Goal: Task Accomplishment & Management: Complete application form

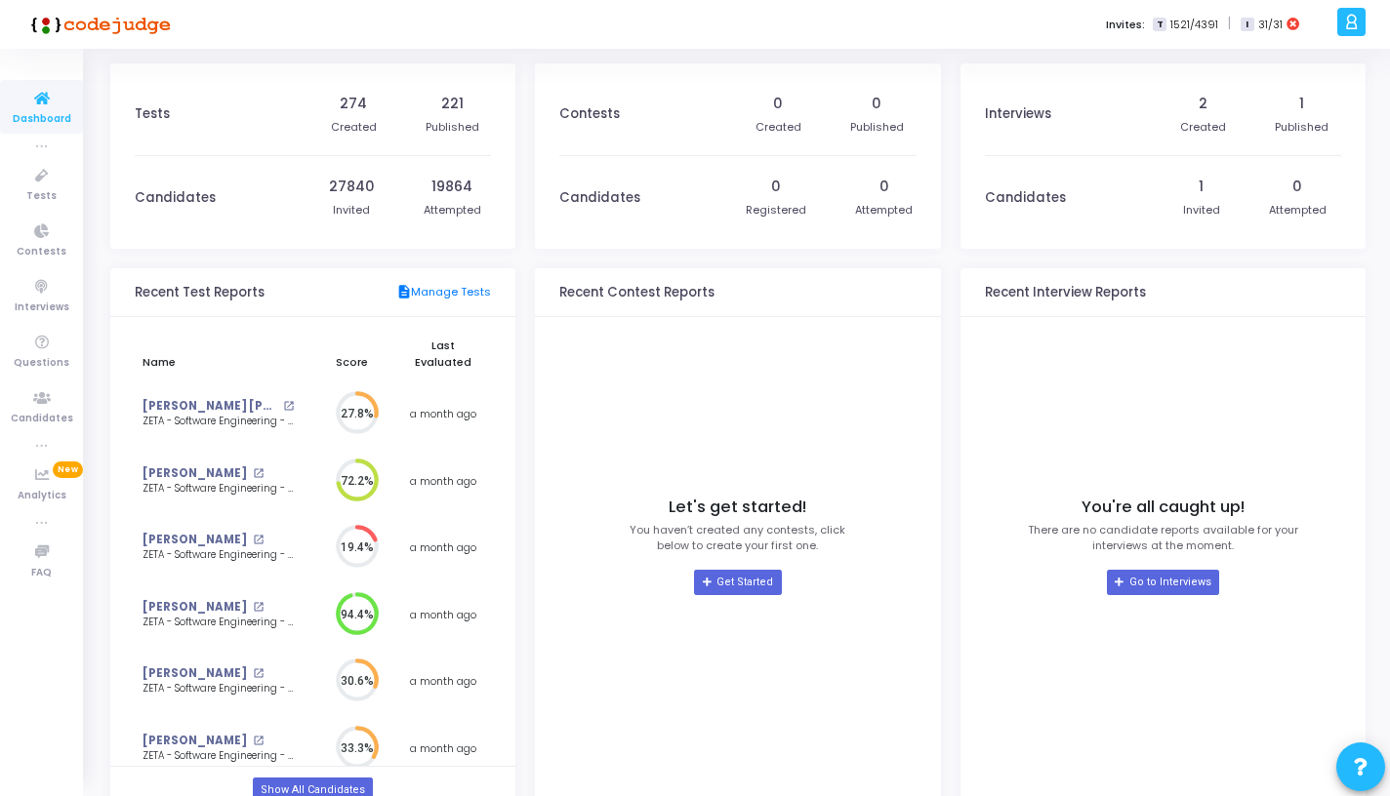
click at [400, 90] on div "274 Created 221 Published" at bounding box center [405, 114] width 174 height 82
click at [45, 186] on icon at bounding box center [41, 176] width 41 height 24
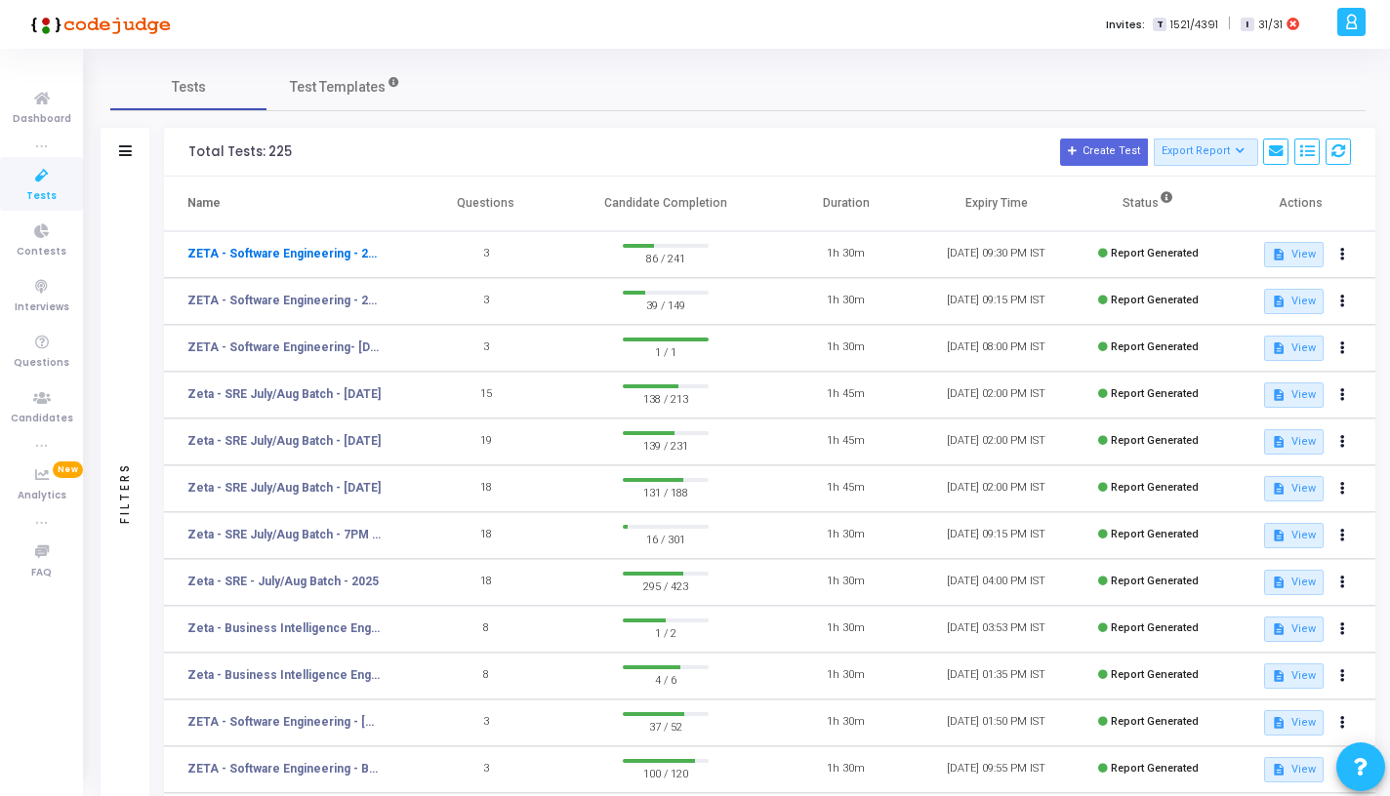
click at [338, 248] on link "ZETA - Software Engineering - 2025 - [DATE]" at bounding box center [283, 254] width 193 height 18
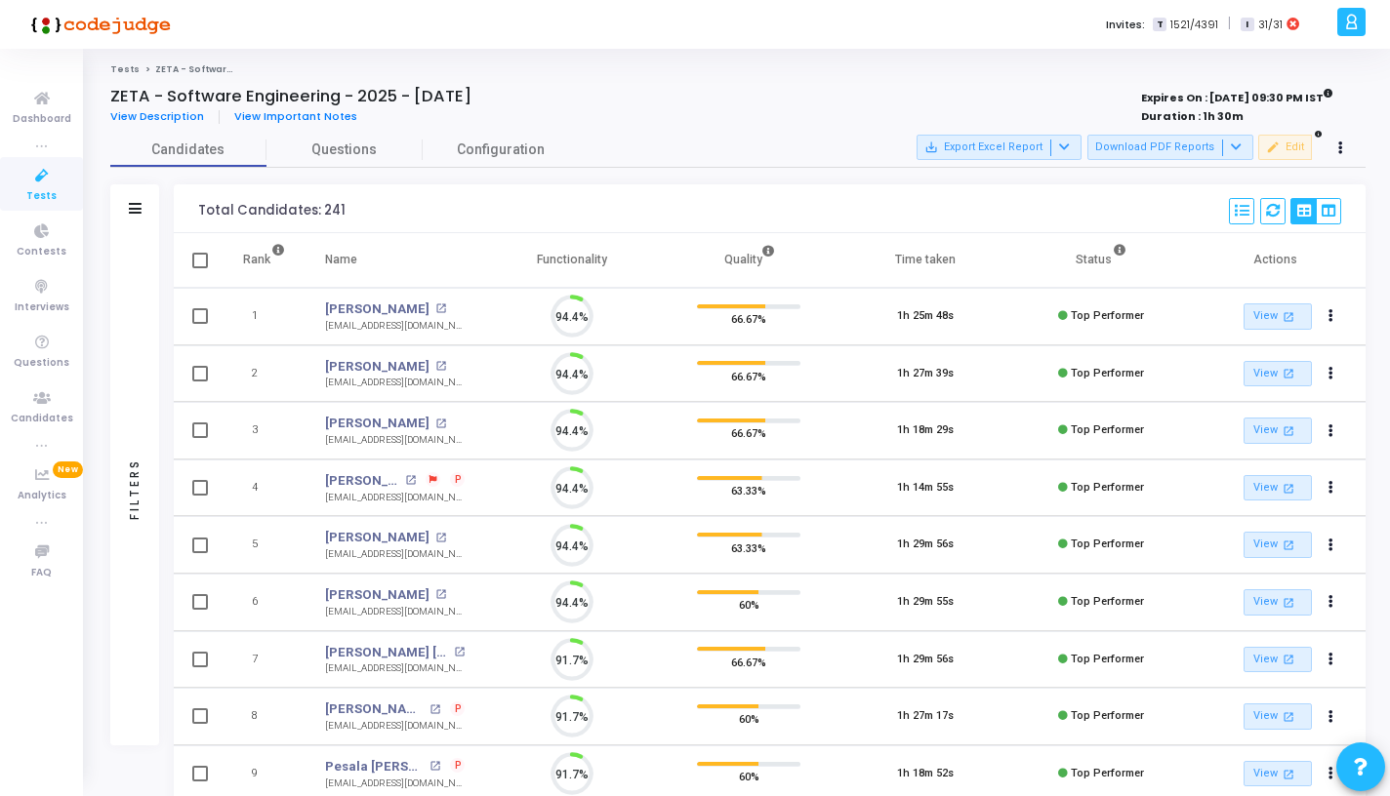
scroll to position [41, 50]
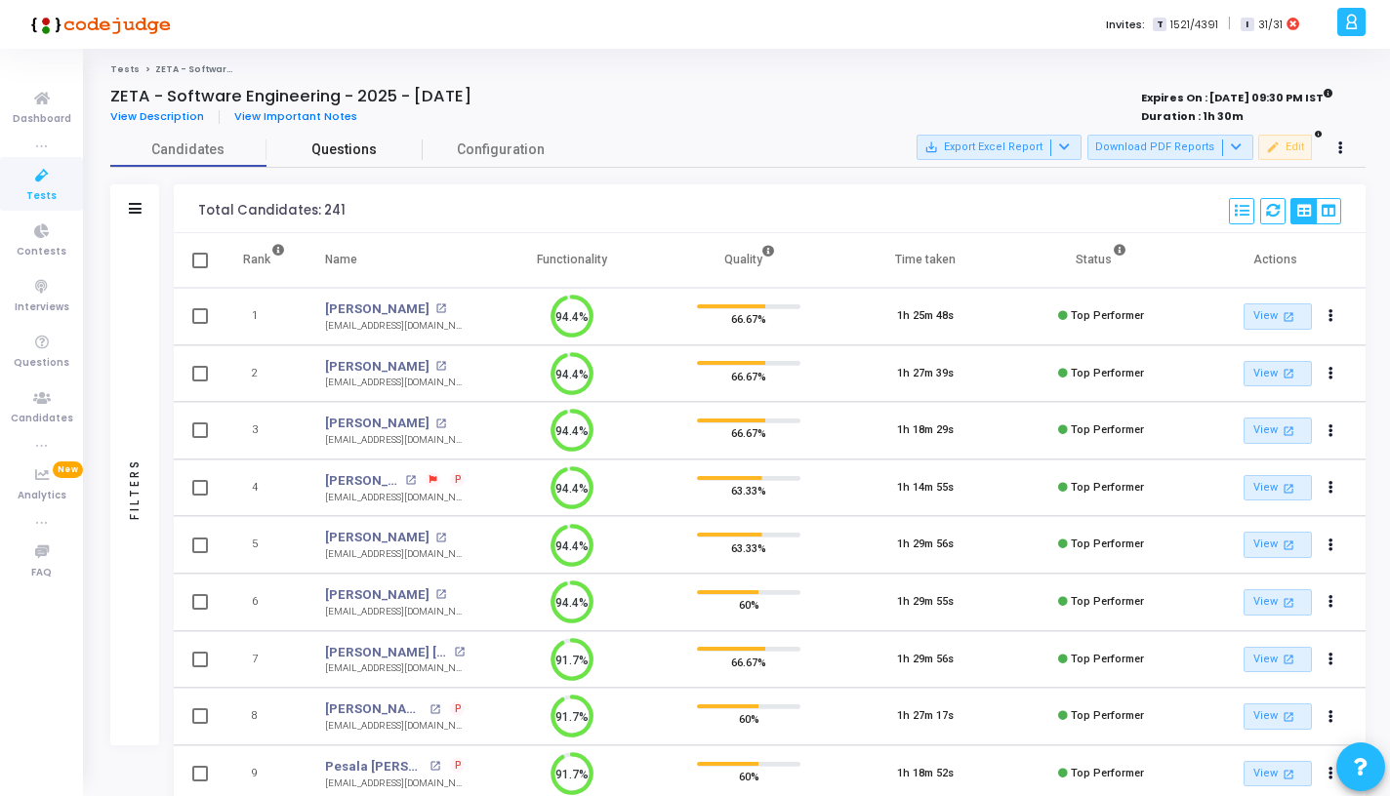
click at [354, 148] on span "Questions" at bounding box center [344, 150] width 156 height 20
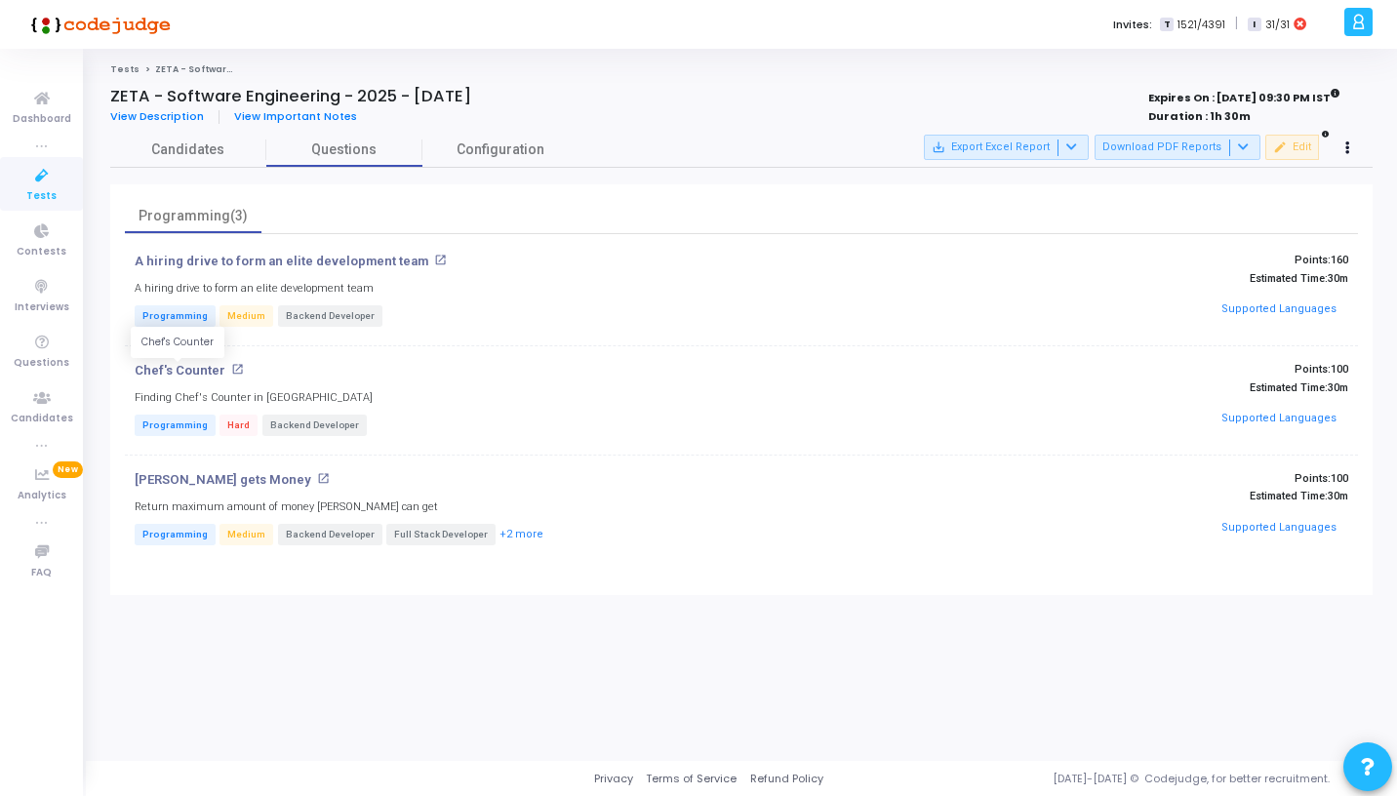
click at [206, 363] on p "Chef's Counter" at bounding box center [180, 371] width 91 height 16
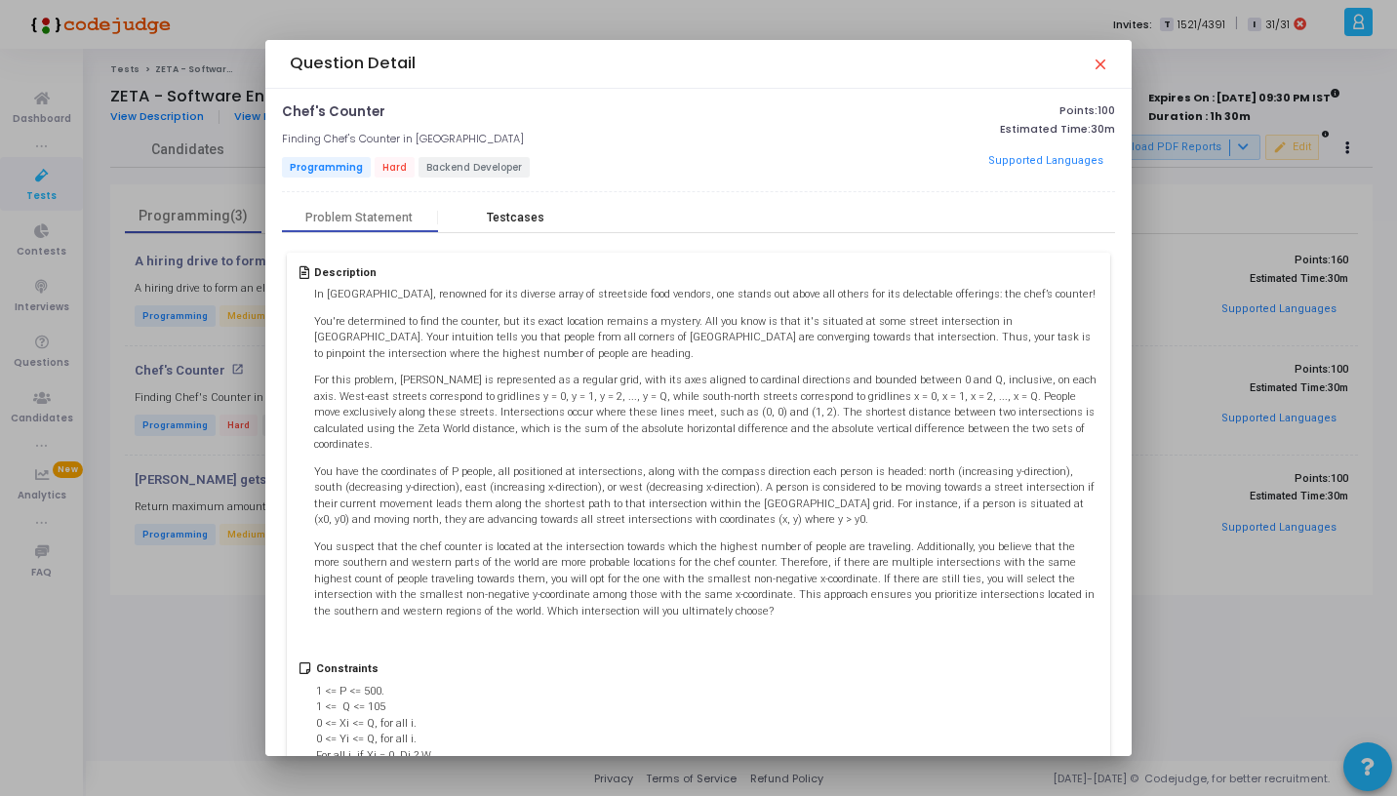
click at [524, 212] on div "Testcases" at bounding box center [516, 218] width 58 height 15
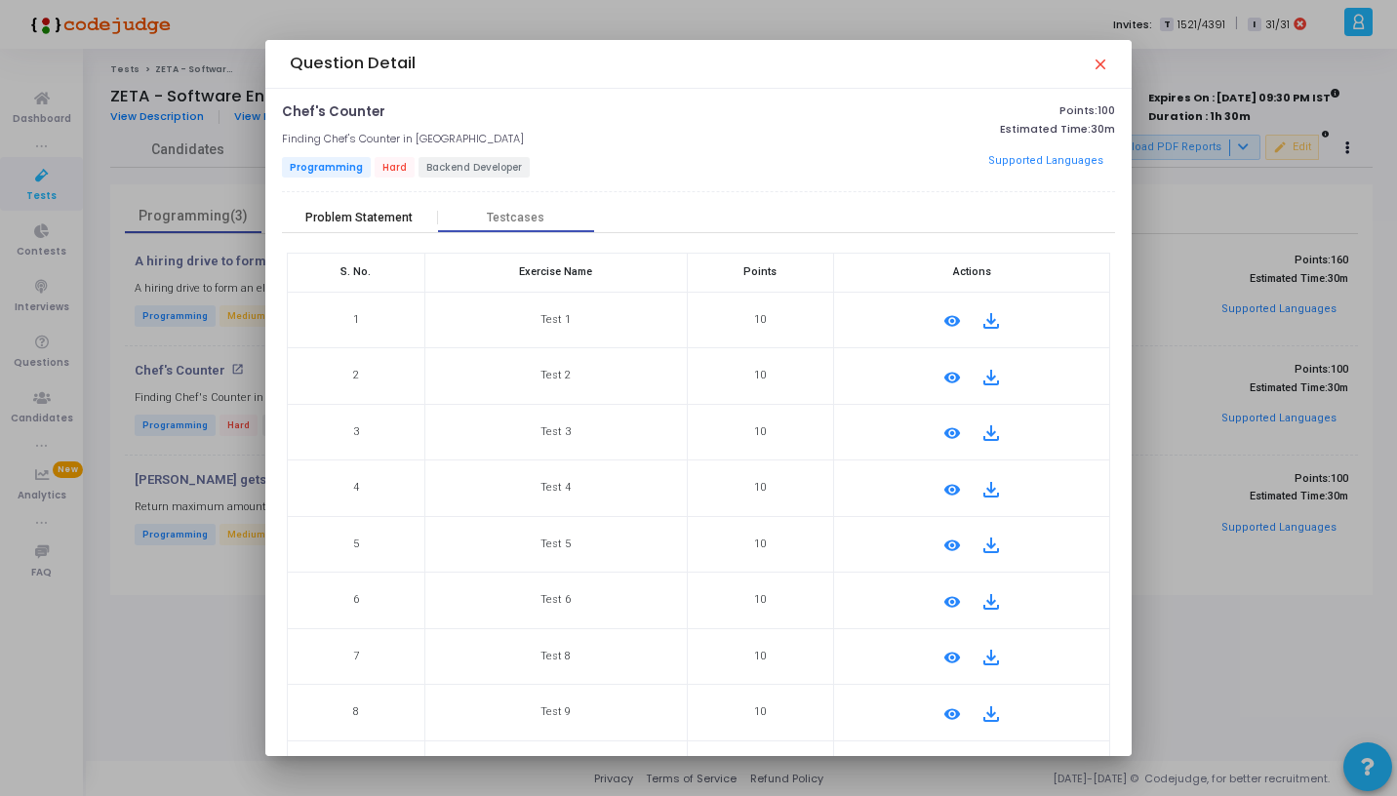
click at [395, 230] on div "Problem Statement" at bounding box center [360, 217] width 156 height 29
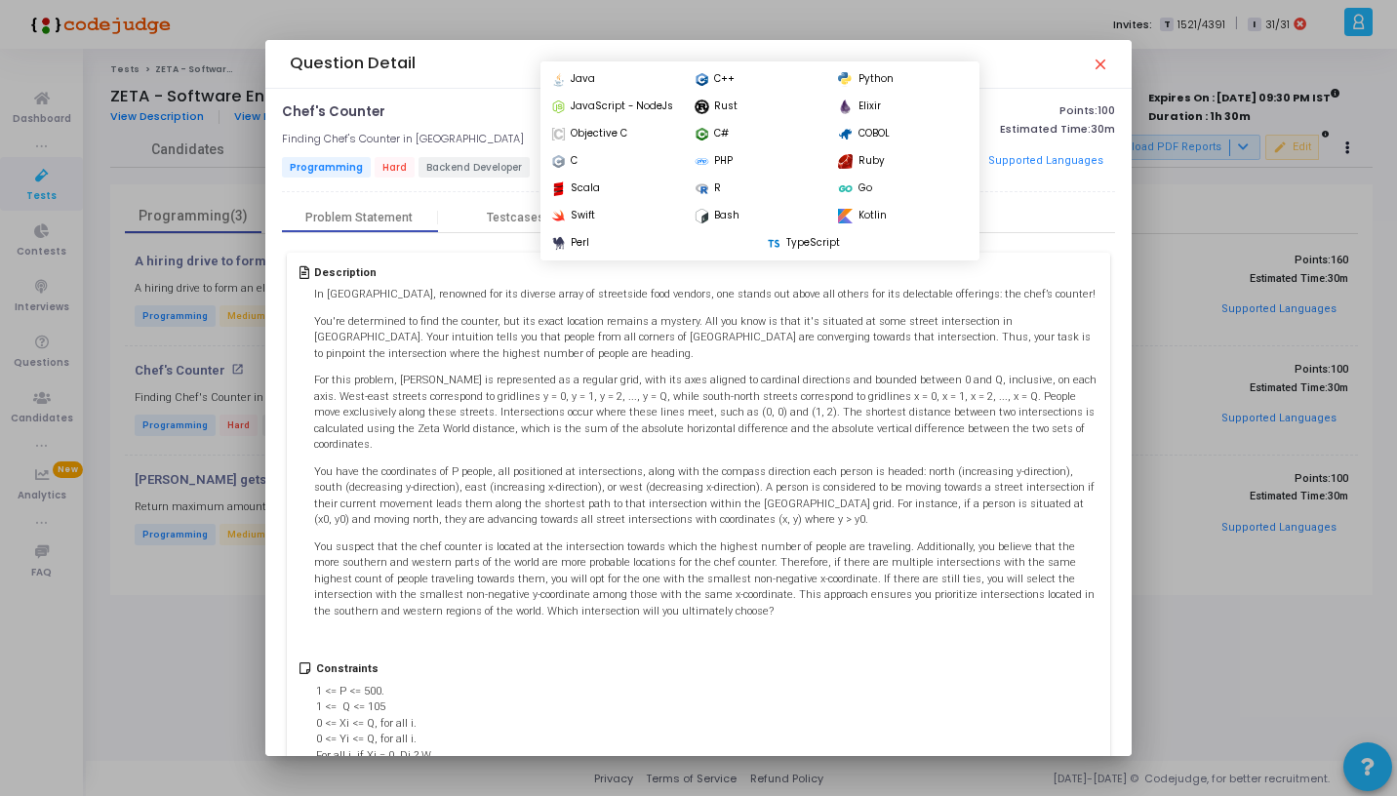
click at [1041, 157] on button "Supported Languages" at bounding box center [1047, 160] width 128 height 29
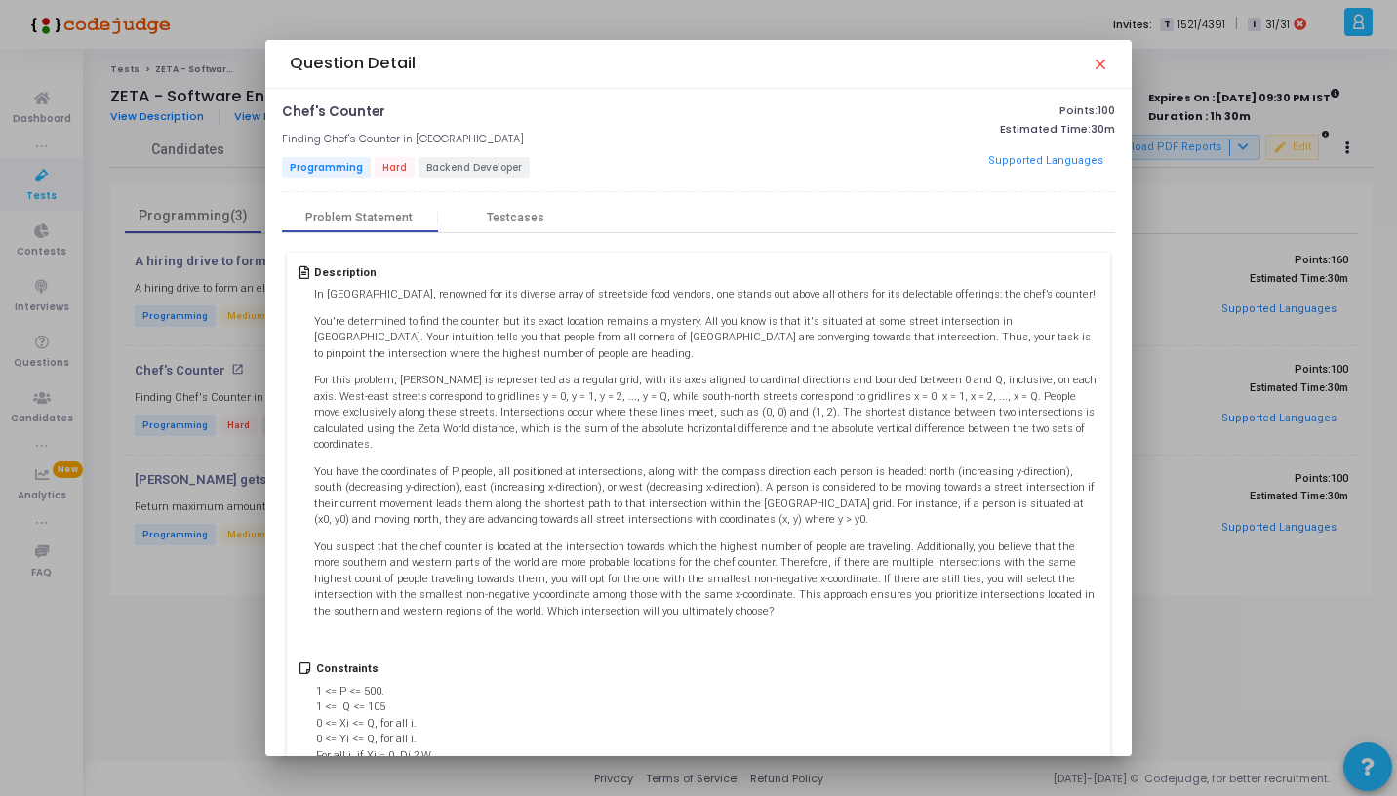
click at [1105, 70] on mat-icon "close" at bounding box center [1100, 64] width 16 height 16
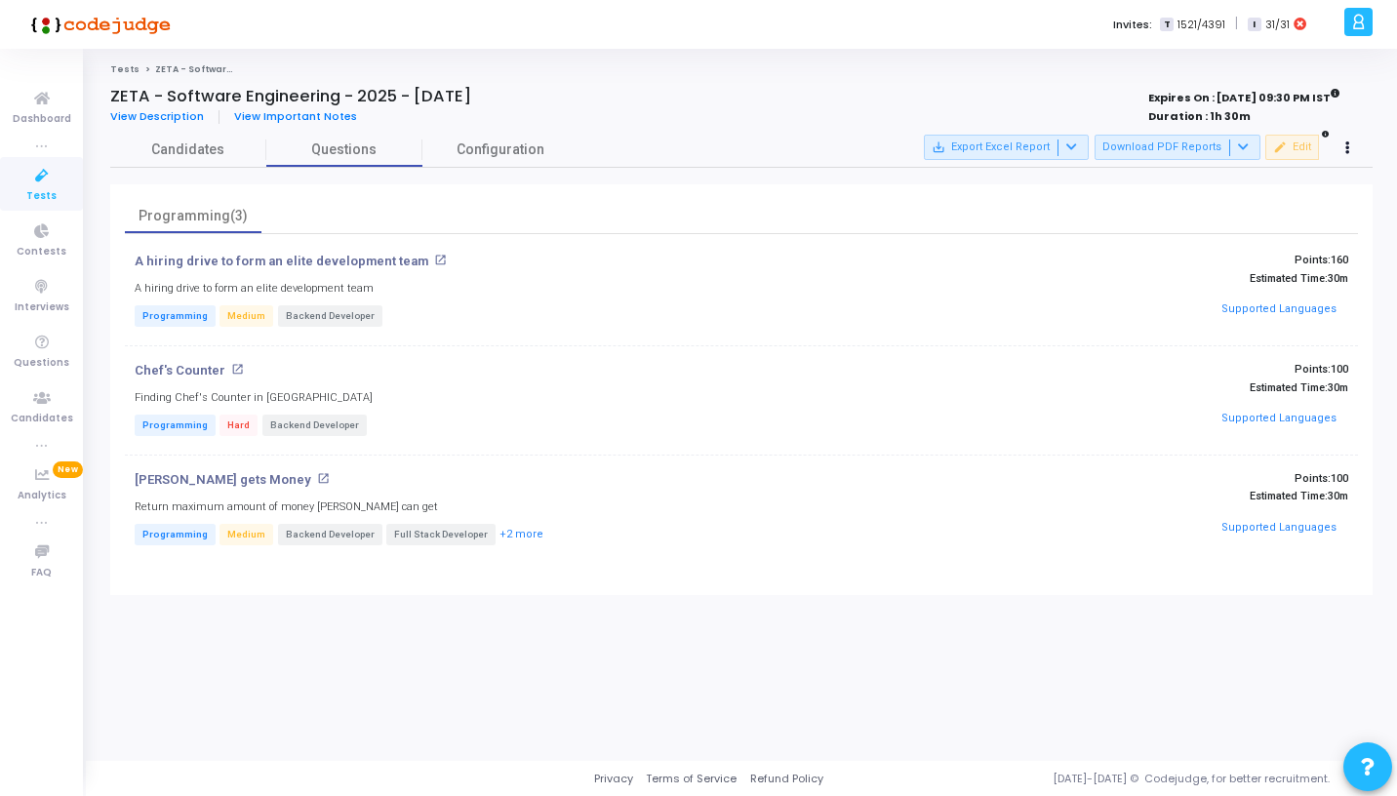
click at [245, 534] on span "Medium" at bounding box center [247, 534] width 54 height 21
click at [209, 469] on div "A hiring drive to form an elite development team open_in_new A hiring drive to …" at bounding box center [741, 409] width 1233 height 310
click at [200, 138] on link "Candidates" at bounding box center [188, 150] width 156 height 34
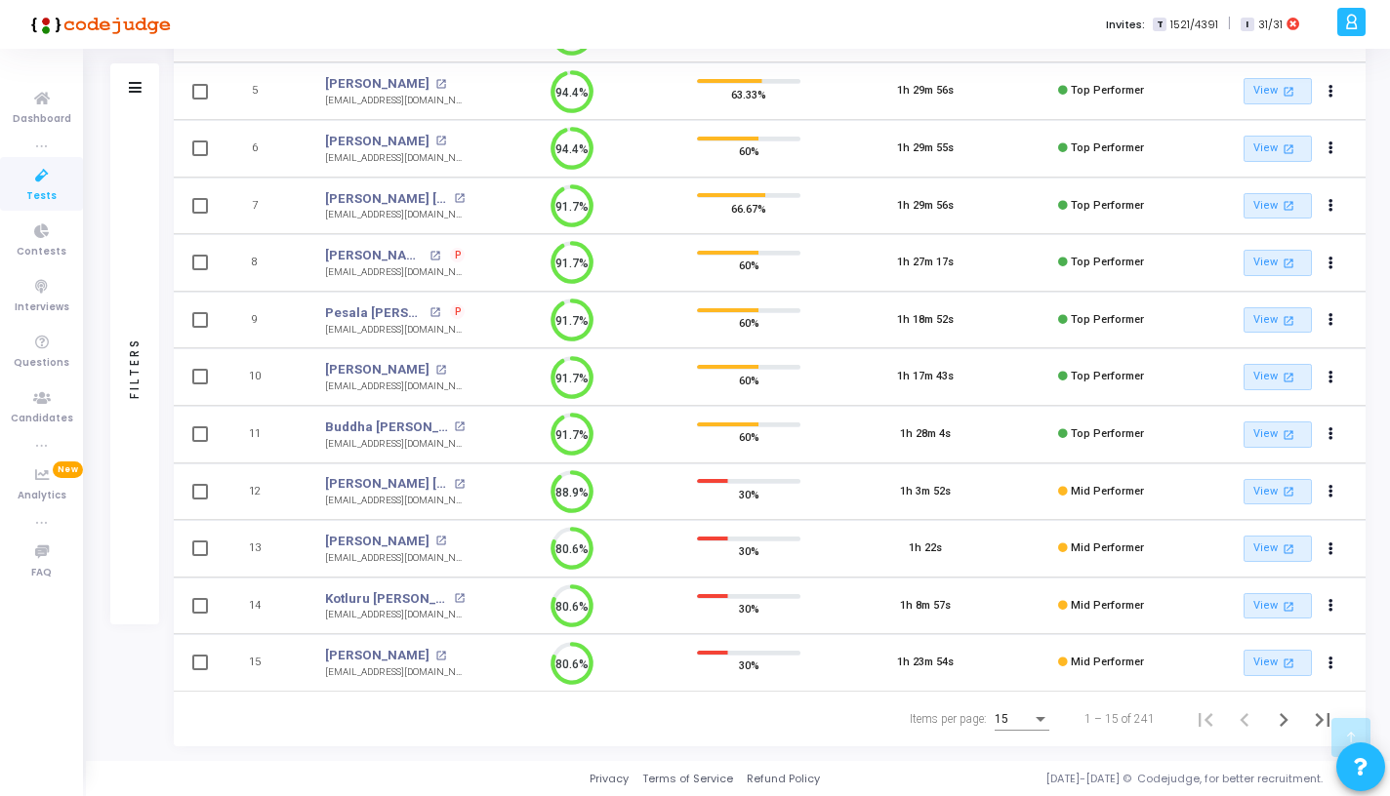
scroll to position [0, 0]
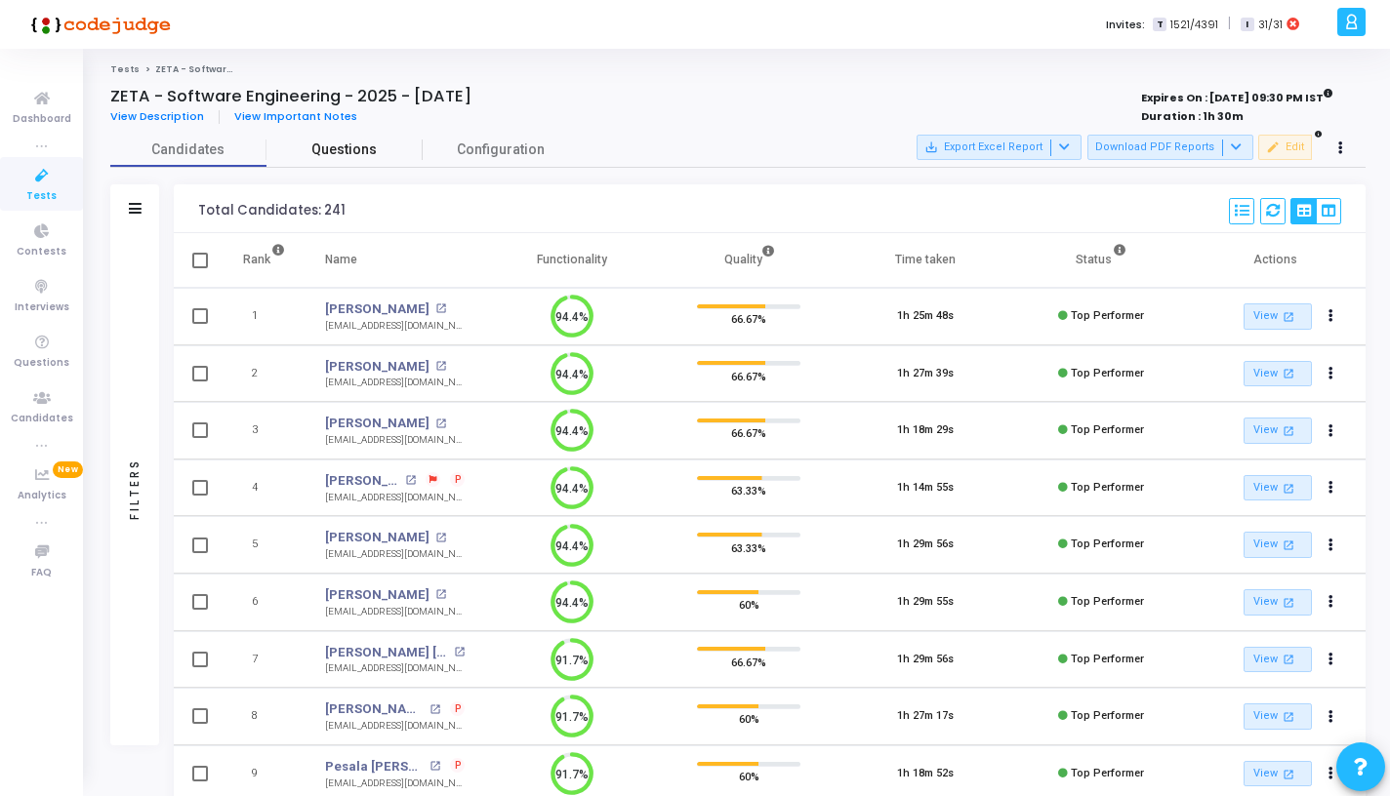
click at [329, 156] on span "Questions" at bounding box center [344, 150] width 156 height 20
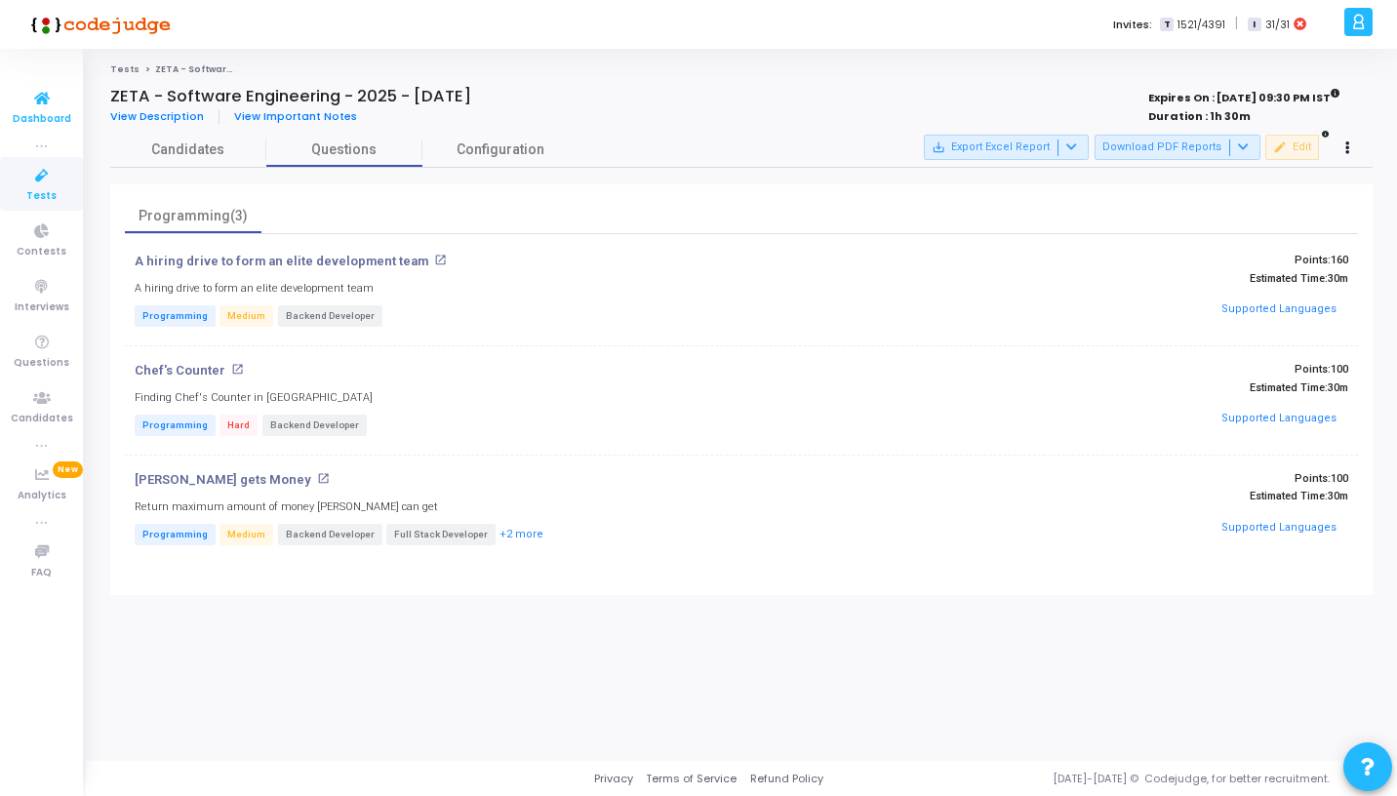
click at [59, 125] on span "Dashboard" at bounding box center [42, 119] width 59 height 17
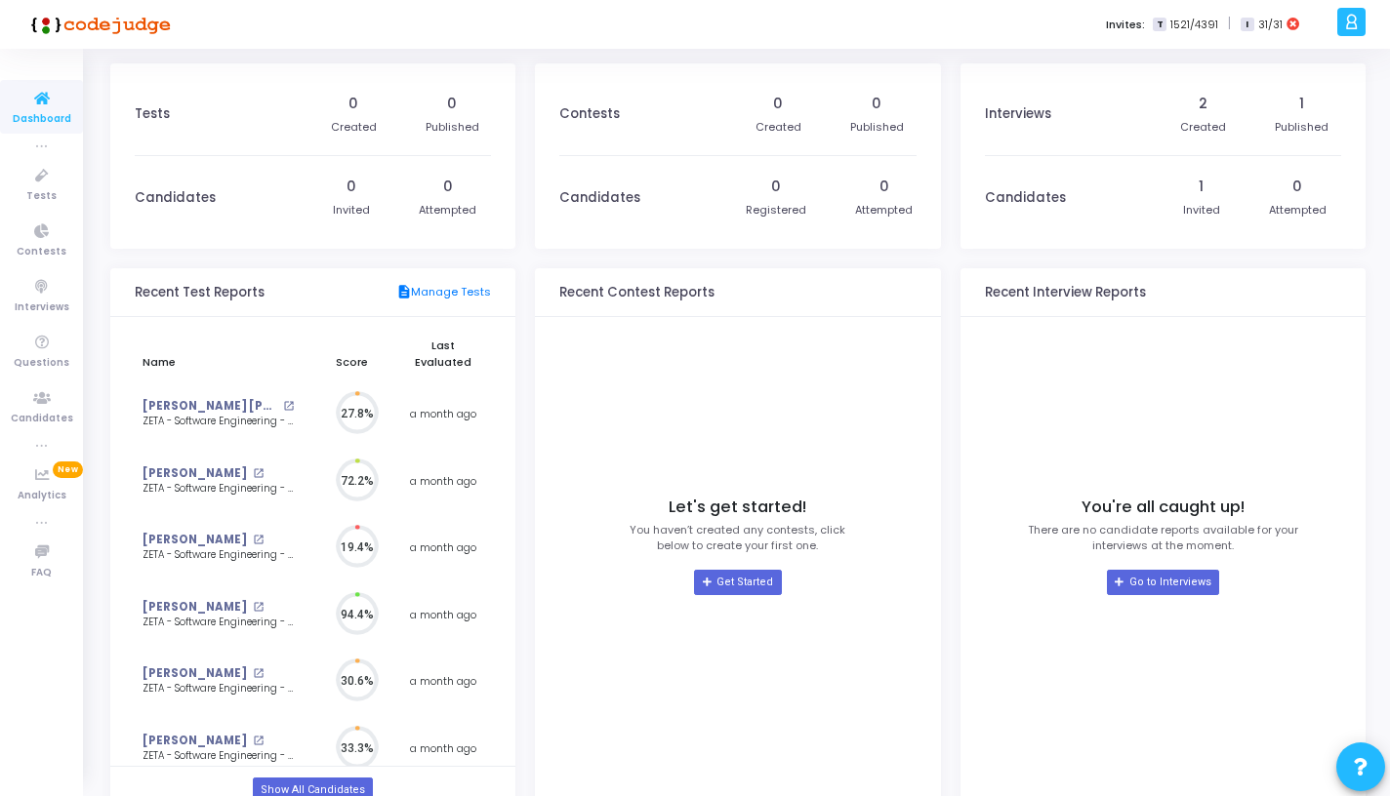
scroll to position [43, 20]
click at [445, 293] on link "description Manage Tests" at bounding box center [443, 293] width 95 height 18
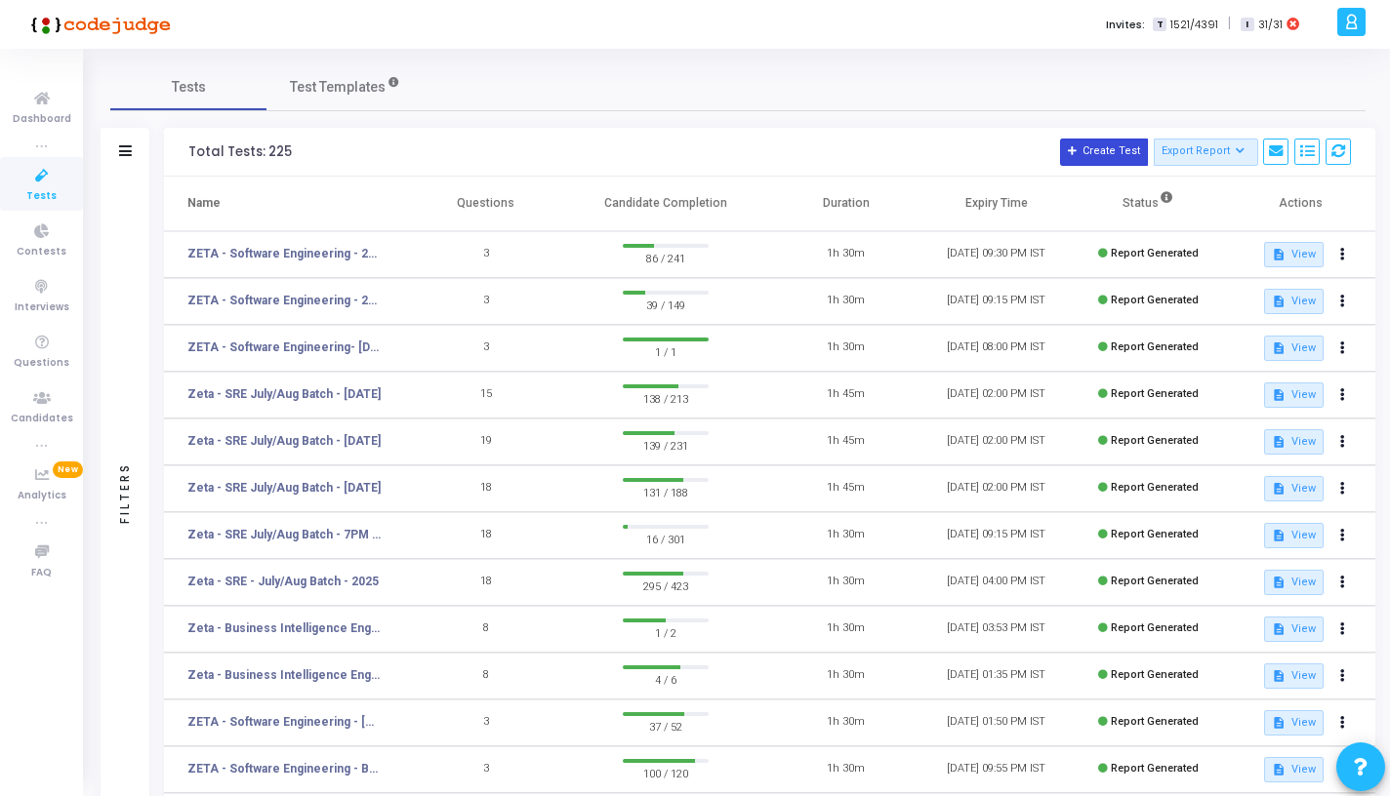
click at [1085, 159] on button "Create Test" at bounding box center [1104, 152] width 88 height 27
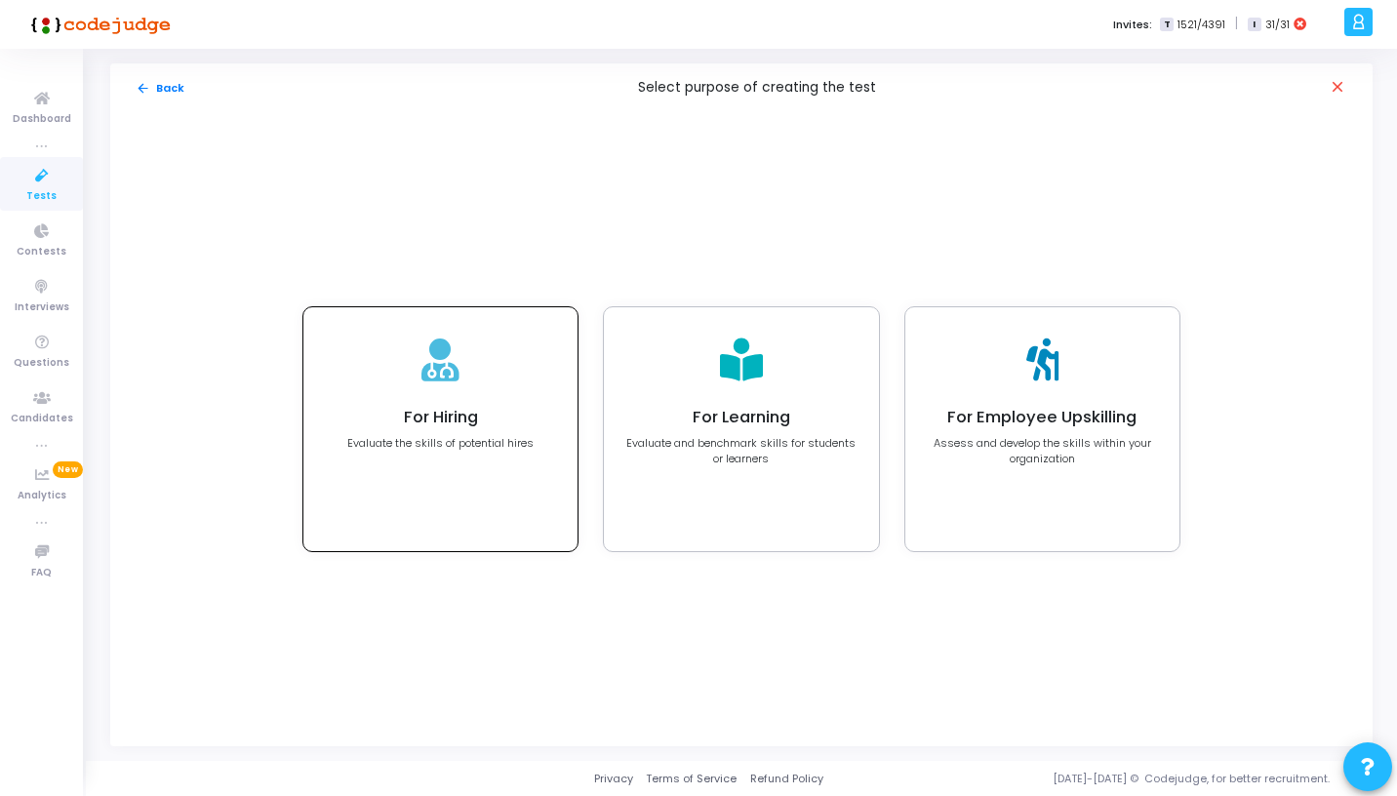
click at [490, 464] on div "For Hiring Evaluate the skills of potential hires" at bounding box center [440, 429] width 274 height 244
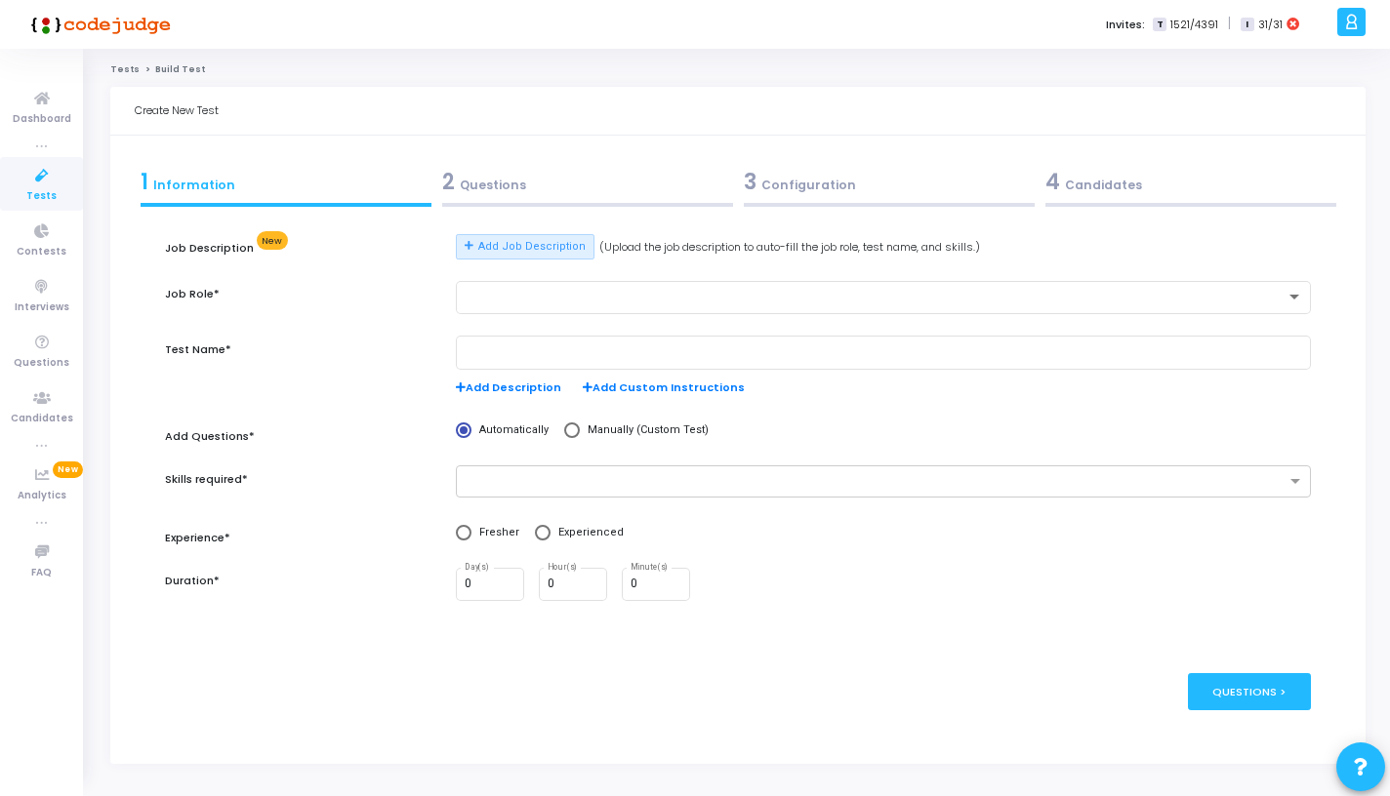
click at [593, 180] on div "2 Questions" at bounding box center [587, 182] width 291 height 32
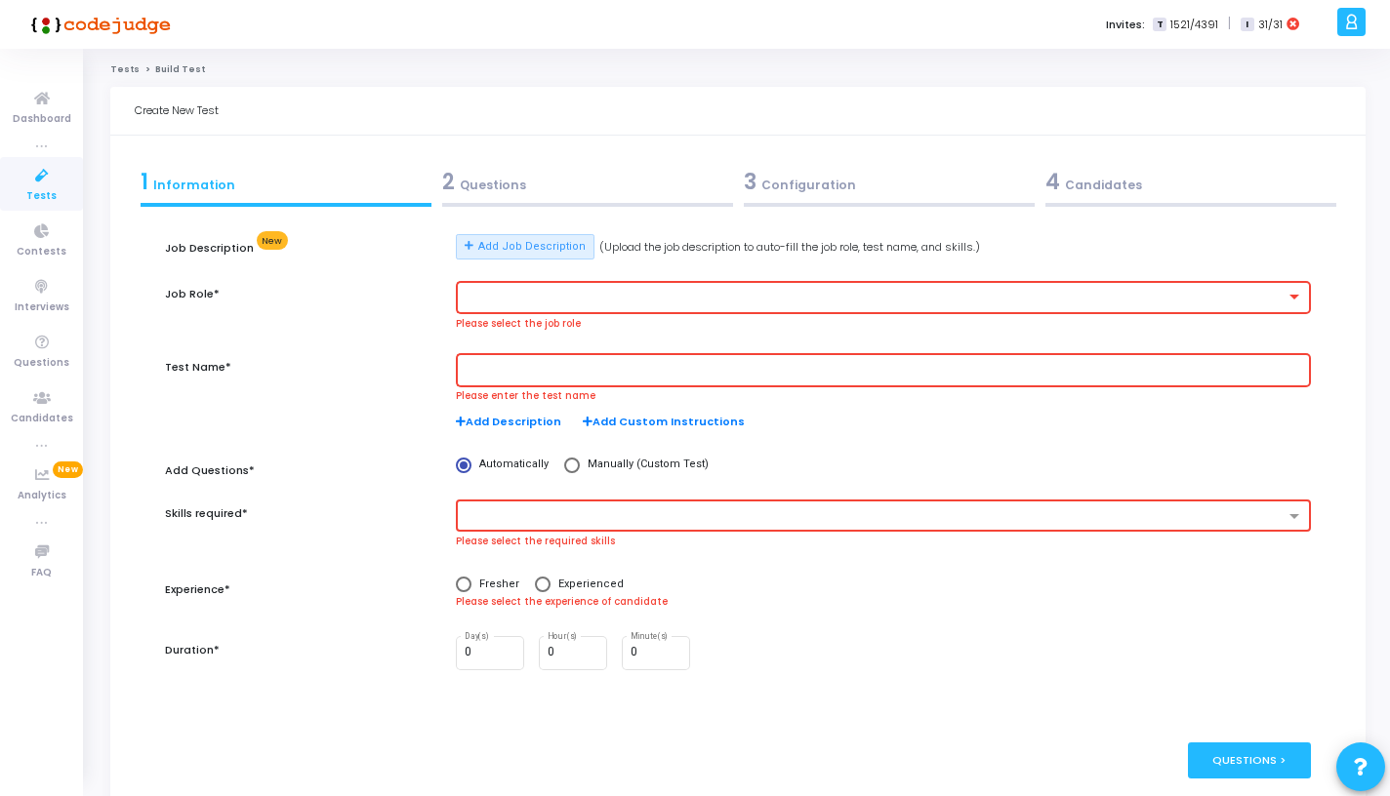
click at [363, 189] on div "1 Information" at bounding box center [286, 182] width 291 height 32
click at [513, 310] on div at bounding box center [883, 296] width 838 height 36
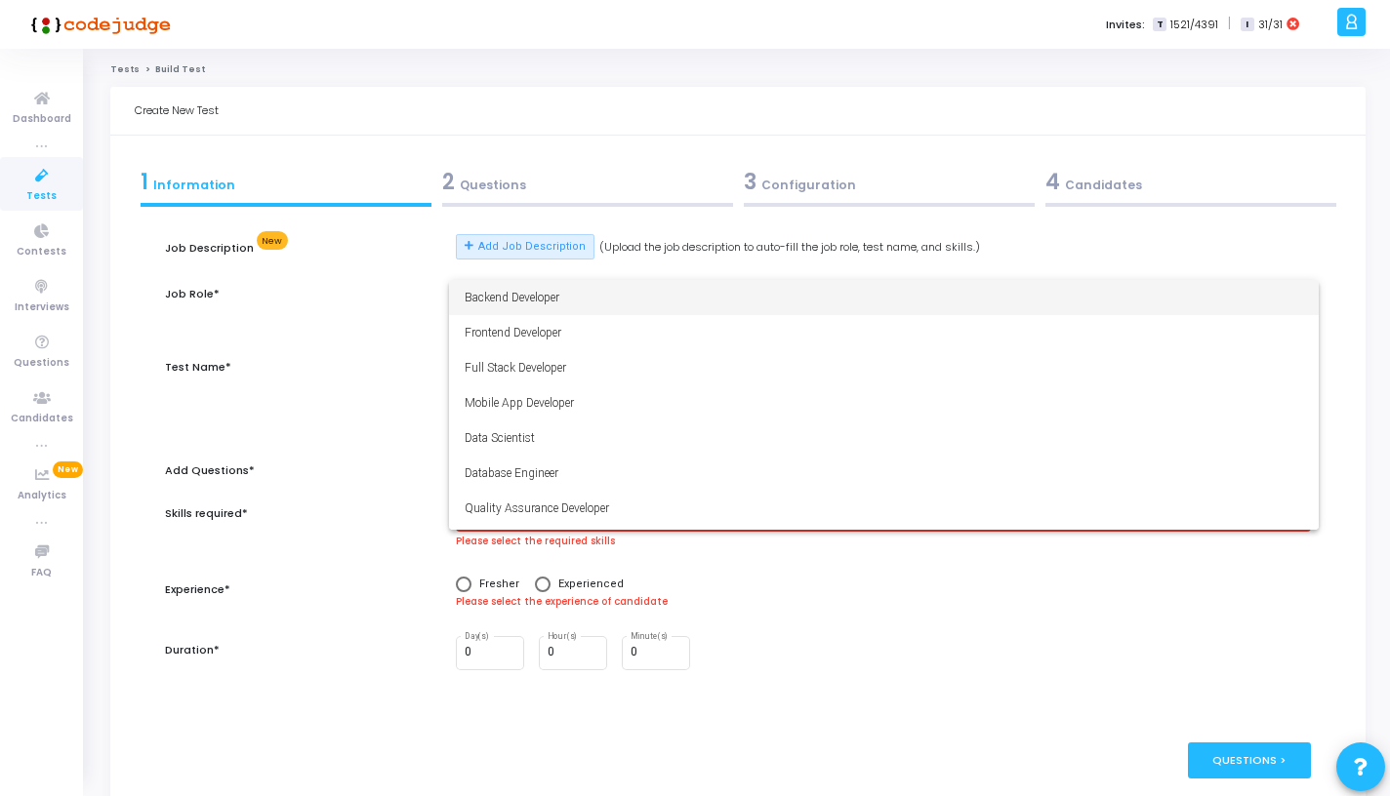
click at [514, 311] on span "Backend Developer" at bounding box center [883, 297] width 838 height 35
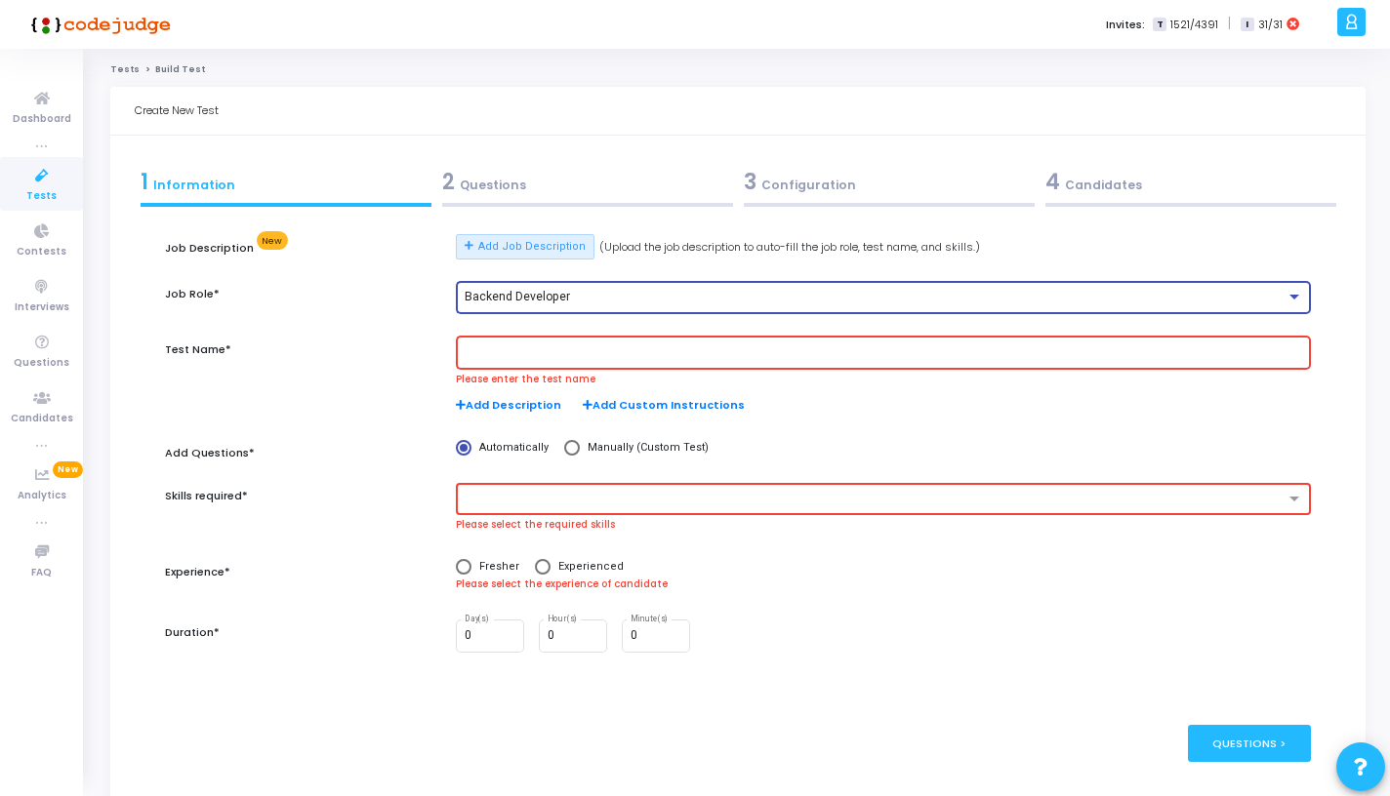
click at [515, 346] on input "text" at bounding box center [883, 353] width 838 height 14
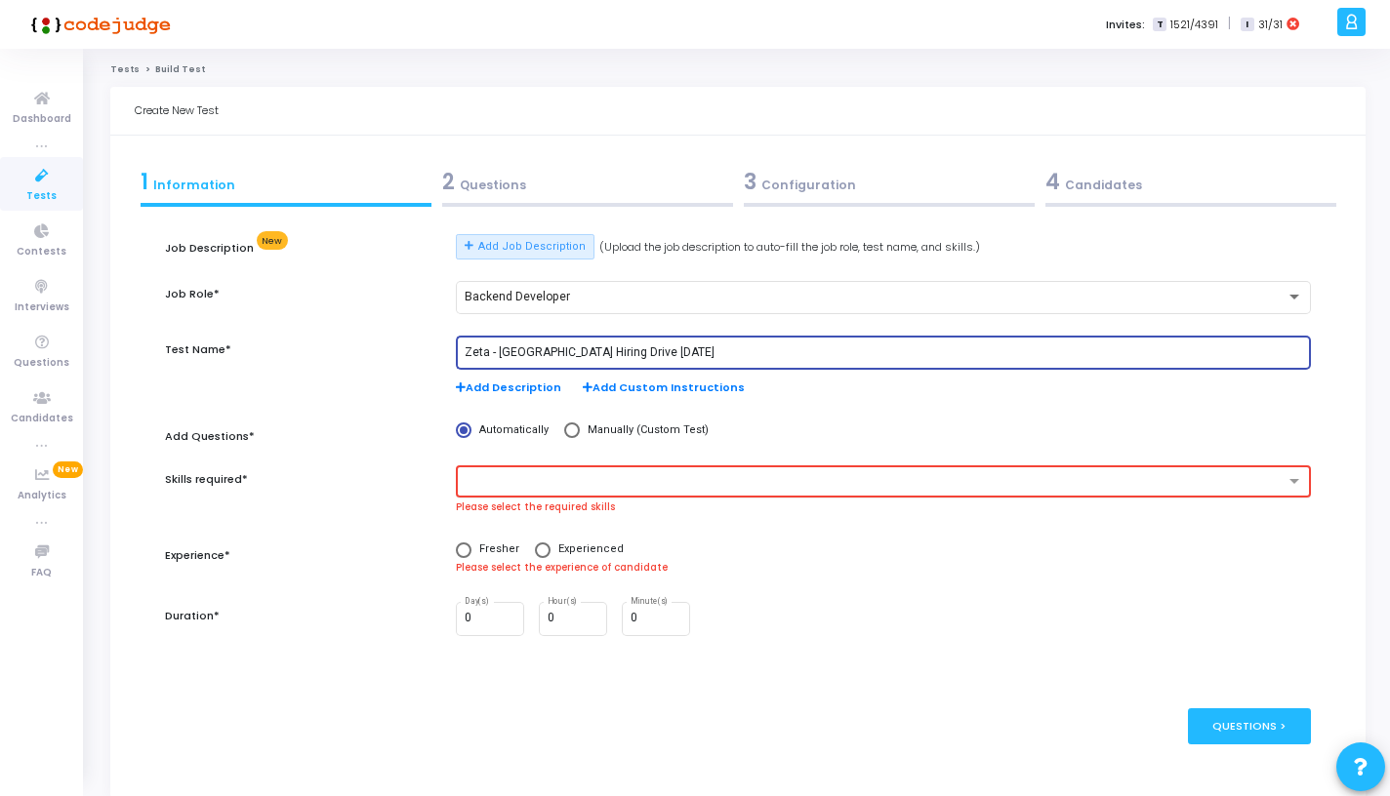
type input "Zeta - Hyderabad Hiring Drive 13th September"
click at [528, 491] on input "text" at bounding box center [875, 482] width 817 height 17
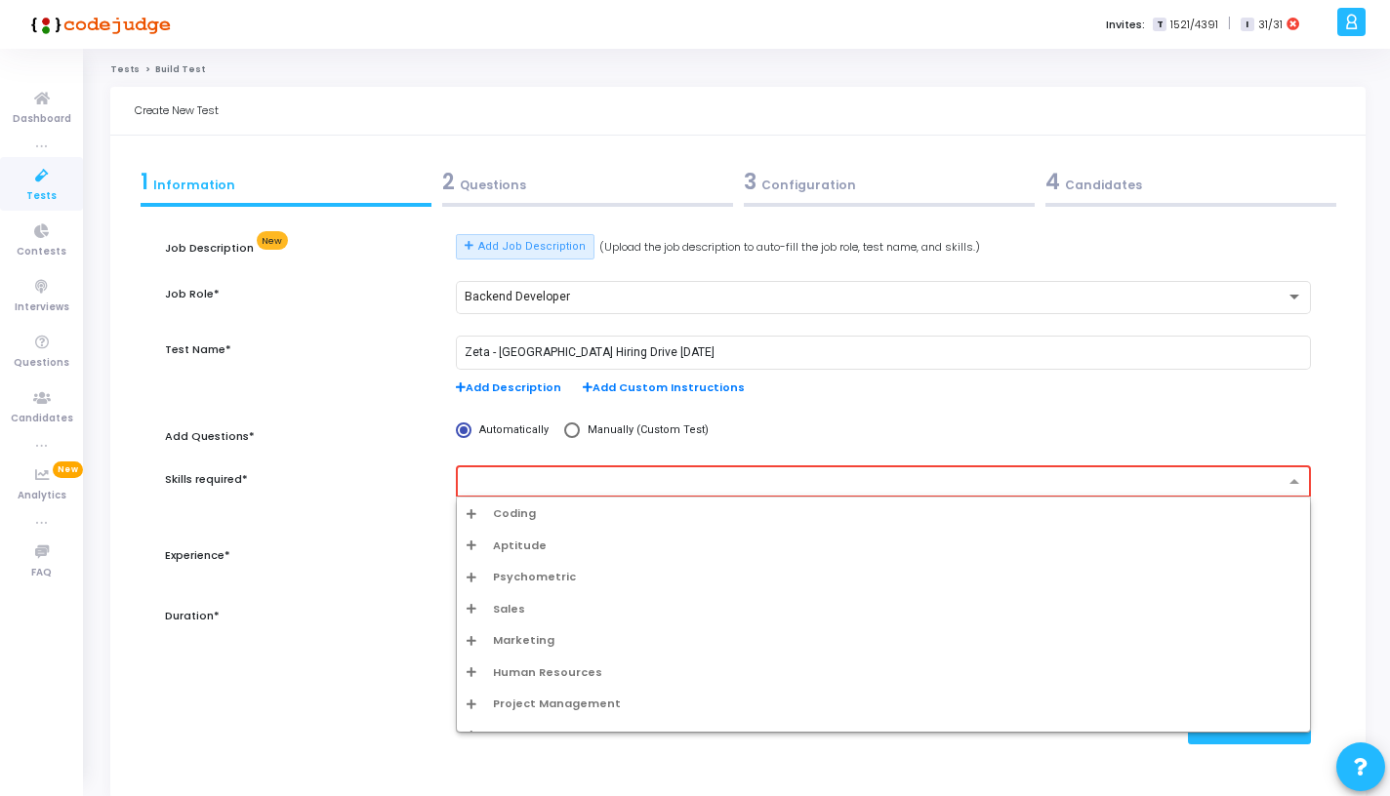
click at [522, 518] on span "Coding" at bounding box center [514, 513] width 43 height 17
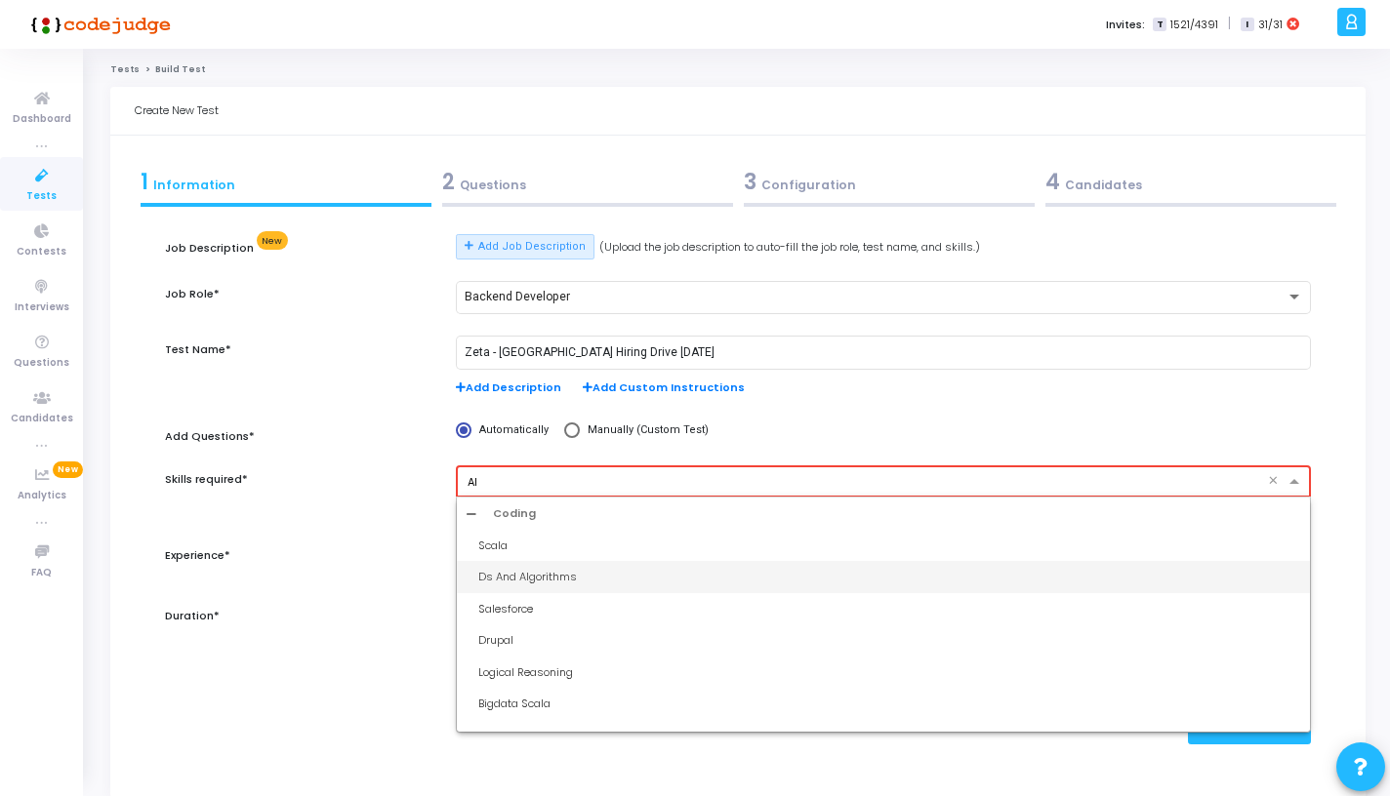
type input "Alg"
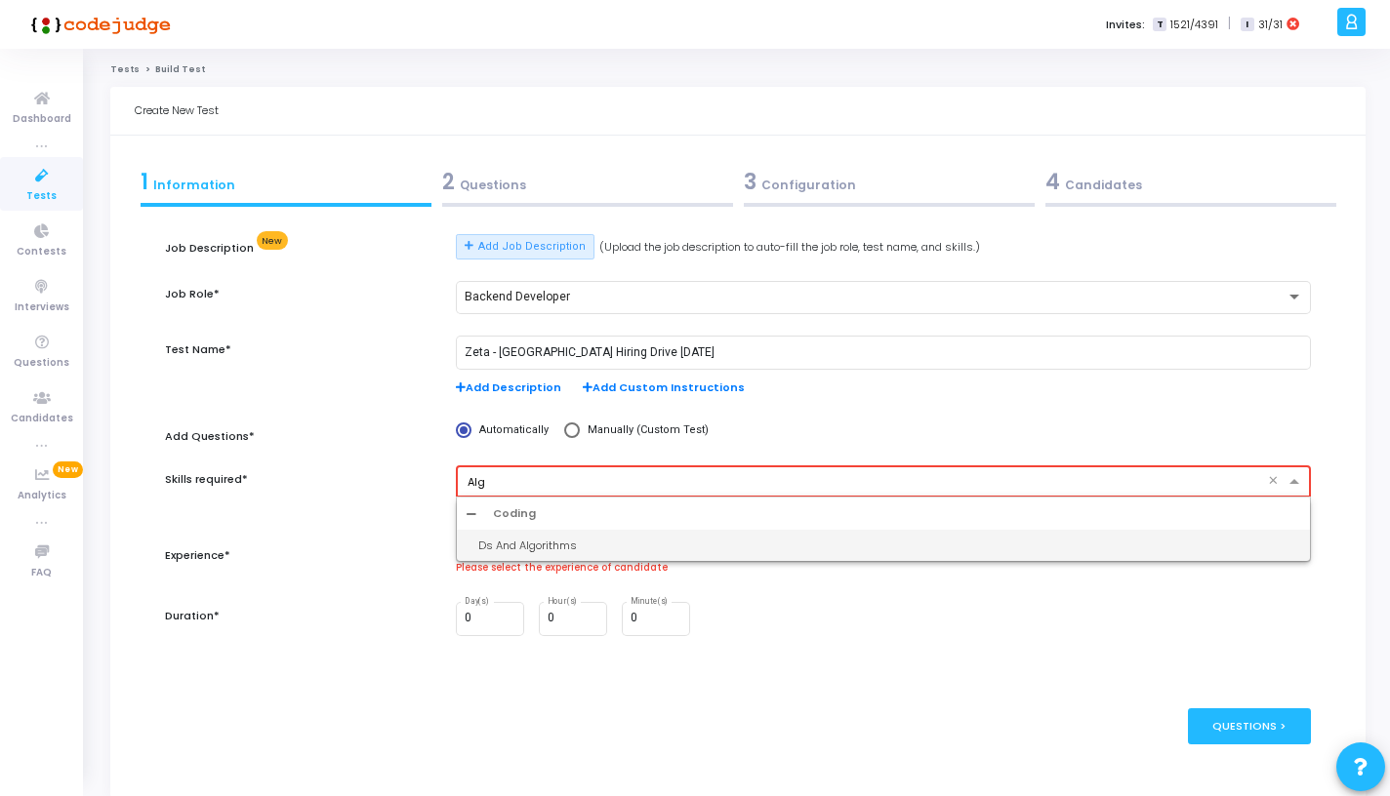
click at [510, 540] on div "Ds And Algorithms" at bounding box center [889, 546] width 822 height 17
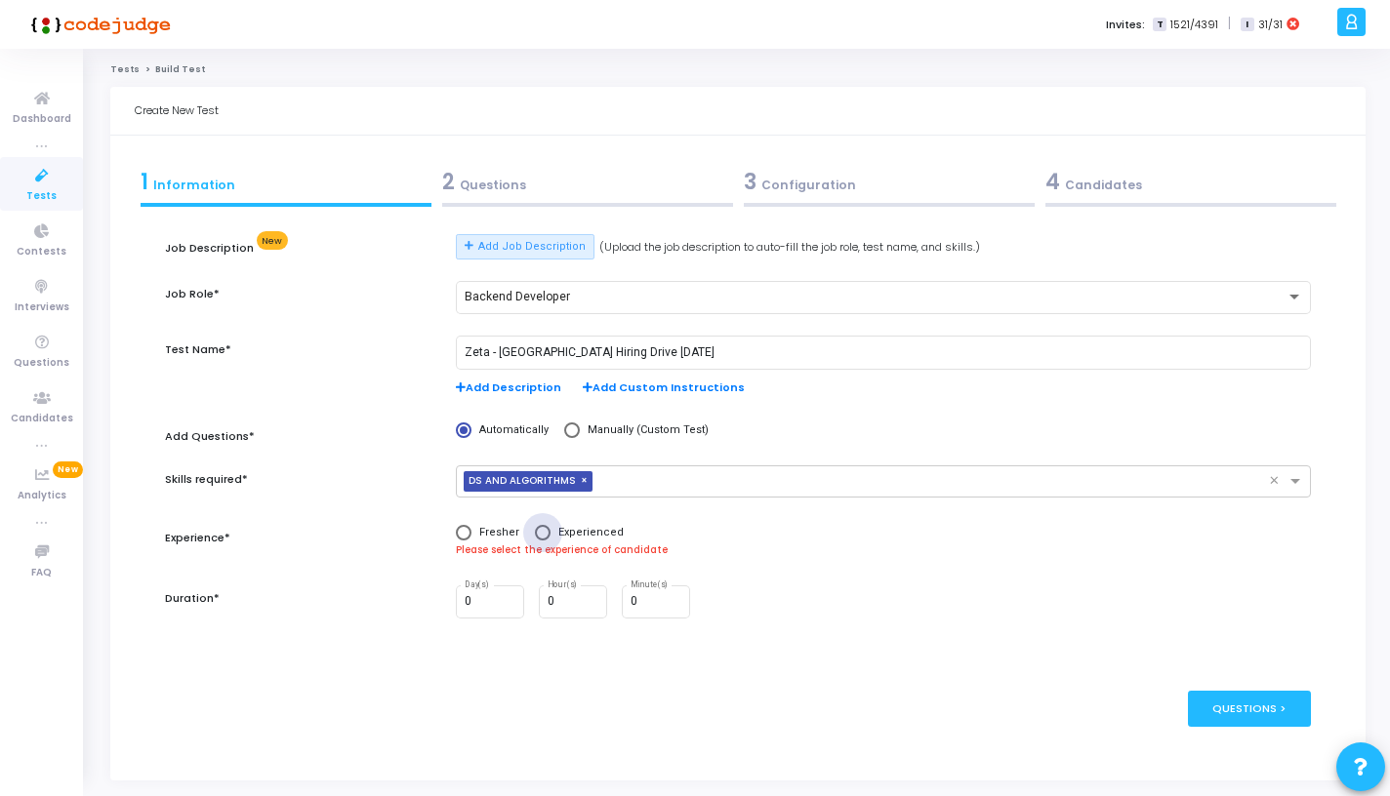
click at [535, 536] on span at bounding box center [543, 533] width 16 height 16
click at [535, 536] on input "Experienced" at bounding box center [543, 533] width 16 height 16
radio input "true"
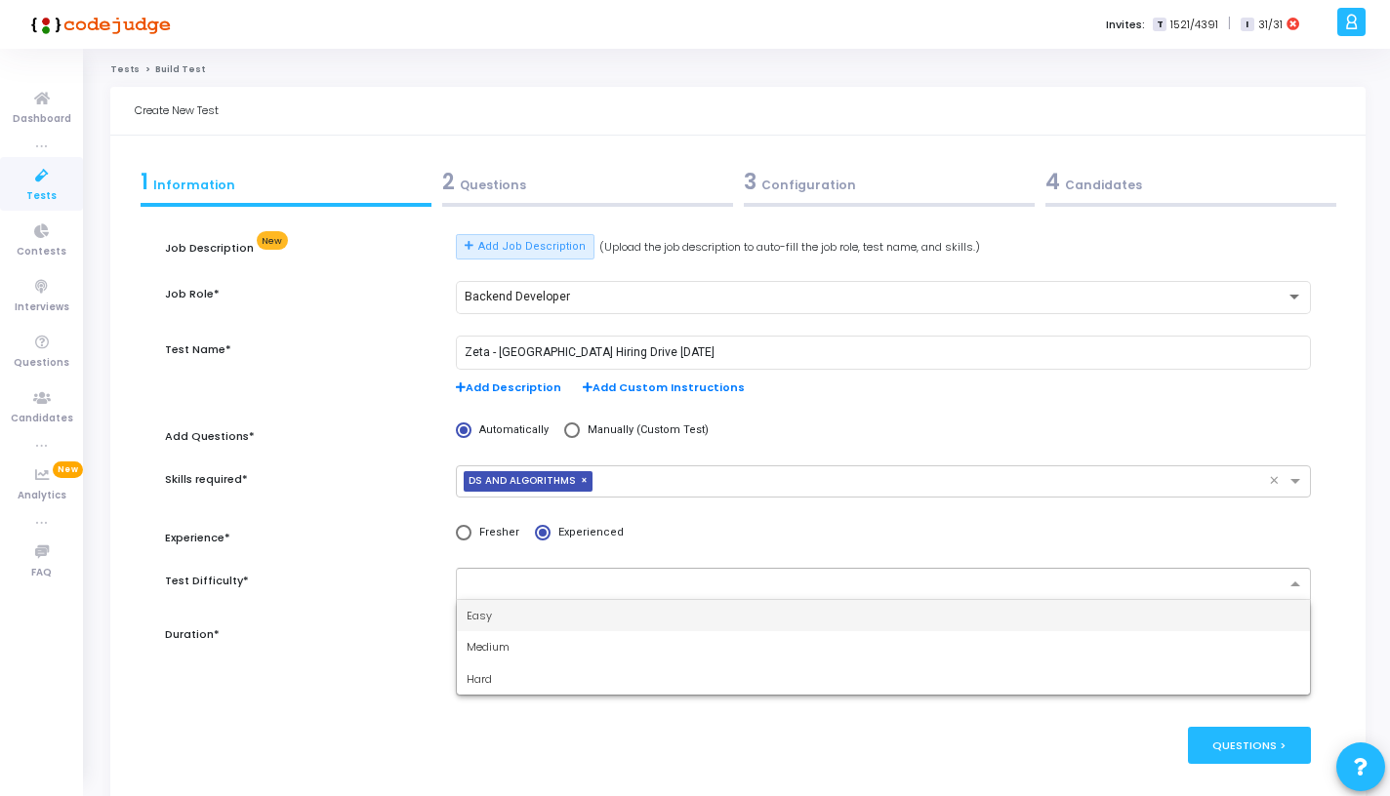
click at [523, 575] on div at bounding box center [871, 584] width 828 height 24
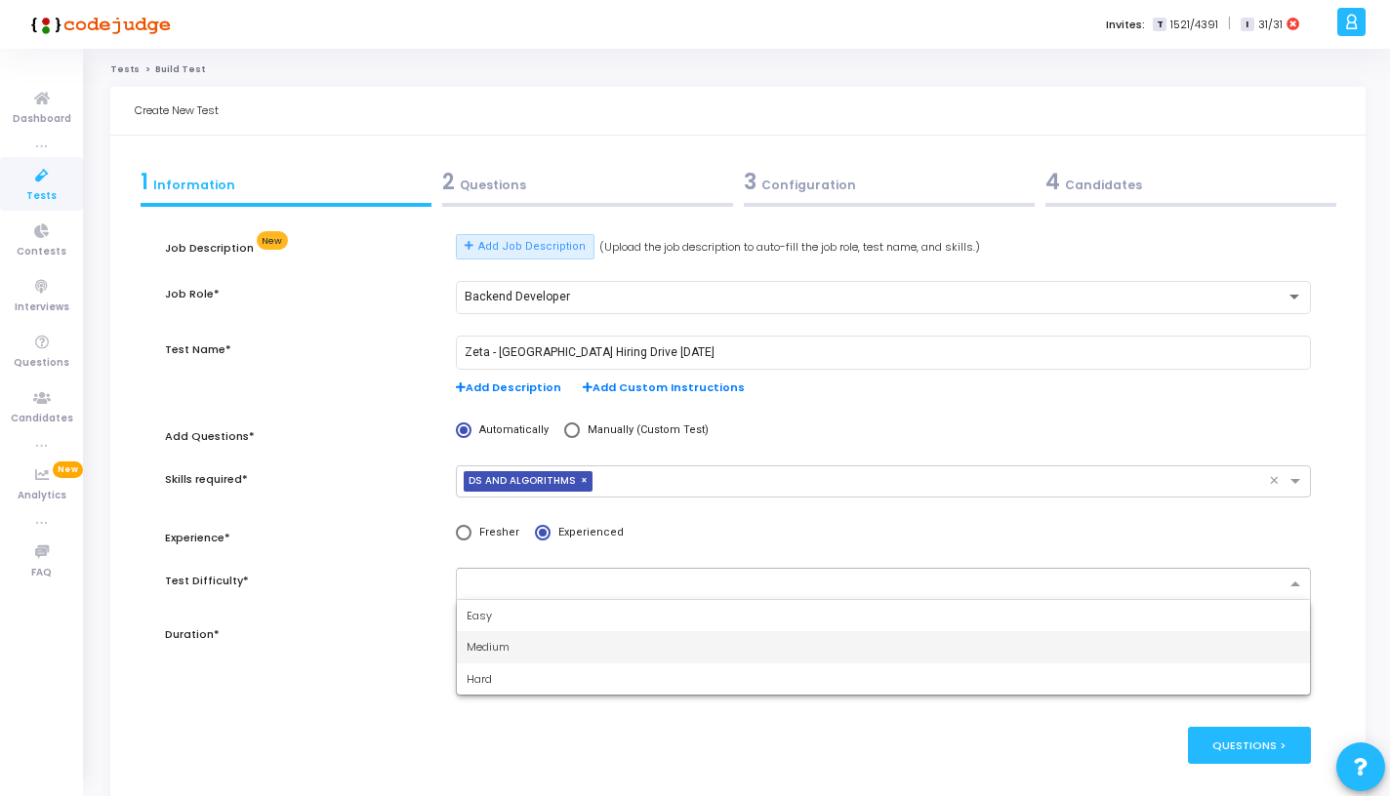
click at [506, 642] on span "Medium" at bounding box center [487, 647] width 43 height 16
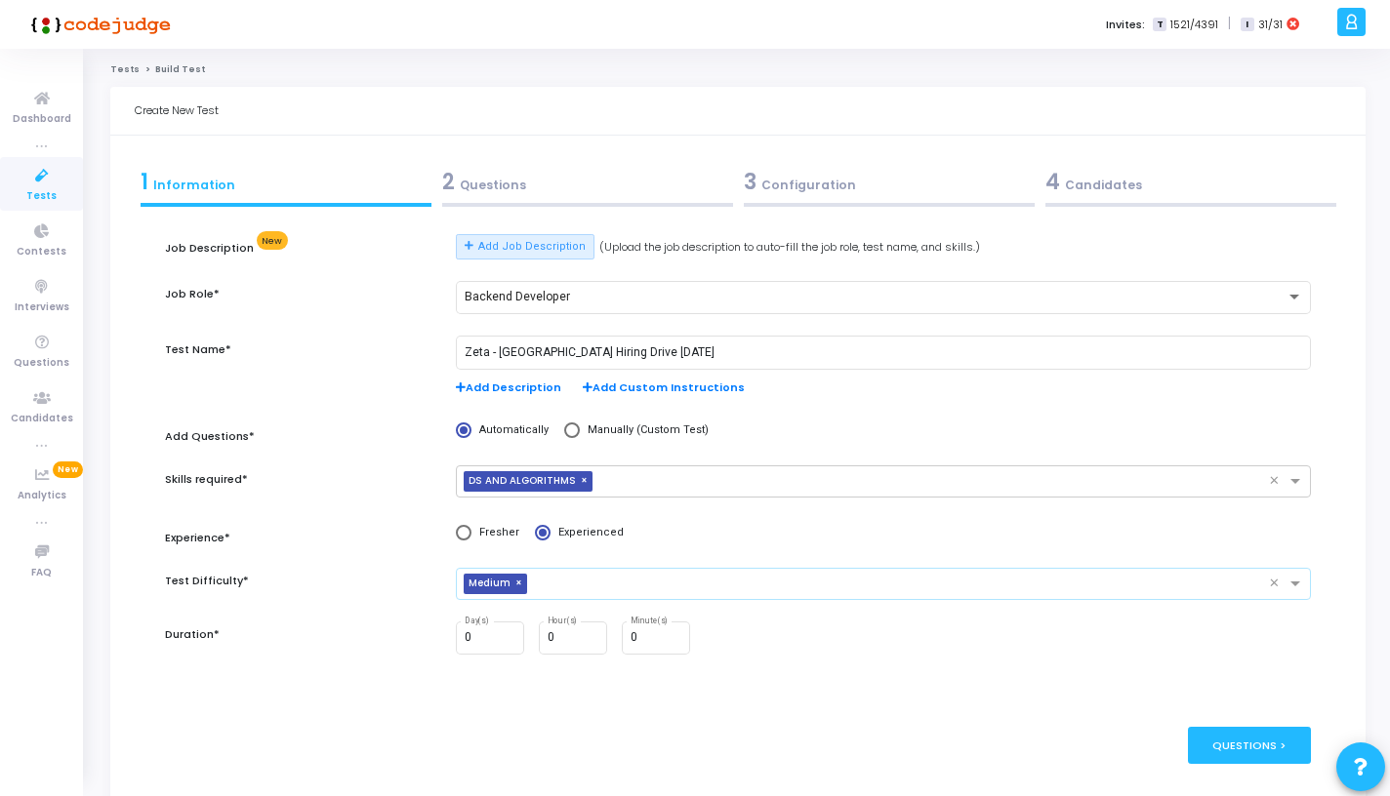
click at [553, 588] on input "text" at bounding box center [902, 585] width 734 height 17
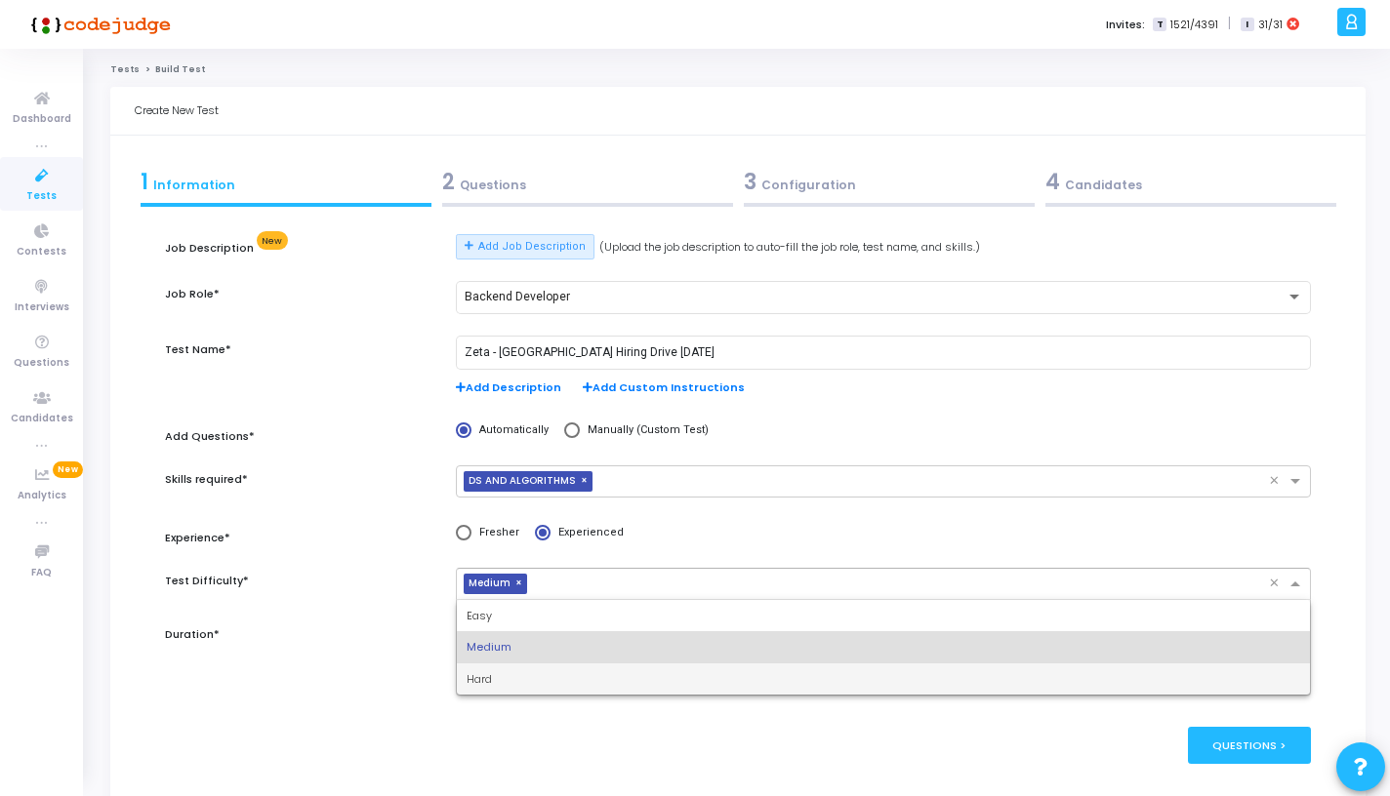
click at [528, 674] on div "Hard" at bounding box center [883, 680] width 853 height 32
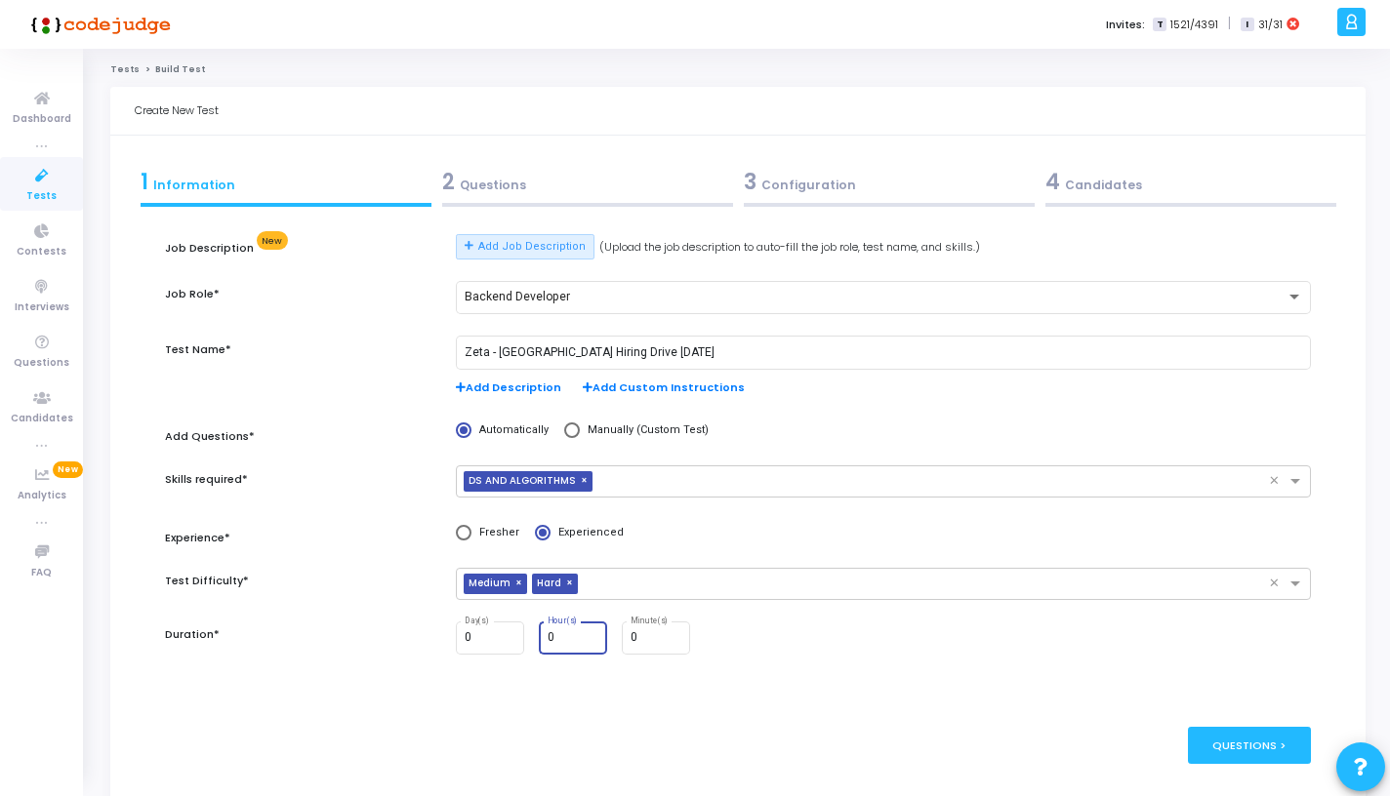
click at [576, 642] on input "0" at bounding box center [573, 638] width 53 height 14
type input "0"
type input "1"
click at [658, 639] on input "0" at bounding box center [656, 638] width 53 height 14
type input "30"
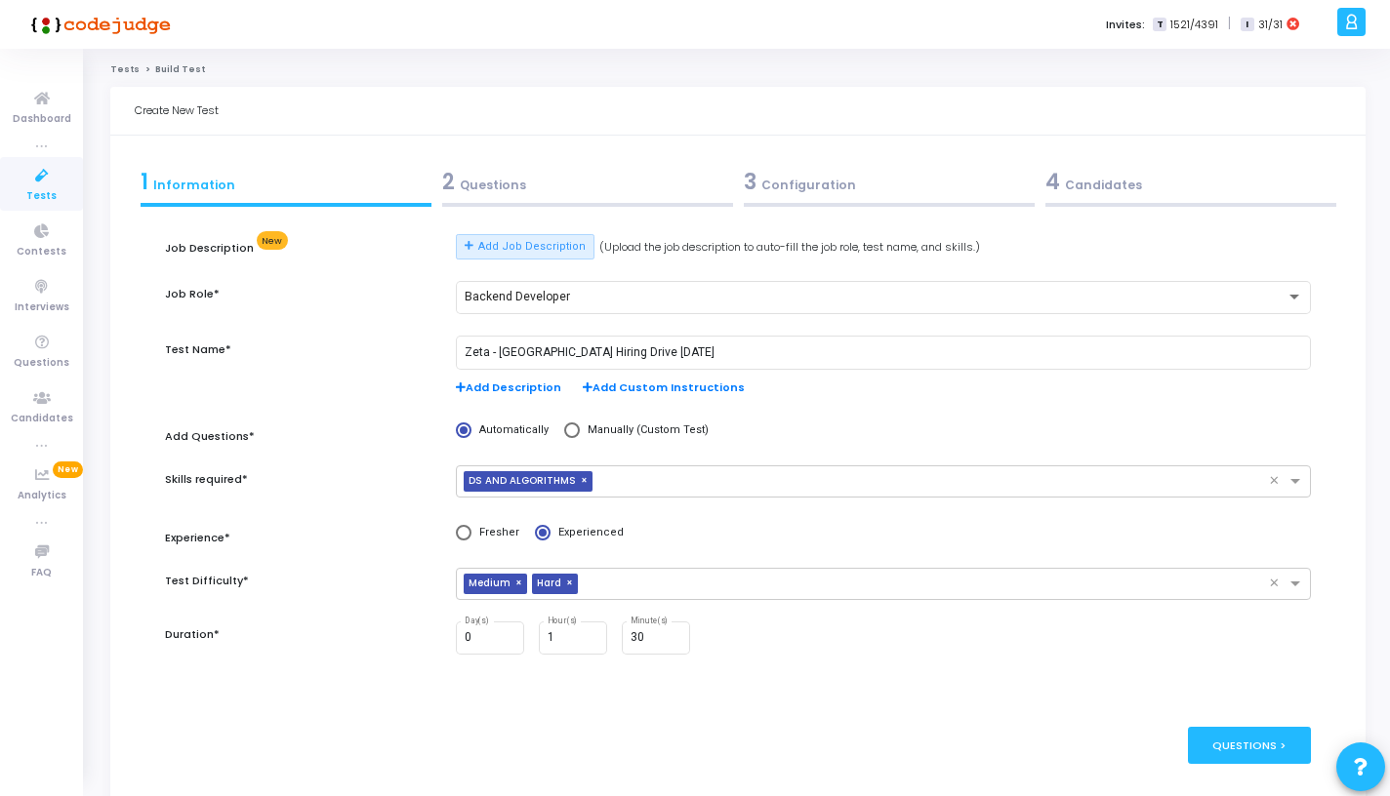
click at [733, 702] on div "publish Publish Now Questions >" at bounding box center [738, 745] width 1146 height 95
click at [1251, 744] on div "Questions >" at bounding box center [1250, 745] width 124 height 36
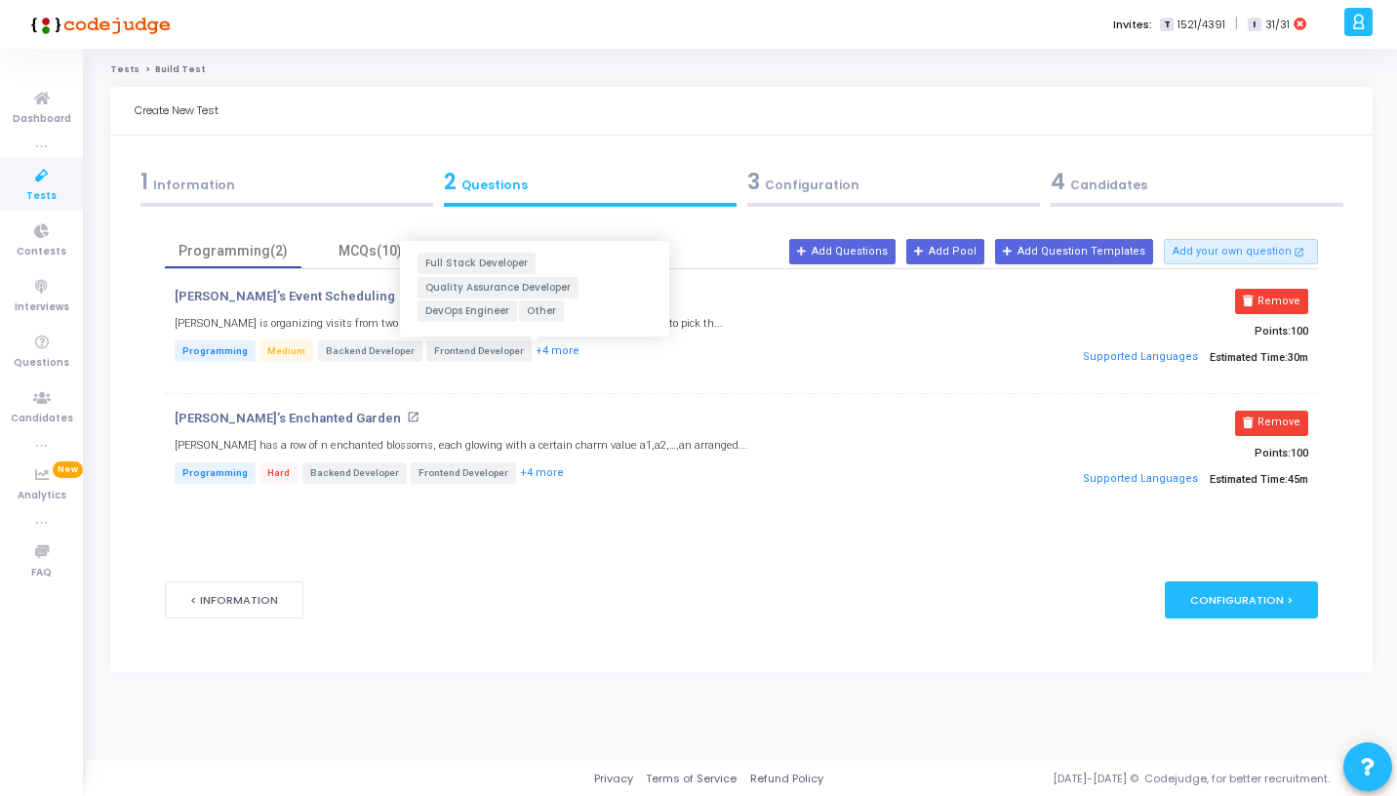
click at [535, 348] on button "+4 more" at bounding box center [558, 352] width 46 height 19
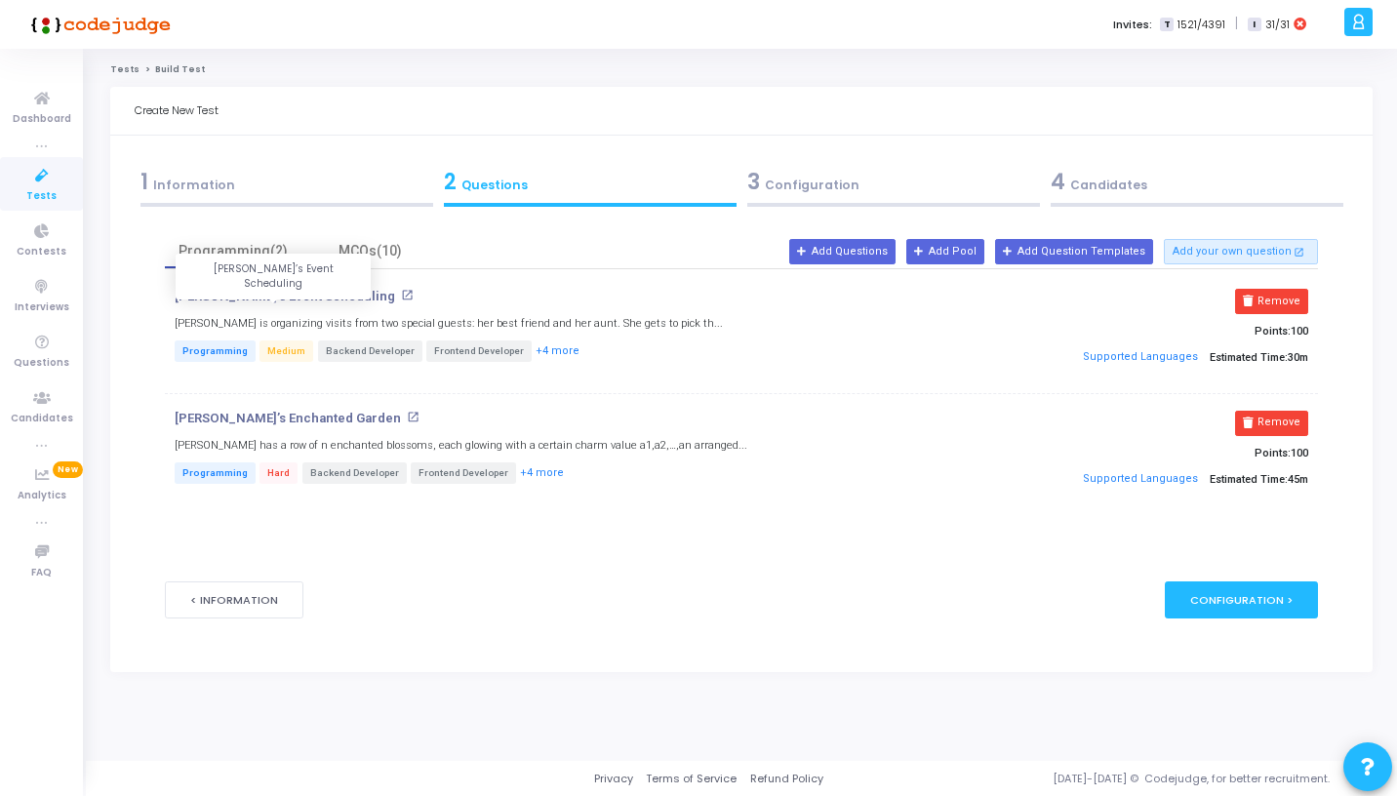
click at [290, 294] on p "[PERSON_NAME]’s Event Scheduling" at bounding box center [285, 297] width 221 height 16
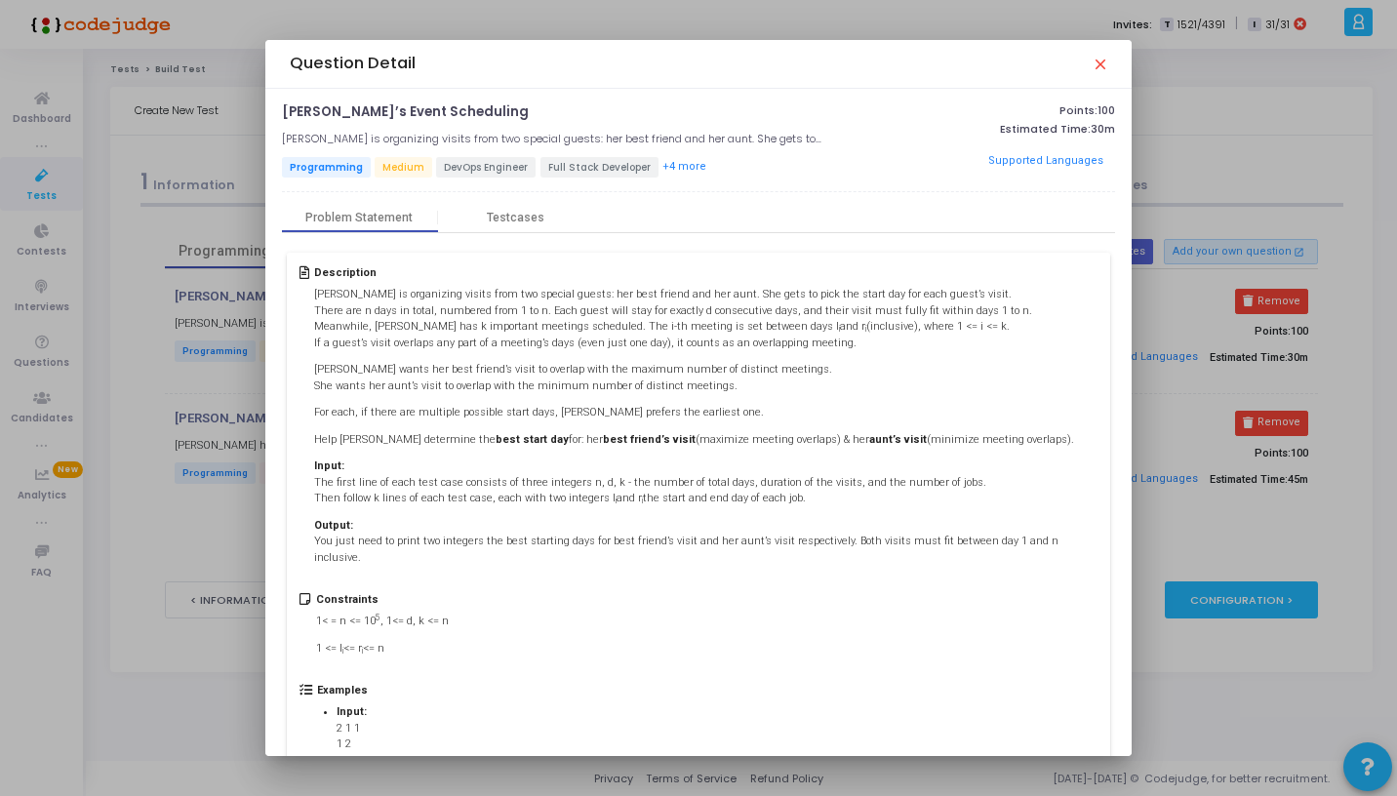
click at [1100, 60] on mat-icon "close" at bounding box center [1100, 64] width 16 height 16
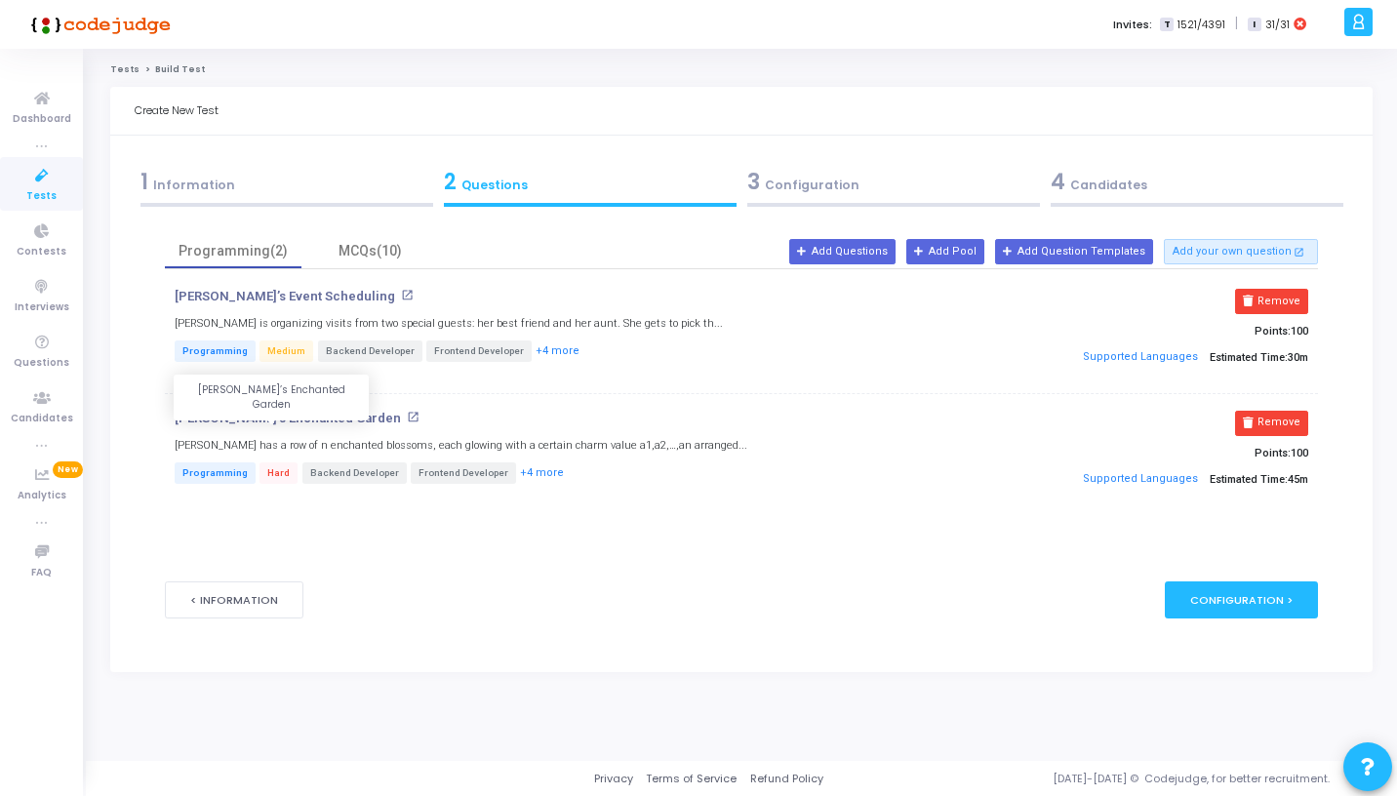
click at [277, 420] on p "[PERSON_NAME]’s Enchanted Garden" at bounding box center [288, 419] width 226 height 16
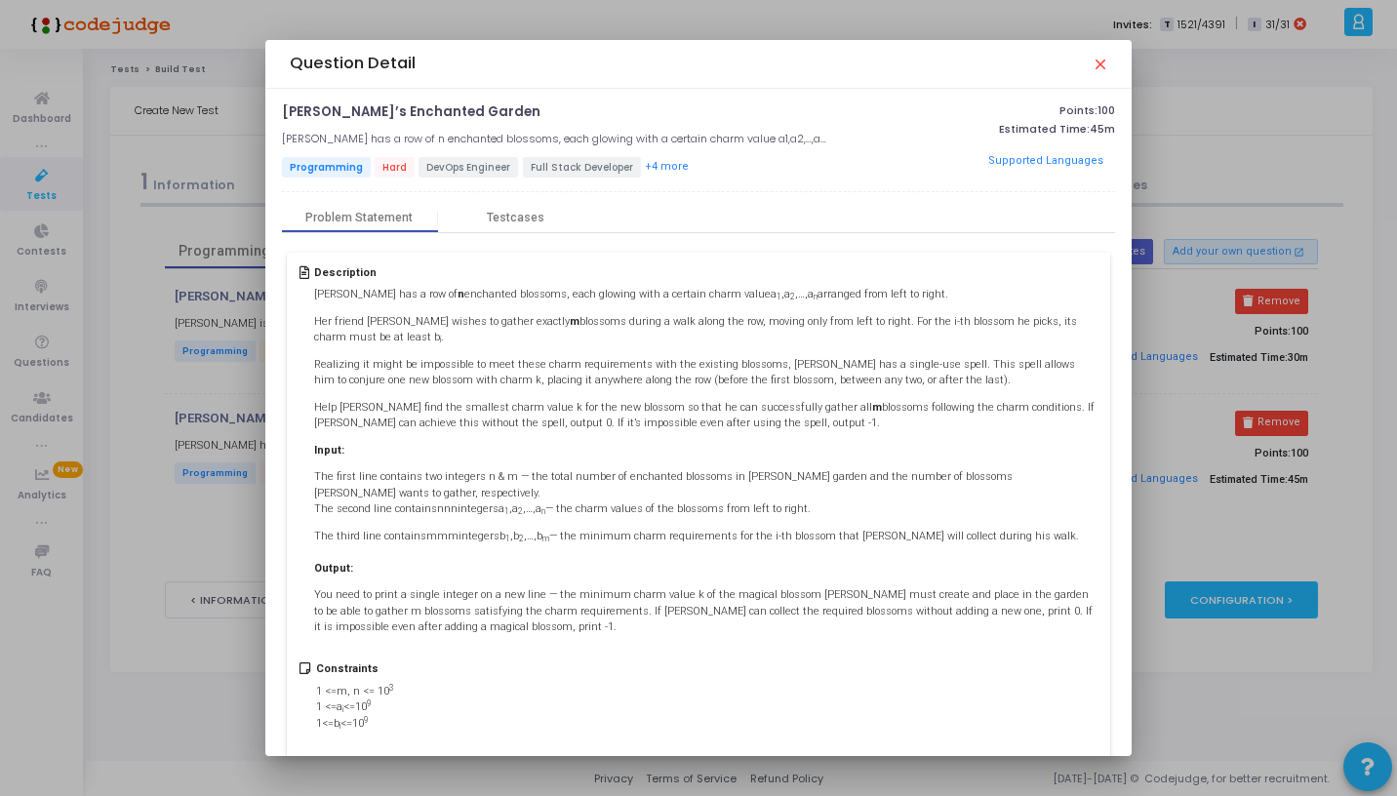
click at [1102, 63] on mat-icon "close" at bounding box center [1100, 64] width 16 height 16
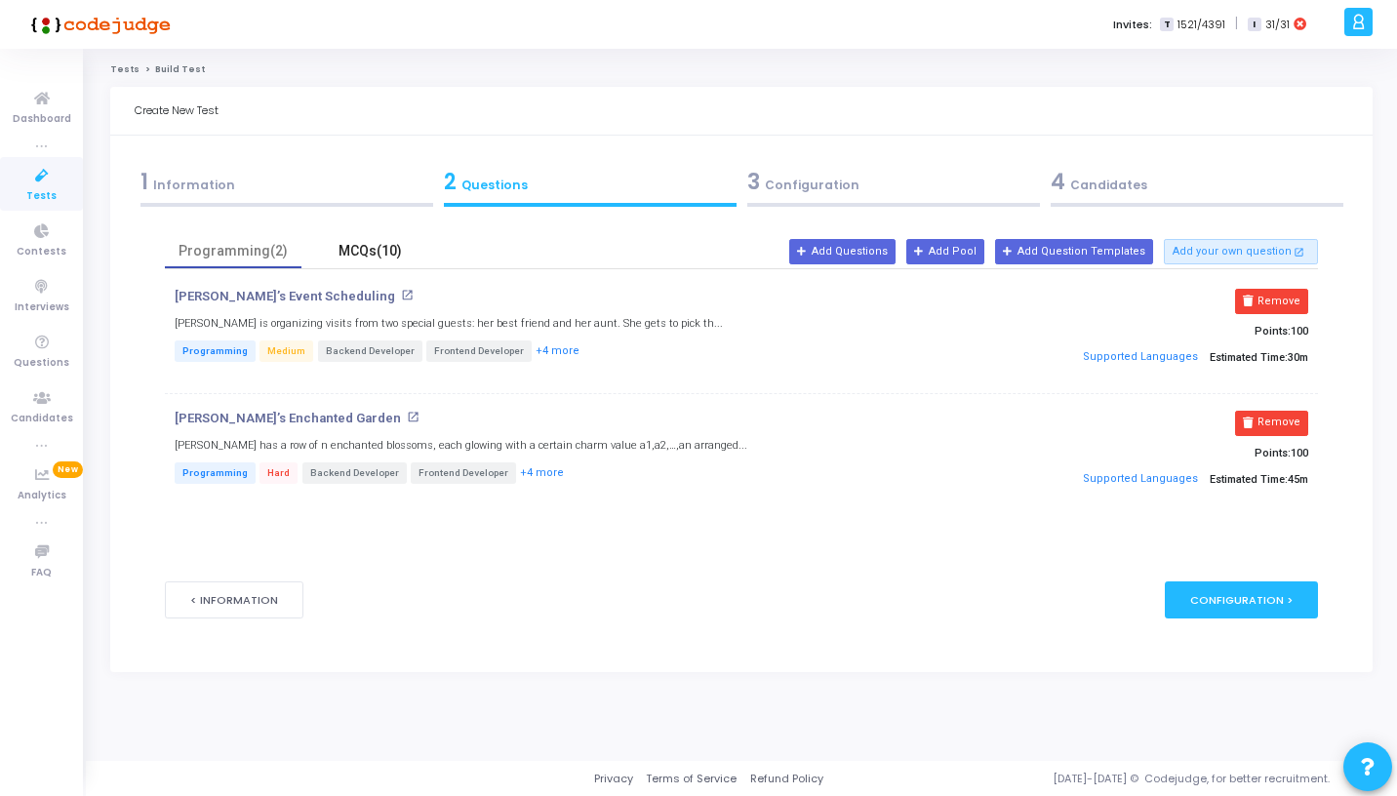
click at [371, 250] on div "MCQs(10)" at bounding box center [369, 251] width 113 height 20
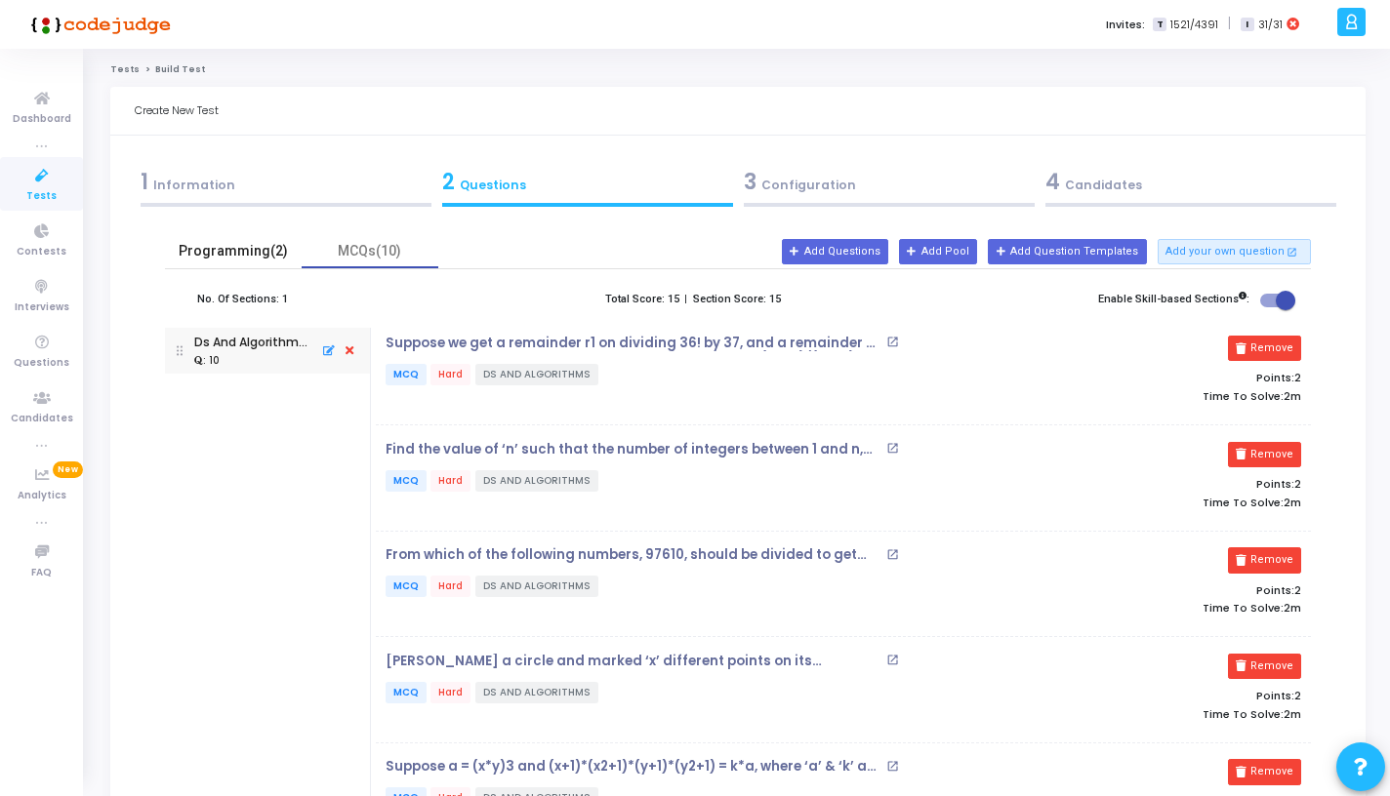
click at [270, 247] on div "Programming(2)" at bounding box center [233, 251] width 113 height 20
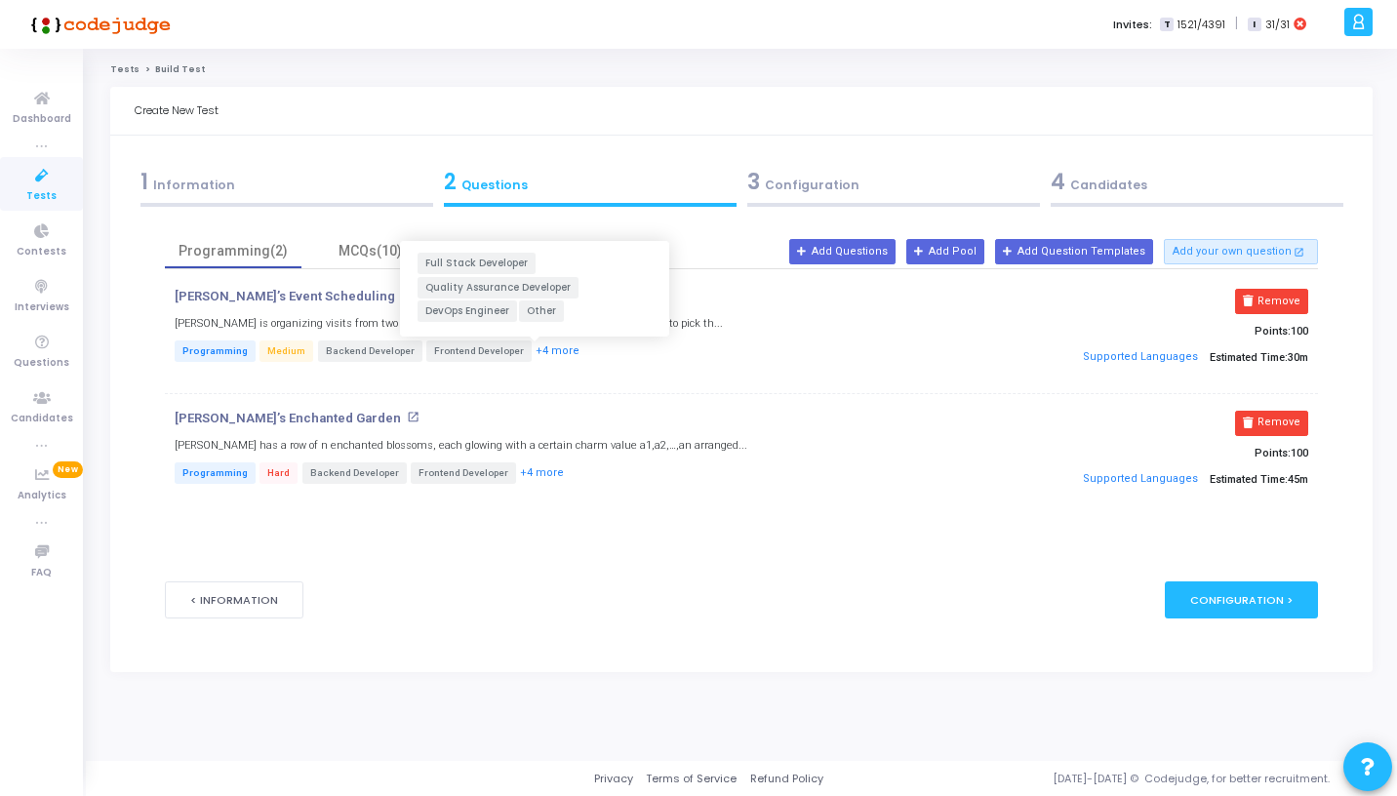
click at [535, 348] on button "+4 more" at bounding box center [558, 352] width 46 height 19
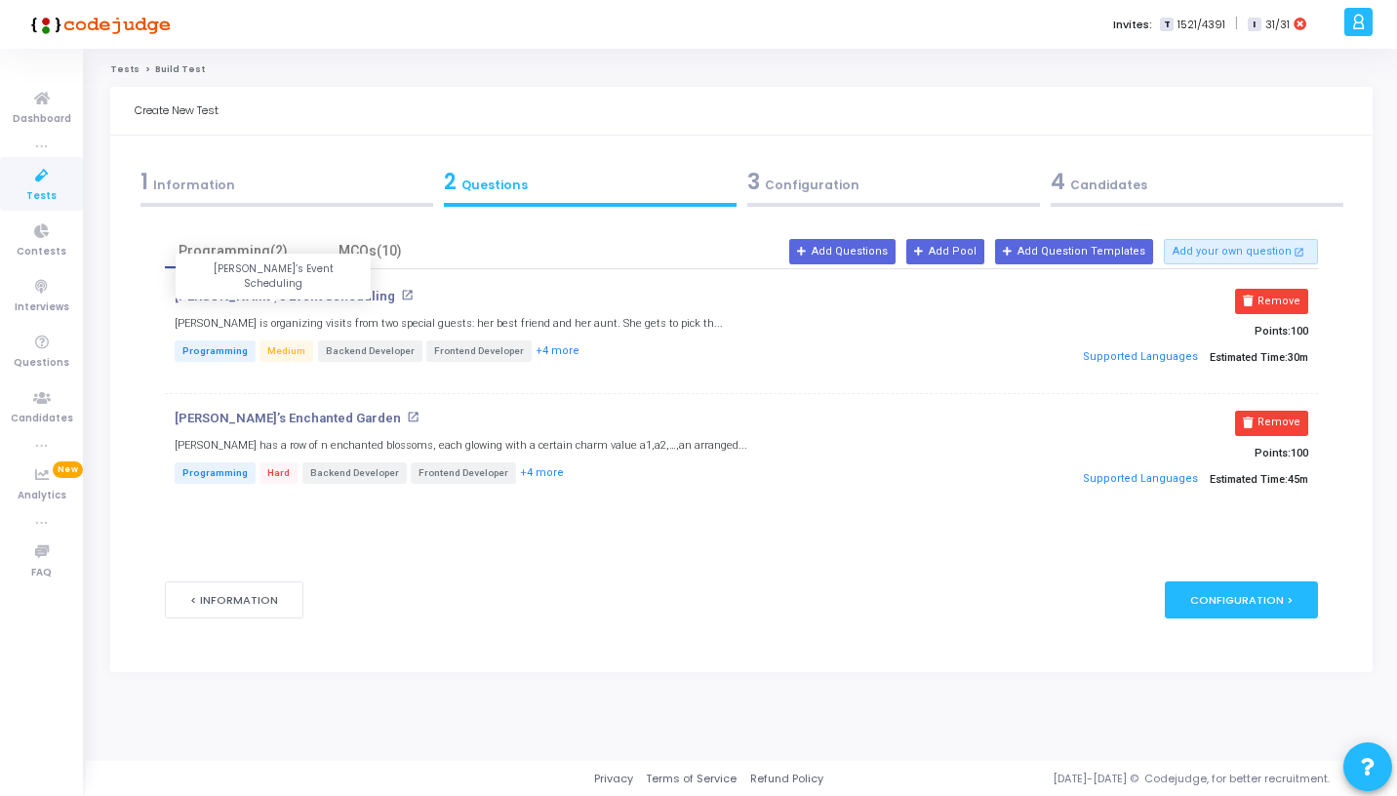
click at [296, 297] on p "[PERSON_NAME]’s Event Scheduling" at bounding box center [285, 297] width 221 height 16
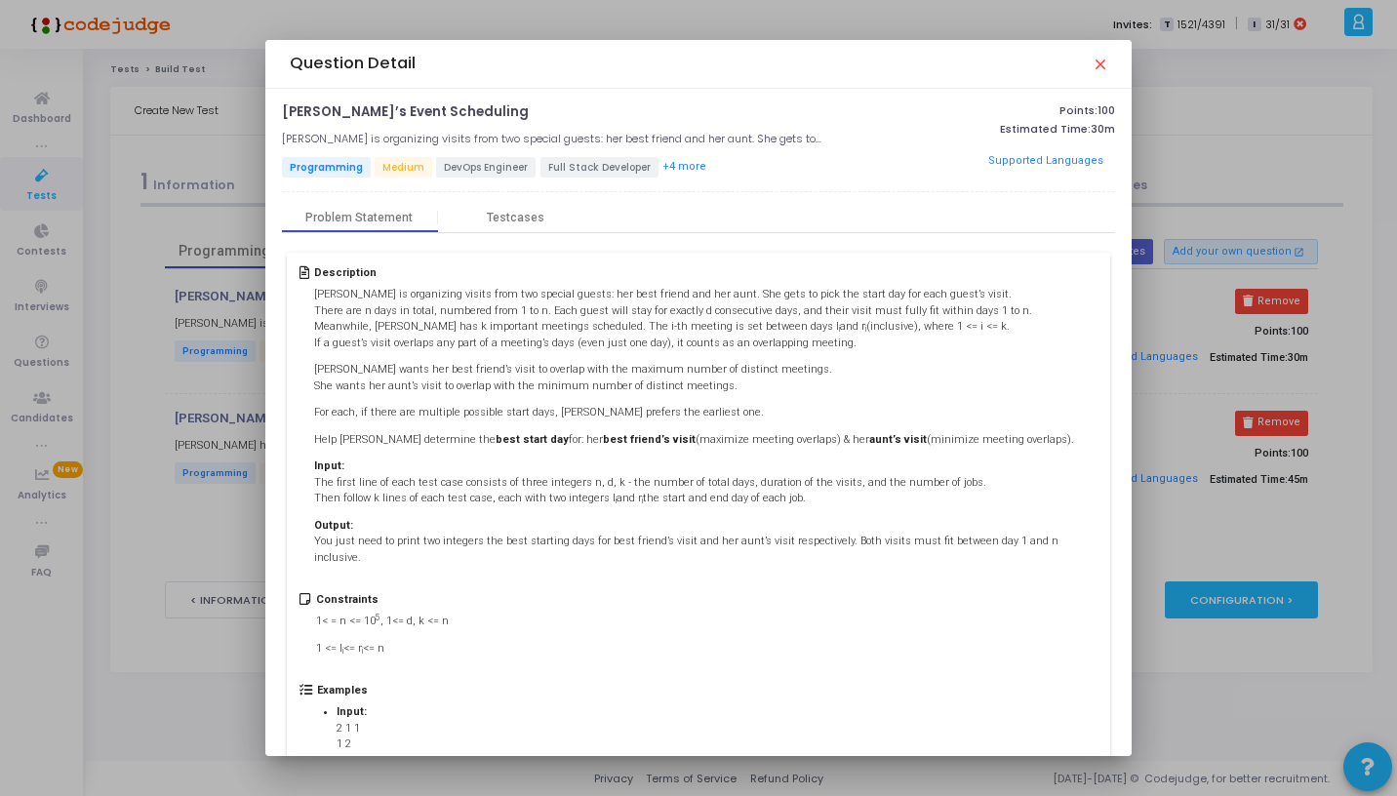
click at [1098, 62] on mat-icon "close" at bounding box center [1100, 64] width 16 height 16
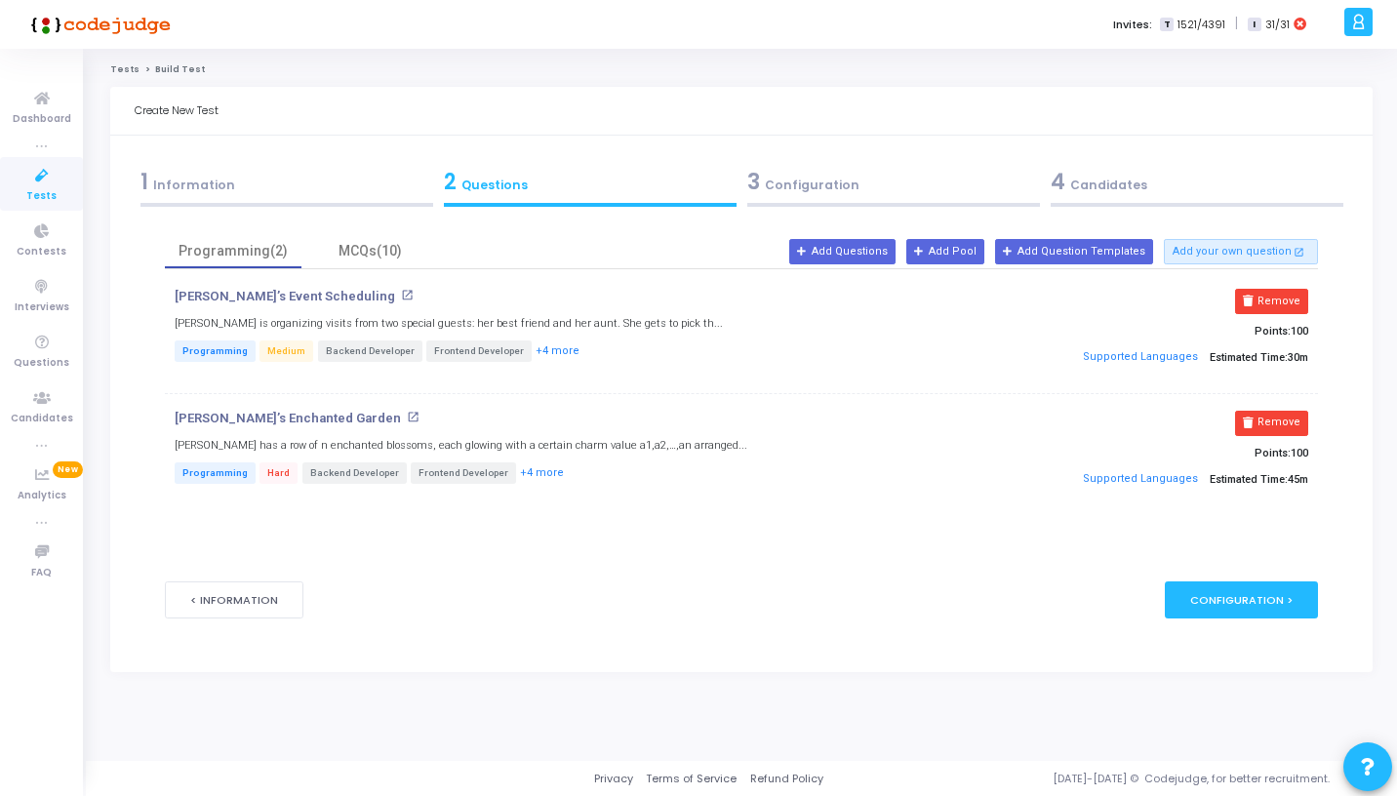
click at [237, 602] on button "< Information" at bounding box center [234, 600] width 139 height 36
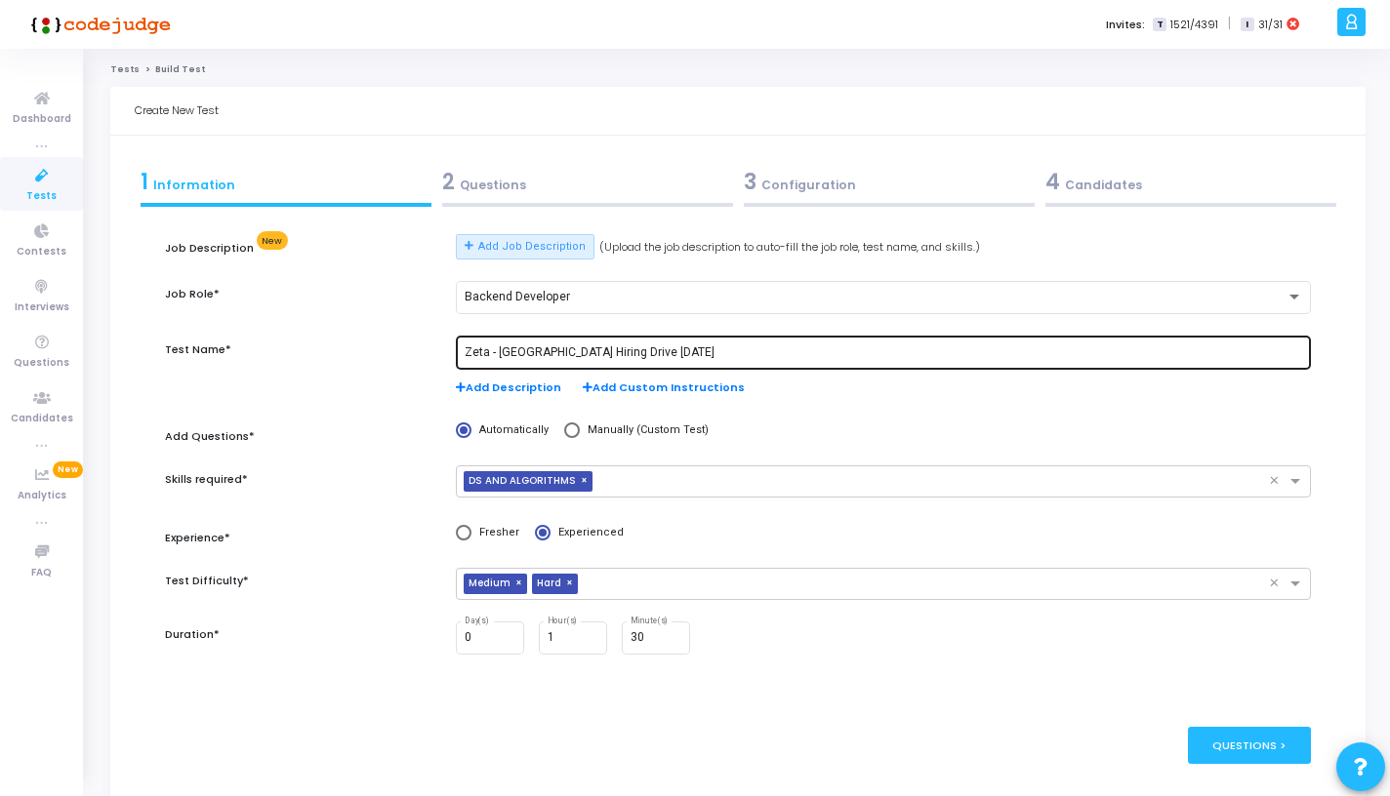
click at [715, 353] on input "Zeta - Hyderabad Hiring Drive 13th September" at bounding box center [883, 353] width 838 height 14
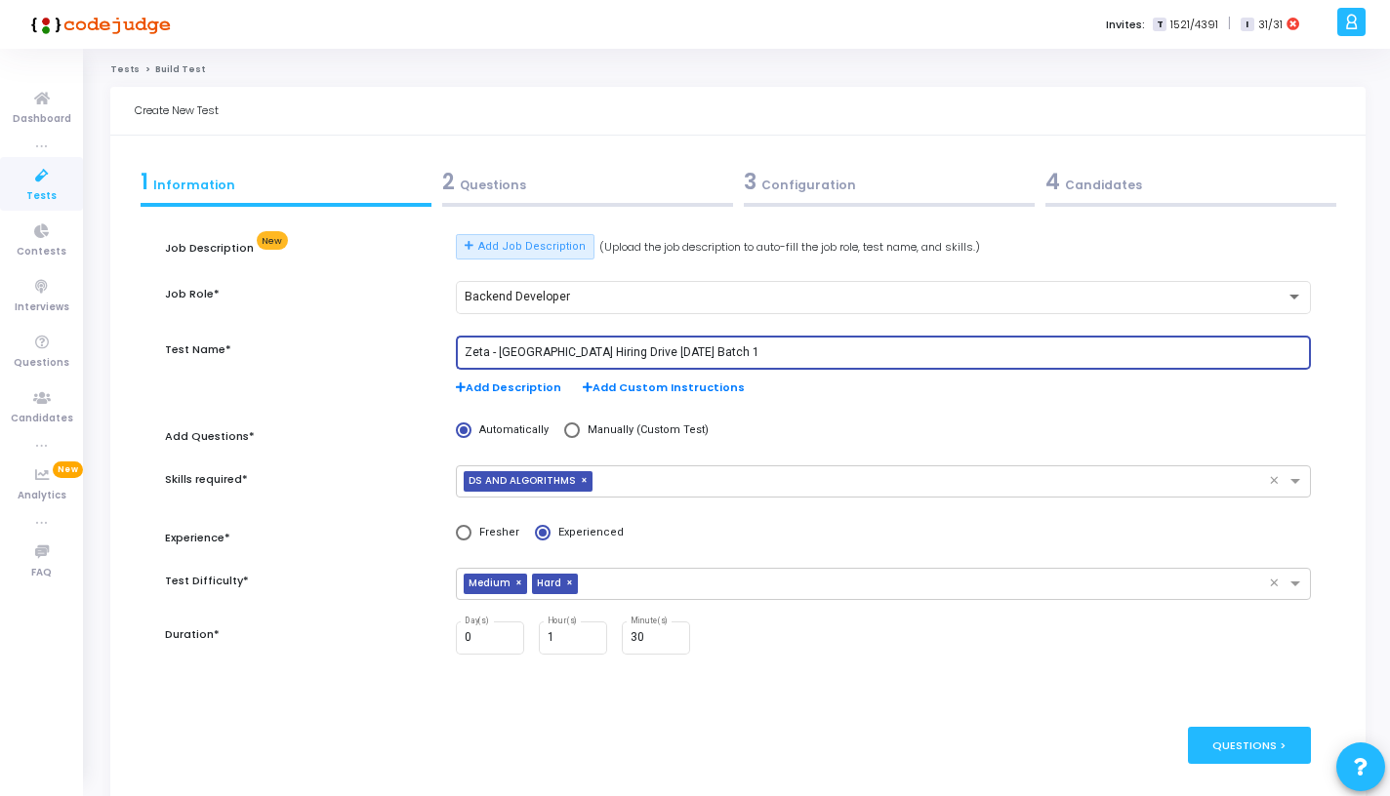
type input "Zeta - [GEOGRAPHIC_DATA] Hiring Drive [DATE] Batch 1"
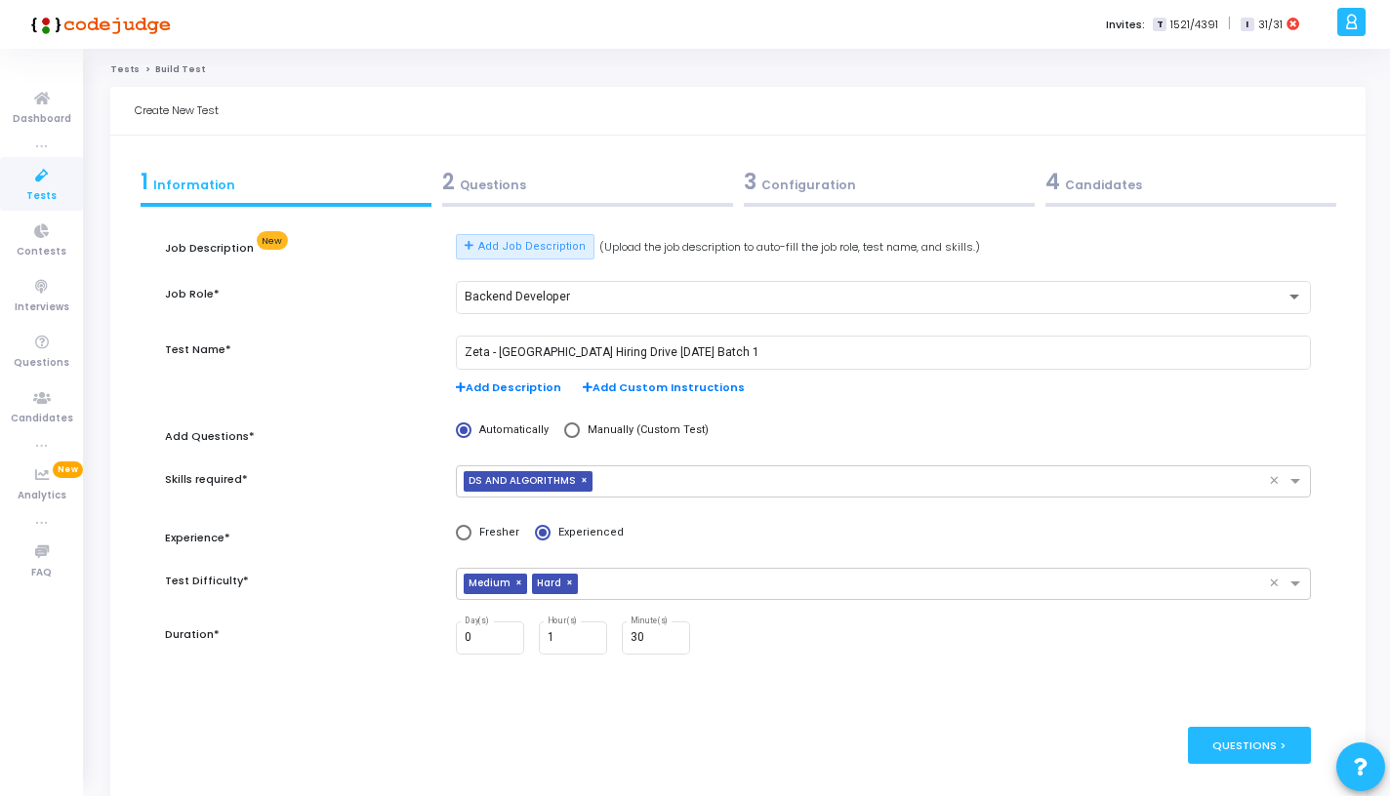
click at [391, 383] on div "Test Name*" at bounding box center [301, 376] width 292 height 81
click at [641, 433] on span "Manually (Custom Test)" at bounding box center [644, 431] width 129 height 17
click at [580, 433] on input "Manually (Custom Test)" at bounding box center [572, 431] width 16 height 16
radio input "true"
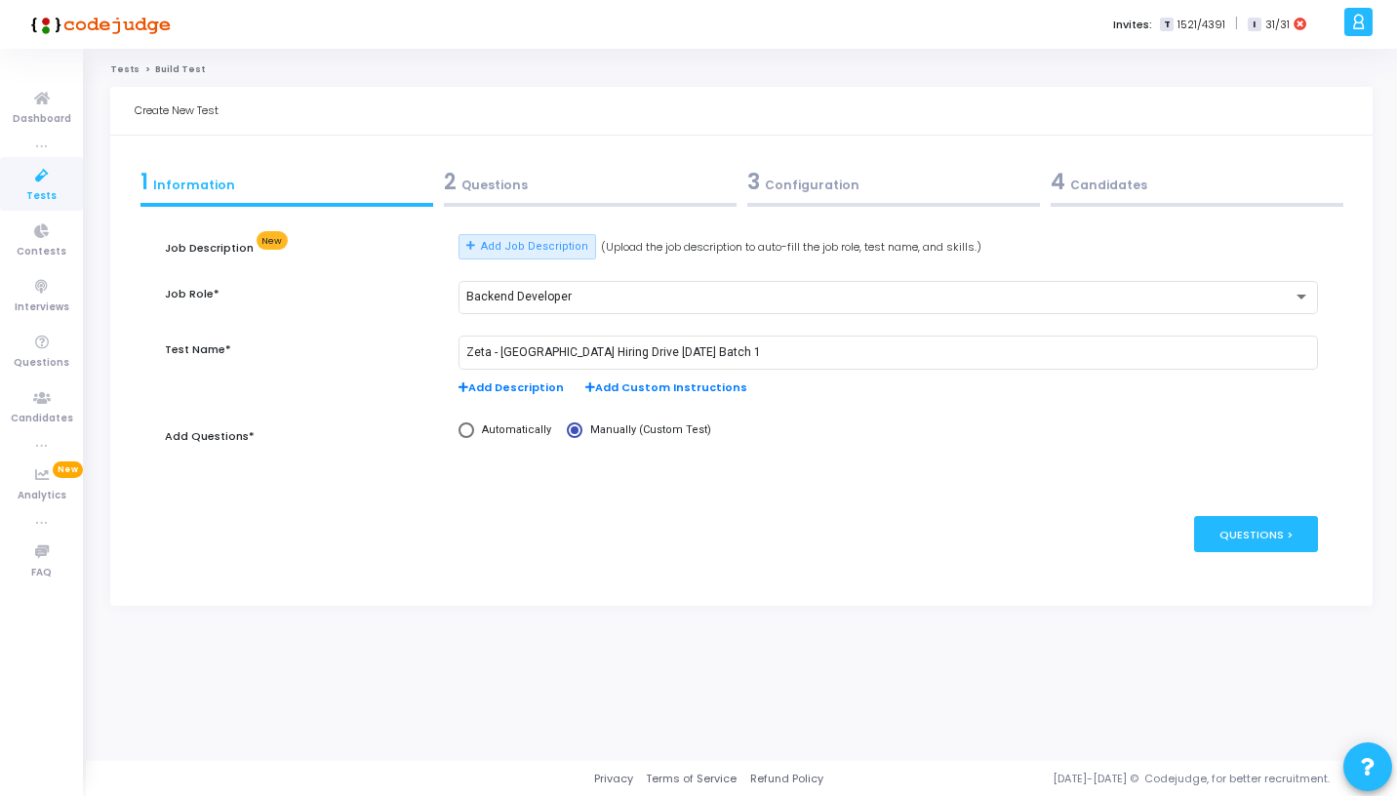
click at [1274, 538] on div "Questions >" at bounding box center [1256, 534] width 124 height 36
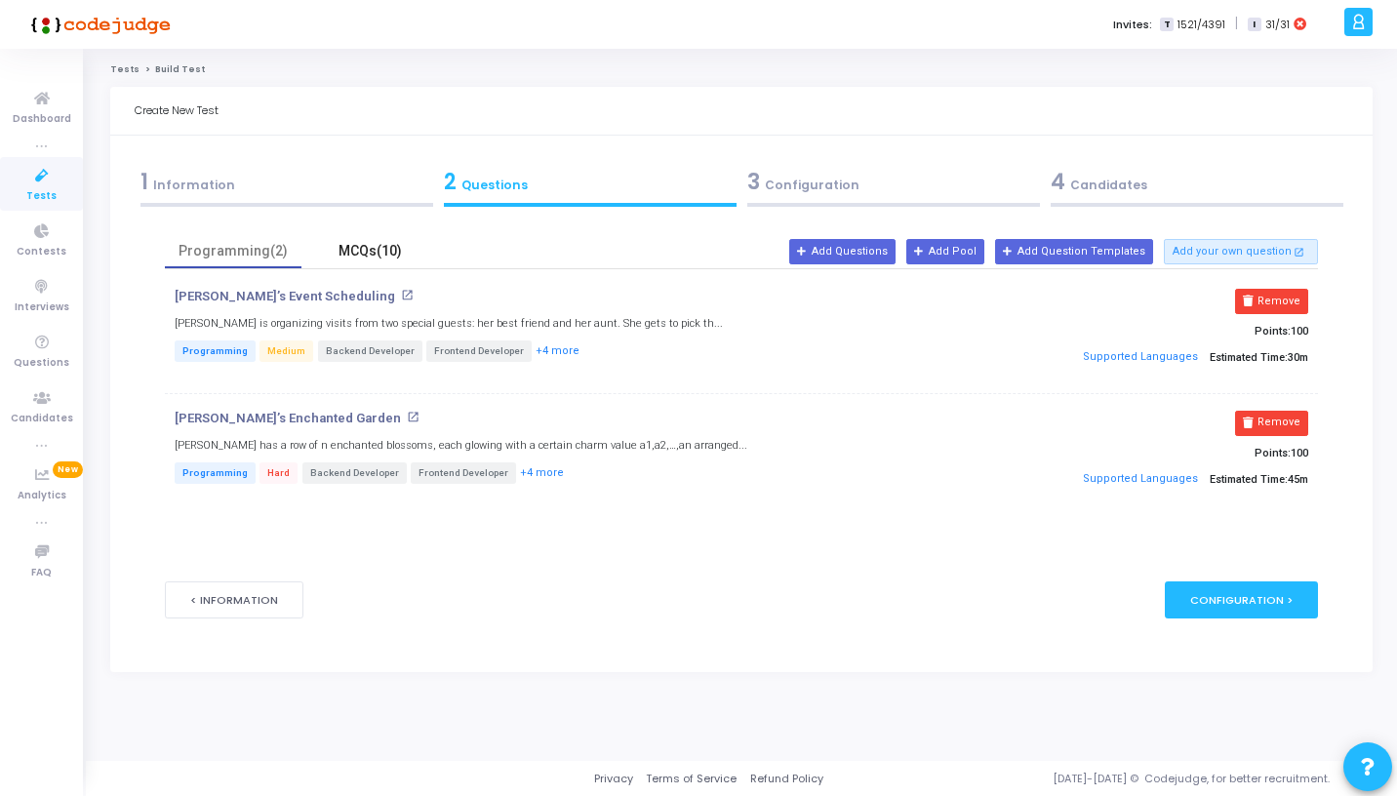
click at [380, 250] on div "MCQs(10)" at bounding box center [369, 251] width 113 height 20
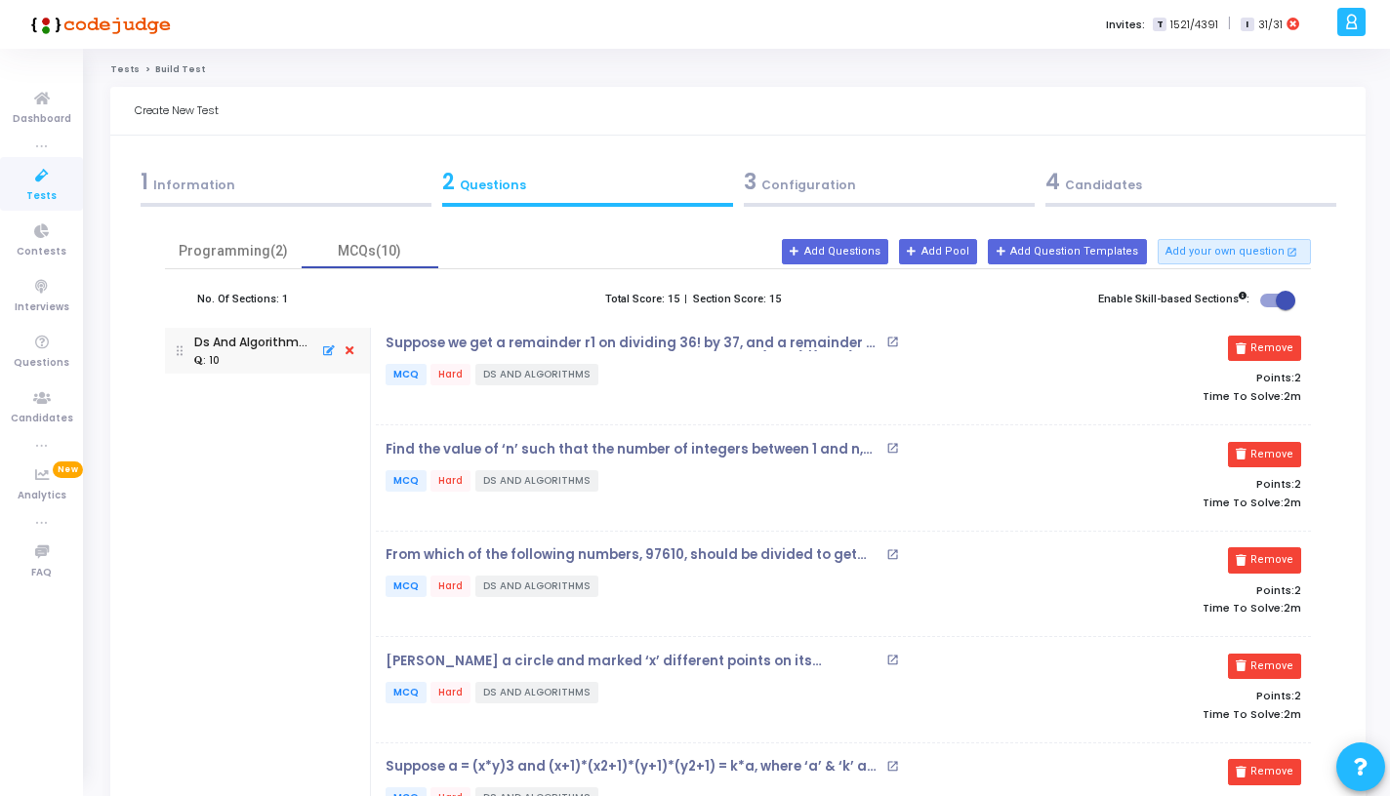
click at [349, 350] on icon at bounding box center [350, 351] width 18 height 21
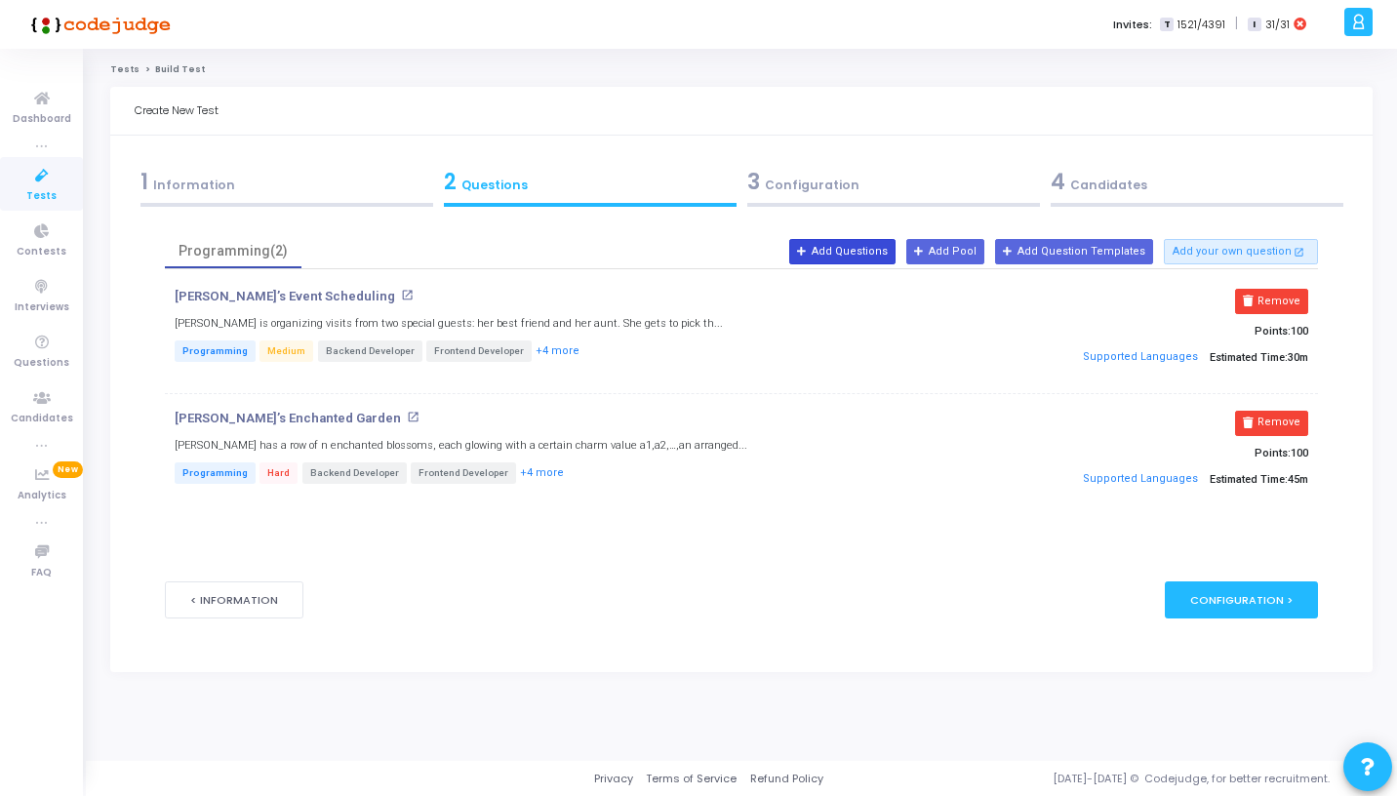
click at [880, 260] on button "Add Questions" at bounding box center [842, 251] width 106 height 25
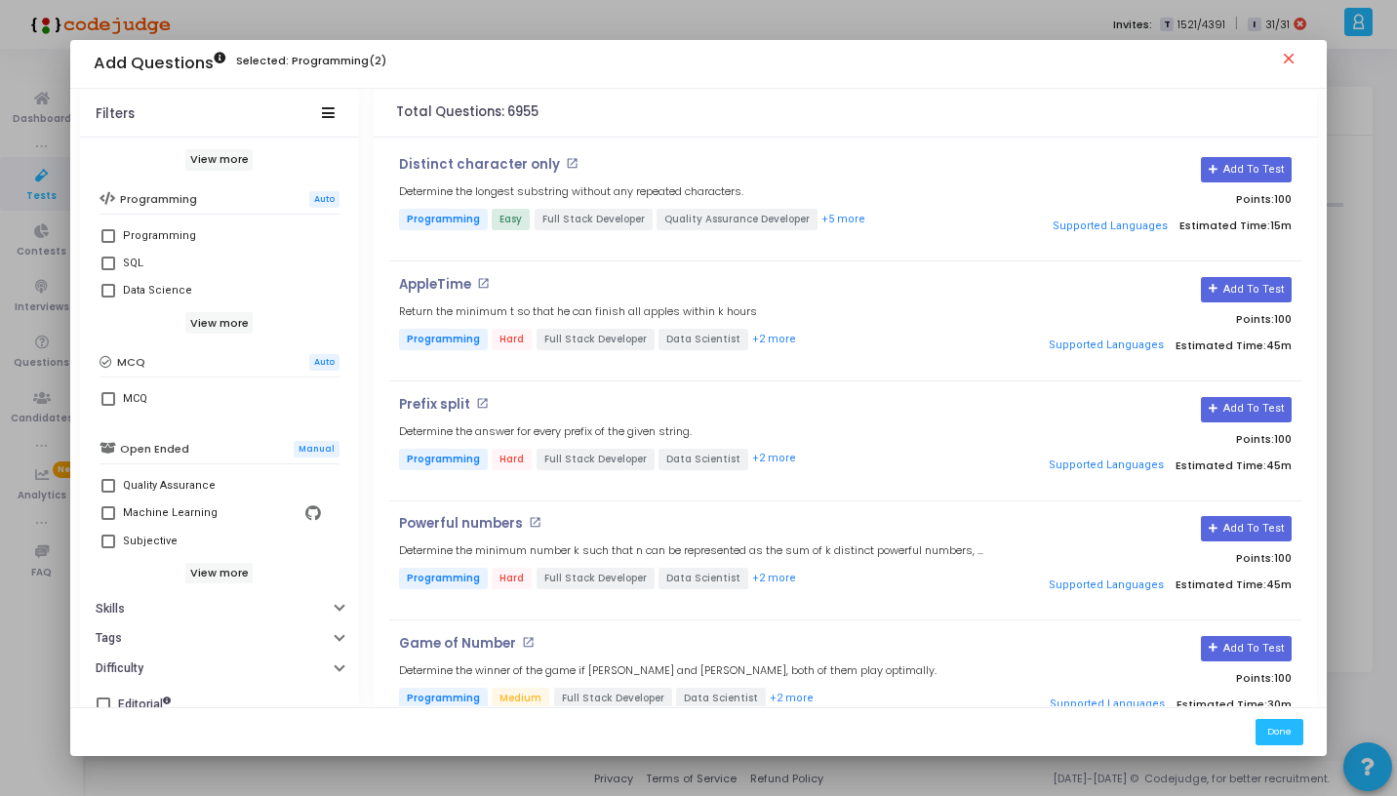
scroll to position [331, 0]
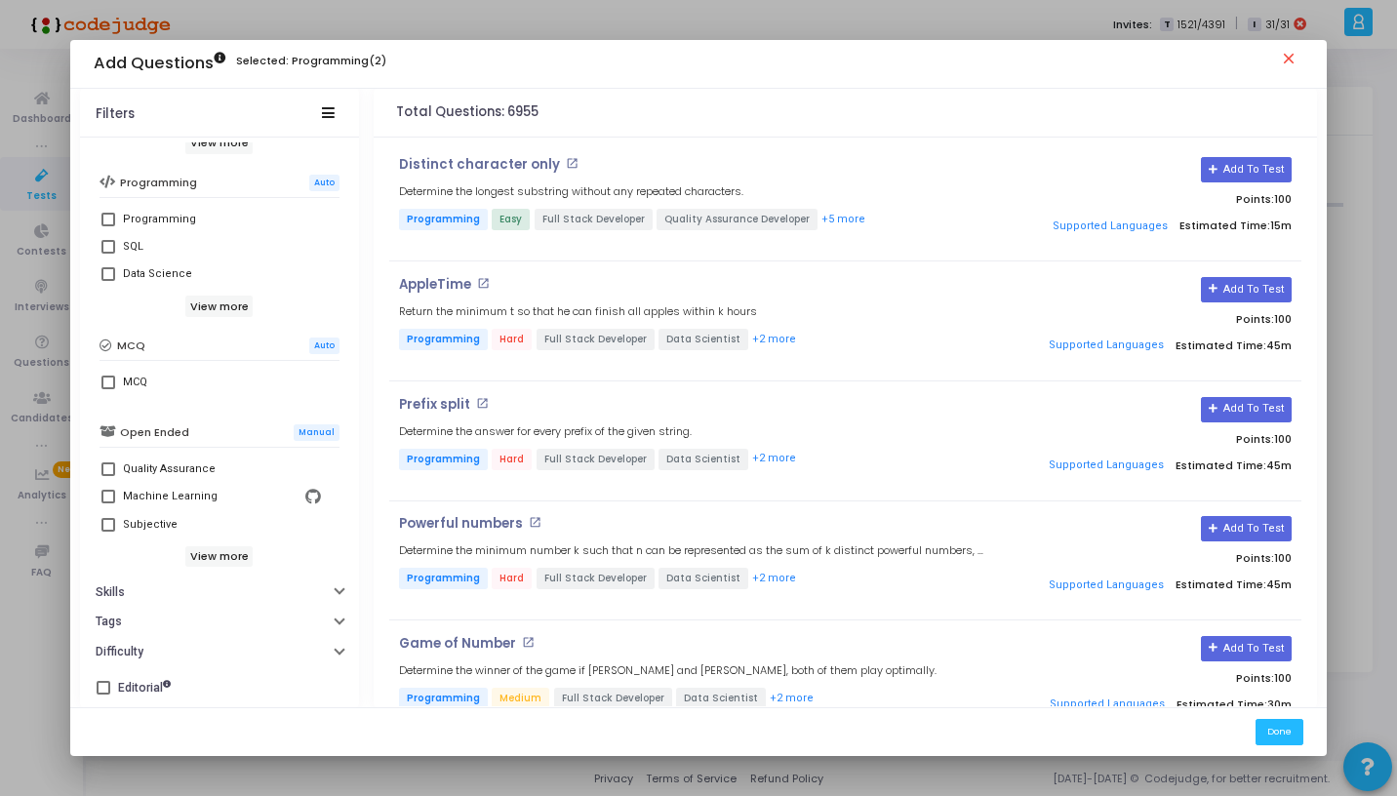
click at [104, 376] on span at bounding box center [108, 383] width 14 height 14
click at [107, 389] on input "MCQ" at bounding box center [107, 389] width 1 height 1
checkbox input "true"
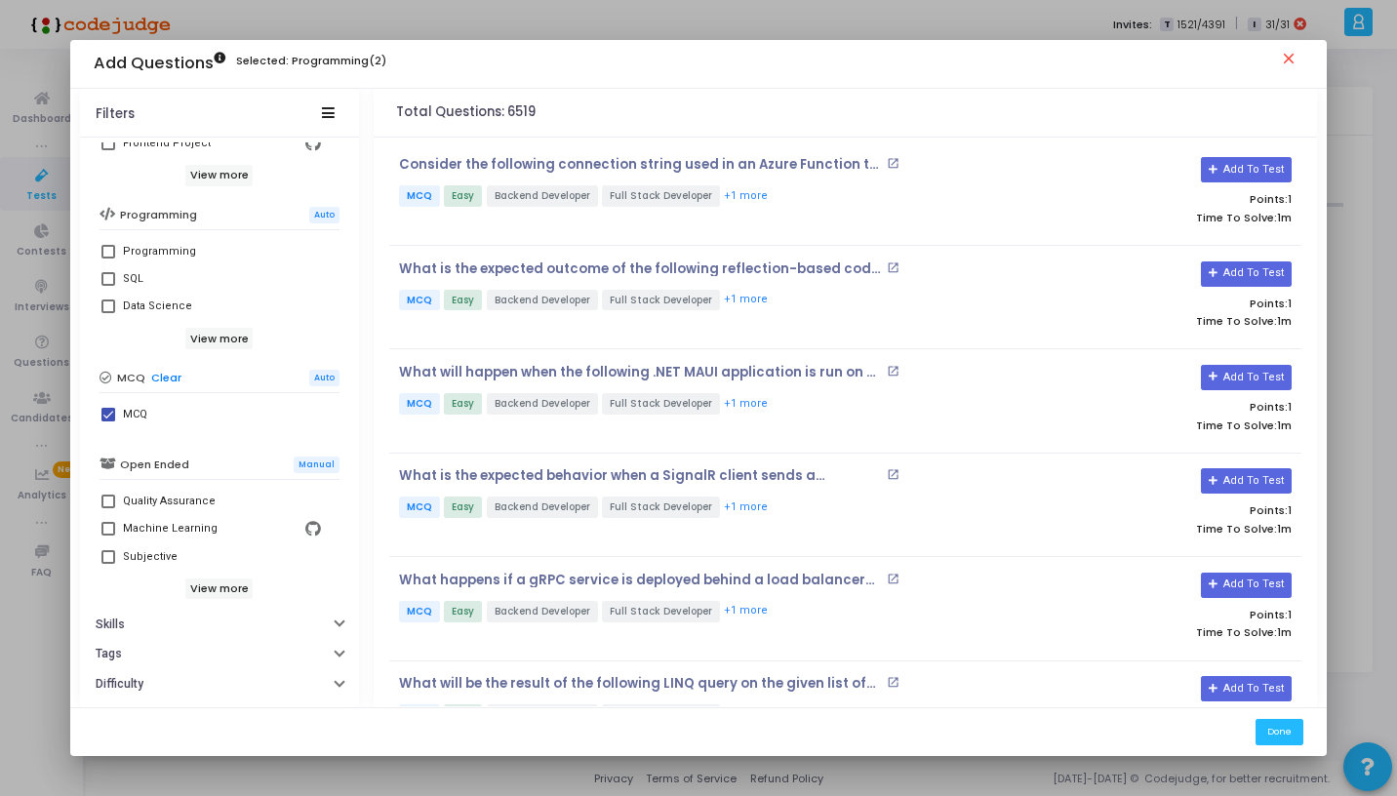
scroll to position [319, 0]
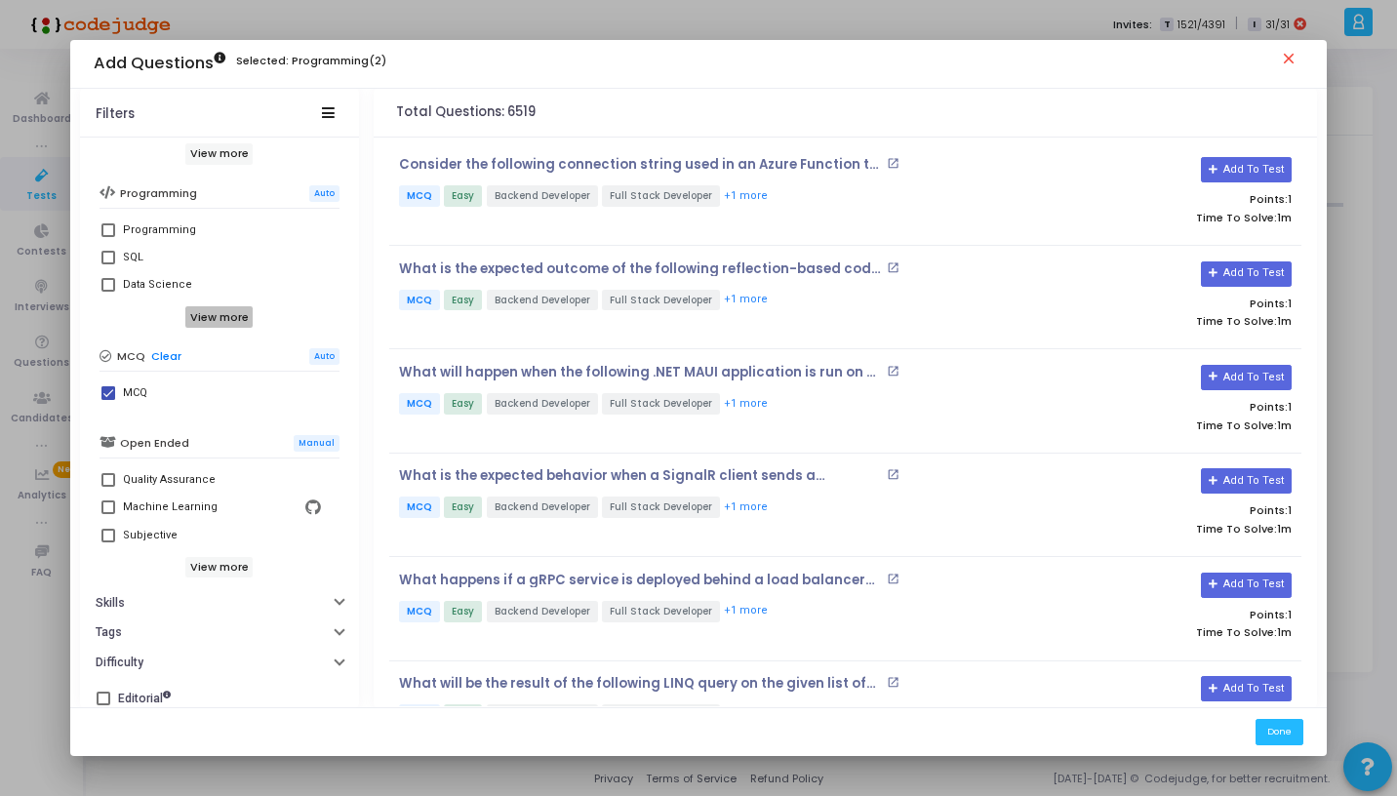
click at [216, 313] on h6 "View more" at bounding box center [218, 316] width 67 height 21
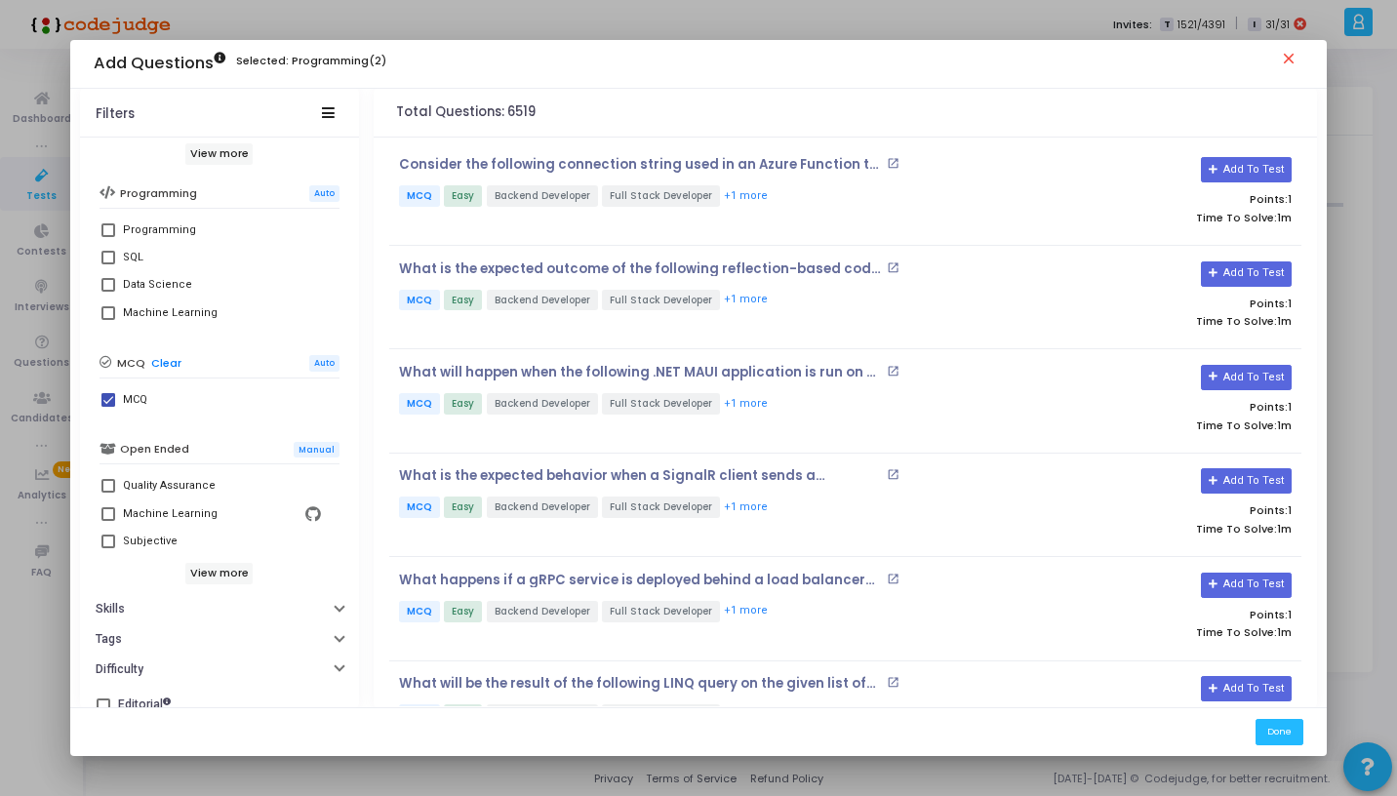
scroll to position [337, 0]
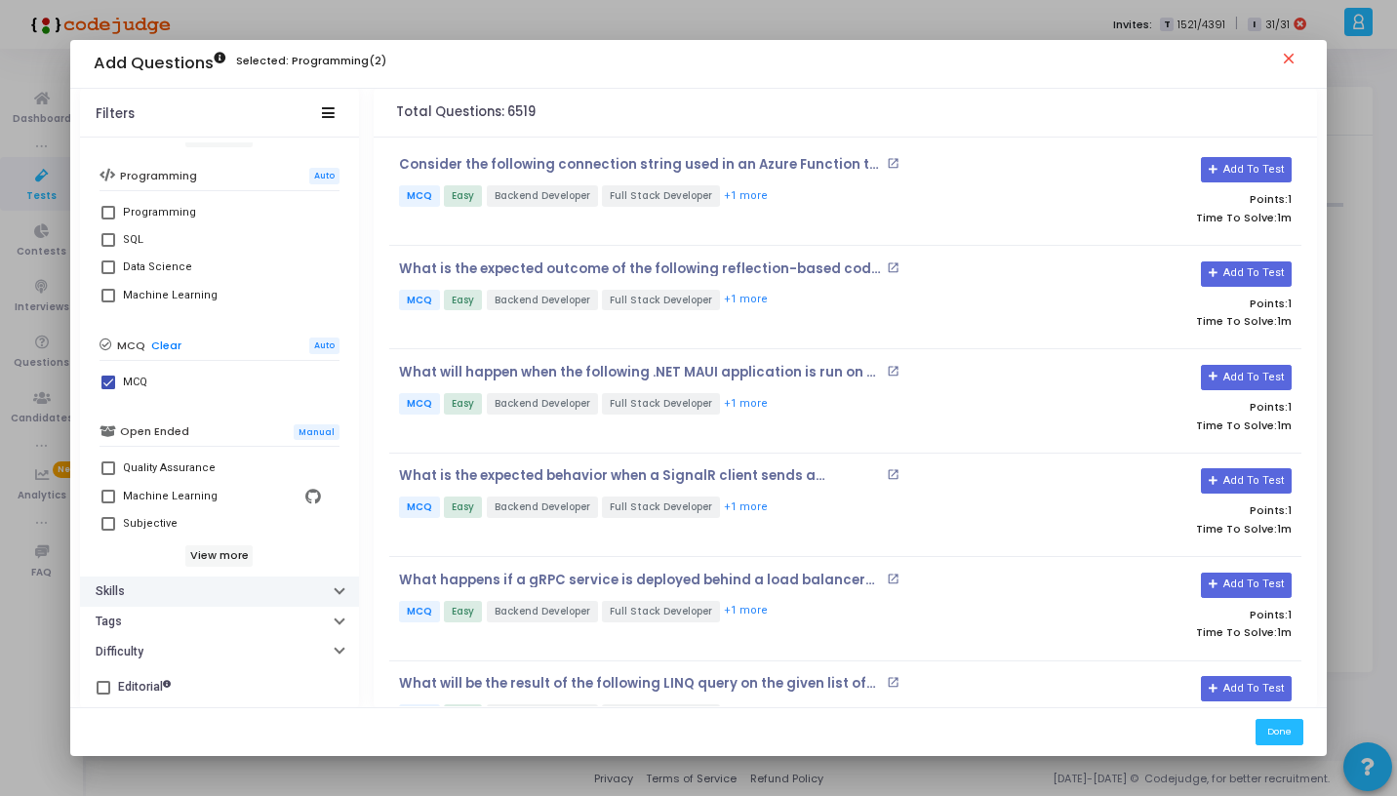
click at [208, 592] on button "Skills" at bounding box center [219, 592] width 279 height 30
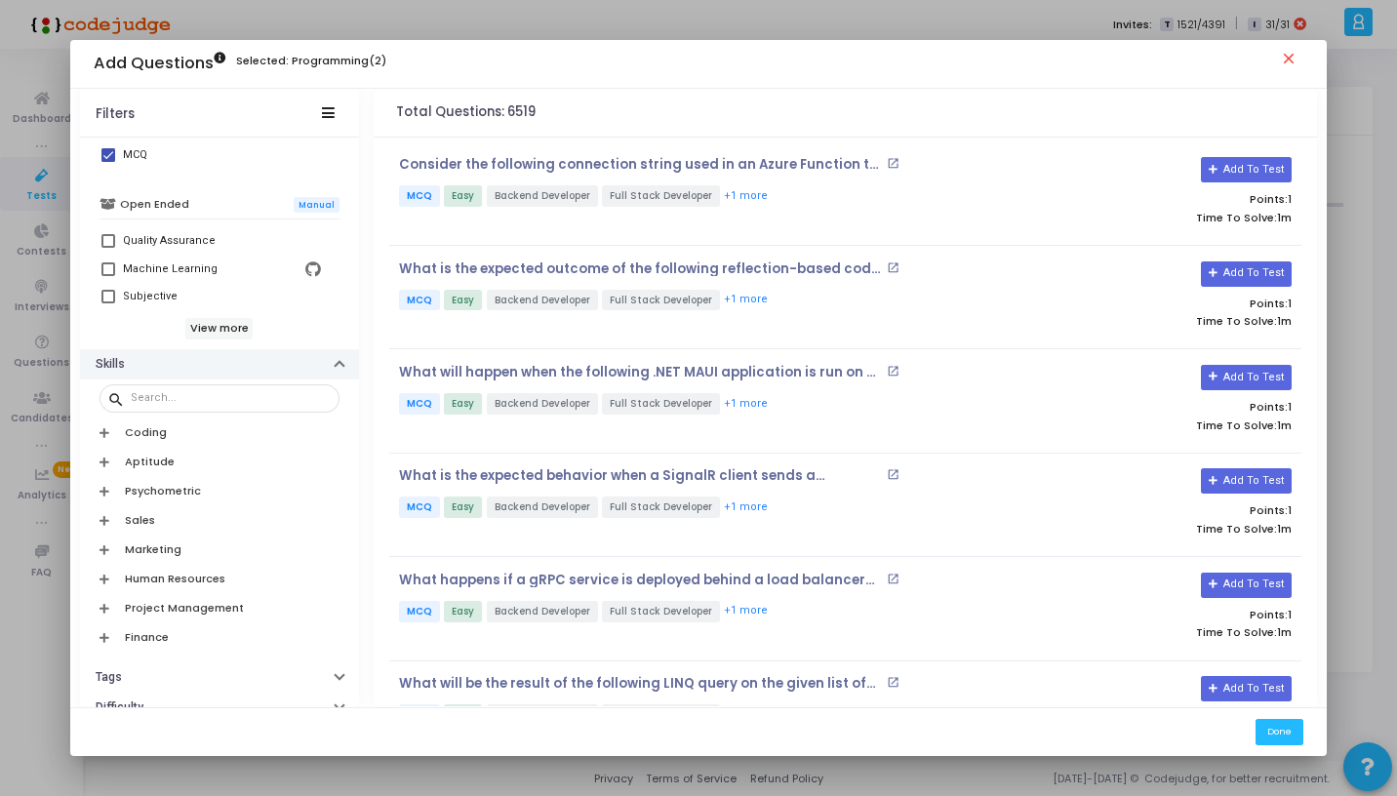
scroll to position [621, 0]
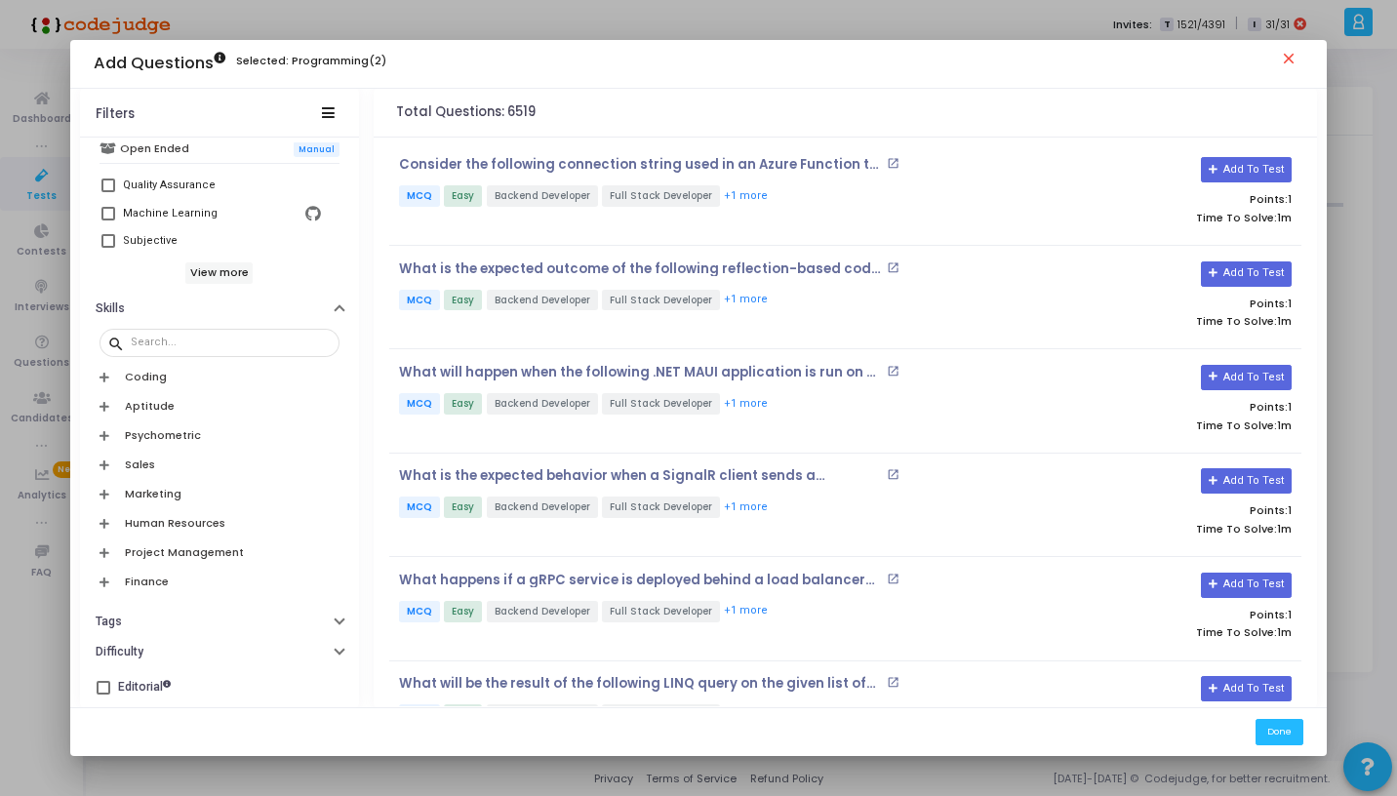
click at [101, 376] on icon at bounding box center [105, 377] width 10 height 11
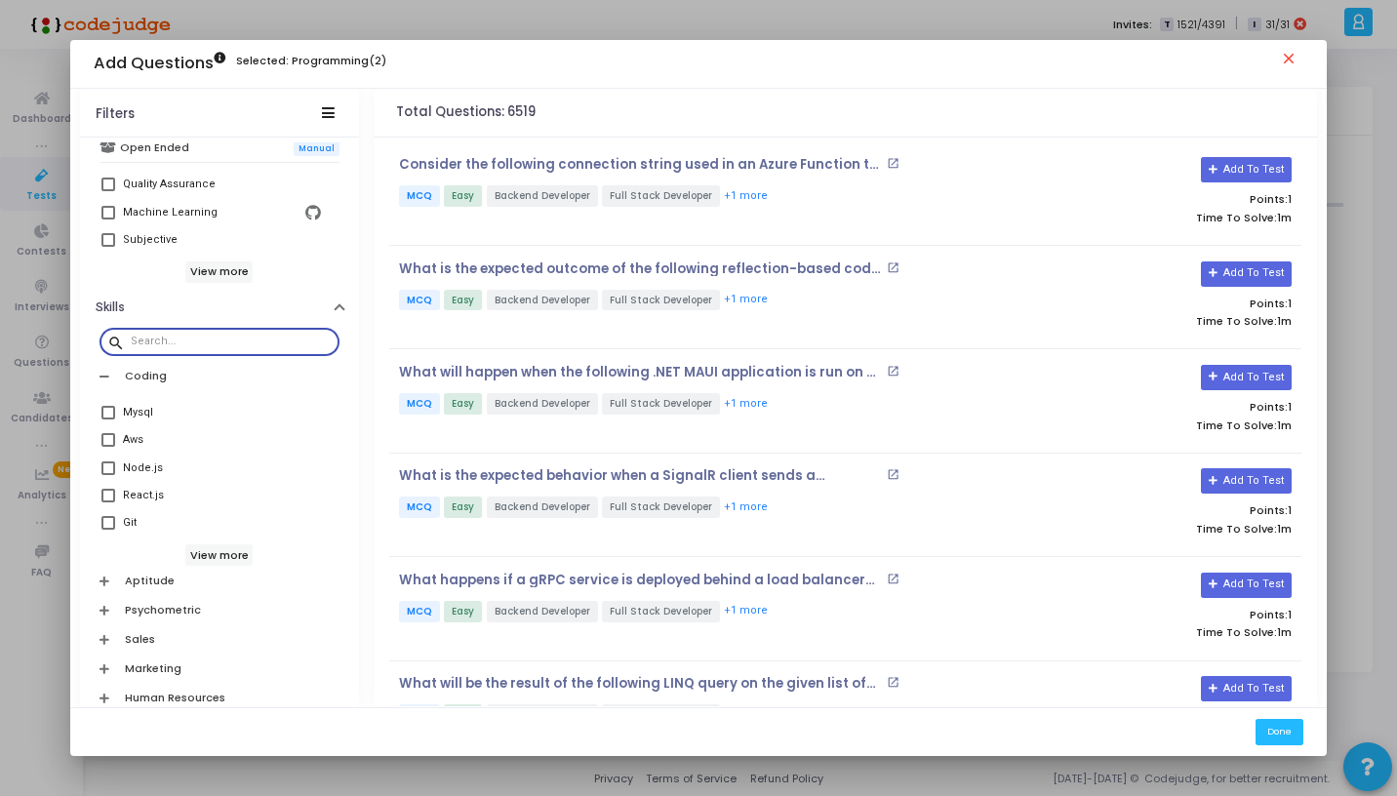
click at [184, 345] on input "text" at bounding box center [231, 342] width 201 height 12
type input "java"
click at [108, 492] on mat-tooltip-component "Javascript" at bounding box center [148, 507] width 90 height 54
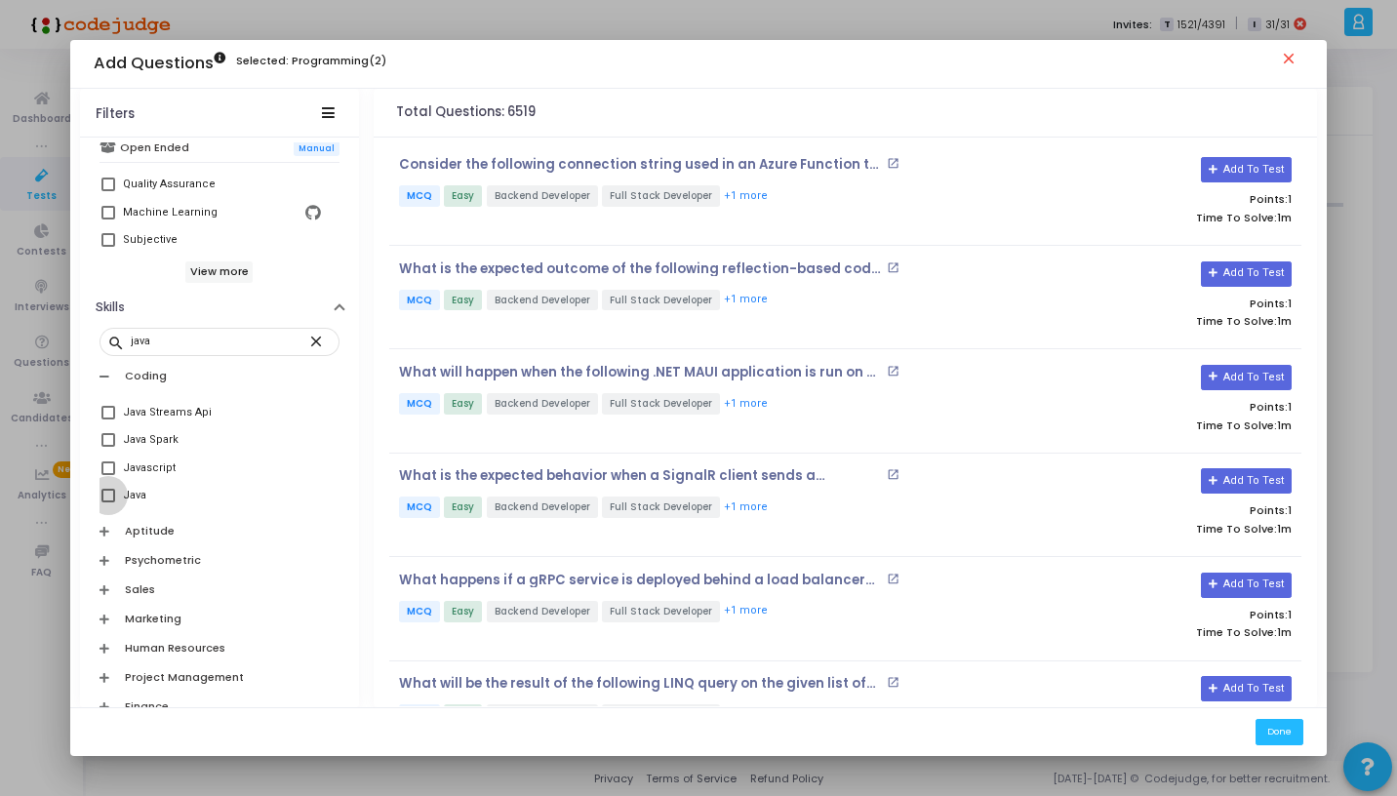
click at [105, 495] on span at bounding box center [108, 496] width 14 height 14
click at [107, 503] on input "Java" at bounding box center [107, 503] width 1 height 1
checkbox input "true"
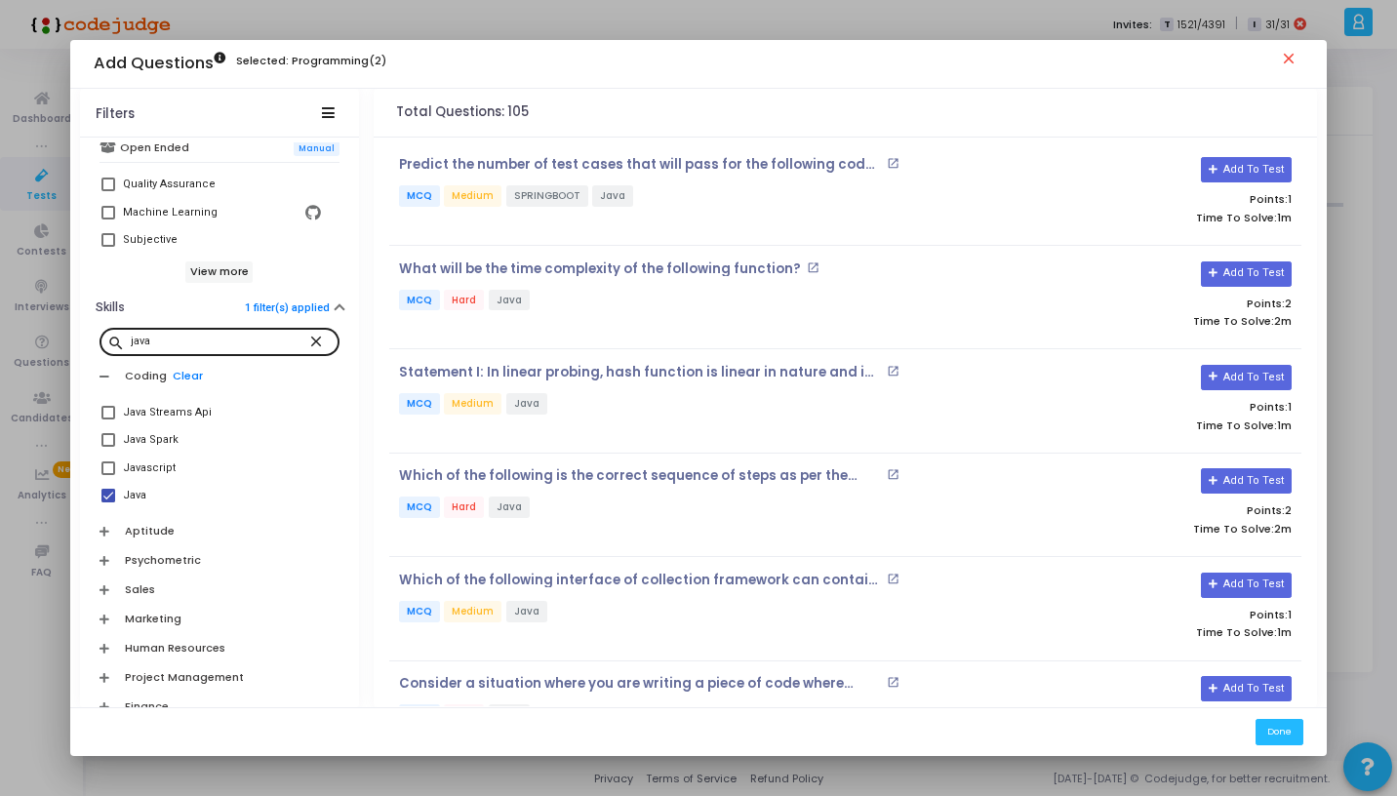
click at [310, 342] on mat-icon "close" at bounding box center [318, 341] width 23 height 18
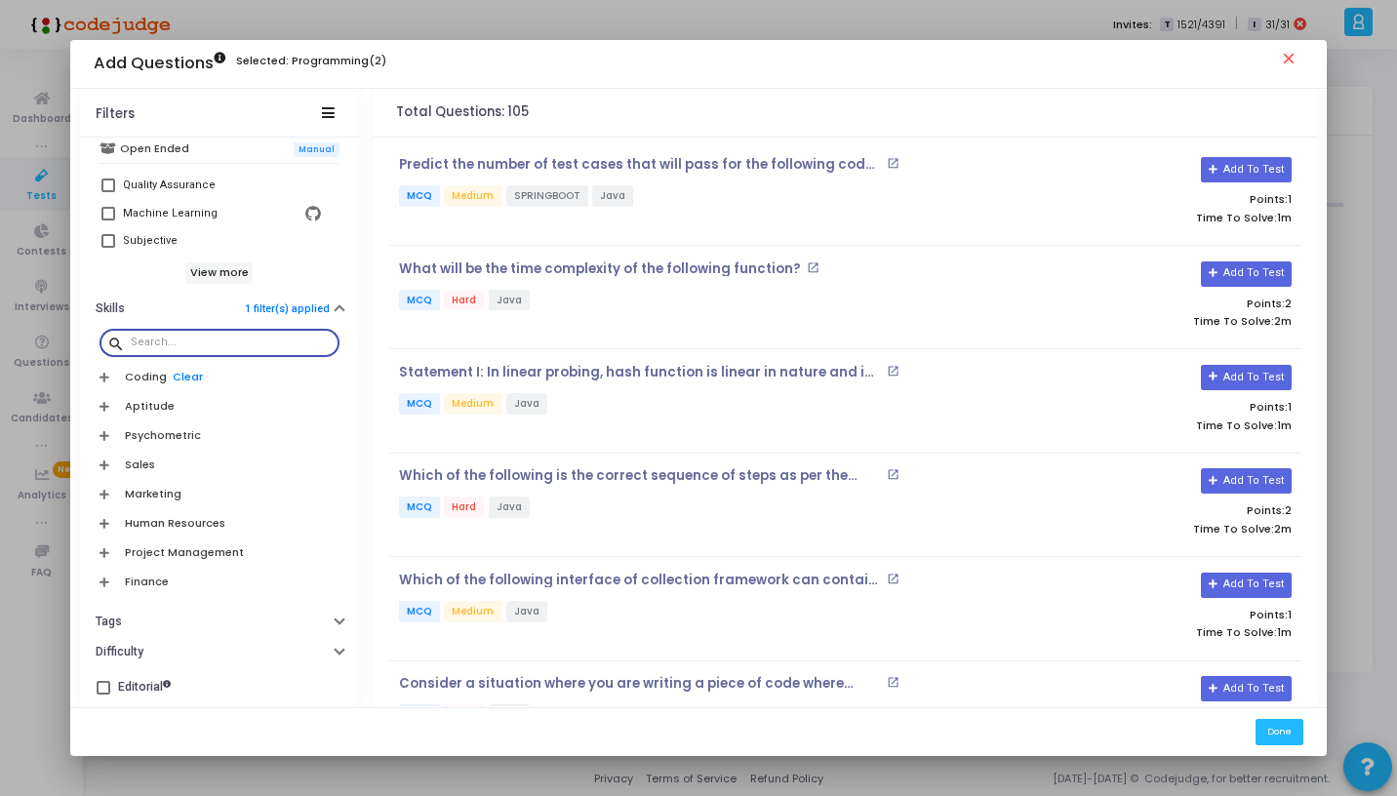
click at [251, 339] on input "text" at bounding box center [231, 343] width 201 height 12
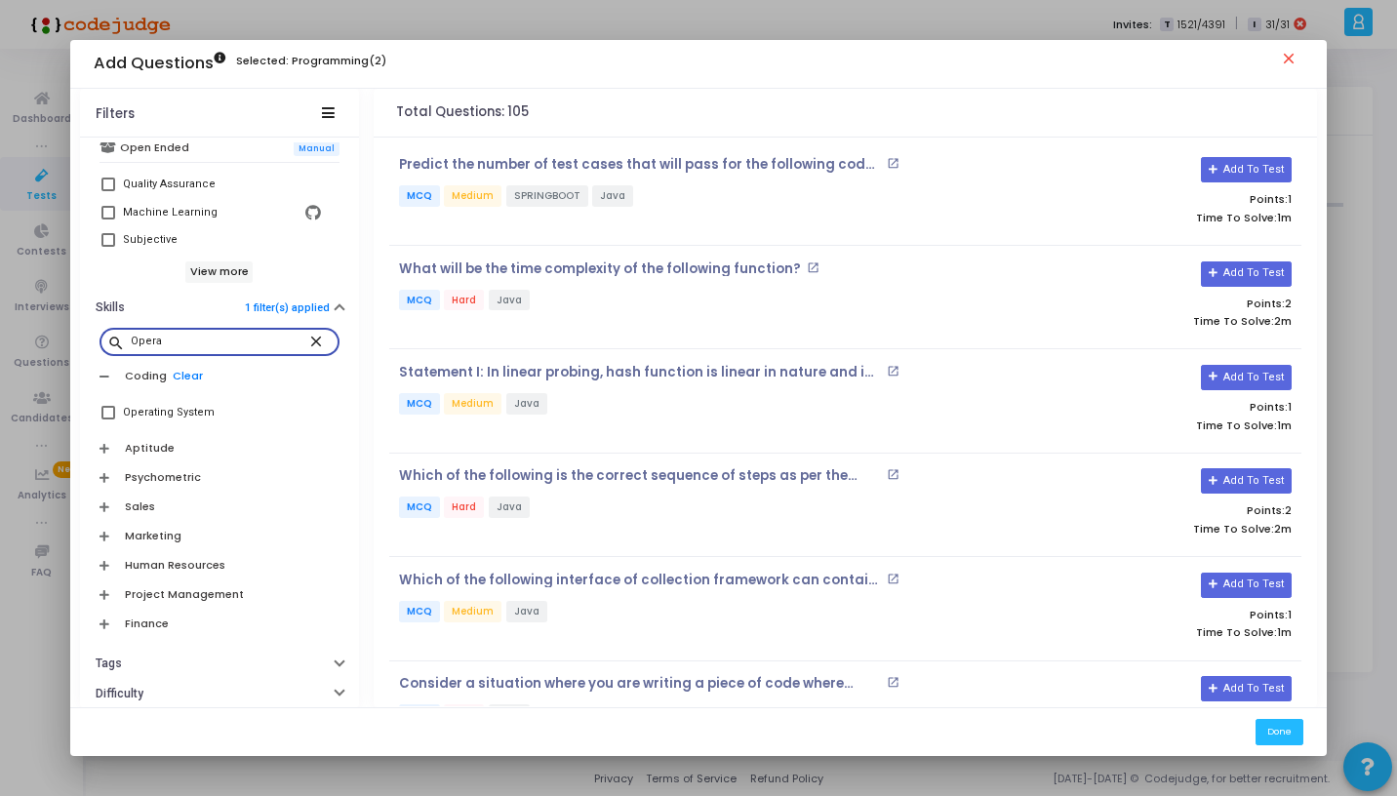
type input "Opera"
click at [101, 416] on span at bounding box center [108, 413] width 14 height 14
click at [107, 420] on input "Operating System" at bounding box center [107, 420] width 1 height 1
checkbox input "true"
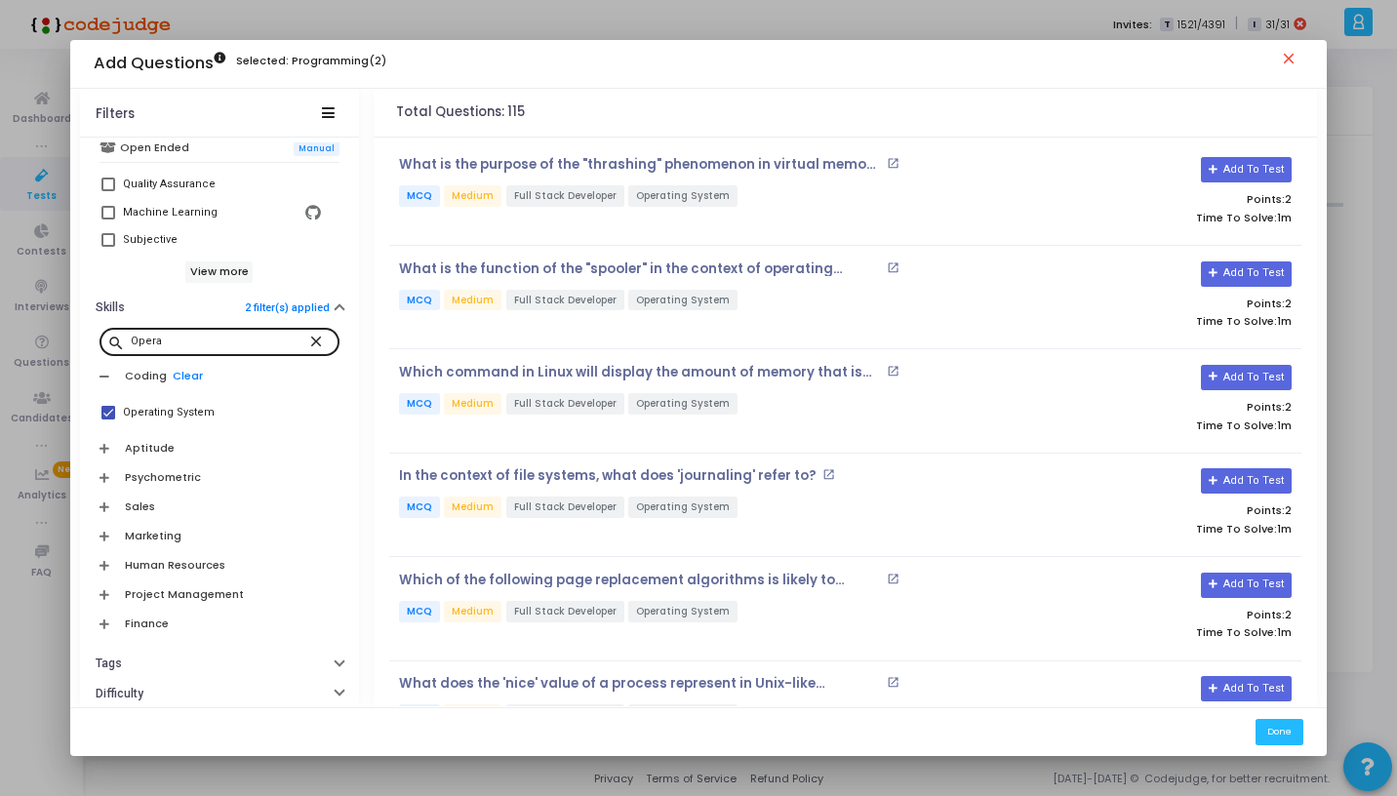
click at [308, 340] on mat-icon "close" at bounding box center [318, 341] width 23 height 18
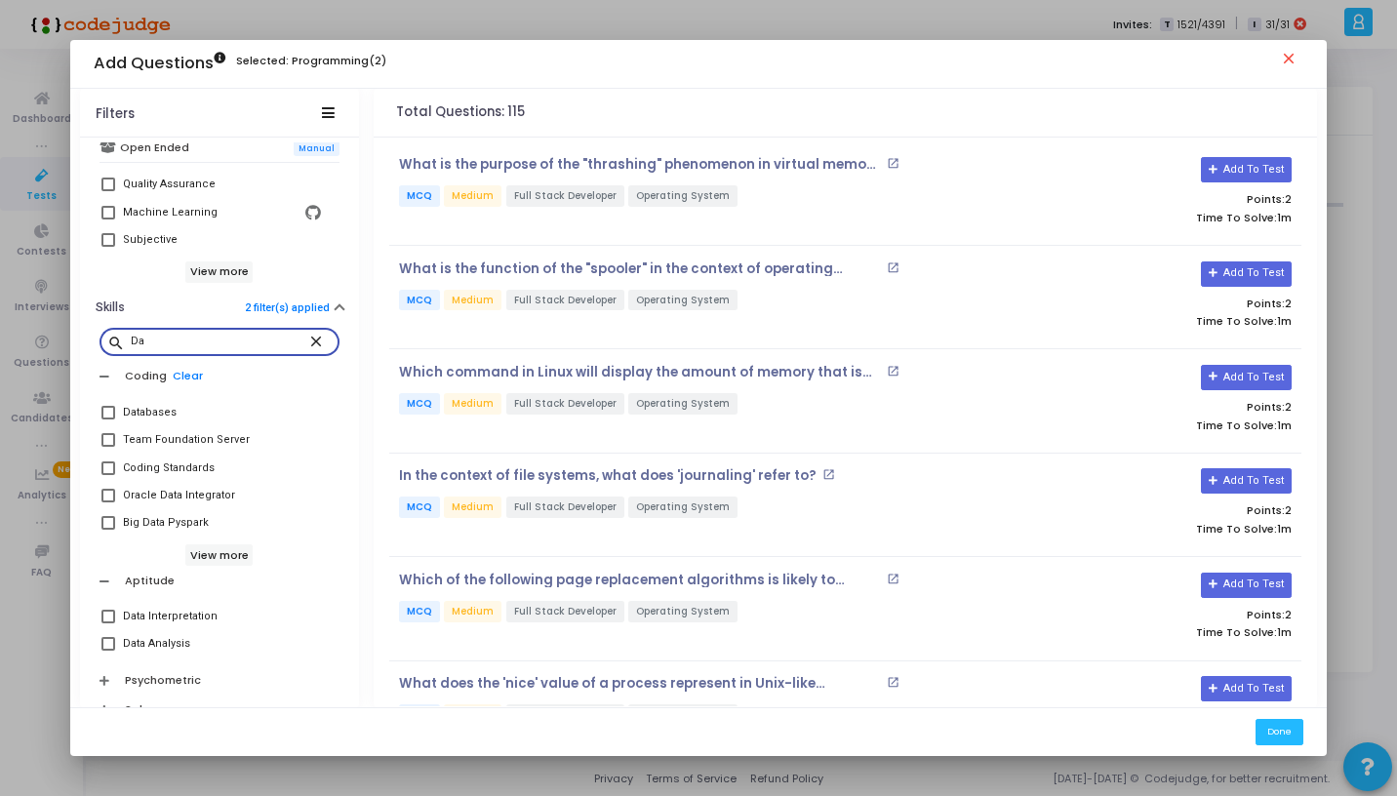
type input "D"
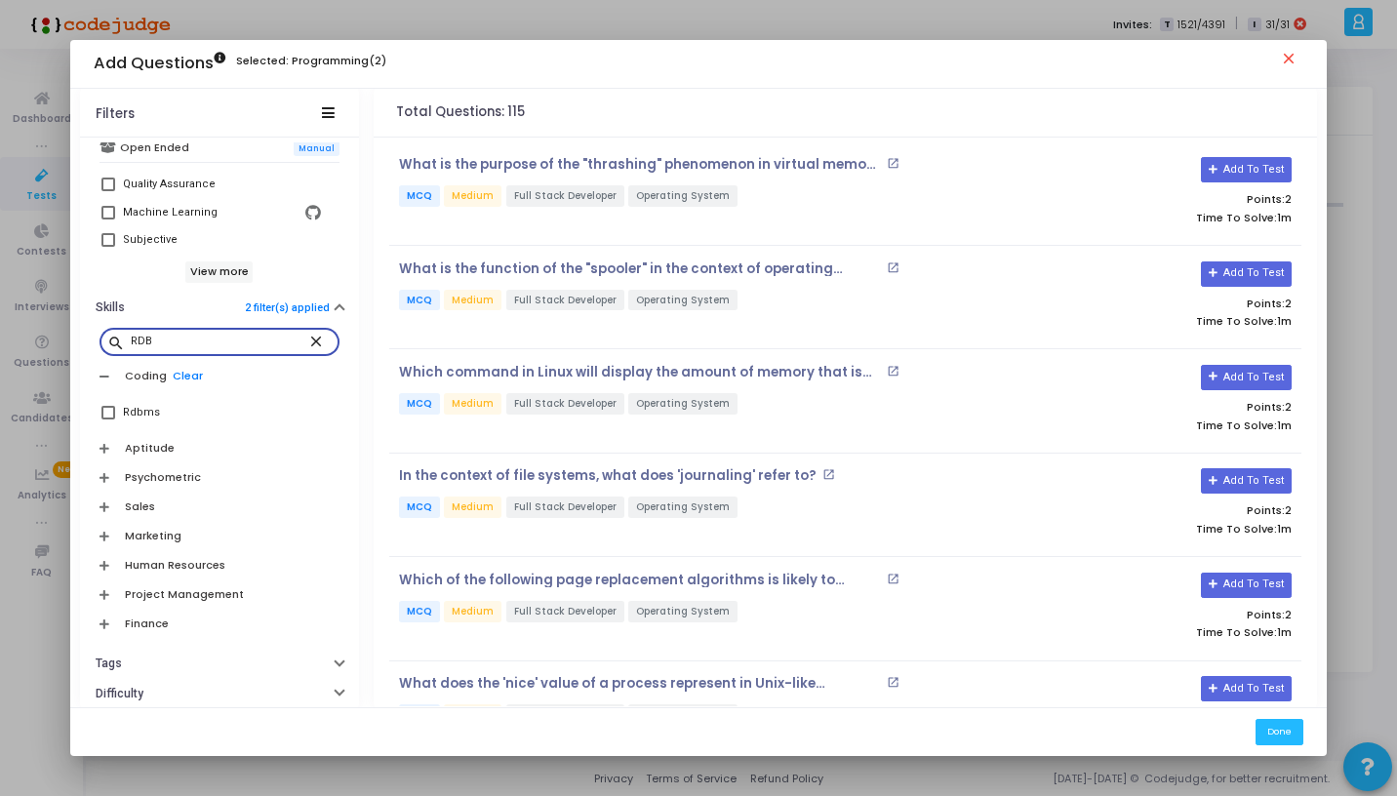
type input "RDB"
click at [102, 412] on span at bounding box center [108, 413] width 14 height 14
click at [107, 420] on input "Rdbms" at bounding box center [107, 420] width 1 height 1
checkbox input "true"
click at [193, 344] on input "RDB" at bounding box center [220, 342] width 178 height 12
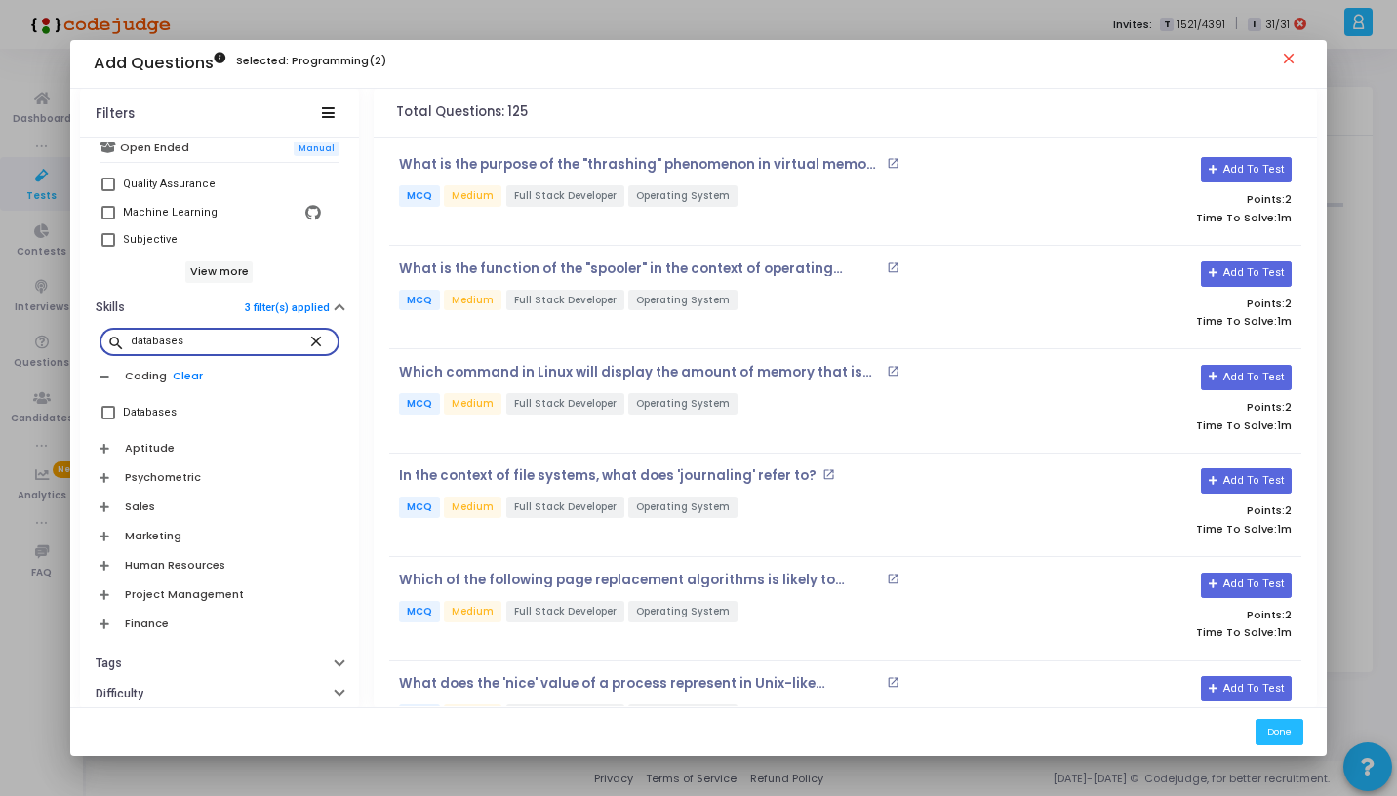
type input "databases"
click at [108, 411] on span at bounding box center [108, 413] width 14 height 14
click at [108, 420] on input "Databases" at bounding box center [107, 420] width 1 height 1
checkbox input "true"
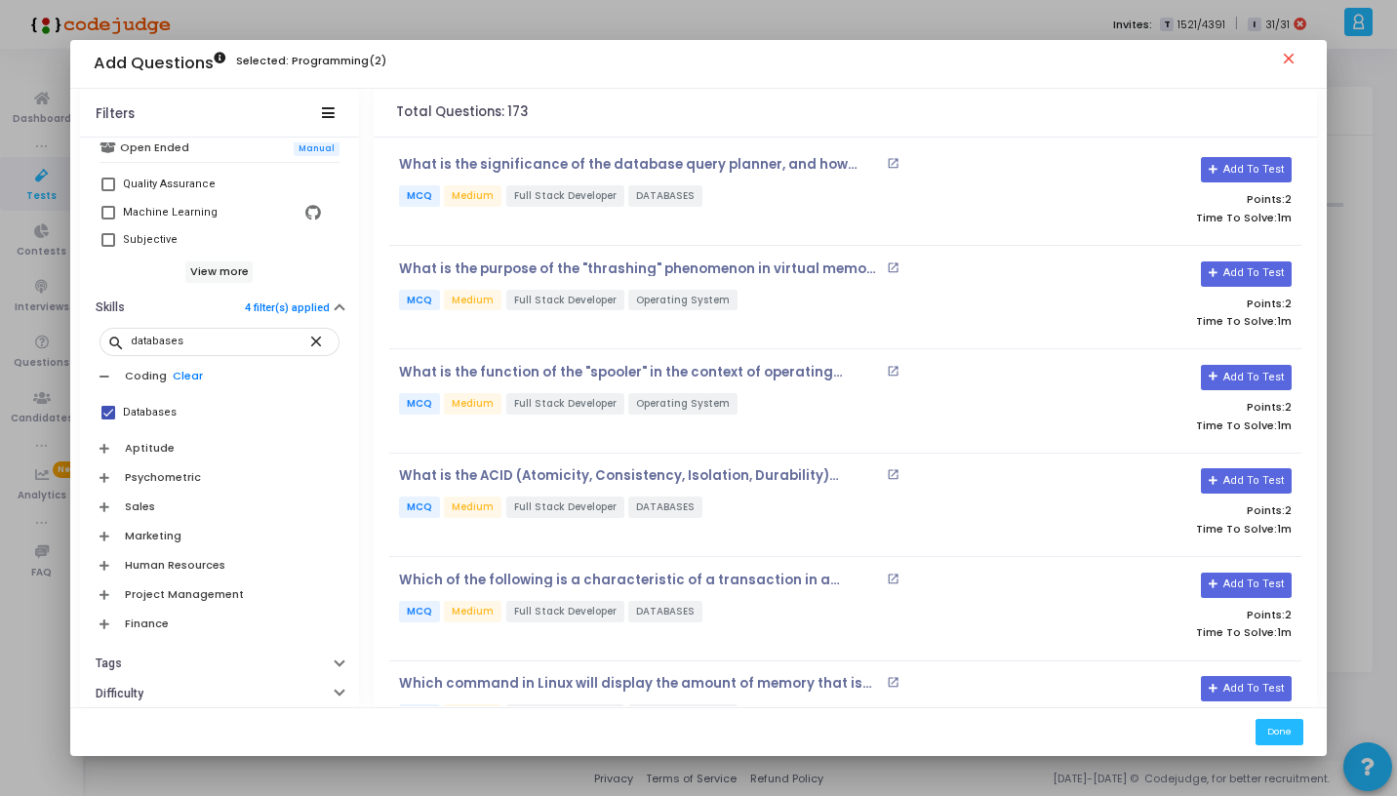
scroll to position [663, 0]
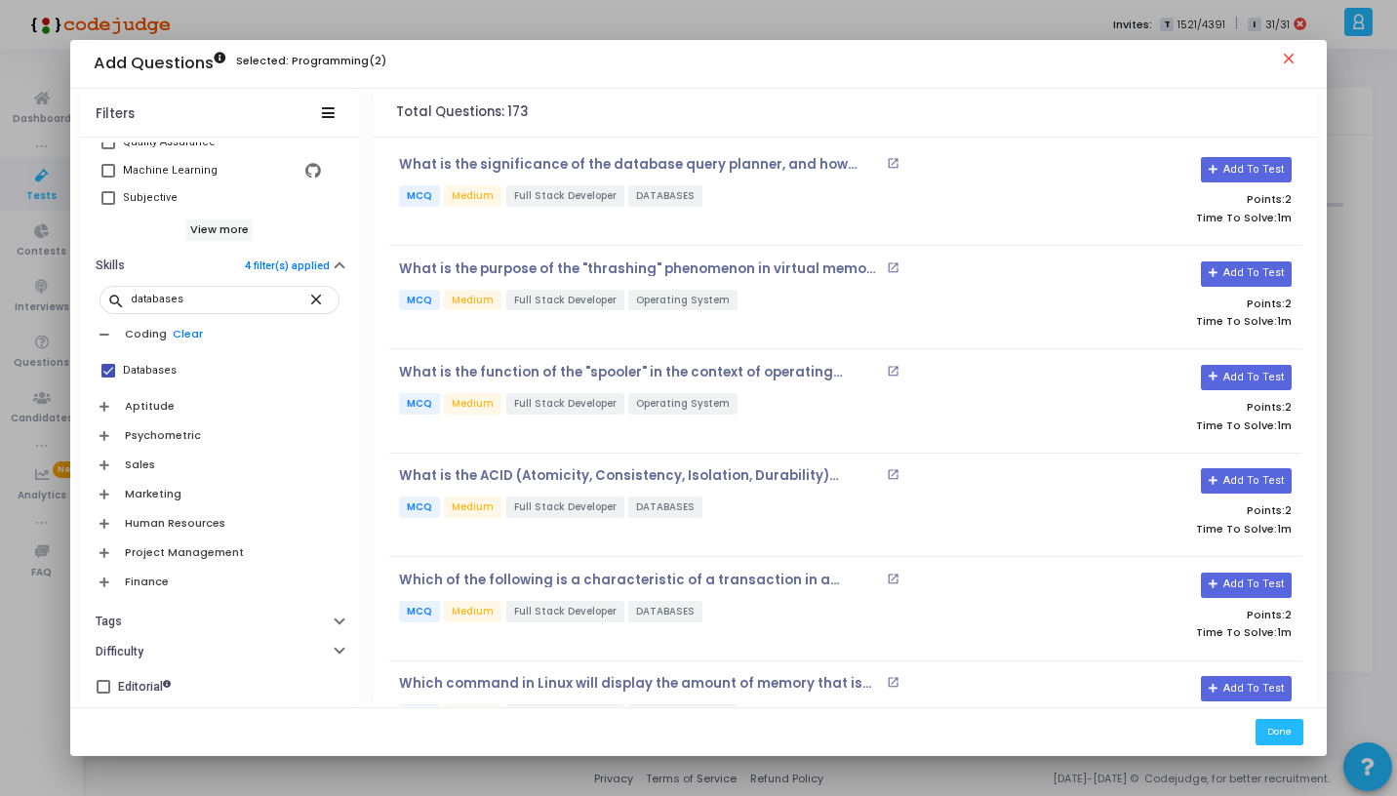
click at [106, 404] on icon at bounding box center [105, 406] width 10 height 11
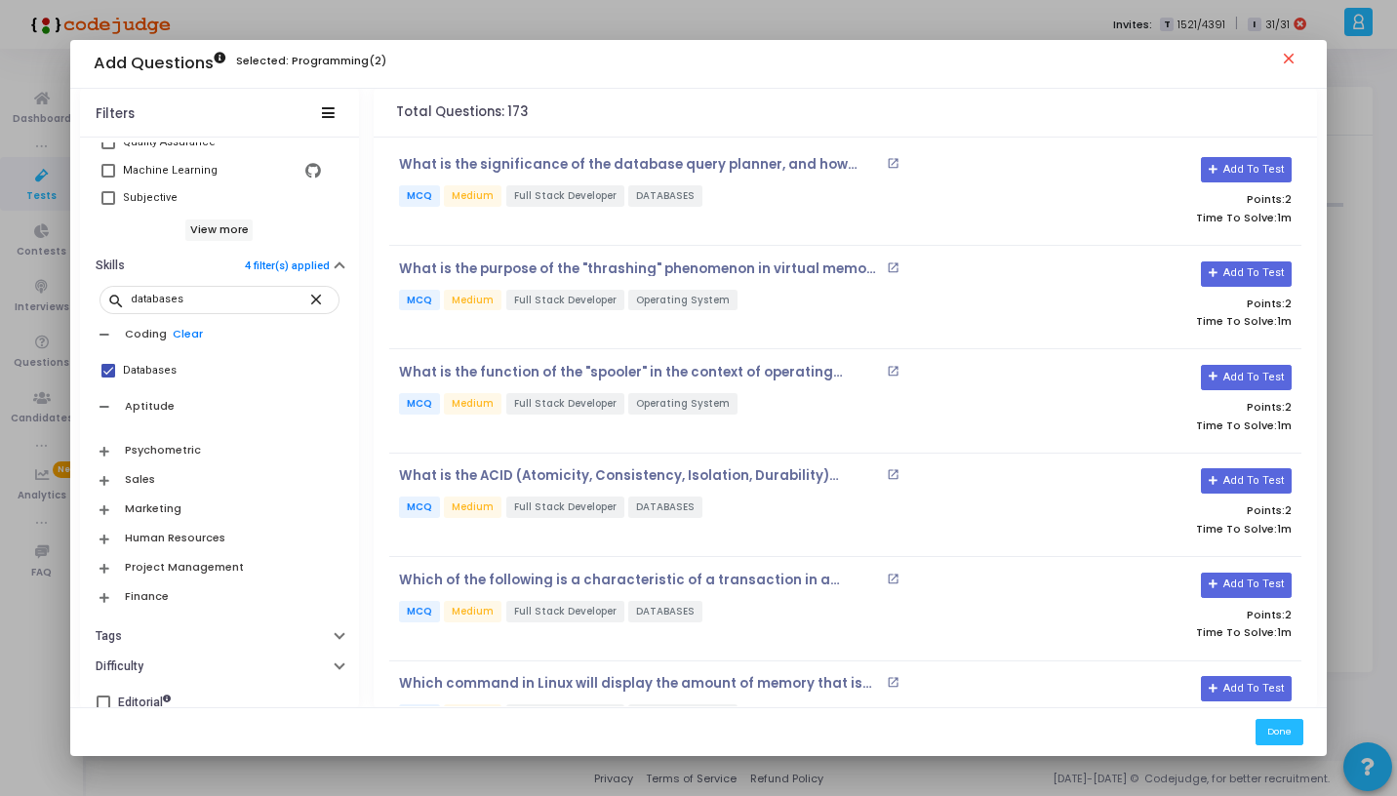
click at [106, 404] on icon at bounding box center [105, 406] width 10 height 11
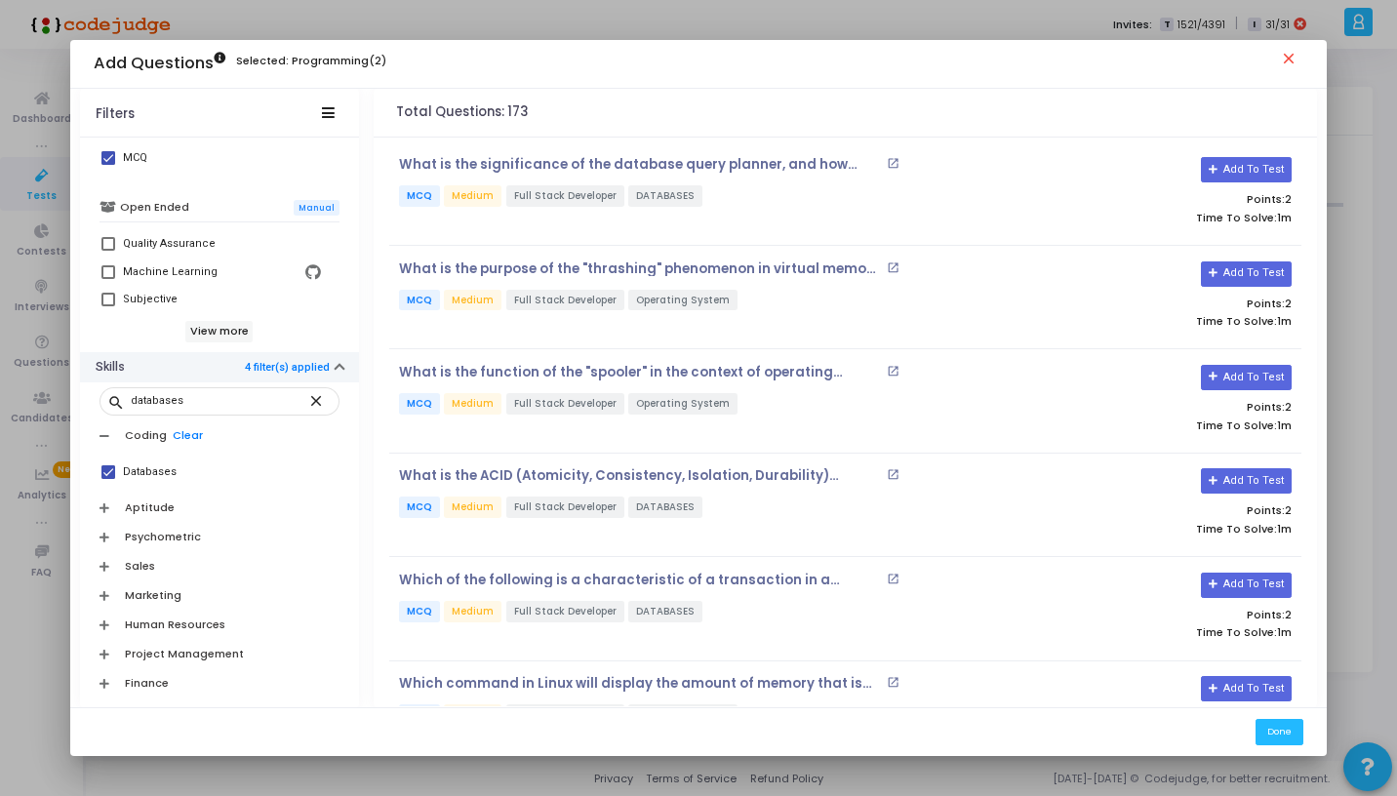
scroll to position [562, 0]
click at [307, 399] on mat-icon "close" at bounding box center [318, 399] width 23 height 18
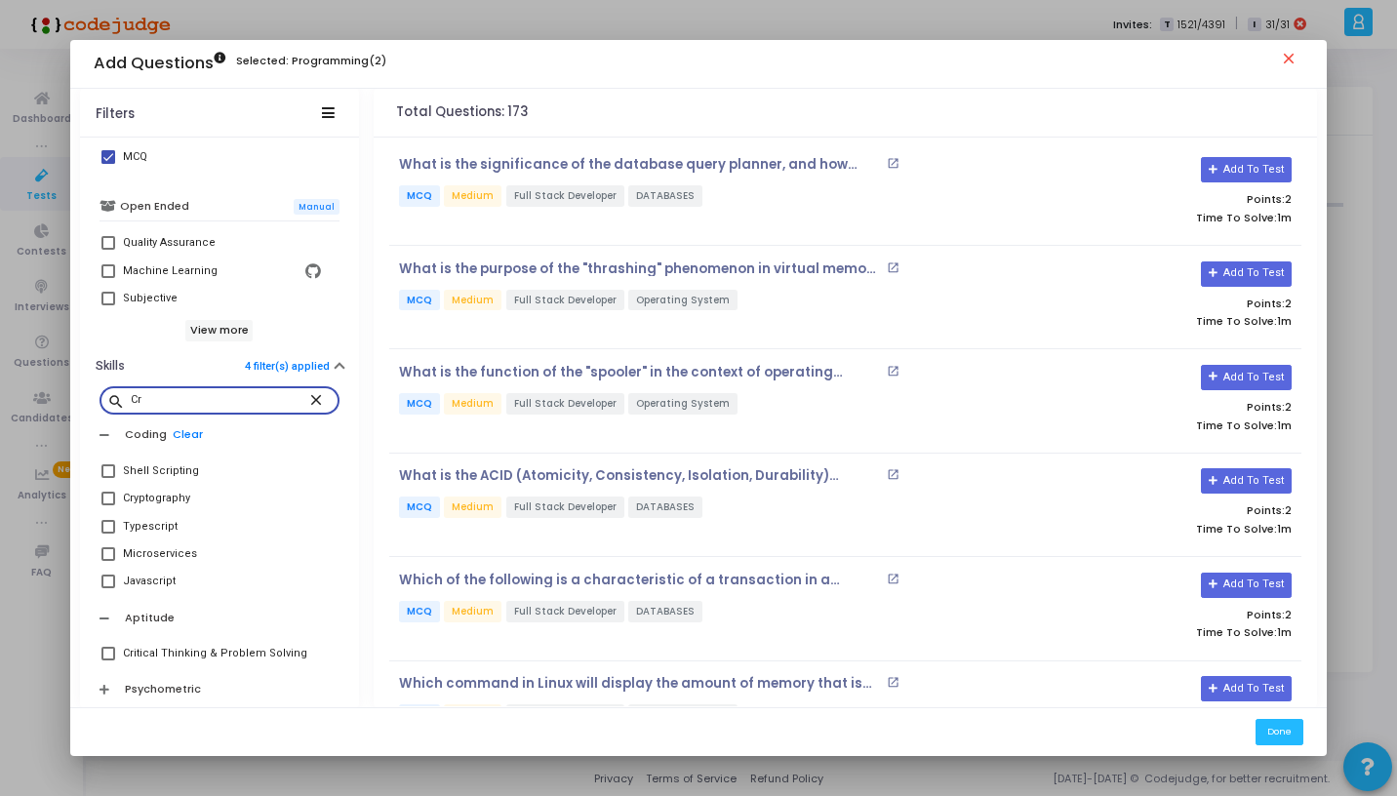
type input "C"
type input "Security"
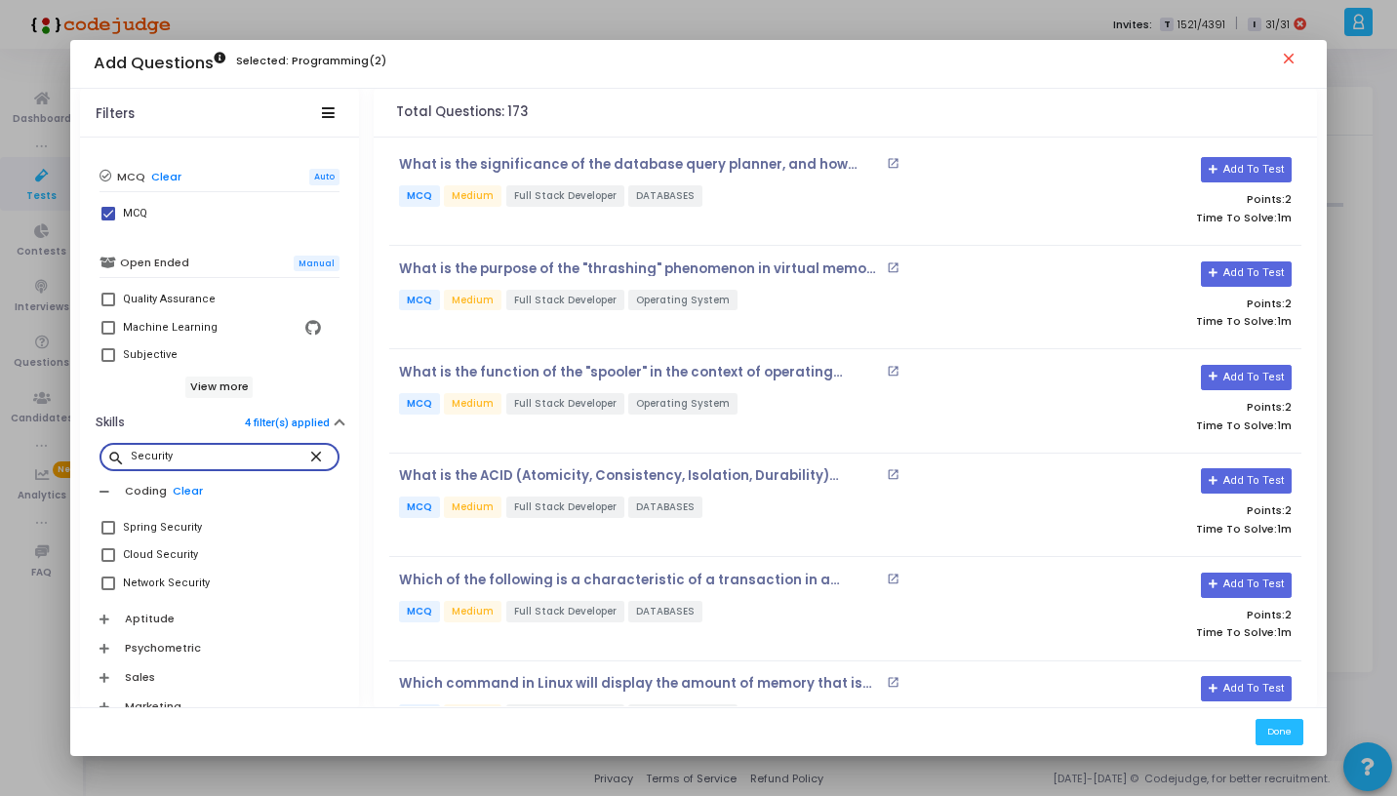
scroll to position [506, 0]
type input "Crypto"
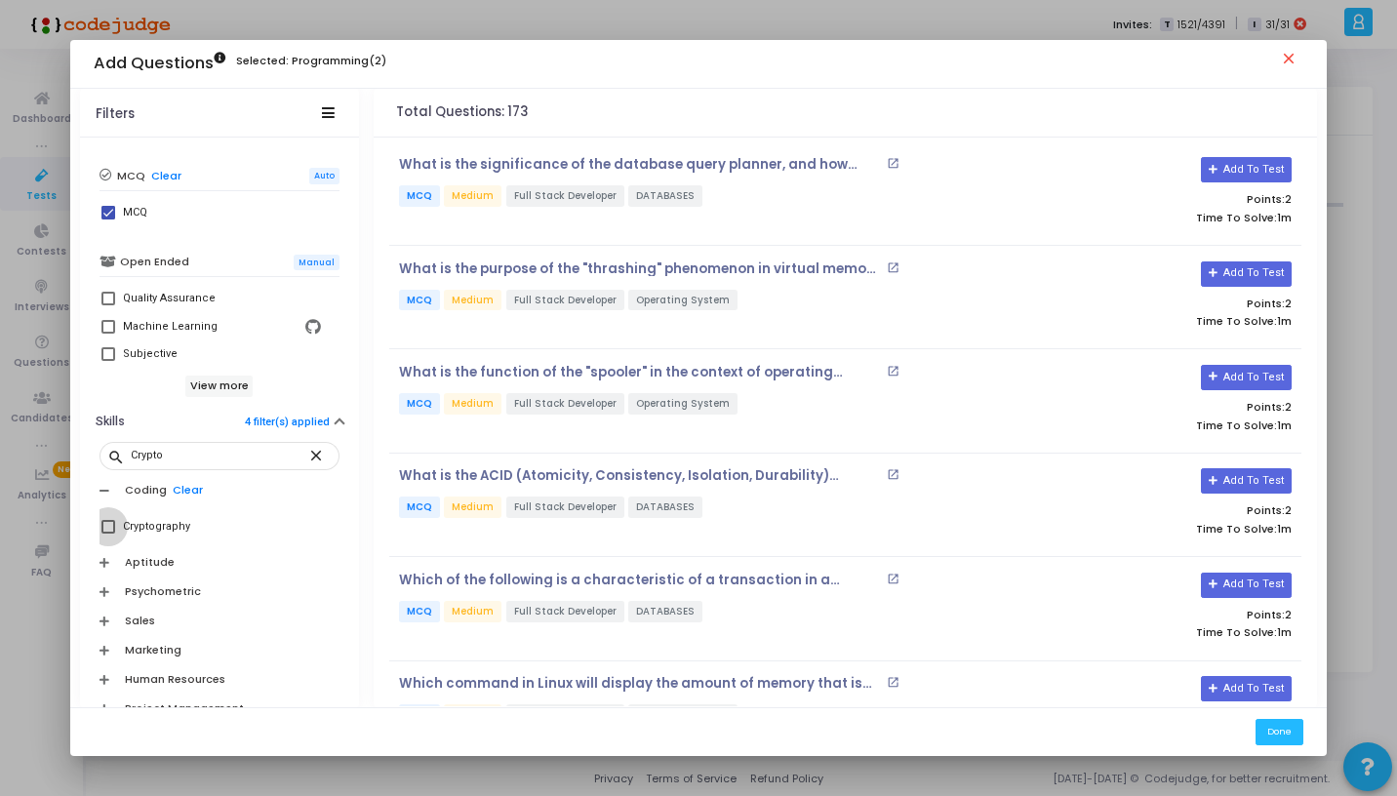
click at [110, 526] on span at bounding box center [108, 527] width 14 height 14
click at [108, 534] on input "Cryptography" at bounding box center [107, 534] width 1 height 1
checkbox input "true"
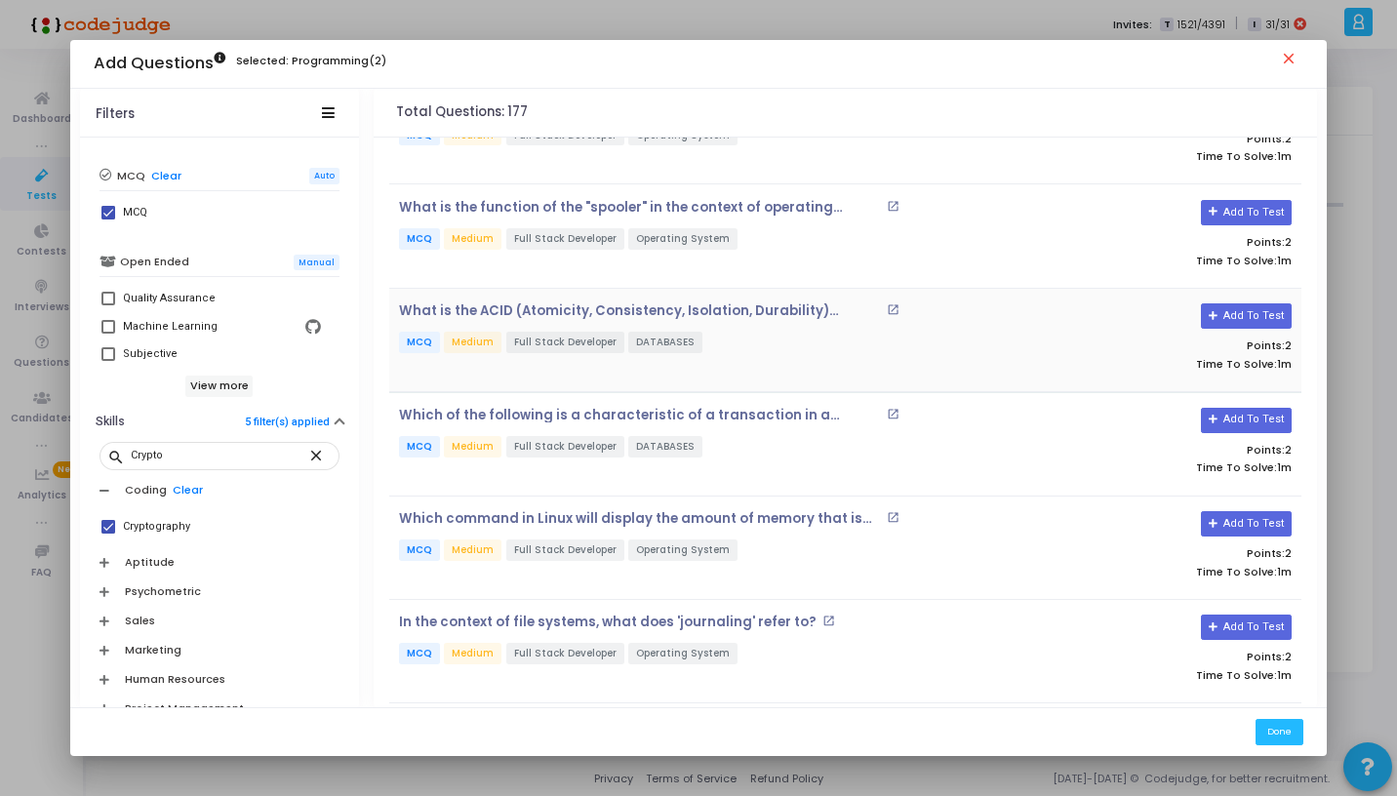
scroll to position [166, 0]
click at [308, 454] on mat-icon "close" at bounding box center [318, 455] width 23 height 18
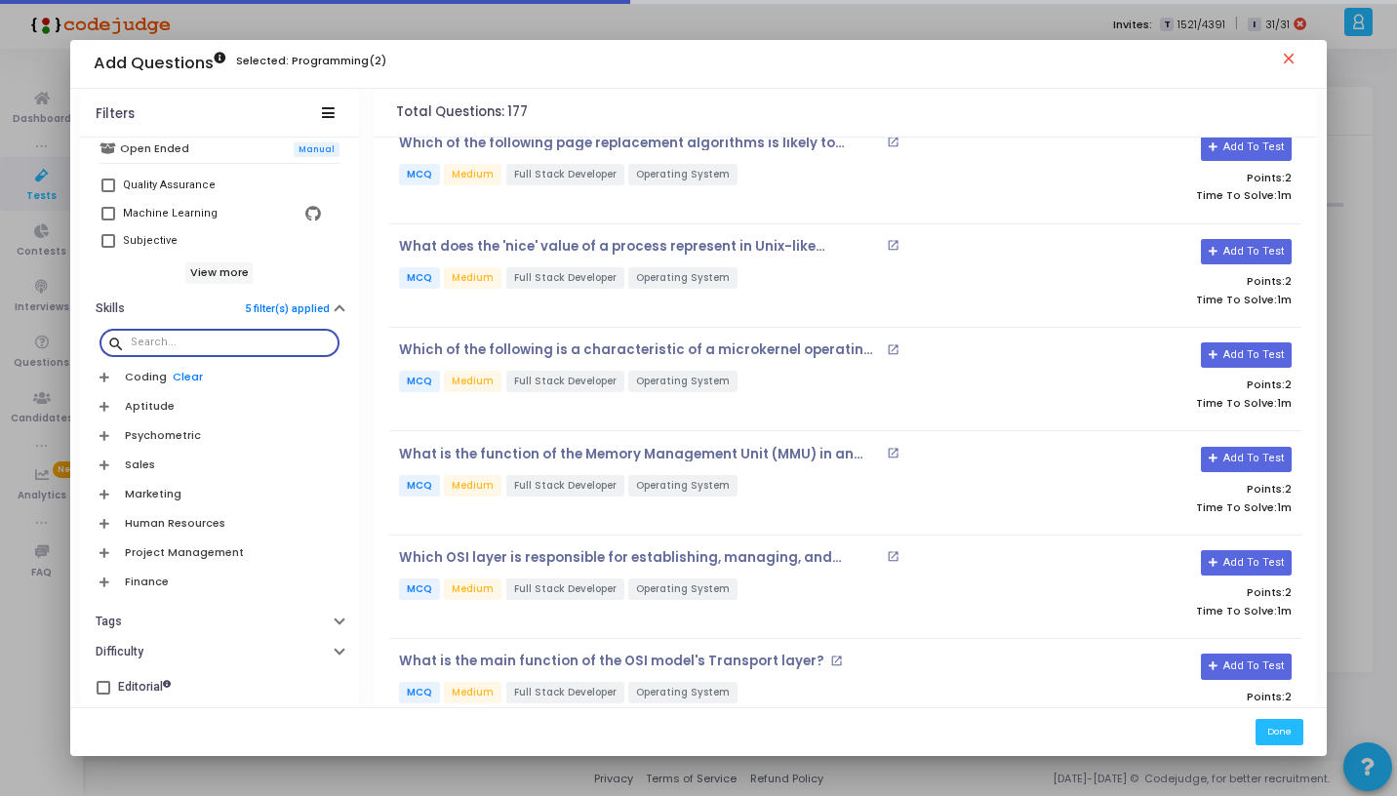
scroll to position [749, 0]
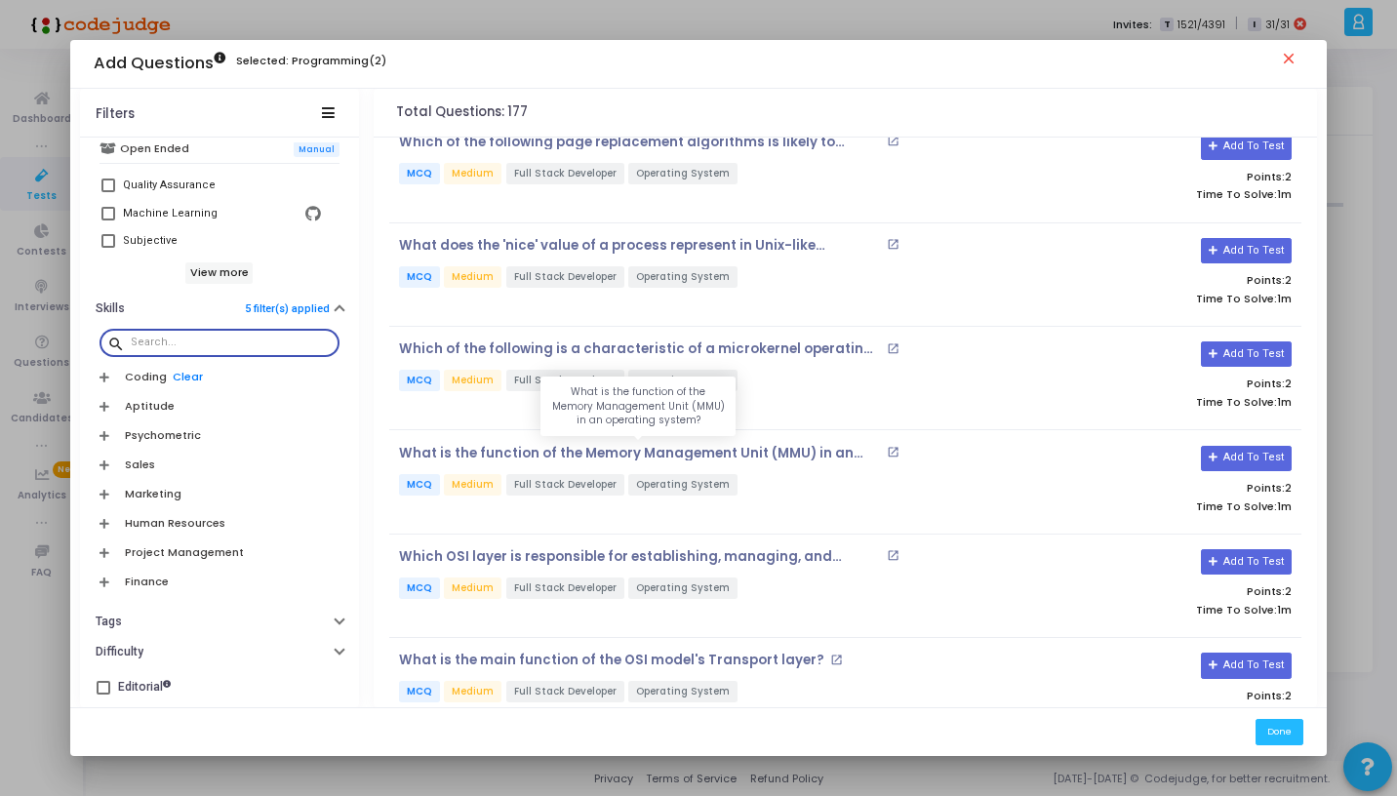
click at [540, 446] on p "What is the function of the Memory Management Unit (MMU) in an operating system?" at bounding box center [640, 454] width 483 height 16
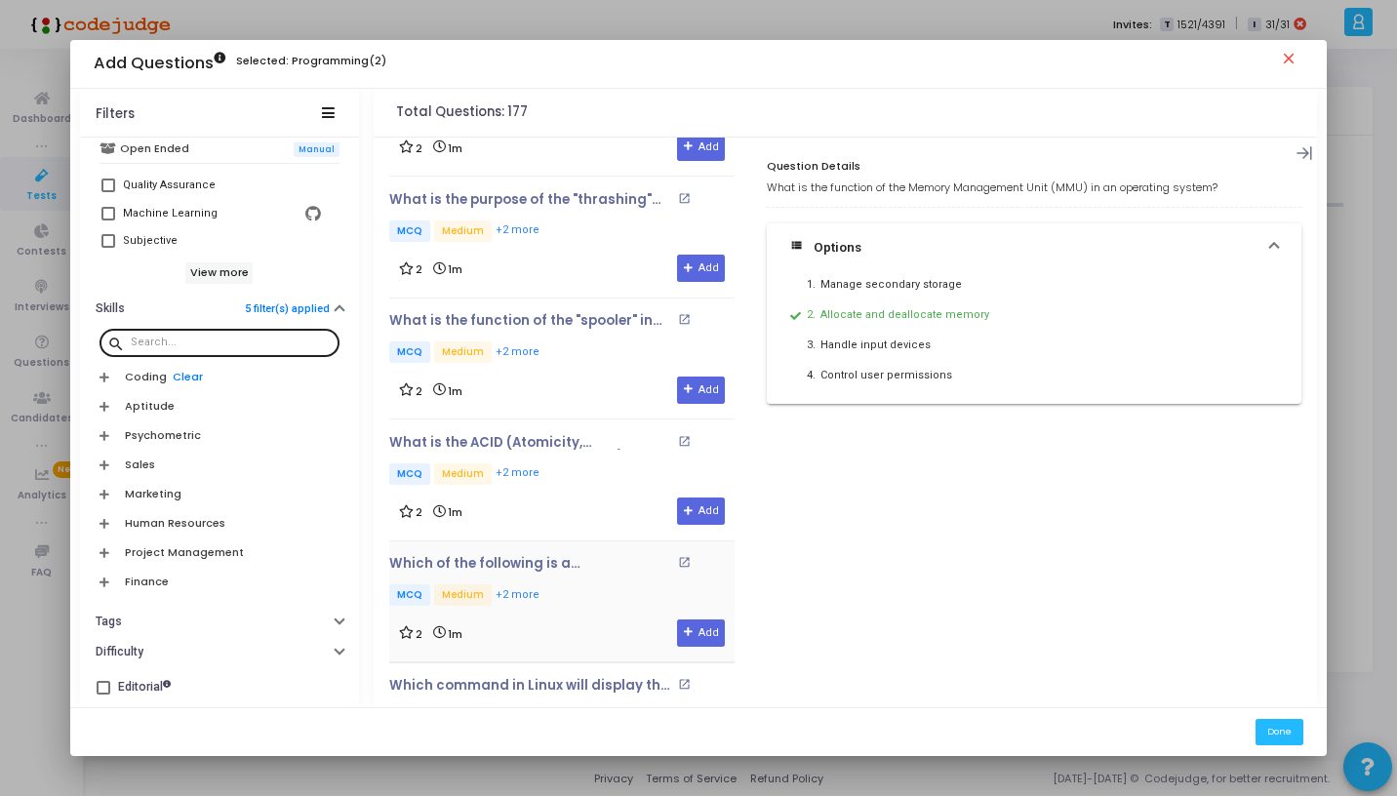
scroll to position [0, 0]
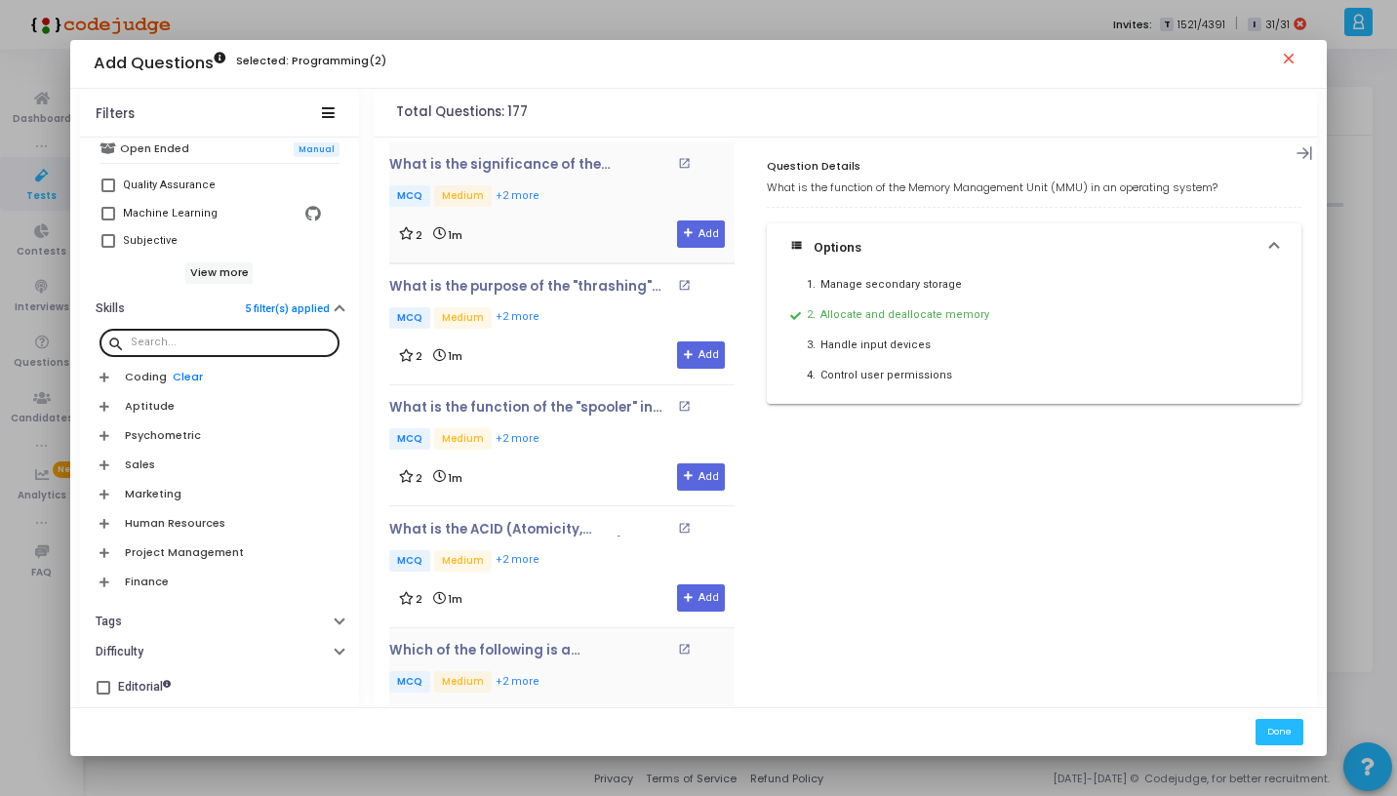
click at [561, 189] on p "MCQ Medium +2 more" at bounding box center [561, 197] width 345 height 24
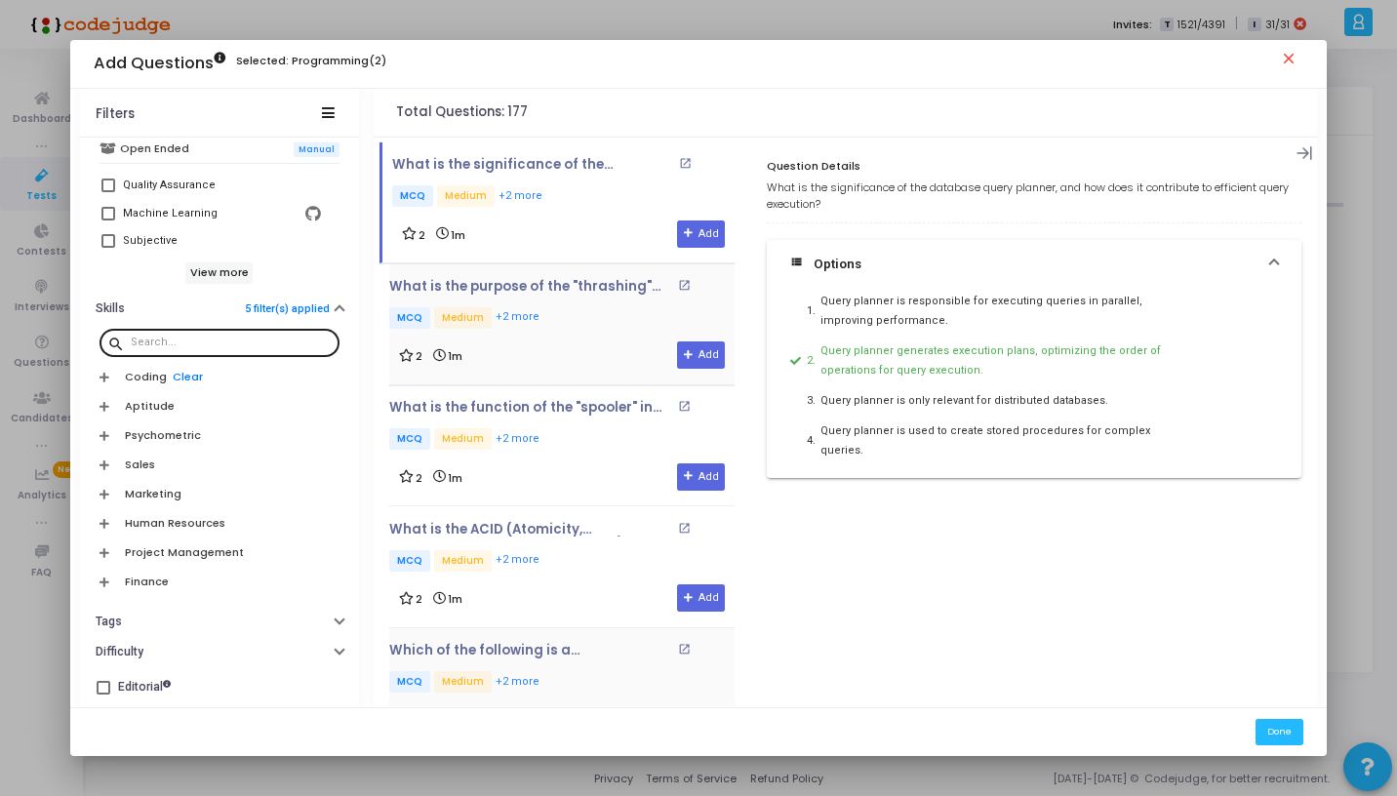
click at [554, 307] on p "MCQ Medium +2 more" at bounding box center [561, 319] width 345 height 24
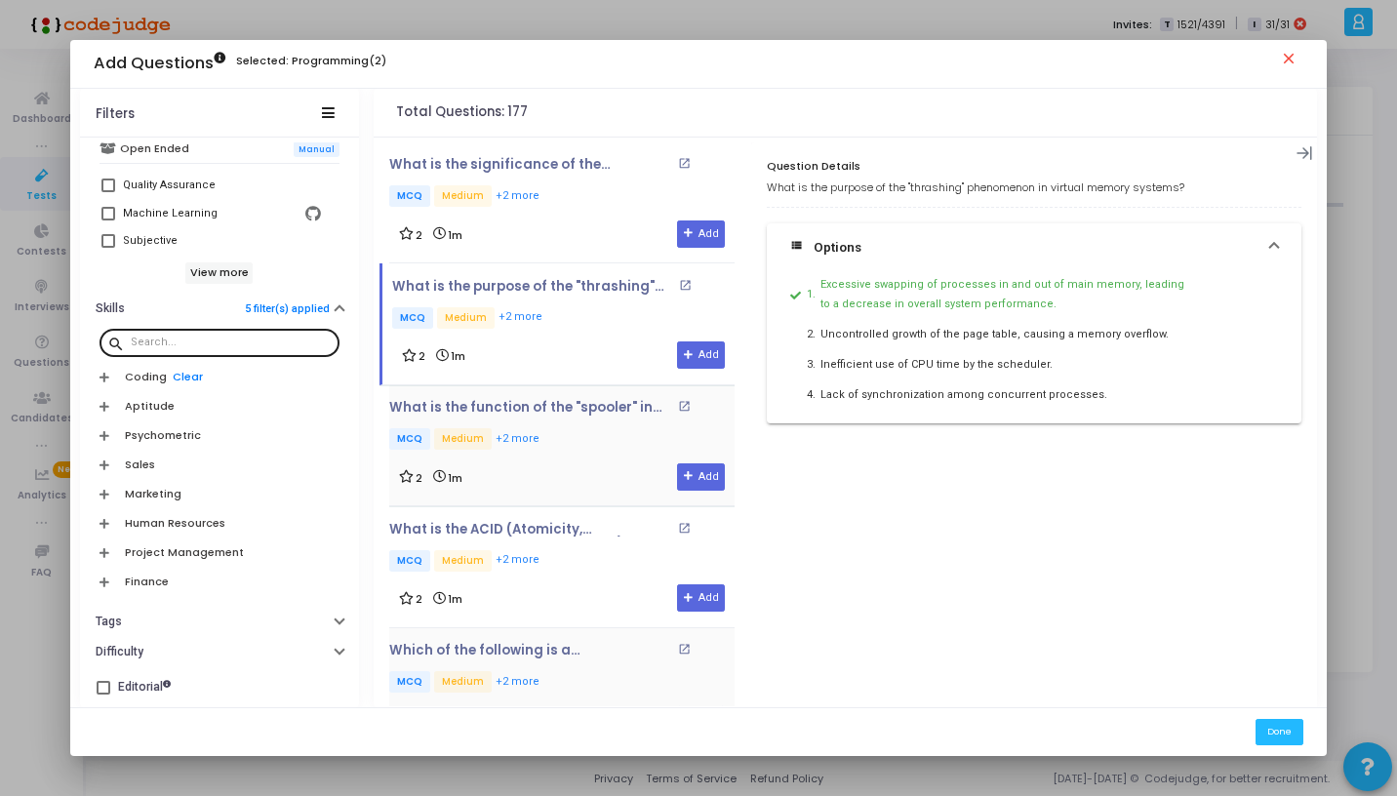
click at [552, 443] on p "MCQ Medium +2 more" at bounding box center [561, 440] width 345 height 24
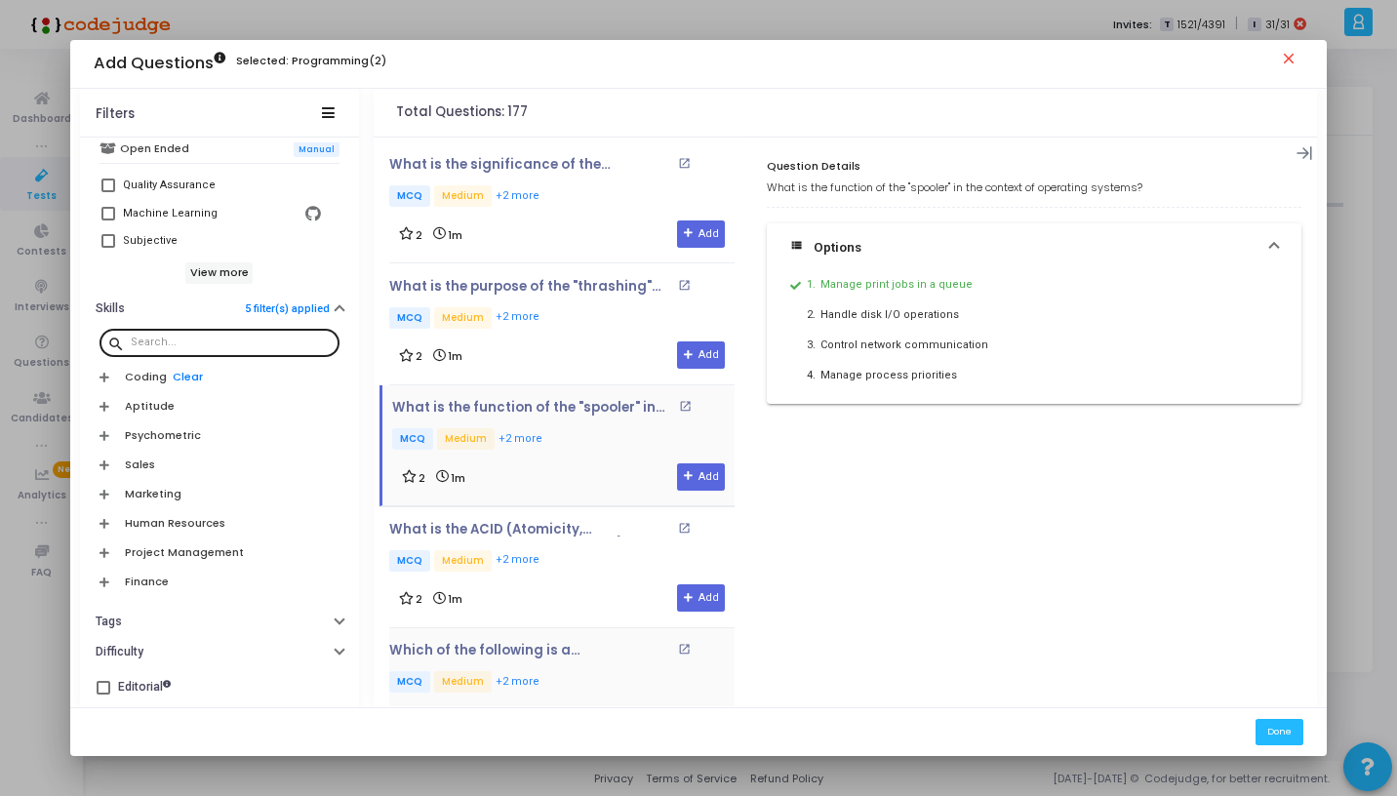
scroll to position [106, 0]
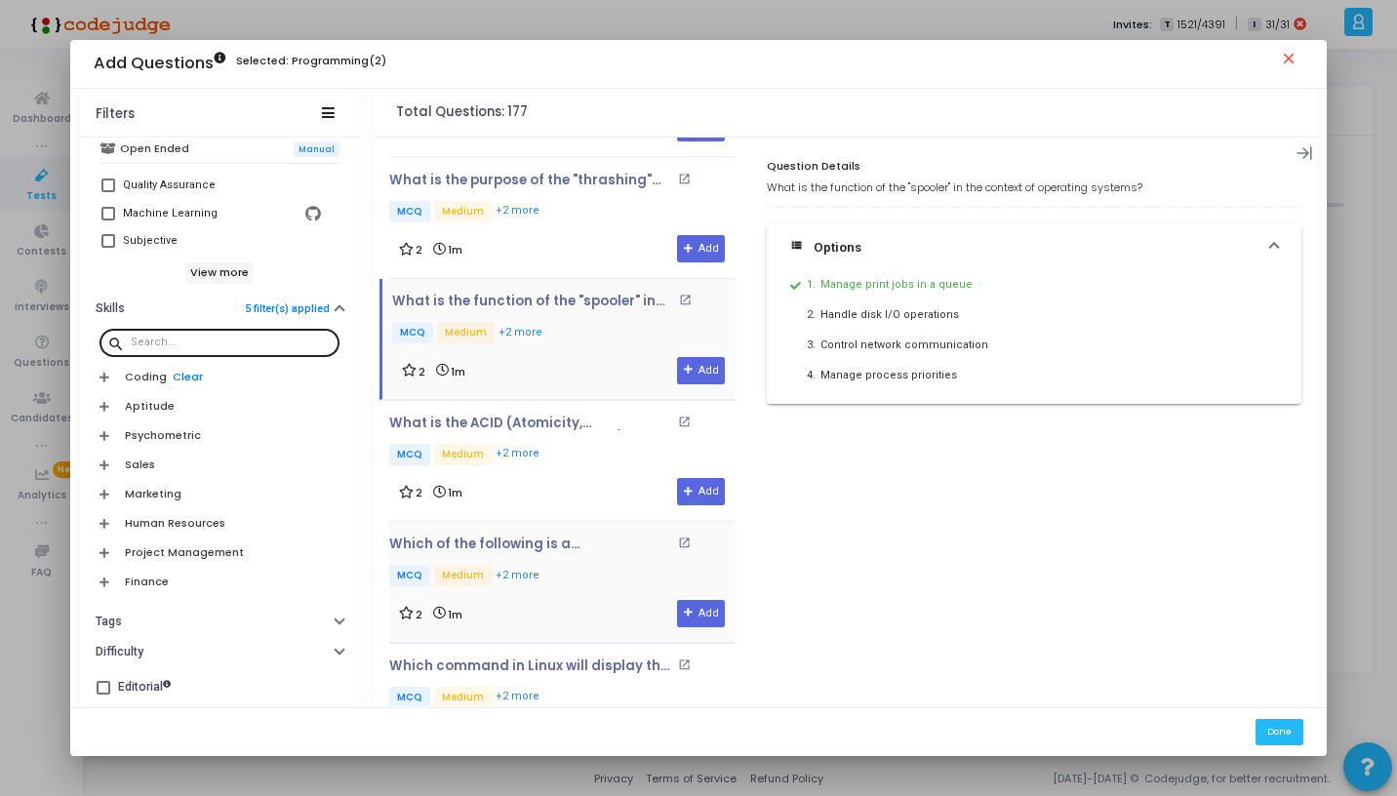
click at [552, 444] on p "MCQ Medium +2 more" at bounding box center [561, 456] width 345 height 24
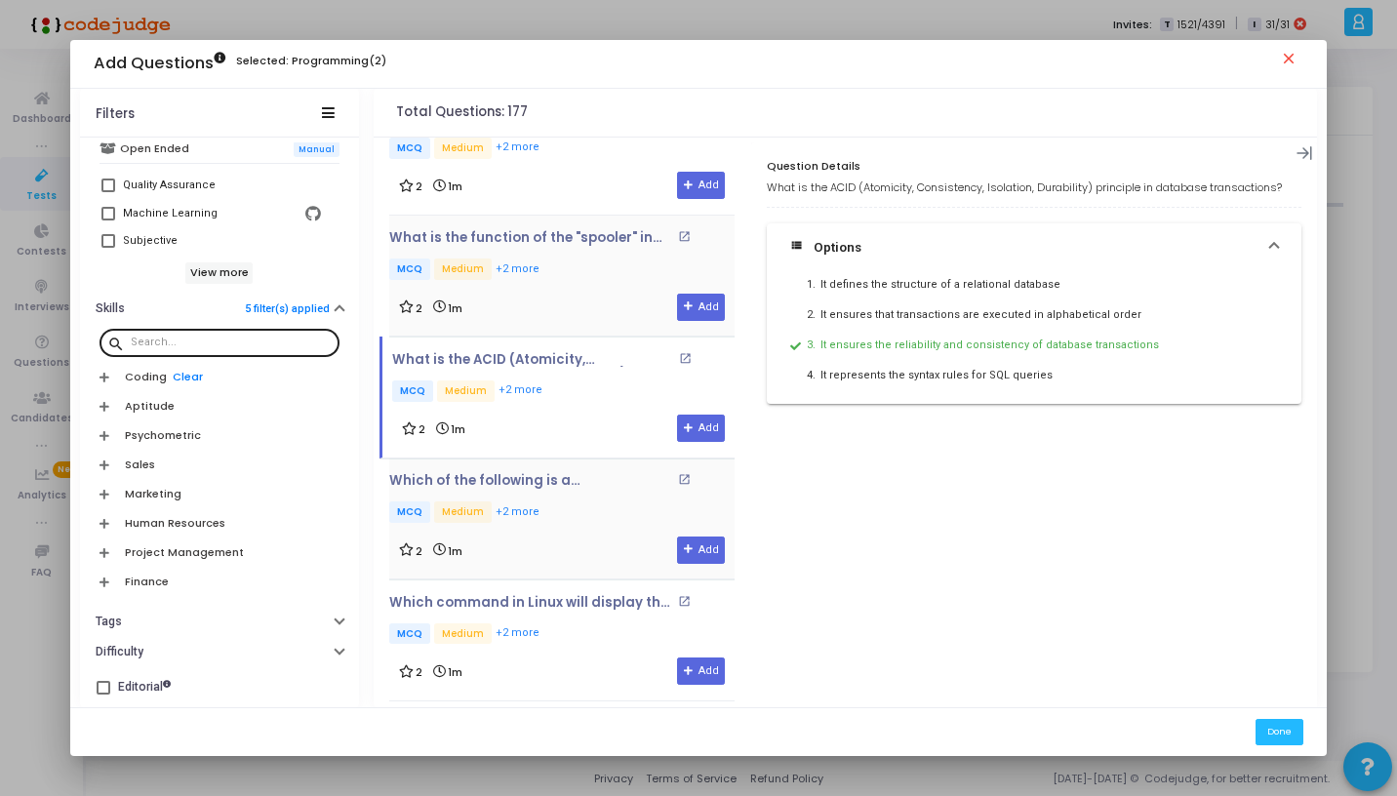
scroll to position [302, 0]
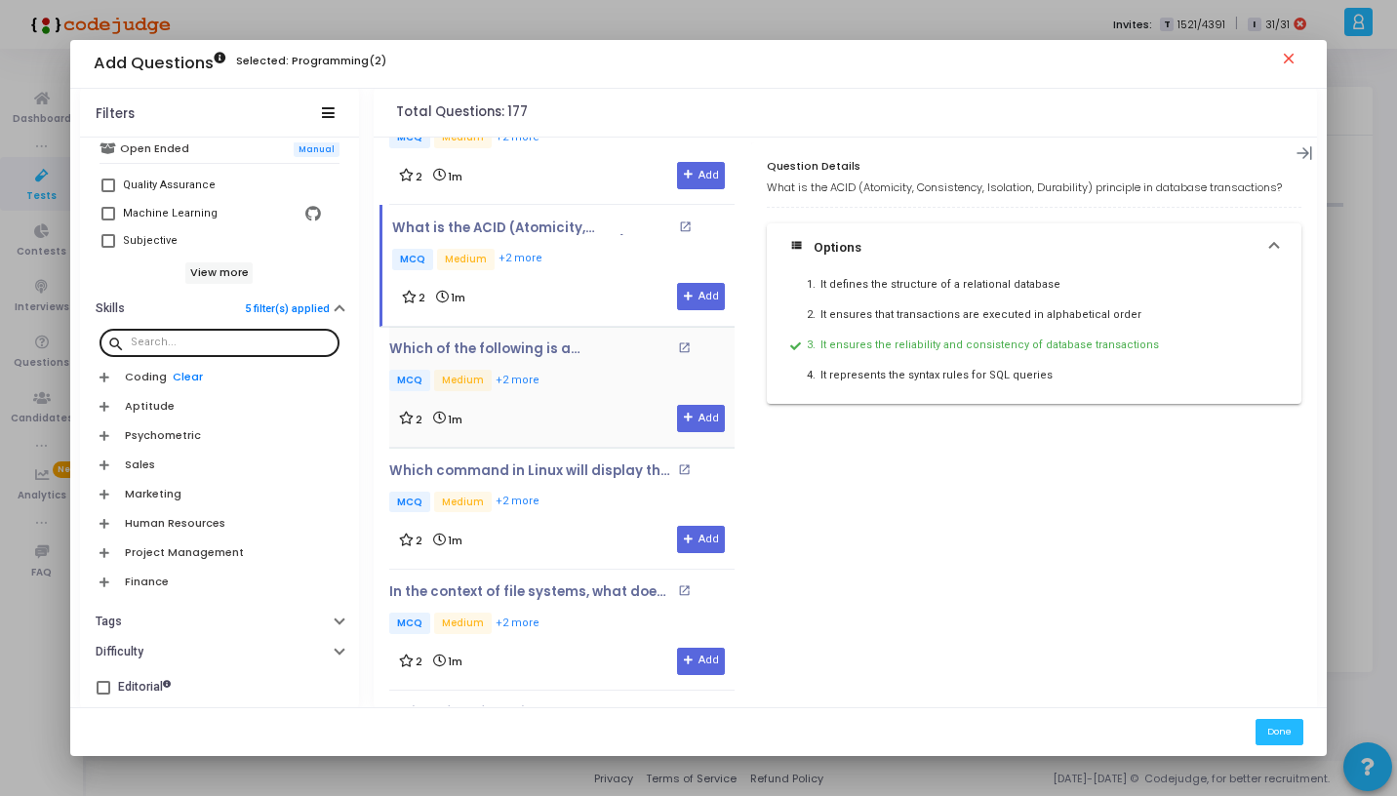
click at [578, 380] on p "MCQ Medium +2 more" at bounding box center [561, 382] width 345 height 24
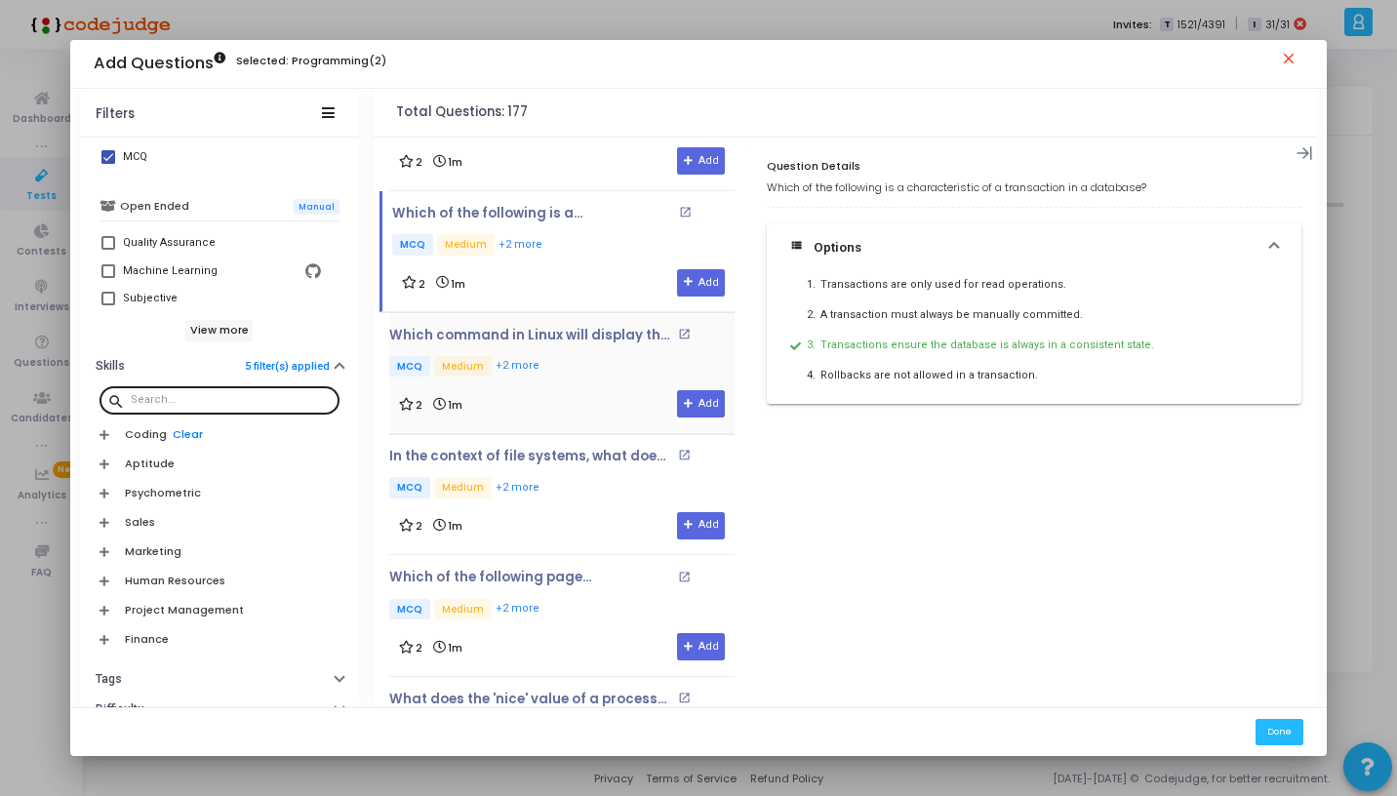
scroll to position [457, 0]
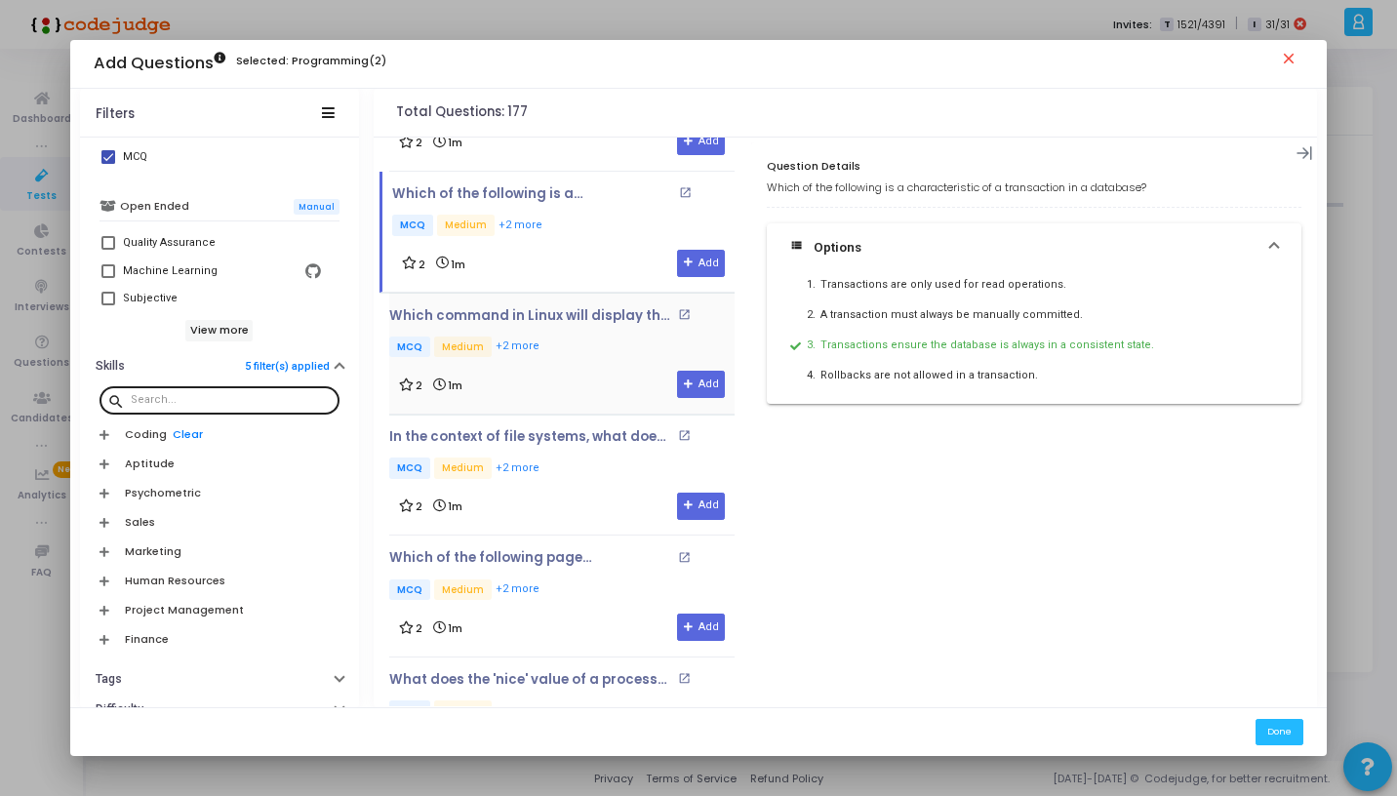
click at [580, 366] on div "Which command in Linux will display the amount of memory that is currently free…" at bounding box center [561, 353] width 345 height 91
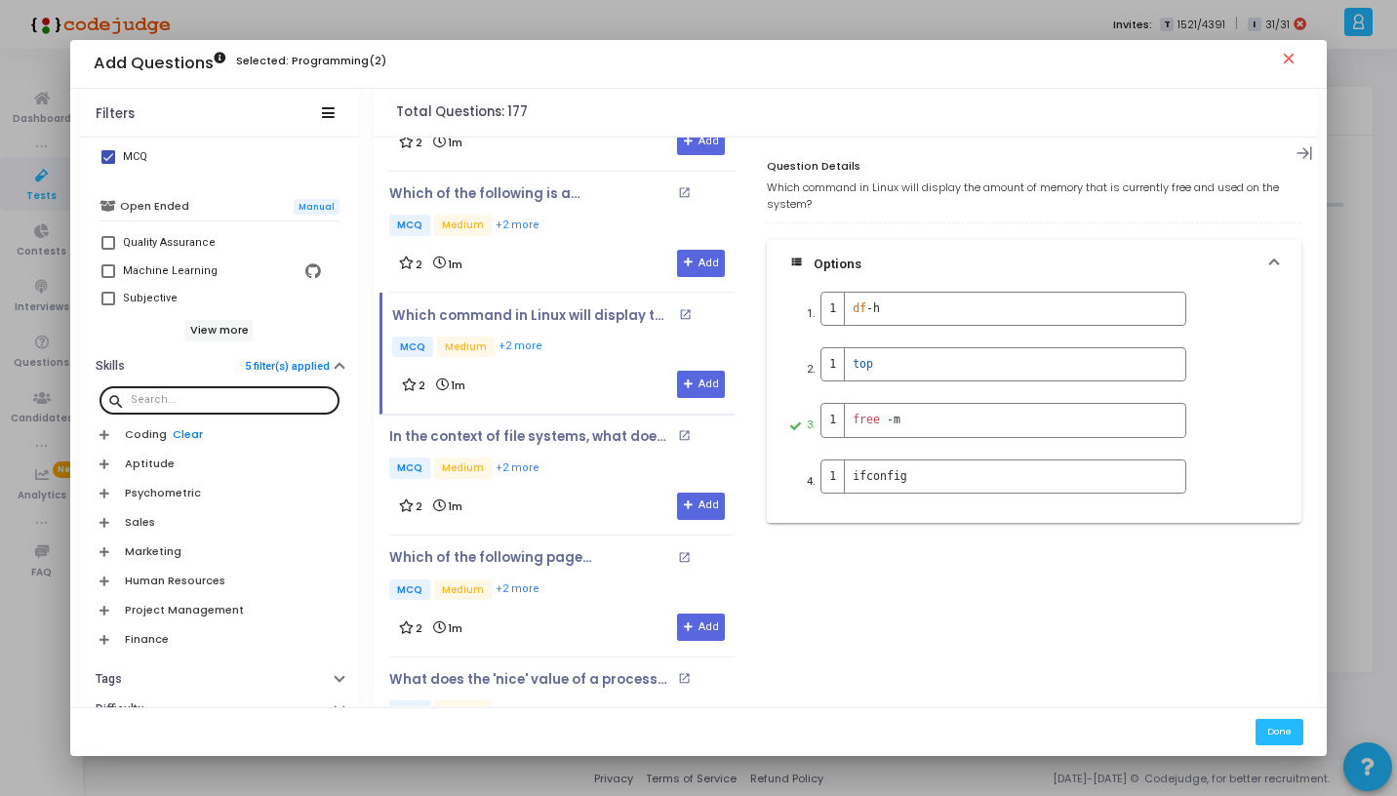
click at [224, 391] on div at bounding box center [231, 398] width 201 height 31
type input "n"
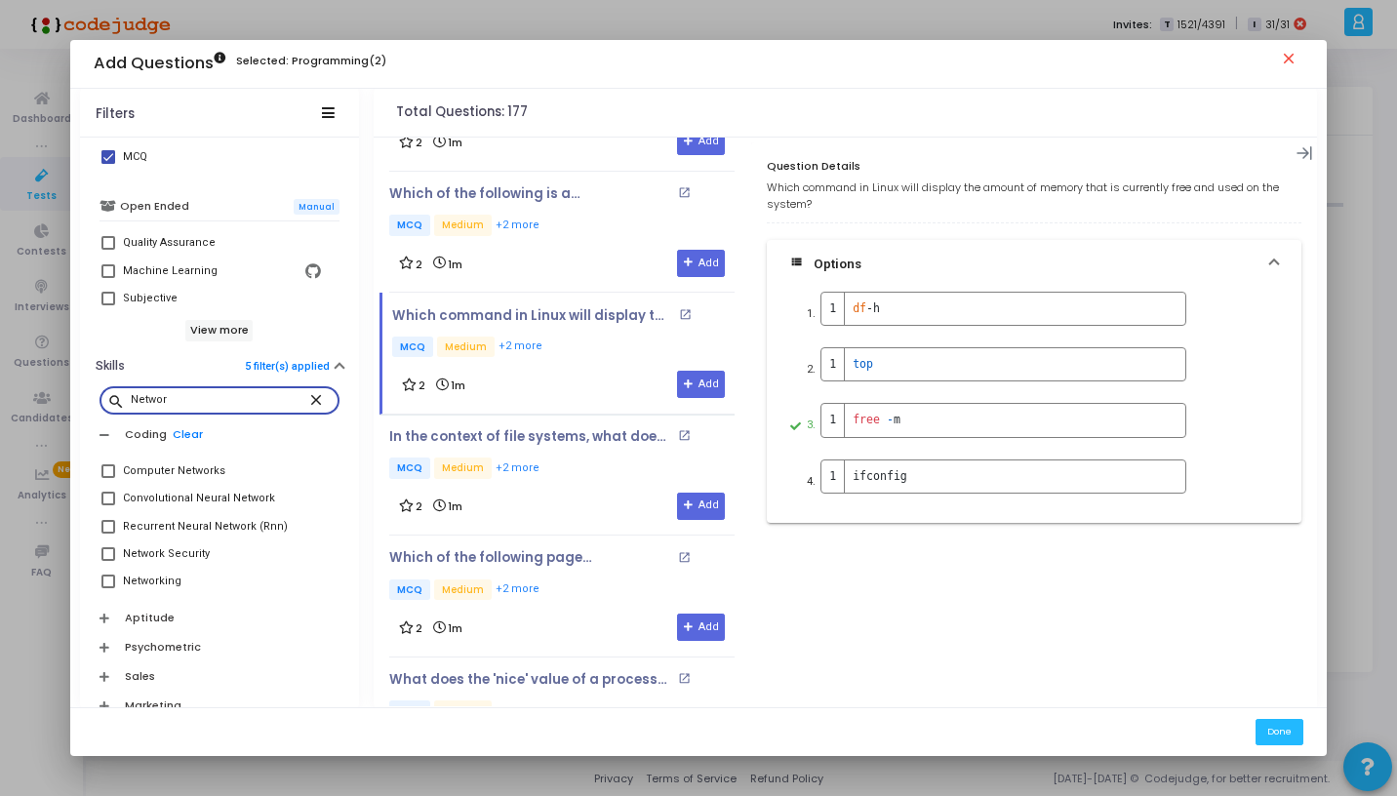
type input "Networ"
click at [107, 472] on span at bounding box center [108, 471] width 14 height 14
click at [107, 478] on input "Computer Networks" at bounding box center [107, 478] width 1 height 1
checkbox input "true"
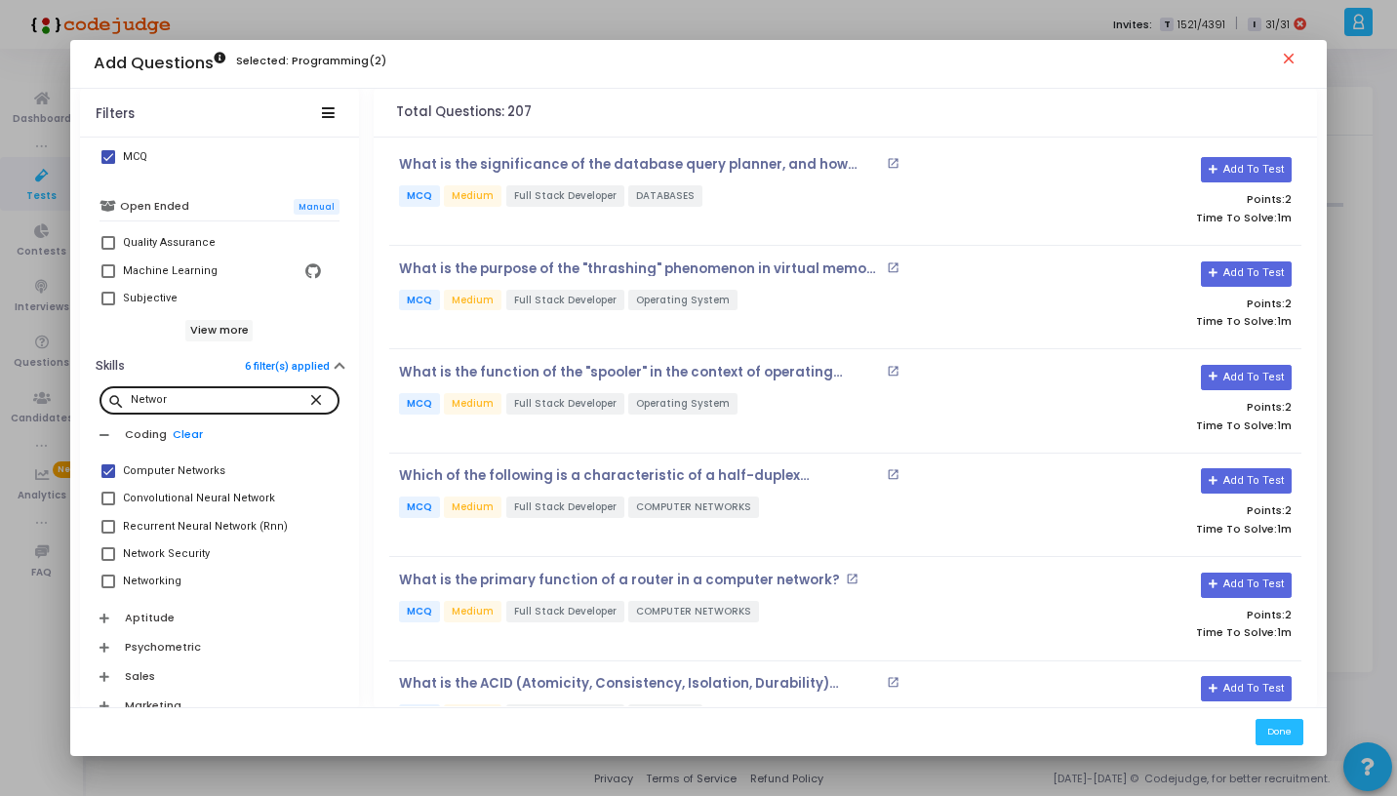
click at [313, 399] on mat-icon "close" at bounding box center [318, 399] width 23 height 18
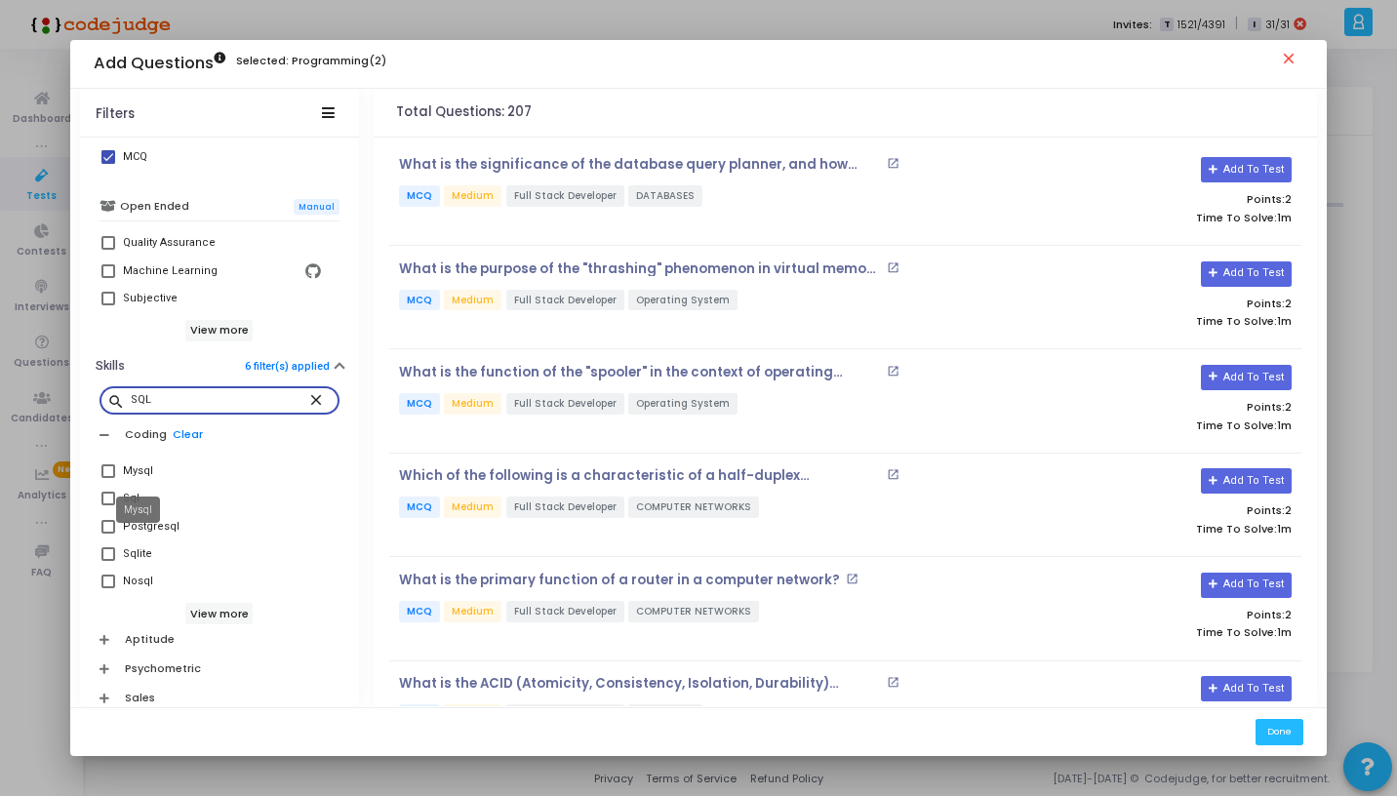
type input "SQL"
click at [105, 504] on mat-tooltip-component "Mysql" at bounding box center [137, 510] width 71 height 54
click at [109, 495] on mat-tooltip-component "Mysql" at bounding box center [137, 510] width 71 height 54
click at [120, 498] on label "Sql" at bounding box center [219, 498] width 236 height 23
click at [108, 505] on input "Sql" at bounding box center [107, 505] width 1 height 1
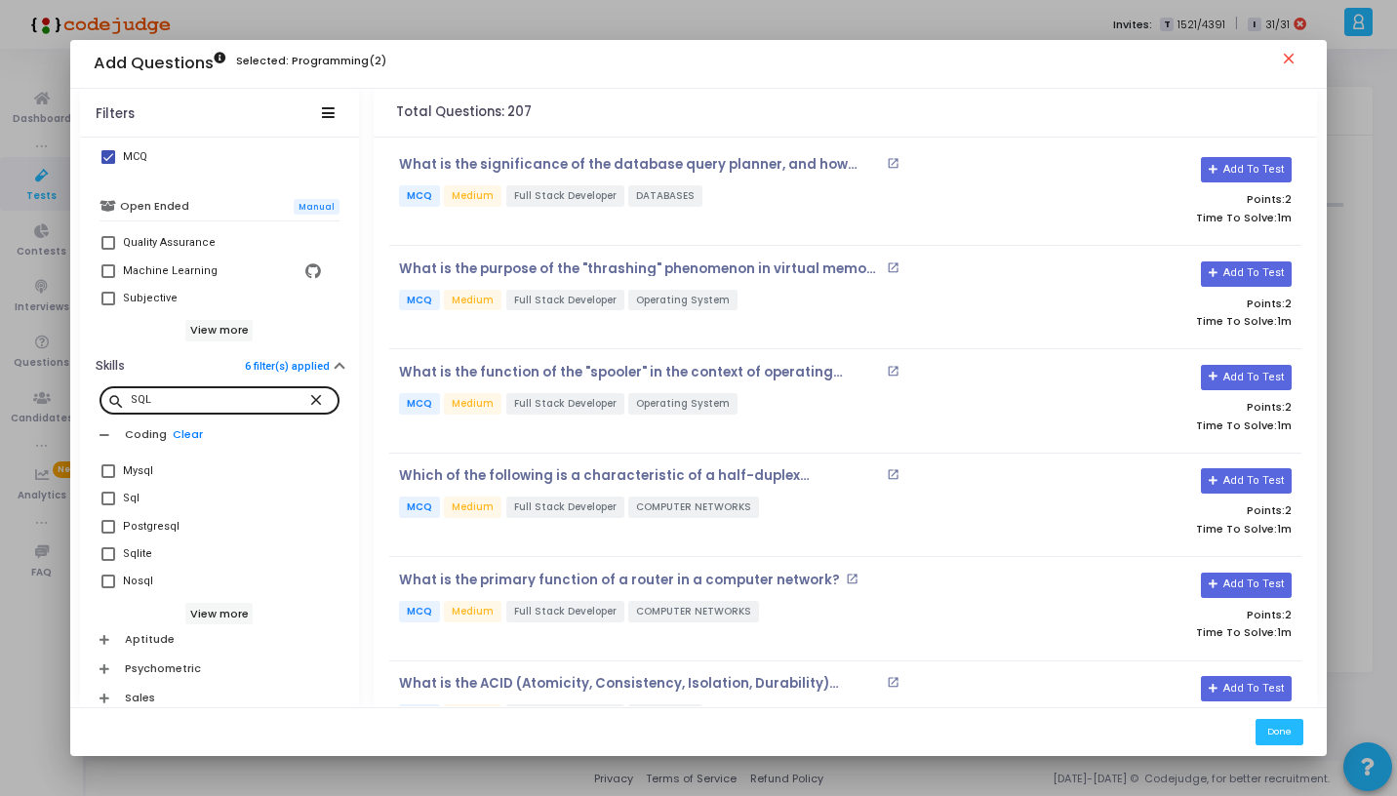
checkbox input "true"
click at [808, 170] on p "What is the significance of the database query planner, and how does it contrib…" at bounding box center [640, 165] width 483 height 16
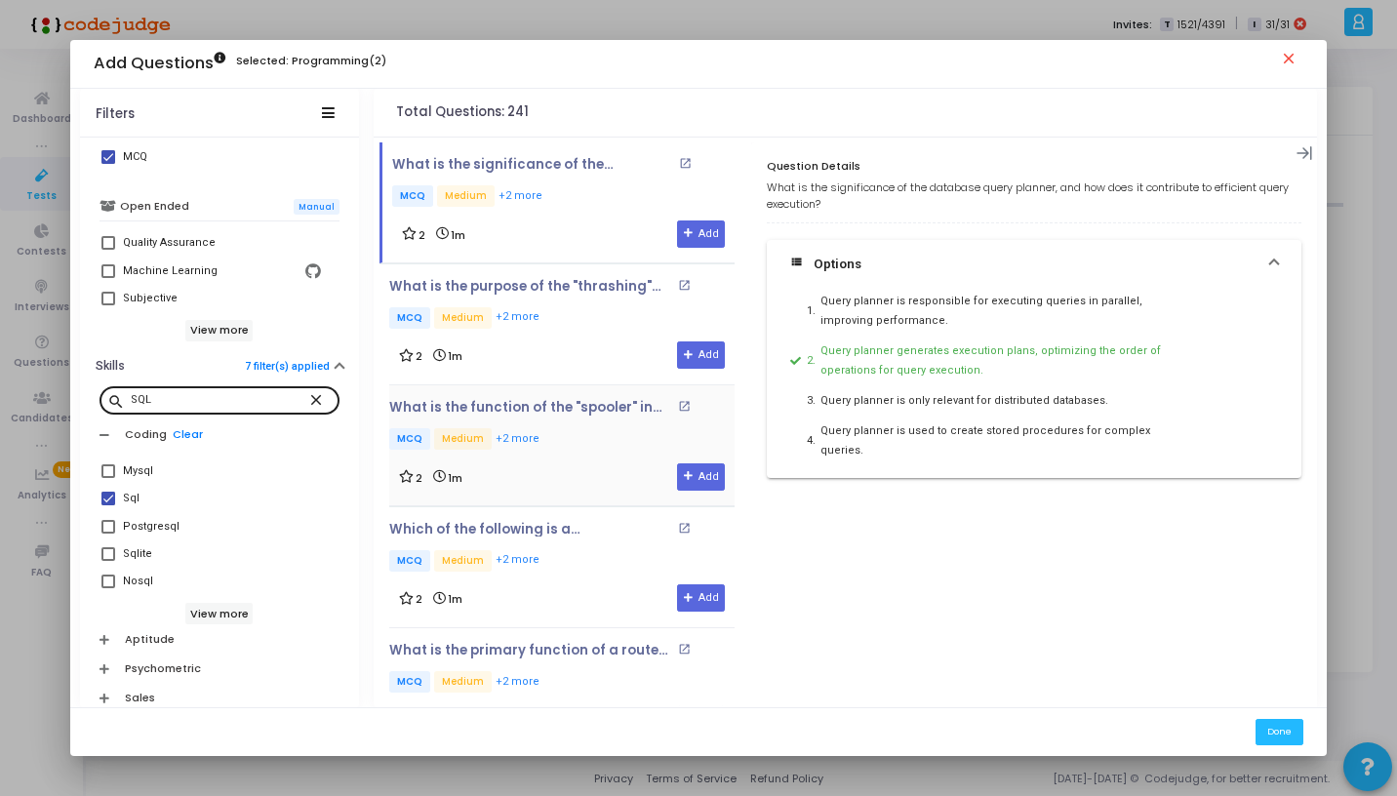
scroll to position [38, 0]
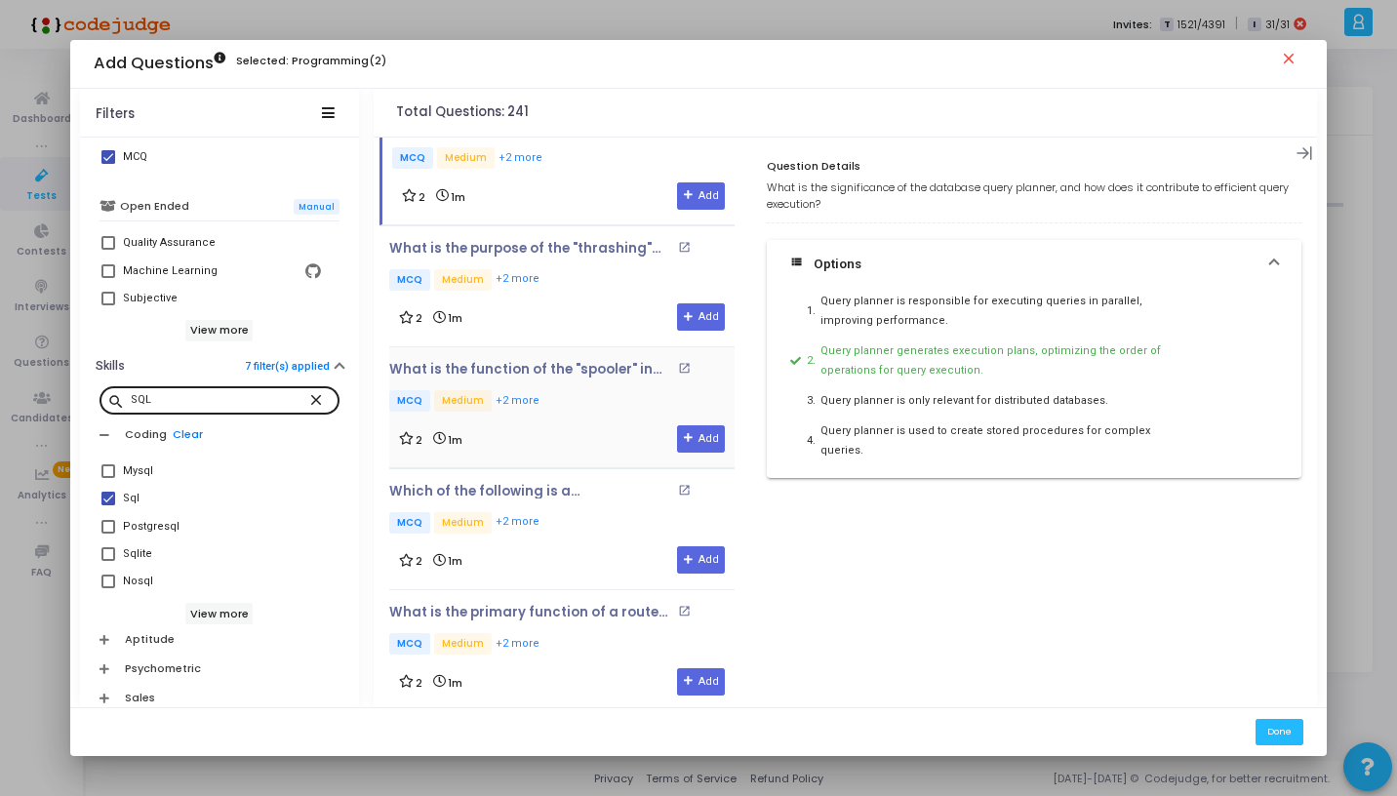
click at [577, 394] on p "MCQ Medium +2 more" at bounding box center [561, 402] width 345 height 24
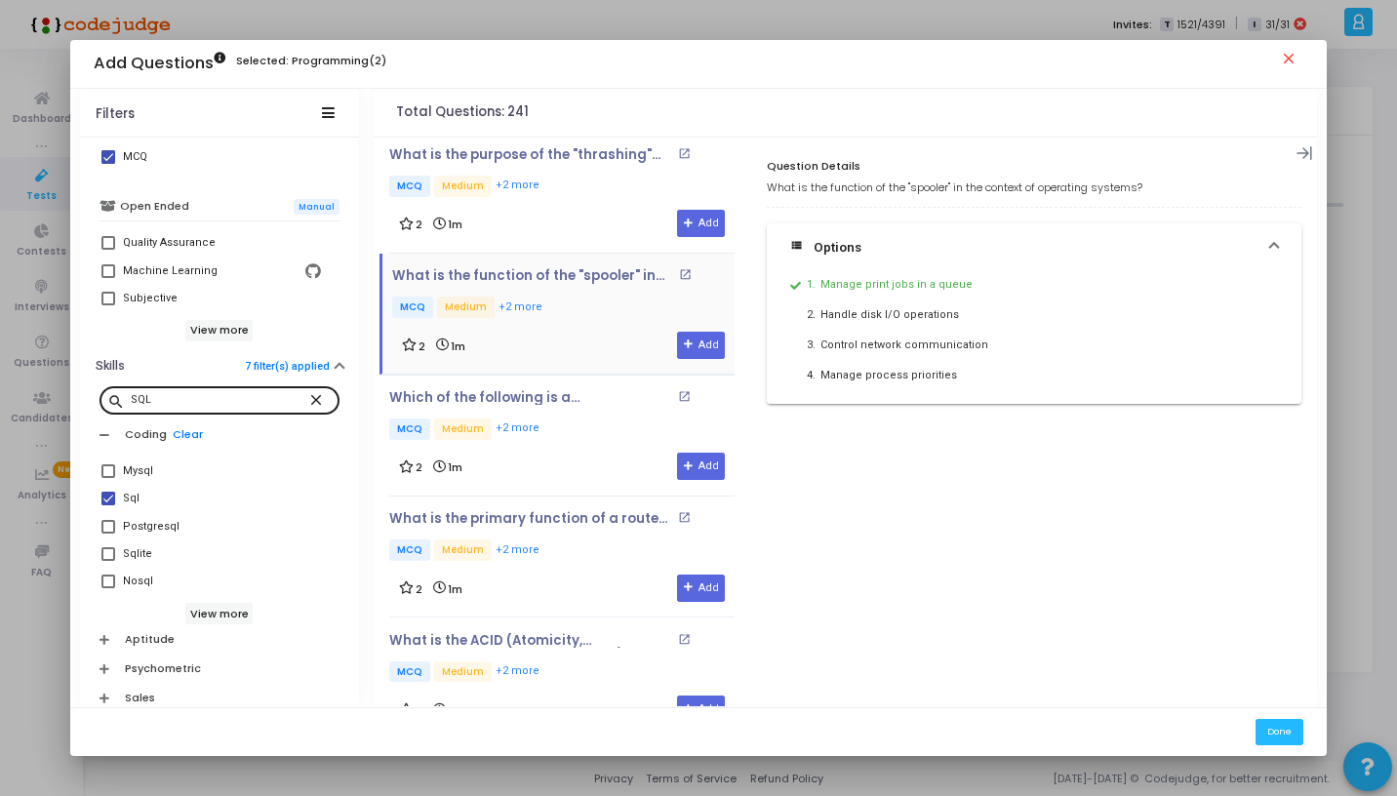
scroll to position [133, 0]
click at [556, 428] on p "MCQ Medium +2 more" at bounding box center [561, 430] width 345 height 24
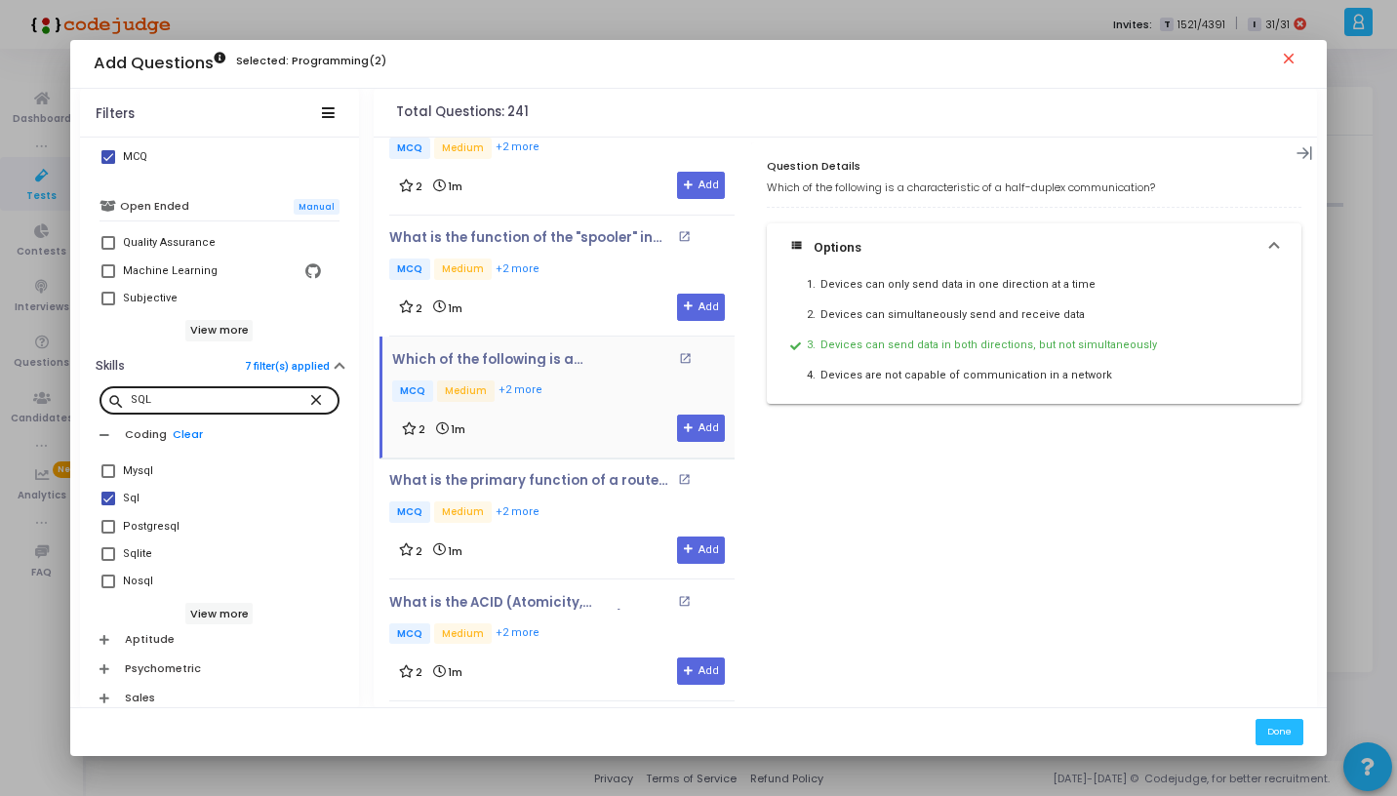
scroll to position [171, 0]
click at [558, 512] on p "MCQ Medium +2 more" at bounding box center [561, 513] width 345 height 24
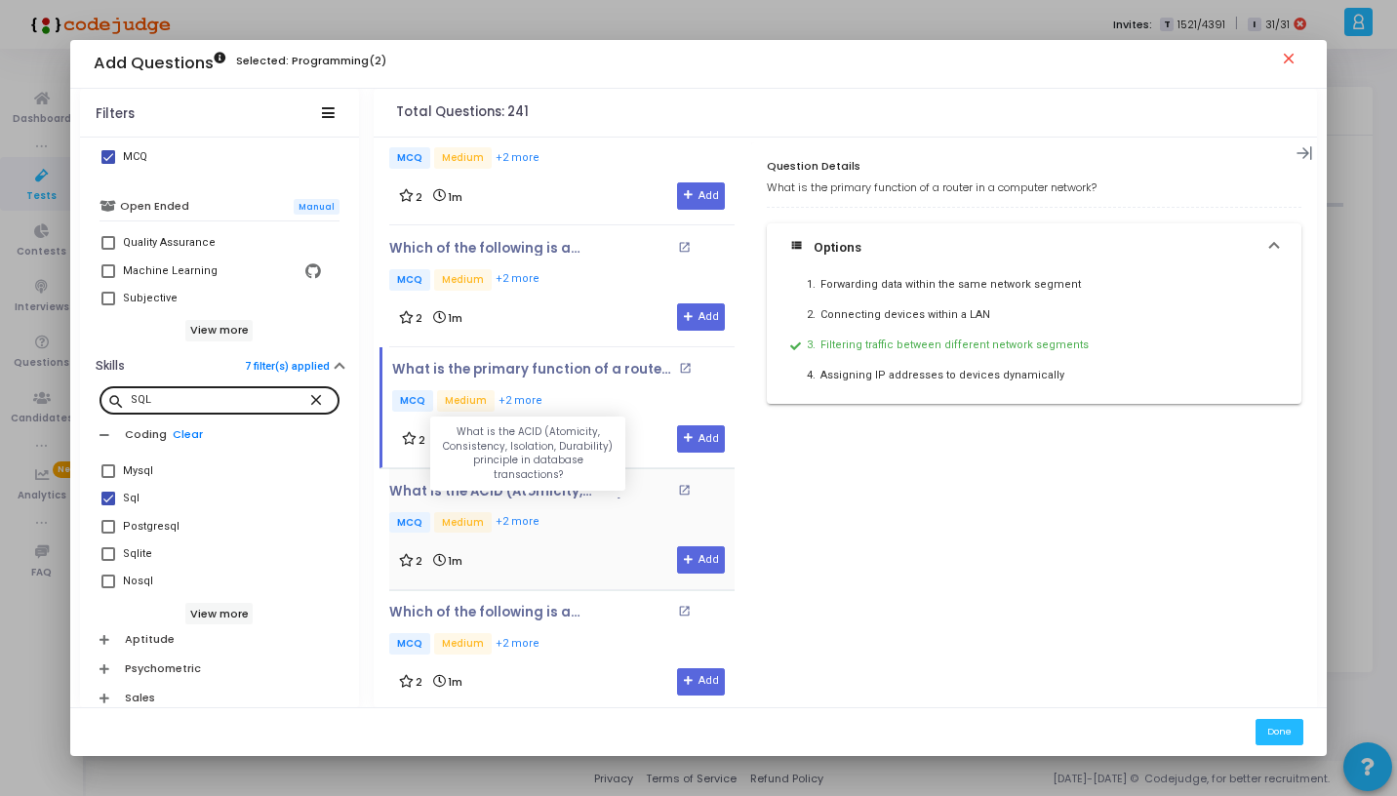
click at [566, 484] on p "What is the ACID (Atomicity, Consistency, Isolation, Durability) principle in d…" at bounding box center [530, 492] width 283 height 16
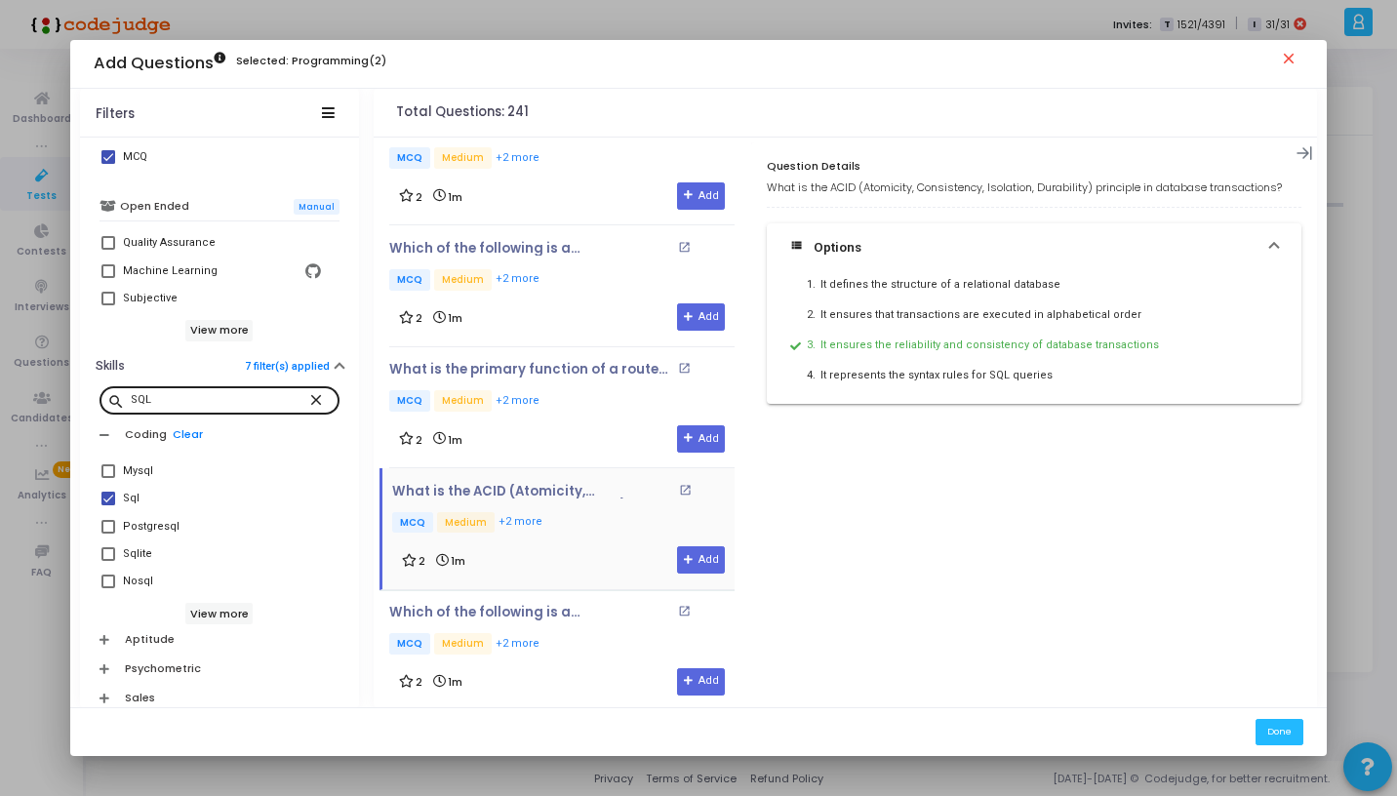
scroll to position [476, 0]
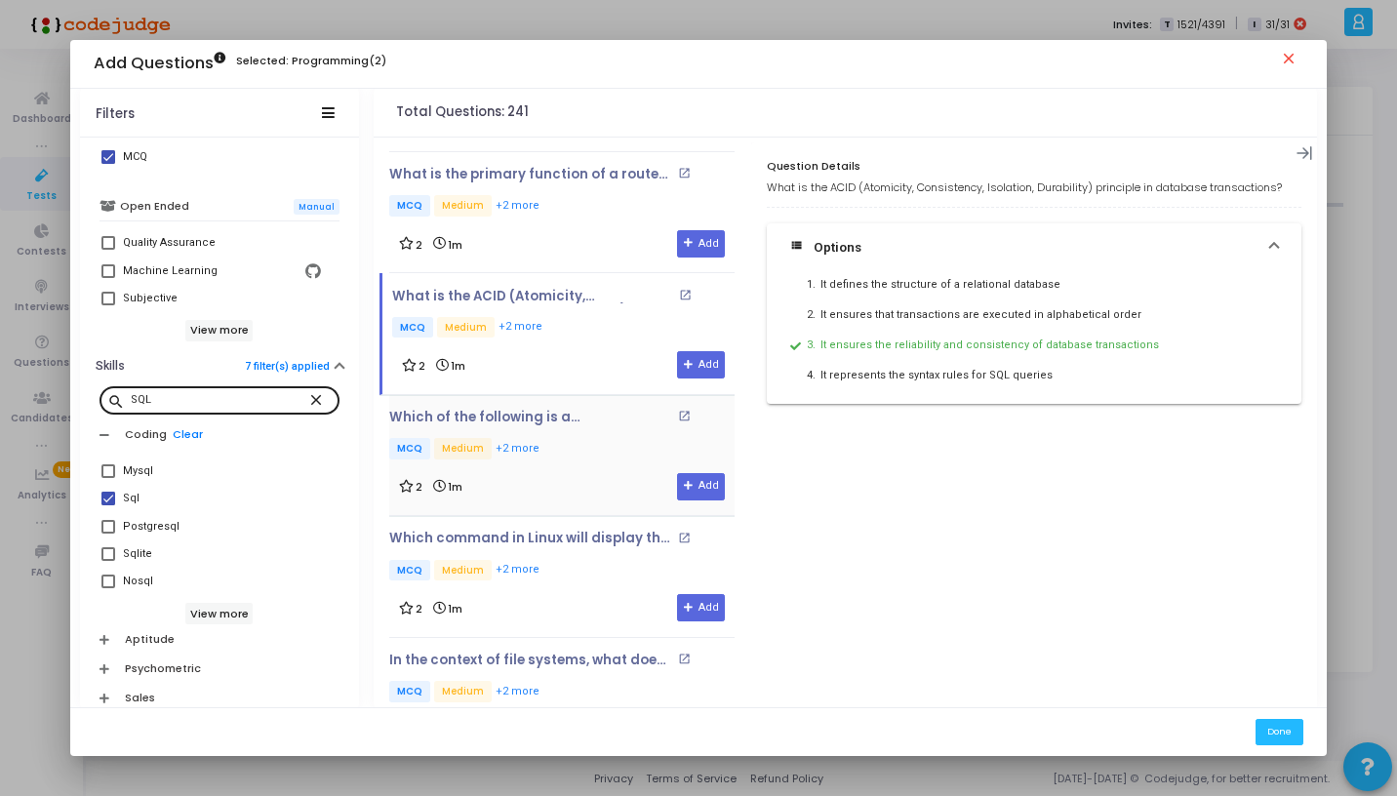
click at [581, 438] on p "MCQ Medium +2 more" at bounding box center [561, 450] width 345 height 24
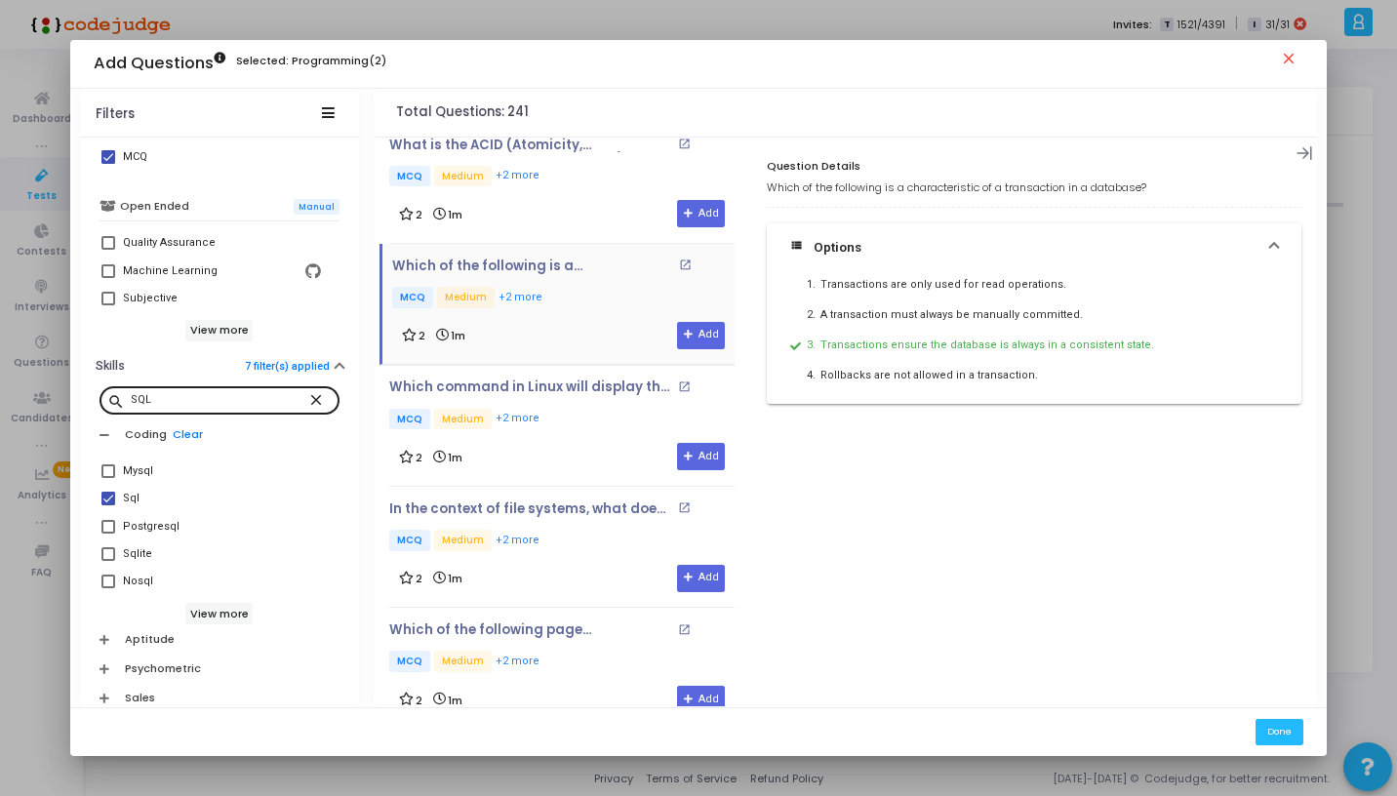
scroll to position [637, 0]
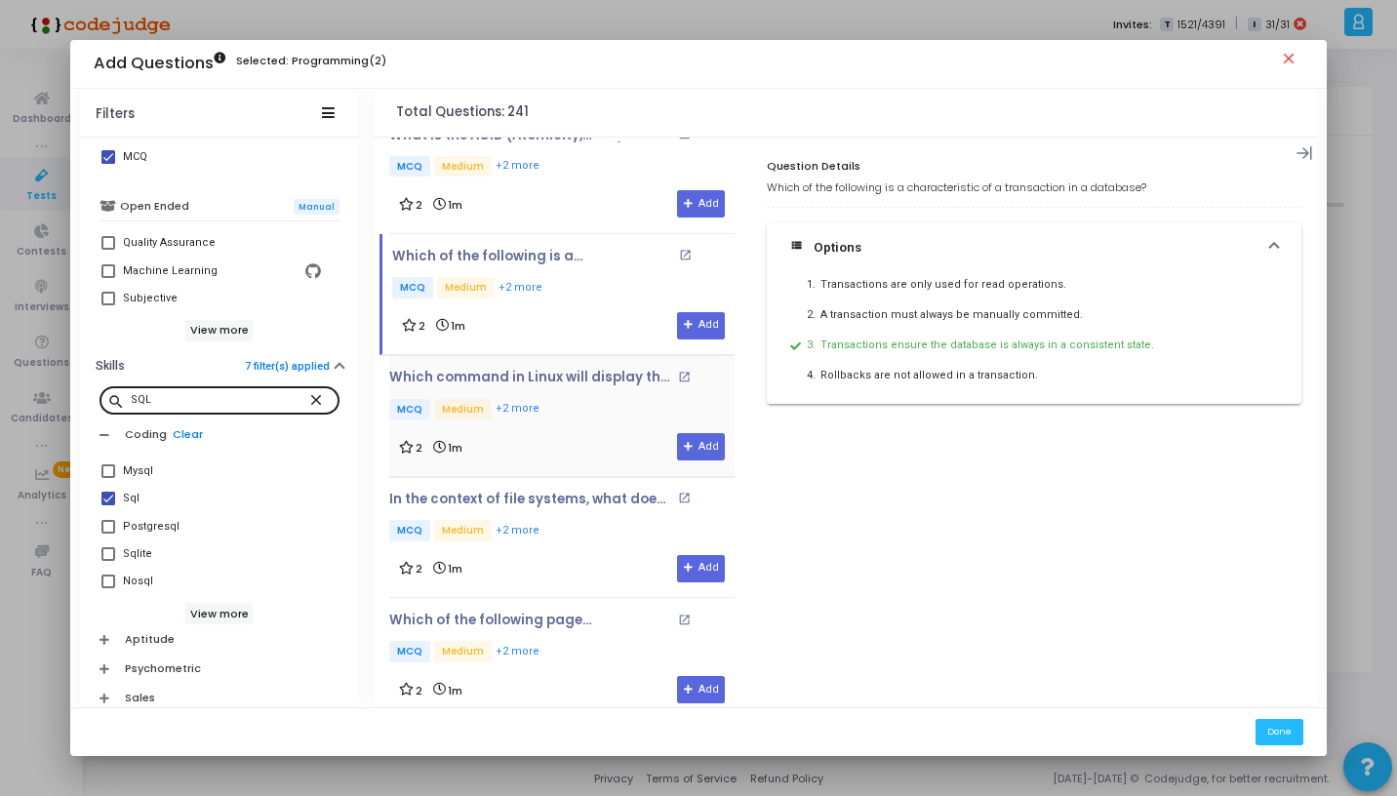
click at [585, 421] on div "Which command in Linux will display the amount of memory that is currently free…" at bounding box center [561, 415] width 345 height 91
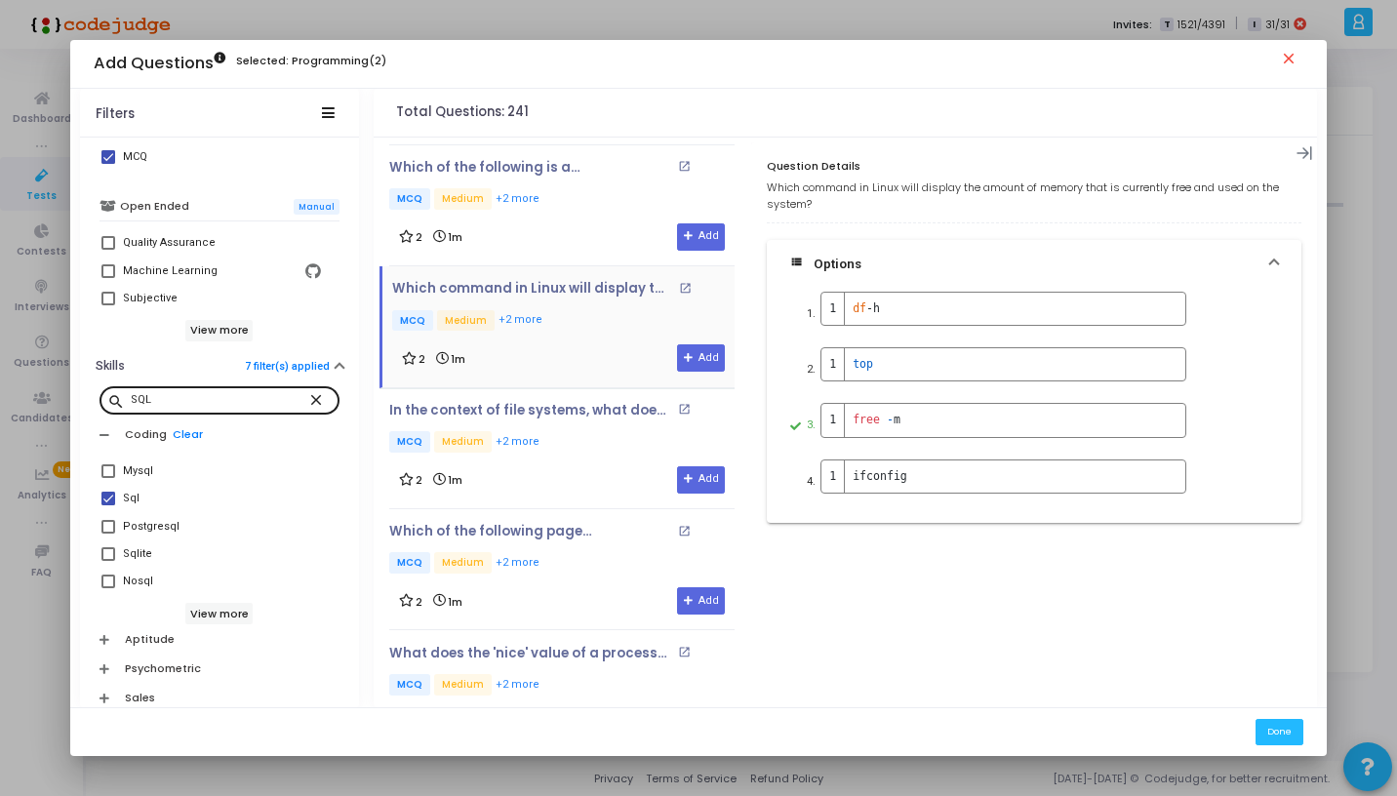
scroll to position [744, 0]
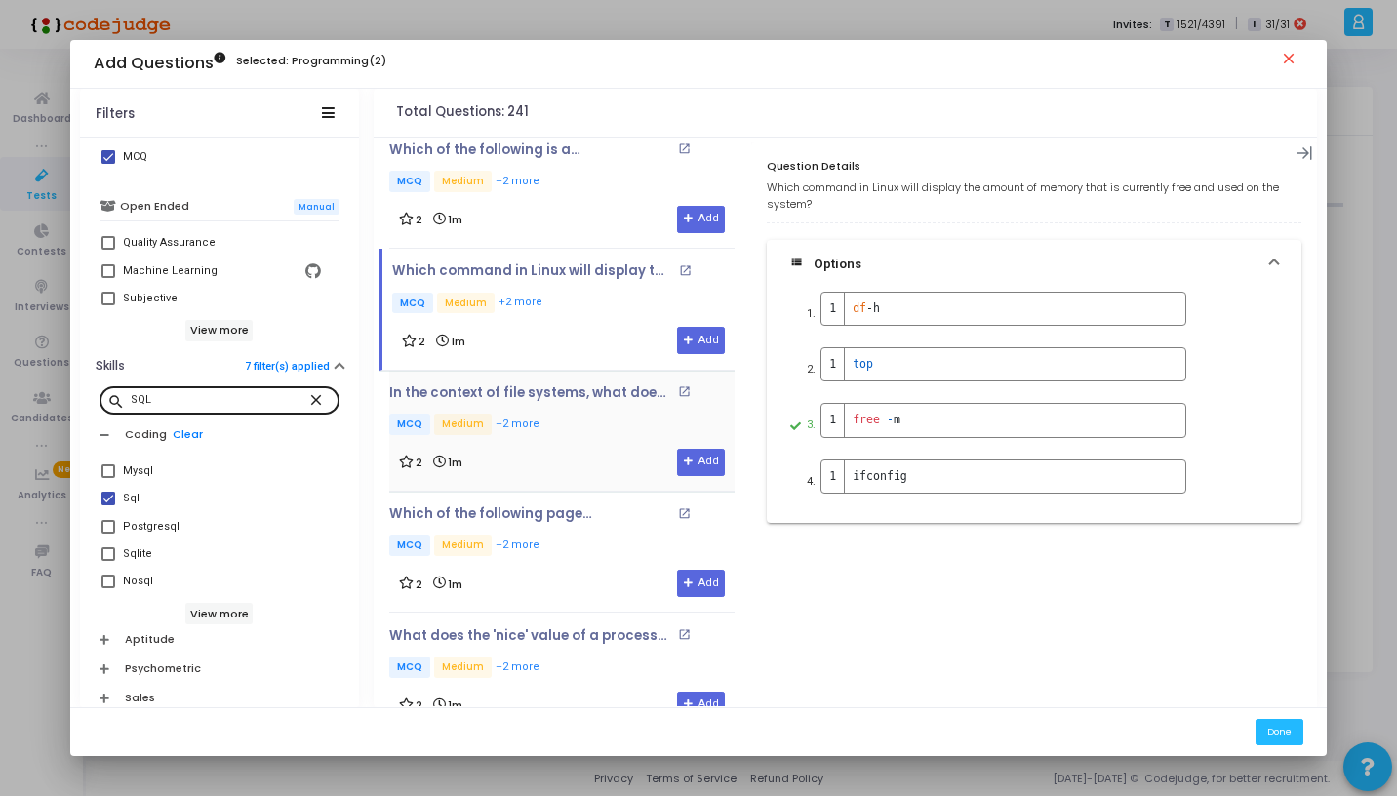
click at [591, 403] on div "In the context of file systems, what does 'journaling' refer to? open_in_new MC…" at bounding box center [561, 411] width 345 height 53
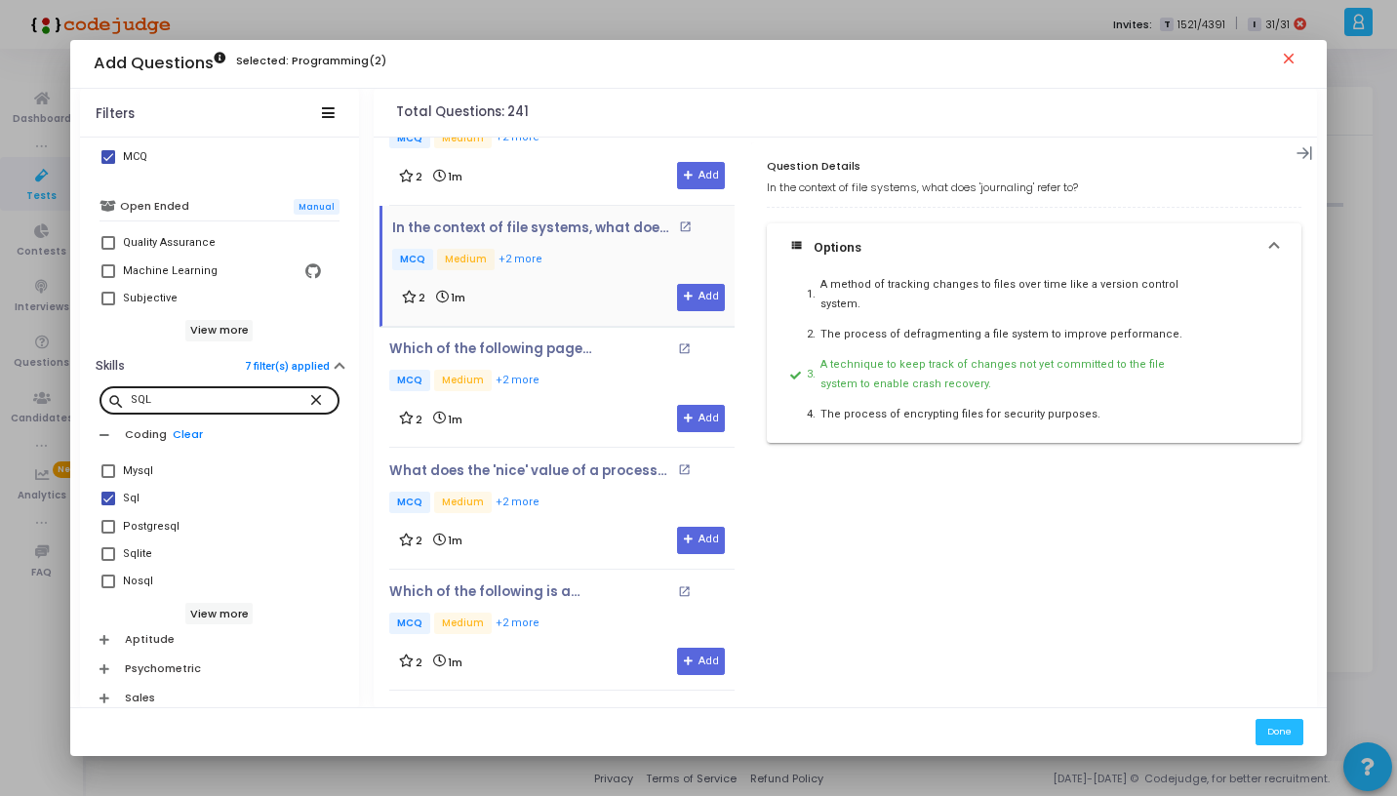
scroll to position [911, 0]
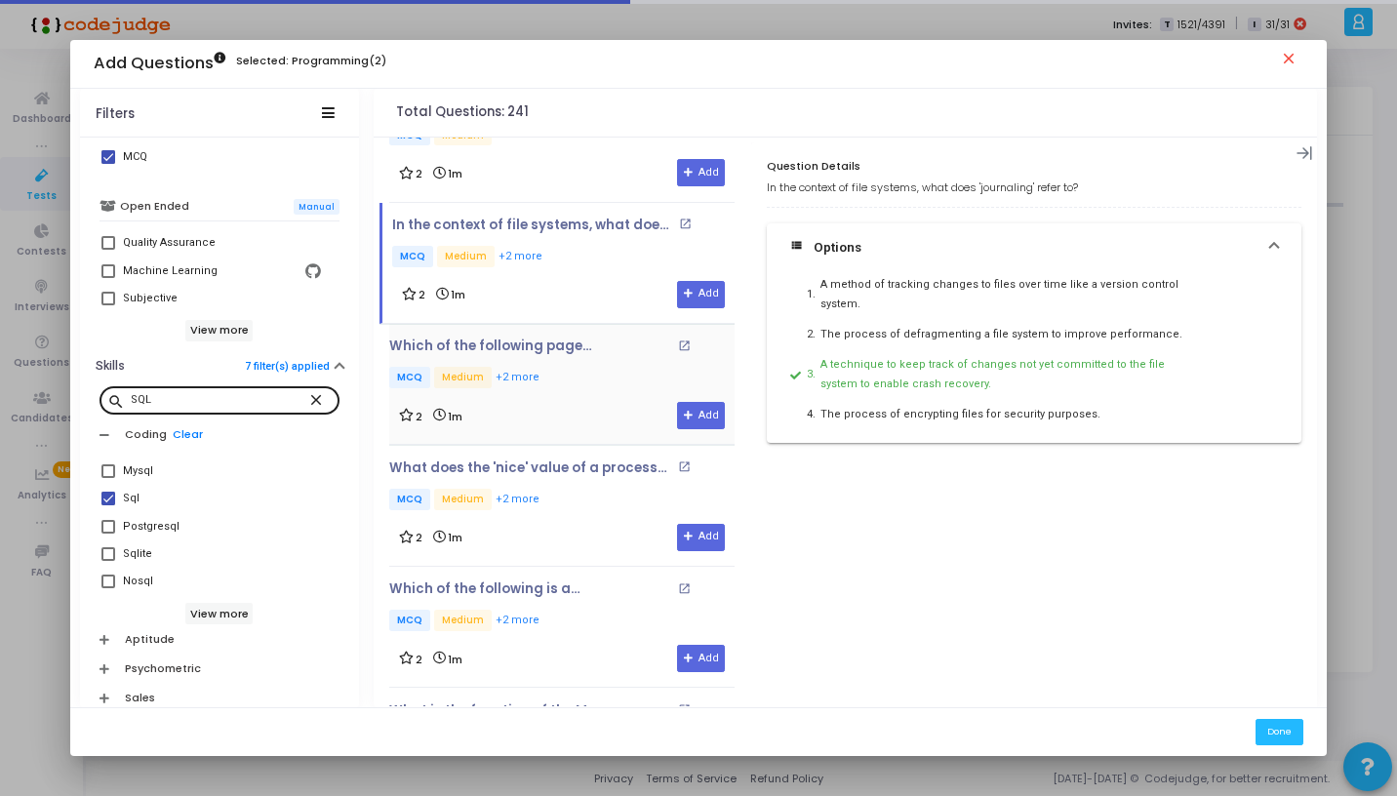
click at [596, 368] on p "MCQ Medium +2 more" at bounding box center [561, 379] width 345 height 24
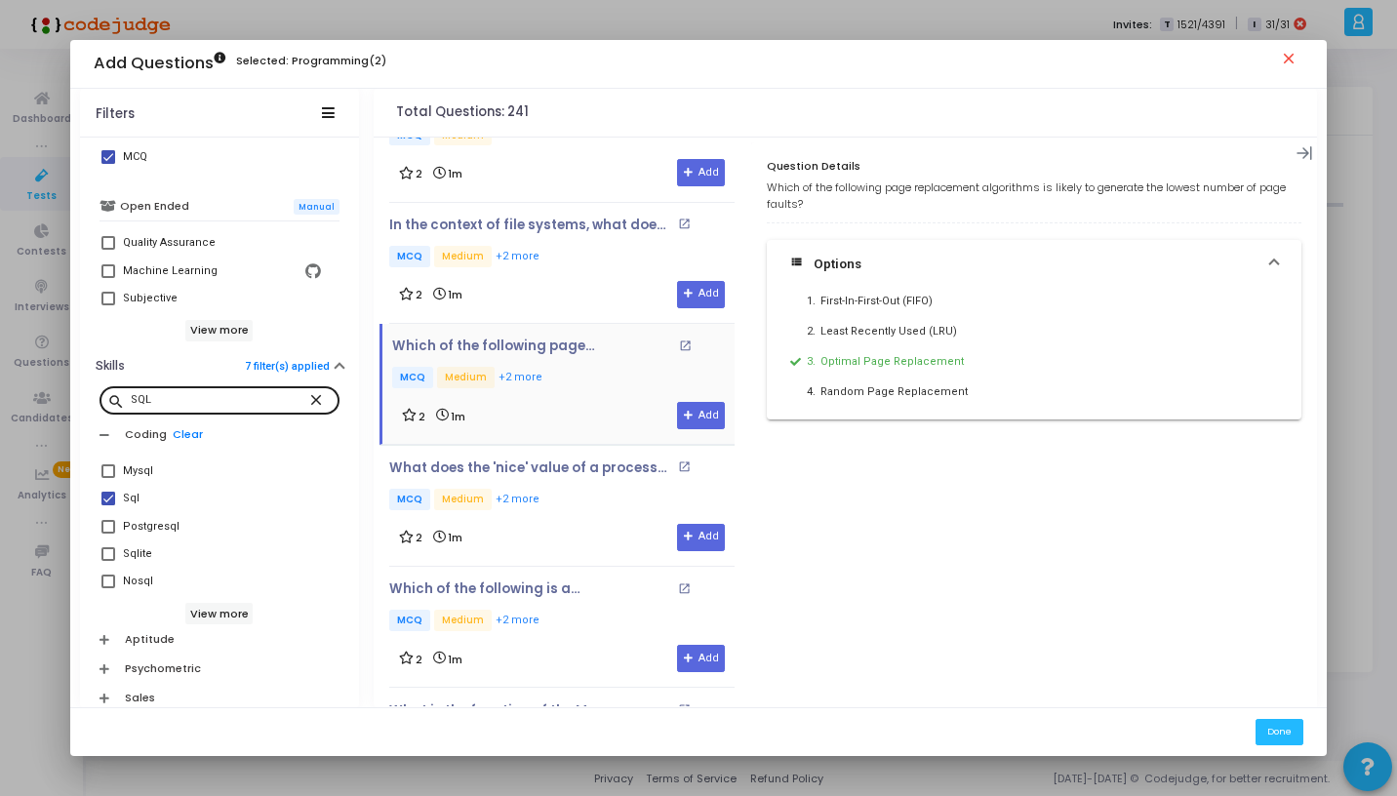
scroll to position [1004, 0]
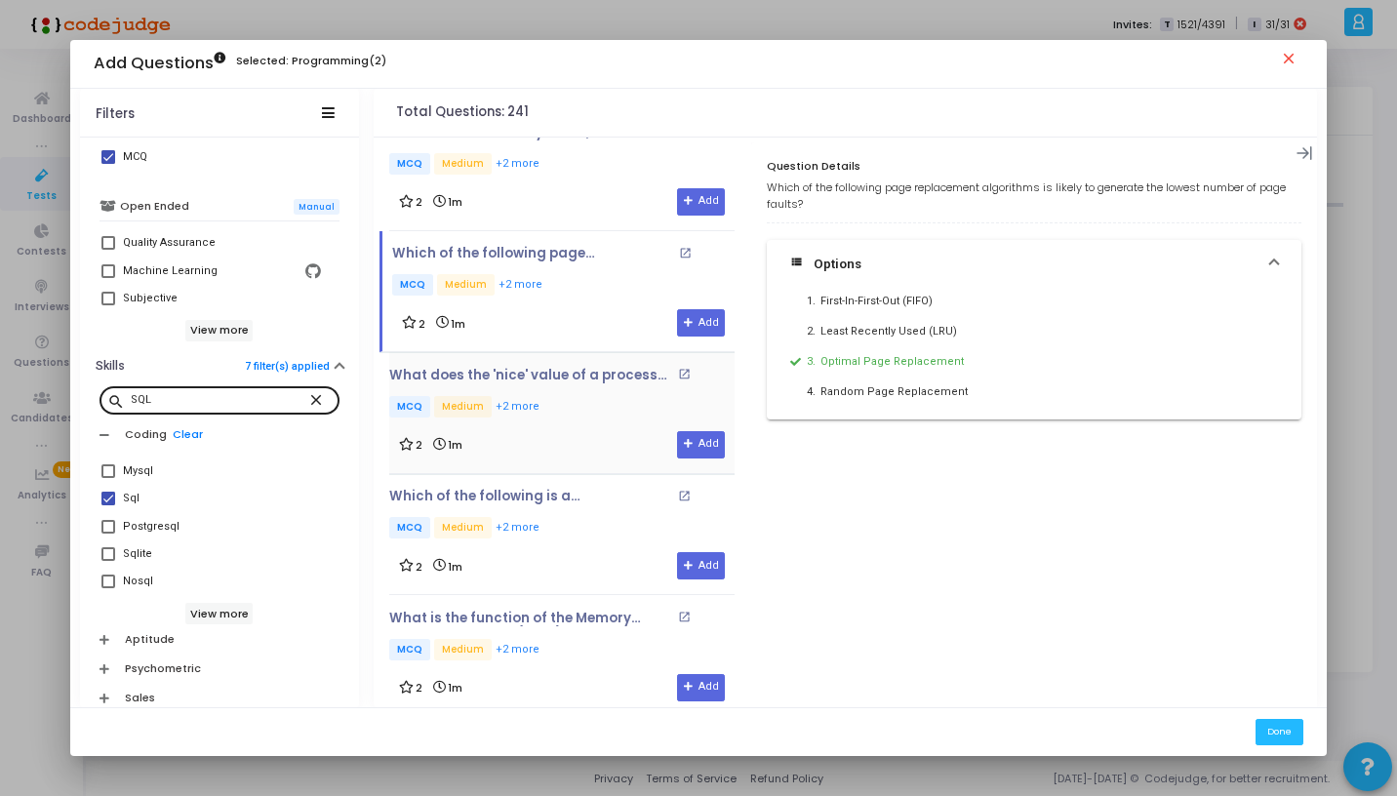
click at [581, 409] on p "MCQ Medium +2 more" at bounding box center [561, 408] width 345 height 24
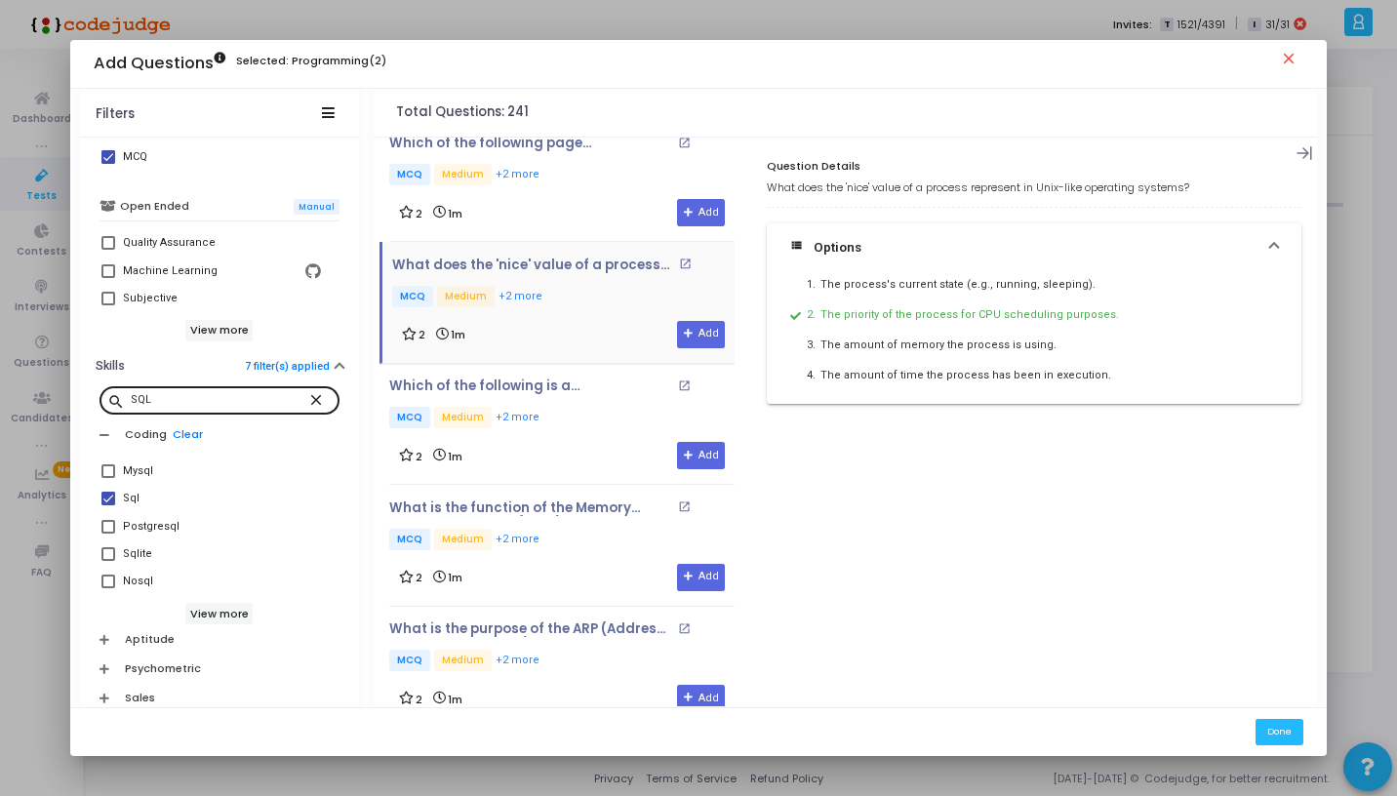
scroll to position [1141, 0]
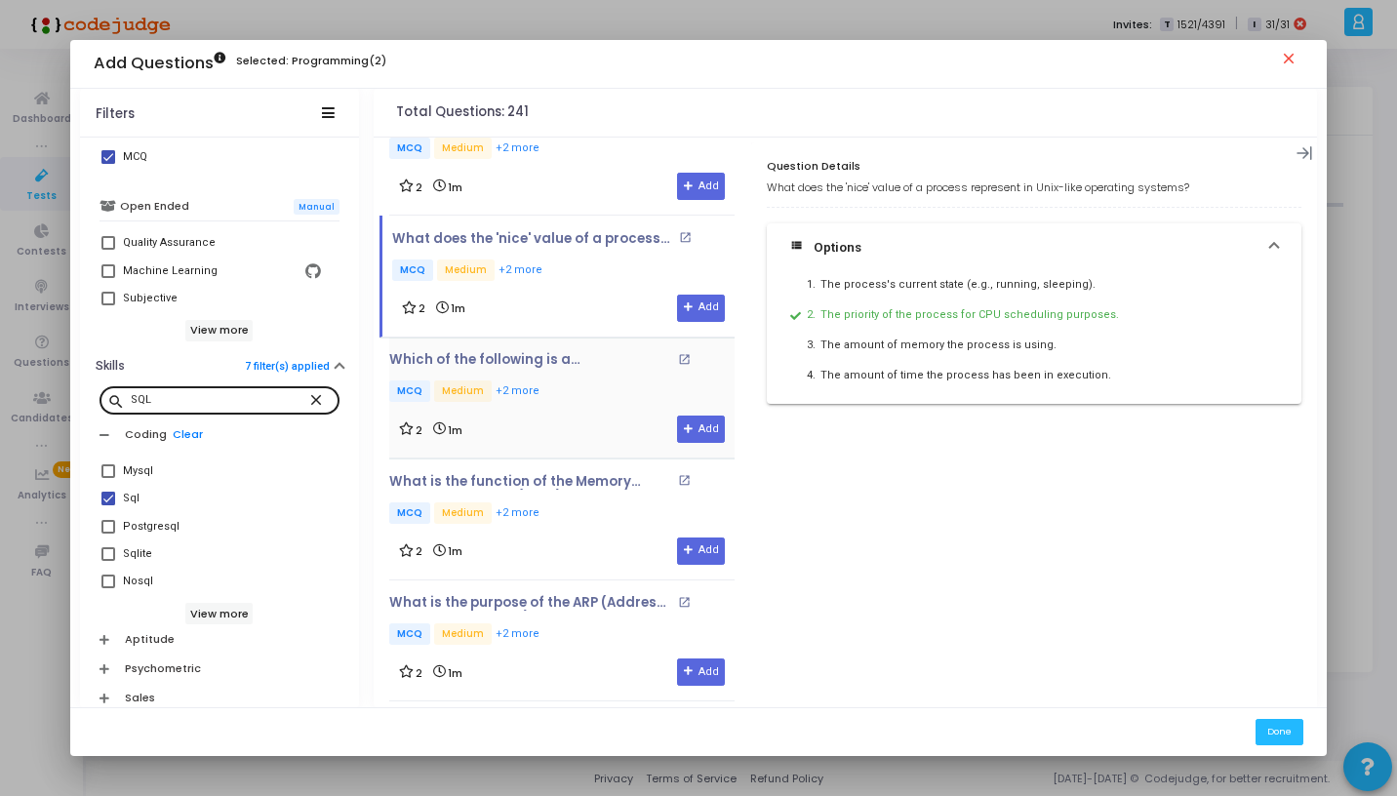
click at [594, 381] on p "MCQ Medium +2 more" at bounding box center [561, 393] width 345 height 24
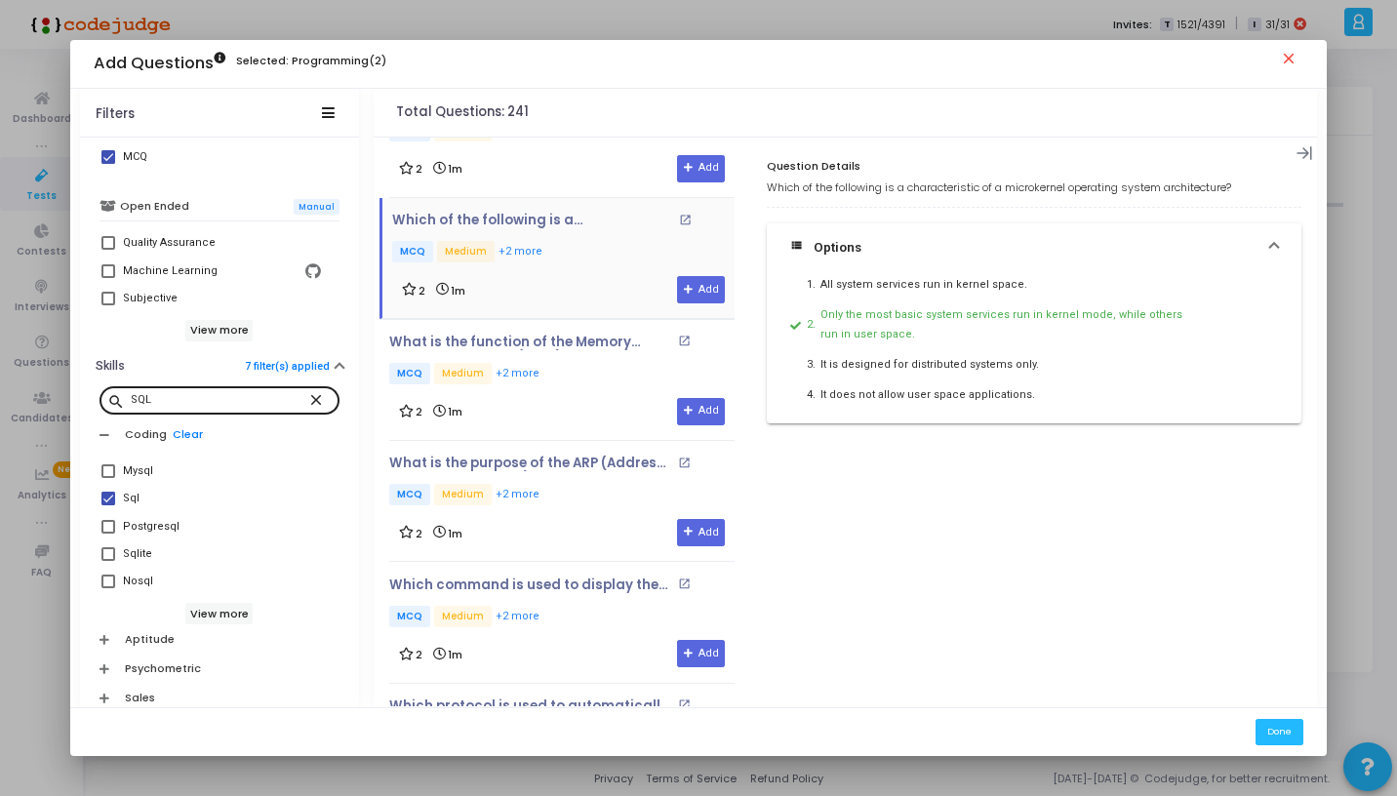
scroll to position [1283, 0]
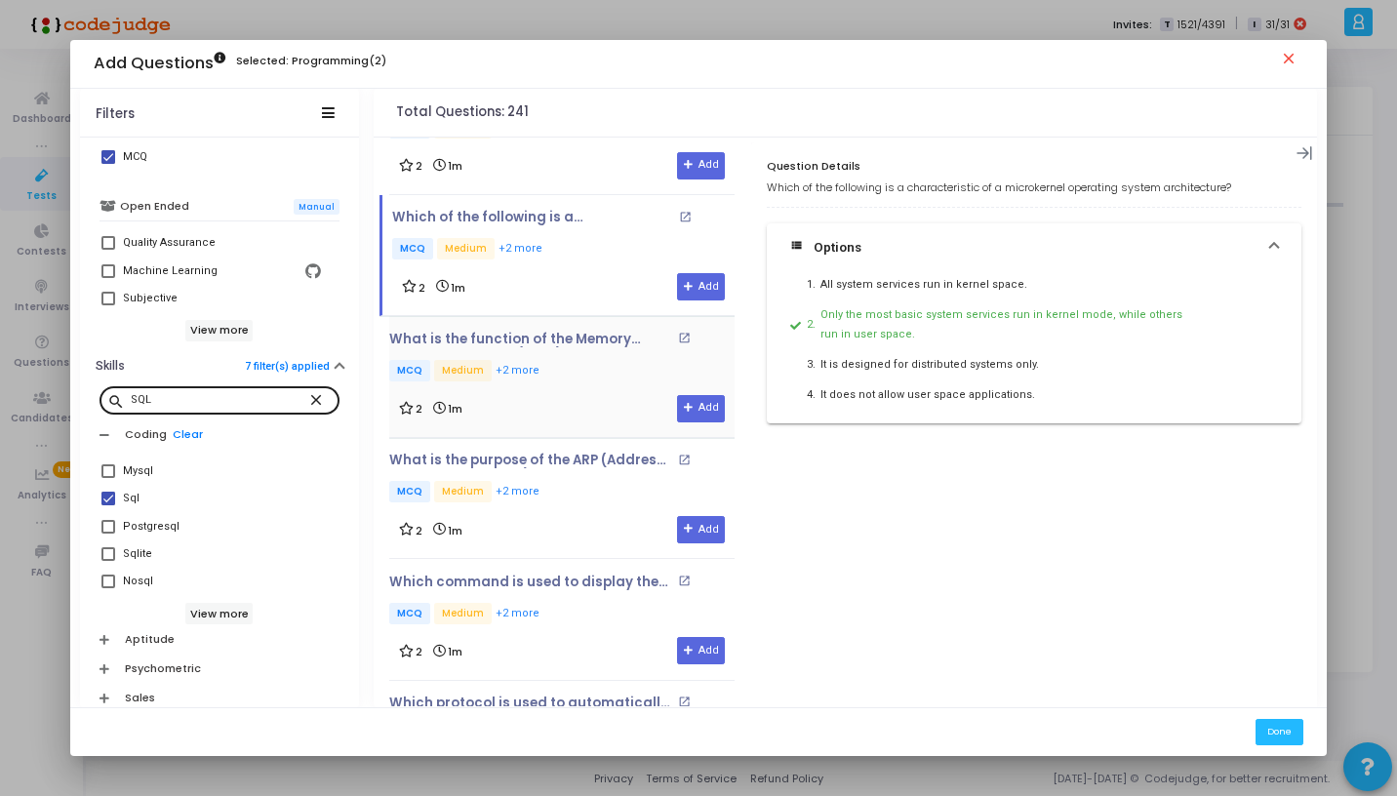
click at [586, 395] on div "2 1m Add" at bounding box center [562, 408] width 326 height 27
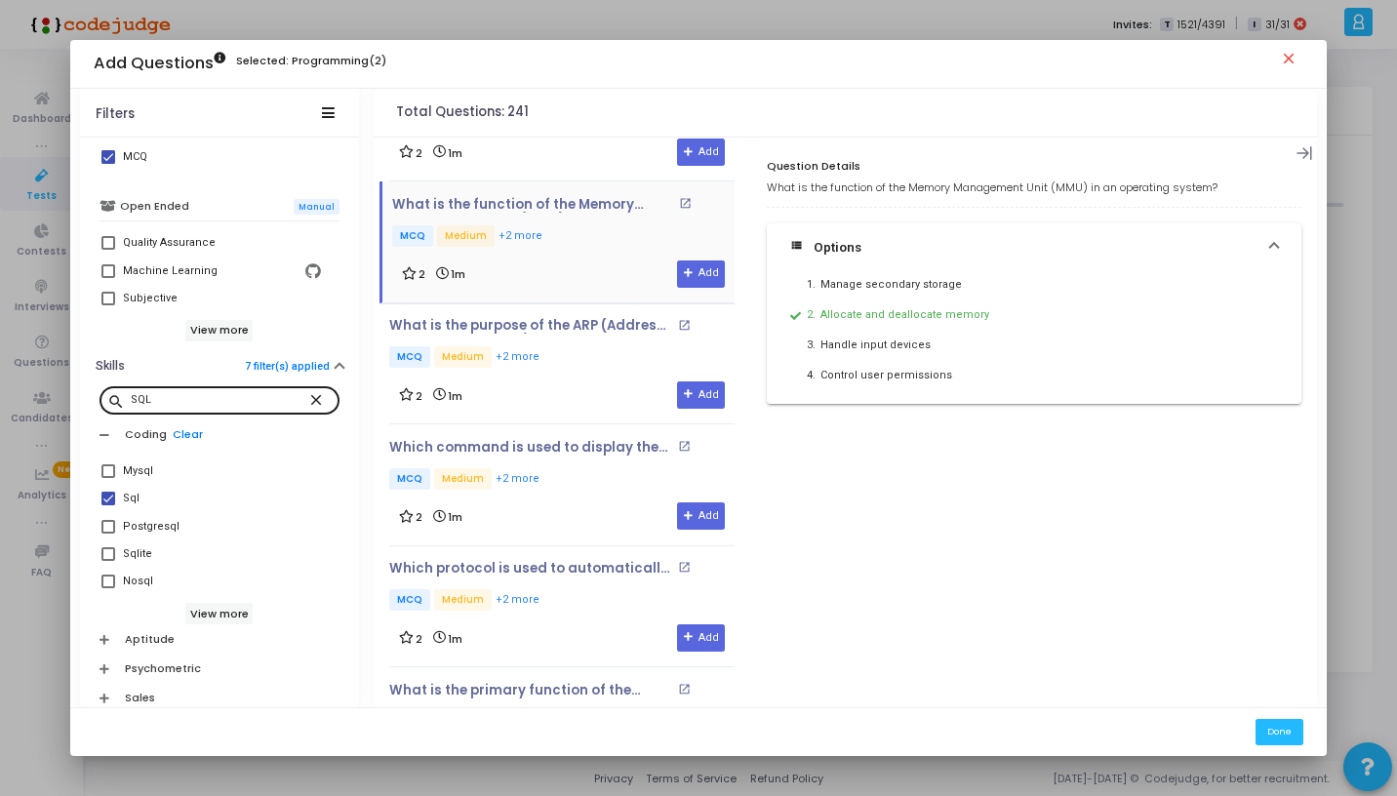
scroll to position [1436, 0]
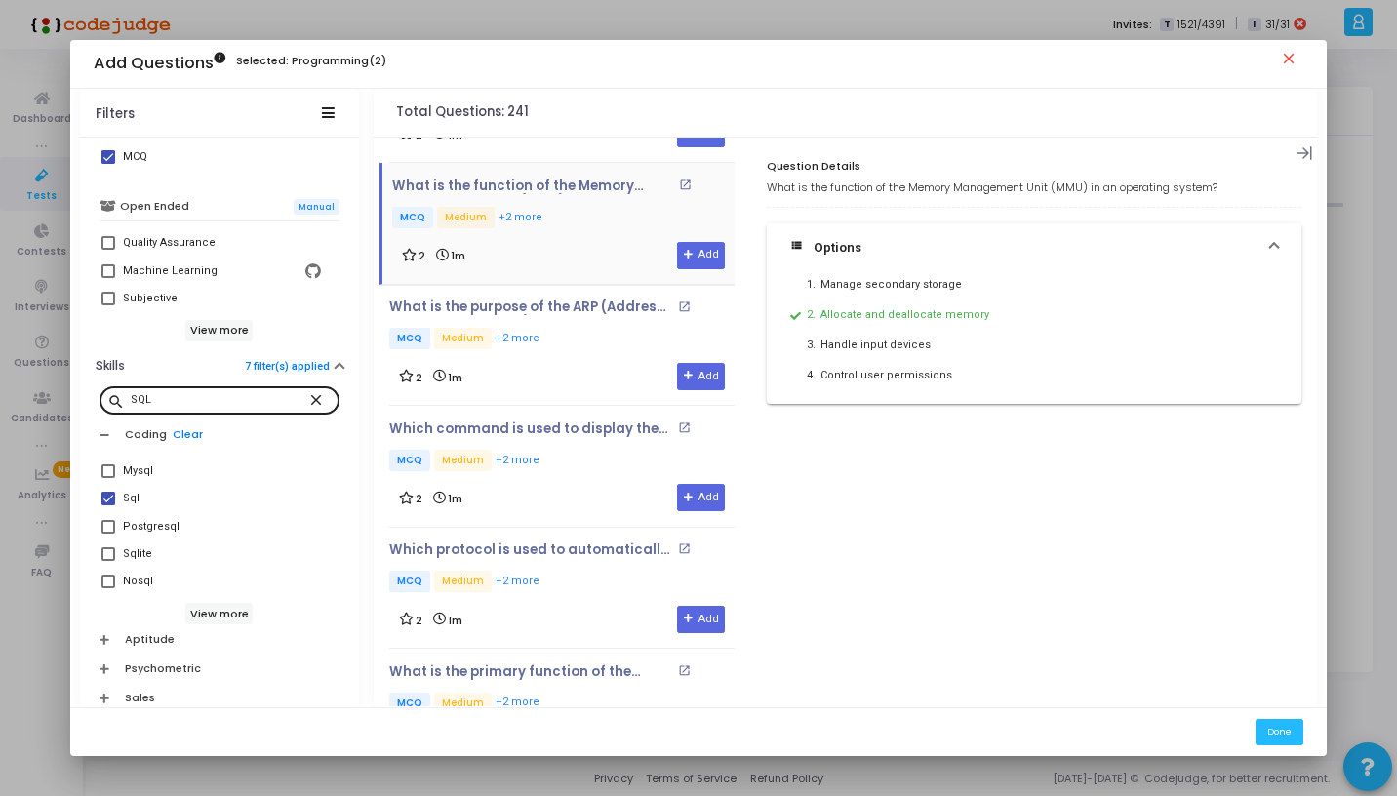
click at [586, 391] on div "What is the purpose of the ARP (Address Resolution Protocol)? open_in_new MCQ M…" at bounding box center [561, 345] width 345 height 121
click at [561, 456] on p "MCQ Medium +2 more" at bounding box center [561, 462] width 345 height 24
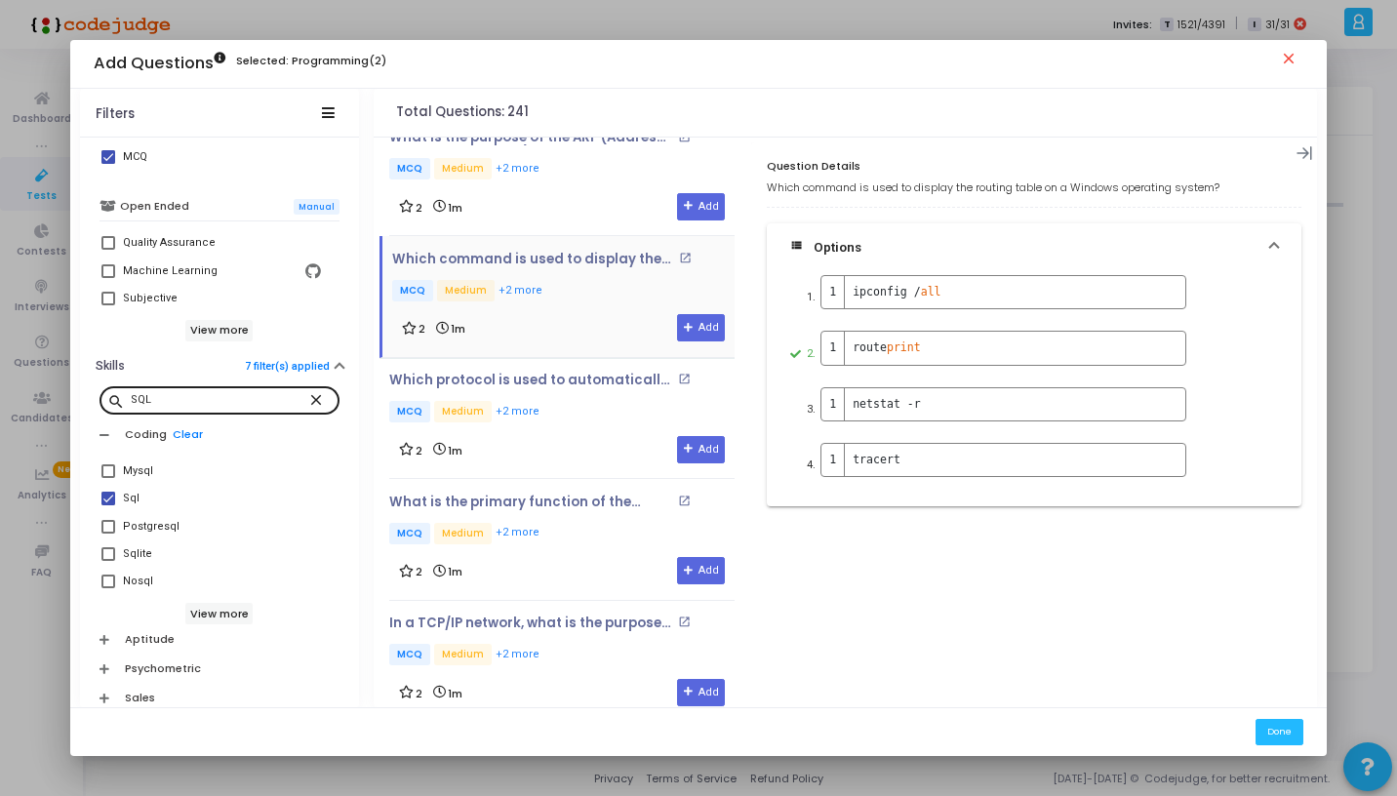
scroll to position [1607, 0]
click at [571, 391] on div "Which protocol is used to automatically assign IP addresses to devices on a net…" at bounding box center [561, 398] width 345 height 53
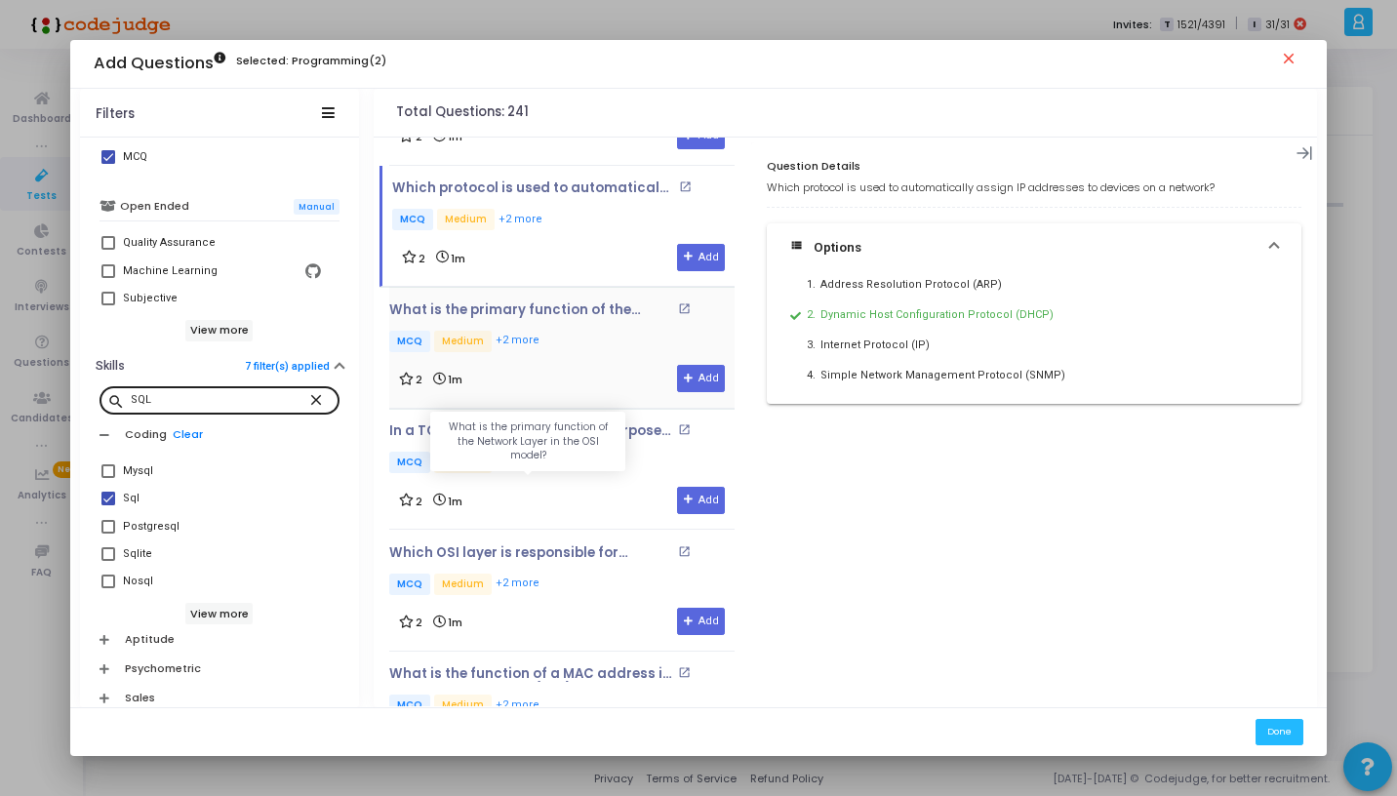
scroll to position [1799, 0]
click at [578, 366] on div "2 1m Add" at bounding box center [562, 377] width 326 height 27
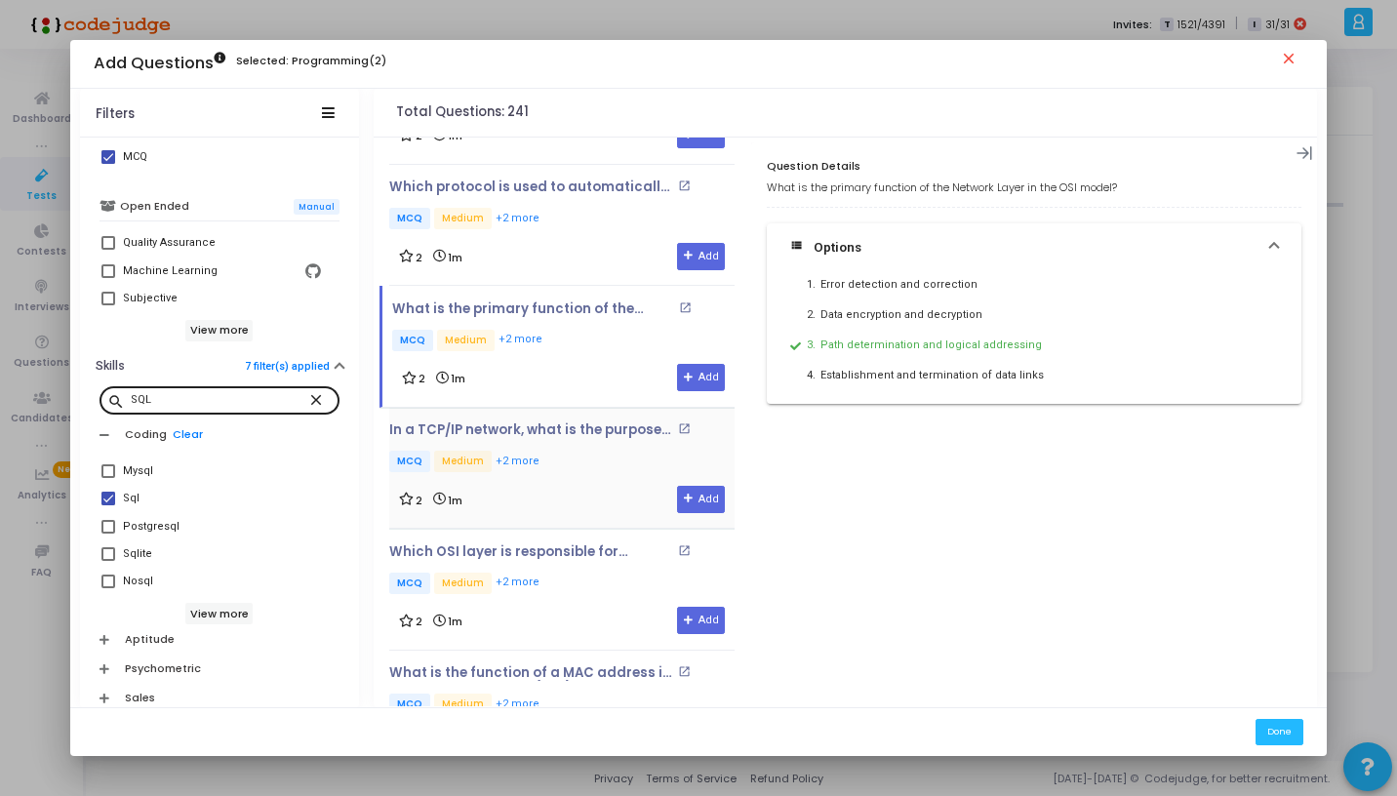
scroll to position [1972, 0]
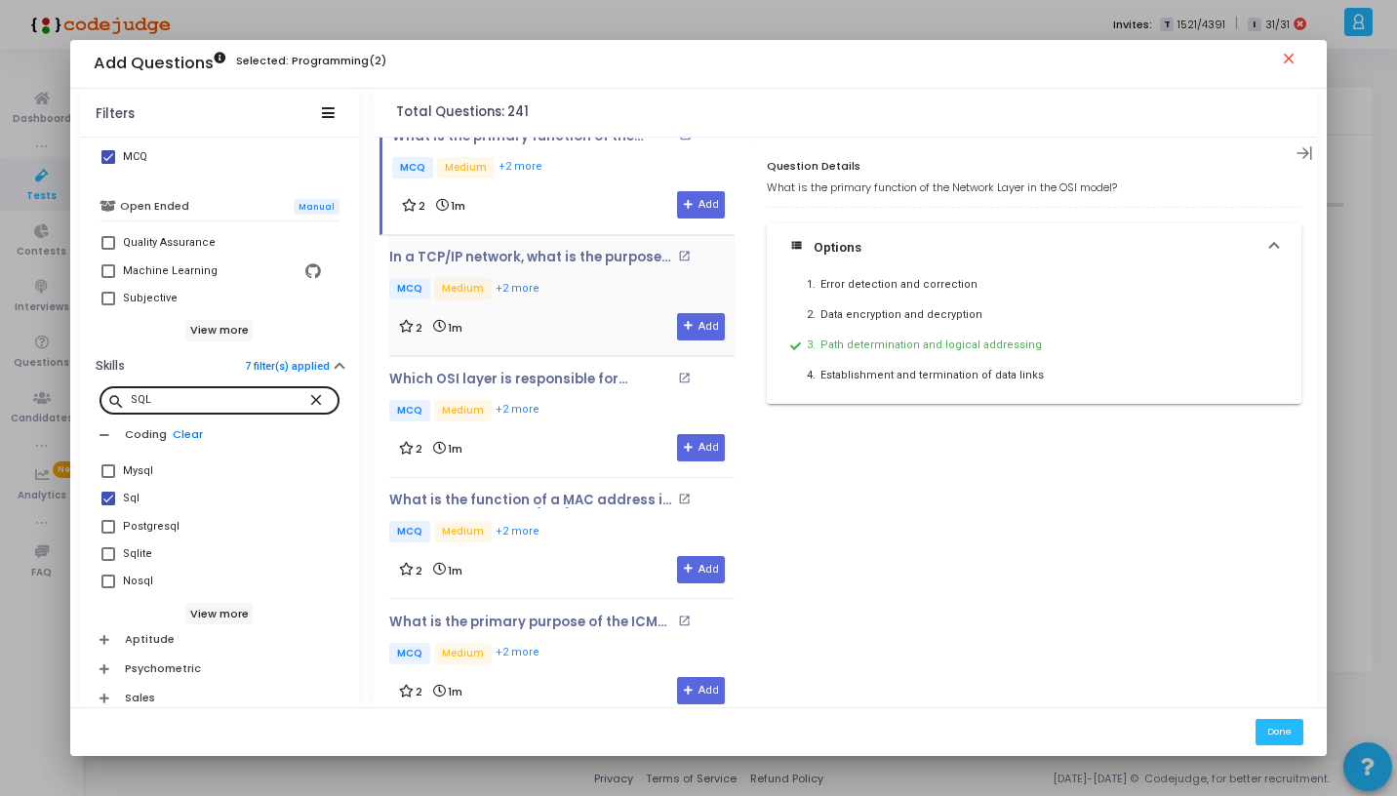
click at [564, 285] on p "MCQ Medium +2 more" at bounding box center [561, 290] width 345 height 24
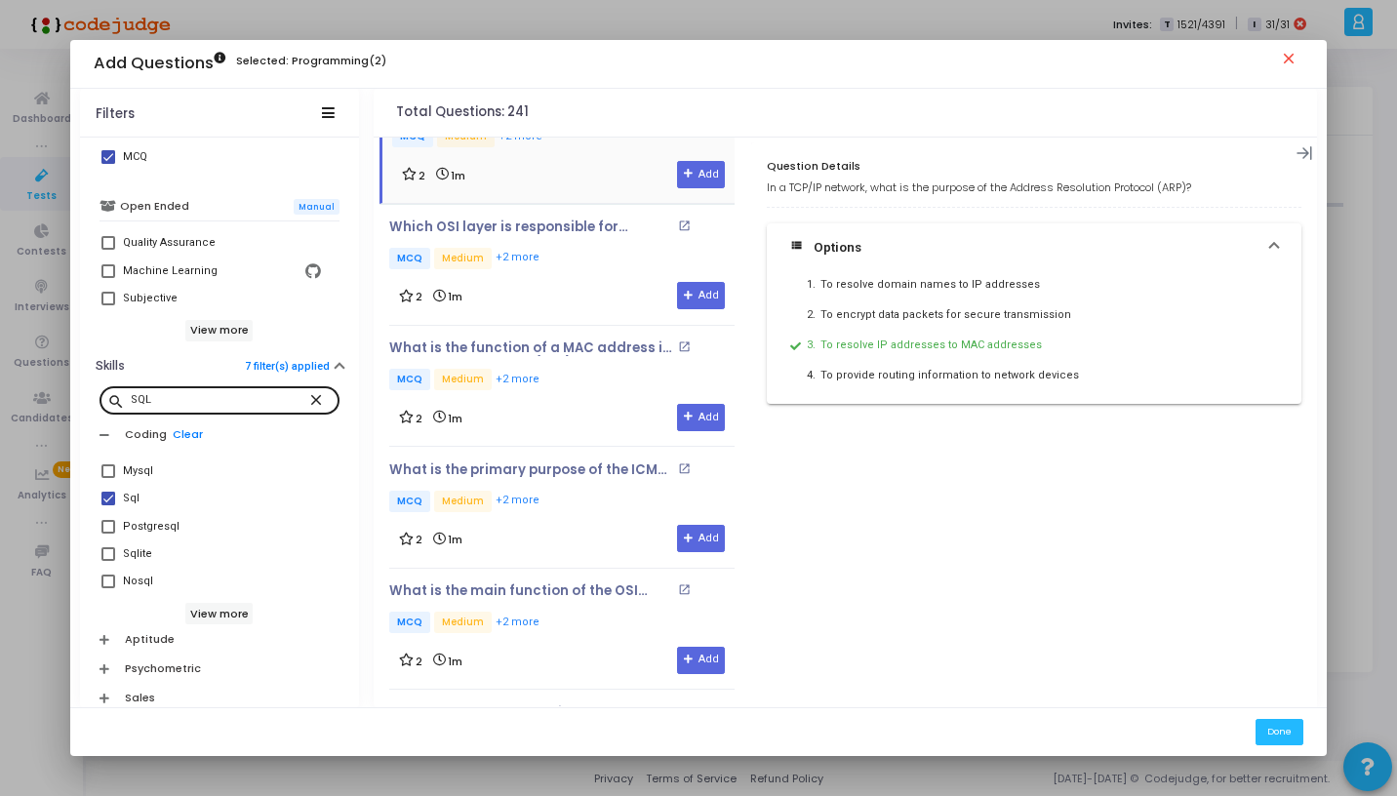
scroll to position [2144, 0]
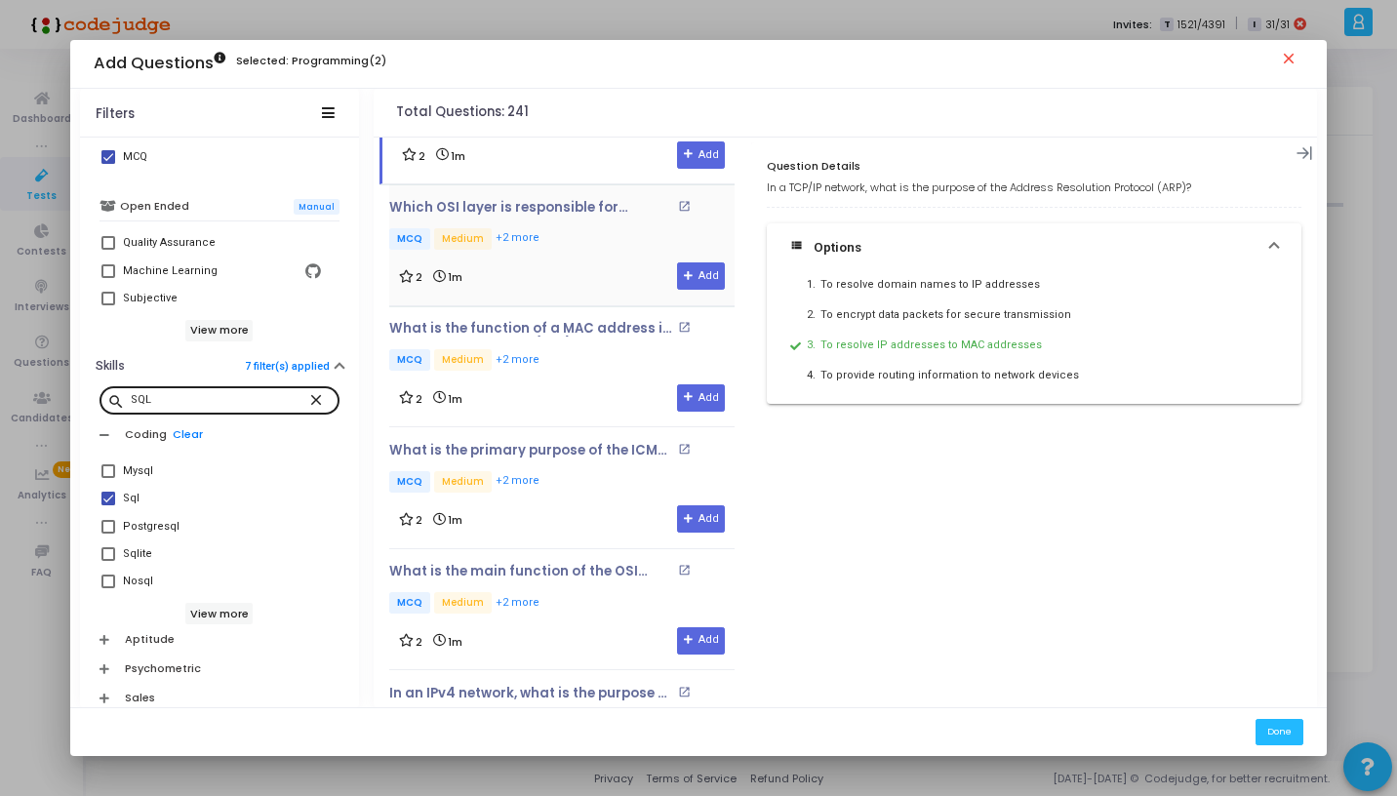
click at [599, 262] on div "2 1m Add" at bounding box center [562, 275] width 326 height 27
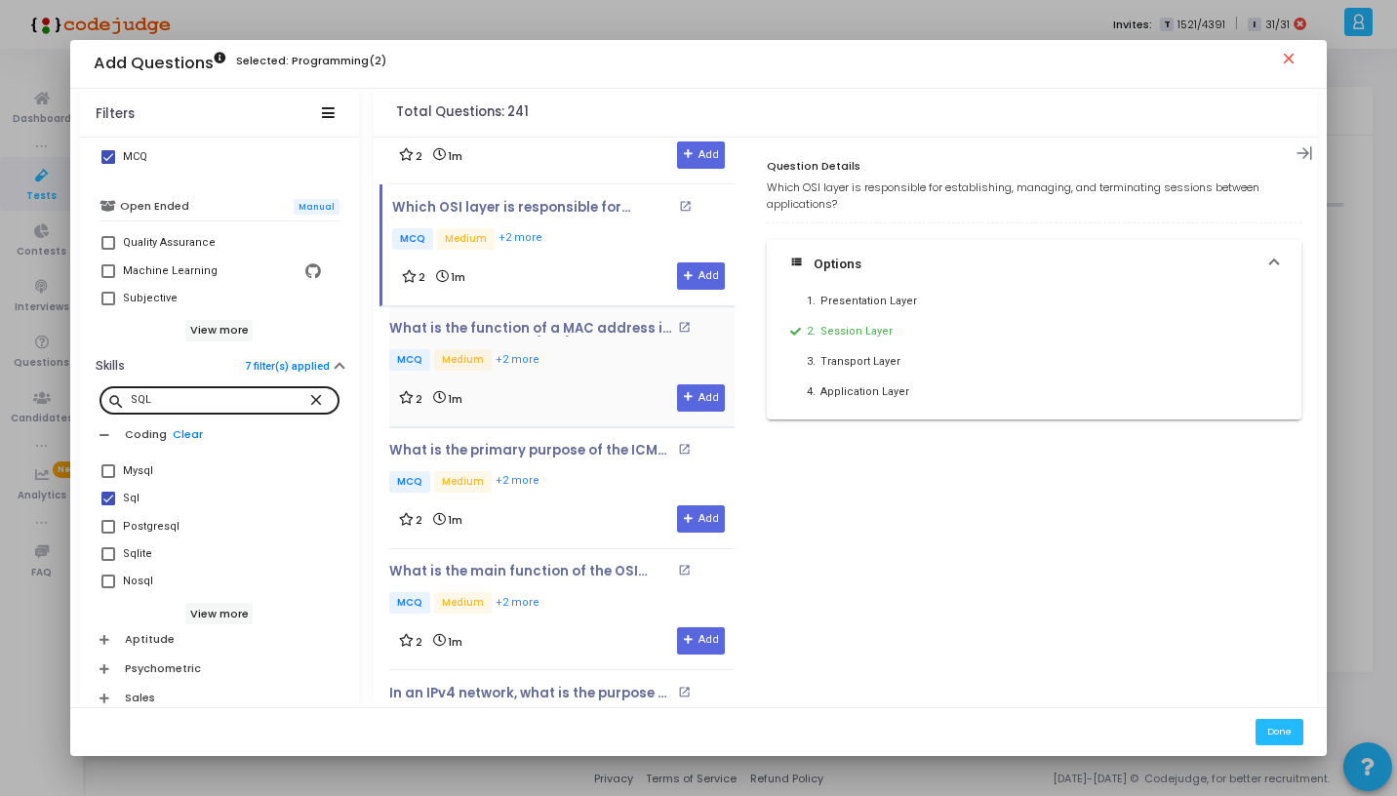
click at [571, 384] on div "2 1m Add" at bounding box center [562, 397] width 326 height 27
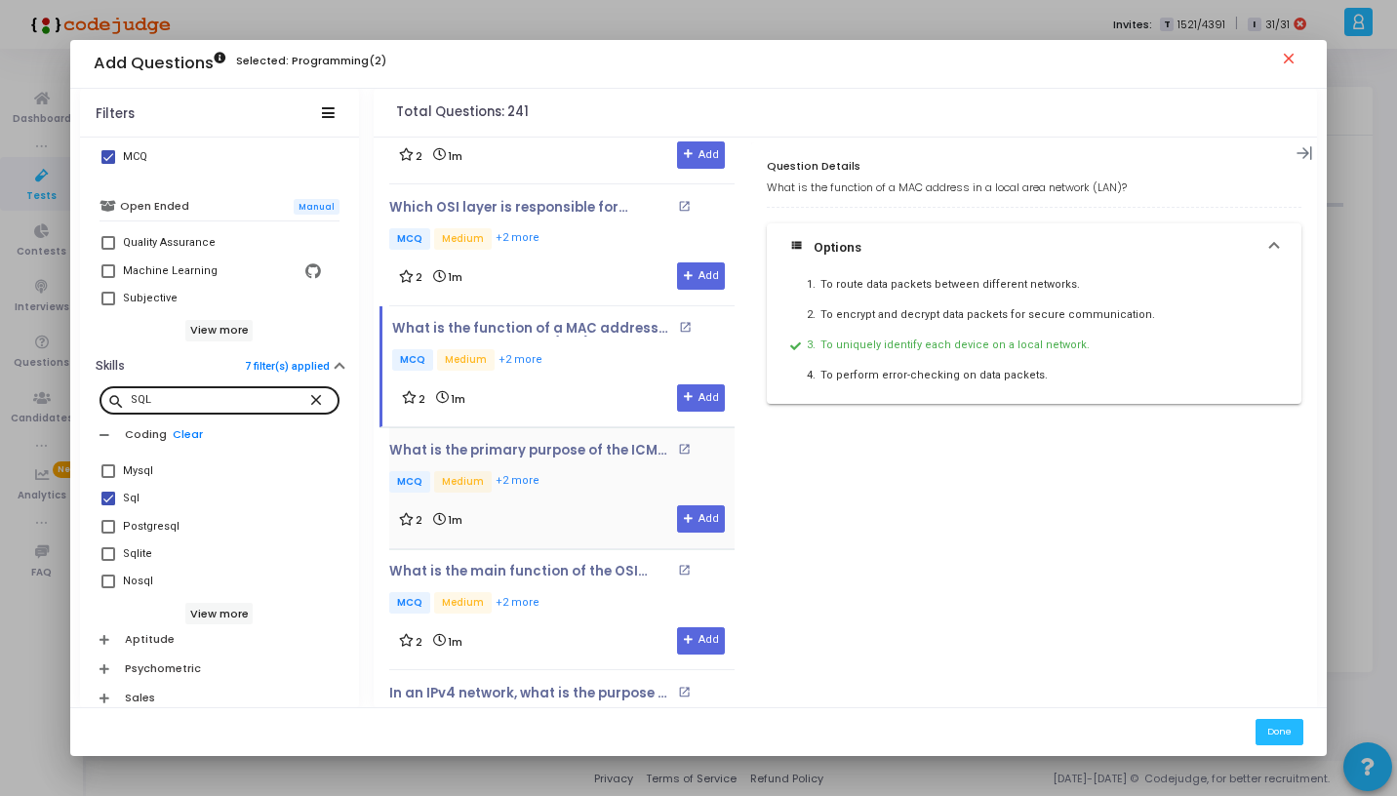
click at [578, 505] on div "2 1m Add" at bounding box center [562, 518] width 326 height 27
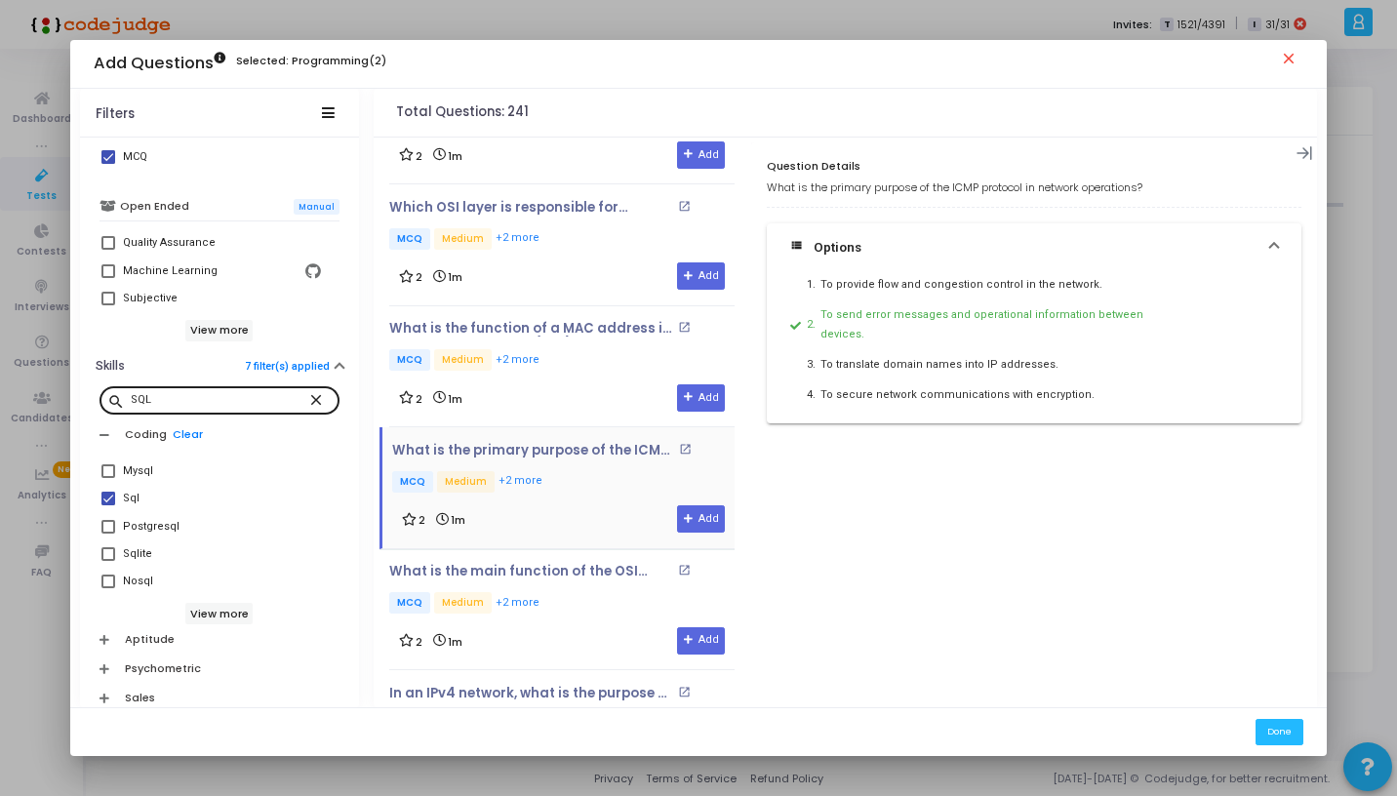
scroll to position [2386, 0]
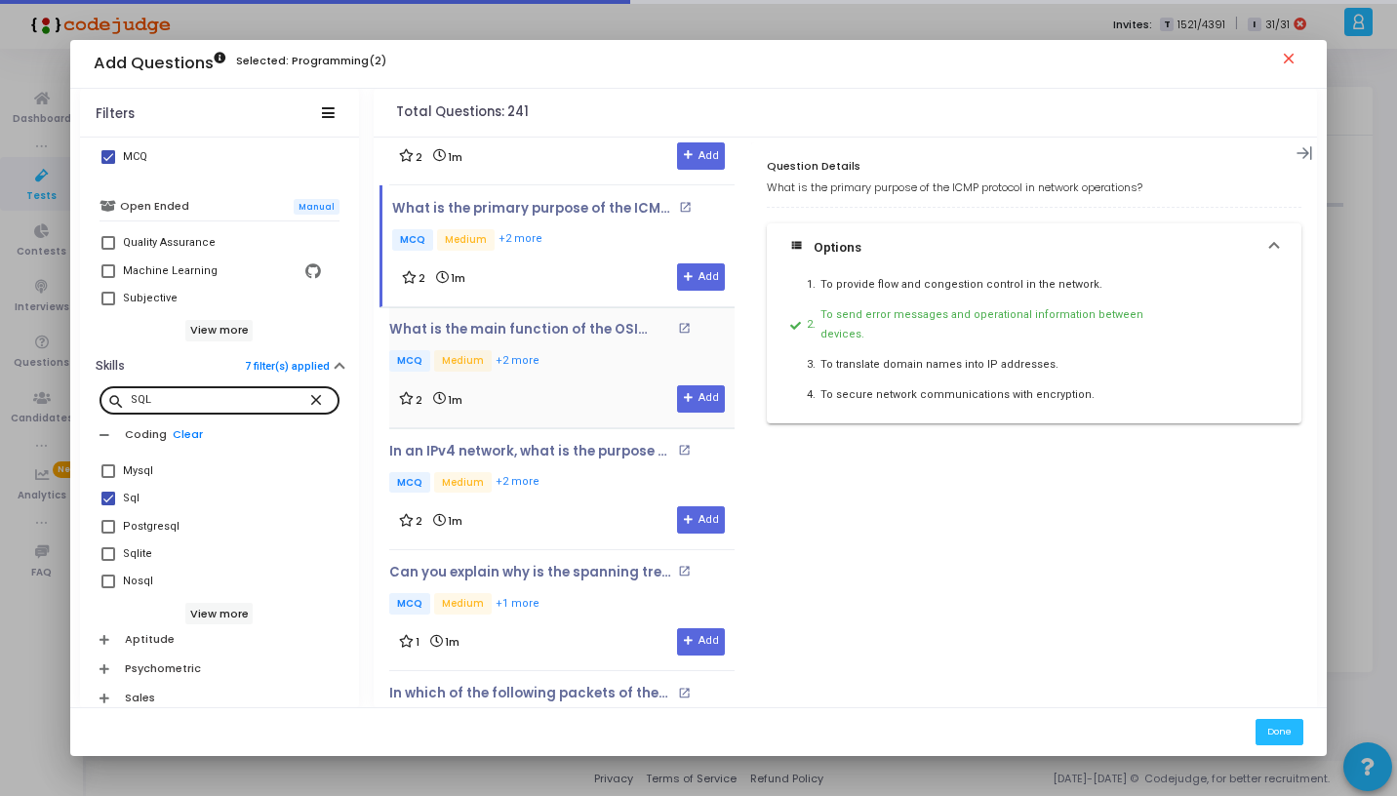
click at [592, 335] on div "What is the main function of the OSI model's Transport layer? open_in_new MCQ M…" at bounding box center [561, 348] width 345 height 53
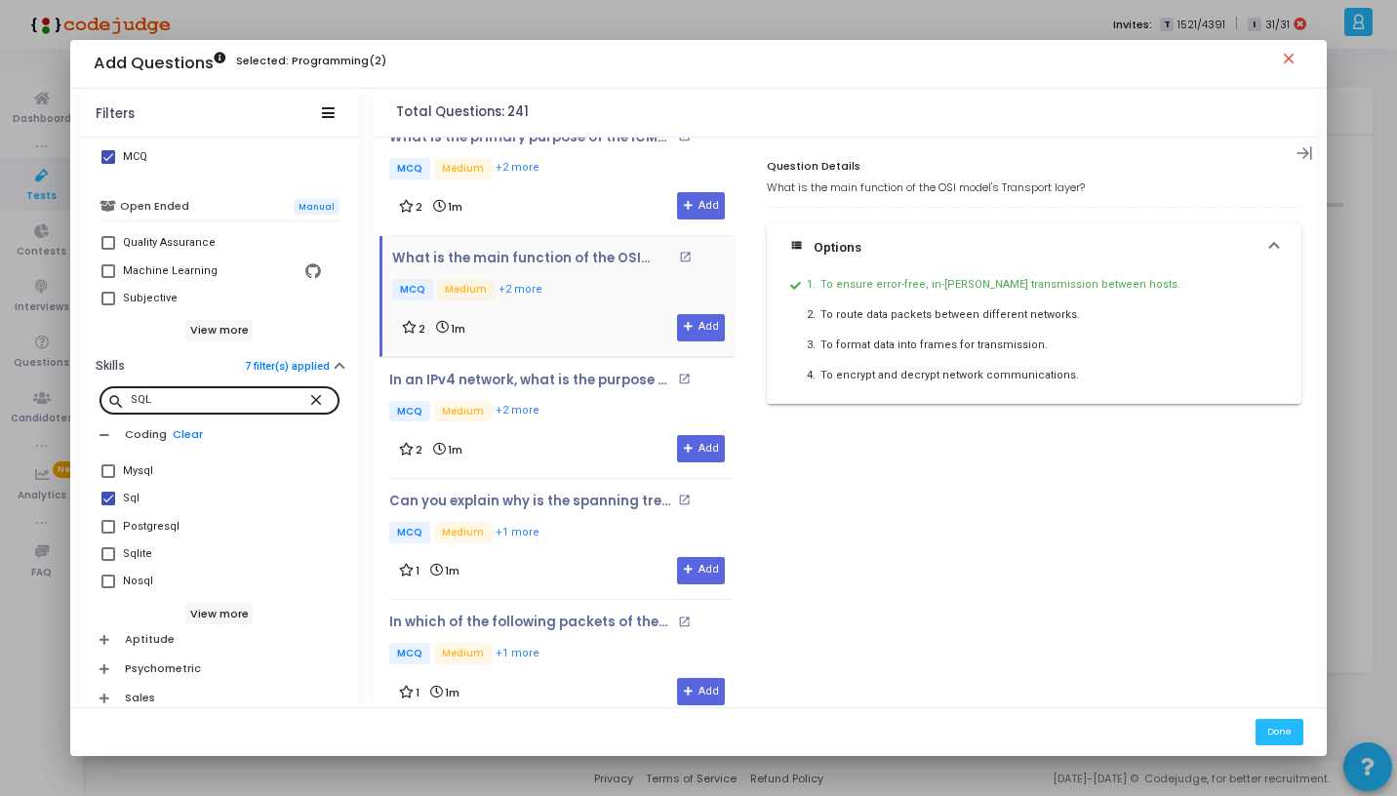
scroll to position [2459, 0]
click at [693, 321] on button "Add" at bounding box center [701, 325] width 48 height 27
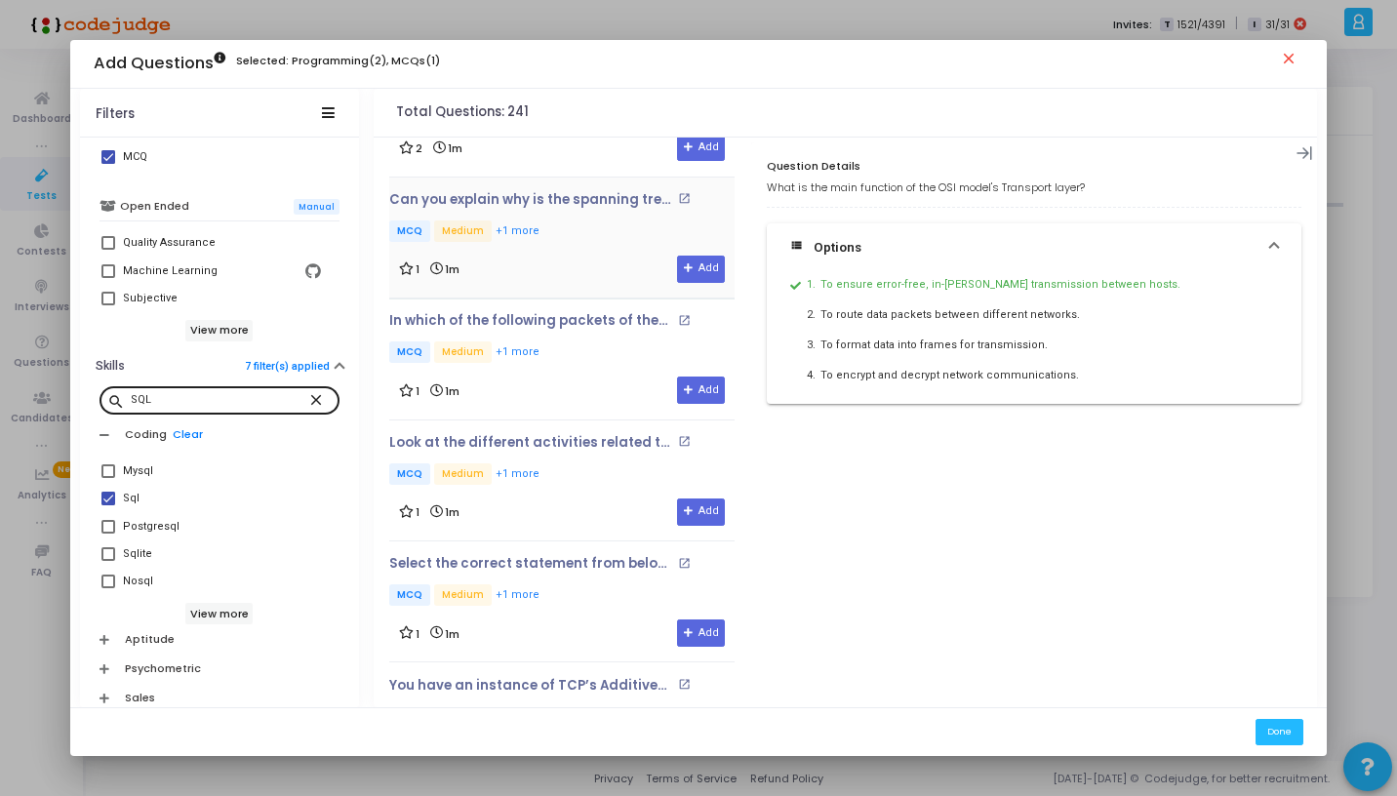
scroll to position [2760, 0]
click at [575, 482] on div "Look at the different activities related to an email below : a1:Send an email f…" at bounding box center [561, 479] width 345 height 91
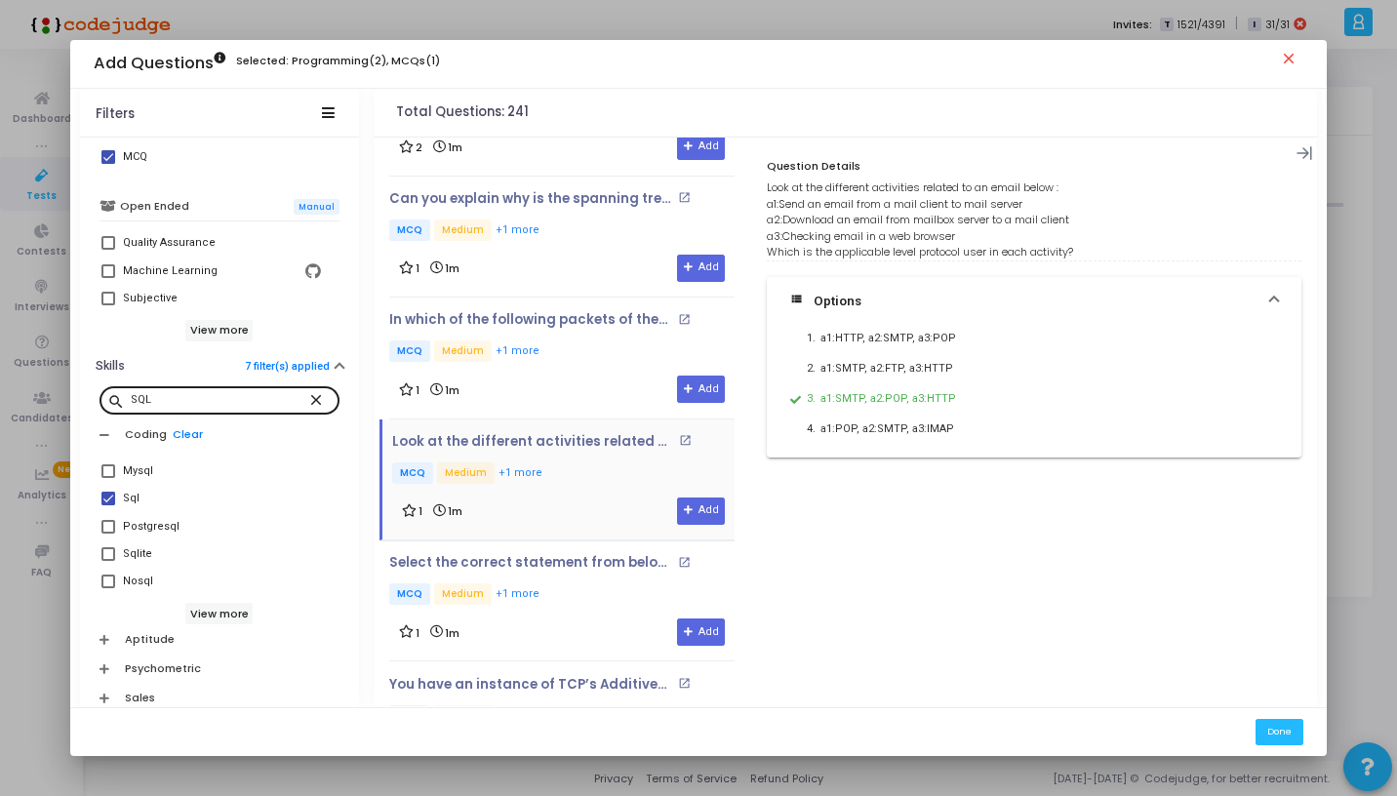
scroll to position [2876, 0]
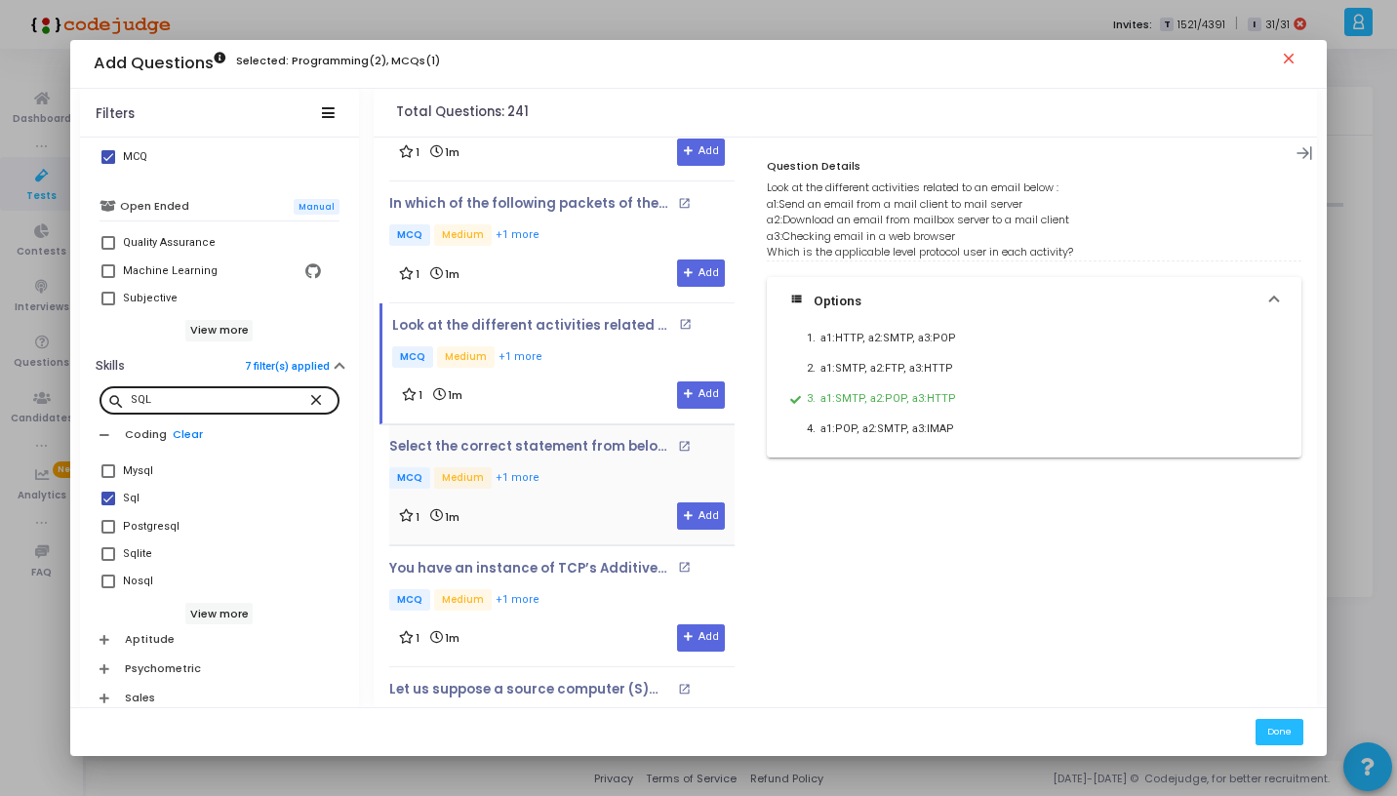
click at [585, 448] on div "Select the correct statement from below : Statement I : A layer-4 firewall cann…" at bounding box center [561, 465] width 345 height 53
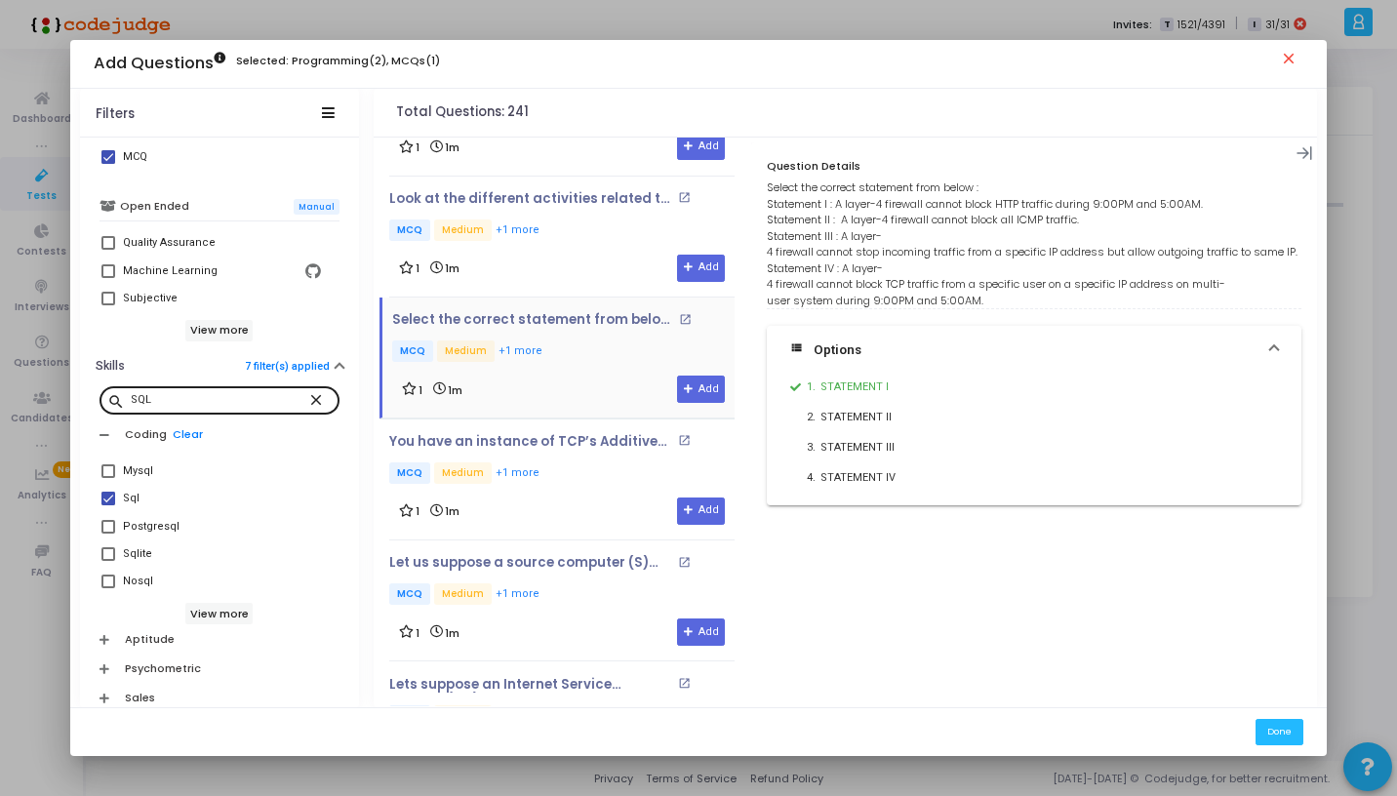
scroll to position [3022, 0]
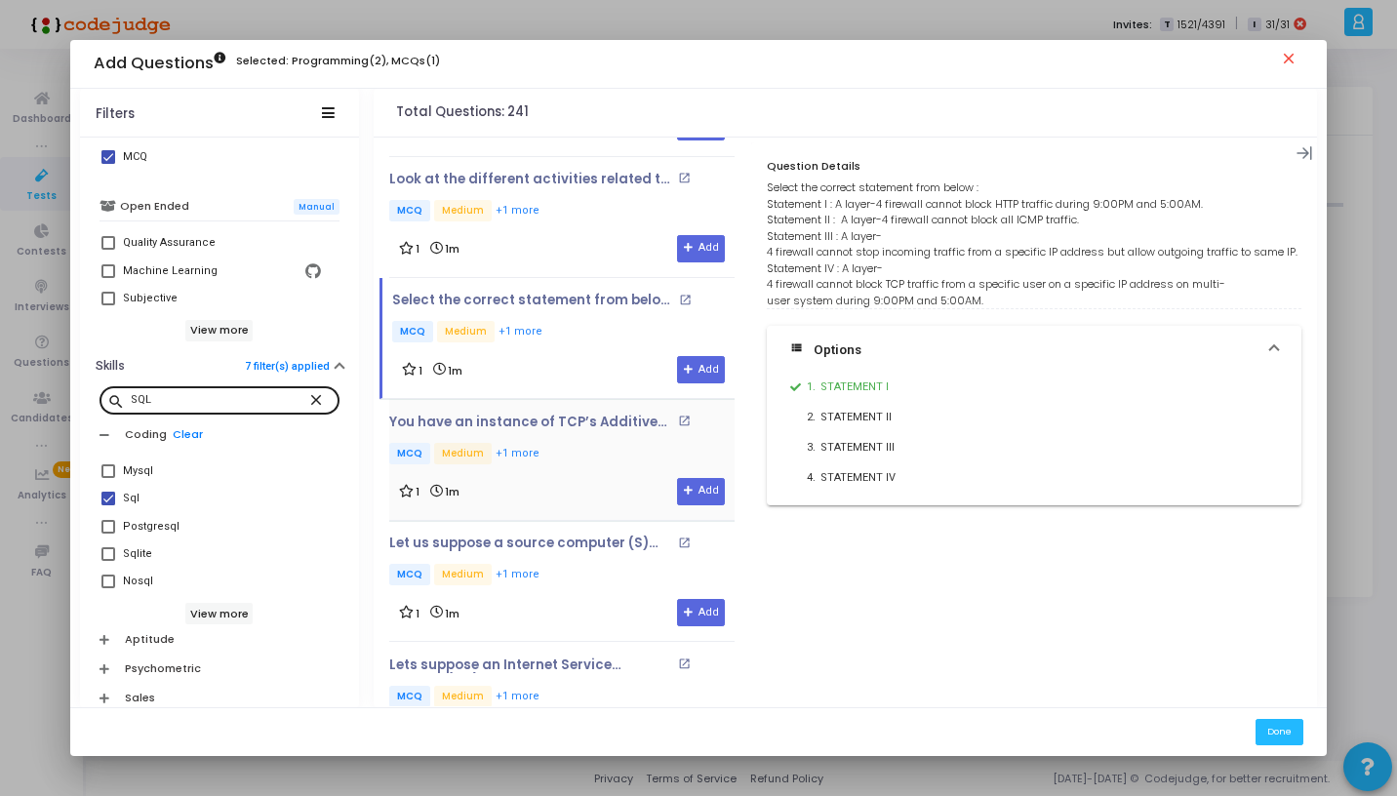
click at [576, 478] on div "1 1m Add" at bounding box center [562, 491] width 326 height 27
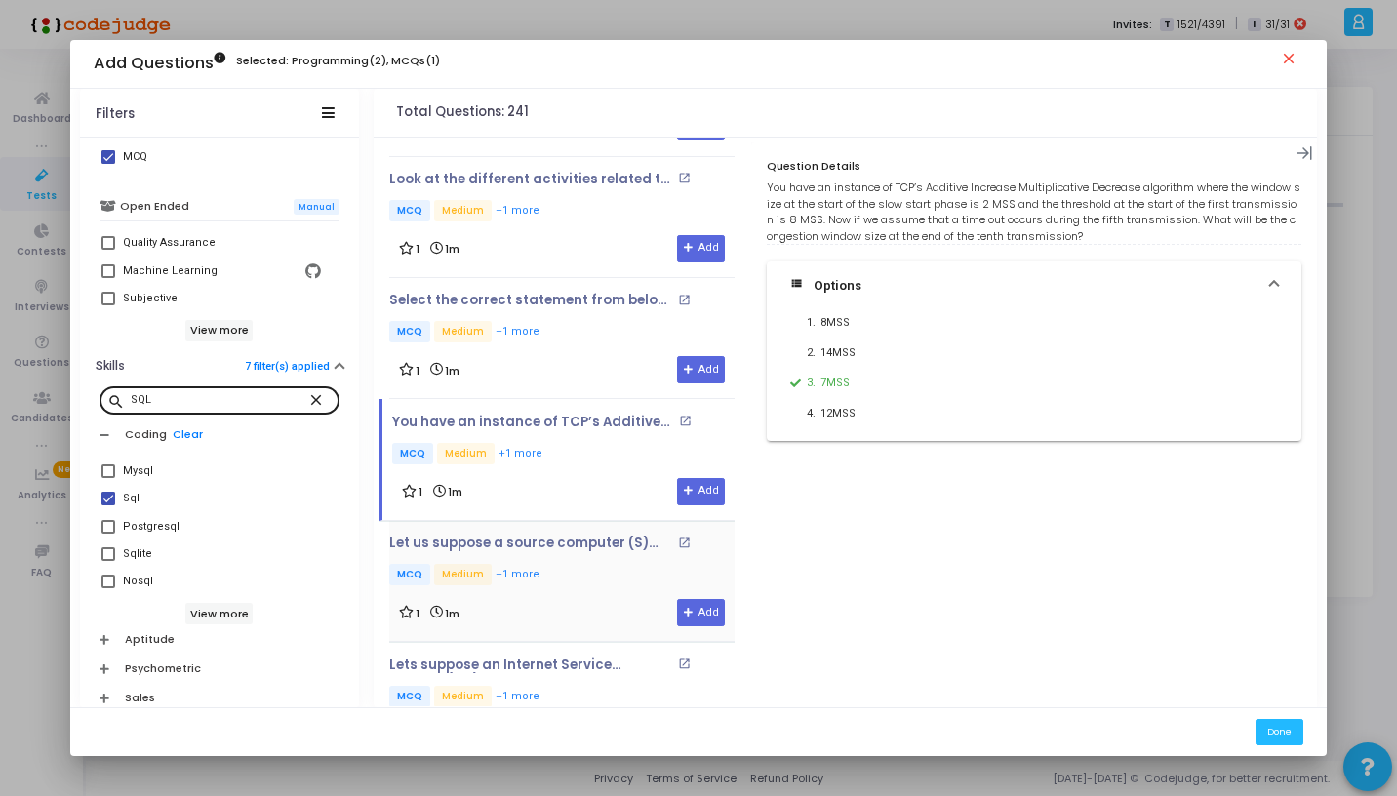
click at [575, 564] on p "MCQ Medium +1 more" at bounding box center [561, 576] width 345 height 24
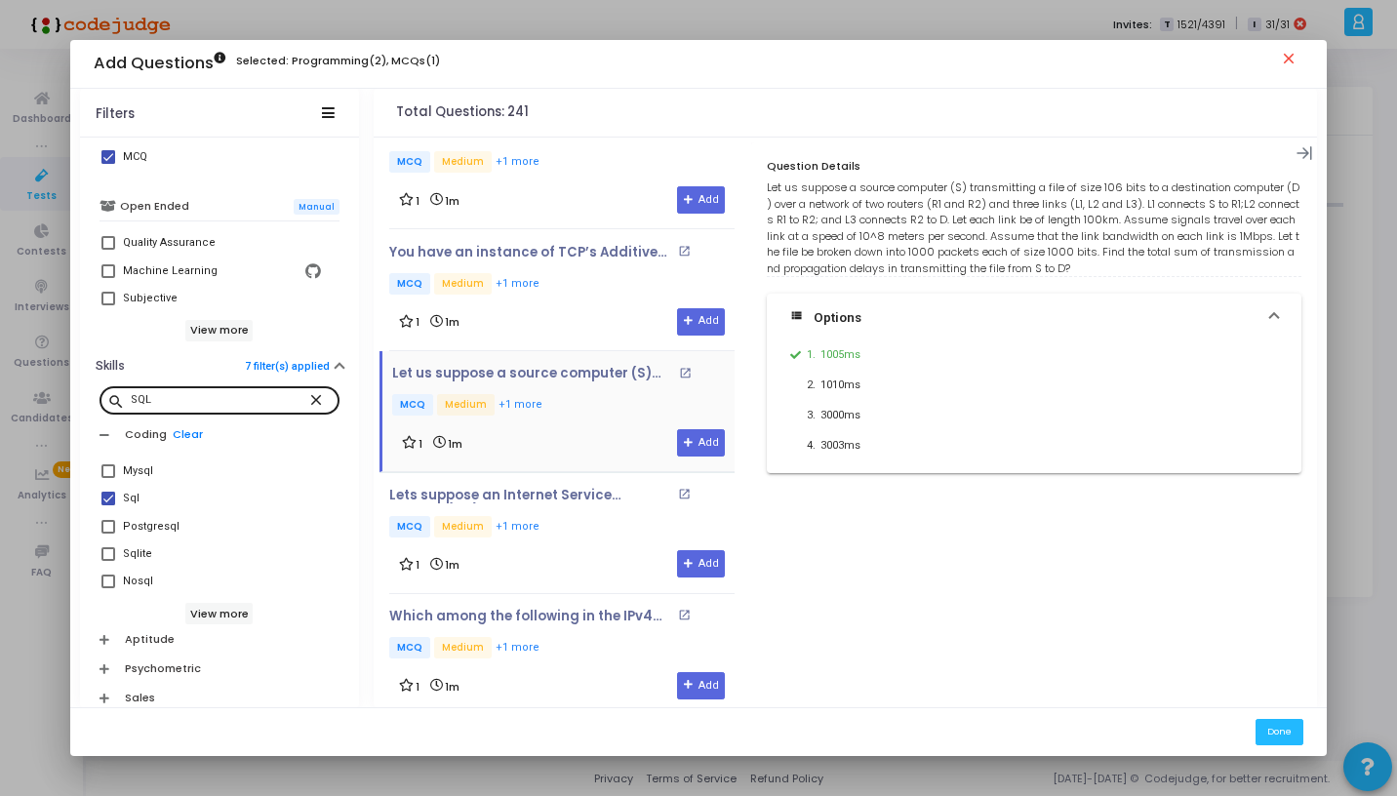
scroll to position [3193, 0]
click at [576, 515] on p "MCQ Medium +1 more" at bounding box center [561, 527] width 345 height 24
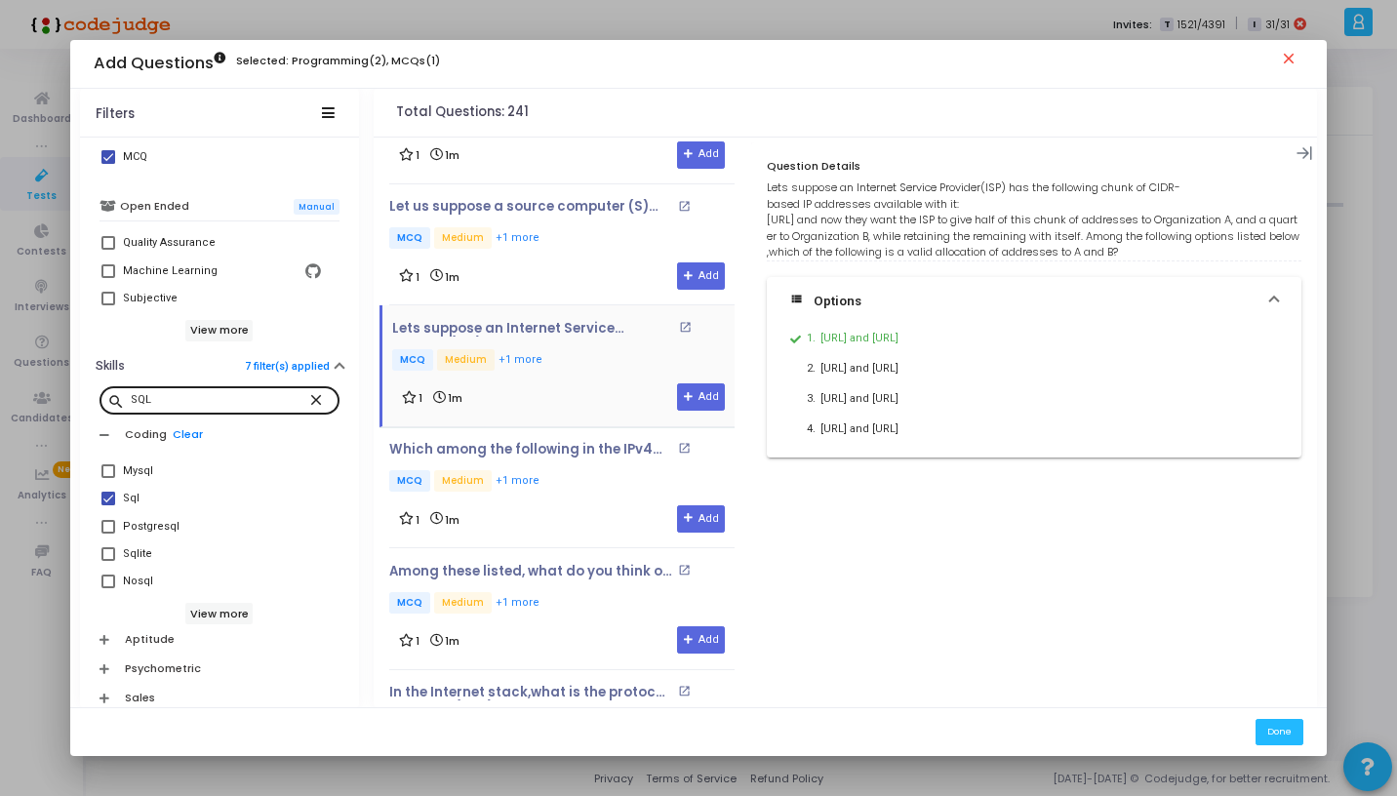
scroll to position [3363, 0]
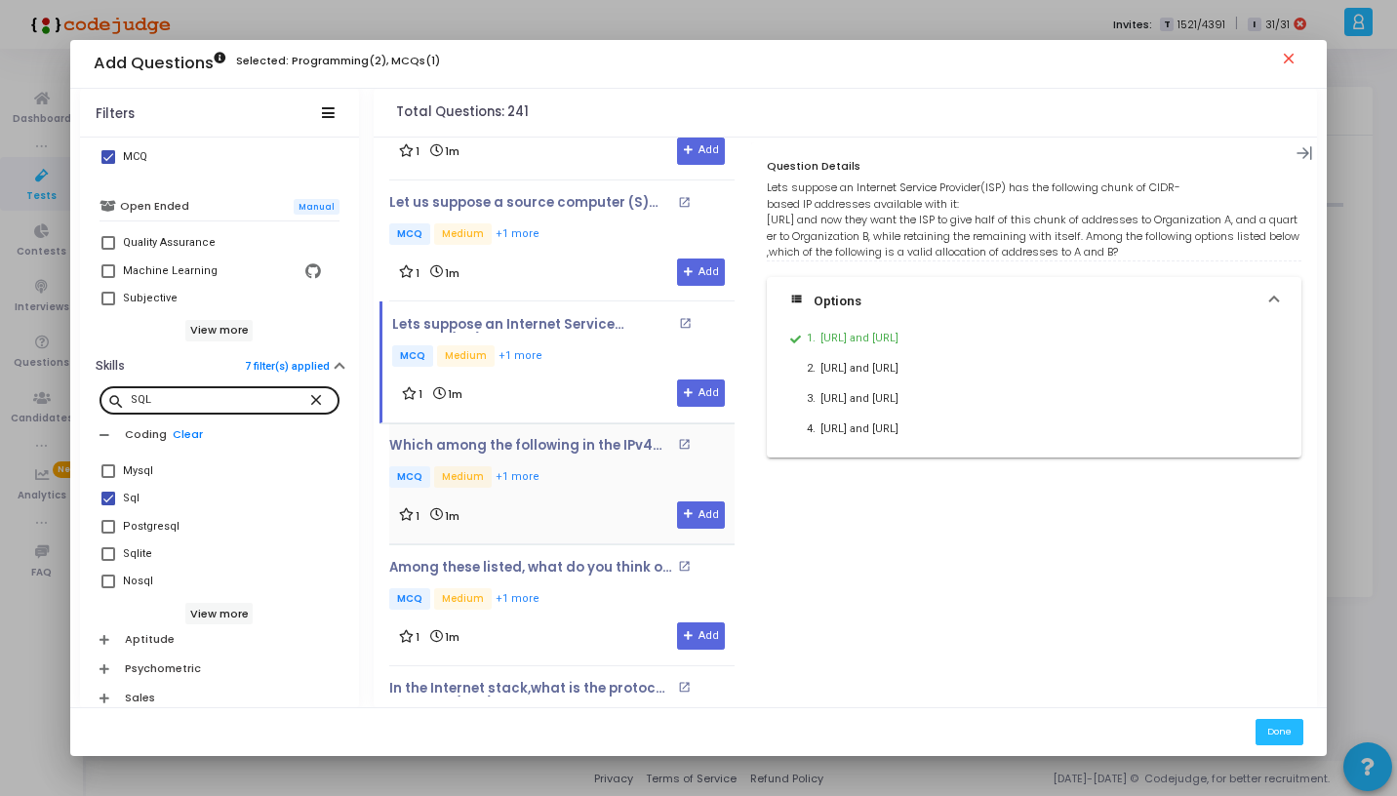
click at [579, 471] on p "MCQ Medium +1 more" at bounding box center [561, 478] width 345 height 24
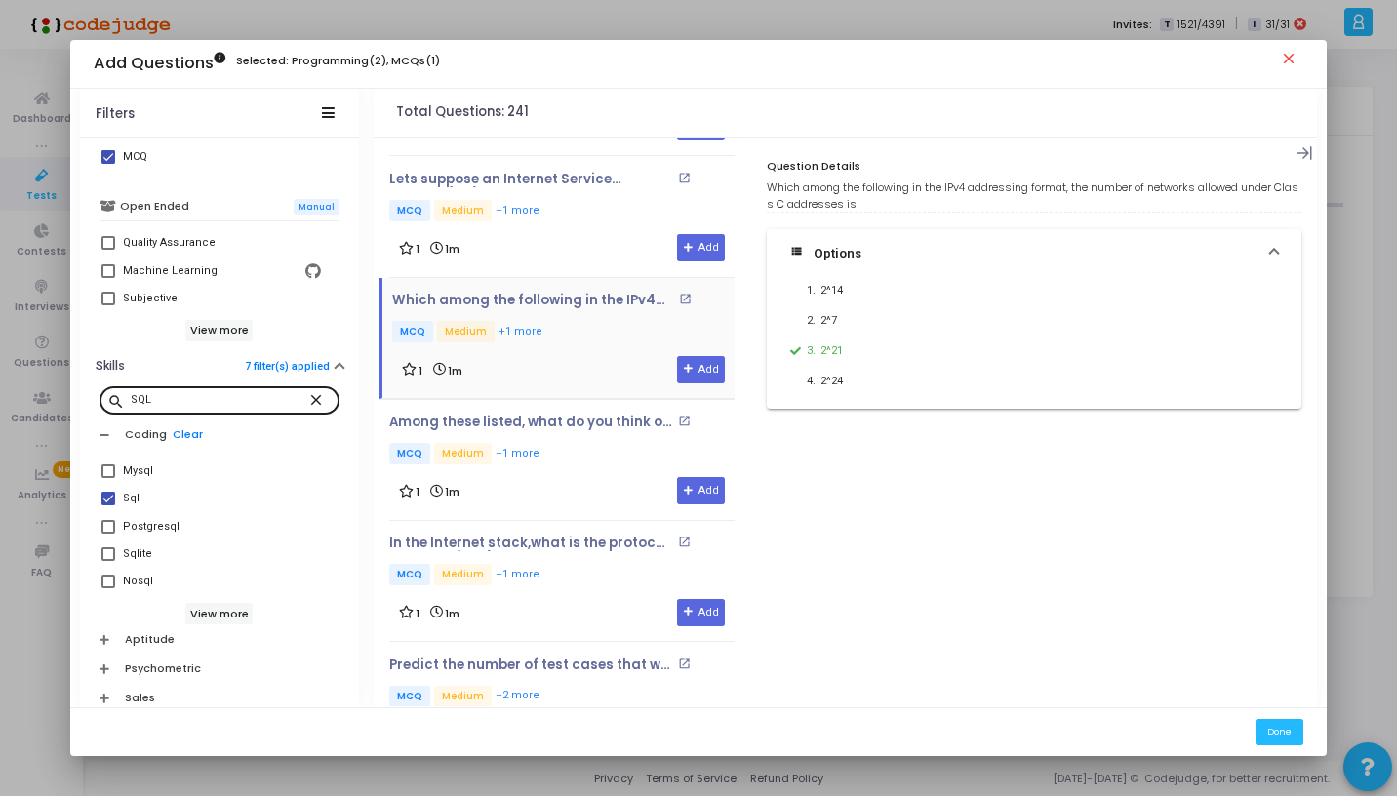
scroll to position [3533, 0]
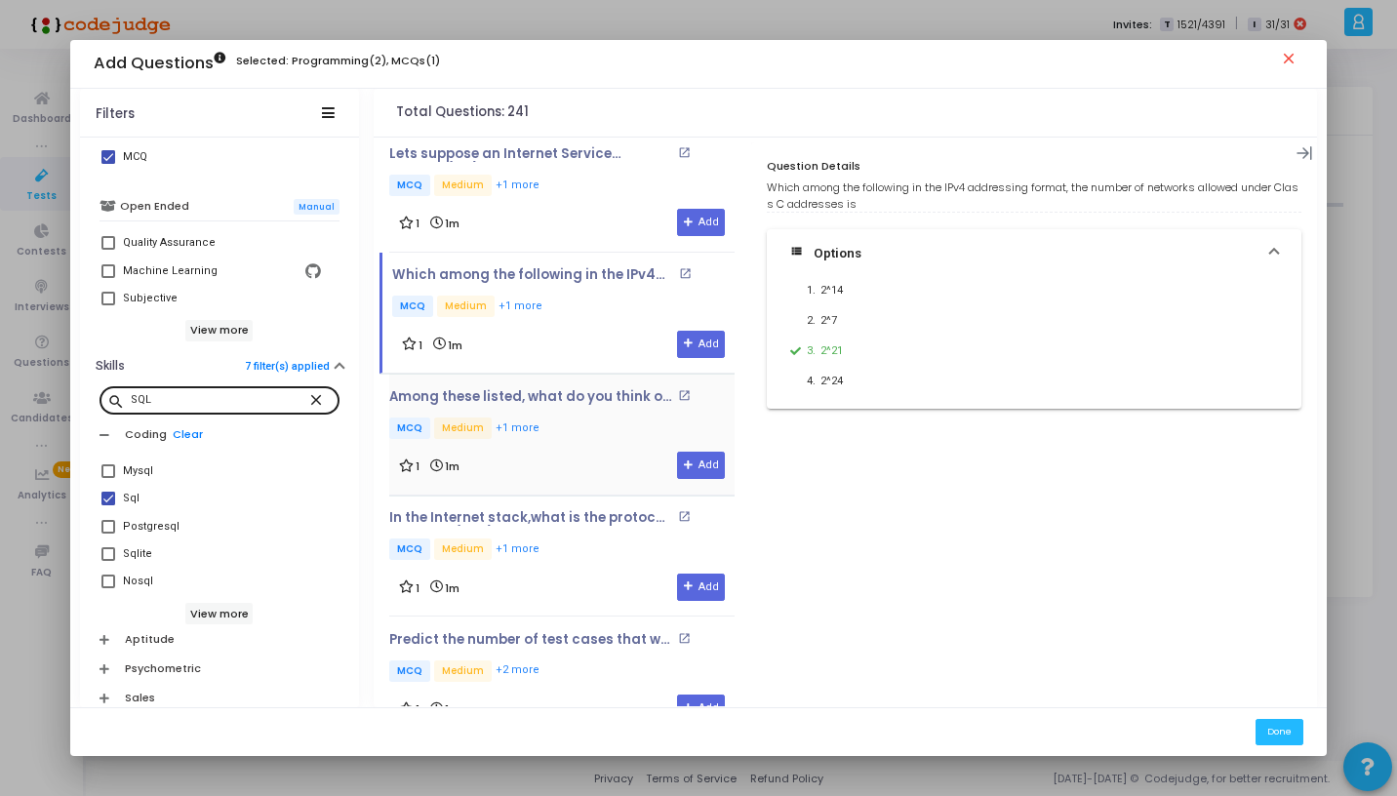
click at [579, 426] on p "MCQ Medium +1 more" at bounding box center [561, 430] width 345 height 24
click at [687, 461] on icon at bounding box center [689, 466] width 11 height 11
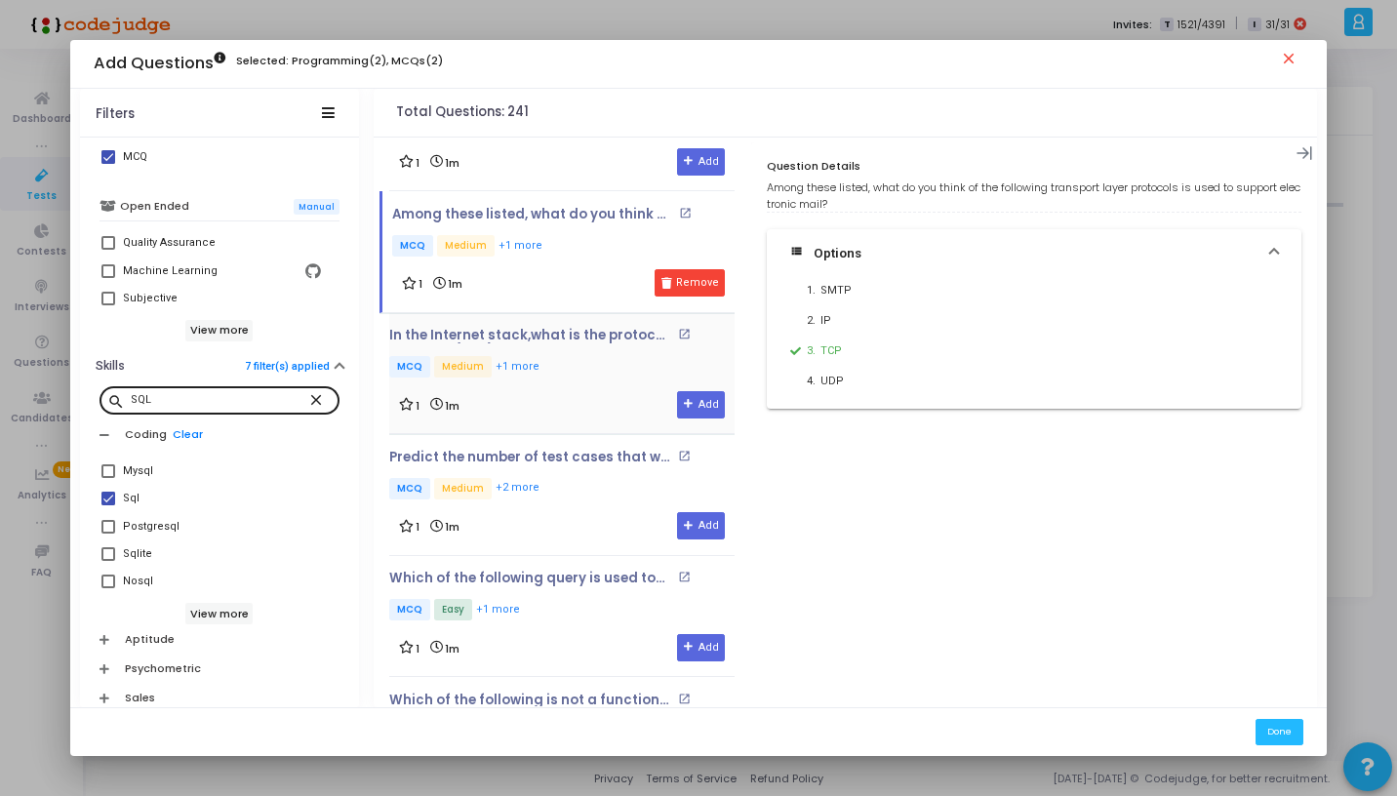
click at [593, 362] on p "MCQ Medium +1 more" at bounding box center [561, 368] width 345 height 24
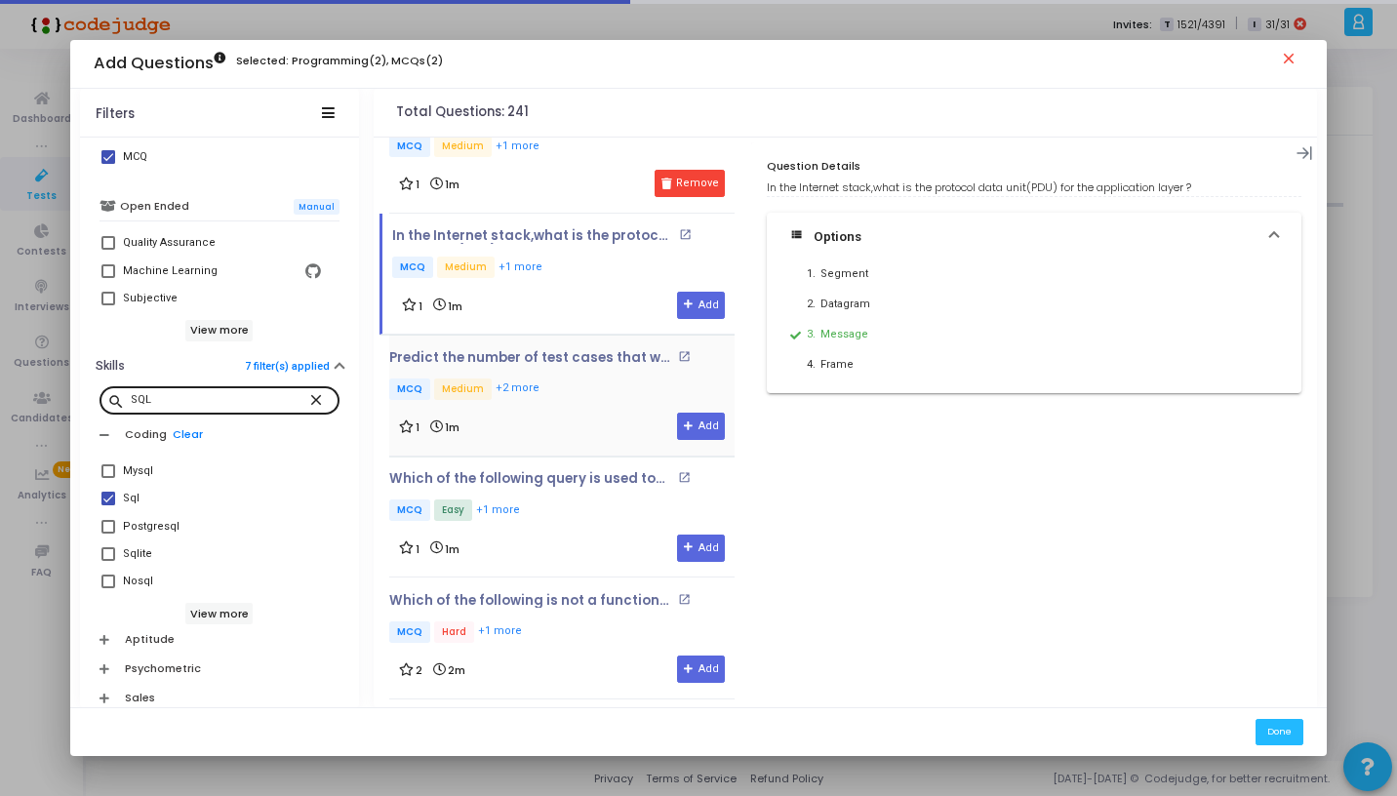
scroll to position [3816, 0]
click at [583, 412] on div "1 1m Add" at bounding box center [562, 425] width 326 height 27
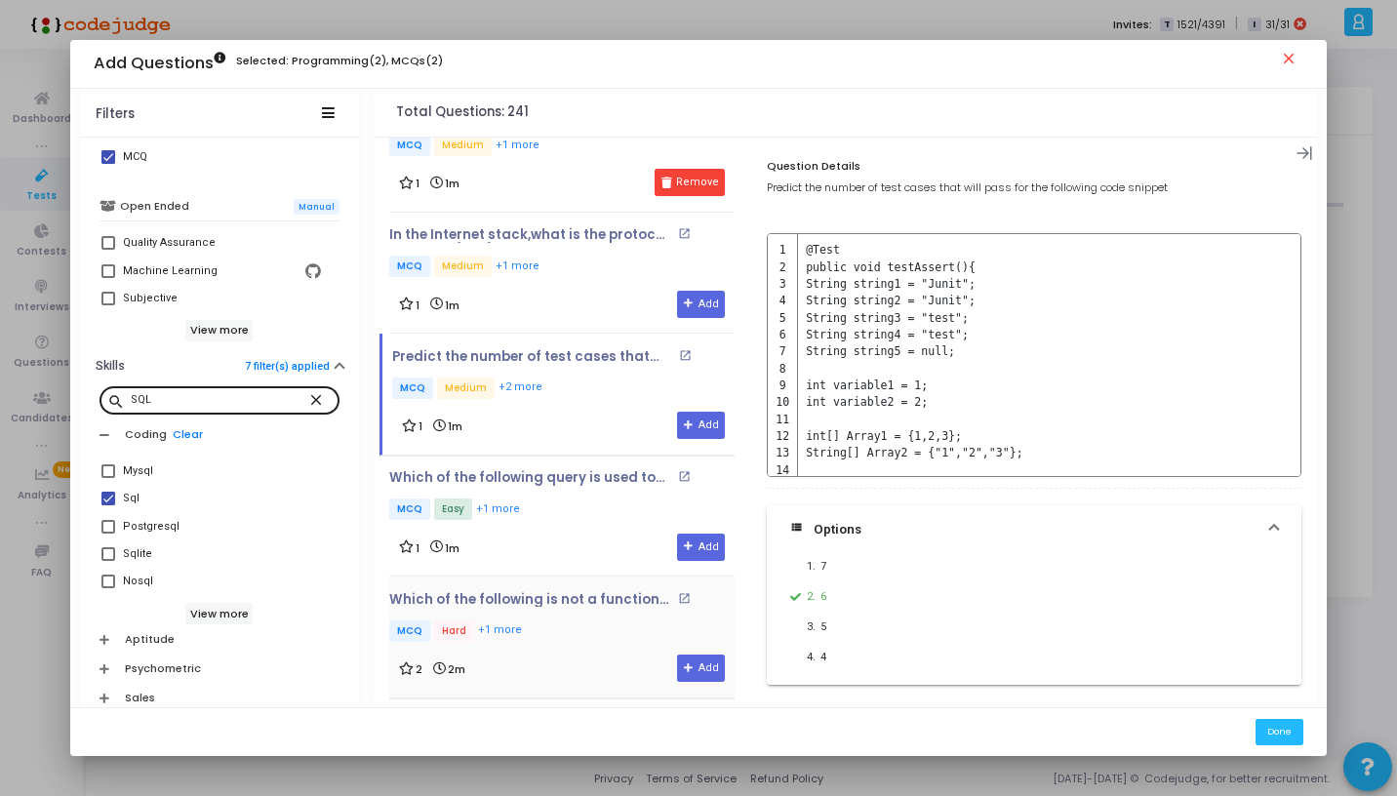
scroll to position [3906, 0]
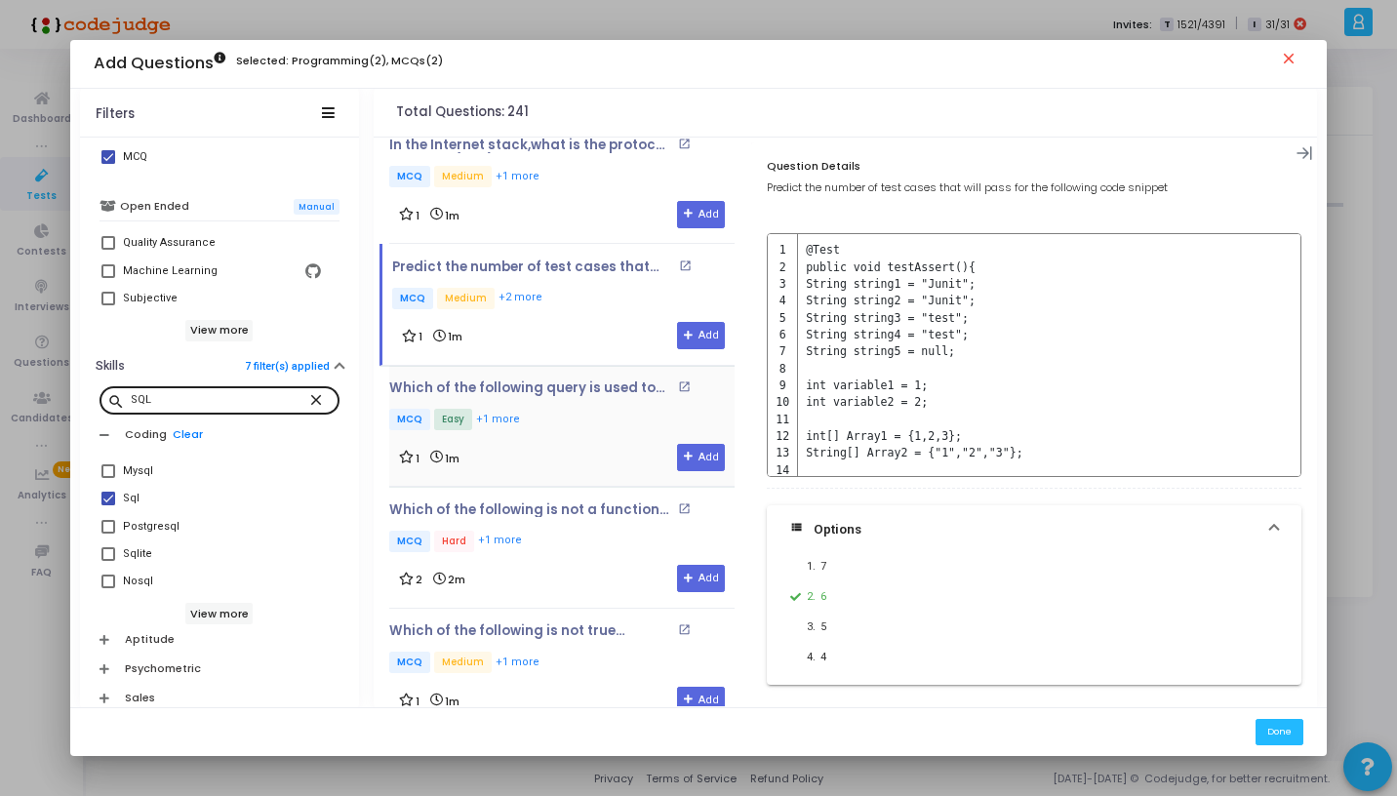
click at [563, 419] on div "Which of the following query is used to drop a Local Temporary Table? open_in_n…" at bounding box center [561, 426] width 345 height 91
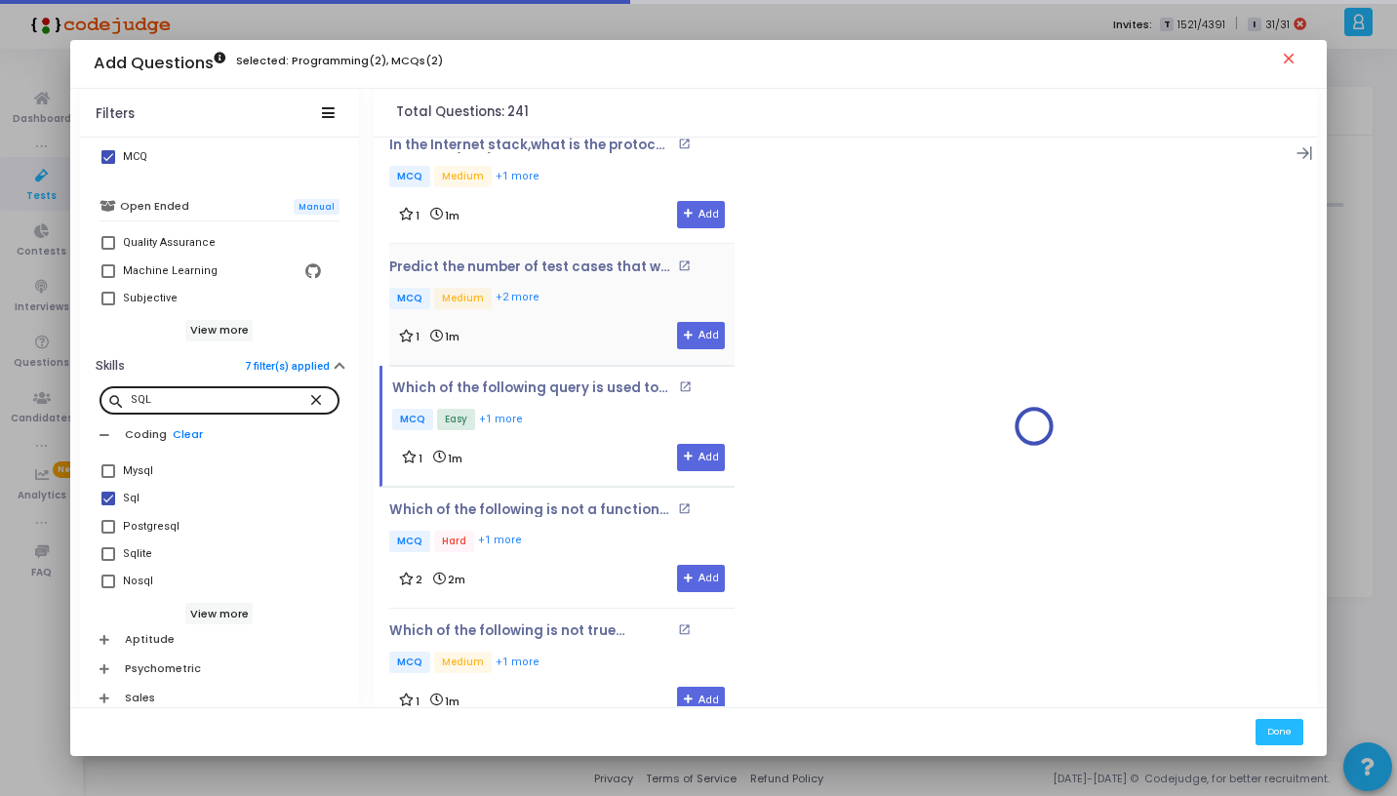
click at [563, 322] on div "1 1m Add" at bounding box center [562, 335] width 326 height 27
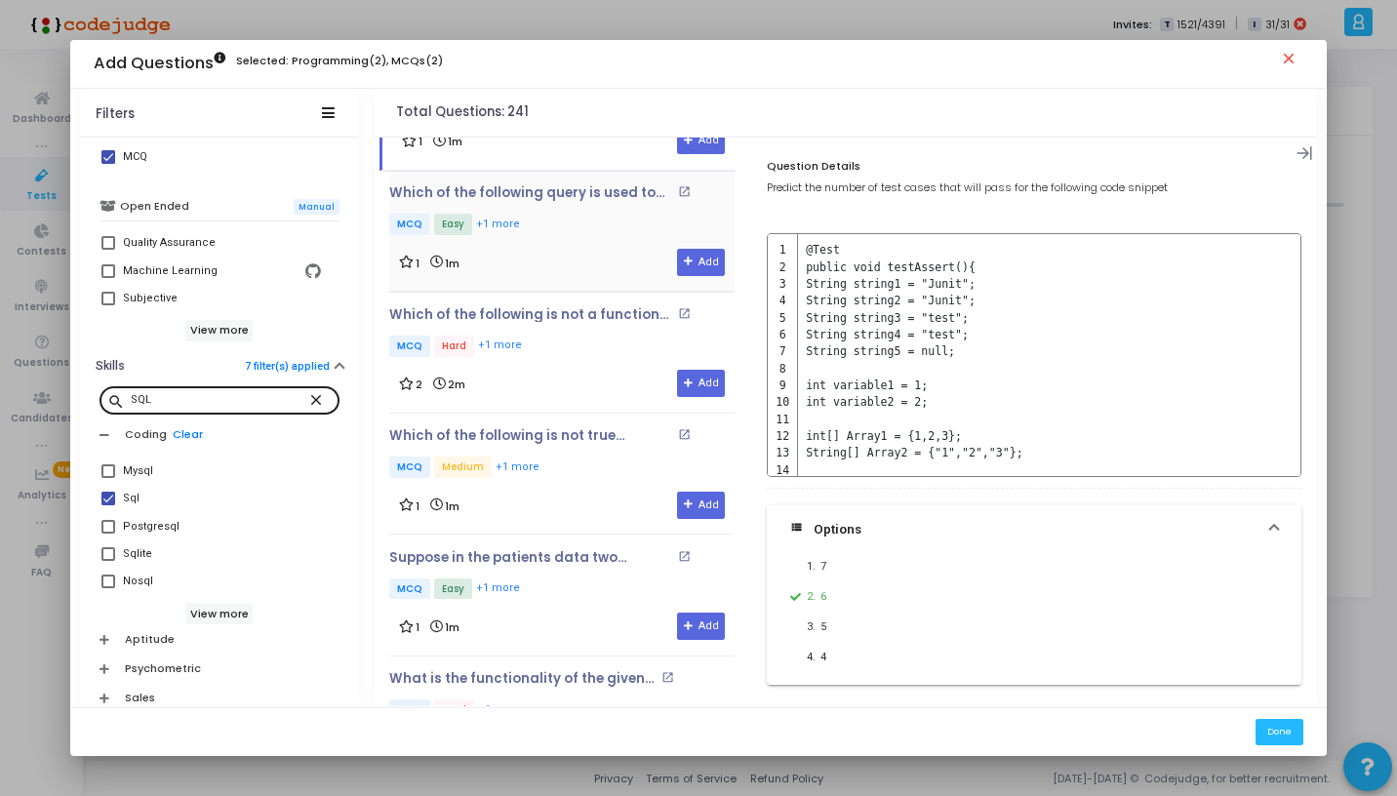
scroll to position [4103, 0]
click at [570, 340] on p "MCQ Hard +1 more" at bounding box center [561, 346] width 345 height 24
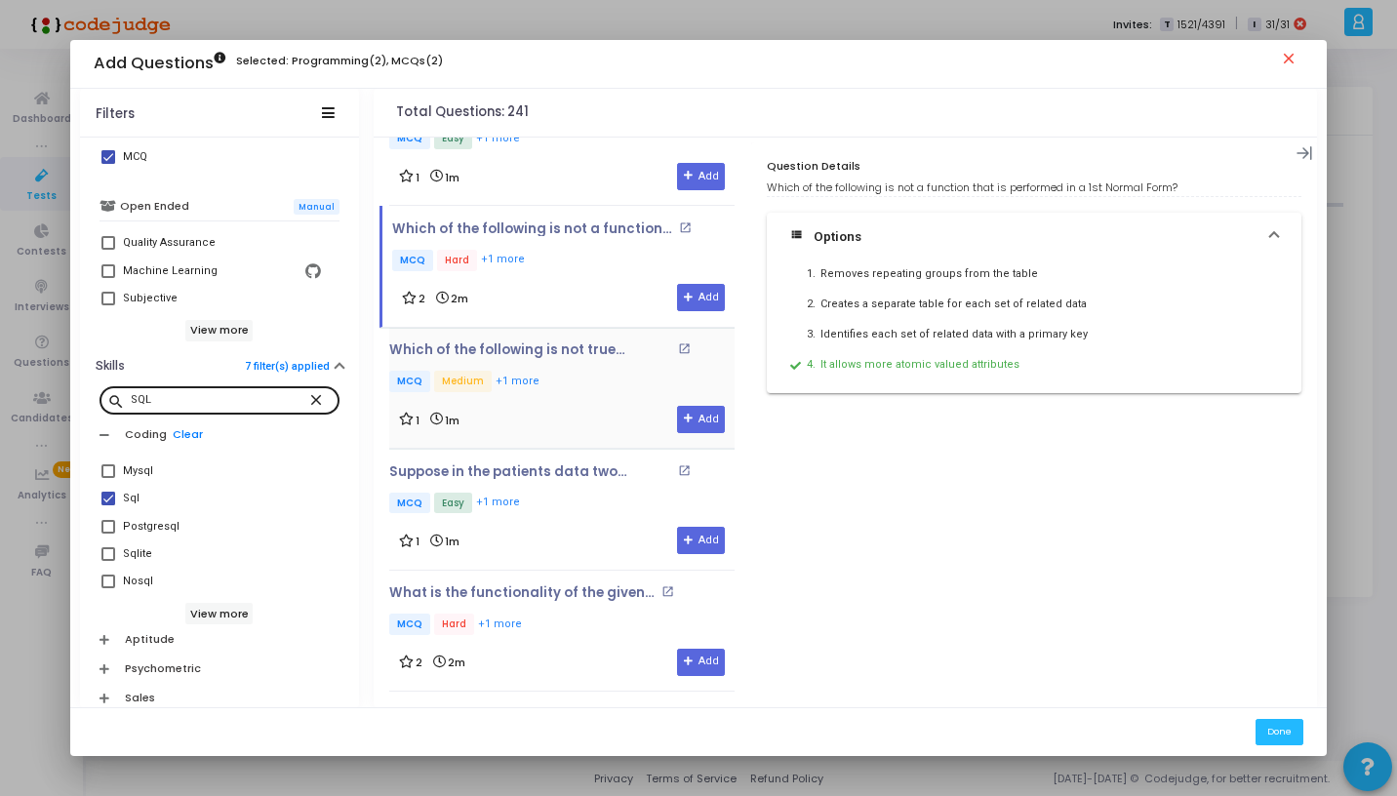
scroll to position [4202, 0]
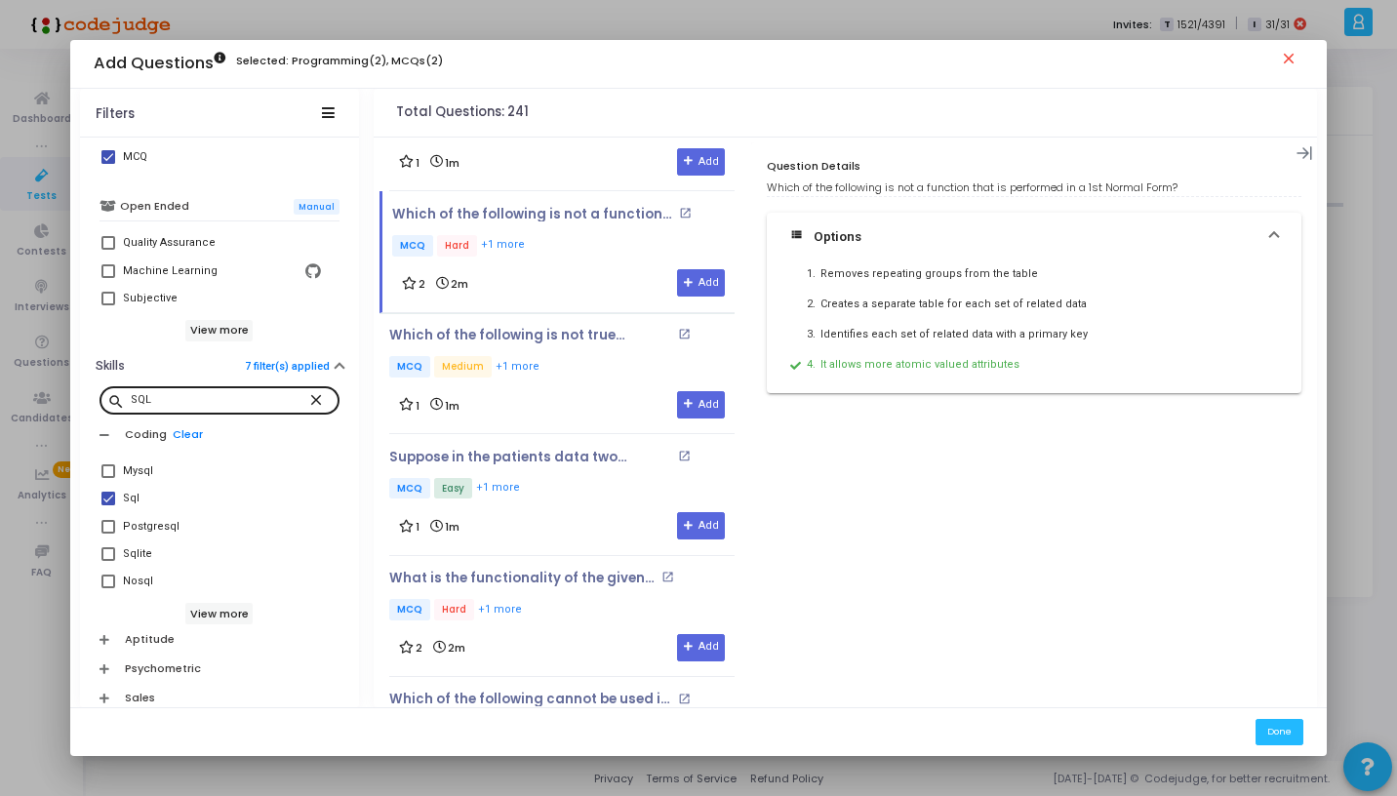
click at [566, 356] on p "MCQ Medium +1 more" at bounding box center [561, 368] width 345 height 24
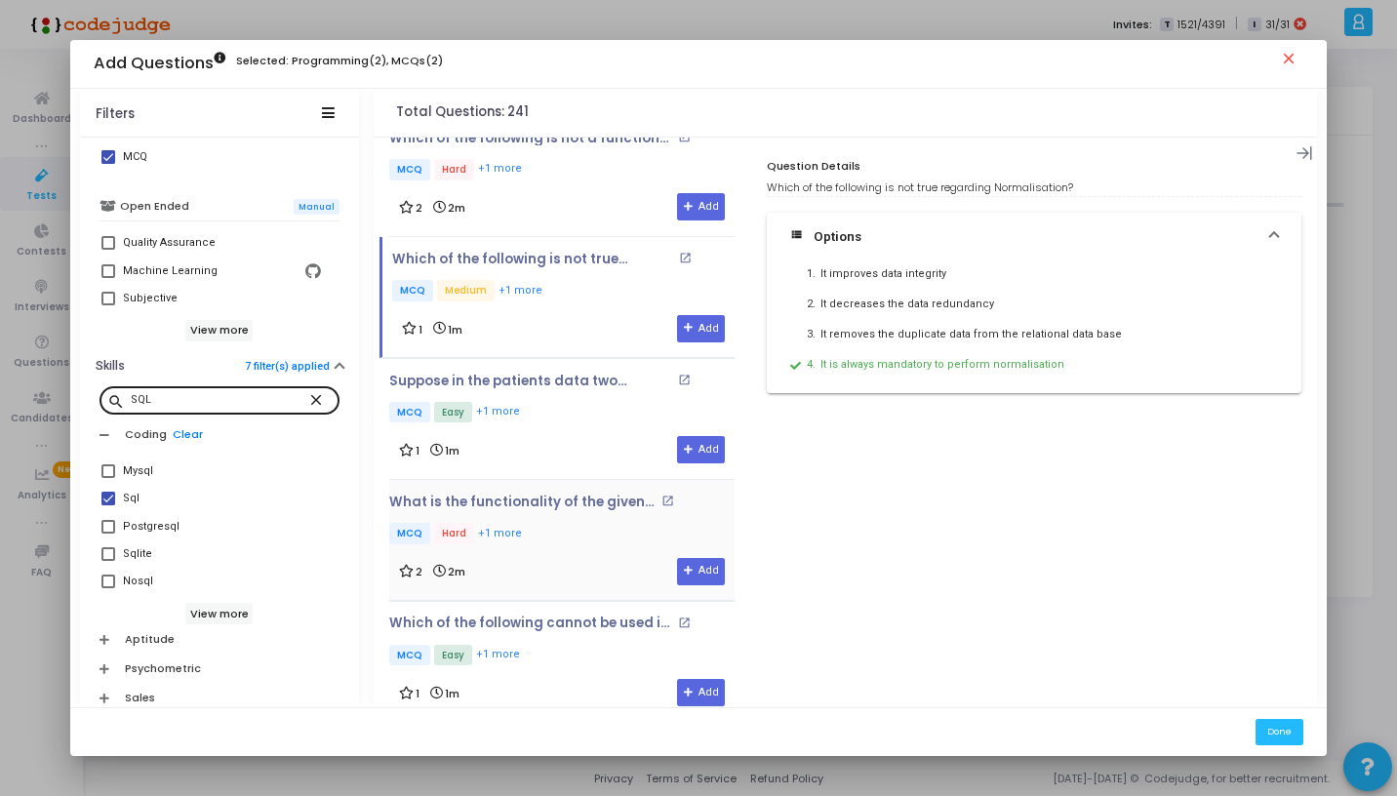
scroll to position [4295, 0]
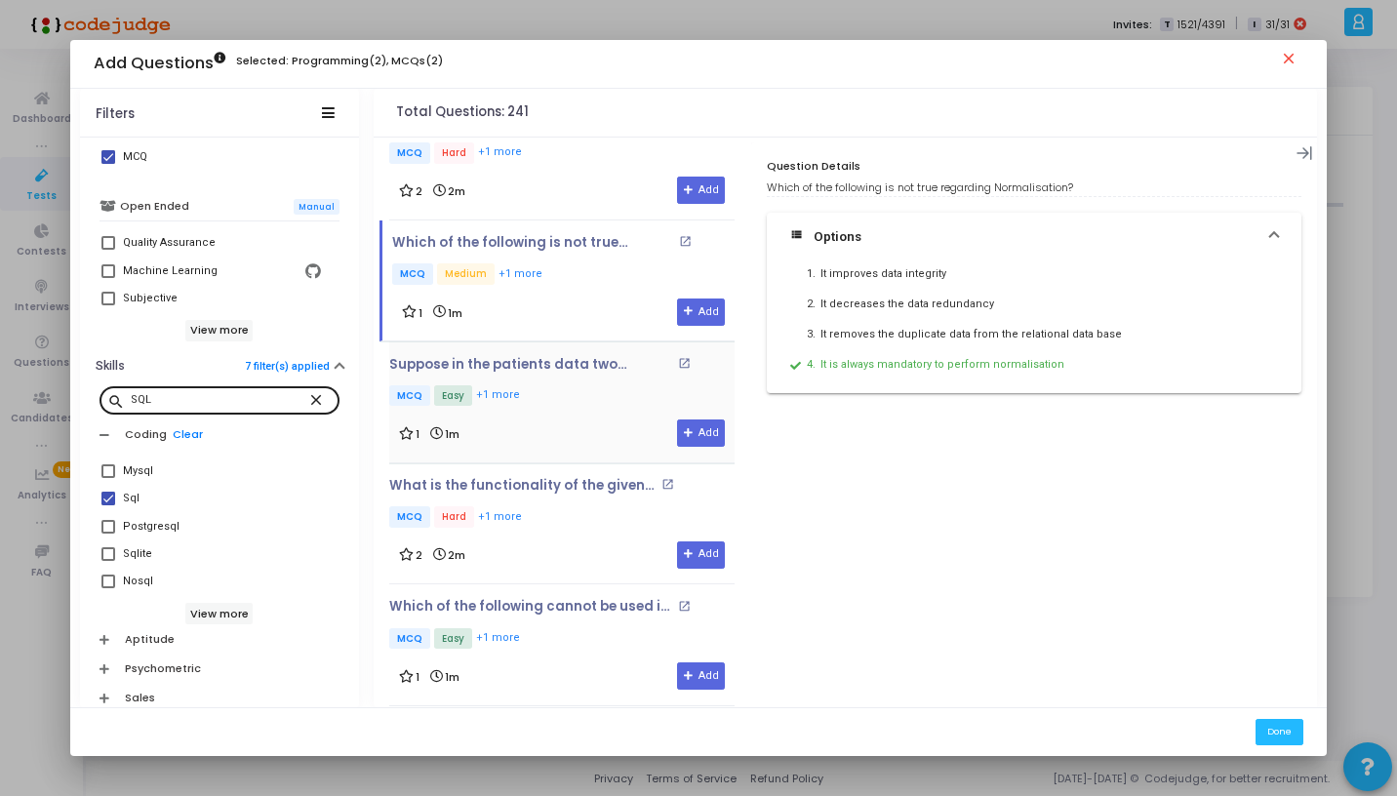
click at [566, 385] on p "MCQ Easy +1 more" at bounding box center [561, 397] width 345 height 24
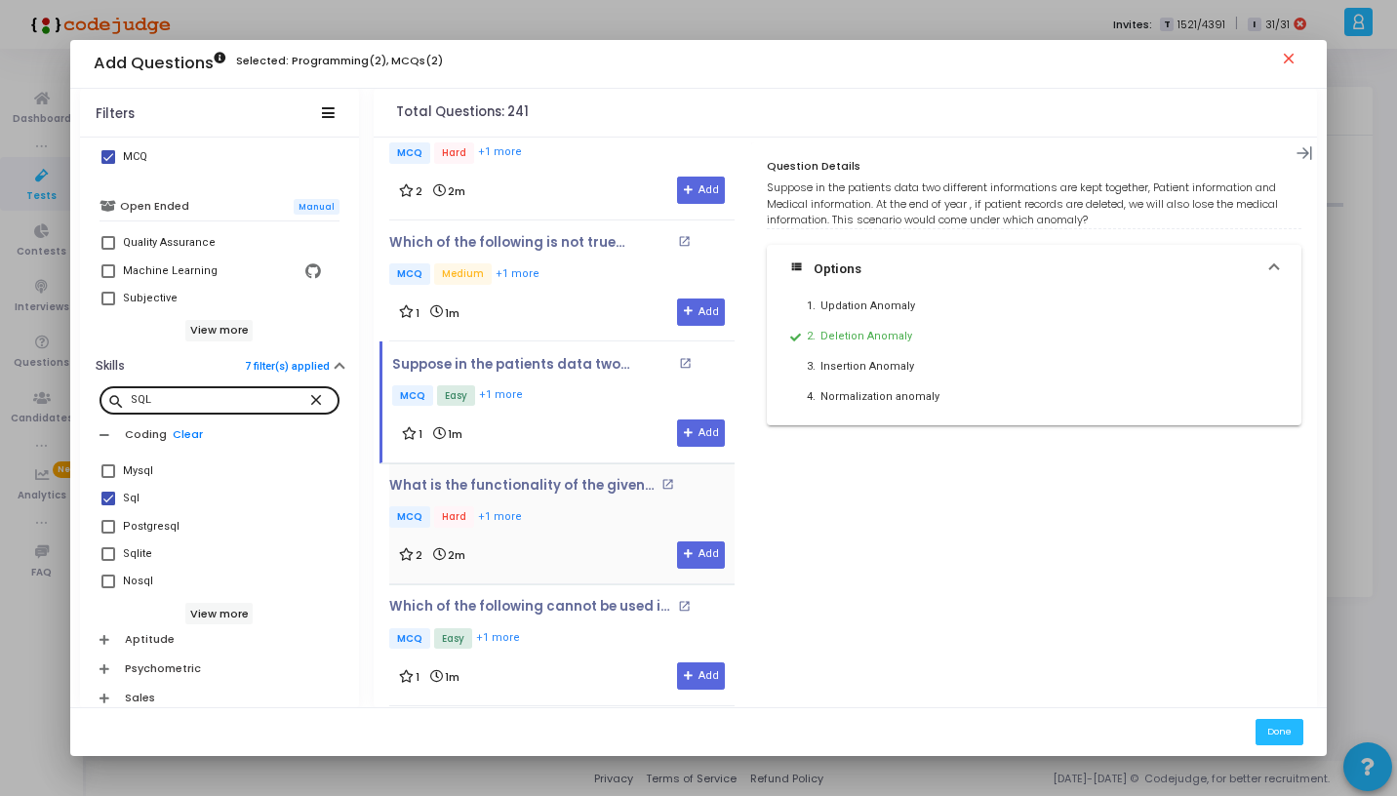
click at [560, 506] on p "MCQ Hard +1 more" at bounding box center [552, 518] width 326 height 24
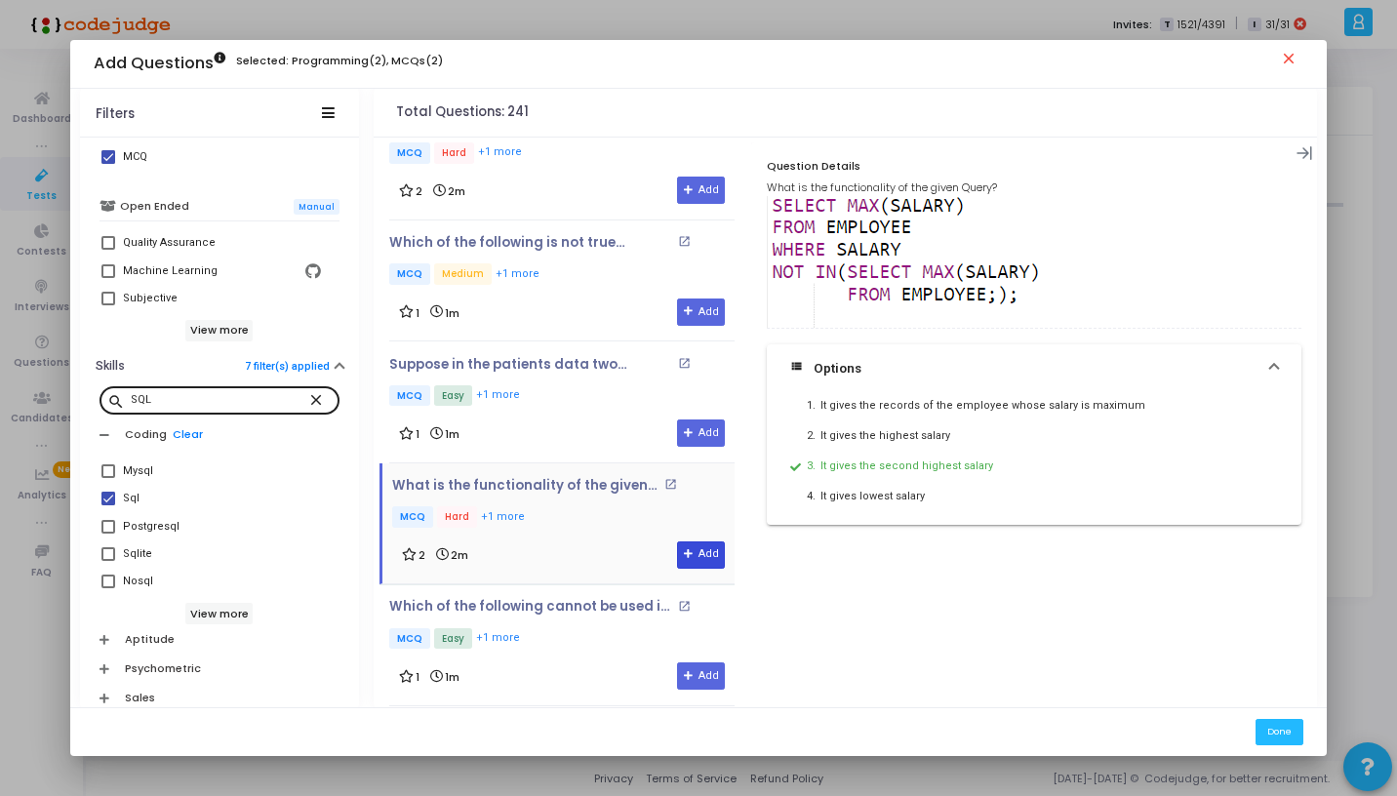
click at [677, 542] on button "Add" at bounding box center [701, 555] width 48 height 27
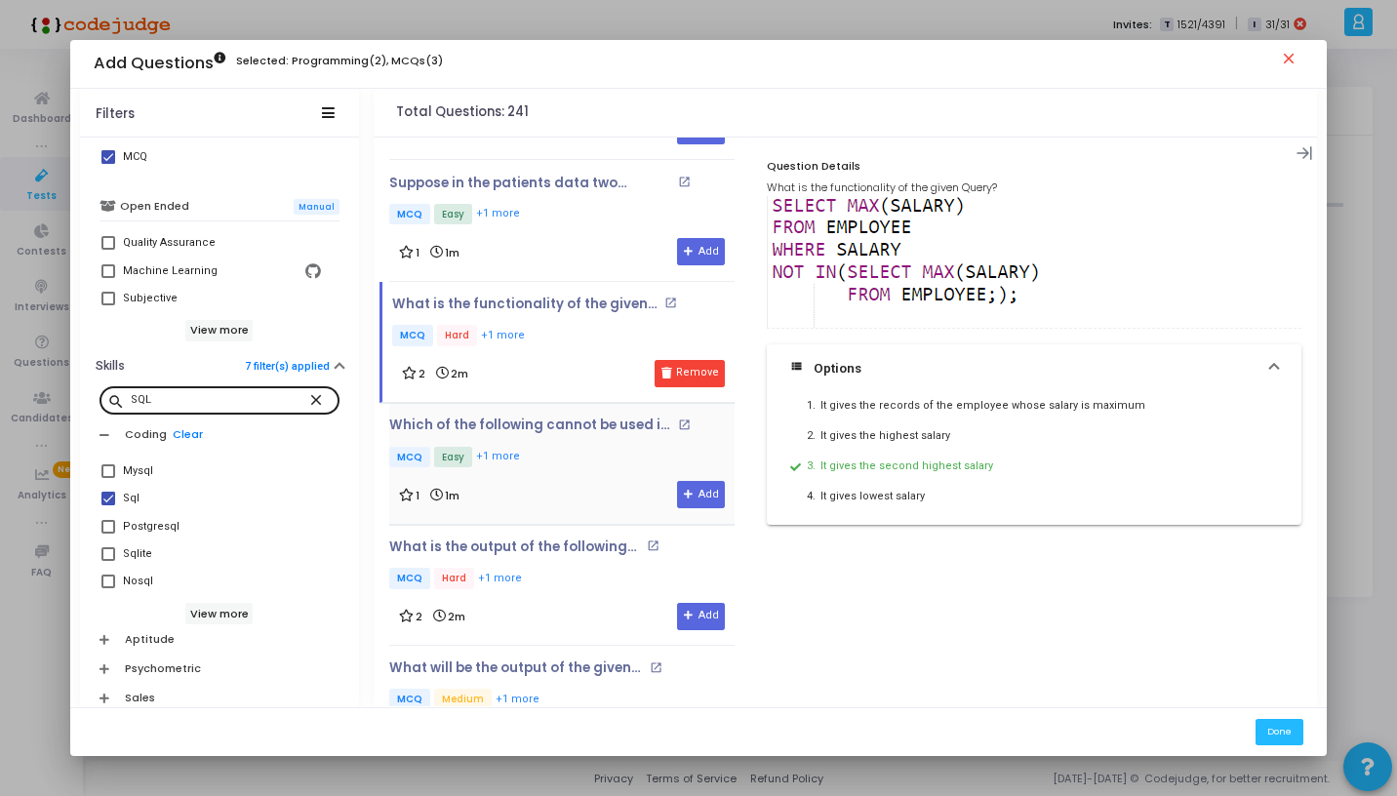
click at [573, 447] on p "MCQ Easy +1 more" at bounding box center [561, 459] width 345 height 24
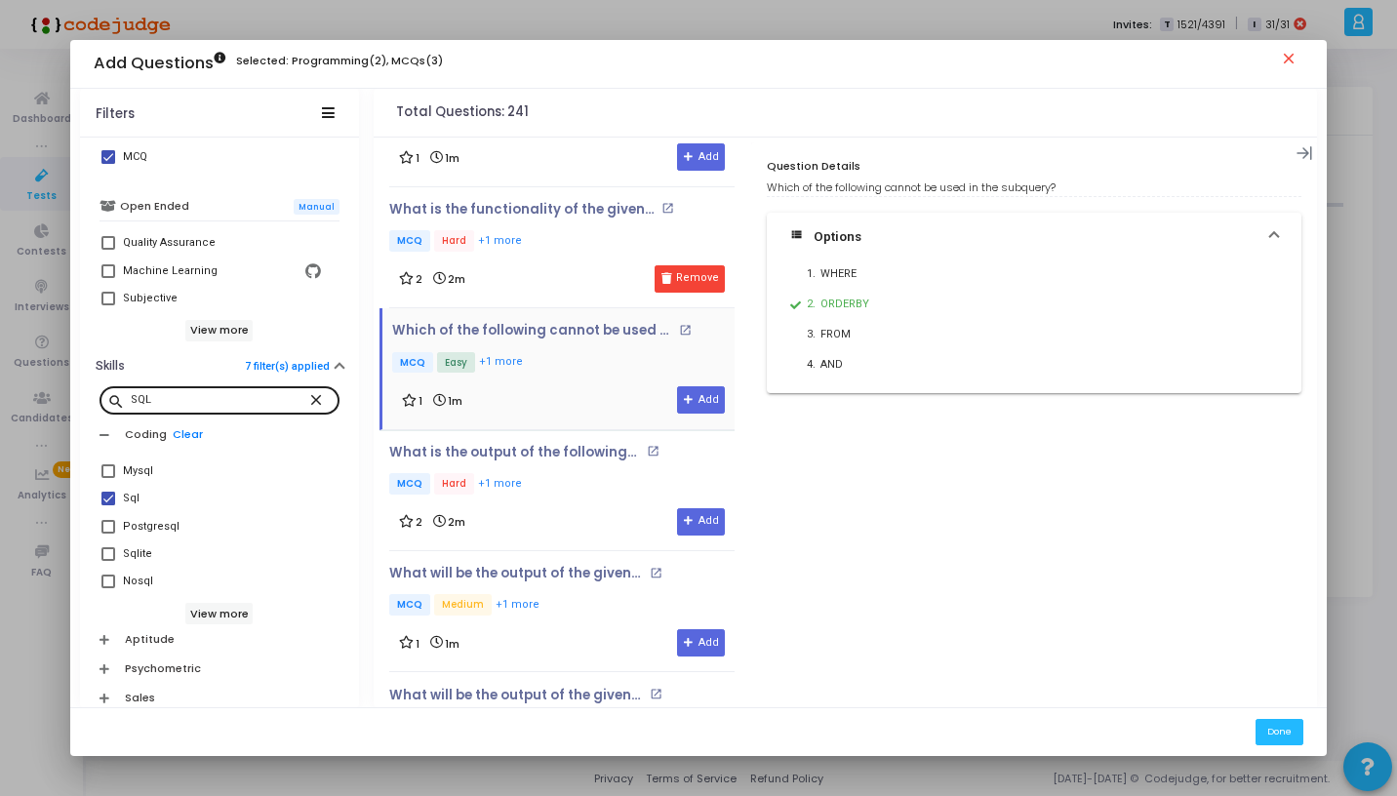
scroll to position [4572, 0]
click at [557, 507] on div "2 2m Add" at bounding box center [562, 520] width 326 height 27
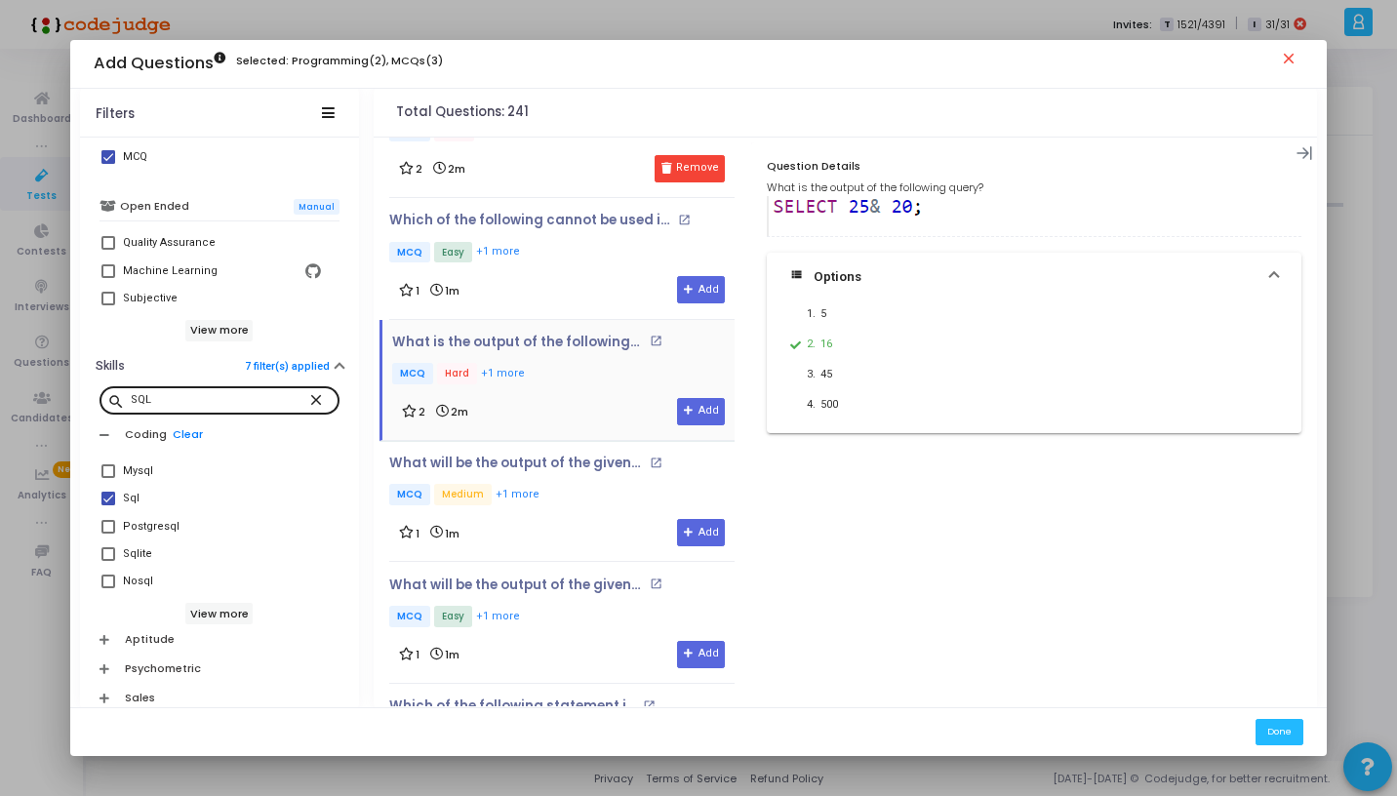
scroll to position [4685, 0]
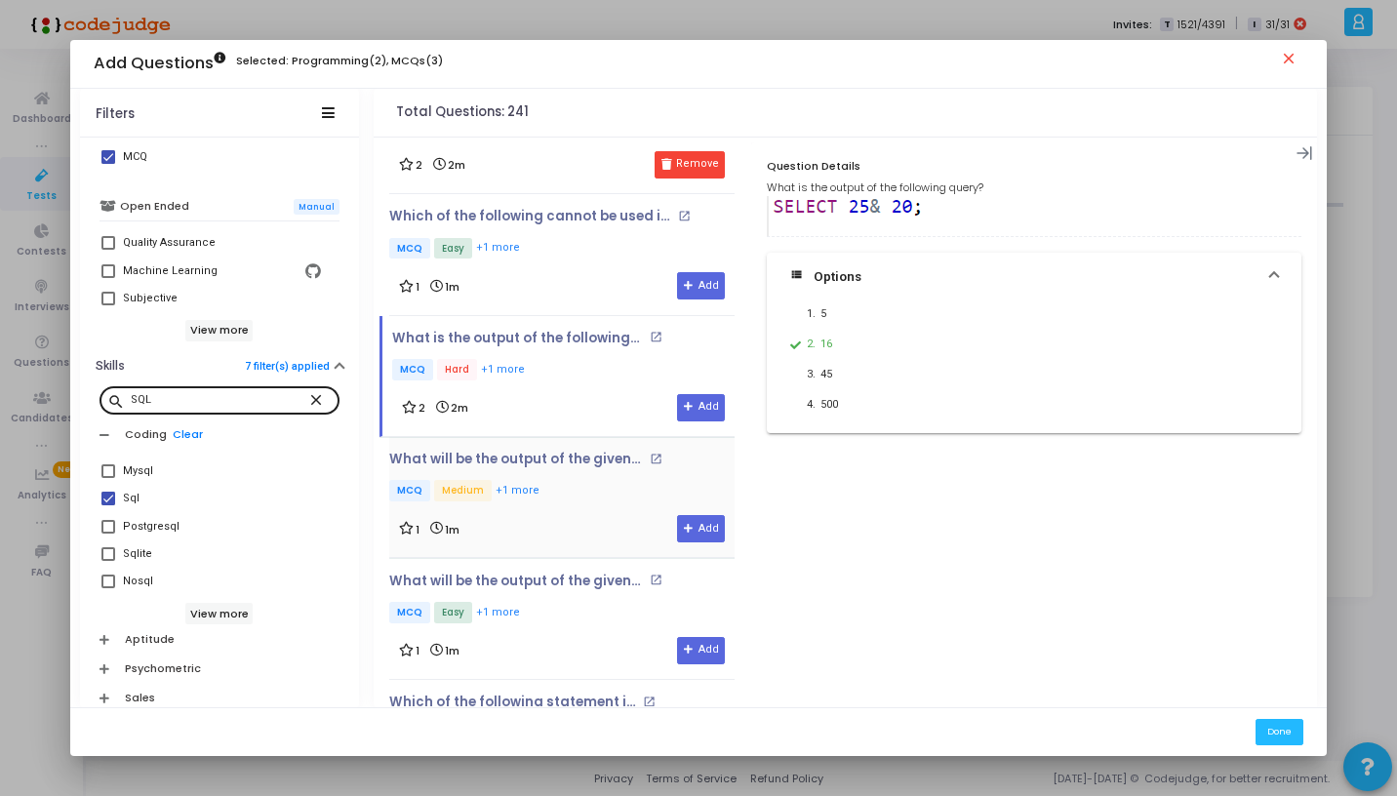
click at [556, 490] on div "What will be the output of the given query? open_in_new MCQ Medium +1 more 1 1m…" at bounding box center [561, 497] width 345 height 91
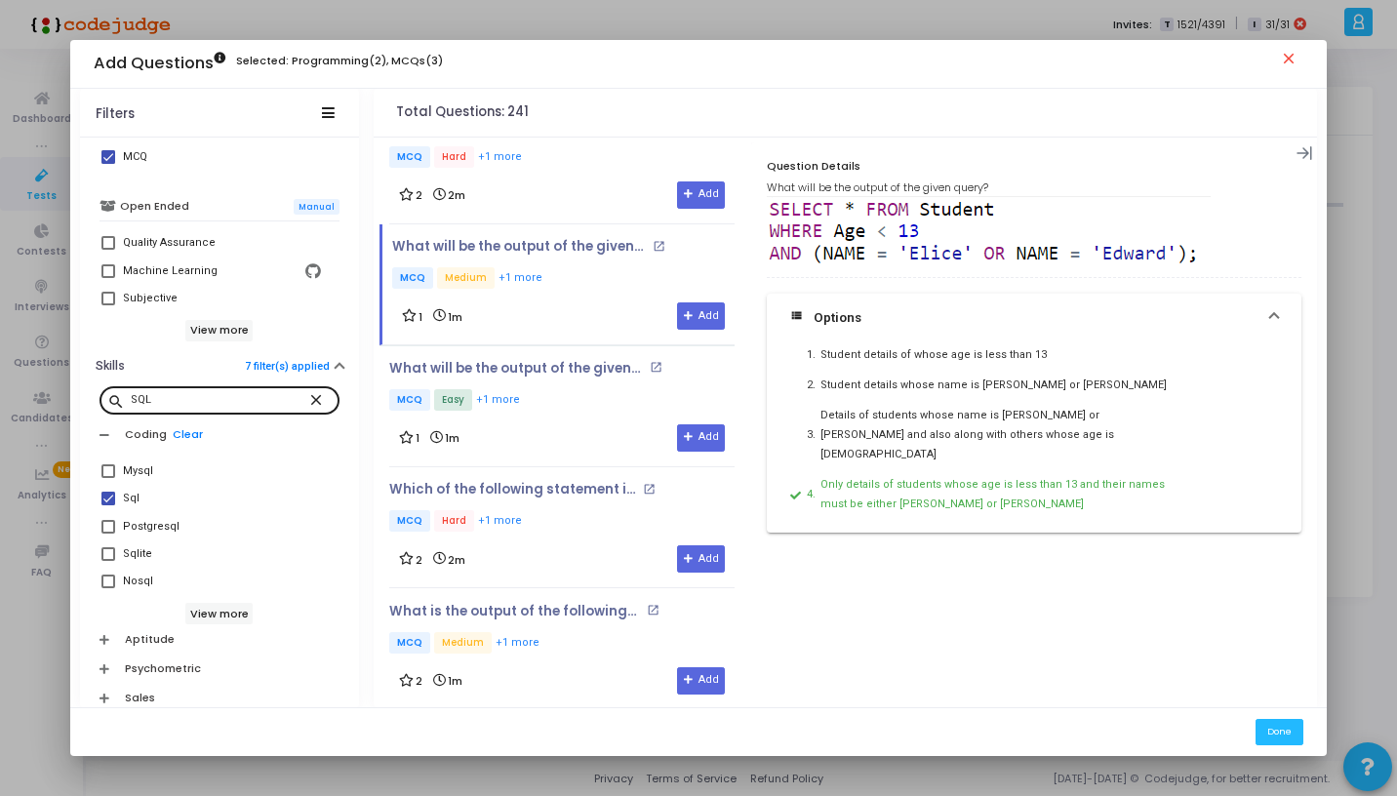
scroll to position [5013, 0]
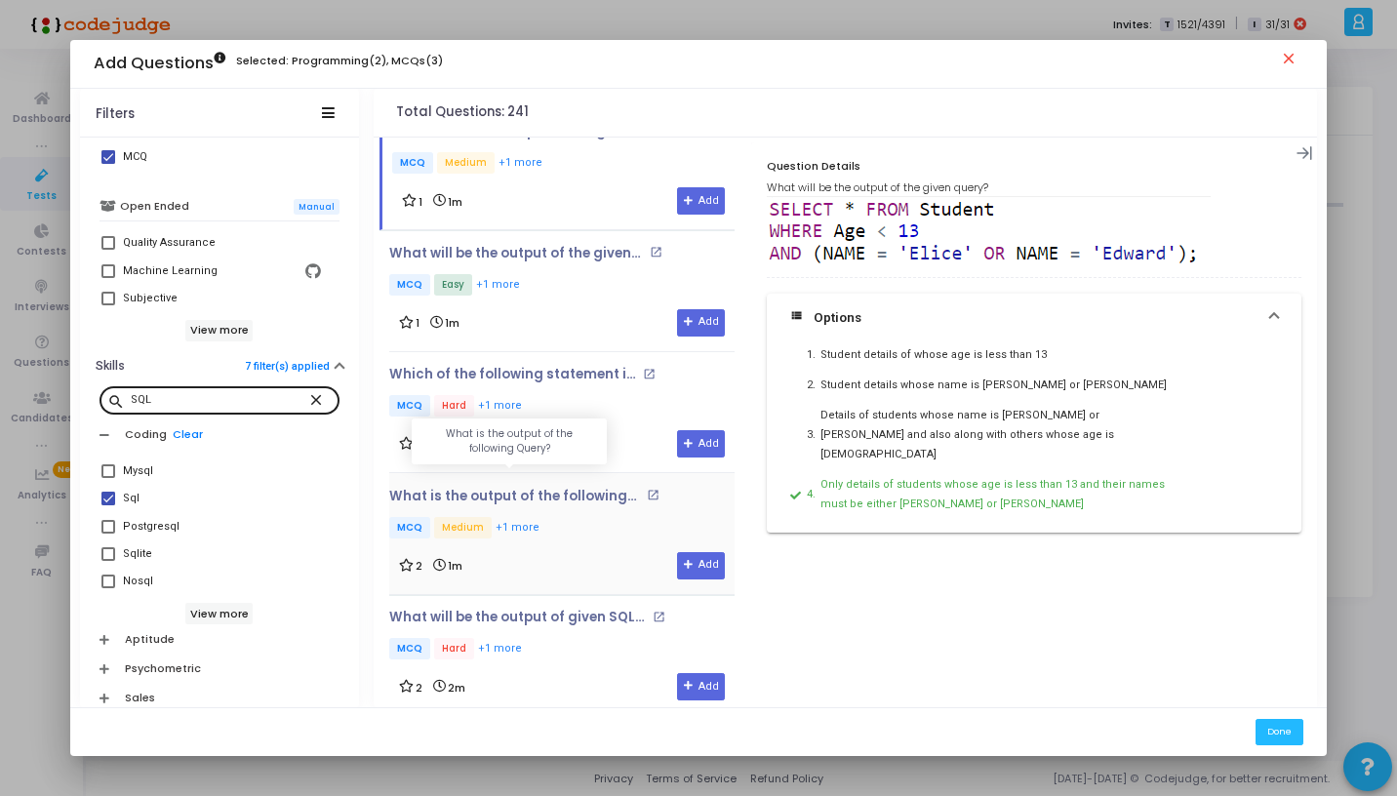
click at [558, 517] on p "MCQ Medium +1 more" at bounding box center [543, 529] width 308 height 24
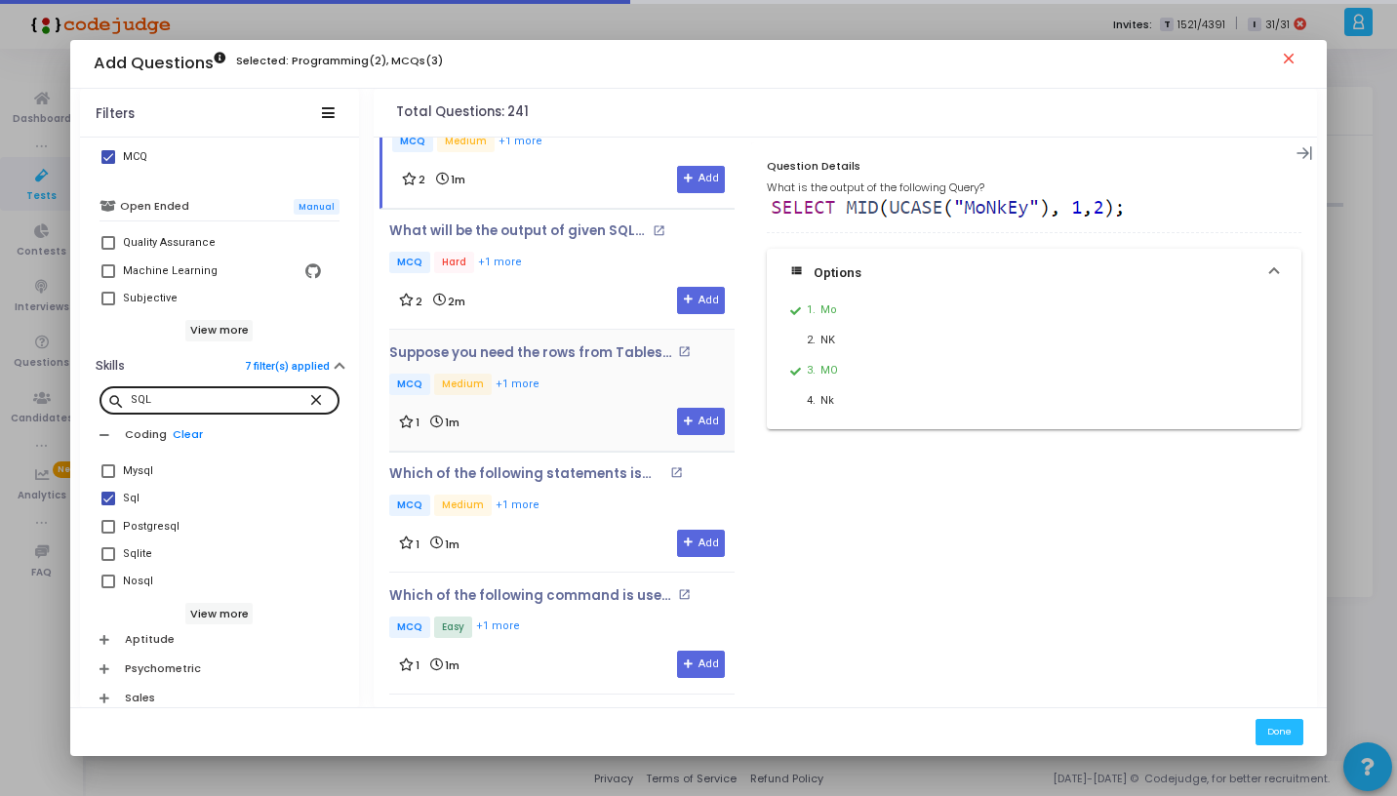
scroll to position [5430, 0]
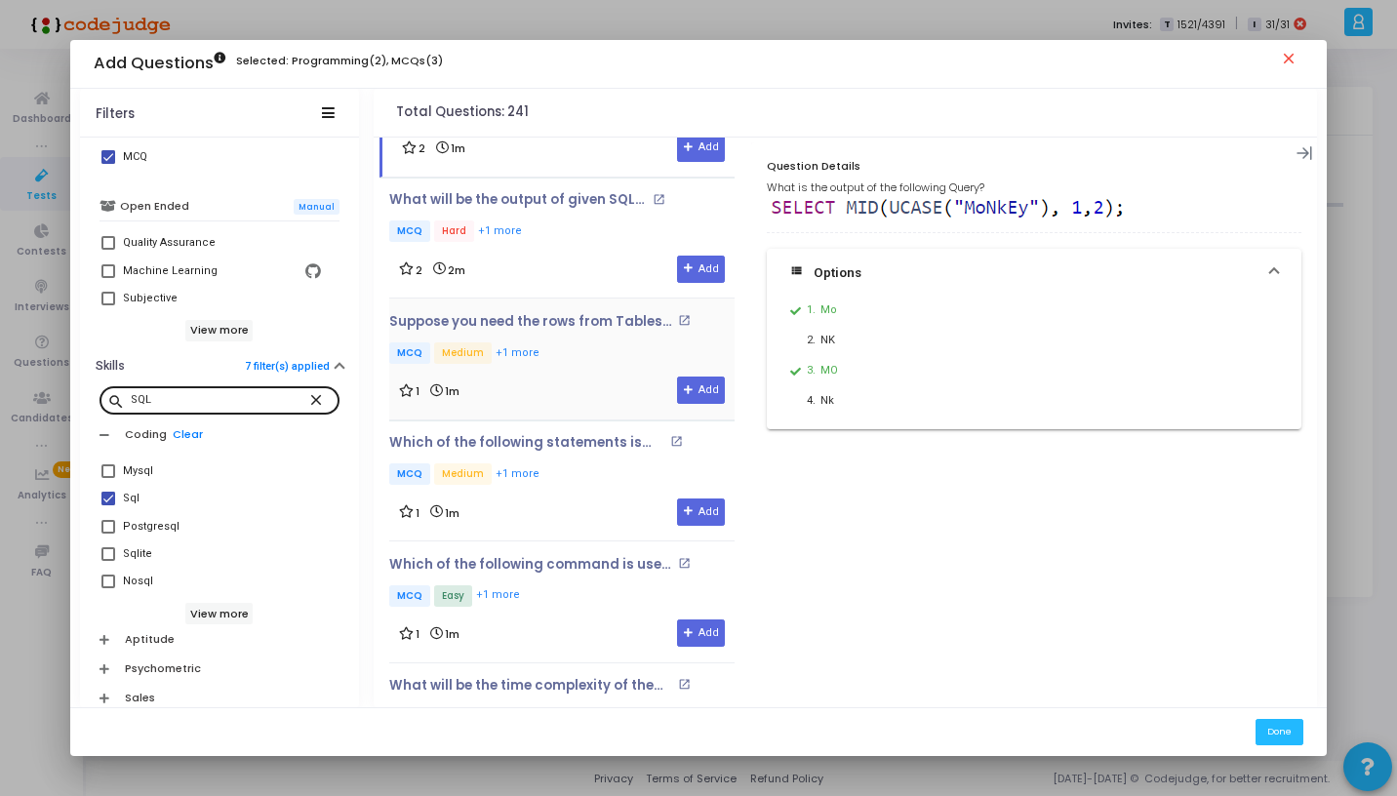
click at [561, 377] on div "1 1m Add" at bounding box center [562, 390] width 326 height 27
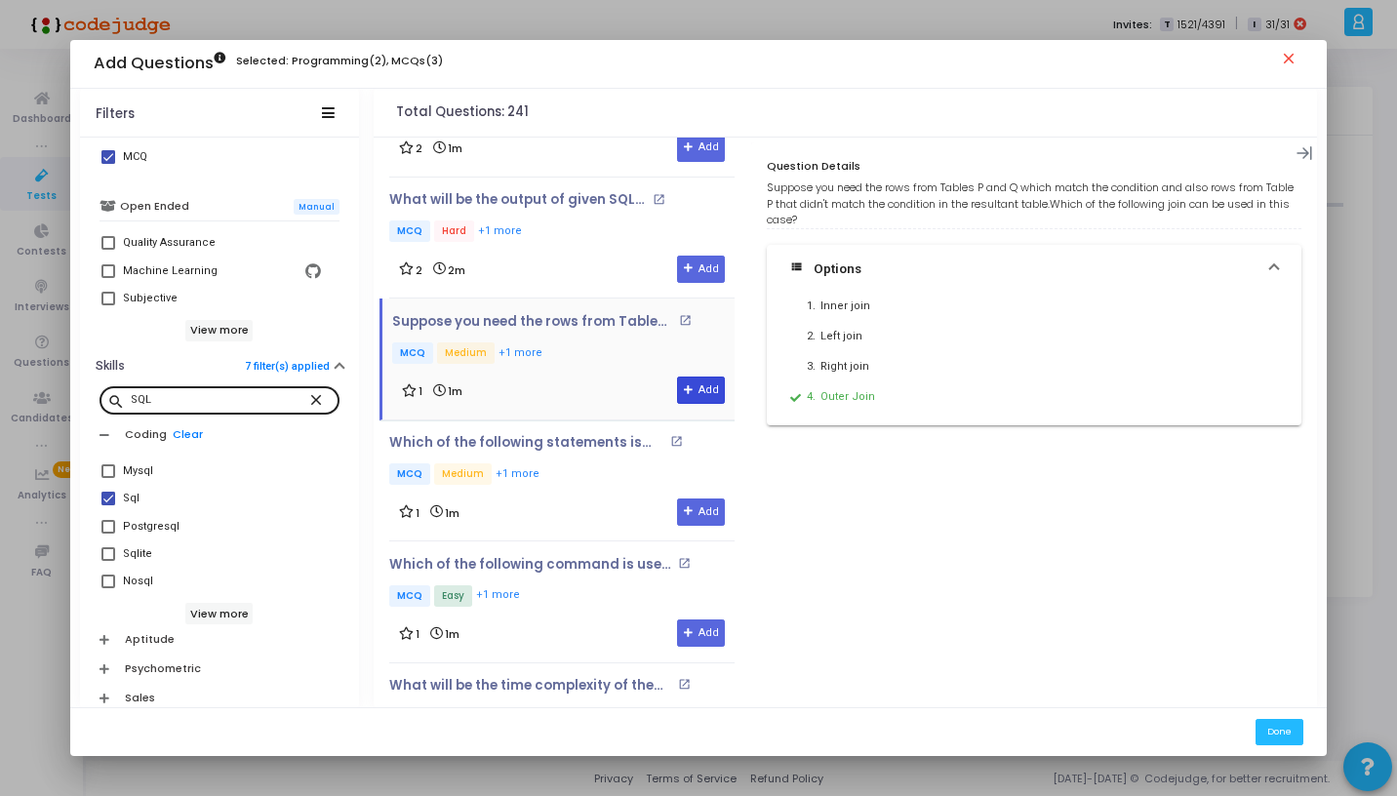
click at [691, 377] on button "Add" at bounding box center [701, 390] width 48 height 27
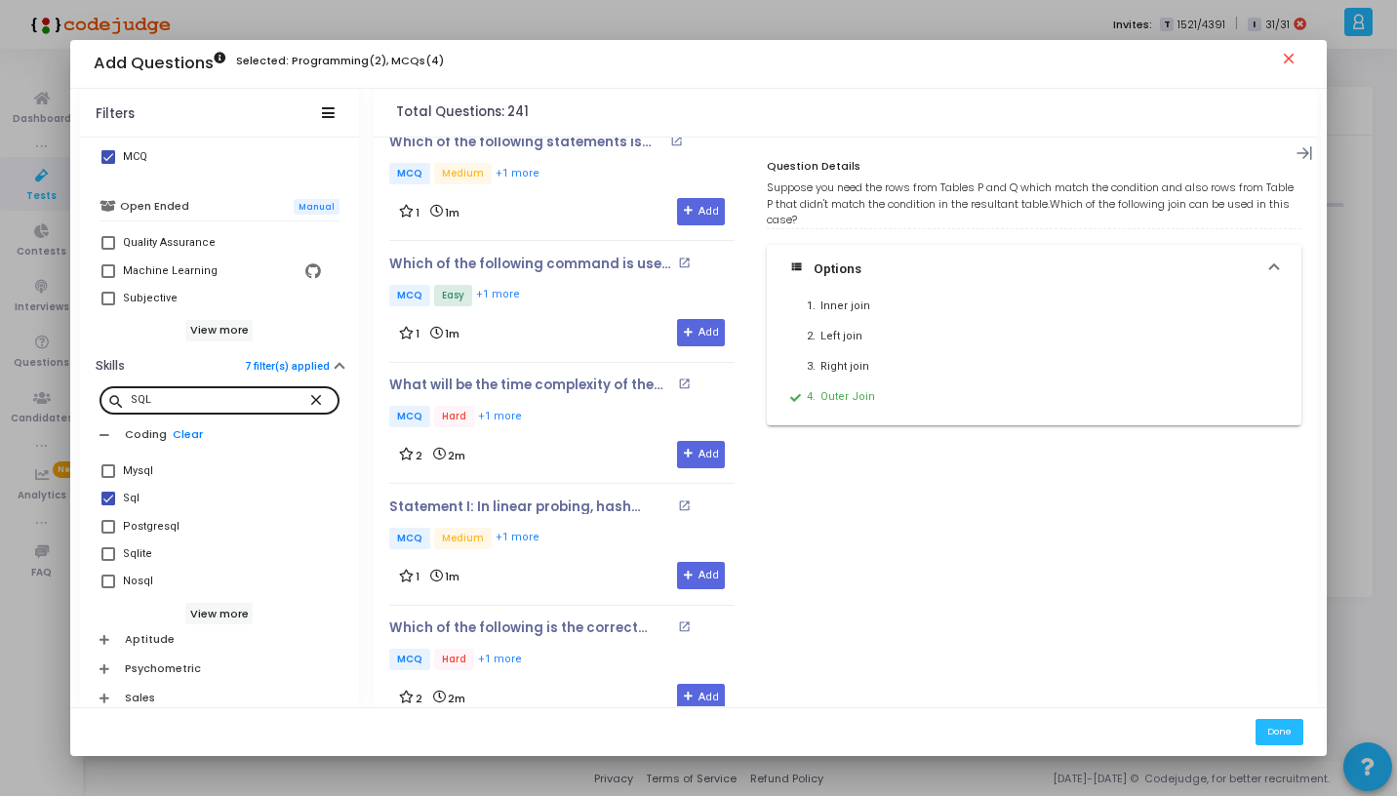
scroll to position [5732, 0]
click at [565, 285] on div "Which of the following command is used to output all the records from the Custo…" at bounding box center [561, 301] width 345 height 91
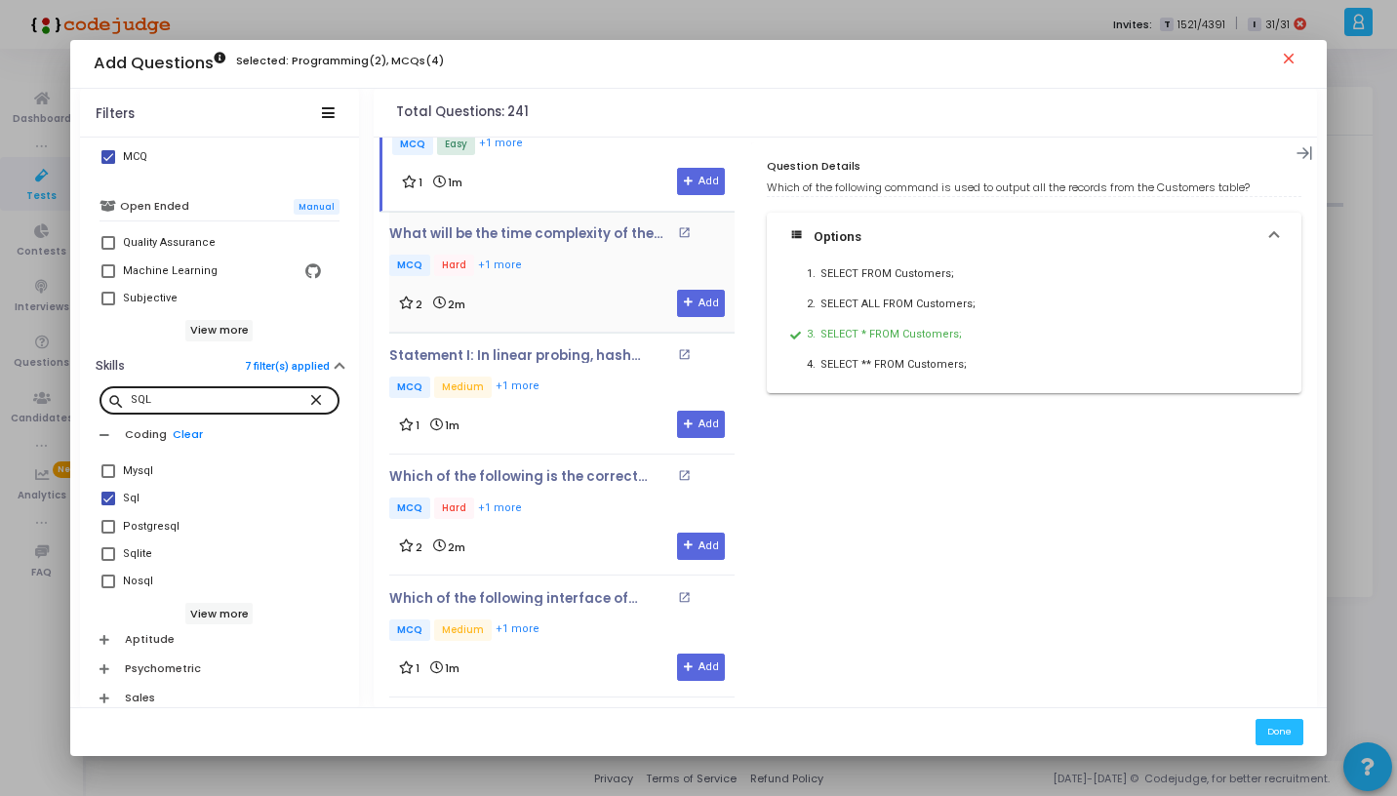
scroll to position [5885, 0]
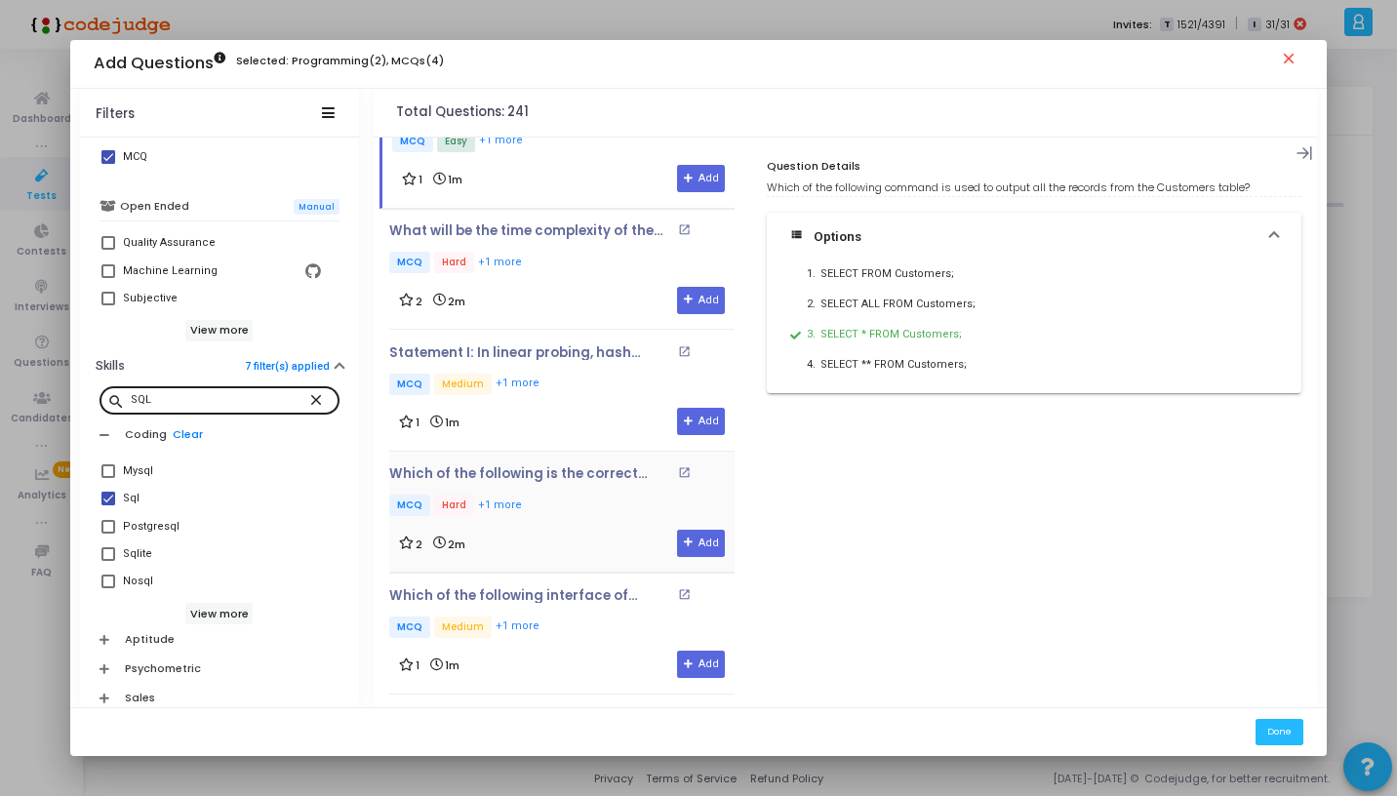
click at [534, 530] on div "2 2m Add" at bounding box center [562, 543] width 326 height 27
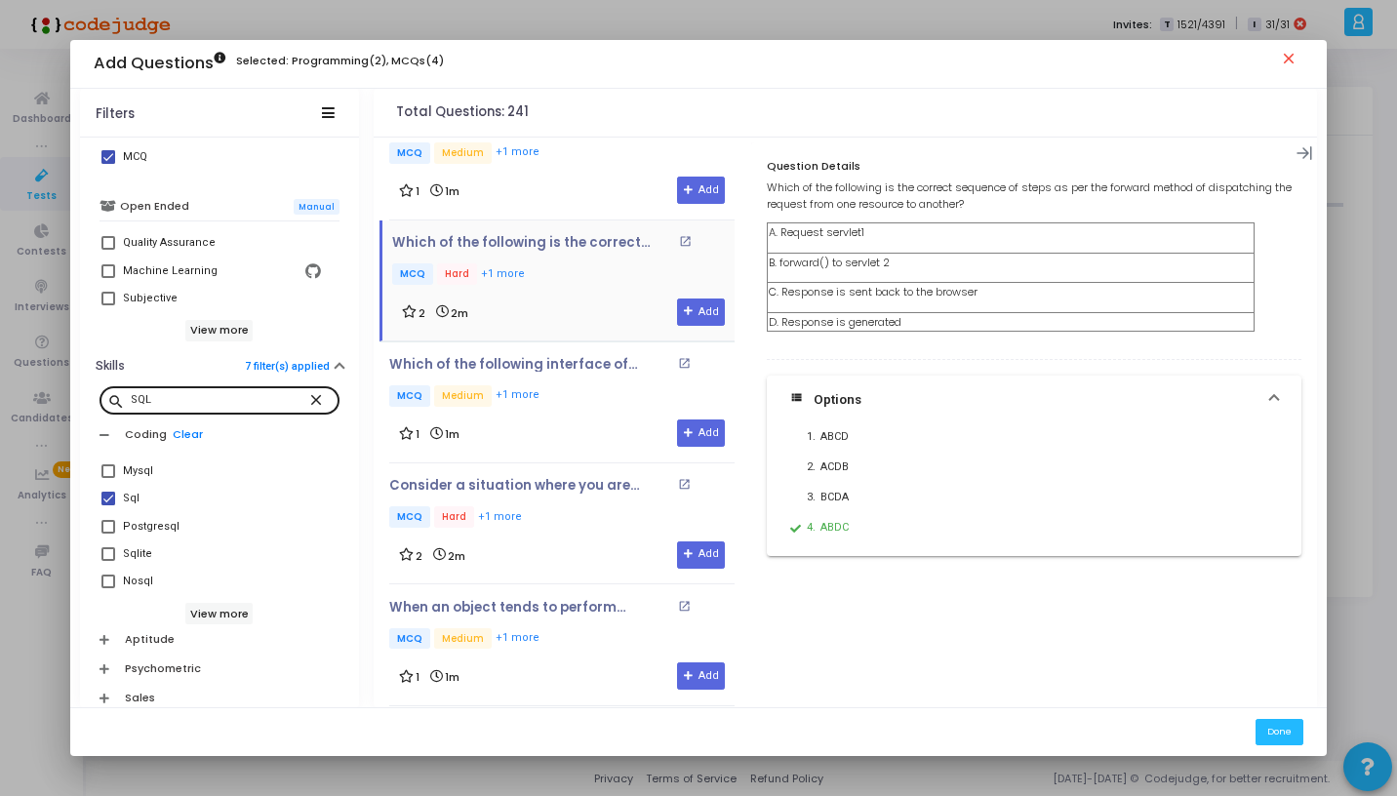
scroll to position [6117, 0]
click at [541, 505] on p "MCQ Hard +1 more" at bounding box center [561, 517] width 345 height 24
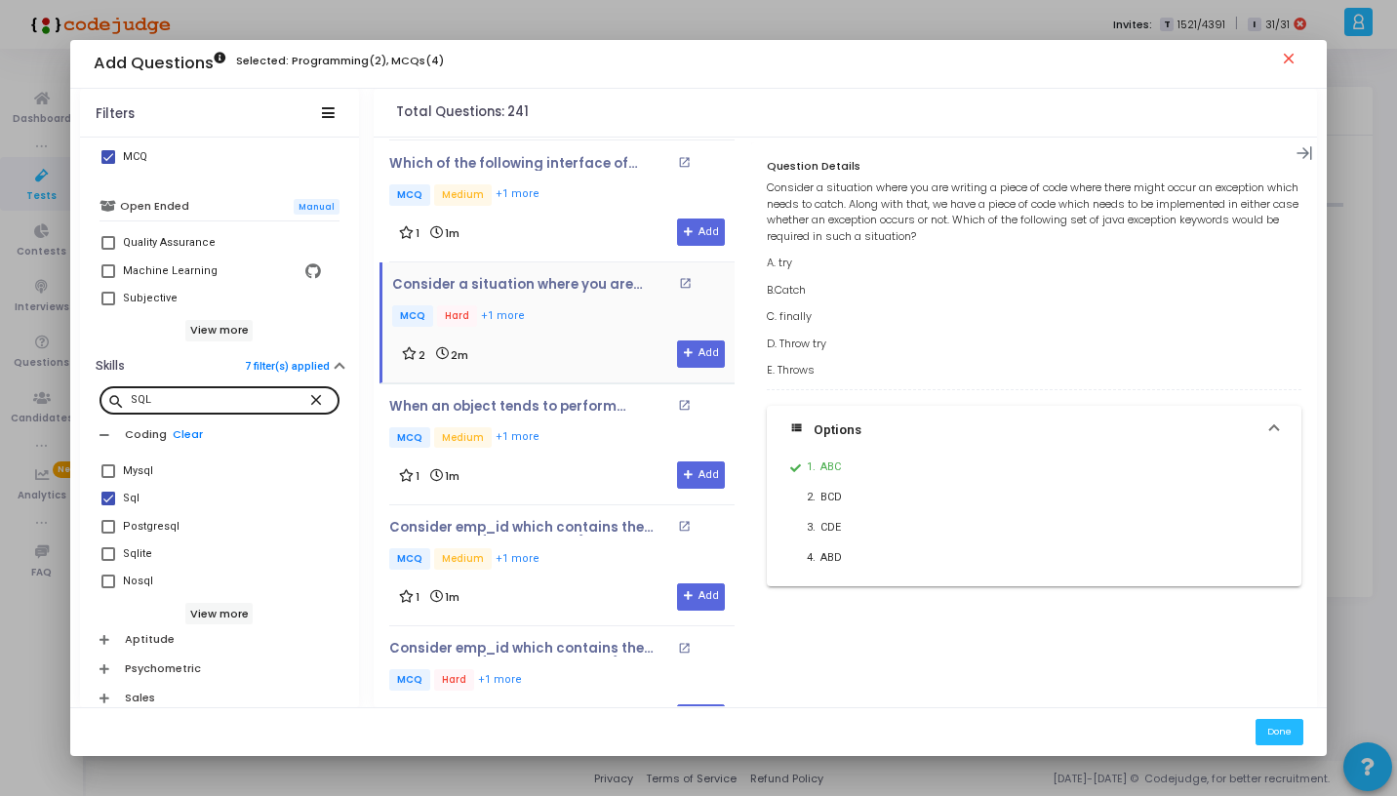
scroll to position [6330, 0]
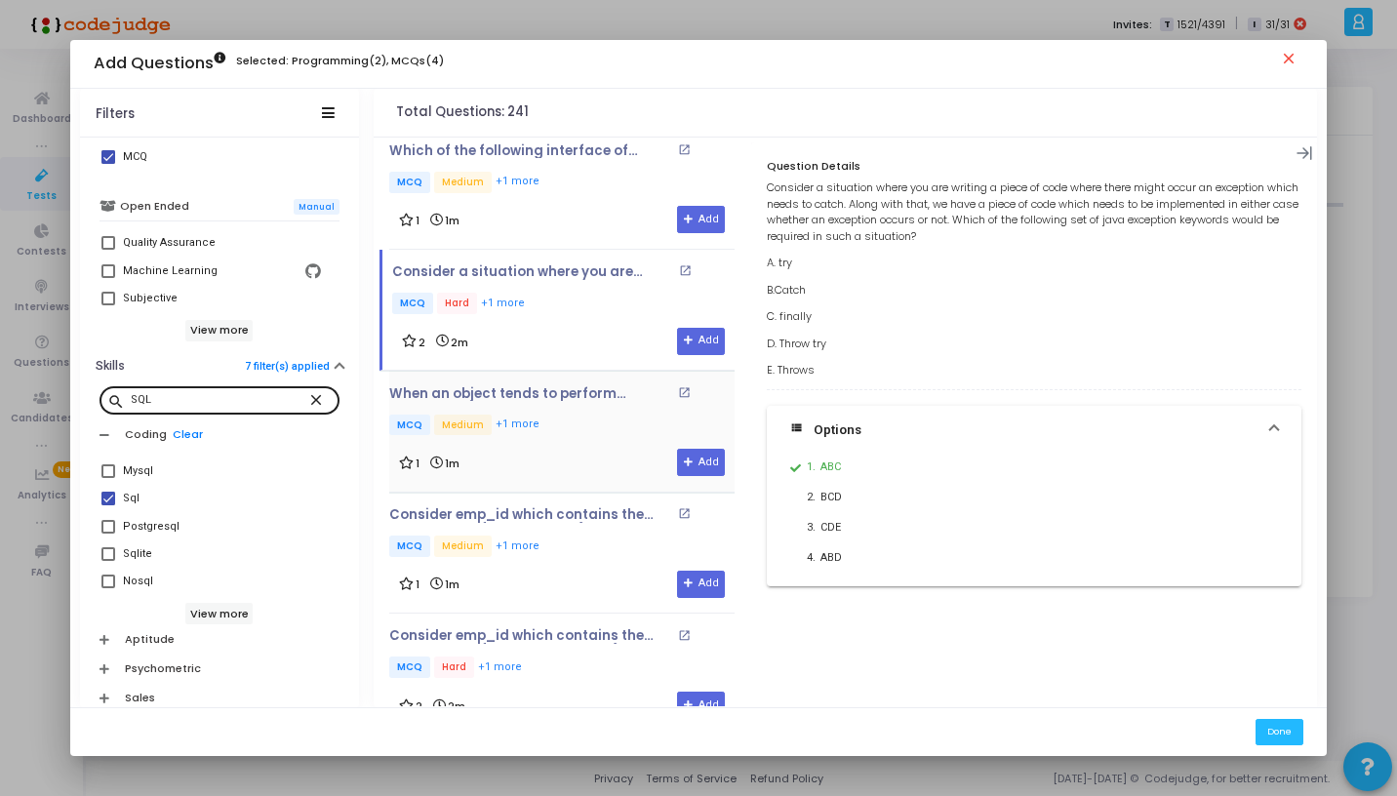
click at [582, 415] on p "MCQ Medium +1 more" at bounding box center [561, 427] width 345 height 24
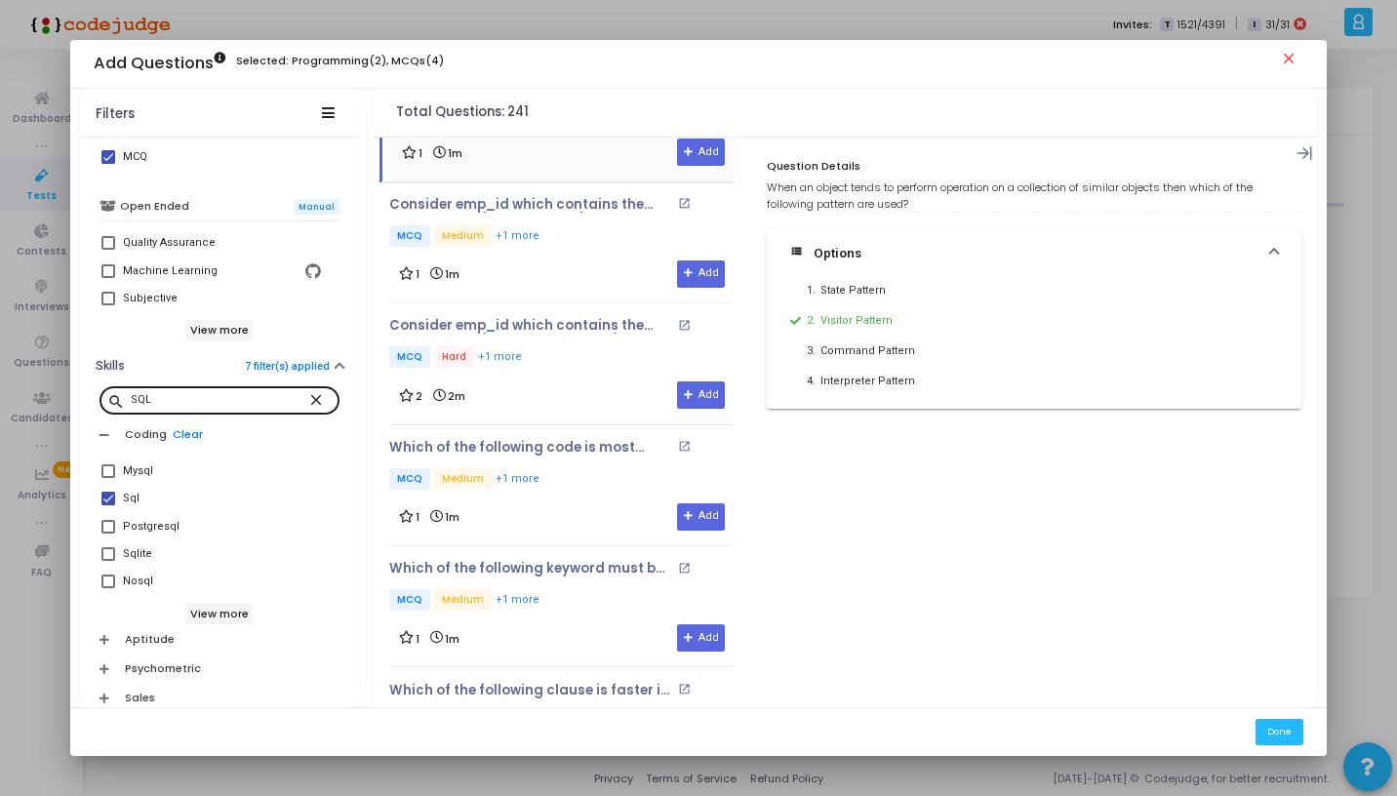
scroll to position [6642, 0]
click at [562, 344] on p "MCQ Hard +1 more" at bounding box center [561, 356] width 345 height 24
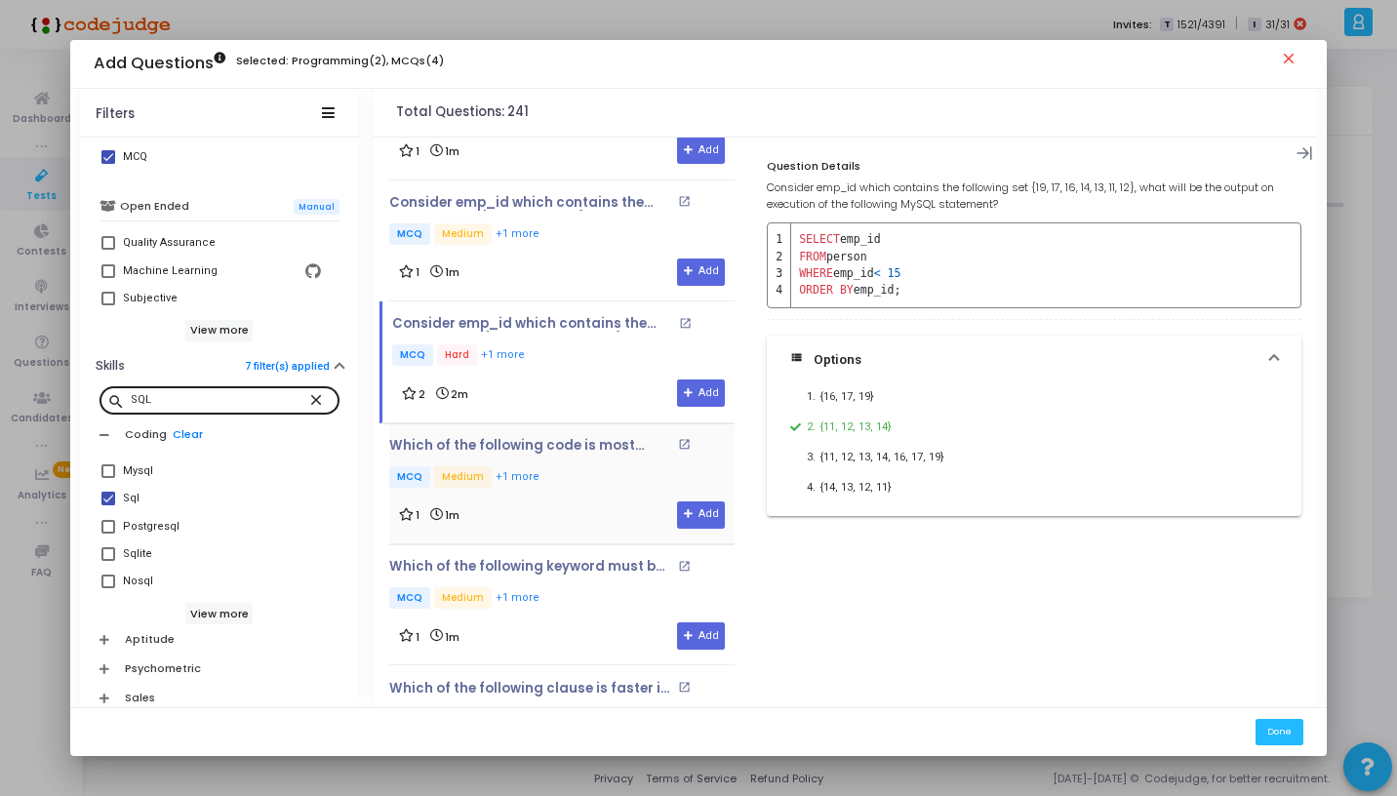
scroll to position [6822, 0]
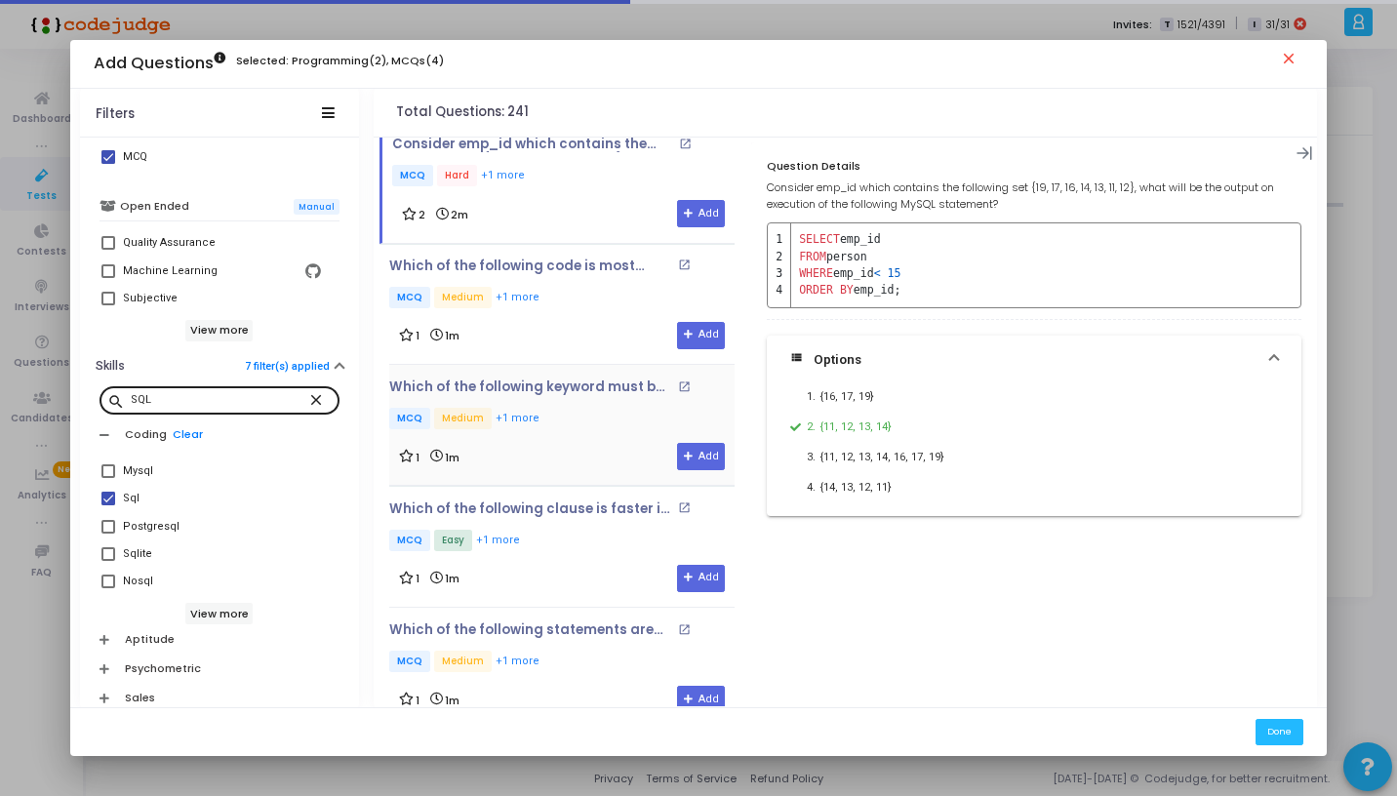
click at [557, 408] on p "MCQ Medium +1 more" at bounding box center [561, 420] width 345 height 24
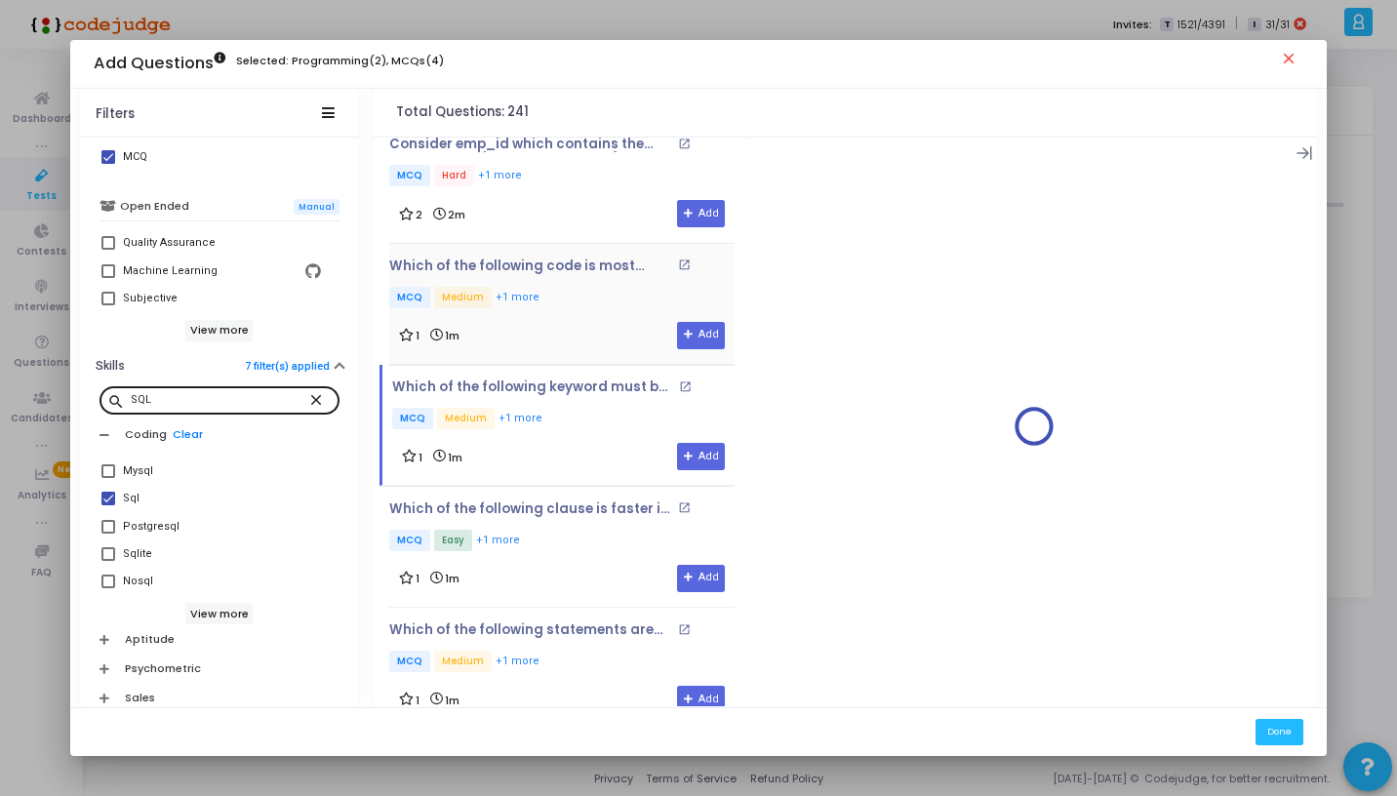
click at [557, 322] on div "1 1m Add" at bounding box center [562, 335] width 326 height 27
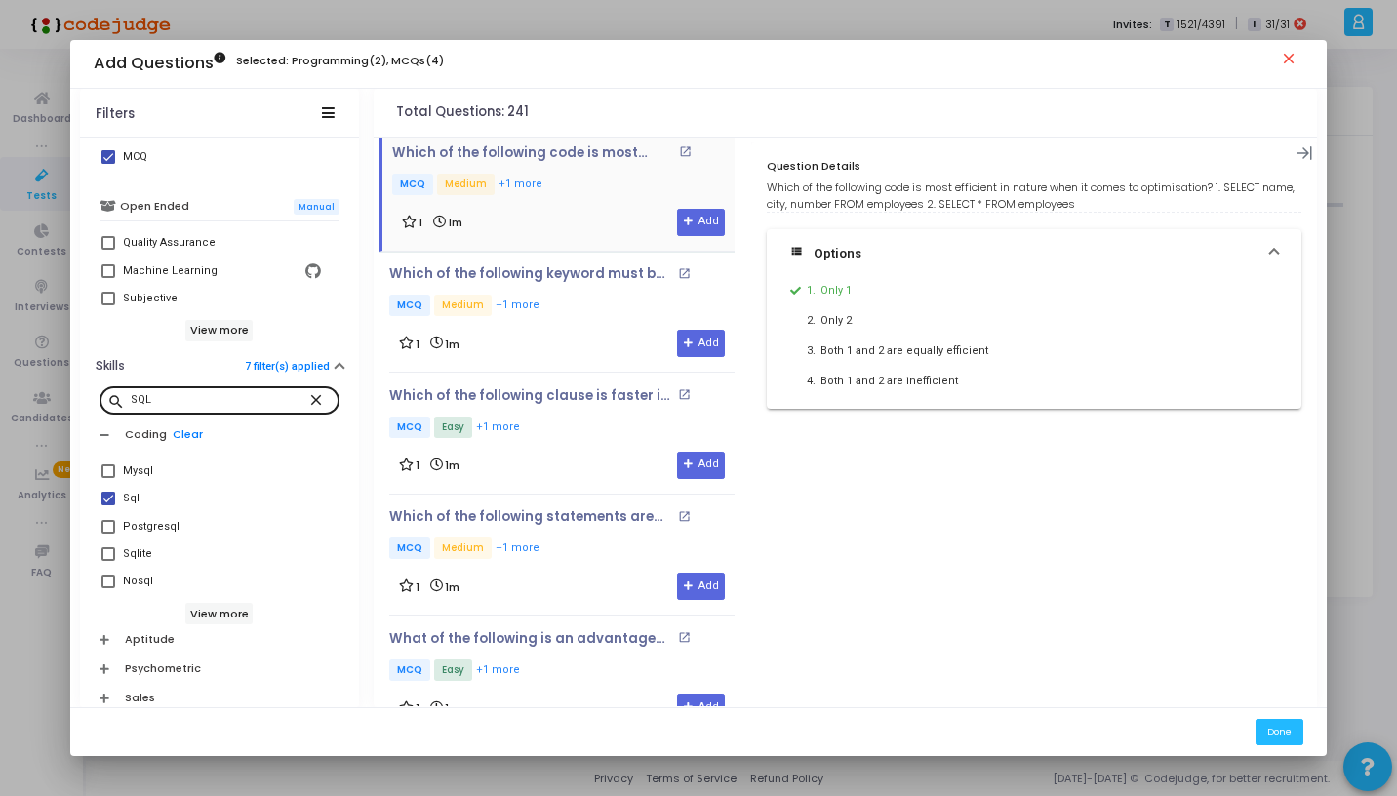
scroll to position [6936, 0]
click at [557, 329] on div "1 1m Add" at bounding box center [562, 342] width 326 height 27
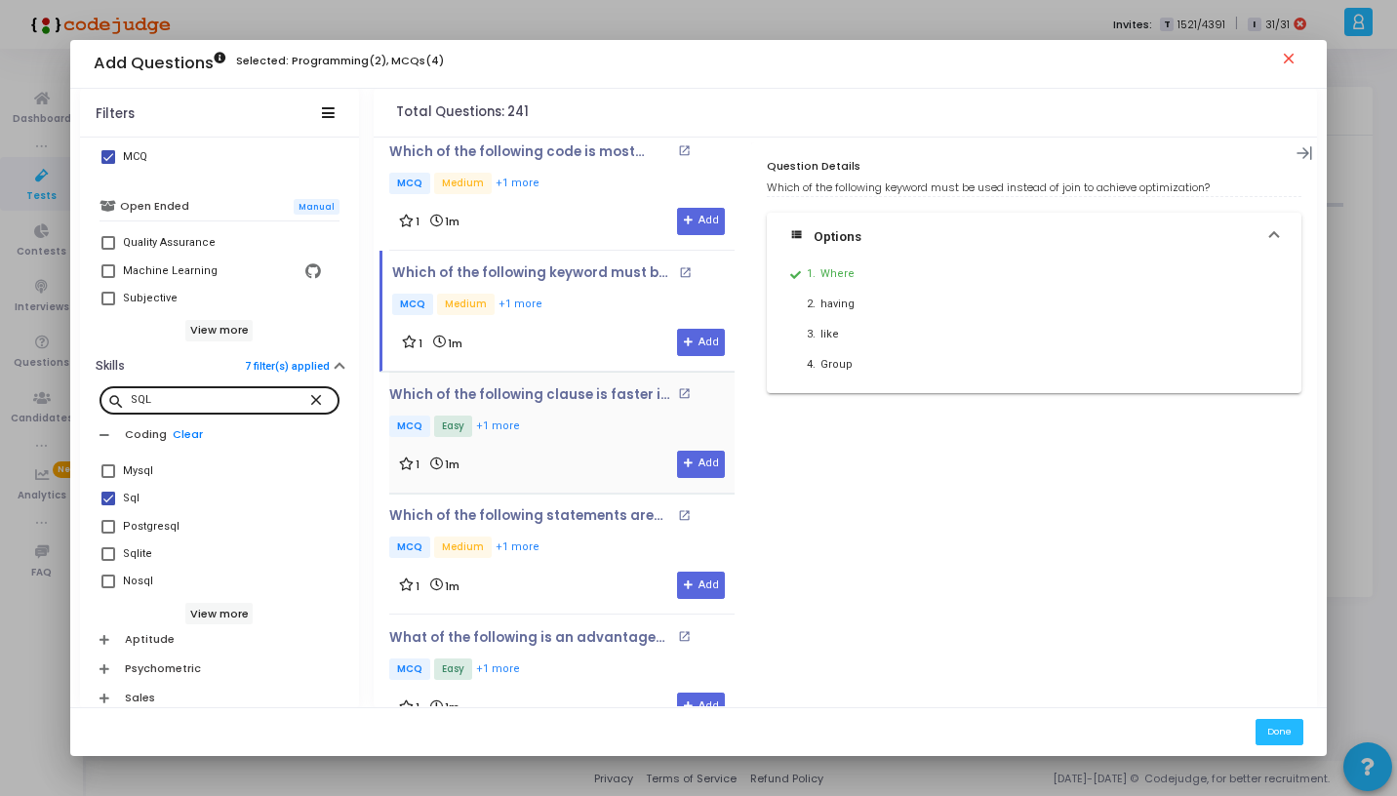
click at [546, 416] on p "MCQ Easy +1 more" at bounding box center [561, 428] width 345 height 24
click at [688, 451] on button "Add" at bounding box center [701, 464] width 48 height 27
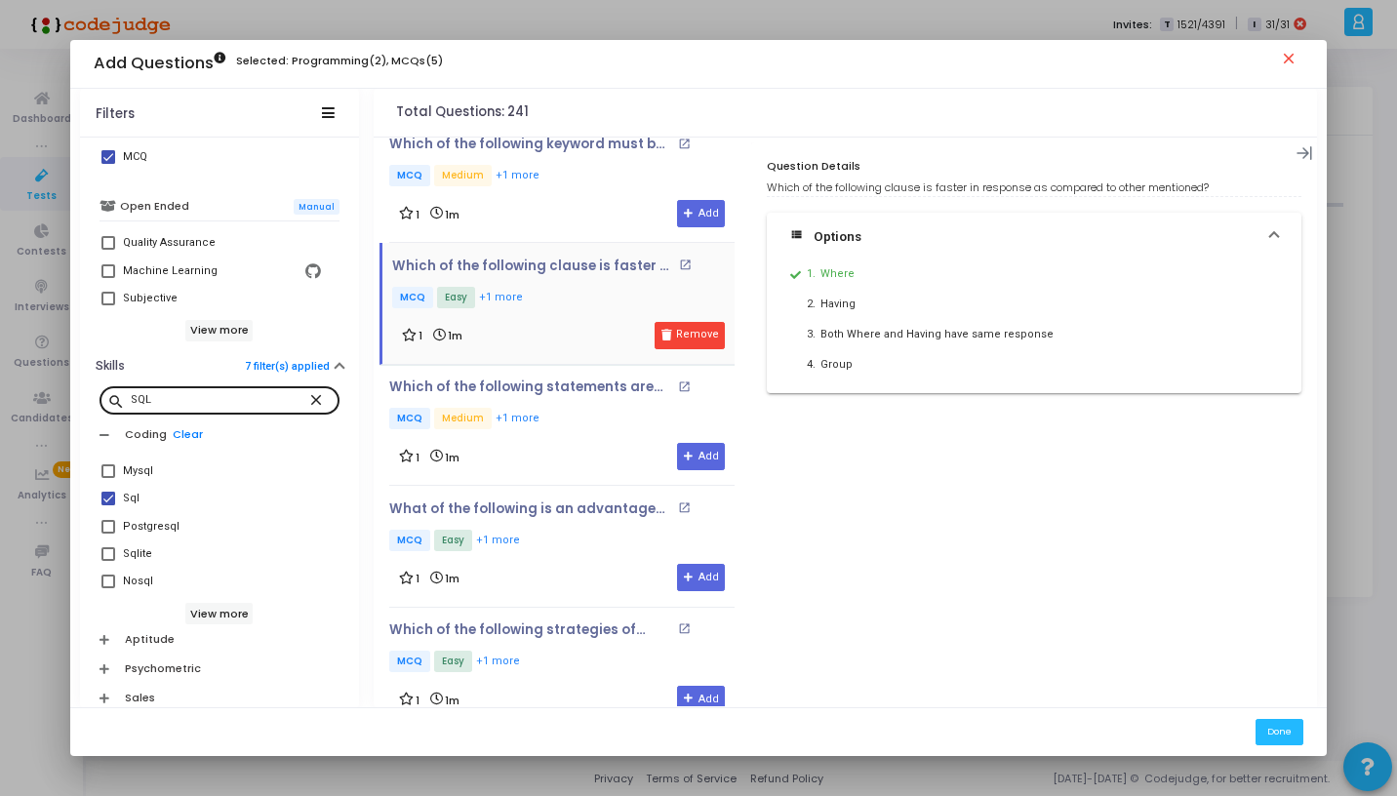
scroll to position [7074, 0]
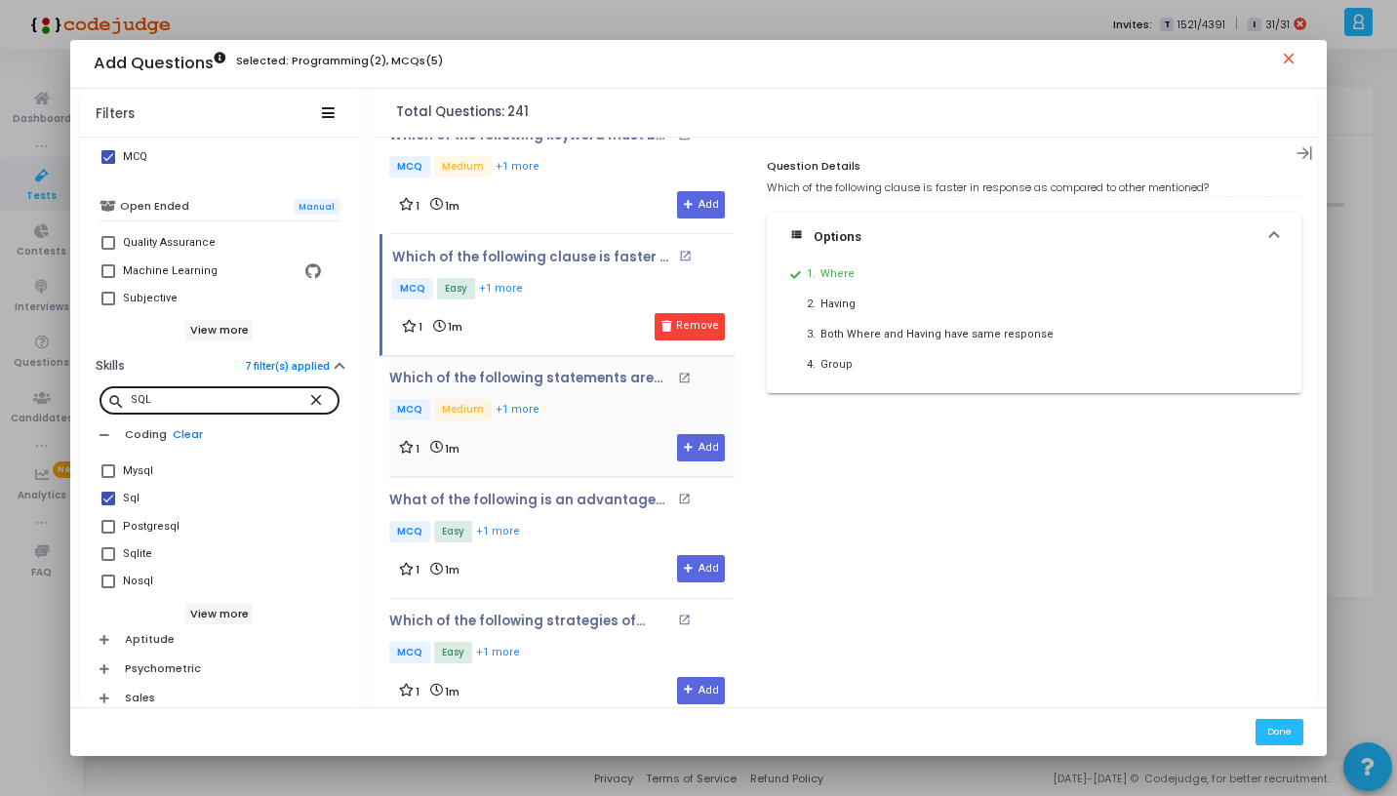
click at [579, 399] on p "MCQ Medium +1 more" at bounding box center [561, 411] width 345 height 24
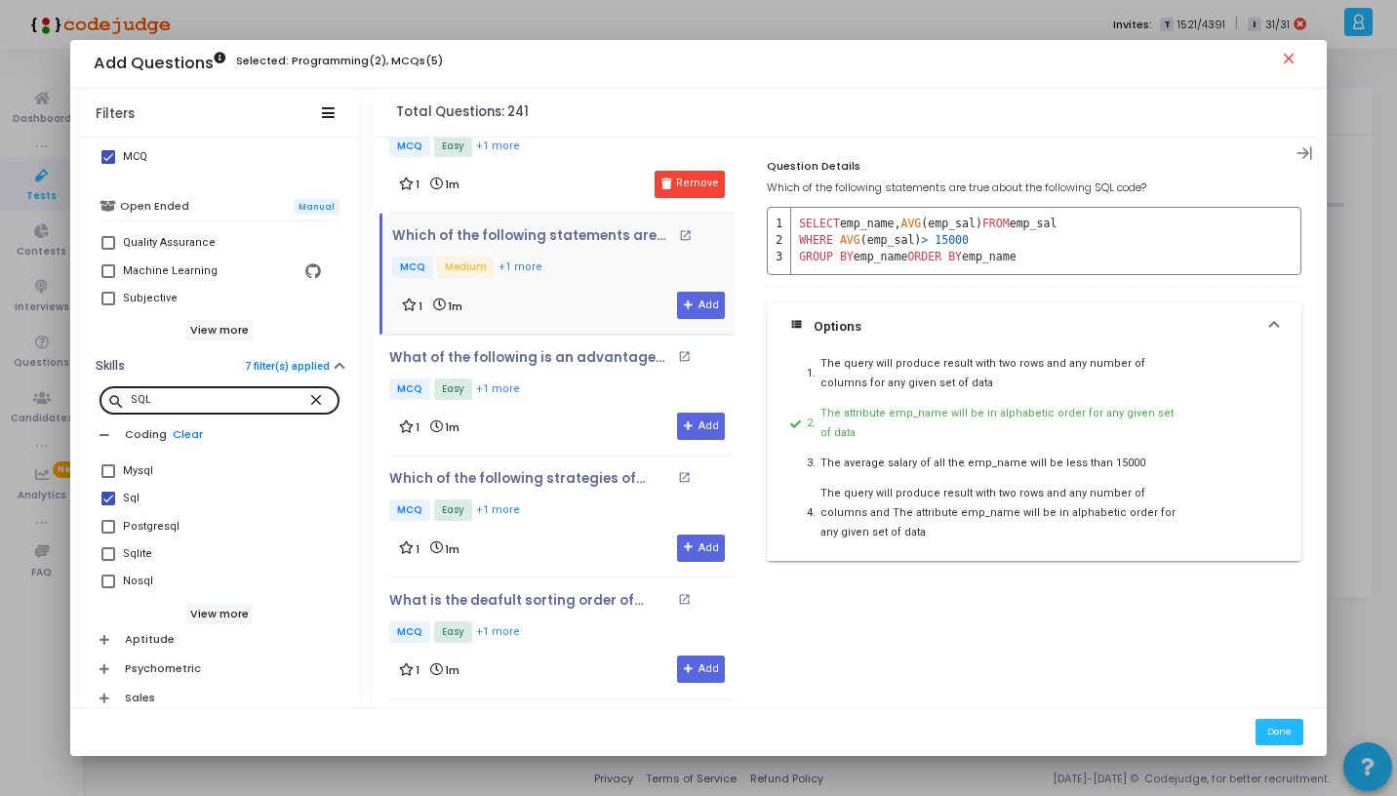
scroll to position [7233, 0]
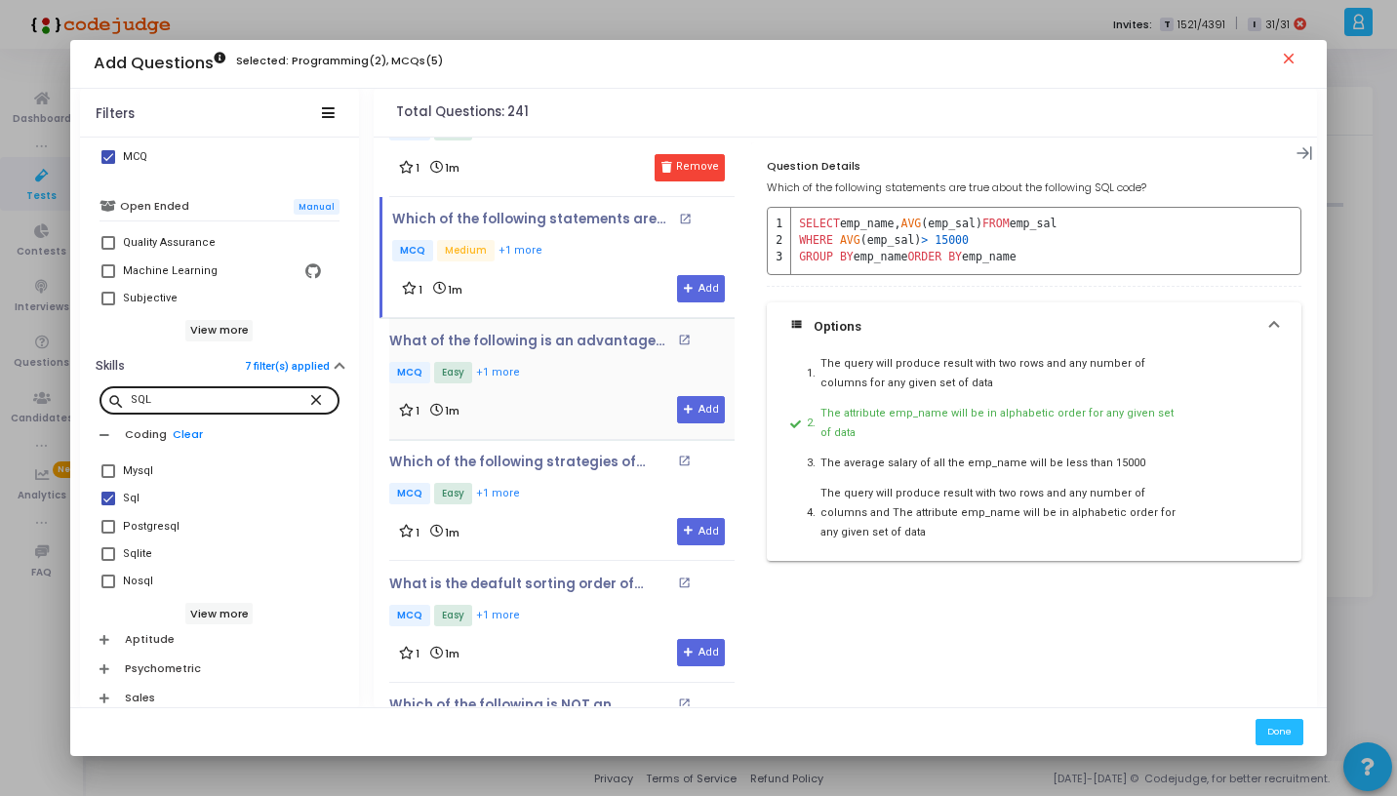
click at [565, 362] on p "MCQ Easy +1 more" at bounding box center [561, 374] width 345 height 24
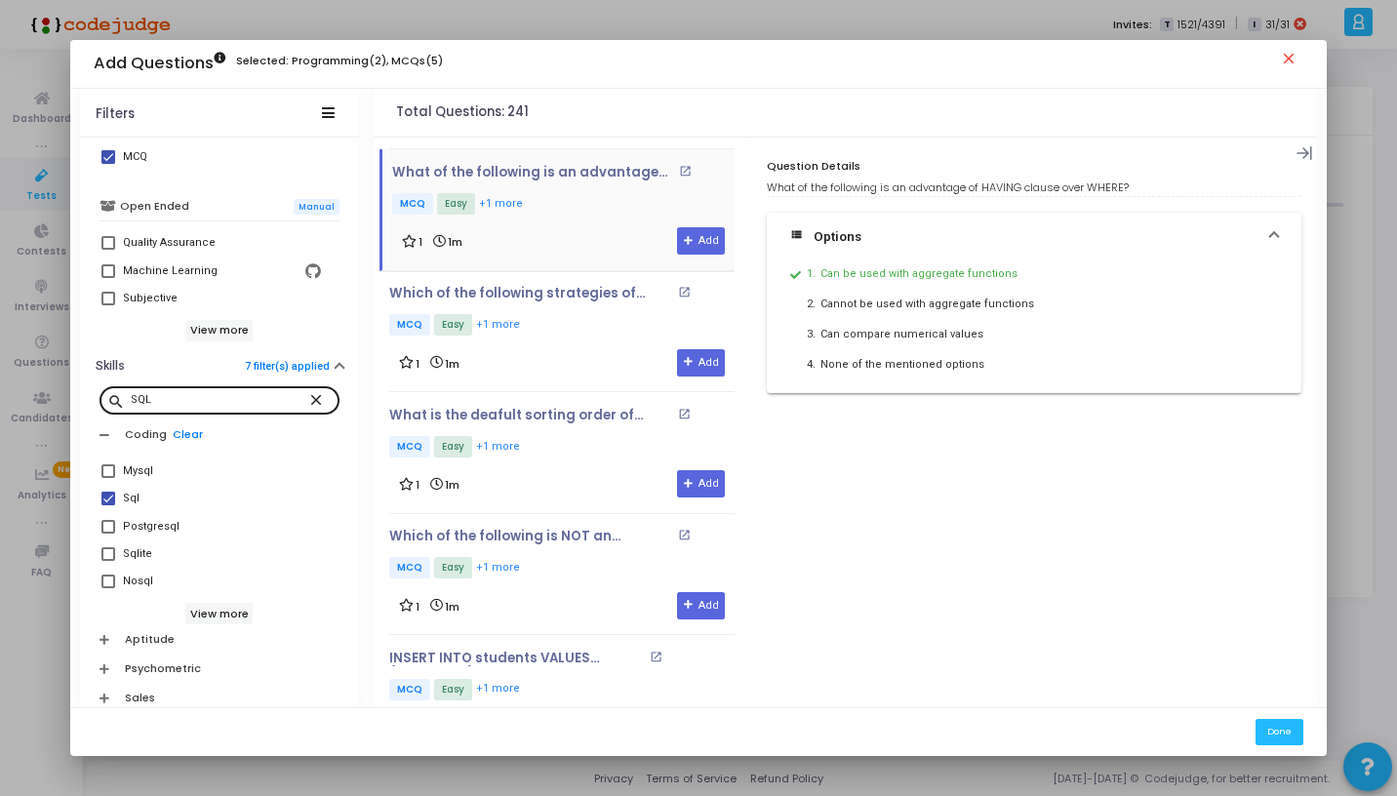
scroll to position [7408, 0]
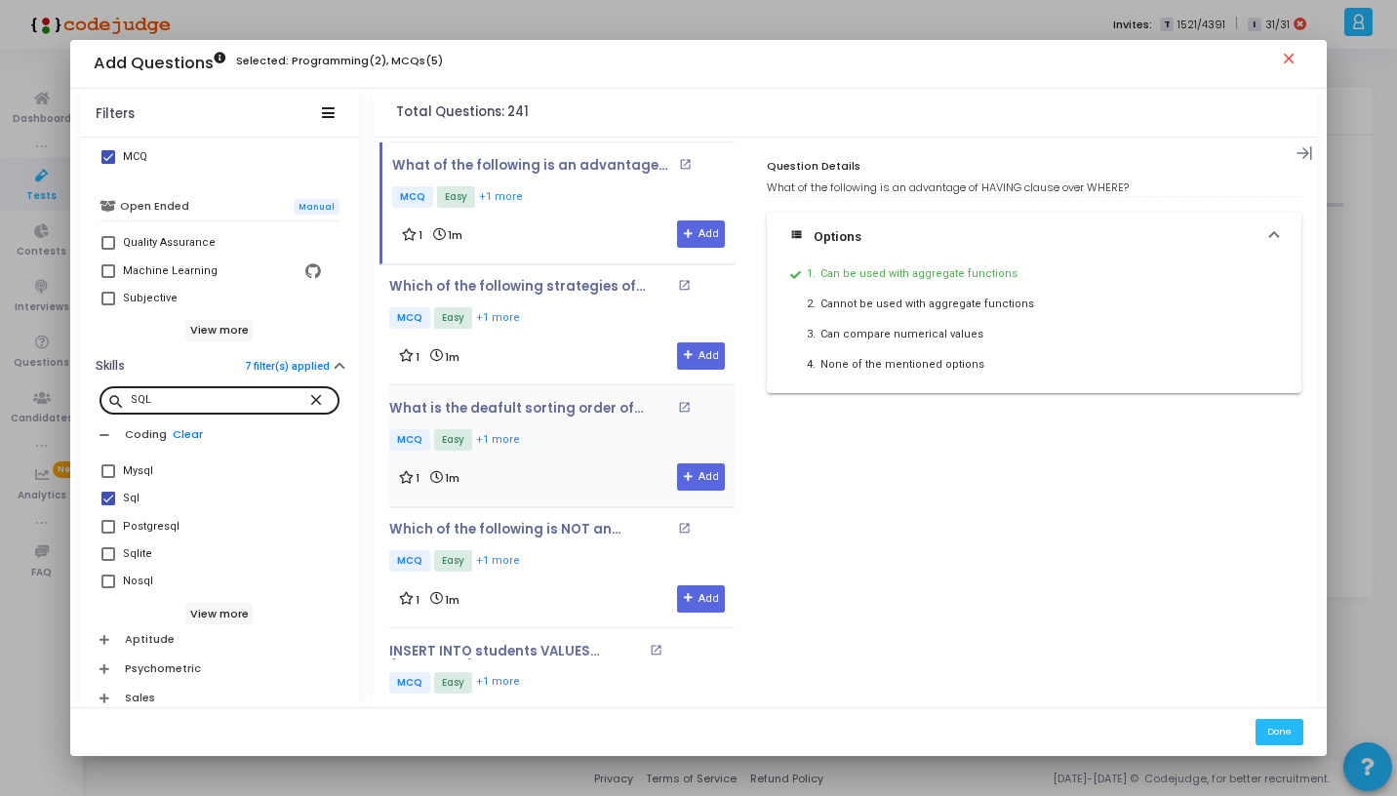
click at [537, 429] on p "MCQ Easy +1 more" at bounding box center [561, 441] width 345 height 24
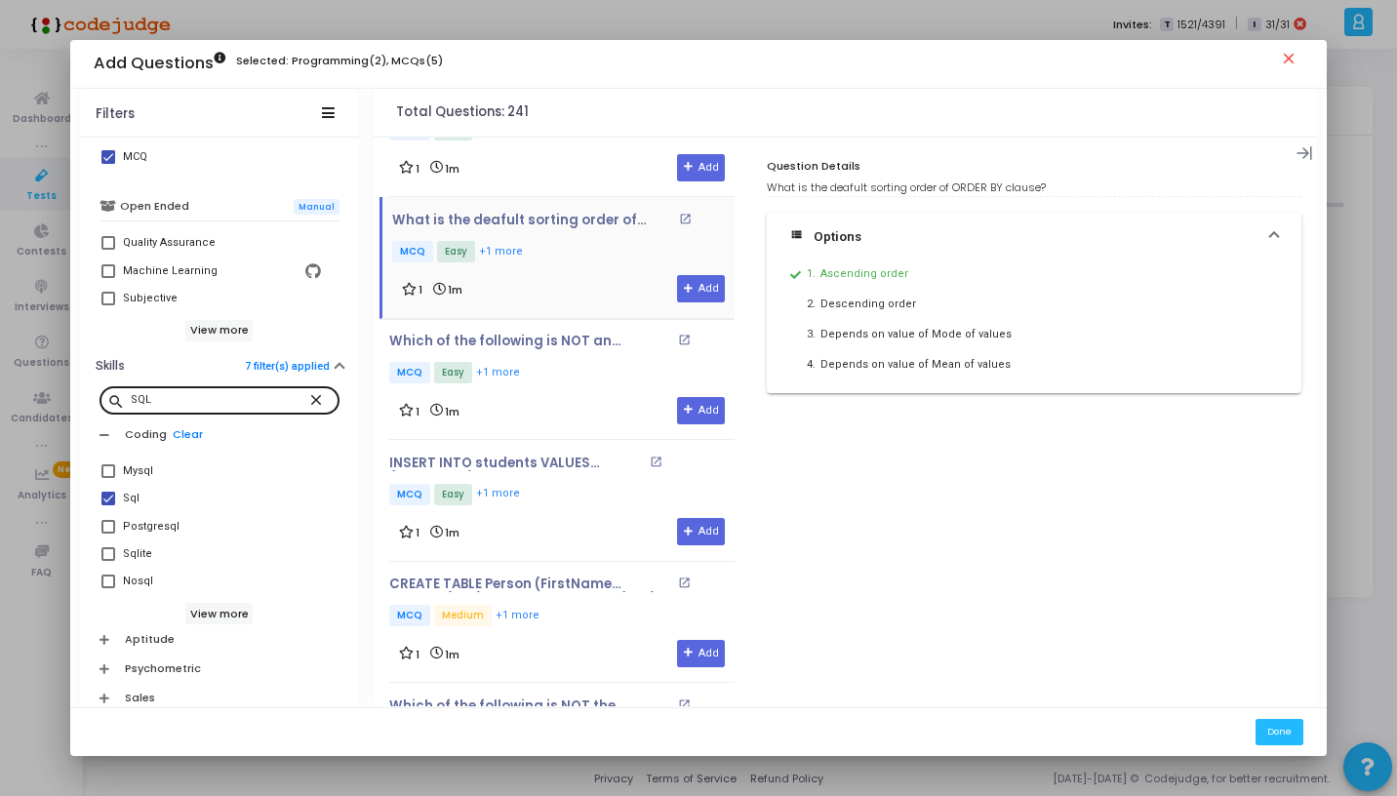
scroll to position [7621, 0]
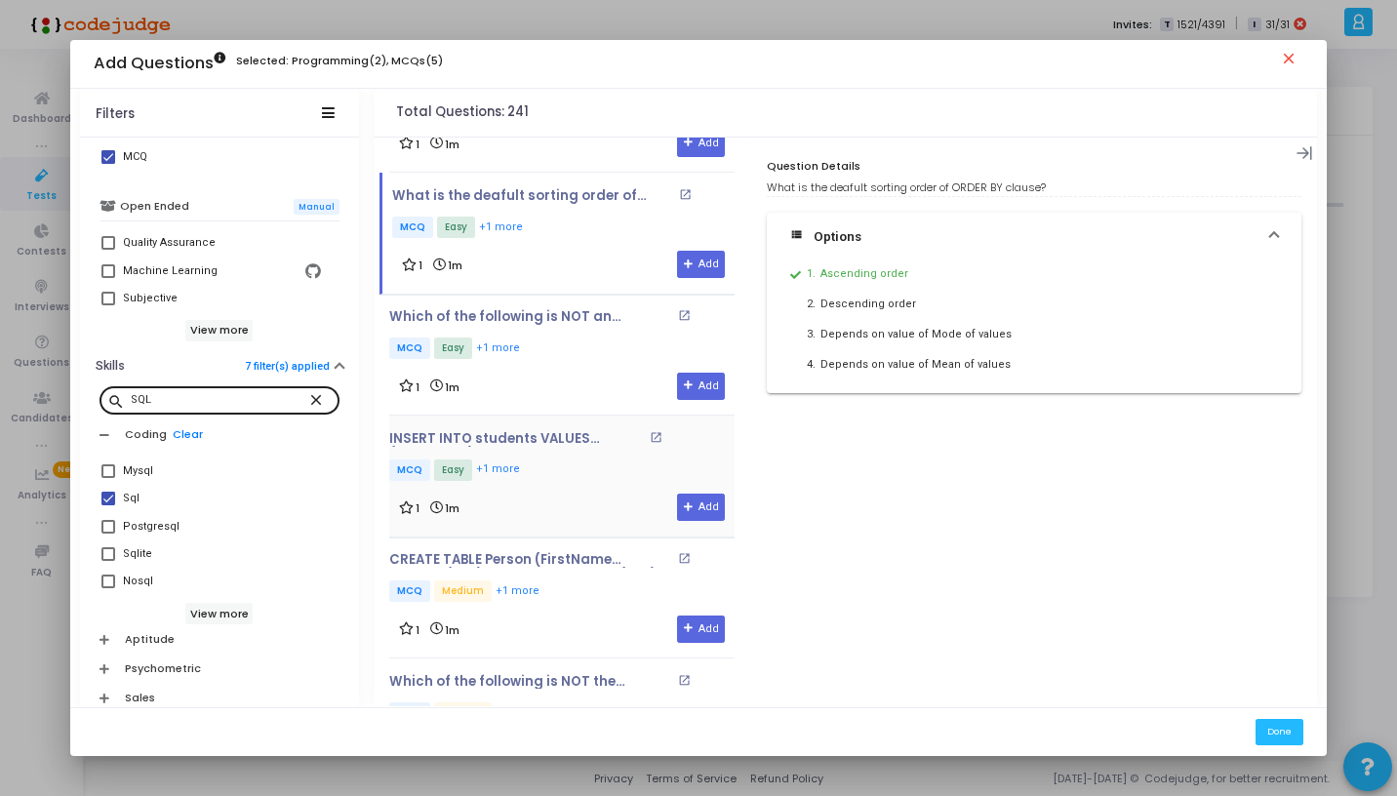
click at [537, 494] on div "1 1m Add" at bounding box center [562, 507] width 326 height 27
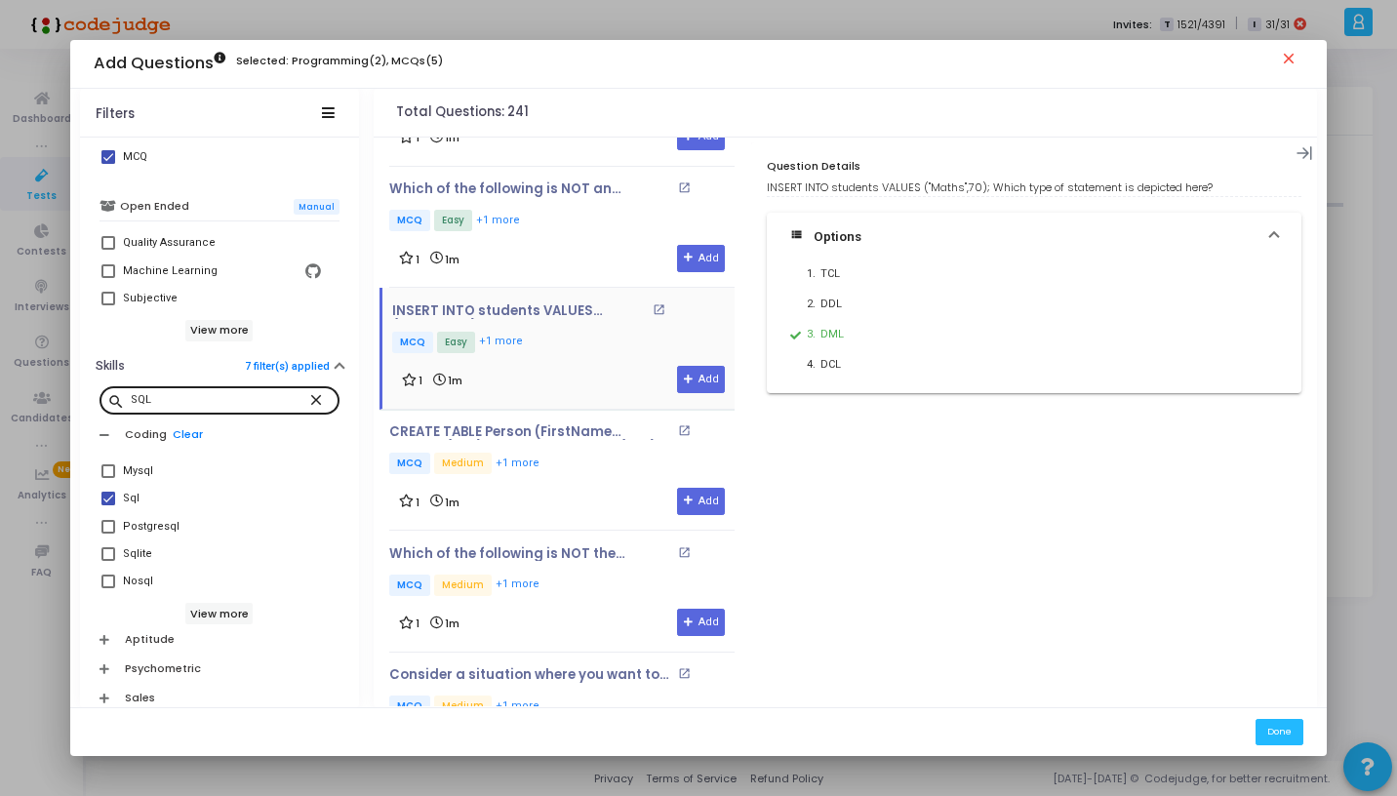
scroll to position [7750, 0]
click at [544, 574] on p "MCQ Medium +1 more" at bounding box center [561, 586] width 345 height 24
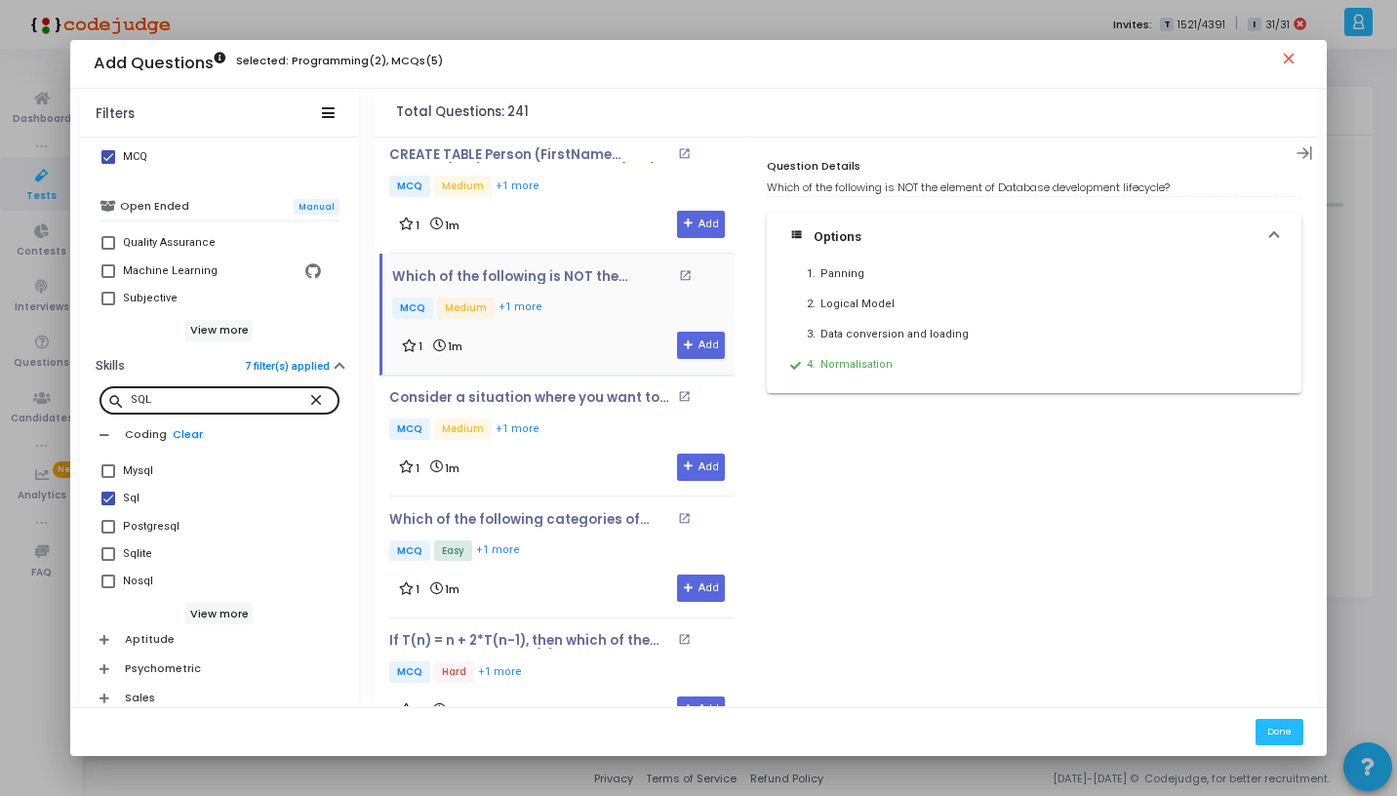
scroll to position [8028, 0]
click at [586, 539] on p "MCQ Easy +1 more" at bounding box center [561, 551] width 345 height 24
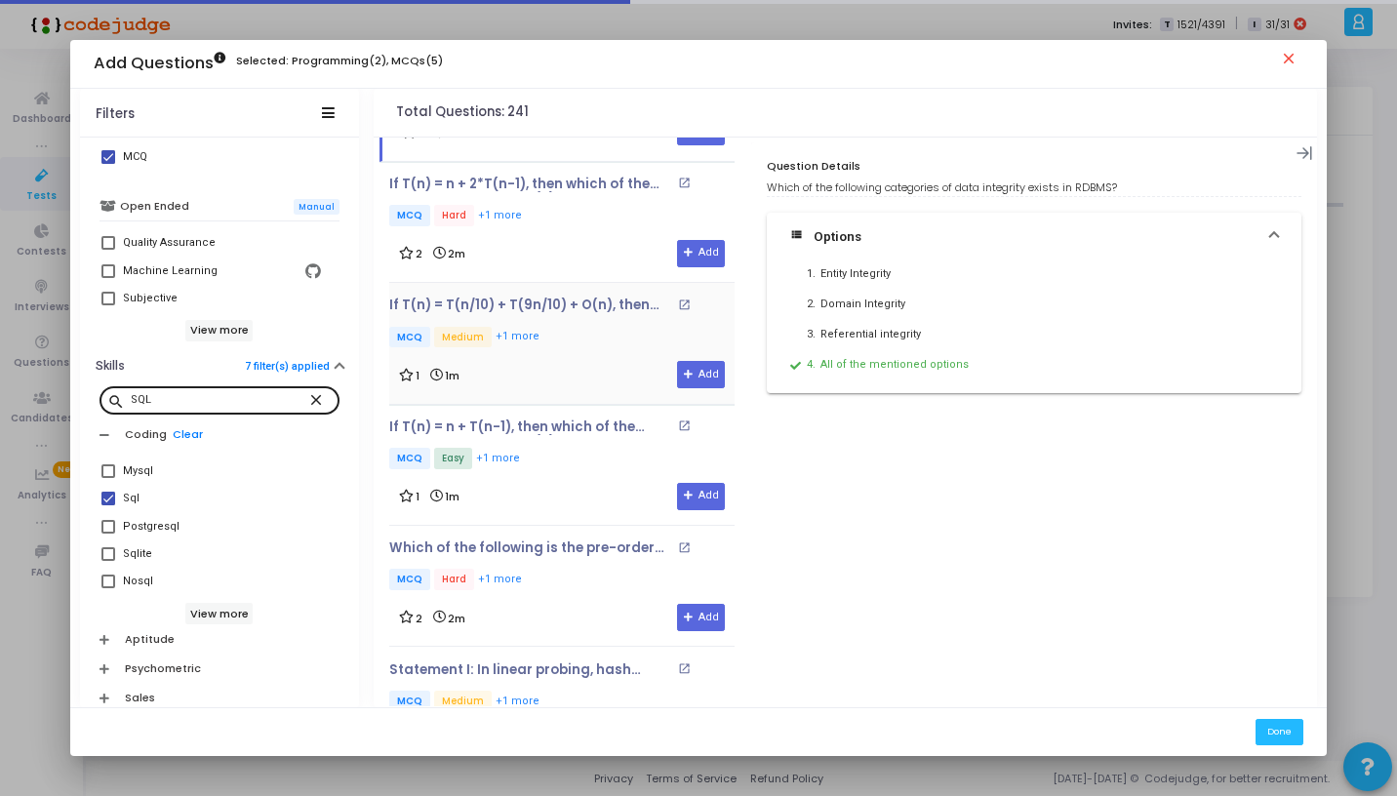
scroll to position [8552, 0]
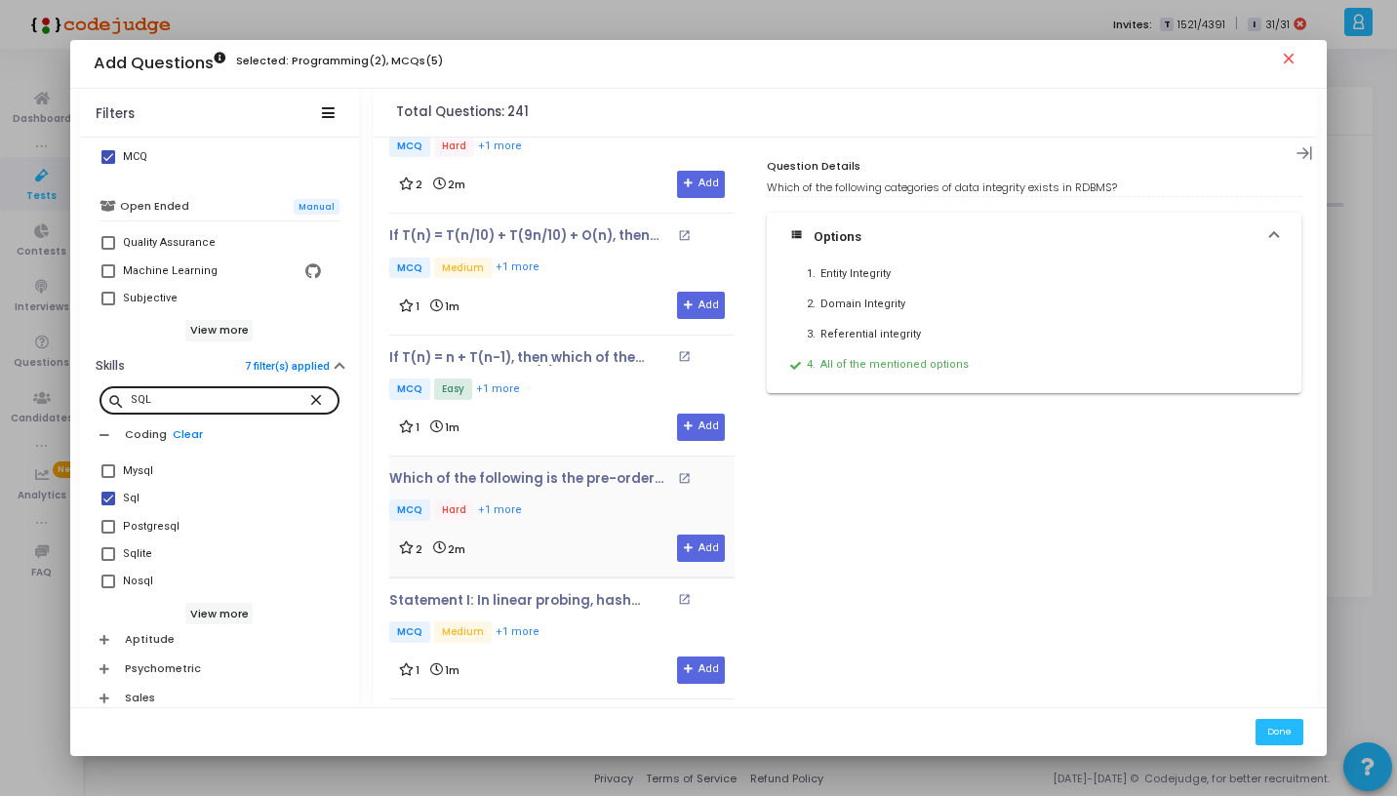
click at [571, 489] on div "Which of the following is the pre-order traversal for the tree whose nodes when…" at bounding box center [561, 516] width 345 height 91
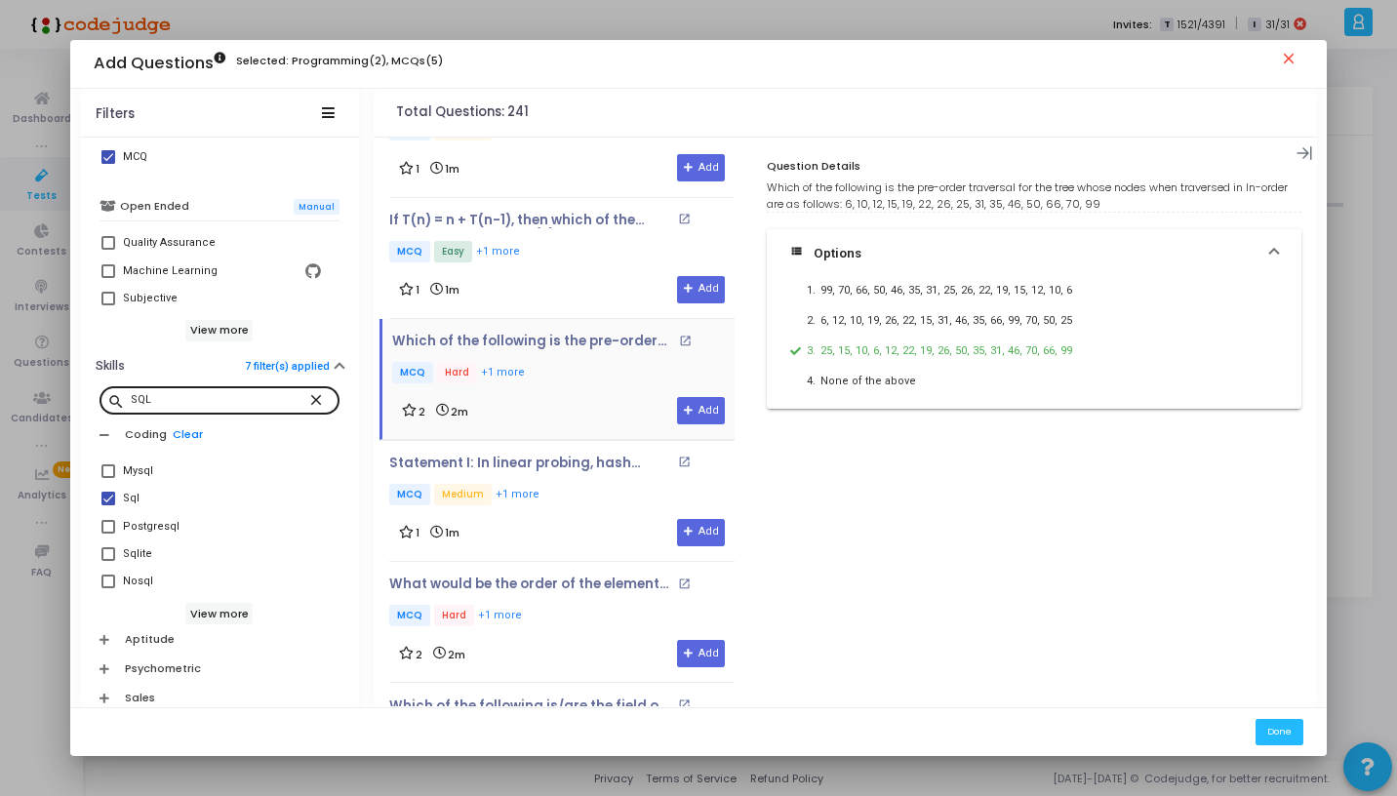
scroll to position [8735, 0]
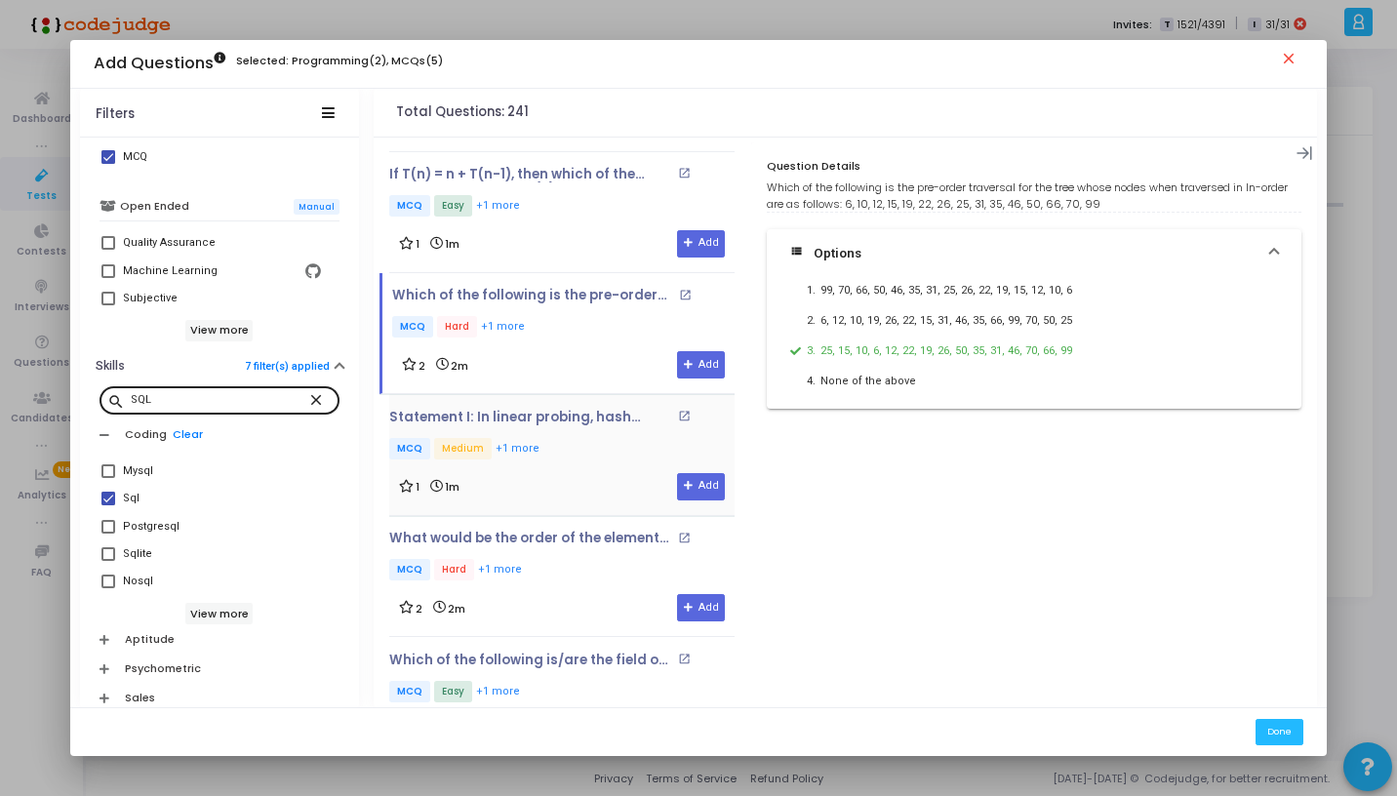
click at [564, 438] on p "MCQ Medium +1 more" at bounding box center [561, 450] width 345 height 24
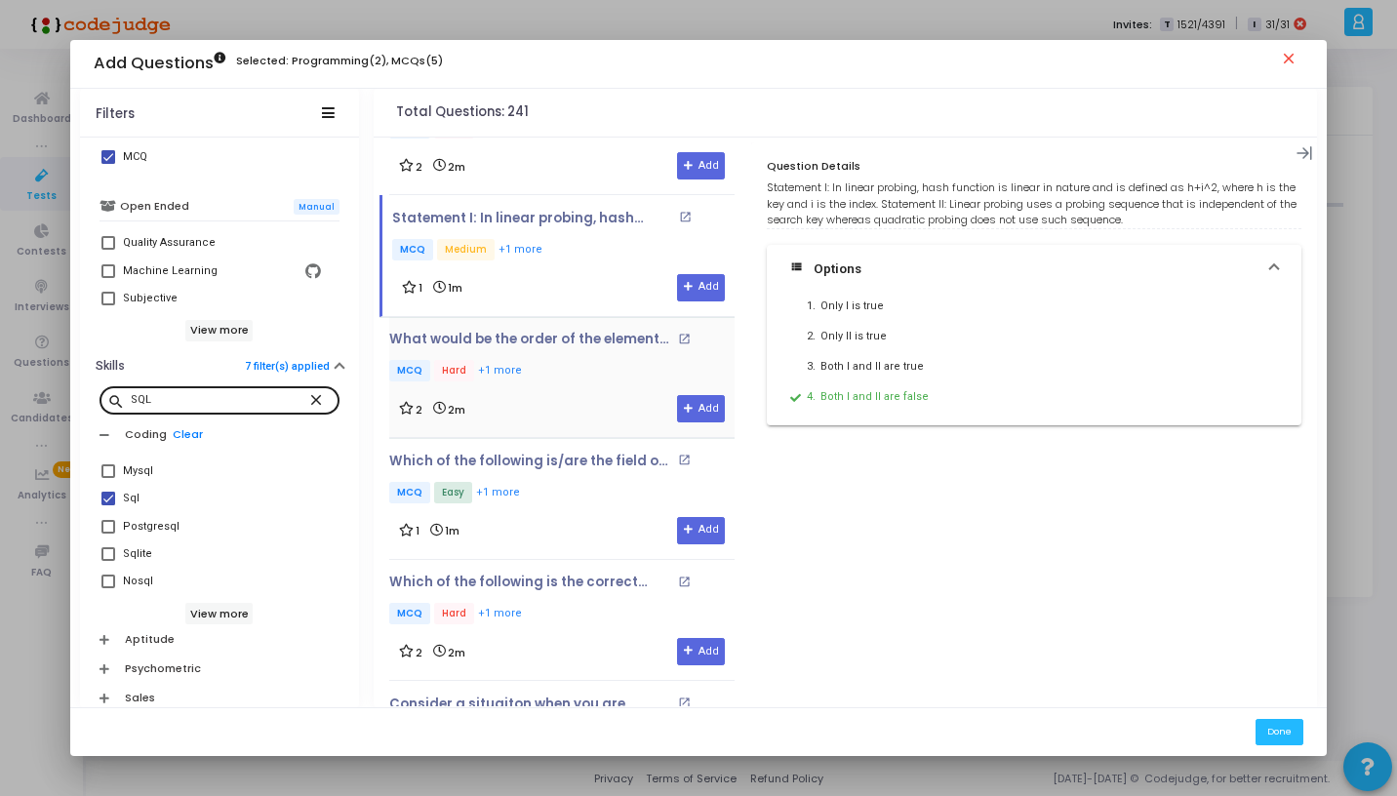
scroll to position [8988, 0]
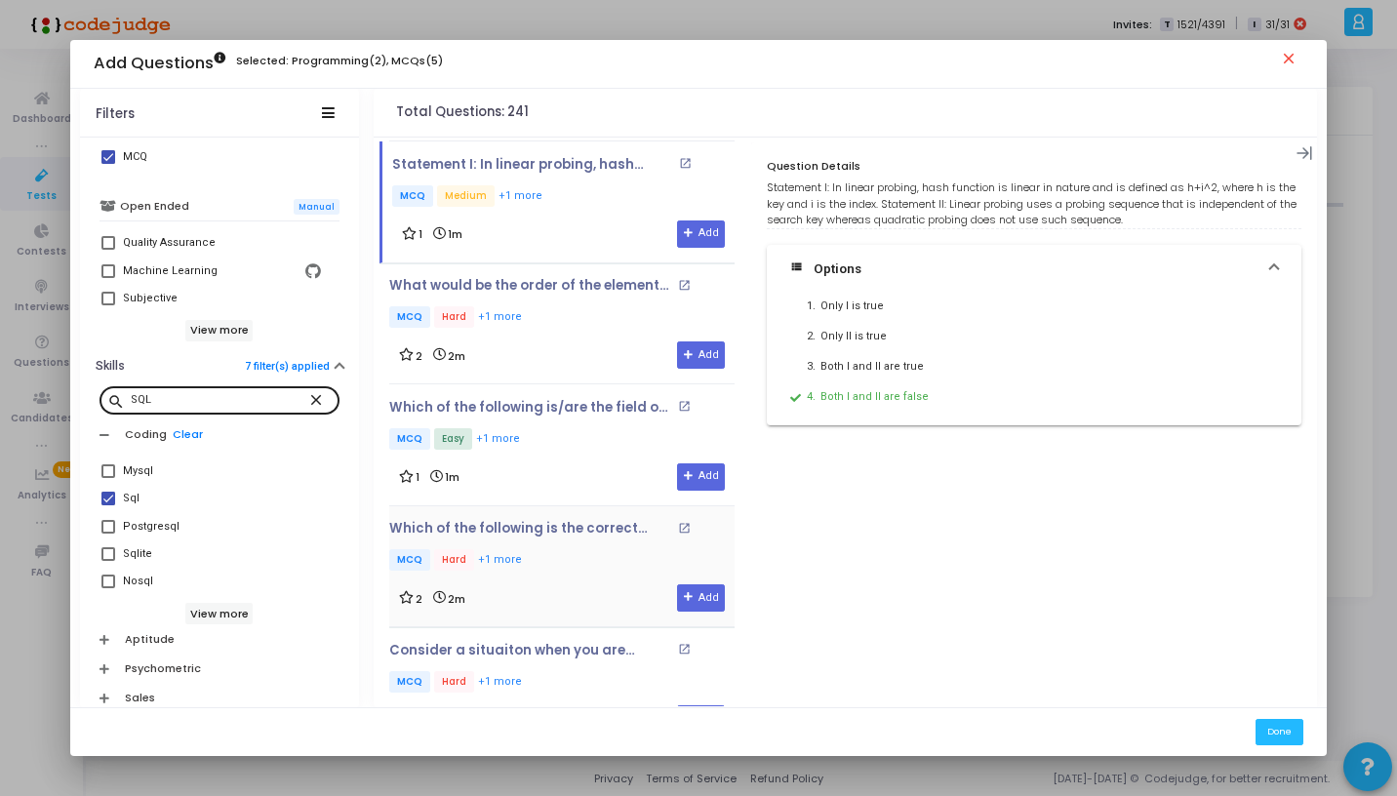
click at [562, 521] on div "Which of the following is the correct sequence of steps as per the forward meth…" at bounding box center [561, 547] width 345 height 53
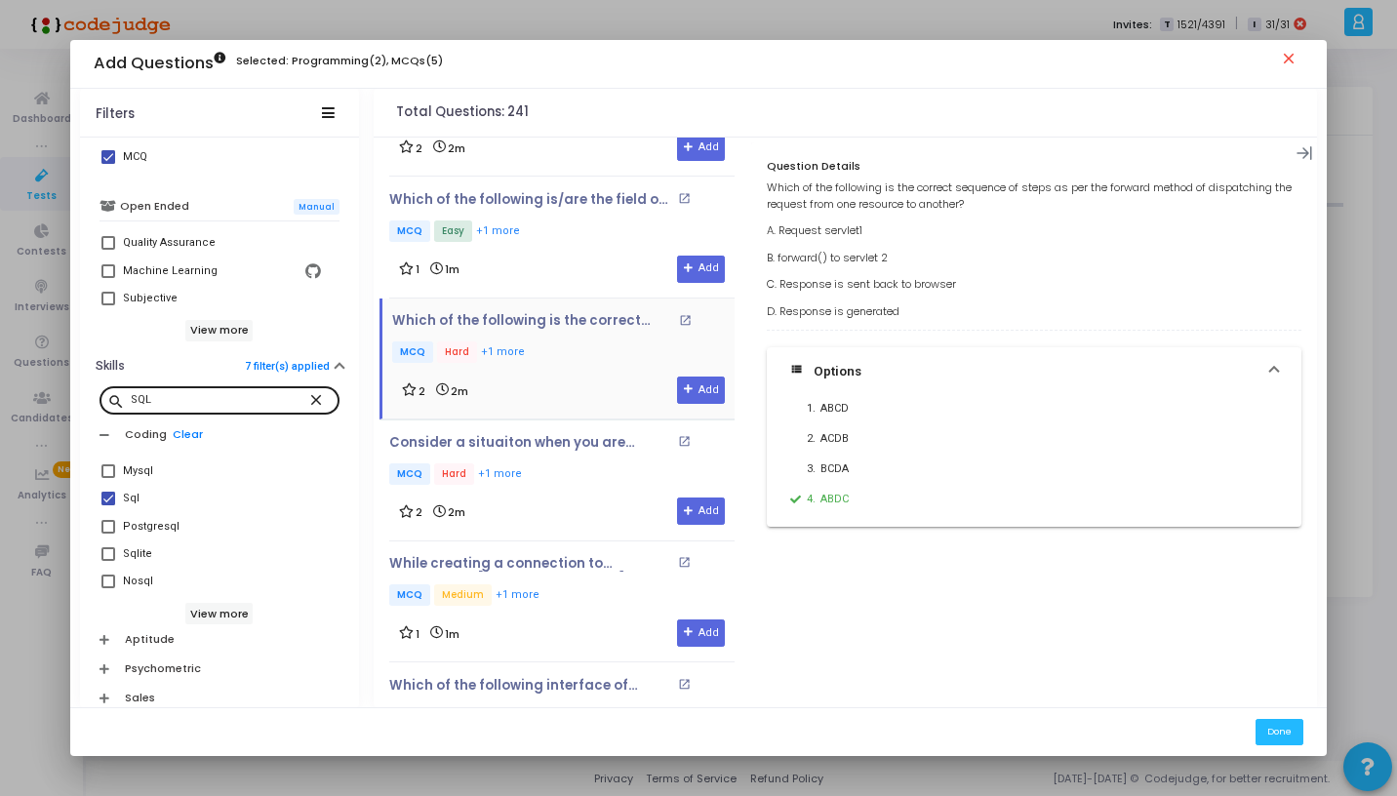
scroll to position [9227, 0]
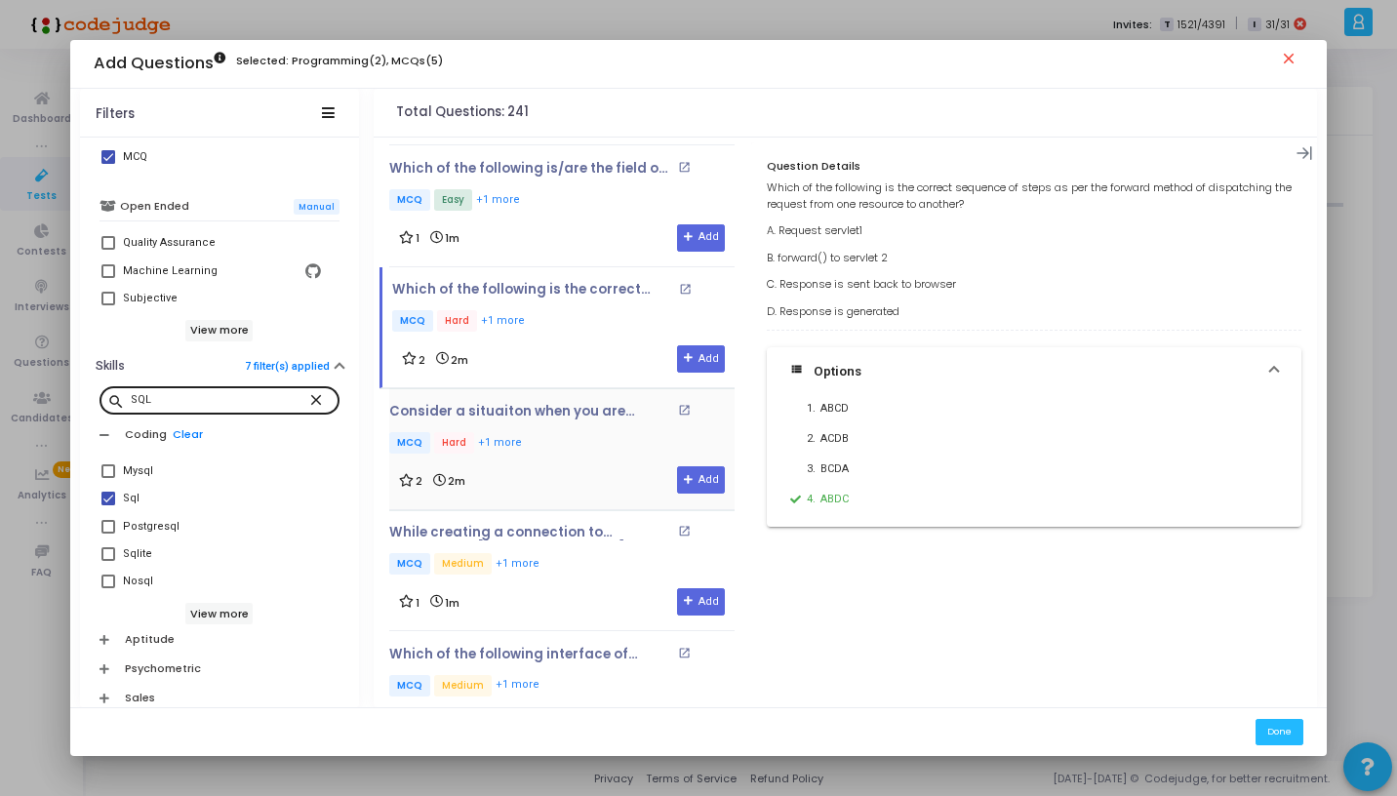
click at [566, 432] on p "MCQ Hard +1 more" at bounding box center [561, 444] width 345 height 24
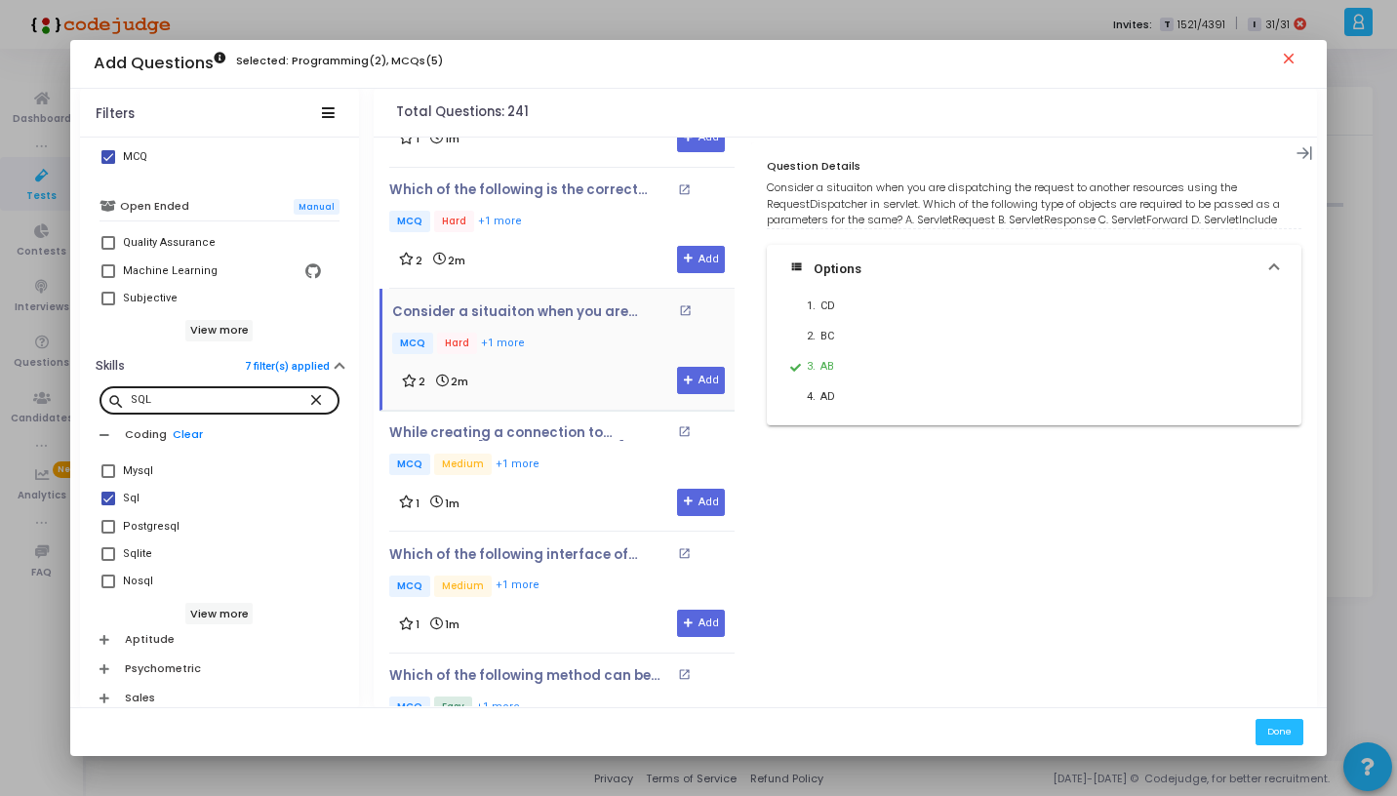
scroll to position [9345, 0]
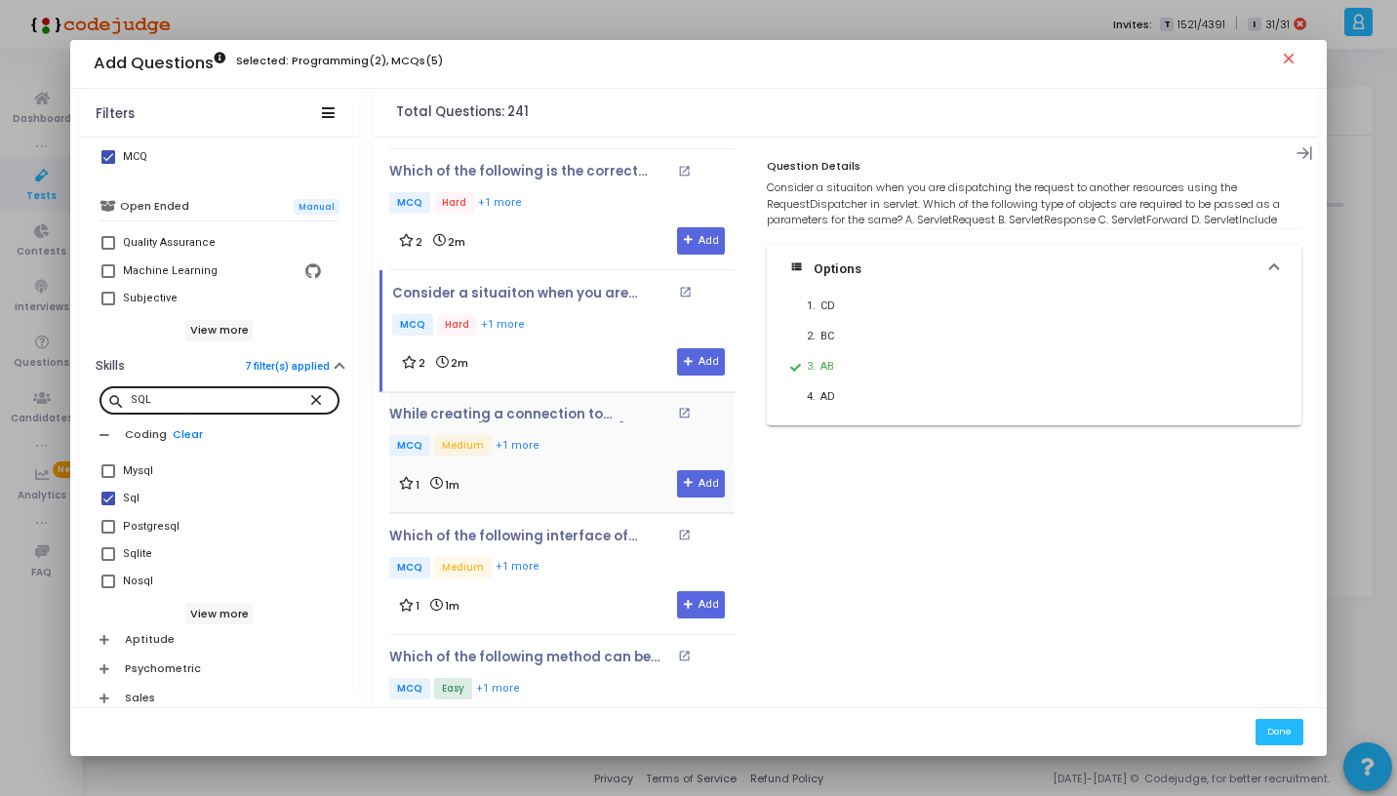
click at [555, 407] on div "While creating a connection to database in java, we have the phase of creating …" at bounding box center [561, 433] width 345 height 53
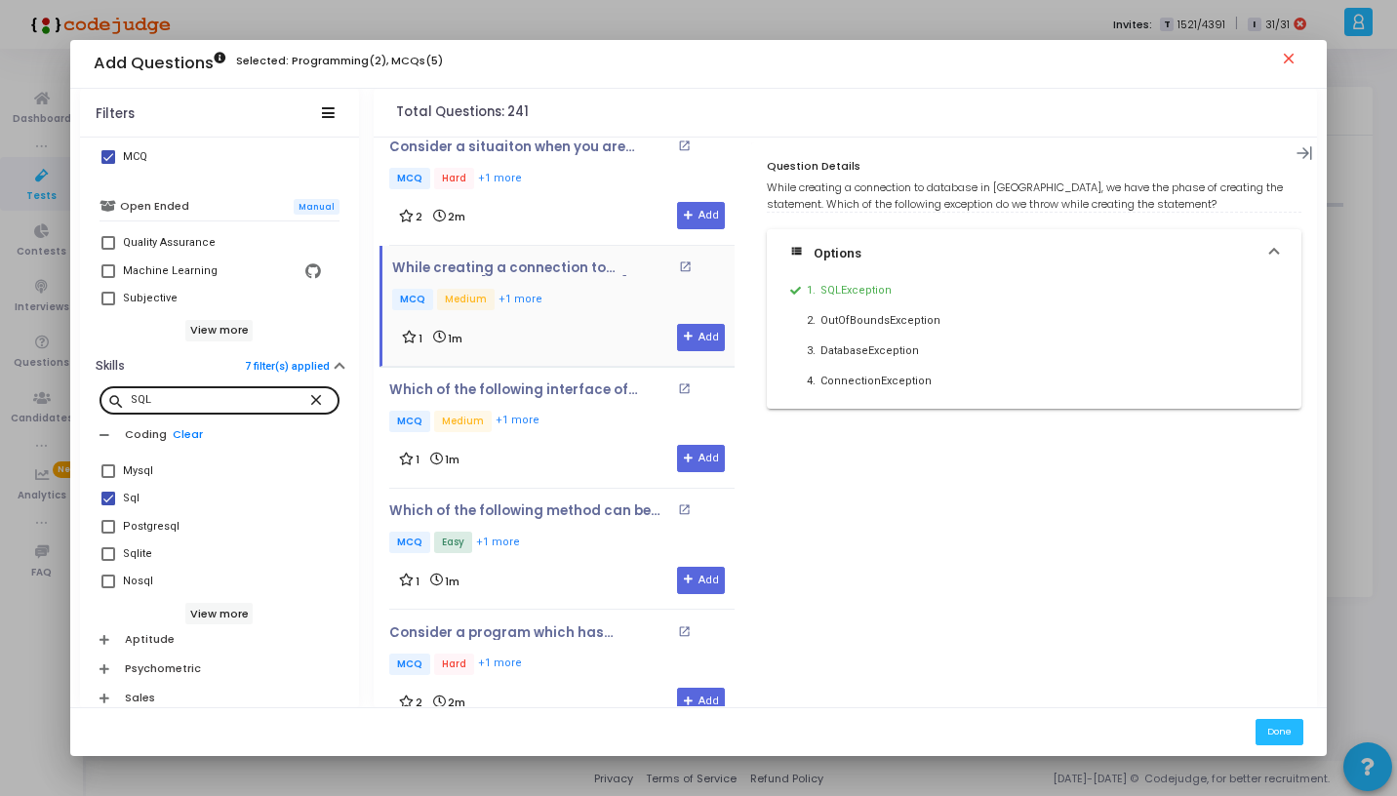
scroll to position [9494, 0]
click at [578, 409] on p "MCQ Medium +1 more" at bounding box center [561, 421] width 345 height 24
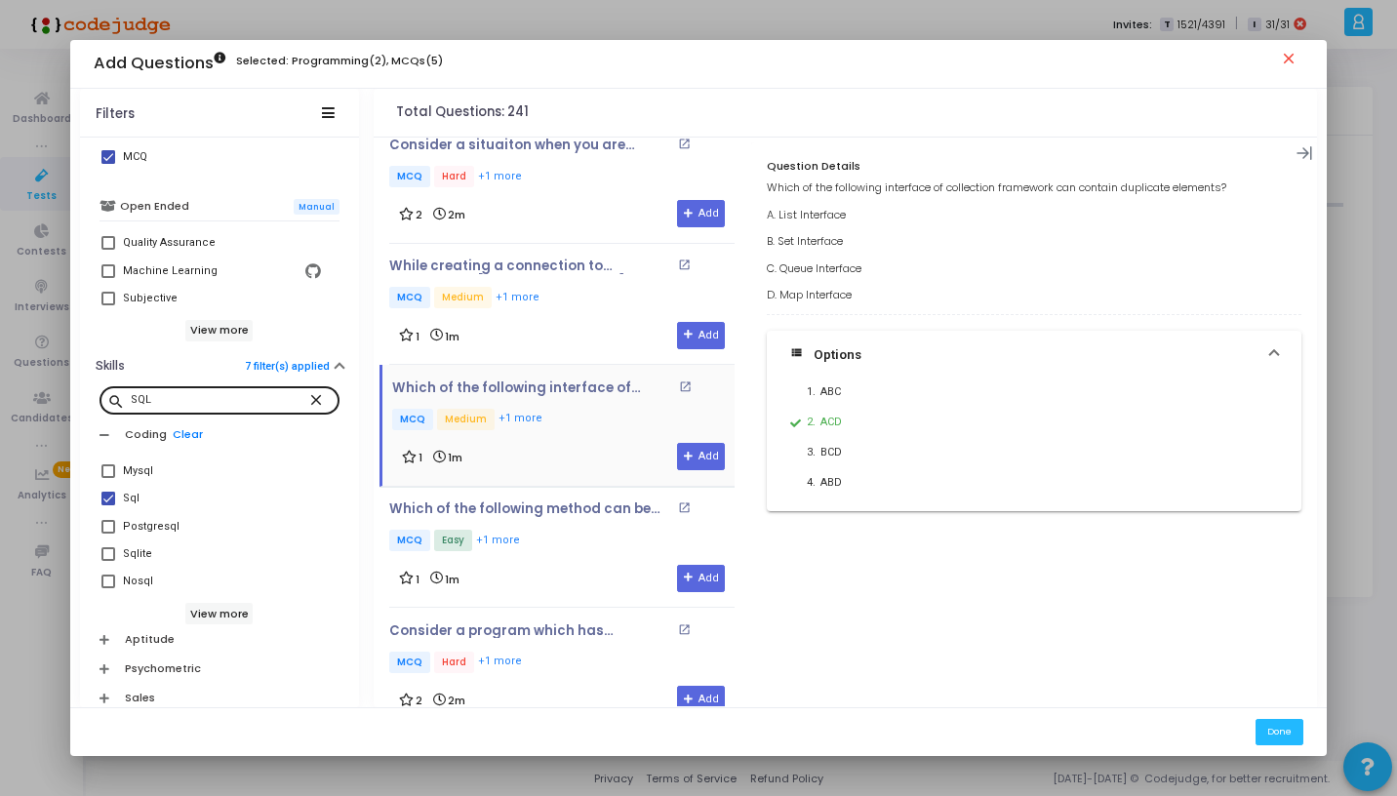
scroll to position [9664, 0]
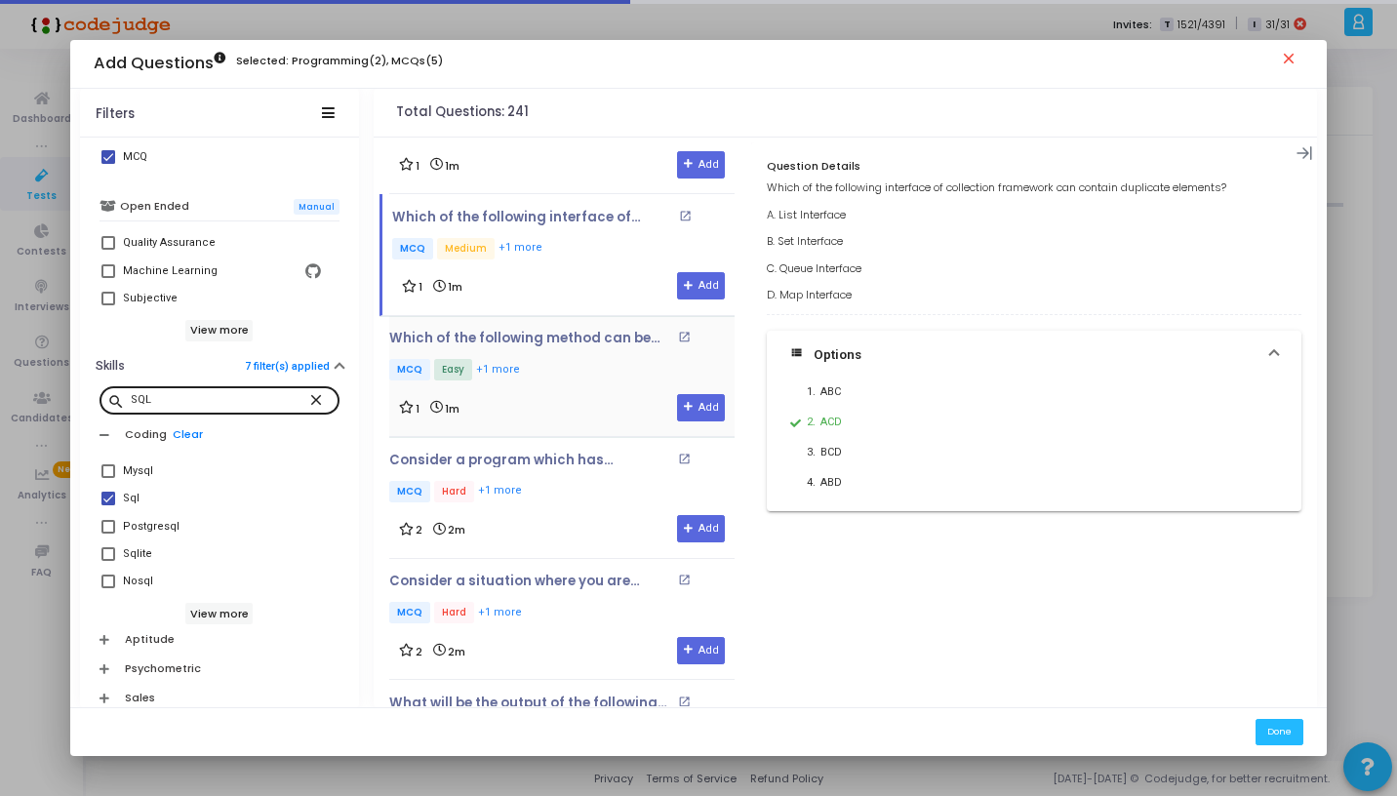
click at [585, 359] on p "MCQ Easy +1 more" at bounding box center [561, 371] width 345 height 24
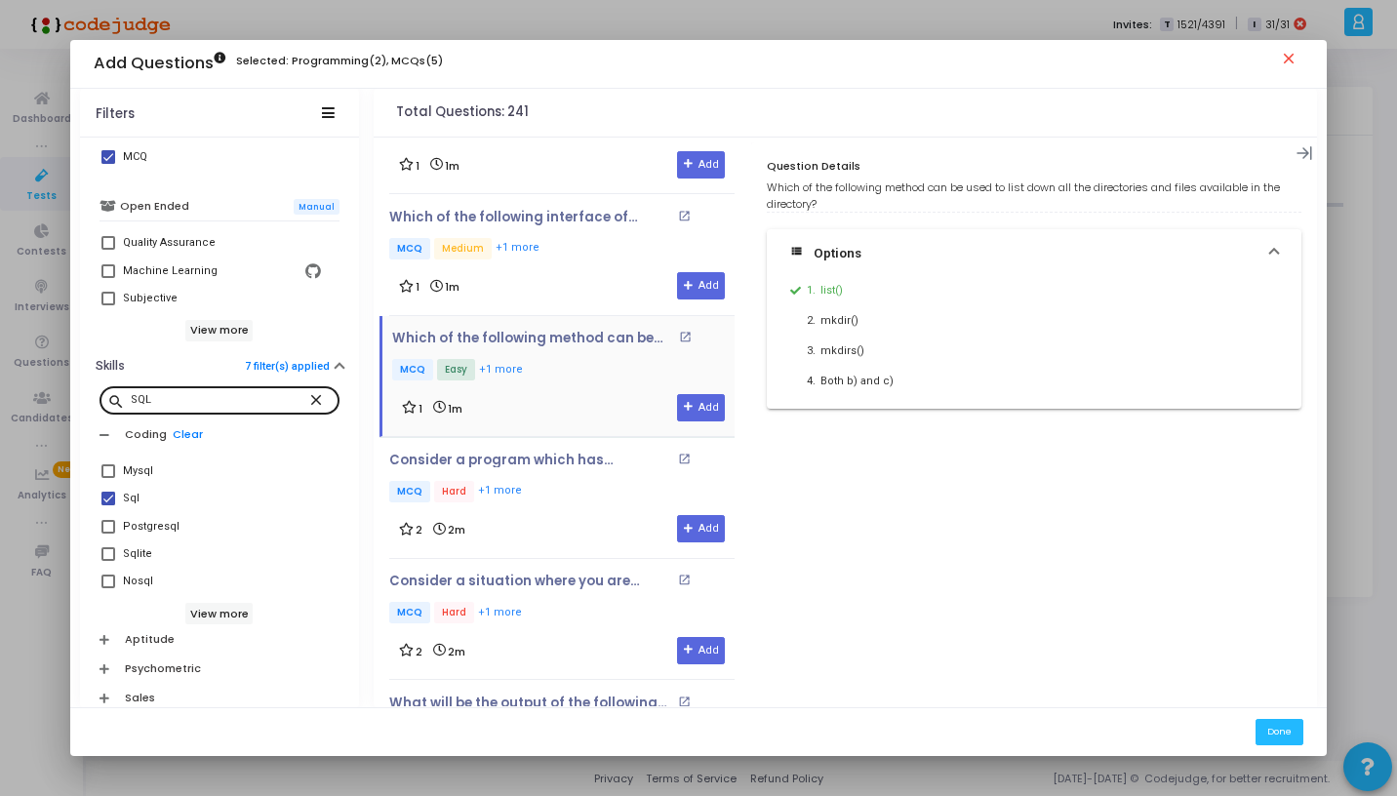
scroll to position [9782, 0]
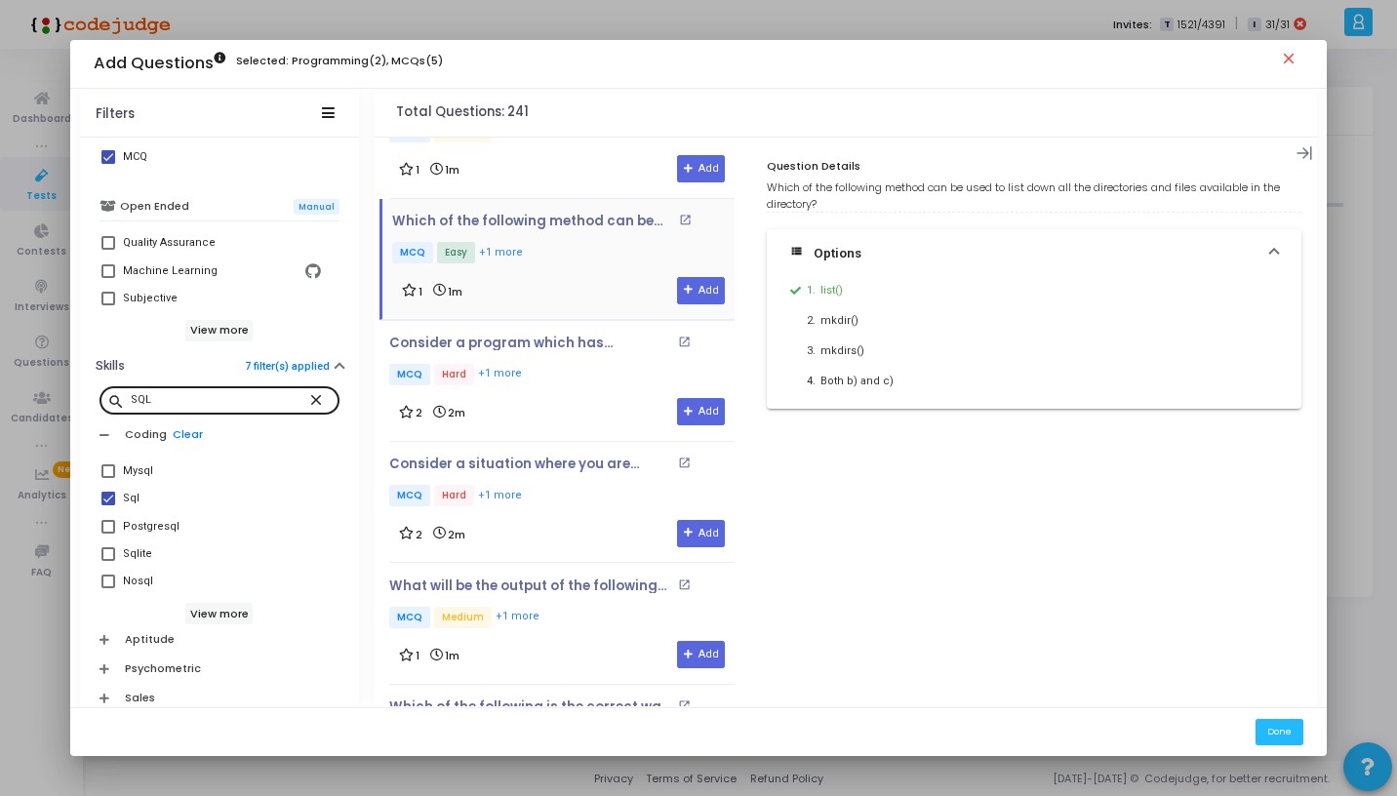
click at [585, 364] on p "MCQ Hard +1 more" at bounding box center [561, 376] width 345 height 24
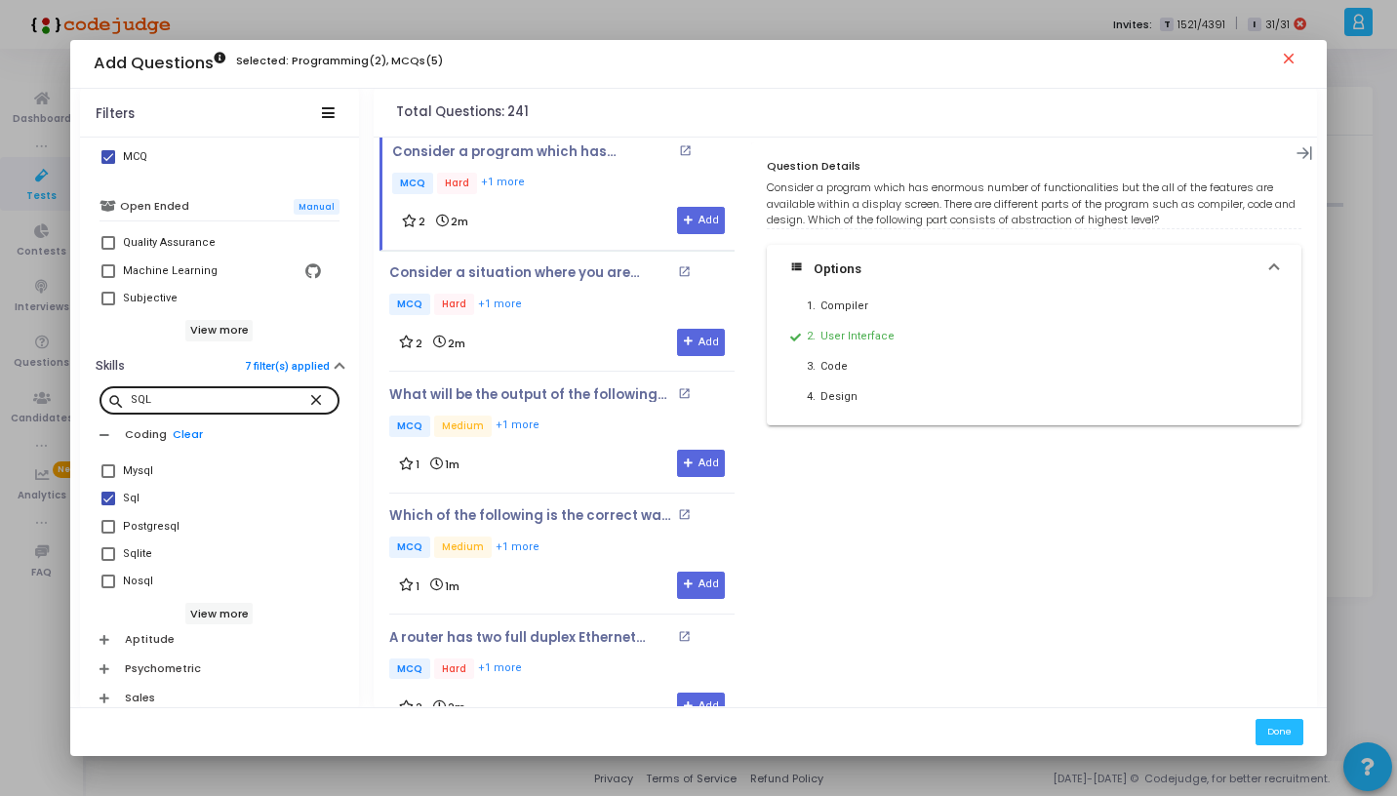
scroll to position [9974, 0]
click at [575, 328] on div "2 2m Add" at bounding box center [562, 341] width 326 height 27
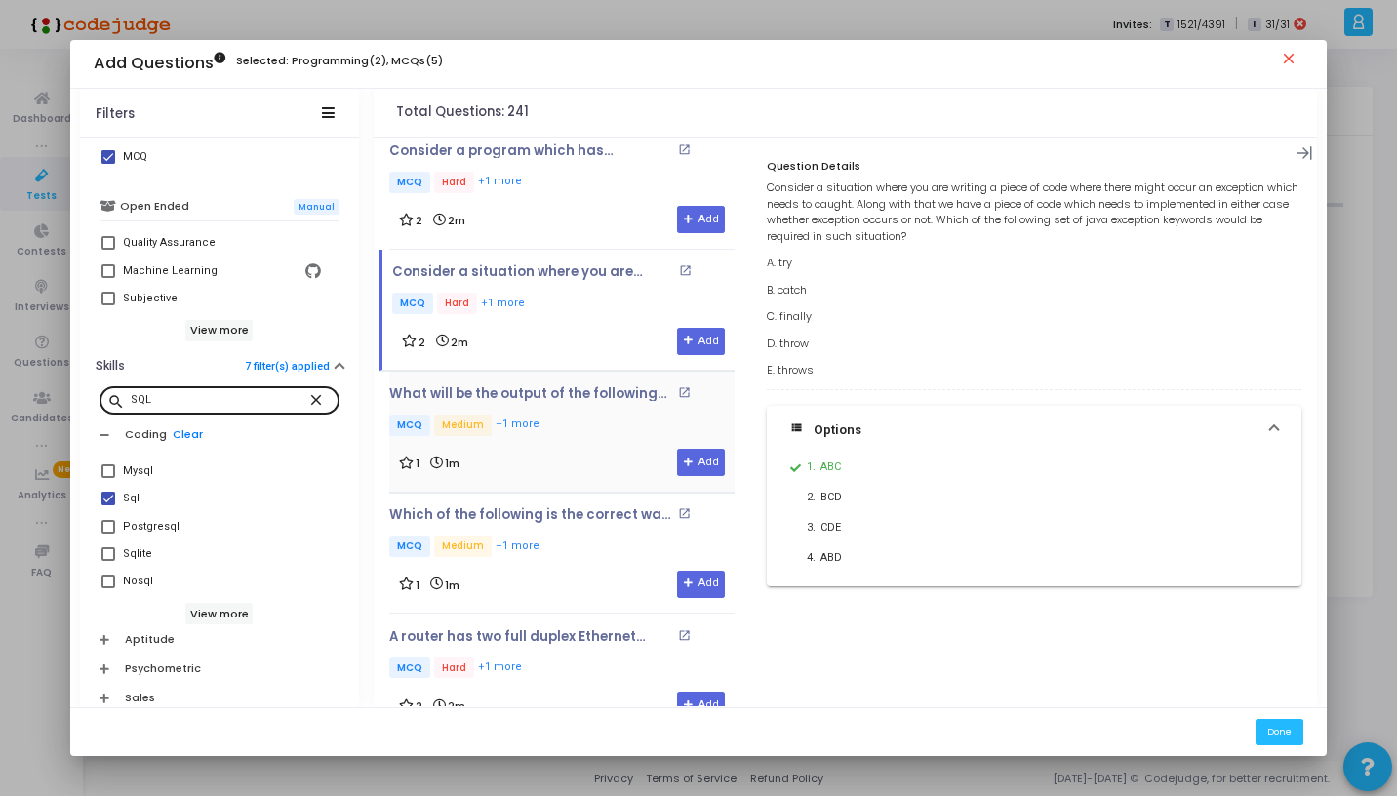
click at [568, 386] on div "What will be the output of the following code snippet? open_in_new MCQ Medium +…" at bounding box center [561, 412] width 345 height 53
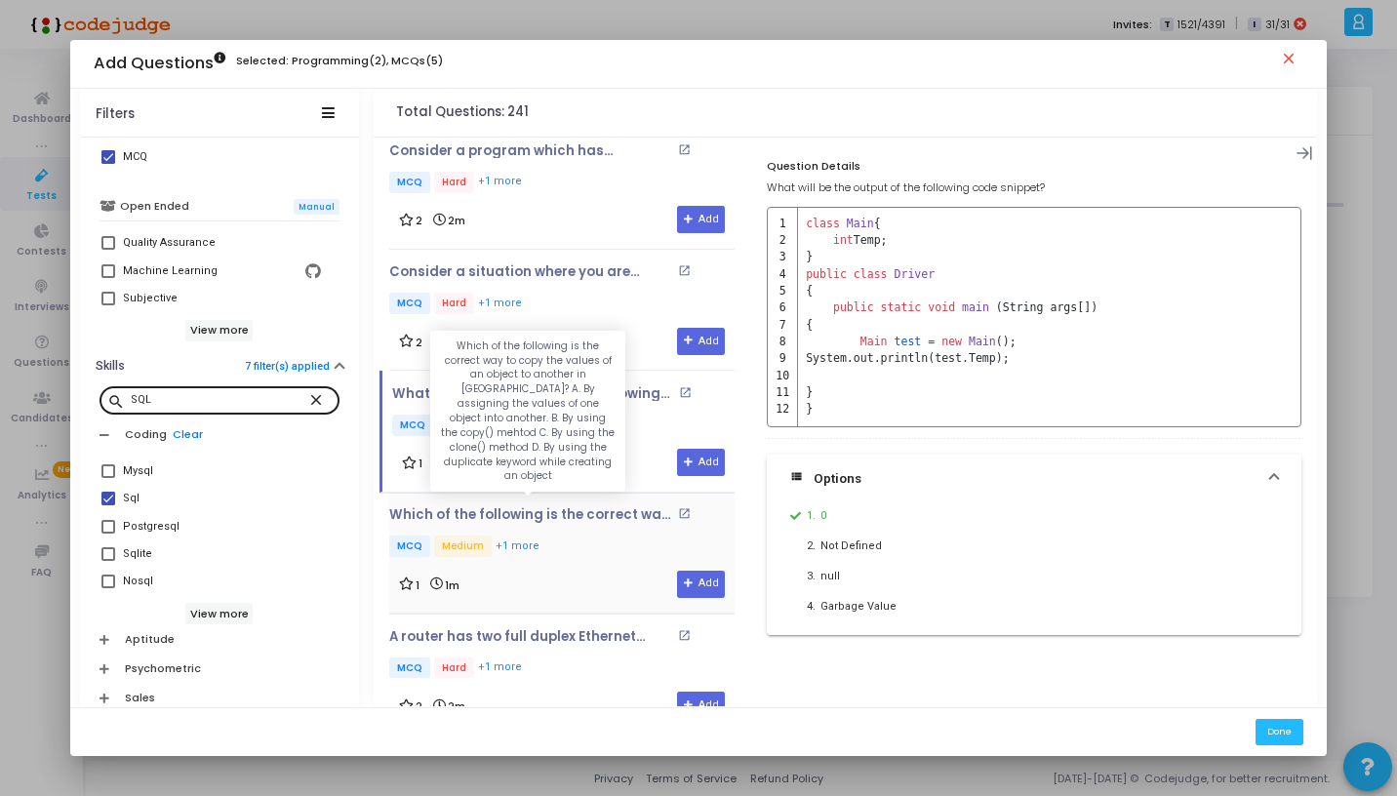
click at [551, 507] on p "Which of the following is the correct way to copy the values of an object to an…" at bounding box center [530, 515] width 283 height 16
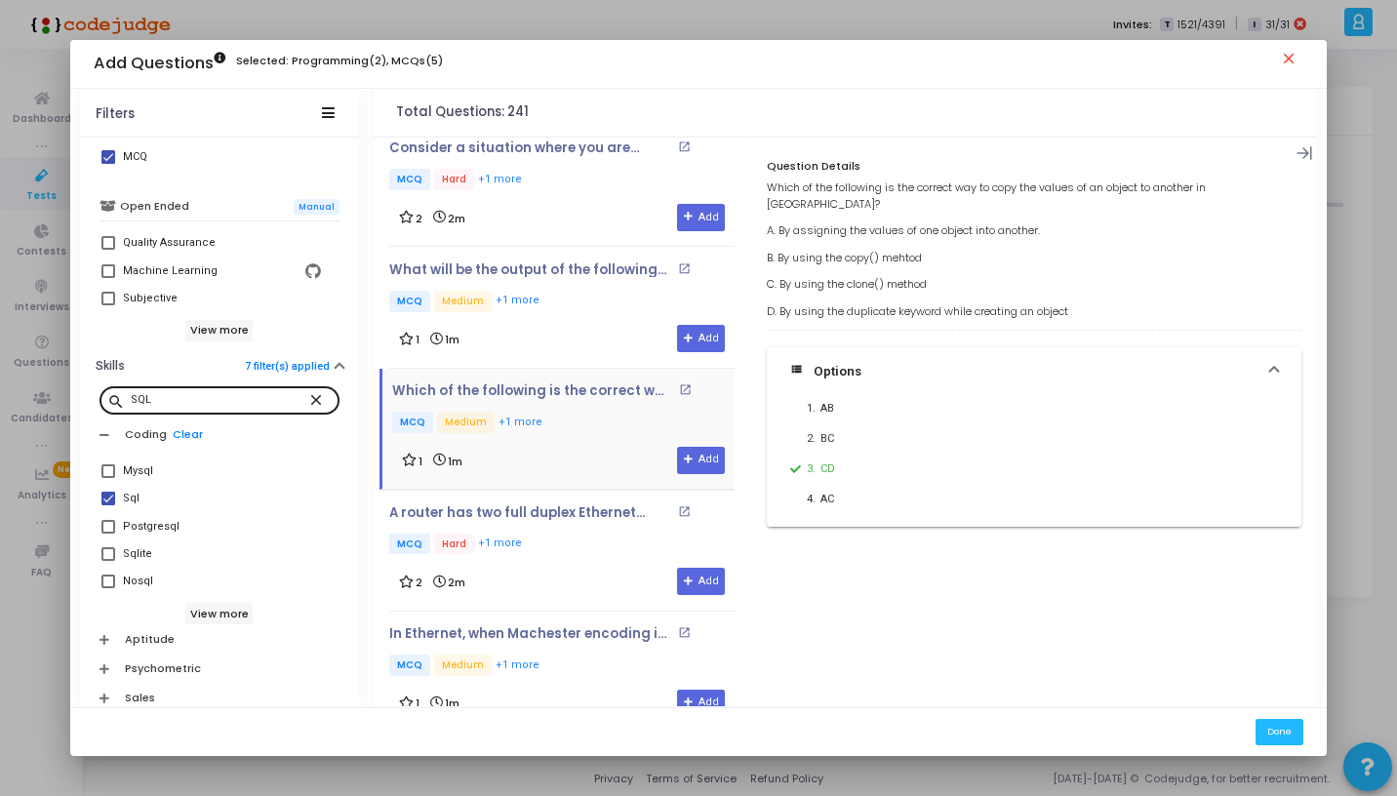
scroll to position [10101, 0]
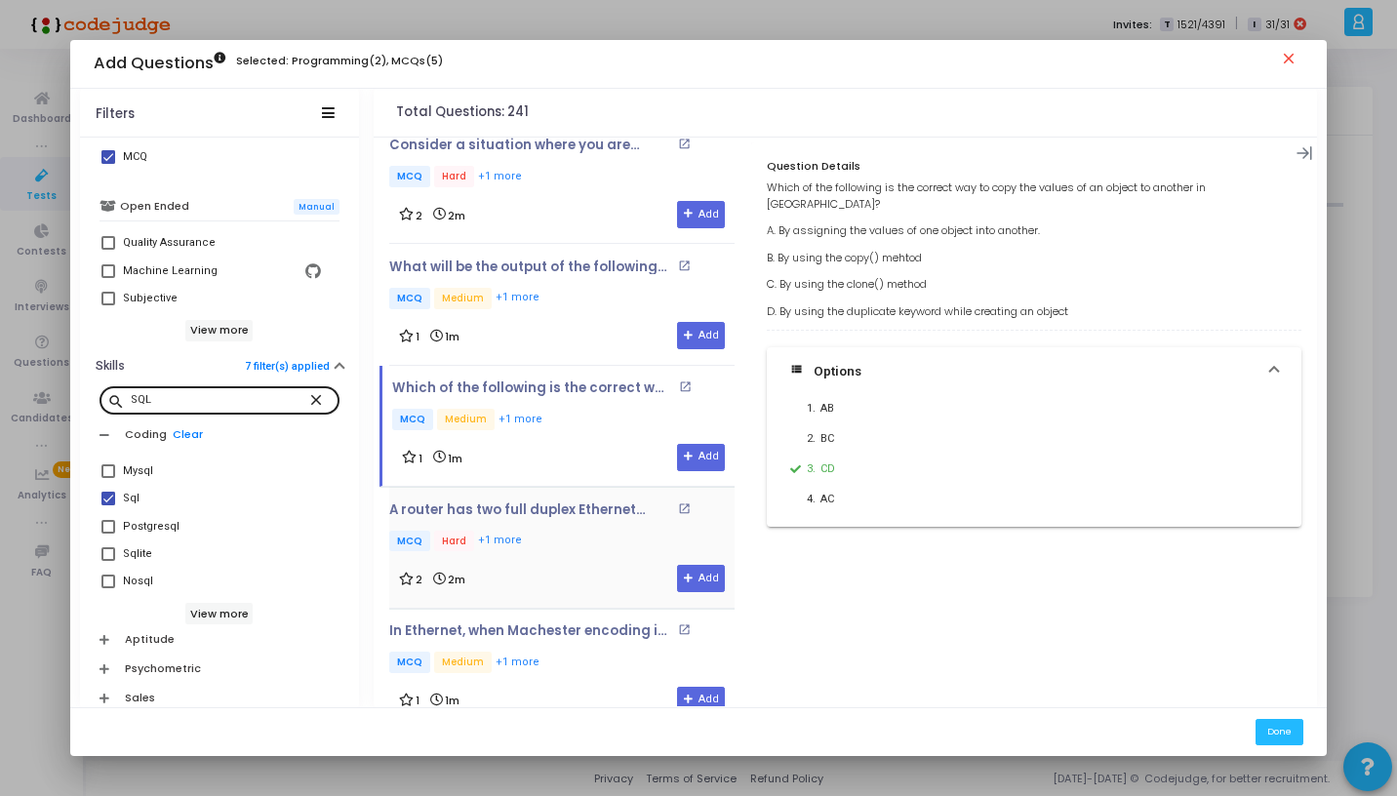
click at [549, 565] on div "2 2m Add" at bounding box center [562, 578] width 326 height 27
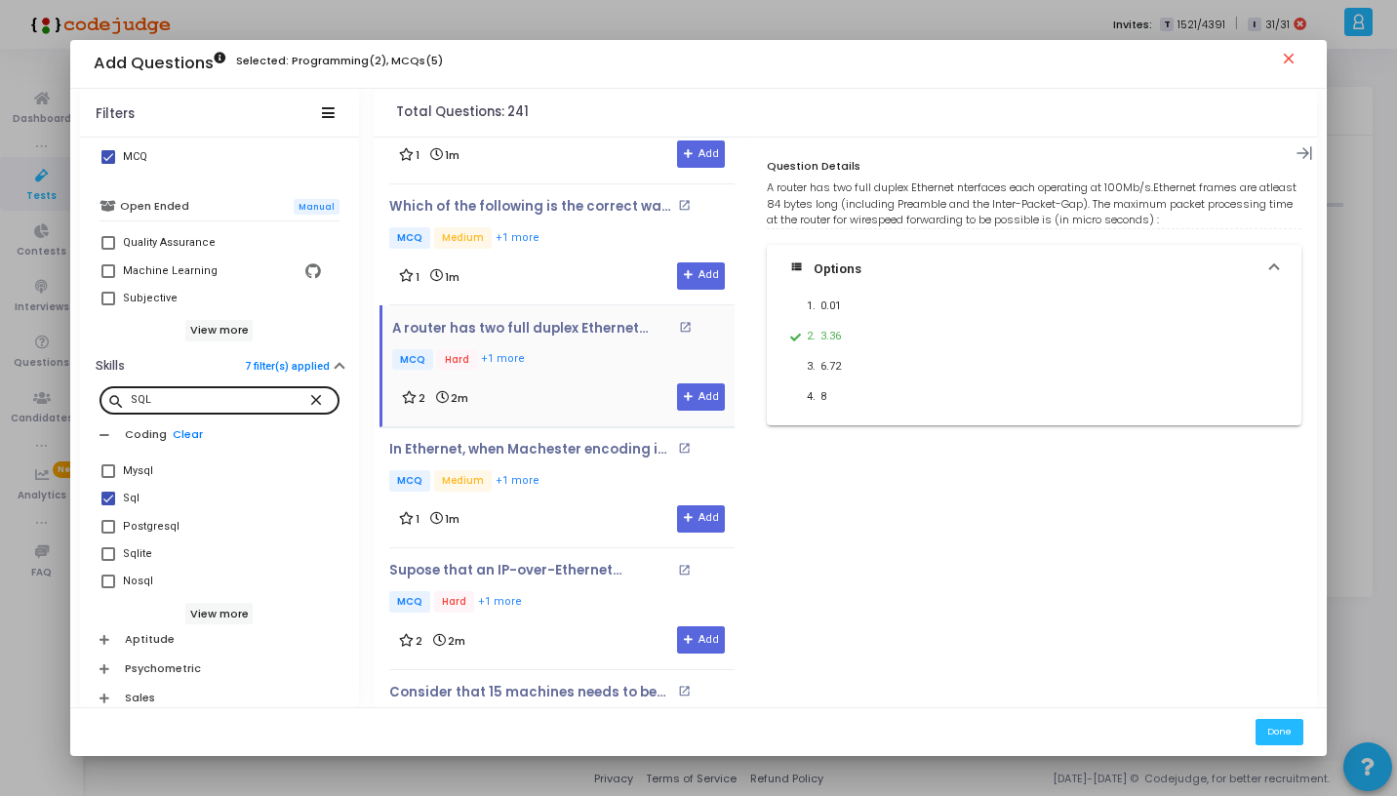
scroll to position [10286, 0]
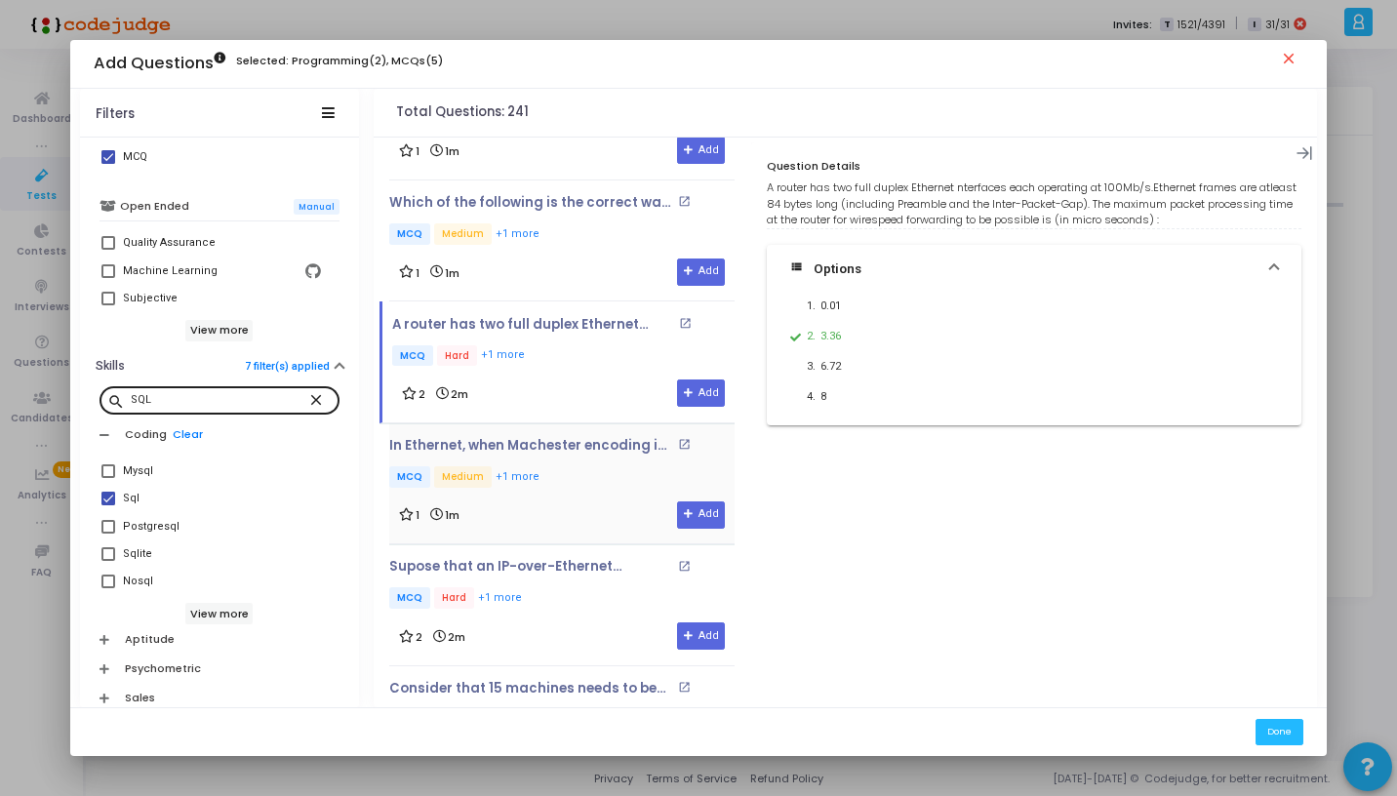
click at [563, 454] on div "In Ethernet, when Machester encoding is used , the bit rate is open_in_new MCQ …" at bounding box center [561, 483] width 345 height 91
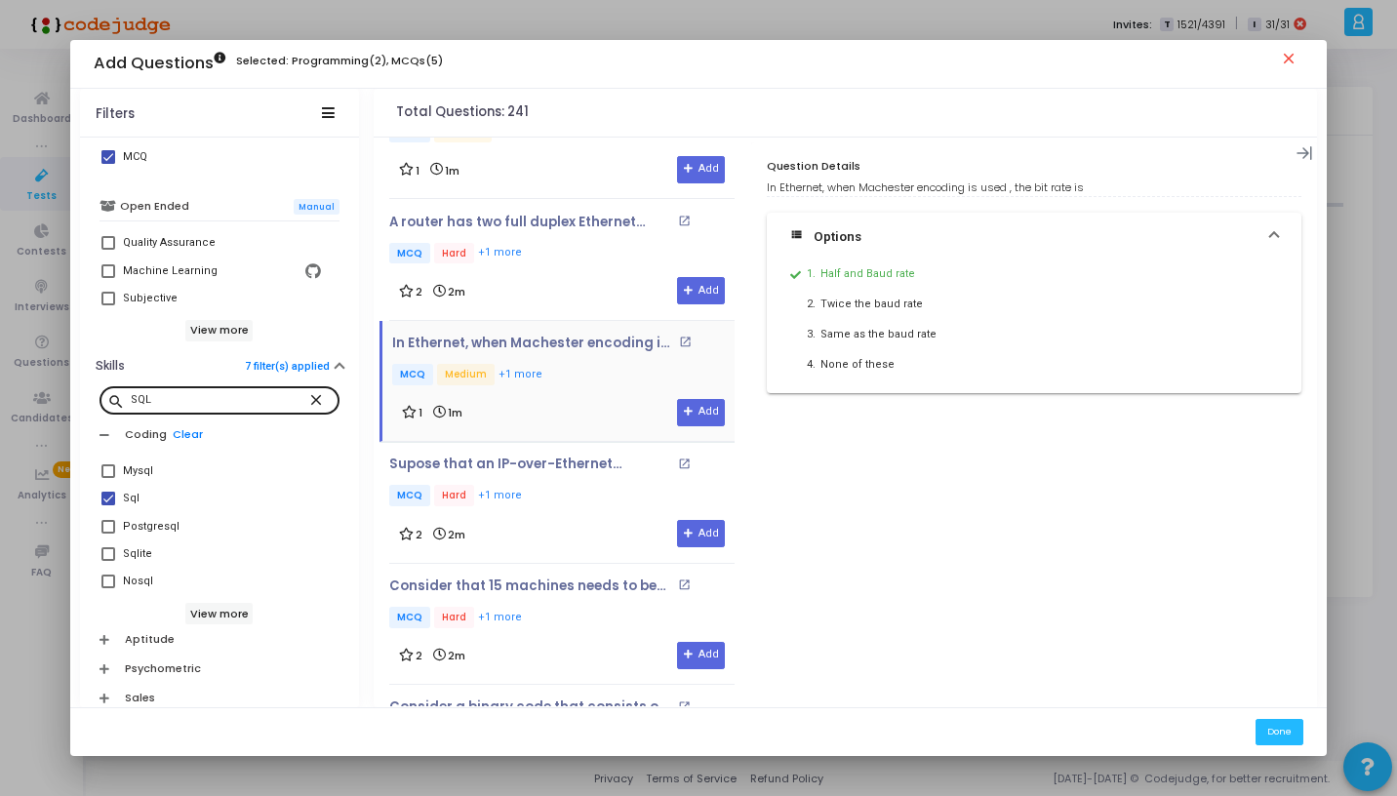
scroll to position [10398, 0]
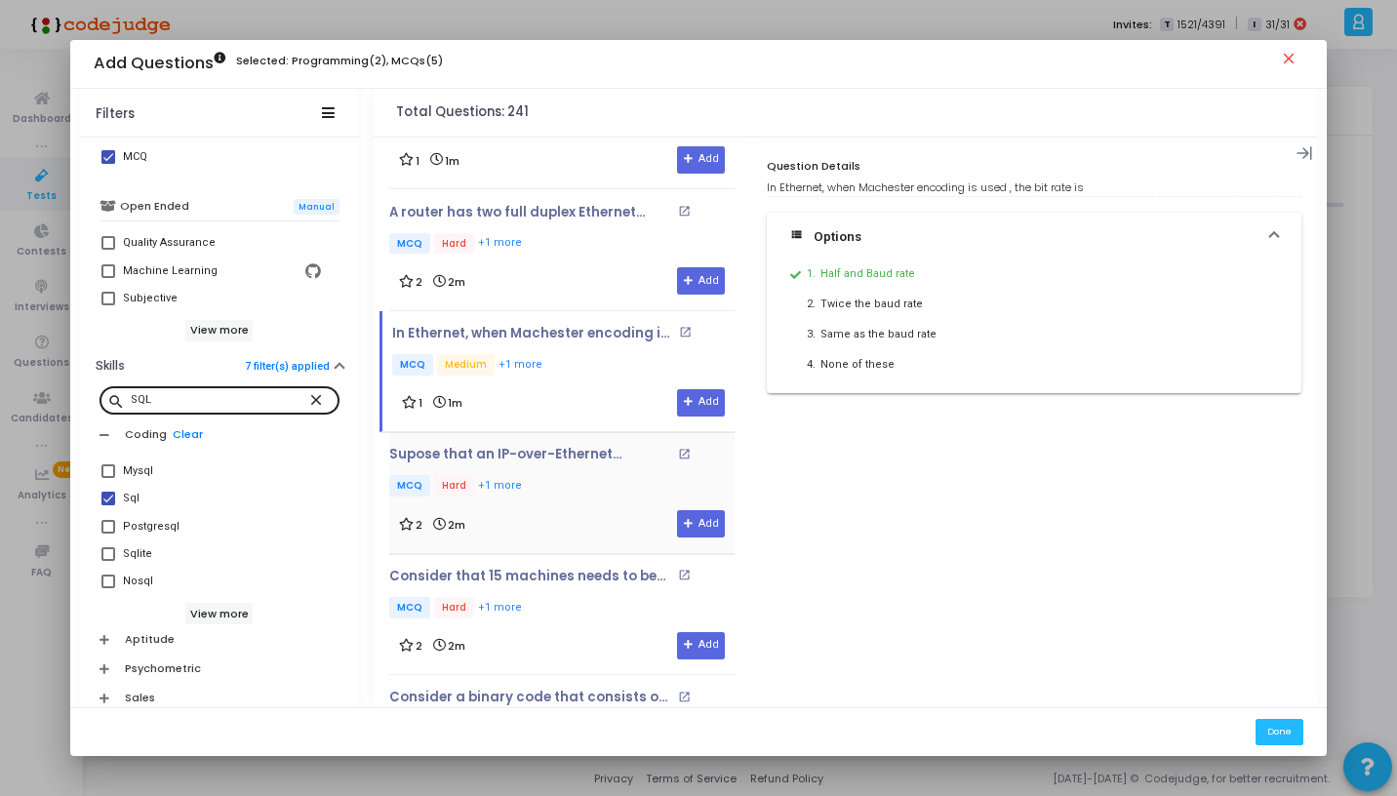
click at [565, 475] on p "MCQ Hard +1 more" at bounding box center [561, 487] width 345 height 24
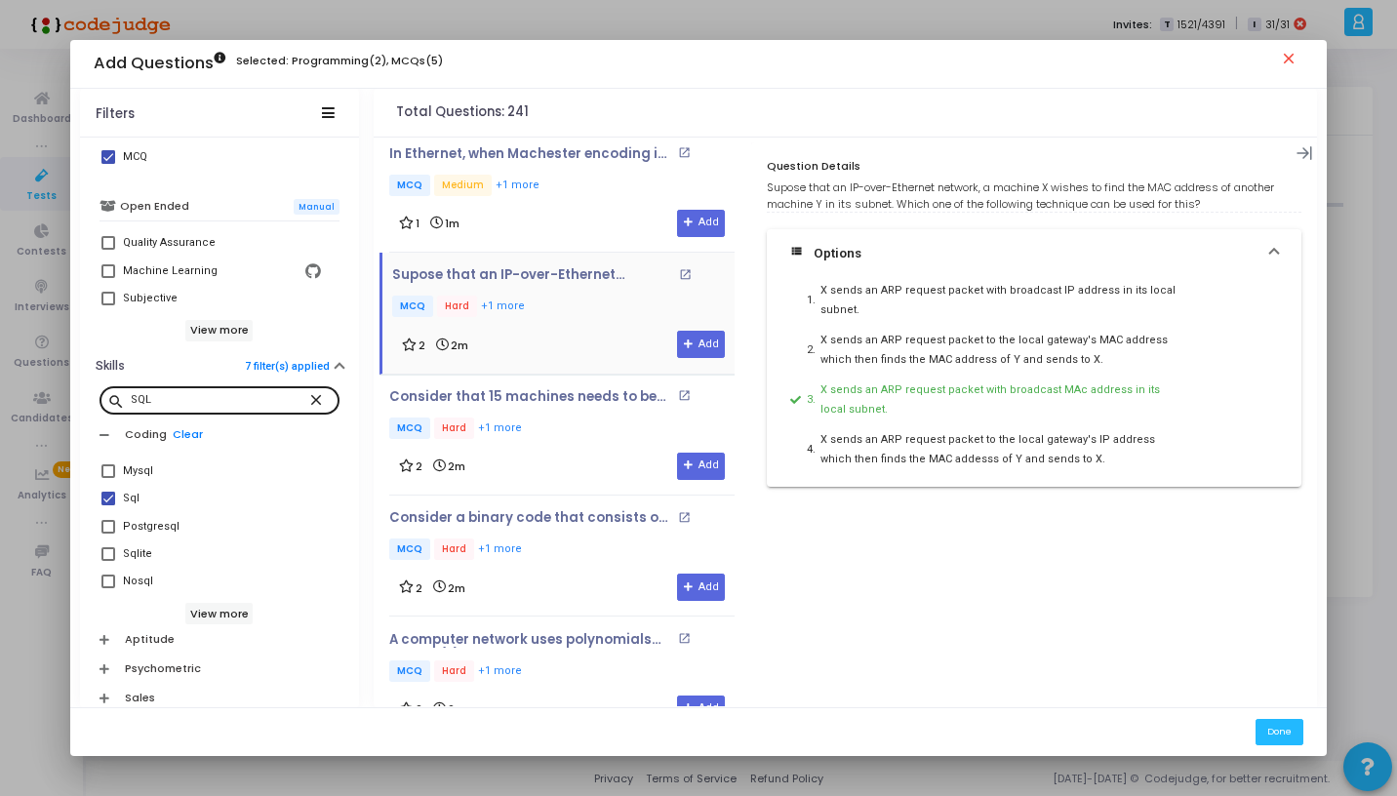
scroll to position [10607, 0]
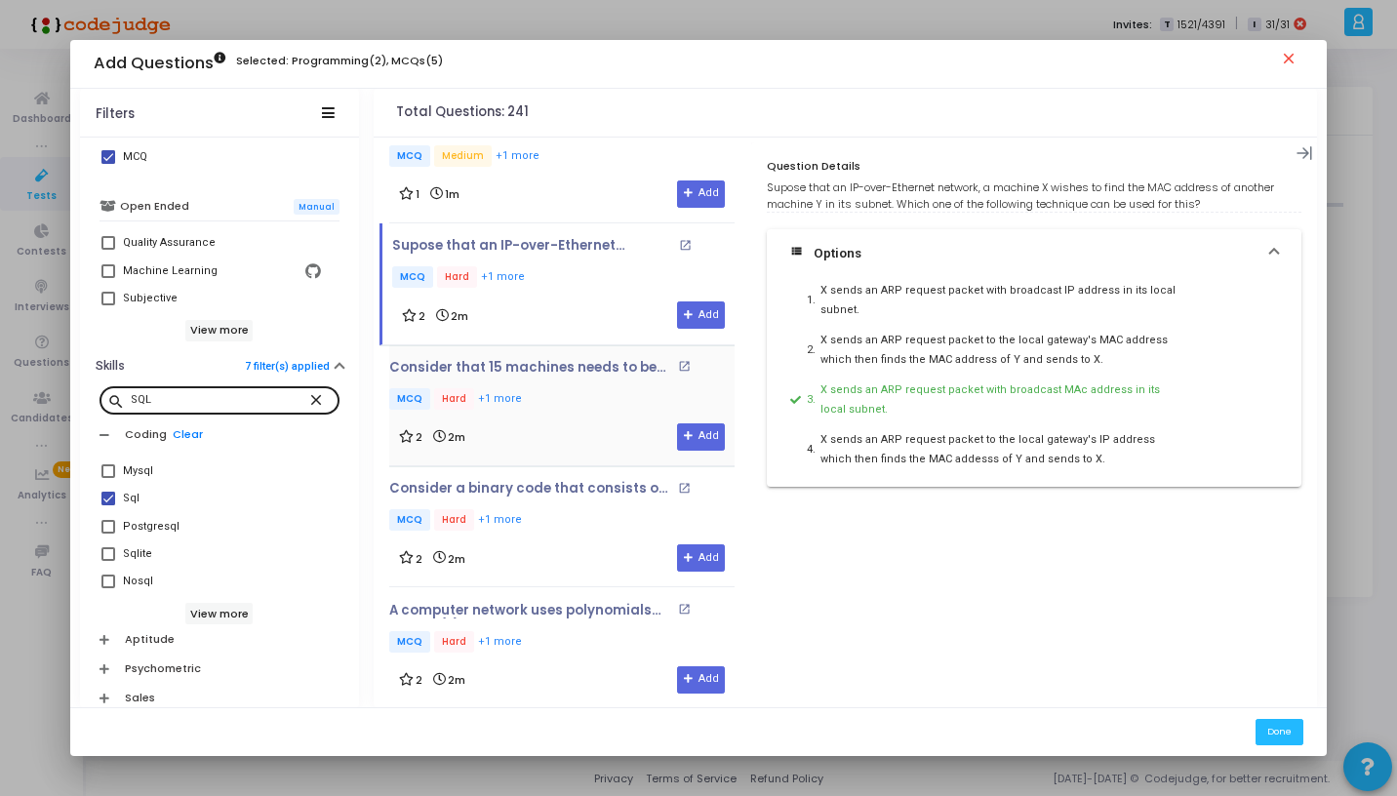
click at [565, 424] on div "2 2m Add" at bounding box center [562, 437] width 326 height 27
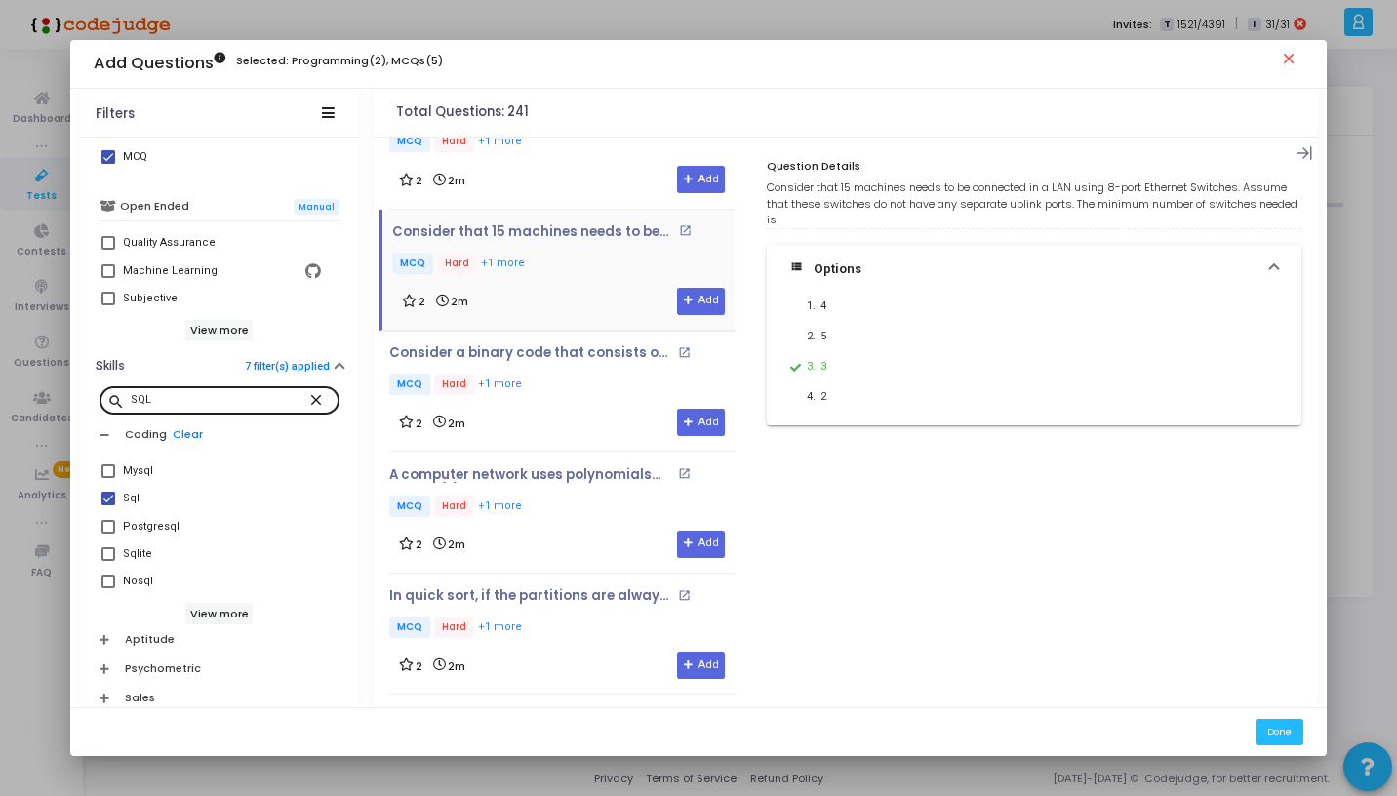
scroll to position [10773, 0]
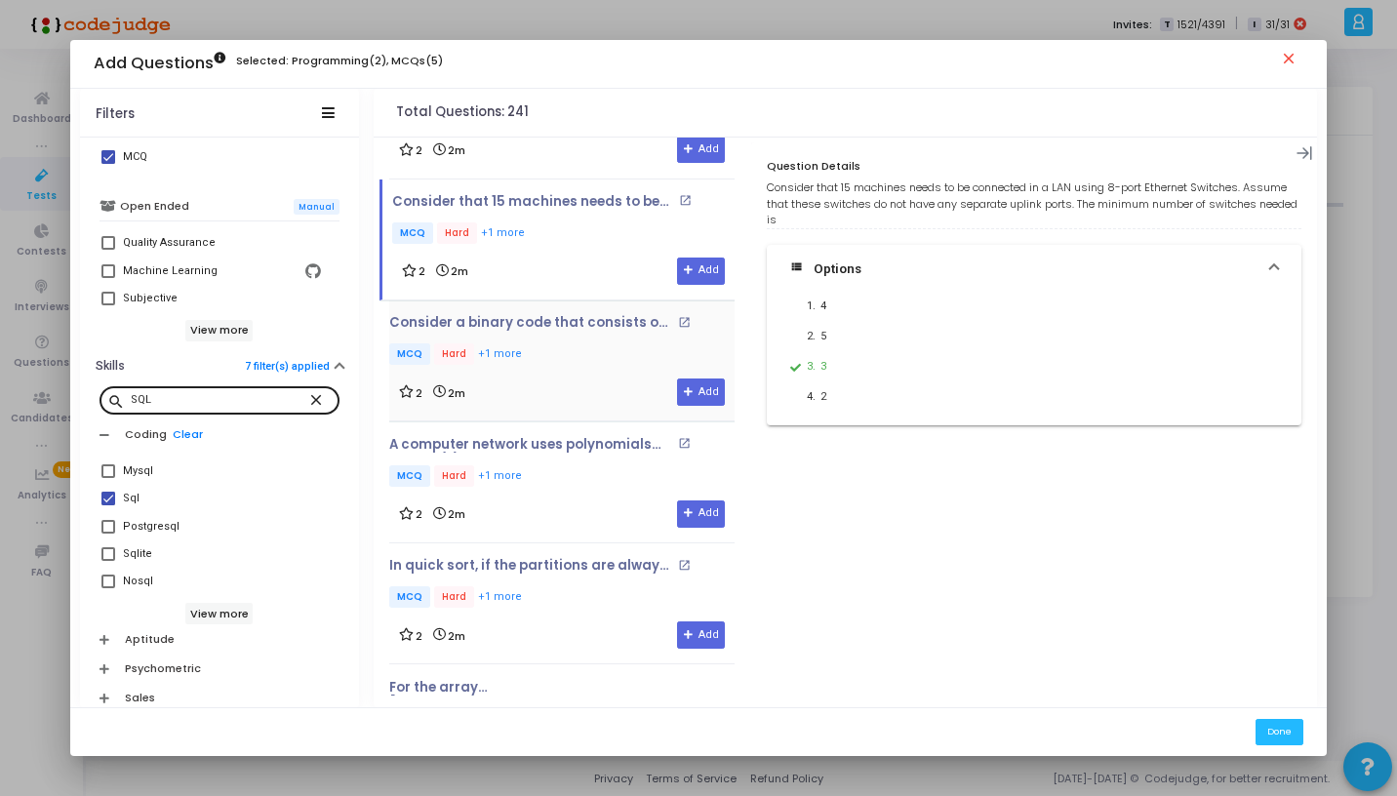
click at [572, 327] on div "Consider a binary code that consists of only 4 valid codewords as given below: …" at bounding box center [561, 360] width 345 height 91
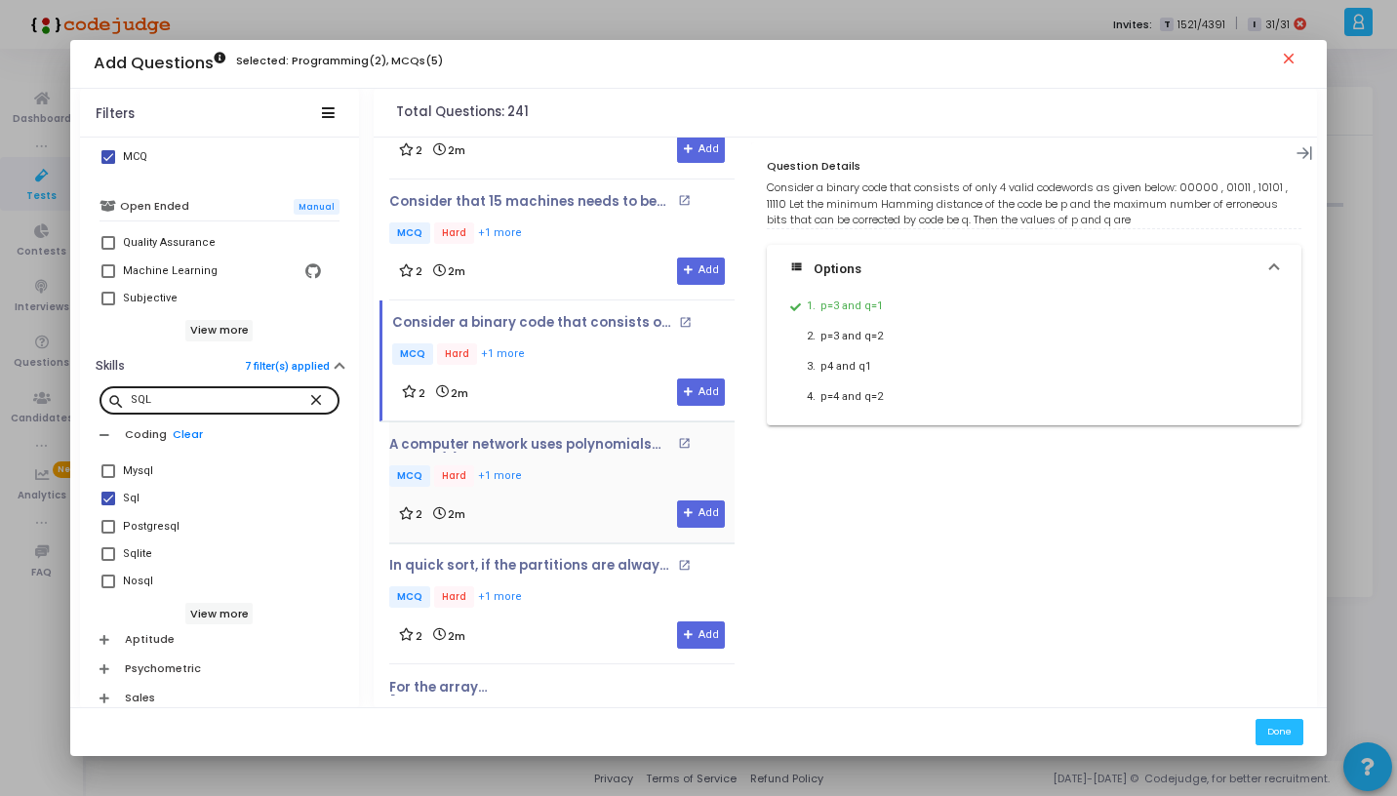
click at [561, 465] on p "MCQ Hard +1 more" at bounding box center [561, 477] width 345 height 24
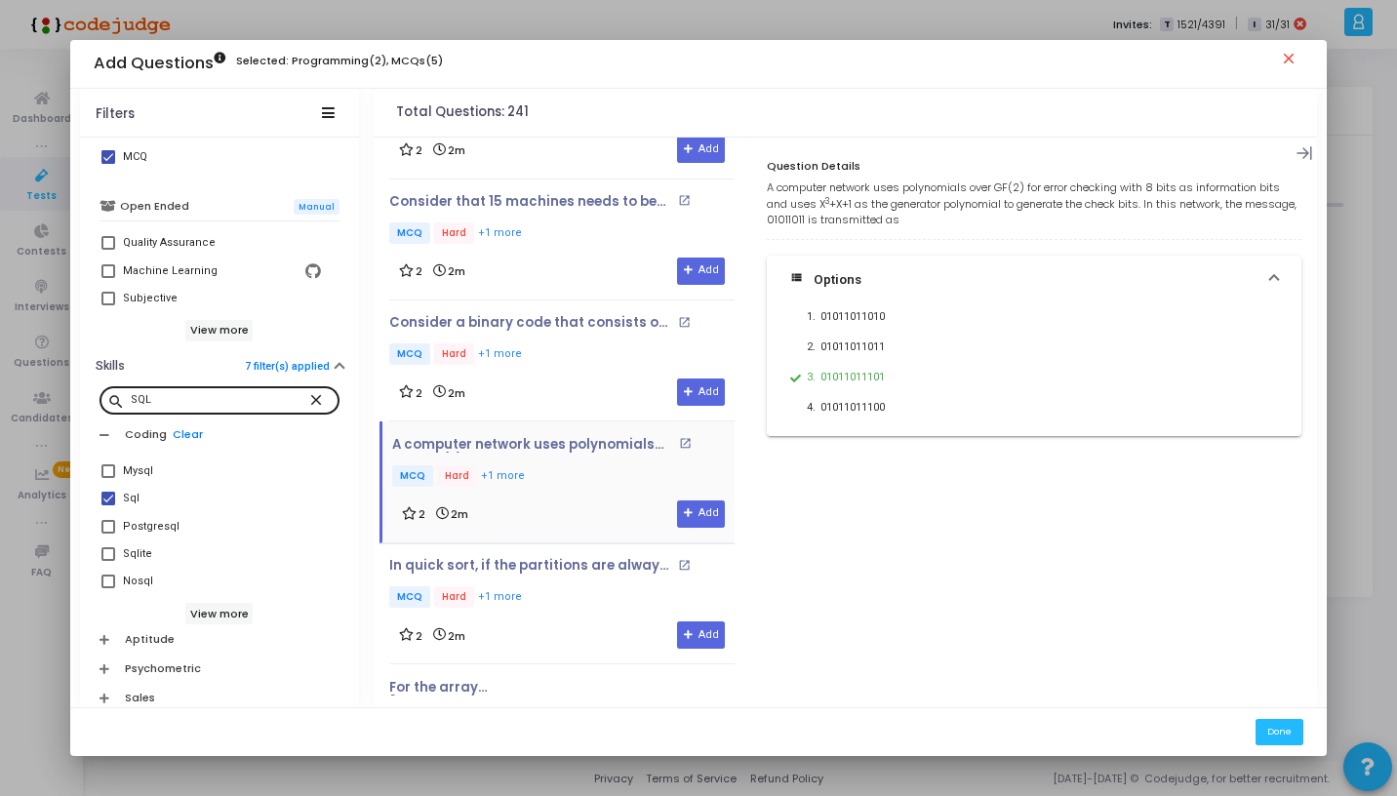
scroll to position [10982, 0]
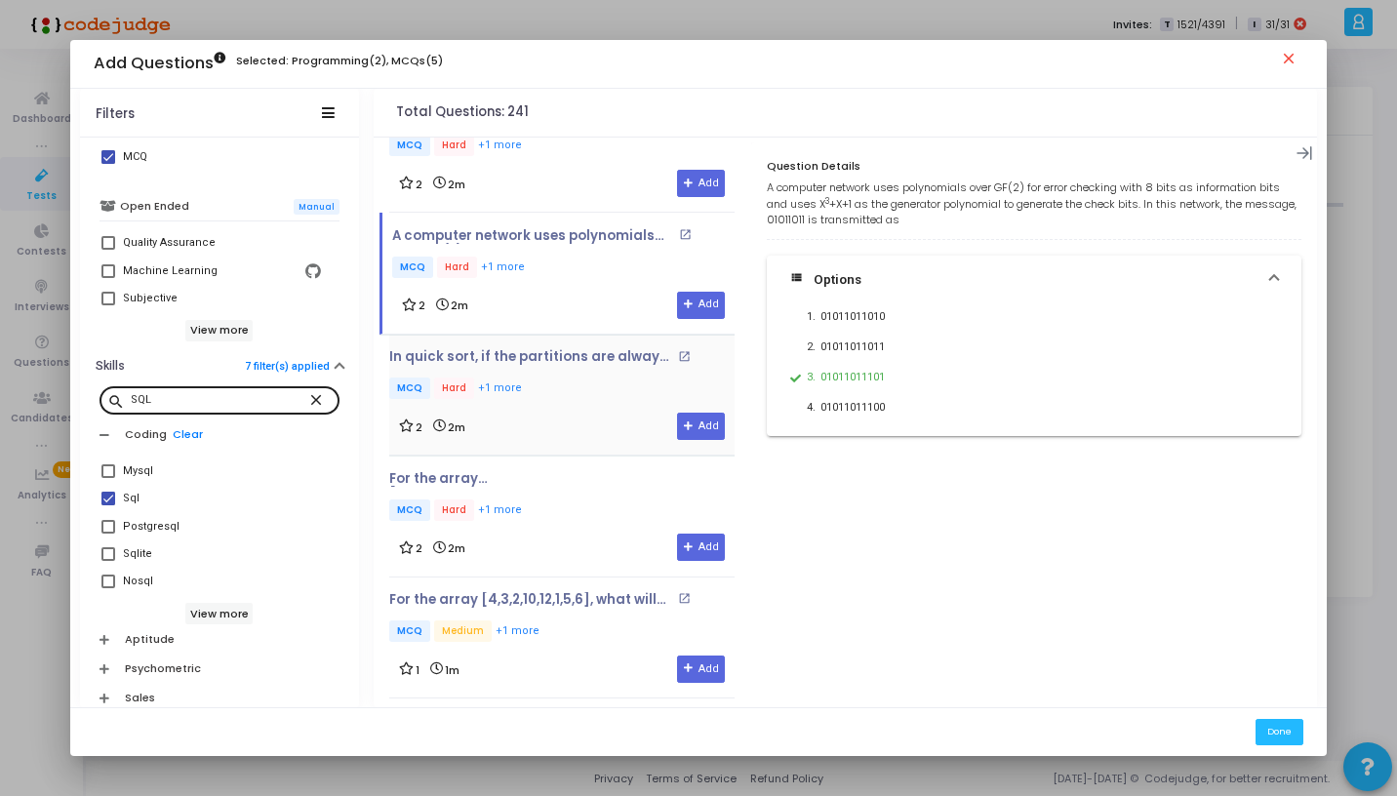
click at [563, 413] on div "2 2m Add" at bounding box center [562, 426] width 326 height 27
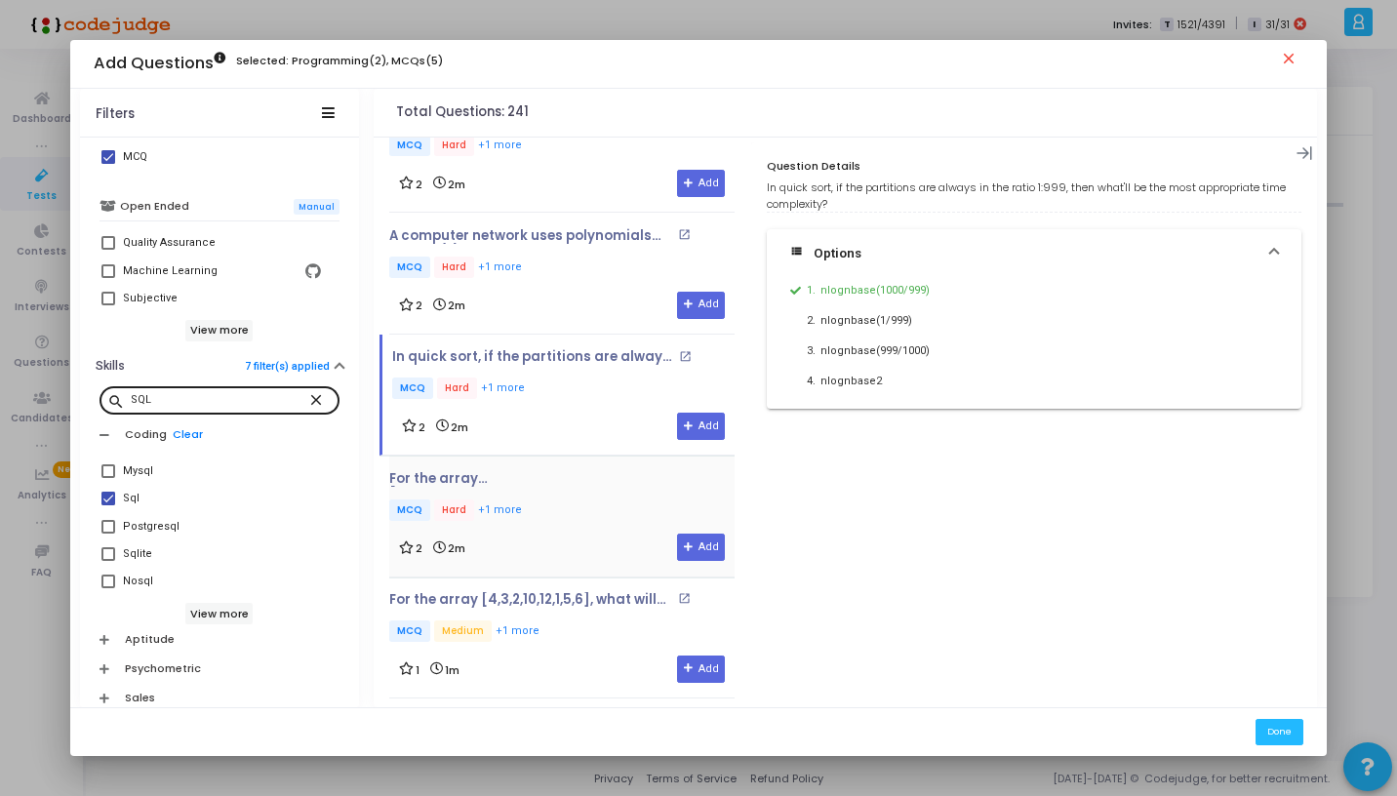
click at [557, 471] on div "For the array [3,7,14,19,21,23,24,27,29,39,42,57,63,117,292,414,451,555,677,743…" at bounding box center [798, 497] width 818 height 53
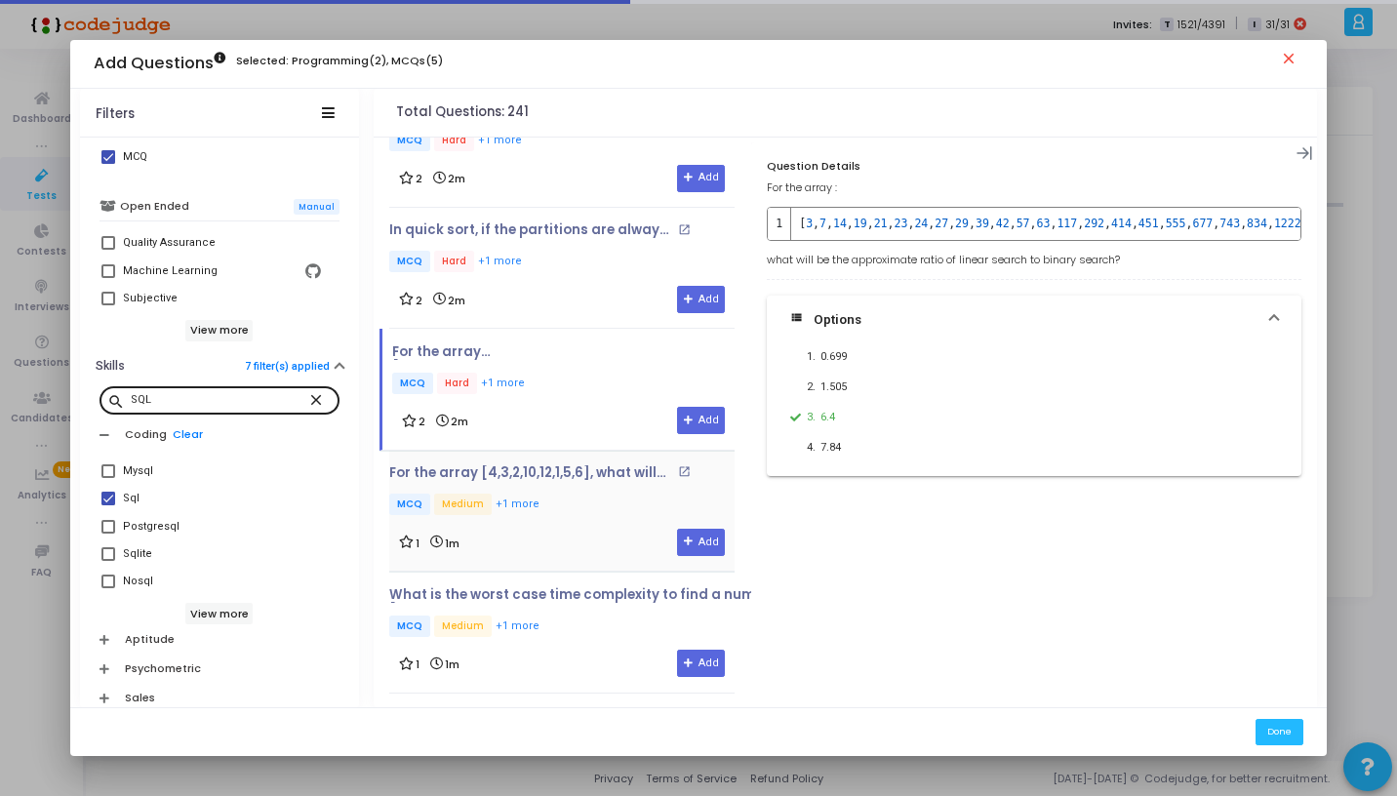
scroll to position [11137, 0]
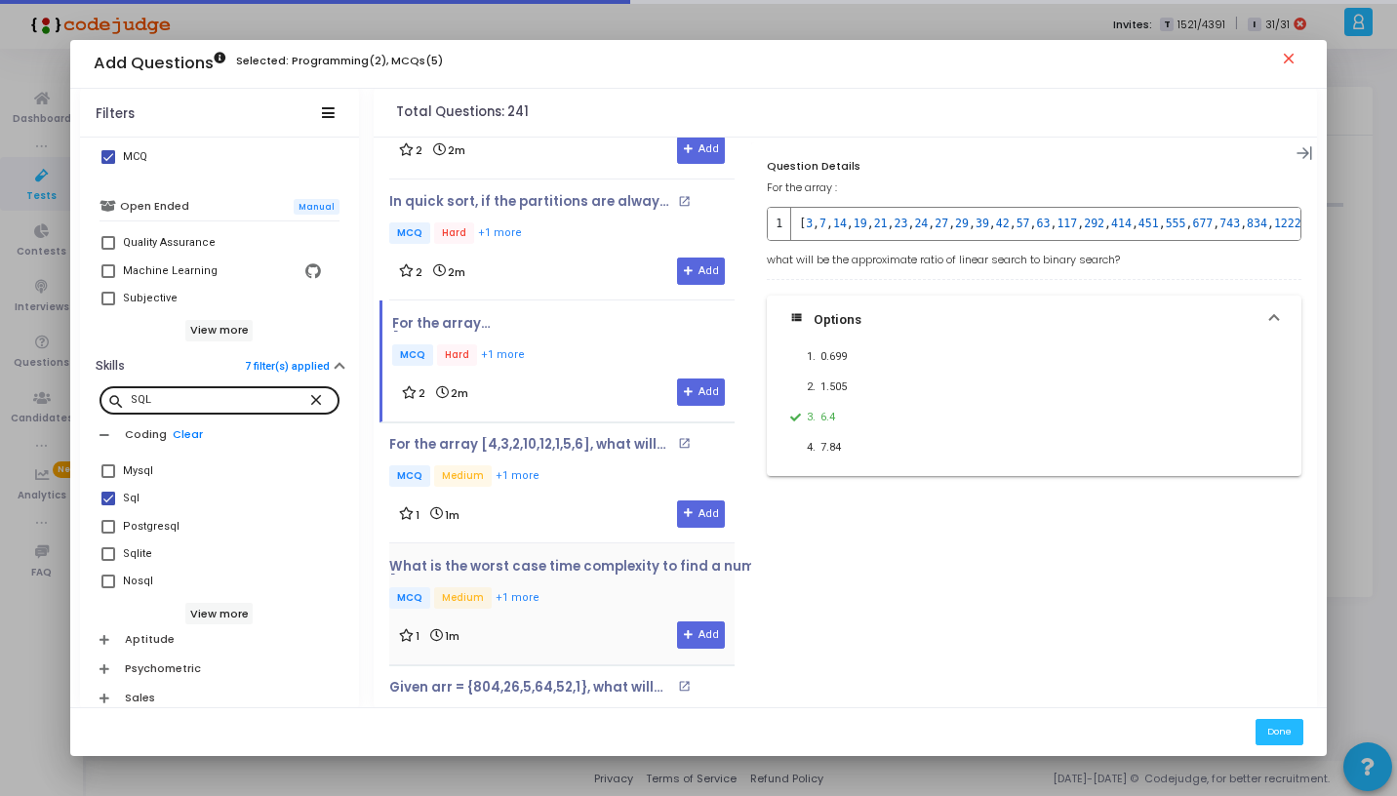
click at [584, 489] on div "For the array [4,3,2,10,12,1,5,6], what will be the sequence after 4 iterations…" at bounding box center [561, 483] width 345 height 121
click at [586, 587] on p "MCQ Medium +1 more" at bounding box center [682, 599] width 587 height 24
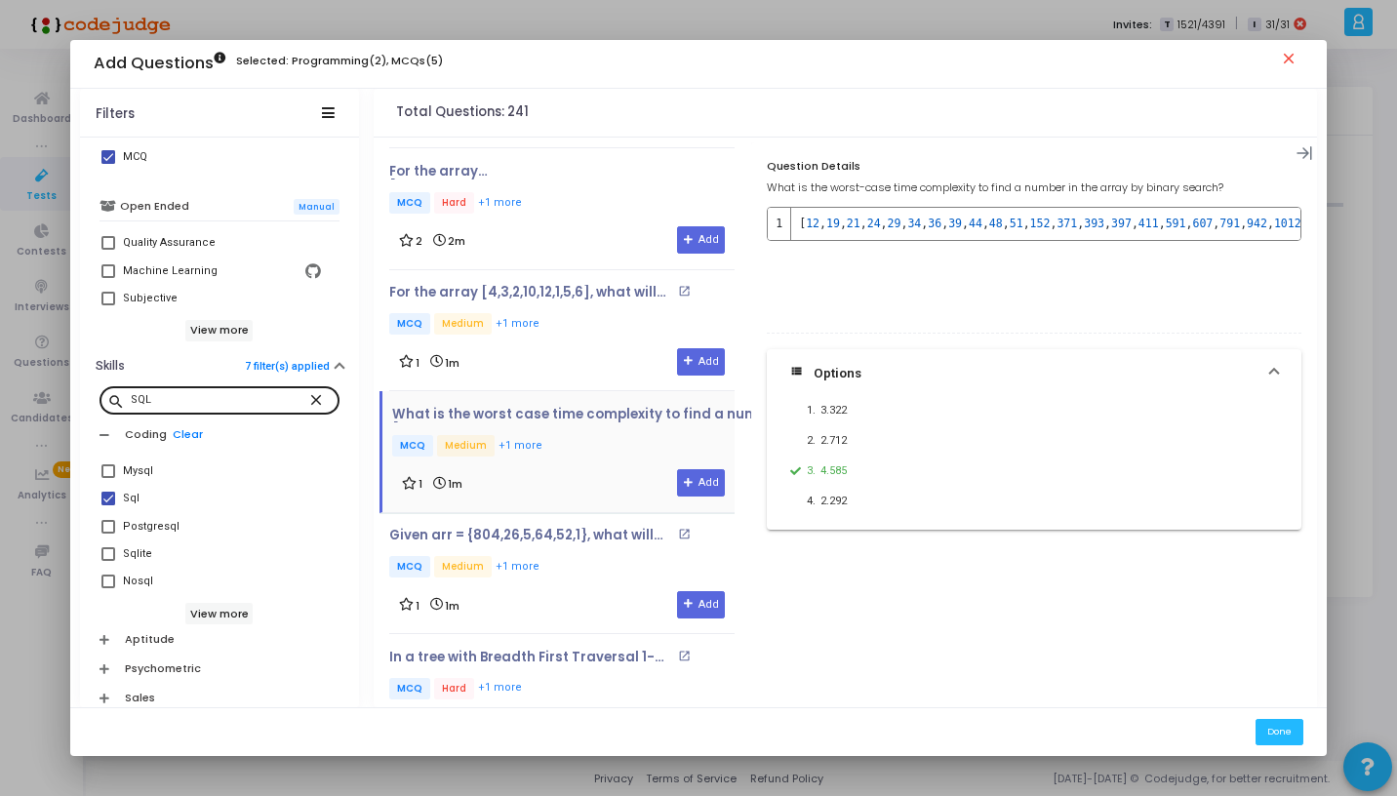
scroll to position [11303, 0]
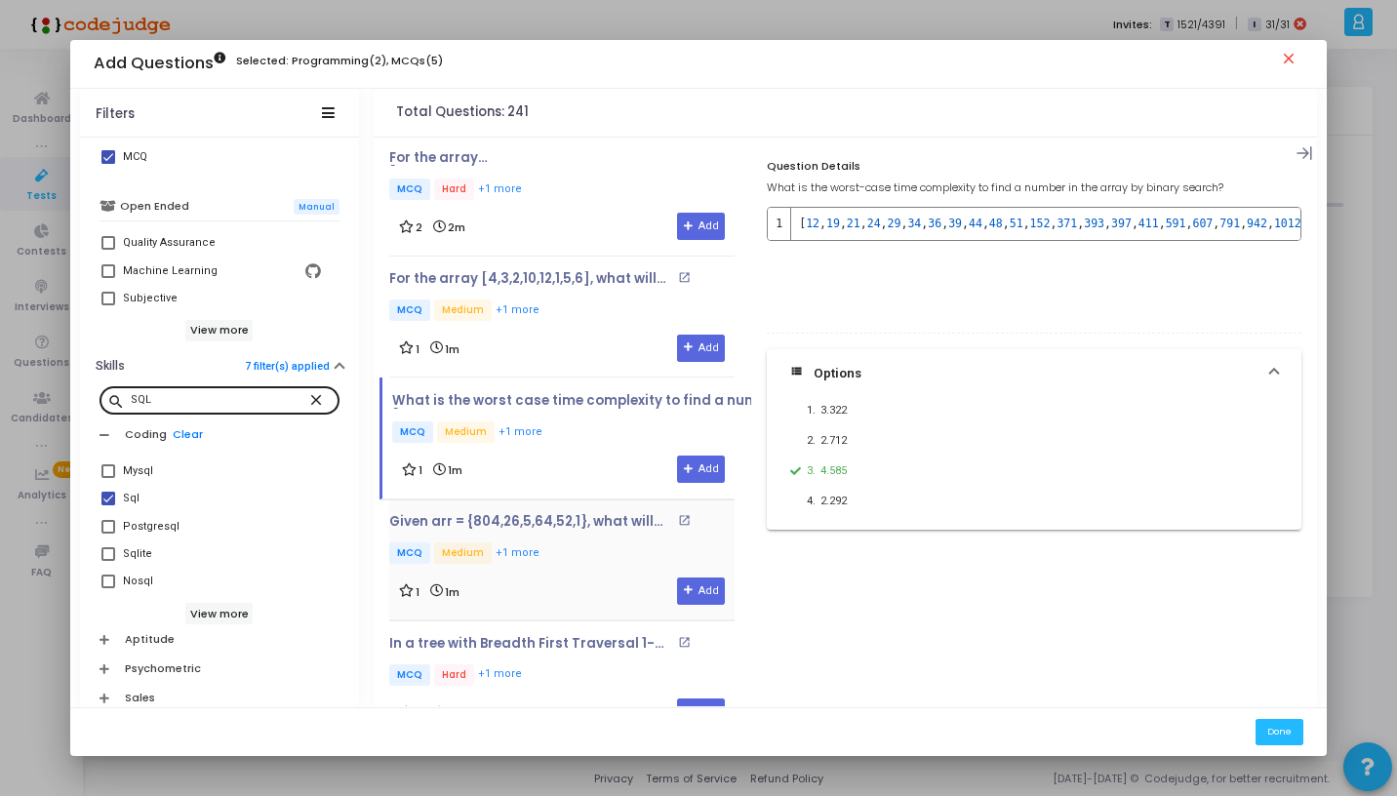
click at [589, 543] on p "MCQ Medium +1 more" at bounding box center [561, 555] width 345 height 24
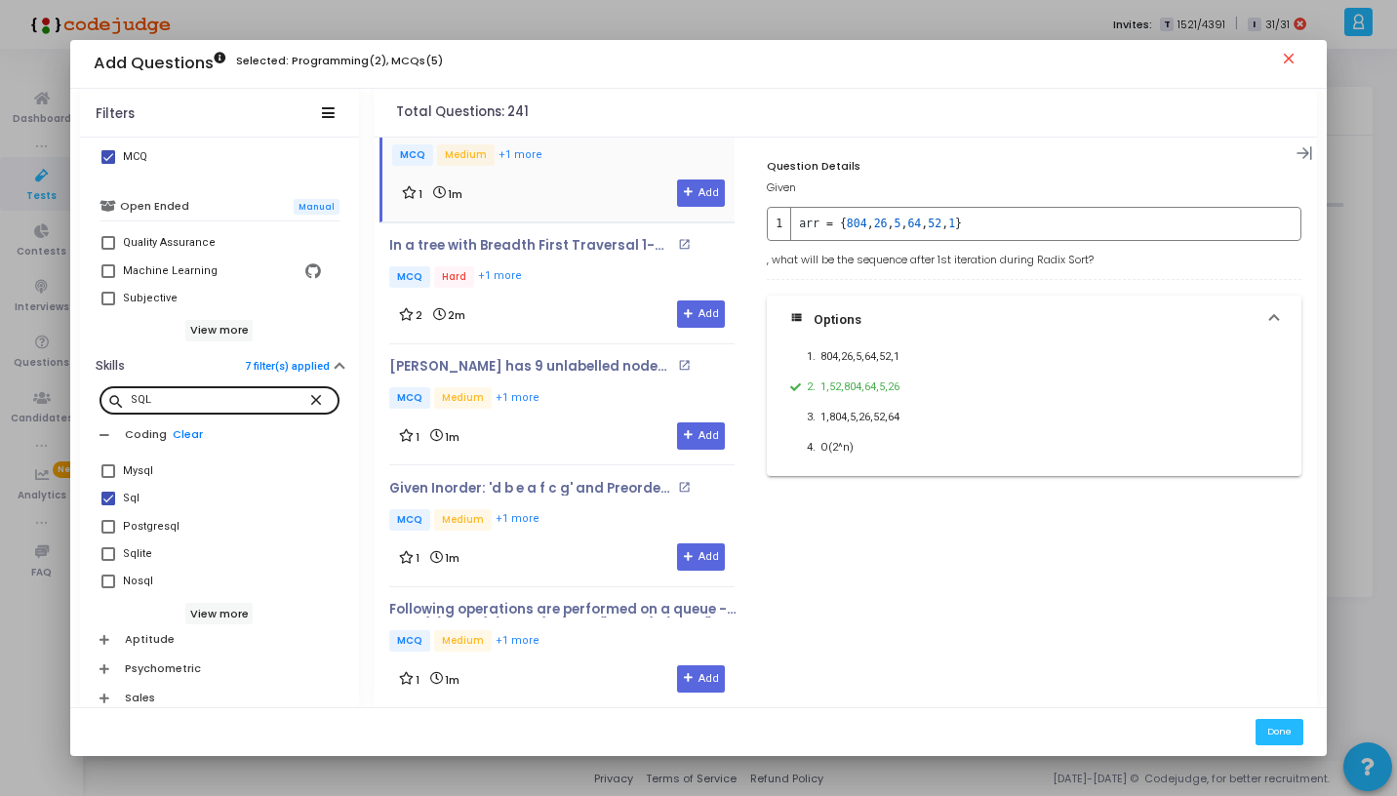
scroll to position [11704, 0]
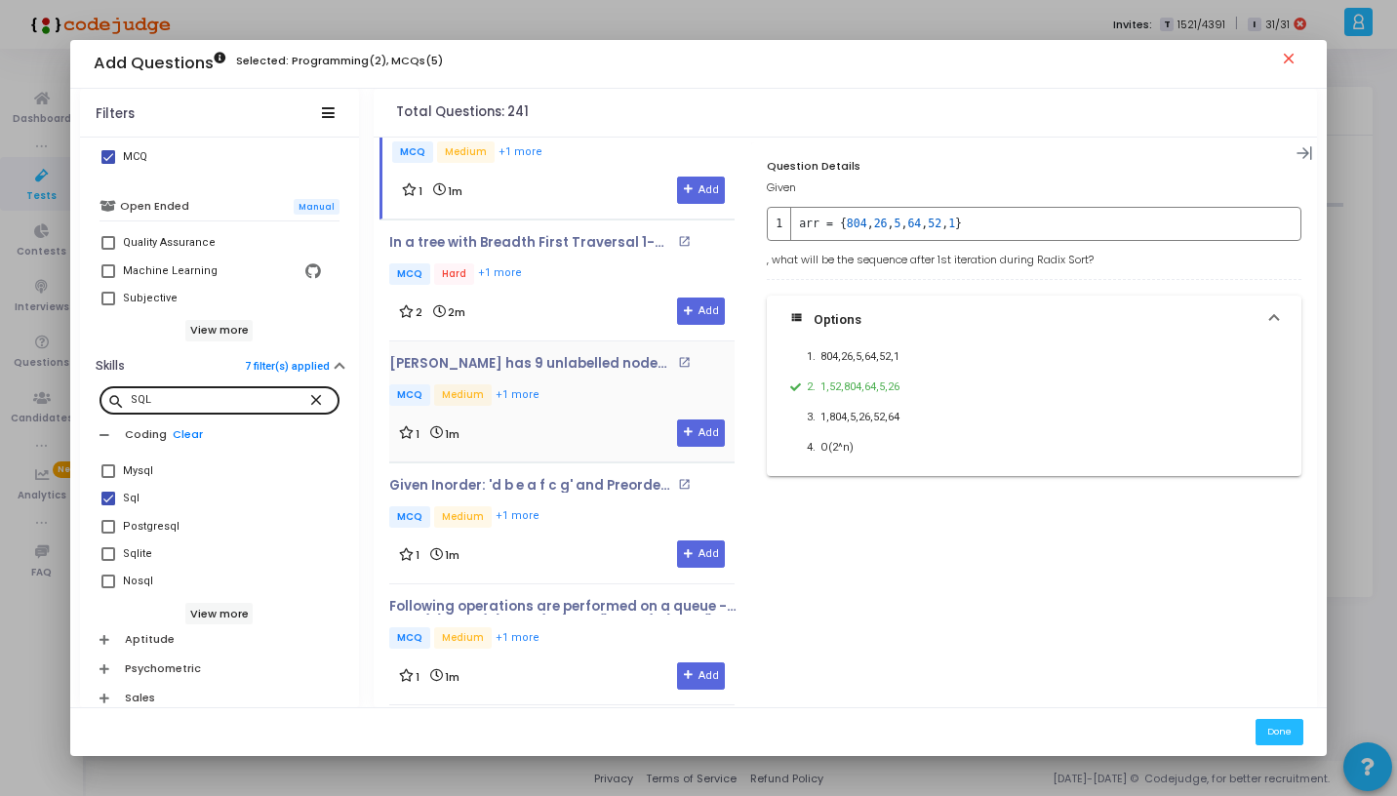
click at [587, 384] on p "MCQ Medium +1 more" at bounding box center [561, 396] width 345 height 24
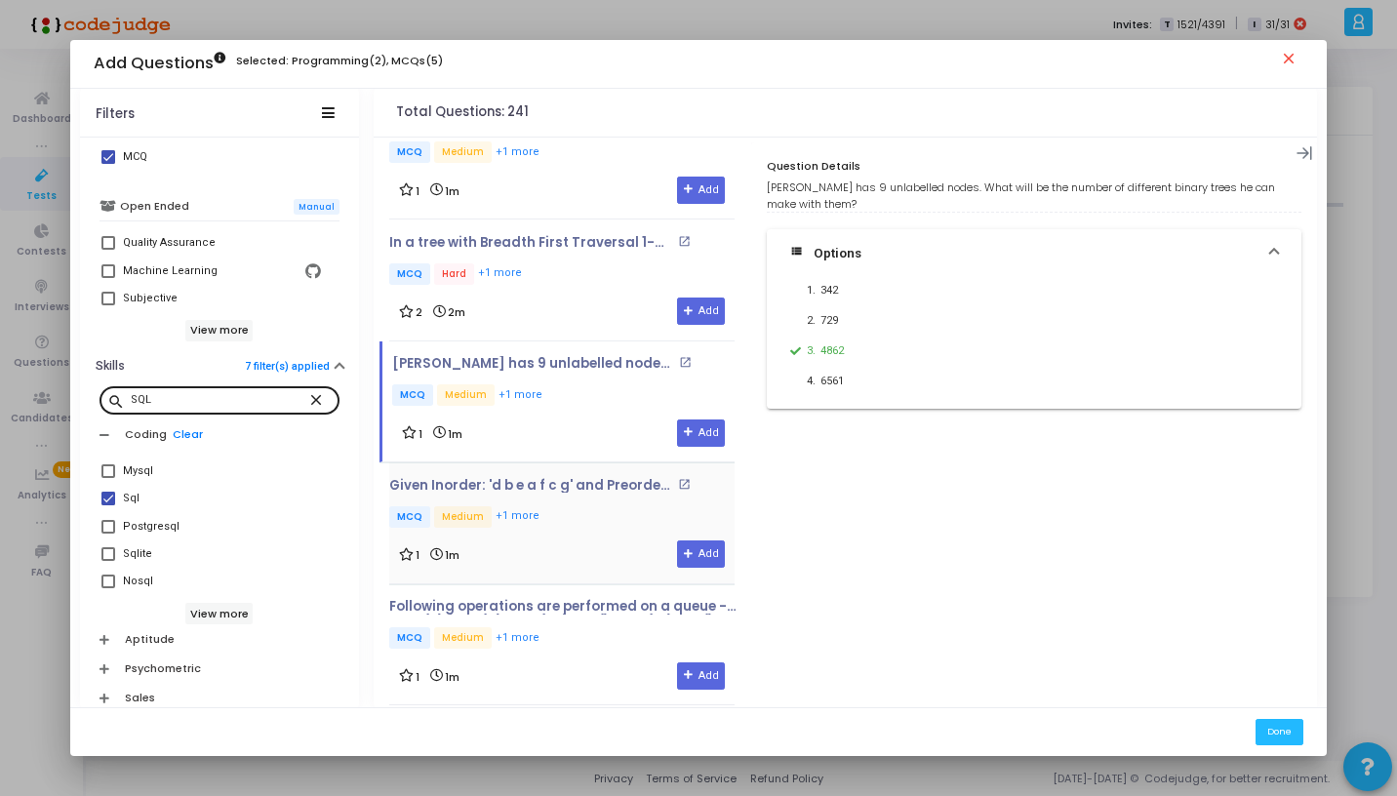
scroll to position [11833, 0]
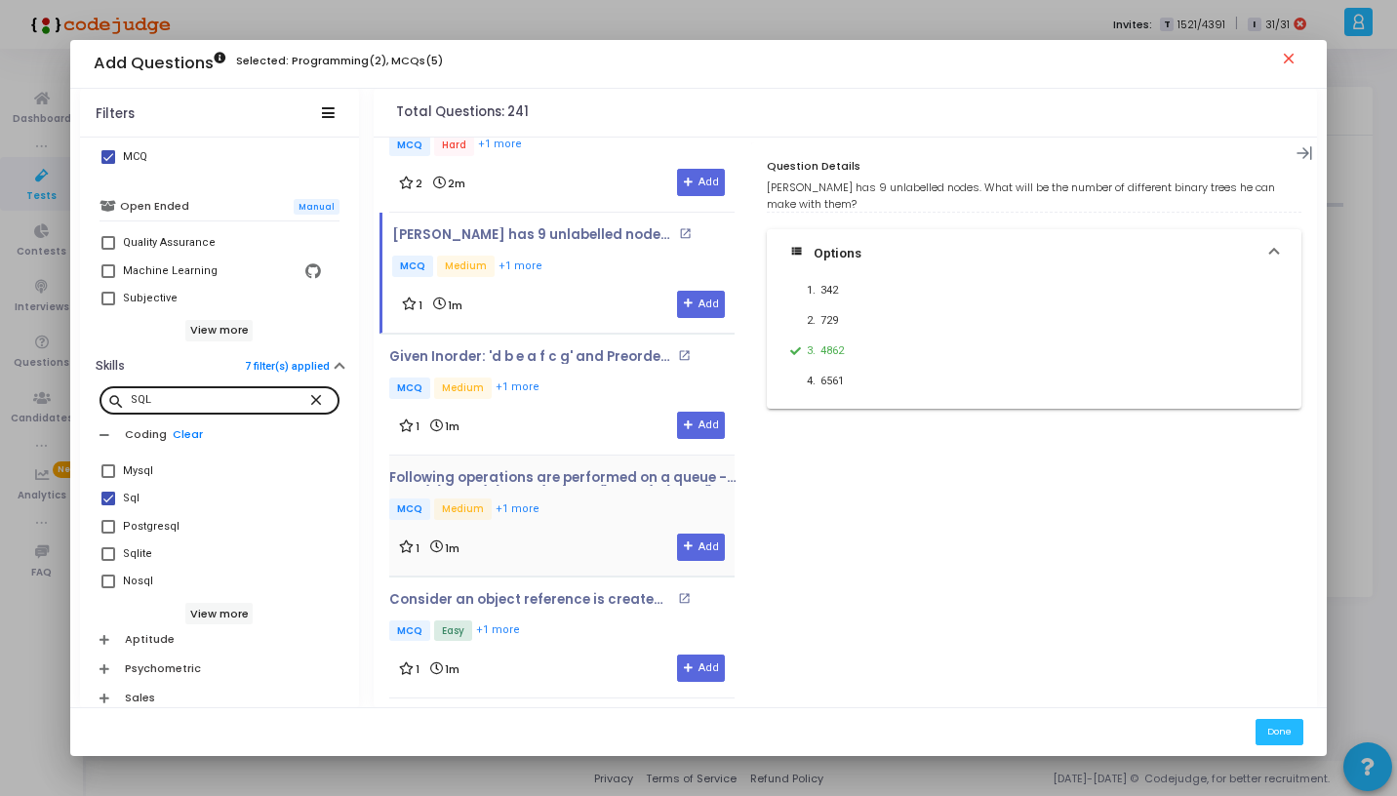
click at [566, 499] on p "MCQ Medium +1 more" at bounding box center [706, 511] width 634 height 24
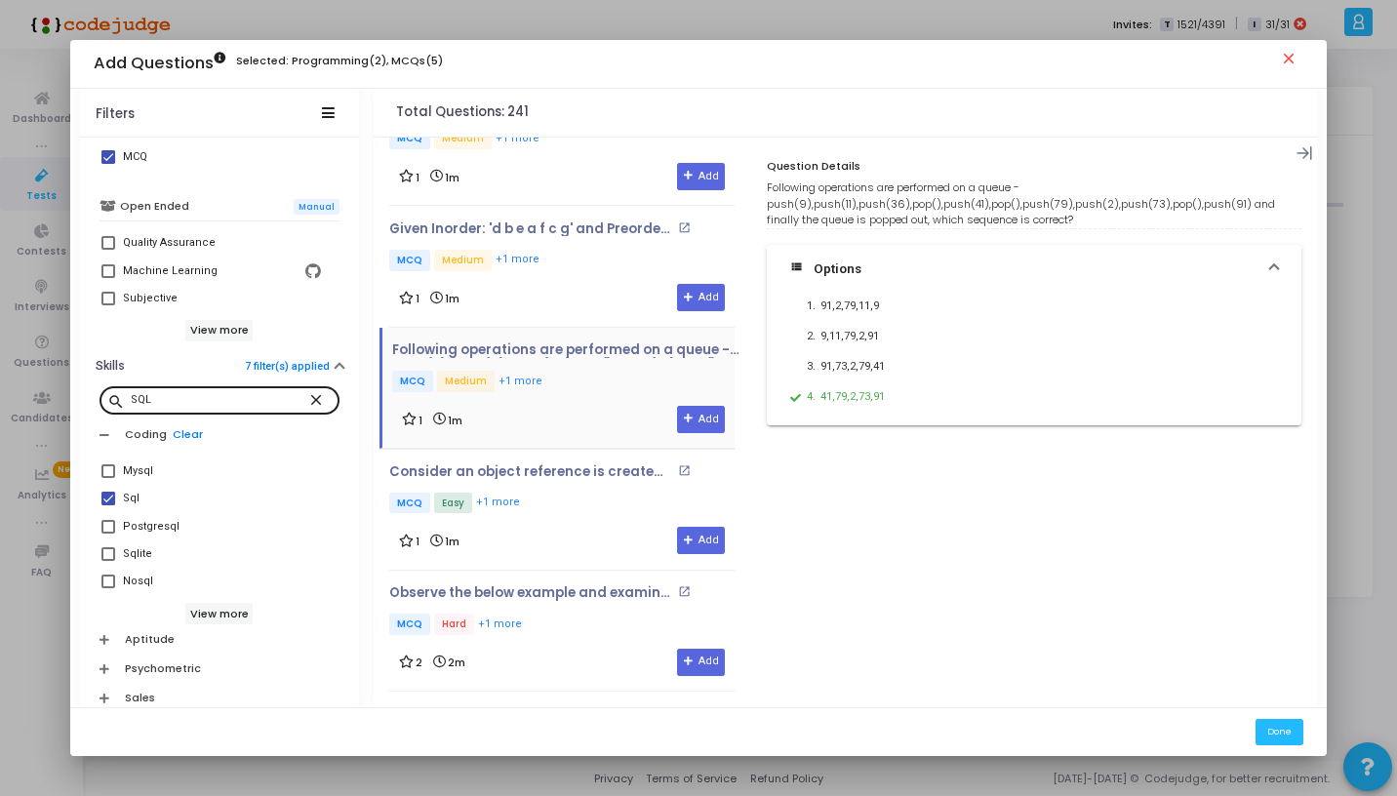
scroll to position [11962, 0]
click at [562, 472] on div "Consider an object reference is created for a class and is defined as an instan…" at bounding box center [561, 508] width 345 height 91
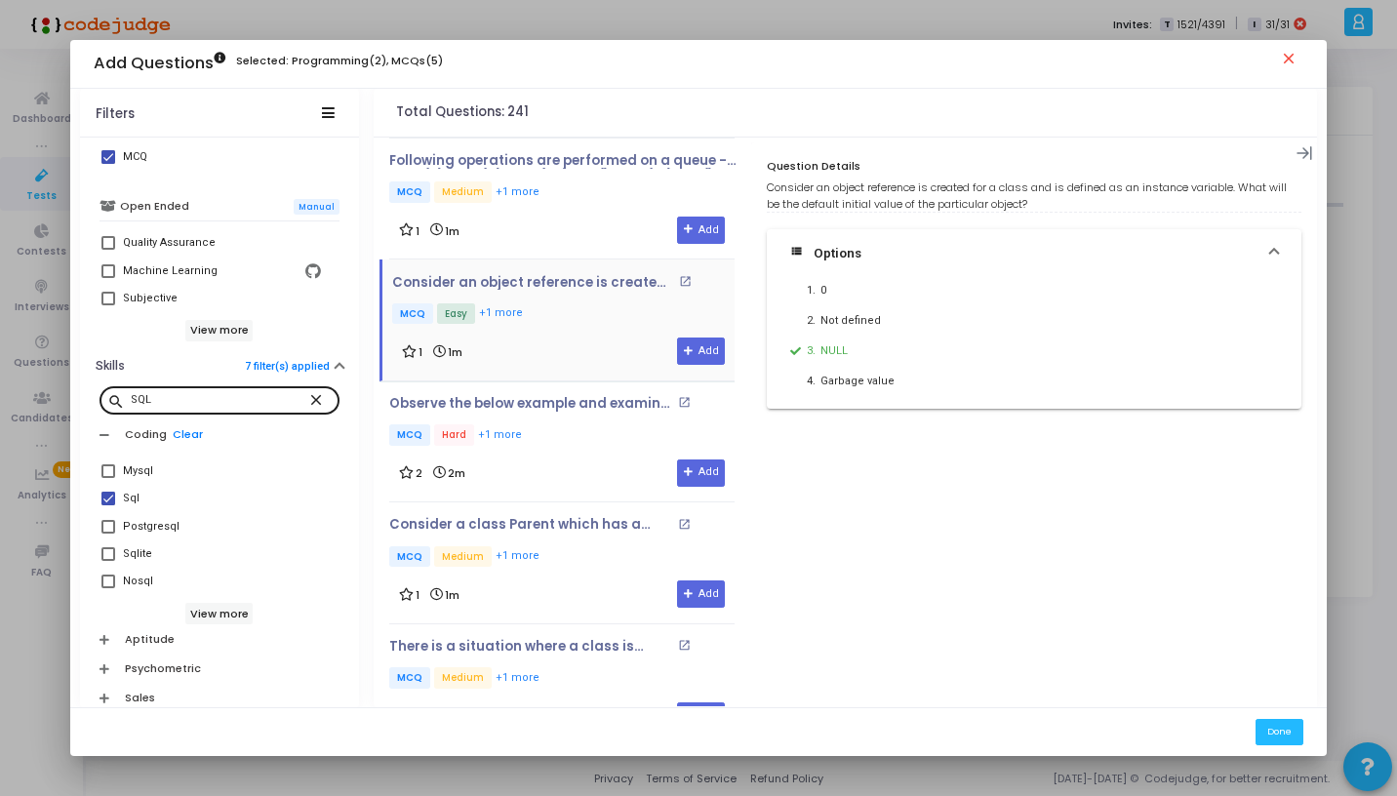
scroll to position [12152, 0]
click at [571, 458] on div "2 2m Add" at bounding box center [562, 471] width 326 height 27
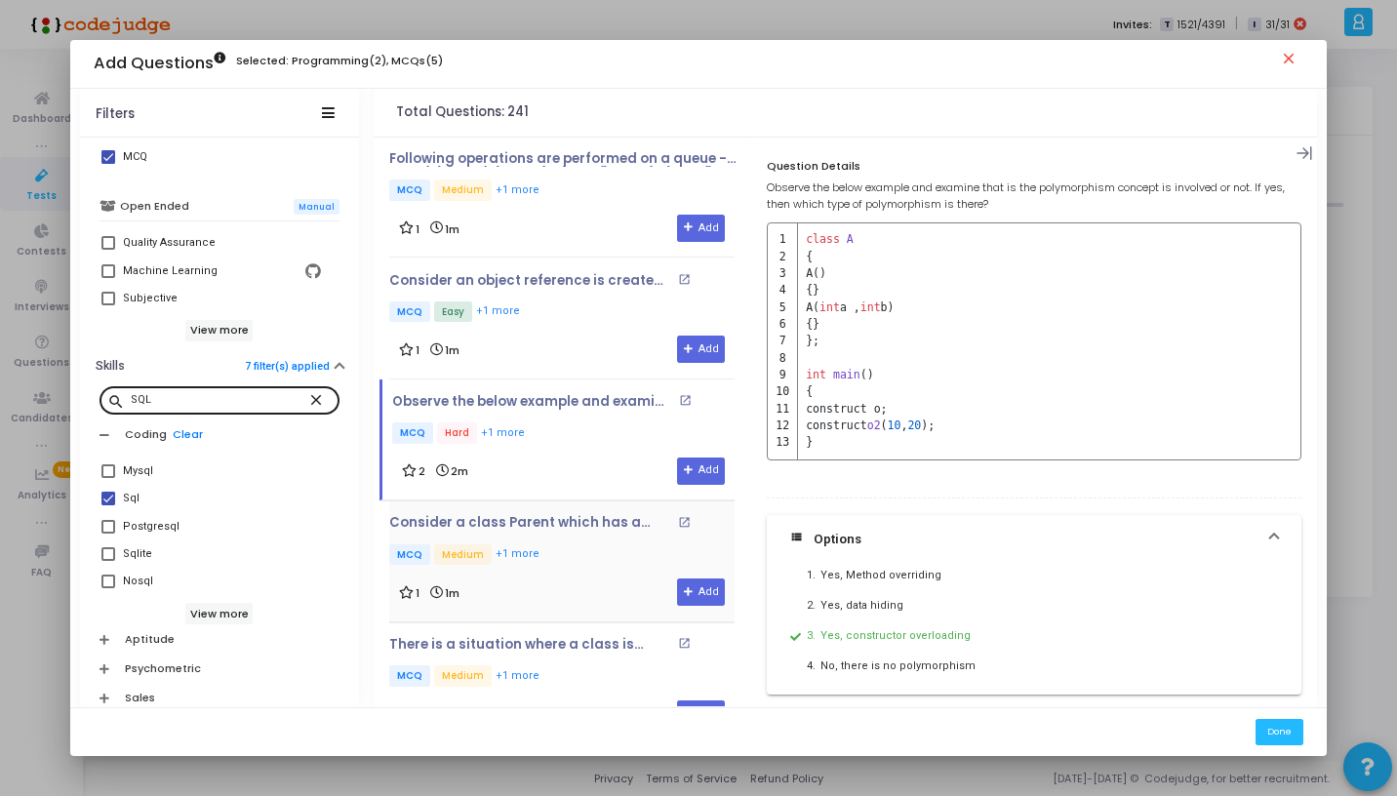
click at [573, 579] on div "1 1m Add" at bounding box center [562, 592] width 326 height 27
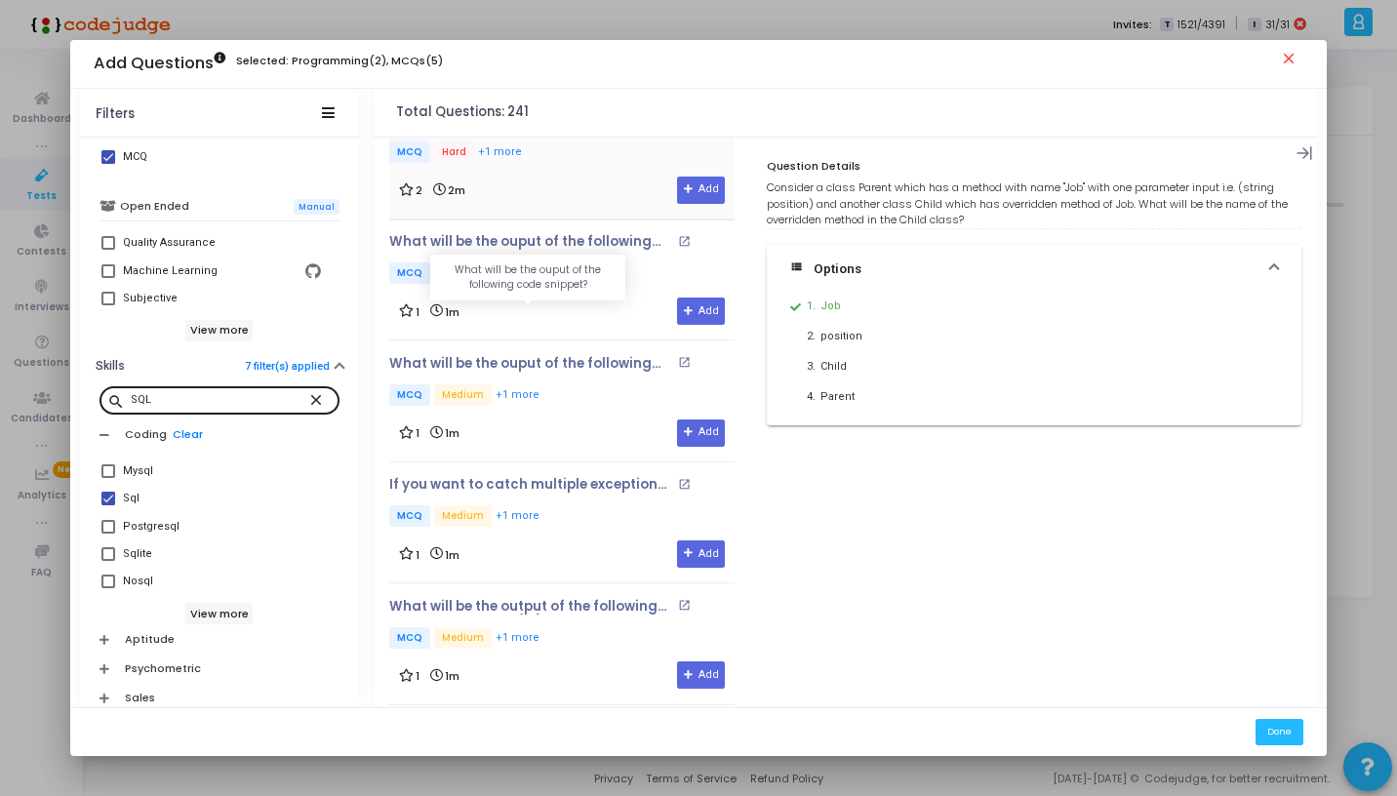
scroll to position [12920, 0]
click at [568, 476] on div "If you want to catch multiple exceptions in one catch block then you will use w…" at bounding box center [561, 502] width 345 height 53
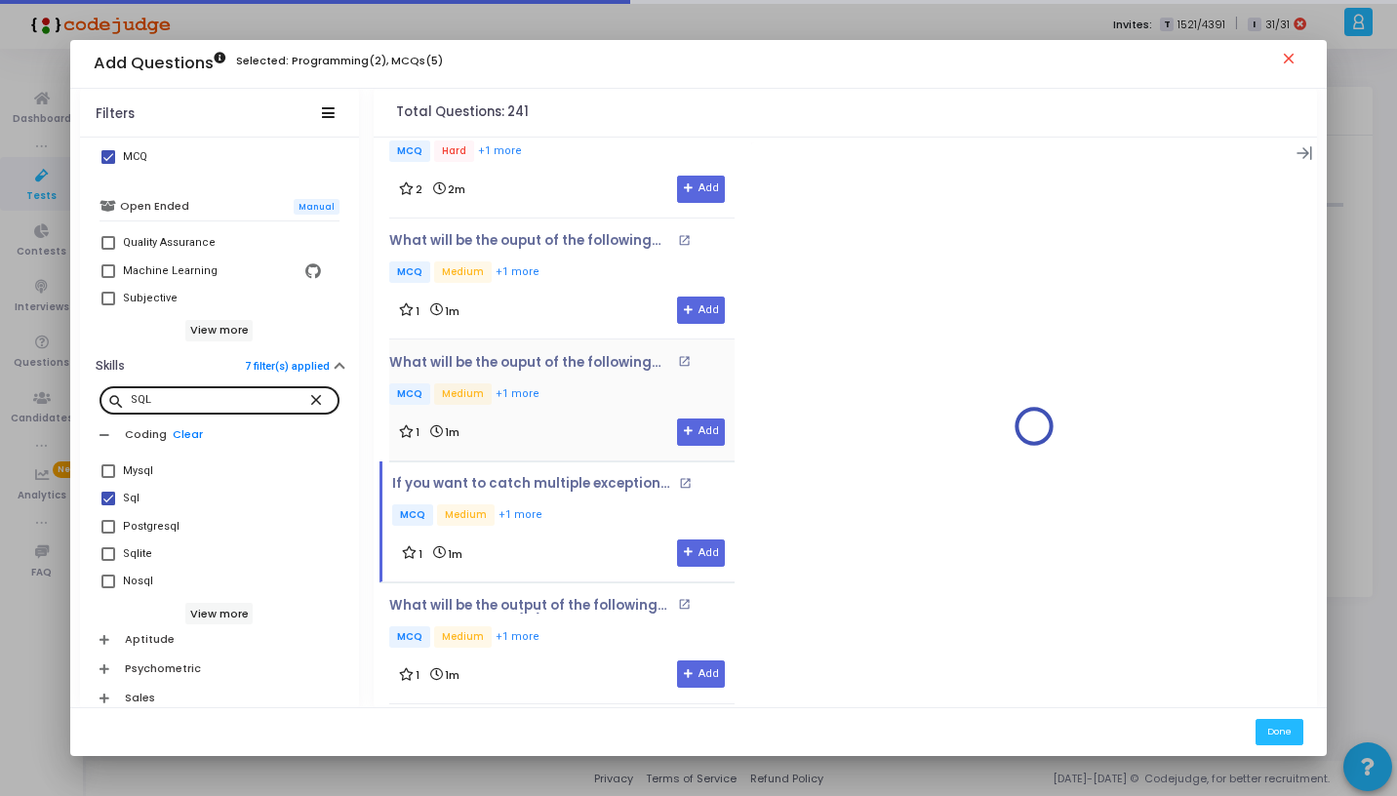
click at [575, 383] on p "MCQ Medium +1 more" at bounding box center [561, 395] width 345 height 24
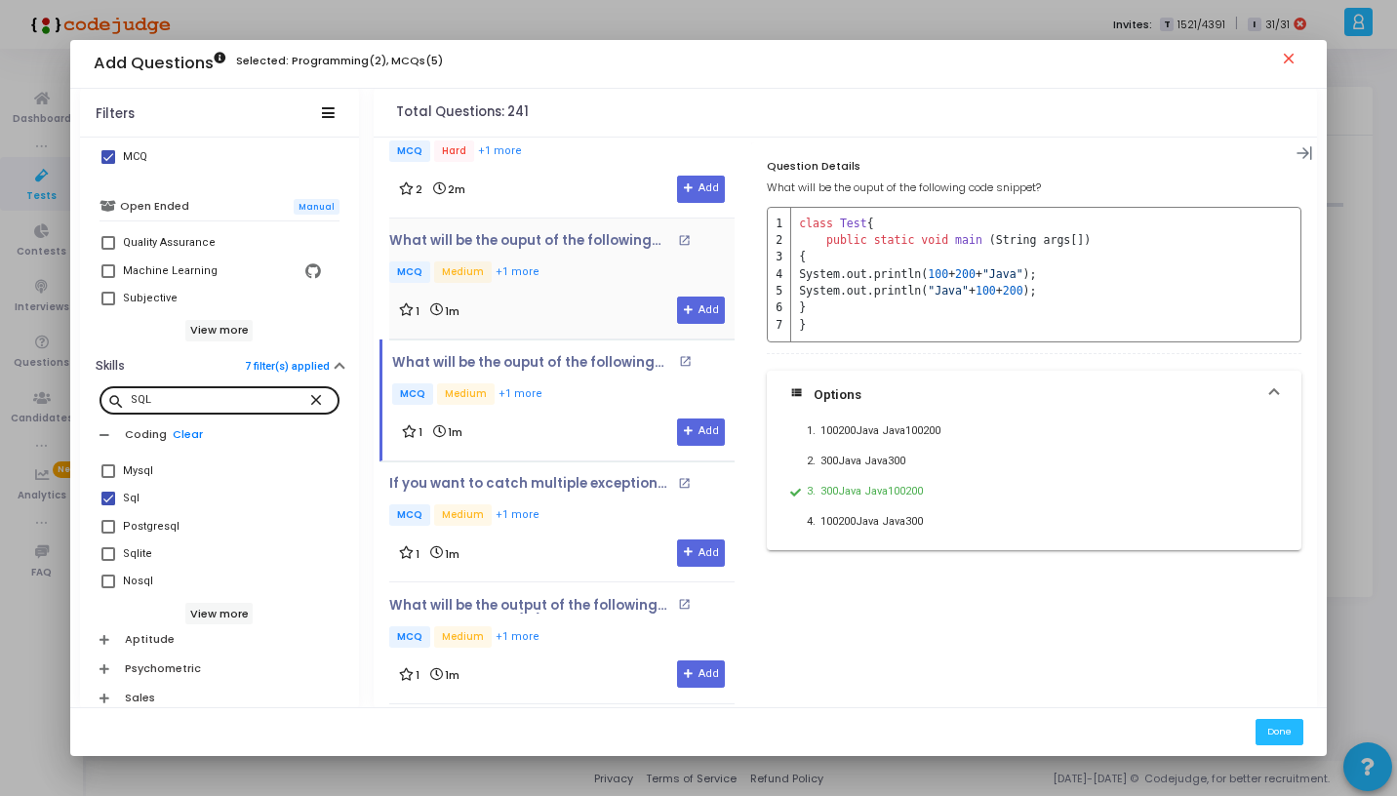
click at [574, 238] on div "What will be the ouput of the following code snippet? open_in_new MCQ Medium +1…" at bounding box center [561, 278] width 345 height 91
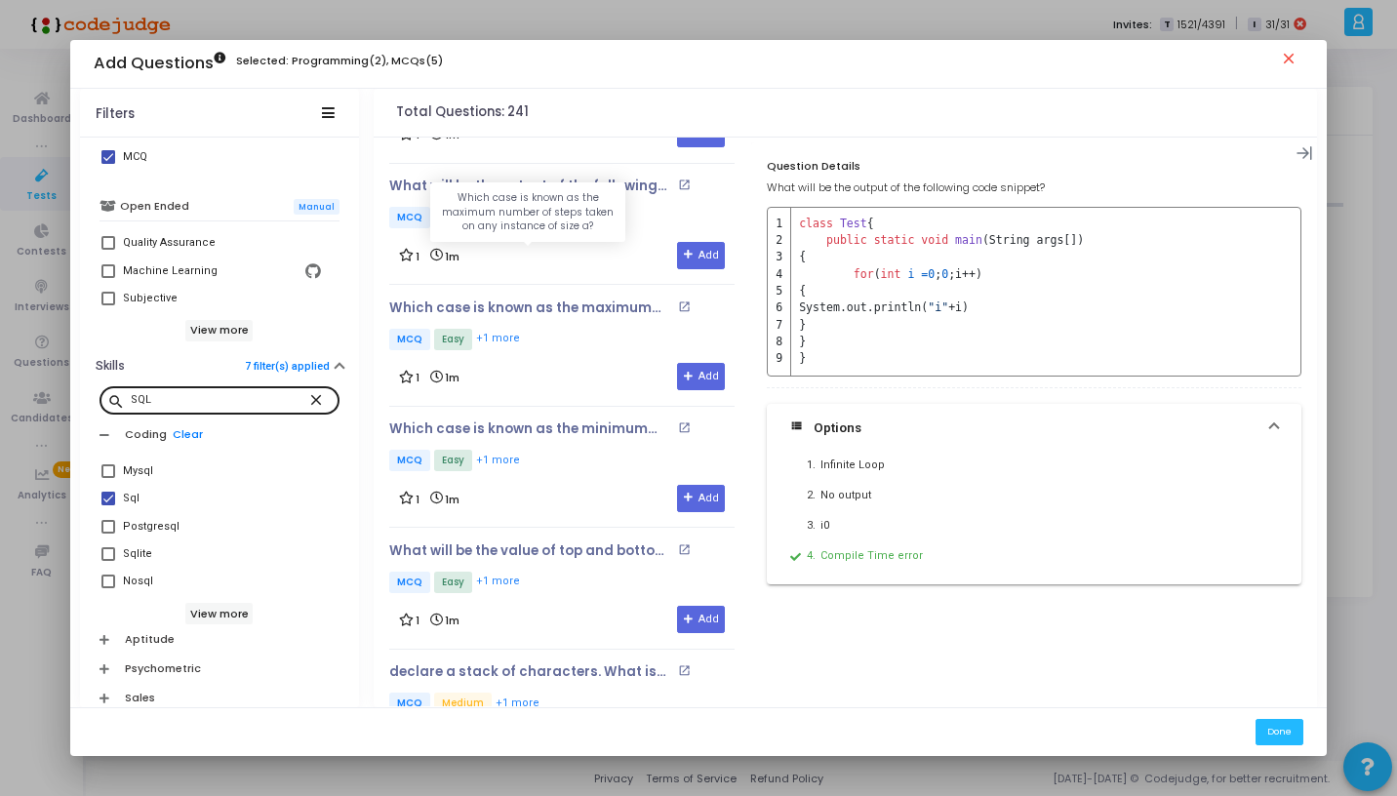
scroll to position [13462, 0]
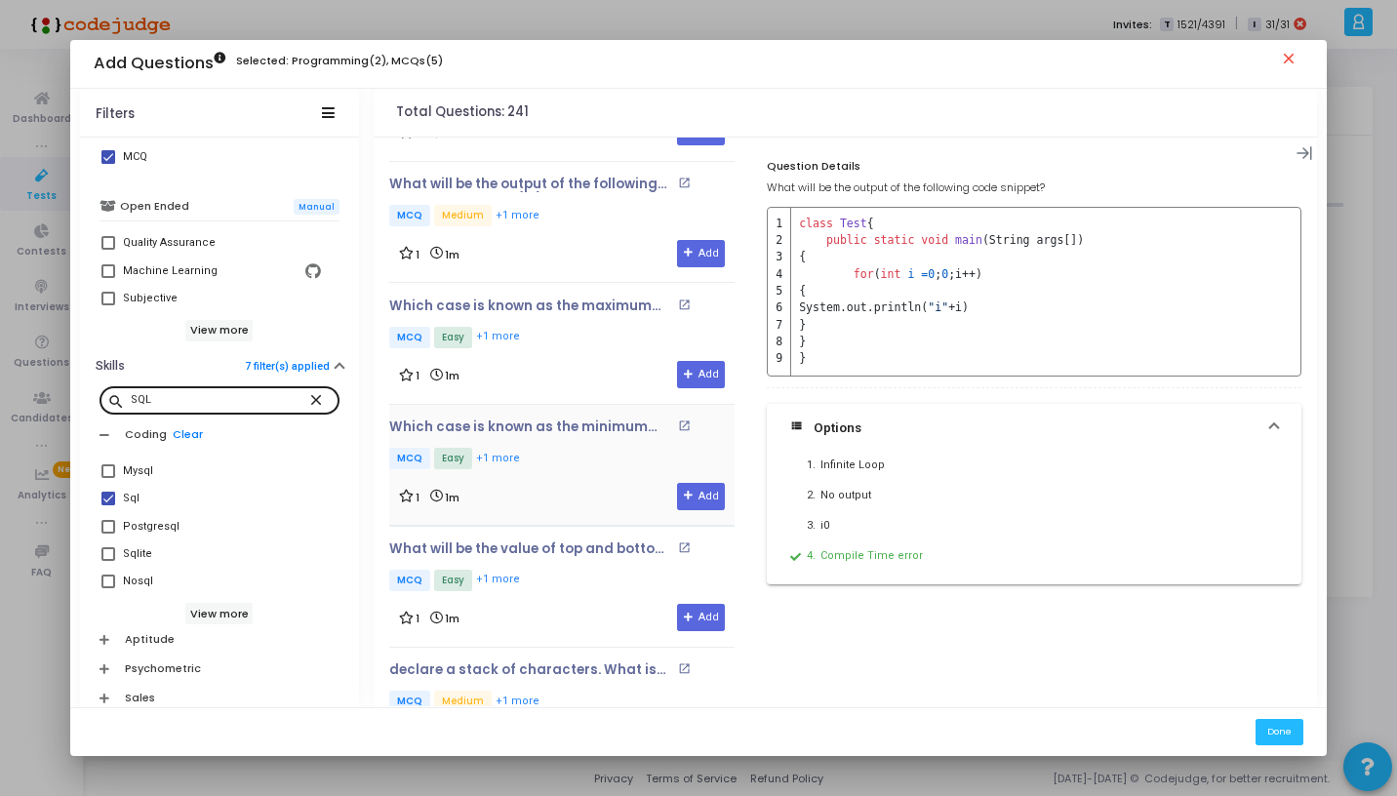
click at [551, 420] on p "Which case is known as the minimum number of steps taken on any instance of siz…" at bounding box center [530, 428] width 283 height 16
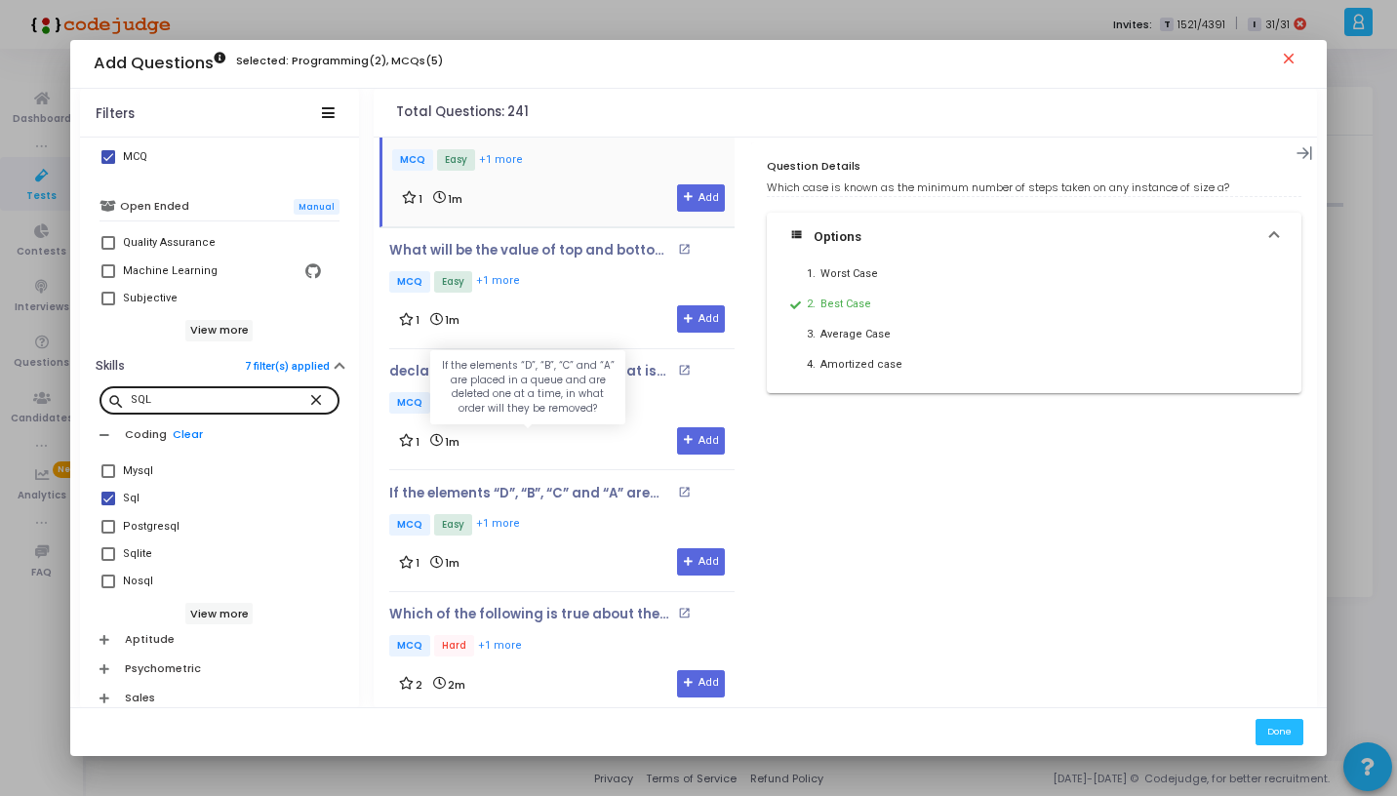
scroll to position [13763, 0]
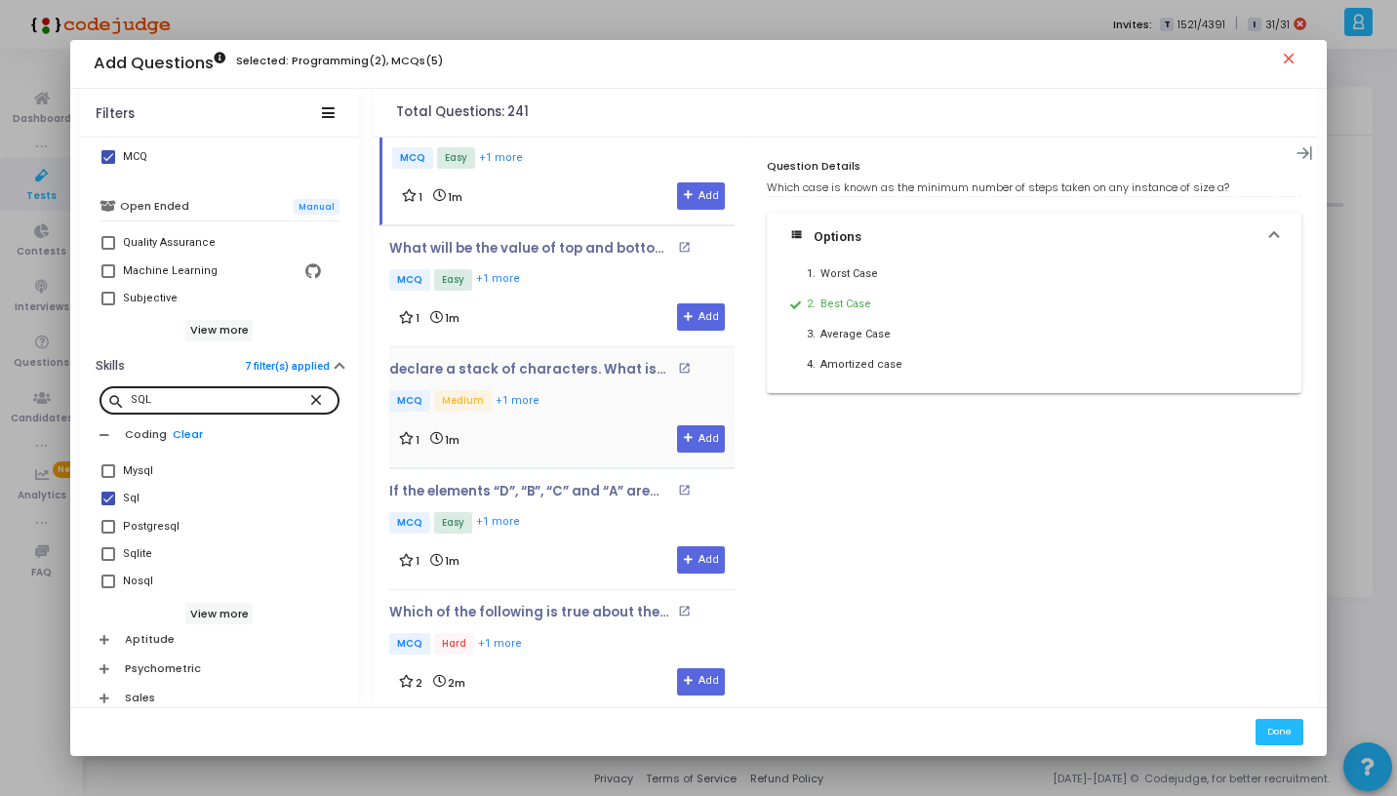
click at [569, 390] on p "MCQ Medium +1 more" at bounding box center [561, 402] width 345 height 24
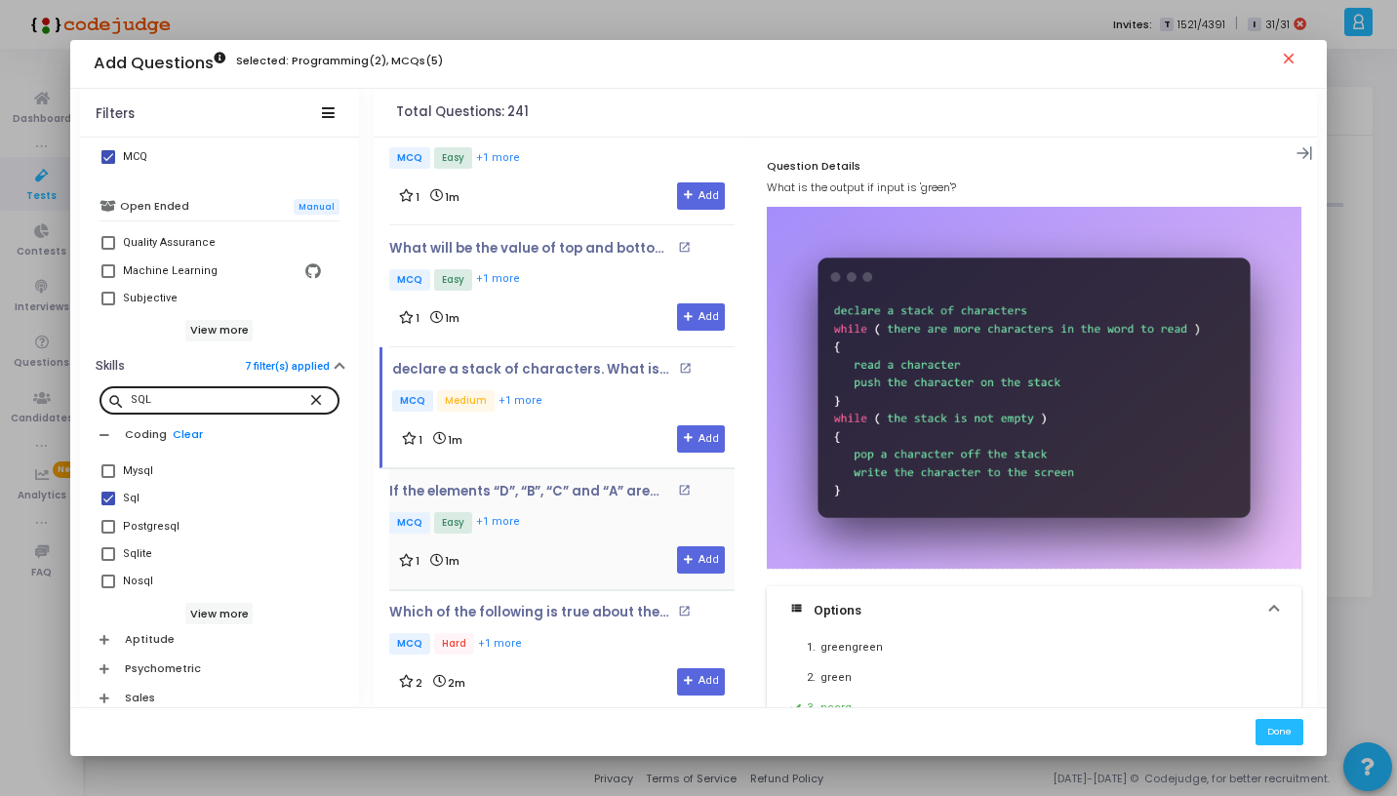
click at [555, 485] on div "If the elements “D”, “B”, “C” and “A” are placed in a queue and are deleted one…" at bounding box center [561, 529] width 345 height 91
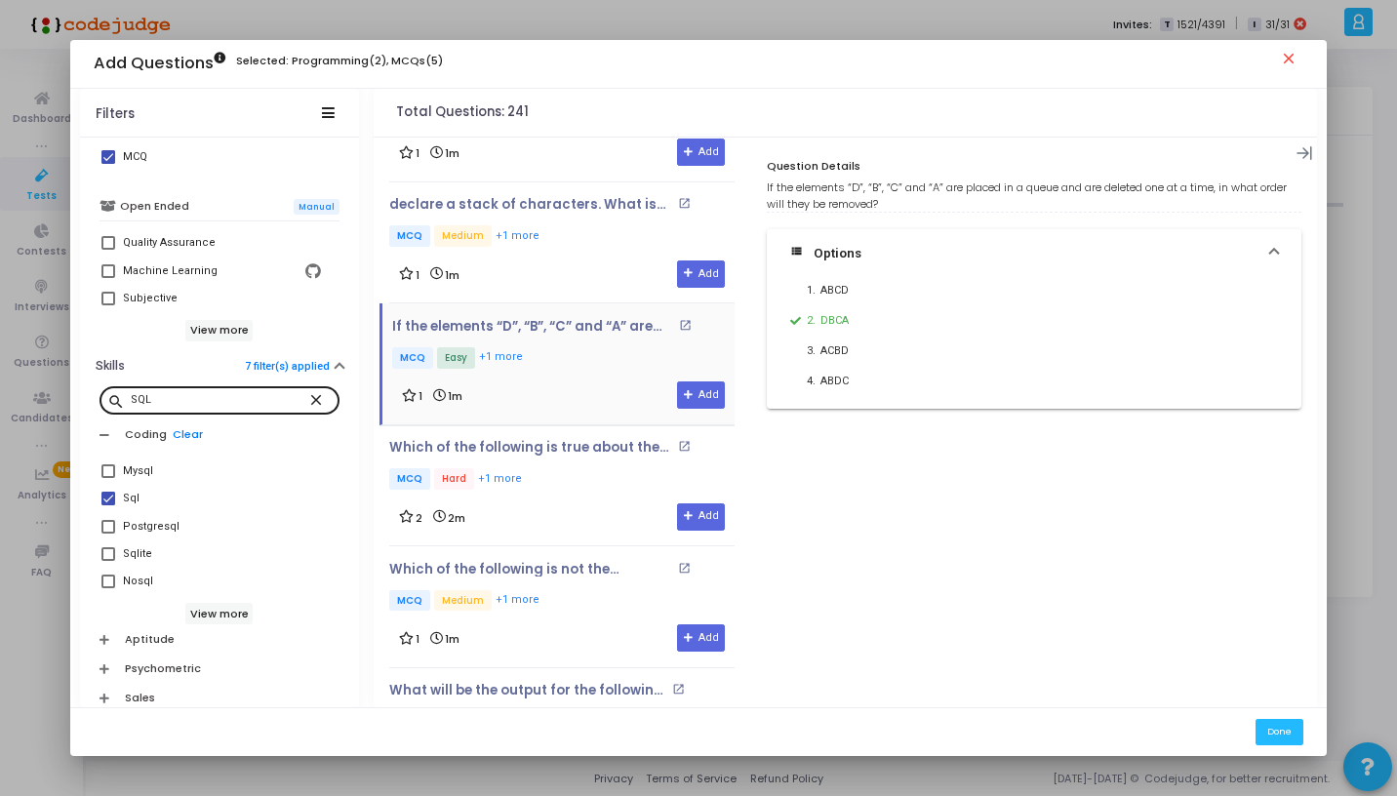
scroll to position [13929, 0]
click at [565, 503] on div "2 2m Add" at bounding box center [562, 516] width 326 height 27
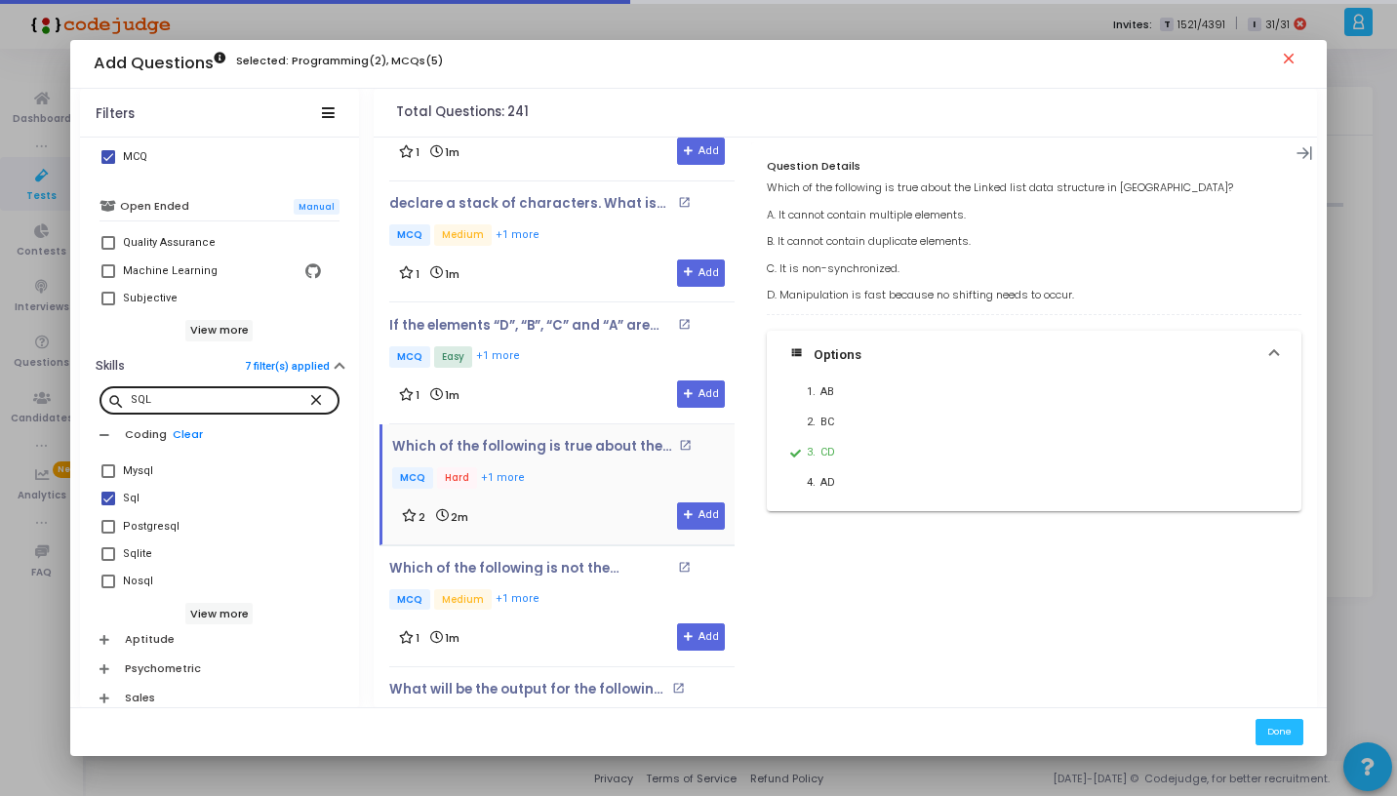
scroll to position [14178, 0]
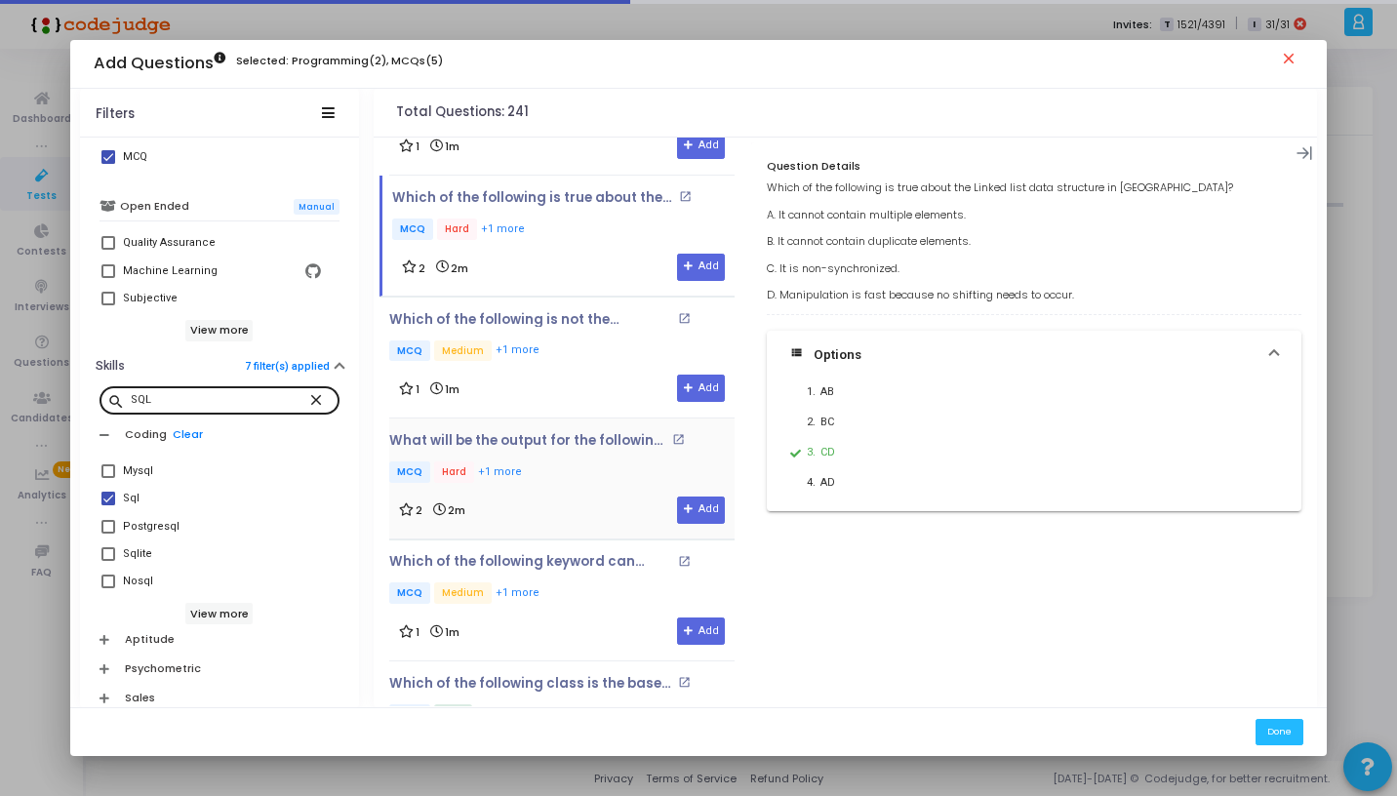
click at [561, 462] on p "MCQ Hard +1 more" at bounding box center [558, 474] width 339 height 24
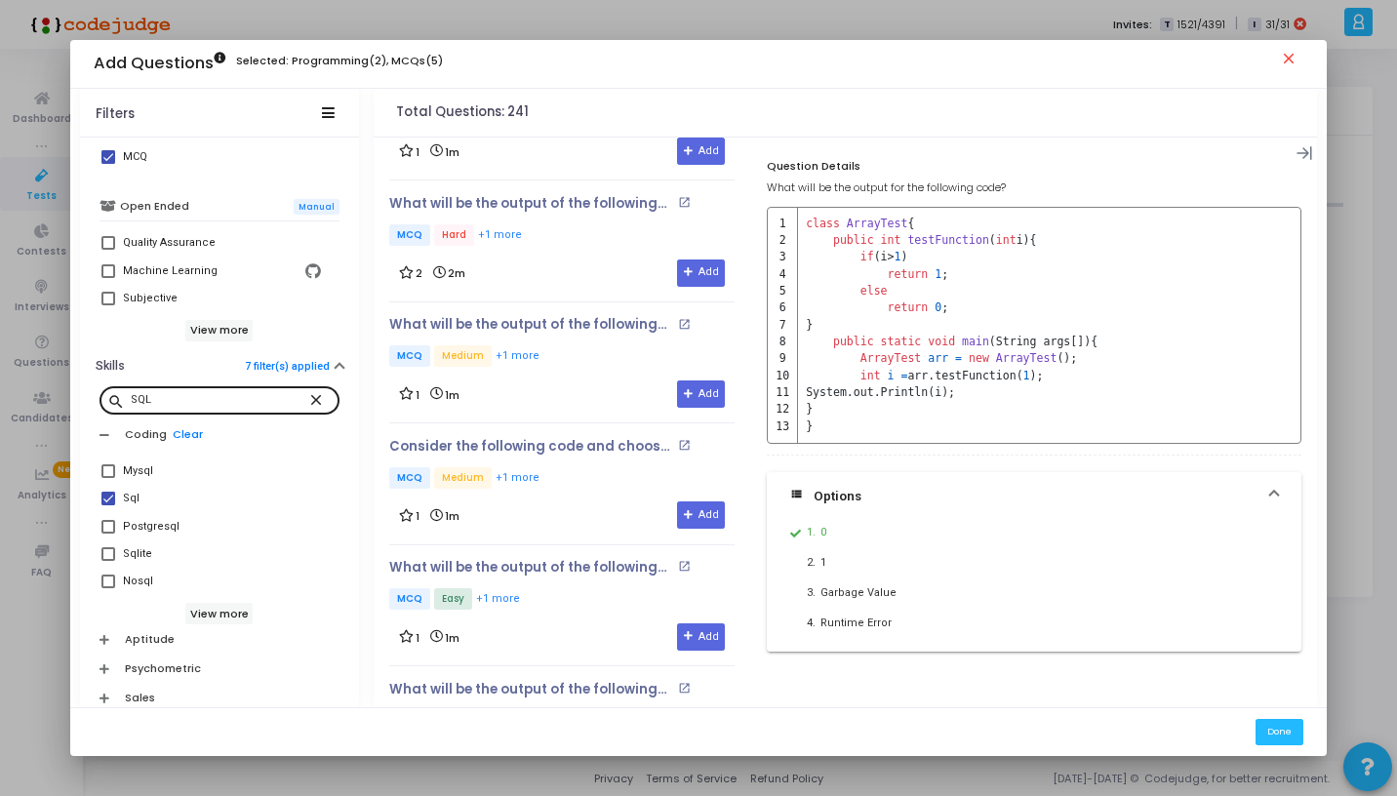
scroll to position [14952, 0]
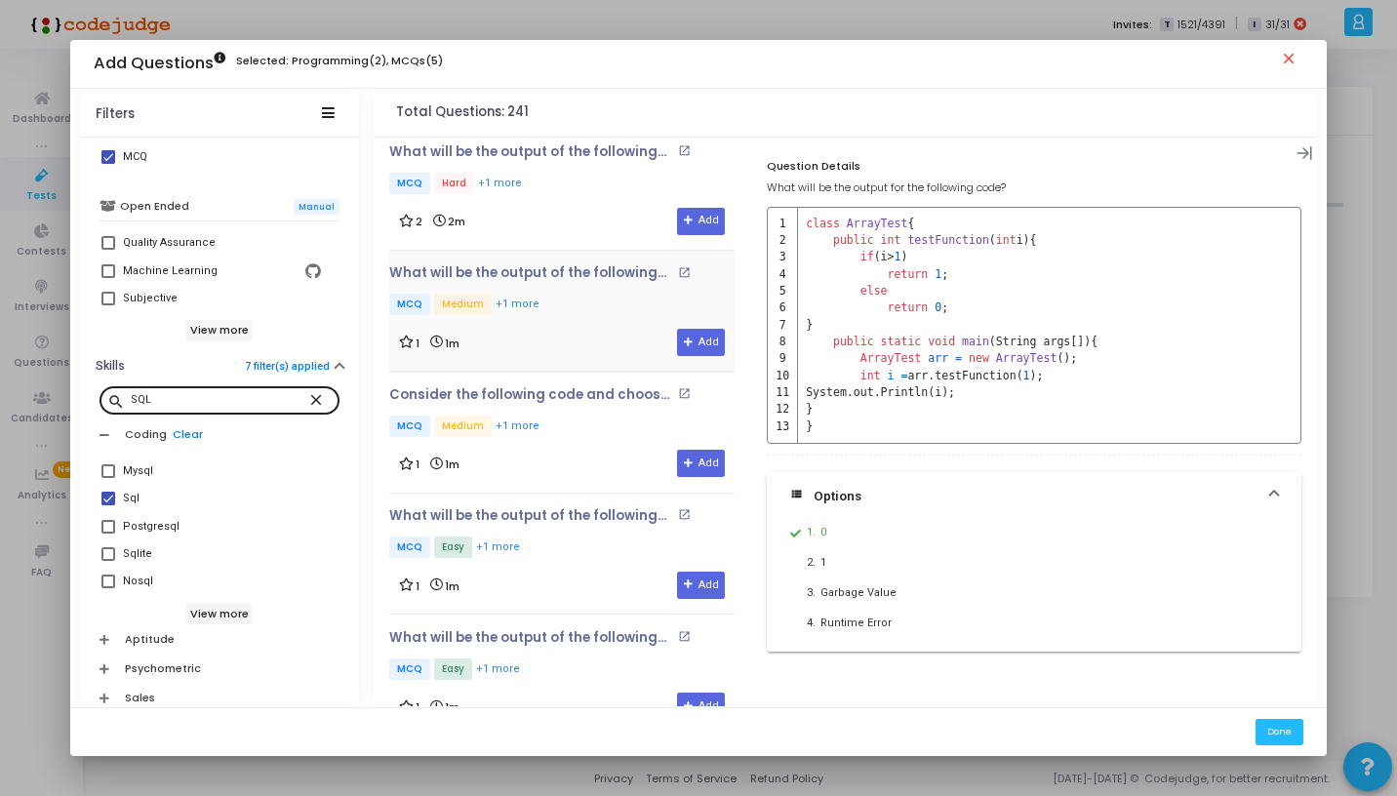
click at [562, 265] on div "What will be the output of the following pseudocode? open_in_new MCQ Medium +1 …" at bounding box center [561, 310] width 345 height 91
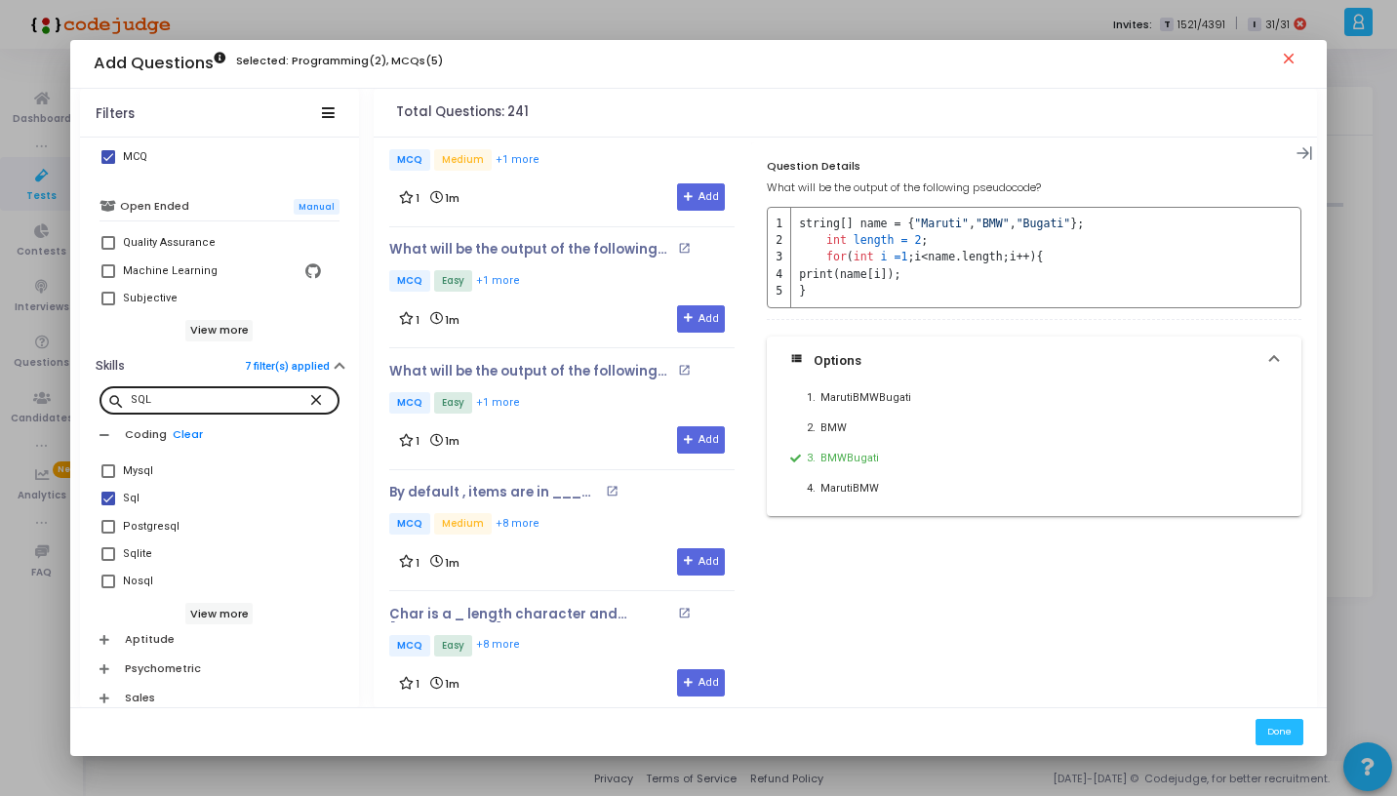
scroll to position [15221, 0]
click at [555, 390] on p "MCQ Easy +1 more" at bounding box center [561, 402] width 345 height 24
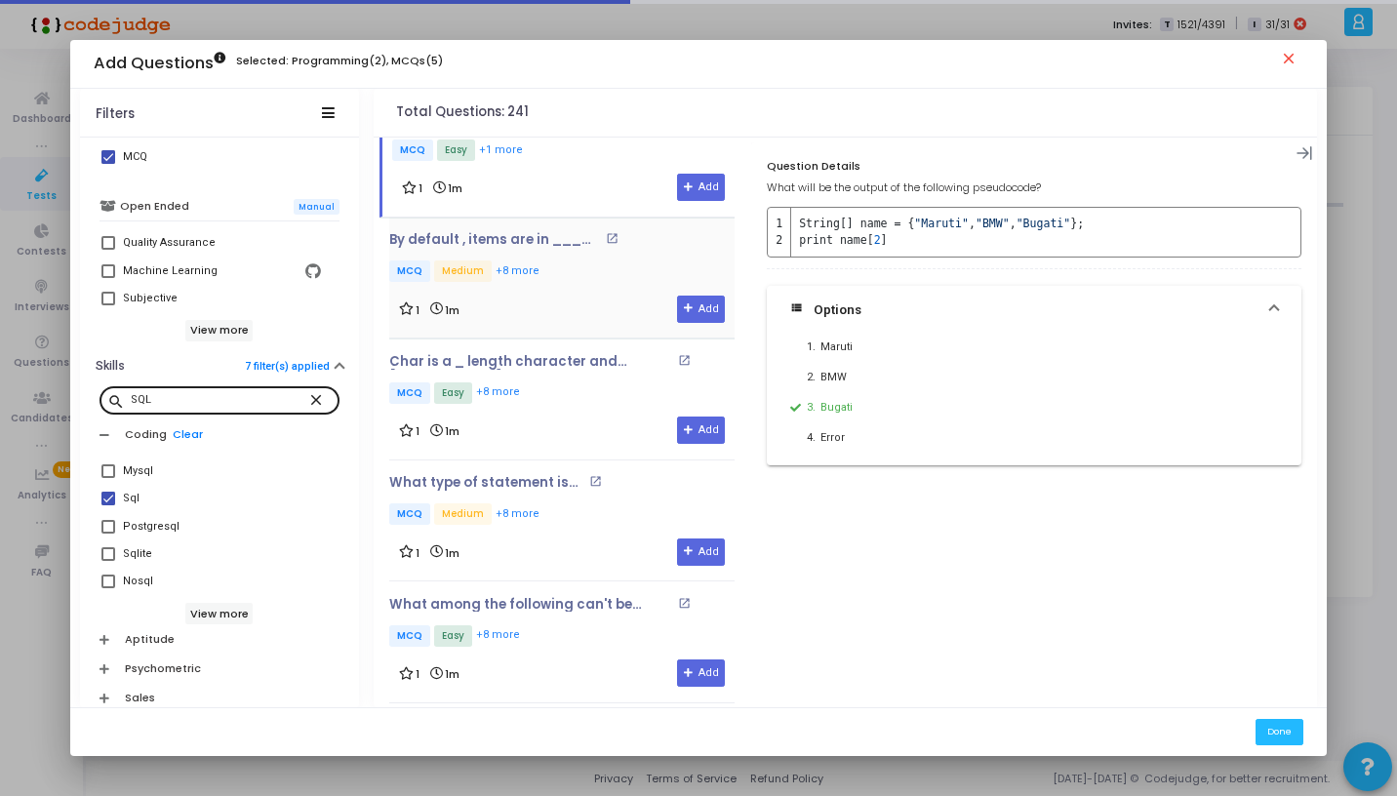
scroll to position [15506, 0]
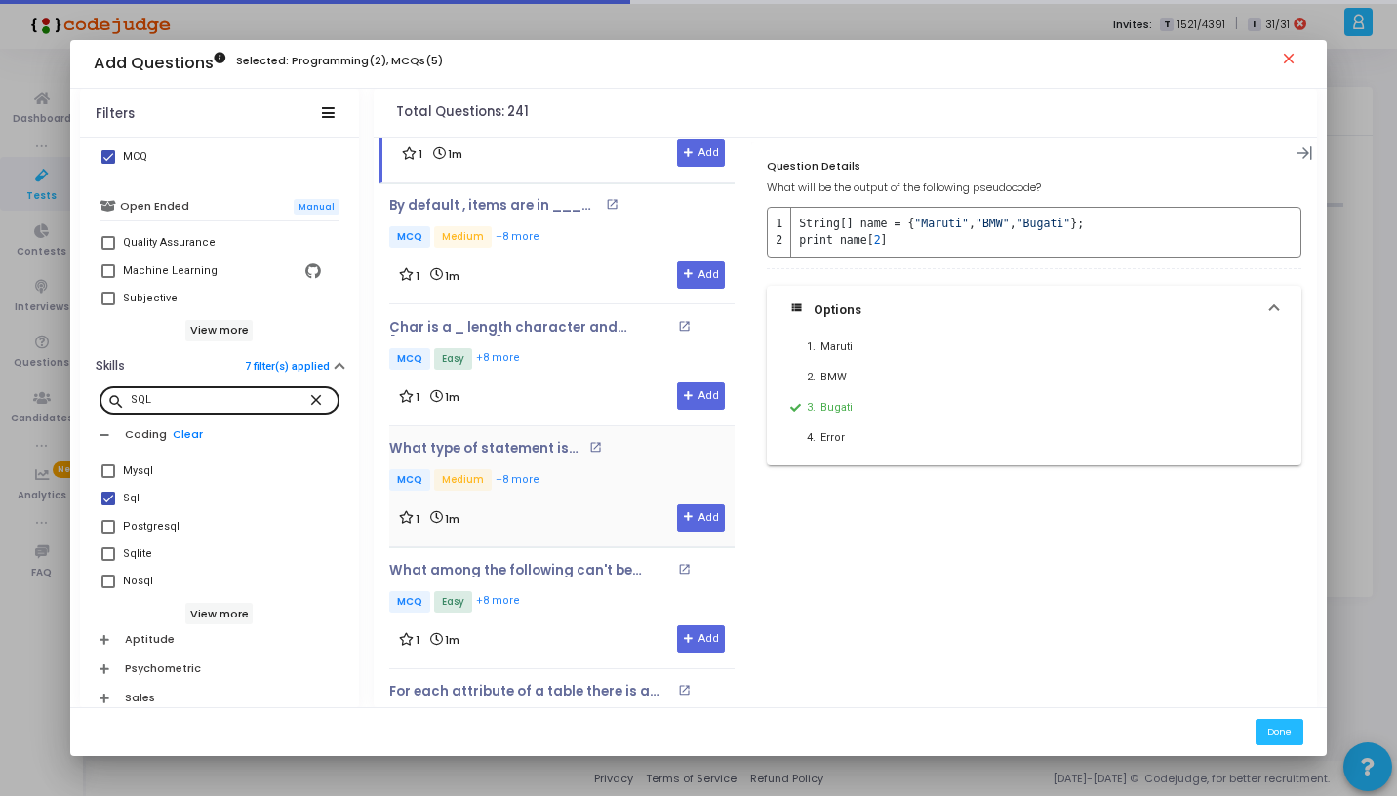
click at [566, 441] on div "What type of statement is this ? open_in_new MCQ Medium +8 more" at bounding box center [508, 467] width 238 height 53
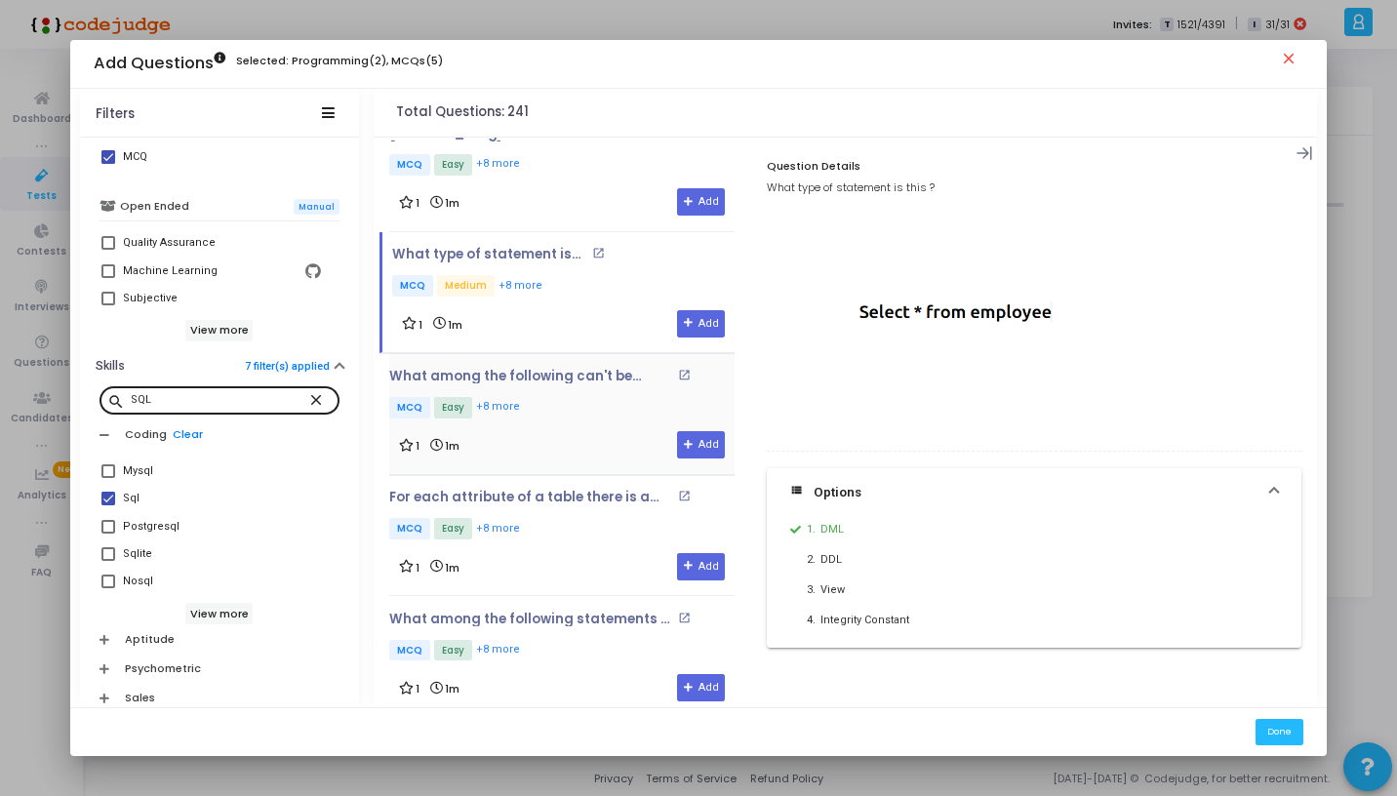
scroll to position [15701, 0]
click at [570, 430] on div "1 1m Add" at bounding box center [562, 443] width 326 height 27
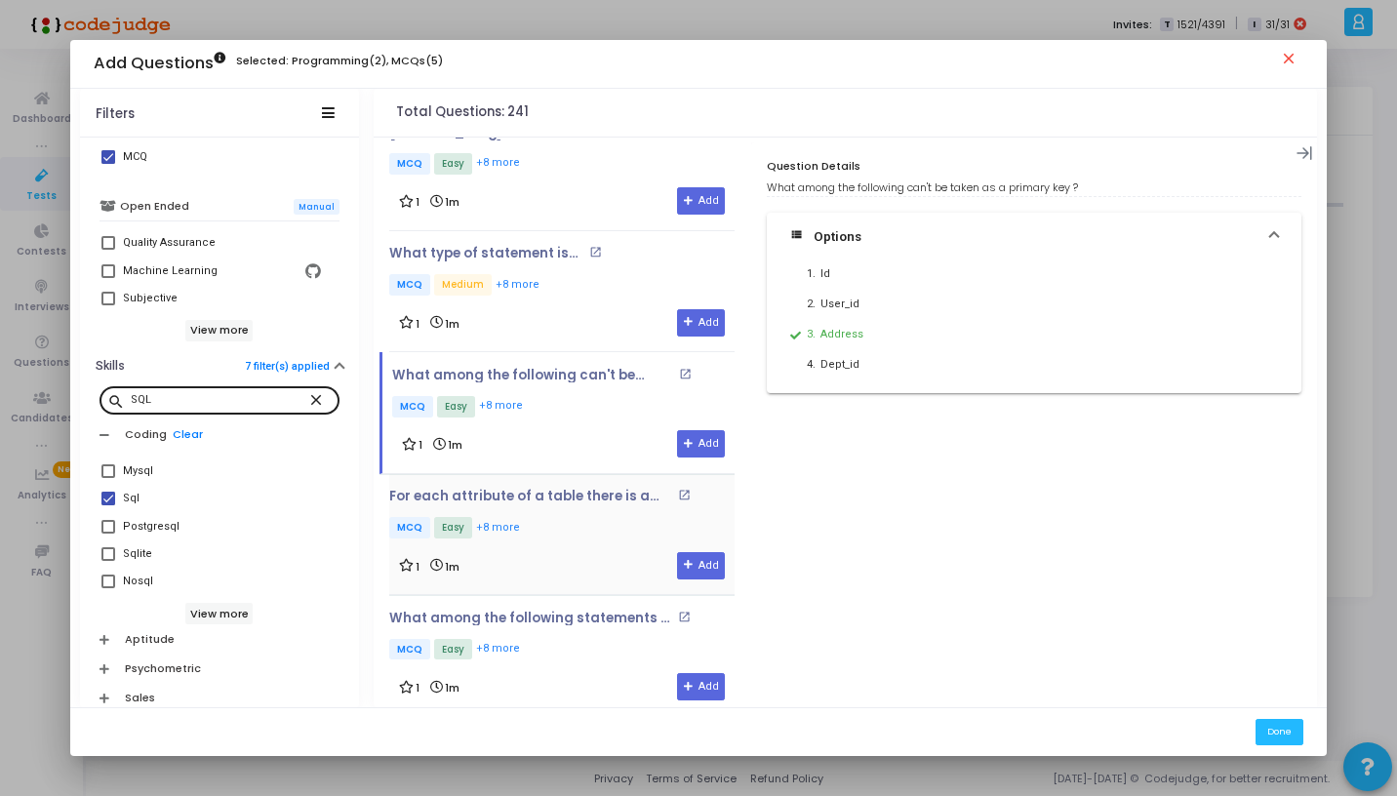
click at [569, 517] on p "MCQ Easy +8 more" at bounding box center [561, 529] width 345 height 24
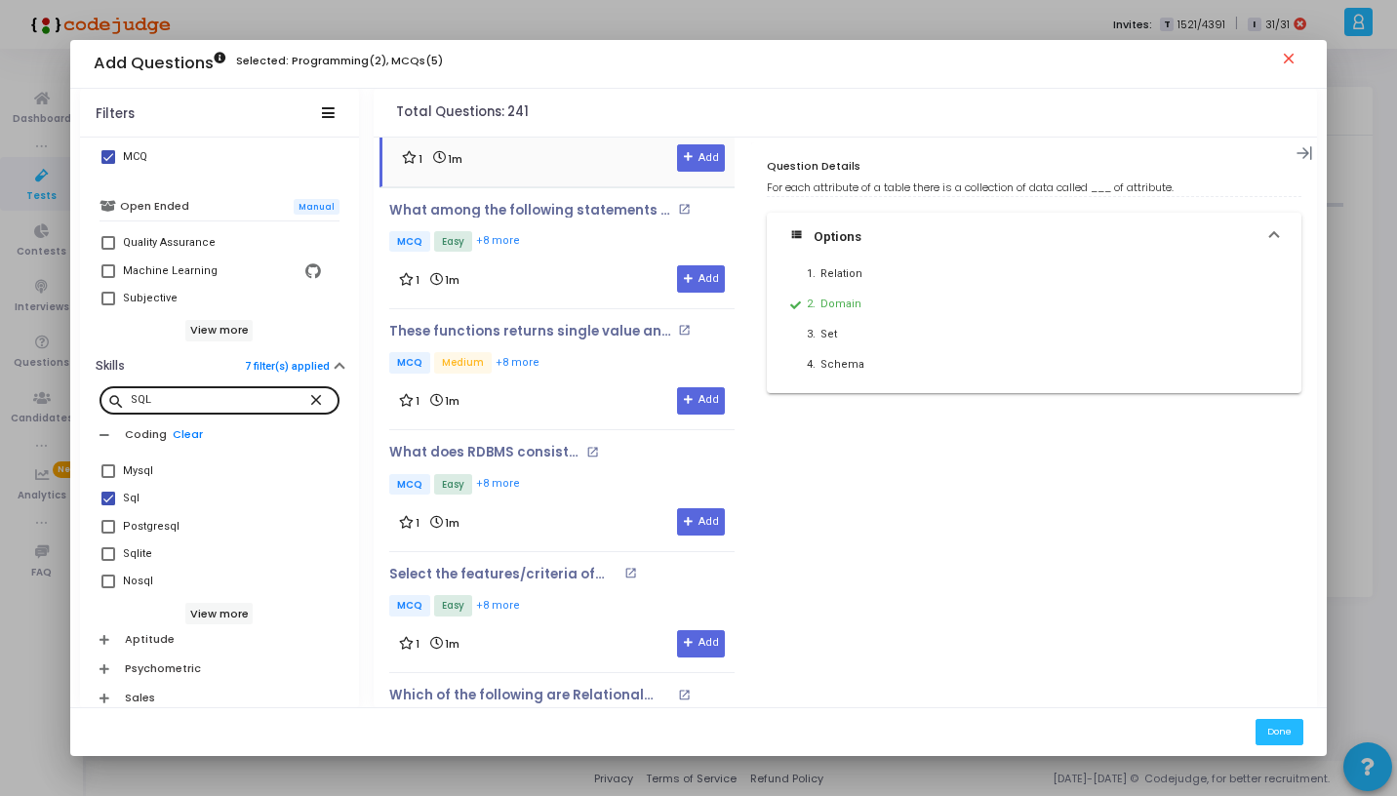
scroll to position [16113, 0]
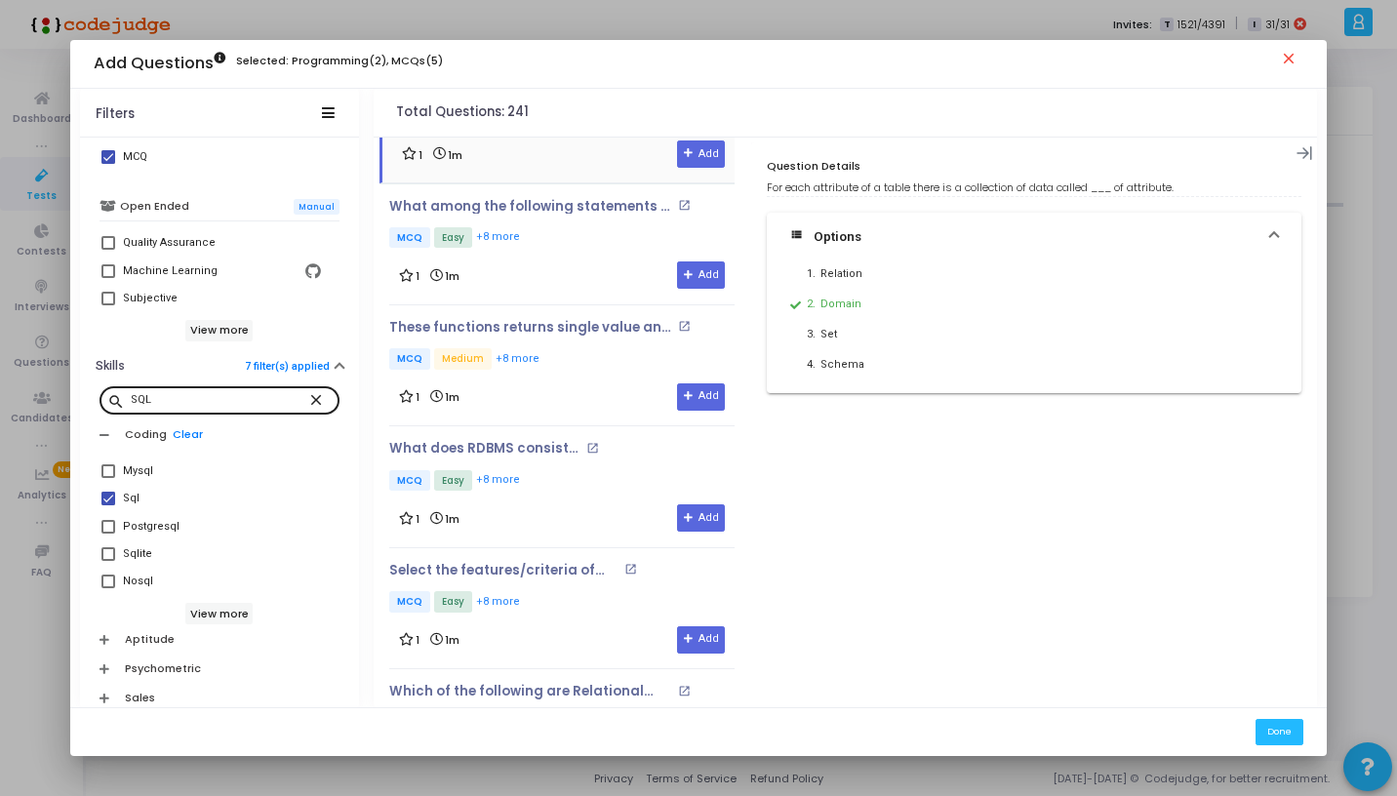
click at [569, 504] on div "1 1m Add" at bounding box center [562, 517] width 326 height 27
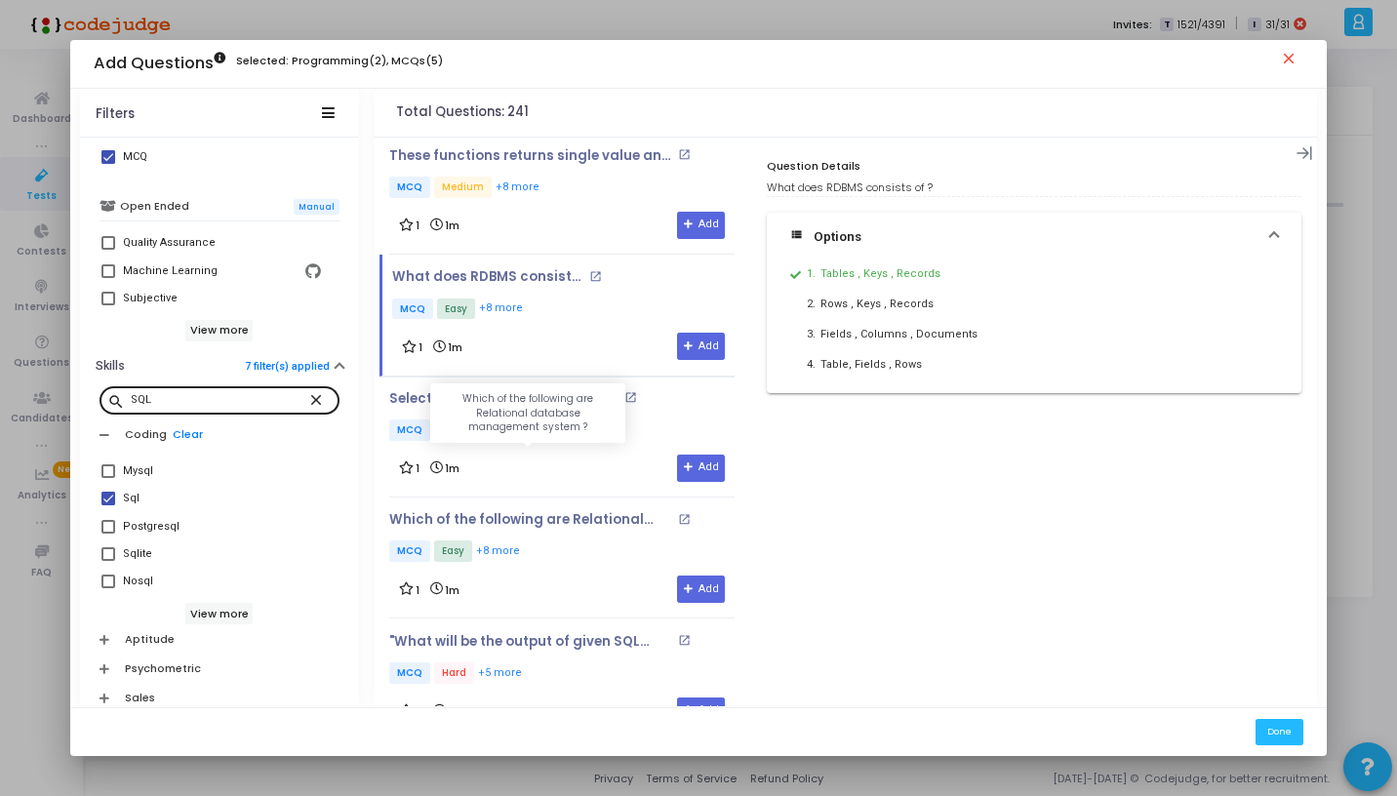
scroll to position [16400, 0]
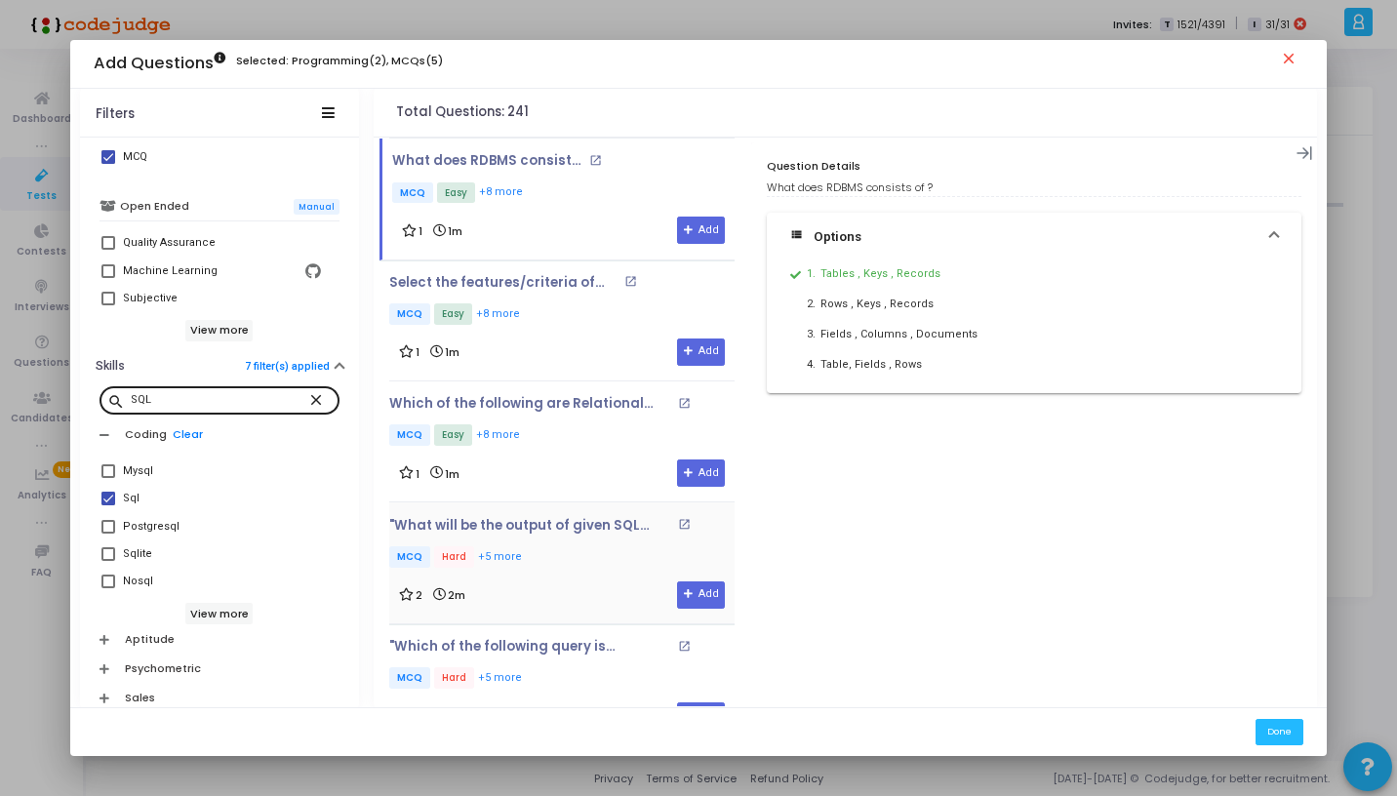
click at [558, 546] on p "MCQ Hard +5 more" at bounding box center [561, 558] width 345 height 24
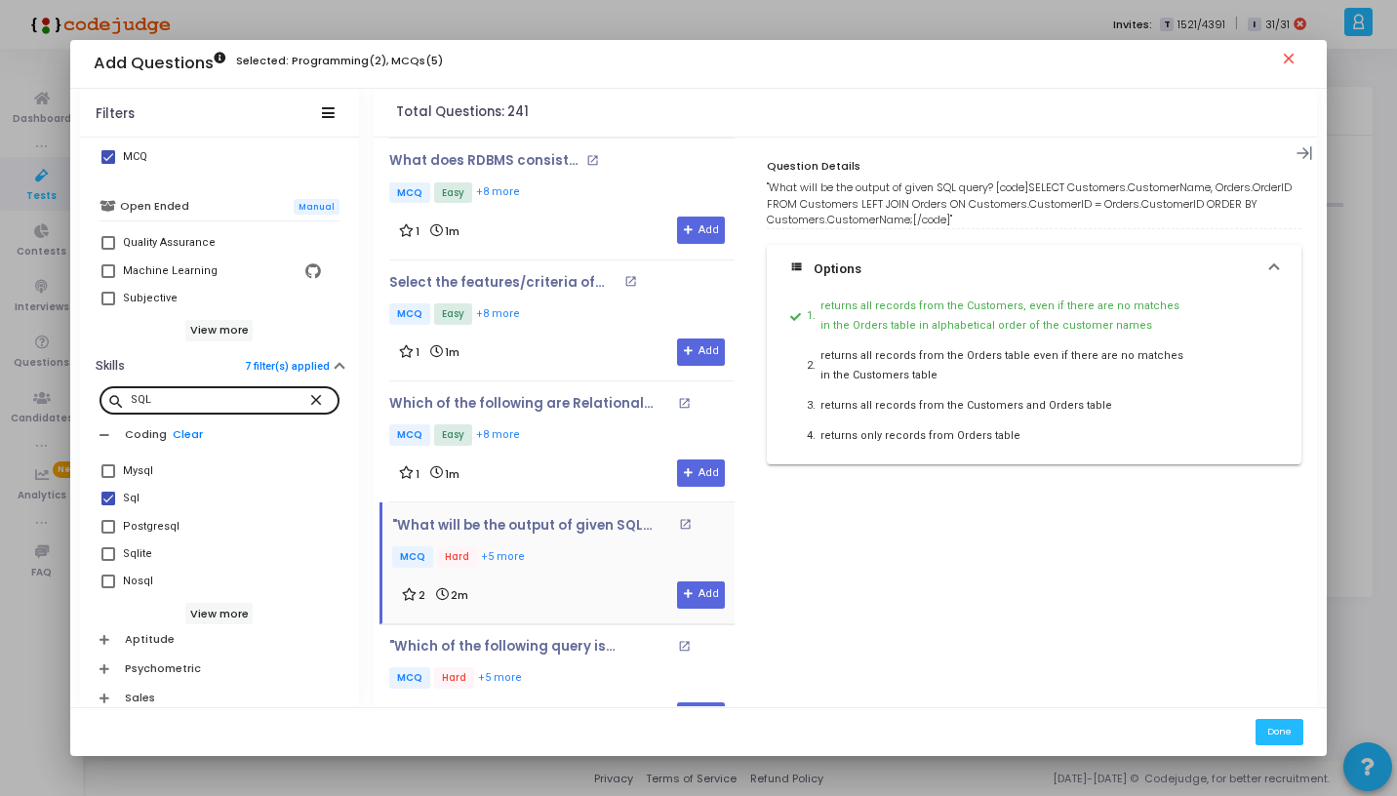
scroll to position [16774, 0]
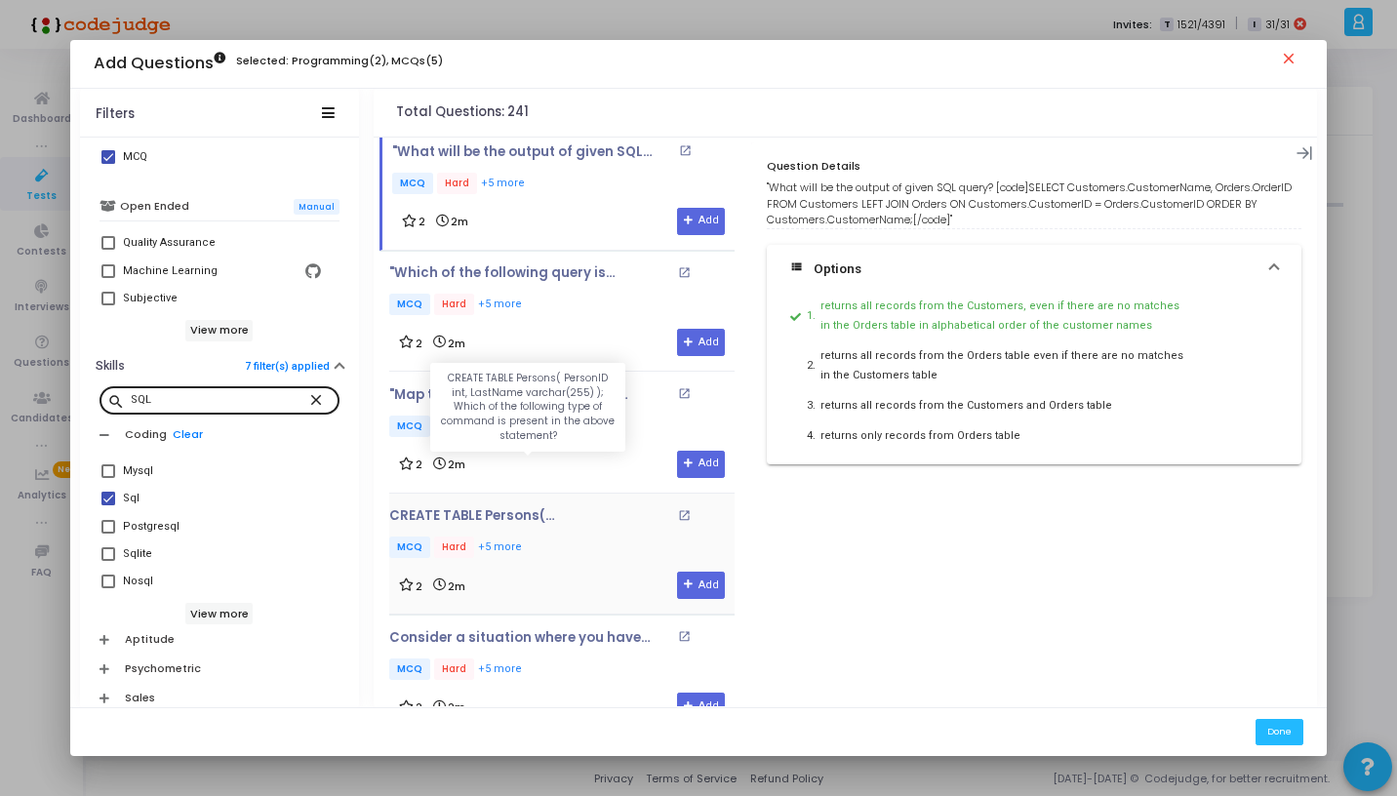
click at [557, 508] on p "CREATE TABLE Persons( PersonID int, LastName varchar(255) ); Which of the follo…" at bounding box center [530, 516] width 283 height 16
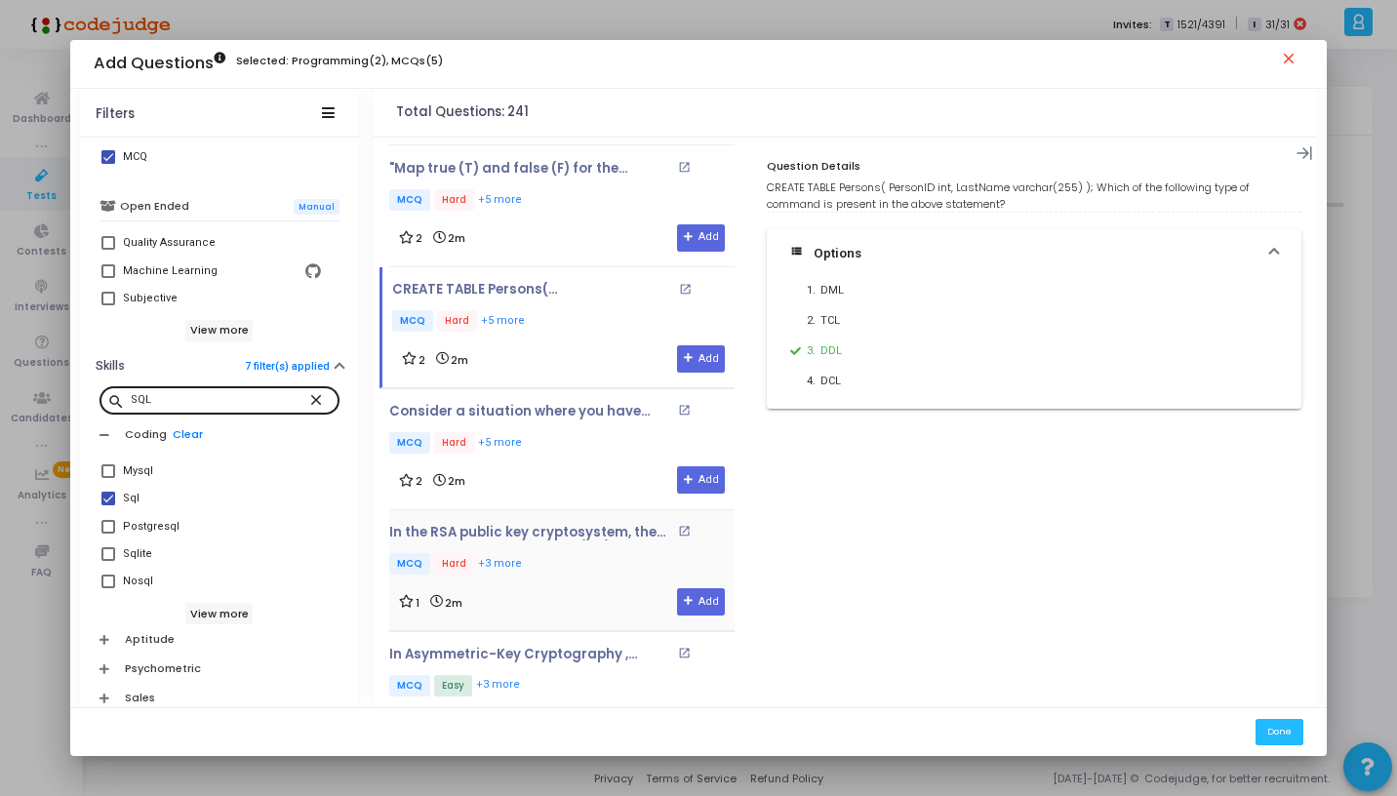
scroll to position [17183, 0]
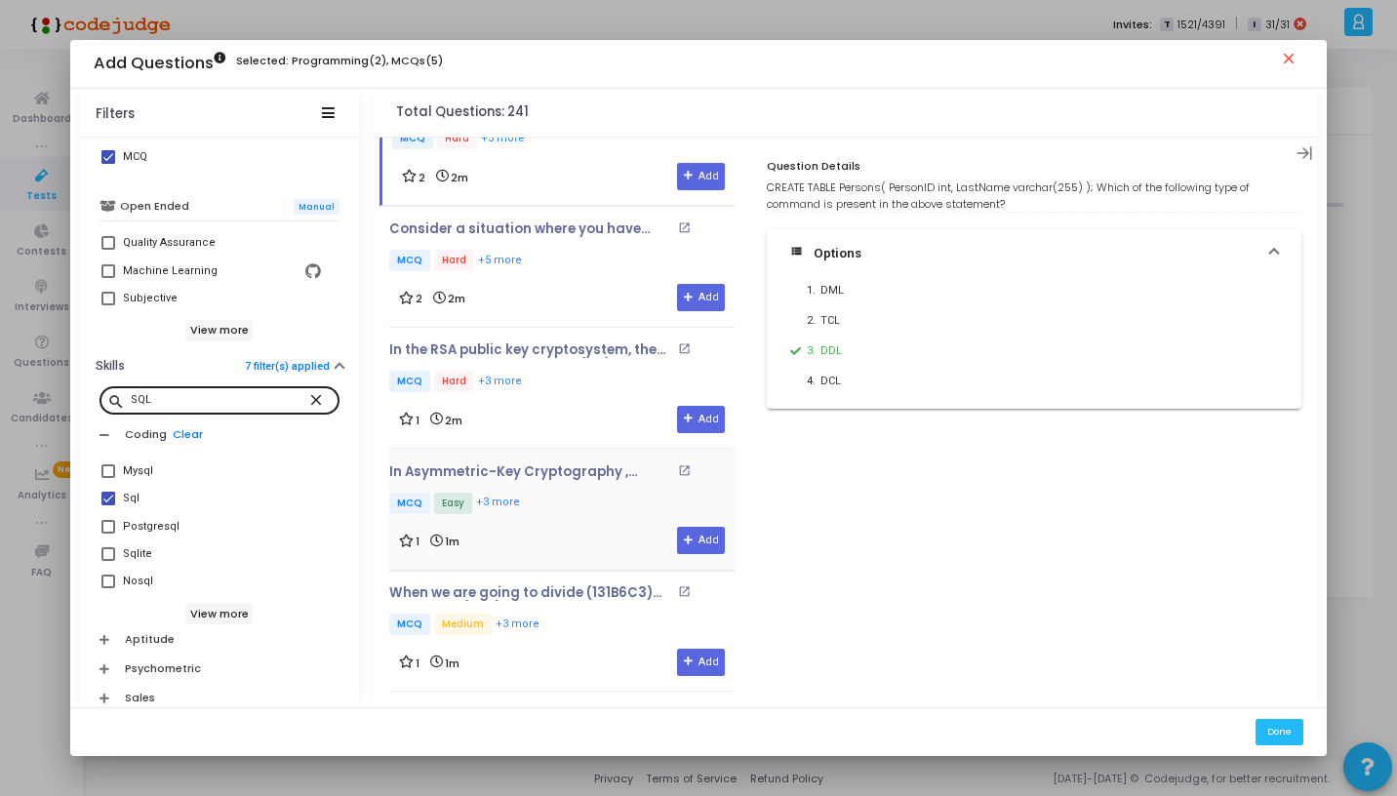
click at [571, 464] on div "In Asymmetric-Key Cryptography , although RSA can be used to encrypt and decryp…" at bounding box center [561, 490] width 345 height 53
click at [575, 343] on div "In the RSA public key cryptosystem, the private and public keys are (e,n) and (…" at bounding box center [561, 388] width 345 height 91
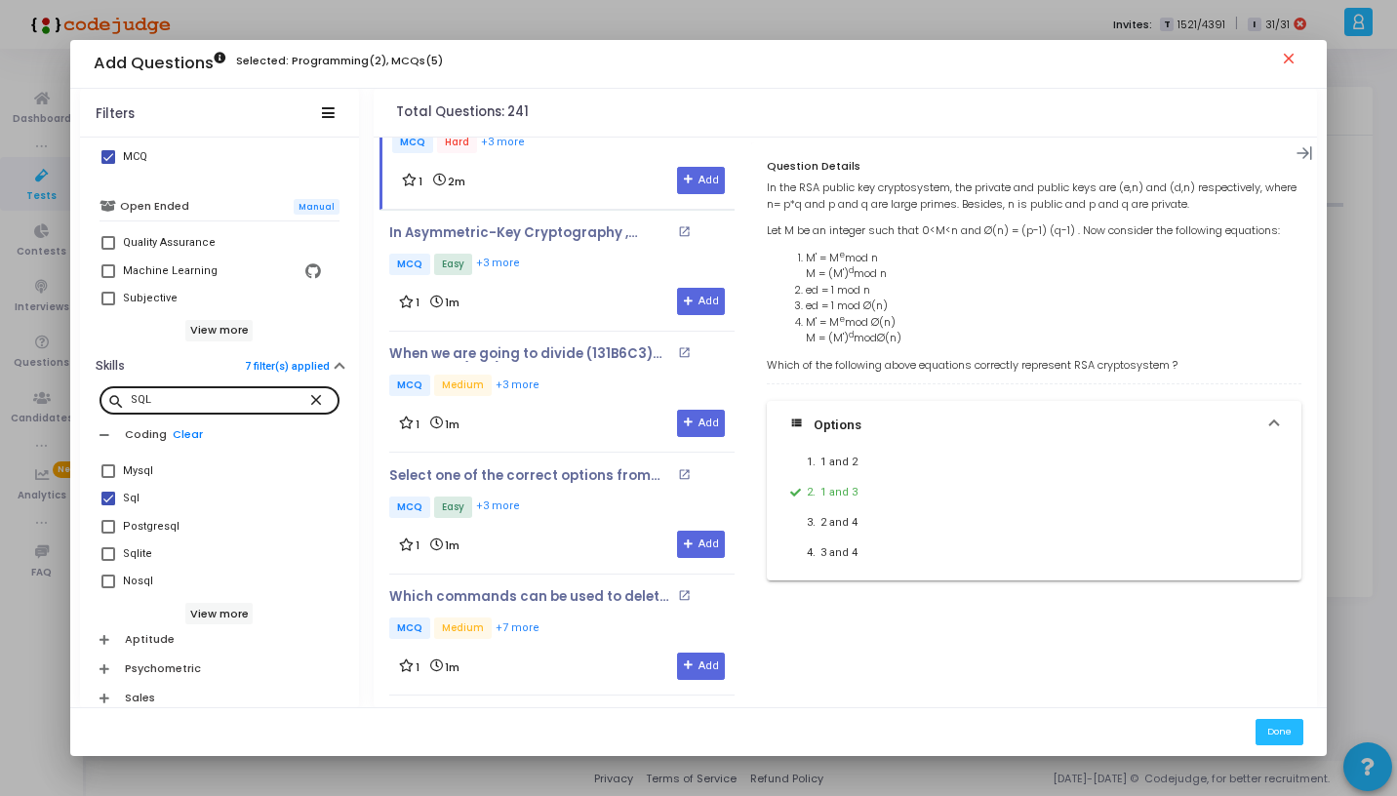
scroll to position [17425, 0]
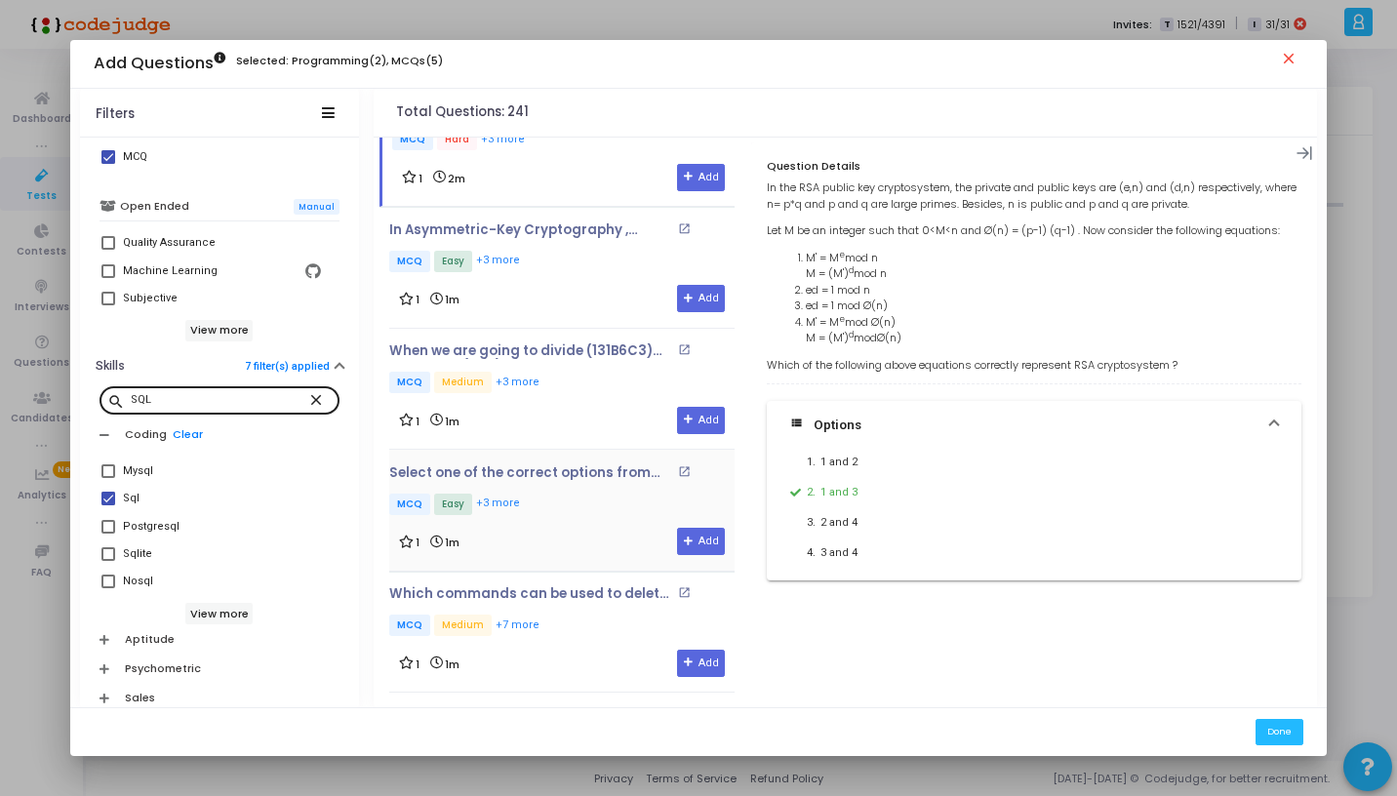
click at [549, 494] on p "MCQ Easy +3 more" at bounding box center [561, 506] width 345 height 24
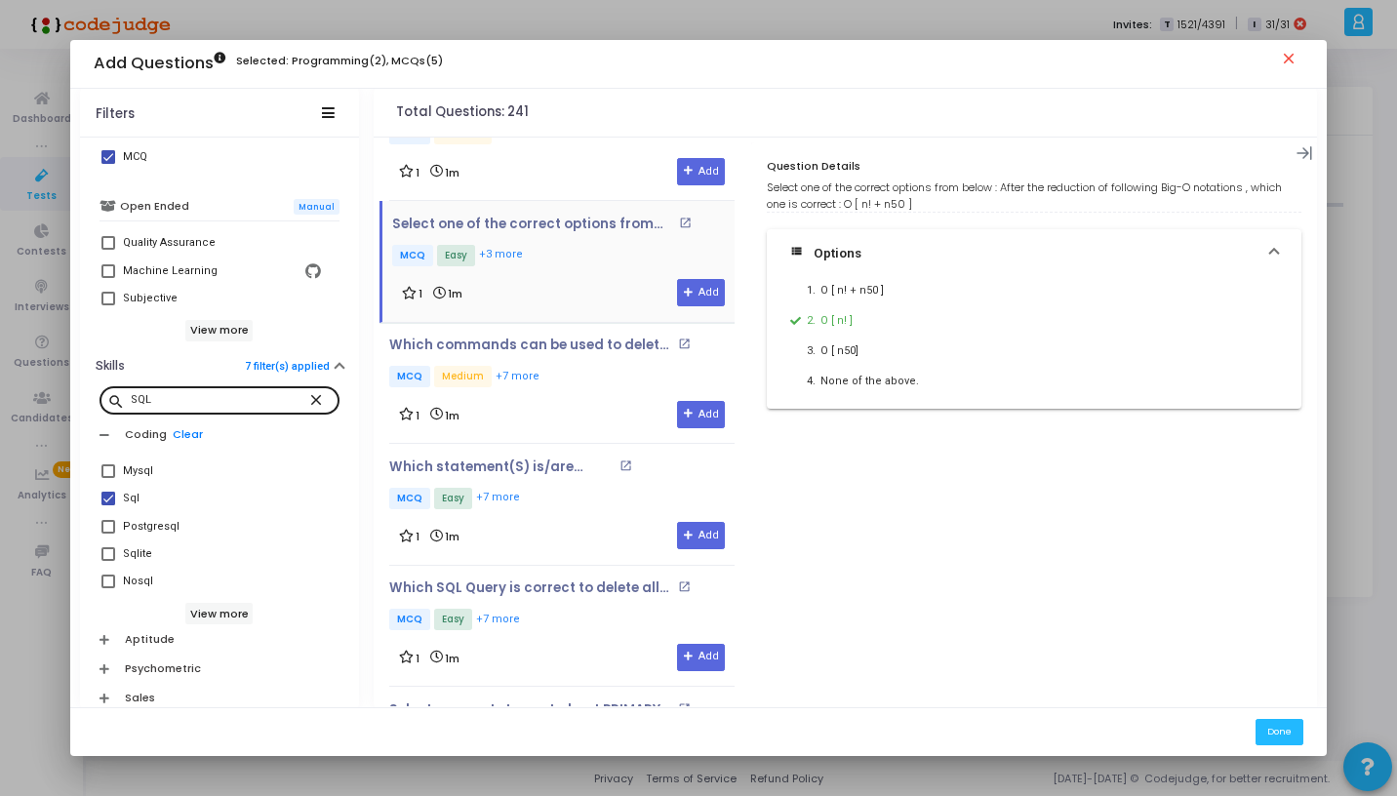
scroll to position [17675, 0]
click at [593, 365] on p "MCQ Medium +7 more" at bounding box center [561, 377] width 345 height 24
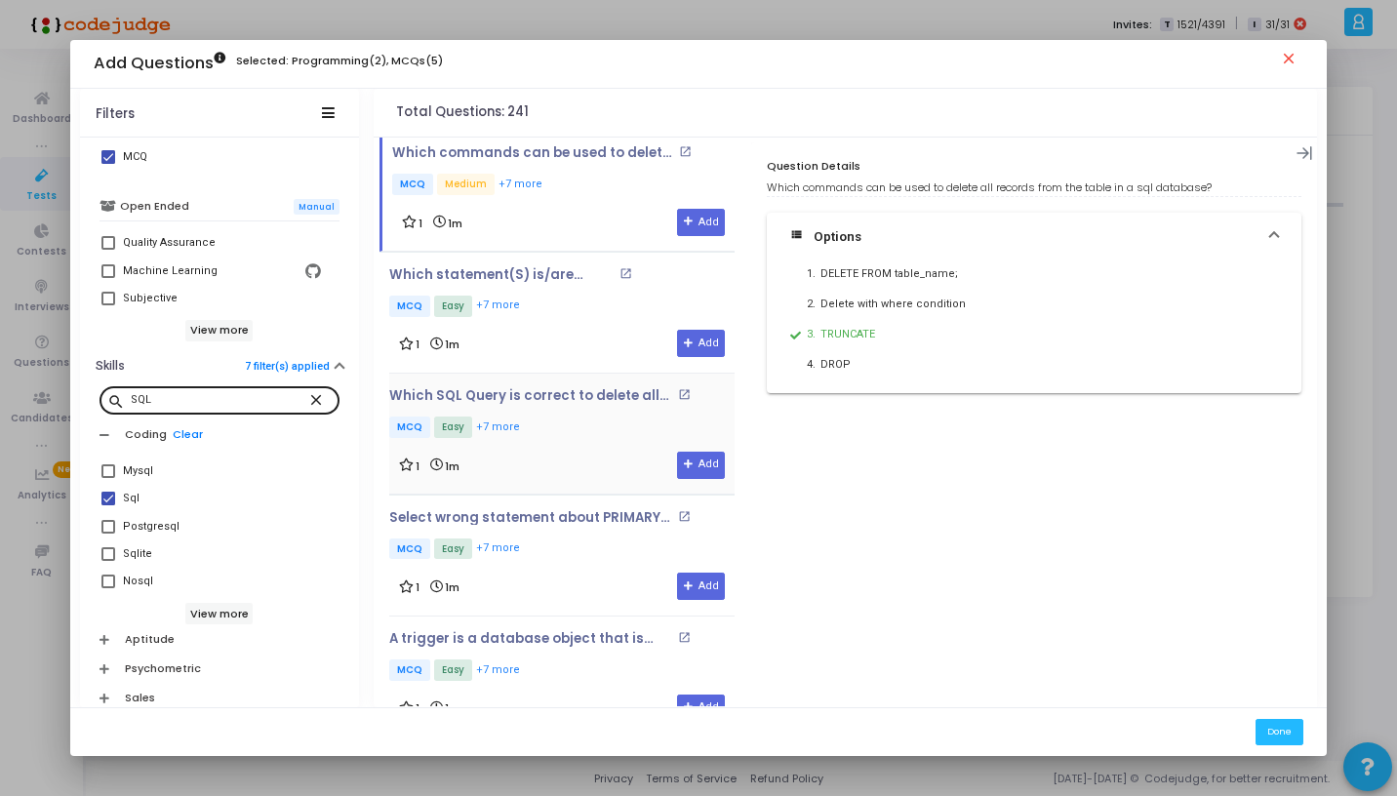
scroll to position [17868, 0]
click at [566, 508] on div "Select wrong statement about PRIMARY KEY constraint in SQL? open_in_new MCQ Eas…" at bounding box center [561, 553] width 345 height 91
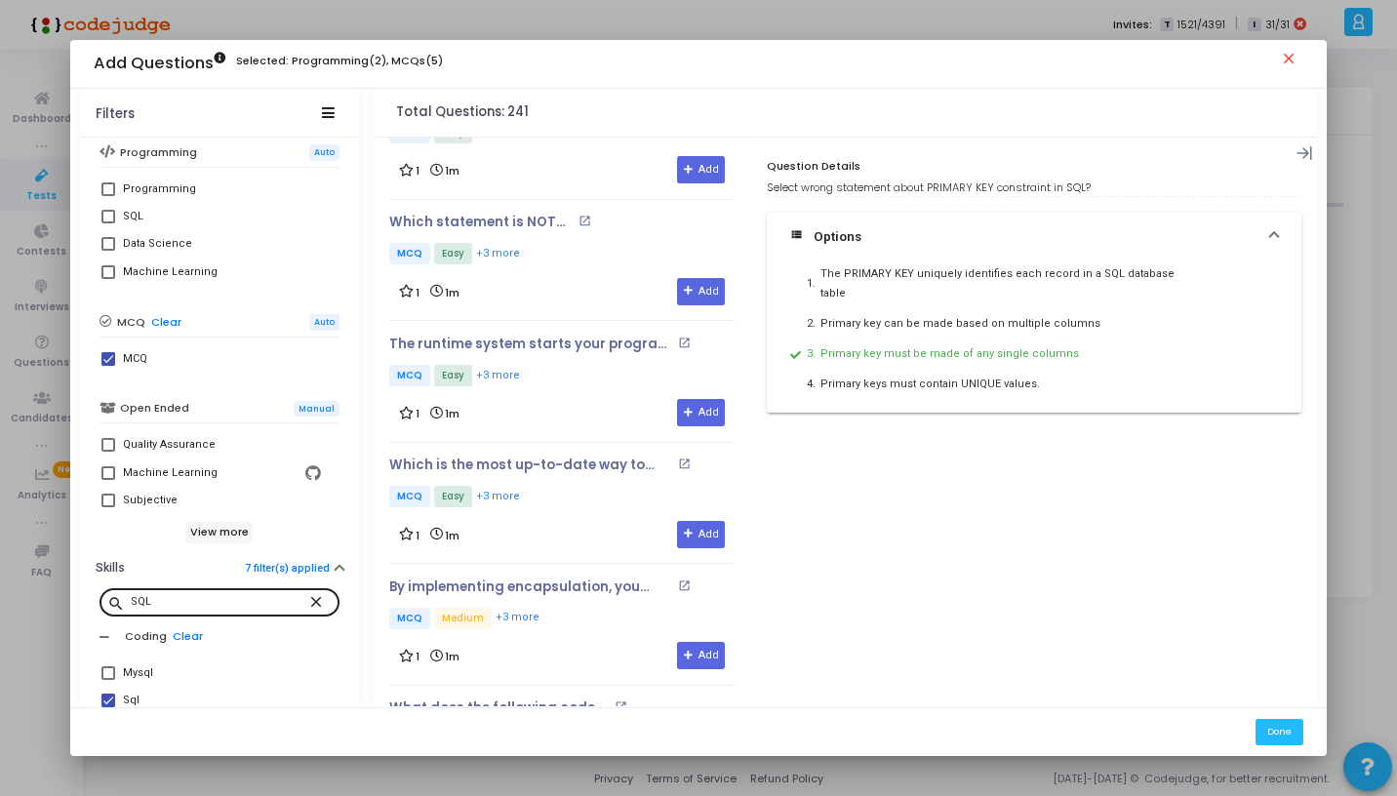
scroll to position [596, 0]
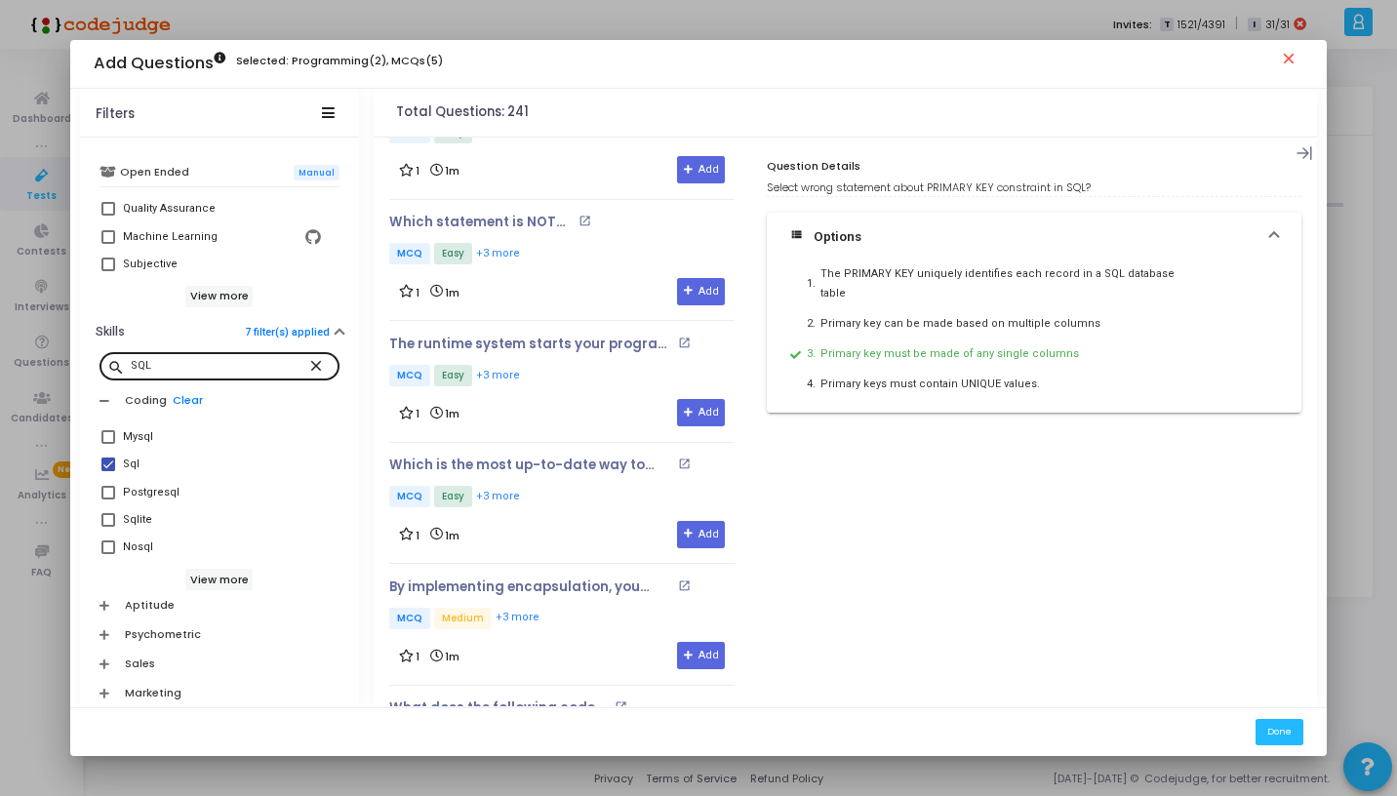
click at [309, 371] on mat-icon "close" at bounding box center [318, 365] width 23 height 18
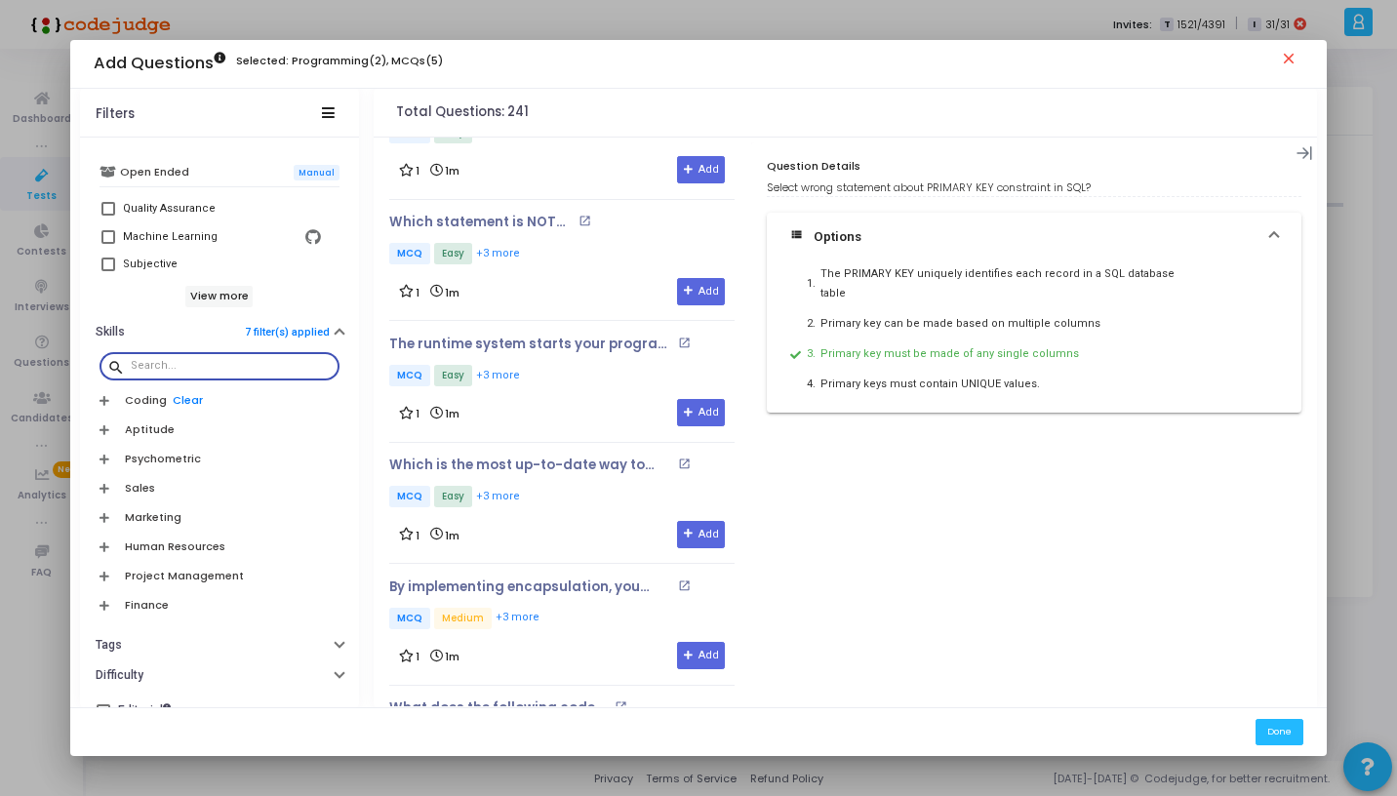
click at [102, 400] on icon at bounding box center [105, 400] width 10 height 11
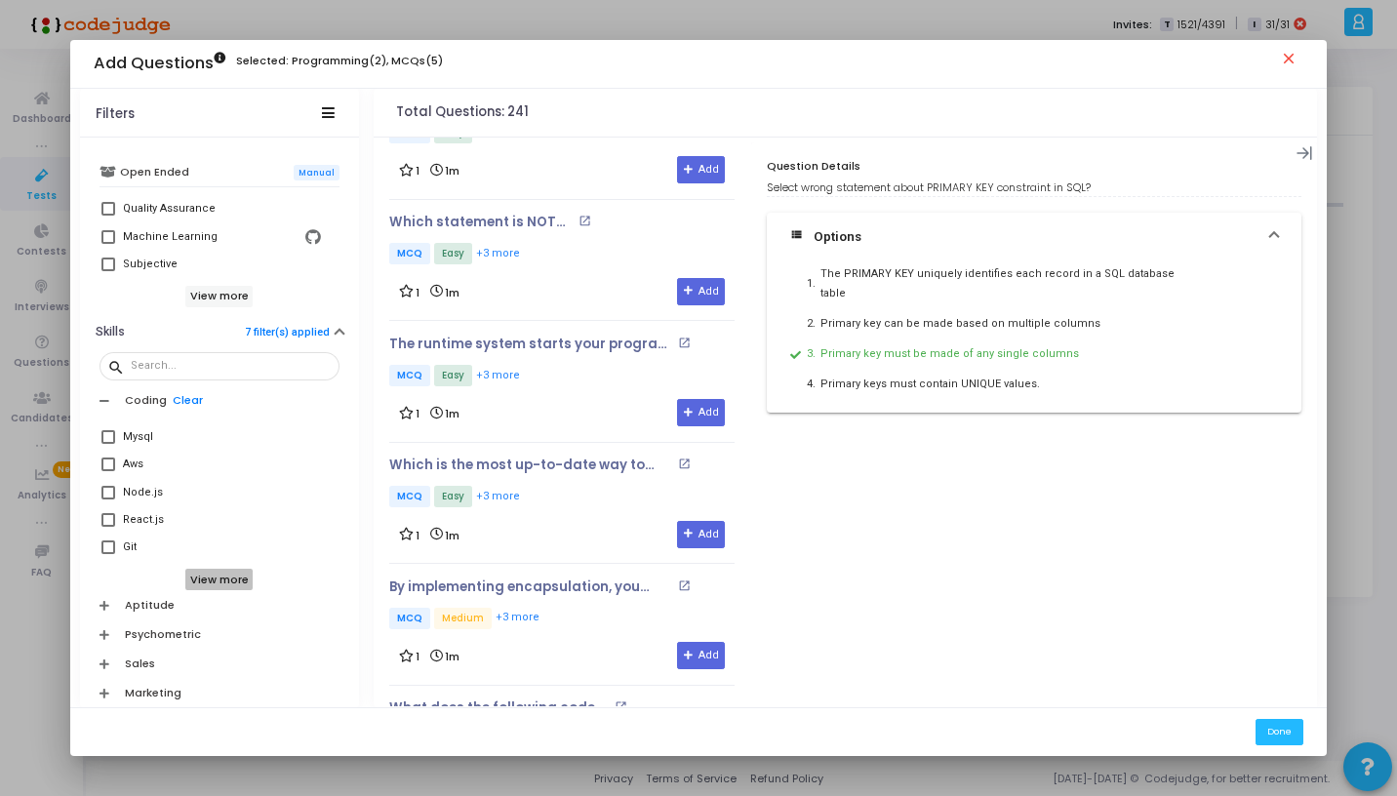
click at [207, 574] on h6 "View more" at bounding box center [218, 579] width 67 height 21
click at [119, 517] on label "Programming" at bounding box center [219, 514] width 236 height 23
click at [108, 521] on input "Programming" at bounding box center [107, 521] width 1 height 1
checkbox input "true"
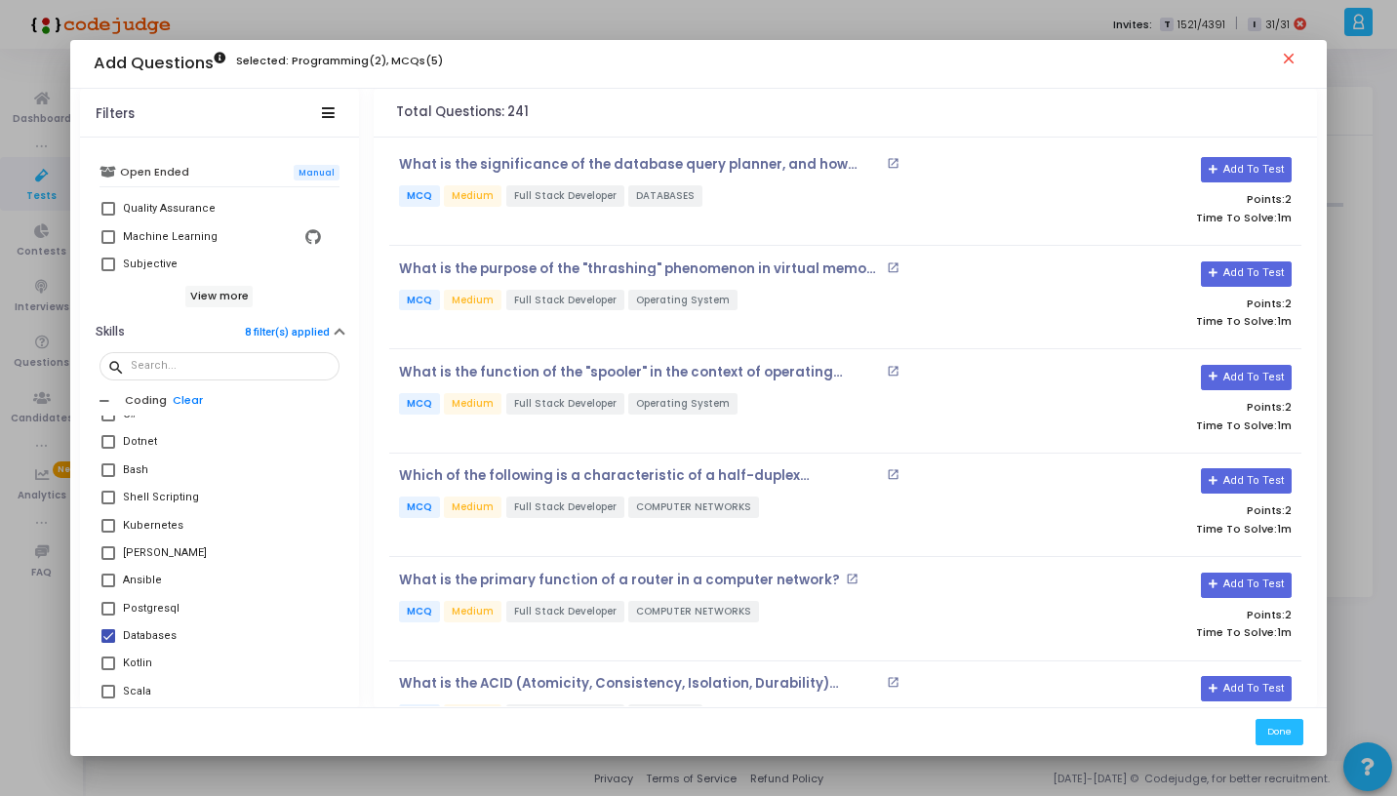
scroll to position [644, 0]
click at [106, 513] on mat-tooltip-component "Shell Scripting" at bounding box center [158, 525] width 106 height 54
click at [107, 513] on span at bounding box center [108, 513] width 14 height 14
click at [107, 520] on input "Kubernetes" at bounding box center [107, 520] width 1 height 1
checkbox input "true"
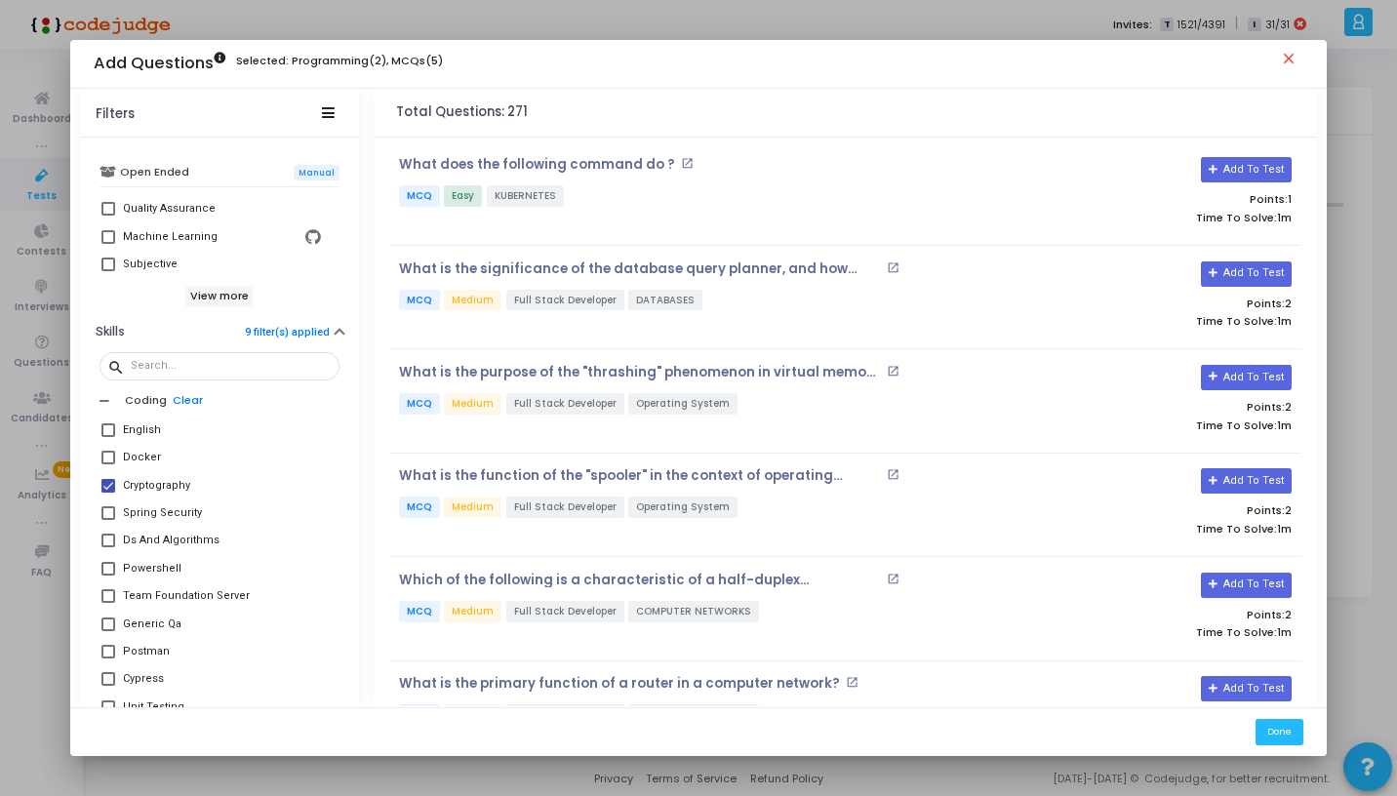
scroll to position [1209, 0]
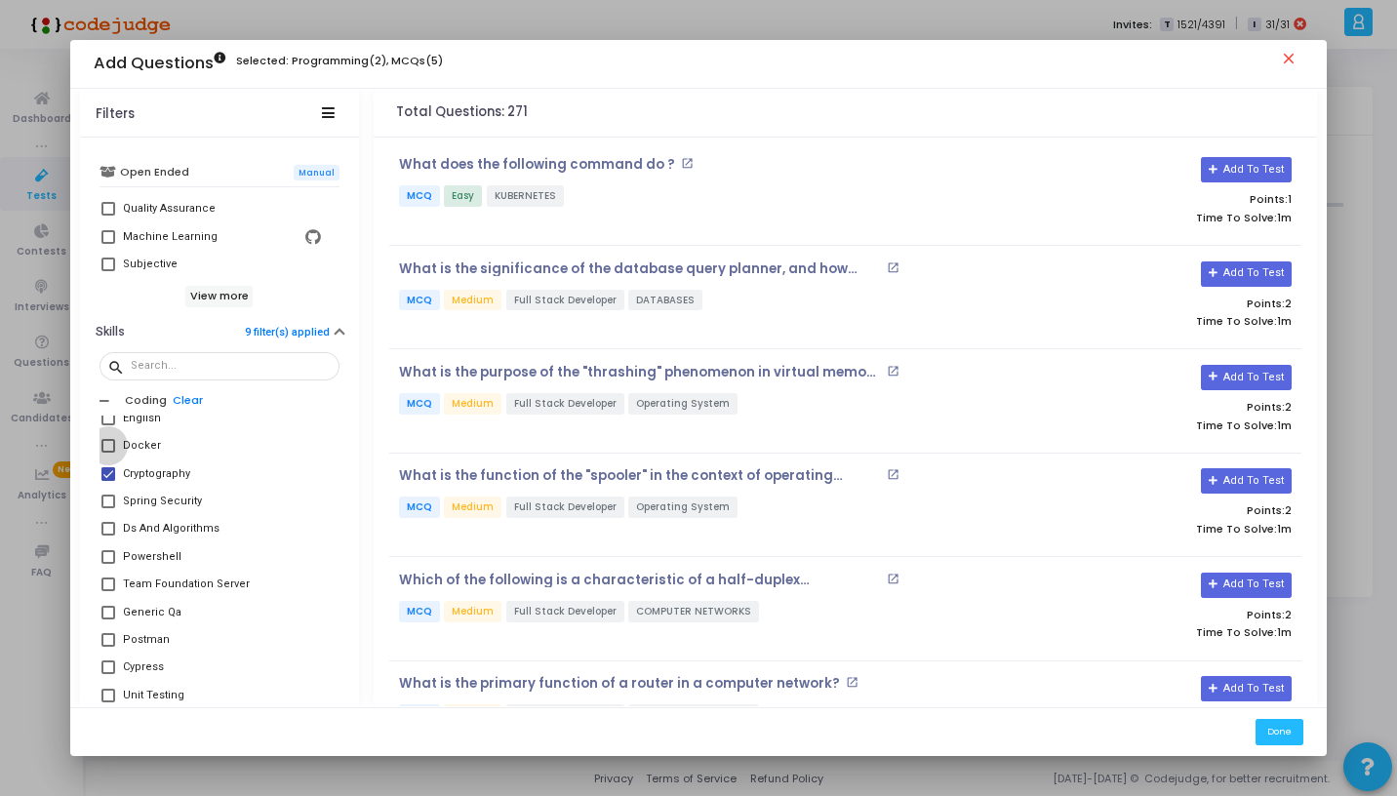
click at [109, 443] on span at bounding box center [108, 446] width 14 height 14
click at [108, 453] on input "Docker" at bounding box center [107, 453] width 1 height 1
checkbox input "true"
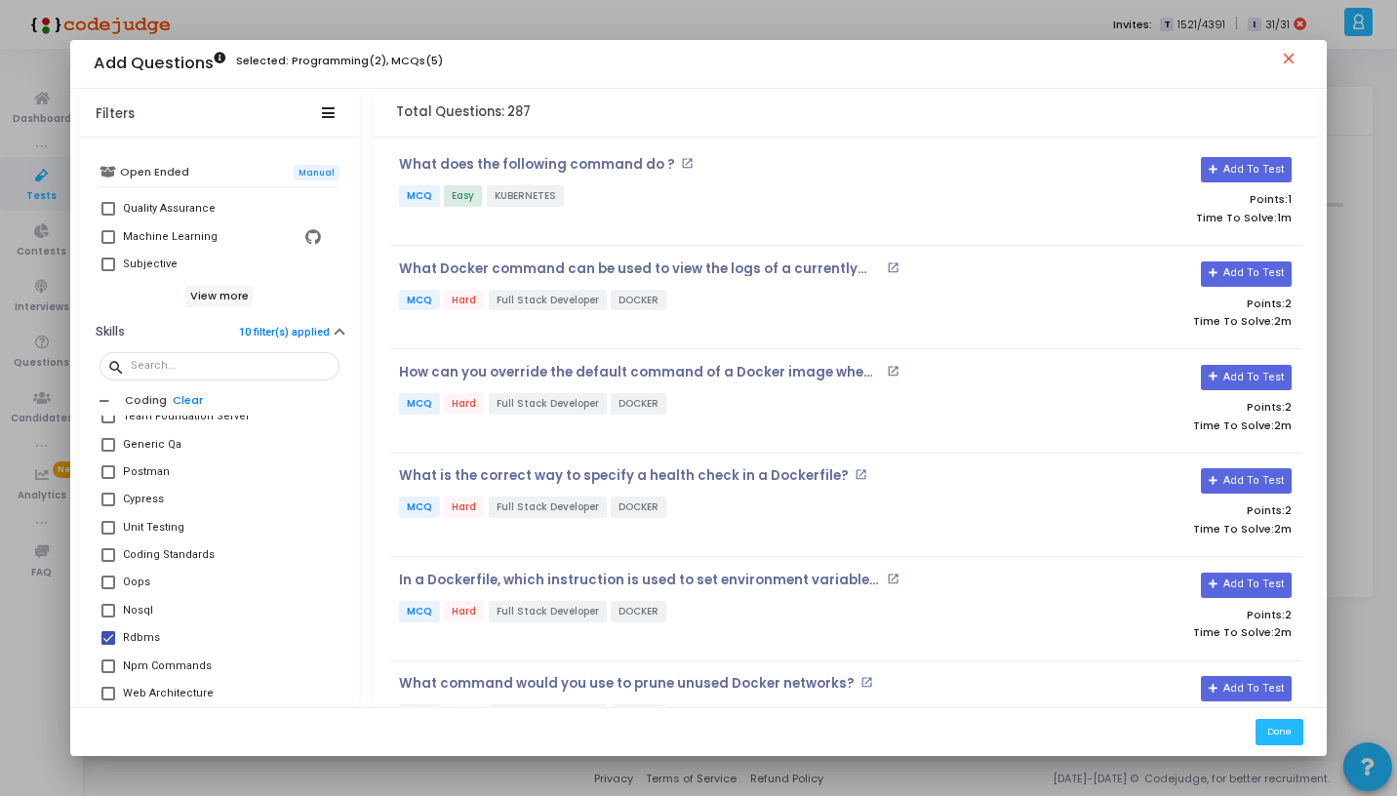
scroll to position [1392, 0]
click at [104, 542] on span at bounding box center [108, 541] width 14 height 14
click at [107, 547] on input "Coding Standards" at bounding box center [107, 547] width 1 height 1
checkbox input "true"
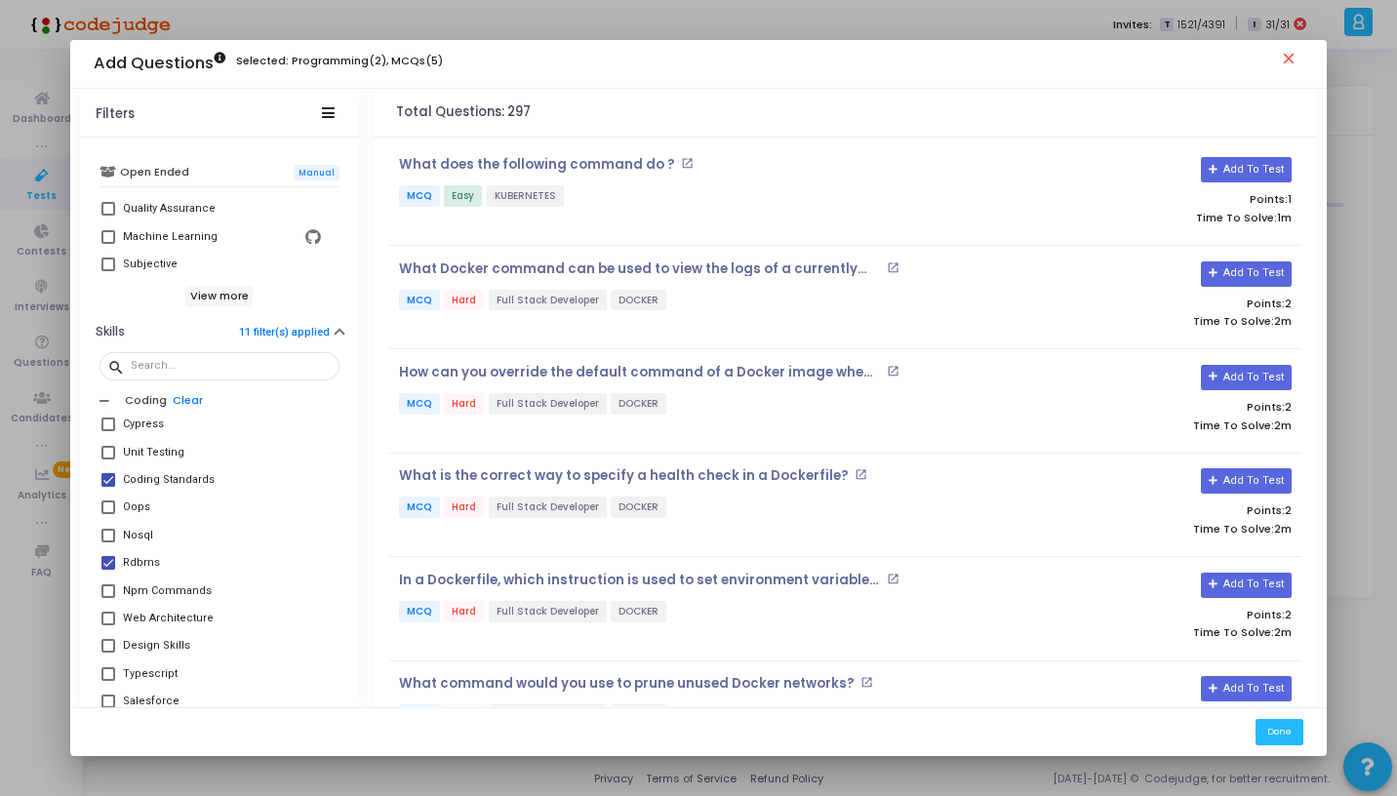
scroll to position [1457, 0]
click at [109, 499] on span at bounding box center [108, 503] width 14 height 14
click at [108, 509] on input "Oops" at bounding box center [107, 509] width 1 height 1
checkbox input "true"
click at [109, 558] on span at bounding box center [108, 558] width 14 height 14
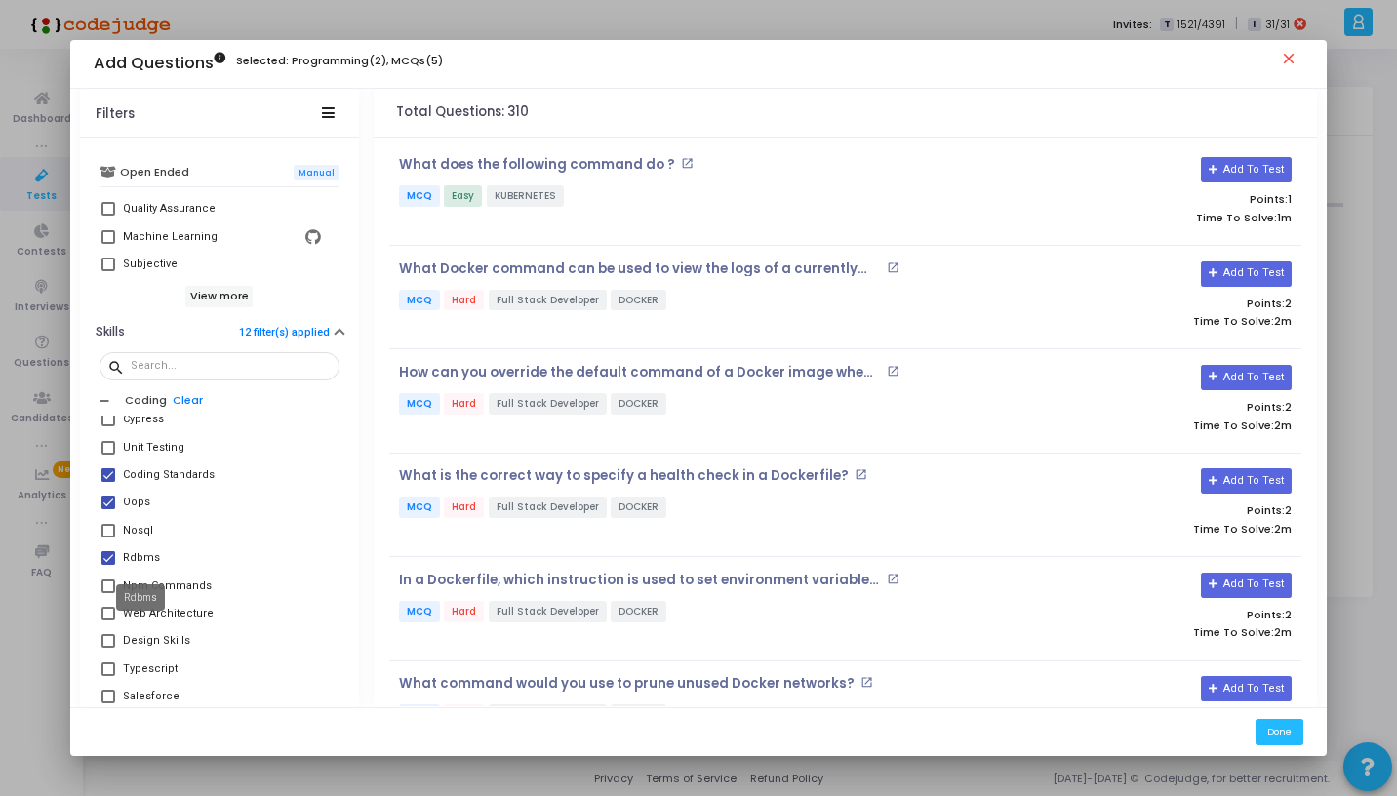
click at [108, 565] on input "Rdbms" at bounding box center [107, 565] width 1 height 1
checkbox input "false"
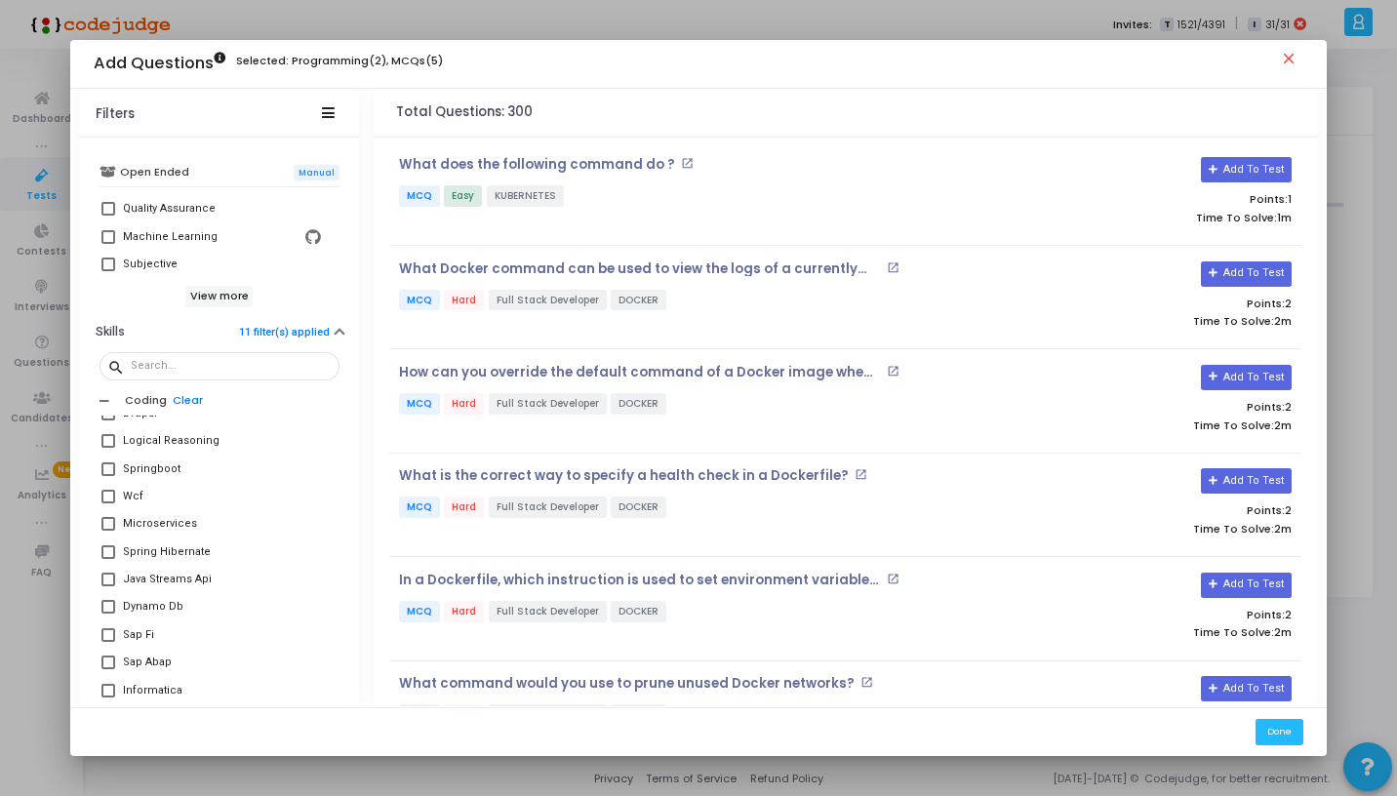
scroll to position [1796, 0]
click at [107, 522] on span at bounding box center [108, 523] width 14 height 14
click at [107, 530] on input "Microservices" at bounding box center [107, 530] width 1 height 1
checkbox input "true"
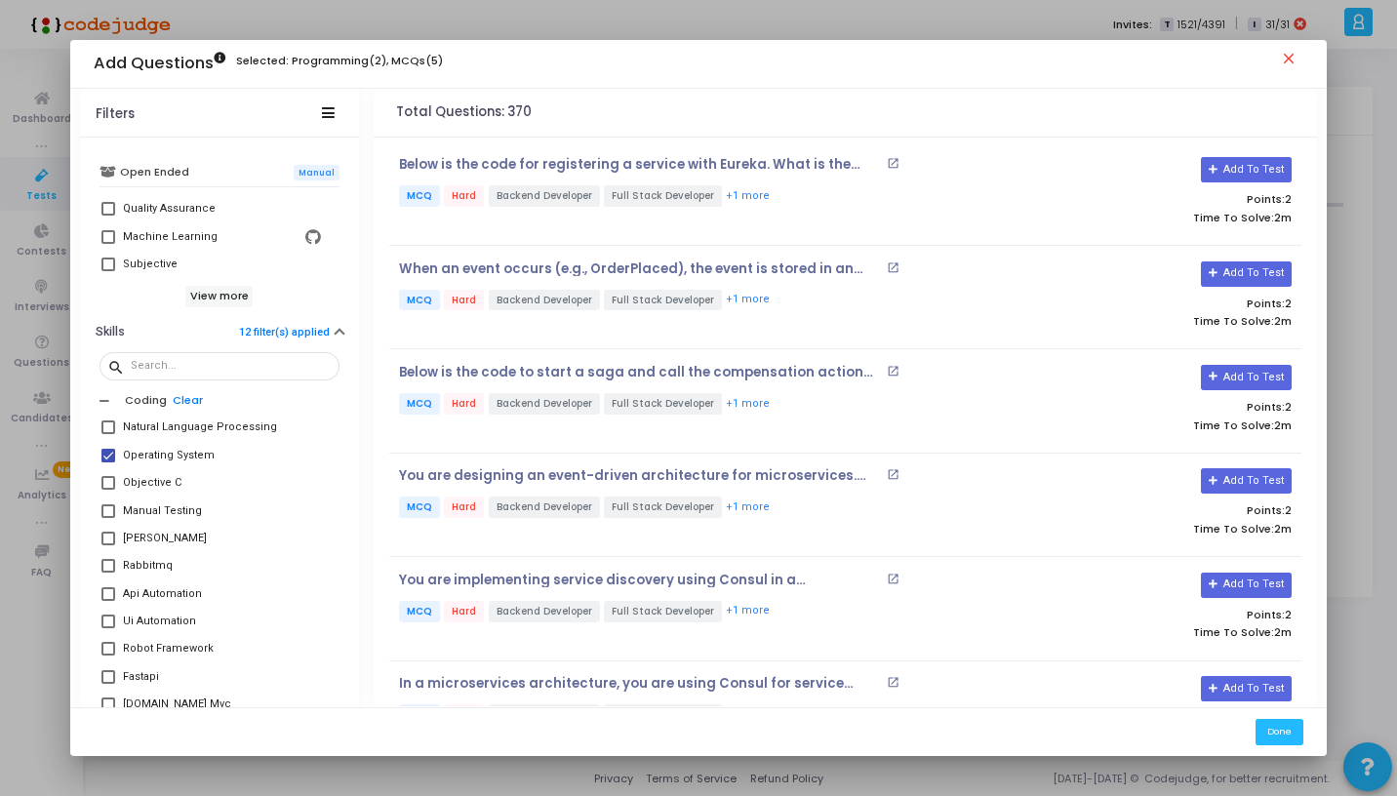
scroll to position [3612, 0]
click at [104, 451] on span at bounding box center [108, 452] width 14 height 14
click at [107, 459] on input "[PERSON_NAME]" at bounding box center [107, 459] width 1 height 1
checkbox input "true"
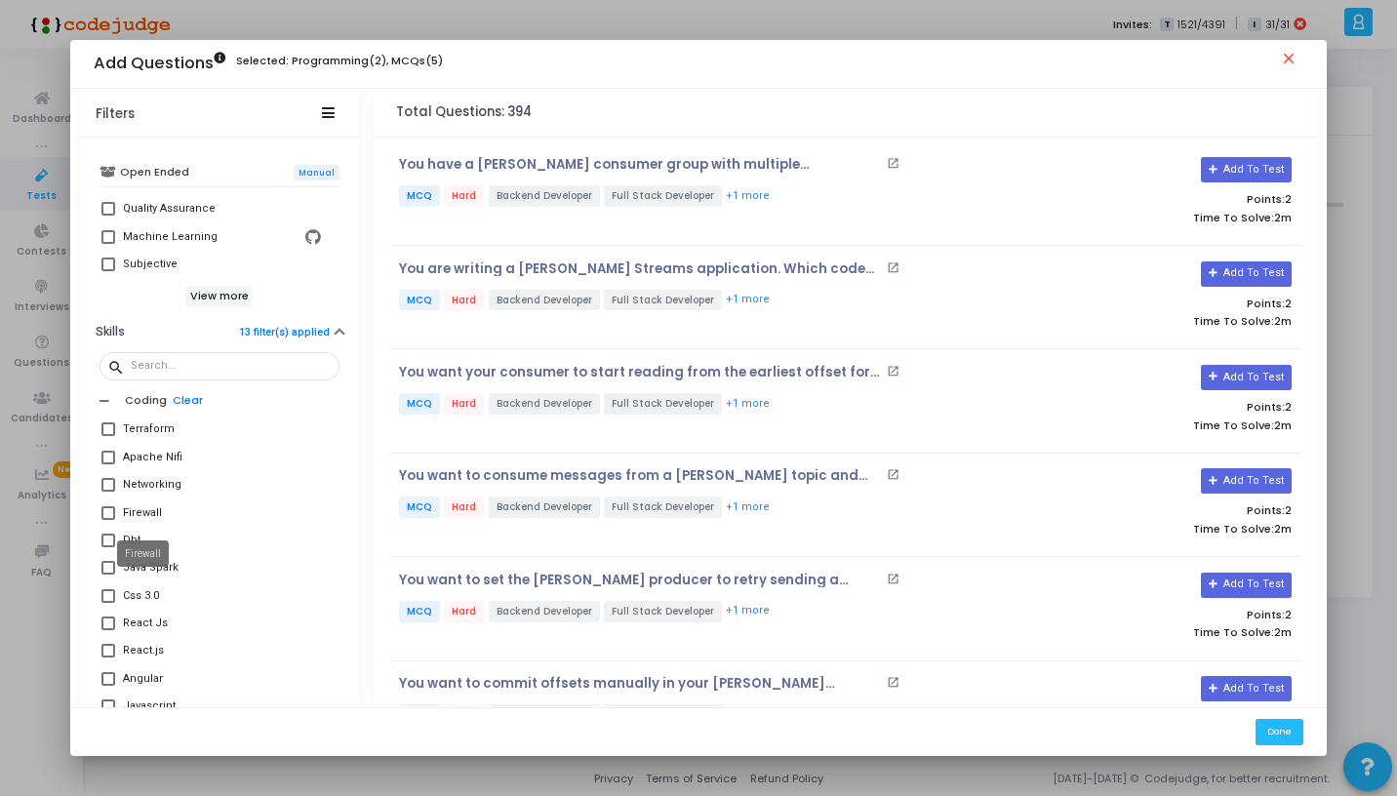
scroll to position [4128, 0]
click at [104, 460] on span at bounding box center [108, 463] width 14 height 14
click at [107, 469] on input "Redis" at bounding box center [107, 469] width 1 height 1
checkbox input "true"
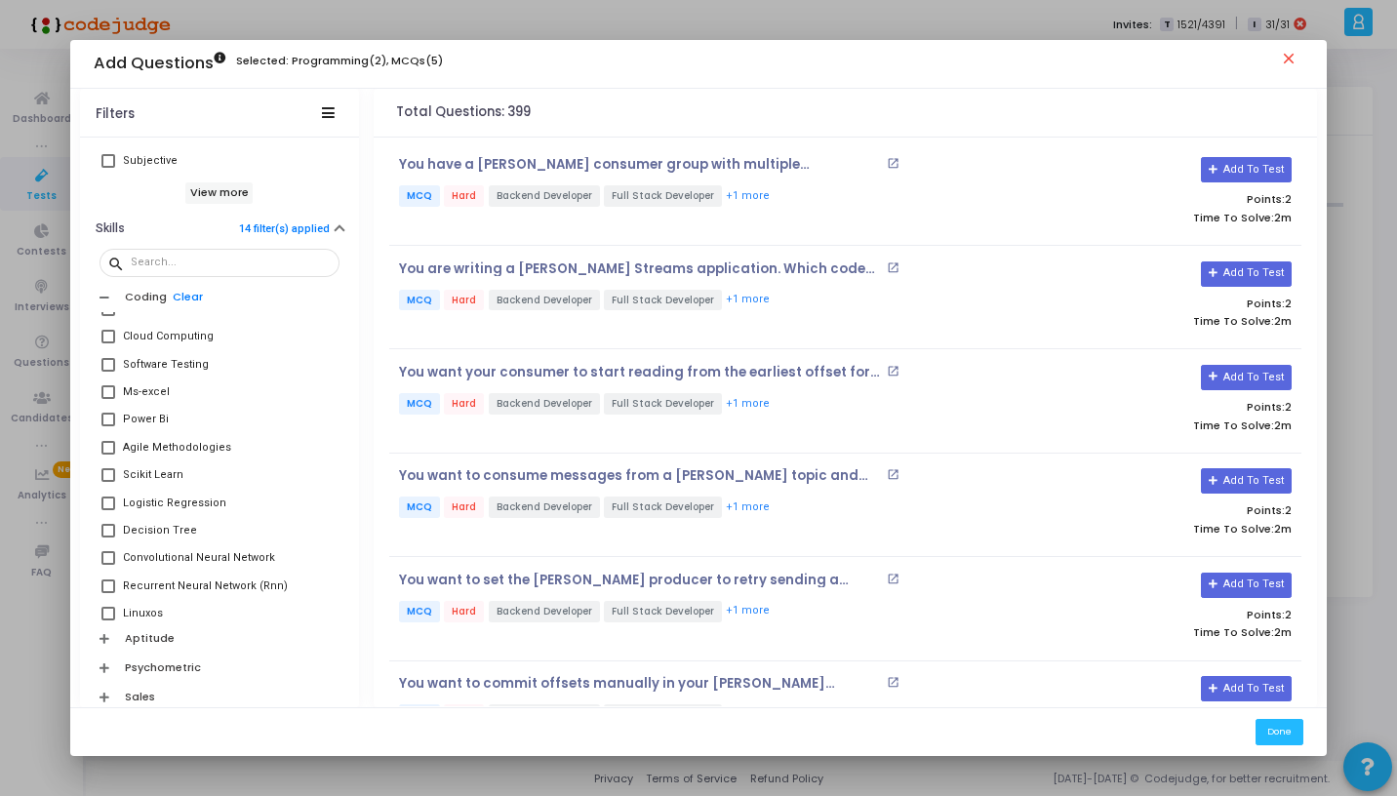
scroll to position [2504, 0]
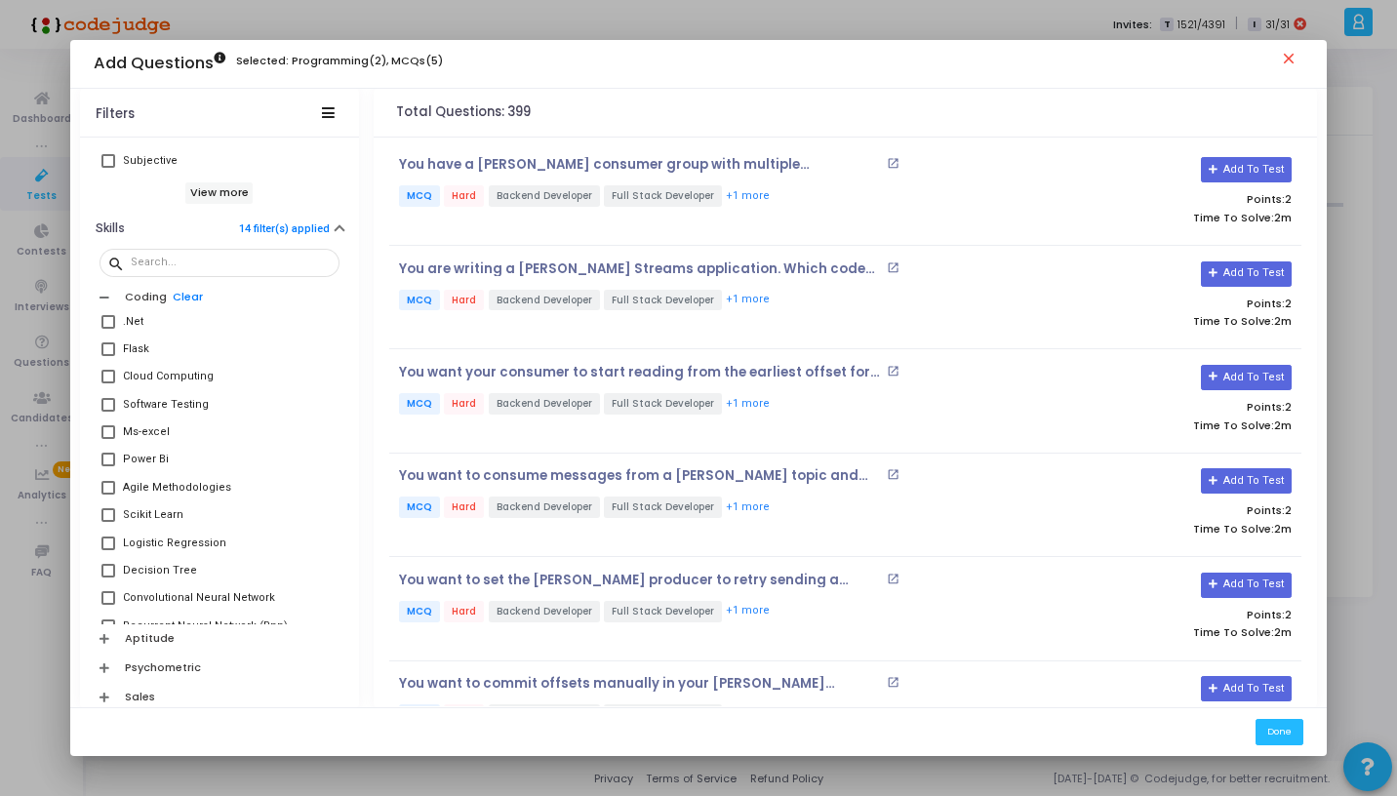
click at [734, 152] on div "You have a Kafka consumer group with multiple consumers, and you want to ensure…" at bounding box center [845, 193] width 912 height 103
click at [794, 185] on p "MCQ Hard Backend Developer Full Stack Developer +1 more" at bounding box center [693, 197] width 588 height 24
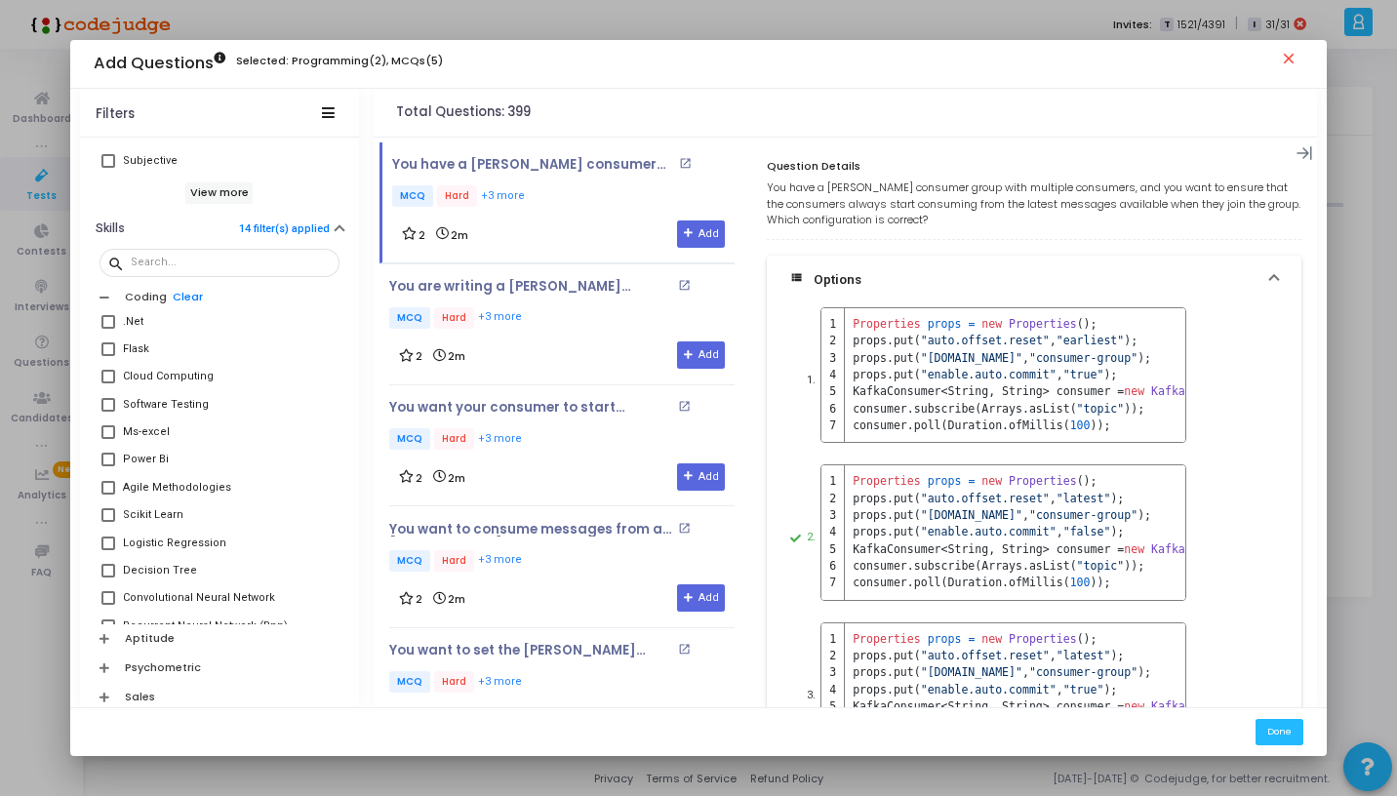
scroll to position [299, 0]
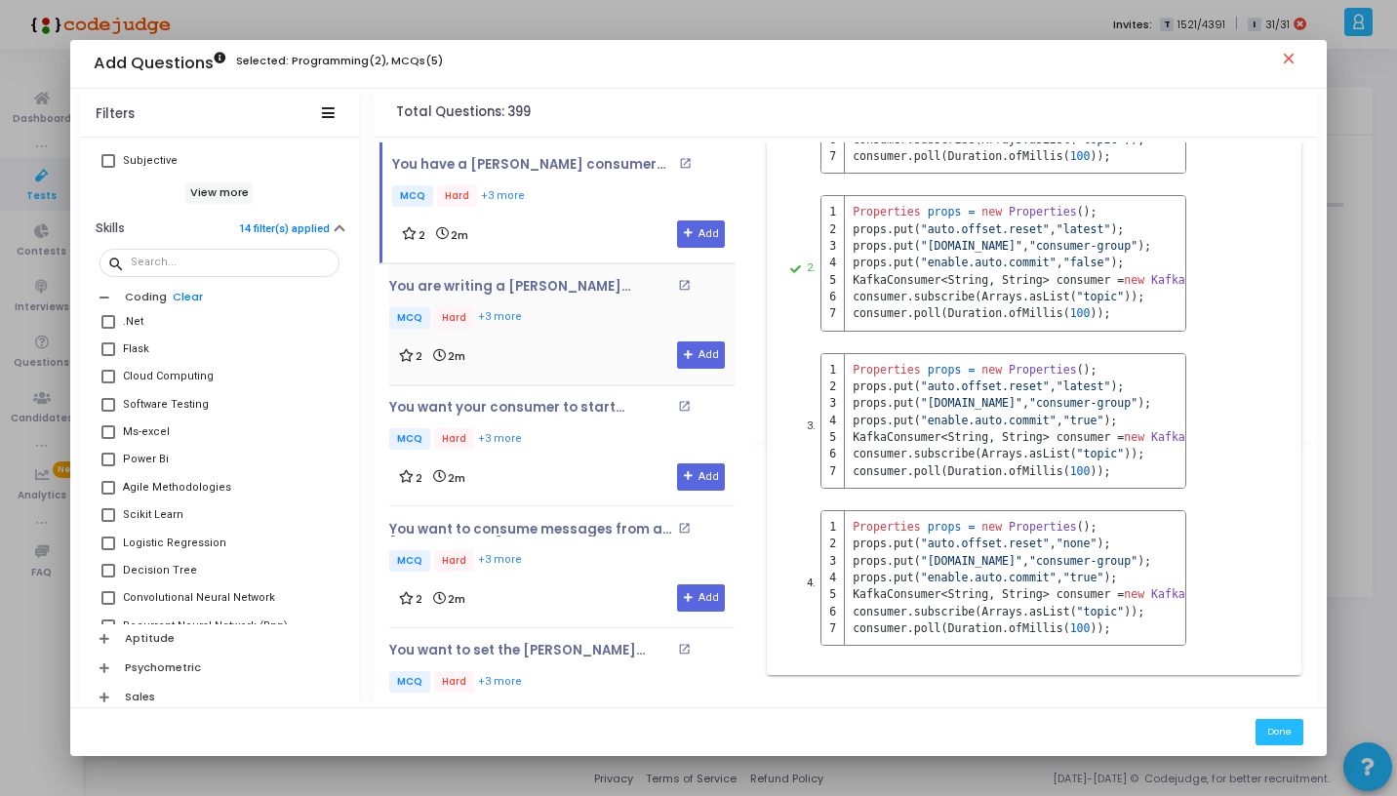
click at [535, 301] on div "You are writing a Kafka Streams application. Which code snippet correctly count…" at bounding box center [561, 305] width 345 height 53
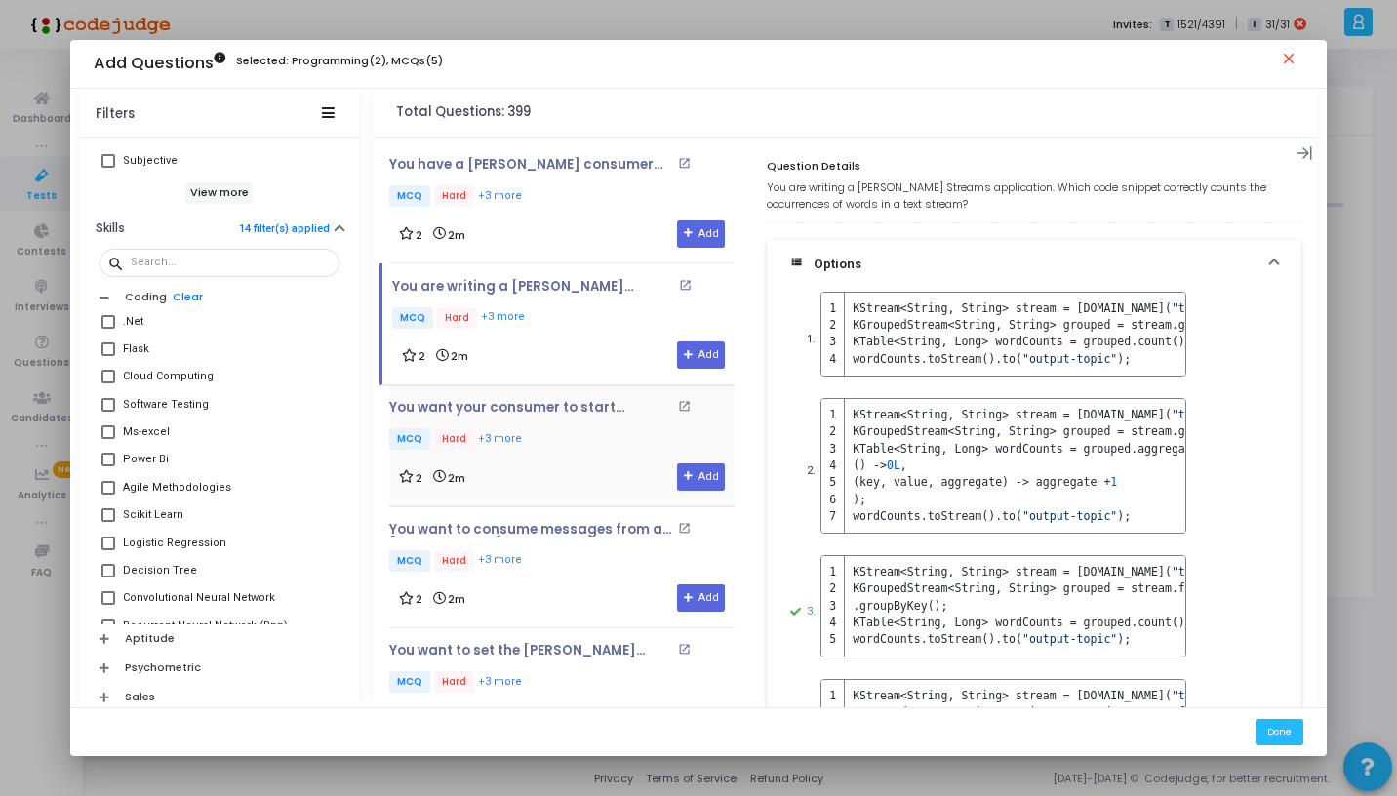
click at [543, 419] on div "You want your consumer to start reading from the earliest offset for each topic…" at bounding box center [561, 426] width 345 height 53
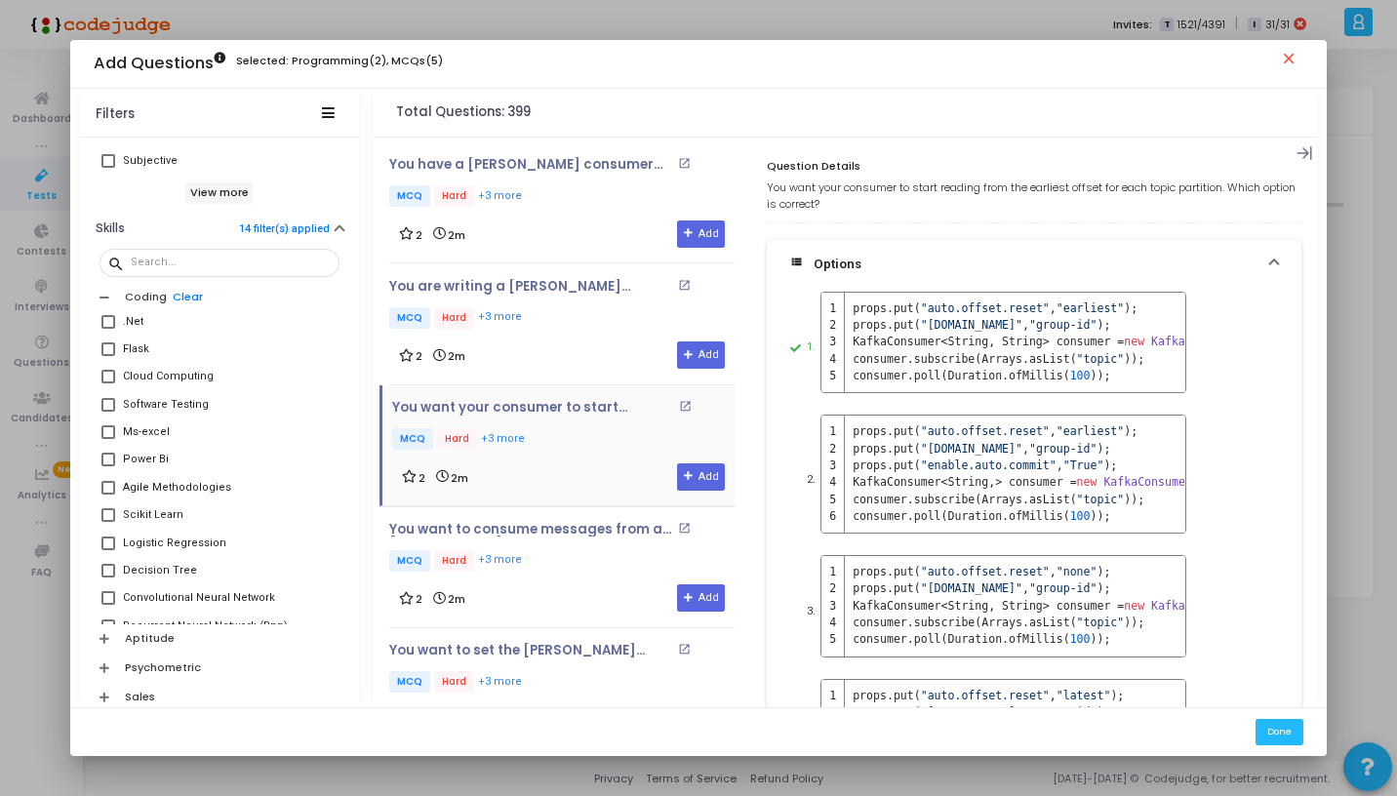
scroll to position [120, 0]
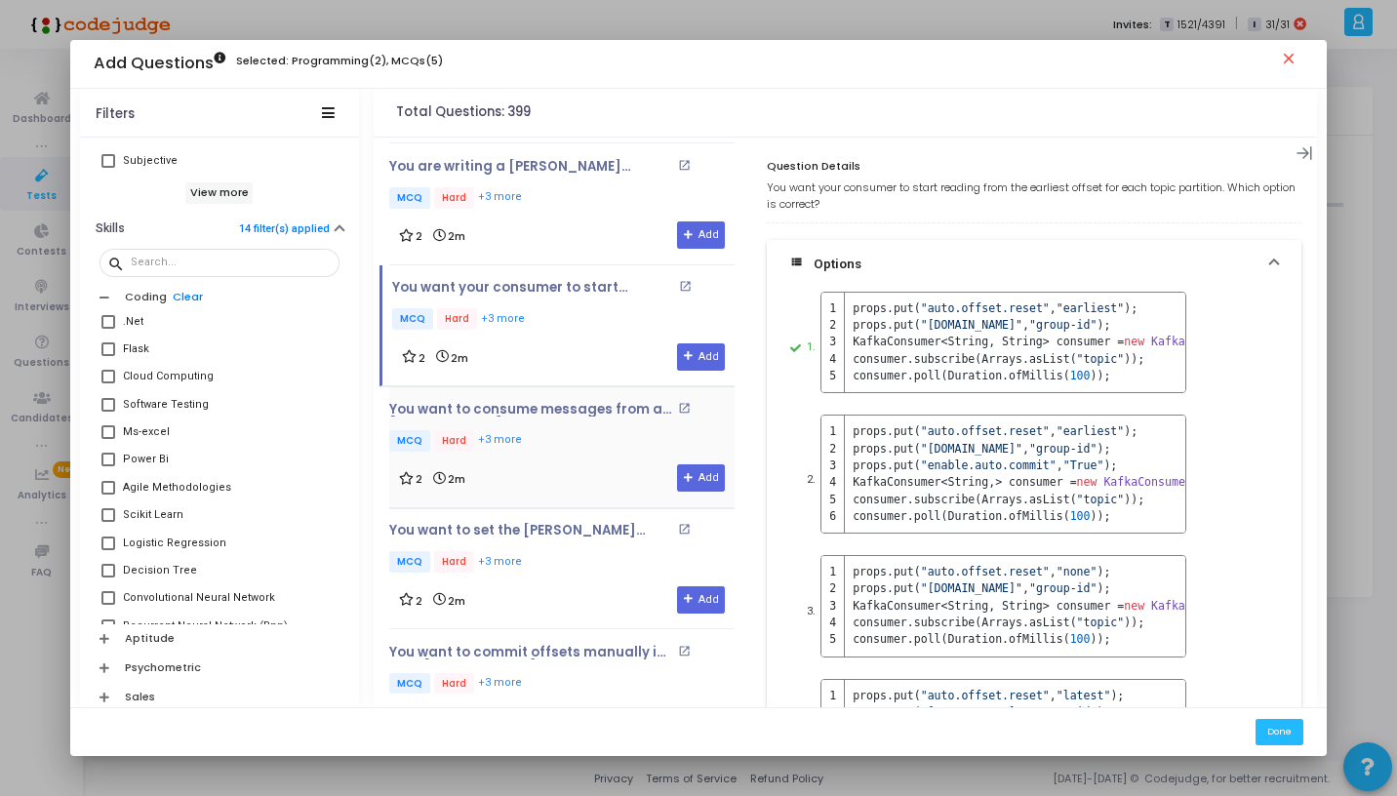
click at [574, 463] on div "You want to consume messages from a Kafka topic and process them asynchronously…" at bounding box center [561, 447] width 345 height 91
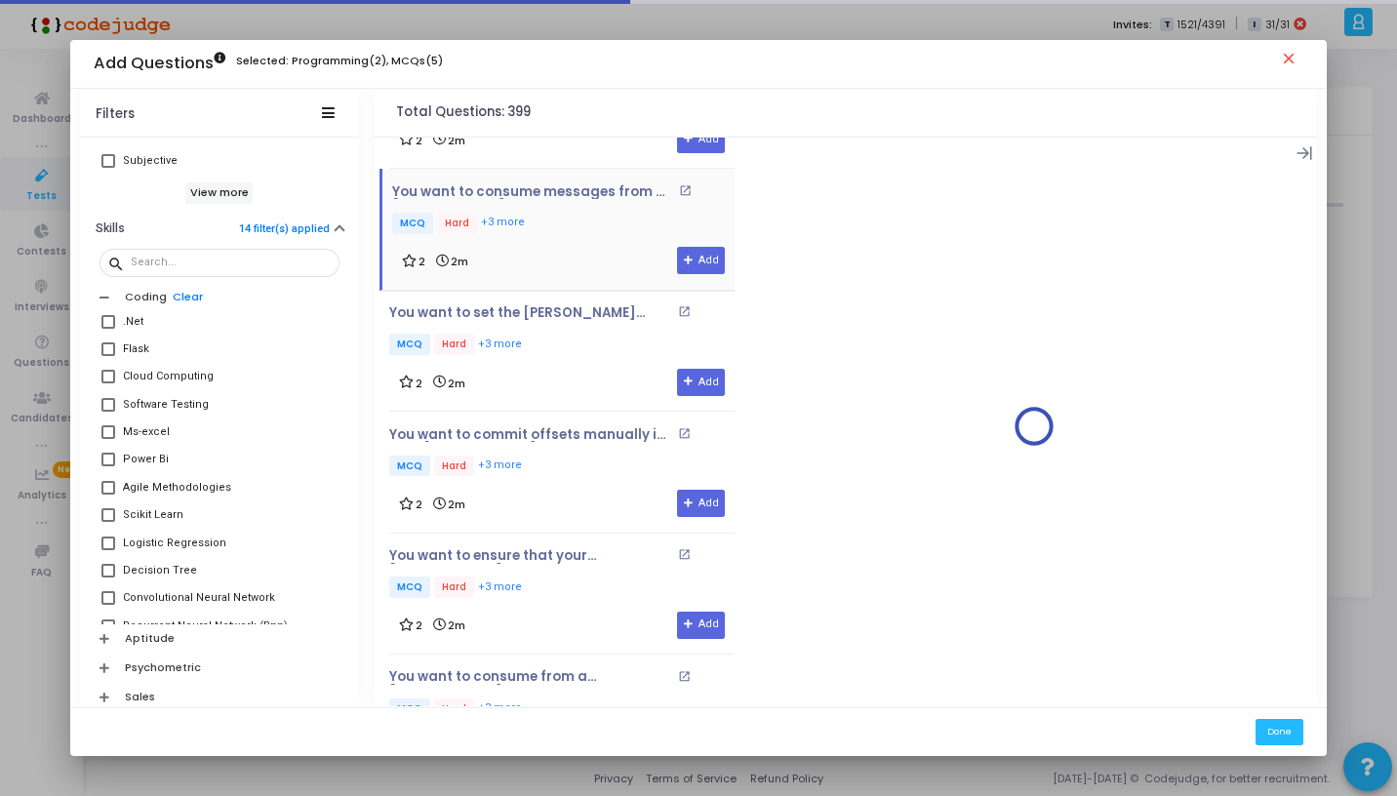
scroll to position [341, 0]
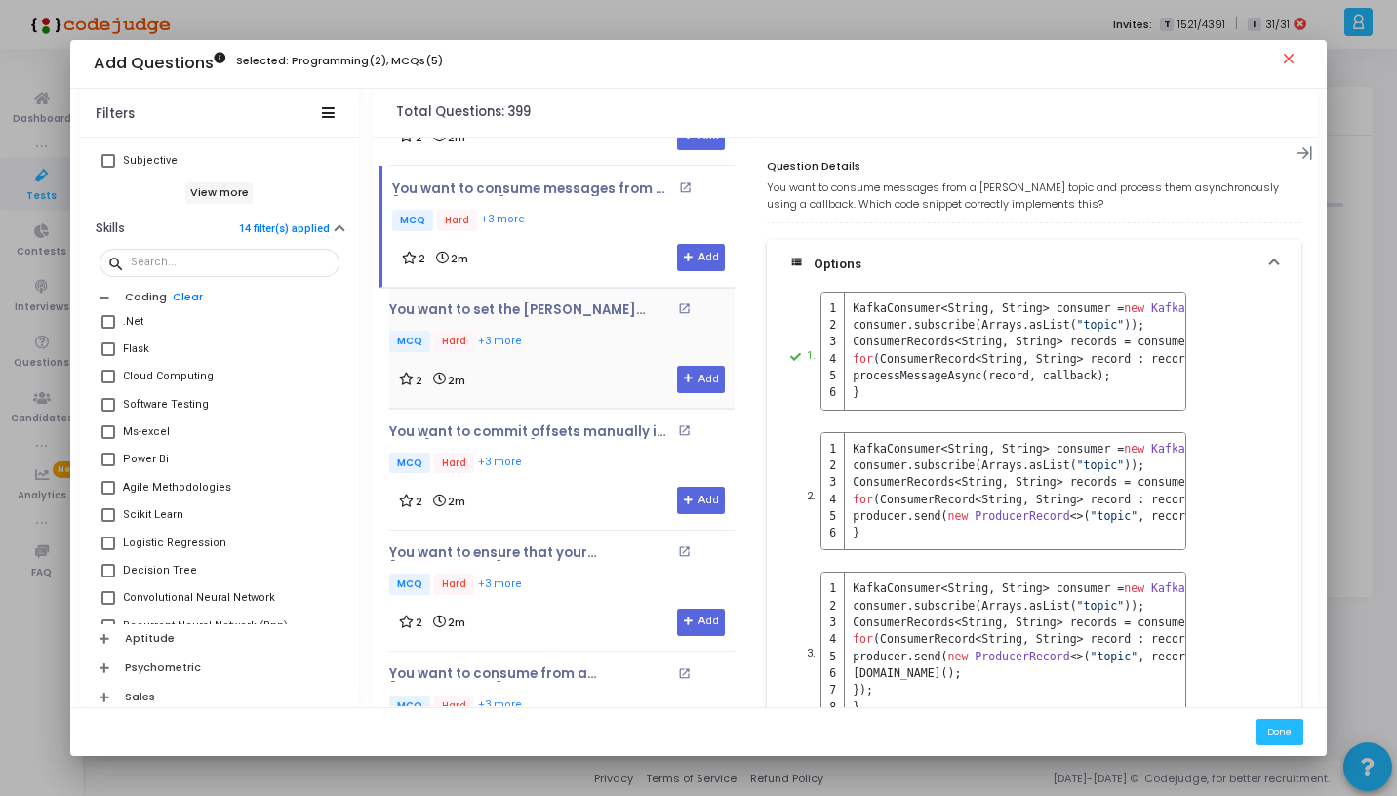
click at [561, 339] on p "MCQ Hard +3 more" at bounding box center [561, 343] width 345 height 24
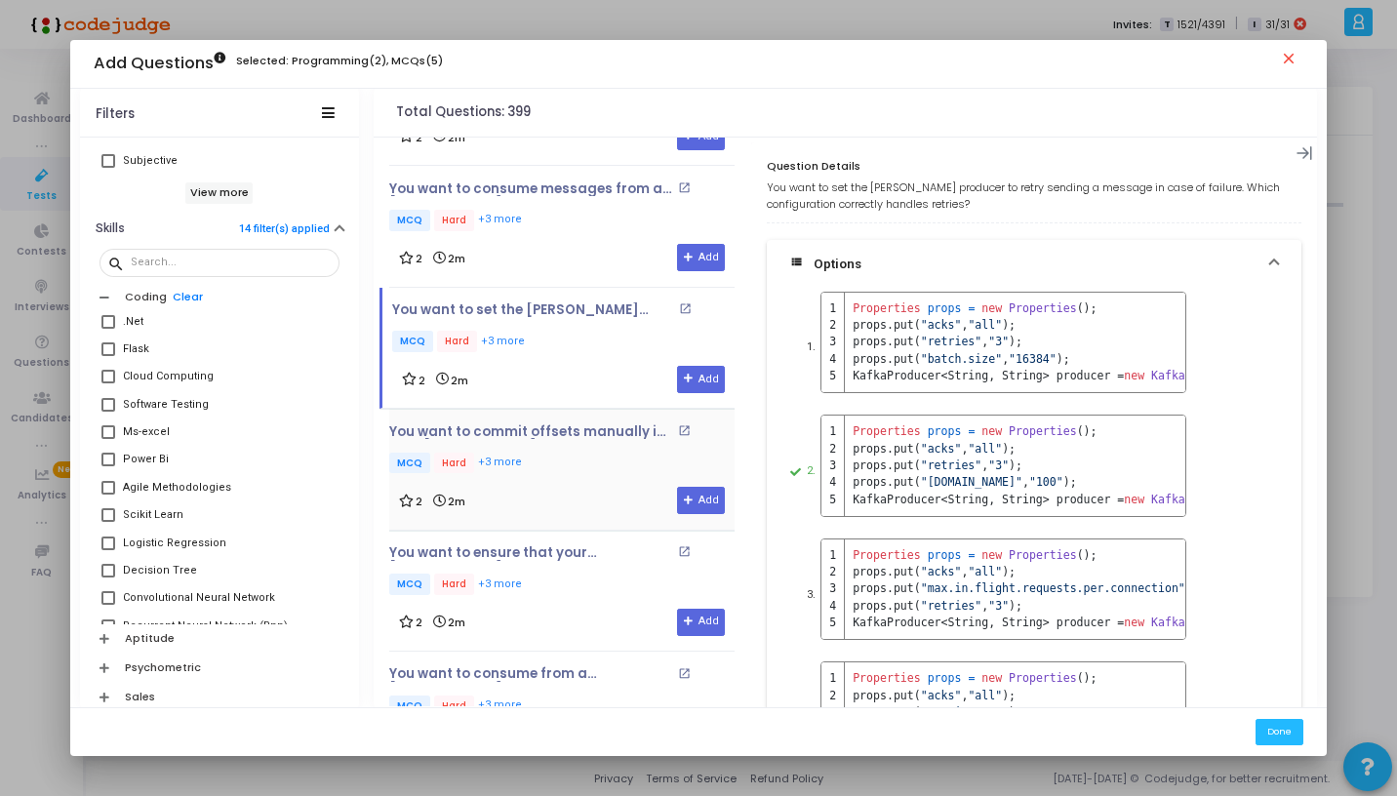
click at [557, 455] on p "MCQ Hard +3 more" at bounding box center [561, 465] width 345 height 24
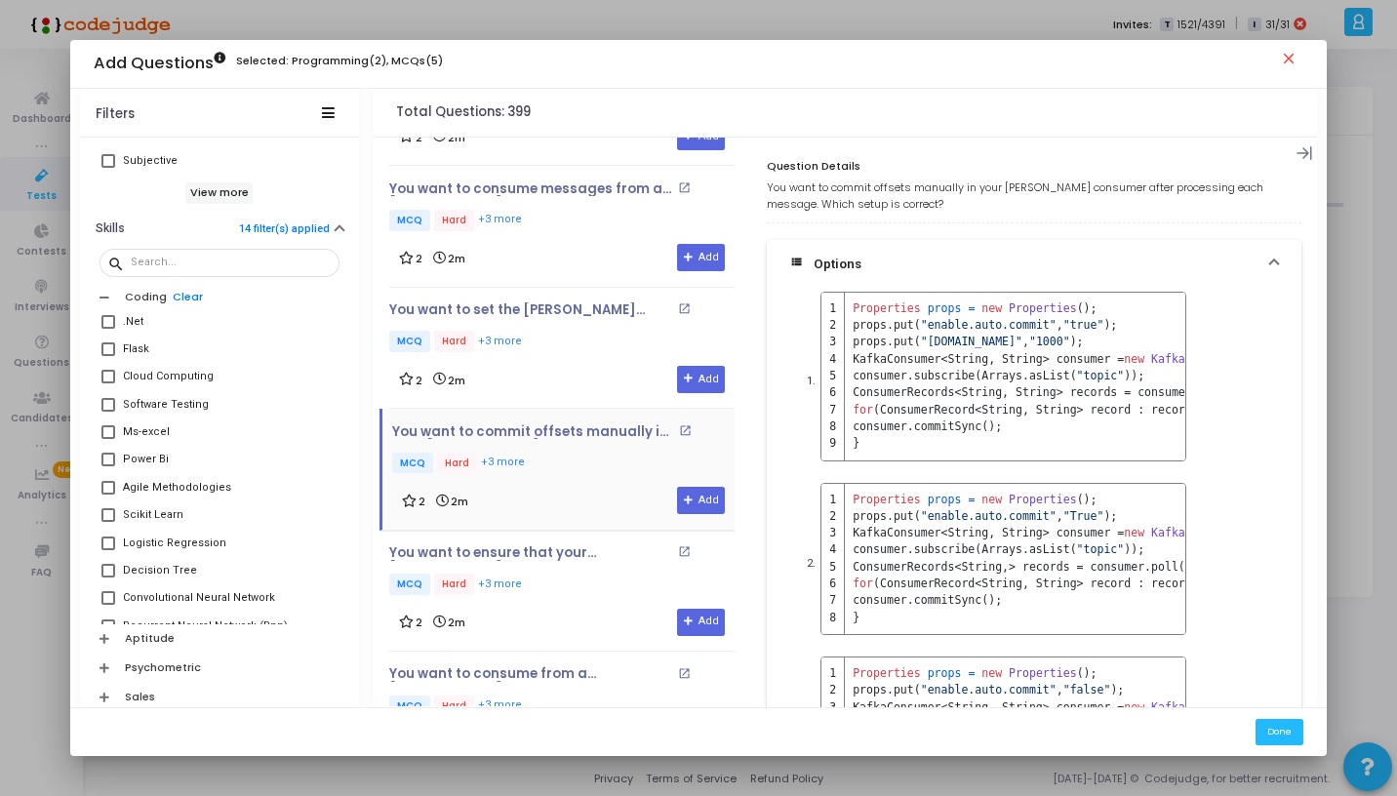
scroll to position [439, 0]
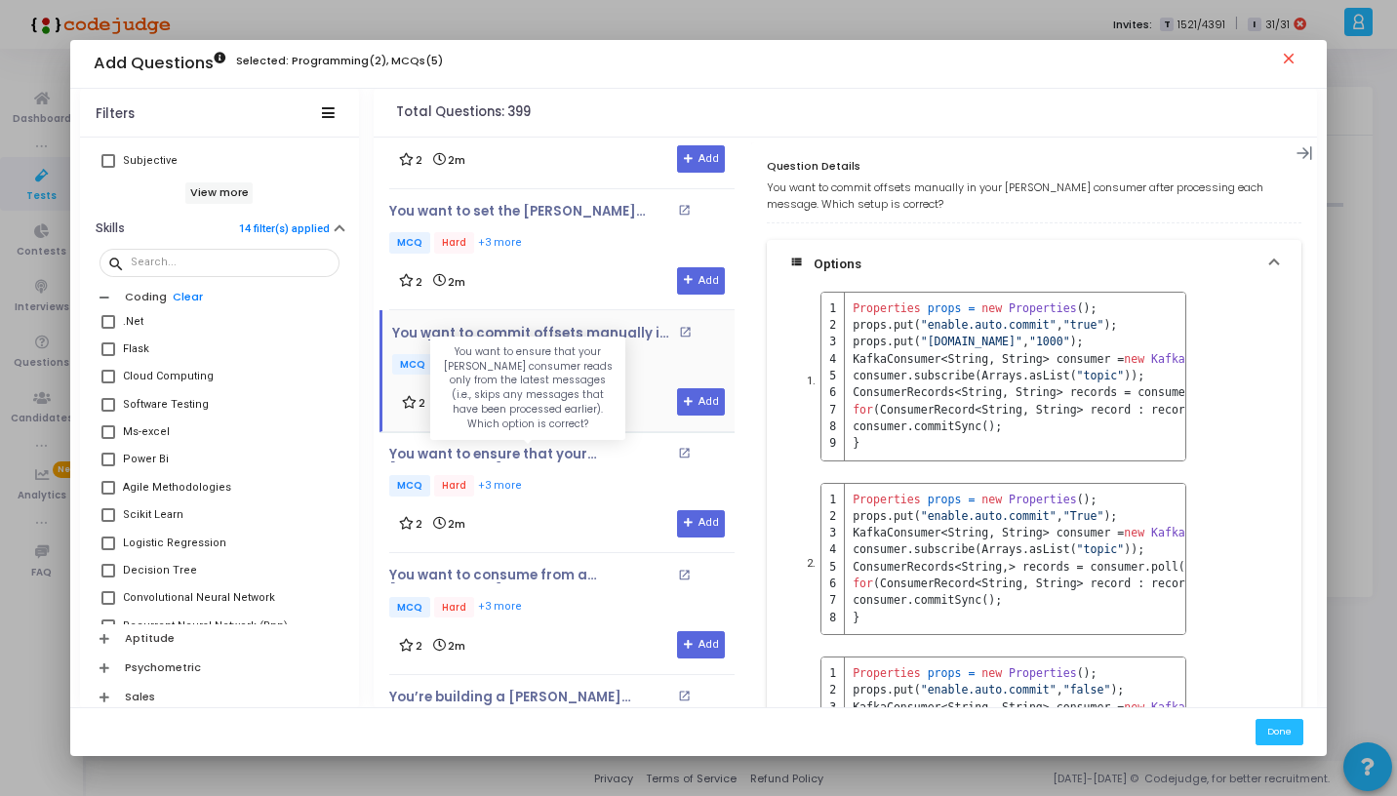
click at [557, 455] on p "You want to ensure that your Kafka consumer reads only from the latest messages…" at bounding box center [530, 455] width 283 height 16
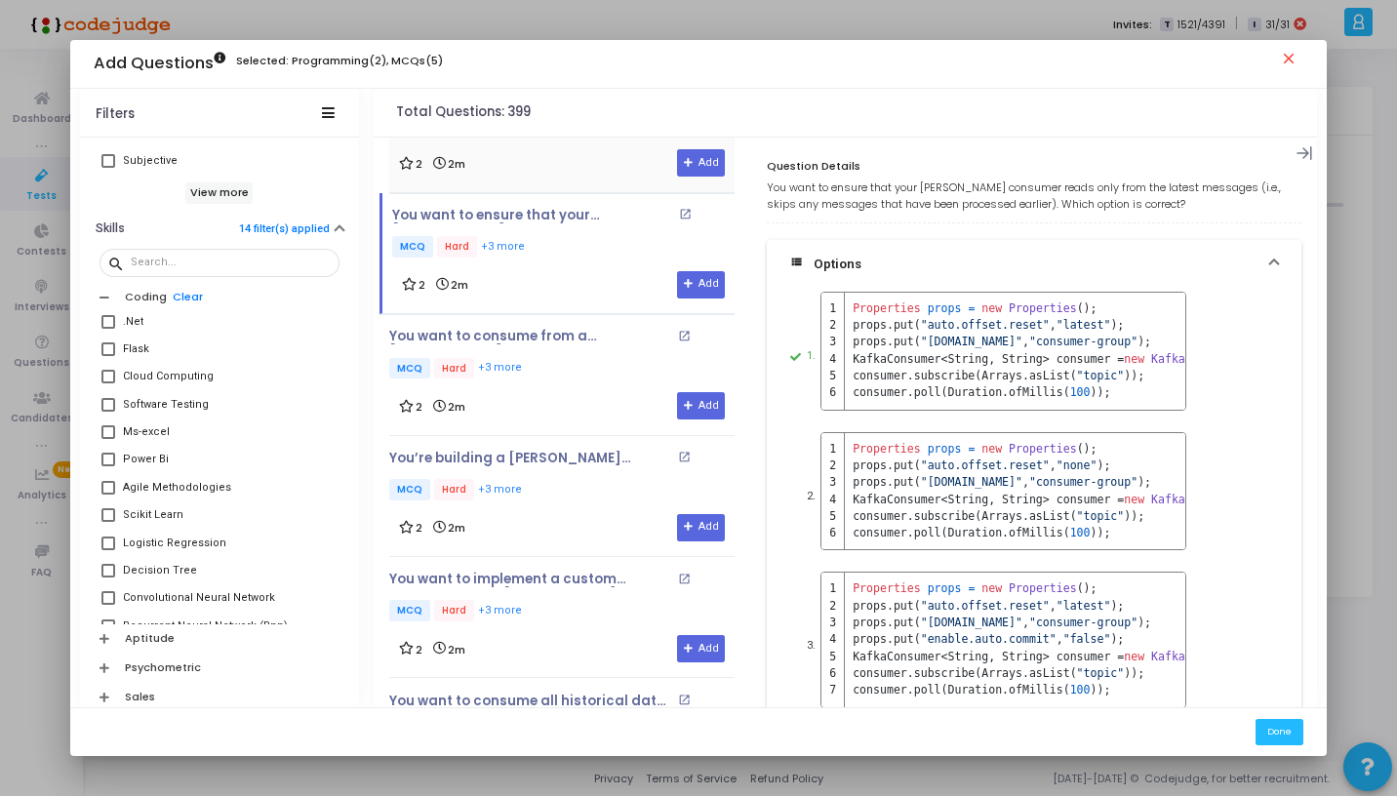
scroll to position [681, 0]
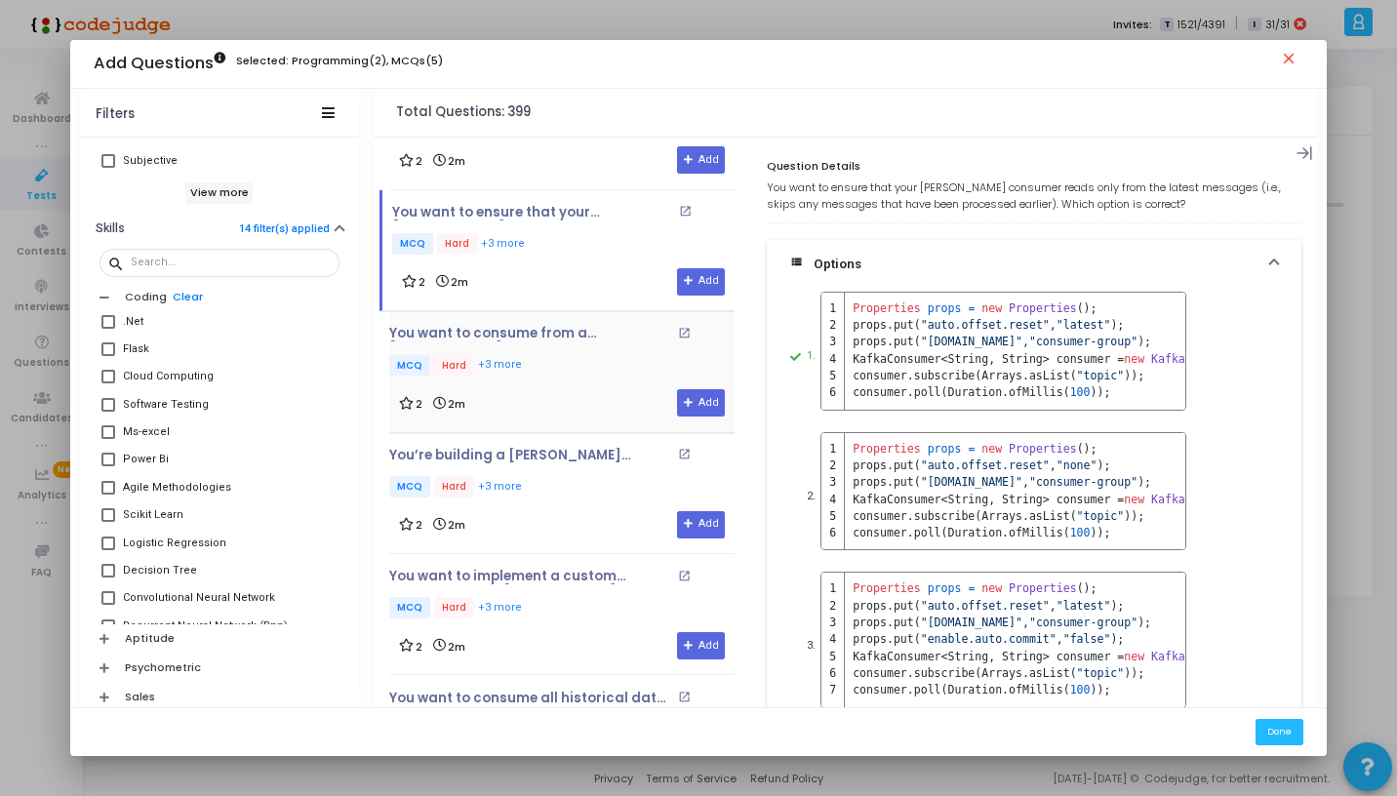
click at [552, 319] on div "You want to consume from a Kafka topic and skip processing the message if it co…" at bounding box center [561, 371] width 345 height 121
click at [560, 355] on p "MCQ Hard +3 more" at bounding box center [561, 367] width 345 height 24
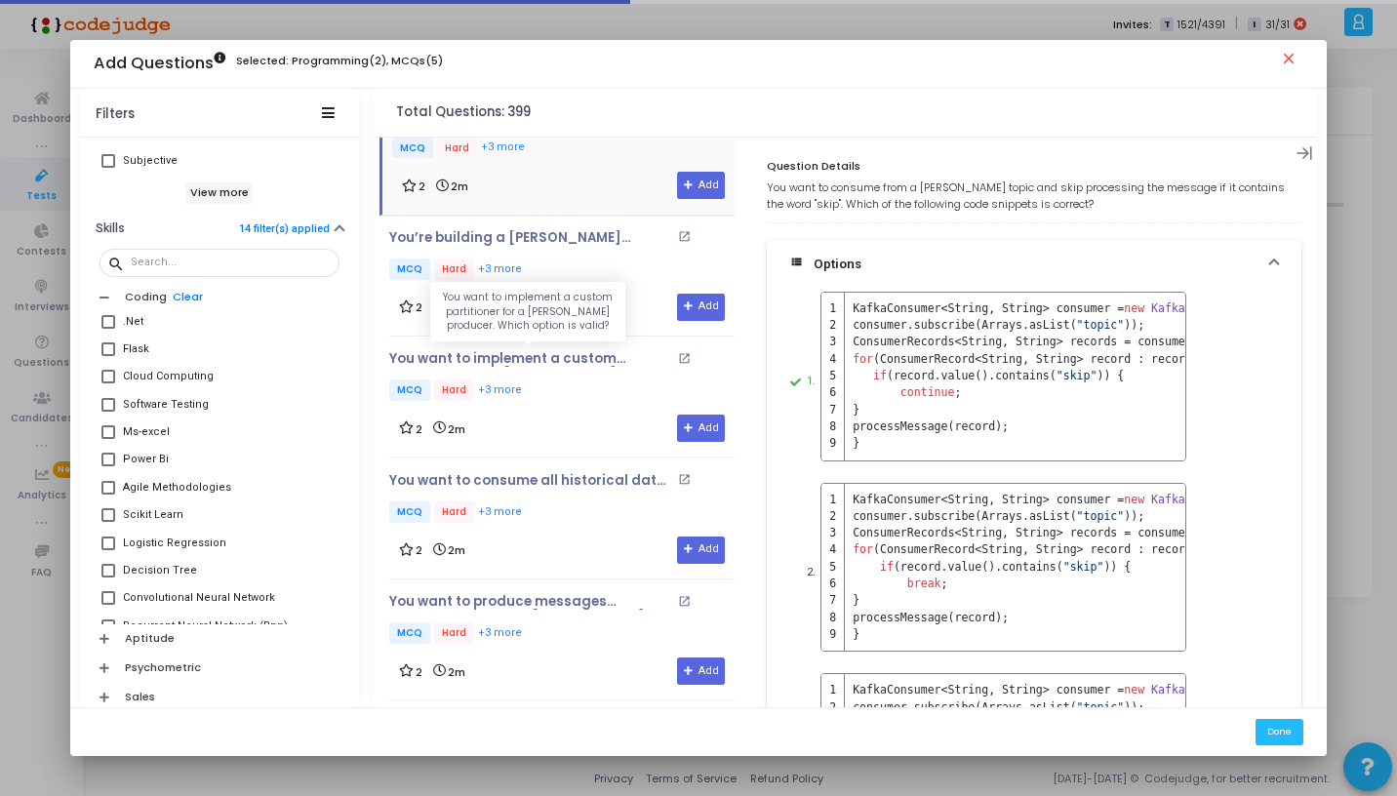
scroll to position [900, 0]
click at [536, 273] on p "MCQ Hard +3 more" at bounding box center [561, 270] width 345 height 24
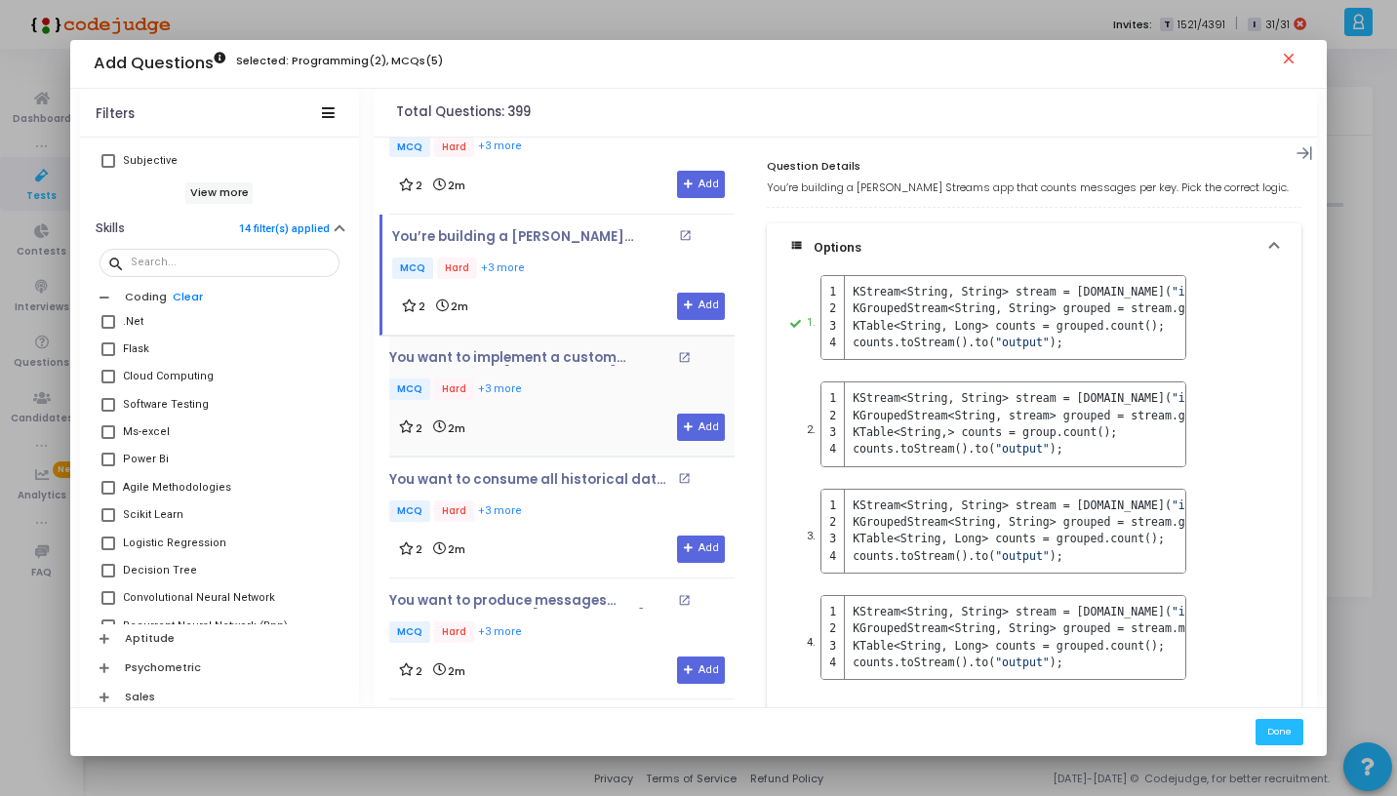
click at [553, 414] on div "2 2m Add" at bounding box center [562, 427] width 326 height 27
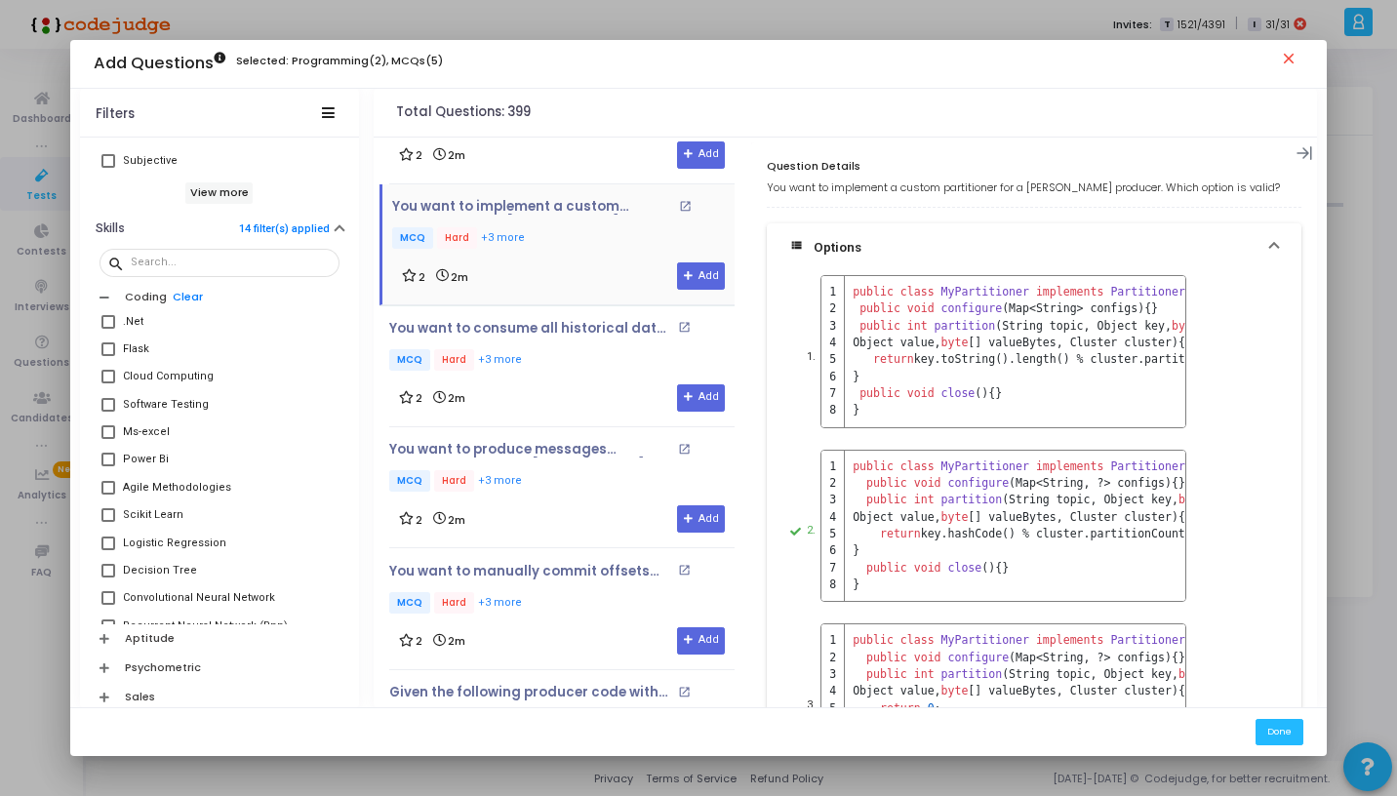
scroll to position [1074, 0]
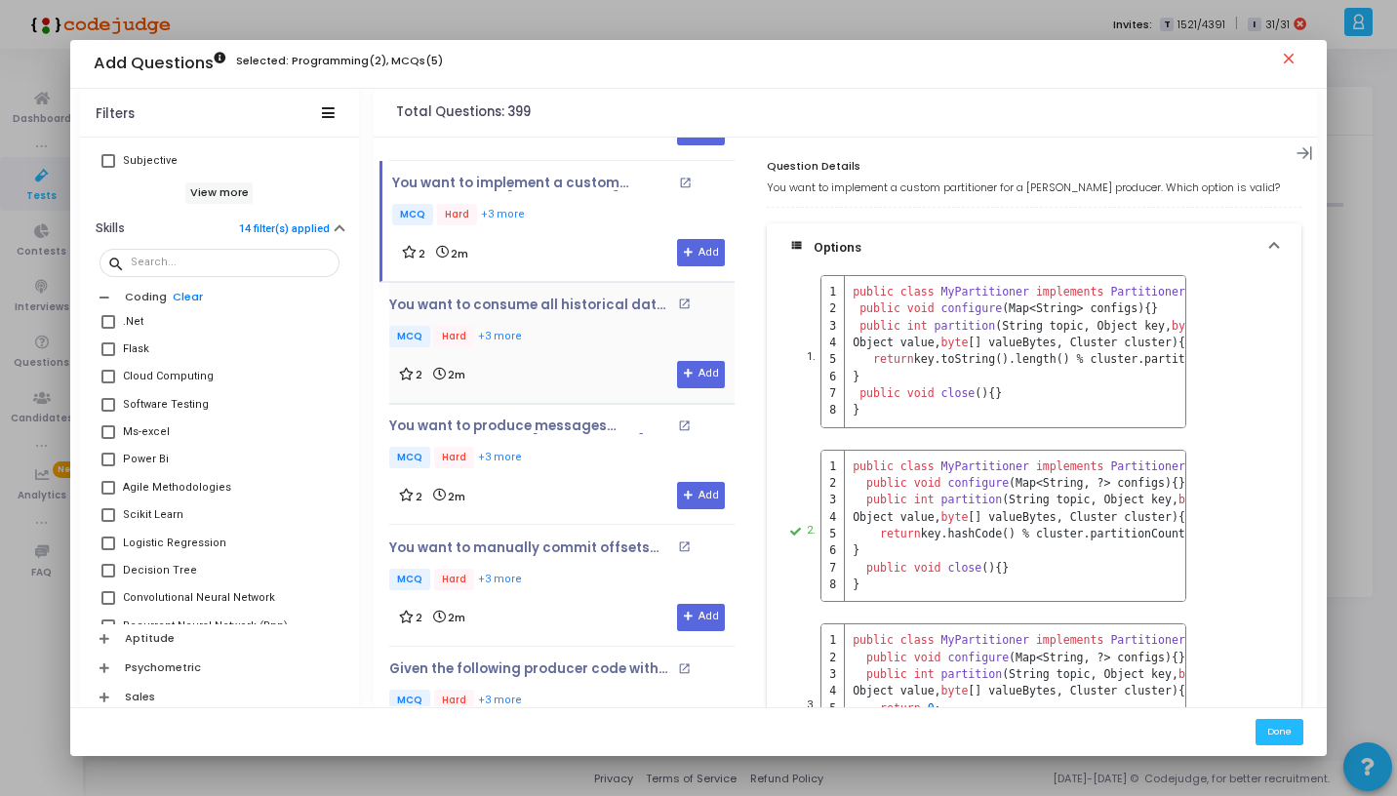
click at [558, 348] on div "You want to consume all historical data from a topic each time the app starts. …" at bounding box center [561, 343] width 345 height 91
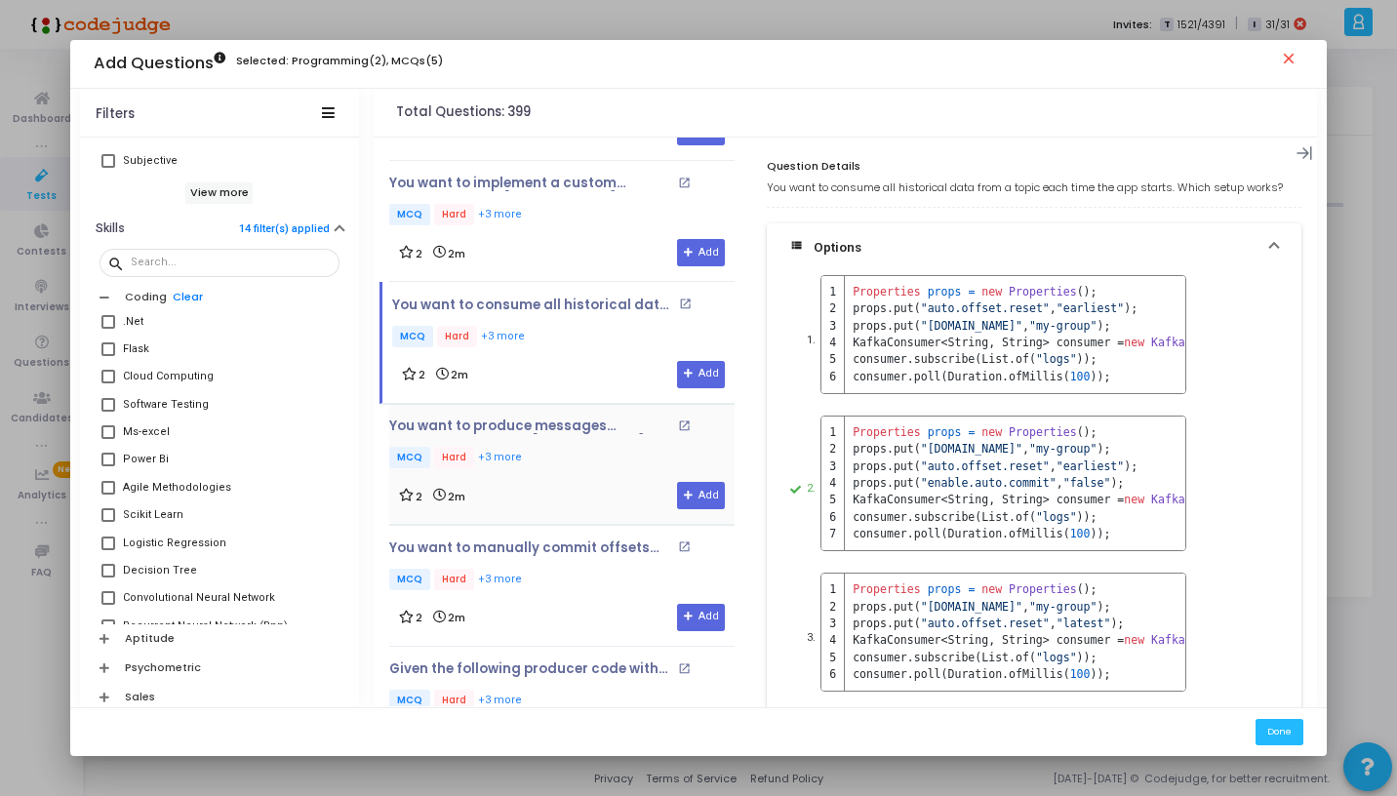
click at [559, 463] on p "MCQ Hard +3 more" at bounding box center [561, 459] width 345 height 24
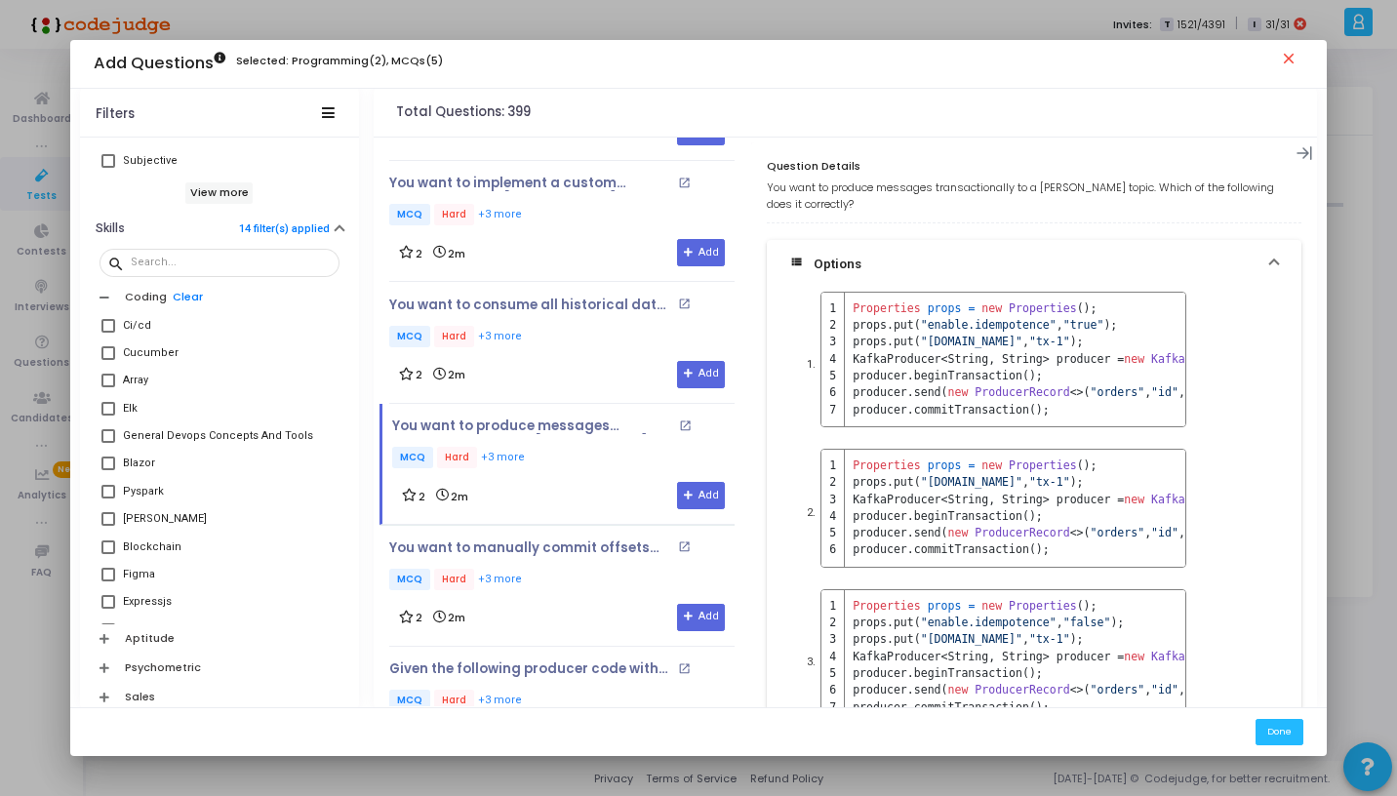
scroll to position [933, 0]
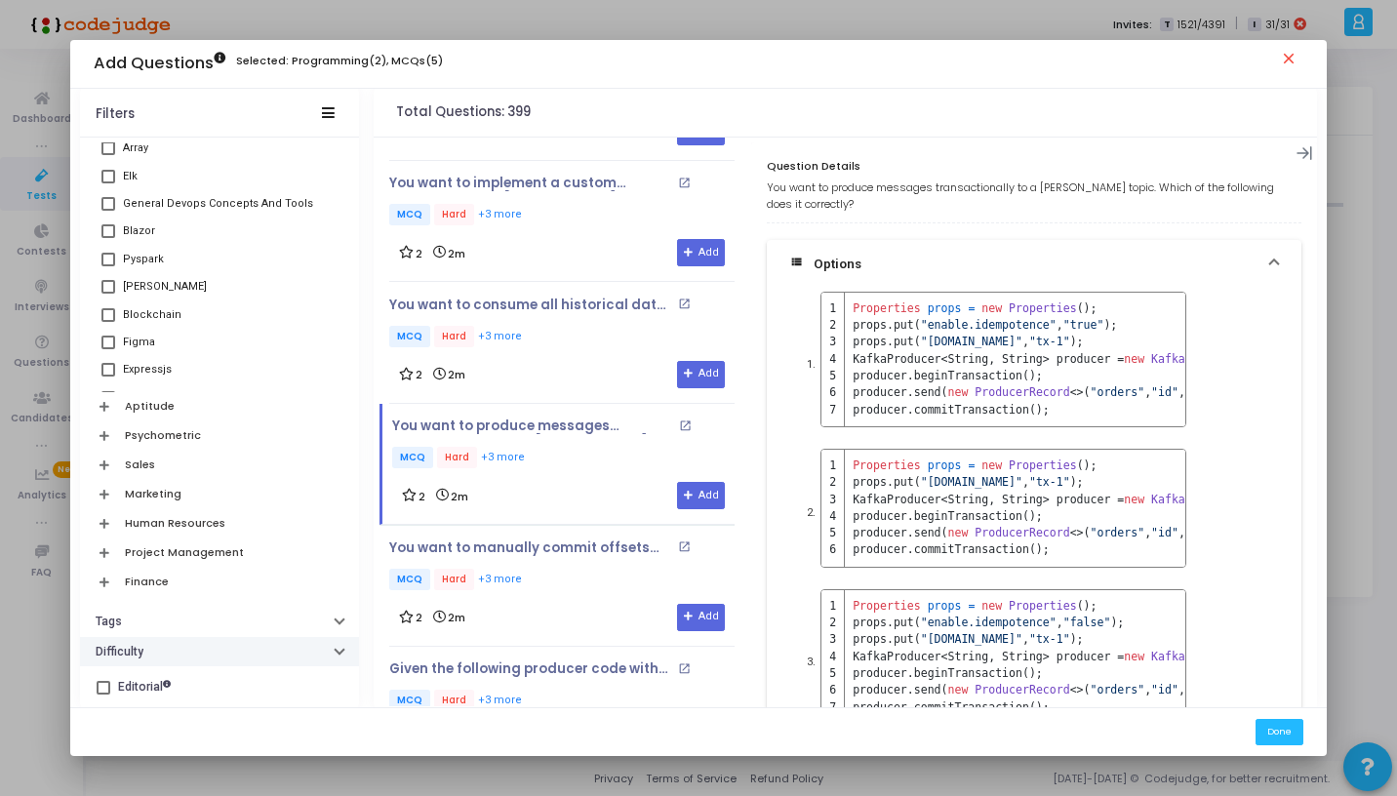
click at [117, 648] on h6 "Difficulty" at bounding box center [120, 652] width 48 height 15
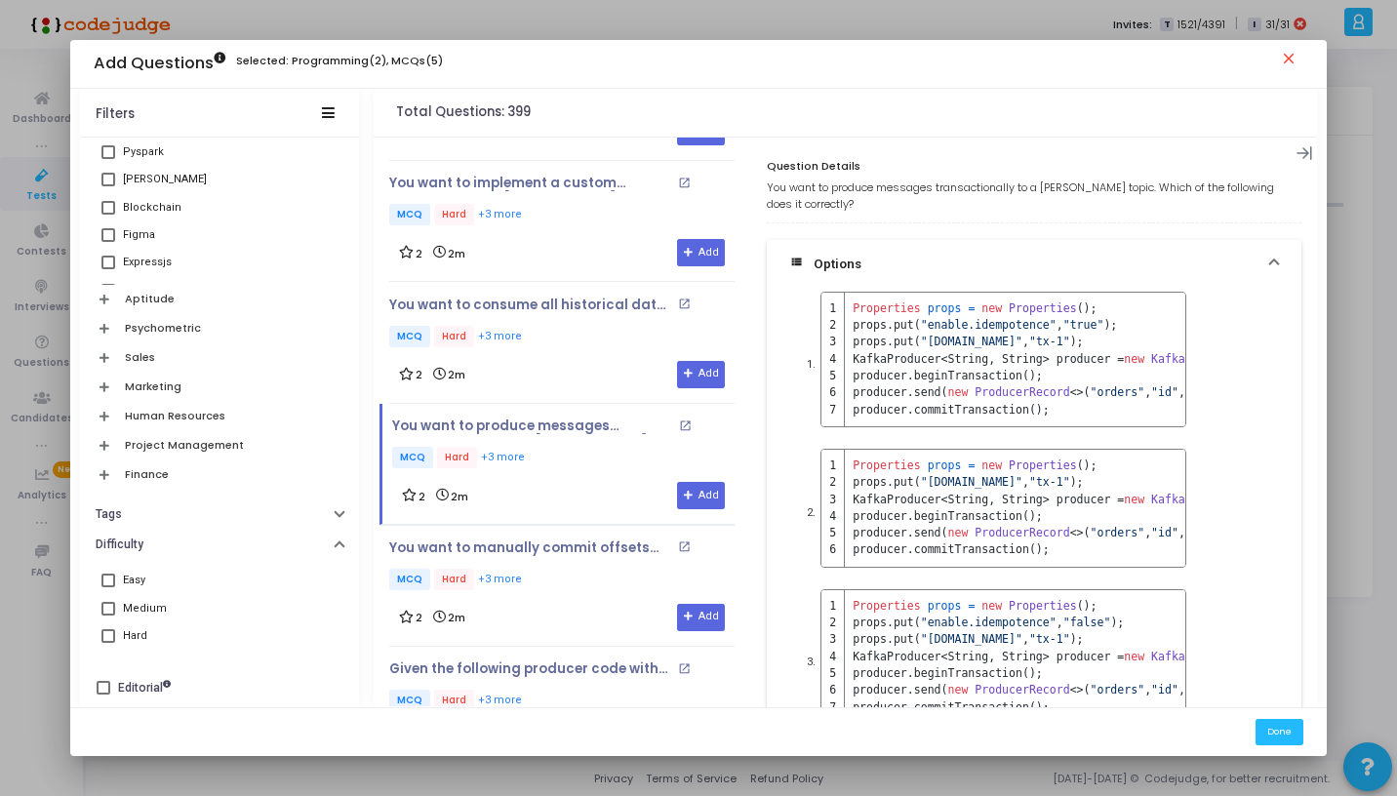
click at [106, 604] on span at bounding box center [108, 609] width 14 height 14
click at [107, 616] on input "Medium" at bounding box center [107, 616] width 1 height 1
checkbox input "true"
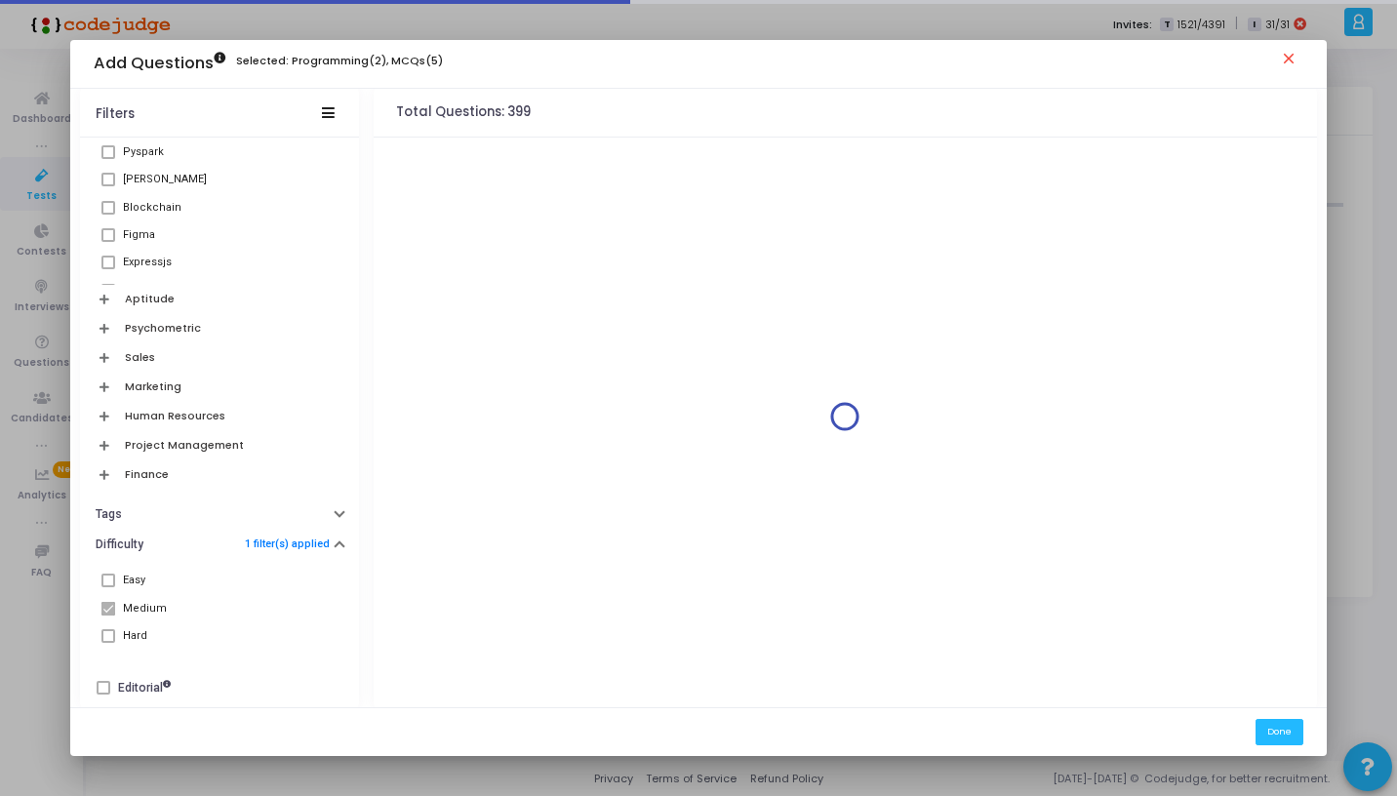
scroll to position [0, 0]
click at [110, 575] on span at bounding box center [108, 581] width 14 height 14
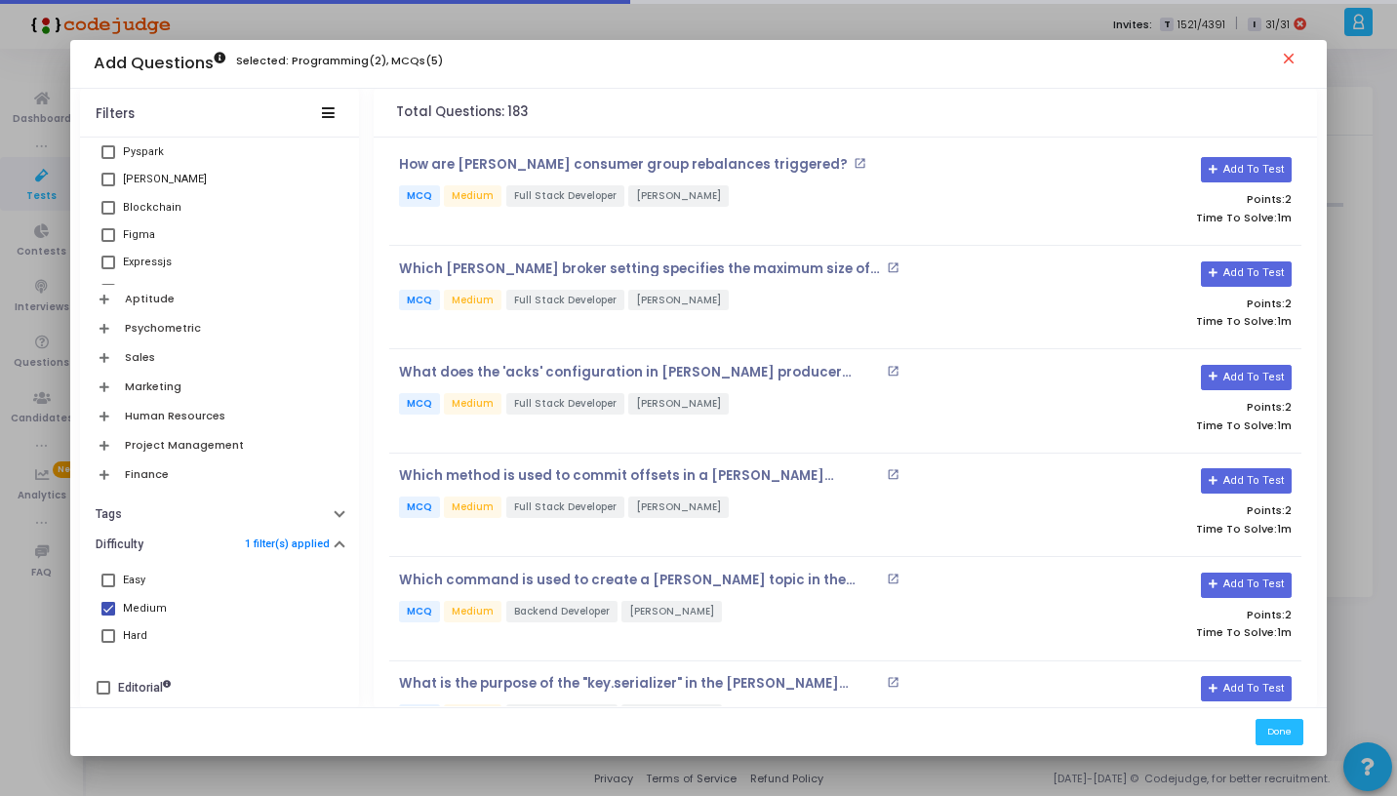
click at [110, 577] on span at bounding box center [108, 581] width 14 height 14
click at [108, 587] on input "Easy" at bounding box center [107, 587] width 1 height 1
checkbox input "true"
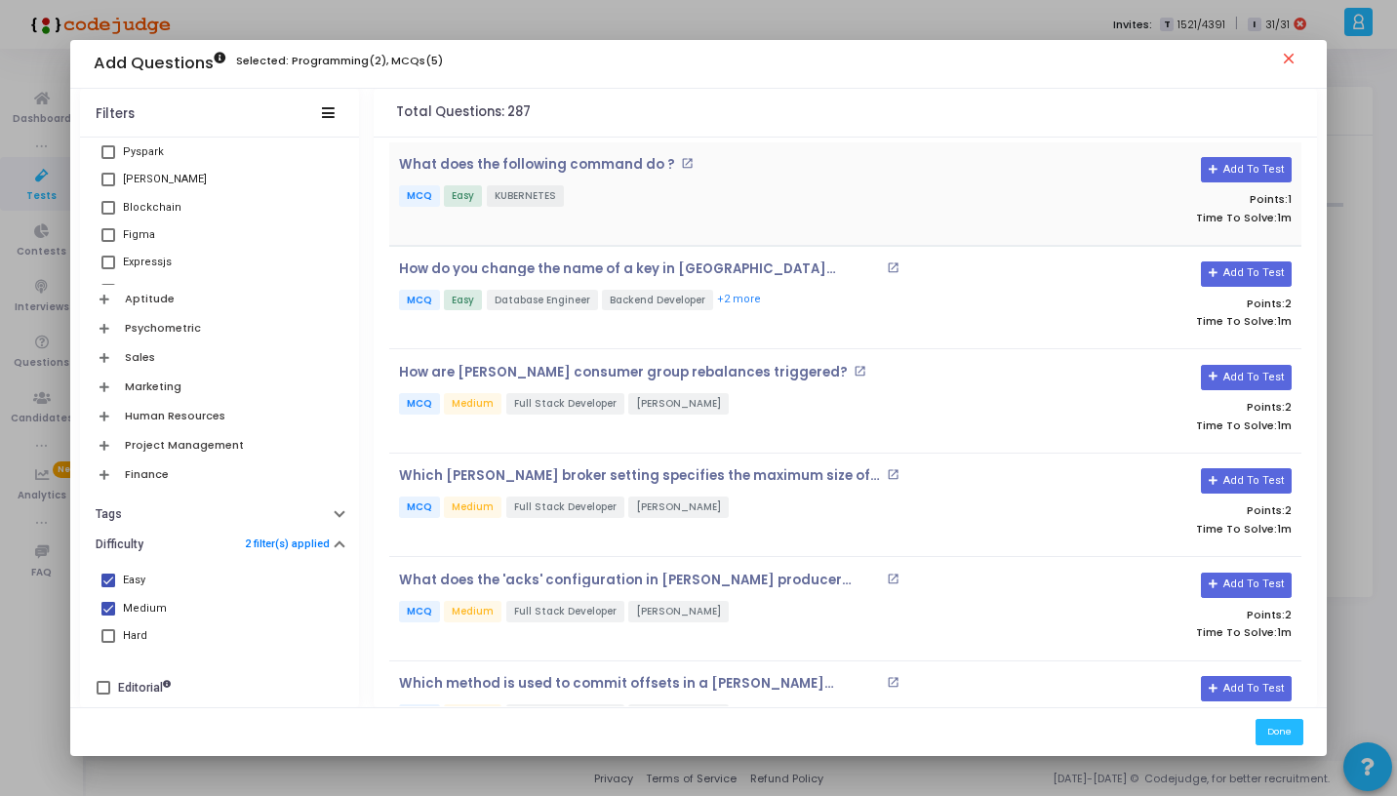
click at [603, 230] on div "What does the following command do ? open_in_new MCQ Easy KUBERNETES Add To Tes…" at bounding box center [845, 193] width 912 height 103
click at [616, 217] on div "What does the following command do ? open_in_new MCQ Easy KUBERNETES" at bounding box center [693, 193] width 608 height 73
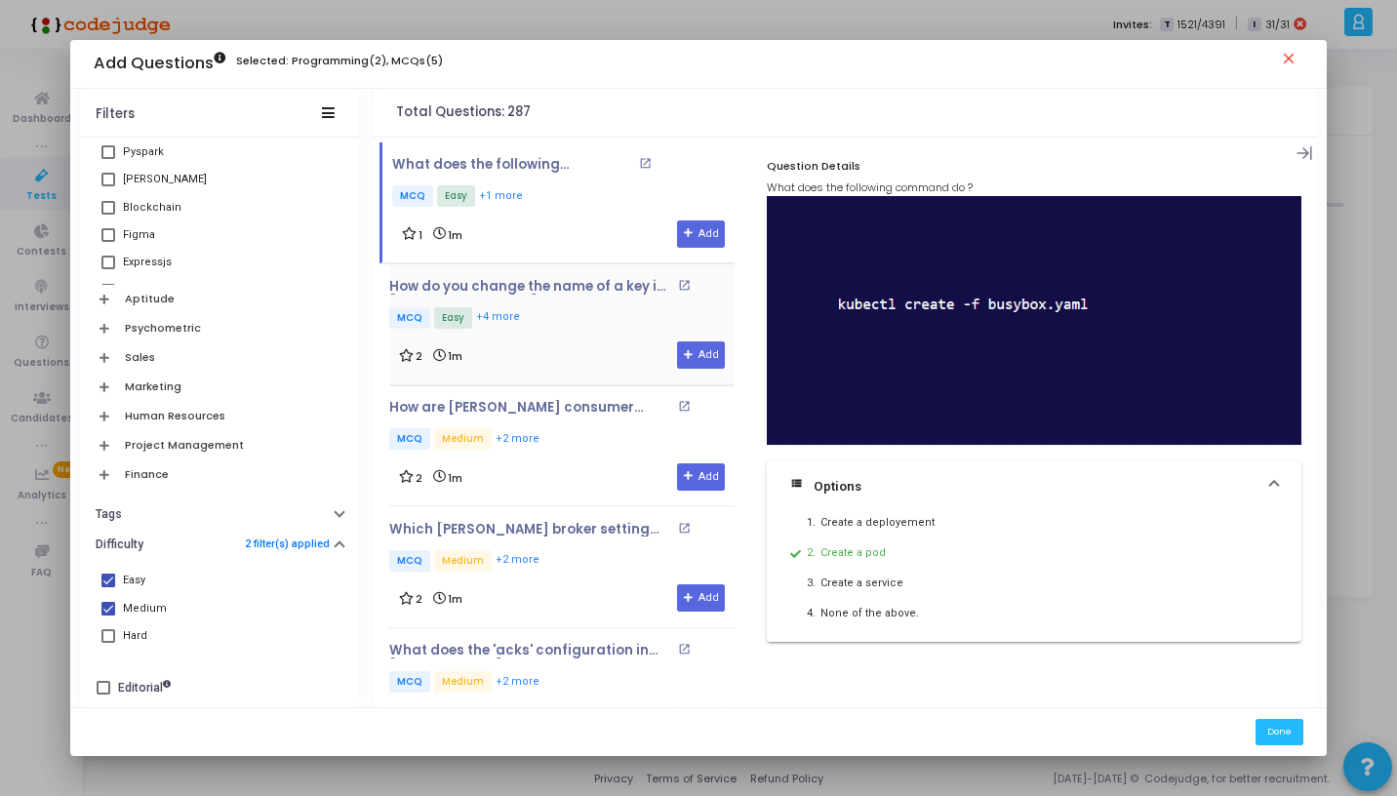
click at [550, 331] on div "How do you change the name of a key in Redis without altering its value? open_i…" at bounding box center [561, 324] width 345 height 91
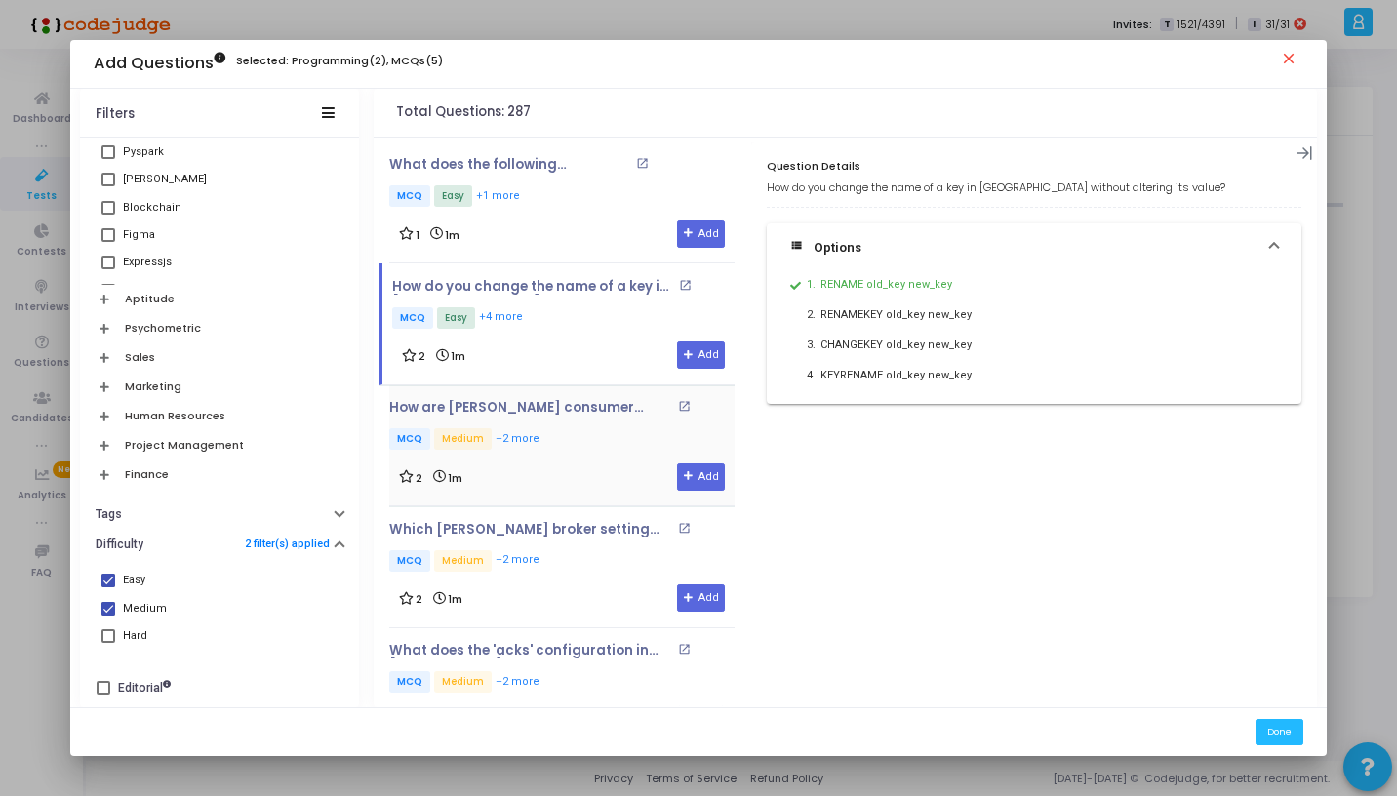
click at [548, 435] on p "MCQ Medium +2 more" at bounding box center [561, 440] width 345 height 24
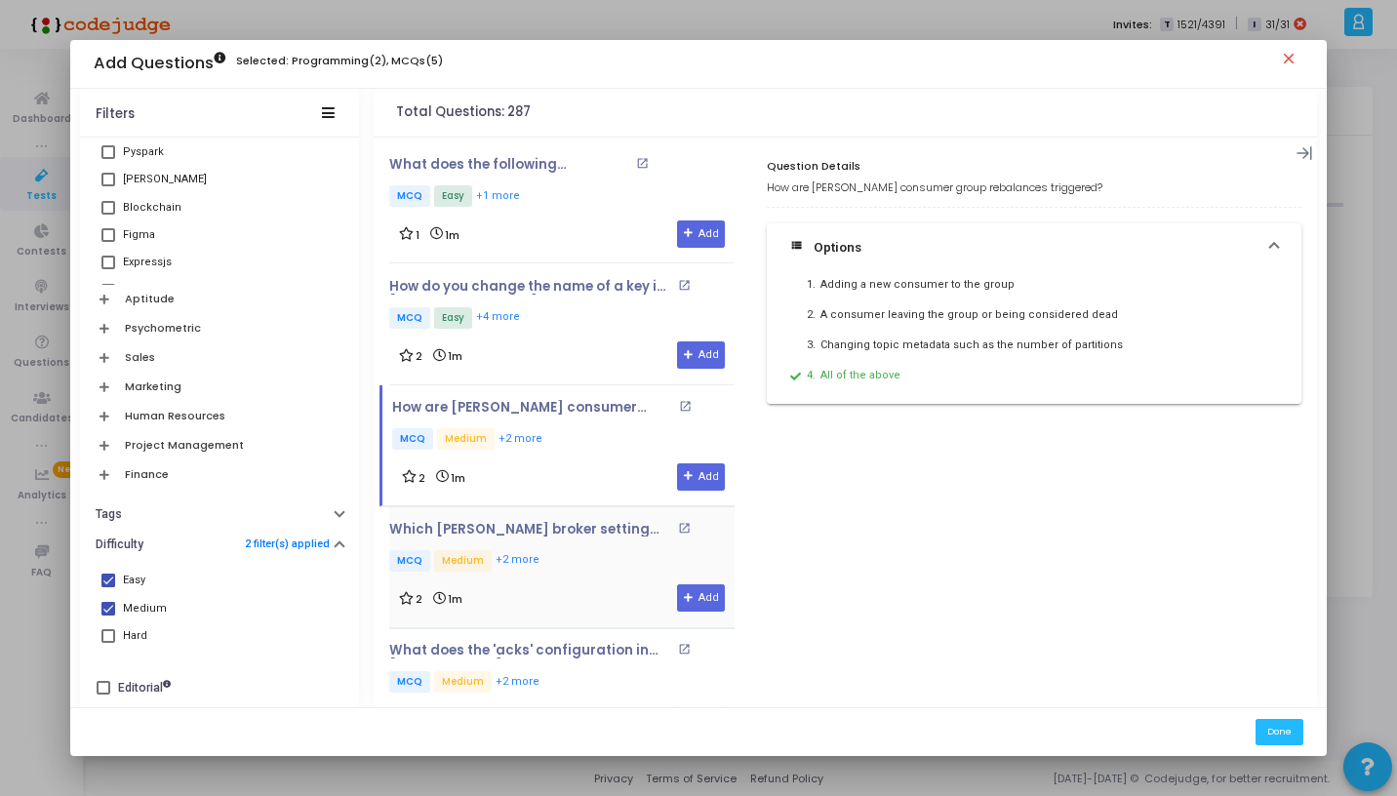
click at [555, 555] on p "MCQ Medium +2 more" at bounding box center [561, 562] width 345 height 24
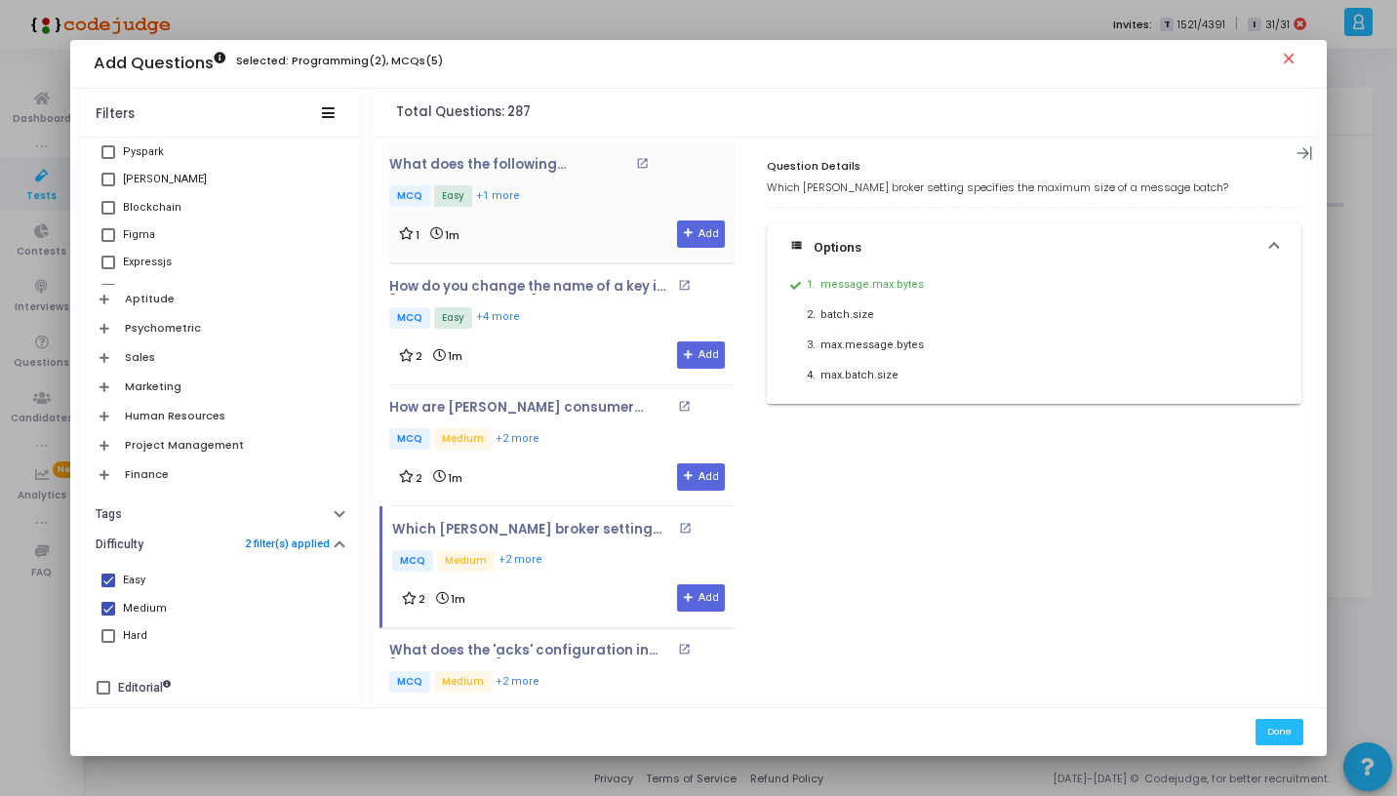
click at [554, 225] on div "1 1m Add" at bounding box center [562, 234] width 326 height 27
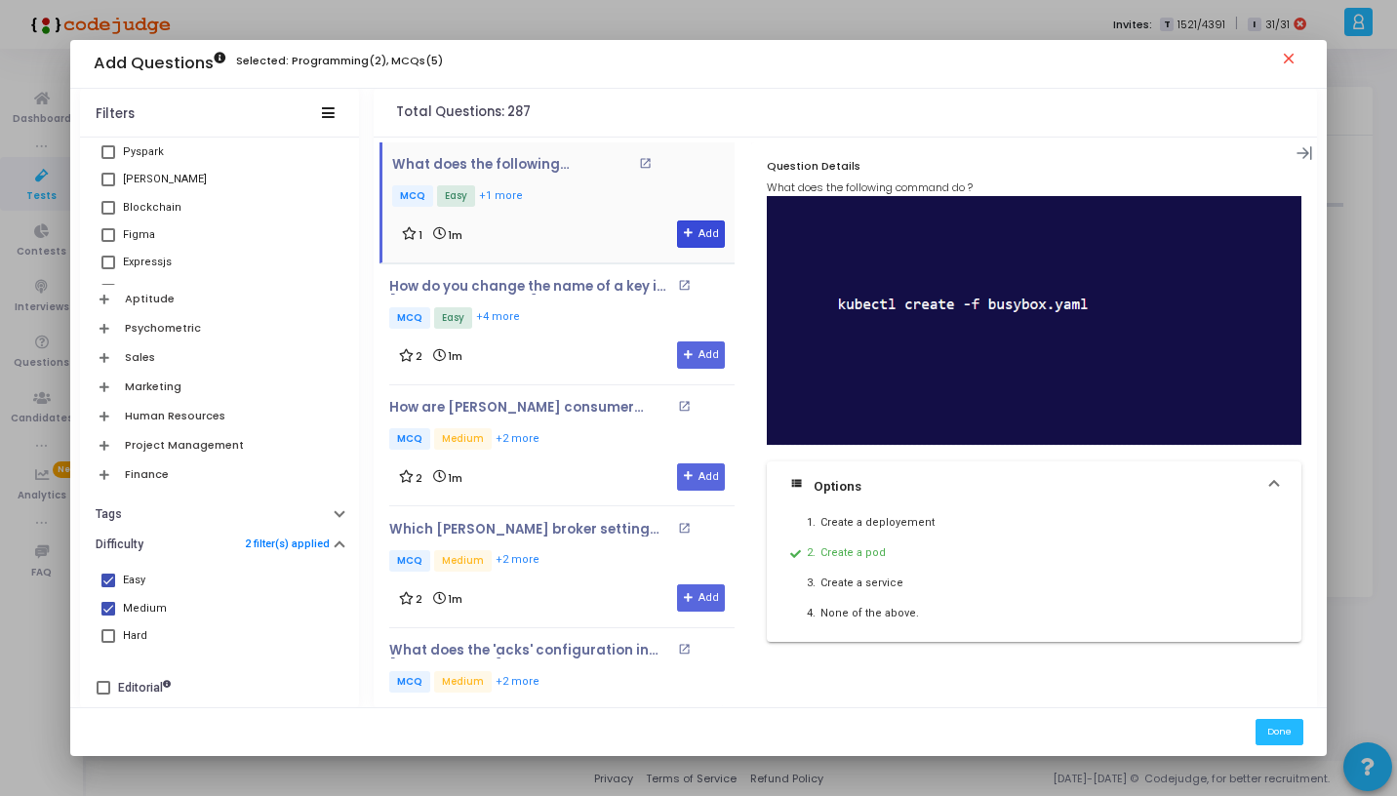
click at [684, 232] on icon at bounding box center [689, 233] width 11 height 11
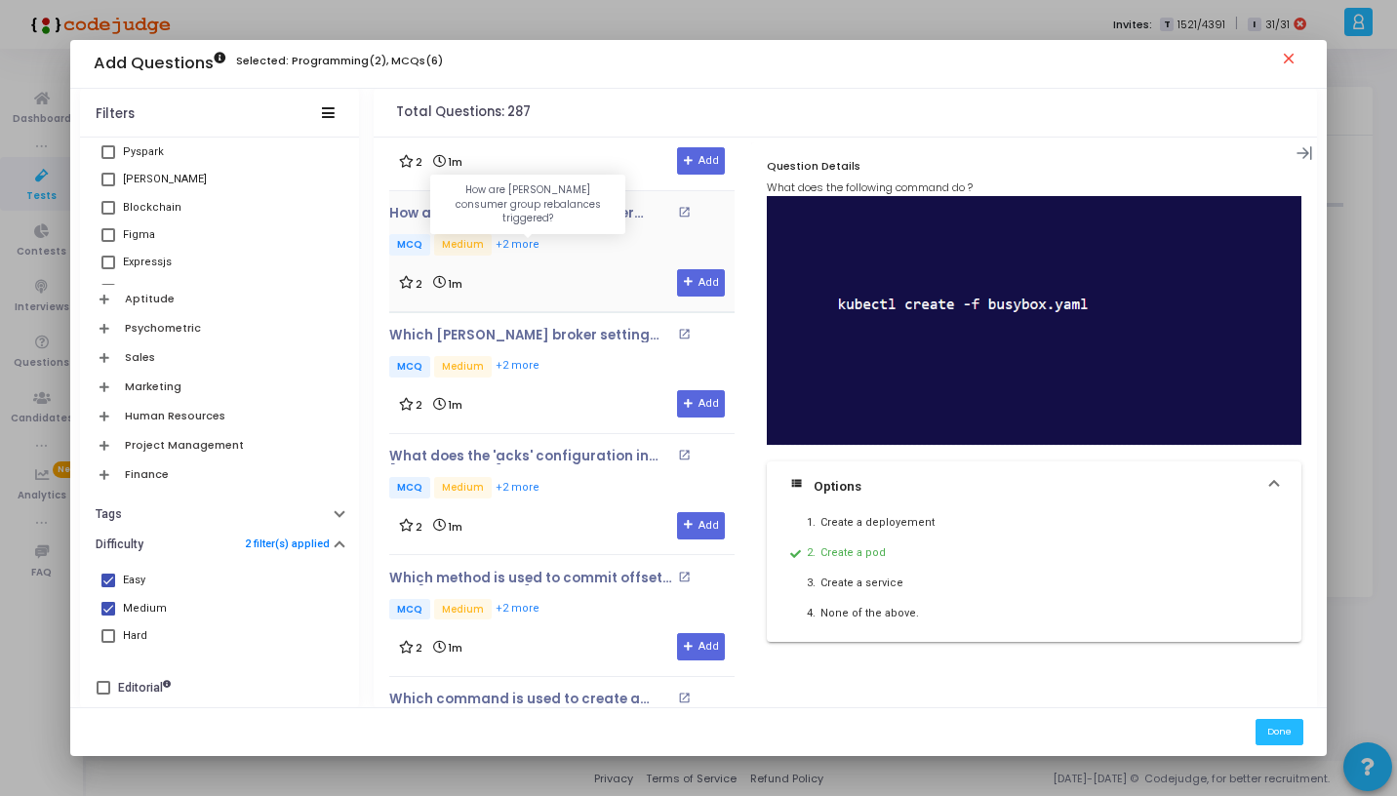
scroll to position [198, 0]
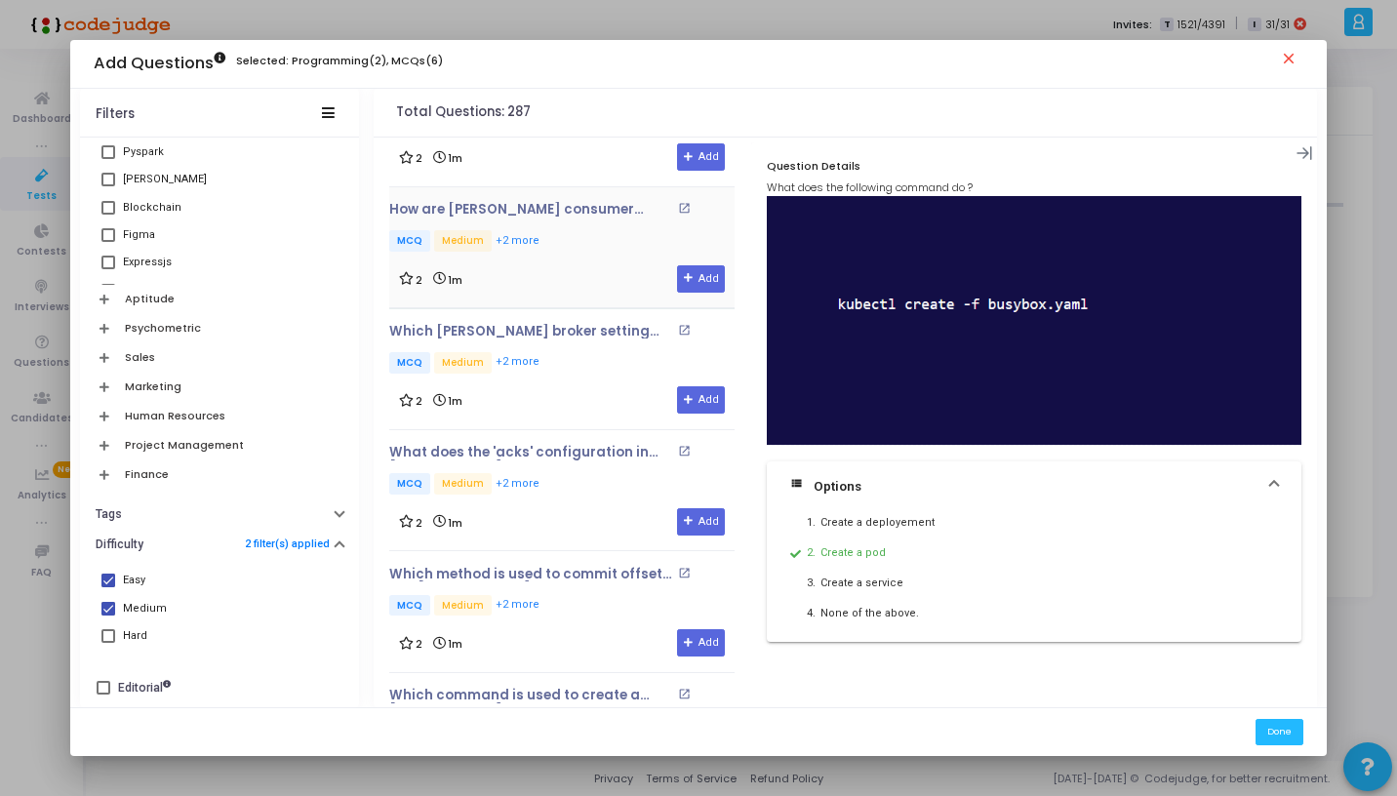
click at [585, 399] on div "2 1m Add" at bounding box center [562, 399] width 326 height 27
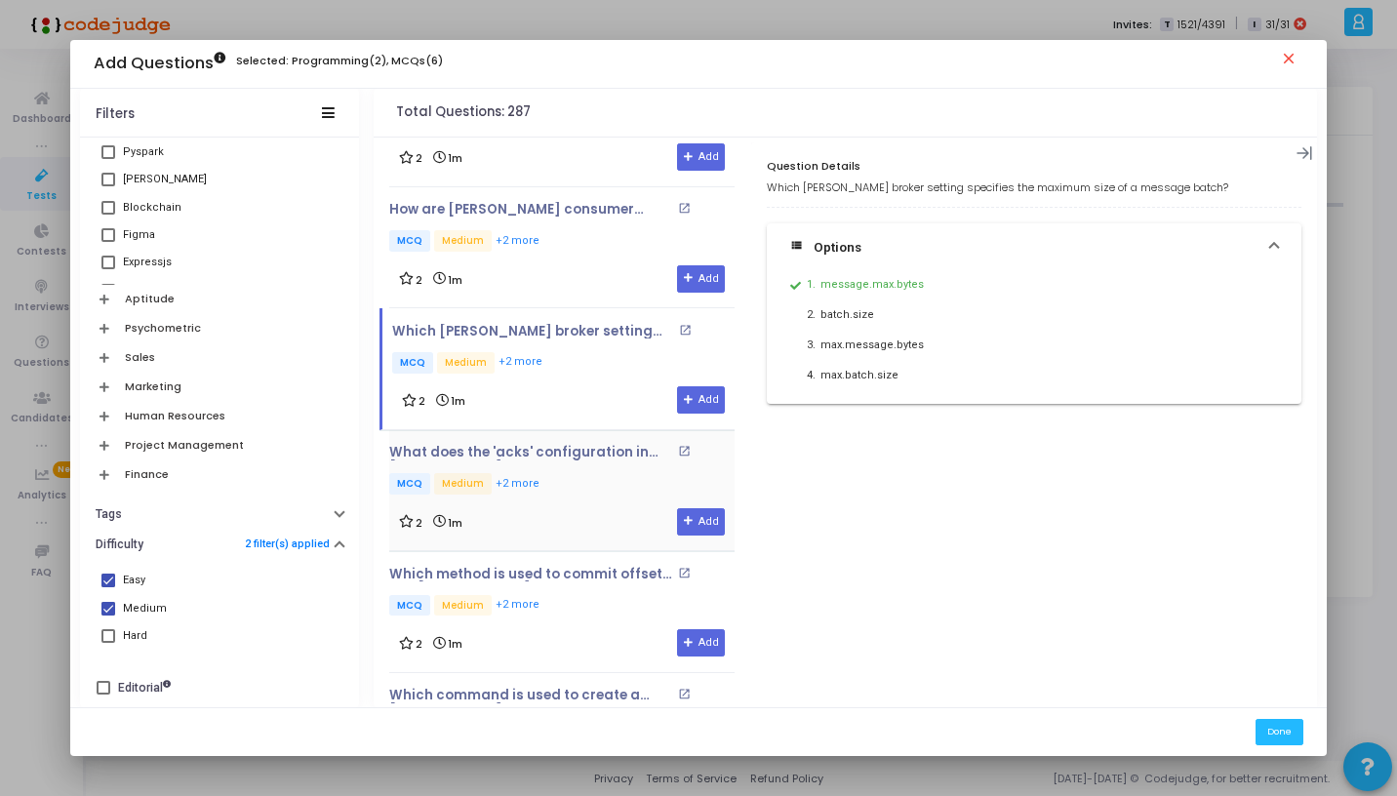
click at [590, 490] on p "MCQ Medium +2 more" at bounding box center [561, 485] width 345 height 24
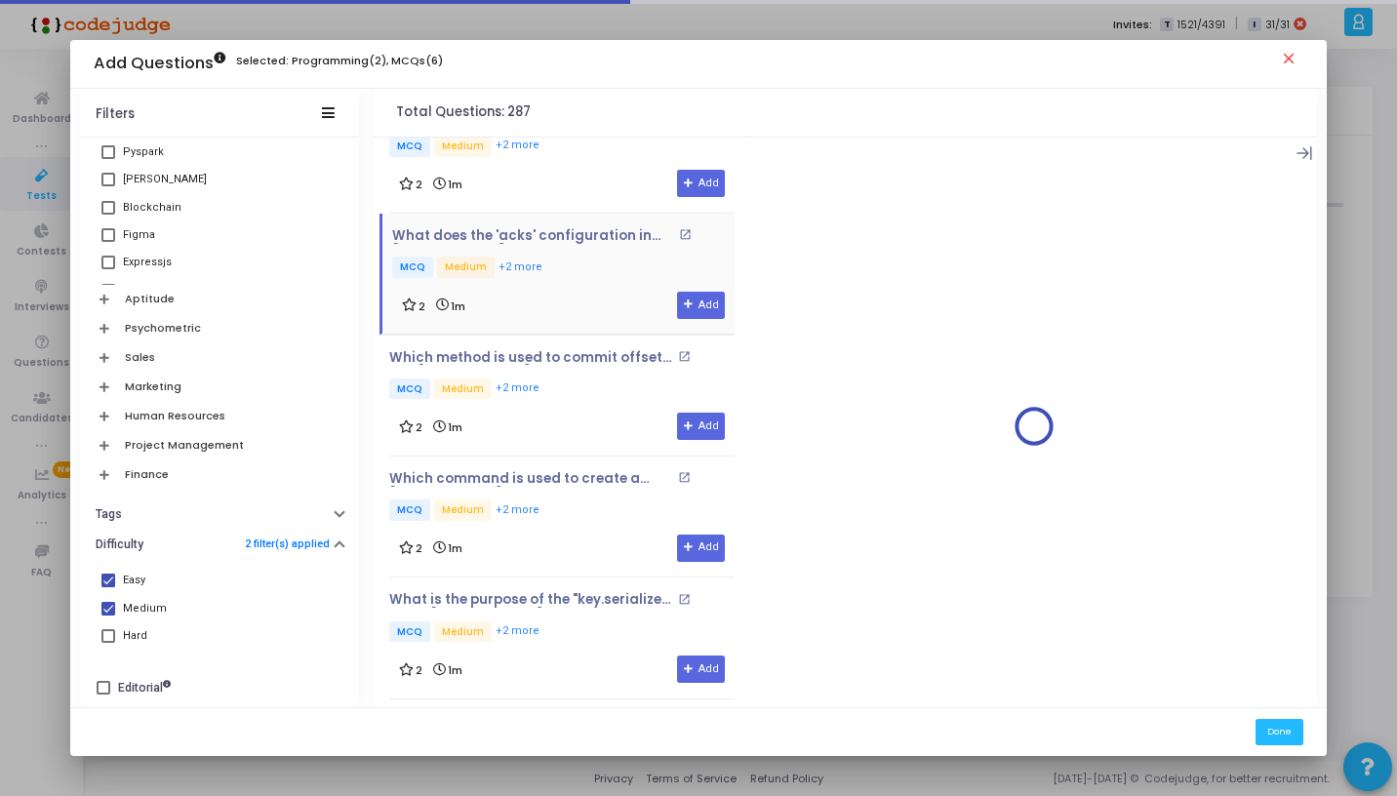
scroll to position [417, 0]
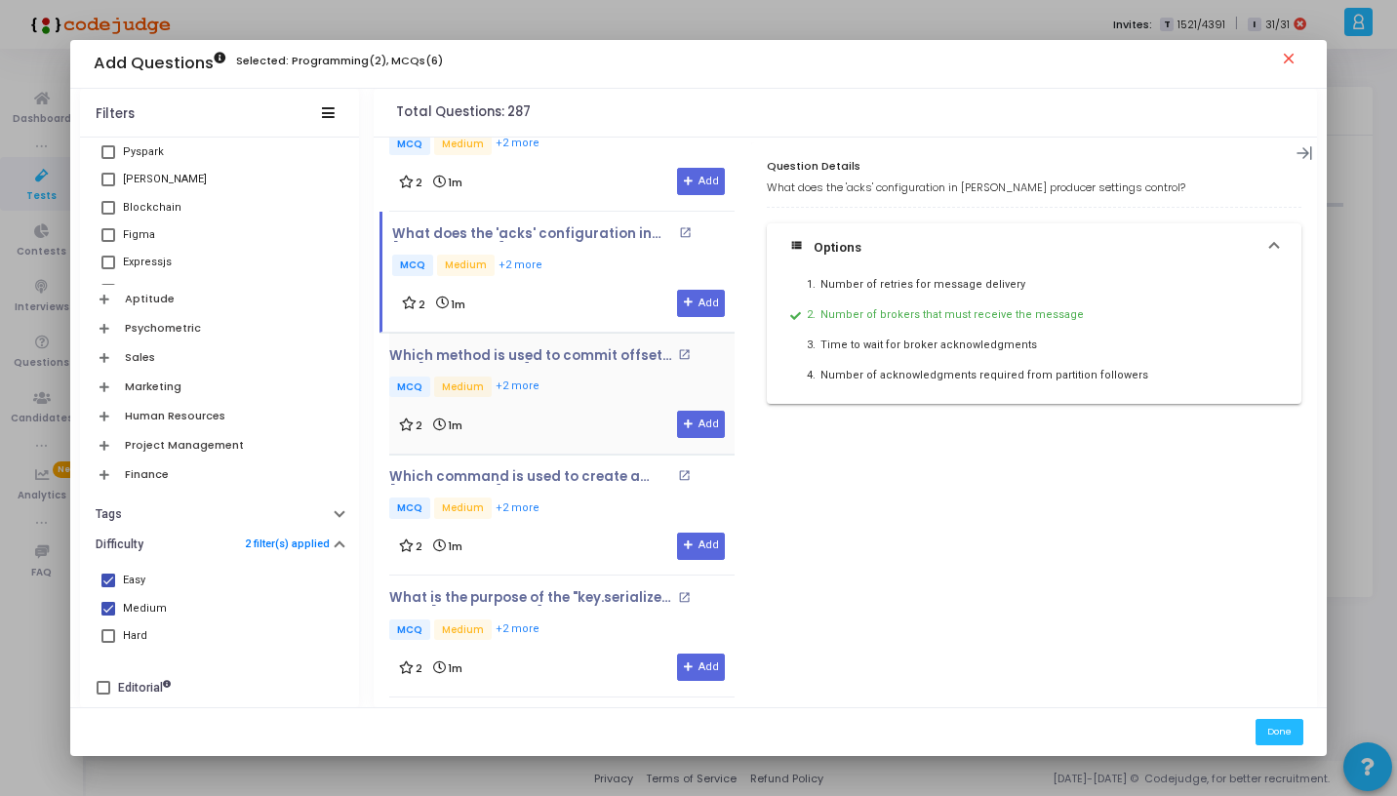
click at [585, 411] on div "2 1m Add" at bounding box center [562, 424] width 326 height 27
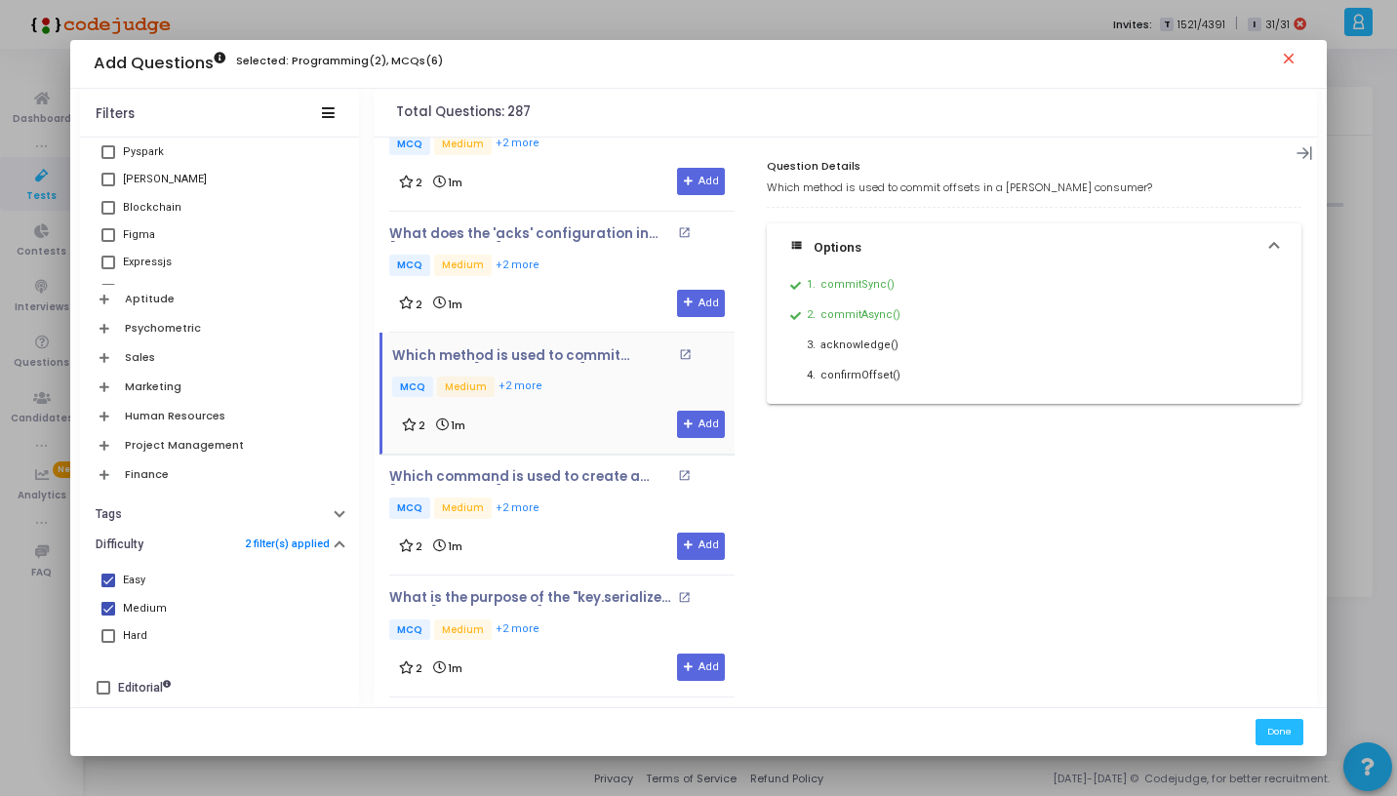
scroll to position [527, 0]
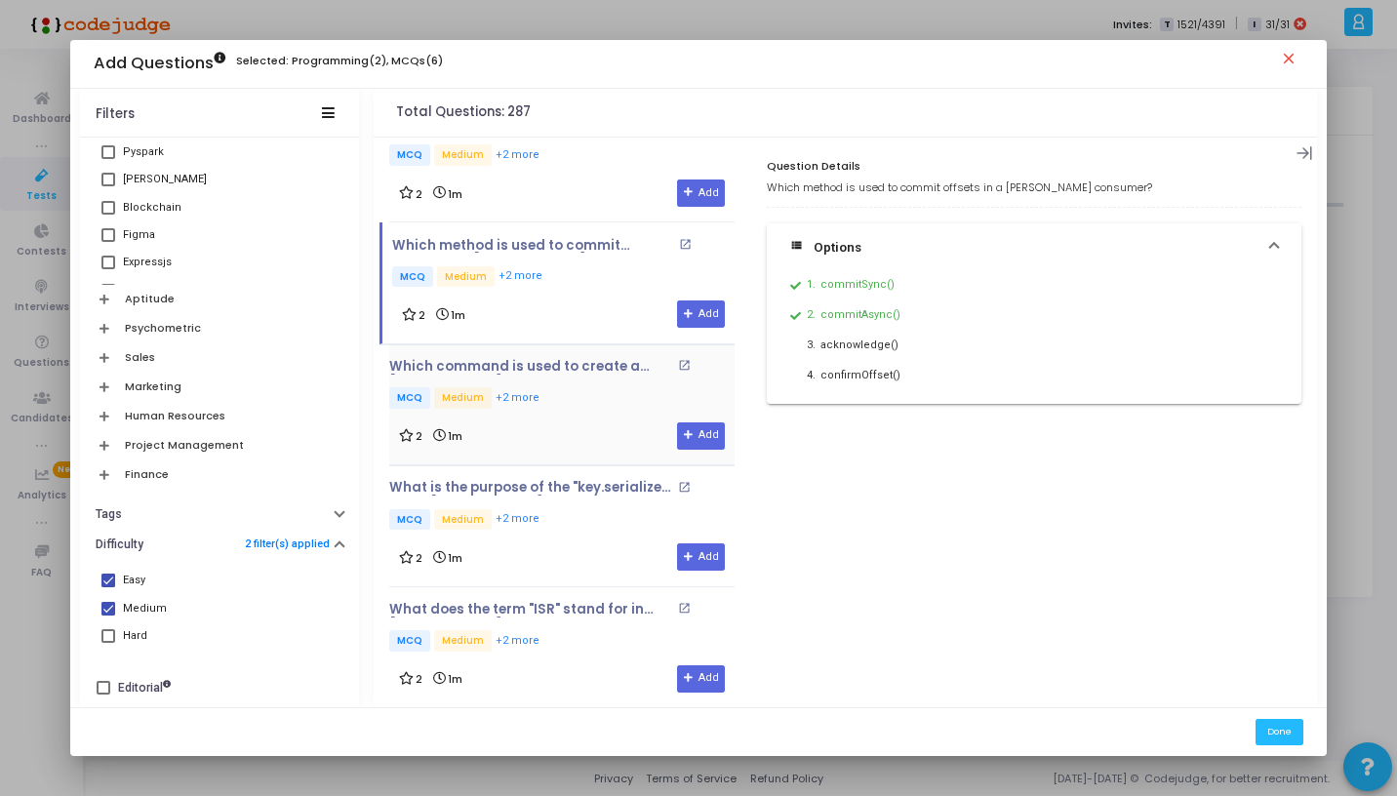
click at [576, 423] on div "2 1m Add" at bounding box center [562, 436] width 326 height 27
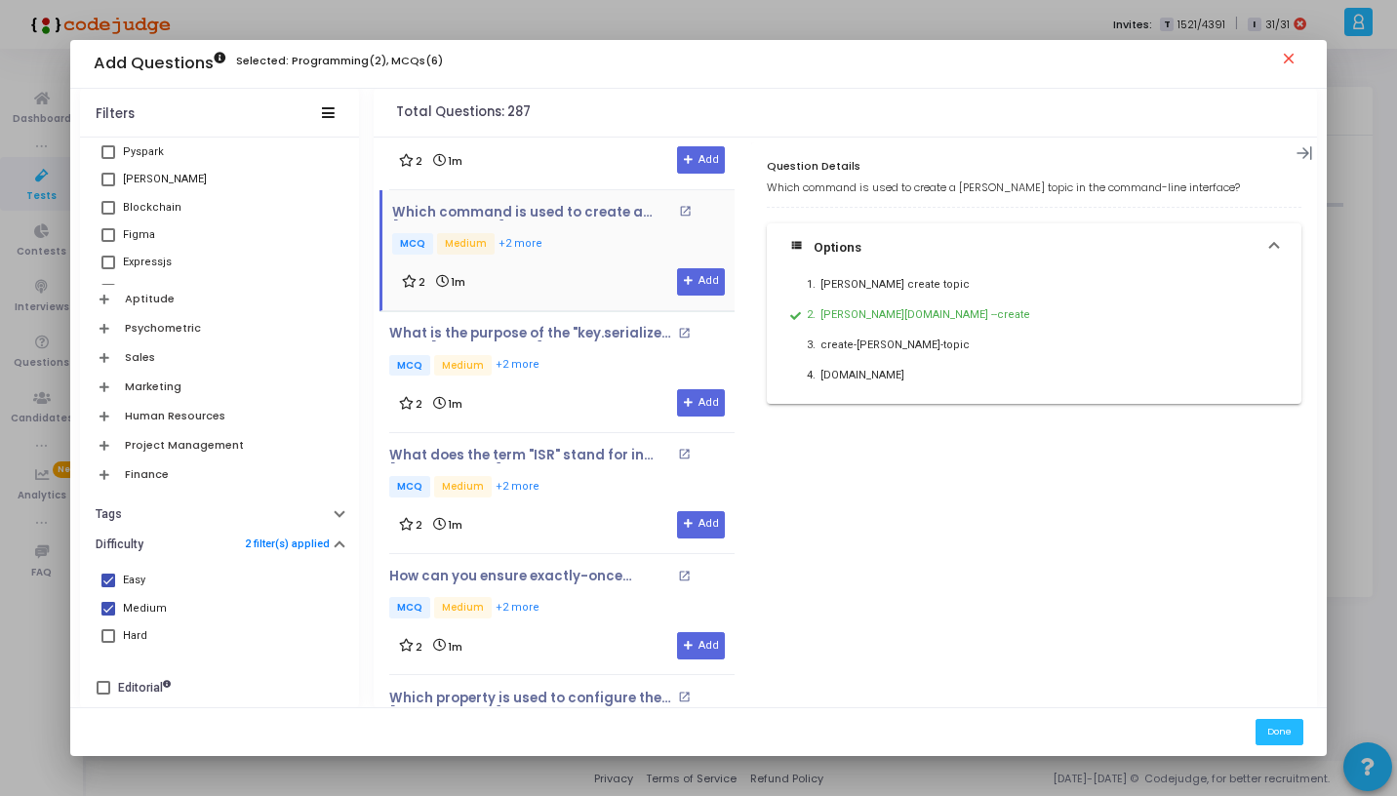
scroll to position [682, 0]
click at [569, 378] on div "What is the purpose of the "key.serializer" in the Kafka producer configuration…" at bounding box center [561, 370] width 345 height 91
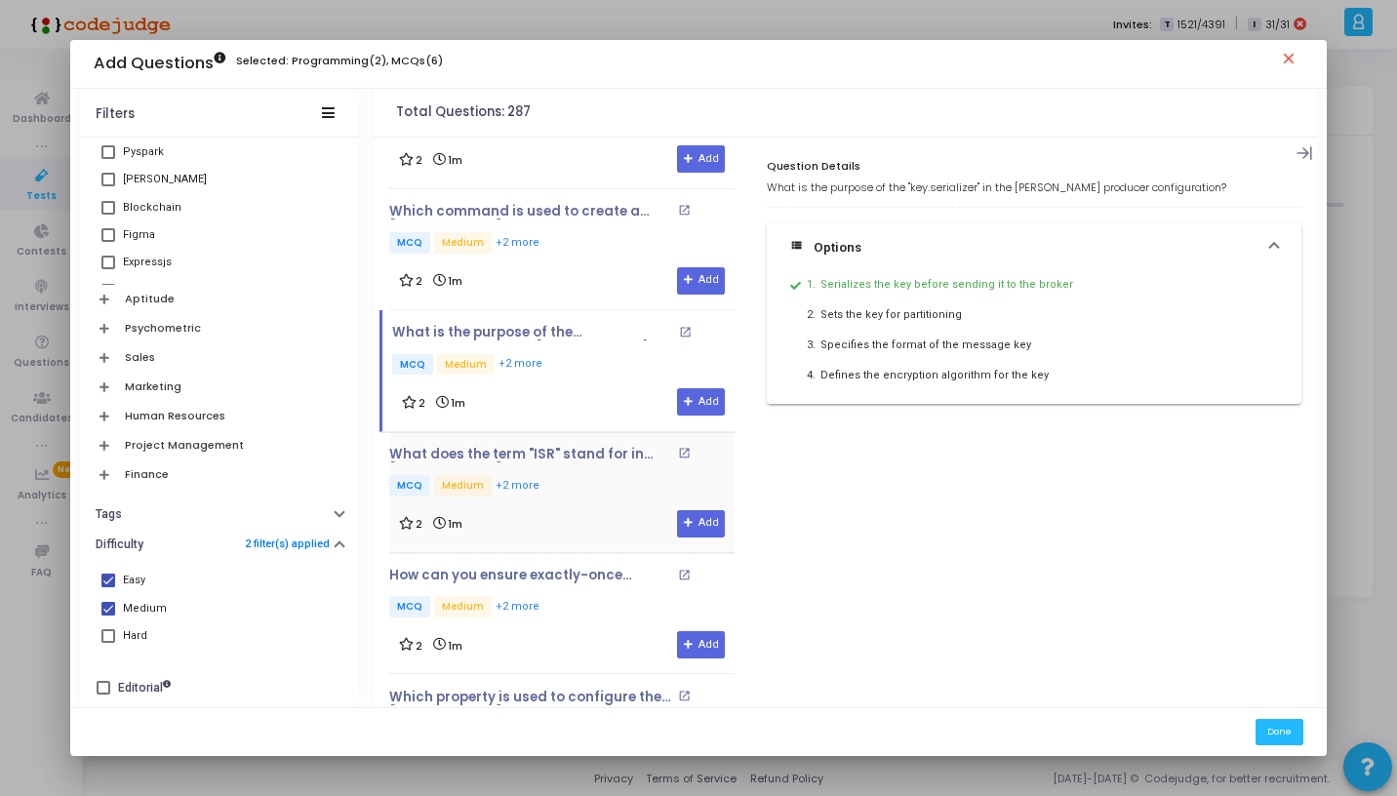
click at [571, 503] on div "What does the term "ISR" stand for in Kafka? open_in_new MCQ Medium +2 more 2 1…" at bounding box center [561, 492] width 345 height 91
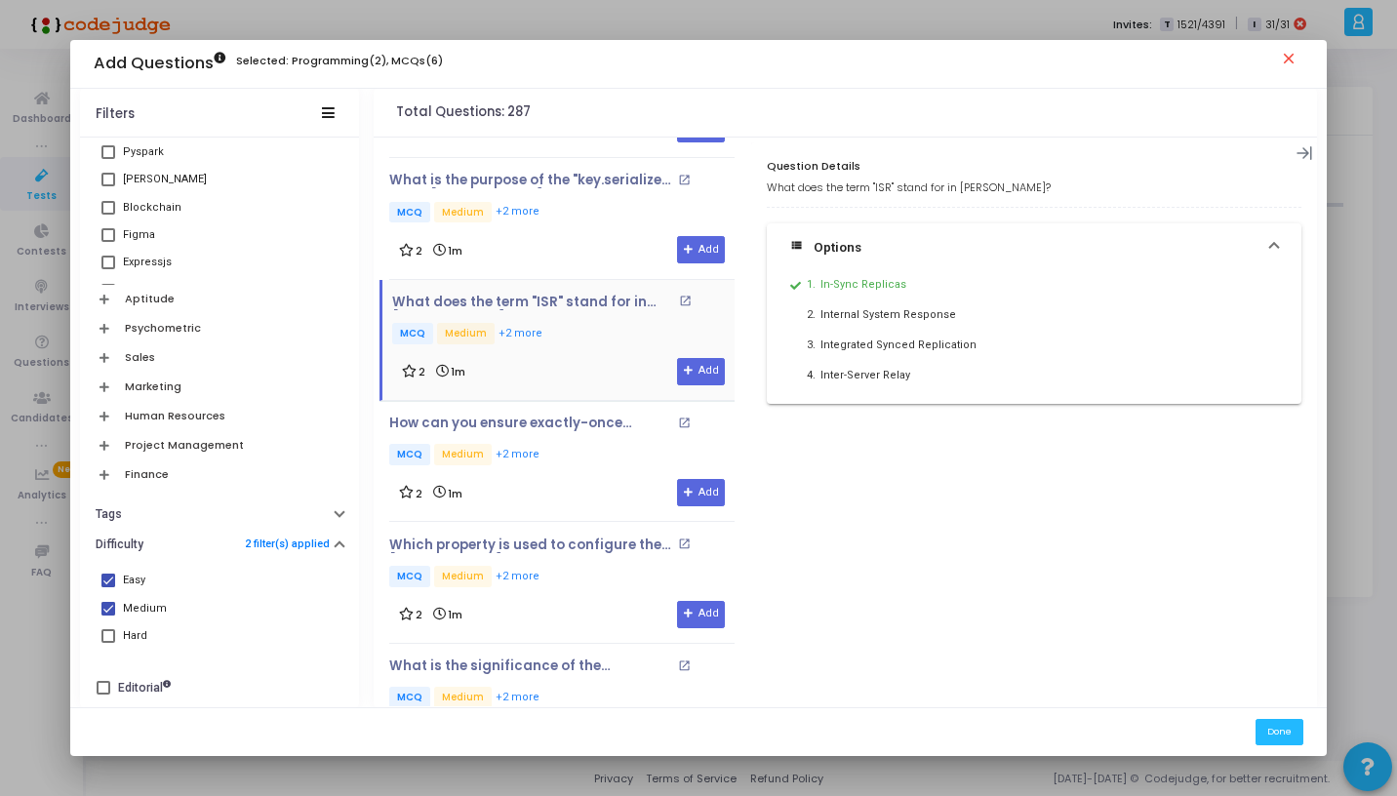
scroll to position [836, 0]
click at [564, 449] on p "MCQ Medium +2 more" at bounding box center [561, 454] width 345 height 24
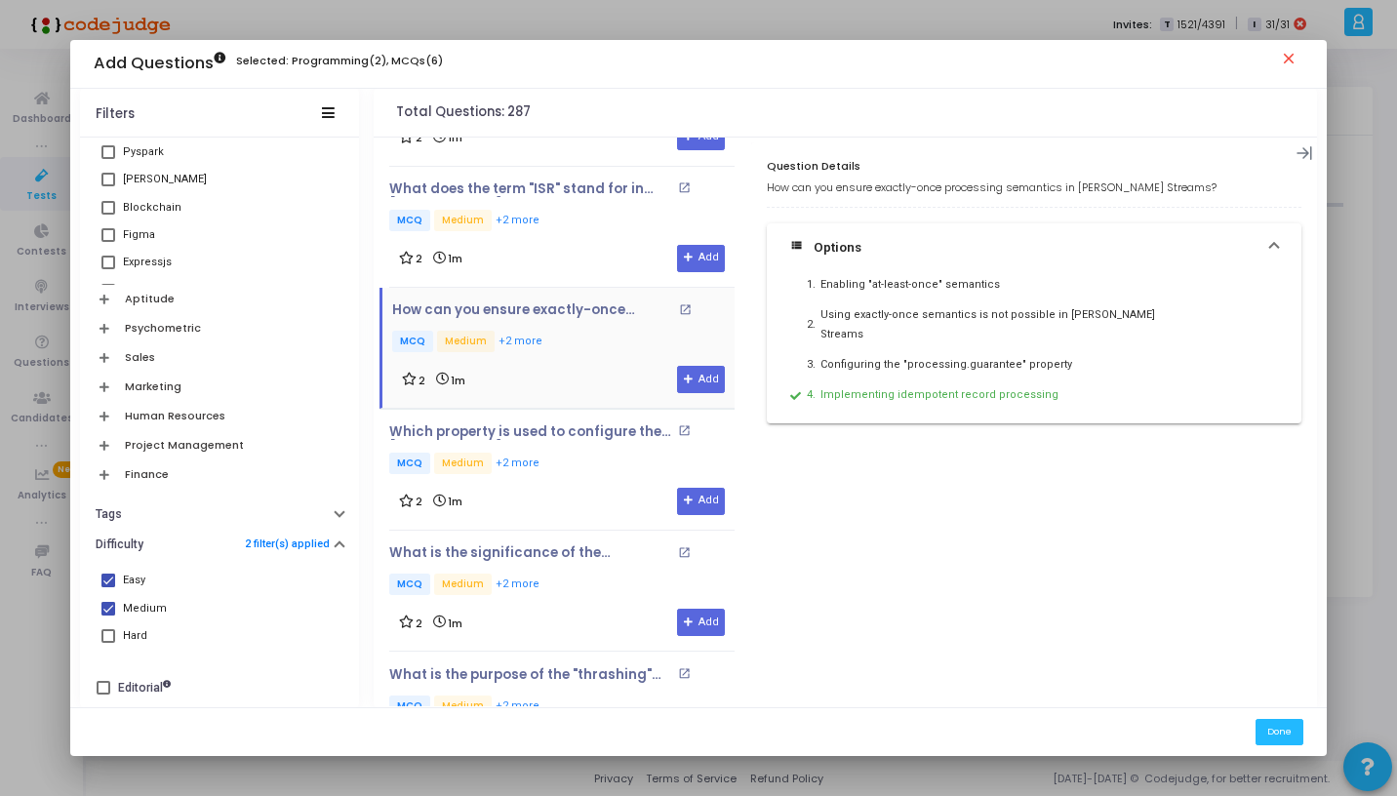
scroll to position [963, 0]
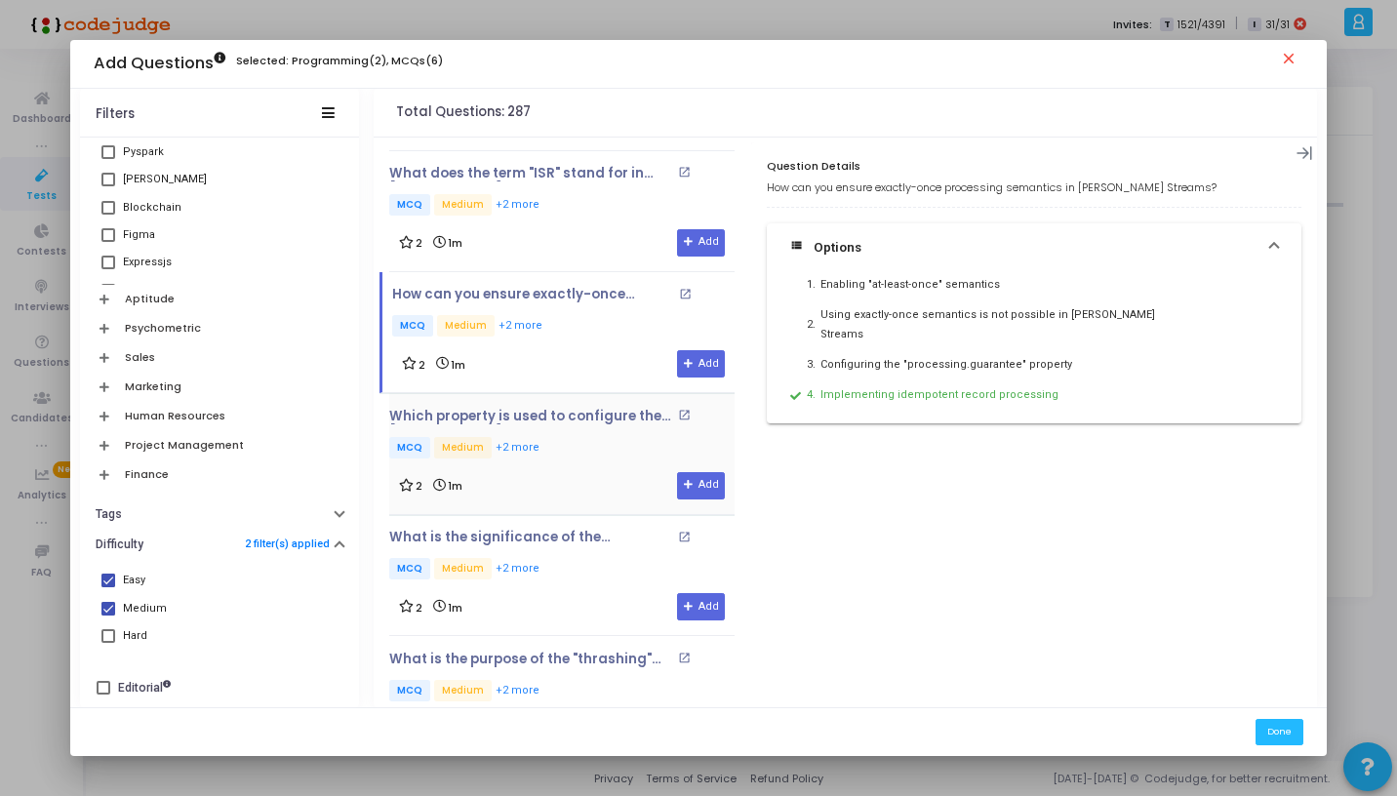
click at [560, 440] on p "MCQ Medium +2 more" at bounding box center [561, 449] width 345 height 24
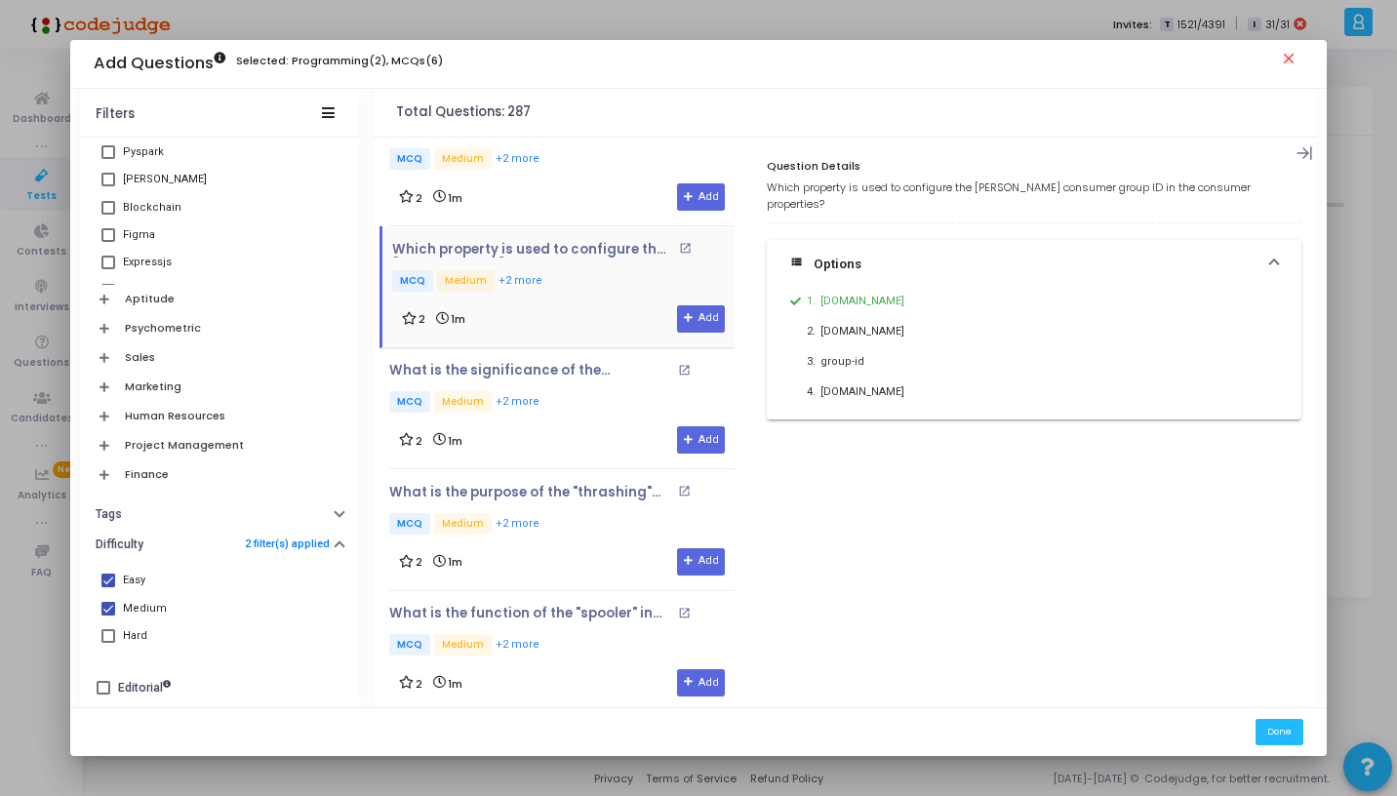
scroll to position [1132, 0]
click at [556, 406] on p "MCQ Medium +2 more" at bounding box center [561, 401] width 345 height 24
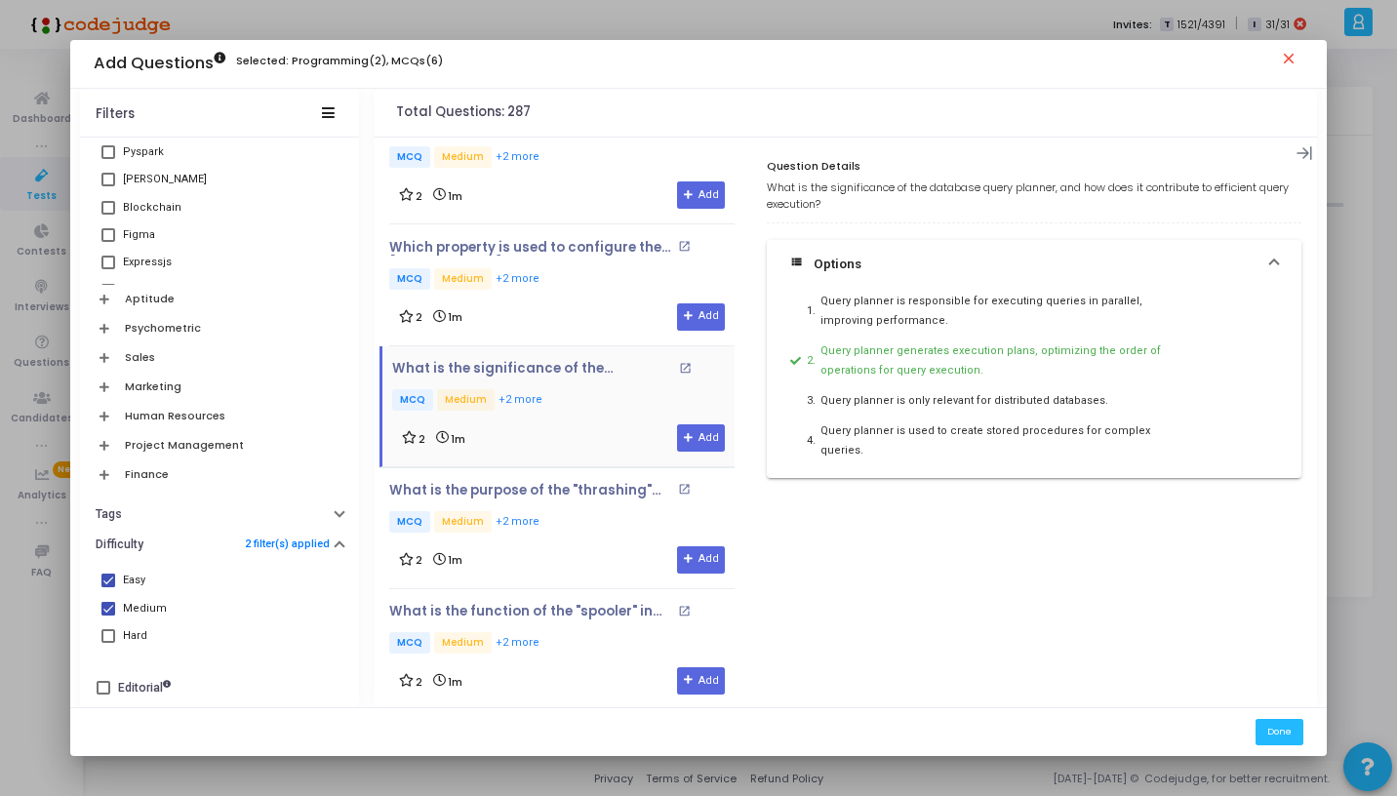
scroll to position [1267, 0]
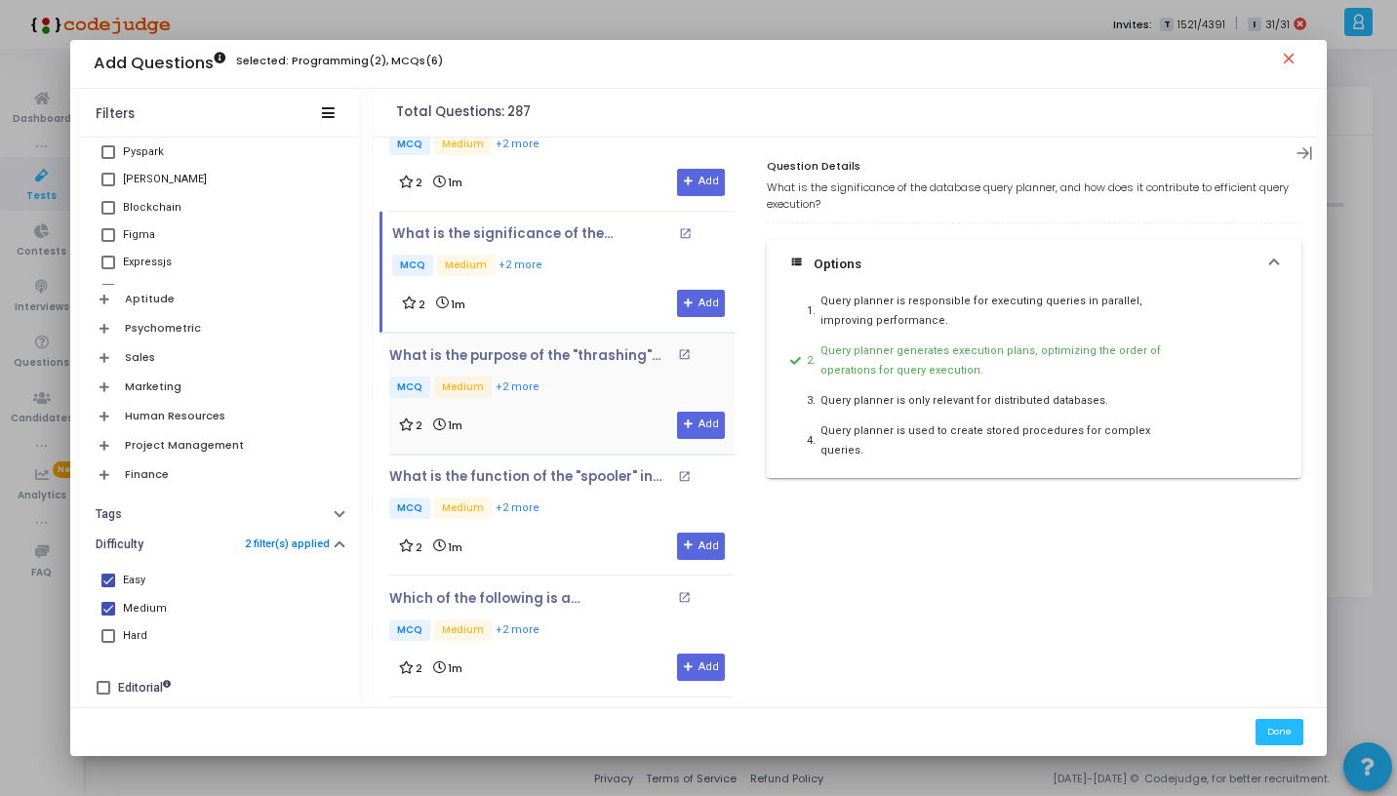
click at [565, 389] on p "MCQ Medium +2 more" at bounding box center [561, 389] width 345 height 24
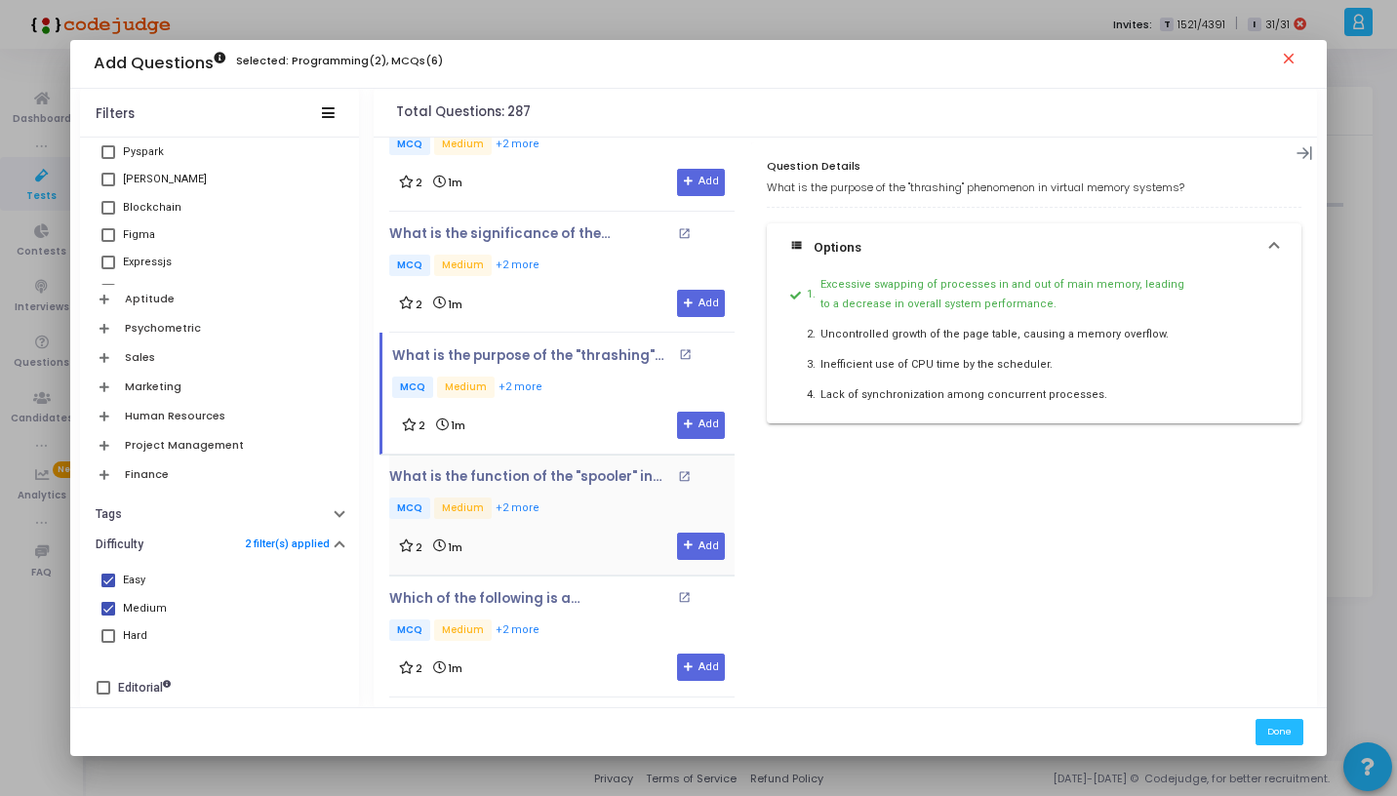
click at [559, 519] on div "What is the function of the "spooler" in the context of operating systems? open…" at bounding box center [561, 514] width 345 height 91
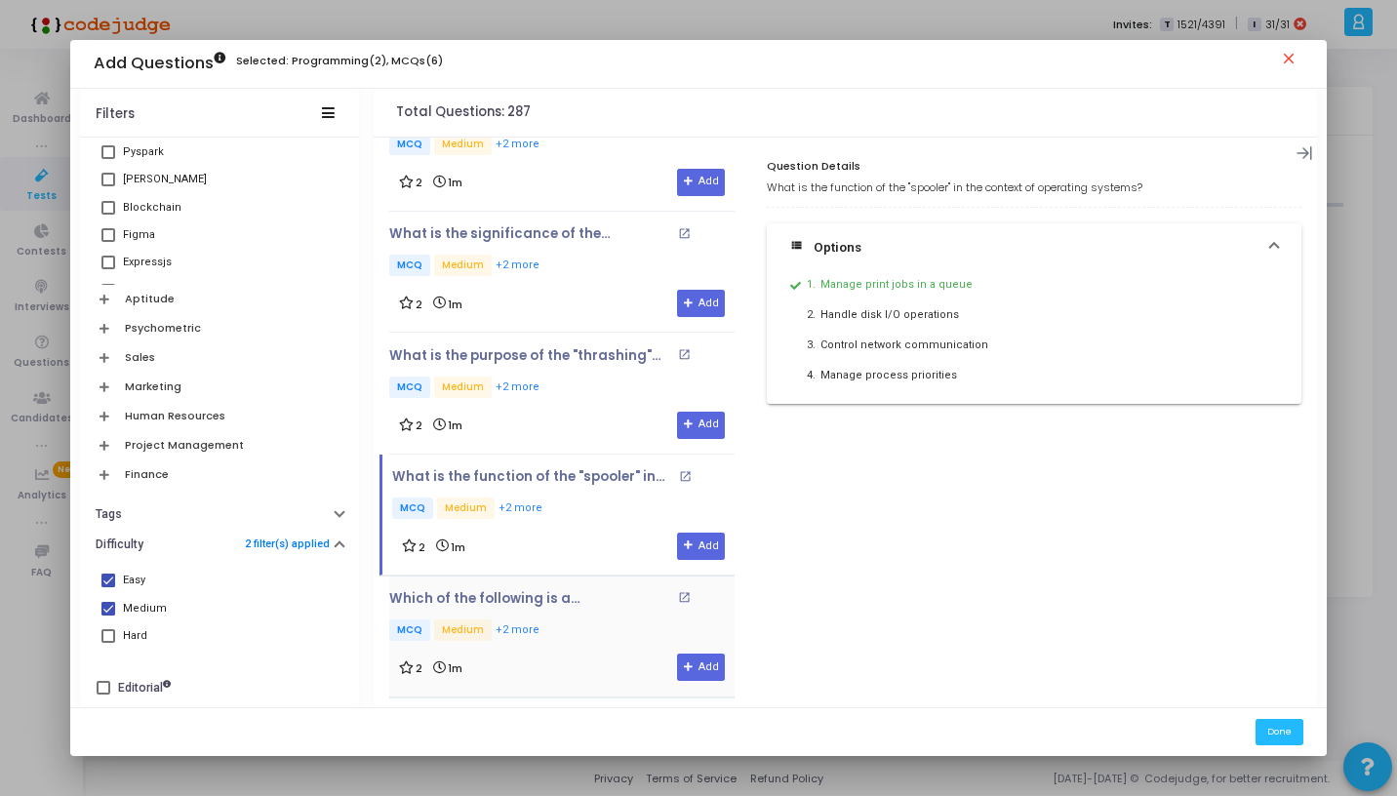
click at [560, 673] on div "2 1m Add" at bounding box center [562, 667] width 326 height 27
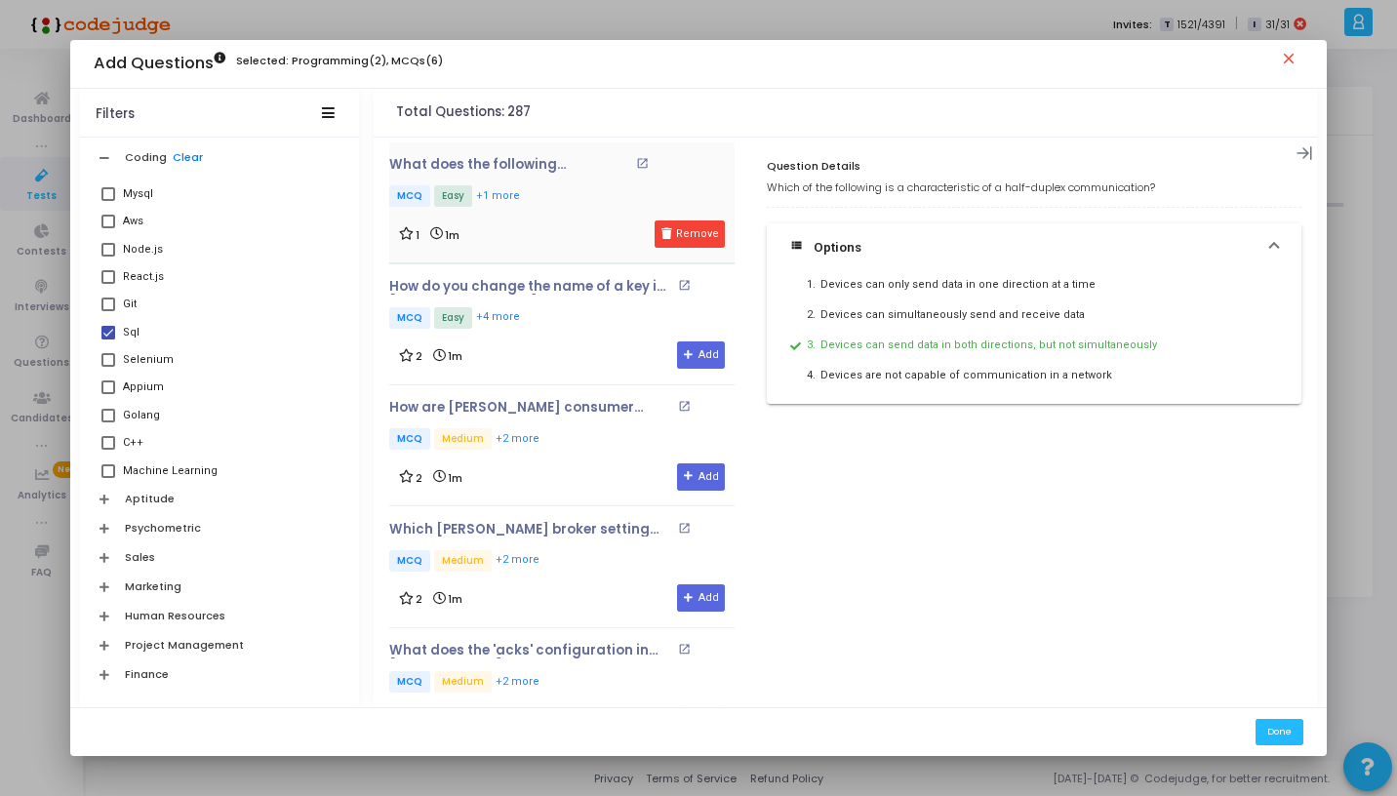
scroll to position [1040, 0]
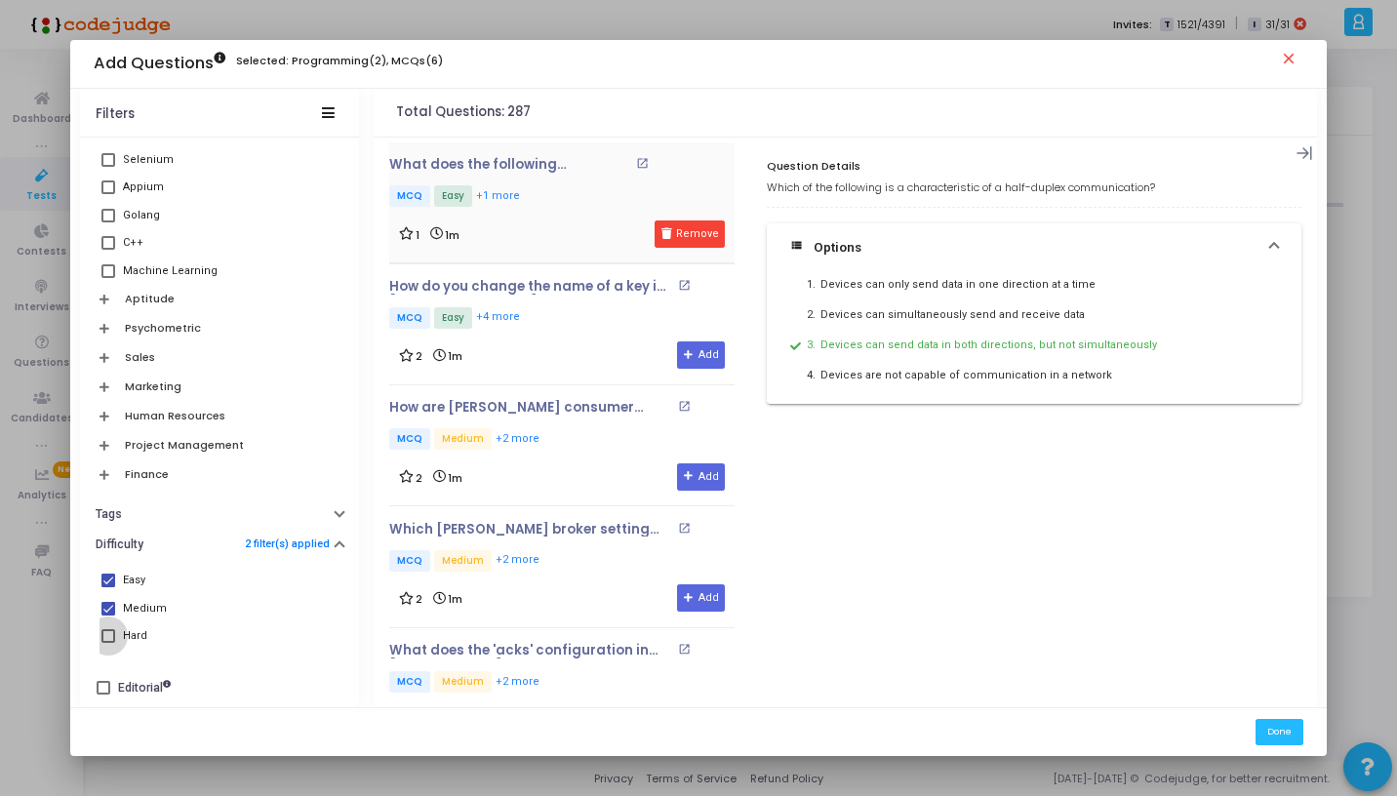
click at [118, 634] on label "Hard" at bounding box center [219, 636] width 236 height 23
click at [108, 643] on input "Hard" at bounding box center [107, 643] width 1 height 1
checkbox input "true"
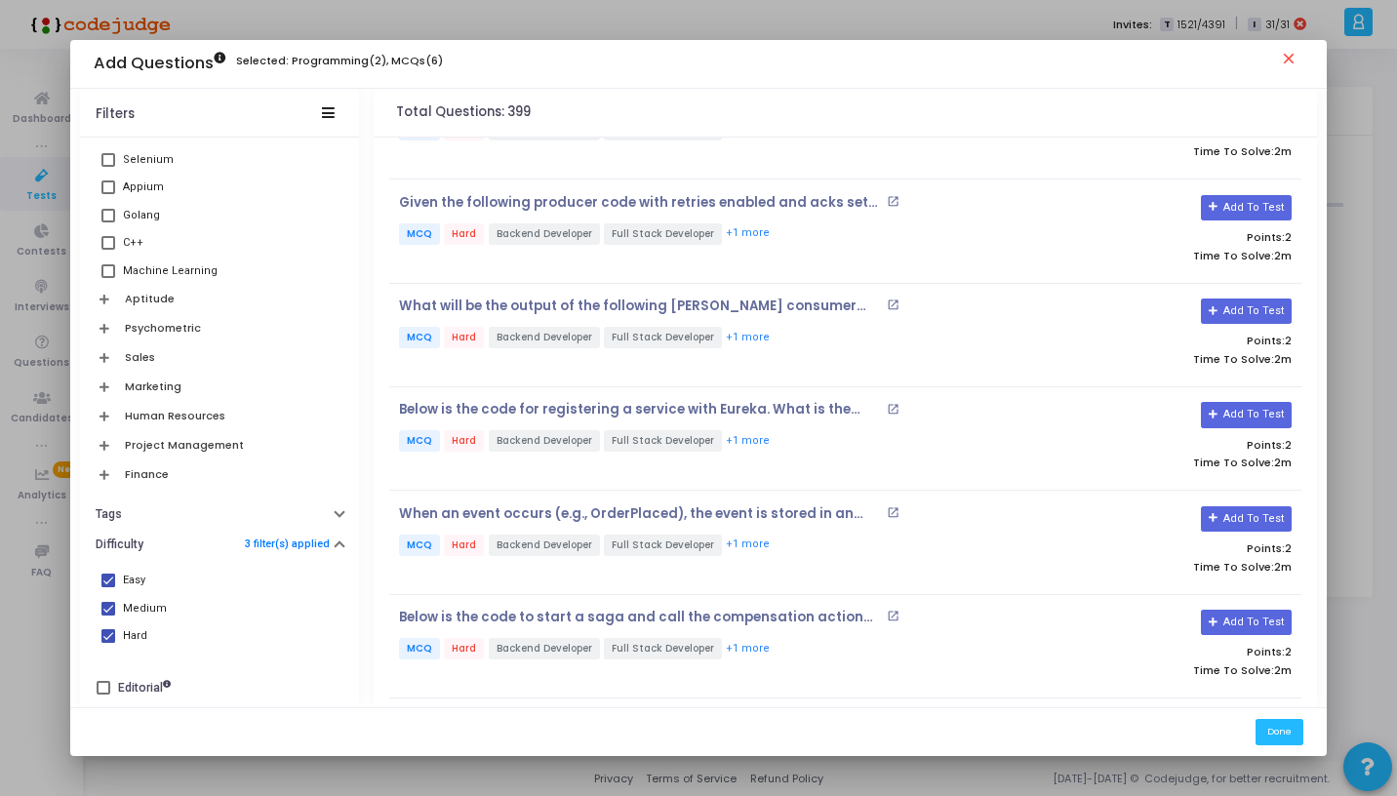
scroll to position [1497, 0]
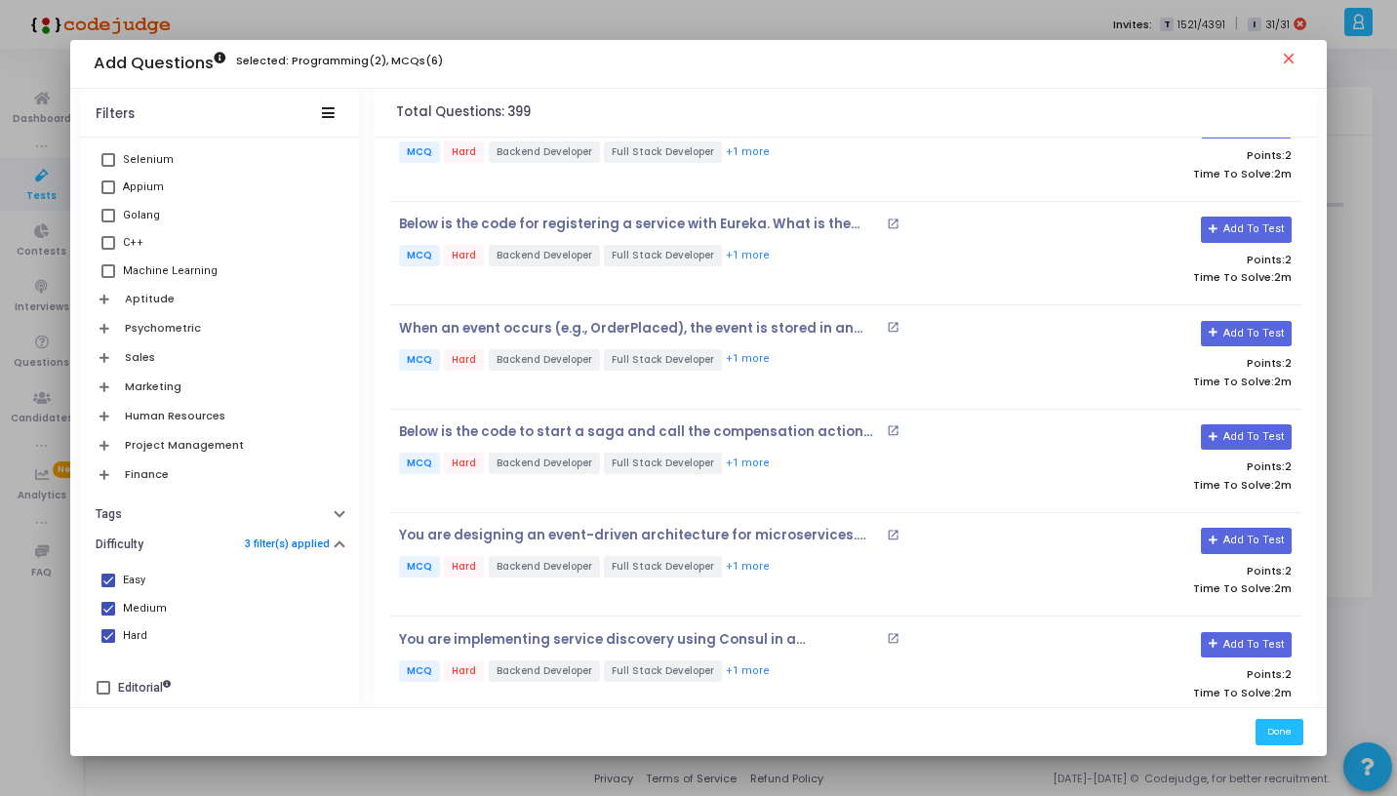
click at [500, 372] on div "When an event occurs (e.g., OrderPlaced), the event is stored in an event store…" at bounding box center [693, 357] width 608 height 73
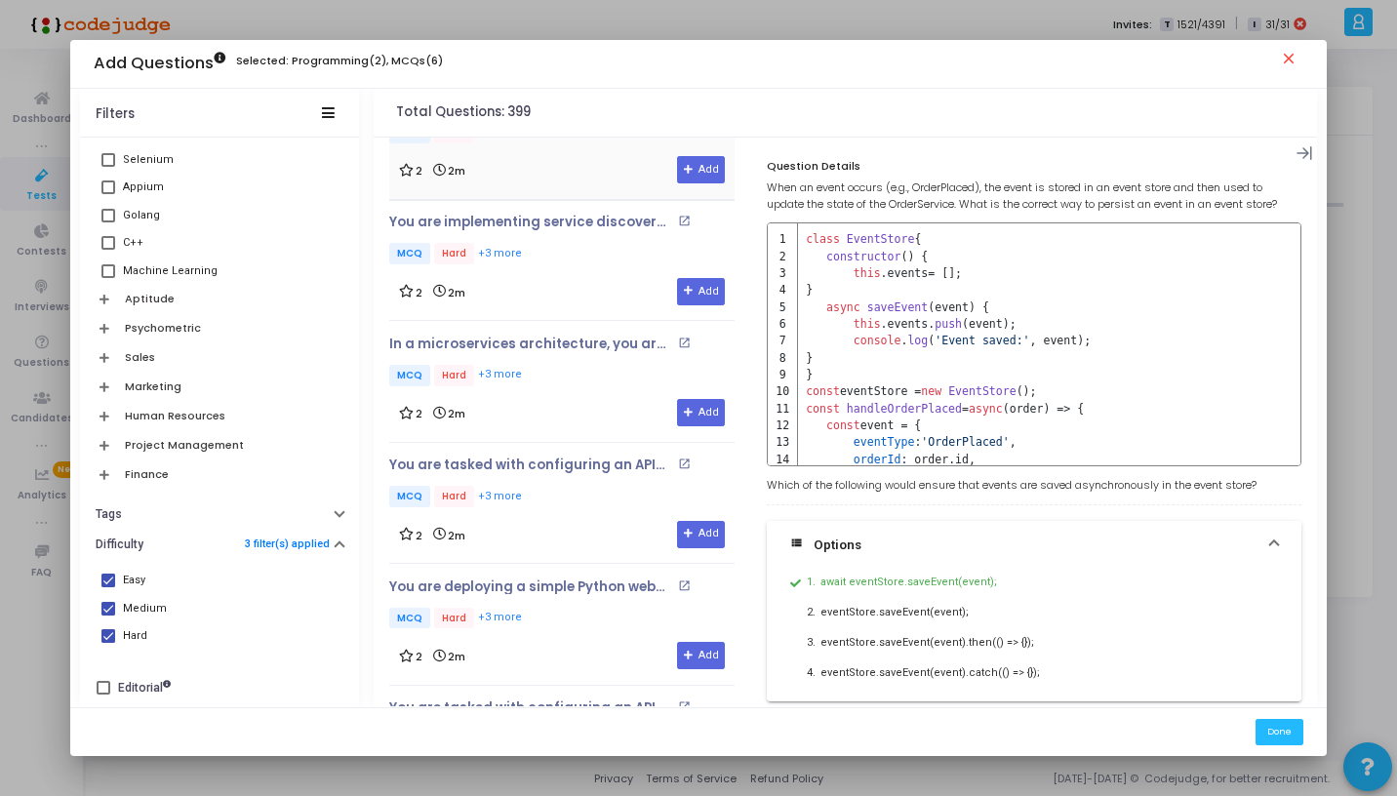
scroll to position [2275, 0]
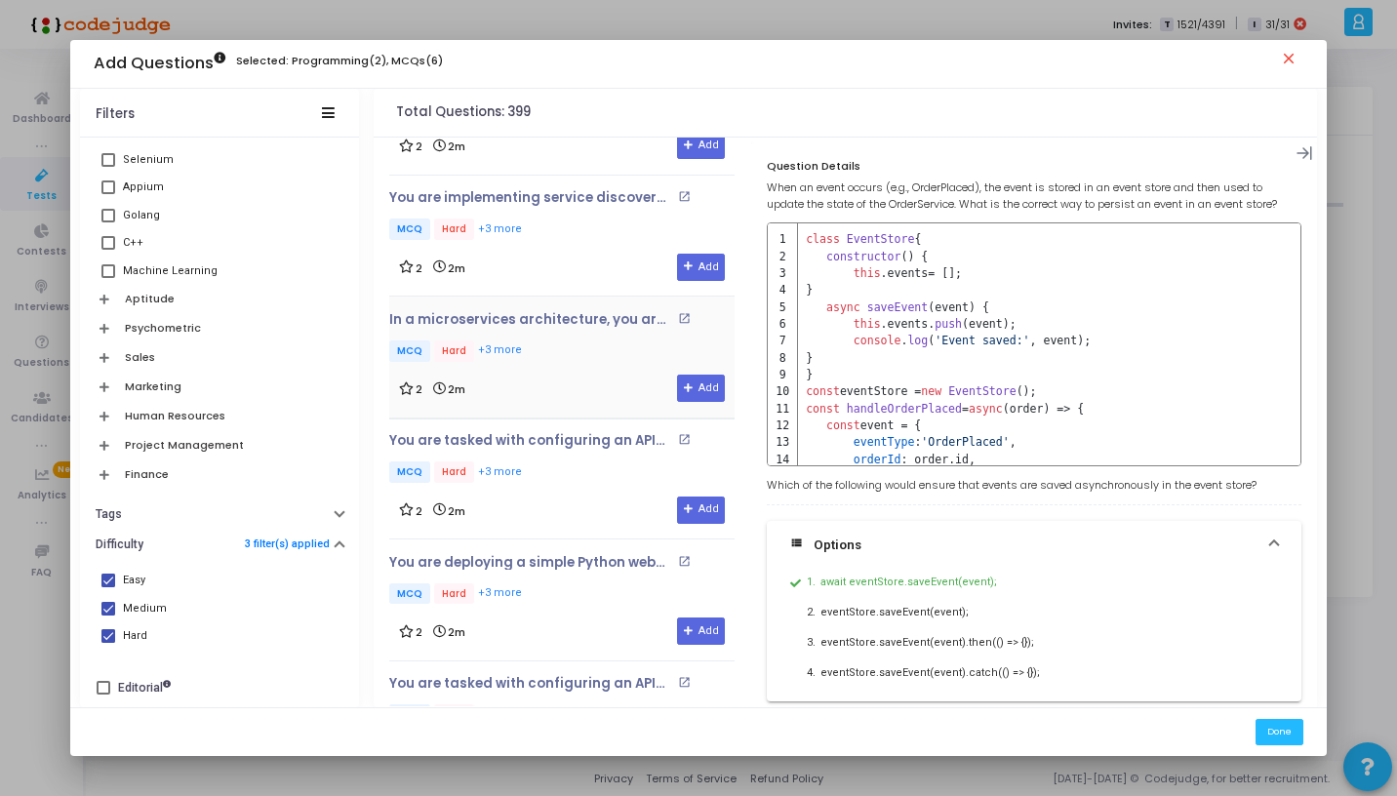
click at [528, 375] on div "2 2m Add" at bounding box center [562, 388] width 326 height 27
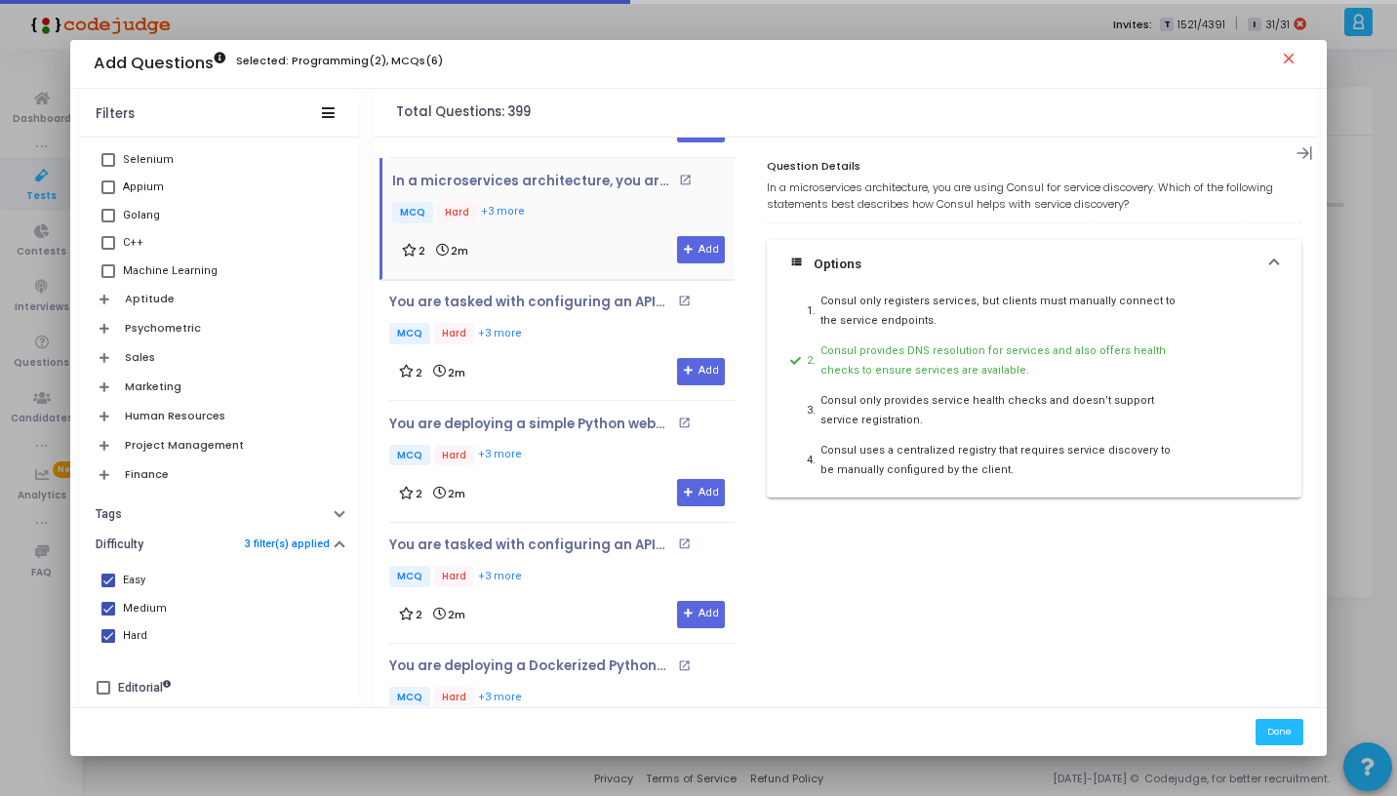
scroll to position [2414, 0]
click at [542, 329] on p "MCQ Hard +3 more" at bounding box center [561, 334] width 345 height 24
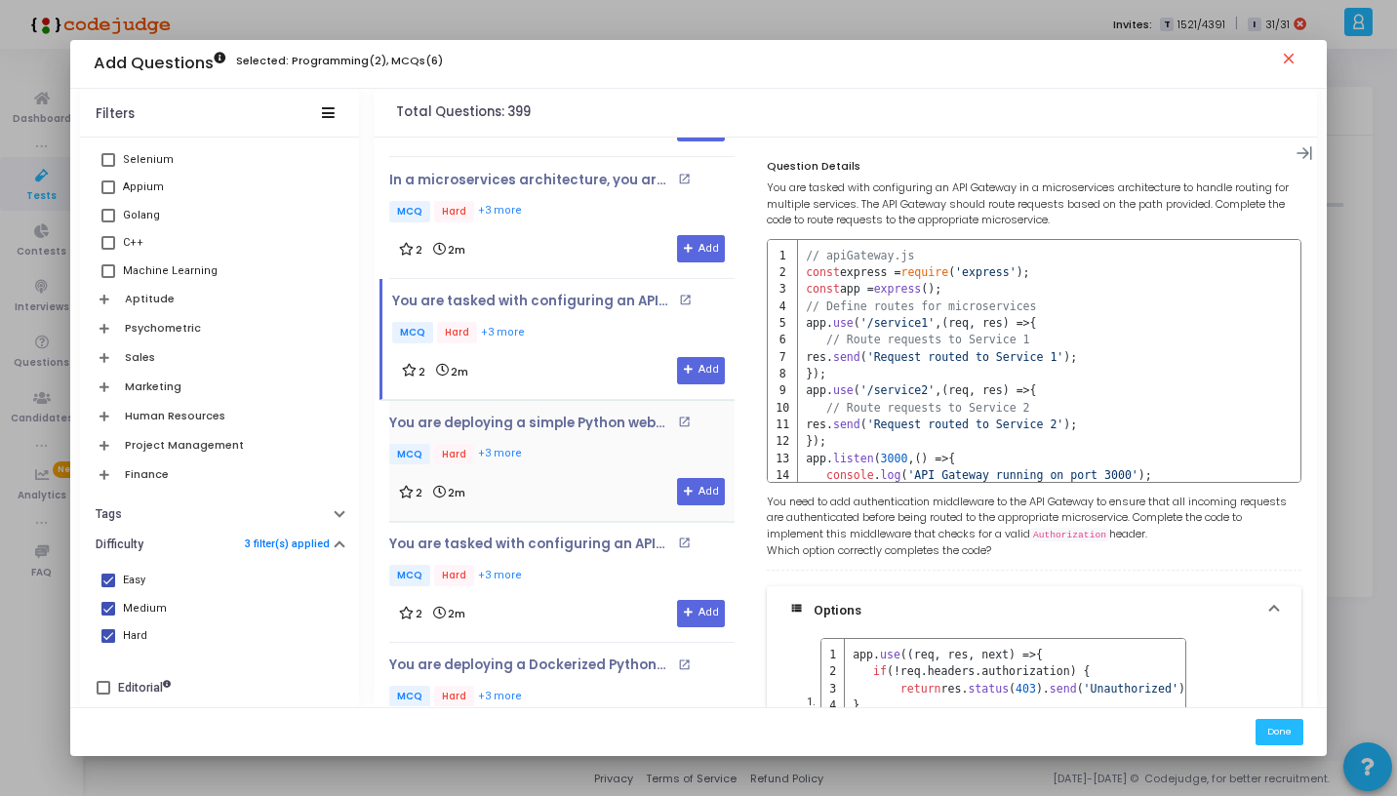
click at [554, 444] on p "MCQ Hard +3 more" at bounding box center [561, 456] width 345 height 24
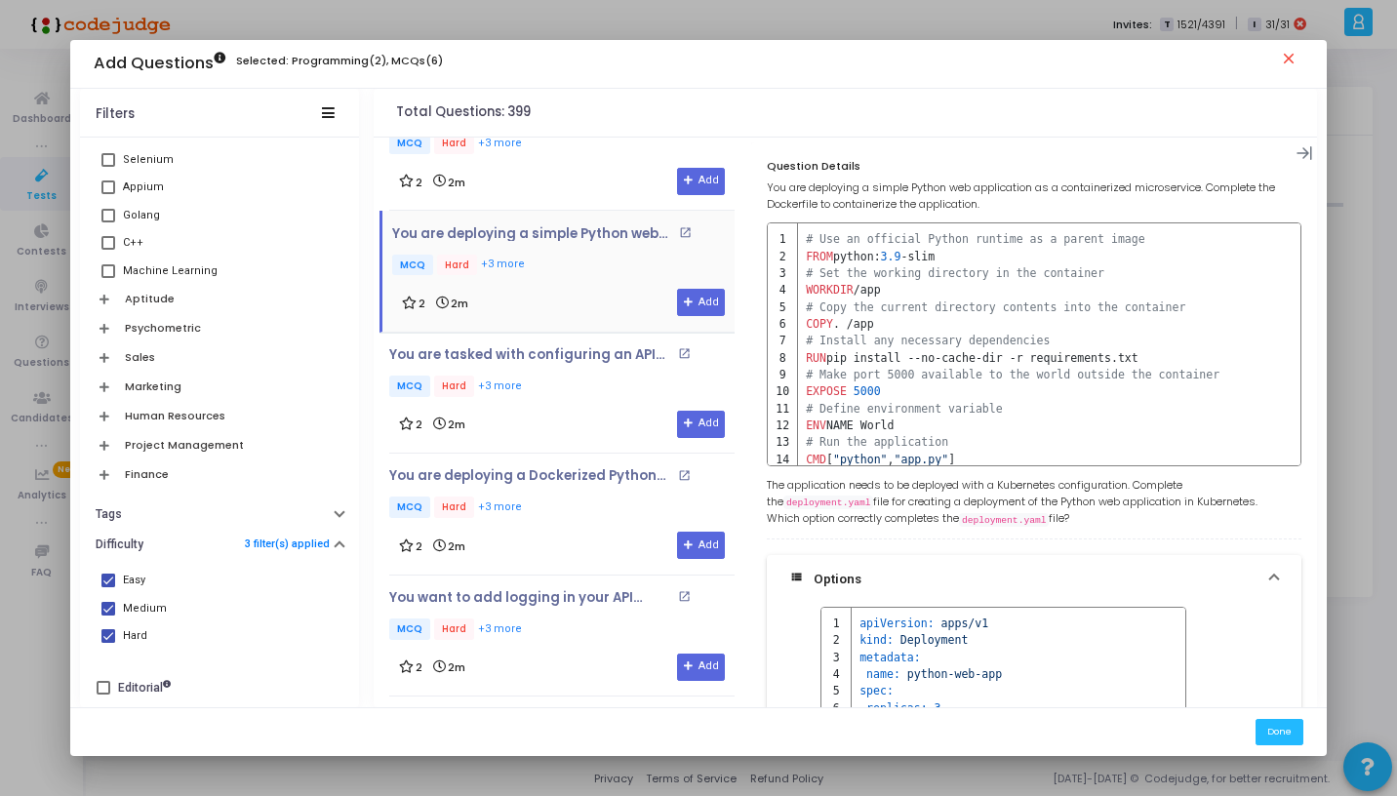
scroll to position [2604, 0]
click at [555, 389] on div "You are tasked with configuring an API Gateway for a microservices architecture…" at bounding box center [561, 391] width 345 height 91
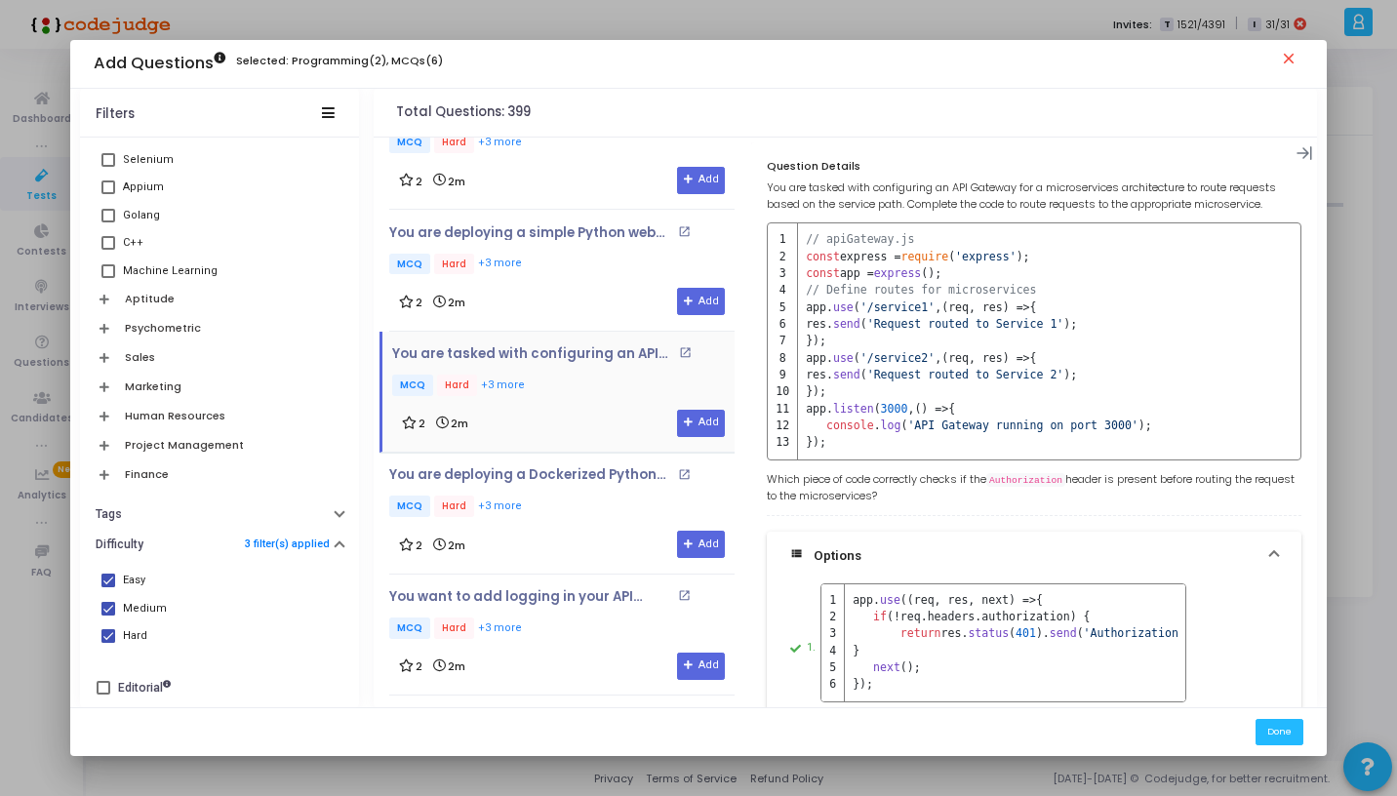
scroll to position [2851, 0]
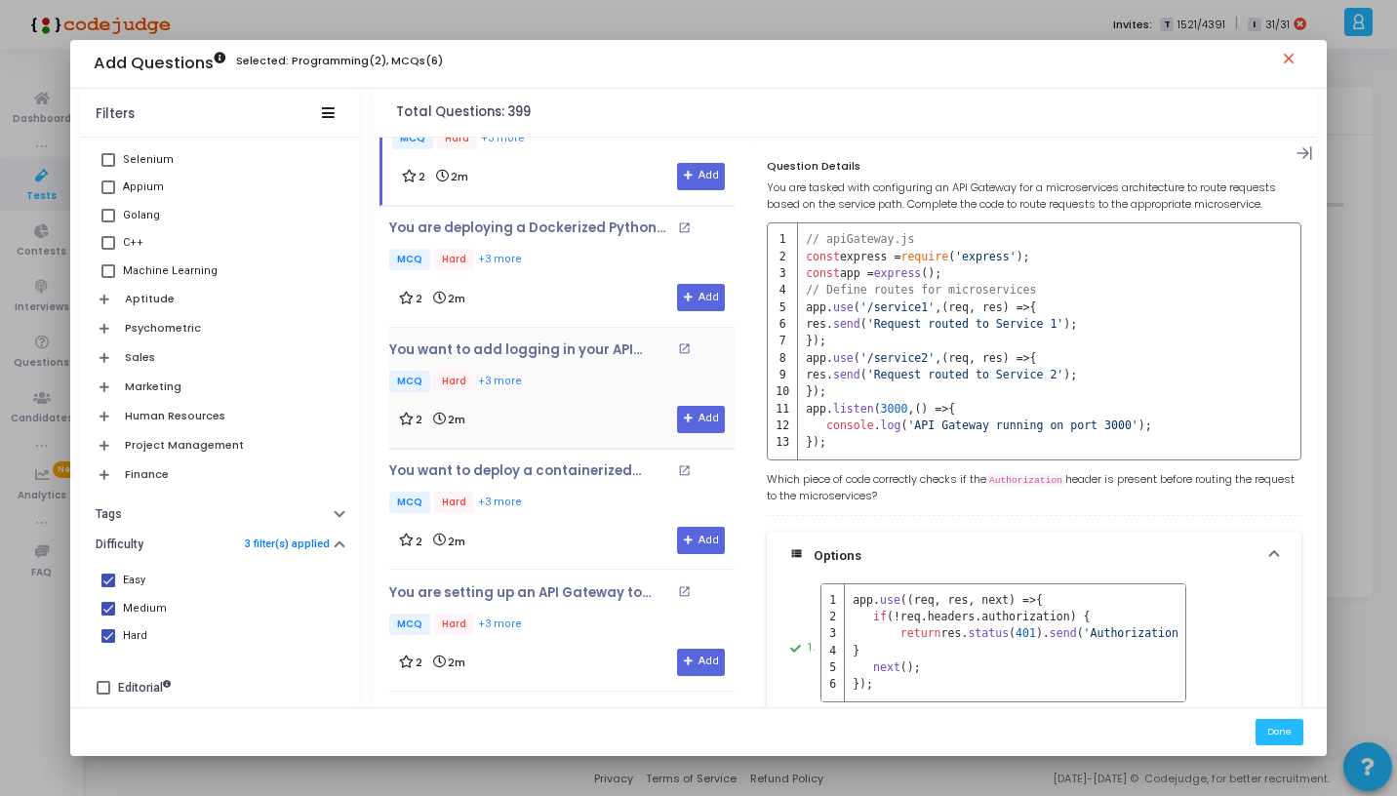
click at [554, 346] on div "You want to add logging in your API Gateway to log the incoming requests before…" at bounding box center [561, 369] width 345 height 53
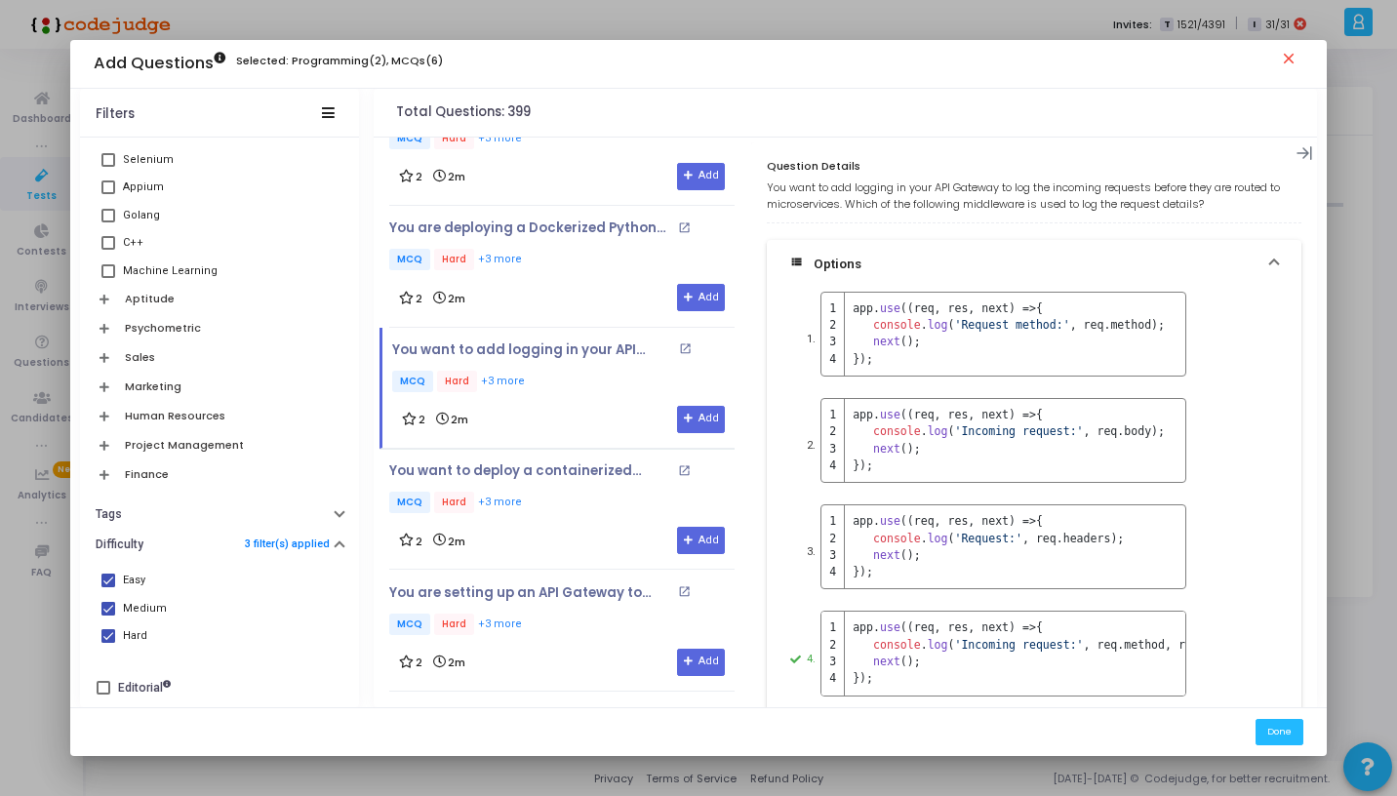
click at [557, 284] on div "2 2m Add" at bounding box center [562, 297] width 326 height 27
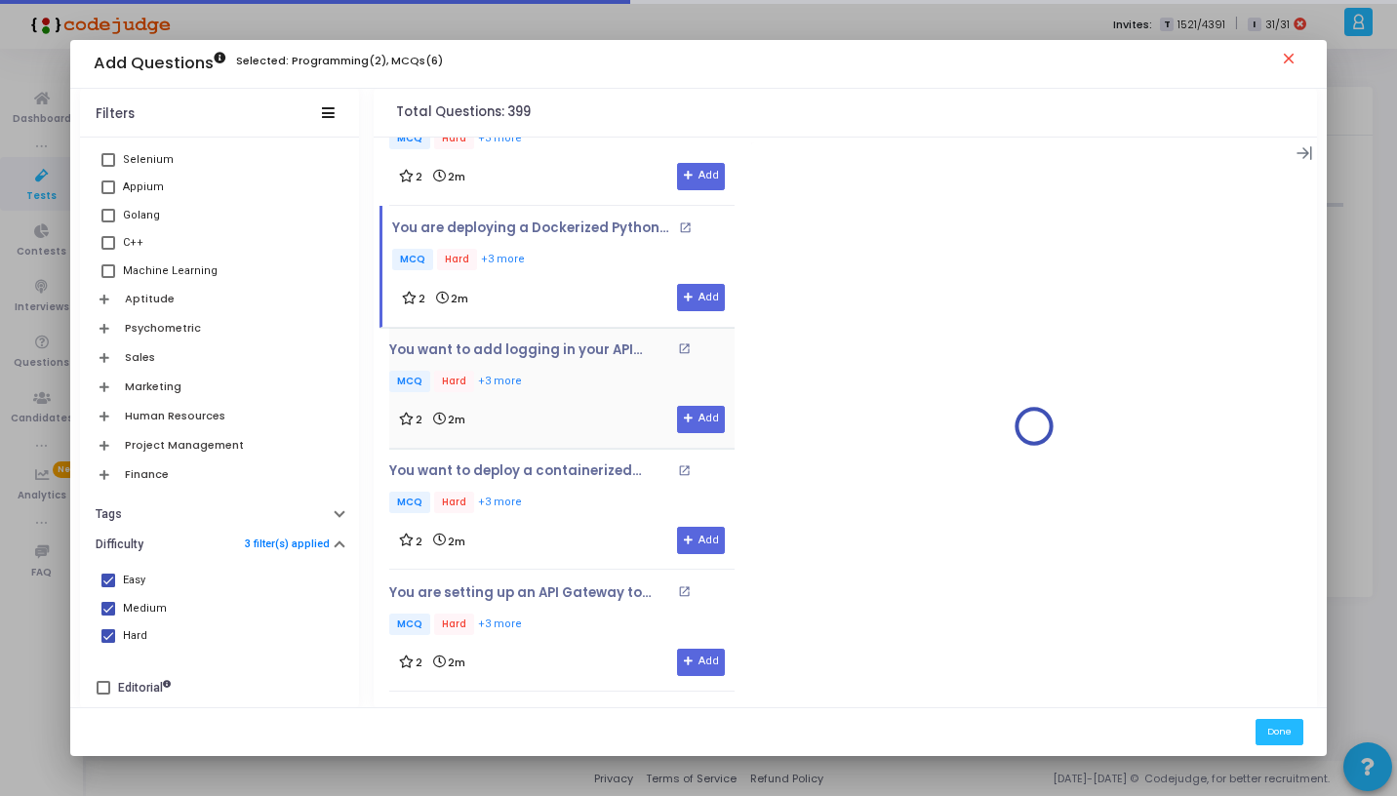
scroll to position [2980, 0]
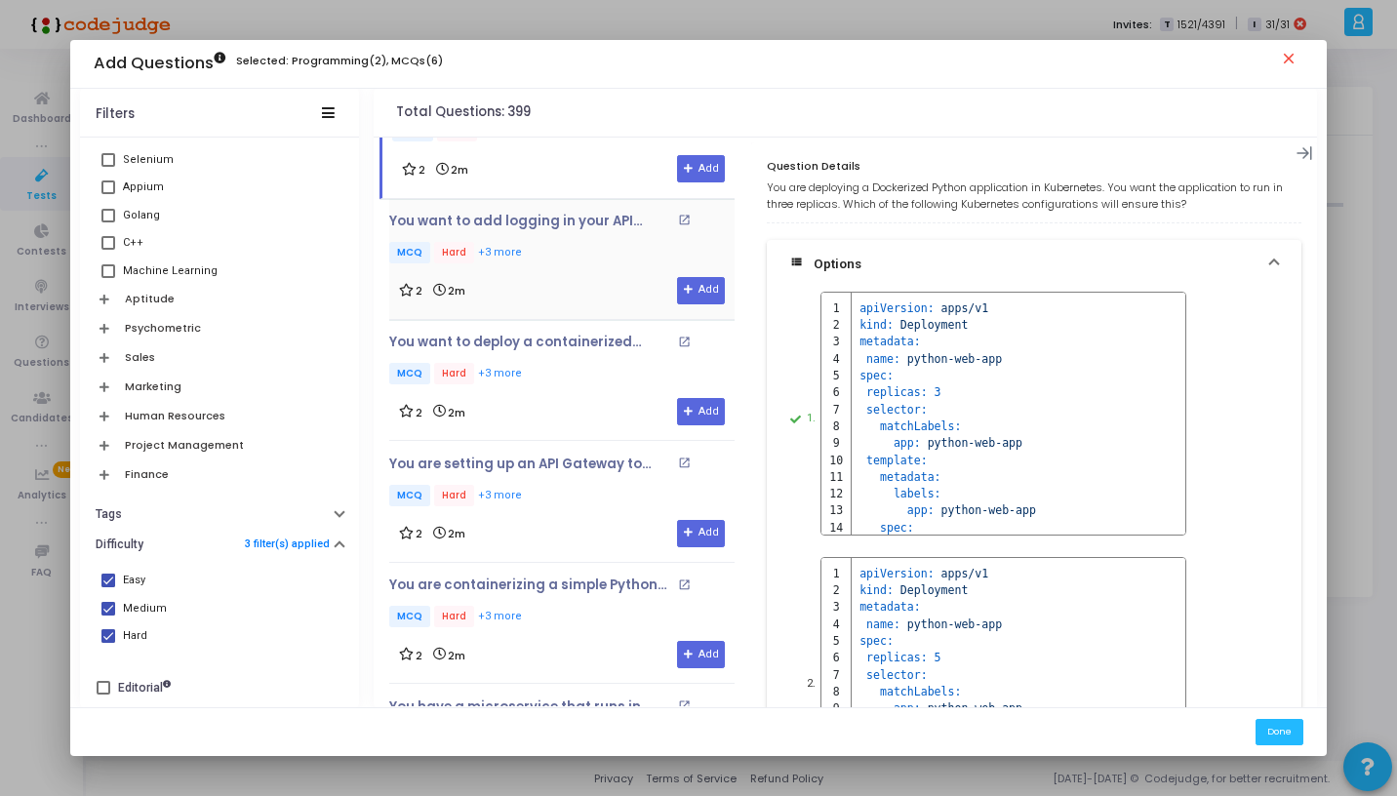
click at [558, 414] on div "You want to deploy a containerized application using Kubernetes, but you don’t …" at bounding box center [561, 380] width 345 height 121
click at [569, 402] on div "2 2m Add" at bounding box center [562, 411] width 326 height 27
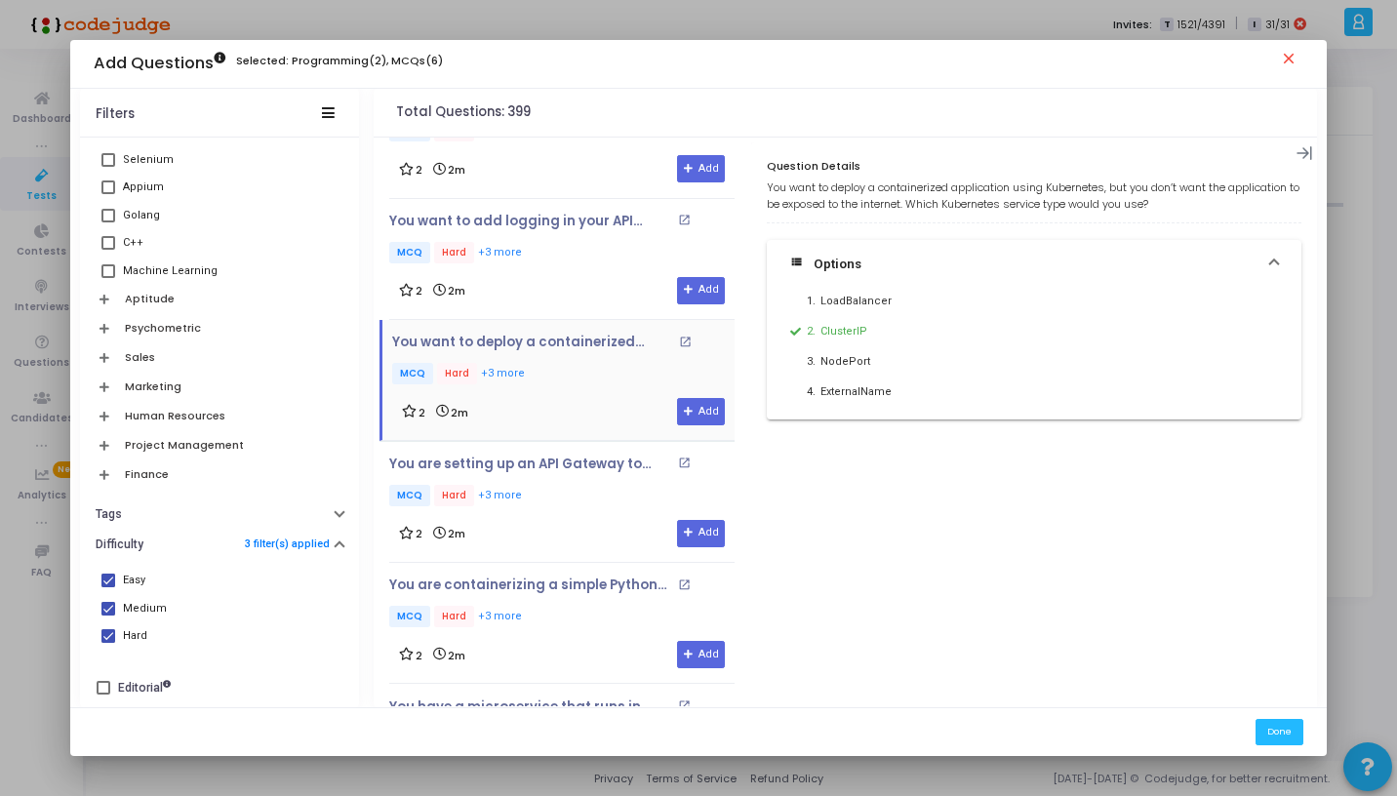
scroll to position [3043, 0]
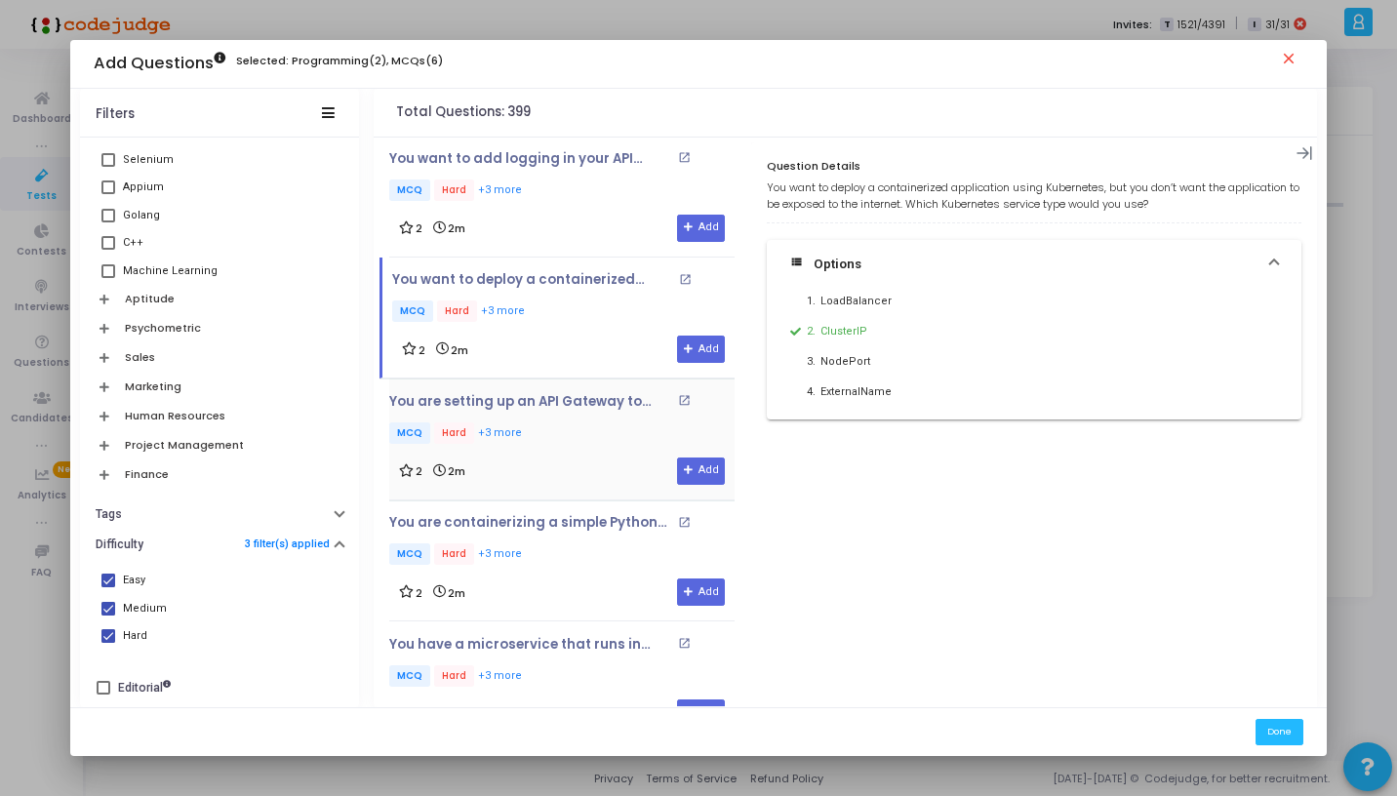
click at [593, 423] on p "MCQ Hard +3 more" at bounding box center [561, 435] width 345 height 24
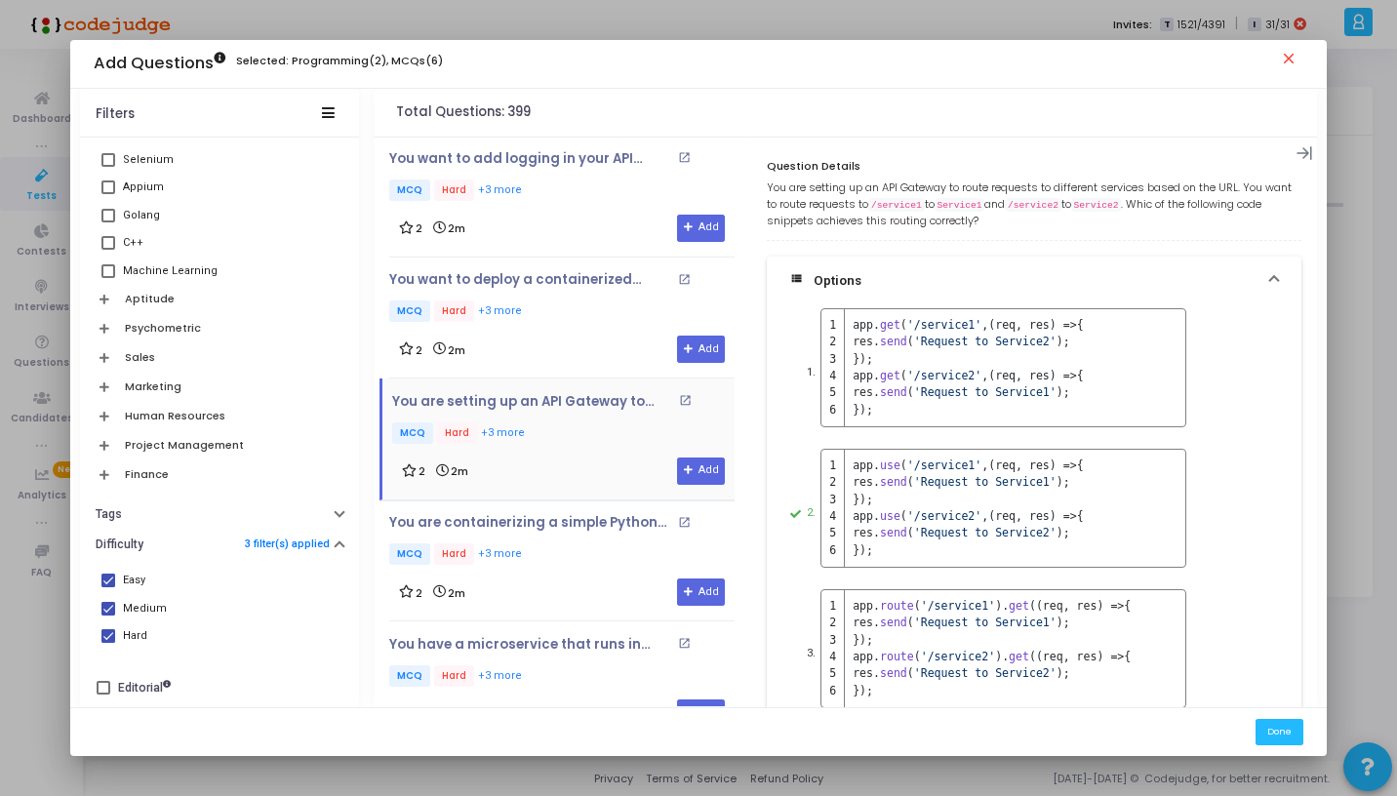
click at [593, 423] on p "MCQ Hard +3 more" at bounding box center [563, 435] width 343 height 24
click at [595, 517] on div "You are containerizing a simple Python web application using Docker. Complete t…" at bounding box center [561, 541] width 345 height 53
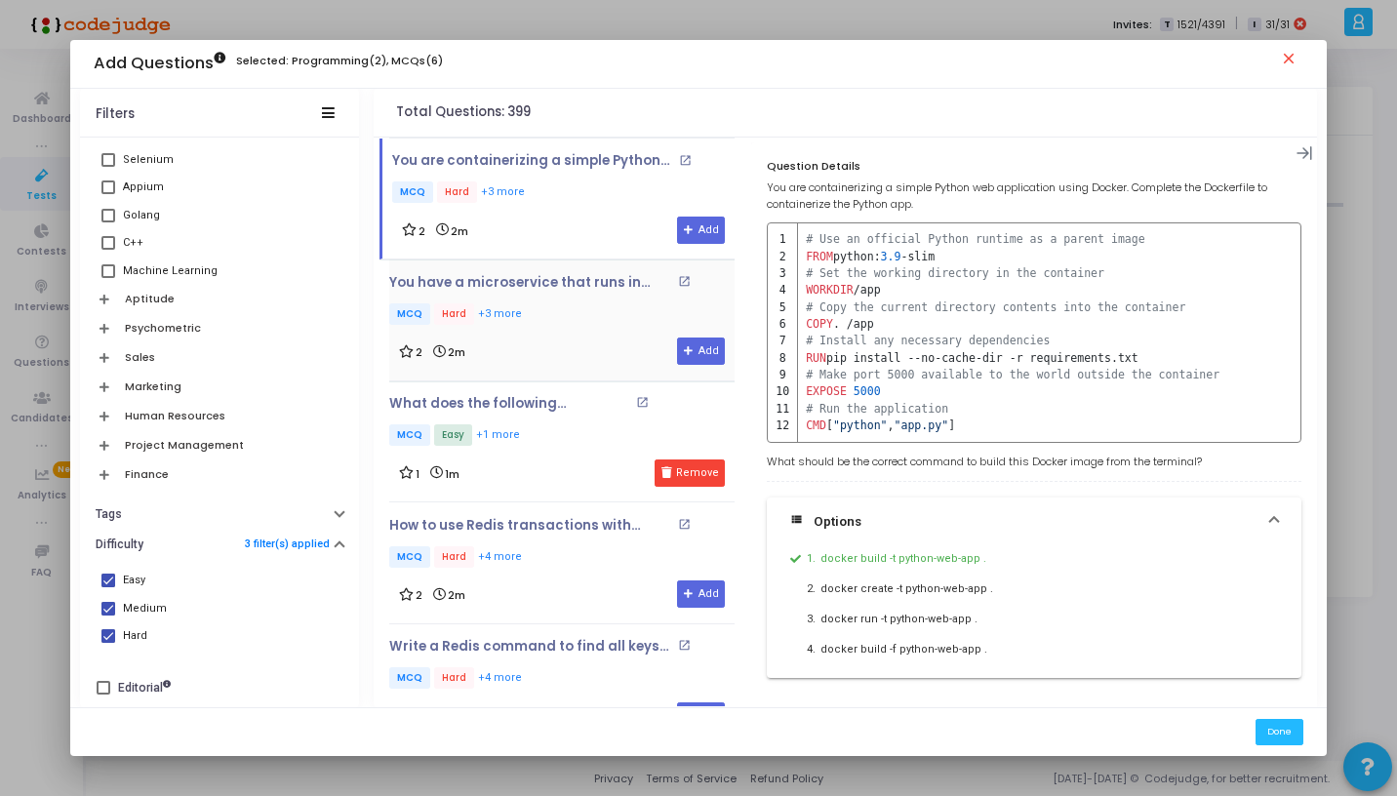
scroll to position [3407, 0]
click at [571, 557] on div "How to use Redis transactions with WATCH, MULTI, and EXEC commands to handle co…" at bounding box center [561, 561] width 345 height 91
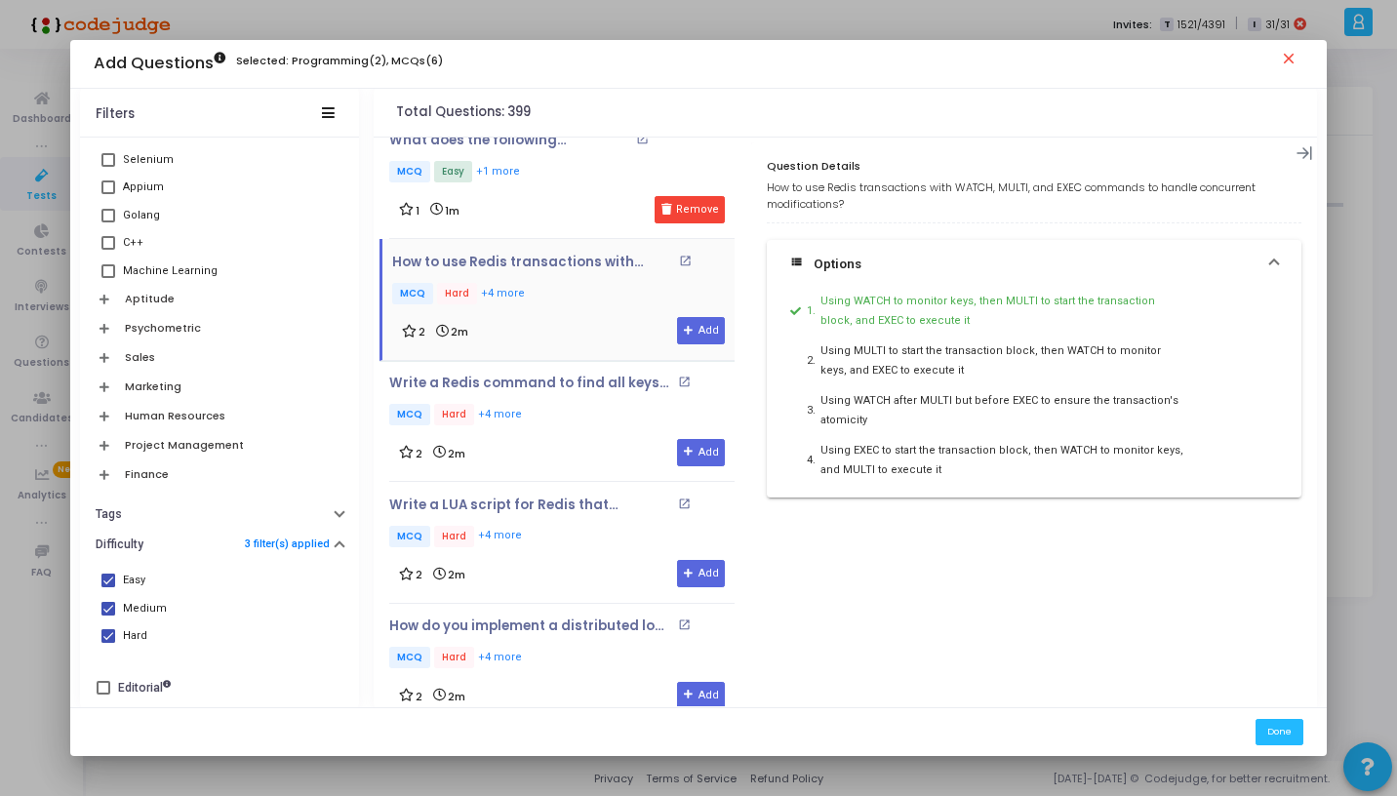
scroll to position [3669, 0]
click at [567, 481] on div "Write a LUA script for Redis that atomically transfers a value from one key to …" at bounding box center [561, 541] width 345 height 121
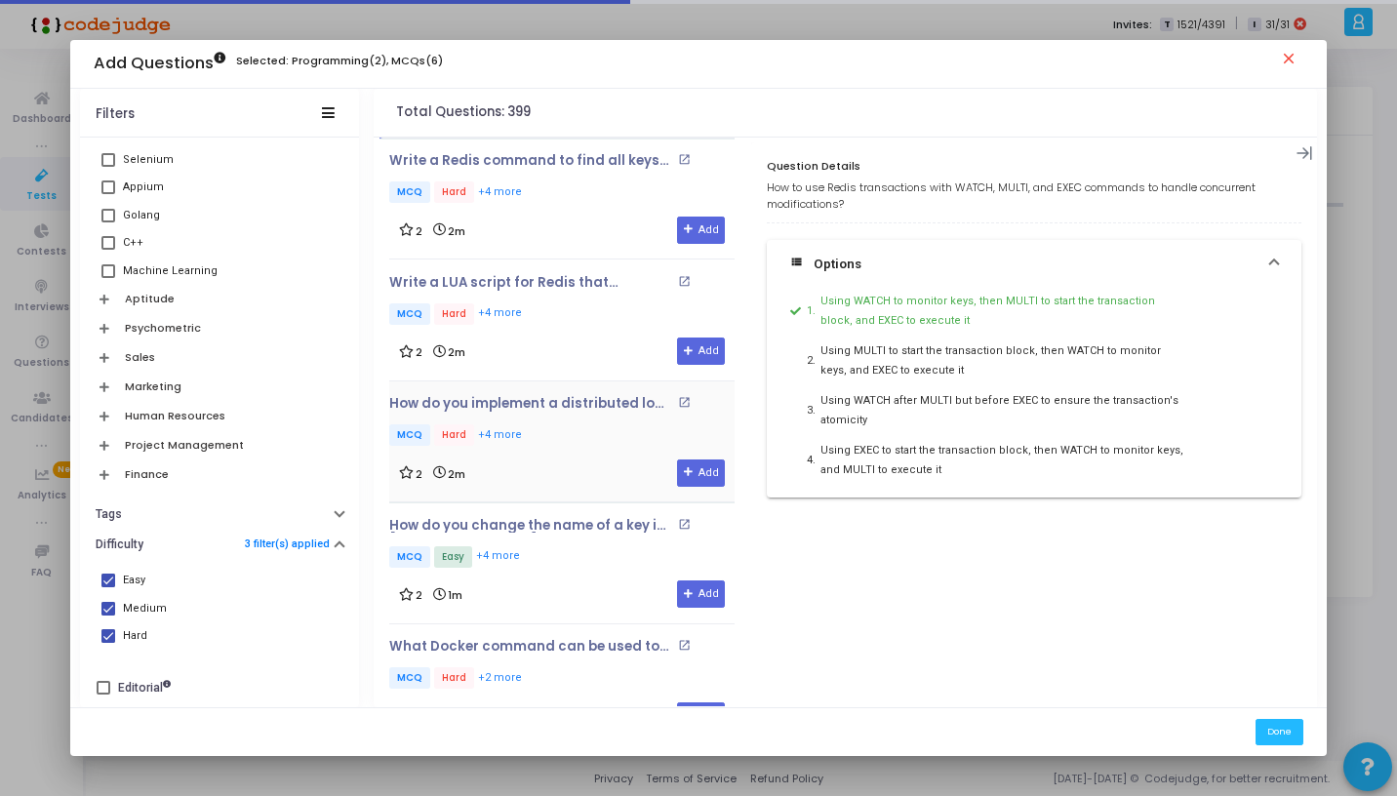
click at [567, 439] on div "How do you implement a distributed lock with Redis? open_in_new MCQ Hard +4 mor…" at bounding box center [561, 441] width 345 height 91
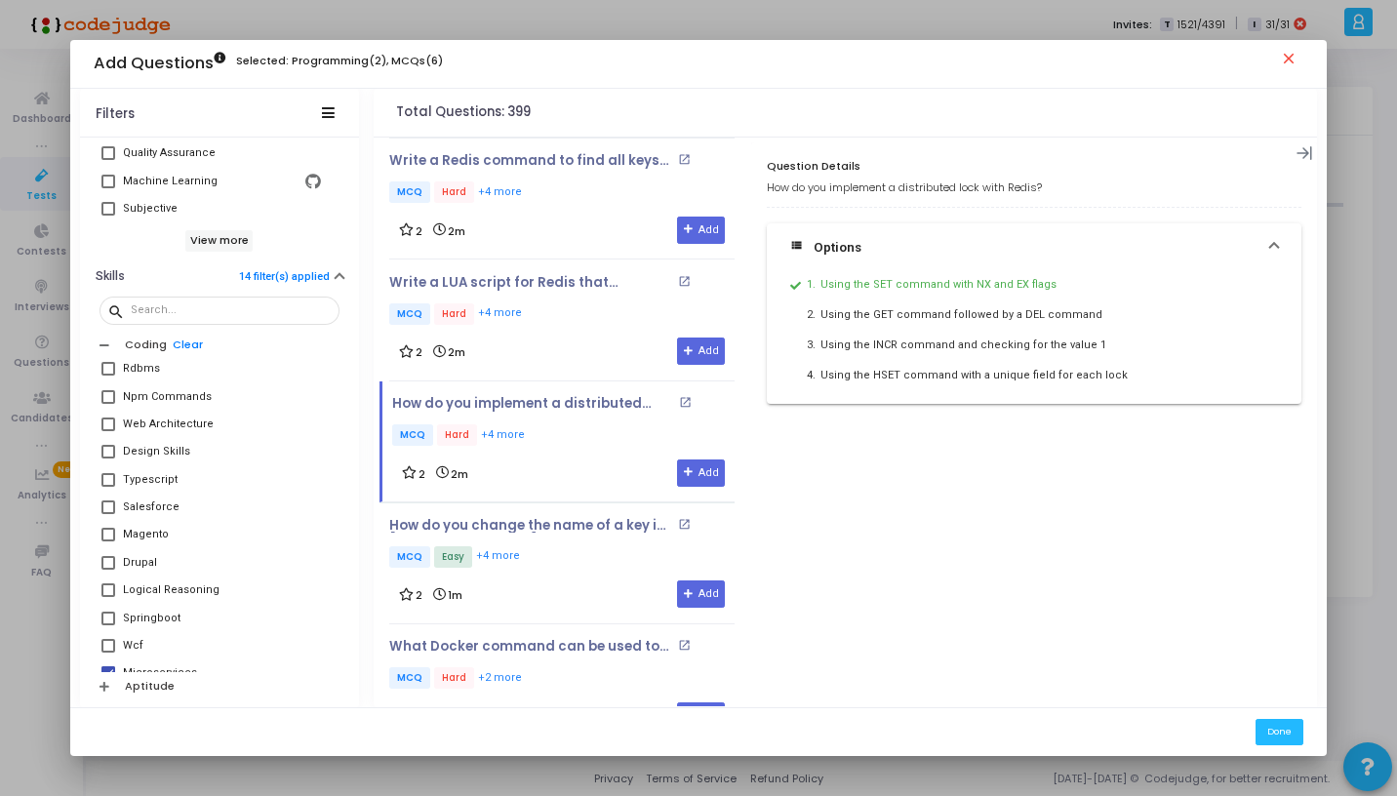
scroll to position [1592, 0]
click at [108, 429] on span at bounding box center [108, 424] width 14 height 14
click at [108, 430] on input "Web Architecture" at bounding box center [107, 430] width 1 height 1
checkbox input "true"
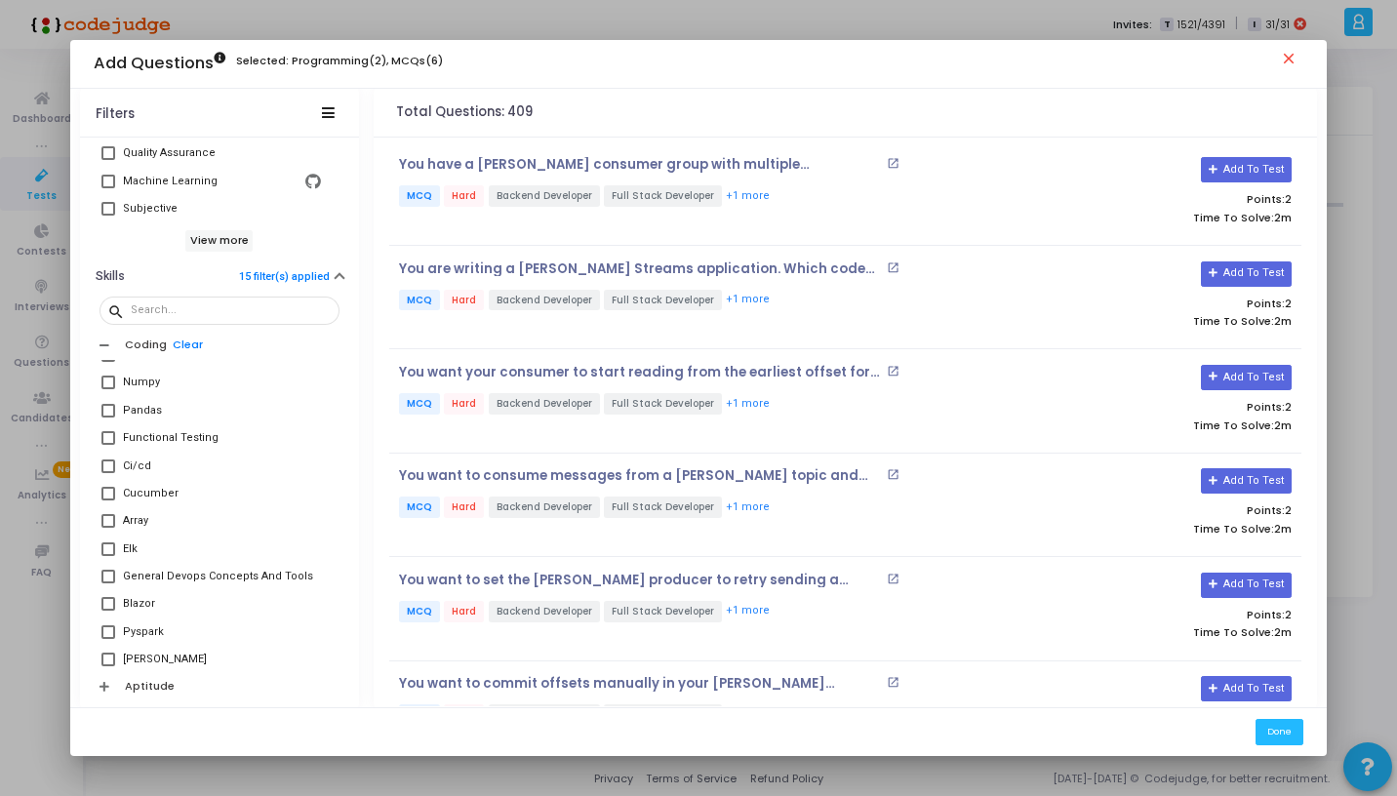
scroll to position [2949, 0]
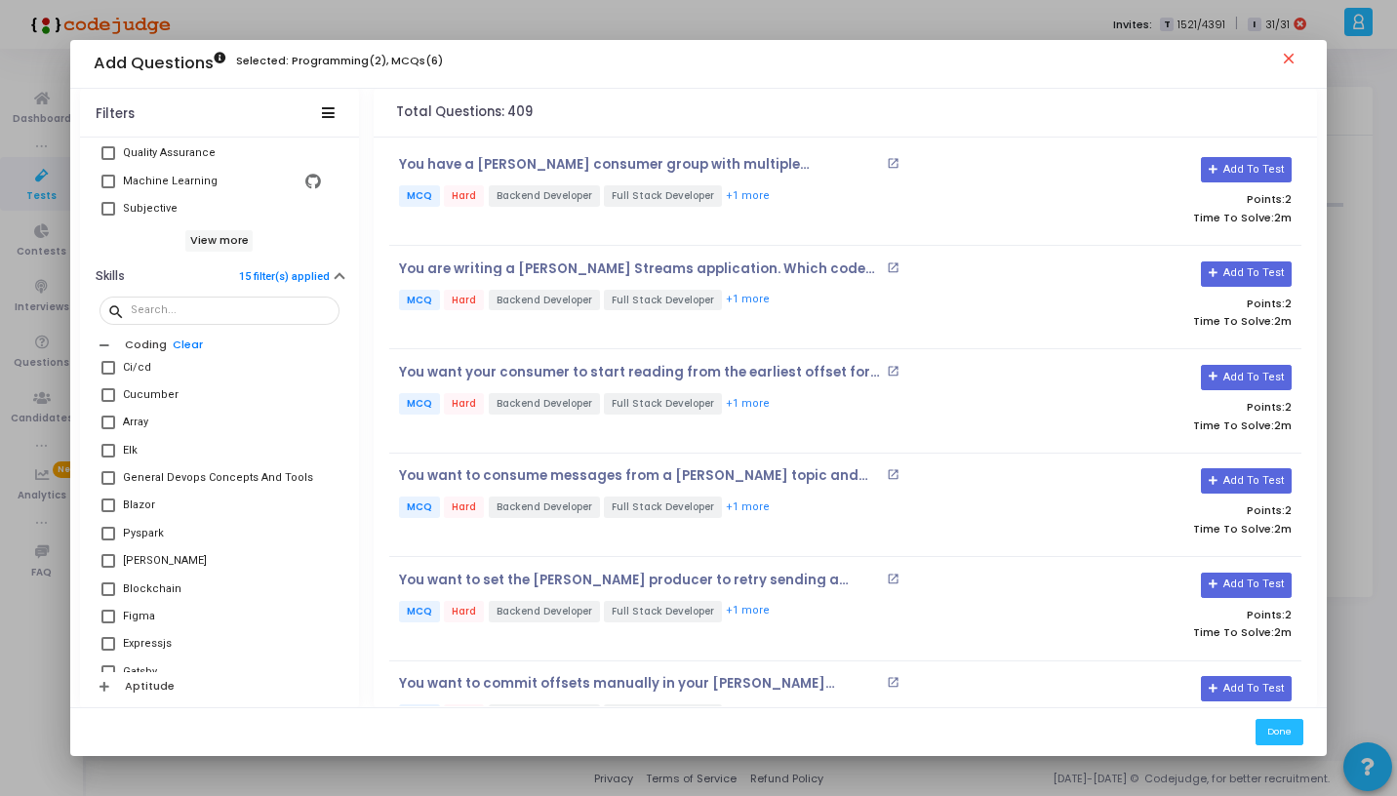
click at [107, 371] on span at bounding box center [108, 368] width 14 height 14
click at [107, 375] on input "Ci/cd" at bounding box center [107, 375] width 1 height 1
checkbox input "true"
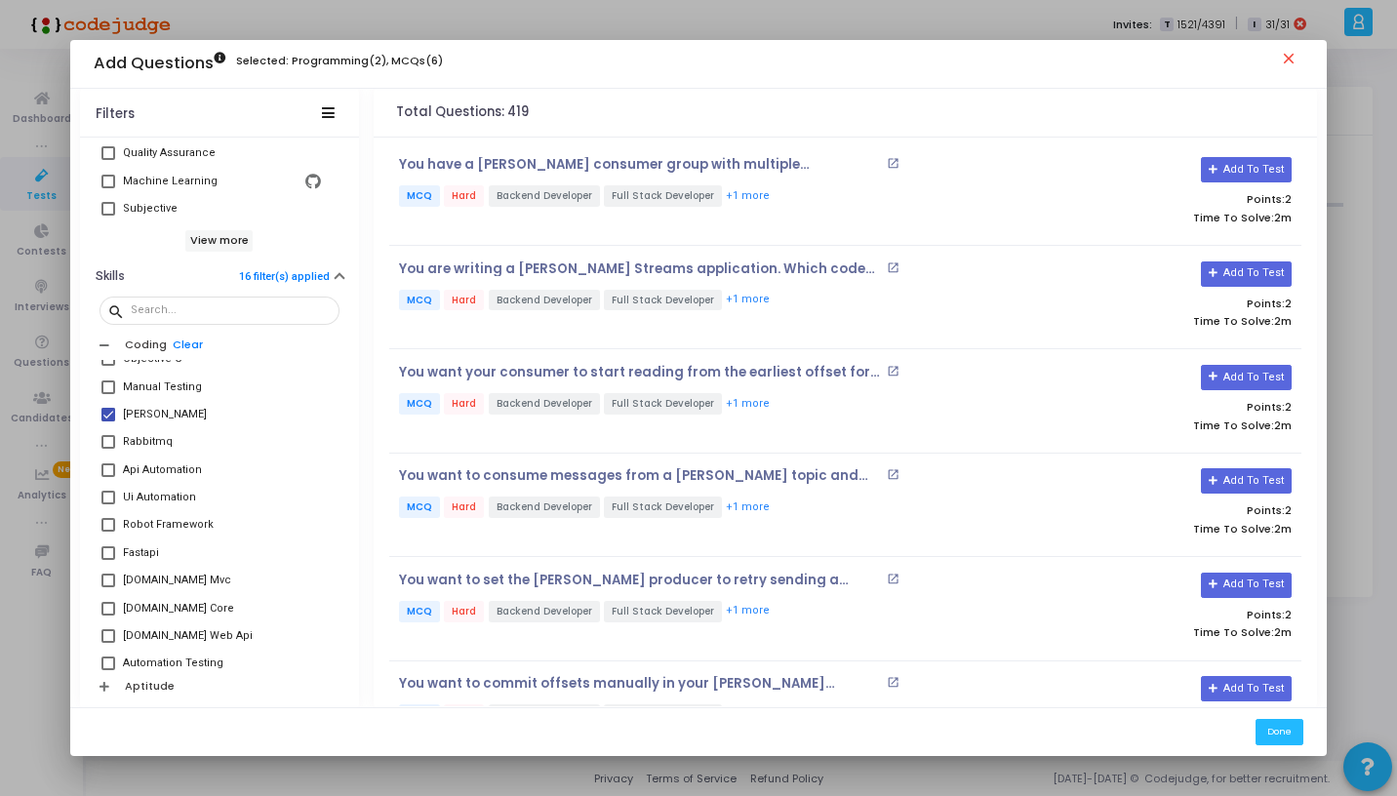
scroll to position [3605, 0]
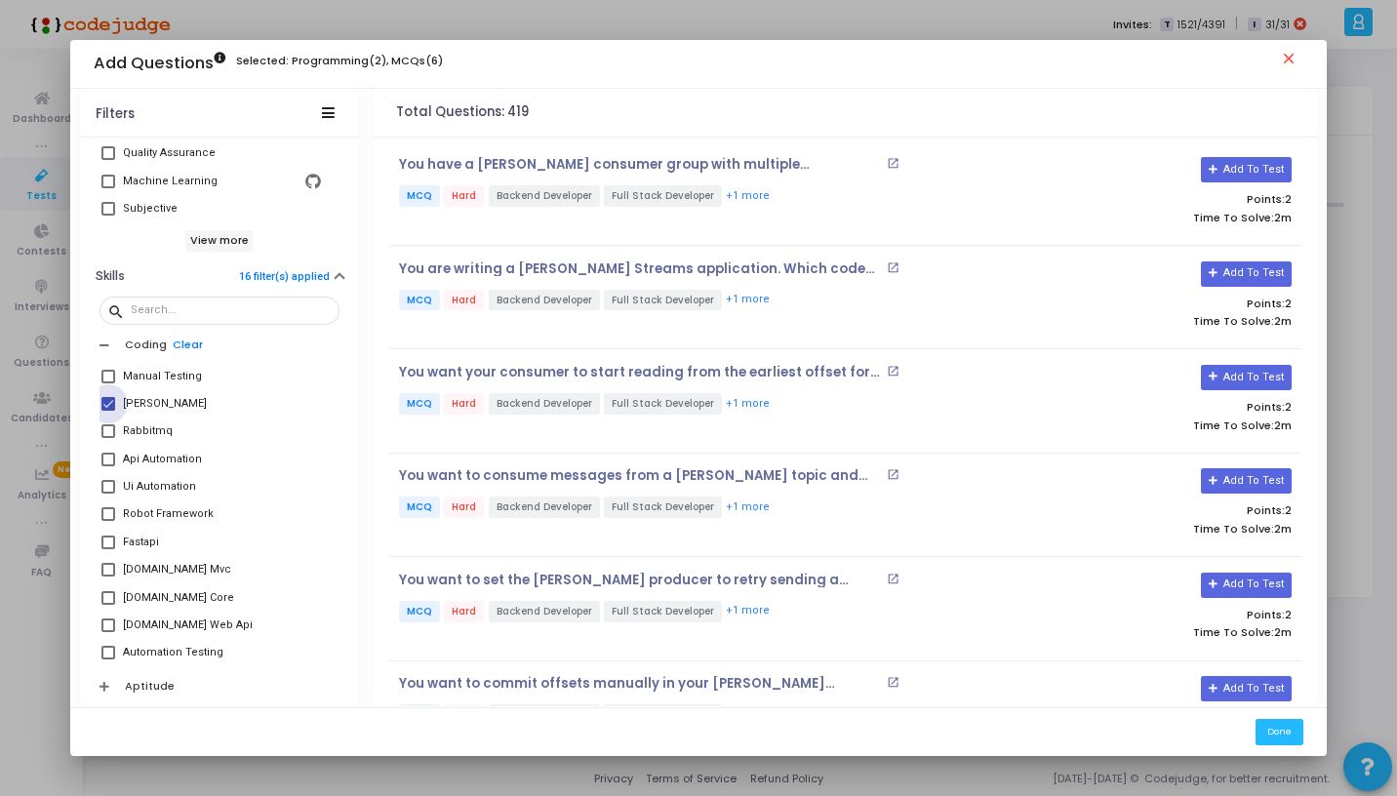
click at [111, 402] on span at bounding box center [108, 404] width 14 height 14
click at [108, 411] on input "[PERSON_NAME]" at bounding box center [107, 411] width 1 height 1
checkbox input "false"
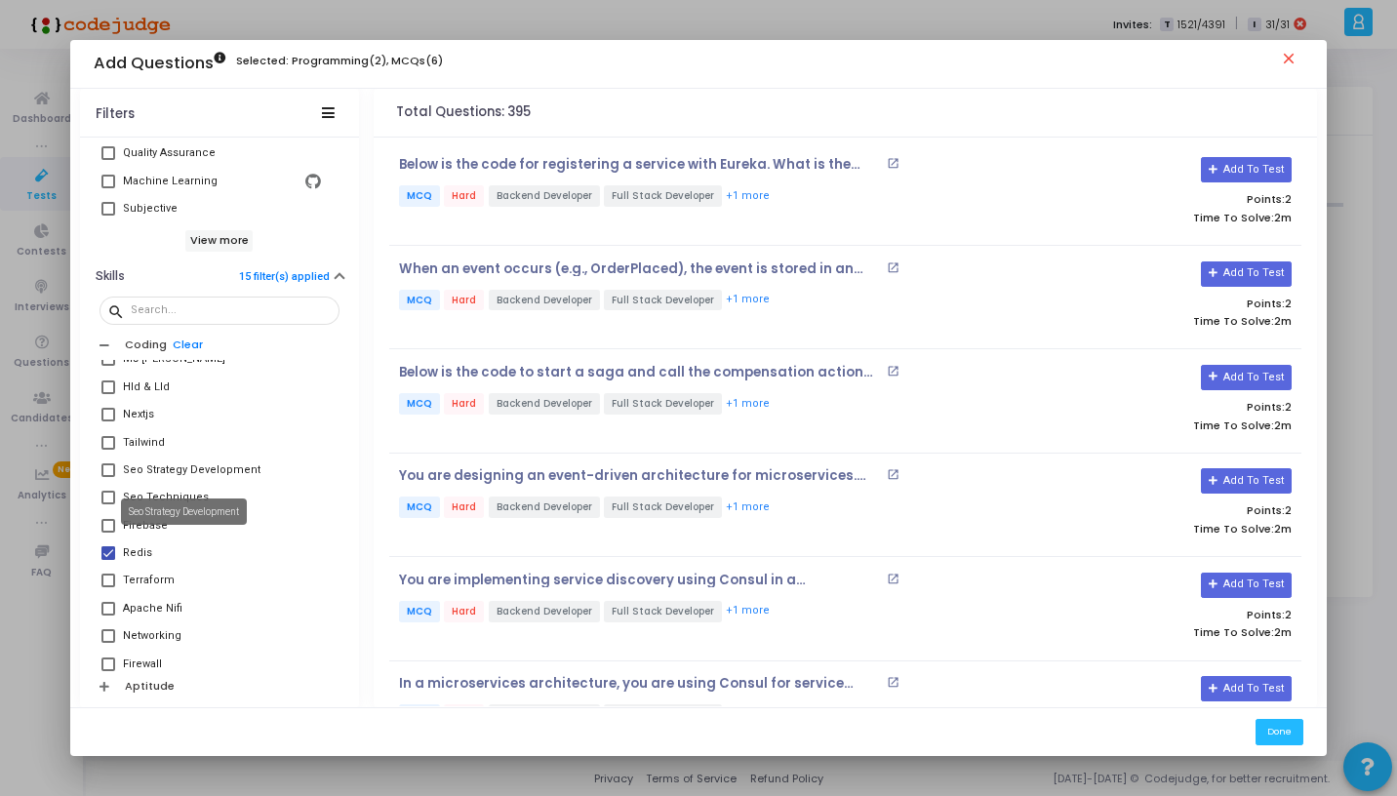
scroll to position [4134, 0]
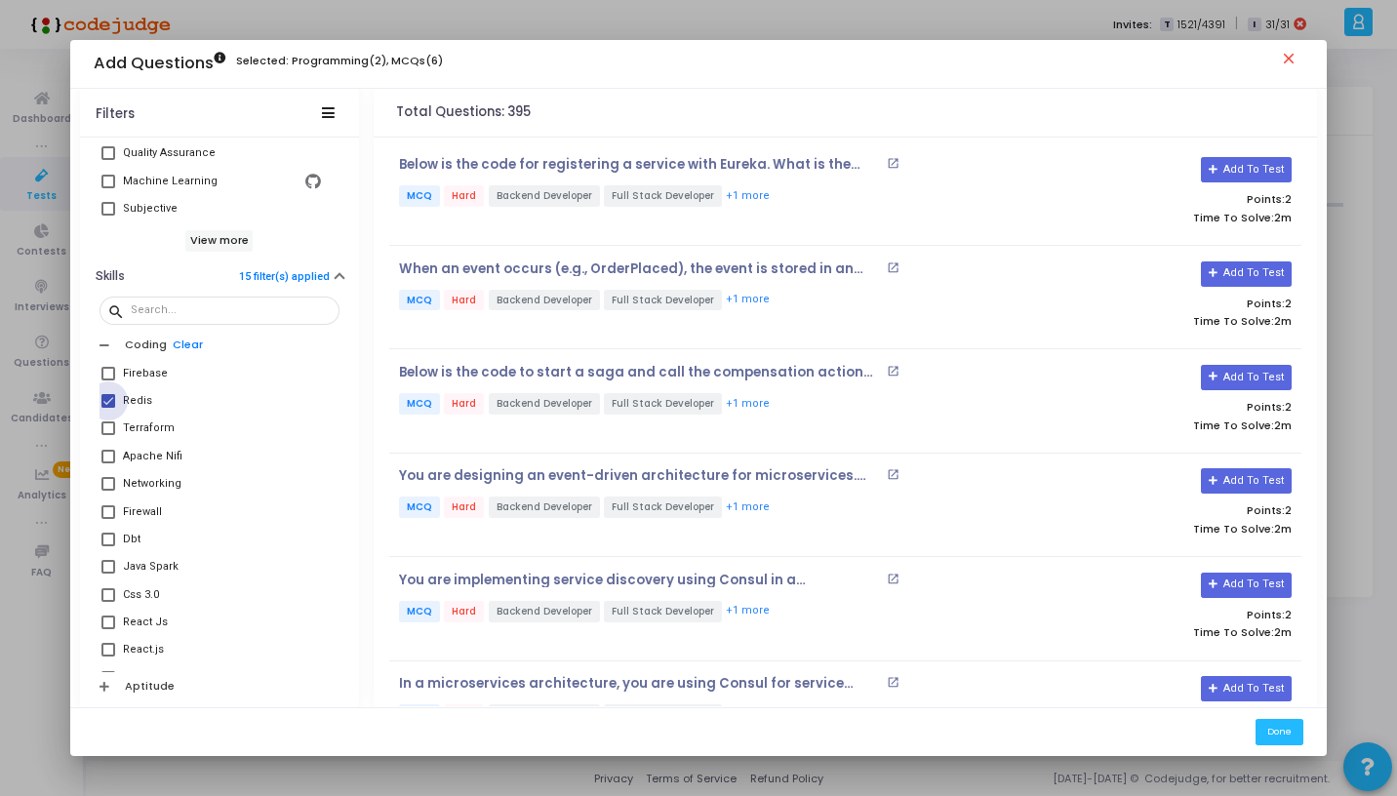
click at [104, 397] on span at bounding box center [108, 401] width 14 height 14
click at [107, 408] on input "Redis" at bounding box center [107, 408] width 1 height 1
checkbox input "false"
click at [107, 512] on span at bounding box center [108, 512] width 14 height 14
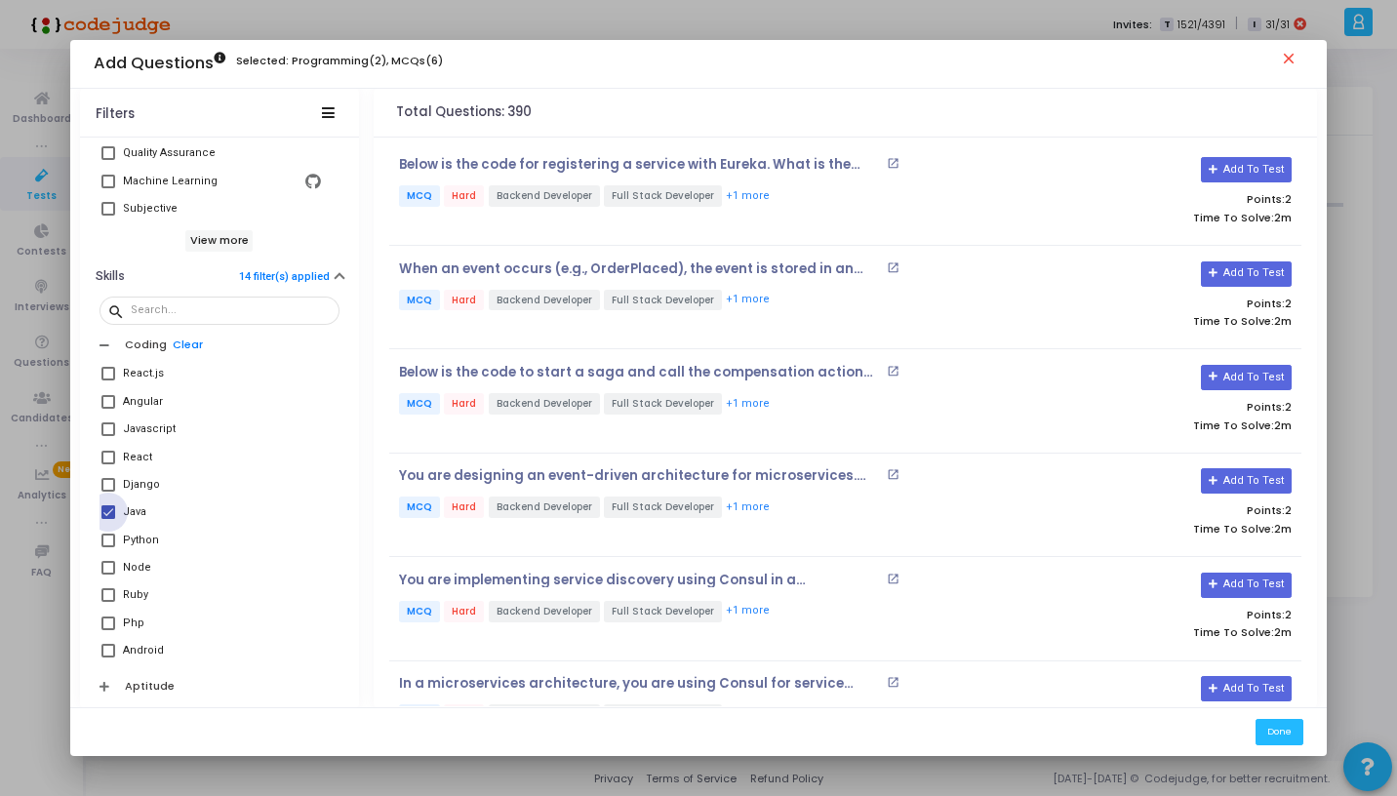
click at [107, 519] on input "Java" at bounding box center [107, 519] width 1 height 1
checkbox input "false"
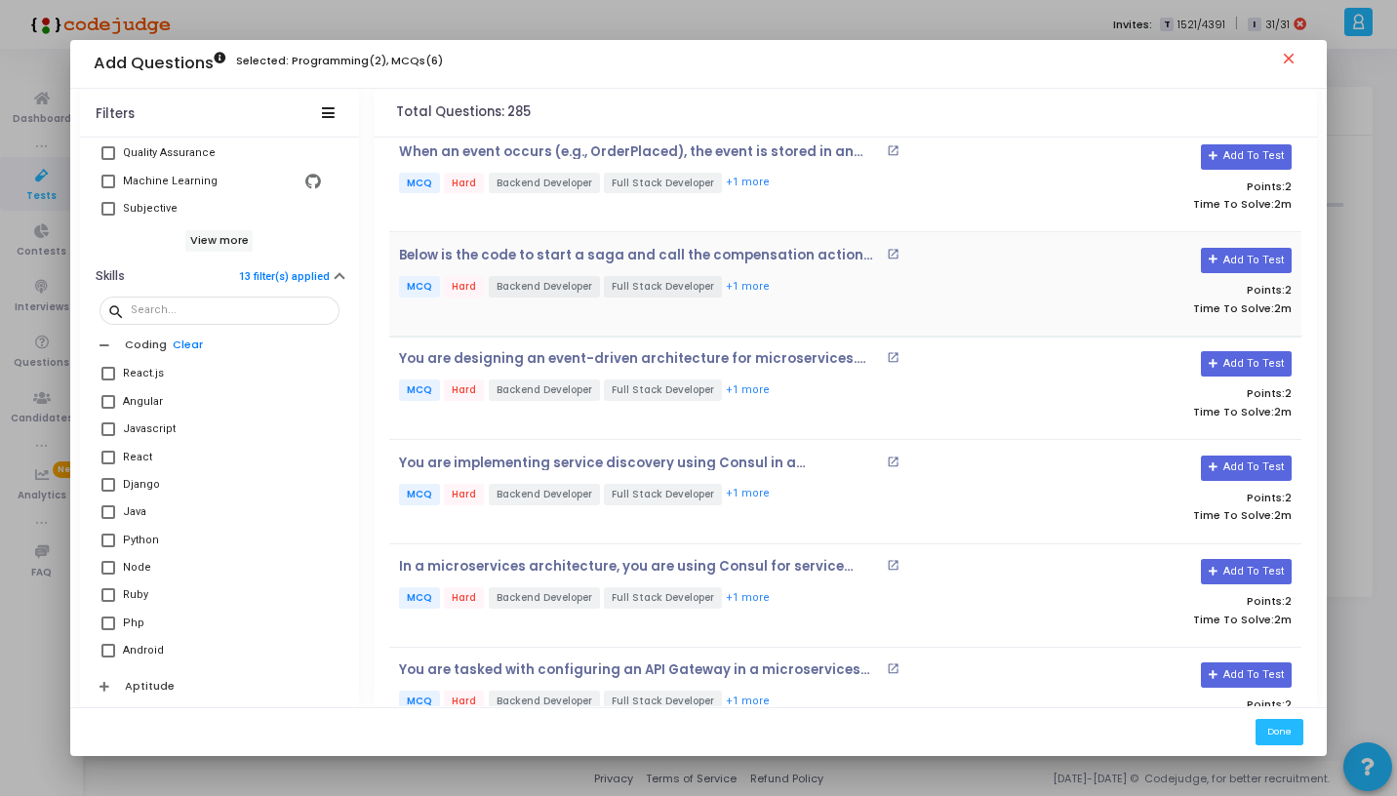
click at [508, 306] on div "Below is the code to start a saga and call the compensation action on failure. …" at bounding box center [693, 284] width 608 height 73
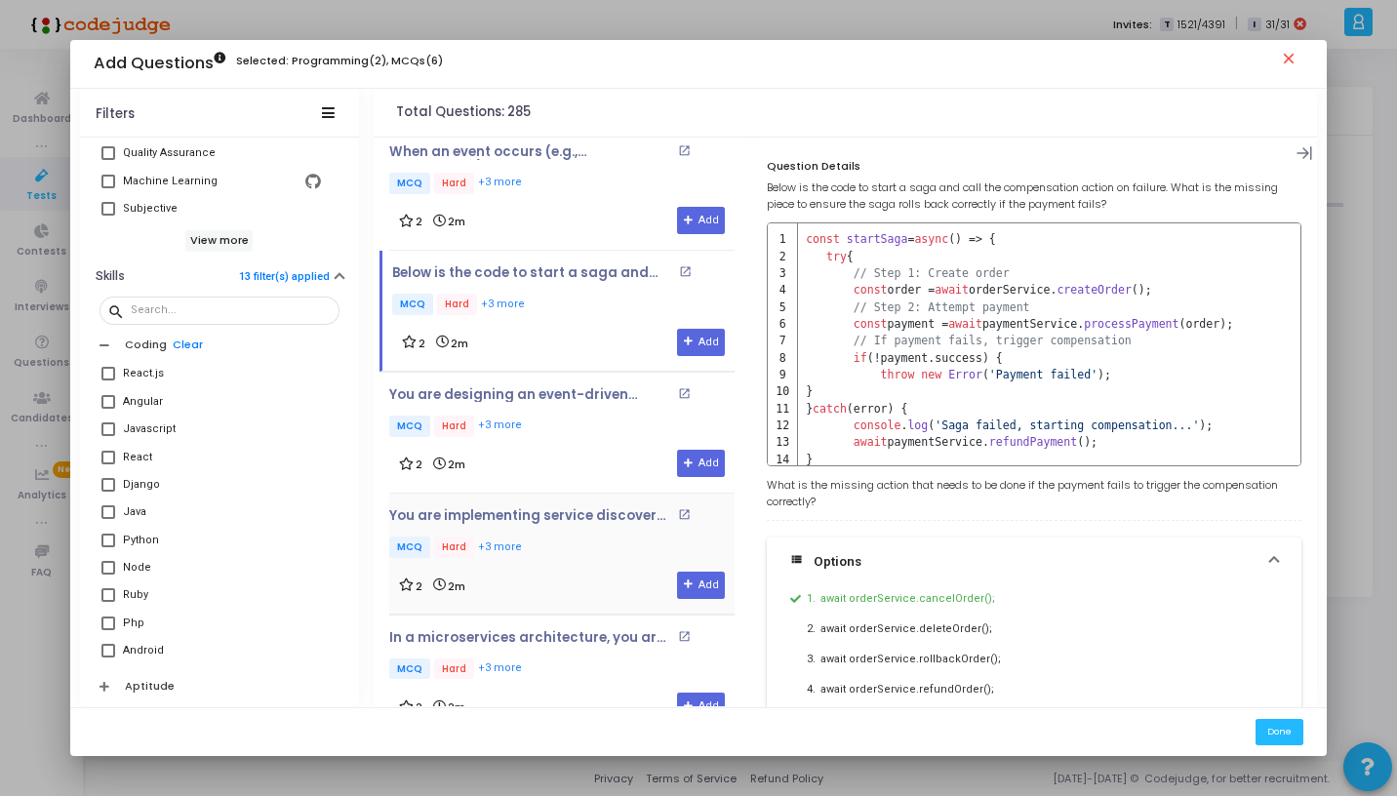
scroll to position [255, 0]
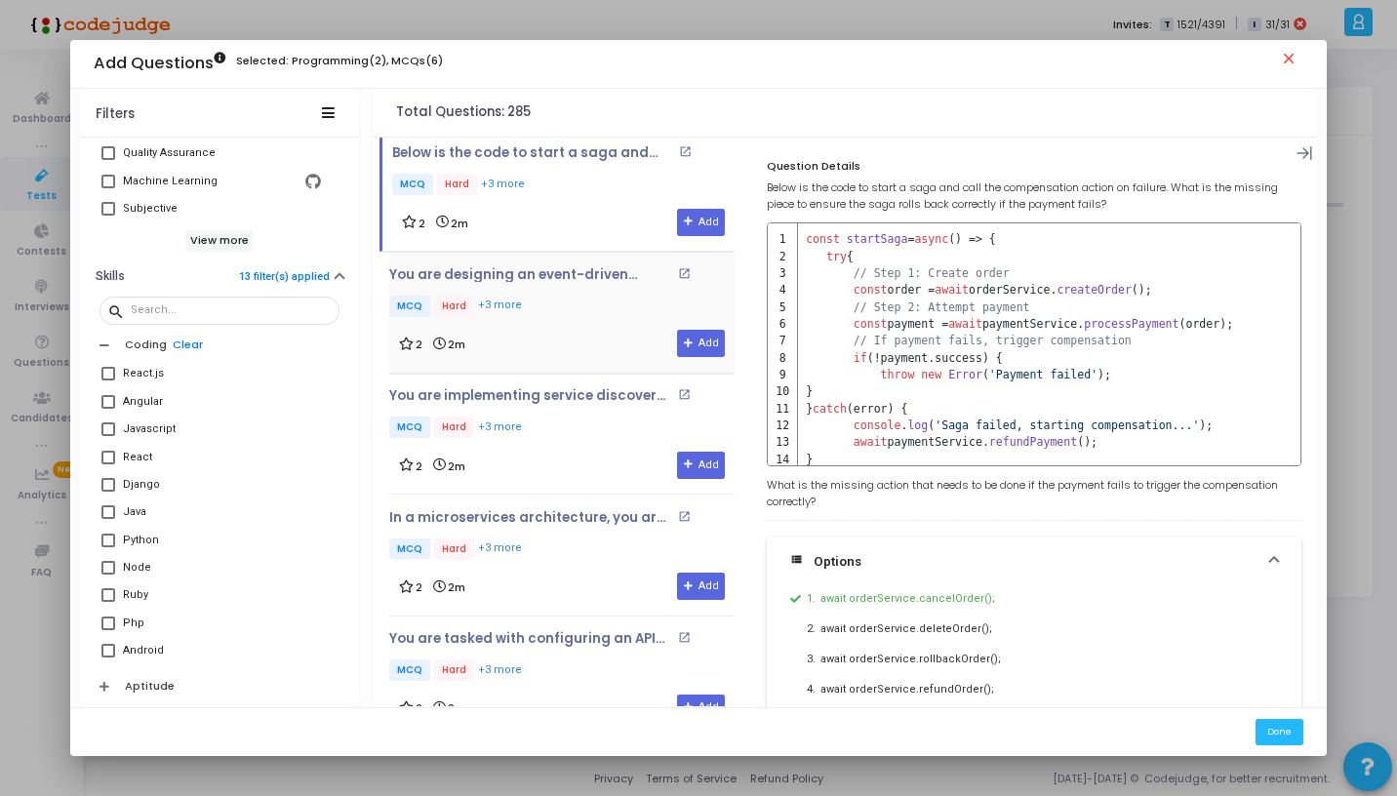
click at [578, 340] on div "2 2m Add" at bounding box center [562, 343] width 326 height 27
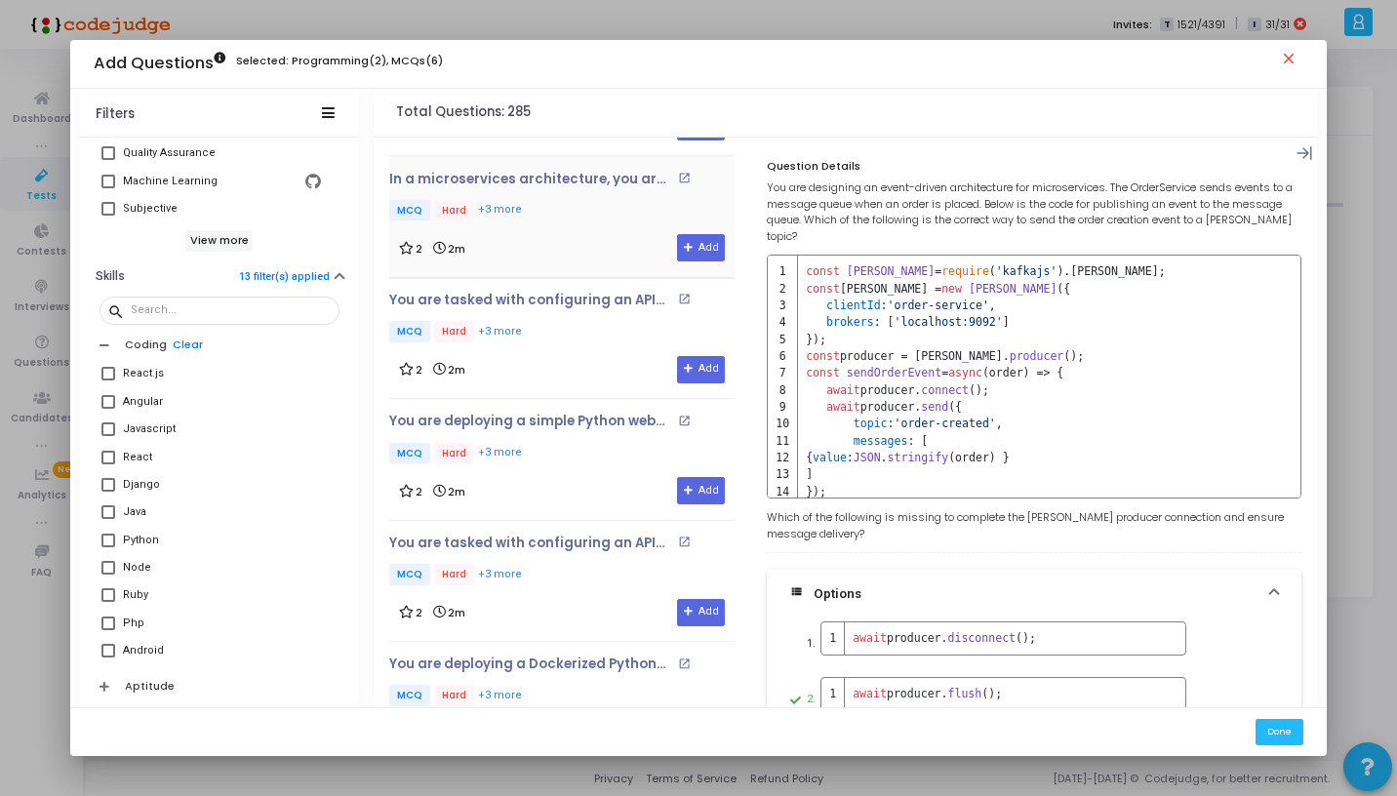
scroll to position [594, 0]
click at [549, 355] on div "2 2m Add" at bounding box center [562, 368] width 326 height 27
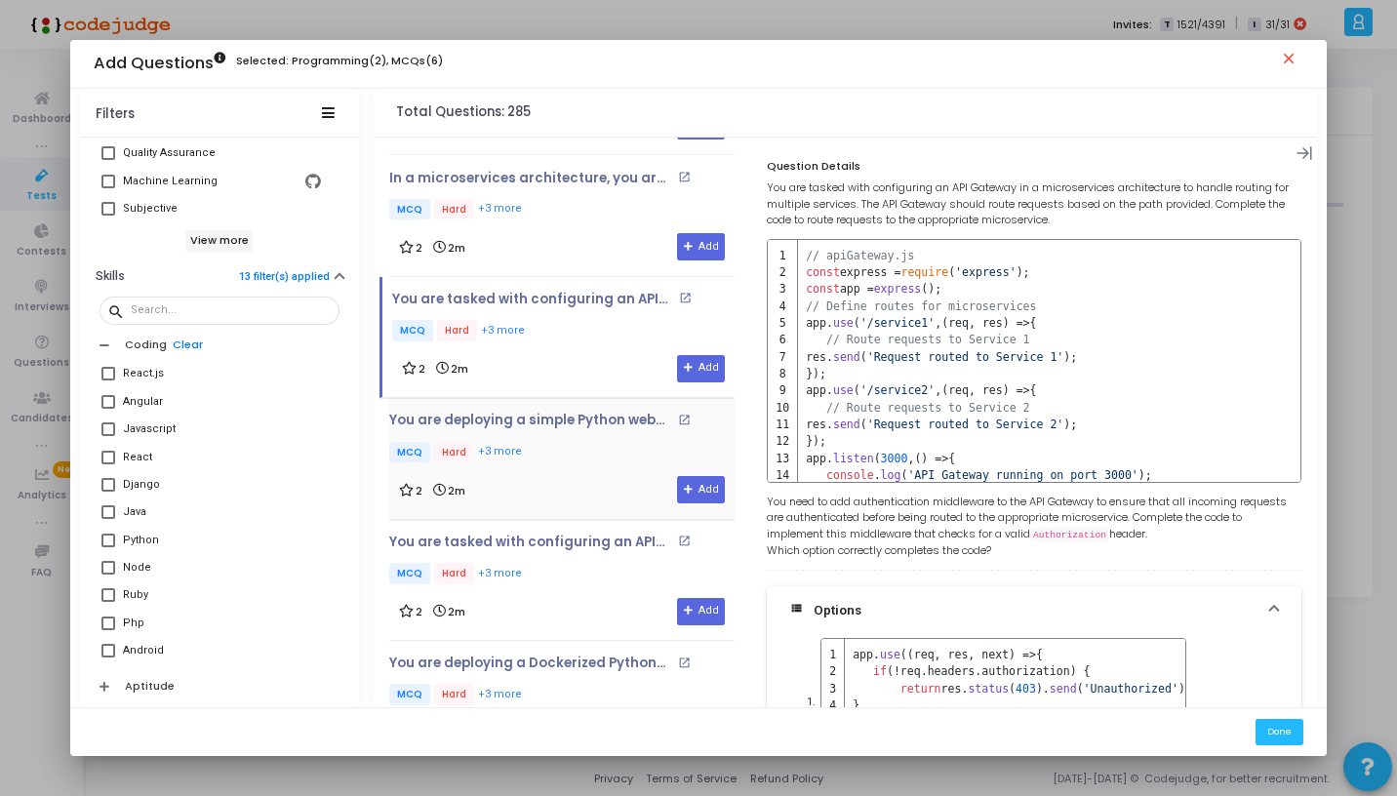
scroll to position [700, 0]
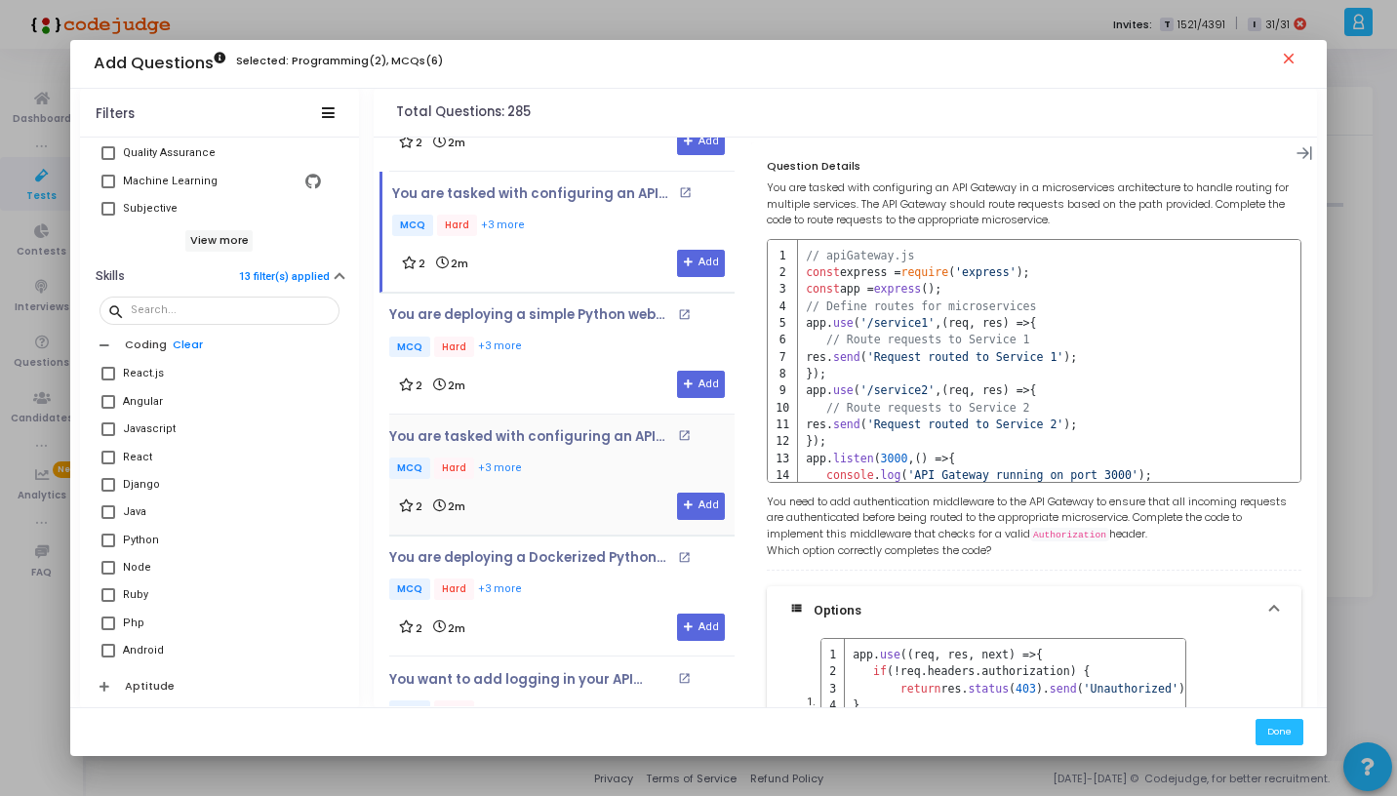
click at [552, 385] on div "2 2m Add" at bounding box center [562, 384] width 326 height 27
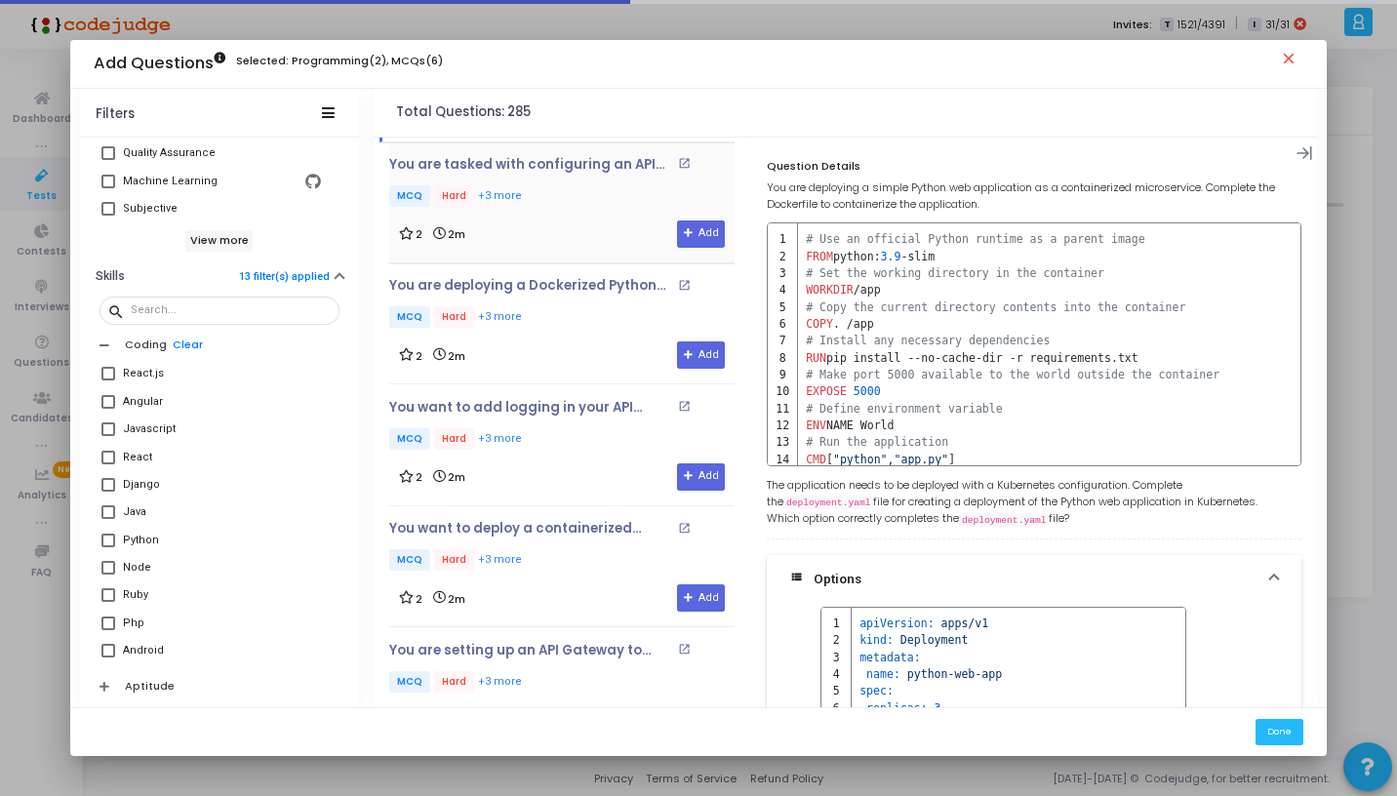
scroll to position [973, 0]
click at [555, 439] on p "MCQ Hard +3 more" at bounding box center [561, 439] width 345 height 24
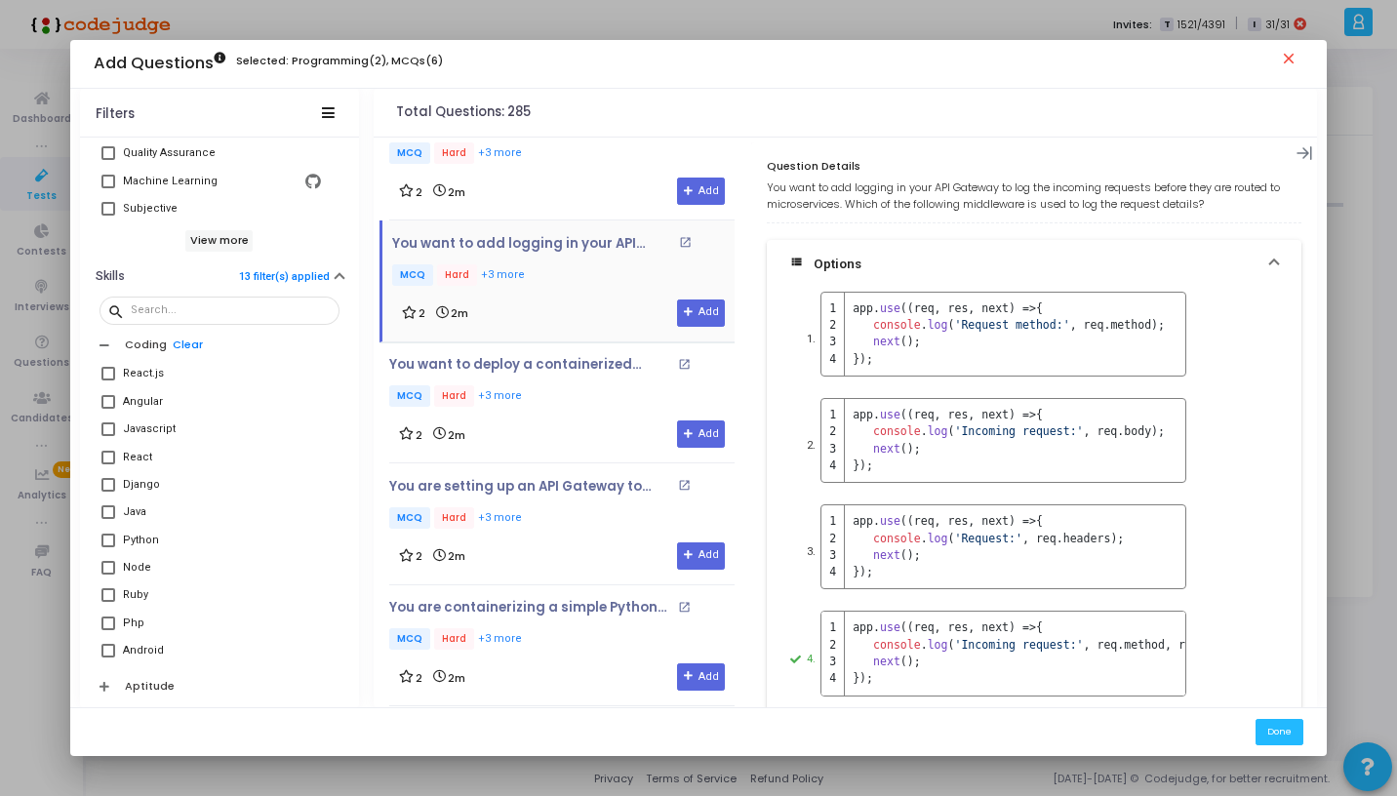
scroll to position [1139, 0]
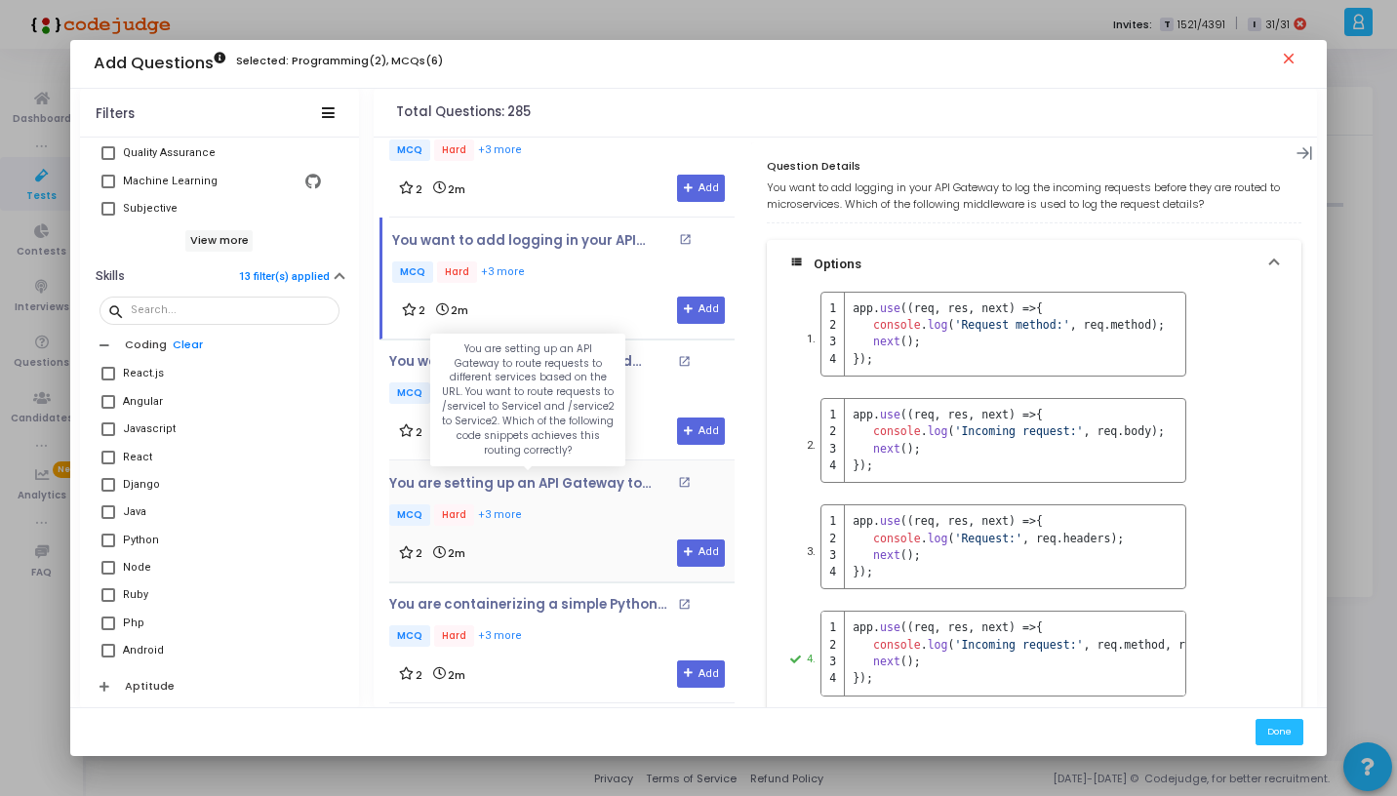
click at [553, 476] on p "You are setting up an API Gateway to route requests to different services based…" at bounding box center [530, 484] width 283 height 16
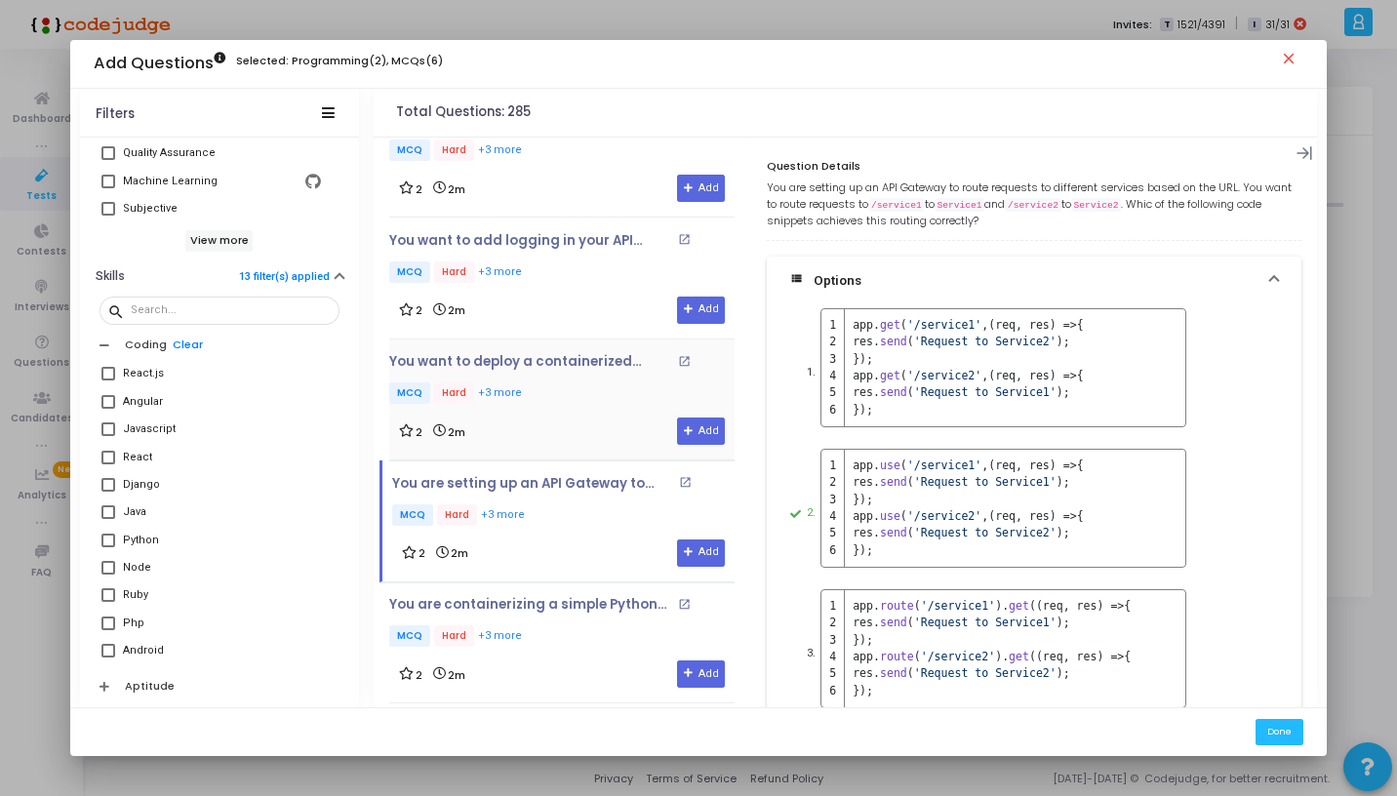
click at [562, 383] on p "MCQ Hard +3 more" at bounding box center [561, 395] width 345 height 24
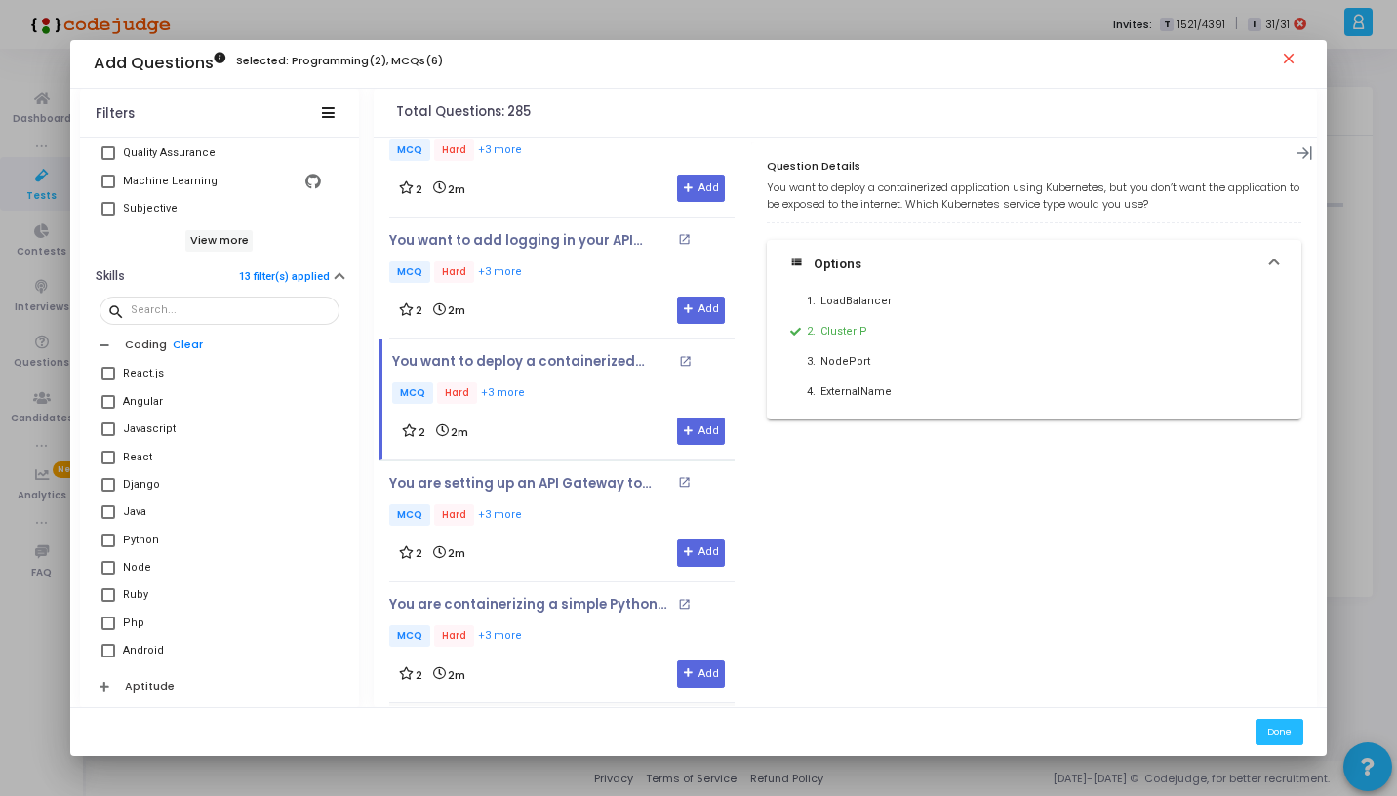
scroll to position [1387, 0]
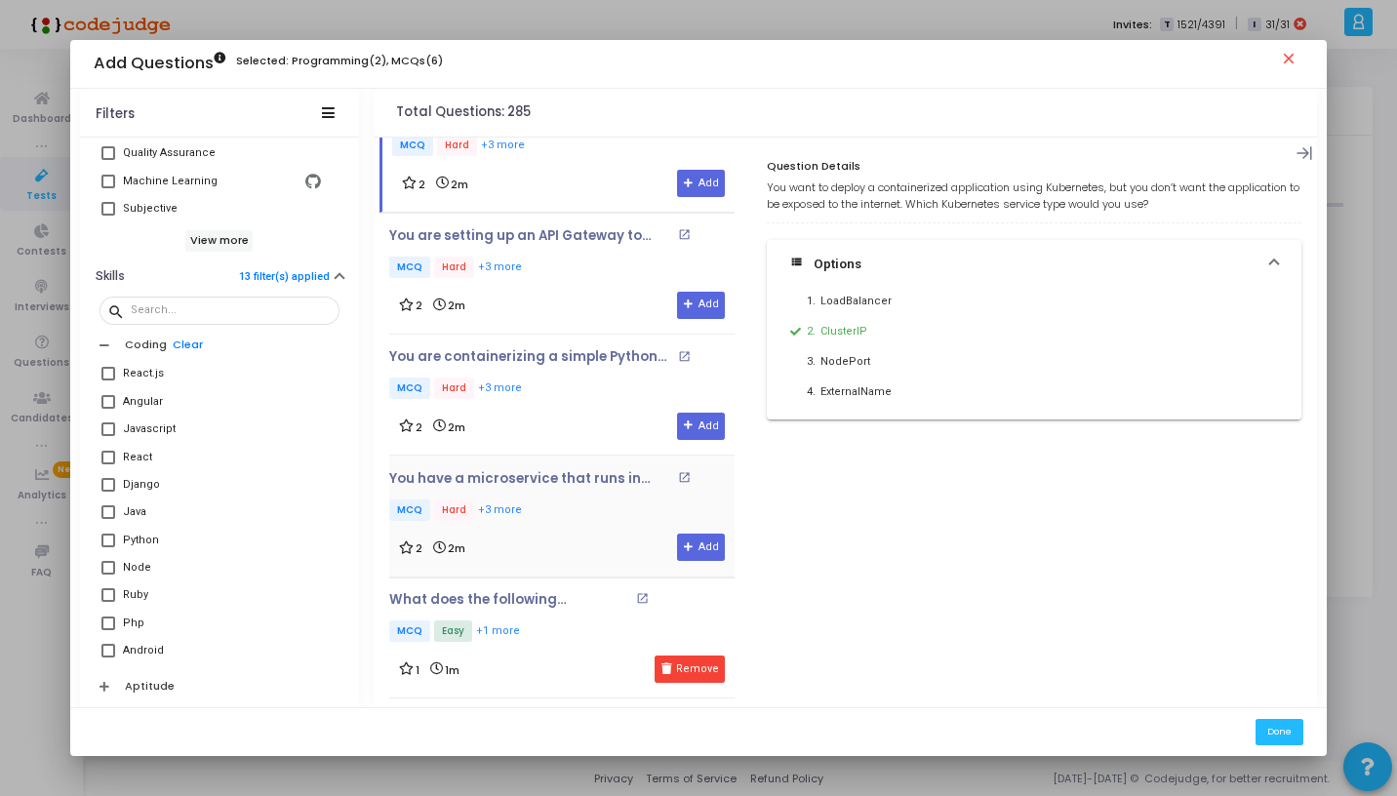
click at [550, 524] on div "You have a microservice that runs in multiple pods, and you need to expose the …" at bounding box center [561, 516] width 345 height 91
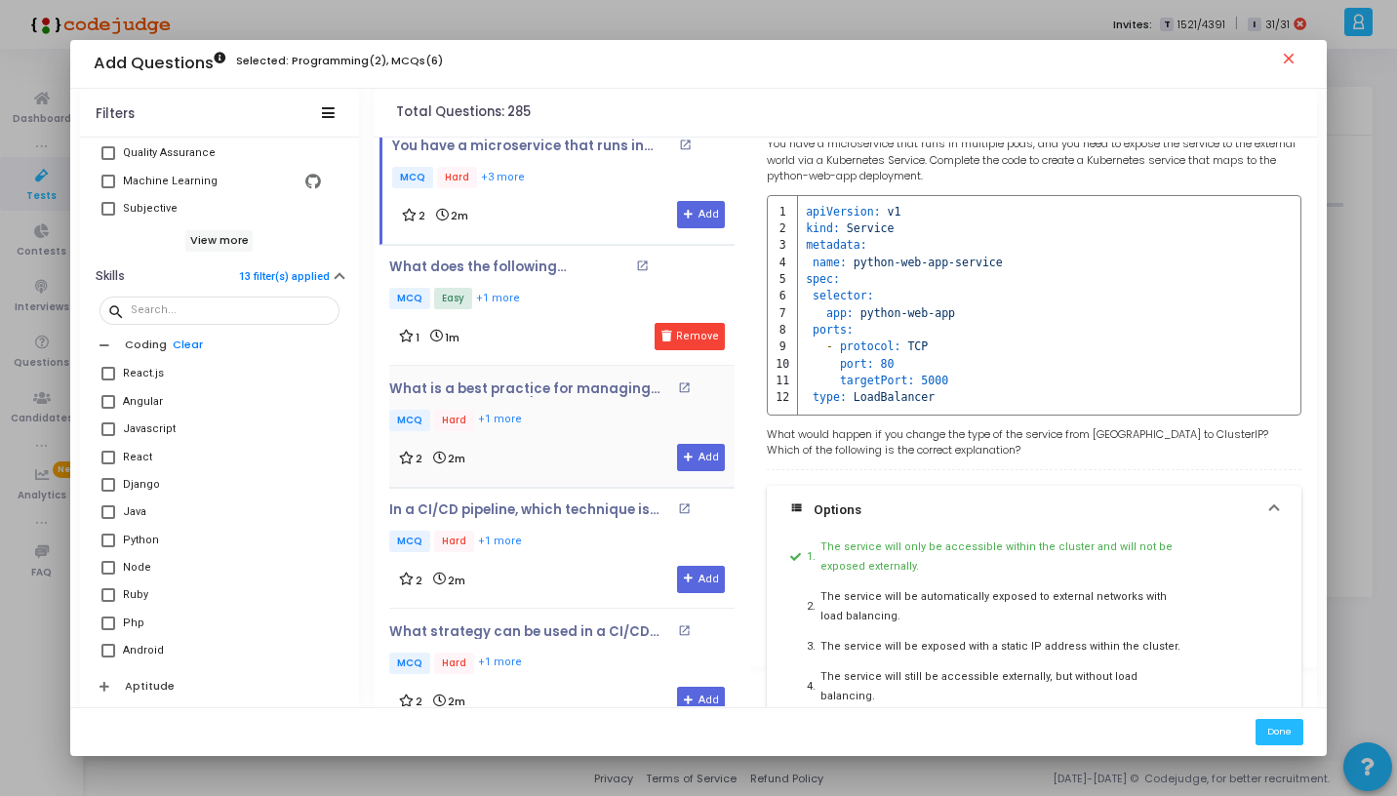
scroll to position [1755, 0]
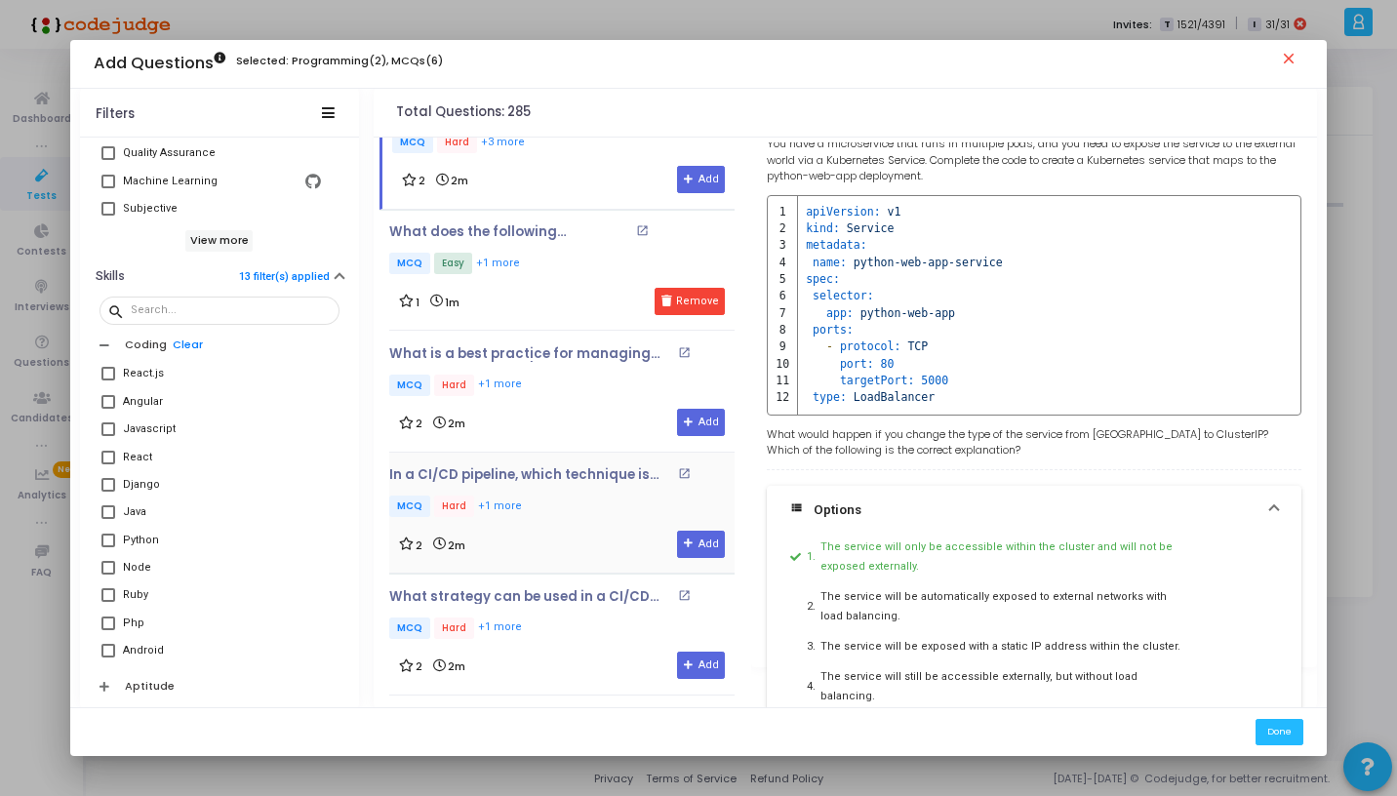
click at [527, 513] on div "In a CI/CD pipeline, which technique is best for managing external service depe…" at bounding box center [561, 512] width 345 height 91
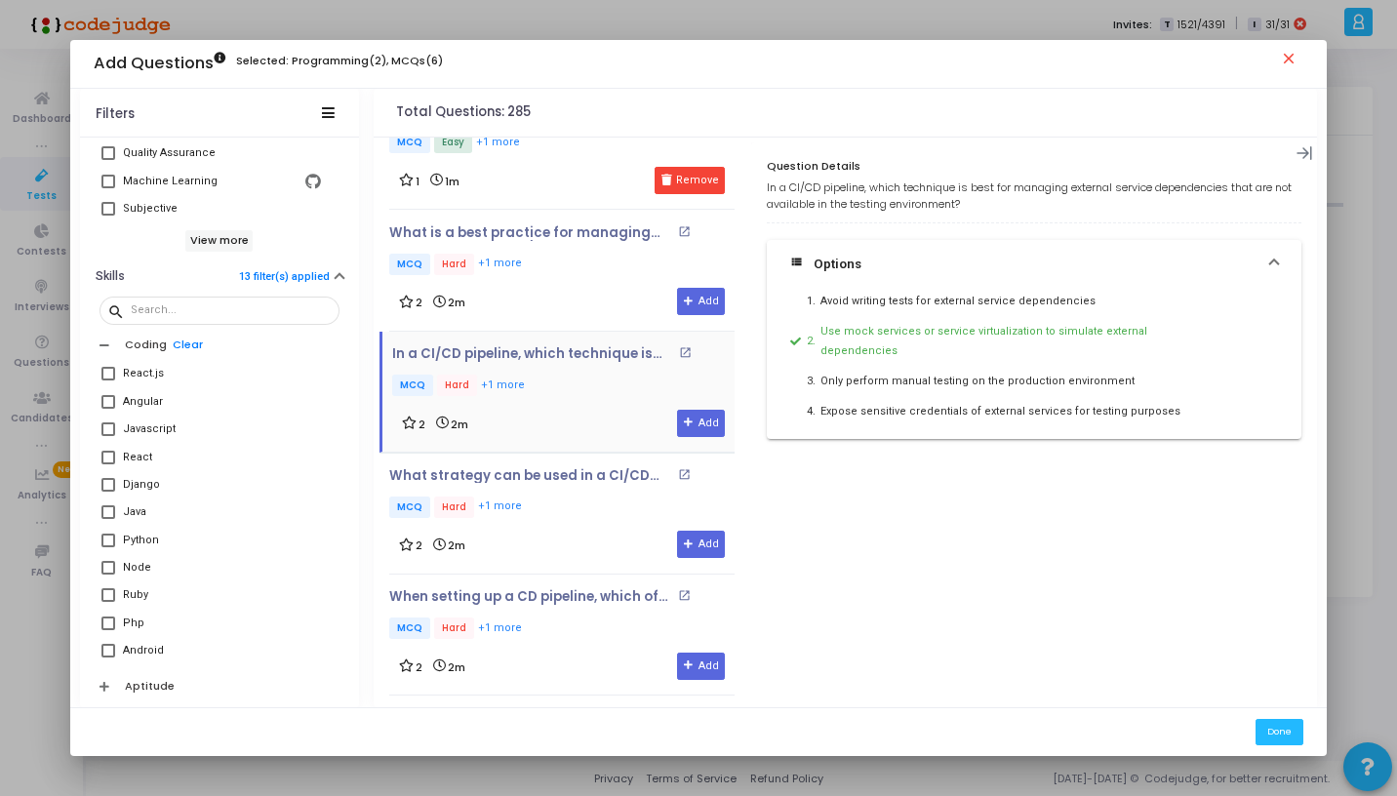
scroll to position [1877, 0]
click at [542, 479] on div "What strategy can be used in a CI/CD pipeline to ensure that database schema ch…" at bounding box center [561, 492] width 345 height 53
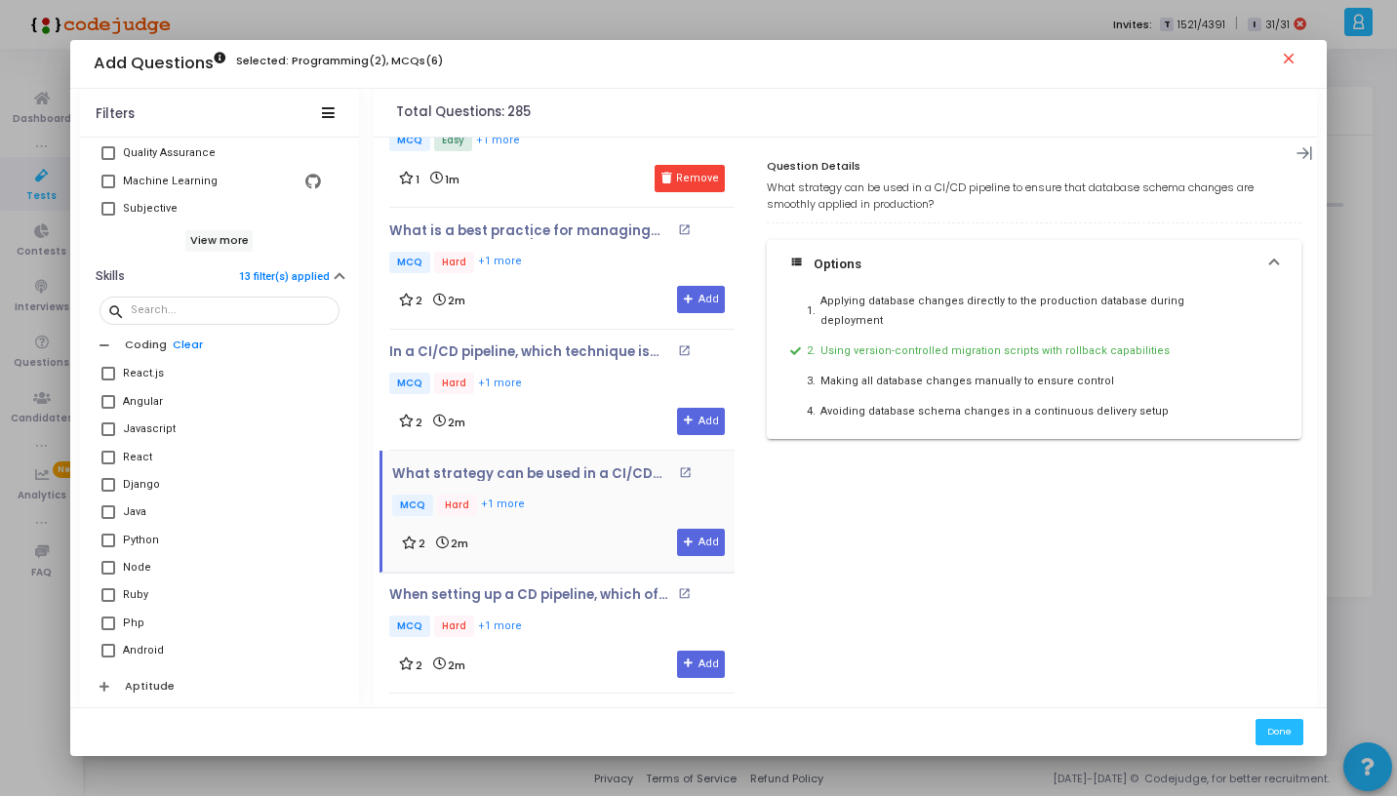
scroll to position [1972, 0]
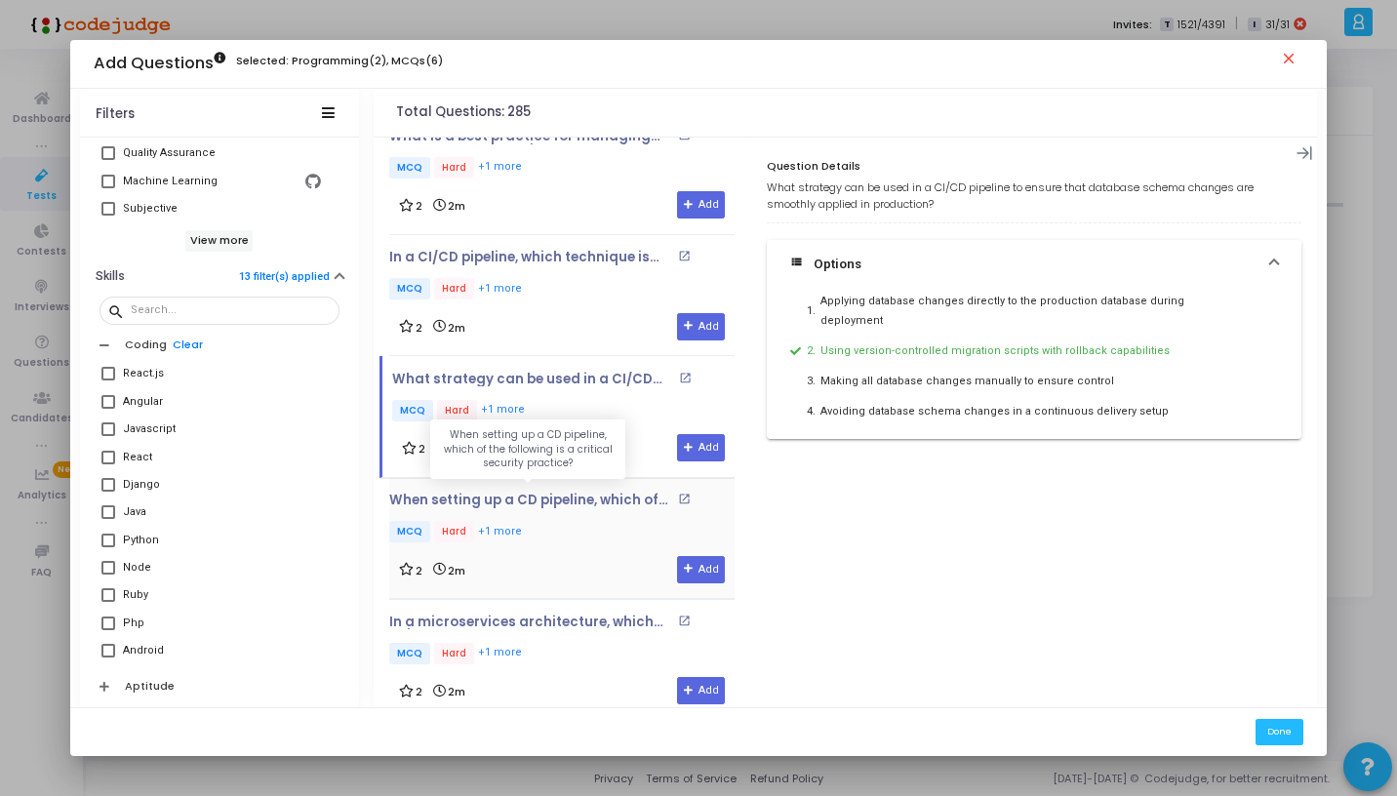
click at [542, 521] on p "MCQ Hard +1 more" at bounding box center [561, 533] width 345 height 24
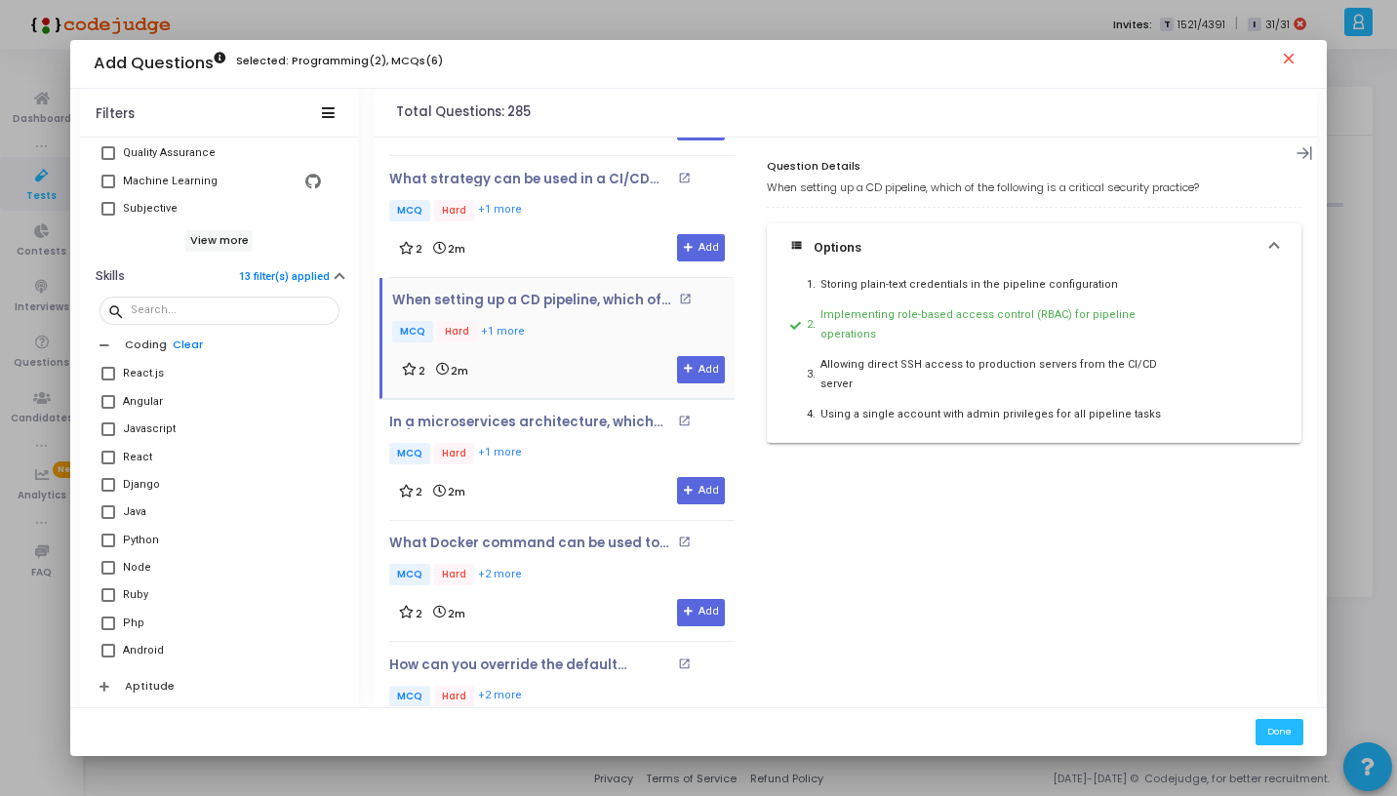
scroll to position [2174, 0]
click at [547, 475] on div "2 2m Add" at bounding box center [562, 488] width 326 height 27
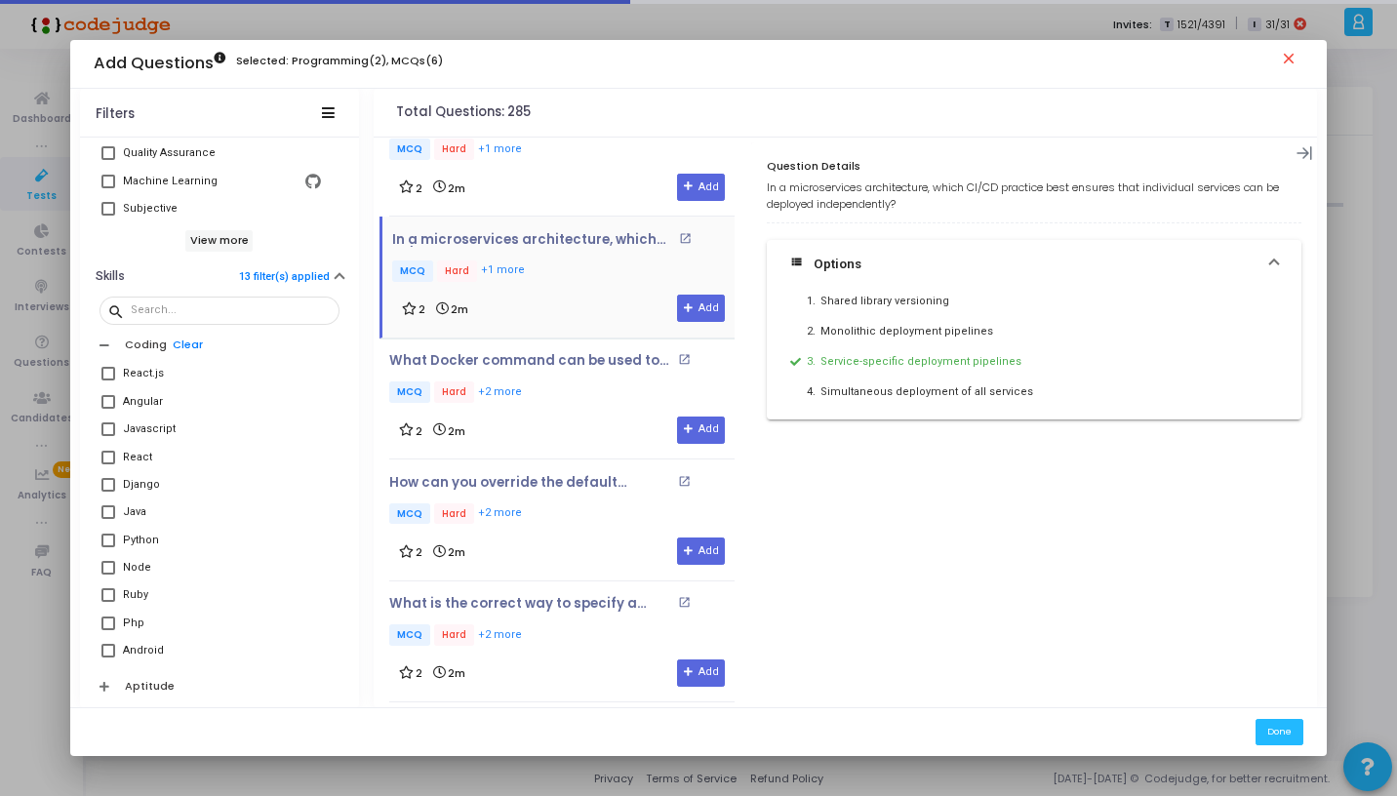
scroll to position [2392, 0]
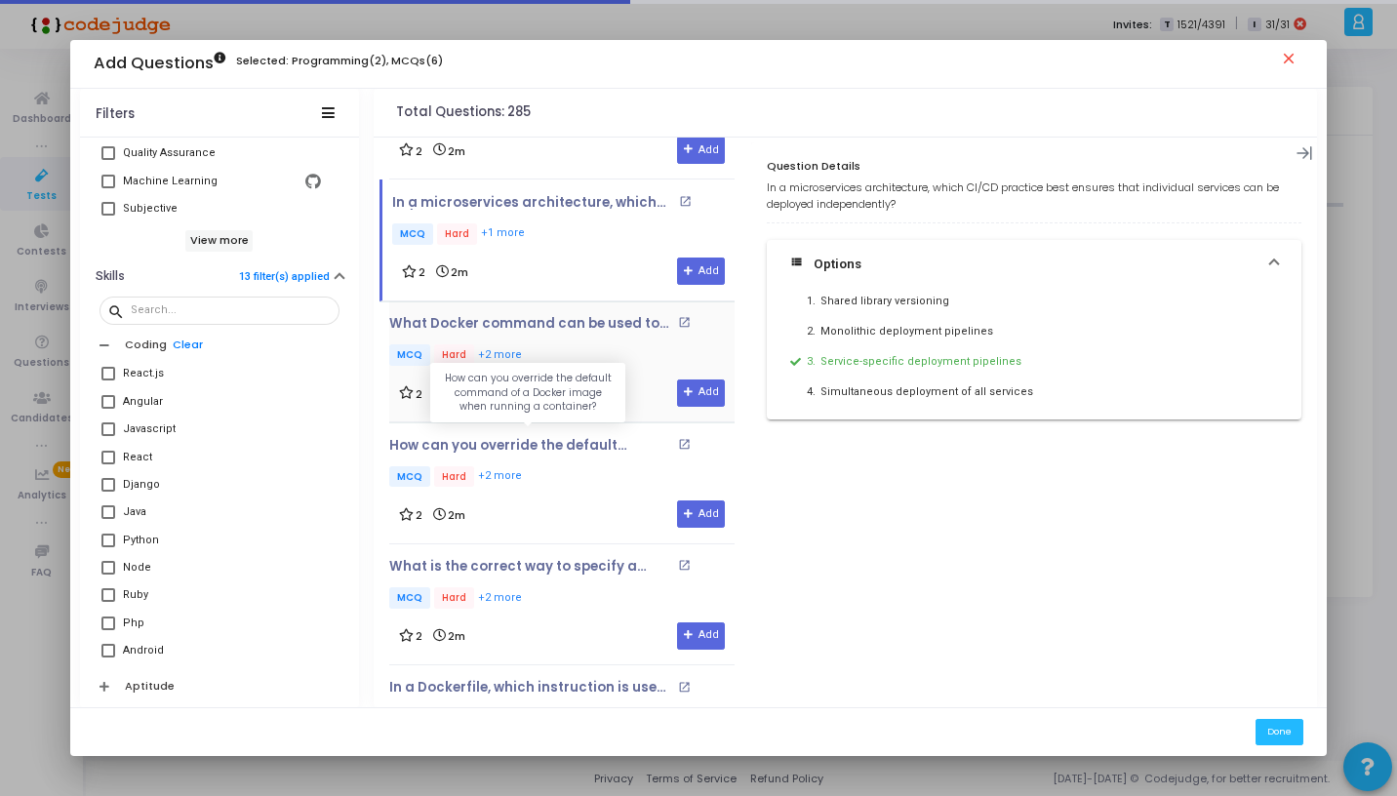
click at [555, 344] on p "MCQ Hard +2 more" at bounding box center [561, 356] width 345 height 24
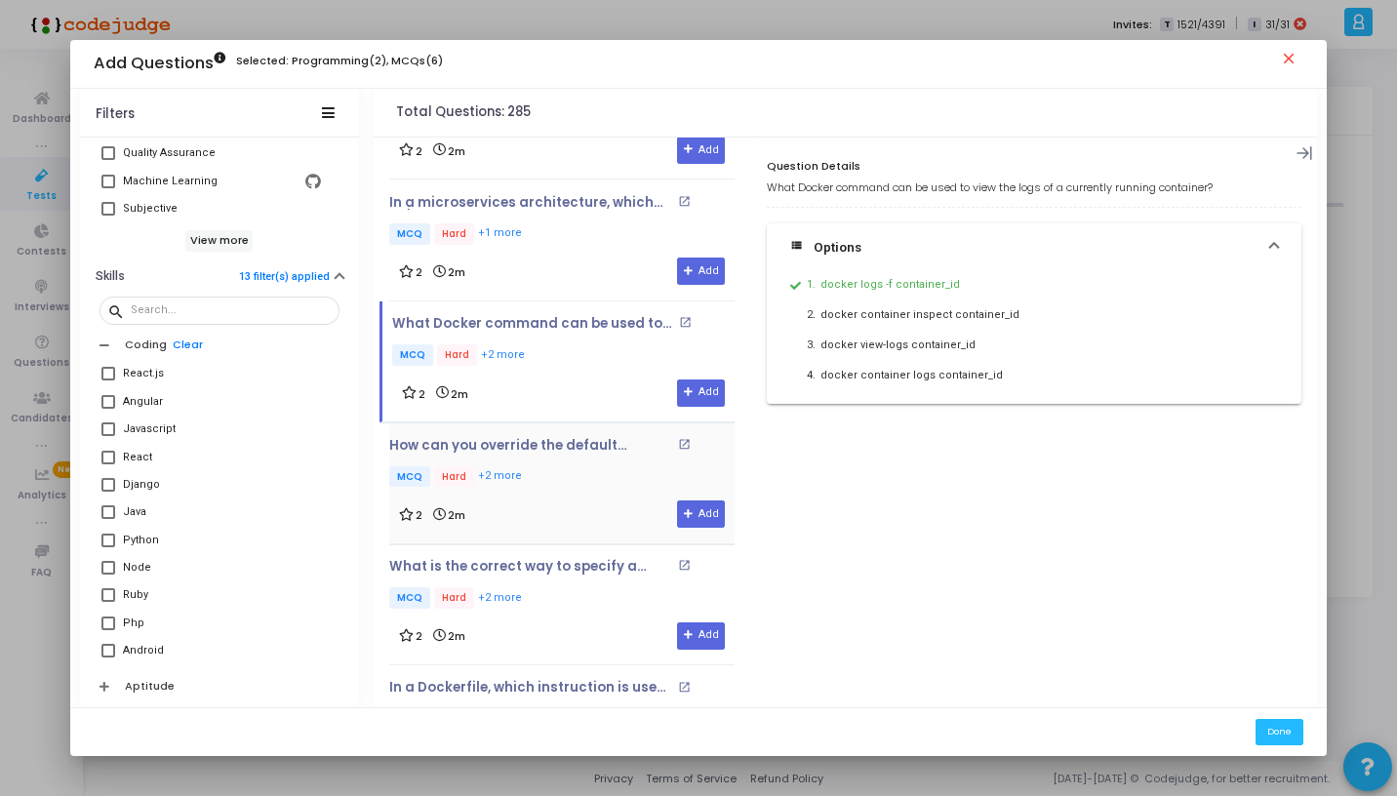
click at [545, 473] on p "MCQ Hard +2 more" at bounding box center [561, 478] width 345 height 24
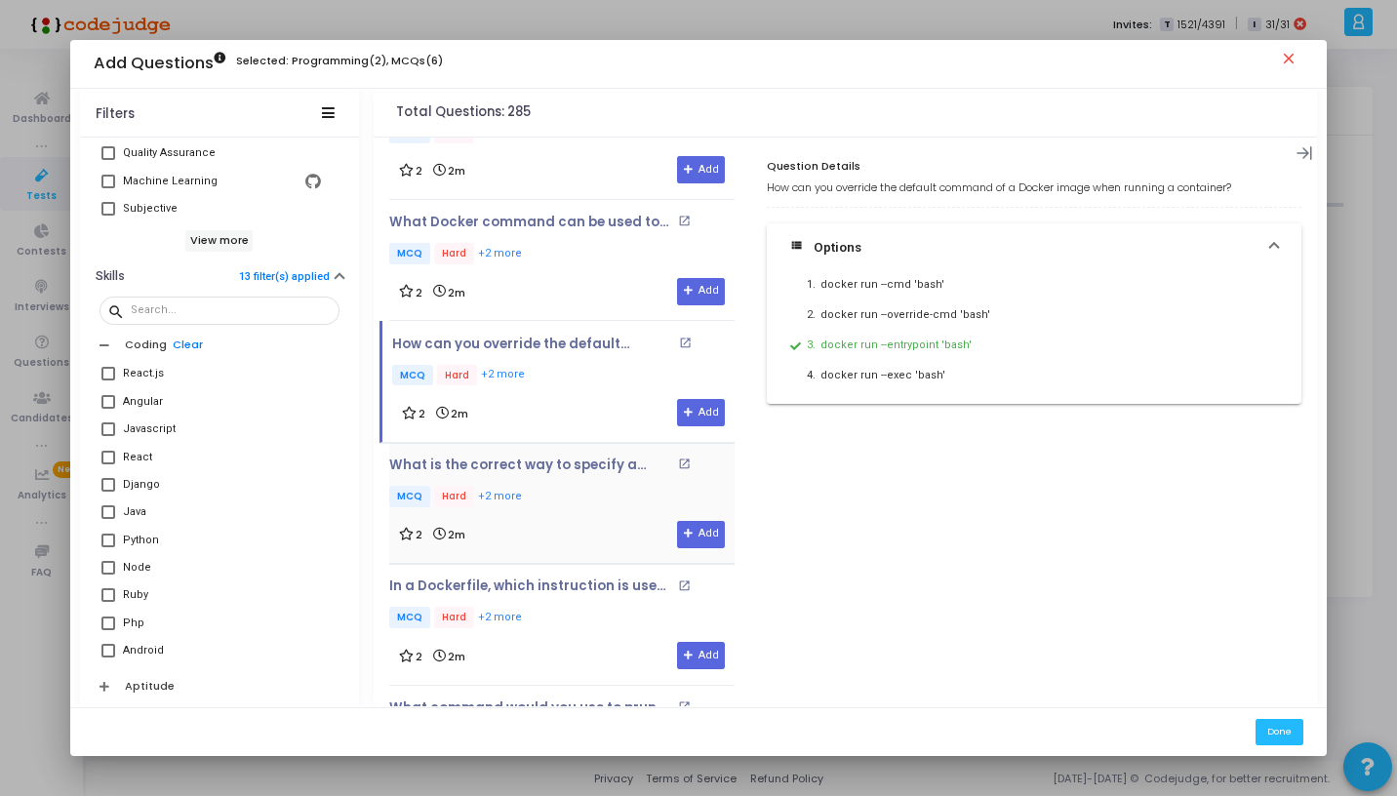
click at [549, 499] on div "What is the correct way to specify a health check in a Dockerfile? open_in_new …" at bounding box center [561, 503] width 345 height 91
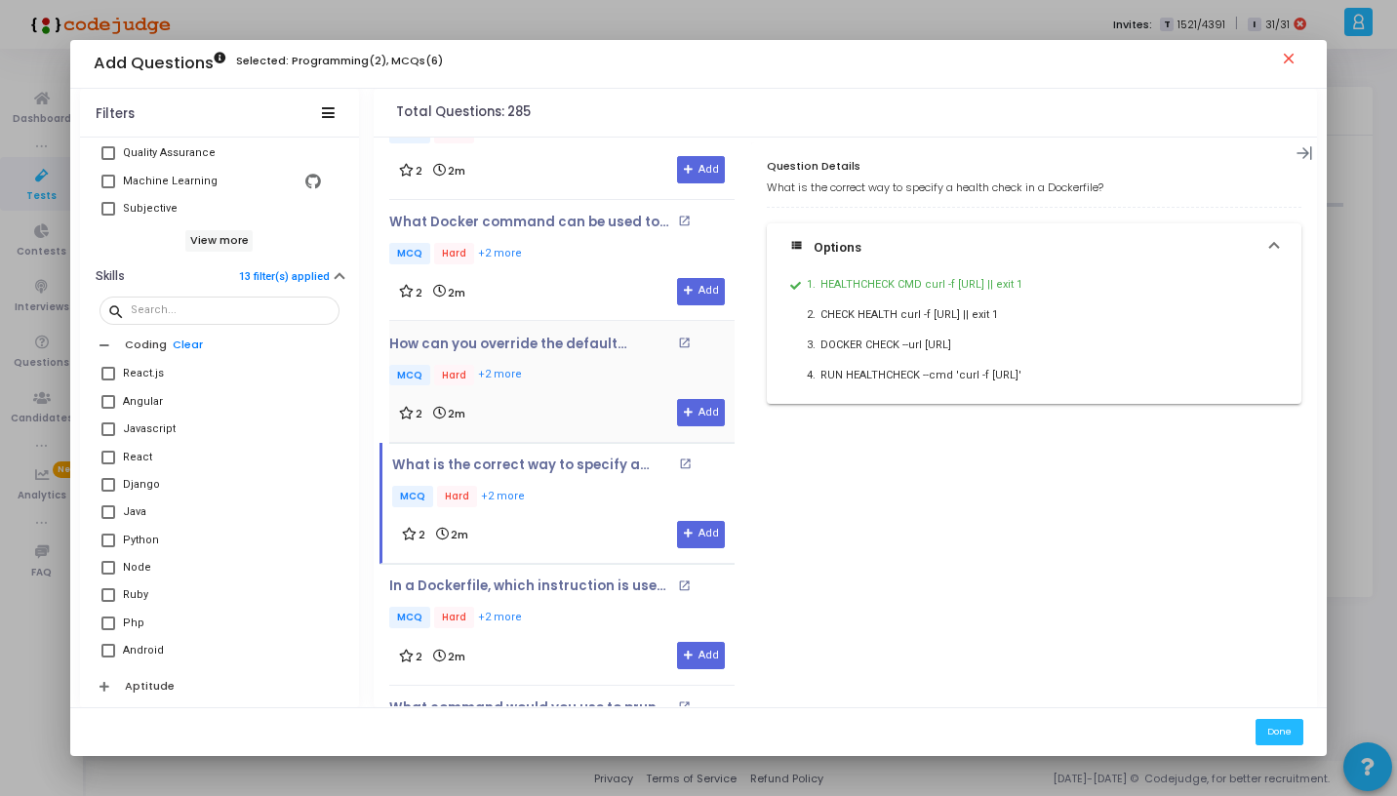
click at [557, 399] on div "2 2m Add" at bounding box center [562, 412] width 326 height 27
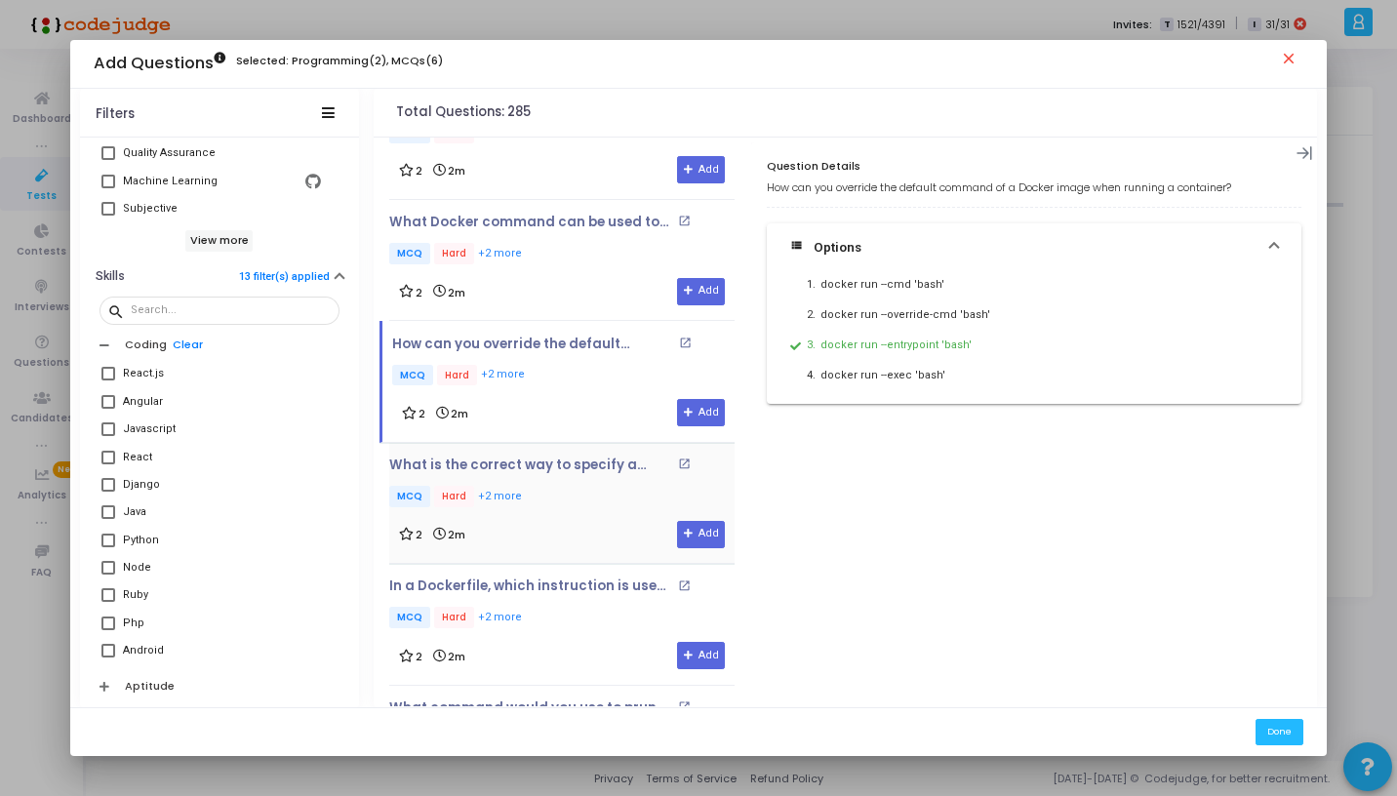
click at [553, 486] on p "MCQ Hard +2 more" at bounding box center [561, 498] width 345 height 24
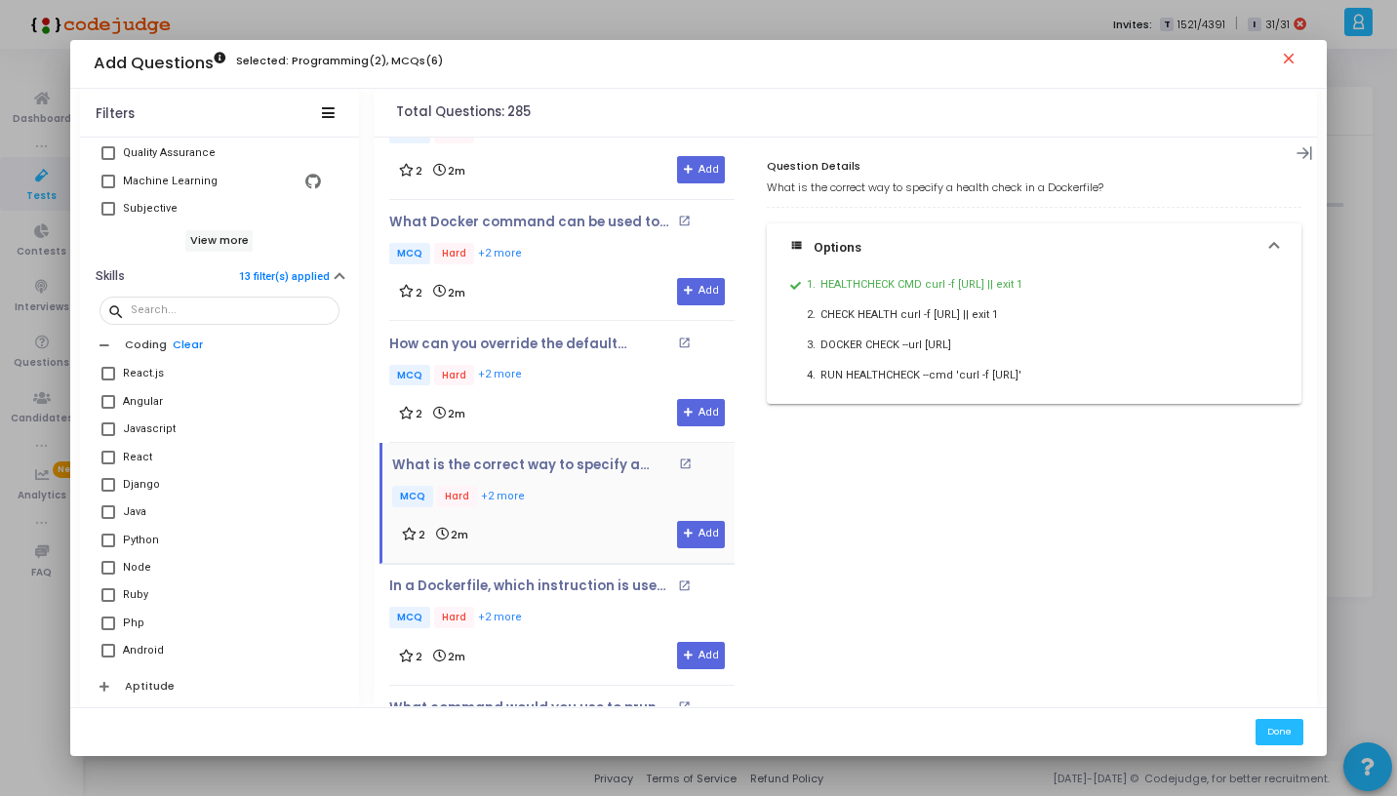
click at [558, 404] on div "2 2m Add" at bounding box center [562, 412] width 326 height 27
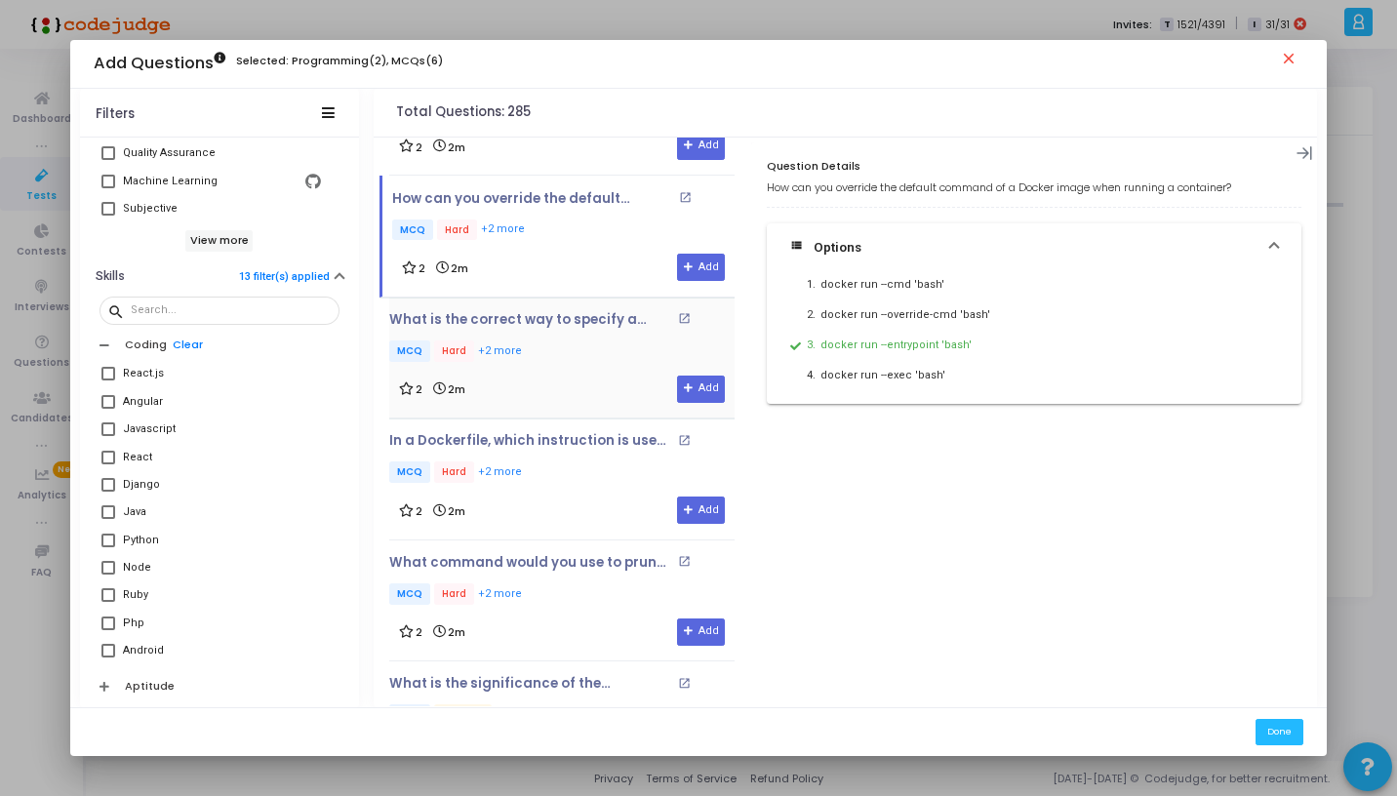
scroll to position [2670, 0]
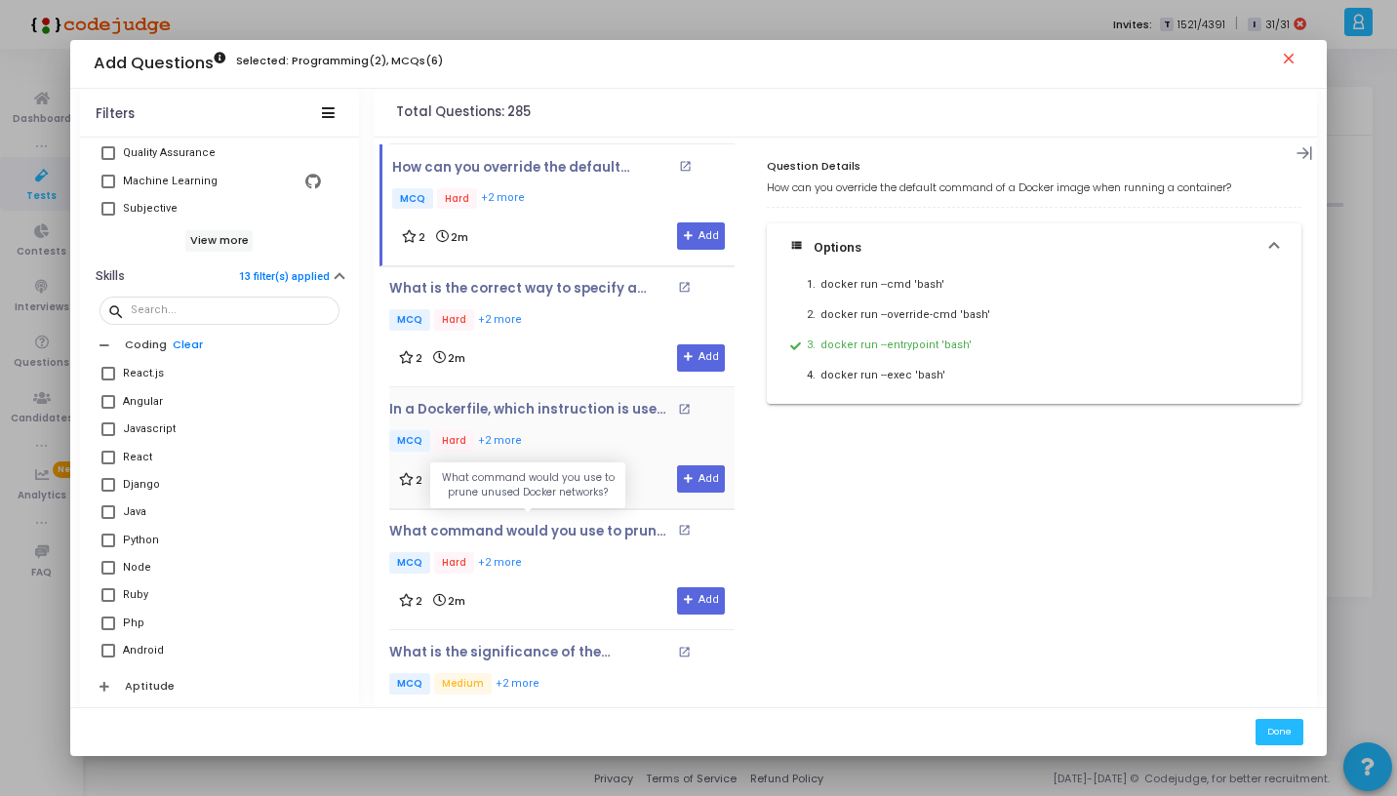
click at [564, 449] on div "In a Dockerfile, which instruction is used to set environment variables for the…" at bounding box center [561, 447] width 345 height 91
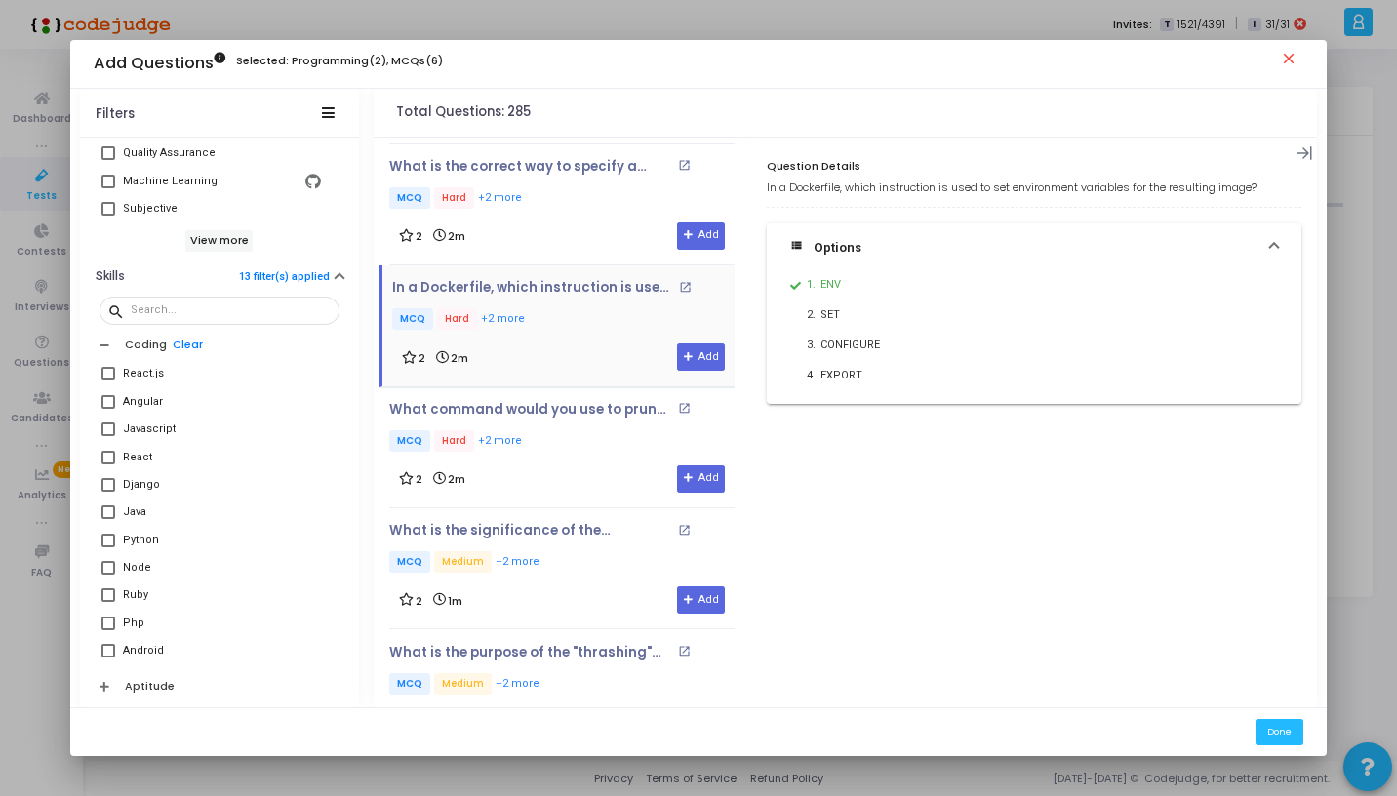
scroll to position [2794, 0]
click at [565, 430] on p "MCQ Hard +2 more" at bounding box center [561, 440] width 345 height 24
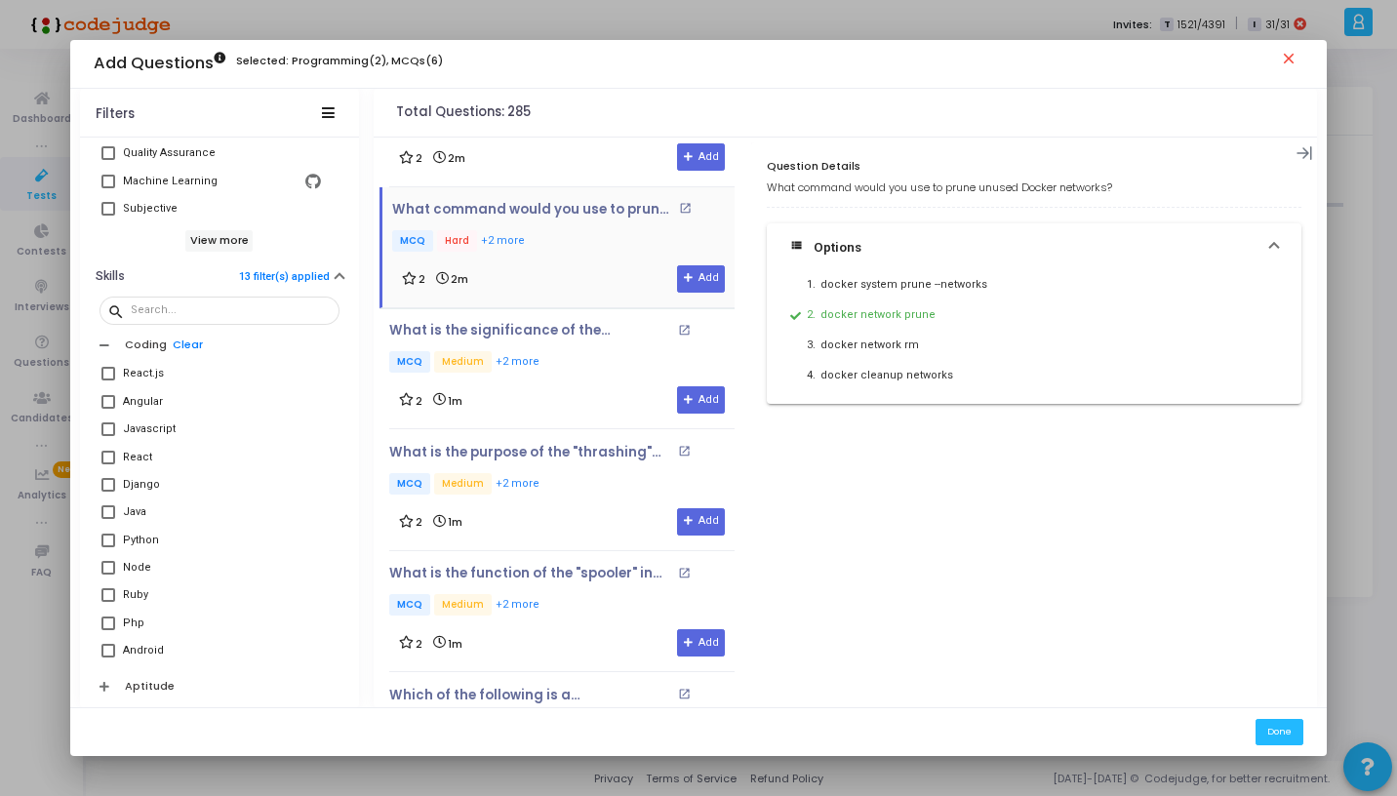
scroll to position [2993, 0]
click at [558, 385] on div "2 1m Add" at bounding box center [562, 398] width 326 height 27
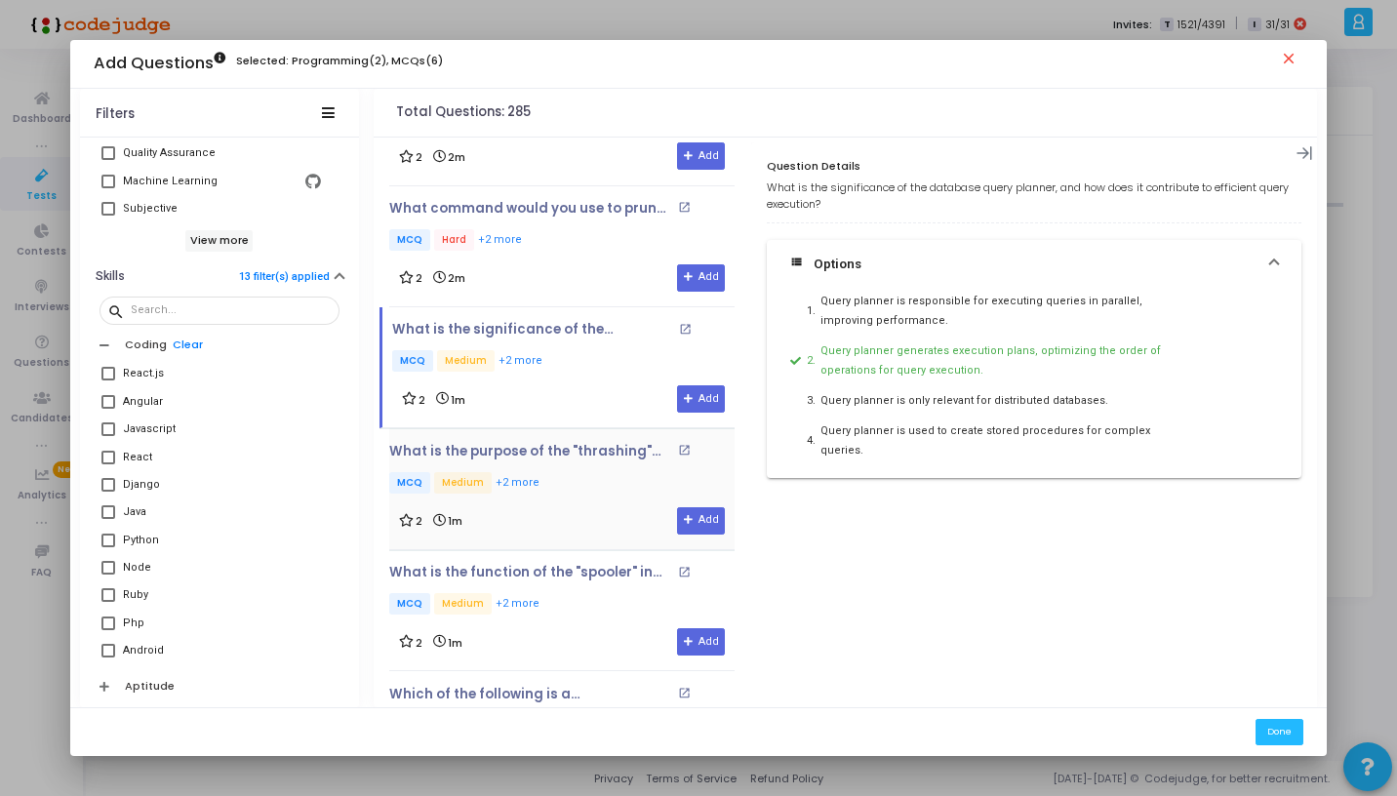
click at [556, 507] on div "2 1m Add" at bounding box center [562, 520] width 326 height 27
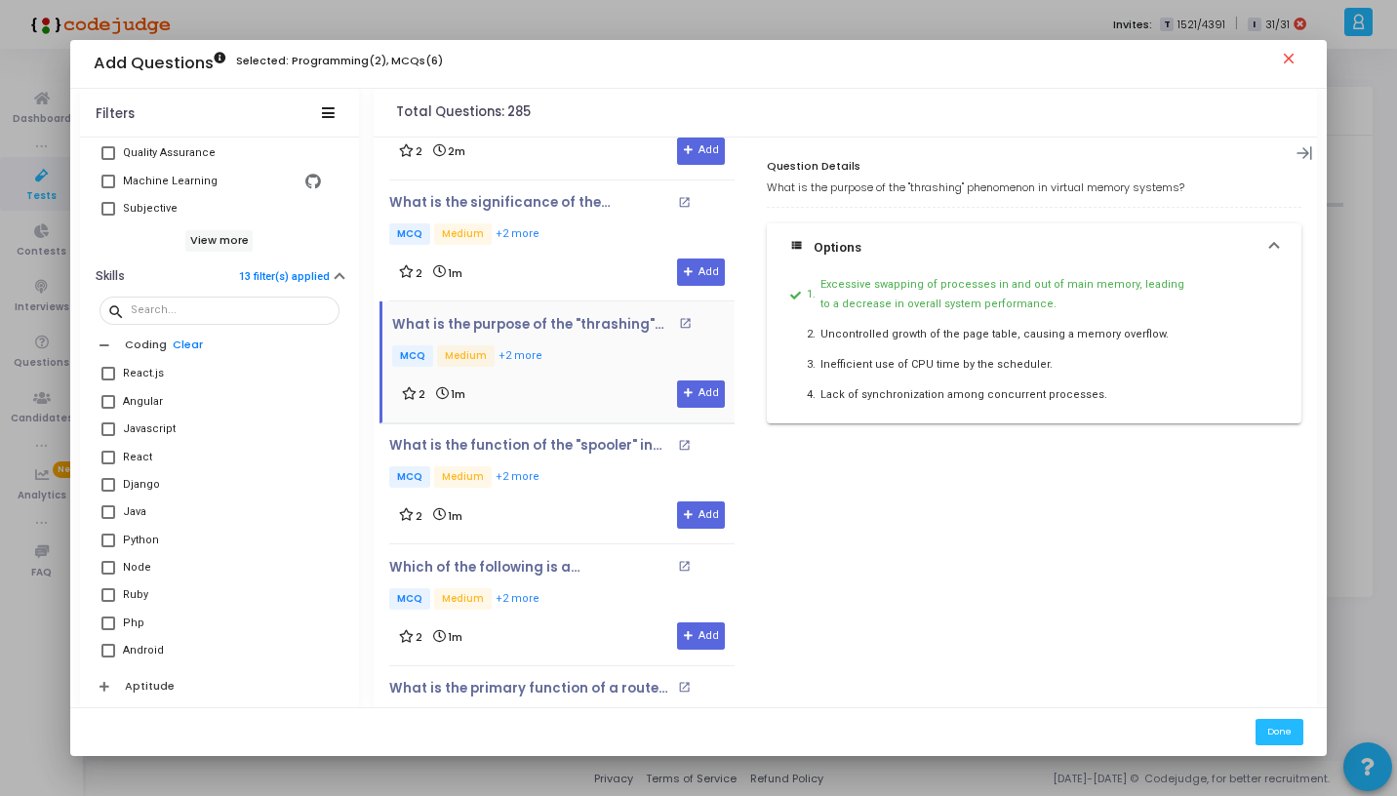
scroll to position [3168, 0]
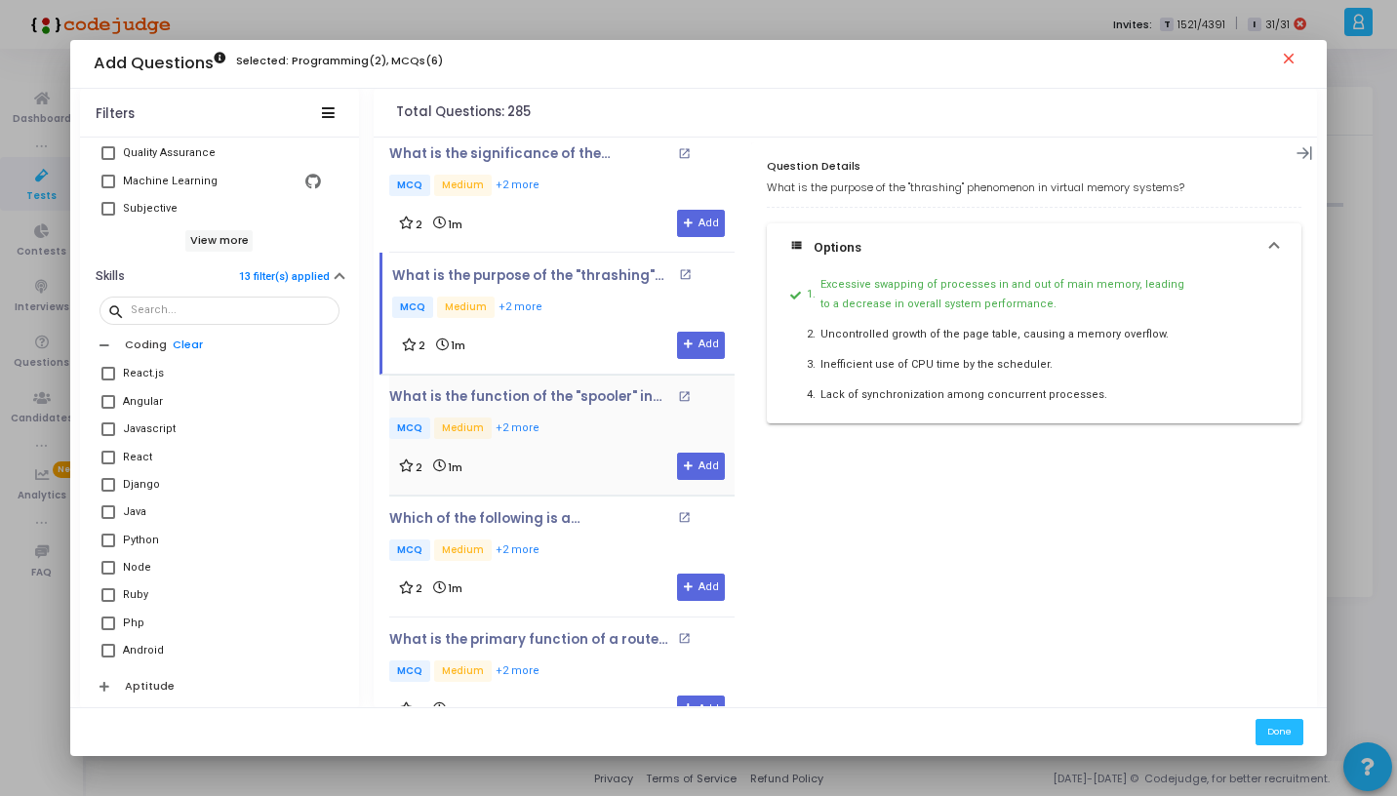
click at [562, 402] on div "What is the function of the "spooler" in the context of operating systems? open…" at bounding box center [561, 415] width 345 height 53
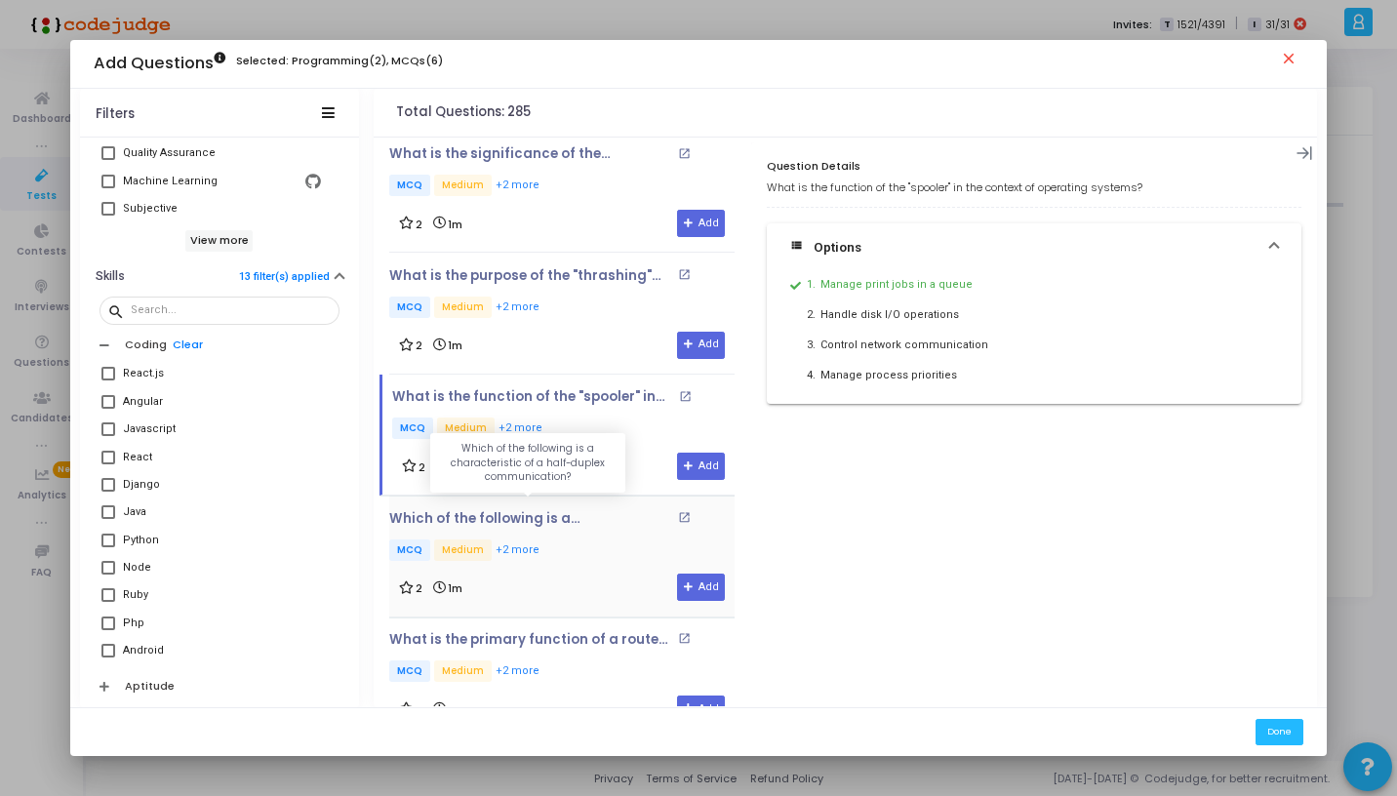
click at [568, 511] on p "Which of the following is a characteristic of a half-duplex communication?" at bounding box center [530, 519] width 283 height 16
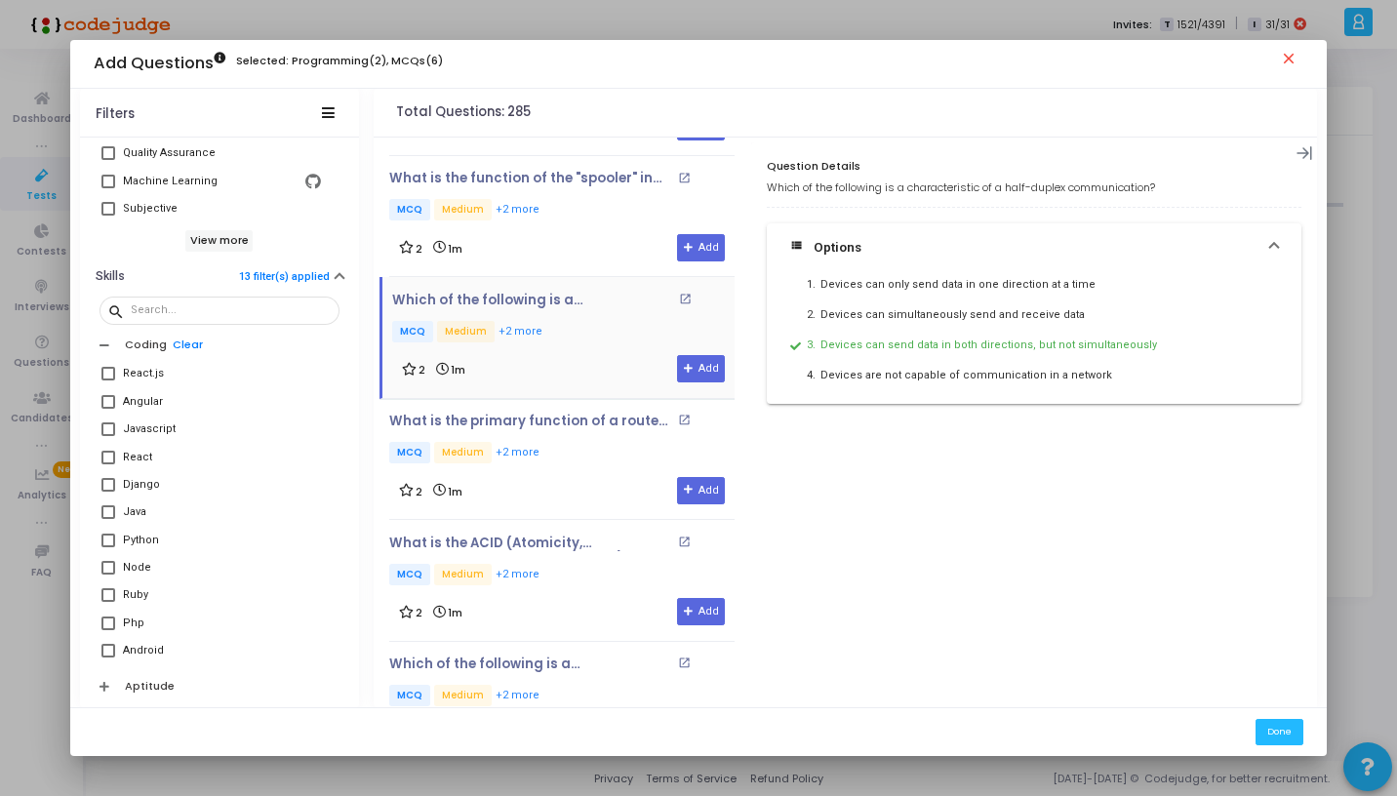
scroll to position [3391, 0]
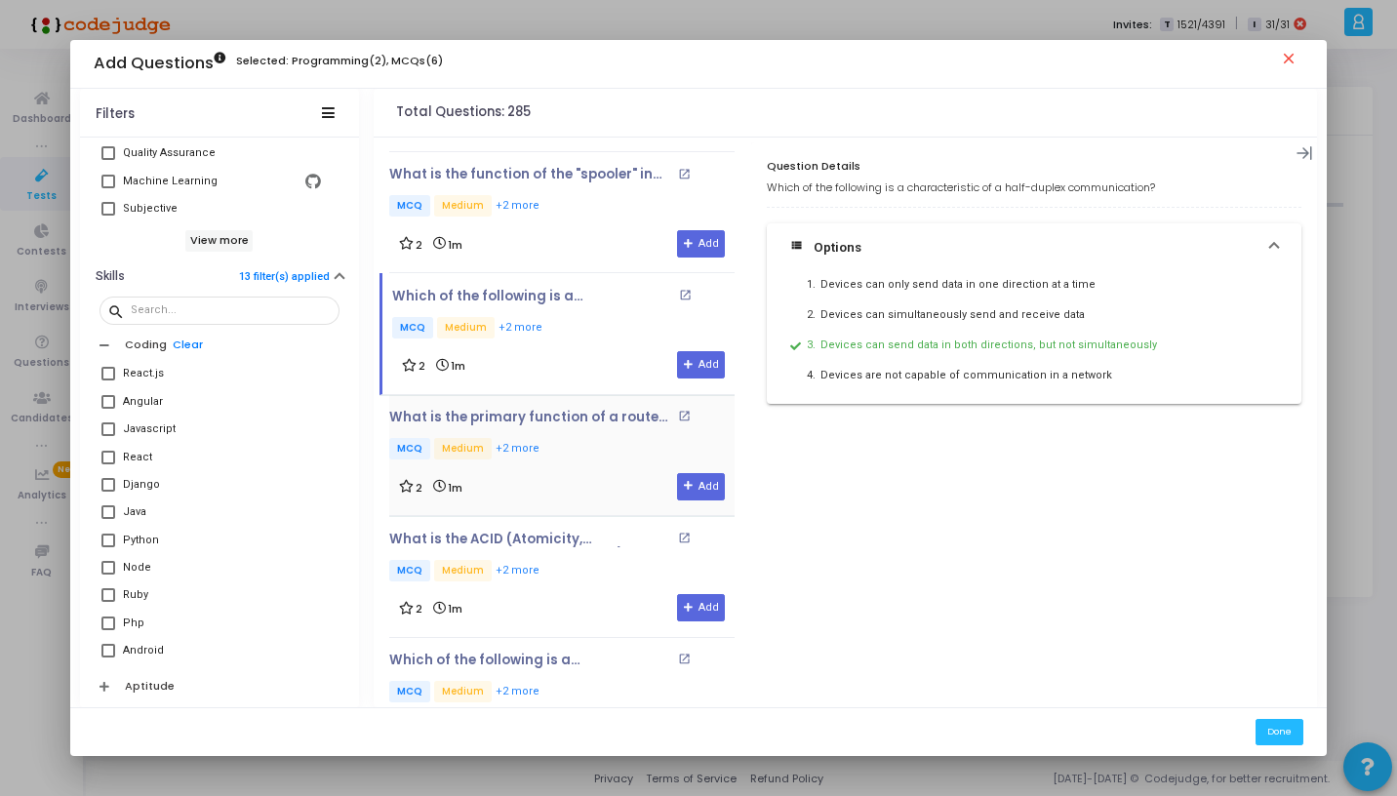
click at [576, 444] on p "MCQ Medium +2 more" at bounding box center [561, 450] width 345 height 24
click at [592, 566] on p "MCQ Medium +2 more" at bounding box center [561, 572] width 345 height 24
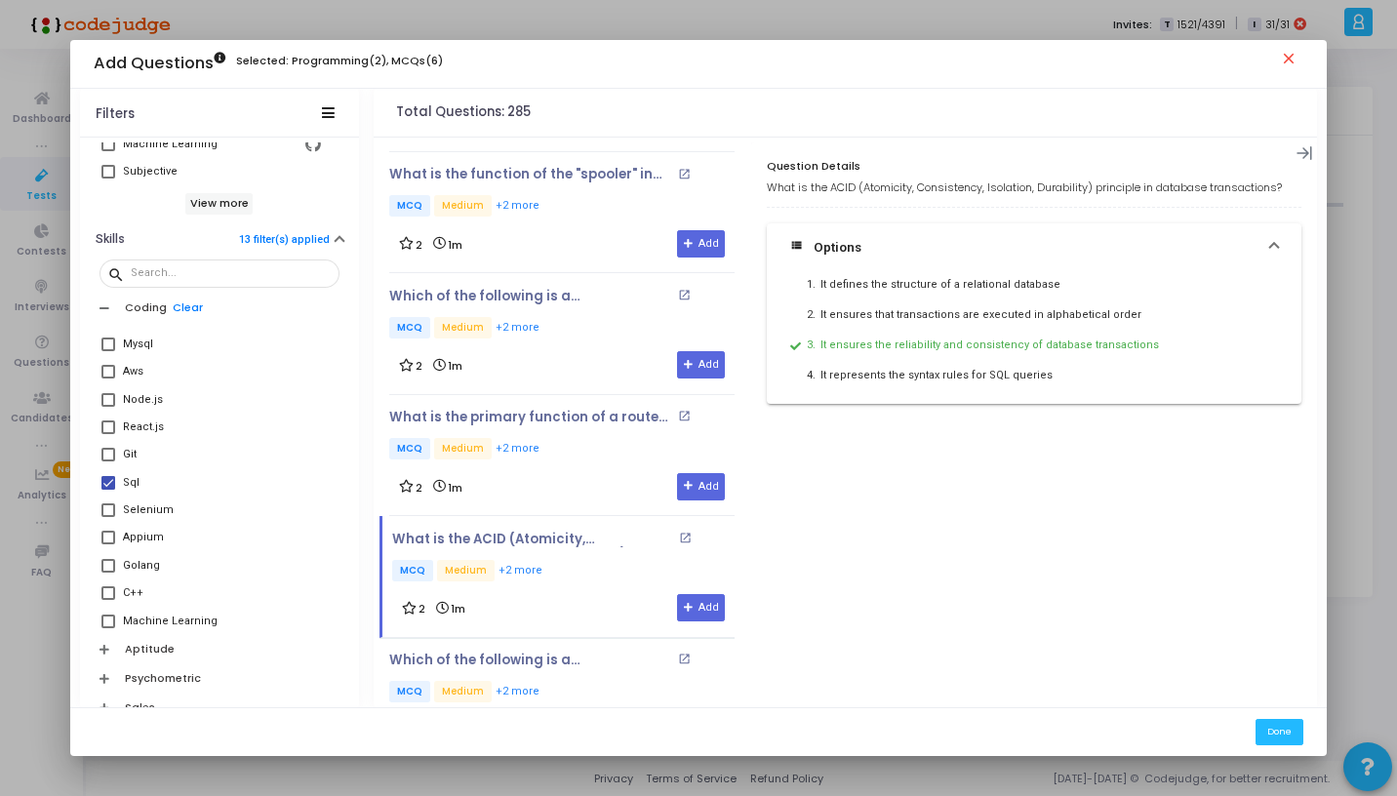
scroll to position [688, 0]
click at [113, 482] on span at bounding box center [108, 484] width 14 height 14
click at [108, 491] on input "Sql" at bounding box center [107, 491] width 1 height 1
checkbox input "false"
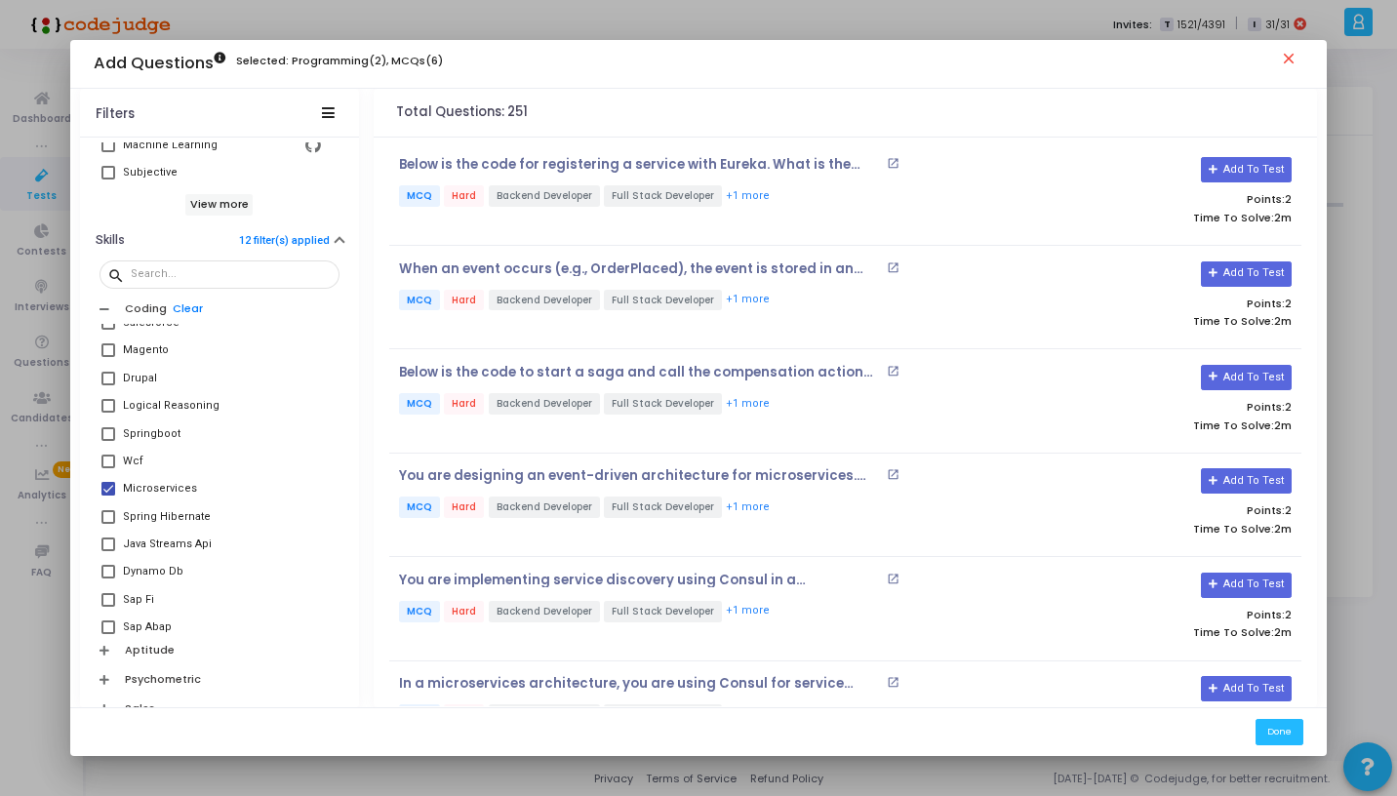
scroll to position [1794, 0]
click at [111, 432] on span at bounding box center [108, 434] width 14 height 14
click at [108, 441] on input "Microservices" at bounding box center [107, 441] width 1 height 1
checkbox input "false"
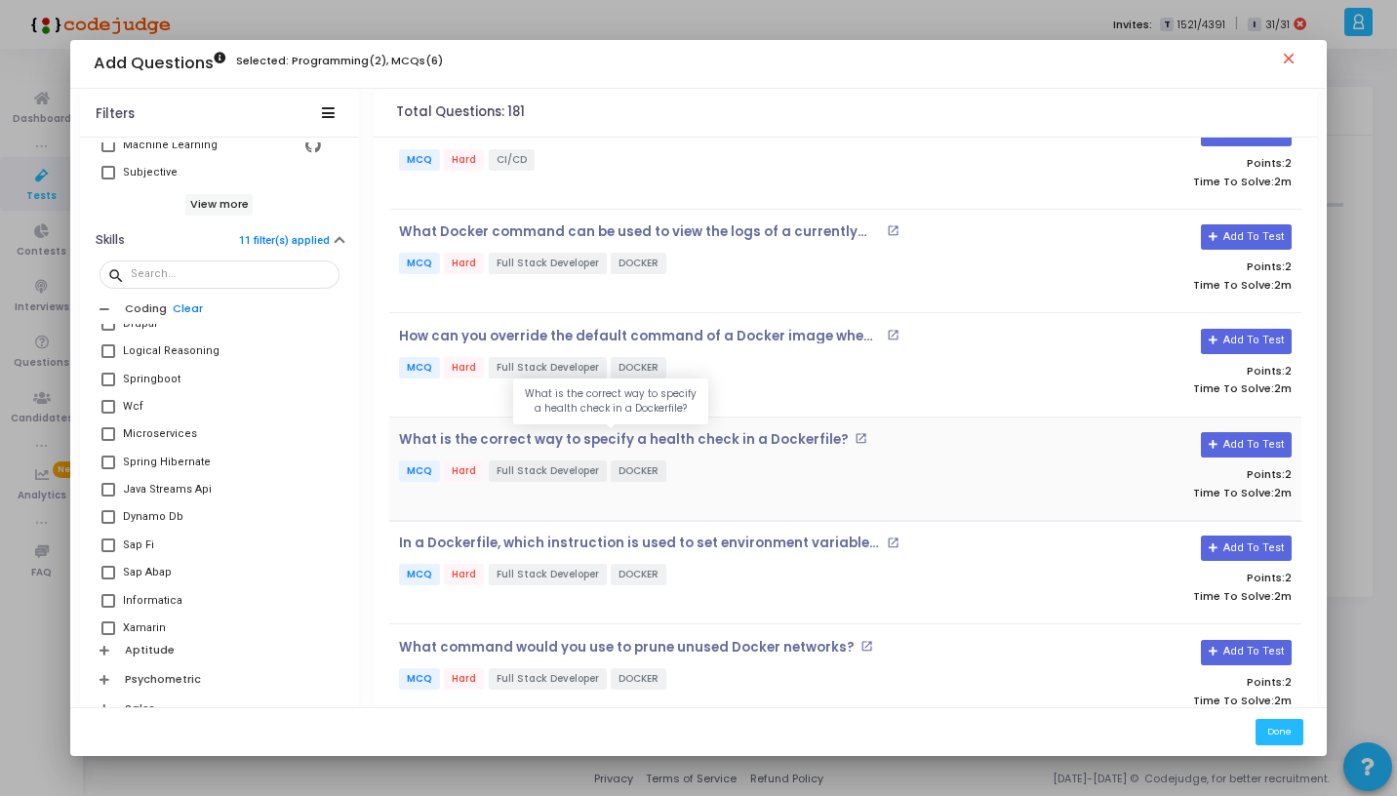
scroll to position [664, 0]
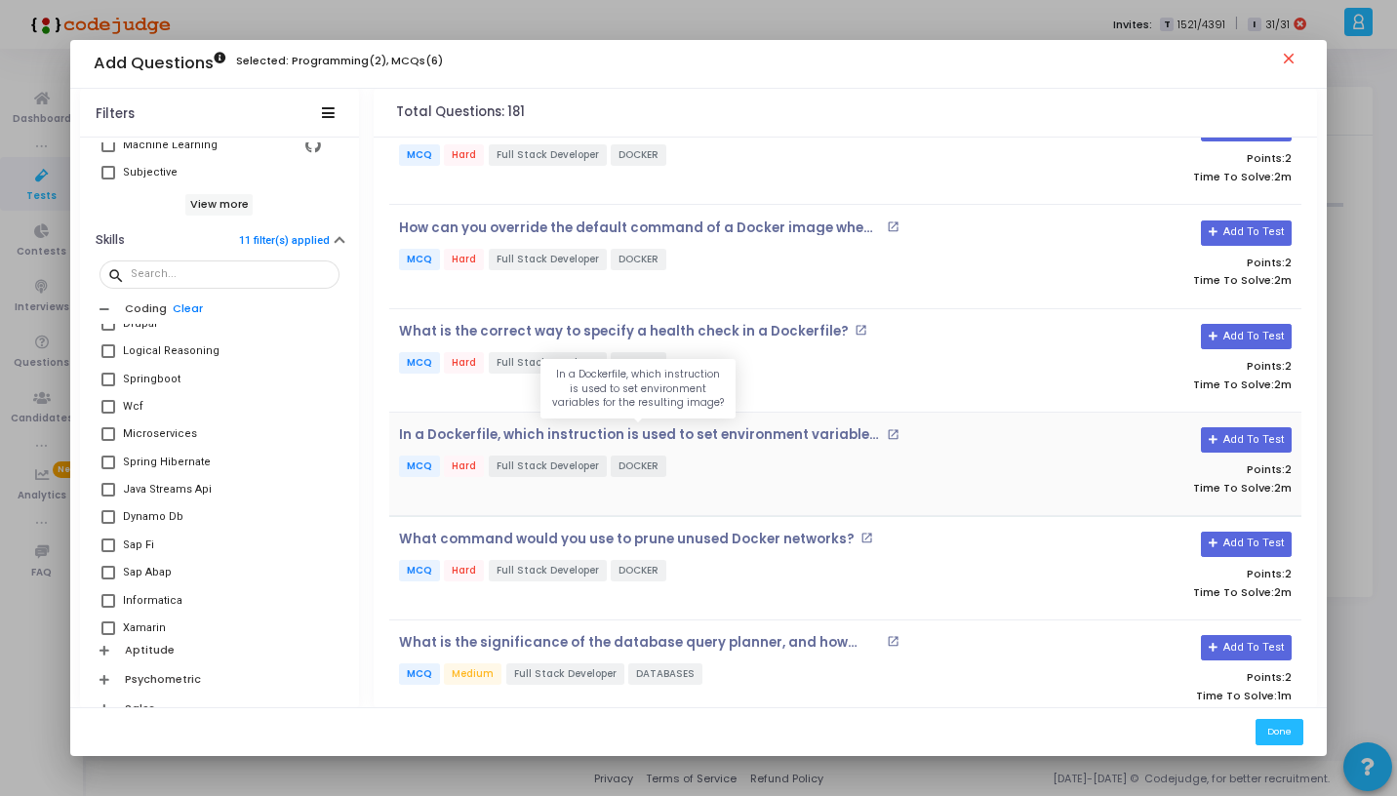
click at [743, 346] on div "What is the correct way to specify a health check in a Dockerfile? open_in_new …" at bounding box center [693, 360] width 608 height 73
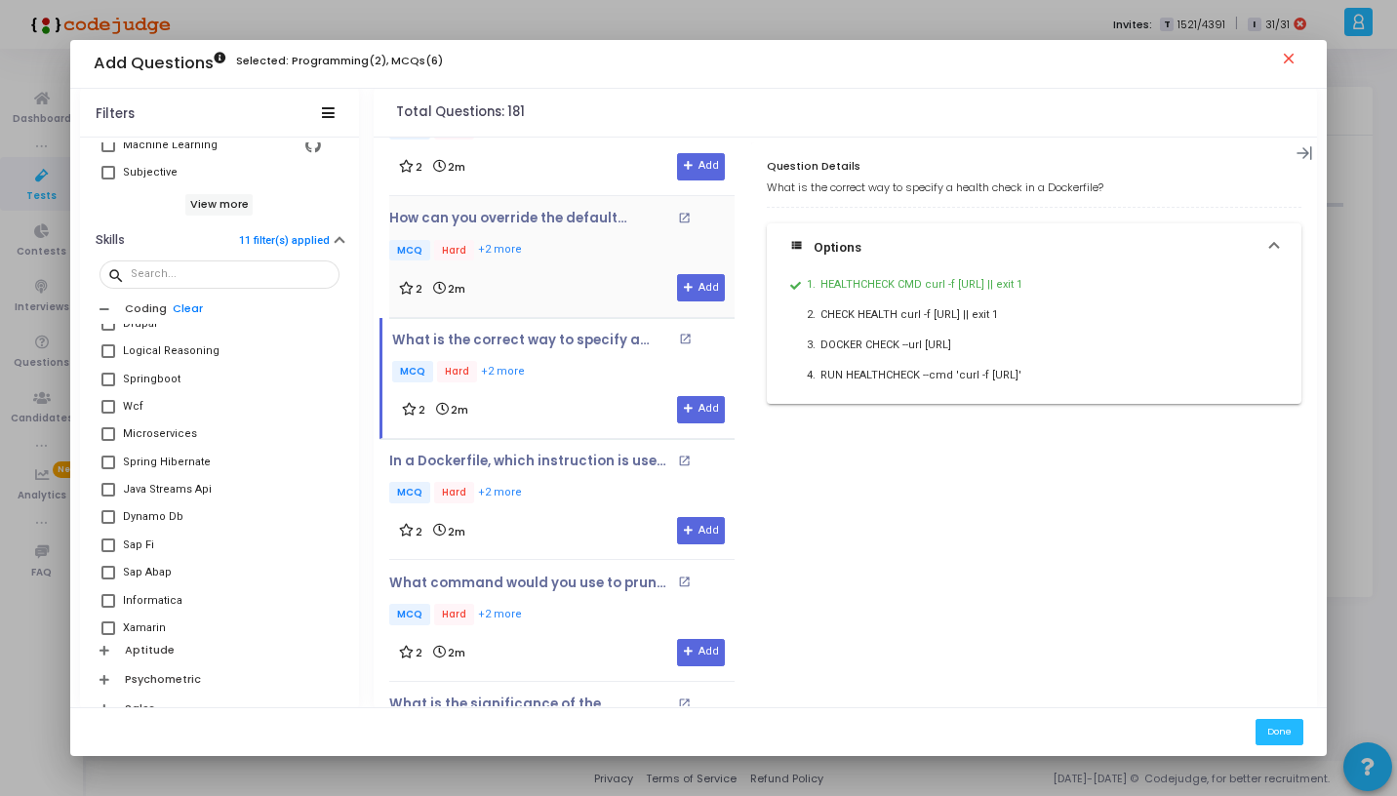
scroll to position [921, 0]
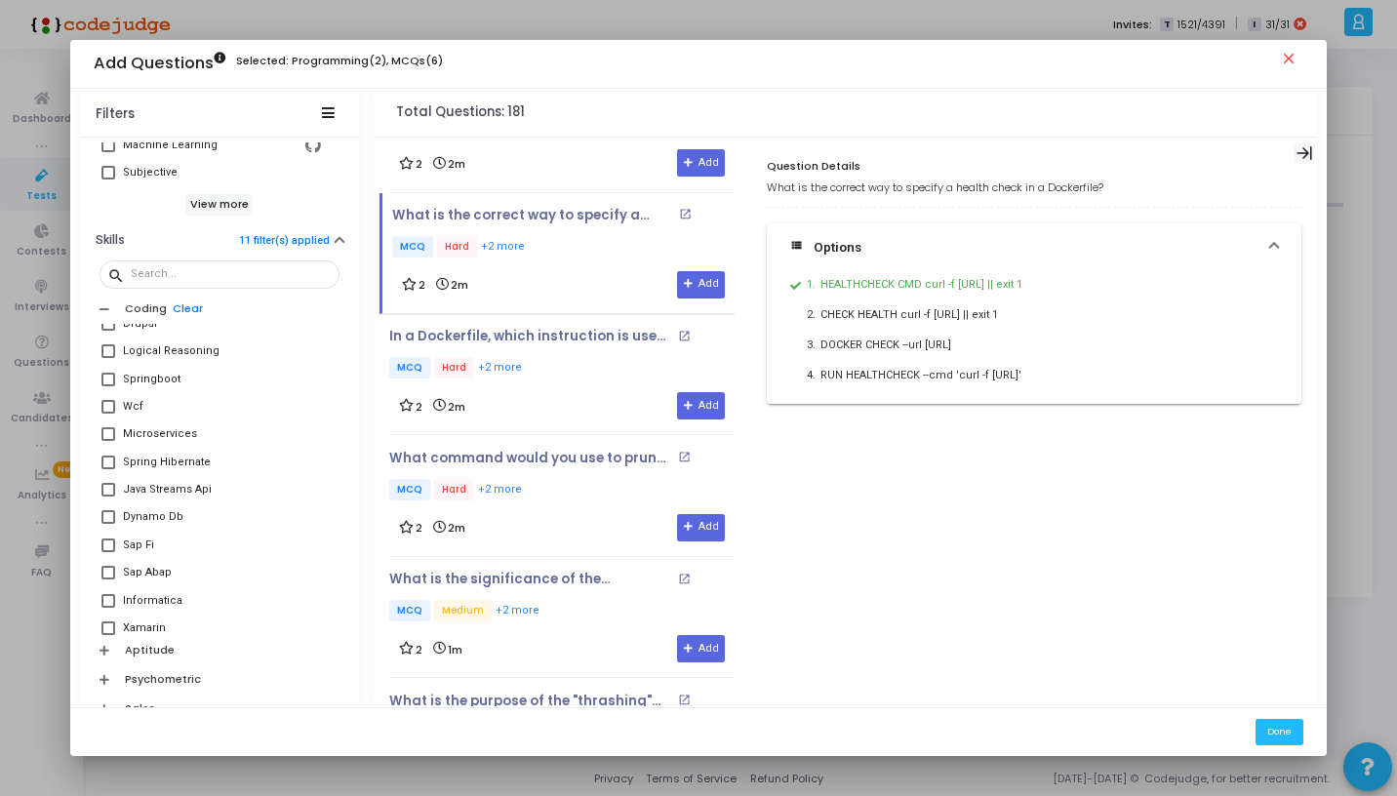
click at [1307, 150] on icon at bounding box center [1305, 153] width 16 height 14
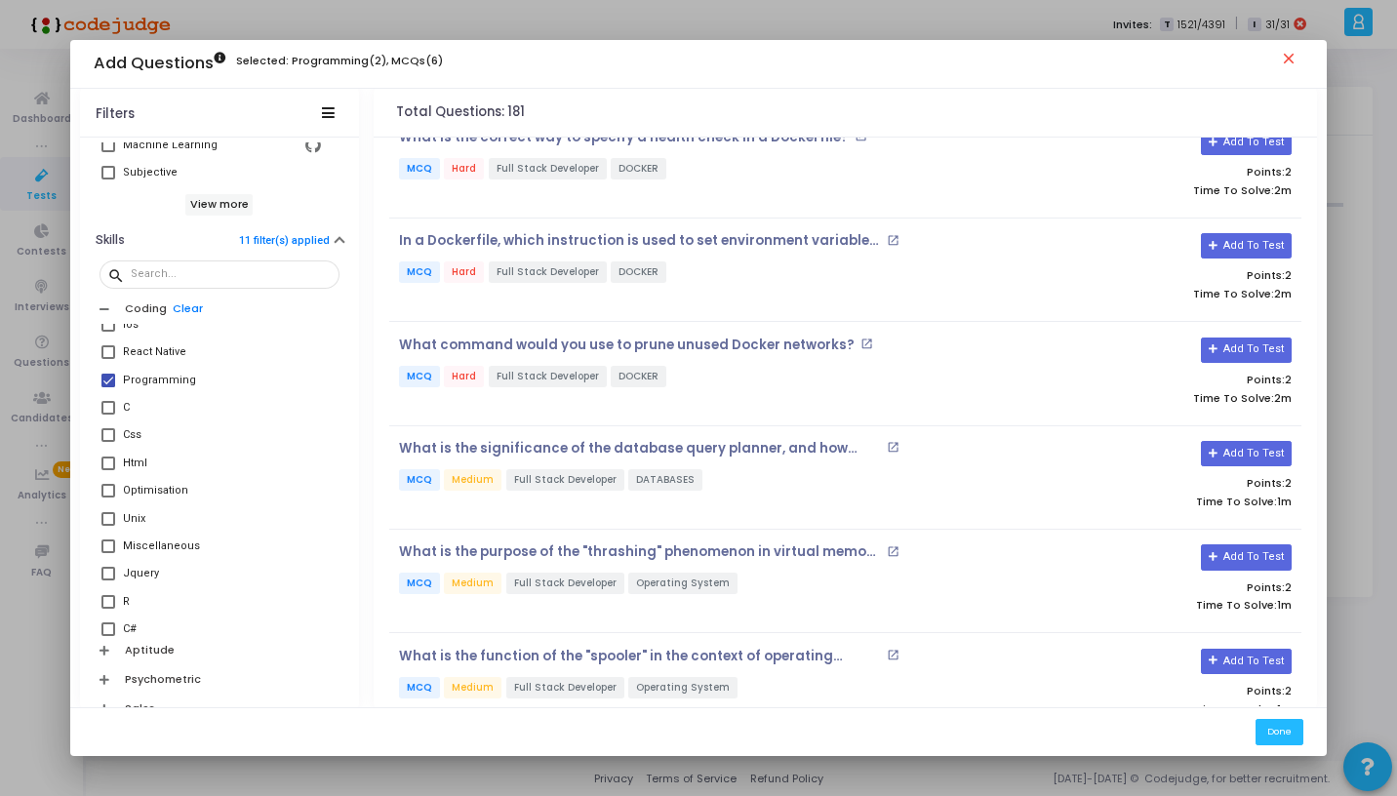
scroll to position [310, 0]
click at [110, 390] on span at bounding box center [108, 395] width 14 height 14
click at [108, 402] on input "Programming" at bounding box center [107, 402] width 1 height 1
checkbox input "false"
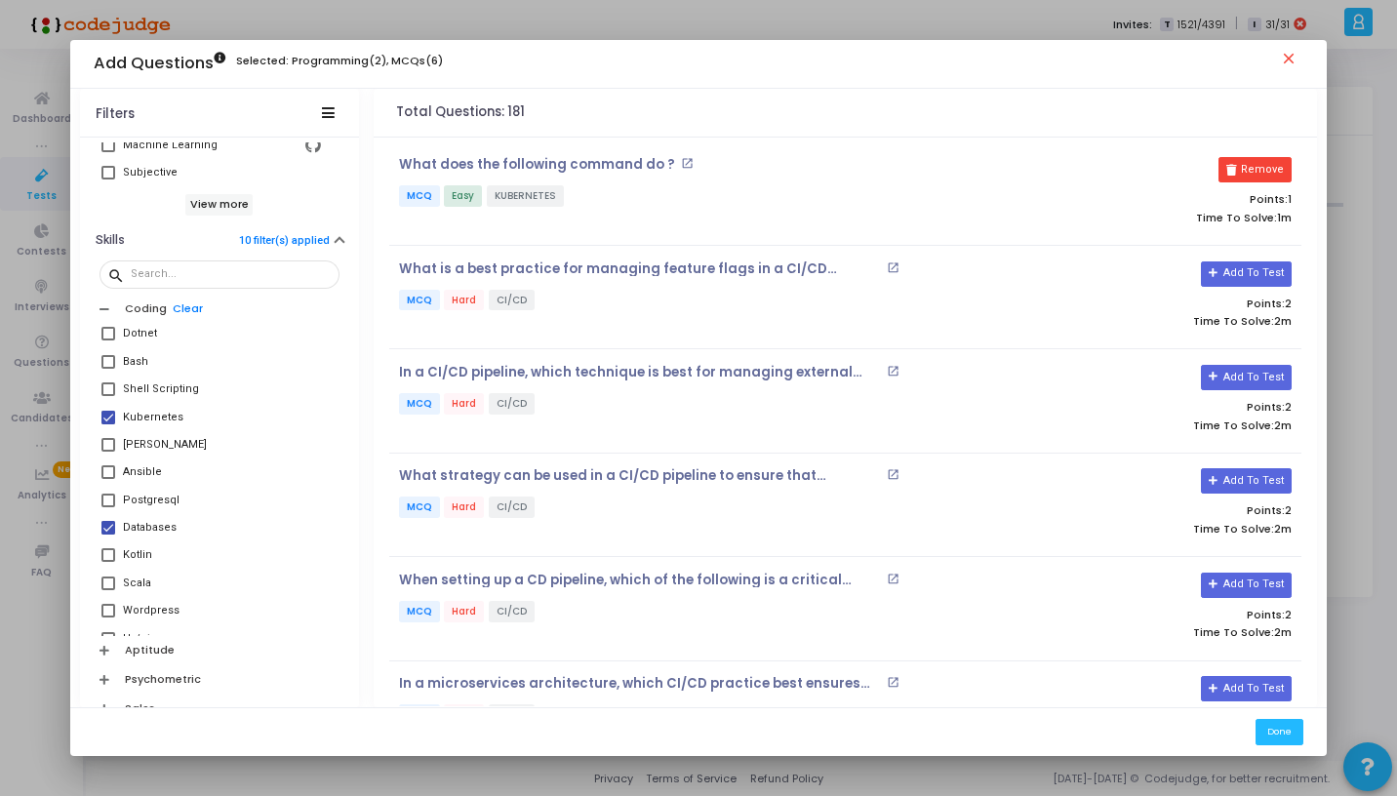
scroll to position [652, 0]
click at [106, 414] on span at bounding box center [108, 414] width 14 height 14
click at [107, 421] on input "Kubernetes" at bounding box center [107, 421] width 1 height 1
checkbox input "false"
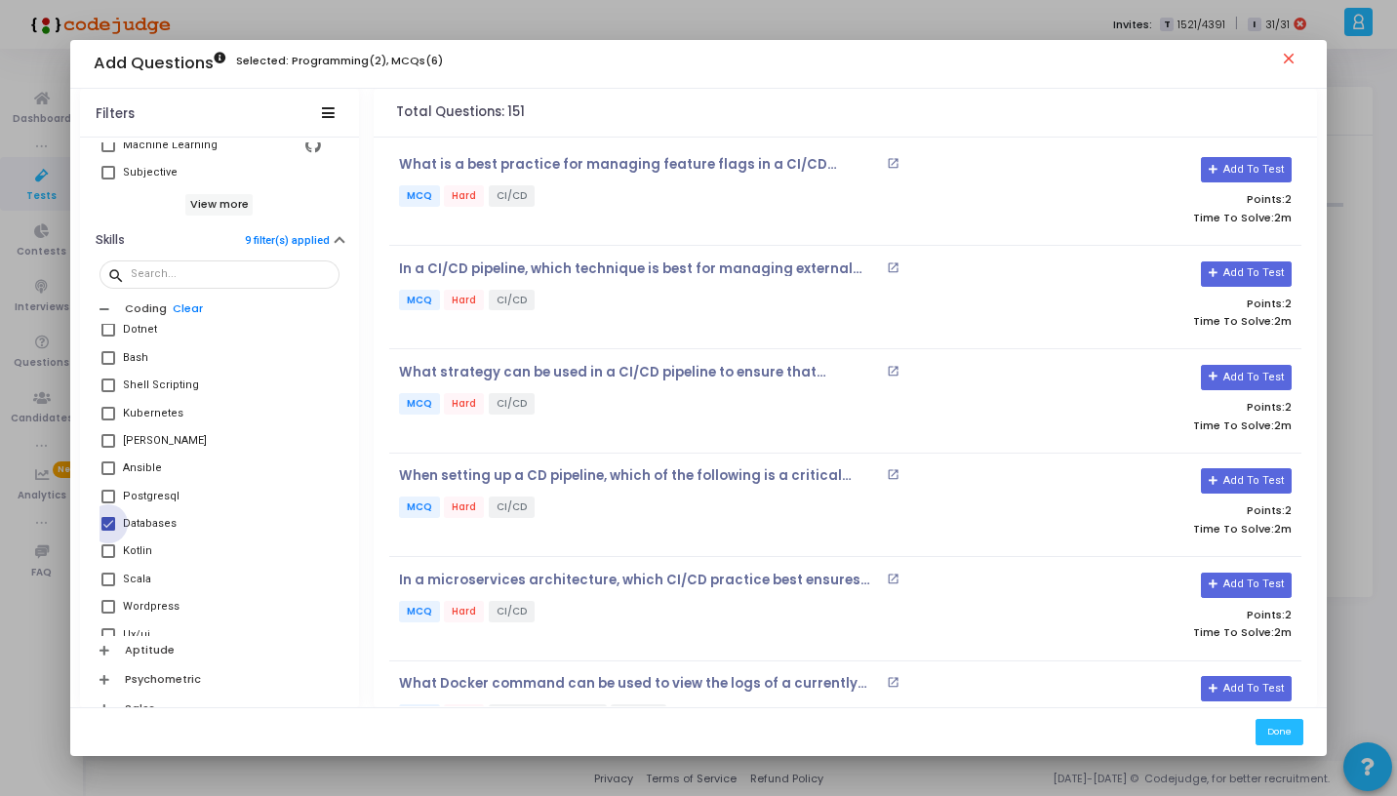
click at [112, 525] on span at bounding box center [108, 524] width 14 height 14
click at [108, 531] on input "Databases" at bounding box center [107, 531] width 1 height 1
checkbox input "false"
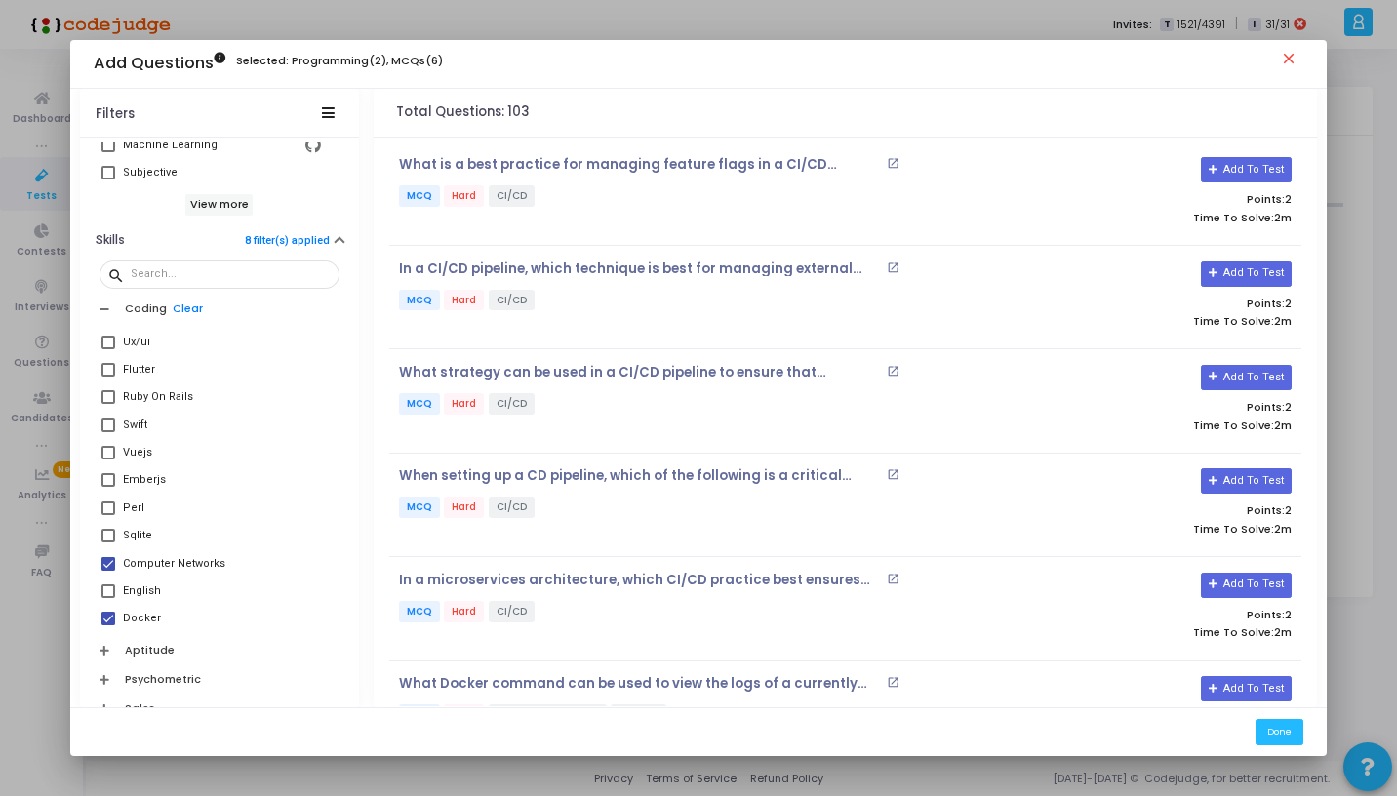
scroll to position [948, 0]
click at [110, 565] on span at bounding box center [108, 561] width 14 height 14
click at [108, 568] on input "Computer Networks" at bounding box center [107, 568] width 1 height 1
checkbox input "false"
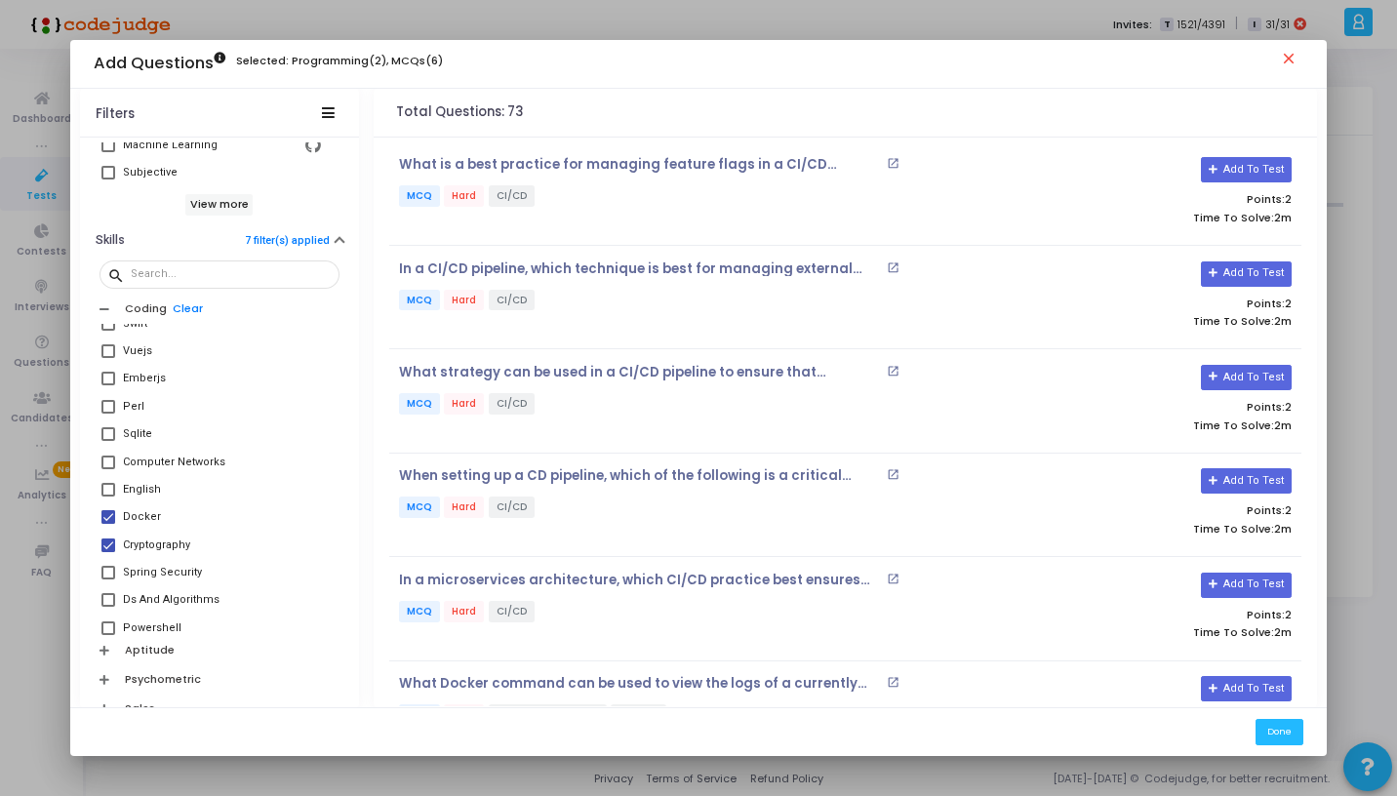
click at [107, 514] on span at bounding box center [108, 517] width 14 height 14
click at [107, 524] on input "Docker" at bounding box center [107, 524] width 1 height 1
checkbox input "false"
click at [111, 548] on span at bounding box center [108, 546] width 14 height 14
click at [108, 552] on input "Cryptography" at bounding box center [107, 552] width 1 height 1
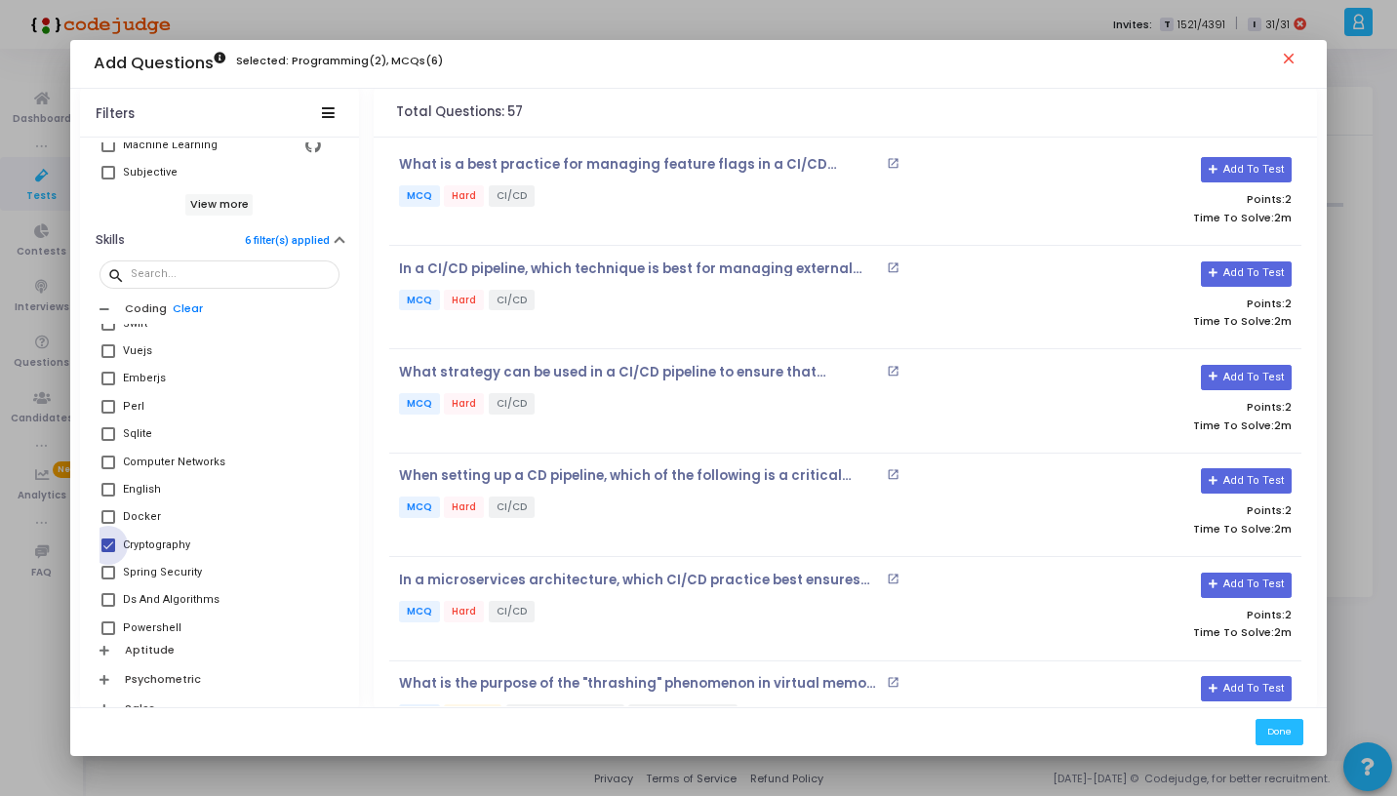
checkbox input "false"
click at [272, 254] on button "Skills 5 filter(s) applied" at bounding box center [219, 240] width 279 height 30
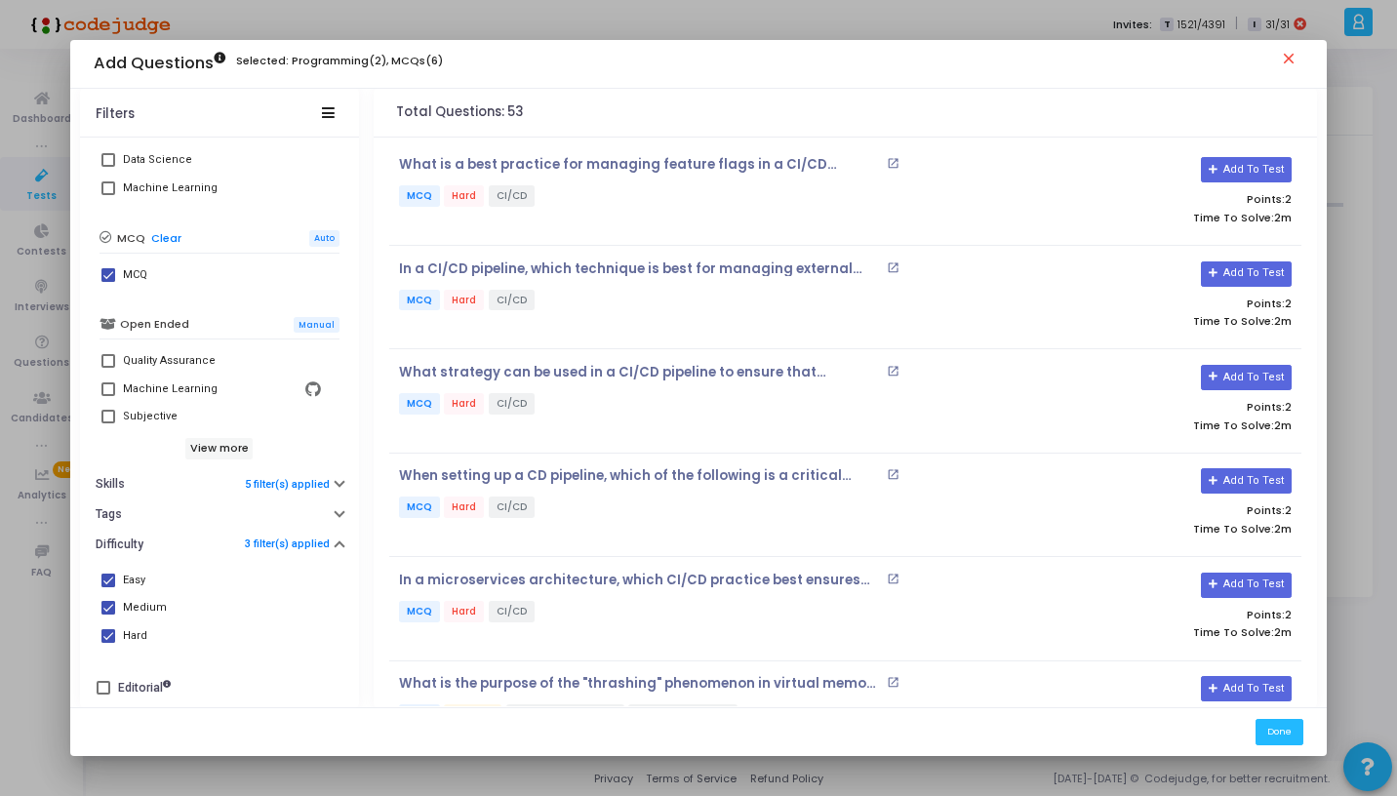
scroll to position [445, 0]
click at [277, 478] on link "5 filter(s) applied" at bounding box center [287, 484] width 85 height 13
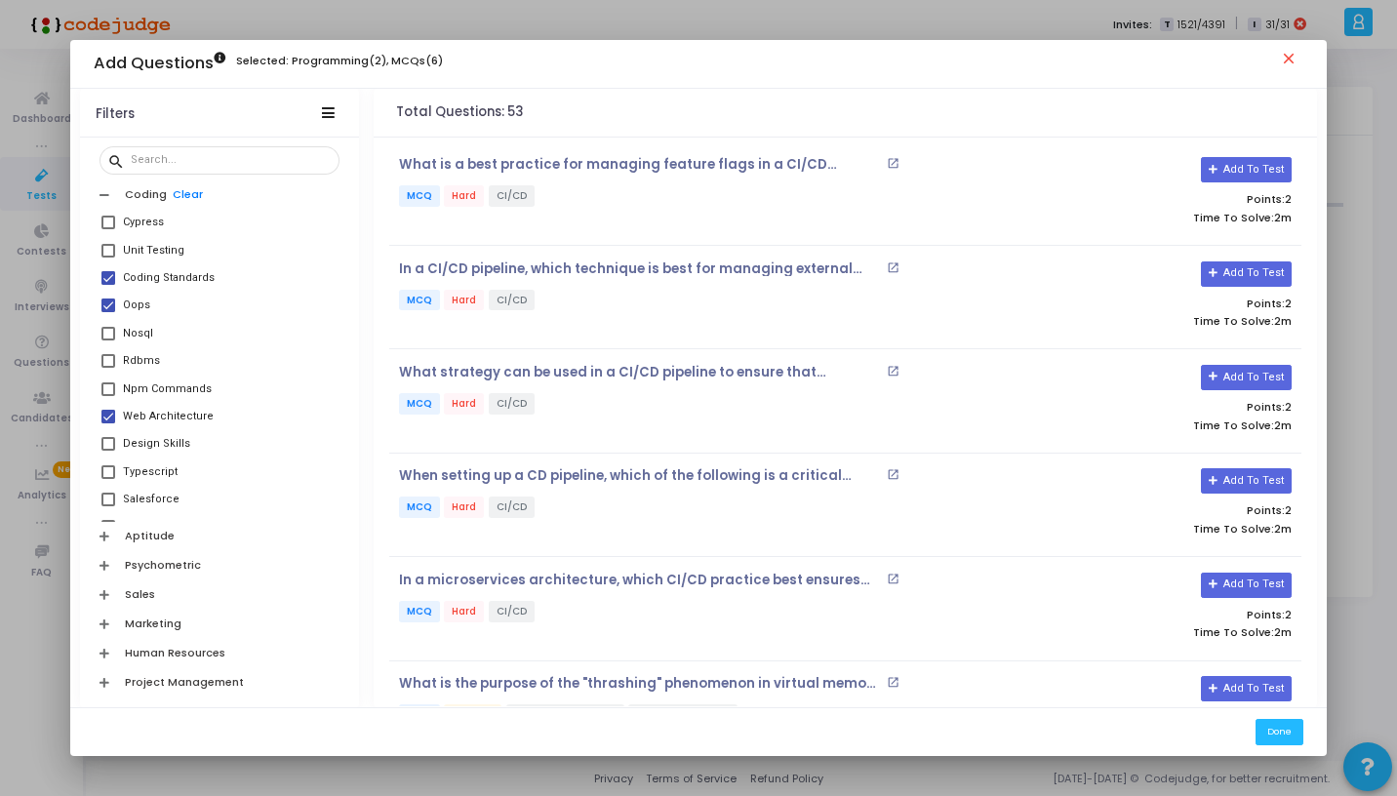
scroll to position [1448, 0]
click at [144, 277] on div "Coding Standards" at bounding box center [169, 277] width 92 height 23
click at [108, 285] on input "Coding Standards" at bounding box center [107, 285] width 1 height 1
checkbox input "false"
click at [137, 306] on div "Oops" at bounding box center [136, 305] width 27 height 23
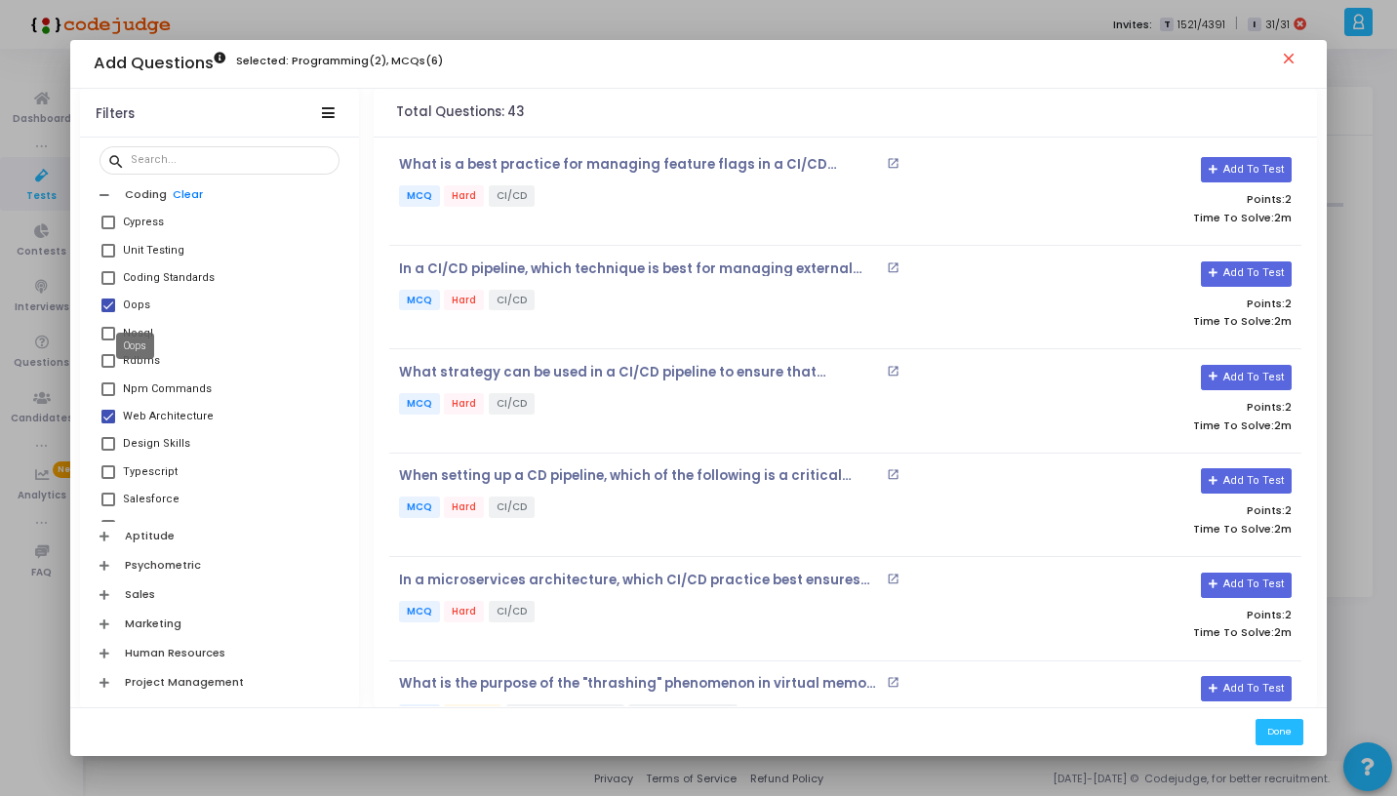
click at [108, 312] on input "Oops" at bounding box center [107, 312] width 1 height 1
checkbox input "false"
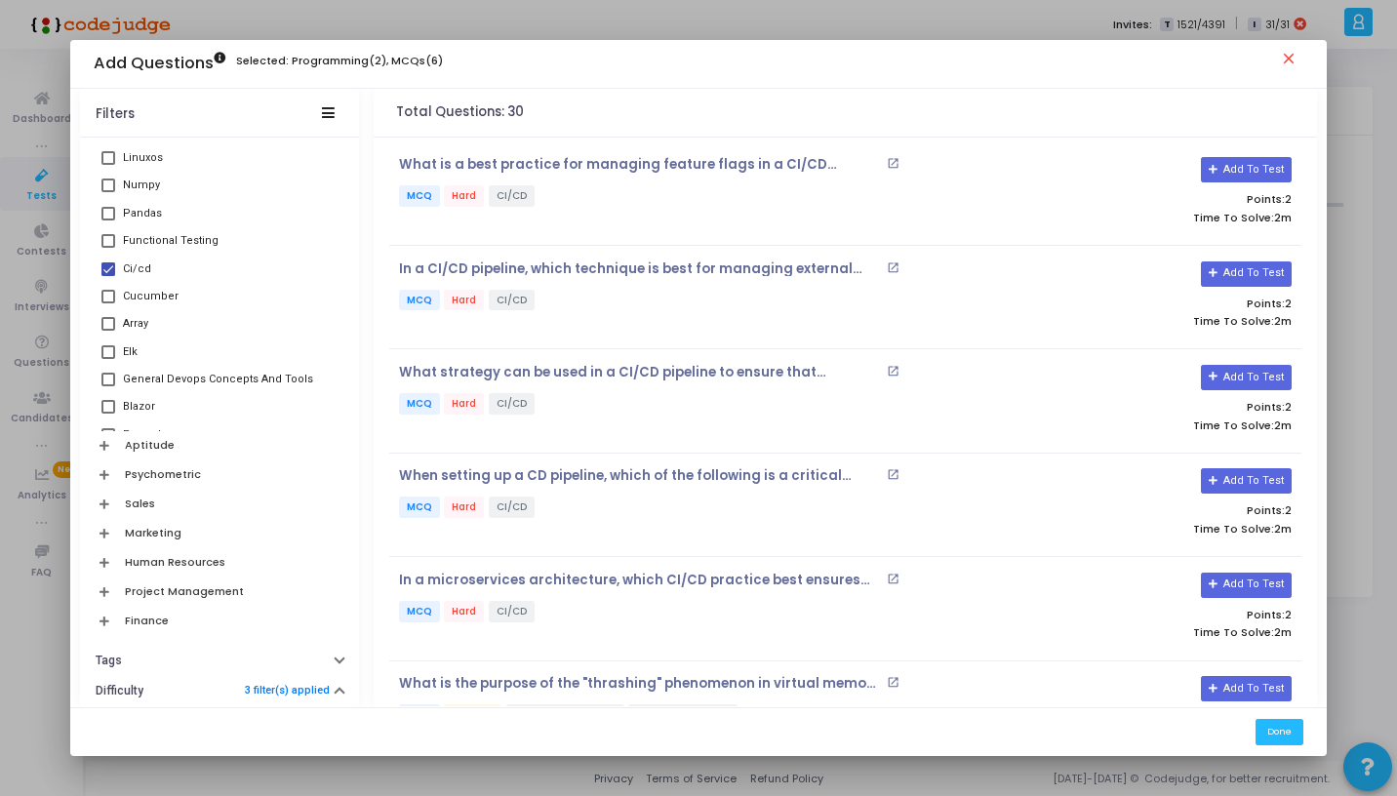
scroll to position [2783, 0]
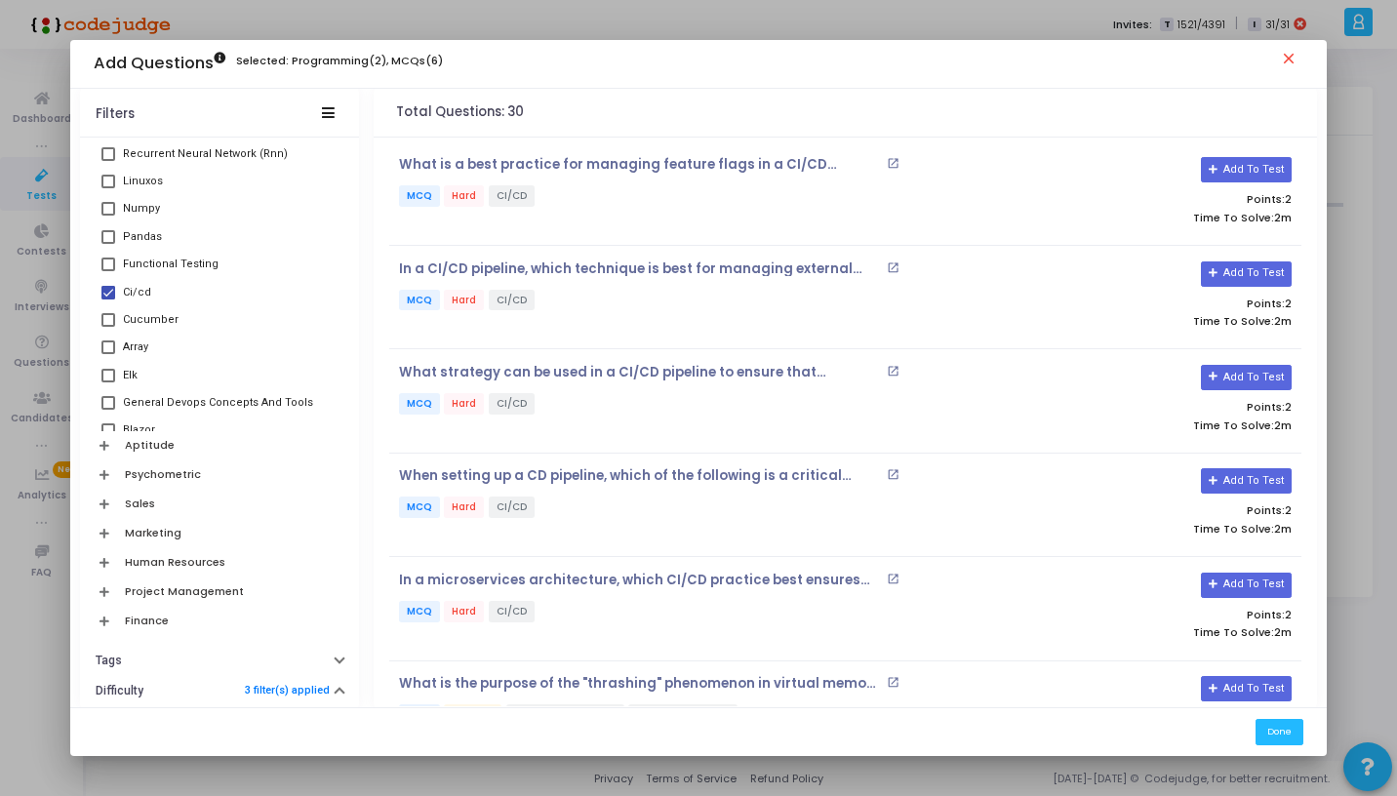
click at [108, 293] on span at bounding box center [108, 293] width 14 height 14
click at [108, 300] on input "Ci/cd" at bounding box center [107, 300] width 1 height 1
checkbox input "false"
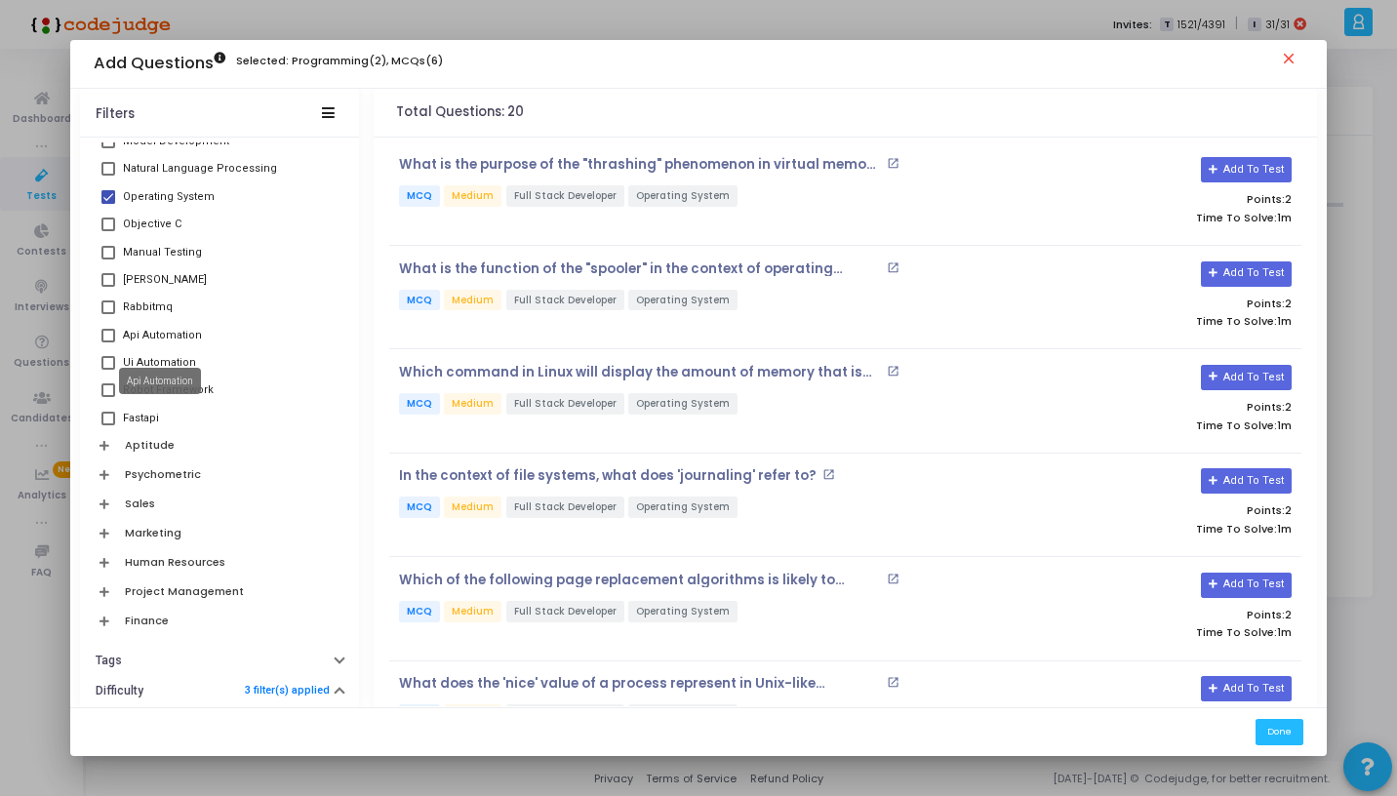
scroll to position [3455, 0]
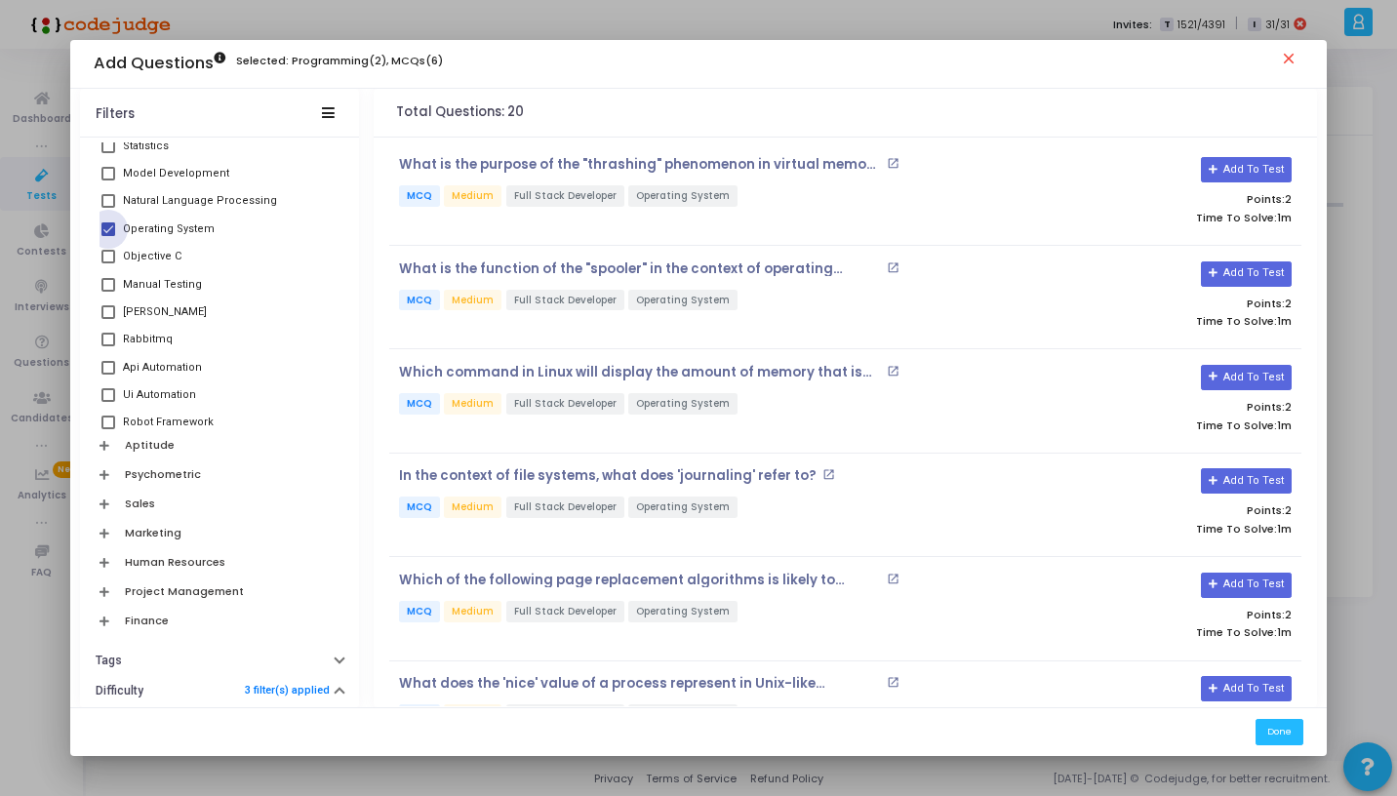
click at [102, 229] on span at bounding box center [108, 229] width 14 height 14
click at [107, 236] on input "Operating System" at bounding box center [107, 236] width 1 height 1
checkbox input "false"
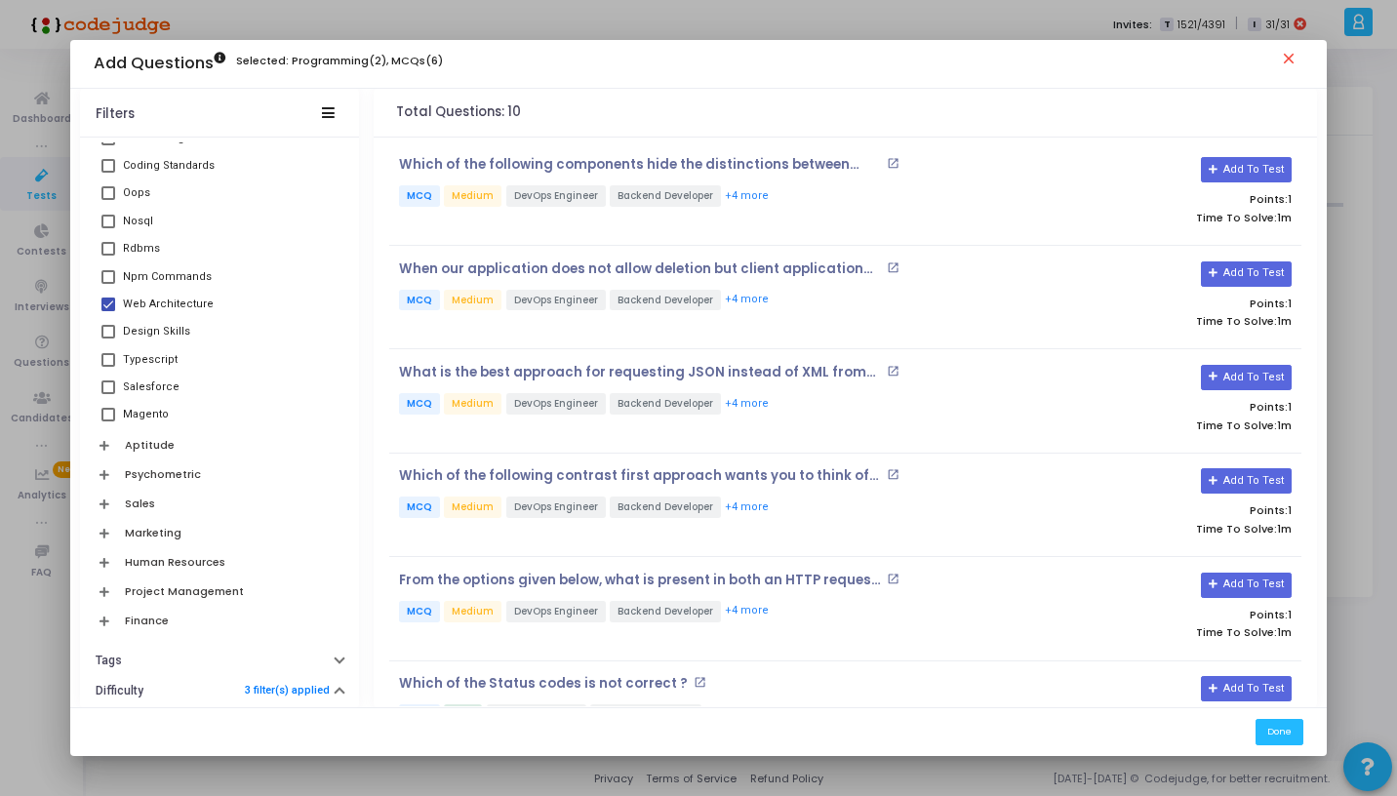
scroll to position [1459, 0]
click at [438, 251] on div "When our application does not allow deletion but client application attempted t…" at bounding box center [845, 297] width 912 height 103
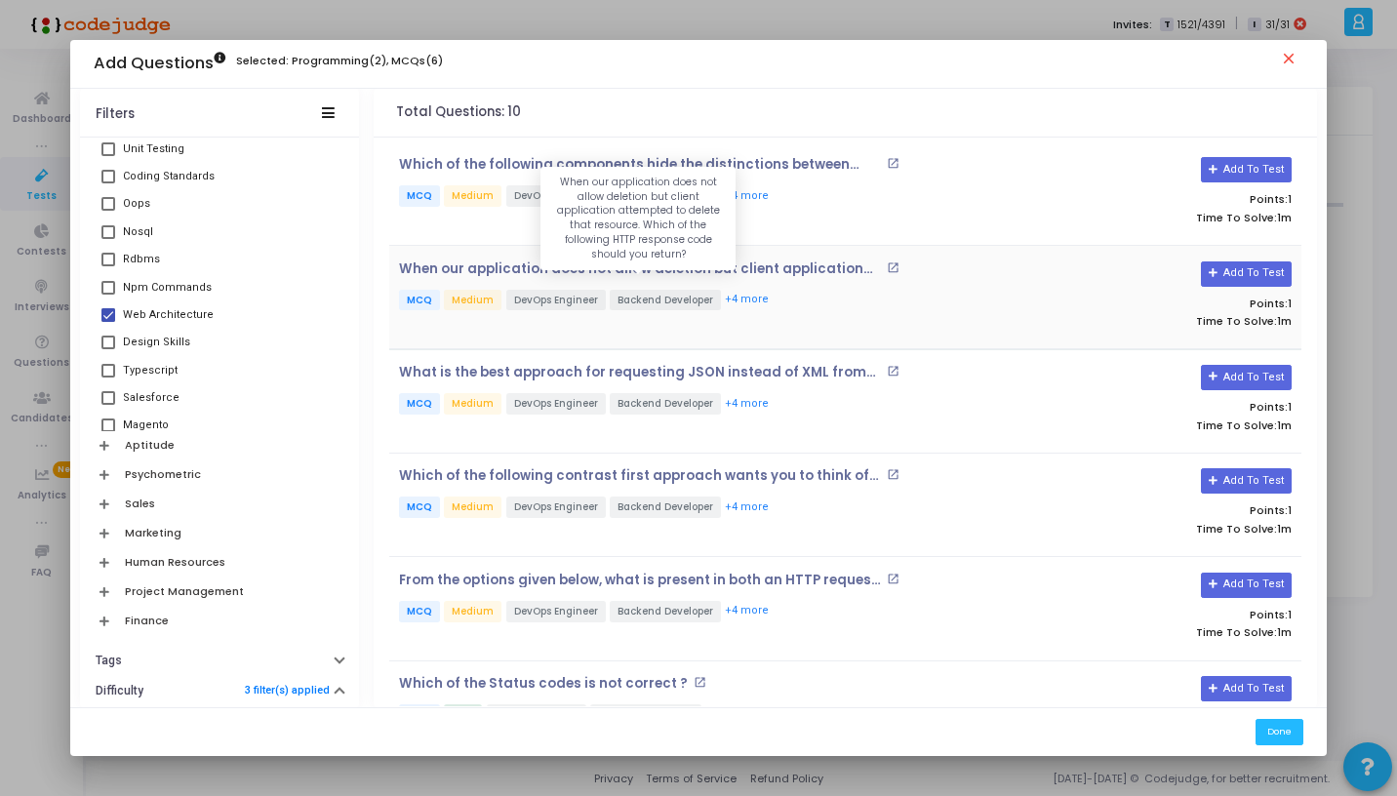
click at [448, 273] on p "When our application does not allow deletion but client application attempted t…" at bounding box center [640, 270] width 483 height 16
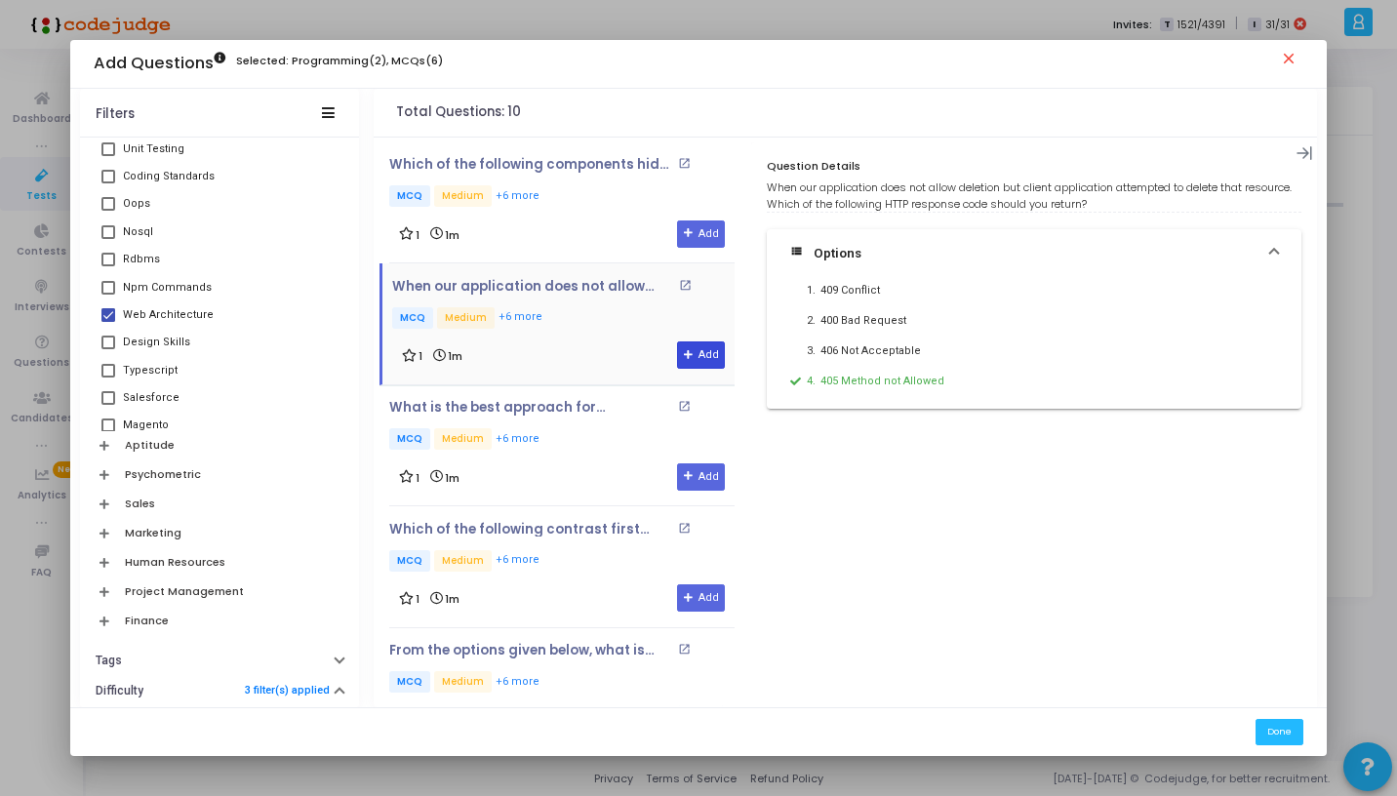
click at [693, 343] on button "Add" at bounding box center [701, 355] width 48 height 27
click at [565, 485] on div "1 1m Add" at bounding box center [562, 477] width 326 height 27
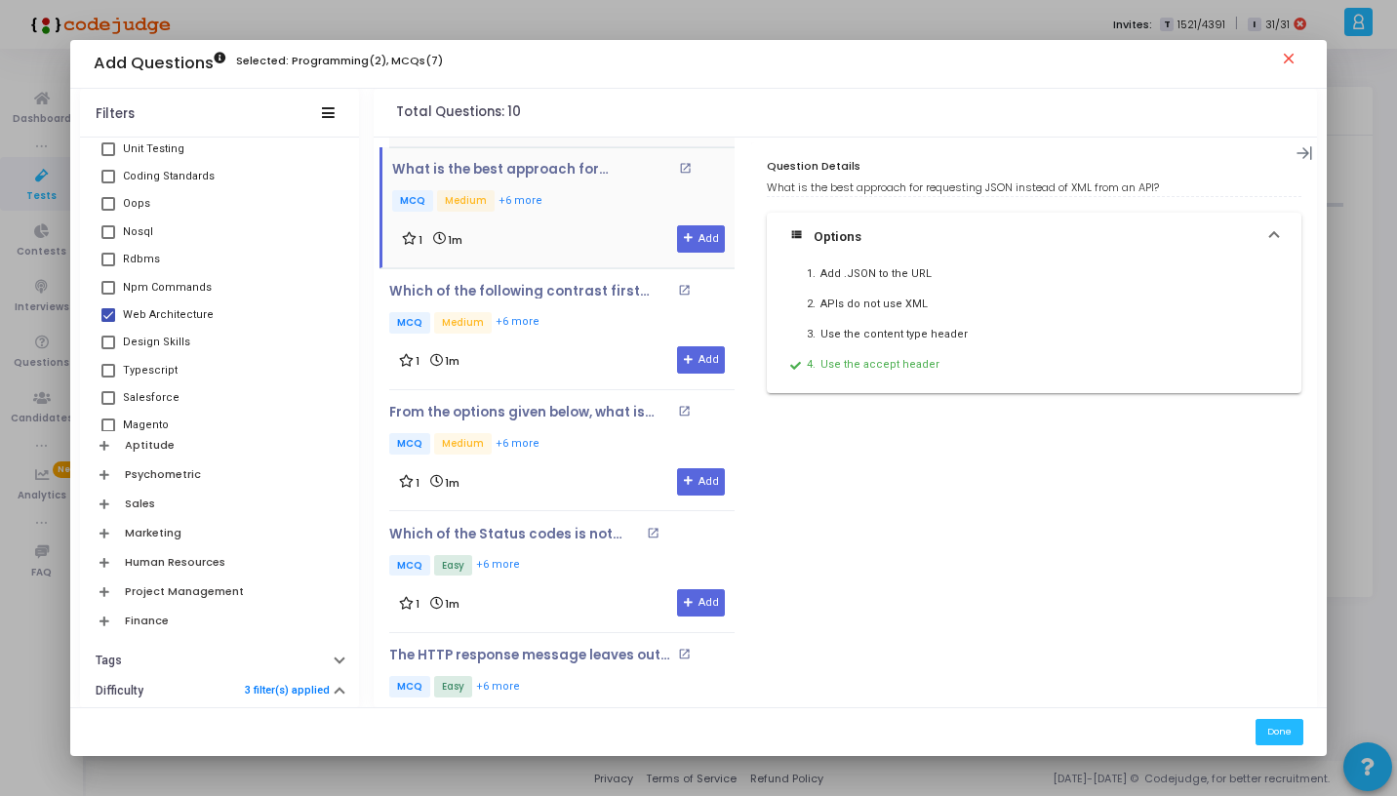
scroll to position [241, 0]
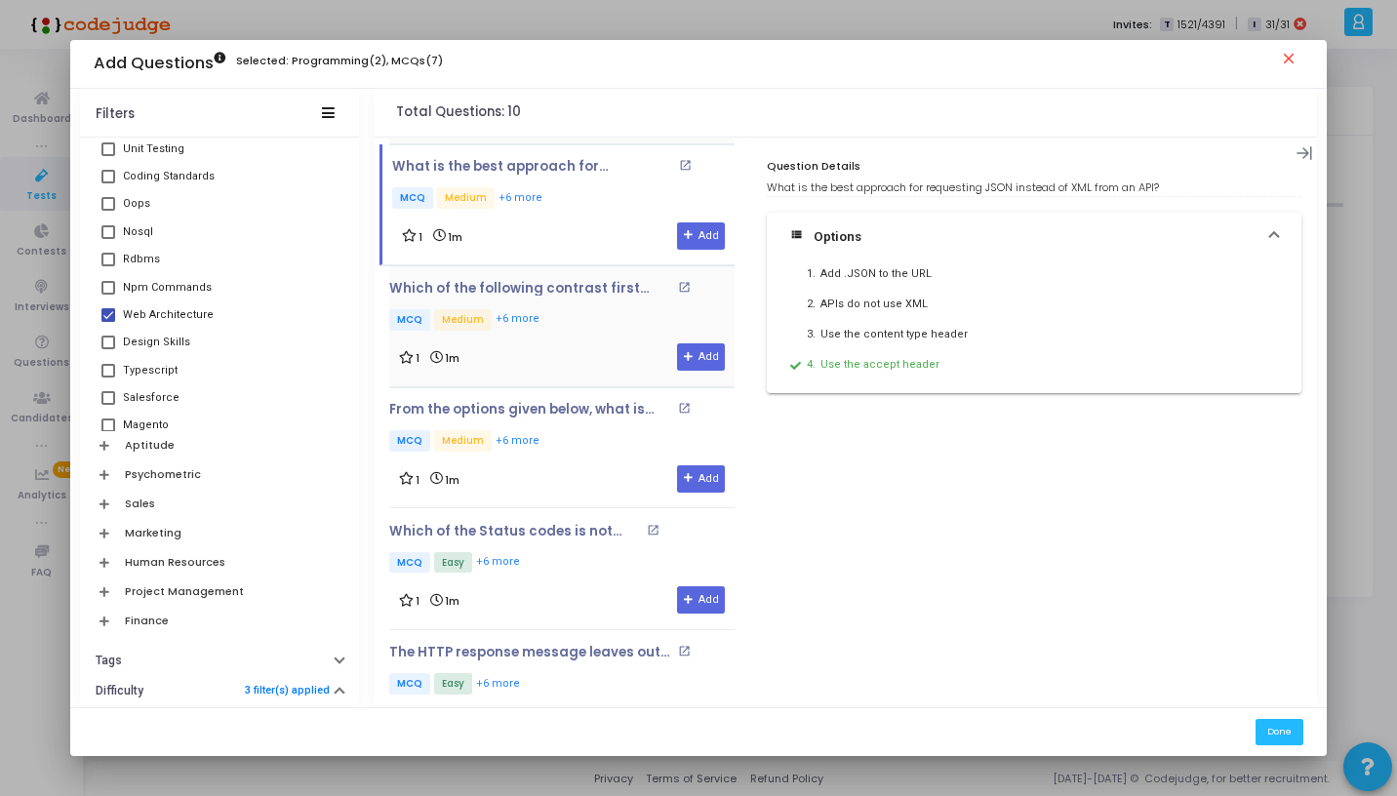
click at [571, 317] on p "MCQ Medium +6 more" at bounding box center [561, 321] width 345 height 24
click at [570, 465] on div "1 1m Add" at bounding box center [562, 478] width 326 height 27
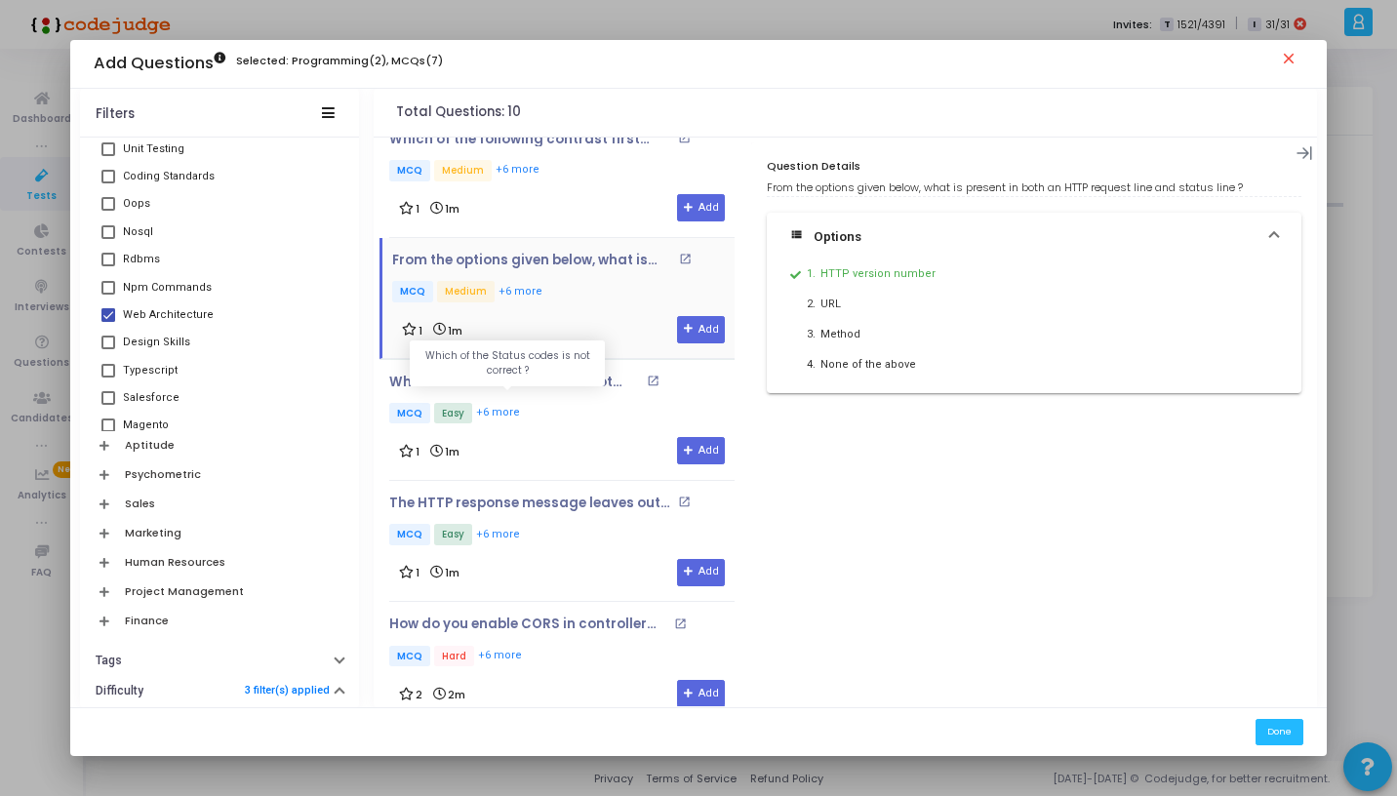
scroll to position [399, 0]
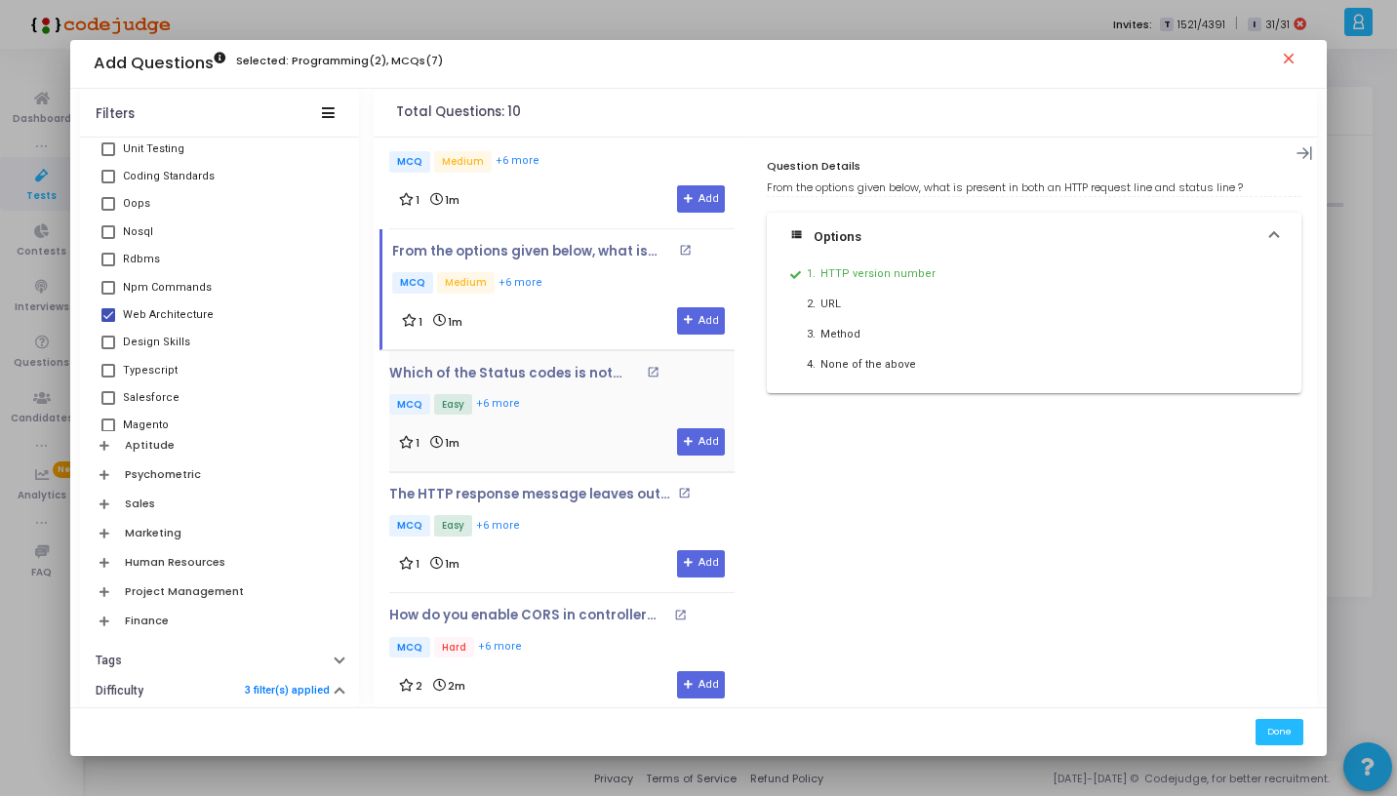
click at [566, 408] on p "MCQ Easy +6 more" at bounding box center [542, 406] width 307 height 24
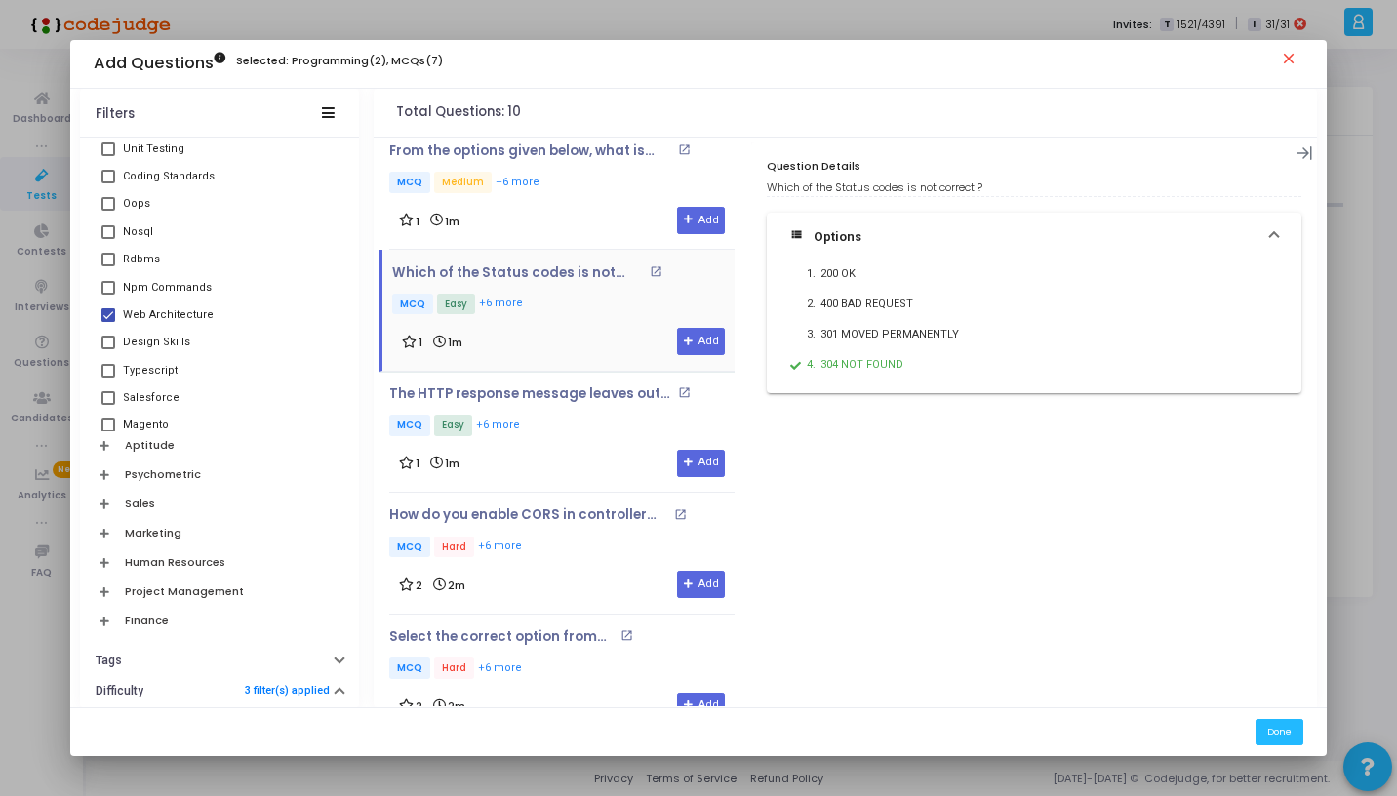
scroll to position [516, 0]
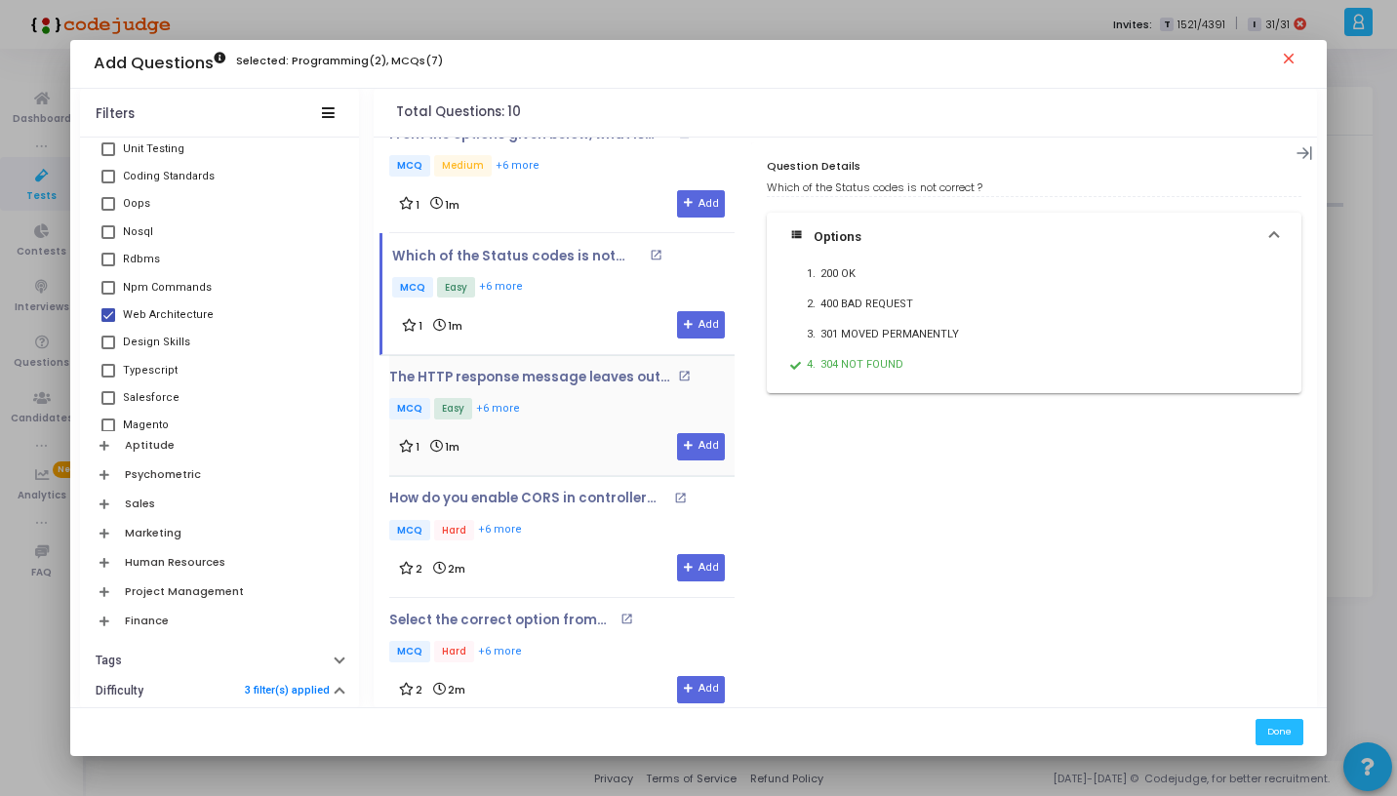
click at [567, 385] on div "The HTTP response message leaves out the request object when ___ method is used…" at bounding box center [561, 396] width 345 height 53
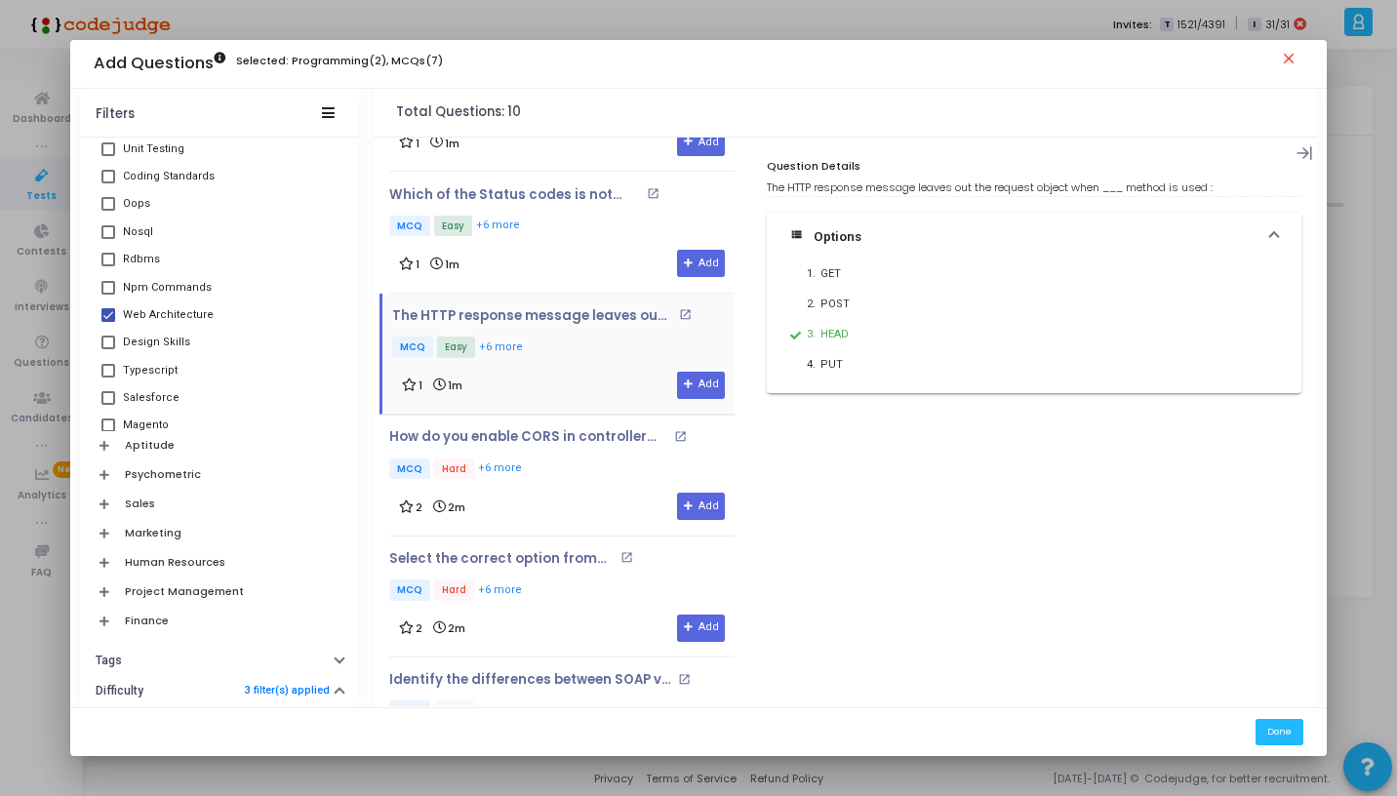
scroll to position [580, 0]
click at [618, 460] on p "MCQ Hard +6 more" at bounding box center [560, 469] width 342 height 24
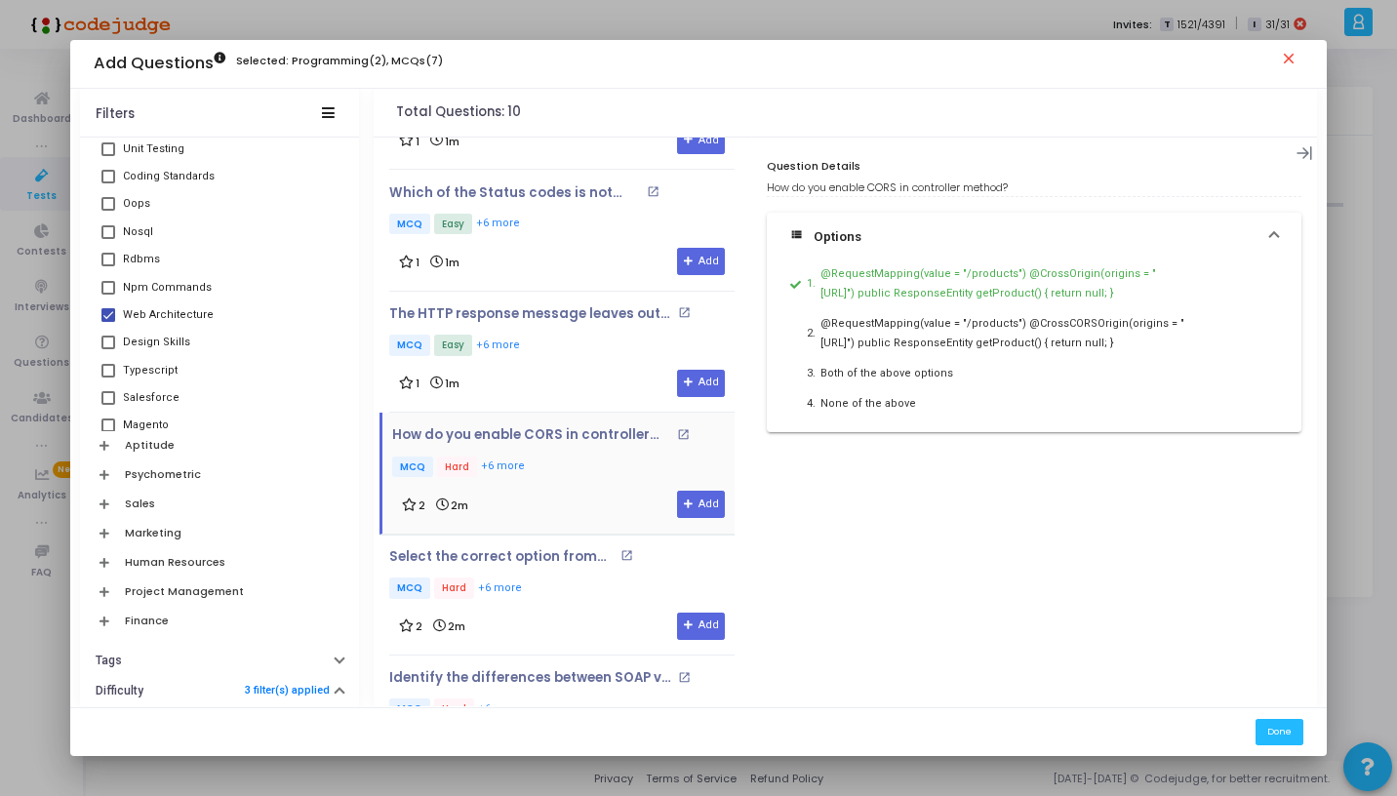
click at [621, 376] on div "1 1m Add" at bounding box center [562, 383] width 326 height 27
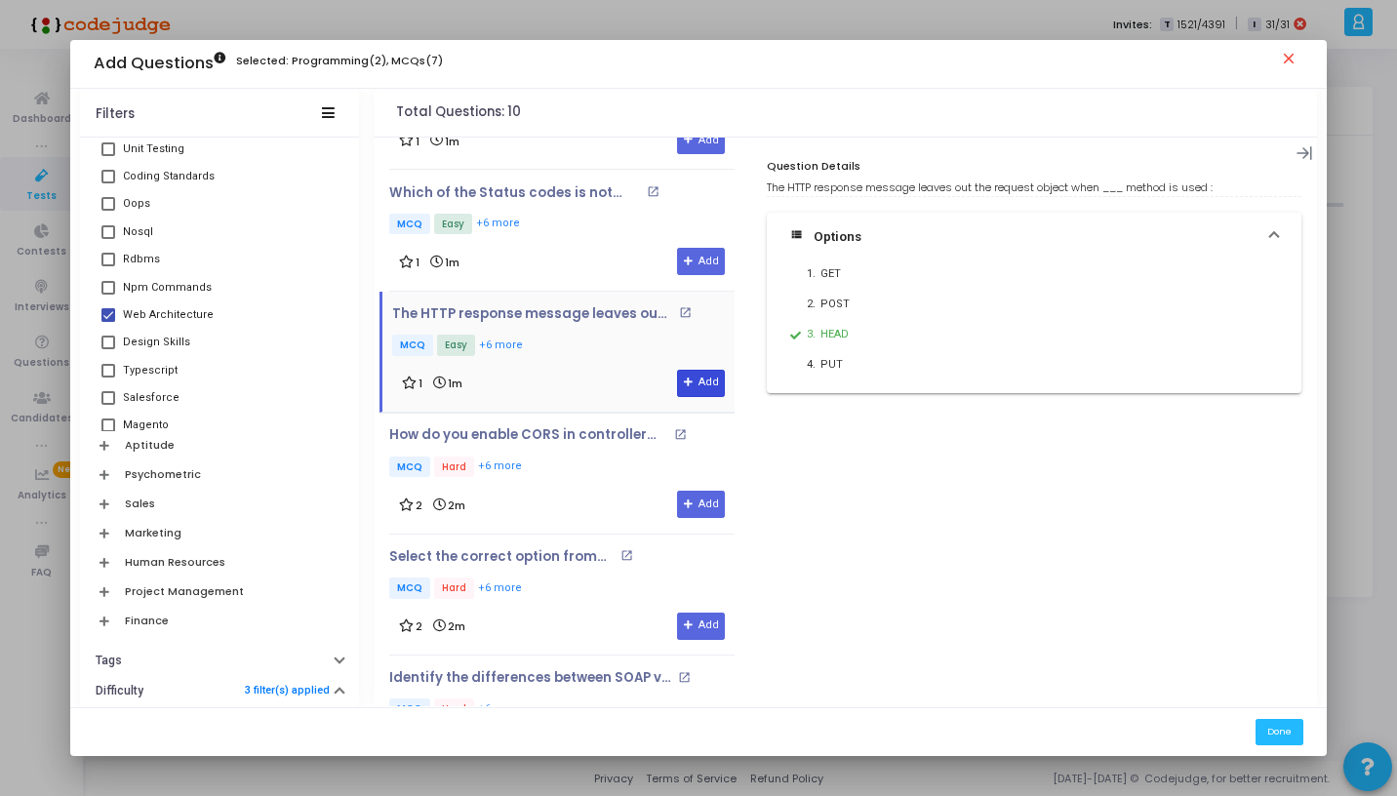
click at [684, 378] on icon at bounding box center [689, 383] width 11 height 11
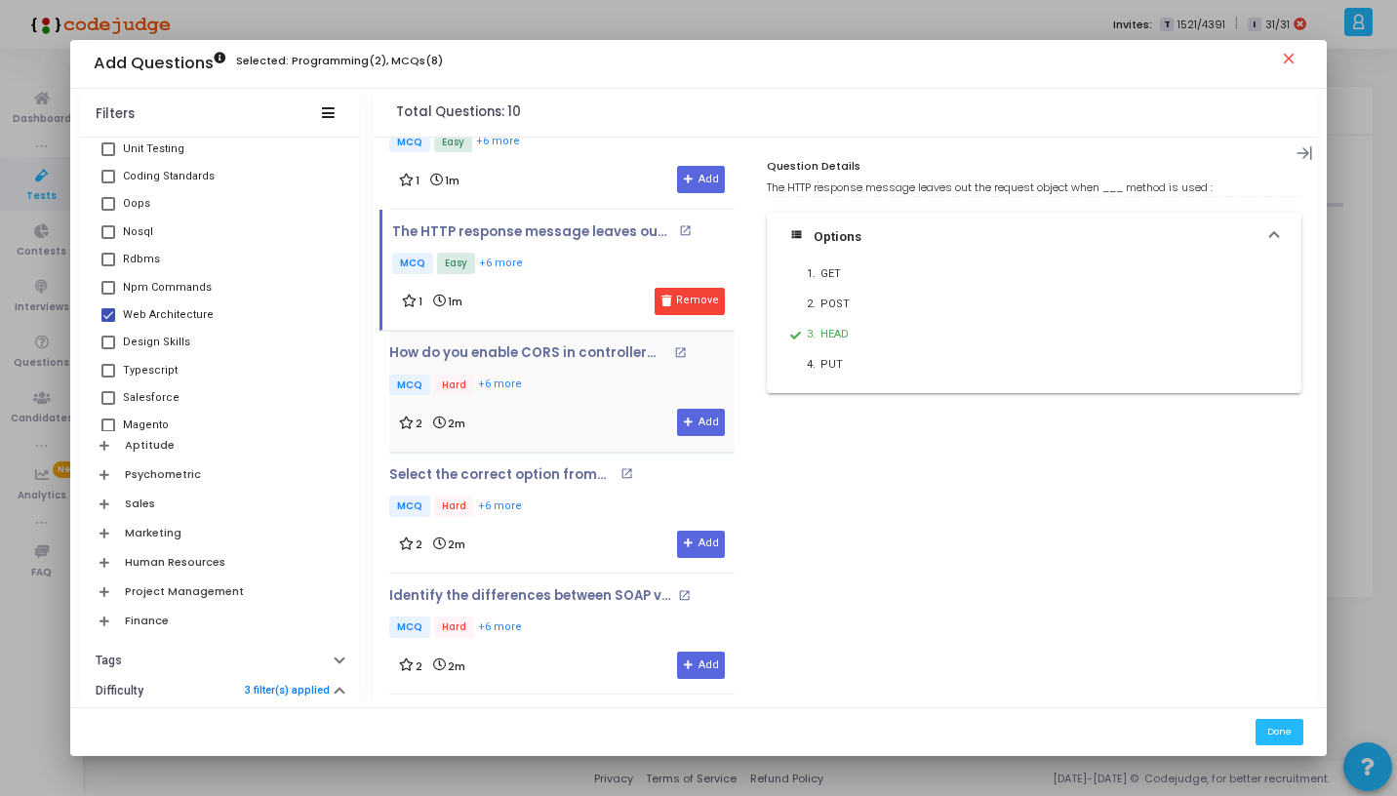
click at [581, 383] on p "MCQ Hard +6 more" at bounding box center [560, 387] width 342 height 24
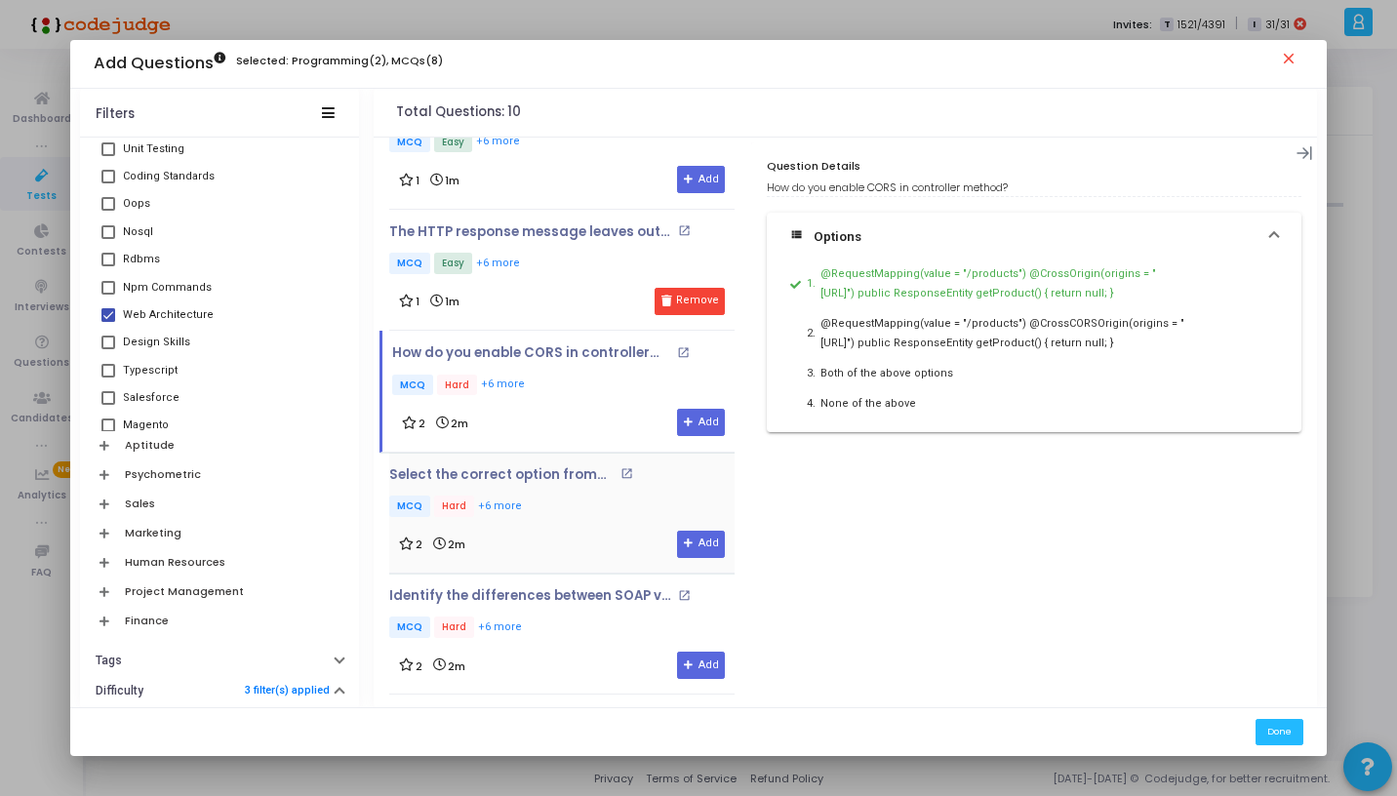
click at [593, 516] on div "Select the correct option from below : open_in_new MCQ Hard +6 more 2 2m Add" at bounding box center [561, 512] width 345 height 91
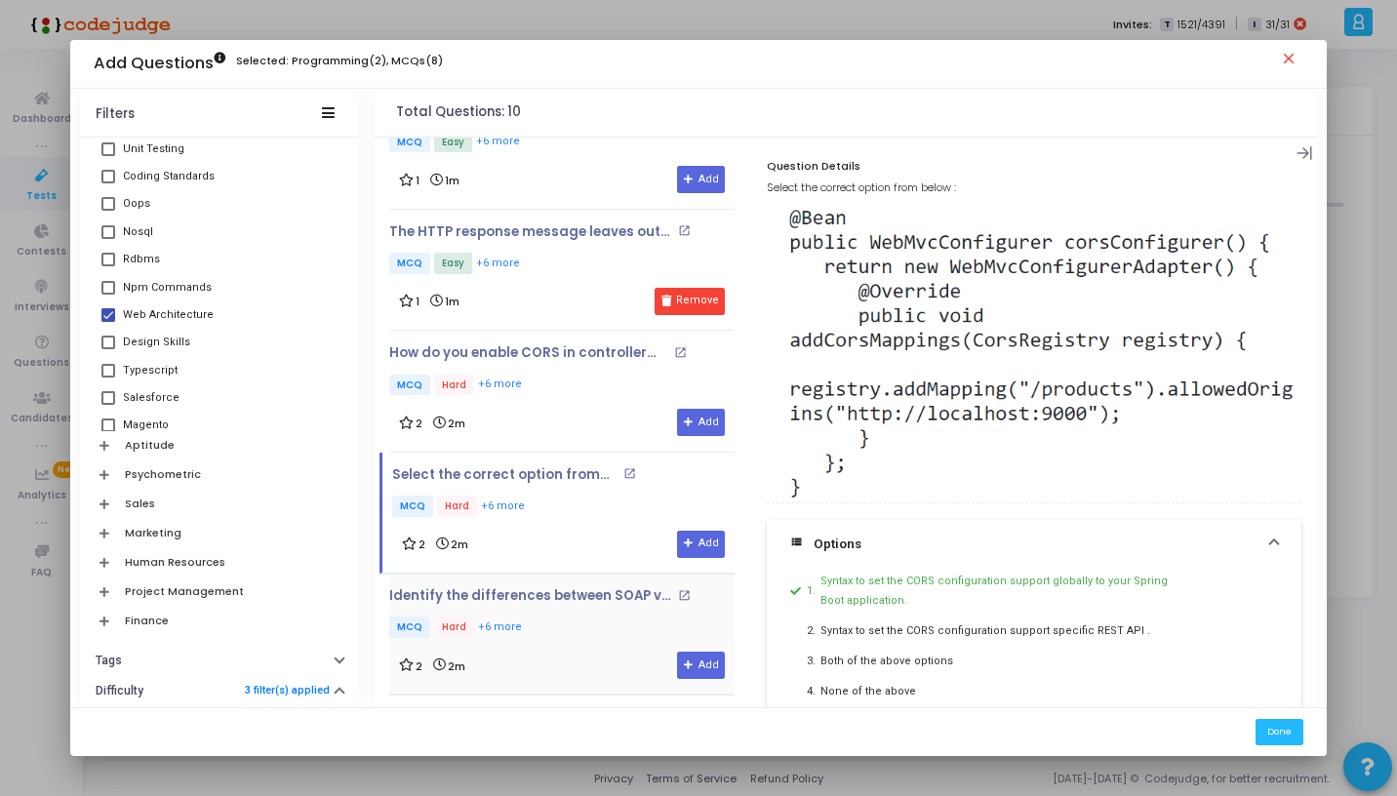
click at [559, 634] on p "MCQ Hard +6 more" at bounding box center [561, 629] width 345 height 24
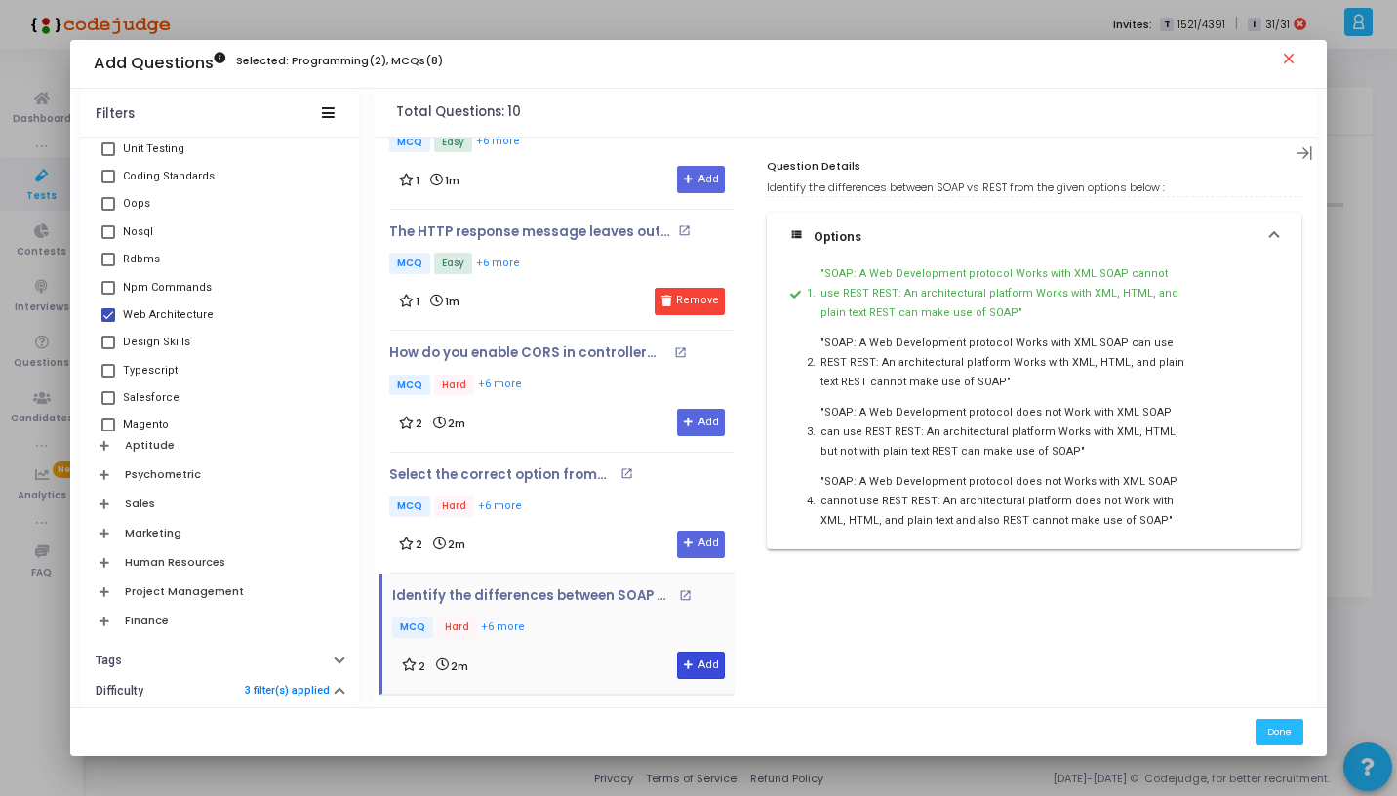
click at [684, 665] on icon at bounding box center [689, 666] width 11 height 11
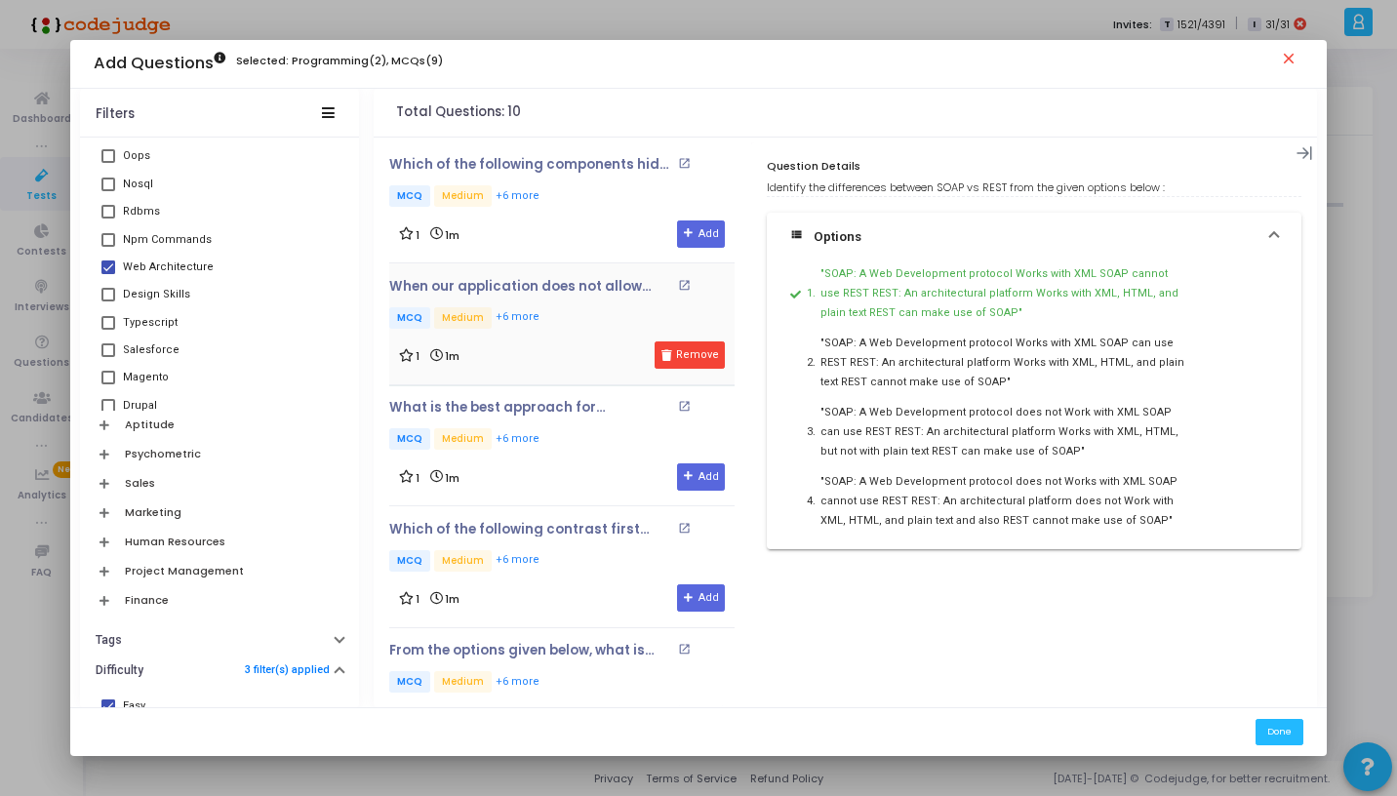
scroll to position [1485, 0]
click at [106, 271] on mat-tooltip-component "Npm Commands" at bounding box center [164, 280] width 118 height 54
click at [112, 272] on span at bounding box center [108, 269] width 14 height 14
click at [108, 275] on input "Web Architecture" at bounding box center [107, 275] width 1 height 1
checkbox input "false"
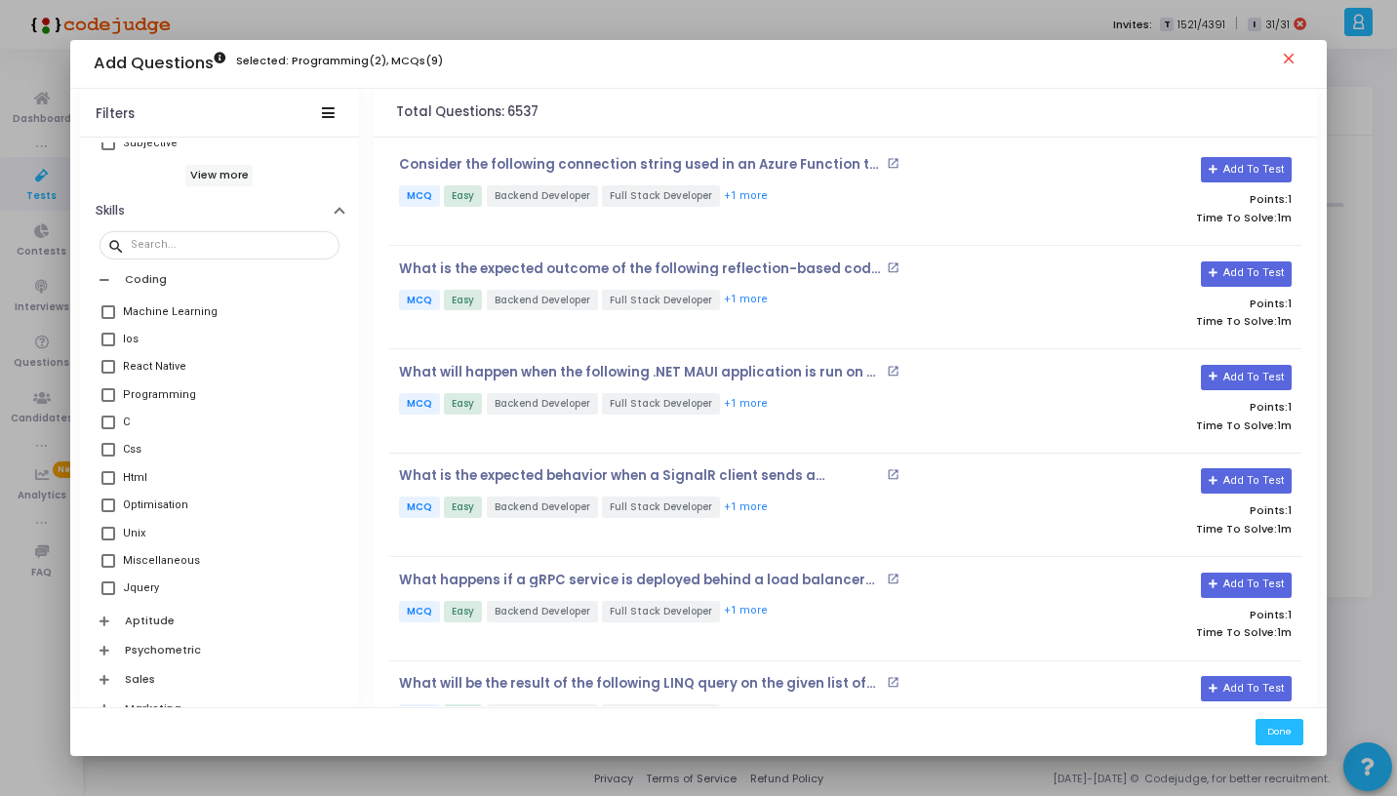
scroll to position [287, 0]
click at [108, 393] on span at bounding box center [108, 390] width 14 height 14
click at [108, 396] on input "Programming" at bounding box center [107, 396] width 1 height 1
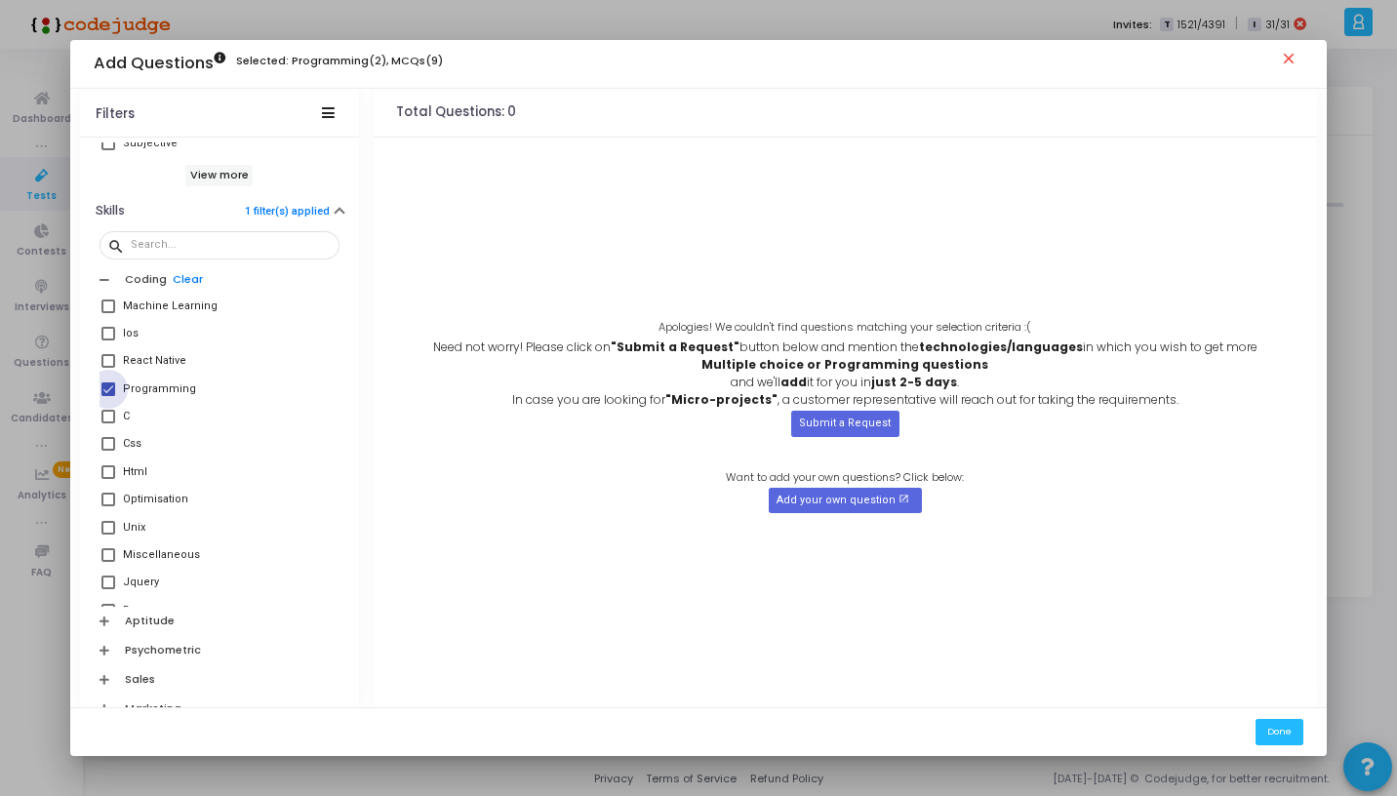
click at [108, 393] on span at bounding box center [108, 390] width 14 height 14
click at [108, 396] on input "Programming" at bounding box center [107, 396] width 1 height 1
checkbox input "false"
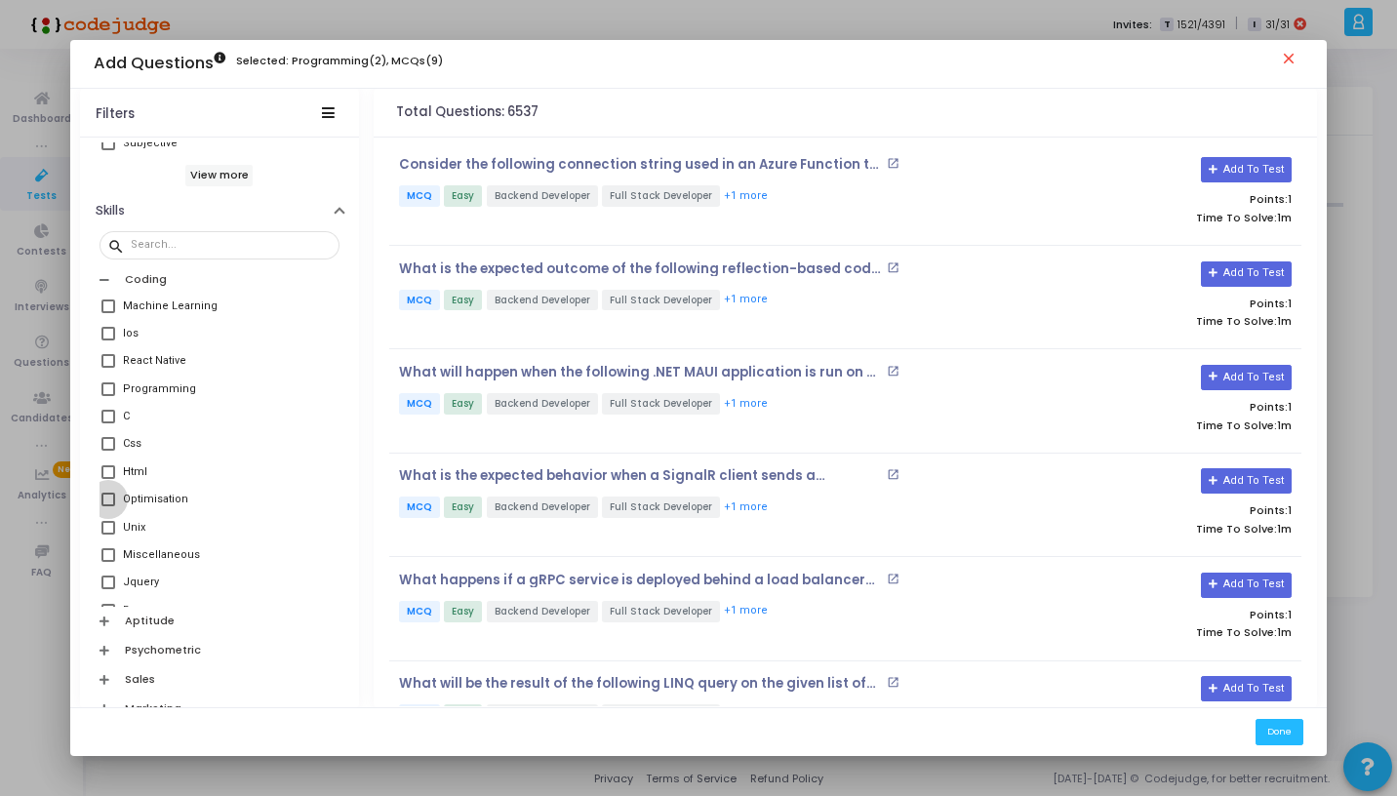
click at [111, 496] on span at bounding box center [108, 500] width 14 height 14
click at [108, 506] on input "Optimisation" at bounding box center [107, 506] width 1 height 1
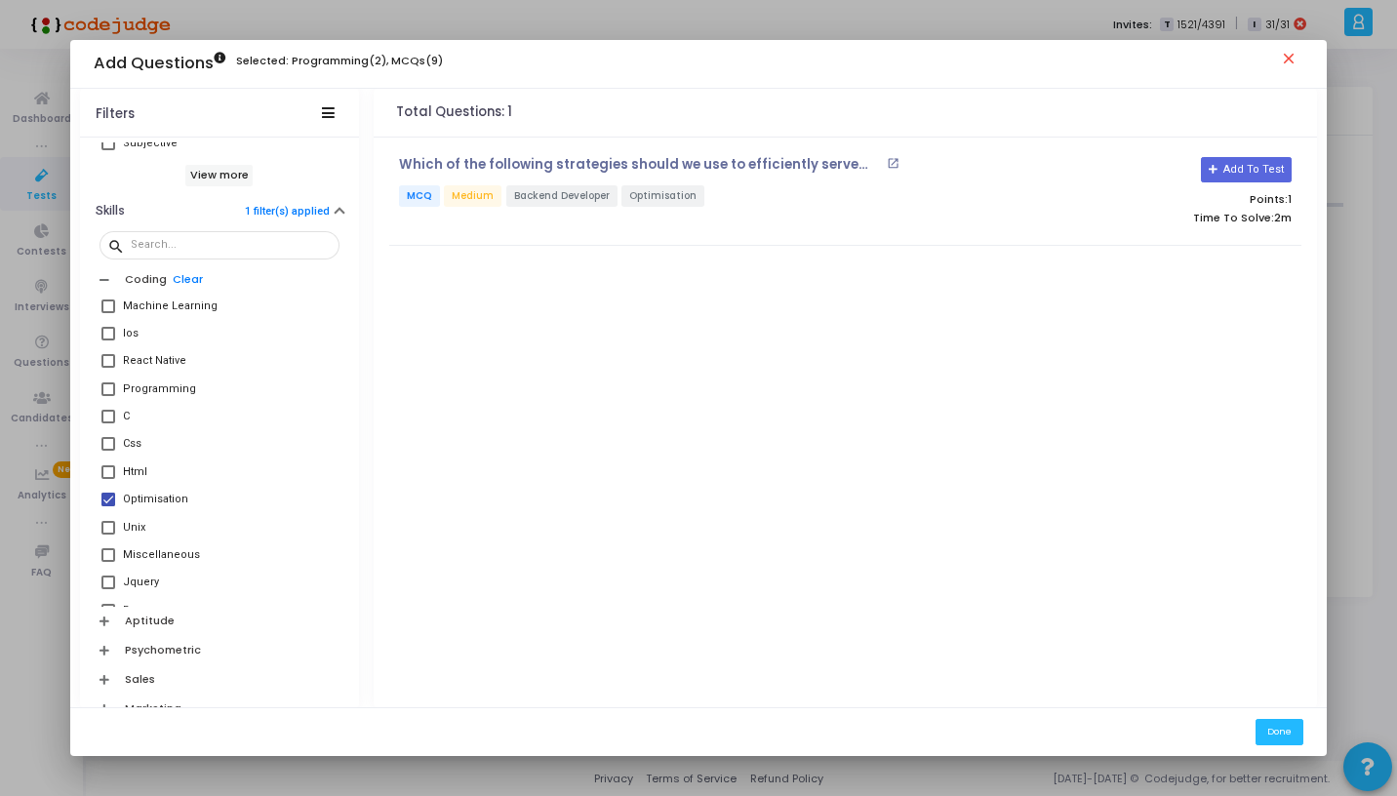
click at [111, 496] on span at bounding box center [108, 500] width 14 height 14
click at [108, 506] on input "Optimisation" at bounding box center [107, 506] width 1 height 1
checkbox input "false"
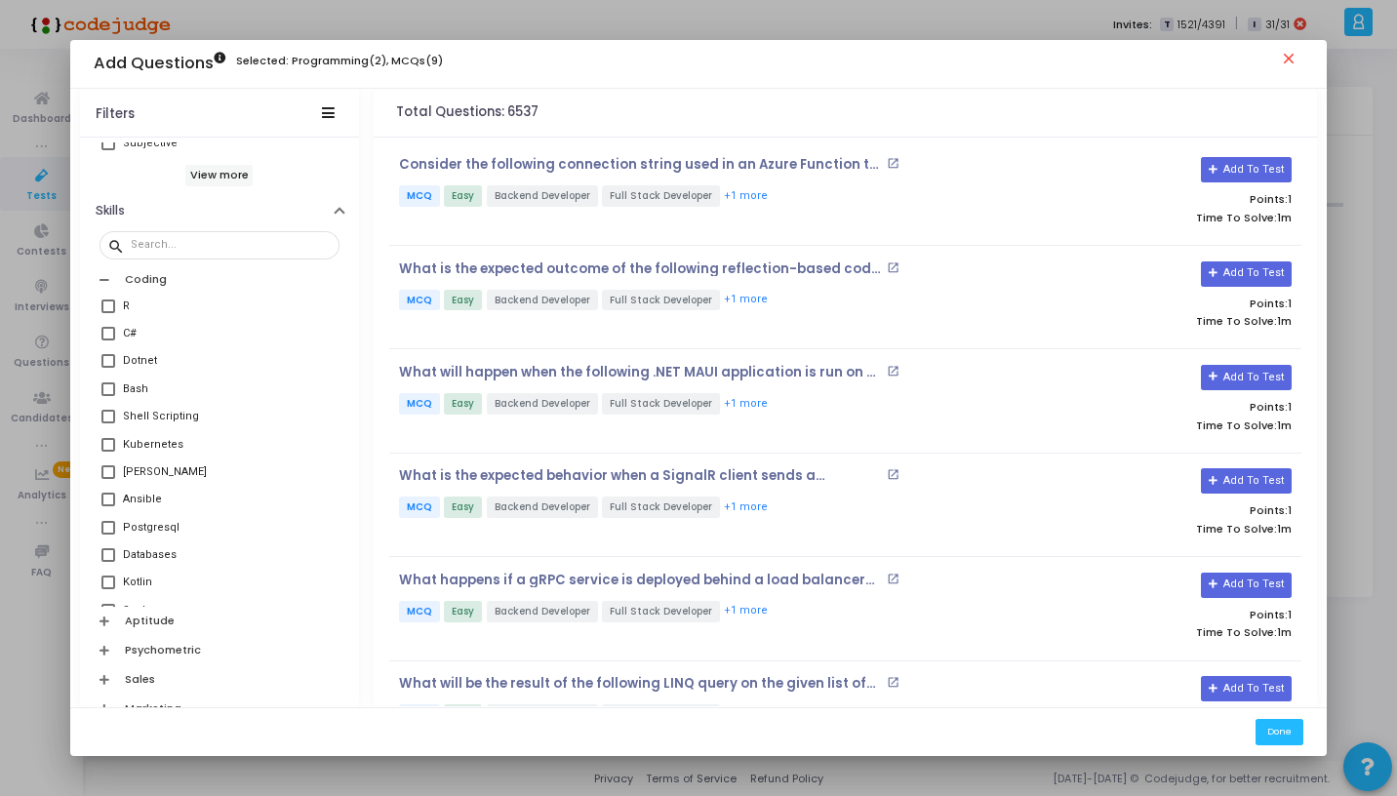
scroll to position [593, 0]
click at [108, 441] on mat-tooltip-component "Shell Scripting" at bounding box center [158, 454] width 106 height 54
click at [104, 442] on span at bounding box center [108, 443] width 14 height 14
click at [107, 450] on input "Kubernetes" at bounding box center [107, 450] width 1 height 1
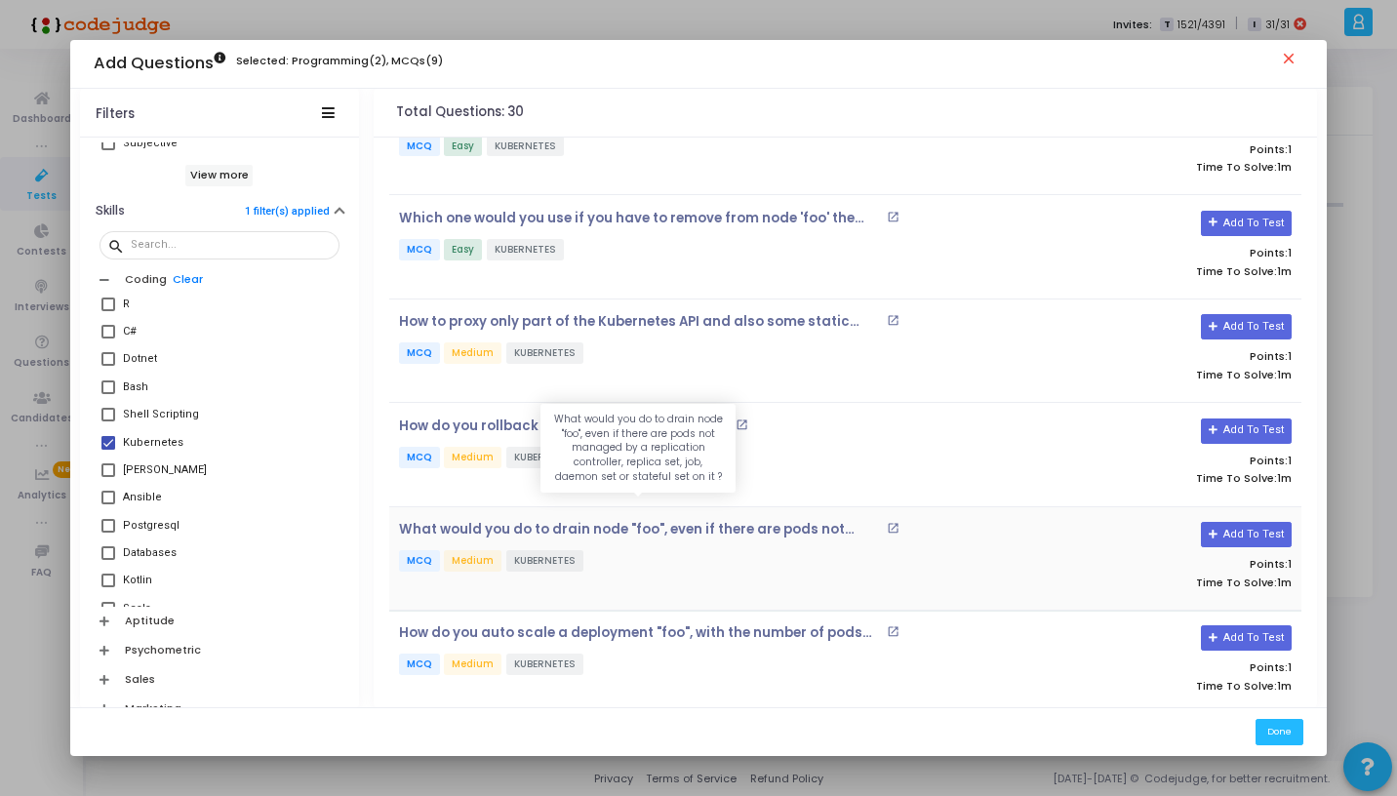
scroll to position [178, 0]
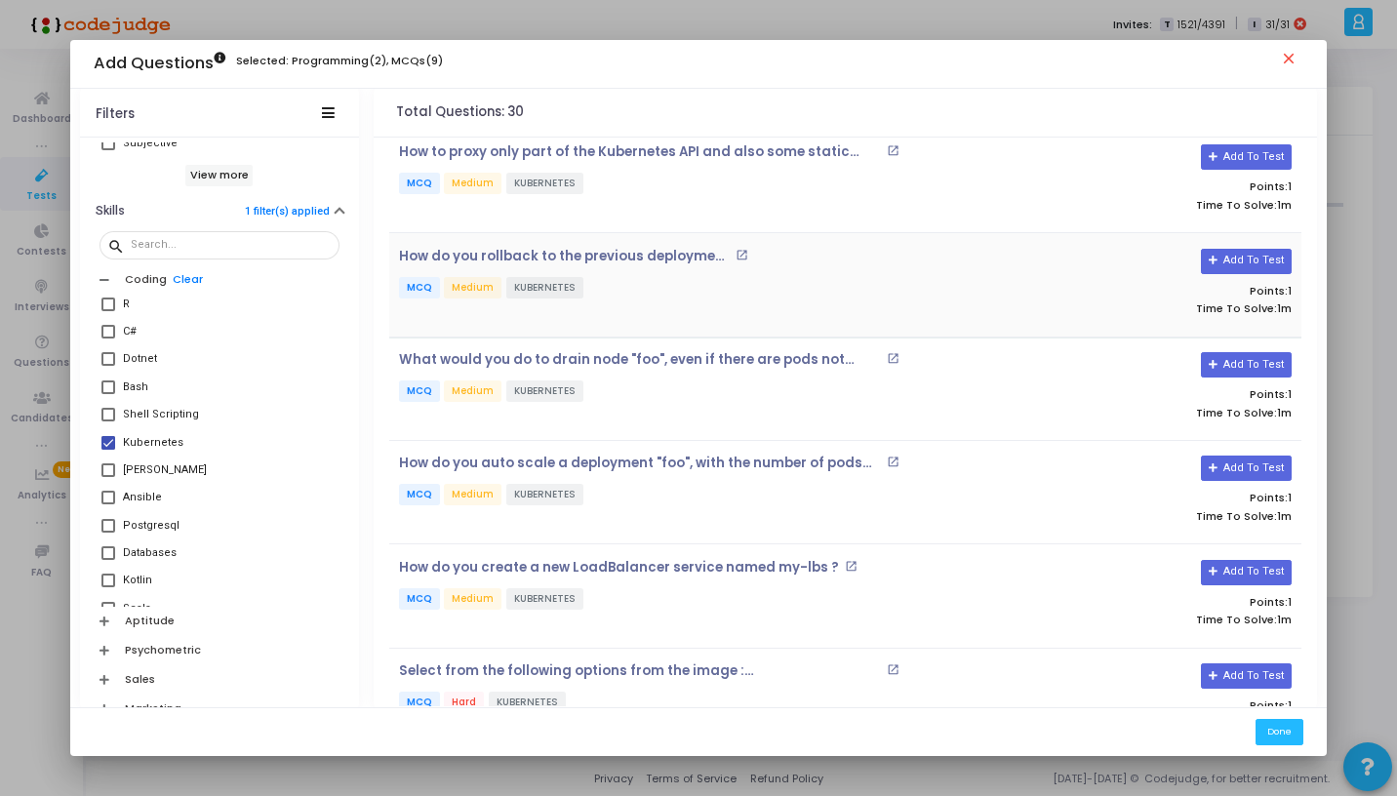
click at [644, 311] on div "How do you rollback to the previous deployment ? open_in_new MCQ Medium KUBERNE…" at bounding box center [693, 285] width 608 height 73
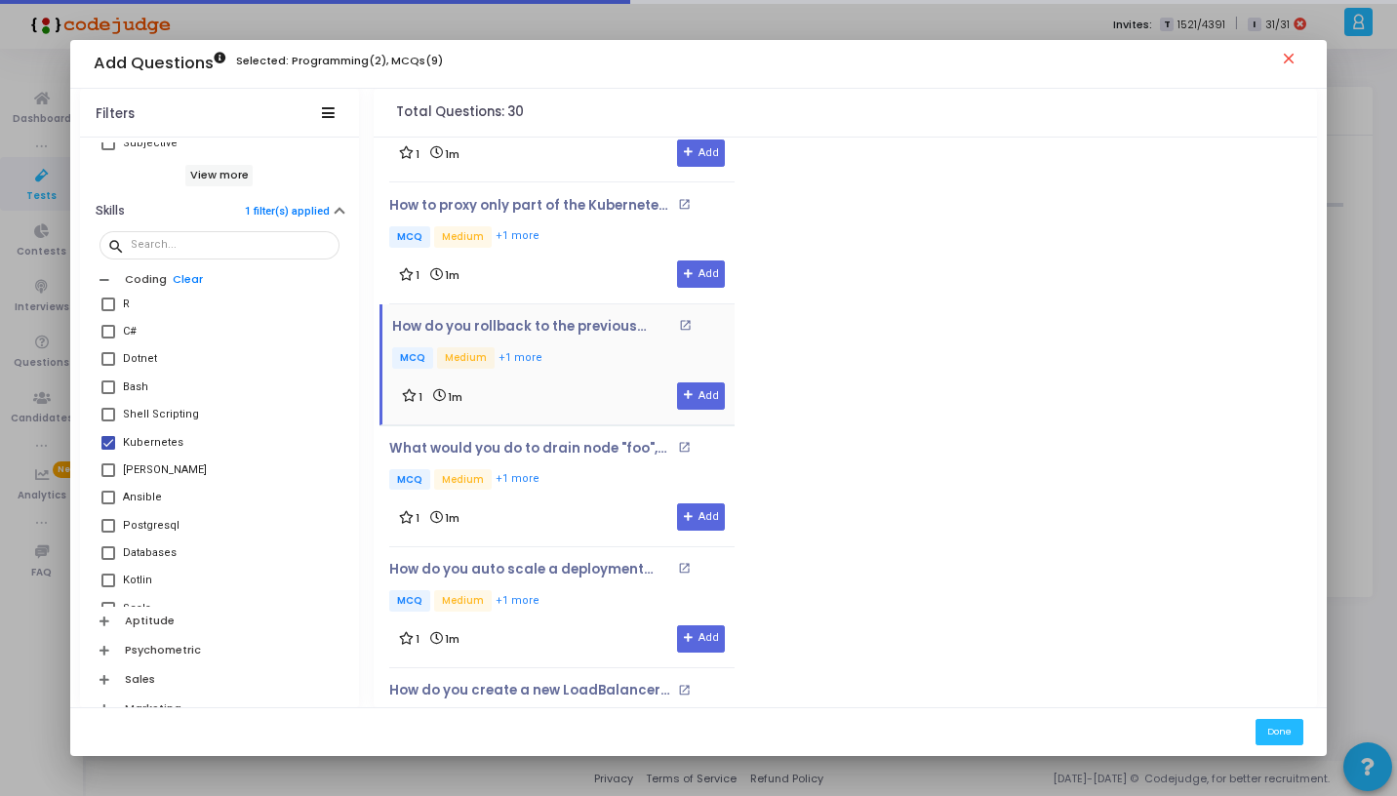
scroll to position [377, 0]
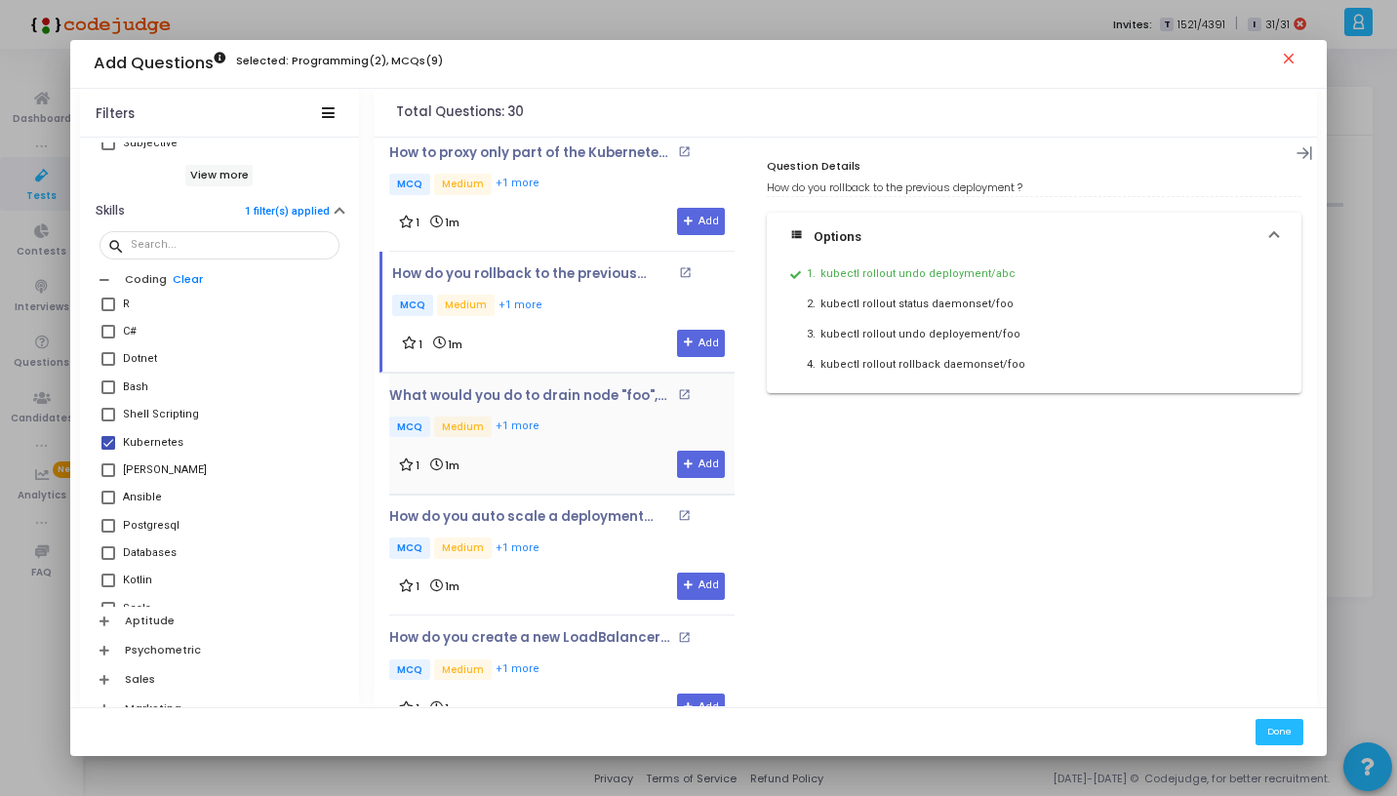
click at [563, 487] on div "What would you do to drain node "foo", even if there are pods not managed by a …" at bounding box center [561, 433] width 345 height 121
click at [571, 462] on div "1 1m Add" at bounding box center [562, 464] width 326 height 27
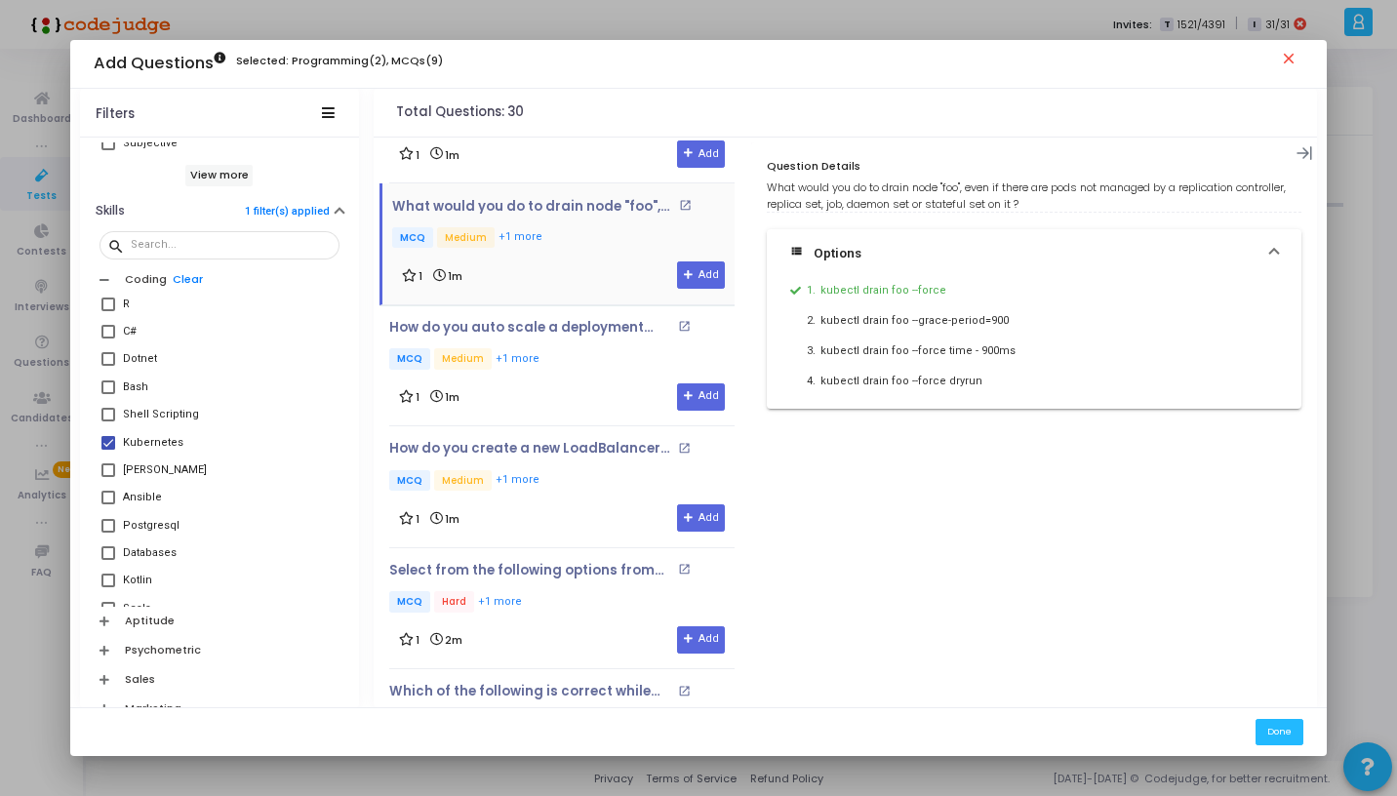
scroll to position [577, 0]
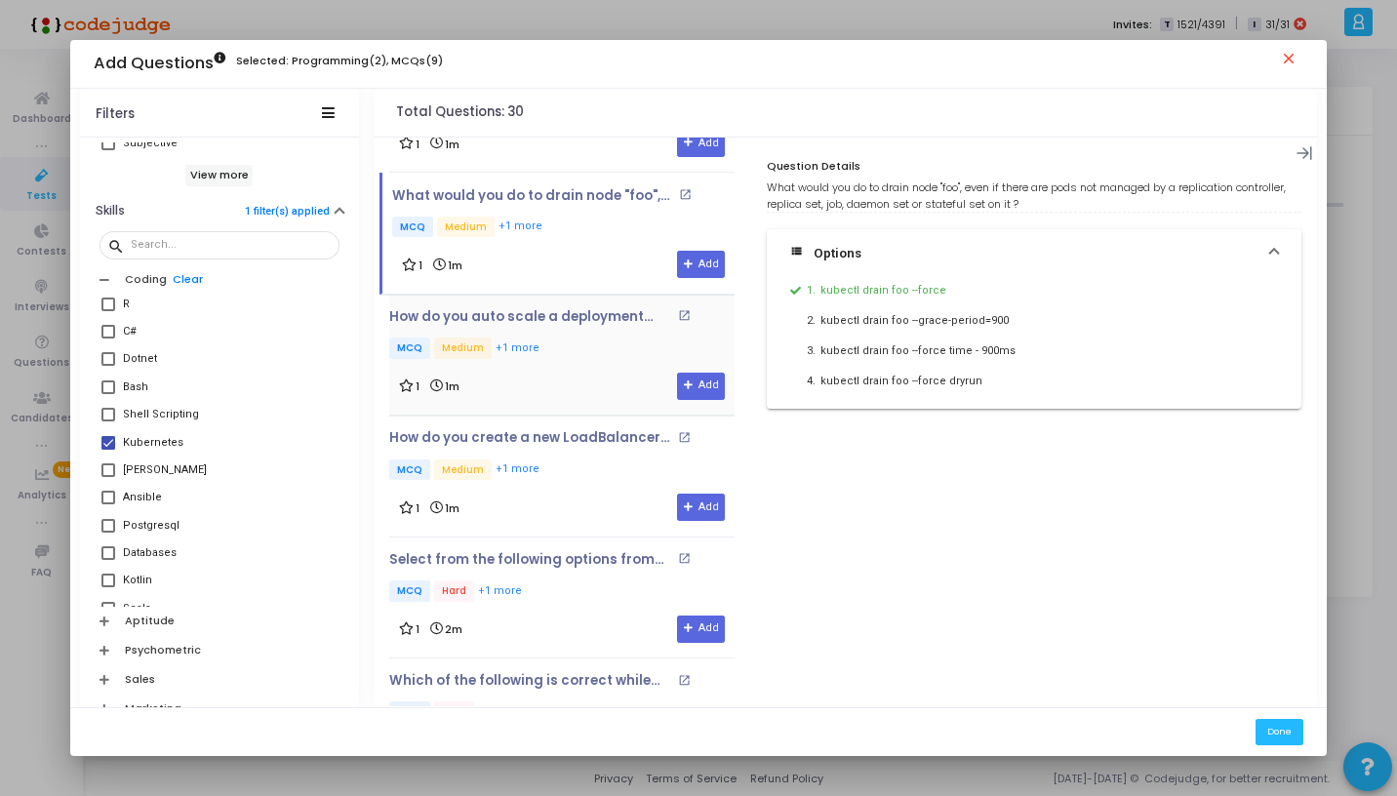
click at [571, 365] on div "How do you auto scale a deployment "foo", with the number of pods between 2 and…" at bounding box center [561, 354] width 345 height 91
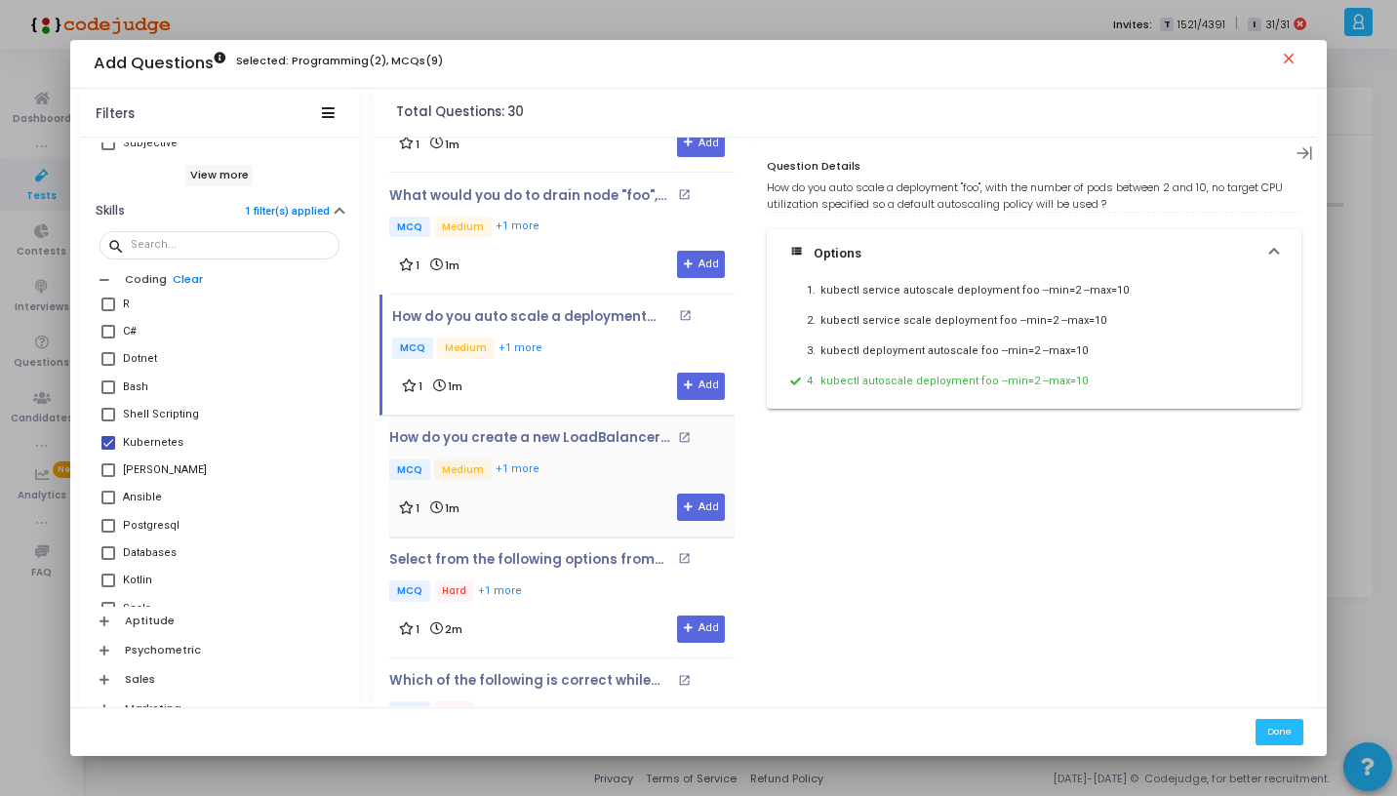
scroll to position [719, 0]
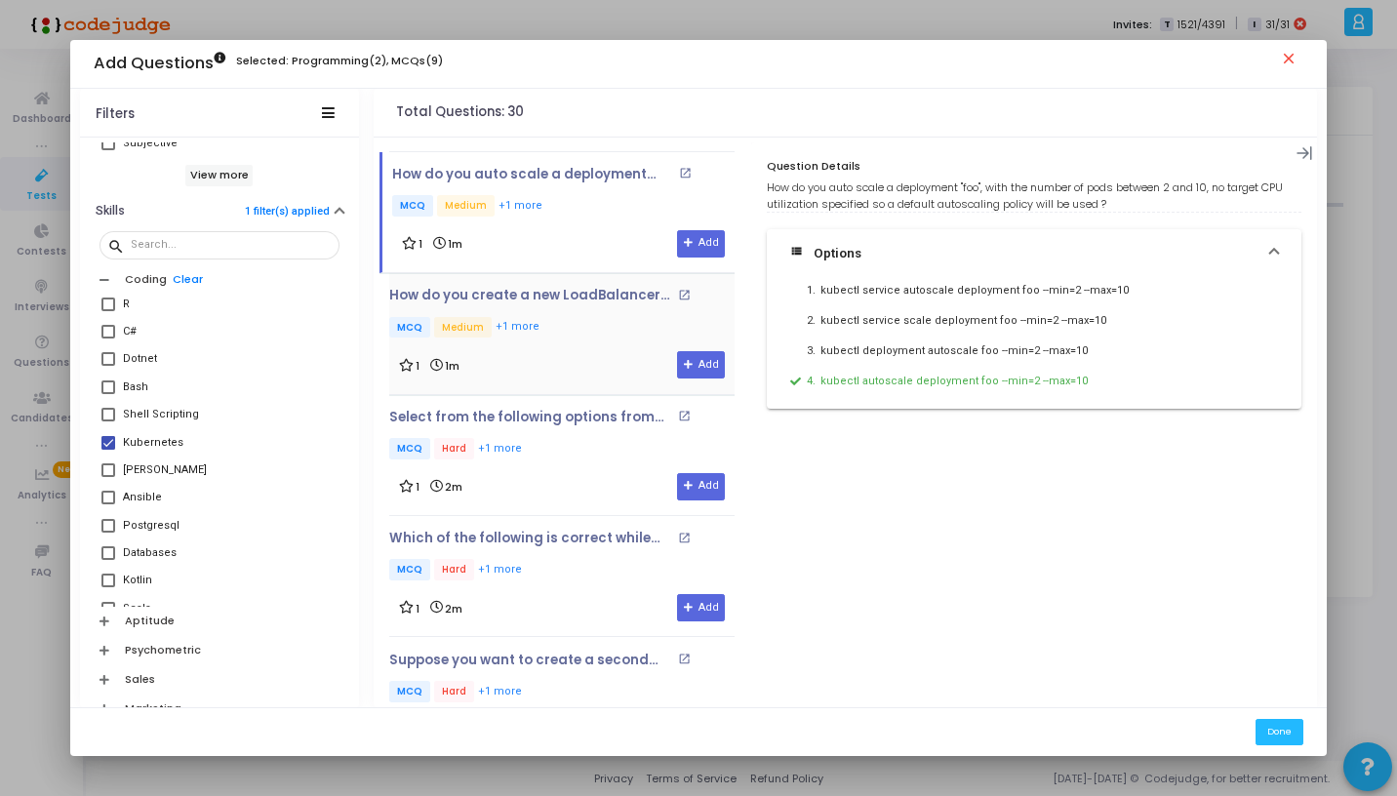
click at [565, 357] on div "1 1m Add" at bounding box center [562, 364] width 326 height 27
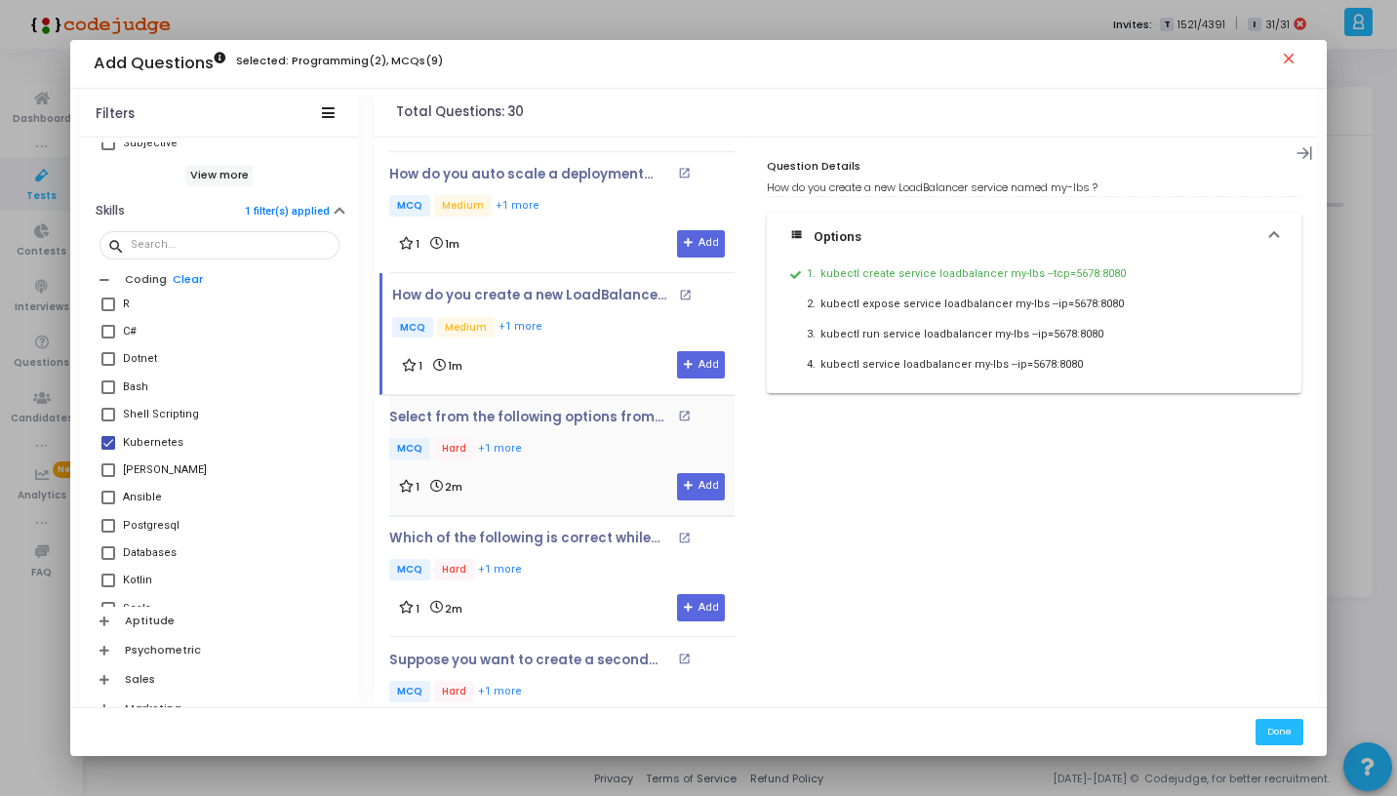
click at [566, 467] on div "Select from the following options from the image : How do you start a hazelcast…" at bounding box center [561, 455] width 345 height 91
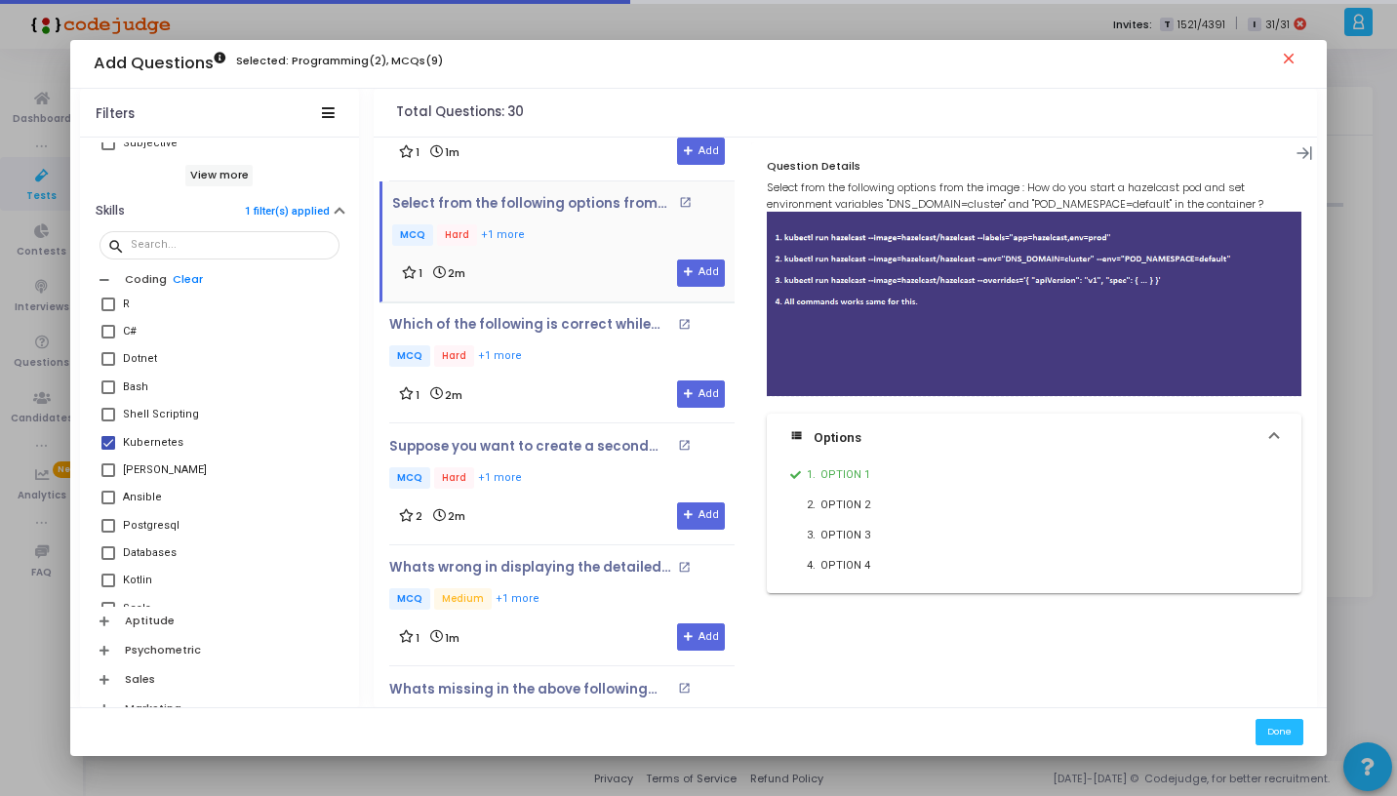
scroll to position [936, 0]
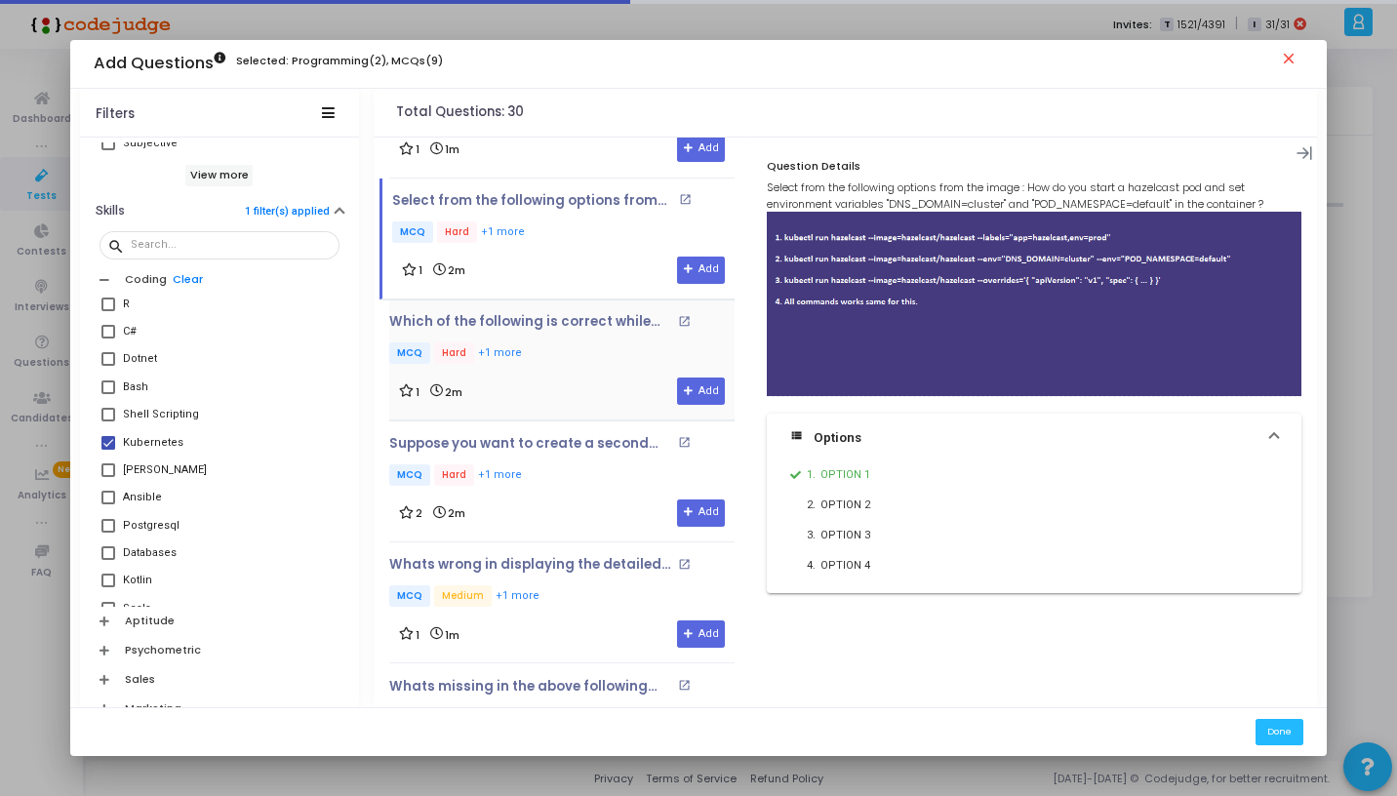
click at [567, 351] on p "MCQ Hard +1 more" at bounding box center [561, 355] width 345 height 24
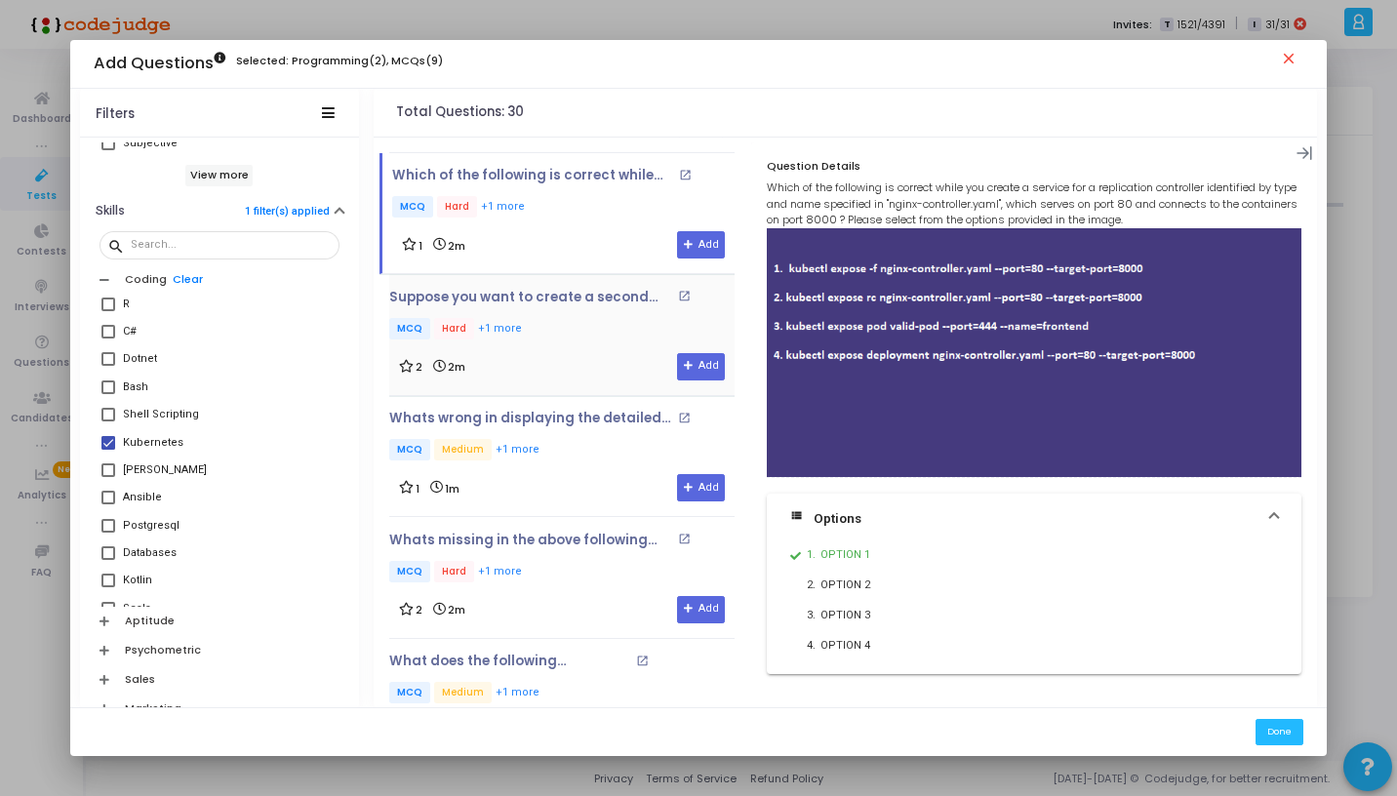
scroll to position [1084, 0]
click at [552, 321] on p "MCQ Hard +1 more" at bounding box center [561, 328] width 345 height 24
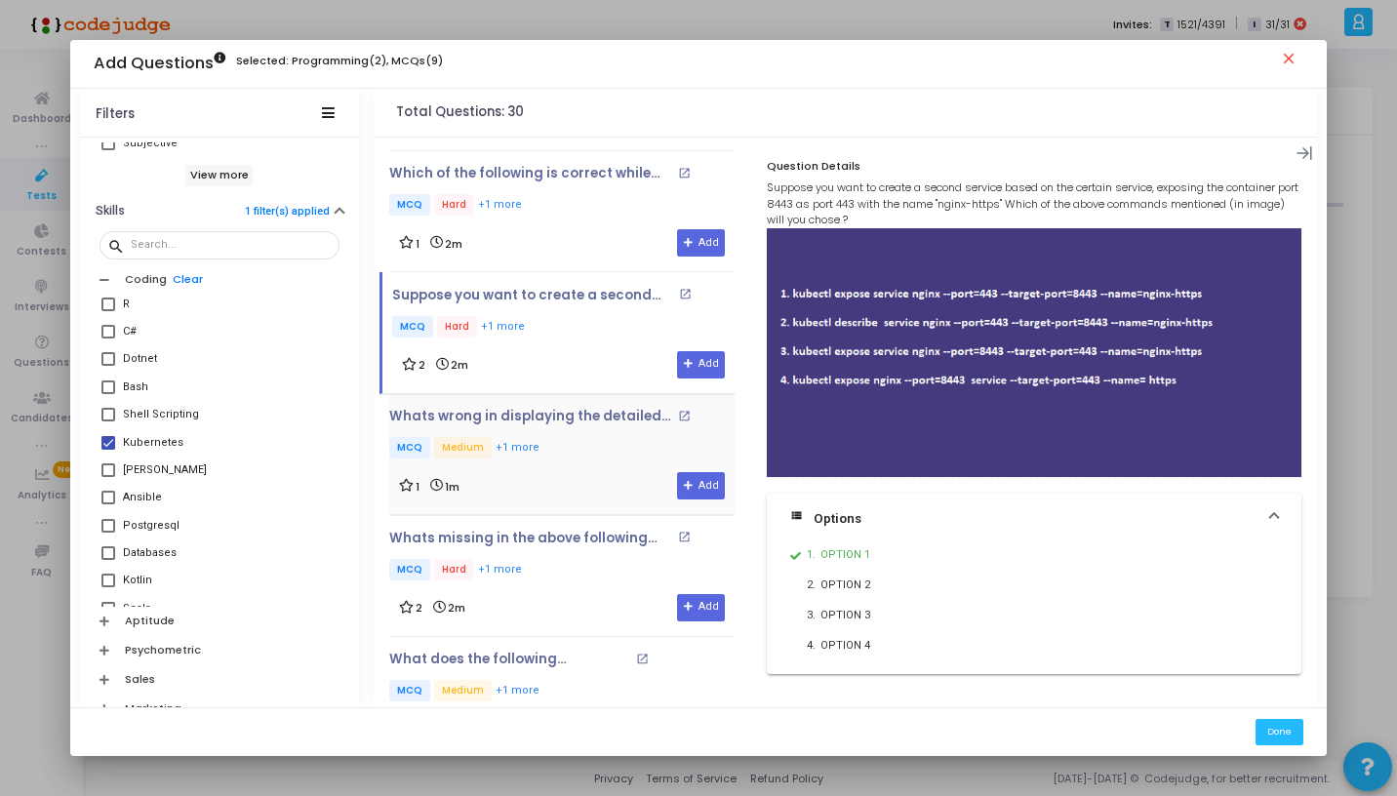
scroll to position [1231, 0]
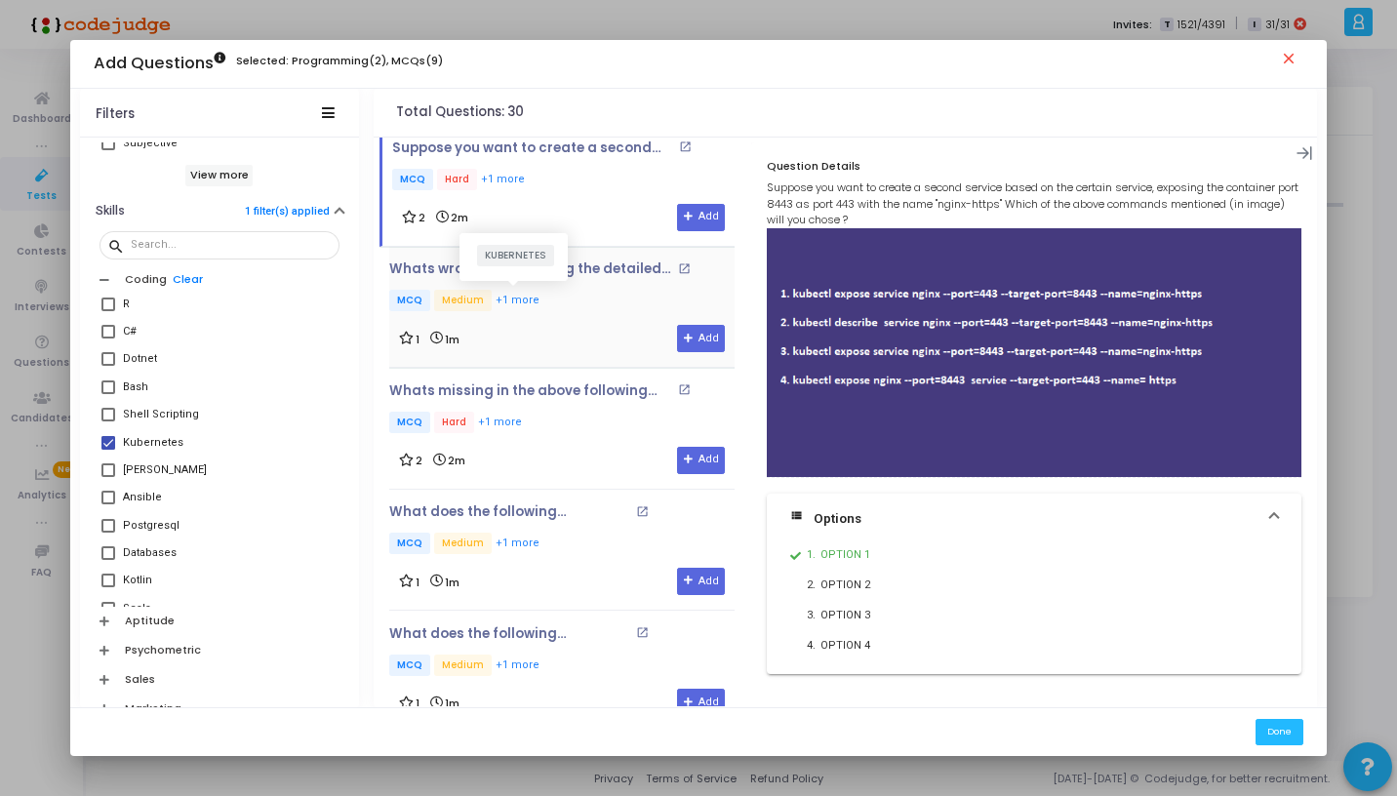
click at [532, 298] on button "+1 more" at bounding box center [518, 301] width 46 height 19
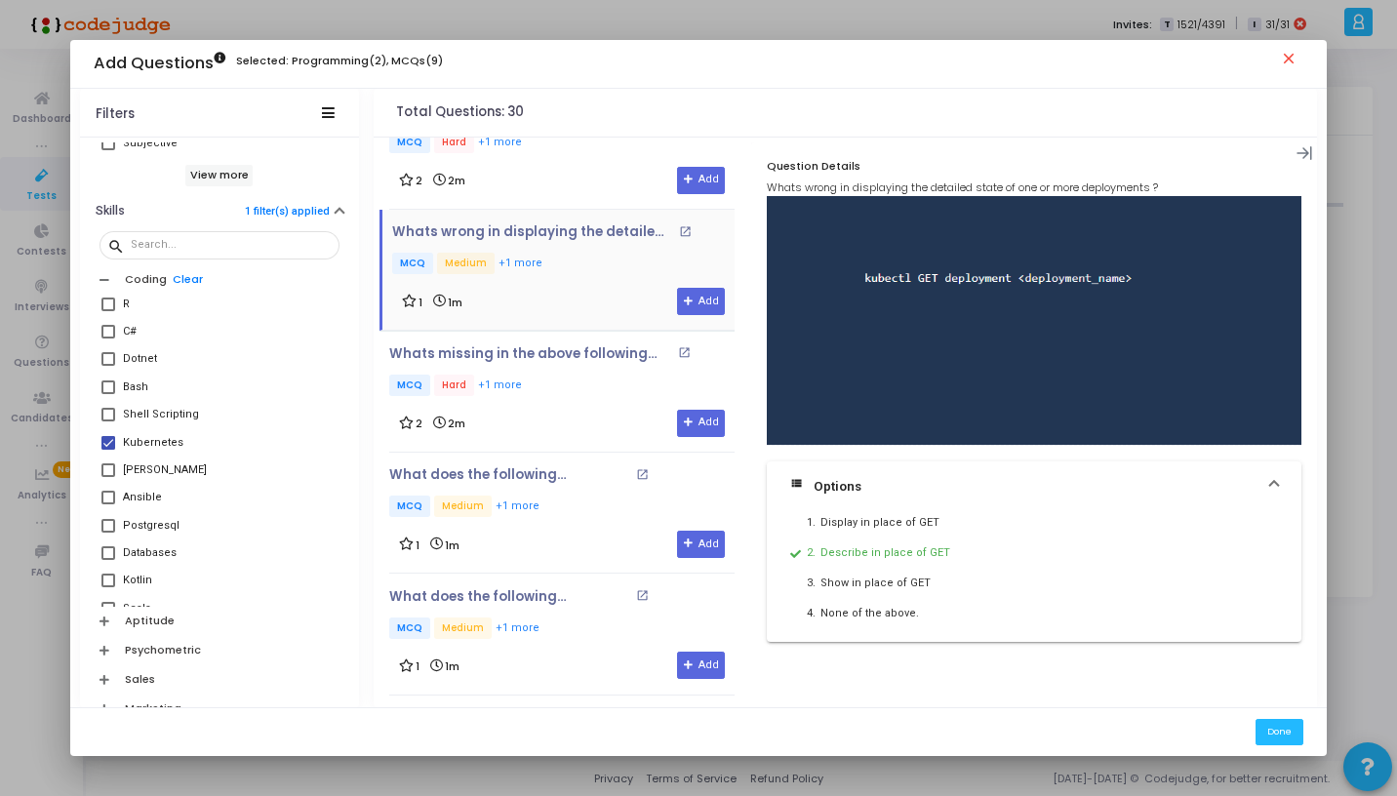
scroll to position [1268, 0]
click at [560, 420] on div "2 2m Add" at bounding box center [562, 424] width 326 height 27
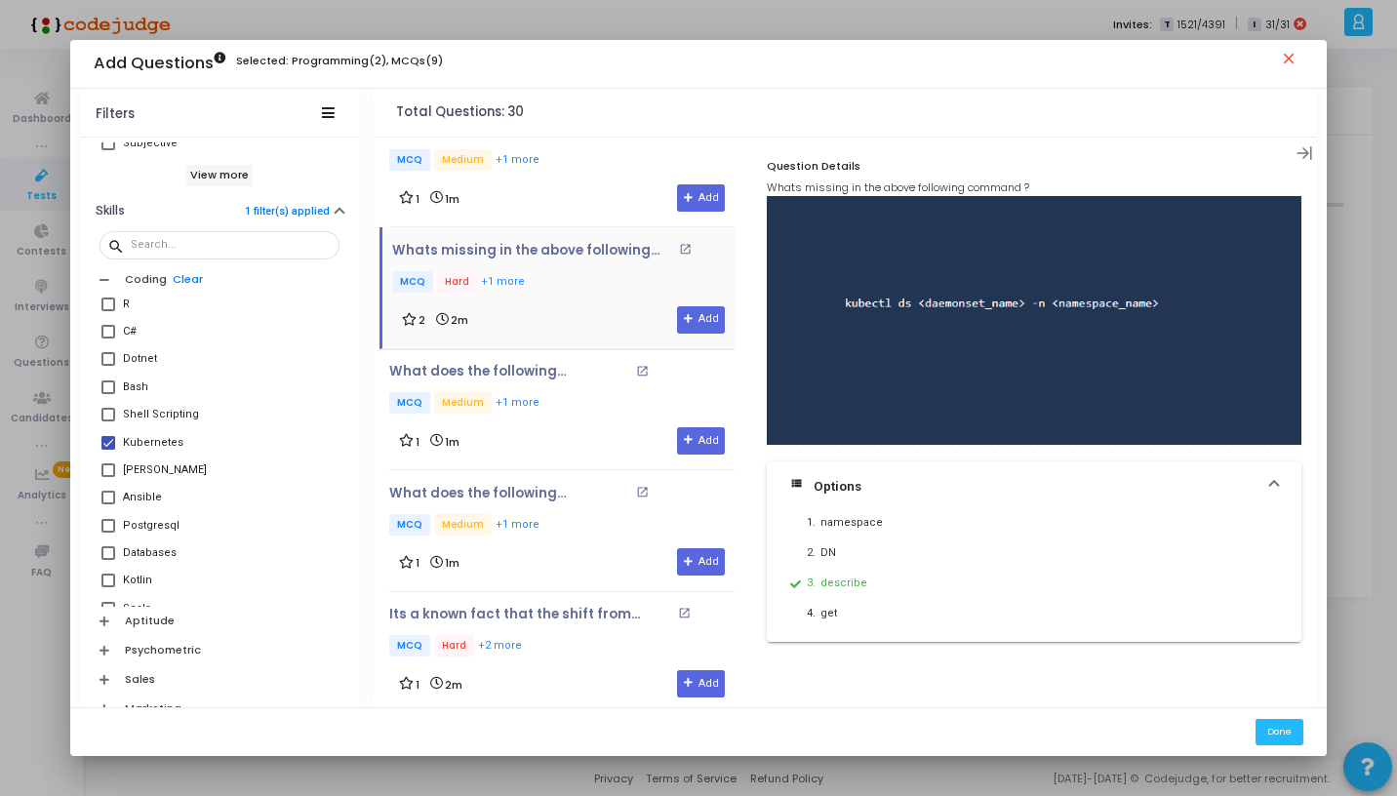
scroll to position [1392, 0]
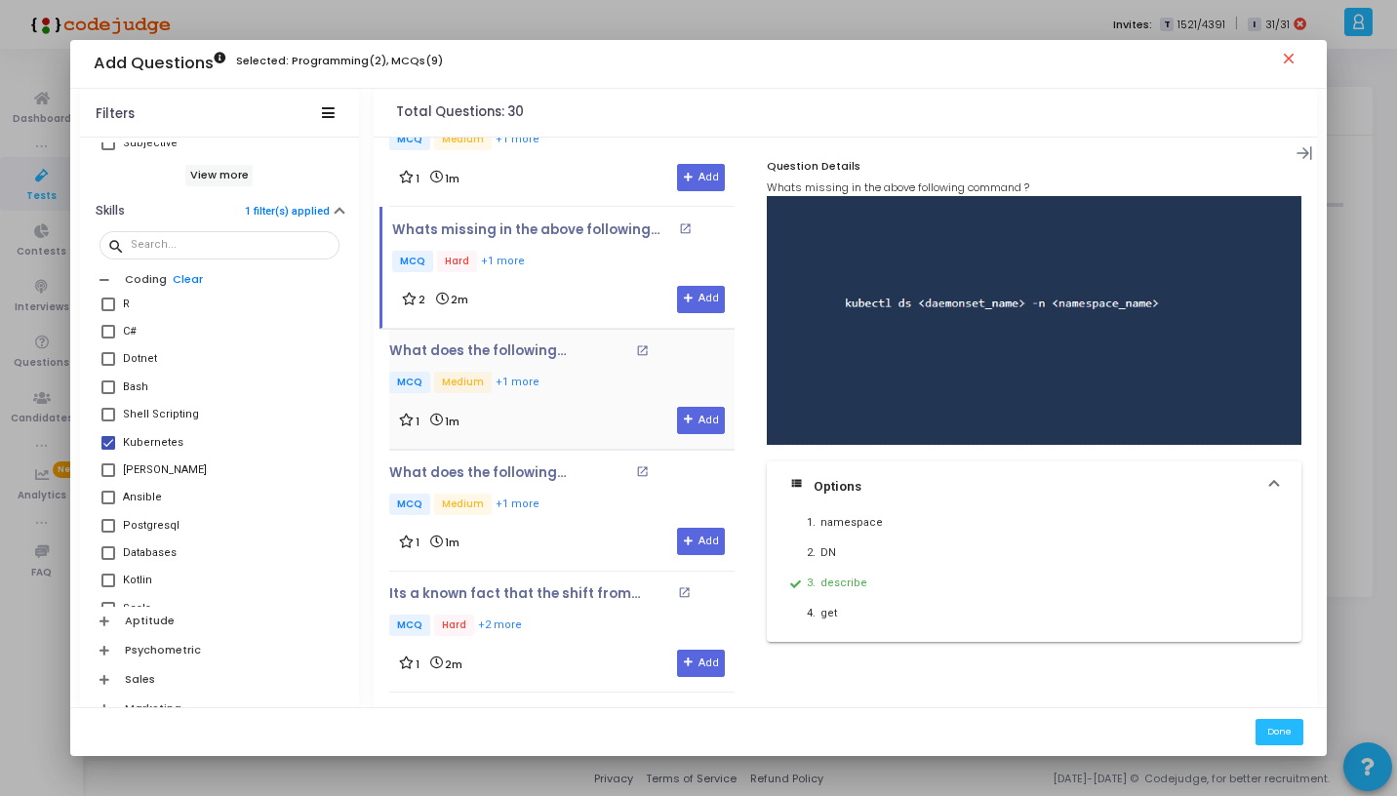
click at [568, 407] on div "1 1m Add" at bounding box center [562, 420] width 326 height 27
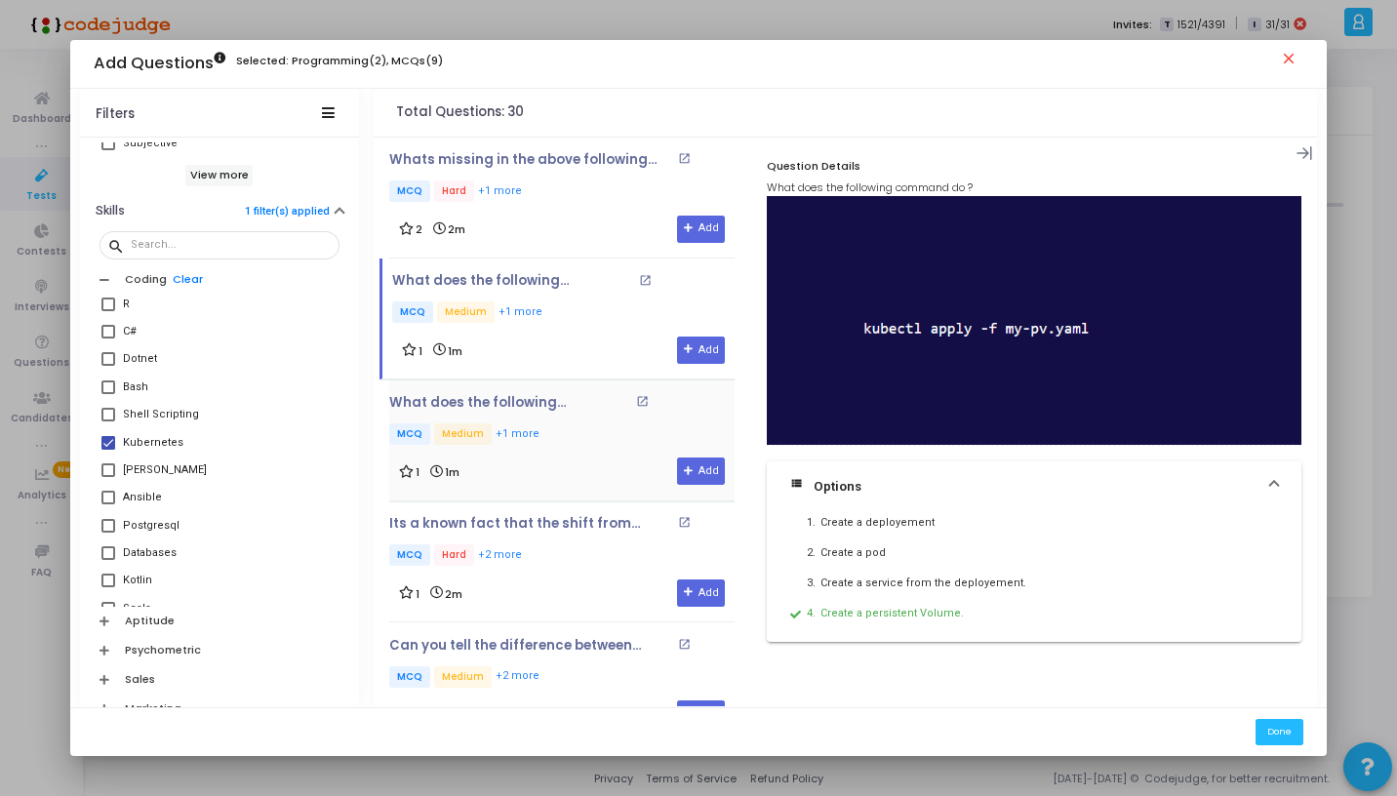
scroll to position [1467, 0]
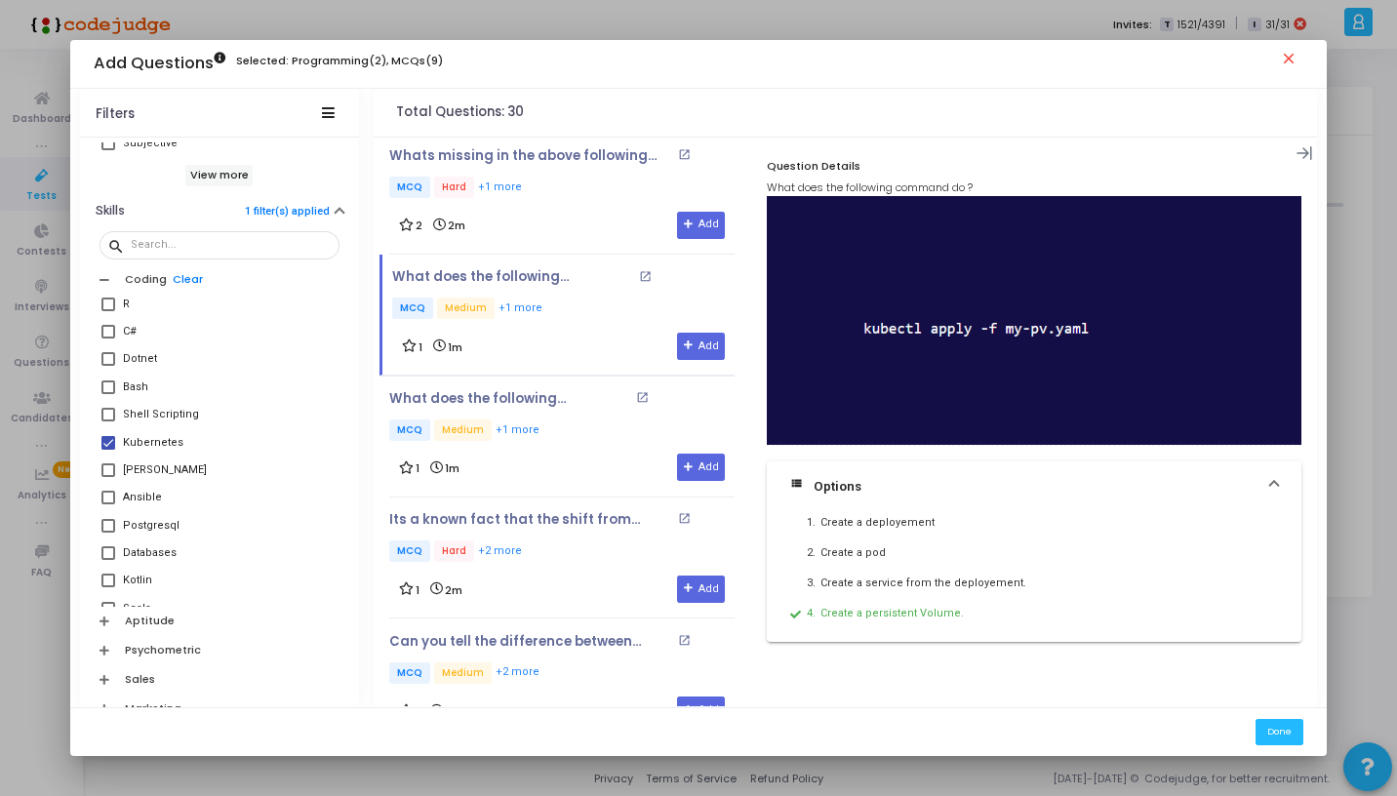
click at [578, 455] on div "1 1m Add" at bounding box center [562, 467] width 326 height 27
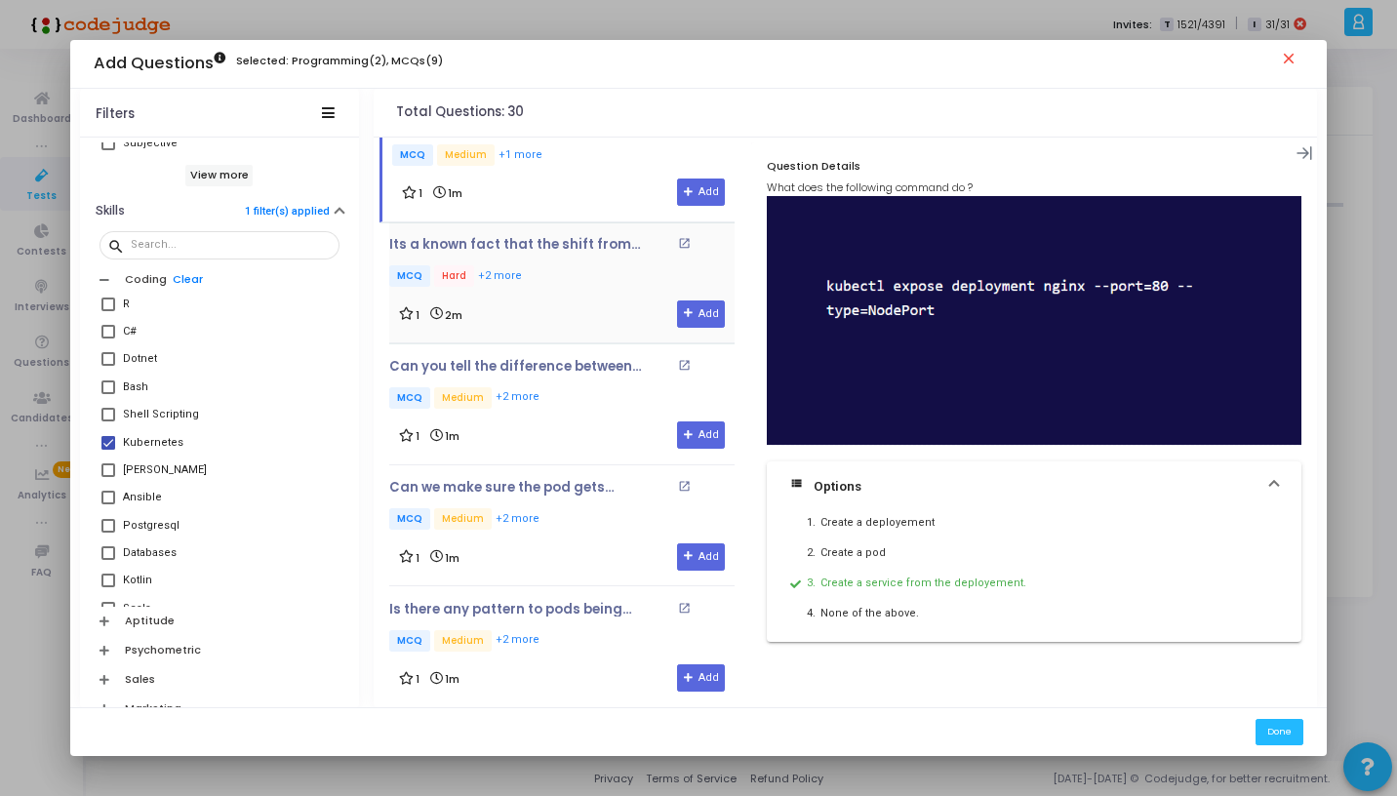
scroll to position [1772, 0]
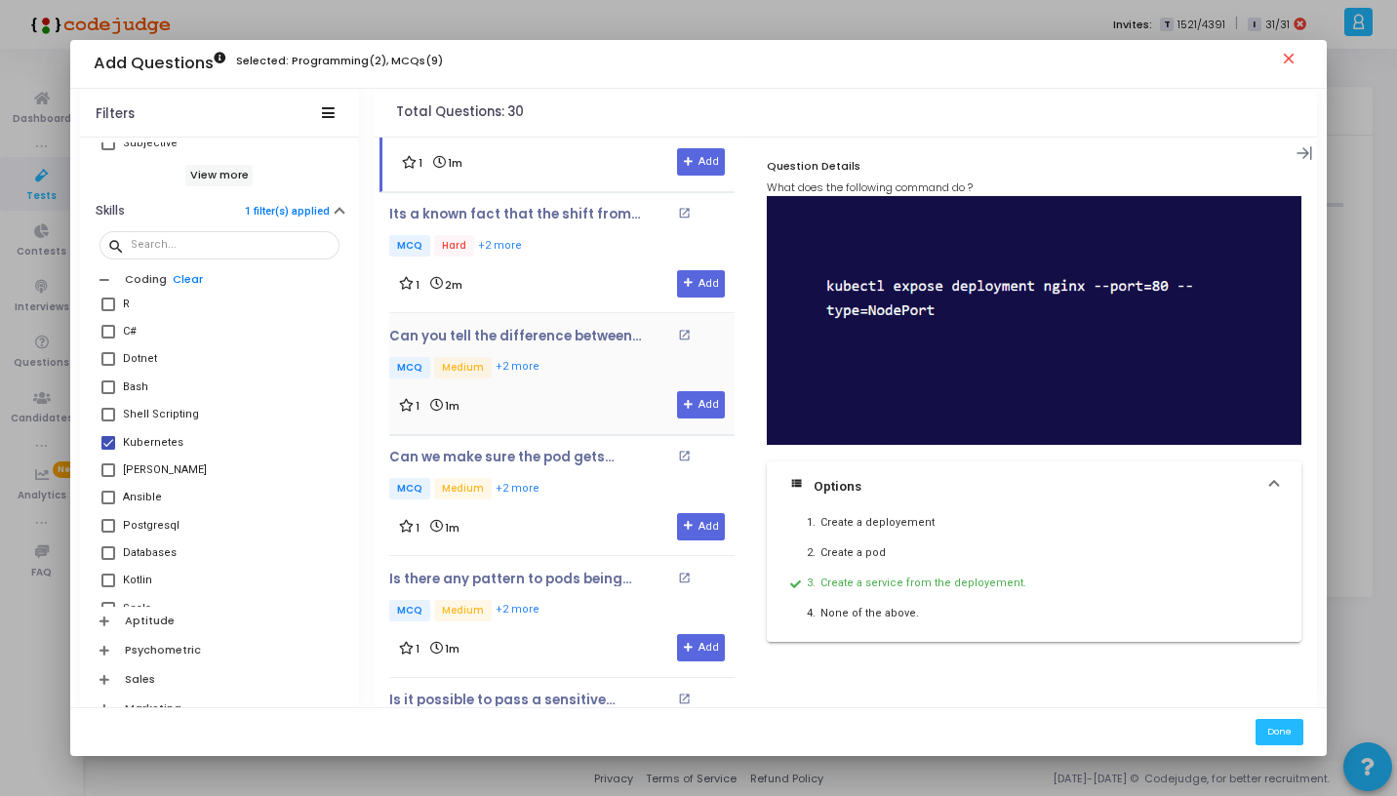
click at [569, 381] on div "Can you tell the difference between ReplicaSet and Replication controller ? ope…" at bounding box center [561, 374] width 345 height 91
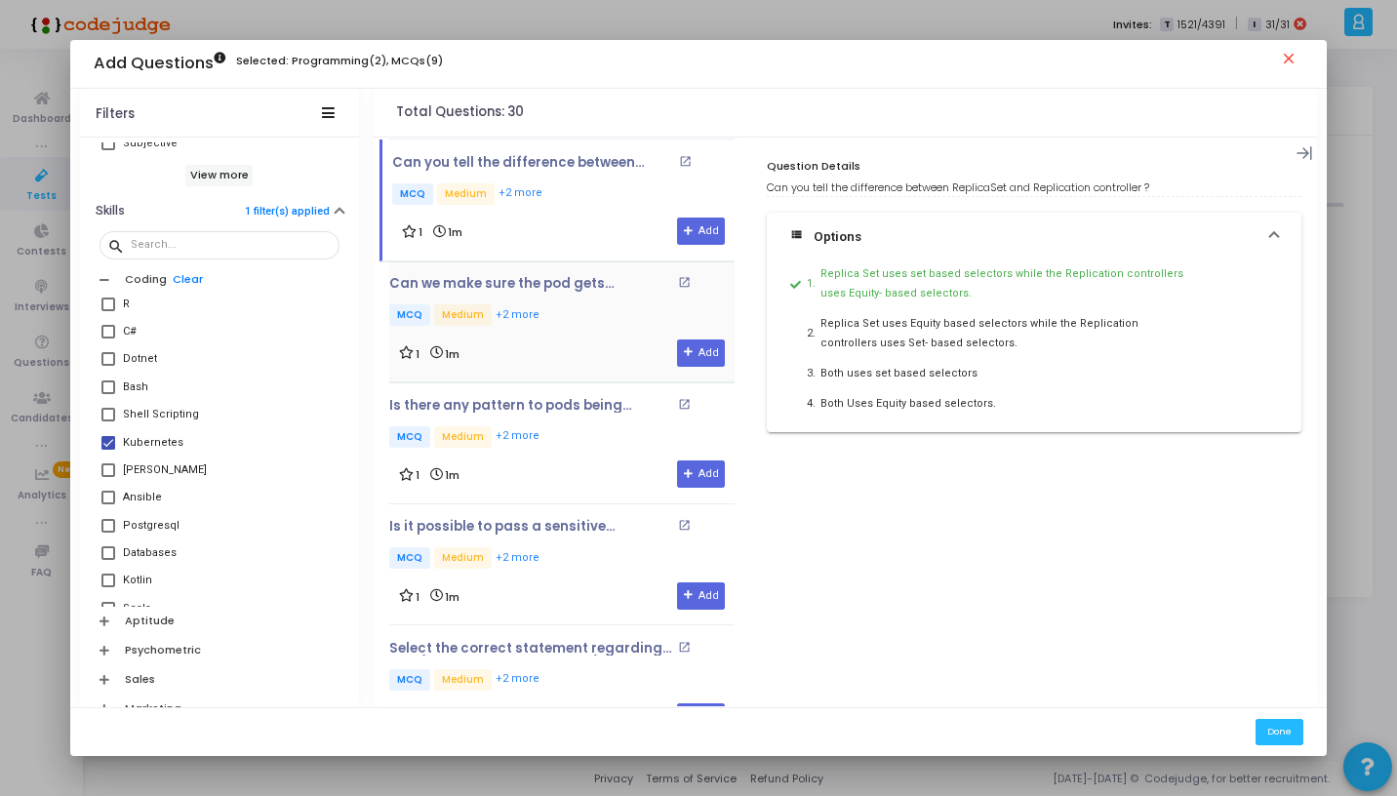
scroll to position [1947, 0]
click at [559, 343] on div "1 1m Add" at bounding box center [562, 352] width 326 height 27
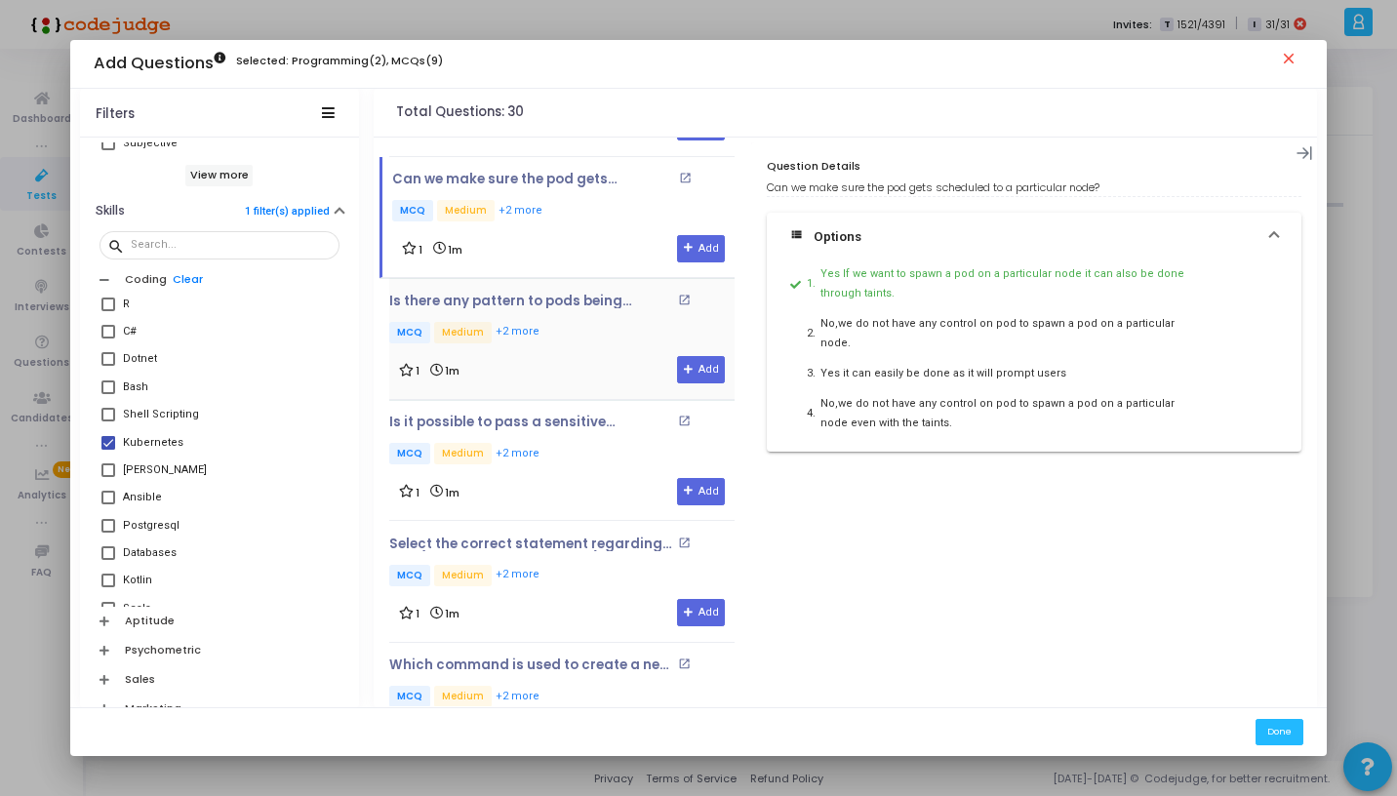
scroll to position [2069, 0]
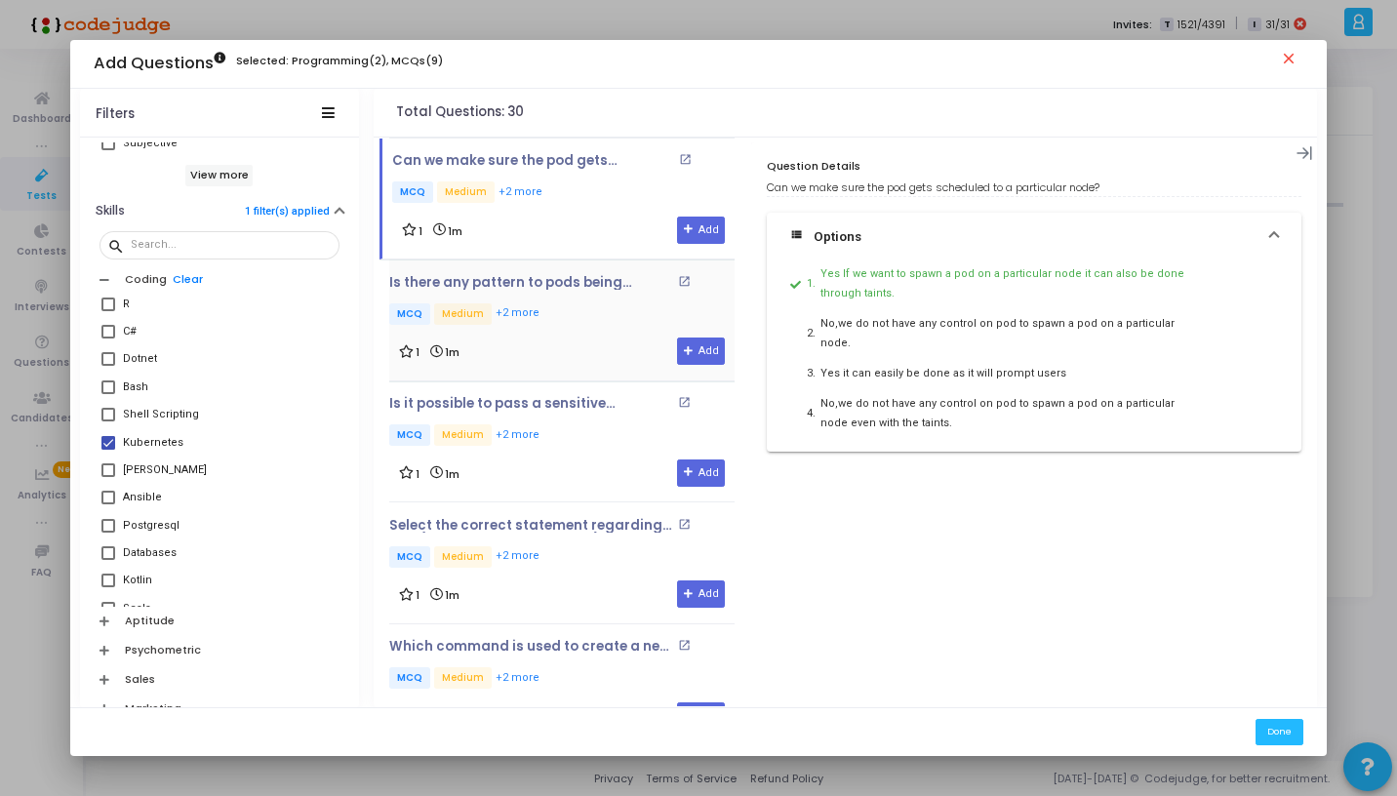
click at [574, 338] on div "1 1m Add" at bounding box center [562, 351] width 326 height 27
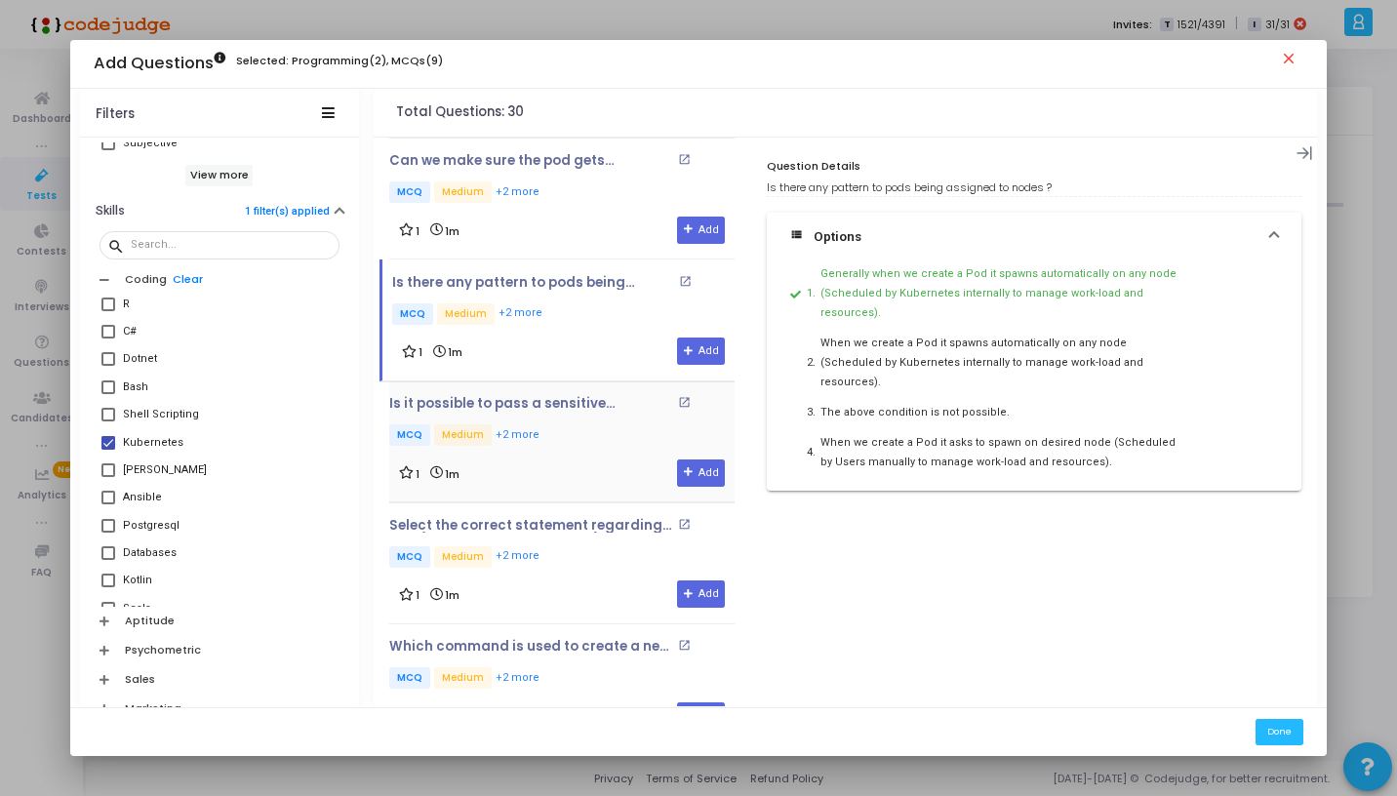
click at [563, 430] on p "MCQ Medium +2 more" at bounding box center [561, 436] width 345 height 24
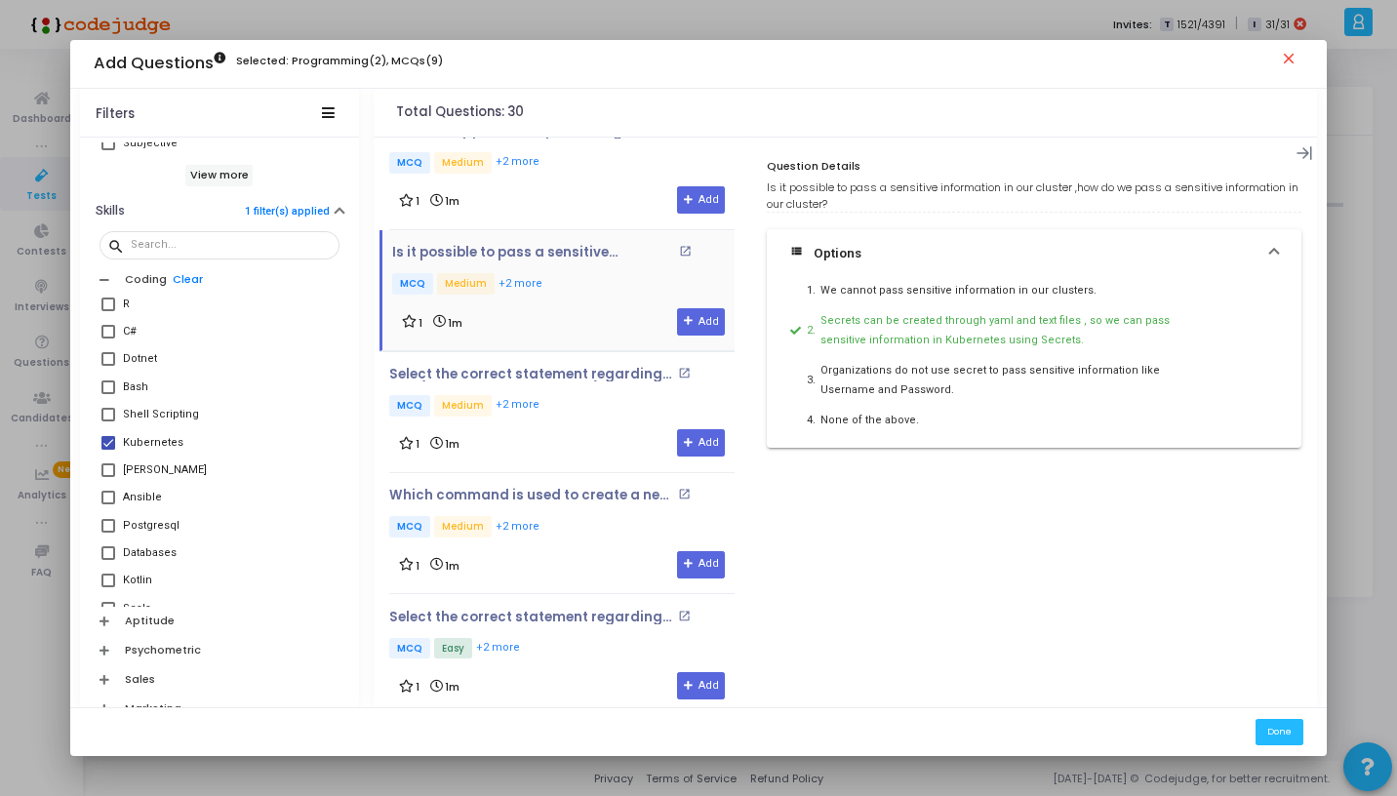
scroll to position [2221, 0]
click at [577, 408] on div "Select the correct statement regarding PVC (Persistent Volume Claim) open_in_ne…" at bounding box center [561, 411] width 345 height 91
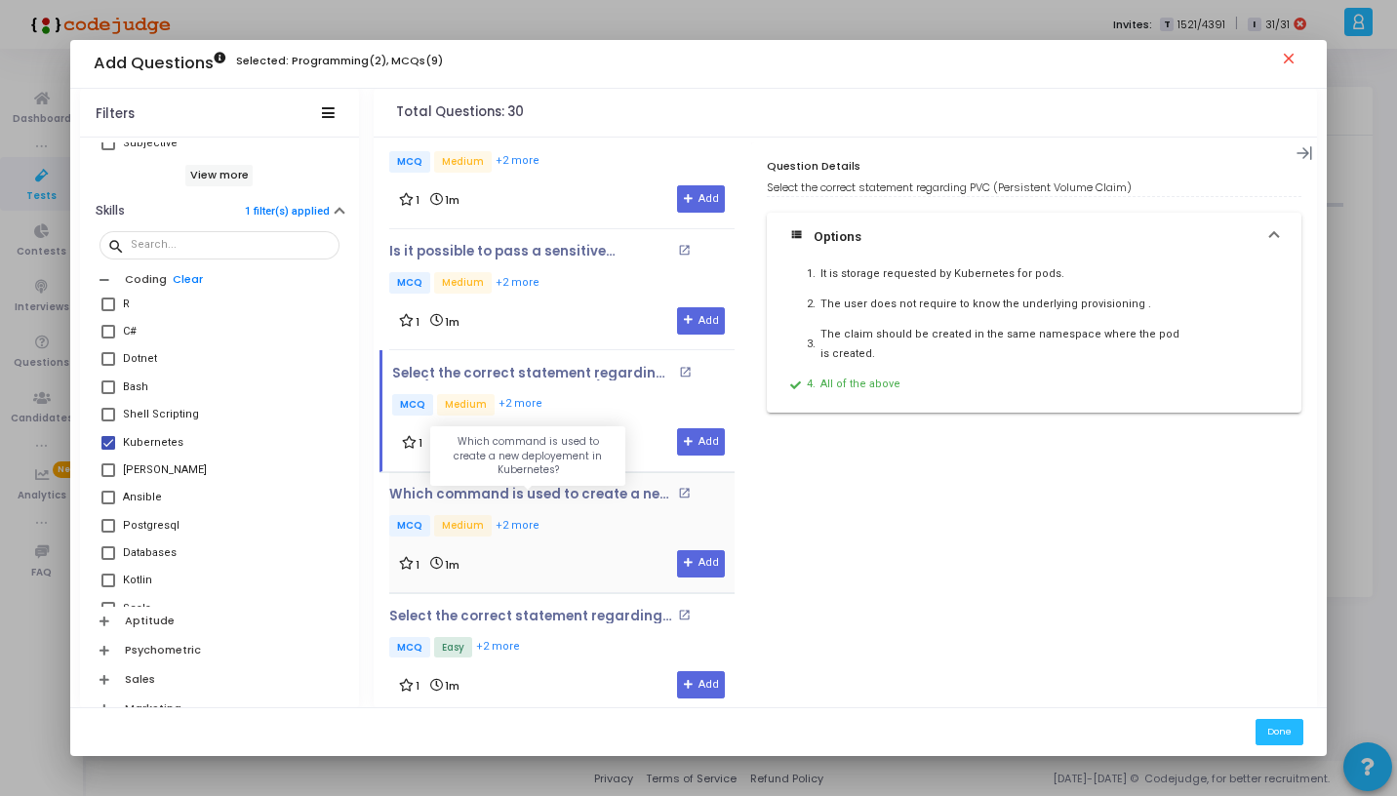
click at [579, 487] on p "Which command is used to create a new deployement in Kubernetes?" at bounding box center [530, 495] width 283 height 16
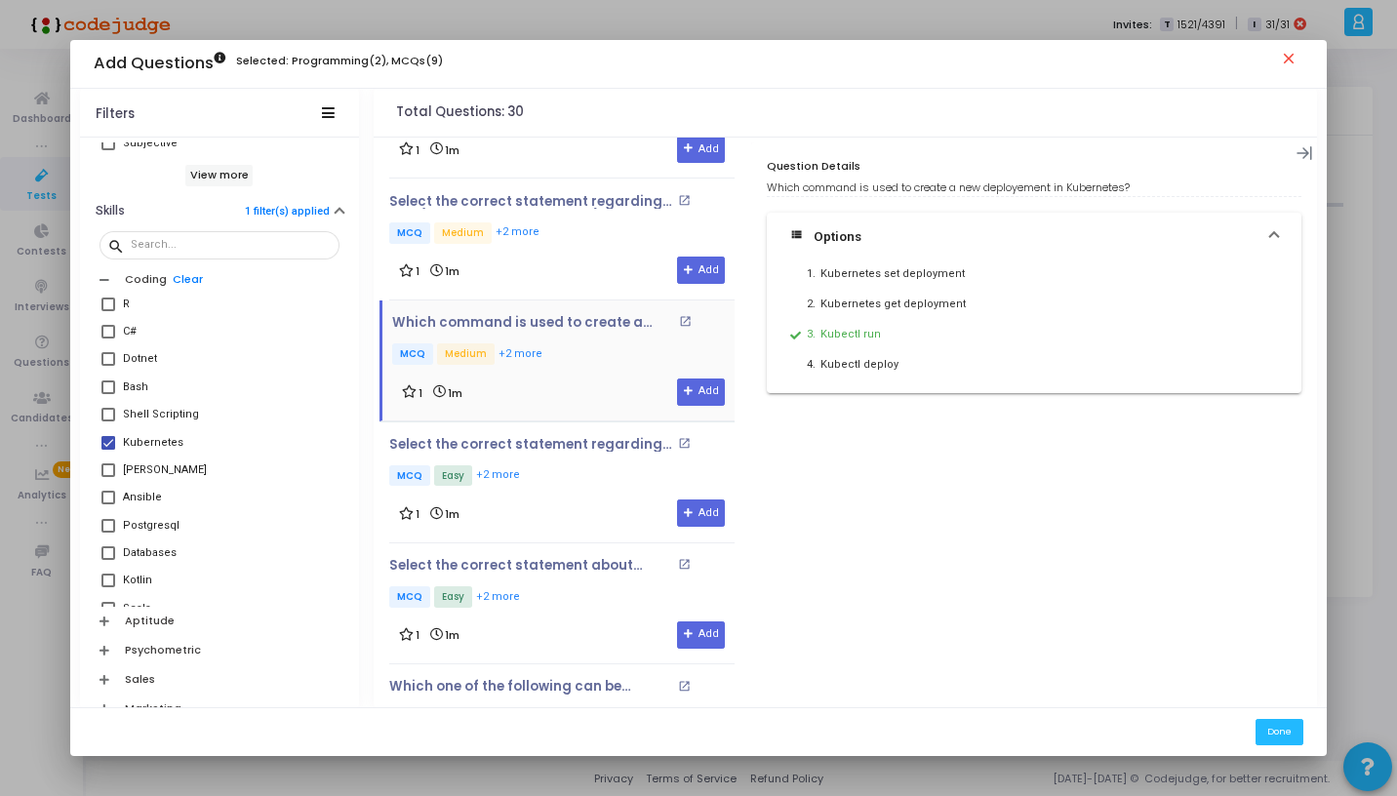
scroll to position [2394, 0]
click at [580, 479] on div "Select the correct statement regarding clusters of Azure Kubernetes? open_in_ne…" at bounding box center [561, 481] width 345 height 91
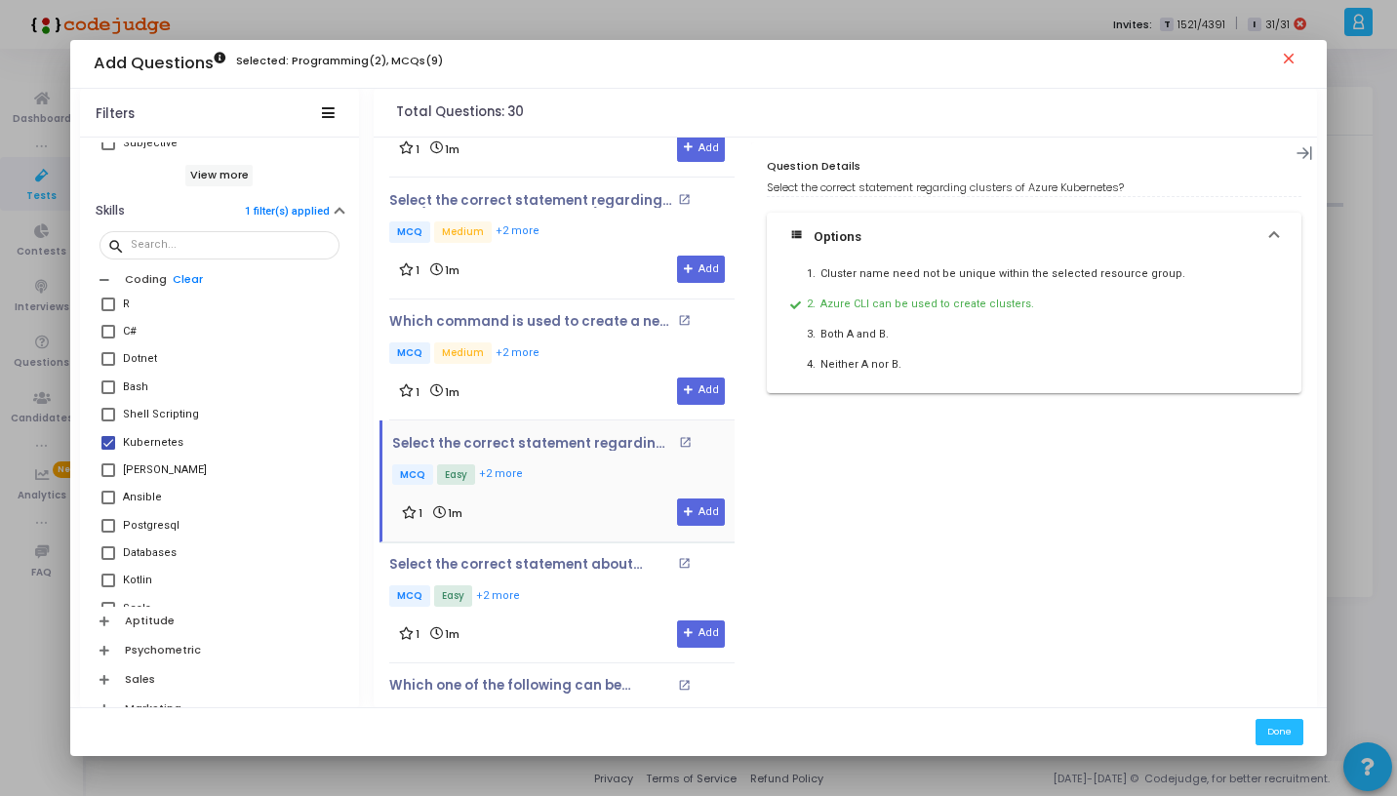
scroll to position [2648, 0]
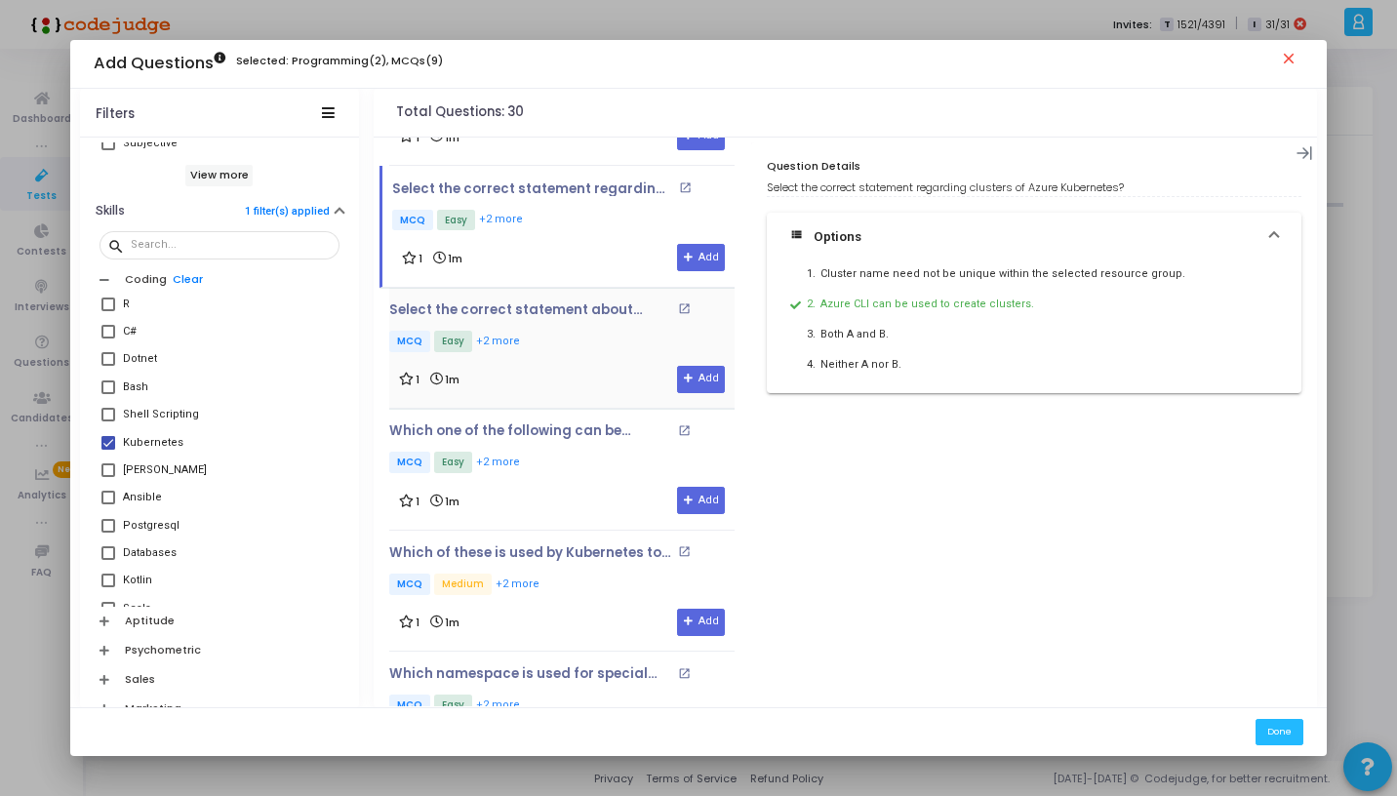
click at [577, 366] on div "1 1m Add" at bounding box center [562, 379] width 326 height 27
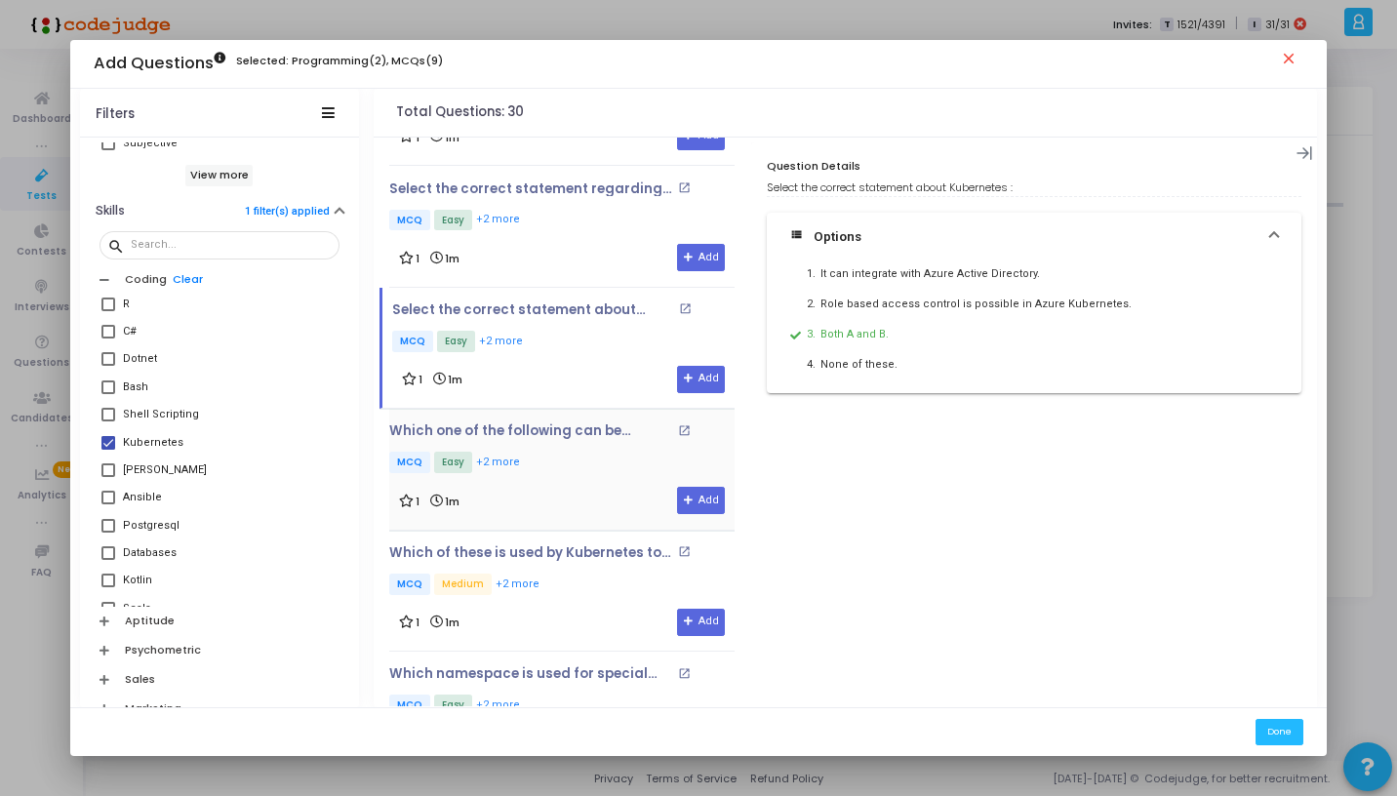
click at [575, 464] on p "MCQ Easy +2 more" at bounding box center [561, 464] width 345 height 24
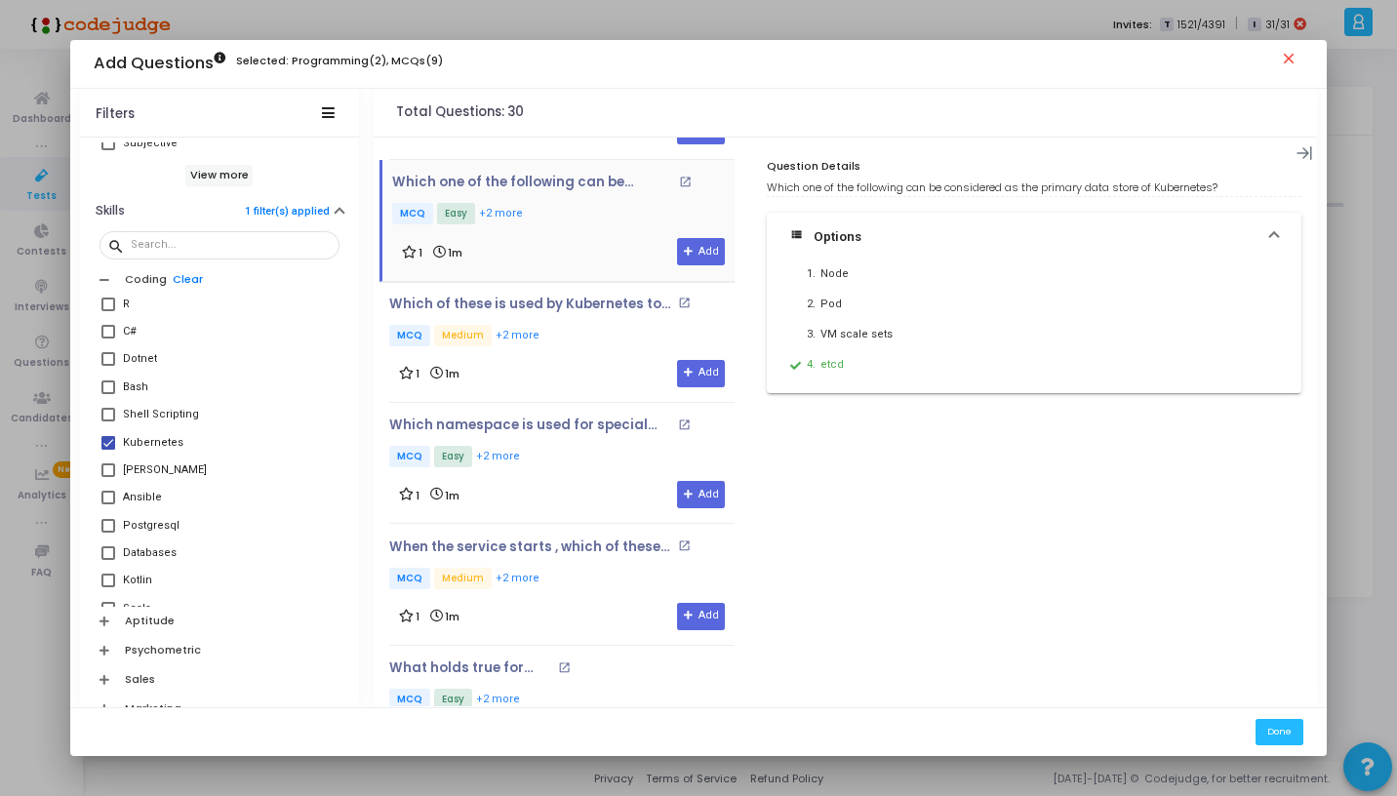
scroll to position [2898, 0]
click at [561, 359] on div "1 1m Add" at bounding box center [562, 372] width 326 height 27
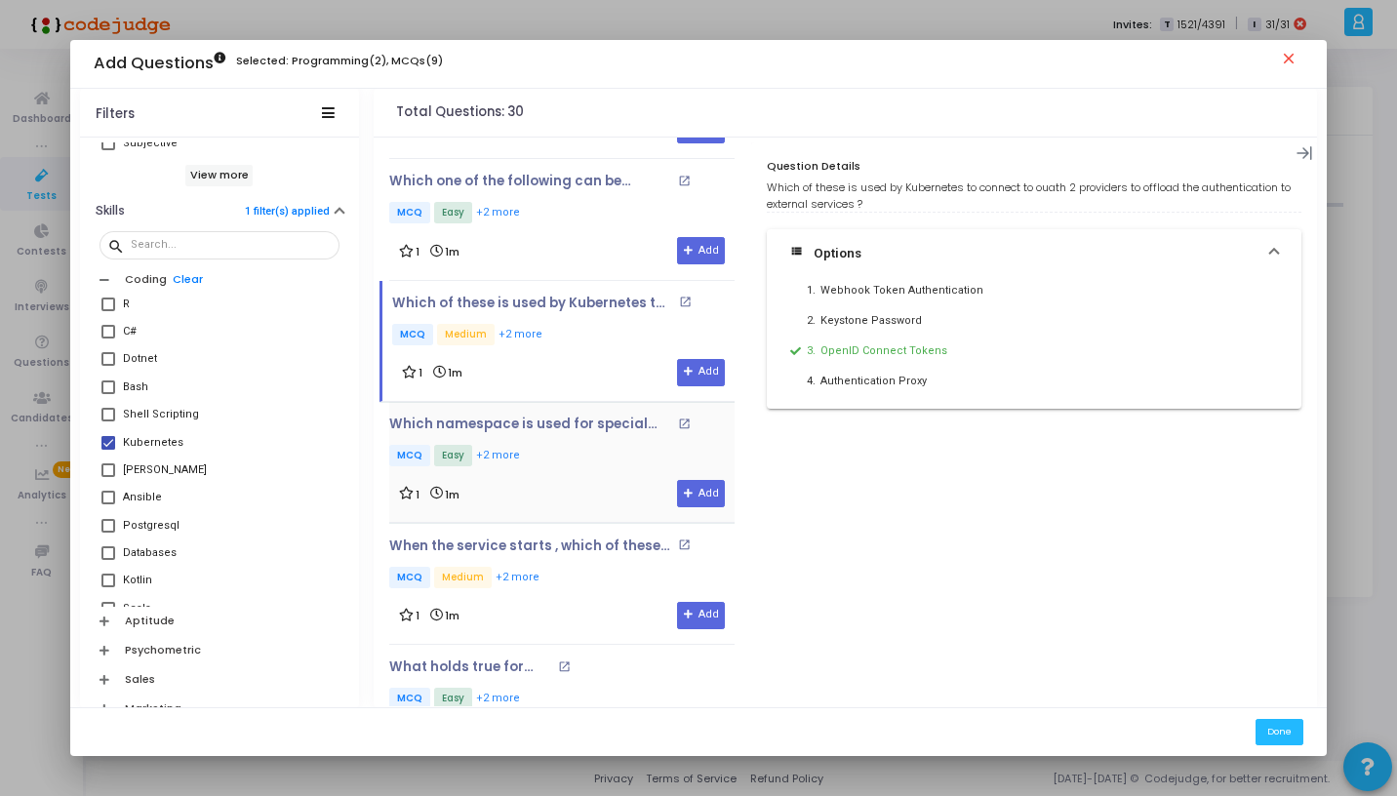
click at [557, 451] on p "MCQ Easy +2 more" at bounding box center [561, 457] width 345 height 24
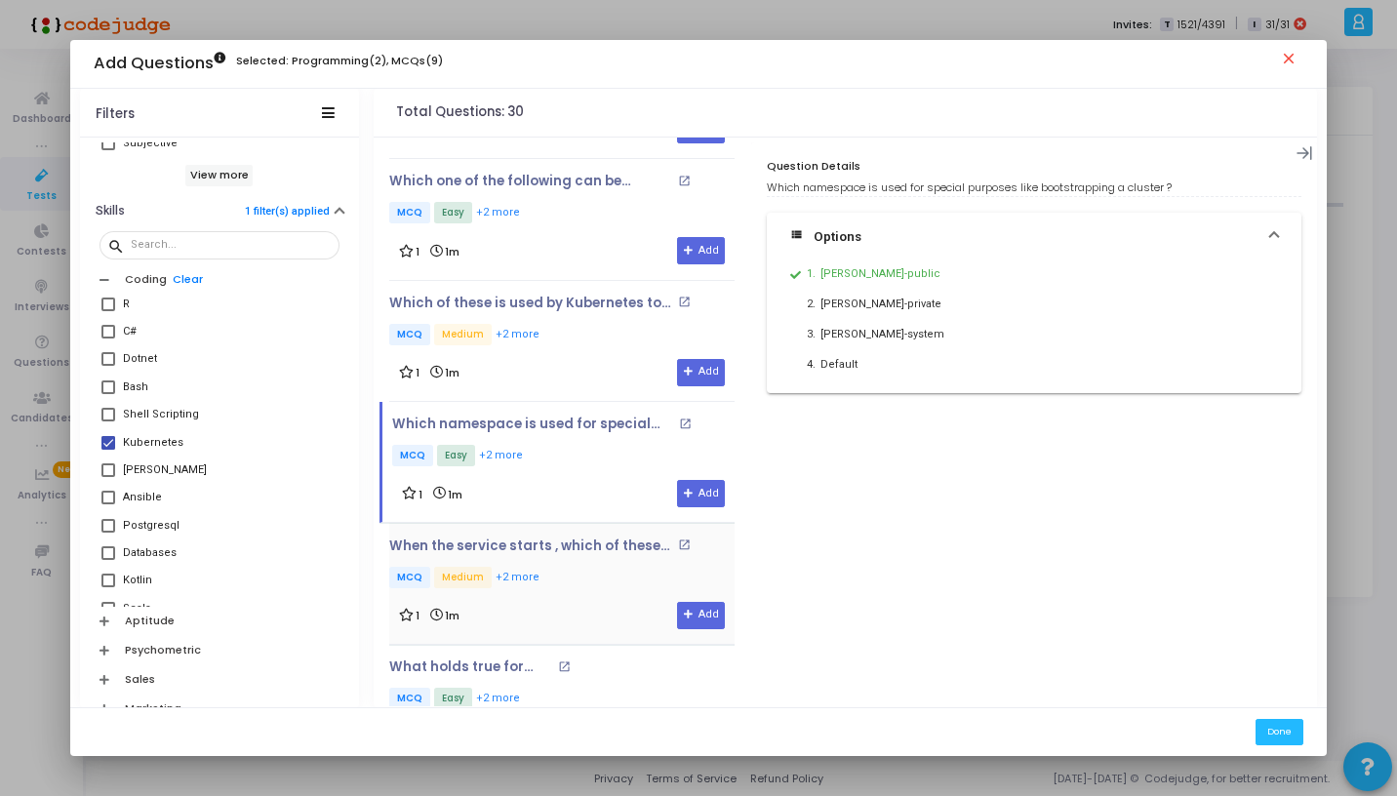
click at [558, 572] on p "MCQ Medium +2 more" at bounding box center [561, 579] width 345 height 24
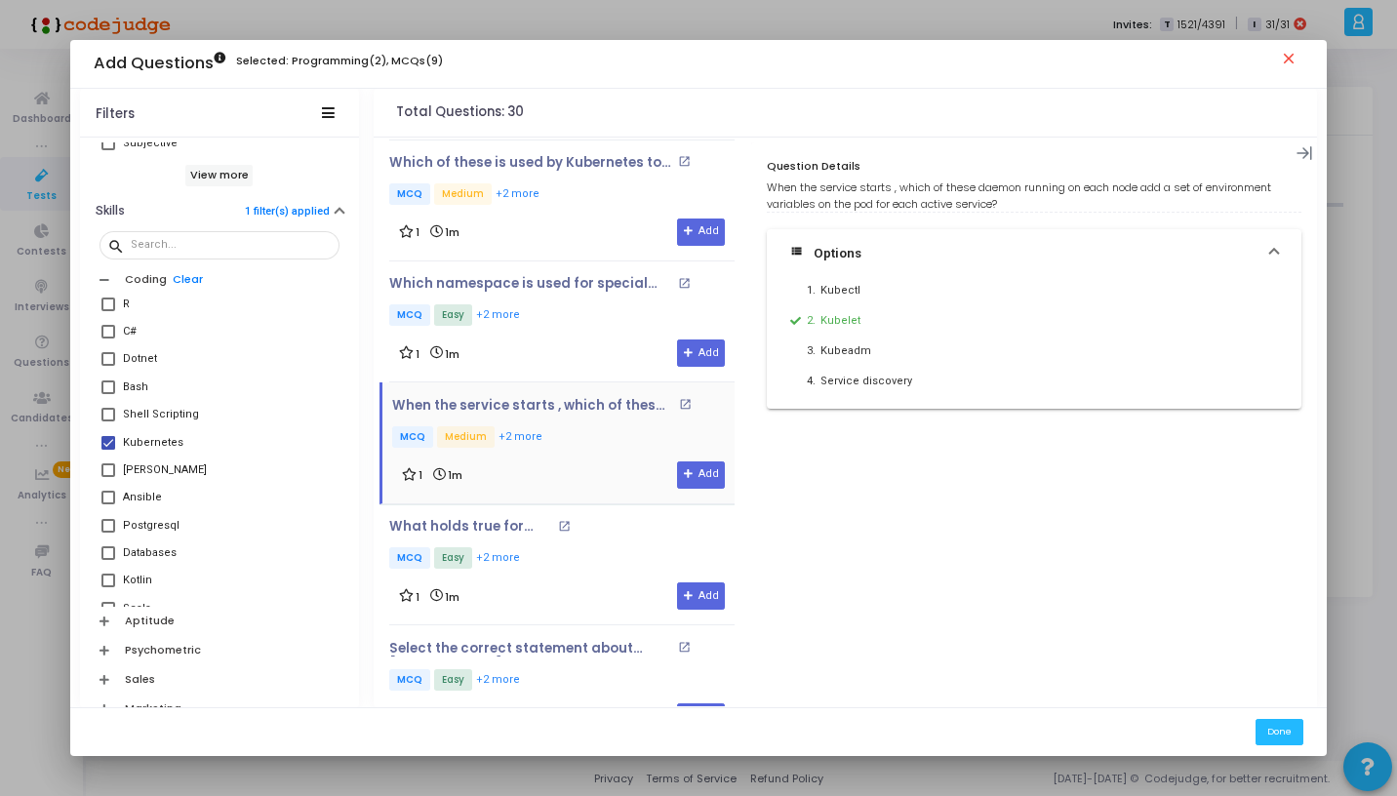
scroll to position [3081, 0]
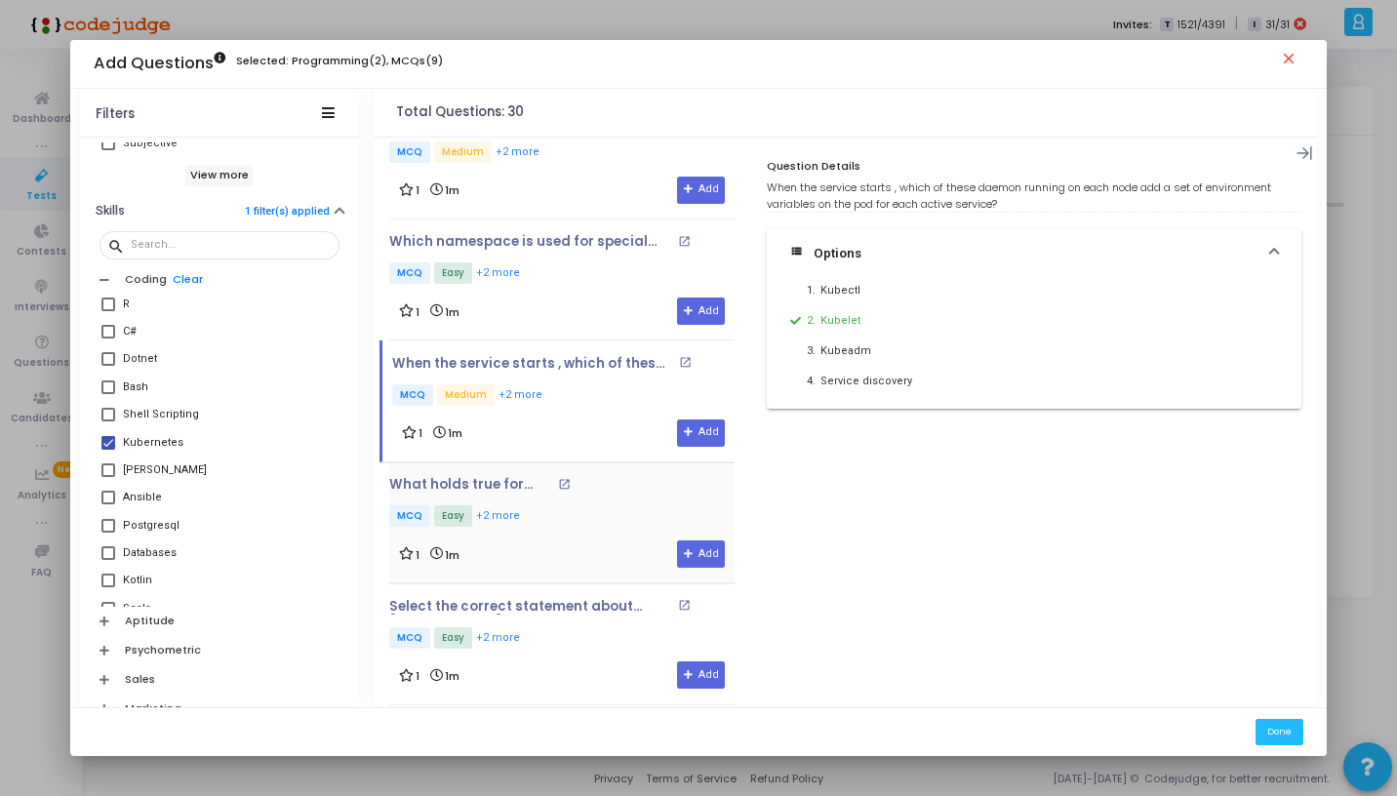
click at [573, 524] on div "What holds true for etcd ? open_in_new MCQ Easy +2 more 1 1m Add" at bounding box center [561, 522] width 345 height 91
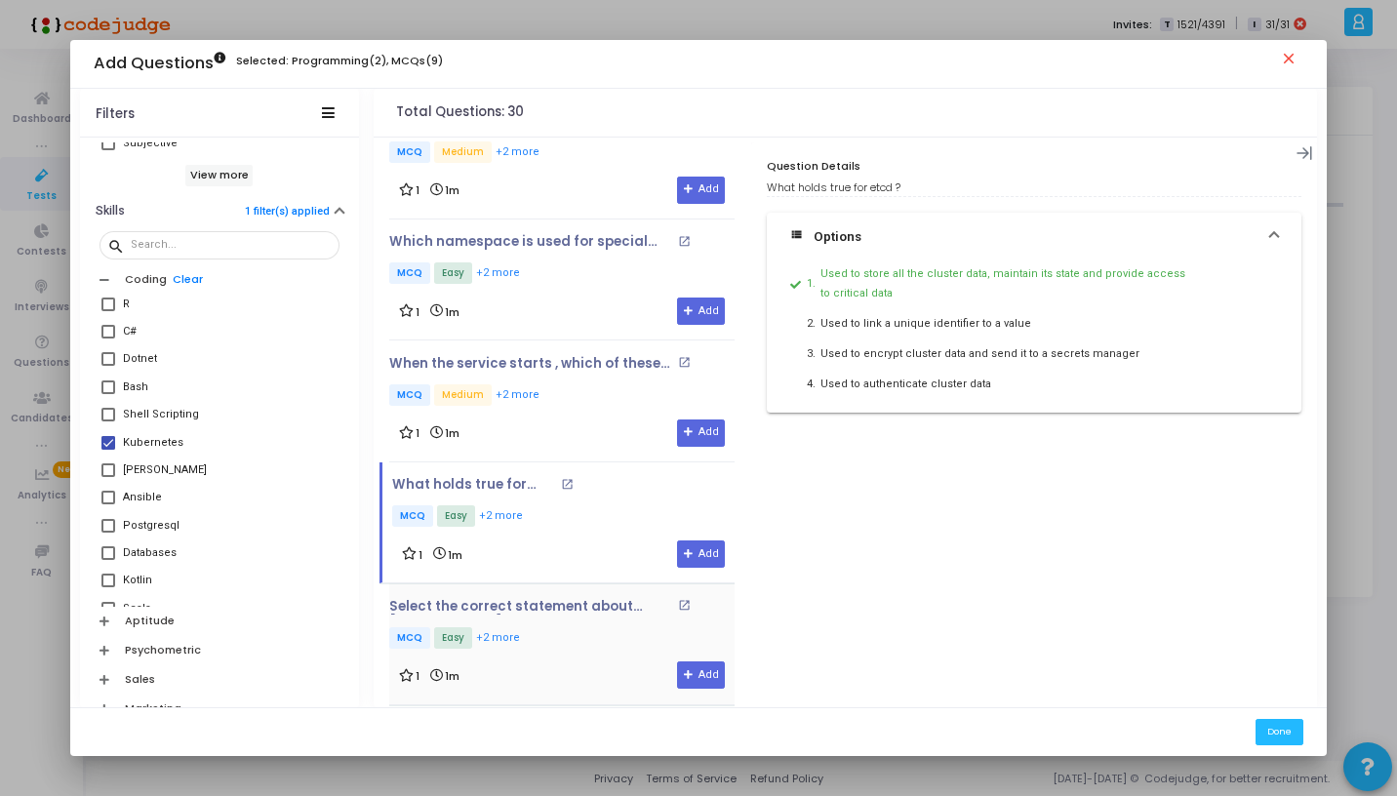
click at [576, 662] on div "1 1m Add" at bounding box center [562, 675] width 326 height 27
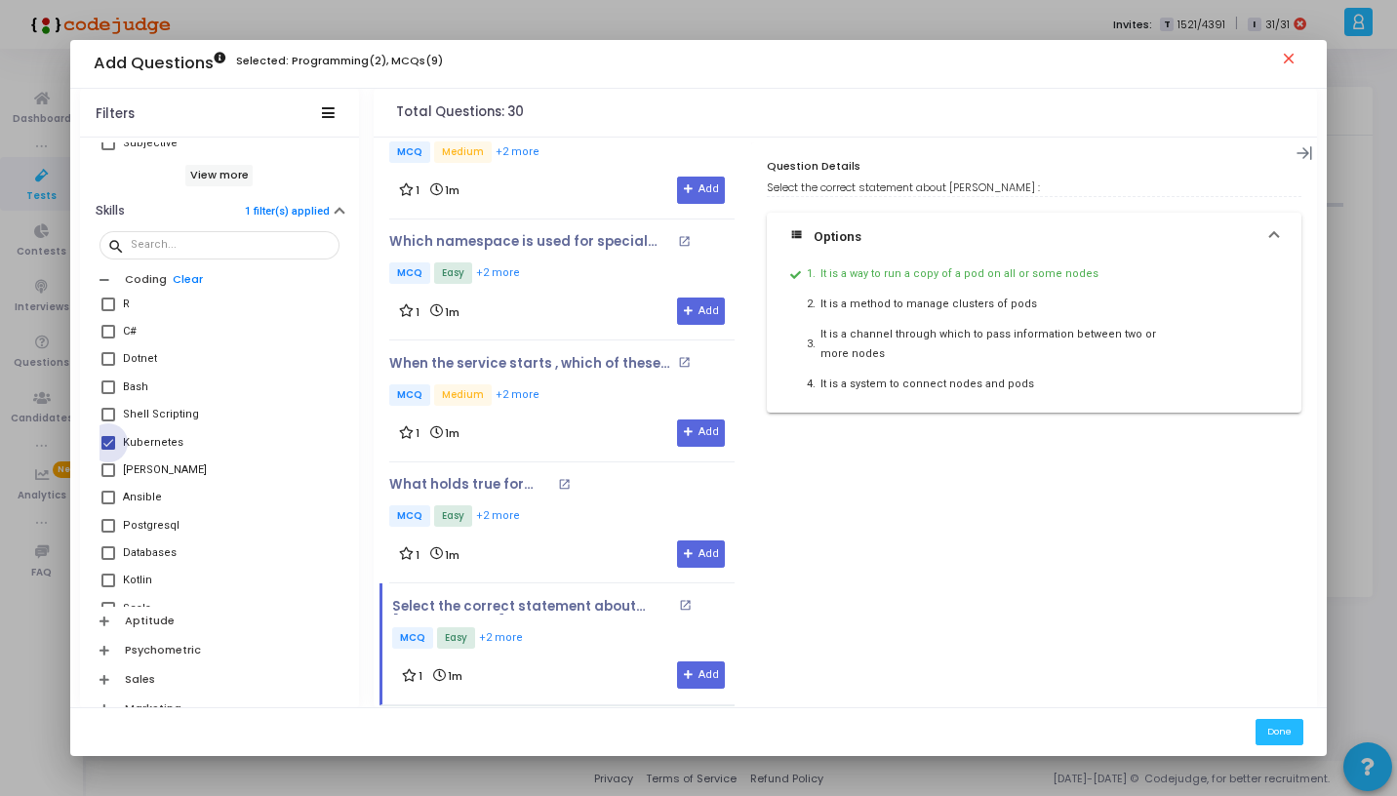
click at [105, 445] on span at bounding box center [108, 443] width 14 height 14
click at [107, 450] on input "Kubernetes" at bounding box center [107, 450] width 1 height 1
checkbox input "false"
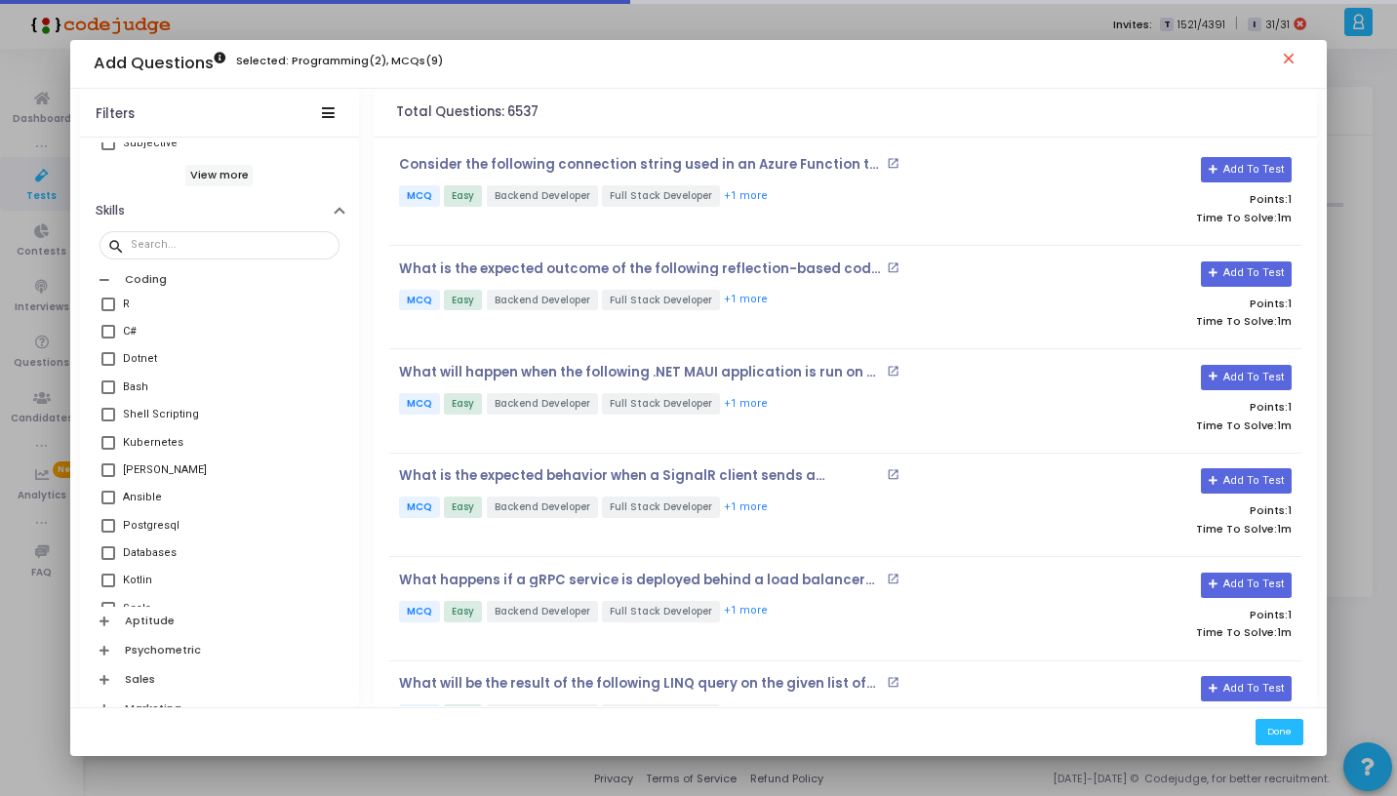
scroll to position [528, 0]
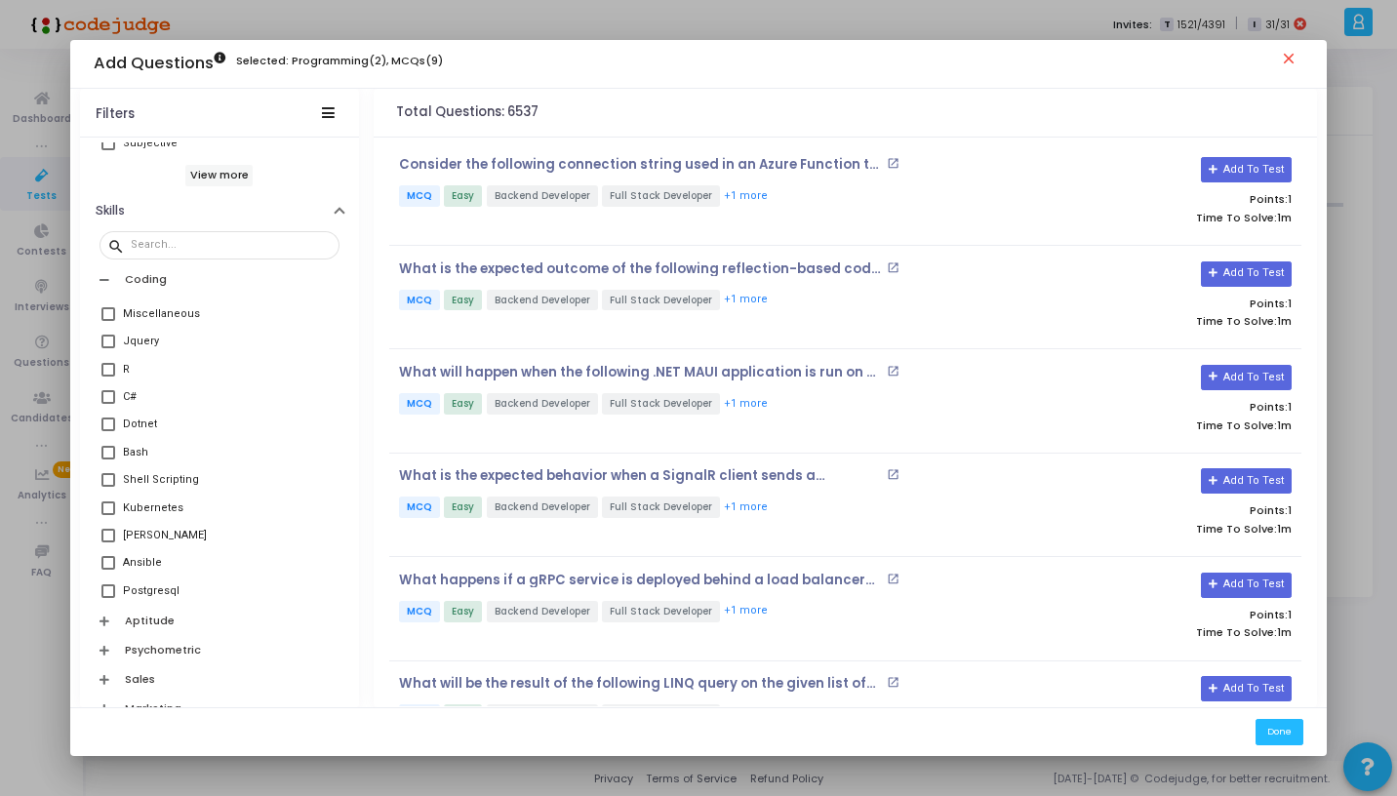
click at [111, 451] on span at bounding box center [108, 453] width 14 height 14
click at [108, 460] on input "Bash" at bounding box center [107, 460] width 1 height 1
checkbox input "true"
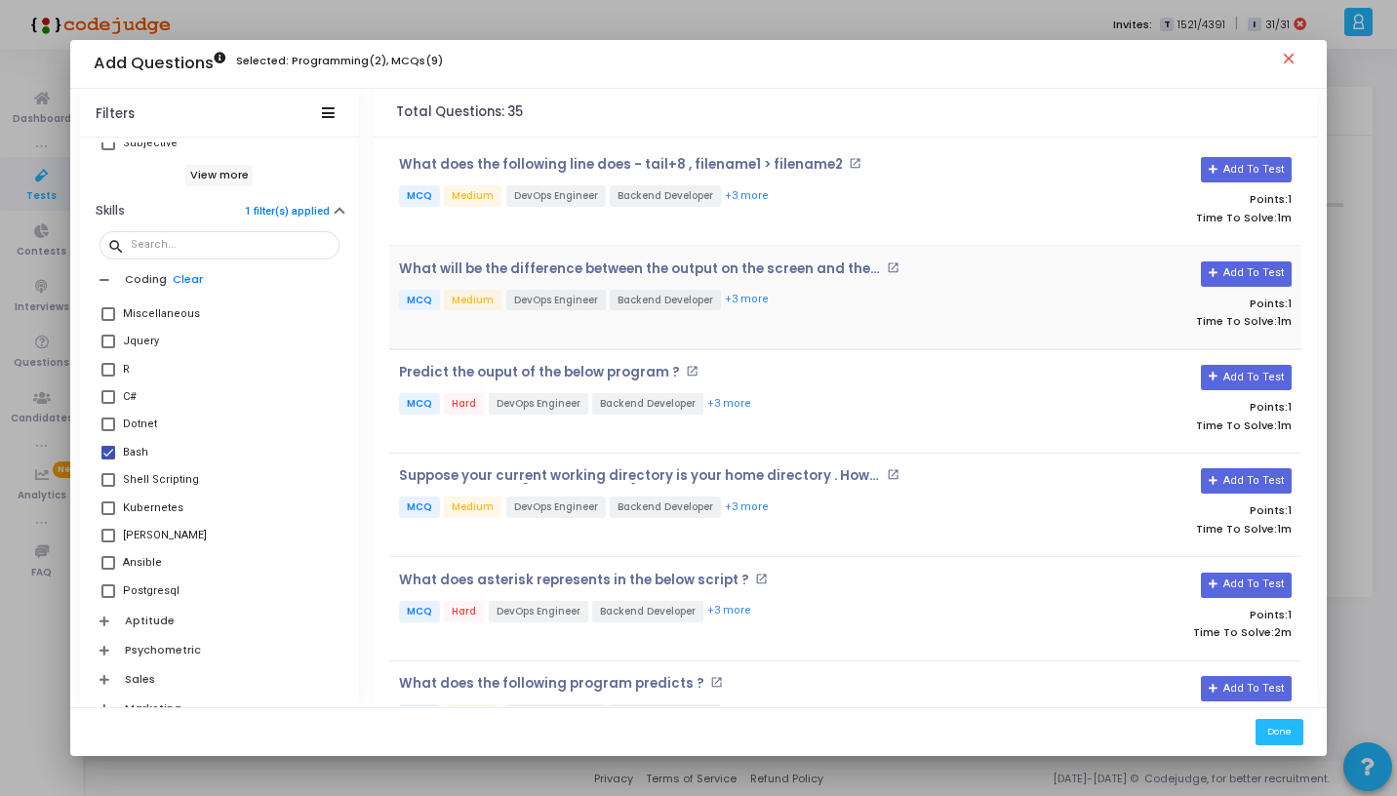
click at [514, 342] on div "What will be the difference between the output on the screen and the contents o…" at bounding box center [845, 297] width 912 height 103
click at [521, 332] on div "What will be the difference between the output on the screen and the contents o…" at bounding box center [693, 298] width 608 height 73
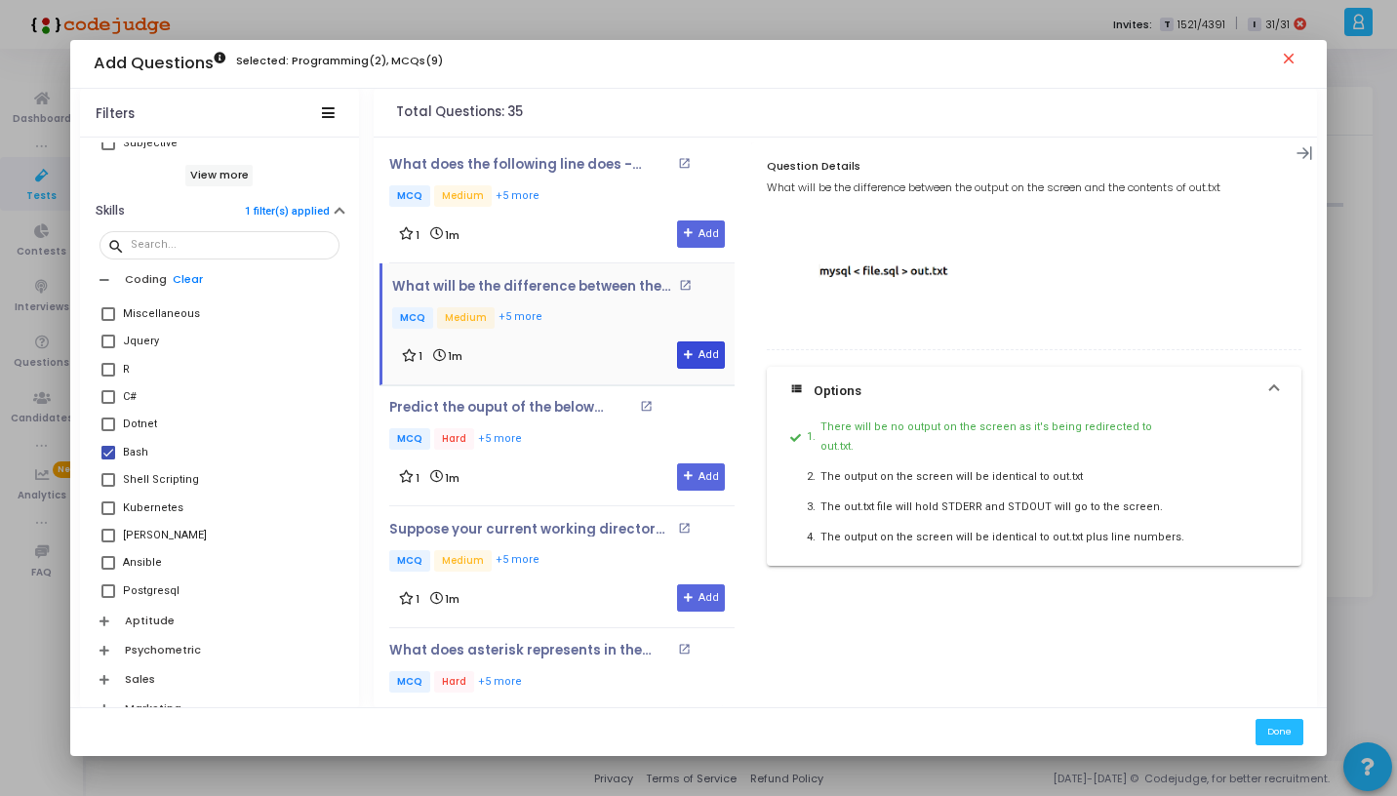
click at [688, 365] on button "Add" at bounding box center [701, 355] width 48 height 27
click at [559, 421] on div "Predict the ouput of the below program ? open_in_new MCQ Hard +5 more" at bounding box center [539, 426] width 300 height 53
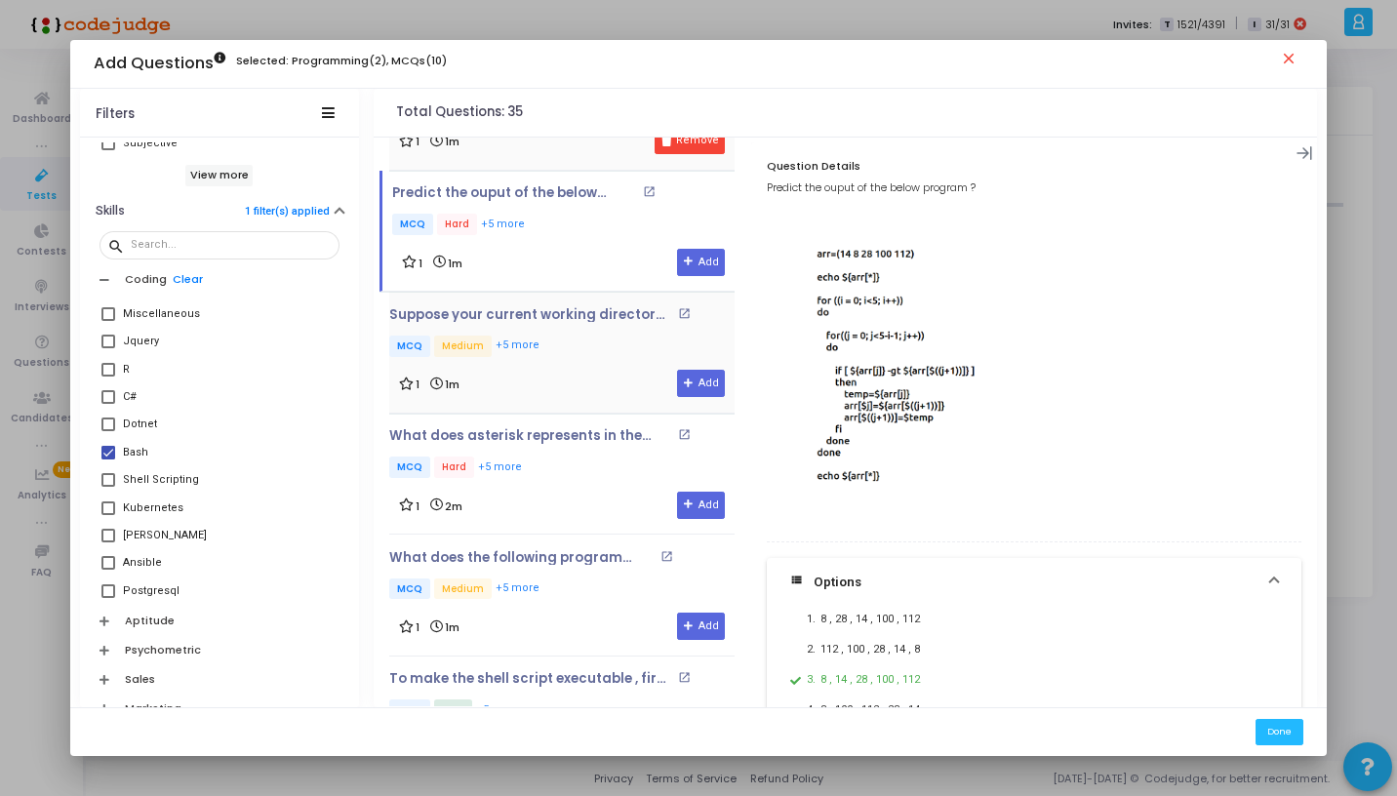
scroll to position [243, 0]
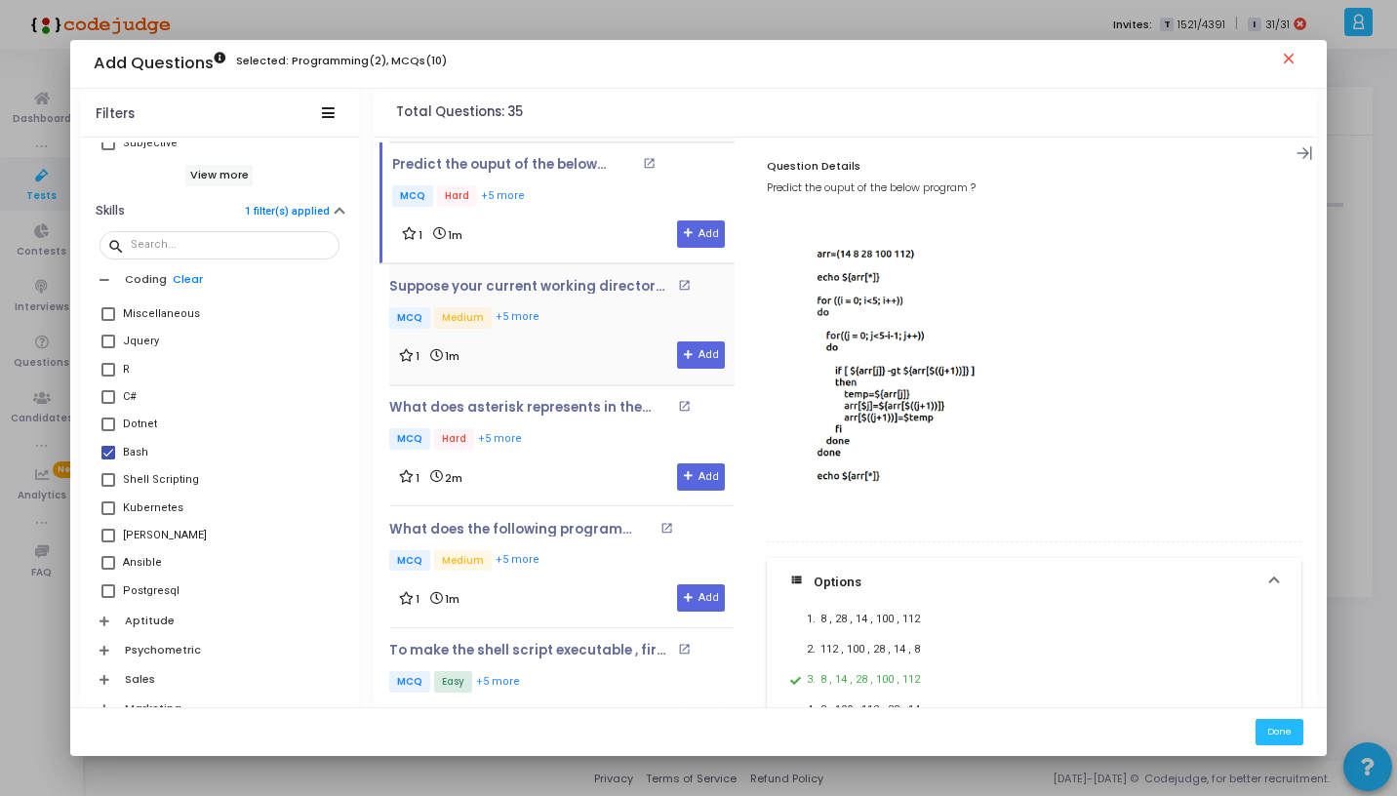
click at [620, 255] on div "Predict the ouput of the below program ? open_in_new MCQ Hard +5 more 1 1m Add" at bounding box center [557, 202] width 355 height 121
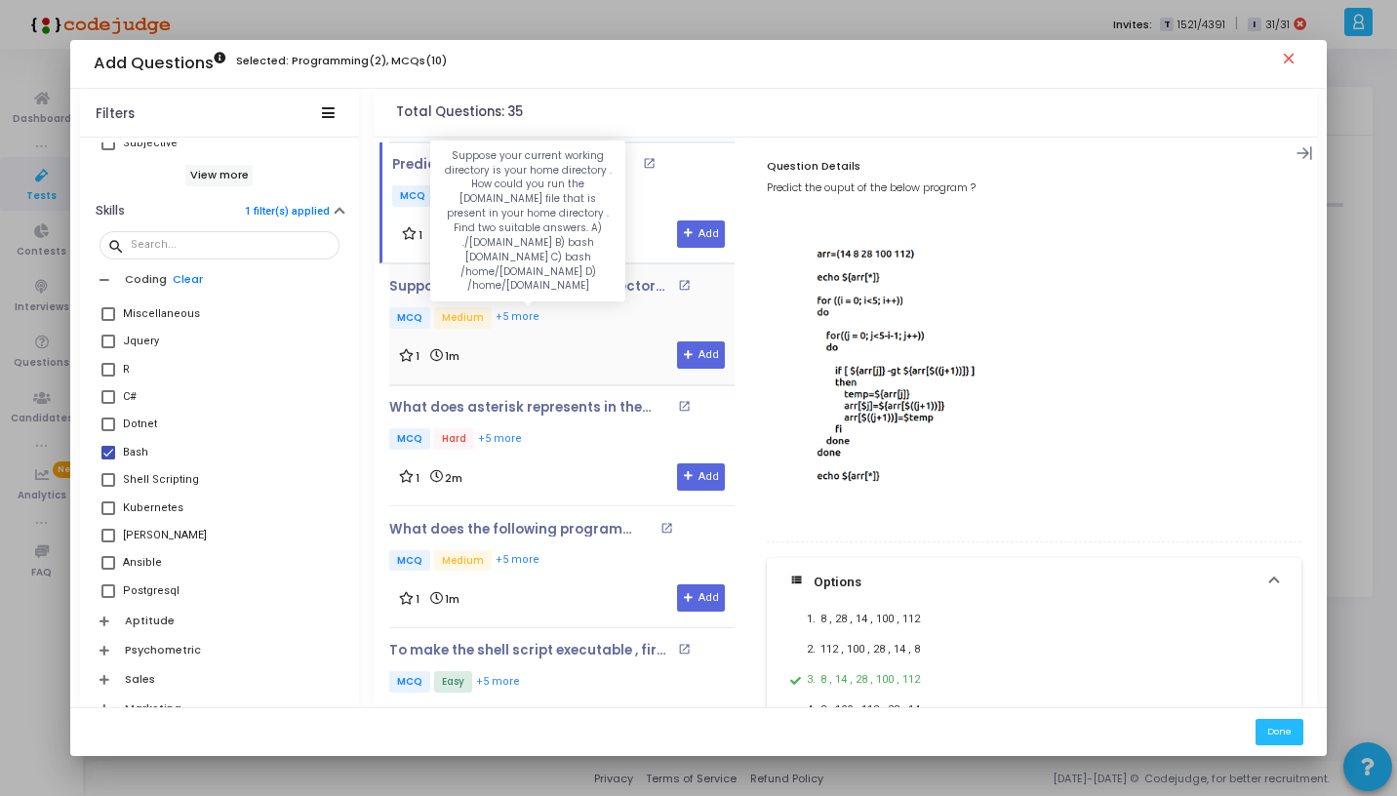
click at [587, 290] on p "Suppose your current working directory is your home directory . How could you r…" at bounding box center [530, 287] width 283 height 16
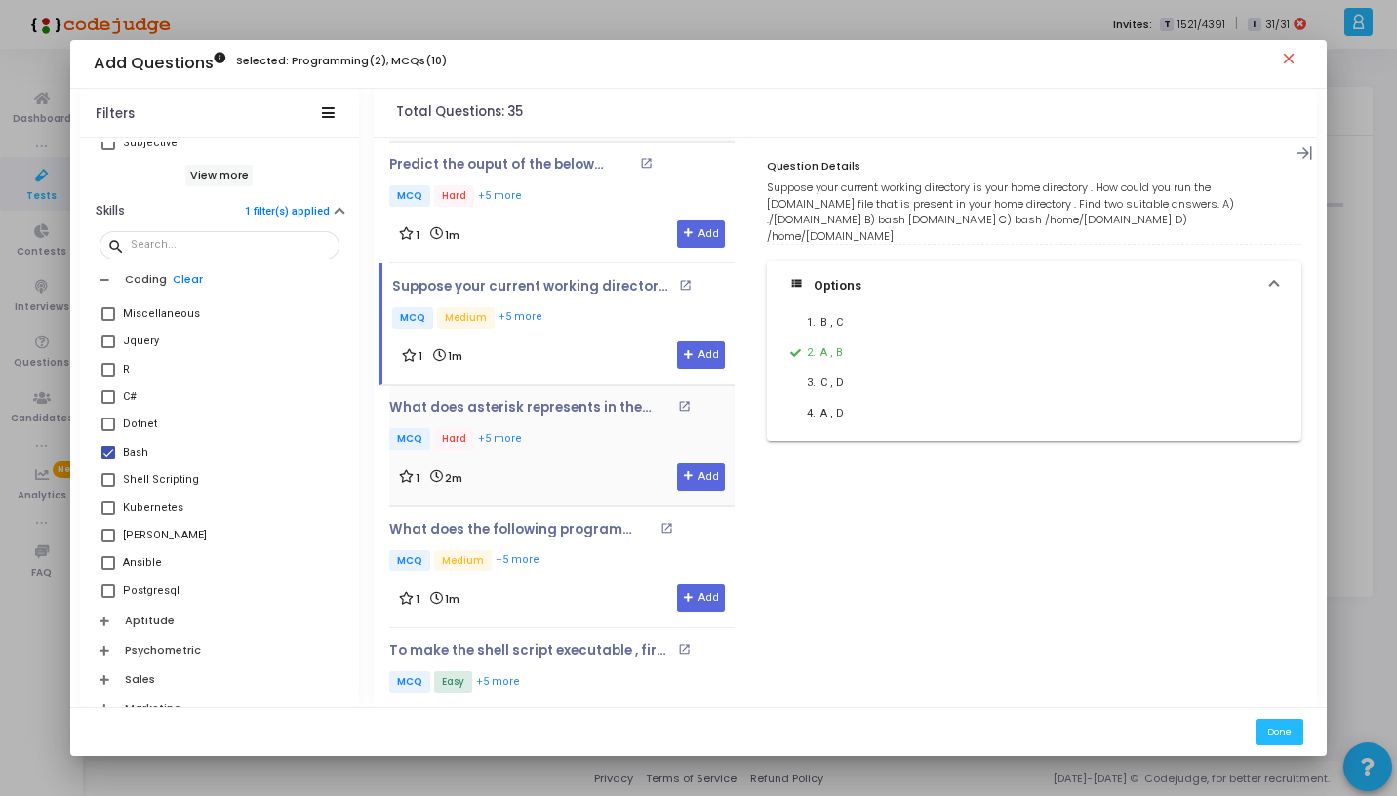
click at [558, 464] on div "1 2m Add" at bounding box center [562, 477] width 326 height 27
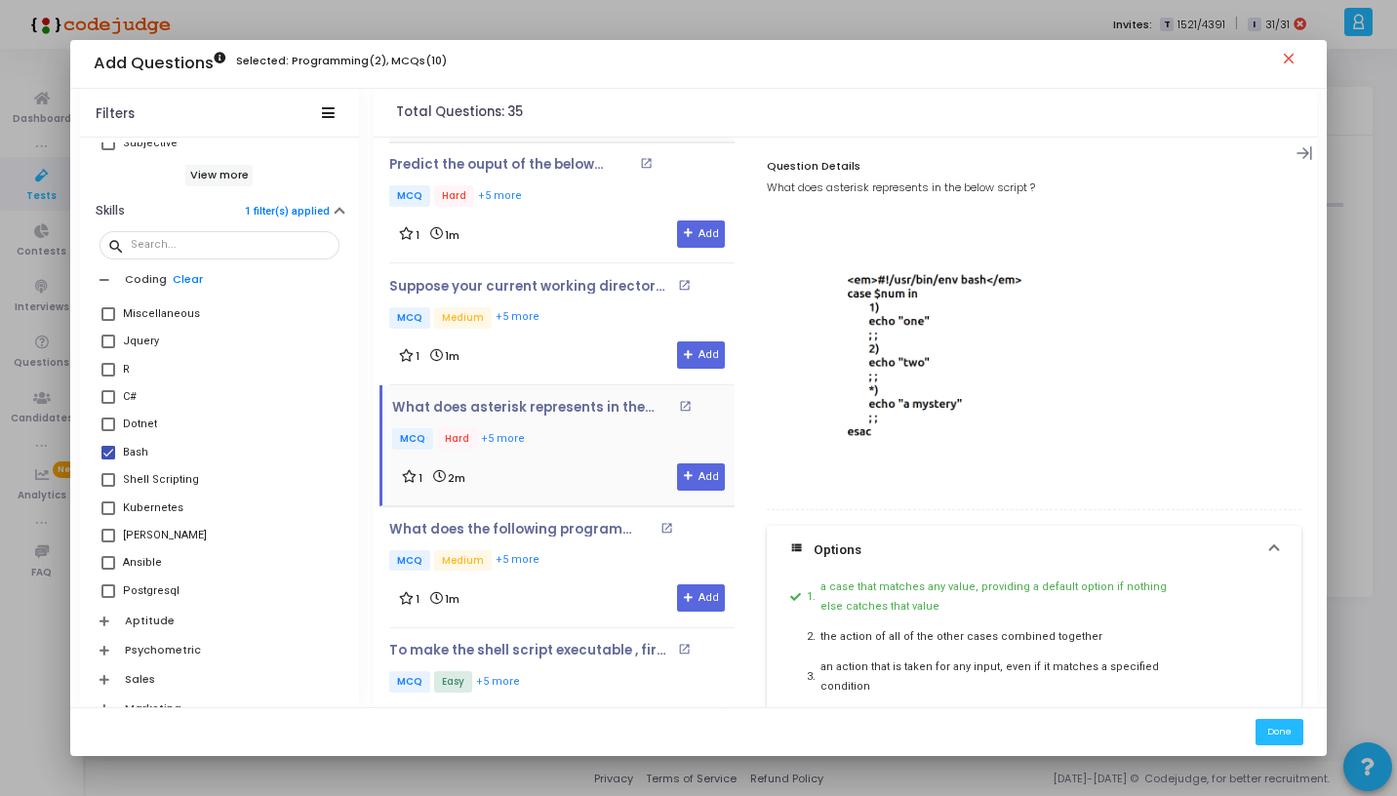
scroll to position [378, 0]
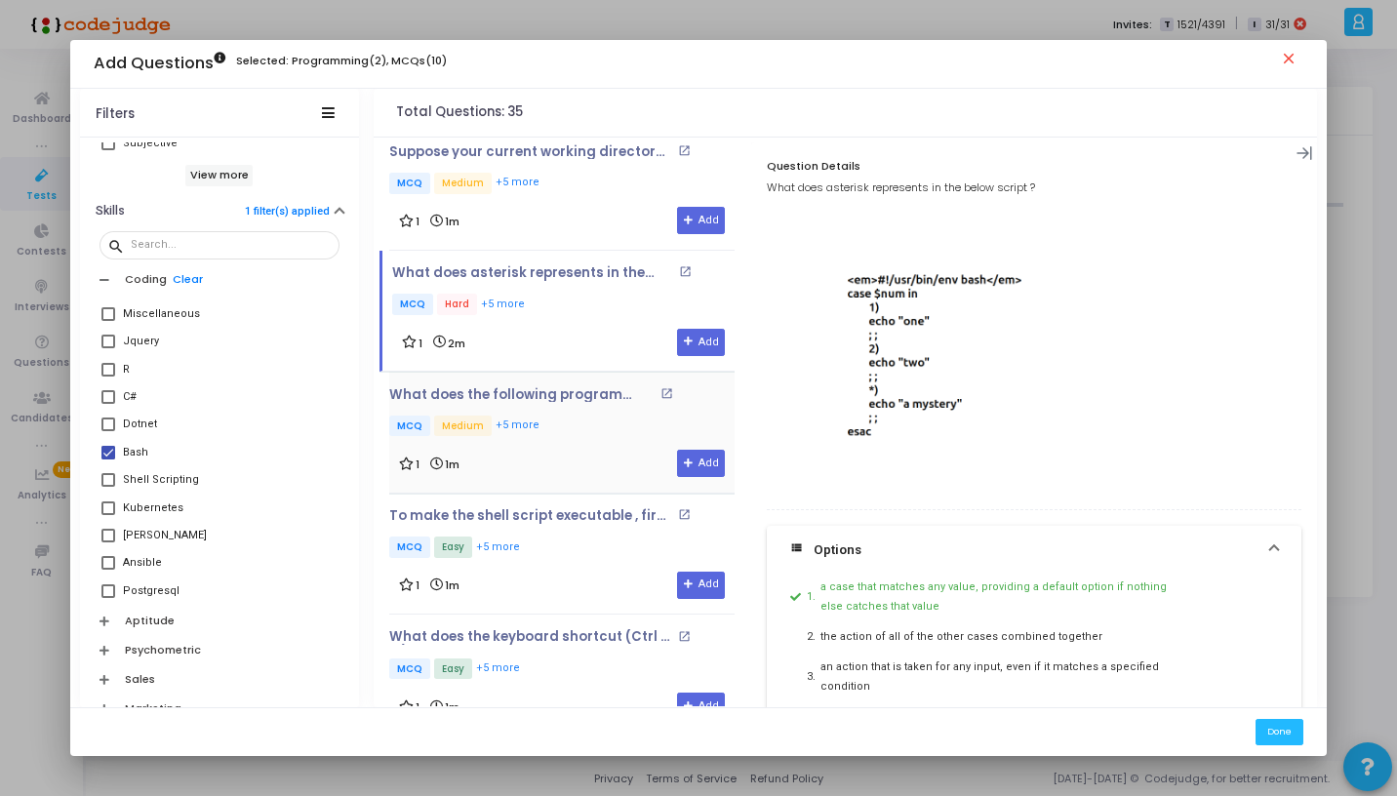
click at [574, 444] on div "What does the following program predicts ? open_in_new MCQ Medium +5 more 1 1m …" at bounding box center [561, 432] width 345 height 91
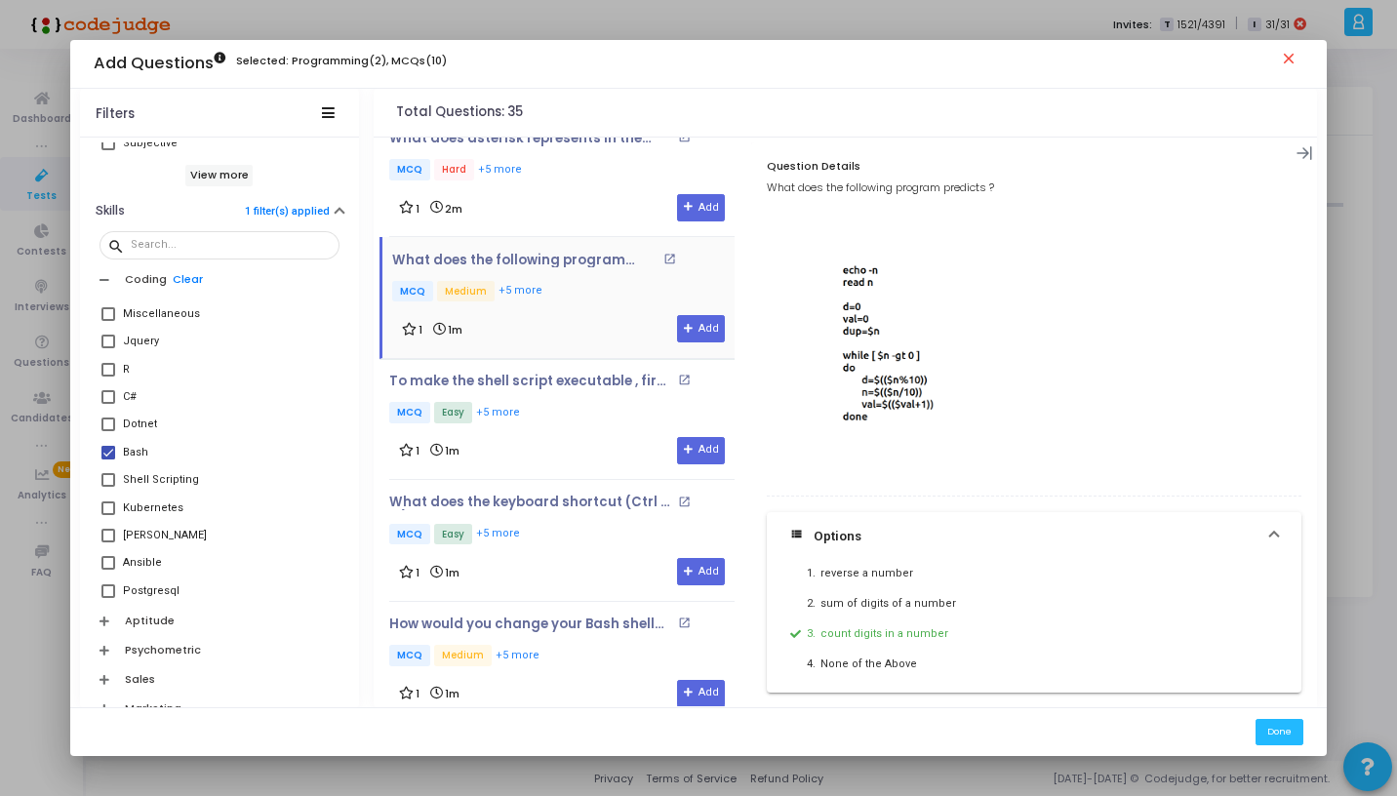
scroll to position [548, 0]
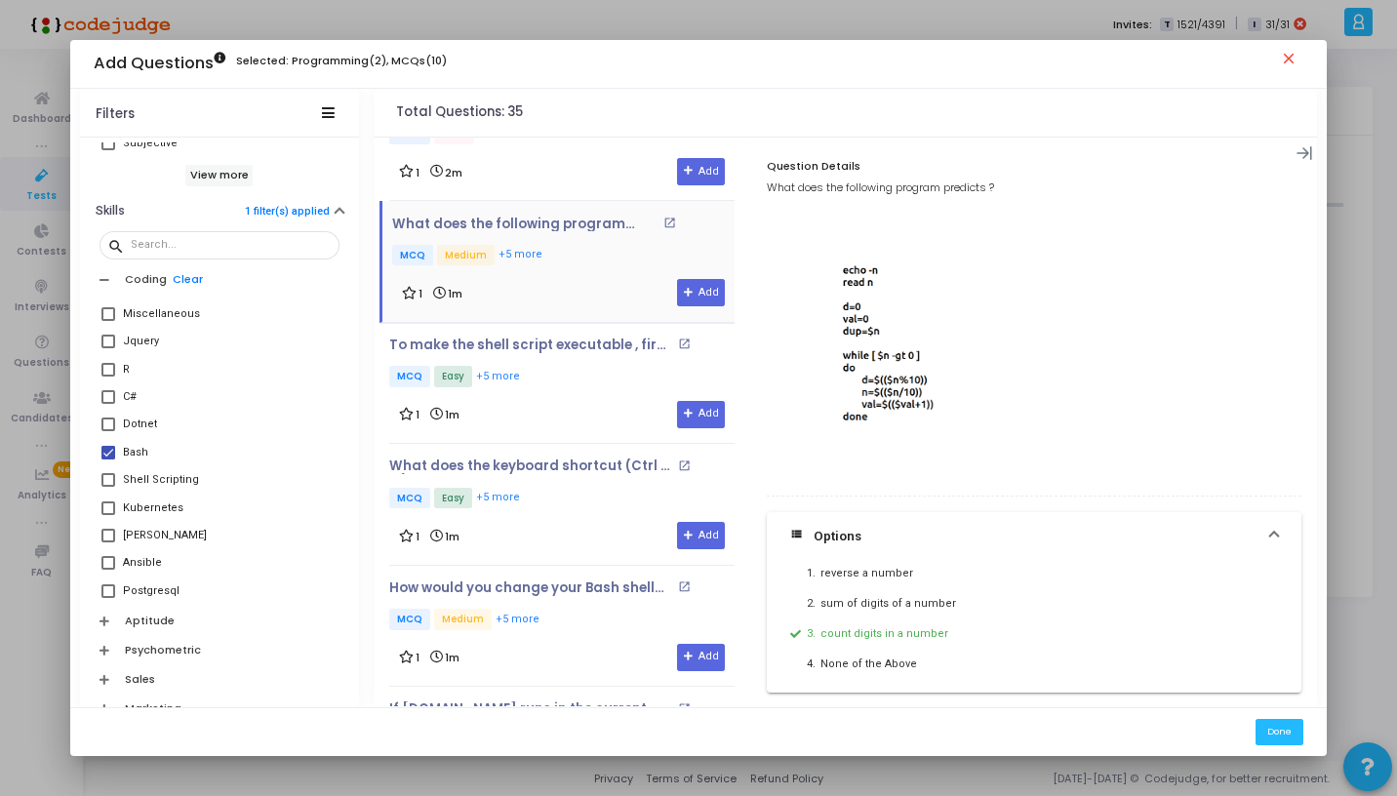
click at [574, 444] on div "What does the keyboard shortcut (Ctrl + H ) does ? open_in_new MCQ Easy +5 more…" at bounding box center [561, 504] width 345 height 121
click at [573, 387] on div "To make the shell script executable , first we have to use open_in_new MCQ Easy…" at bounding box center [561, 383] width 345 height 91
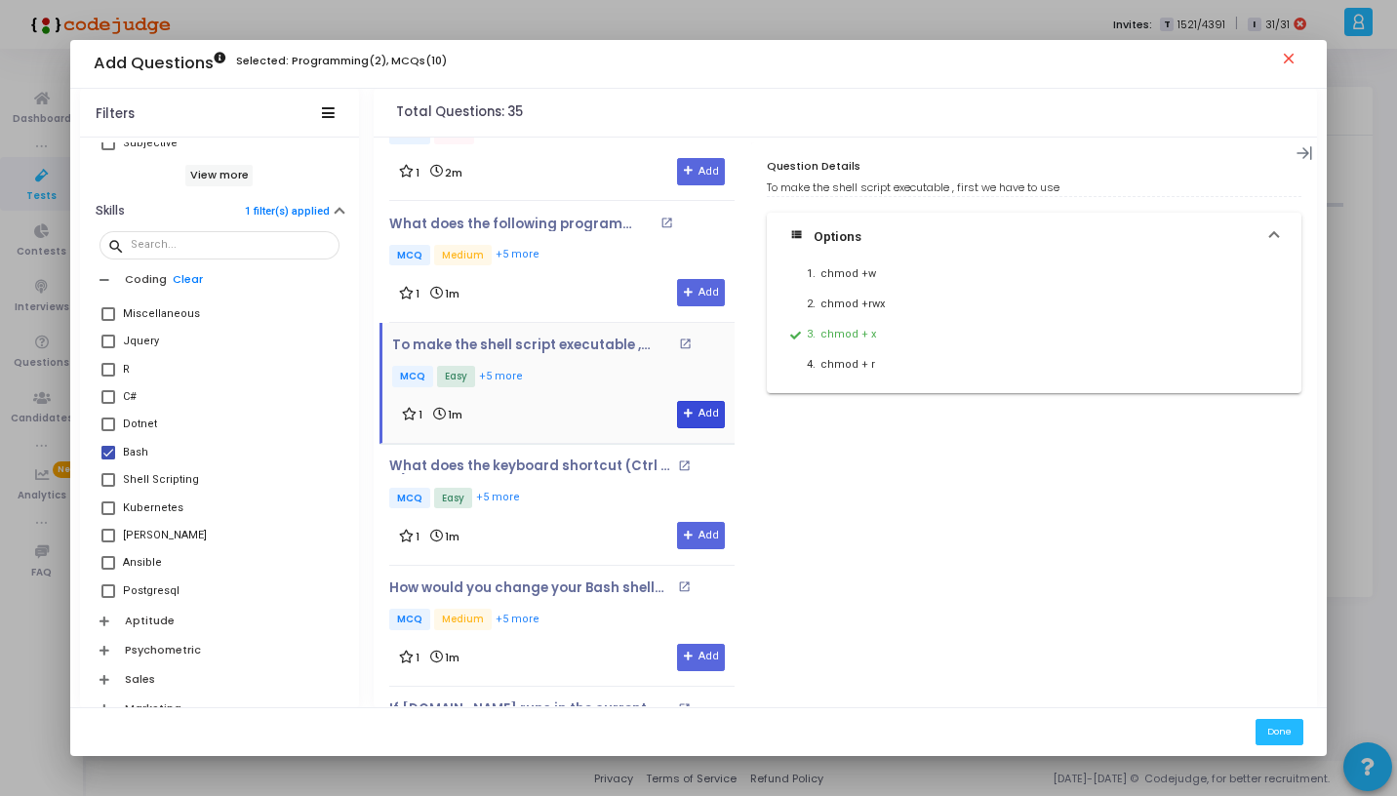
click at [677, 409] on button "Add" at bounding box center [701, 414] width 48 height 27
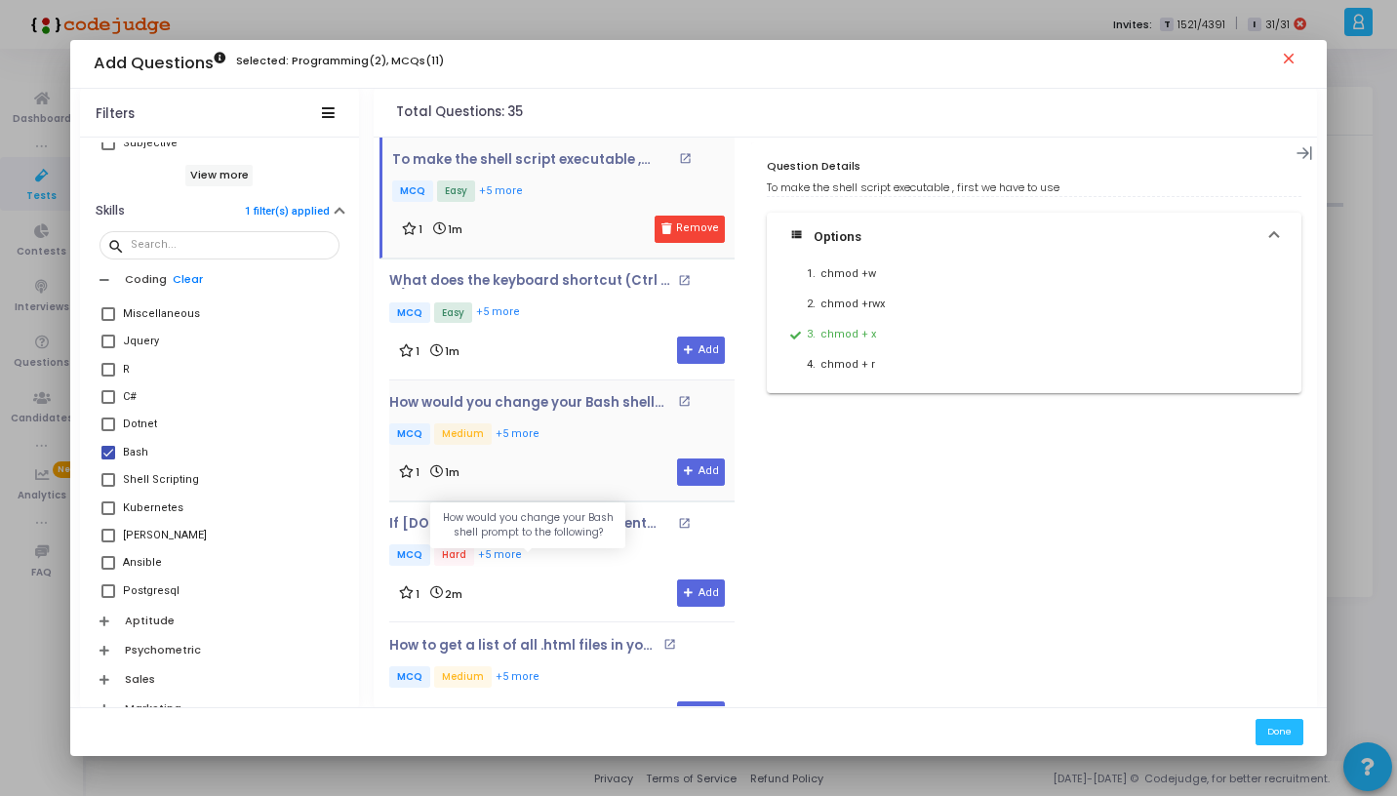
scroll to position [749, 0]
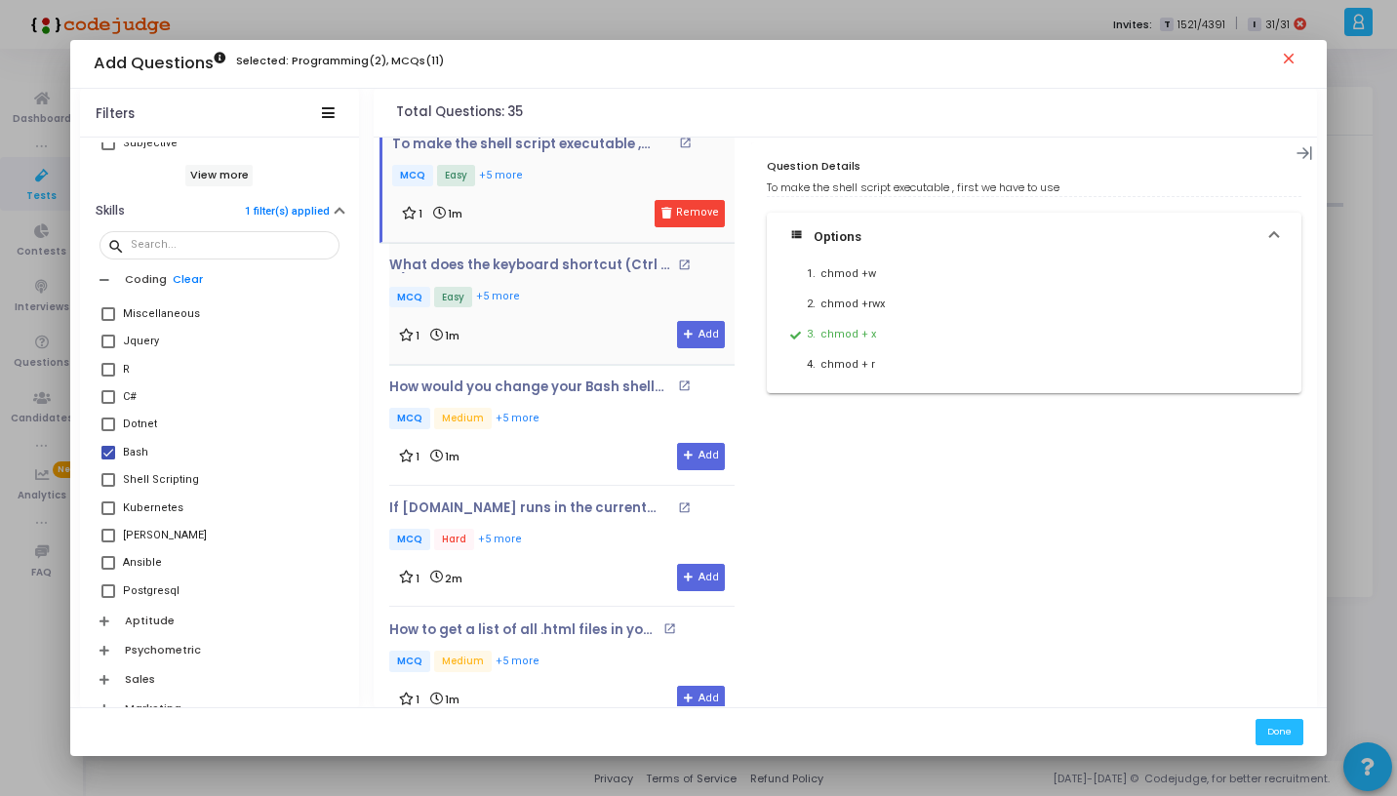
click at [568, 313] on div "What does the keyboard shortcut (Ctrl + H ) does ? open_in_new MCQ Easy +5 more…" at bounding box center [561, 303] width 345 height 91
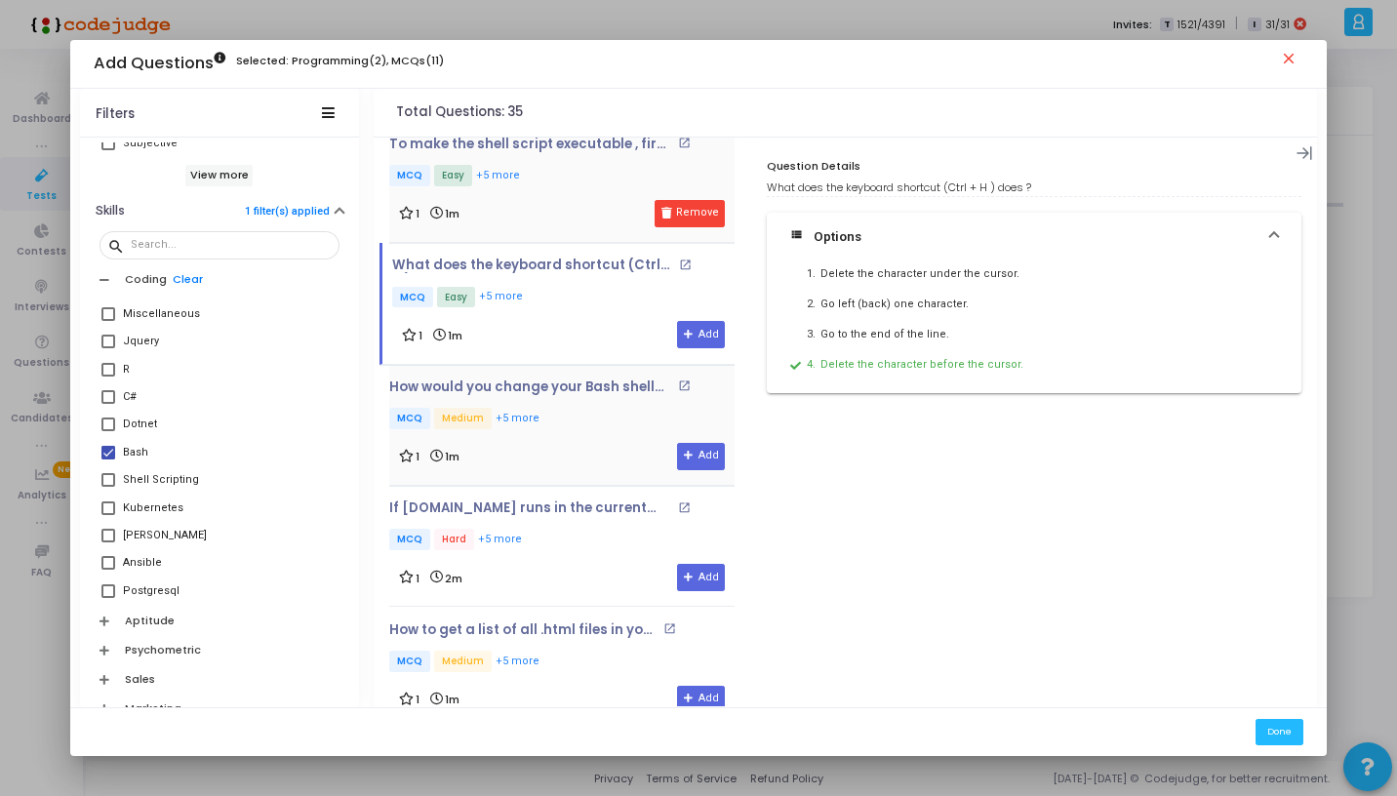
click at [545, 409] on p "MCQ Medium +5 more" at bounding box center [561, 420] width 345 height 24
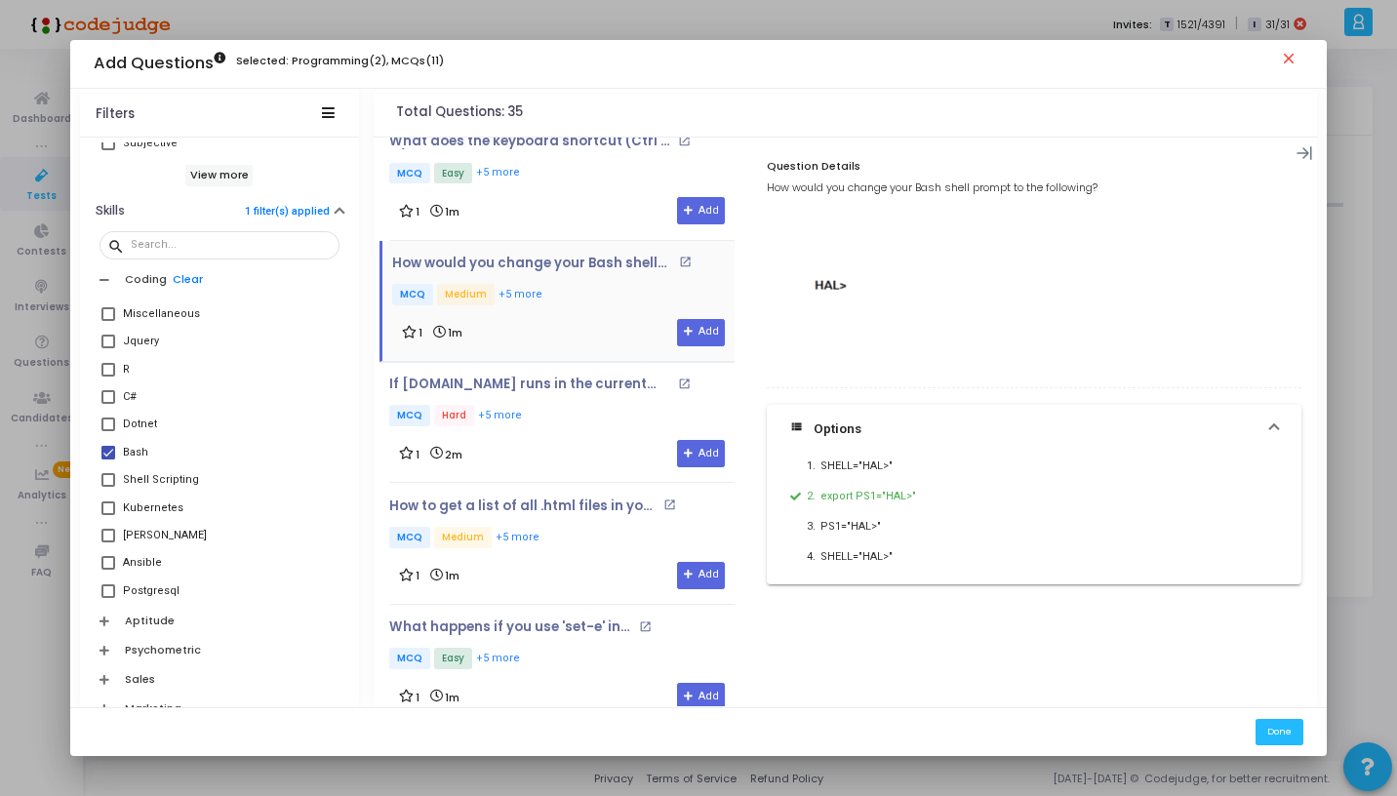
scroll to position [894, 0]
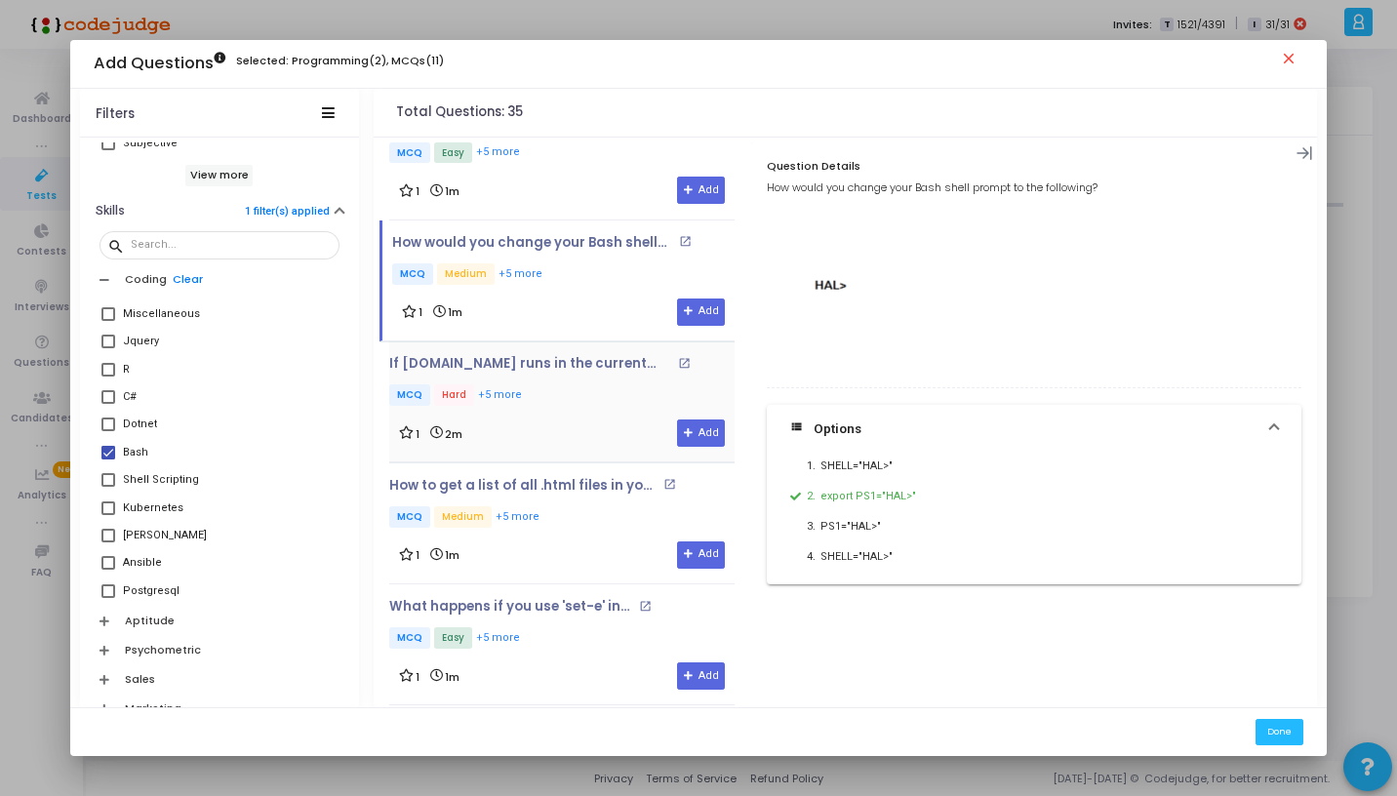
click at [566, 407] on div "If script.sh runs in the current directory. It will fail . Why ? open_in_new MC…" at bounding box center [561, 401] width 345 height 91
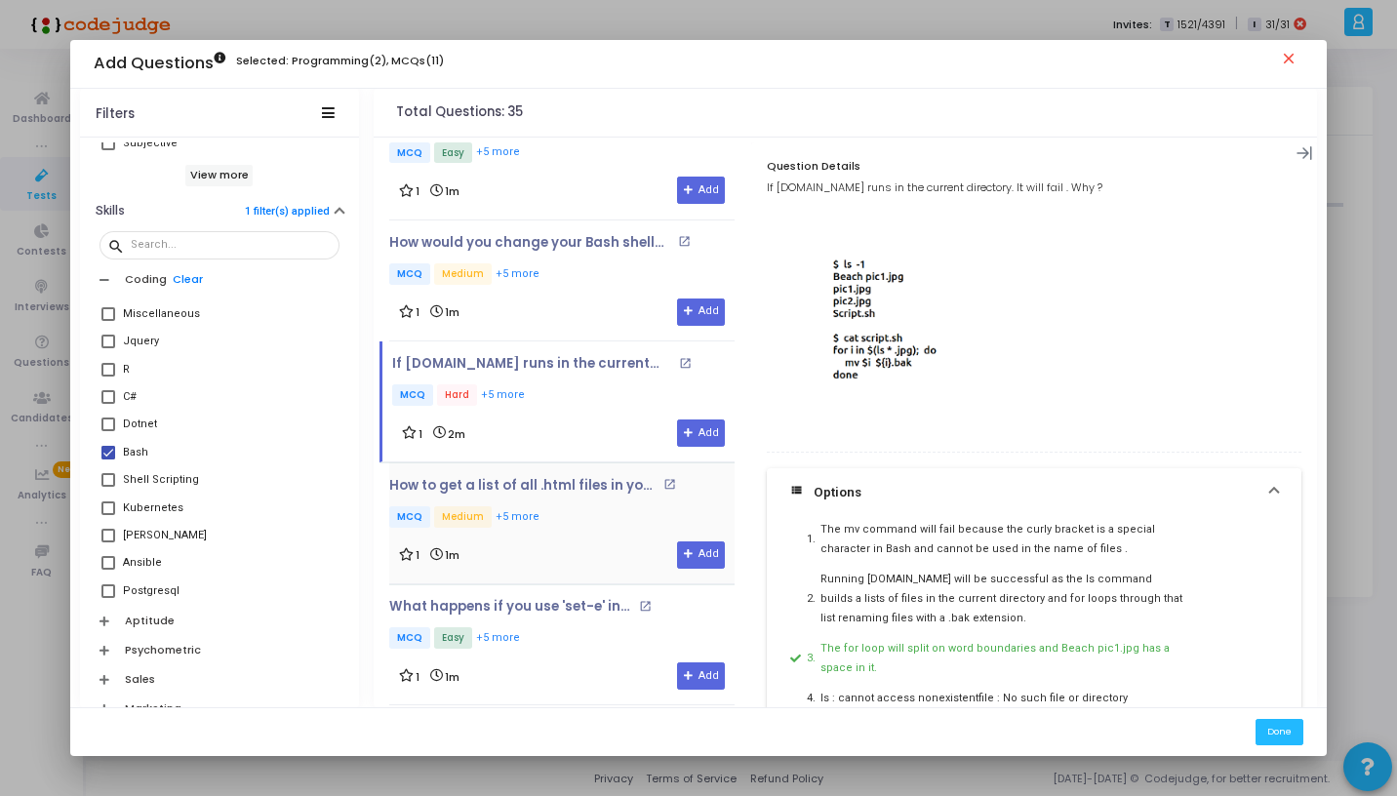
click at [586, 507] on p "MCQ Medium +5 more" at bounding box center [553, 518] width 328 height 24
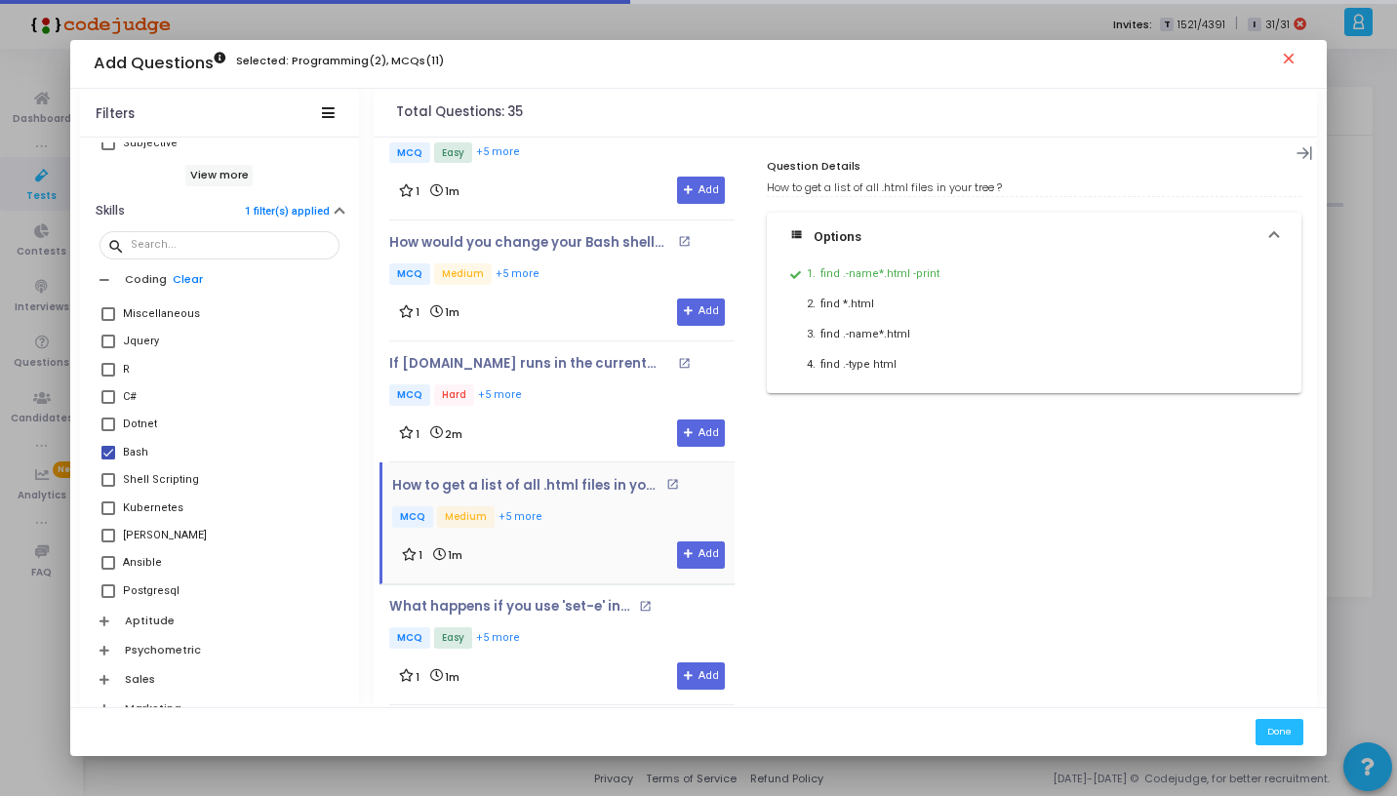
scroll to position [1101, 0]
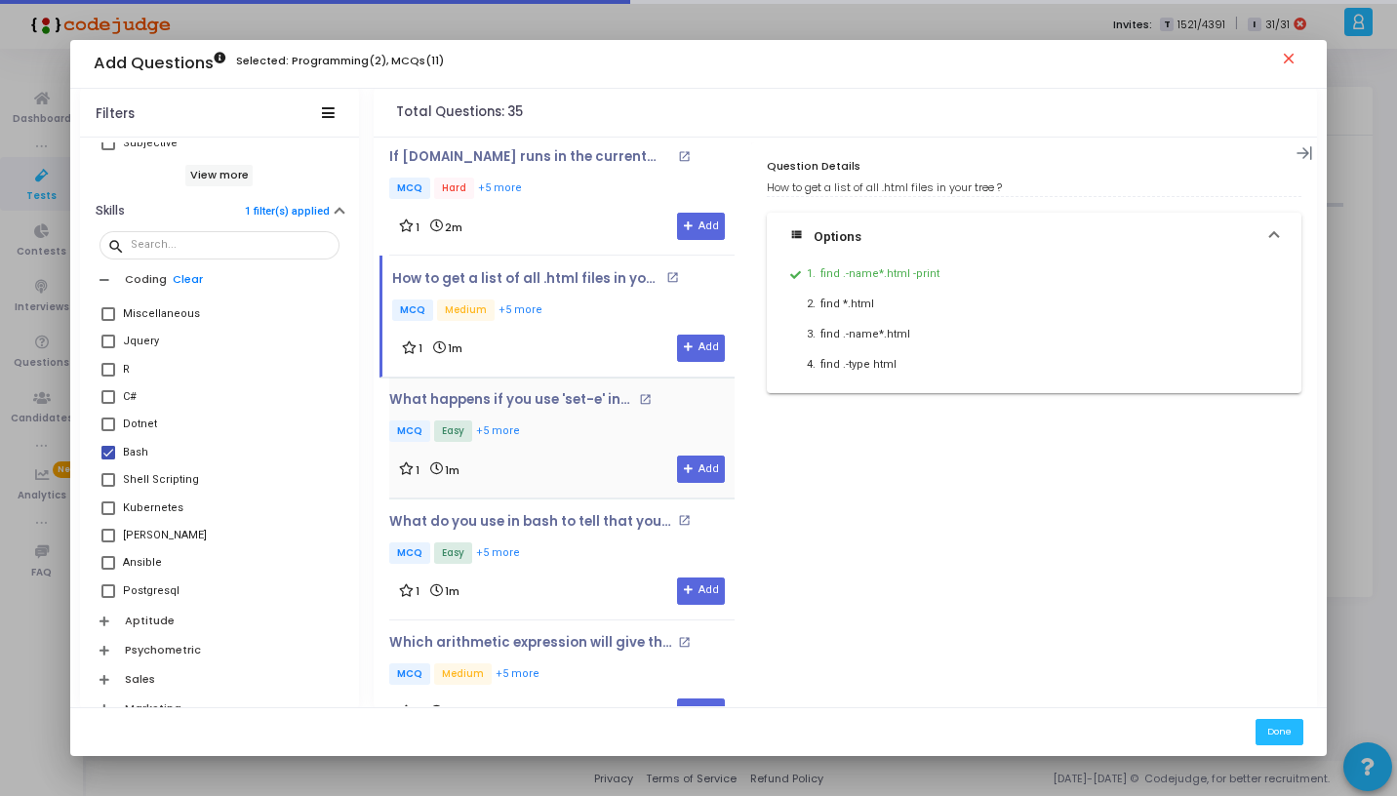
click at [572, 405] on div "What happens if you use 'set-e' in bash ? open_in_new MCQ Easy +5 more" at bounding box center [538, 418] width 299 height 53
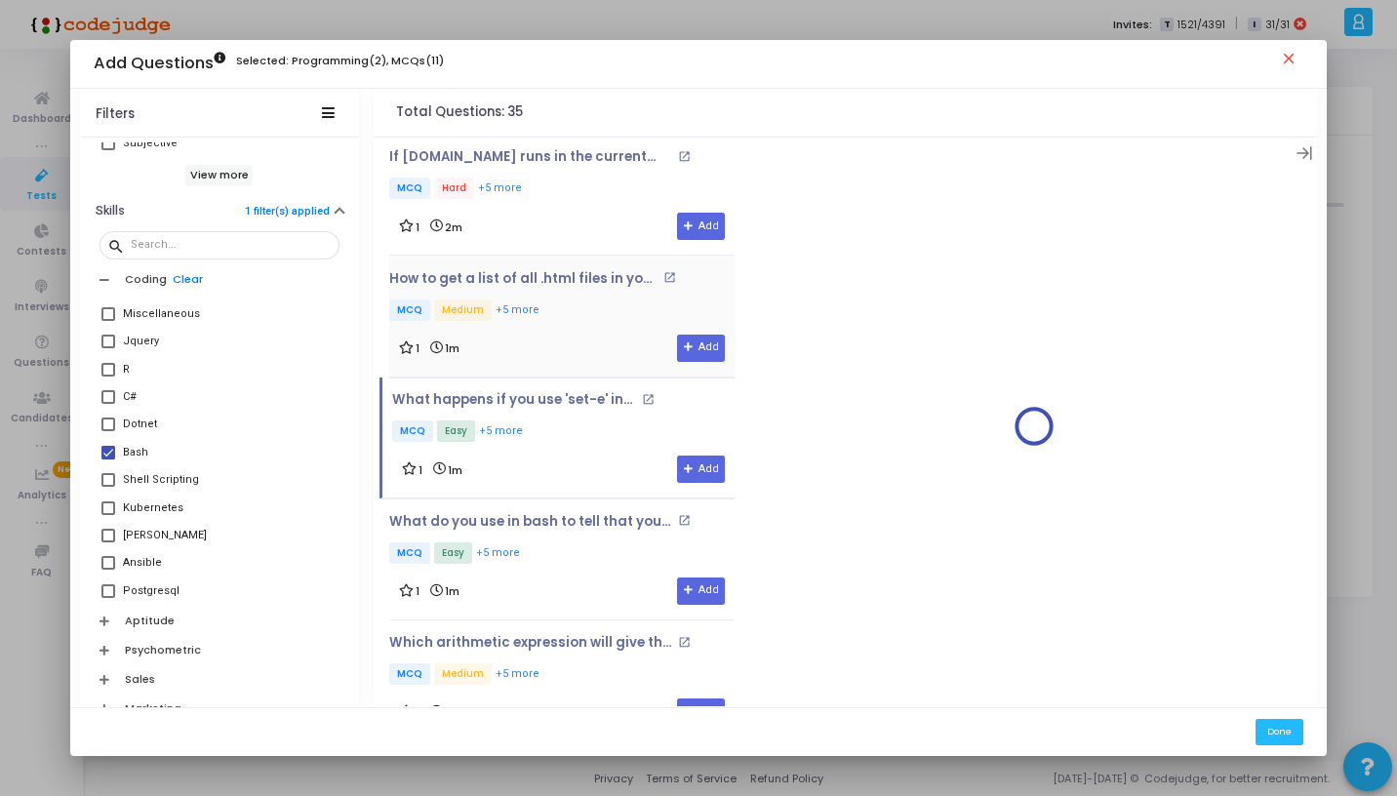
click at [573, 300] on p "MCQ Medium +5 more" at bounding box center [553, 312] width 328 height 24
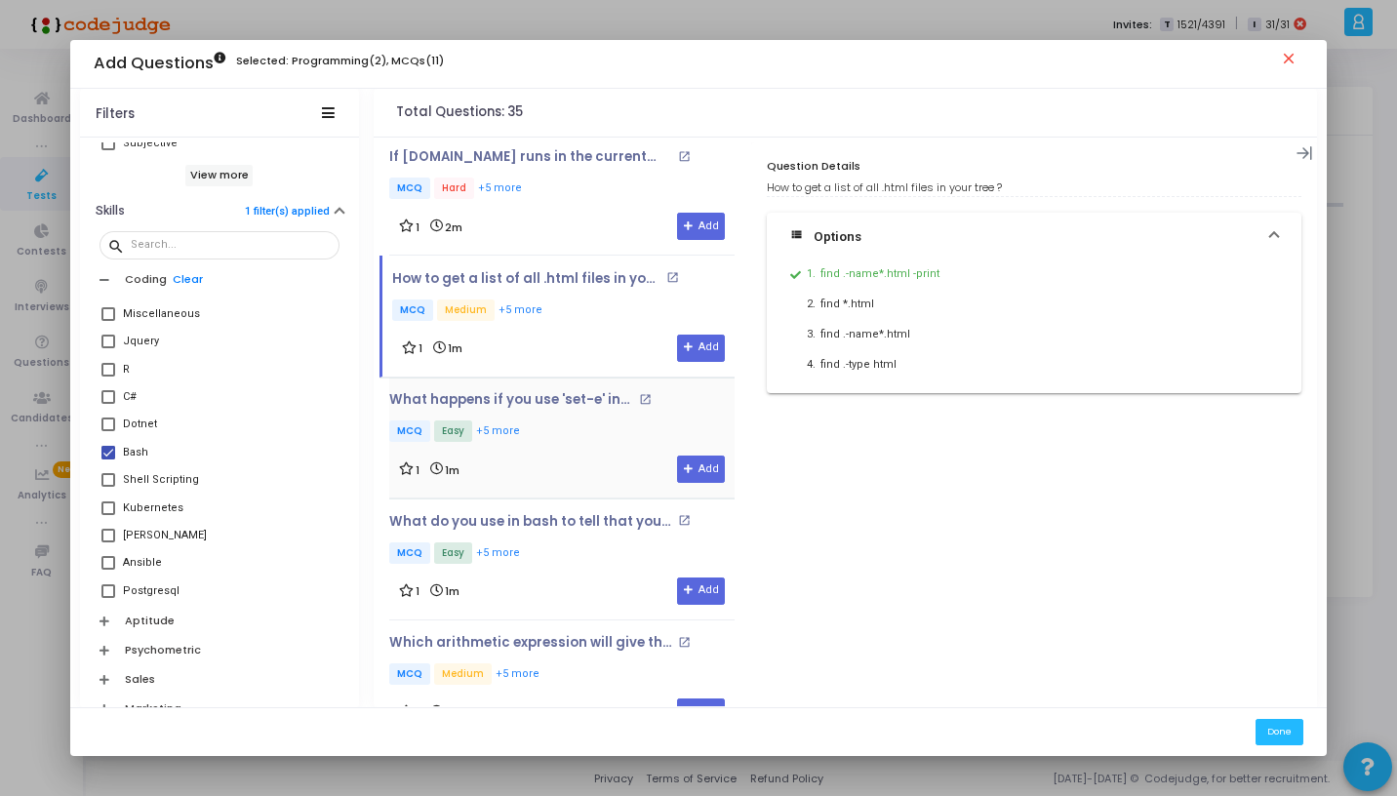
click at [580, 456] on div "1 1m Add" at bounding box center [562, 469] width 326 height 27
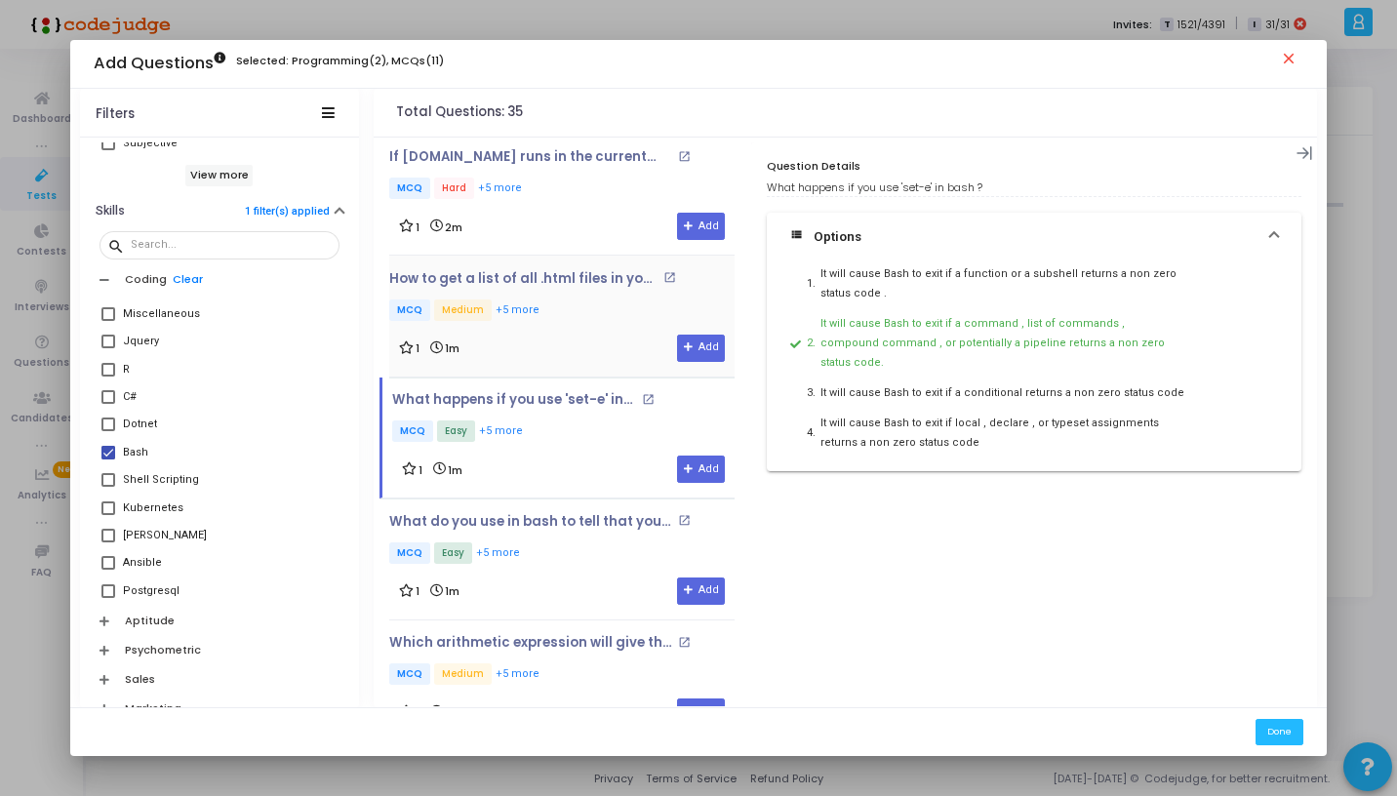
click at [564, 323] on div "How to get a list of all .html files in your tree ? open_in_new MCQ Medium +5 m…" at bounding box center [561, 316] width 345 height 91
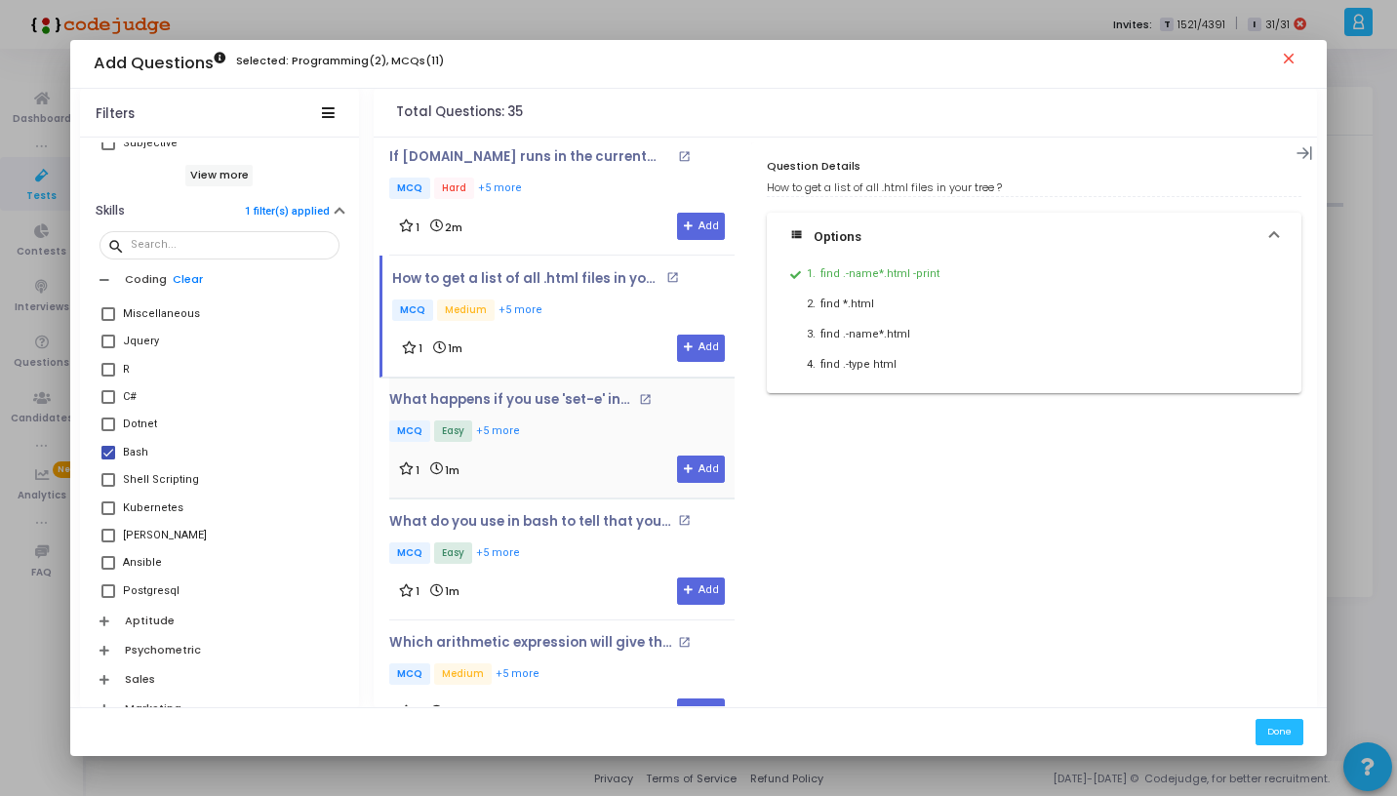
click at [558, 448] on div "What happens if you use 'set-e' in bash ? open_in_new MCQ Easy +5 more 1 1m Add" at bounding box center [561, 437] width 345 height 91
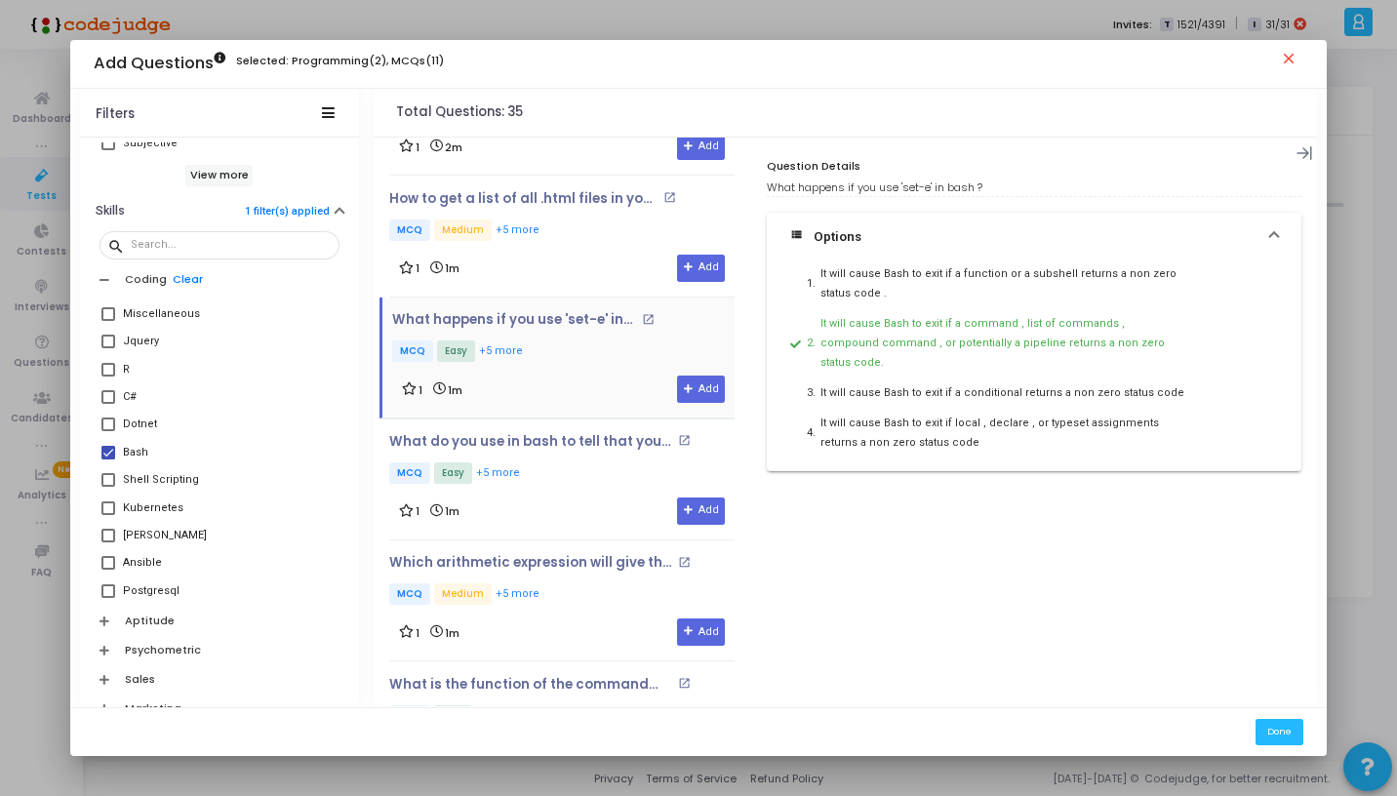
scroll to position [1186, 0]
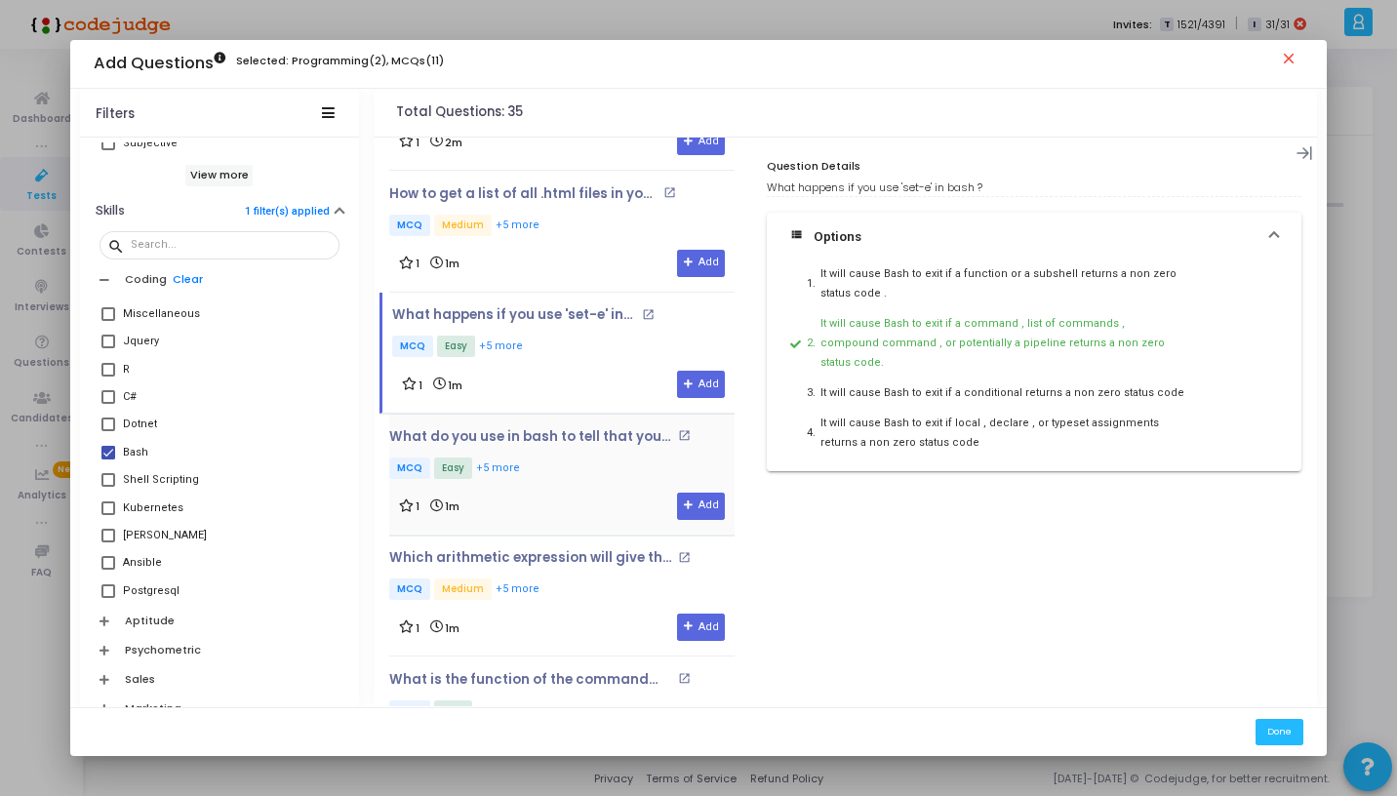
click at [541, 494] on div "1 1m Add" at bounding box center [562, 506] width 326 height 27
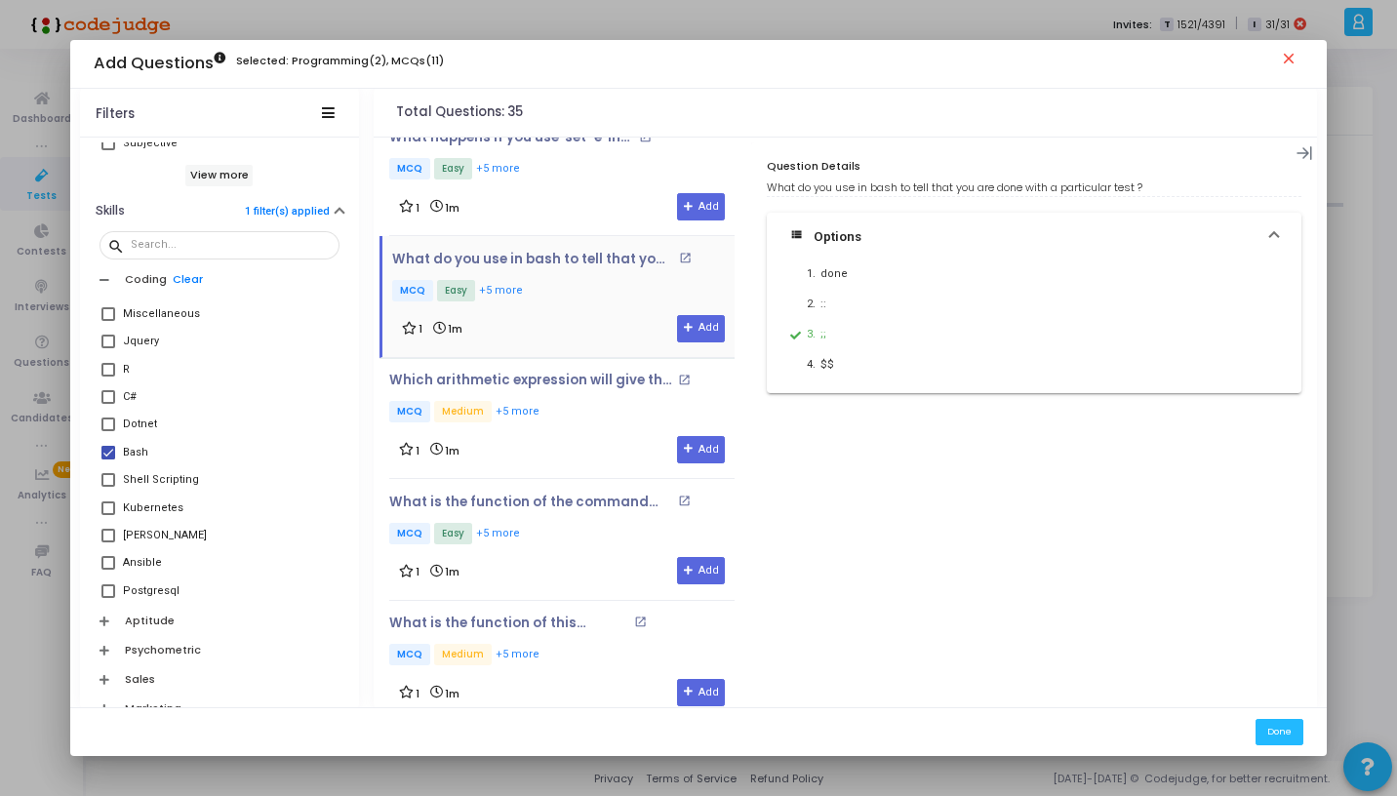
scroll to position [1394, 0]
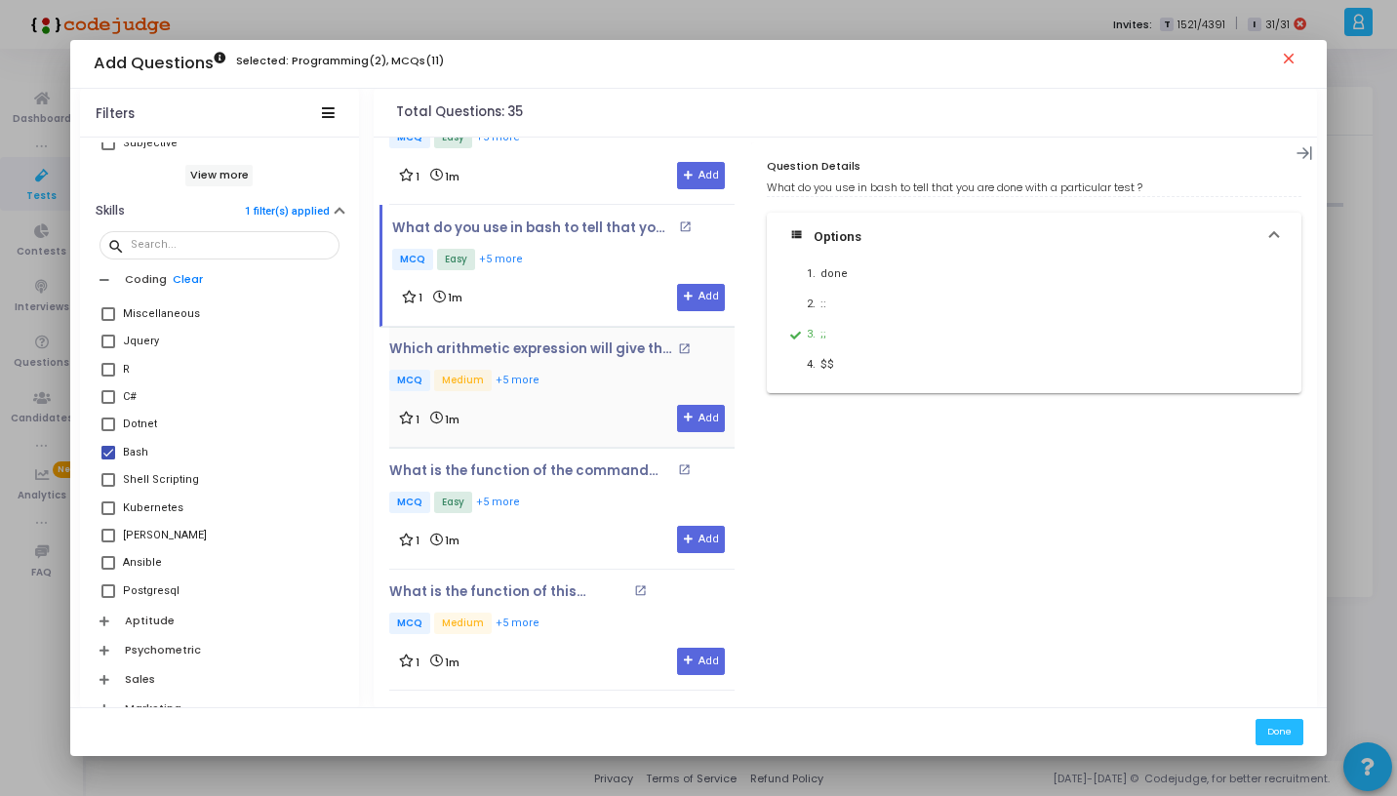
click at [563, 405] on div "1 1m Add" at bounding box center [562, 418] width 326 height 27
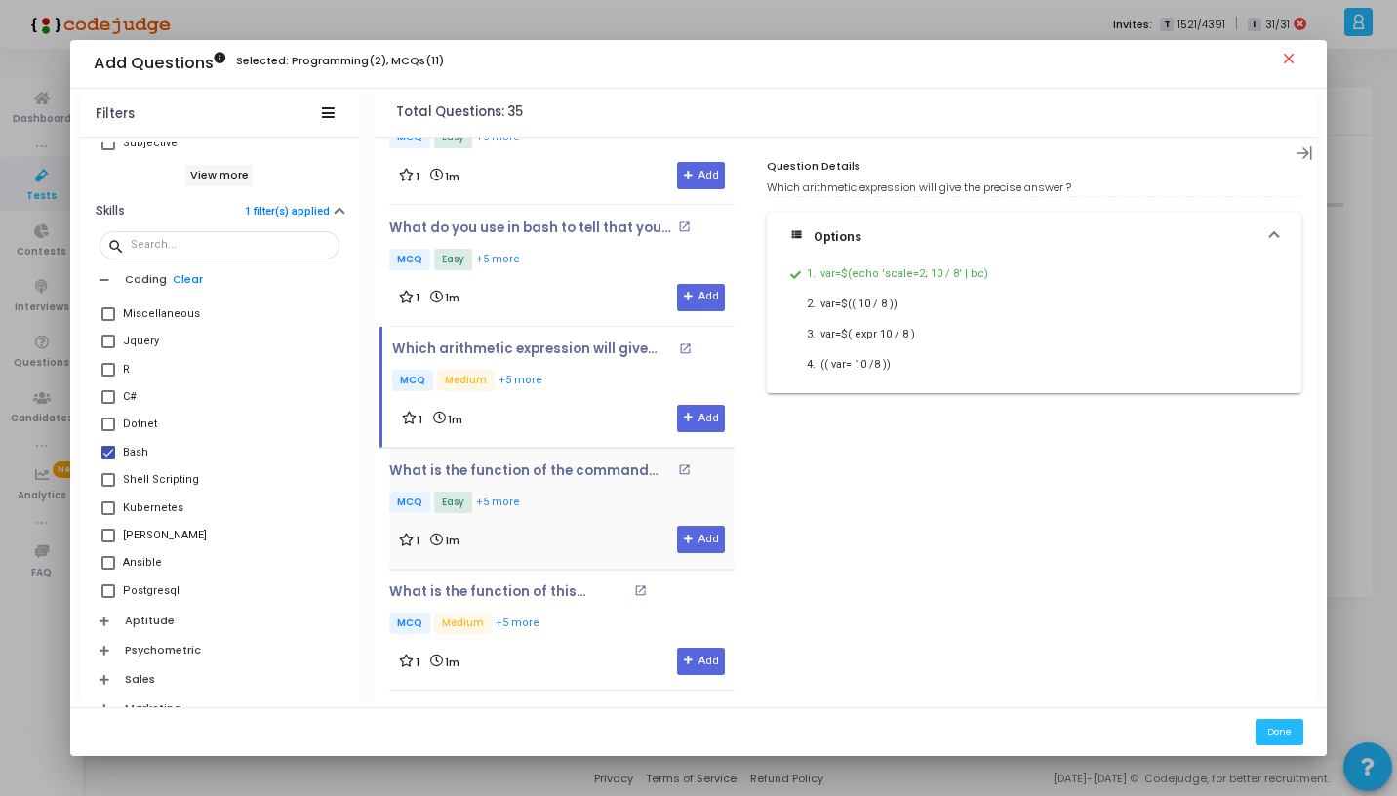
click at [569, 492] on p "MCQ Easy +5 more" at bounding box center [561, 504] width 345 height 24
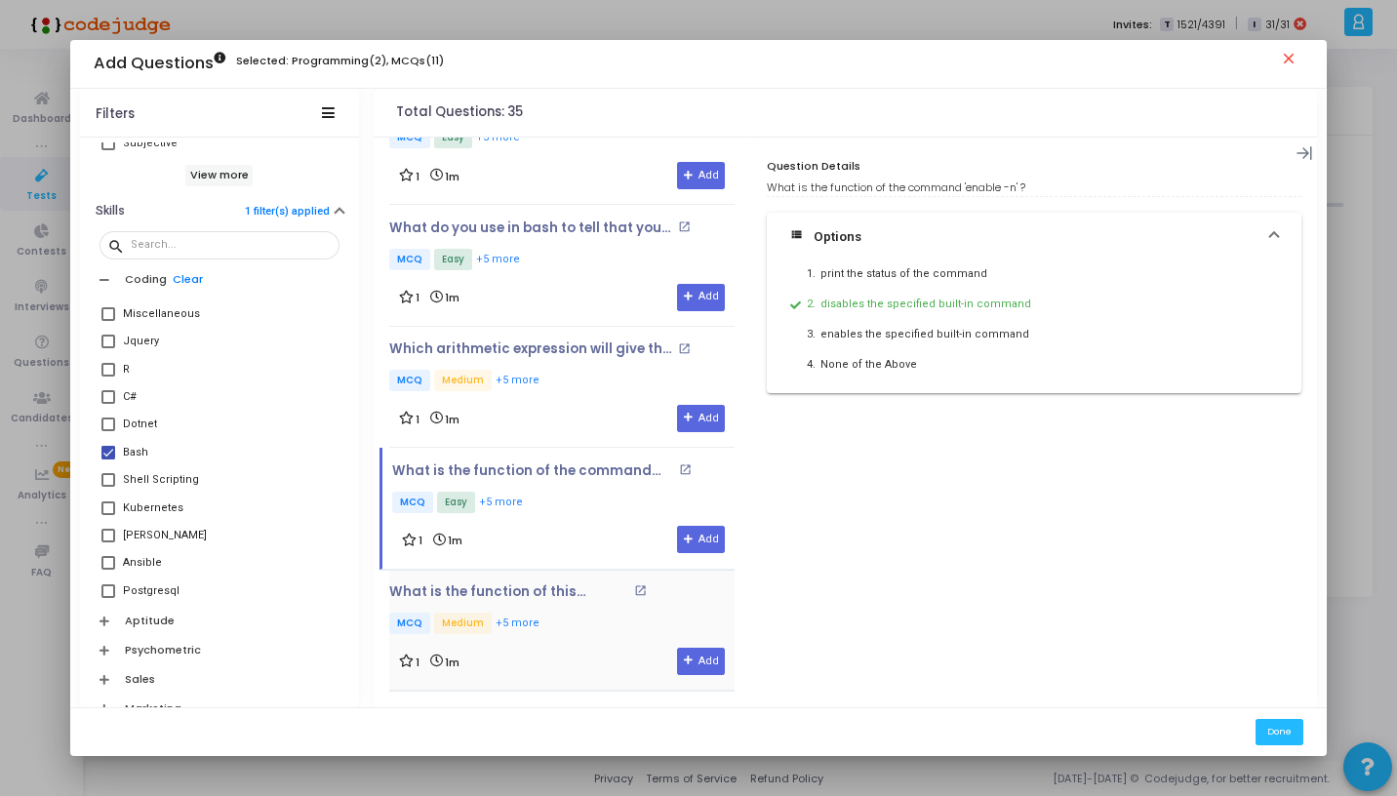
click at [563, 598] on div "What is the function of this command ? open_in_new MCQ Medium +5 more" at bounding box center [535, 611] width 293 height 53
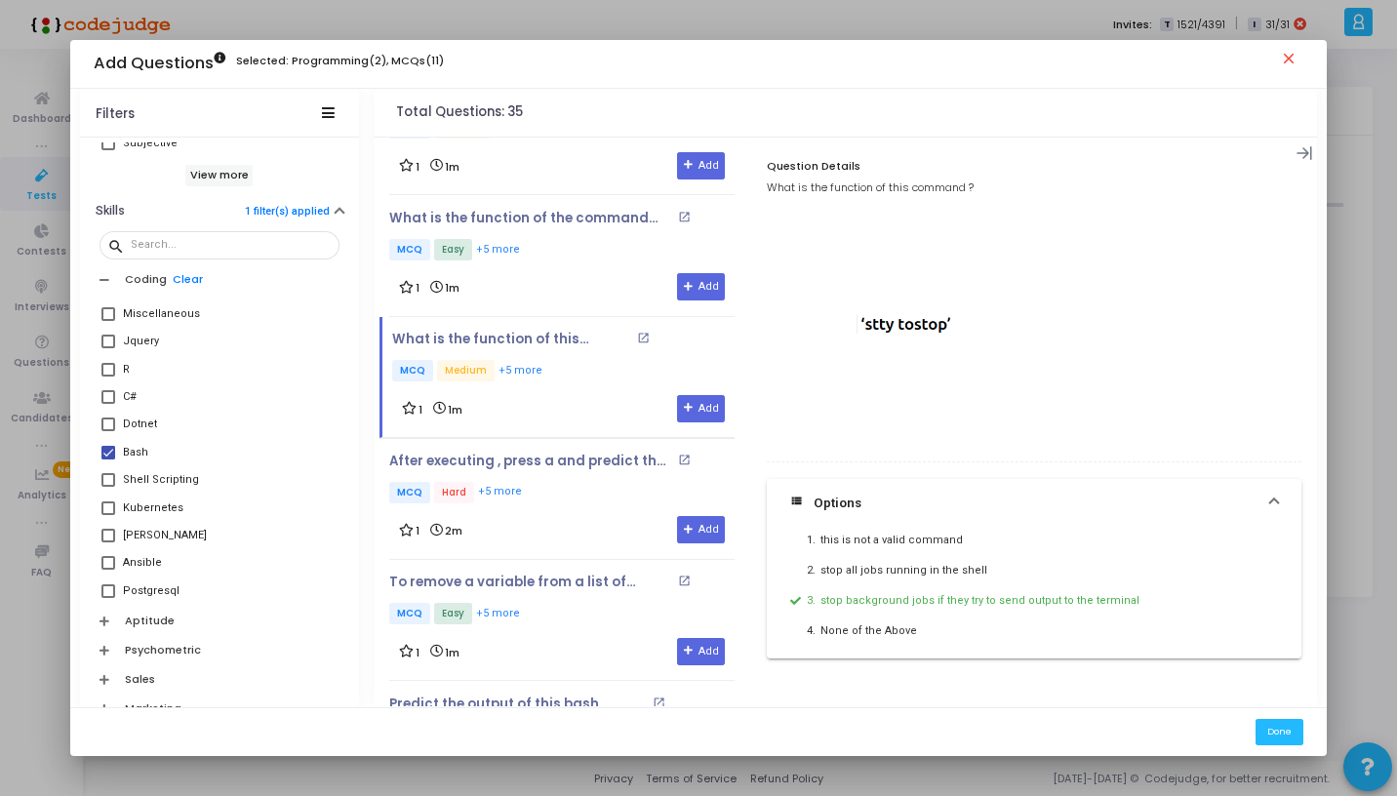
scroll to position [1815, 0]
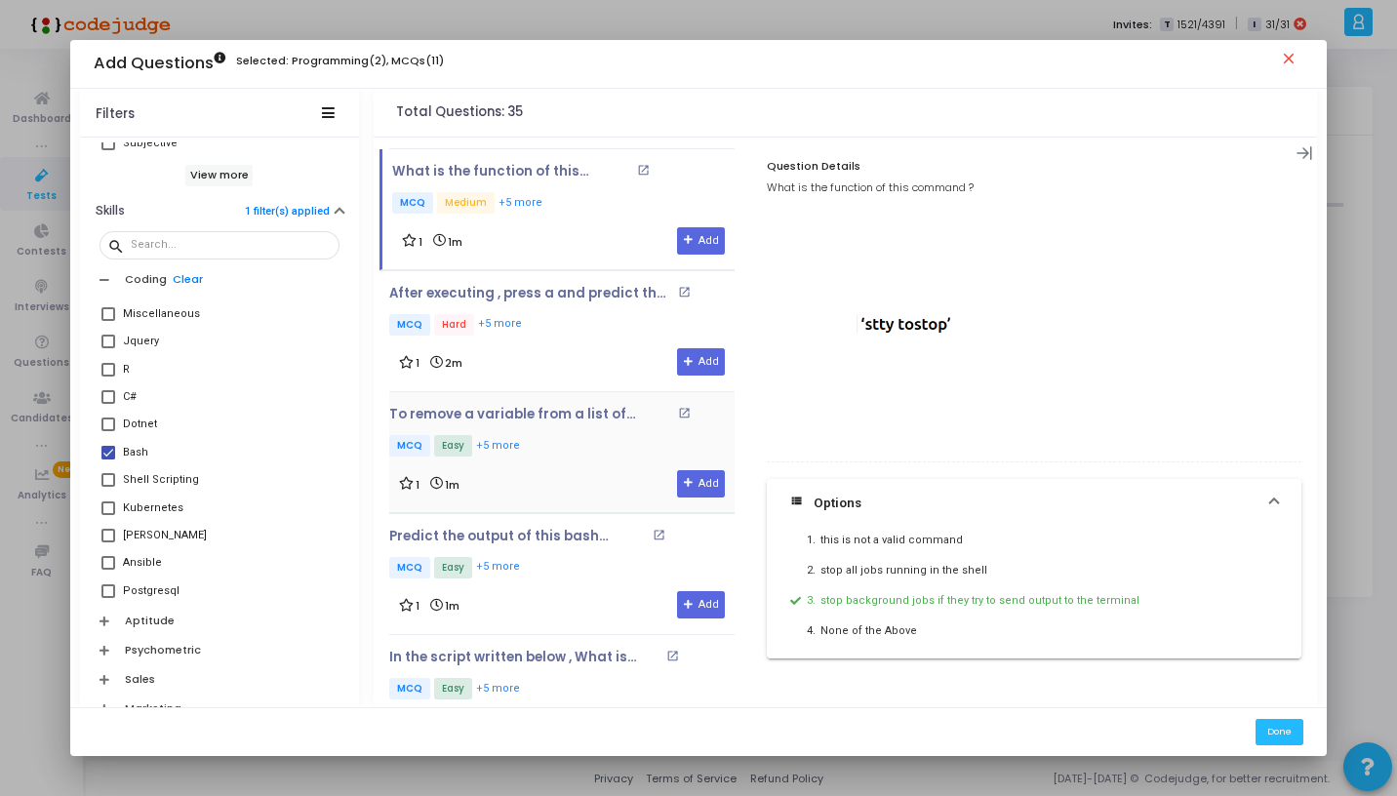
click at [566, 438] on p "MCQ Easy +5 more" at bounding box center [561, 447] width 345 height 24
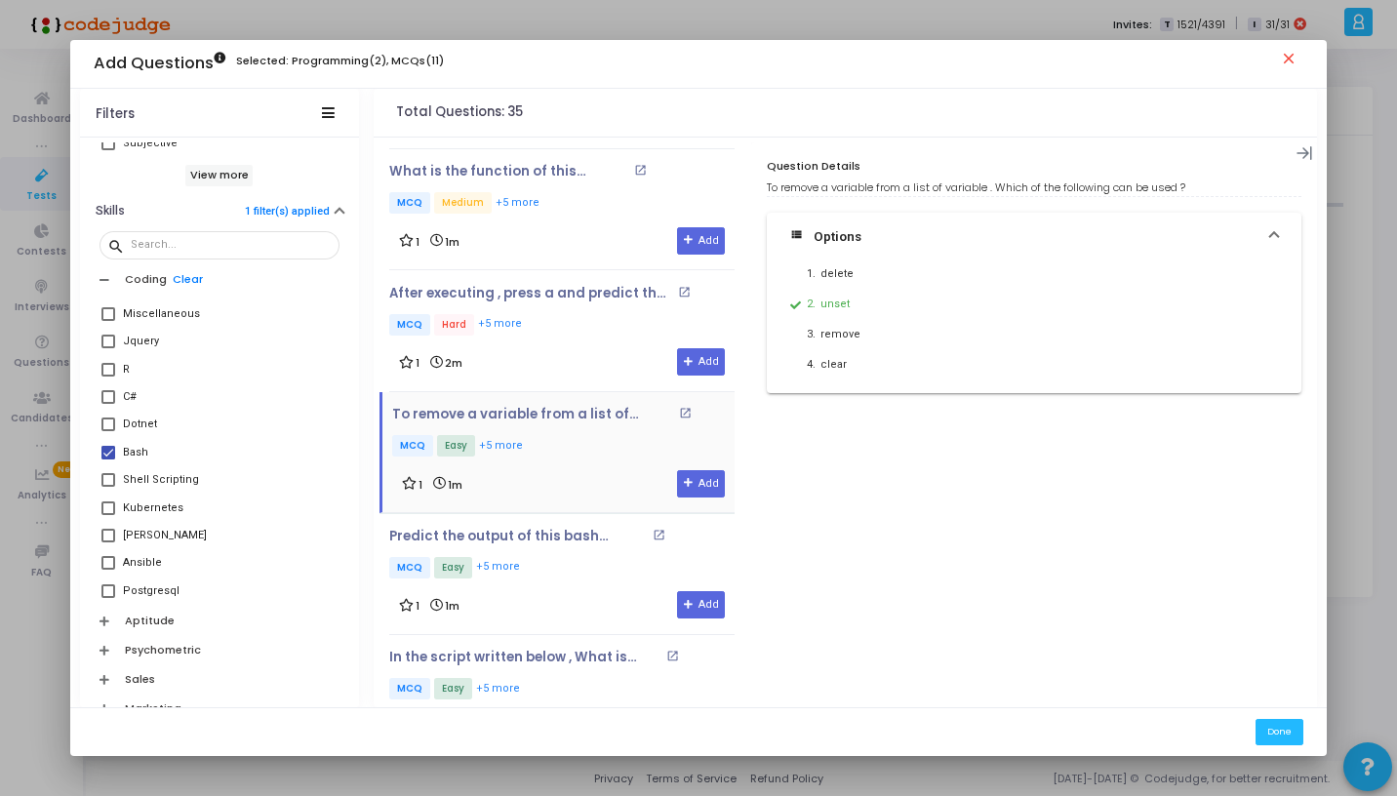
scroll to position [1969, 0]
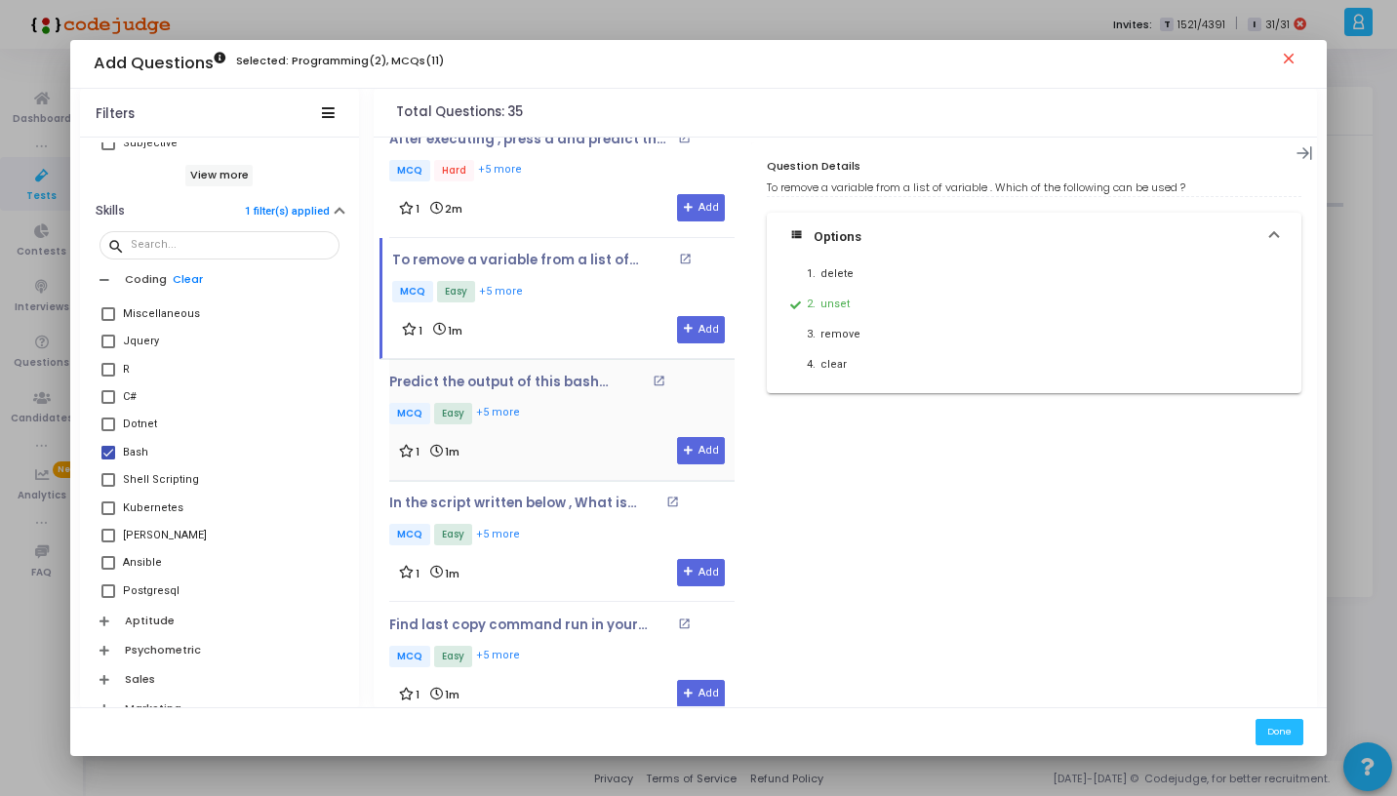
click at [571, 420] on div "Predict the output of this bash statement ? open_in_new MCQ Easy +5 more 1 1m A…" at bounding box center [561, 420] width 345 height 91
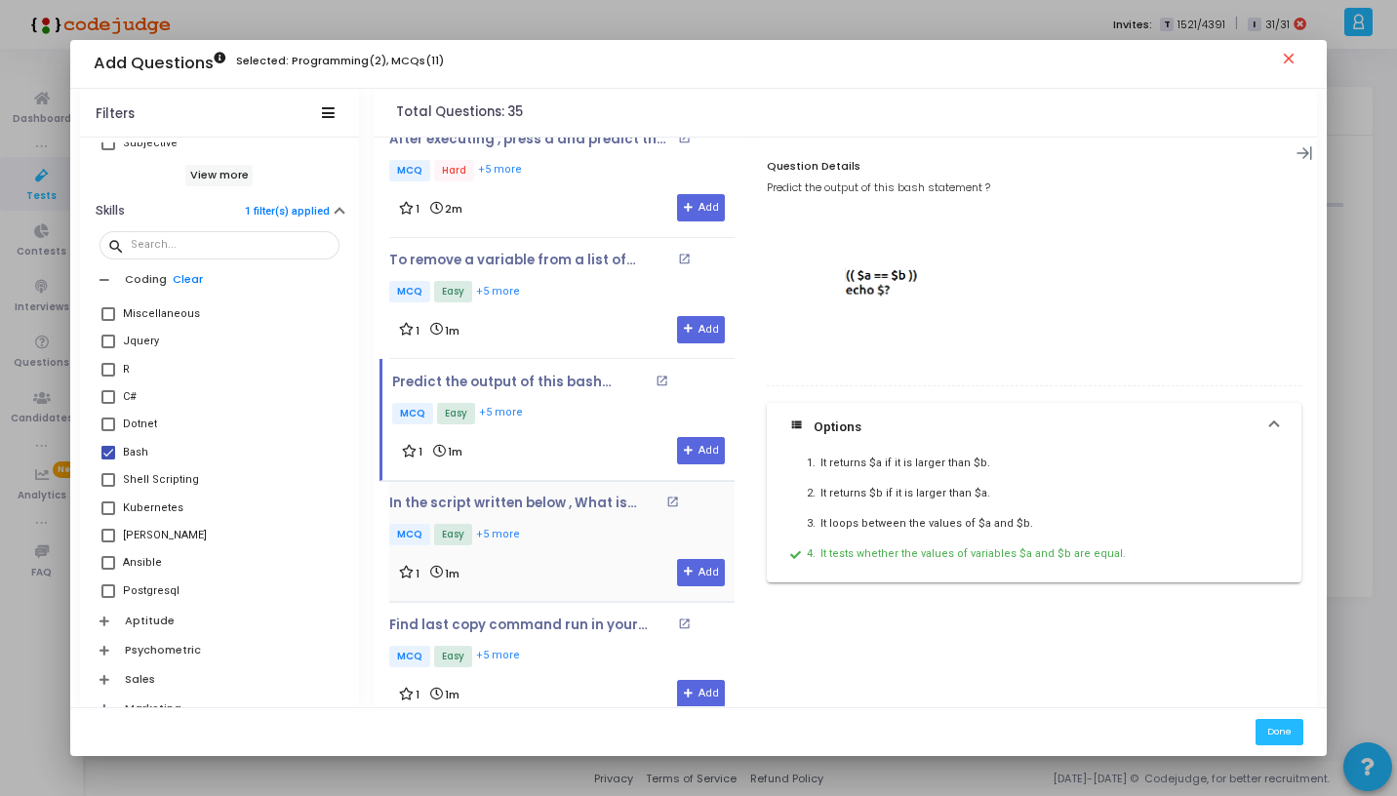
click at [558, 569] on div "1 1m Add" at bounding box center [562, 572] width 326 height 27
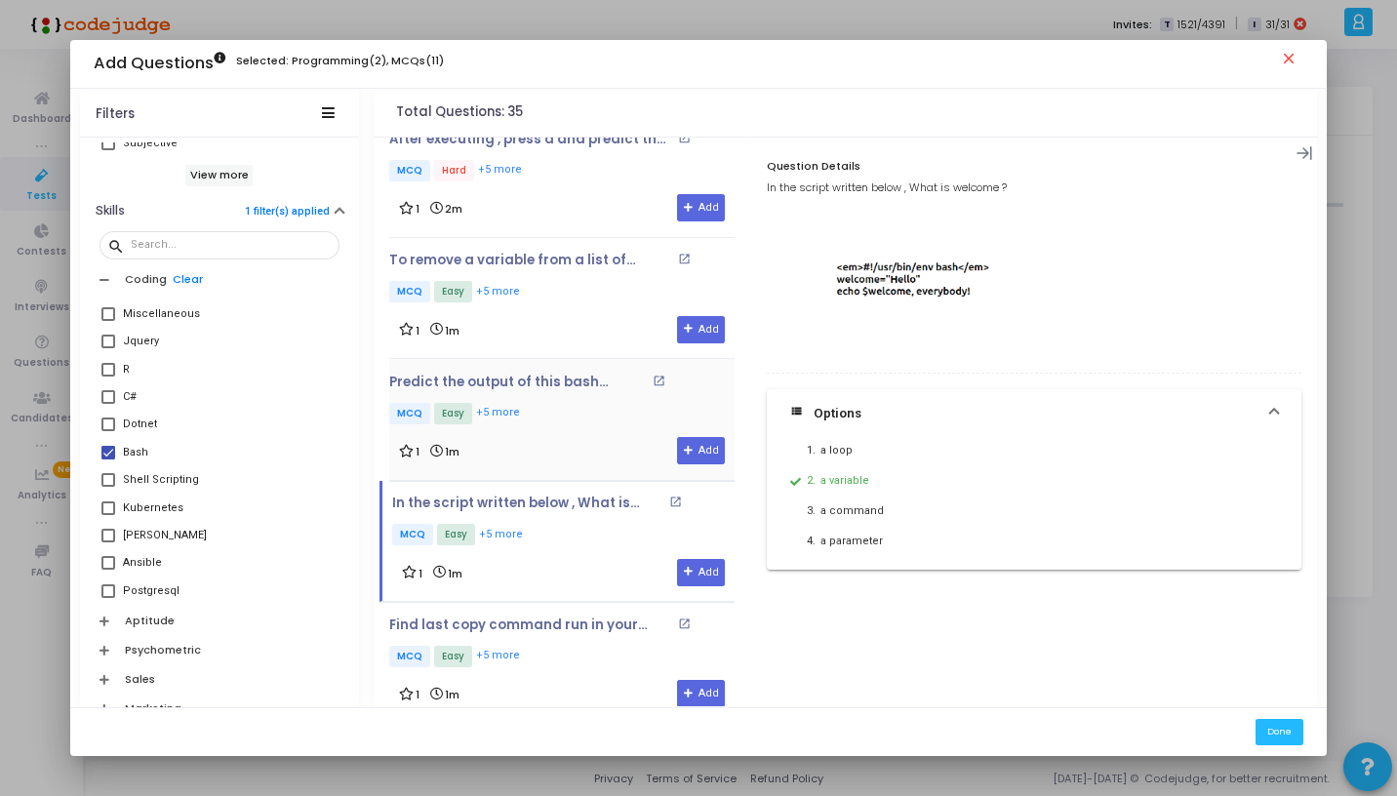
click at [555, 441] on div "1 1m Add" at bounding box center [562, 450] width 326 height 27
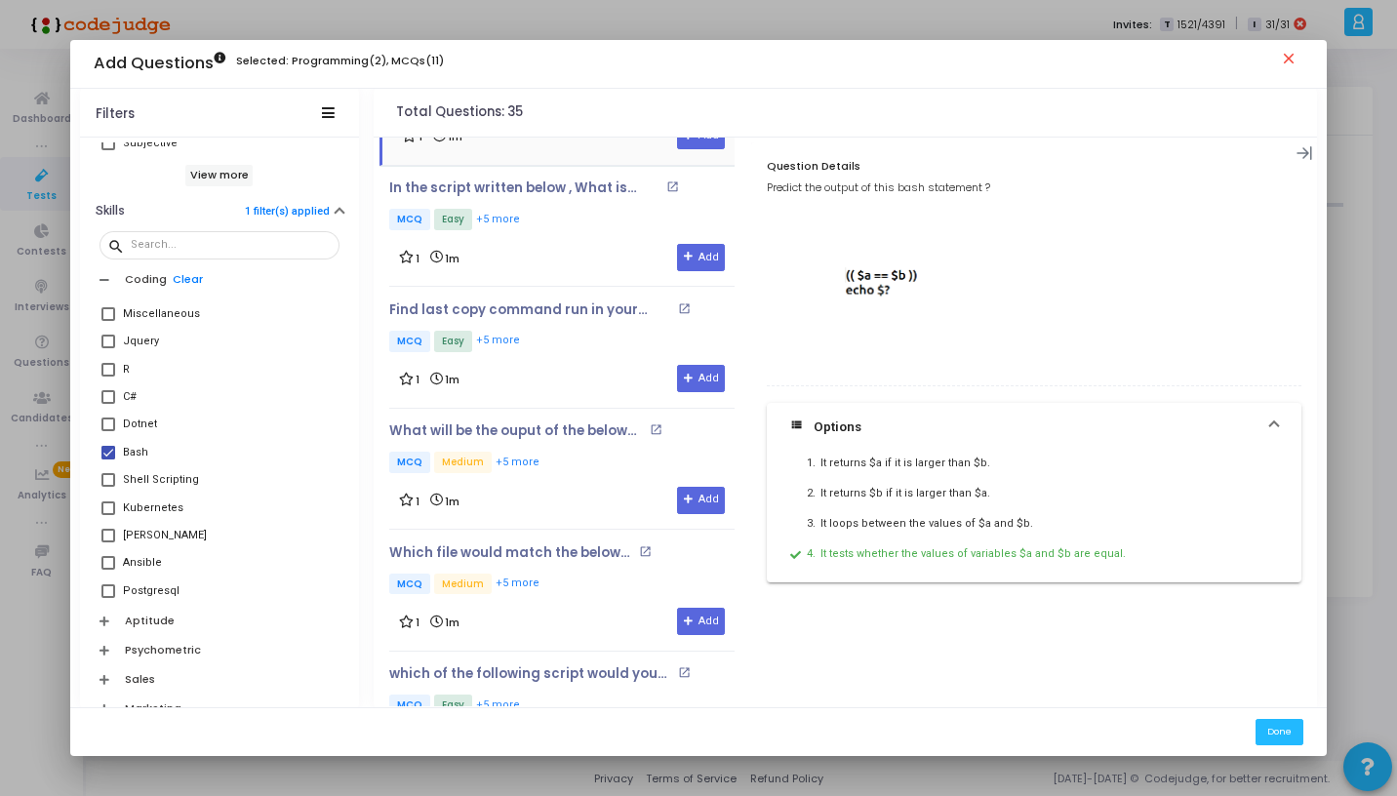
scroll to position [2316, 0]
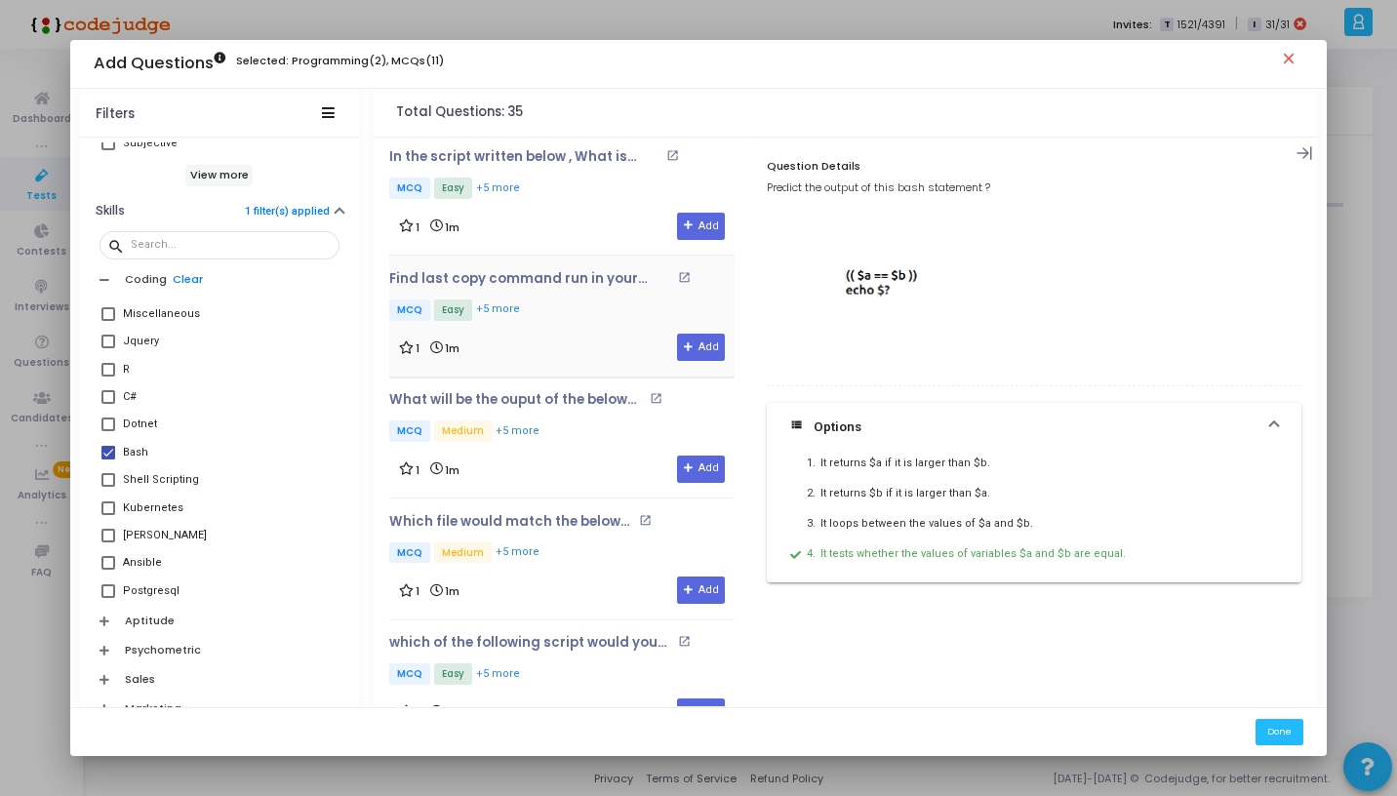
click at [548, 314] on div "Find last copy command run in your history ? Which of the following would you t…" at bounding box center [561, 316] width 345 height 91
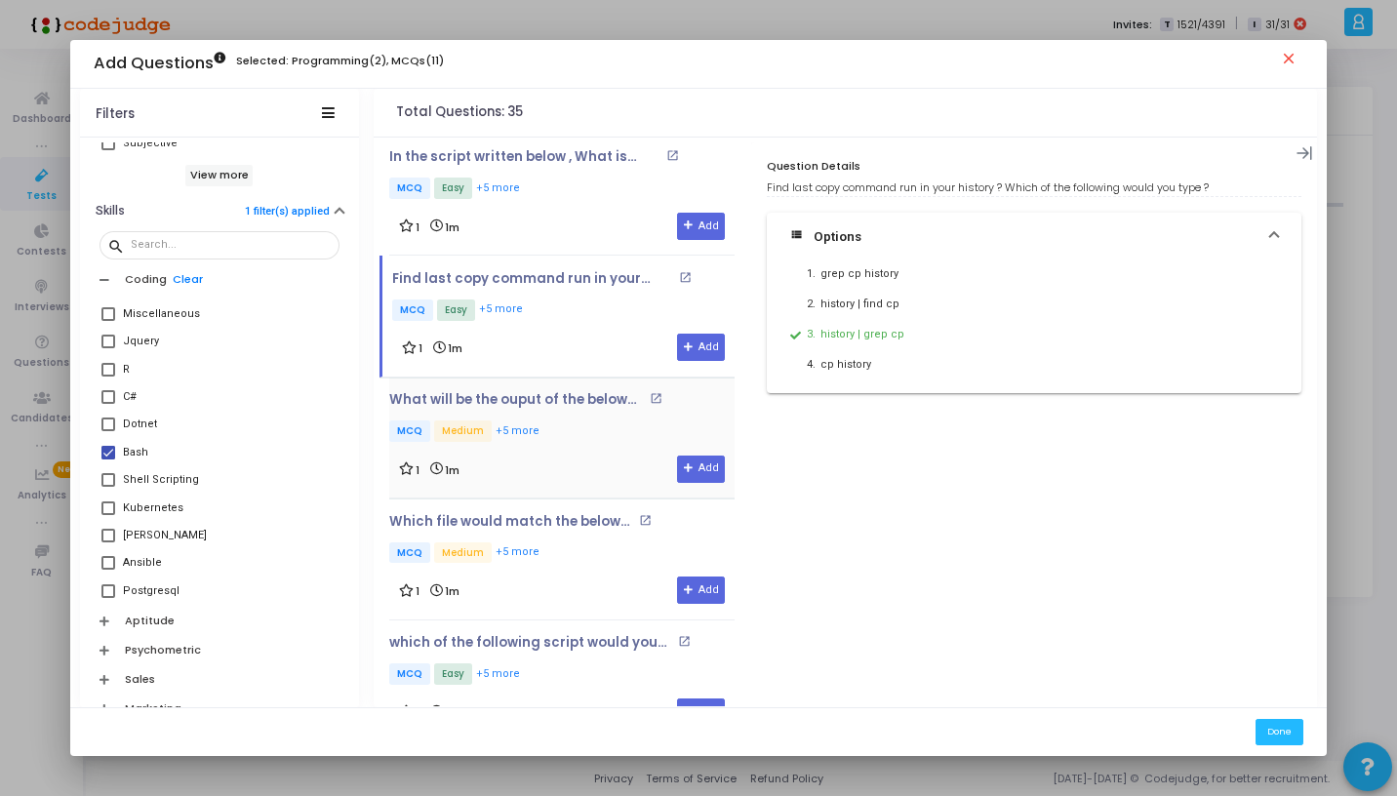
click at [565, 456] on div "1 1m Add" at bounding box center [562, 469] width 326 height 27
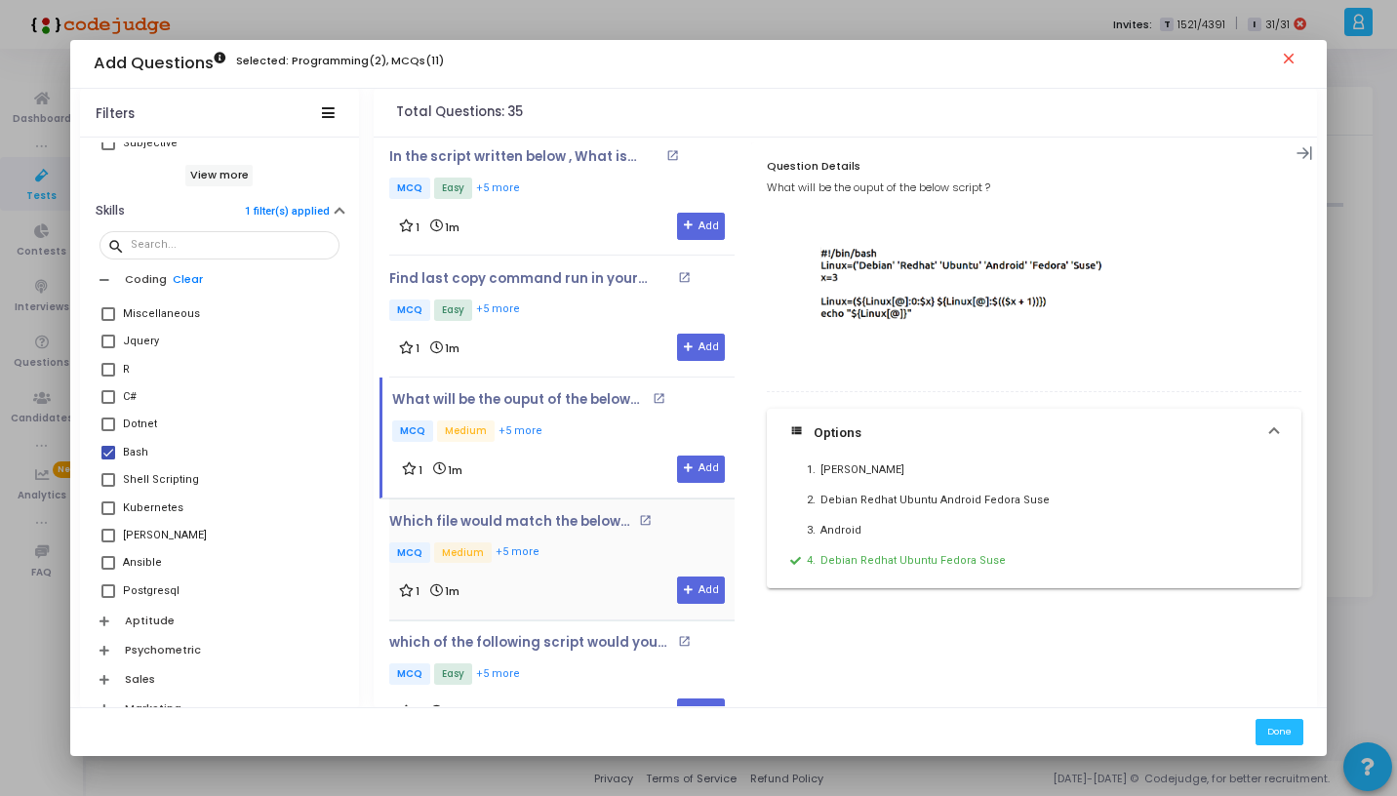
click at [586, 577] on div "1 1m Add" at bounding box center [562, 590] width 326 height 27
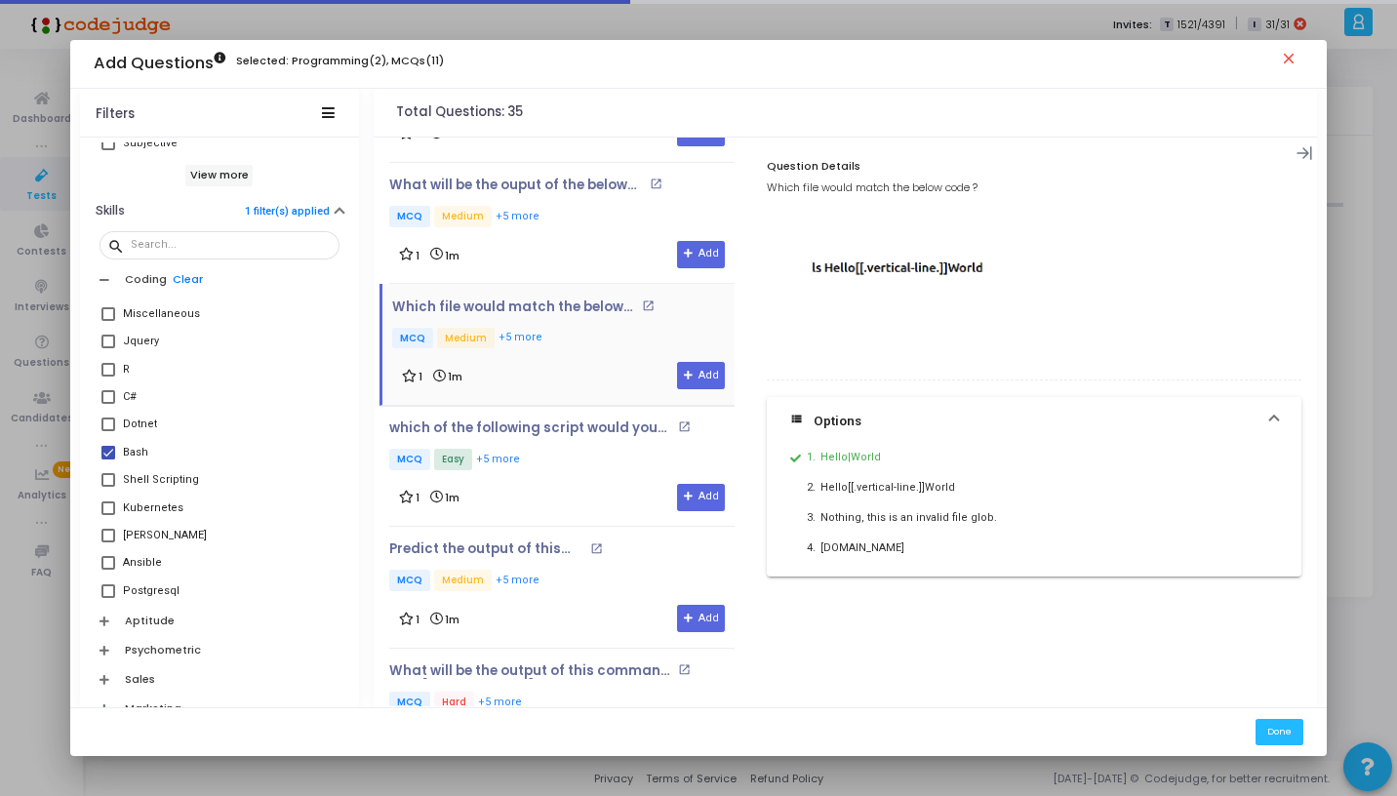
scroll to position [2634, 0]
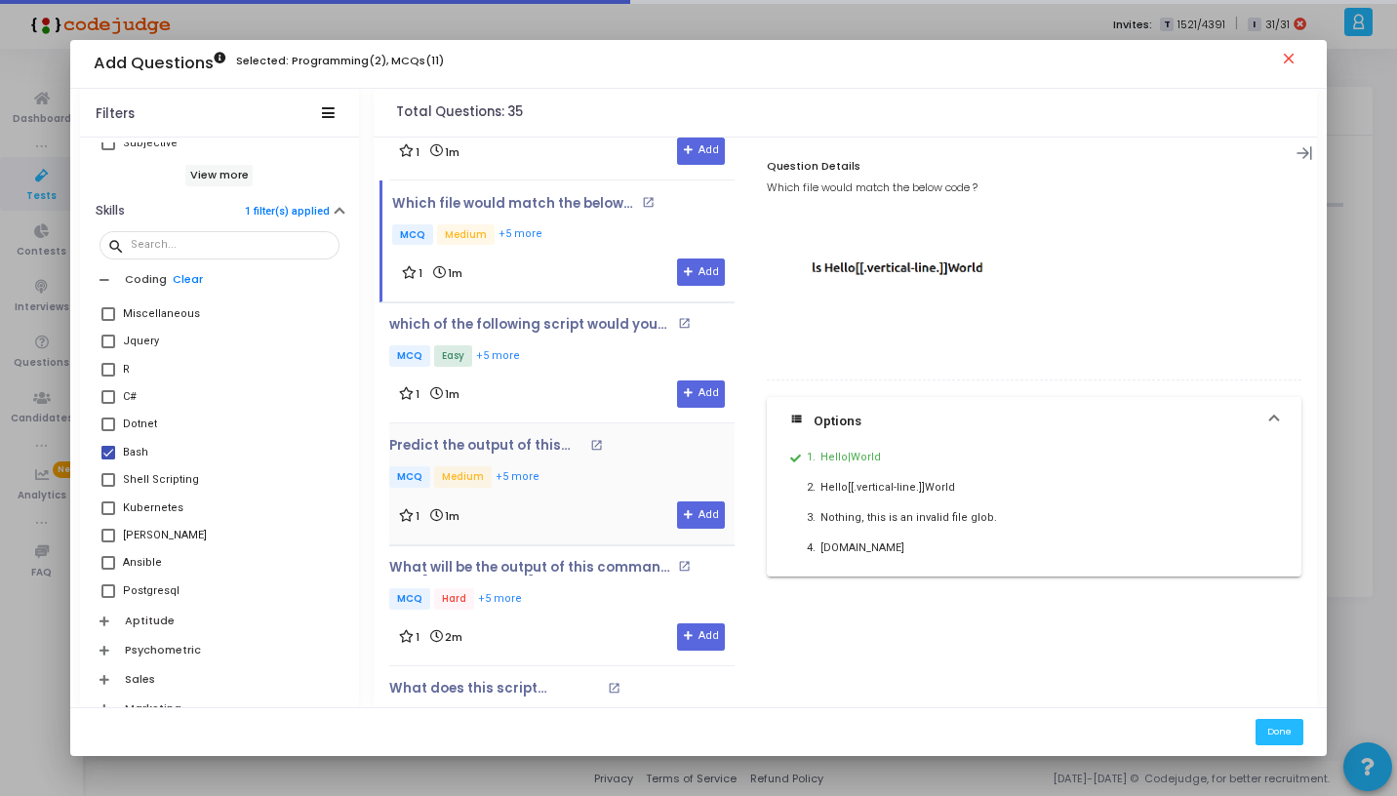
click at [592, 466] on p "MCQ Medium +5 more" at bounding box center [508, 478] width 239 height 24
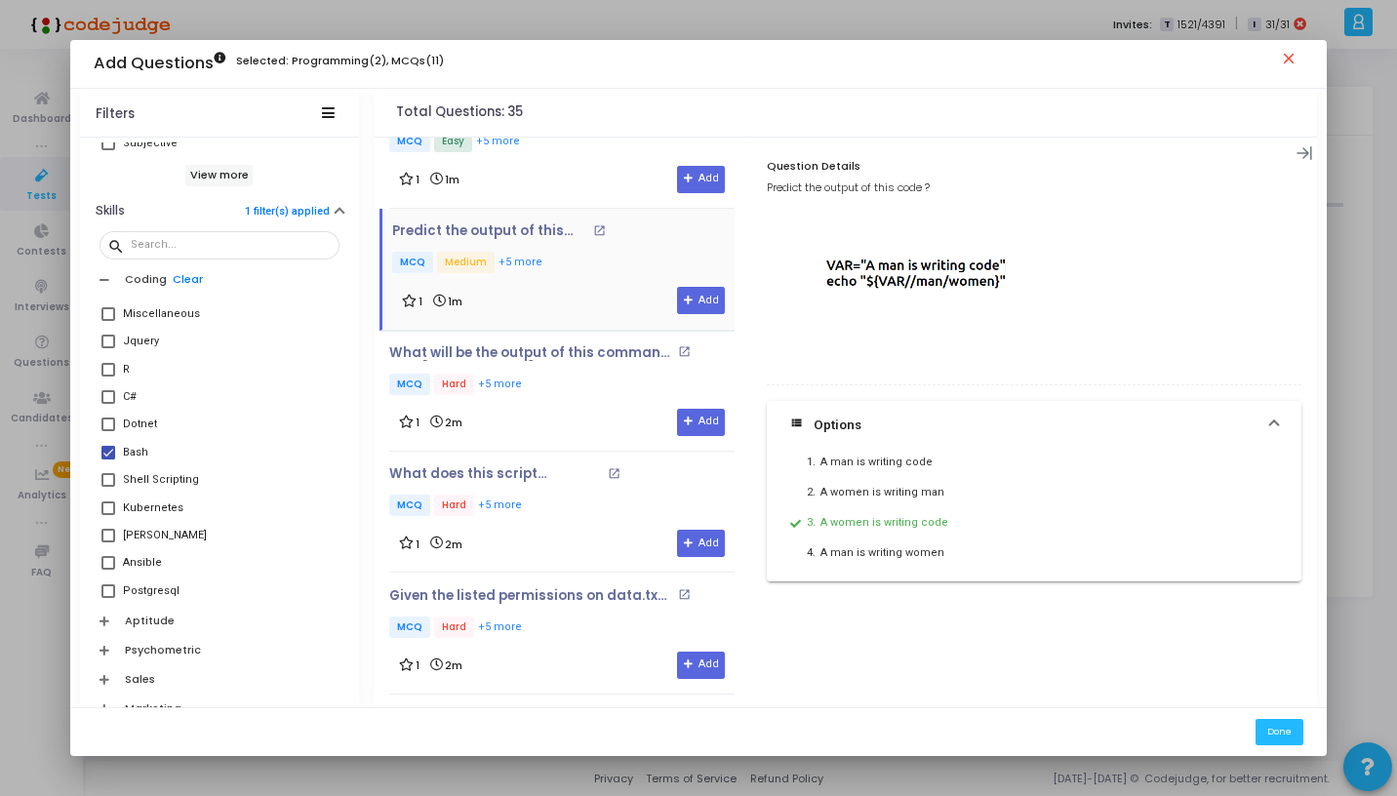
scroll to position [2850, 0]
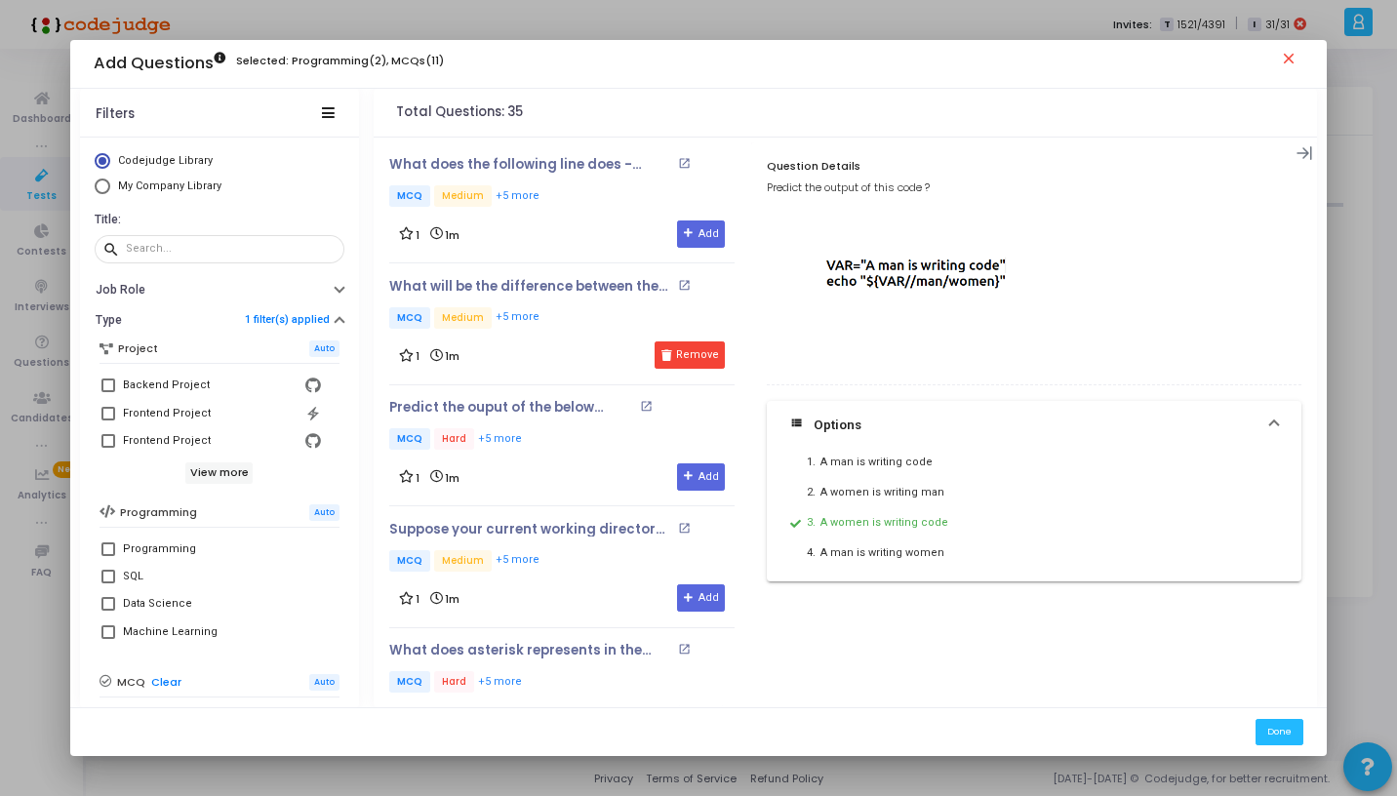
scroll to position [2850, 0]
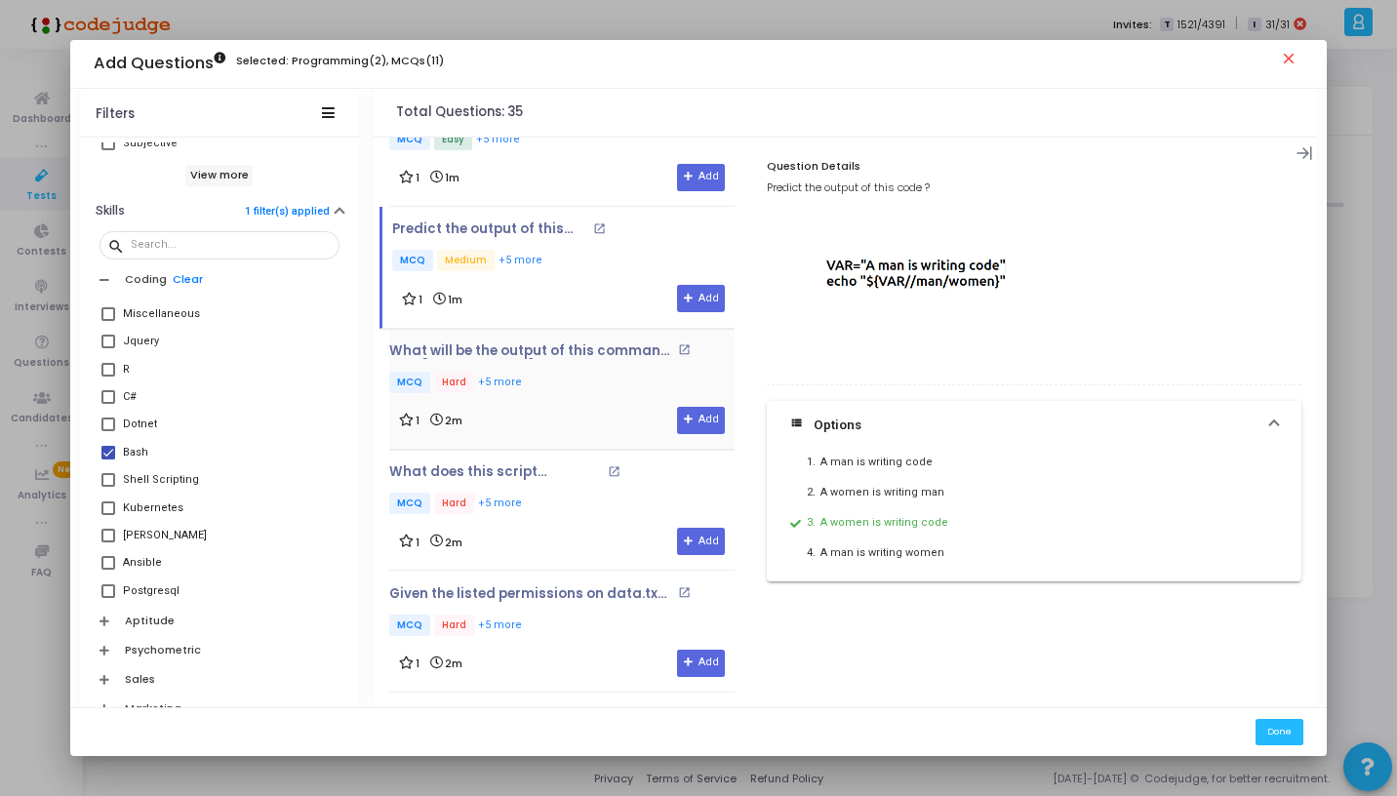
click at [577, 372] on p "MCQ Hard +5 more" at bounding box center [561, 384] width 345 height 24
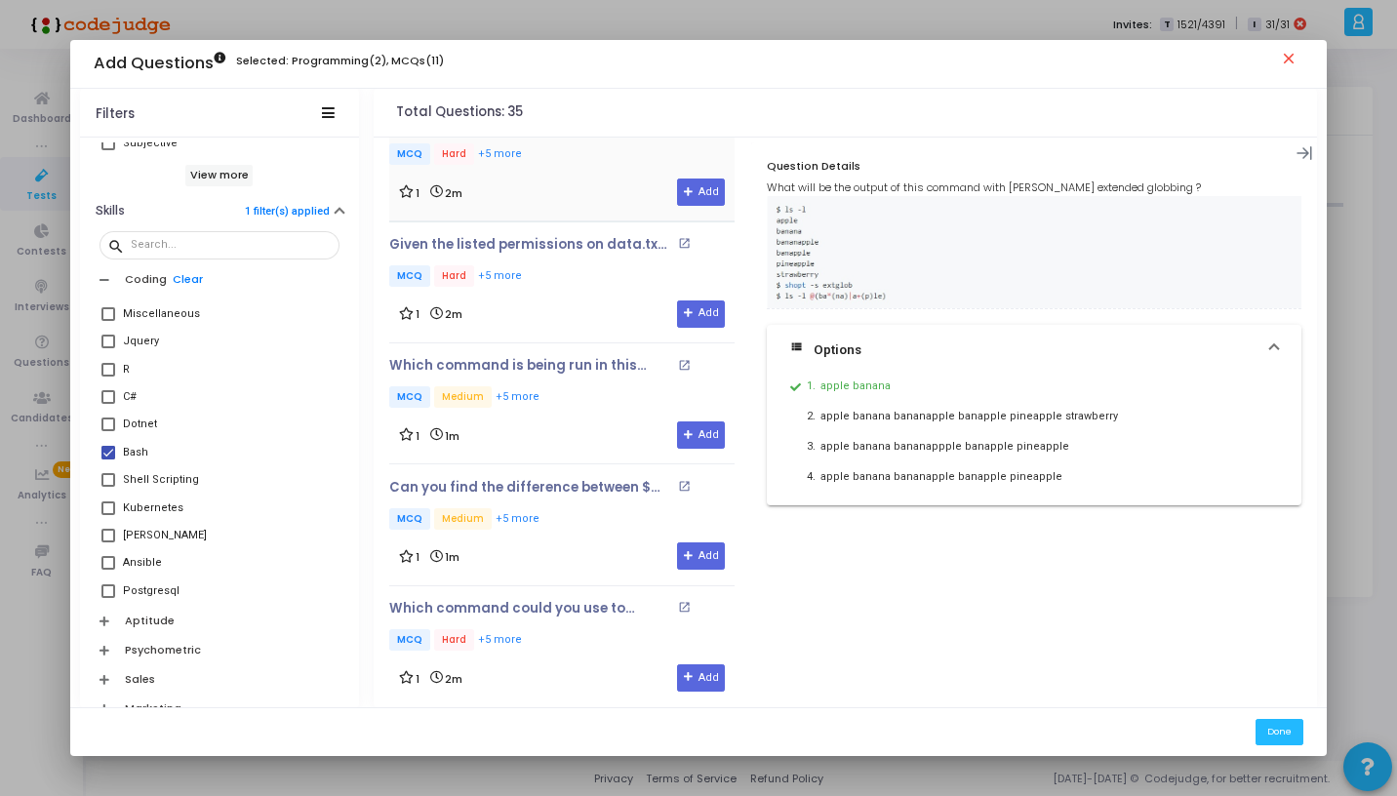
scroll to position [3205, 0]
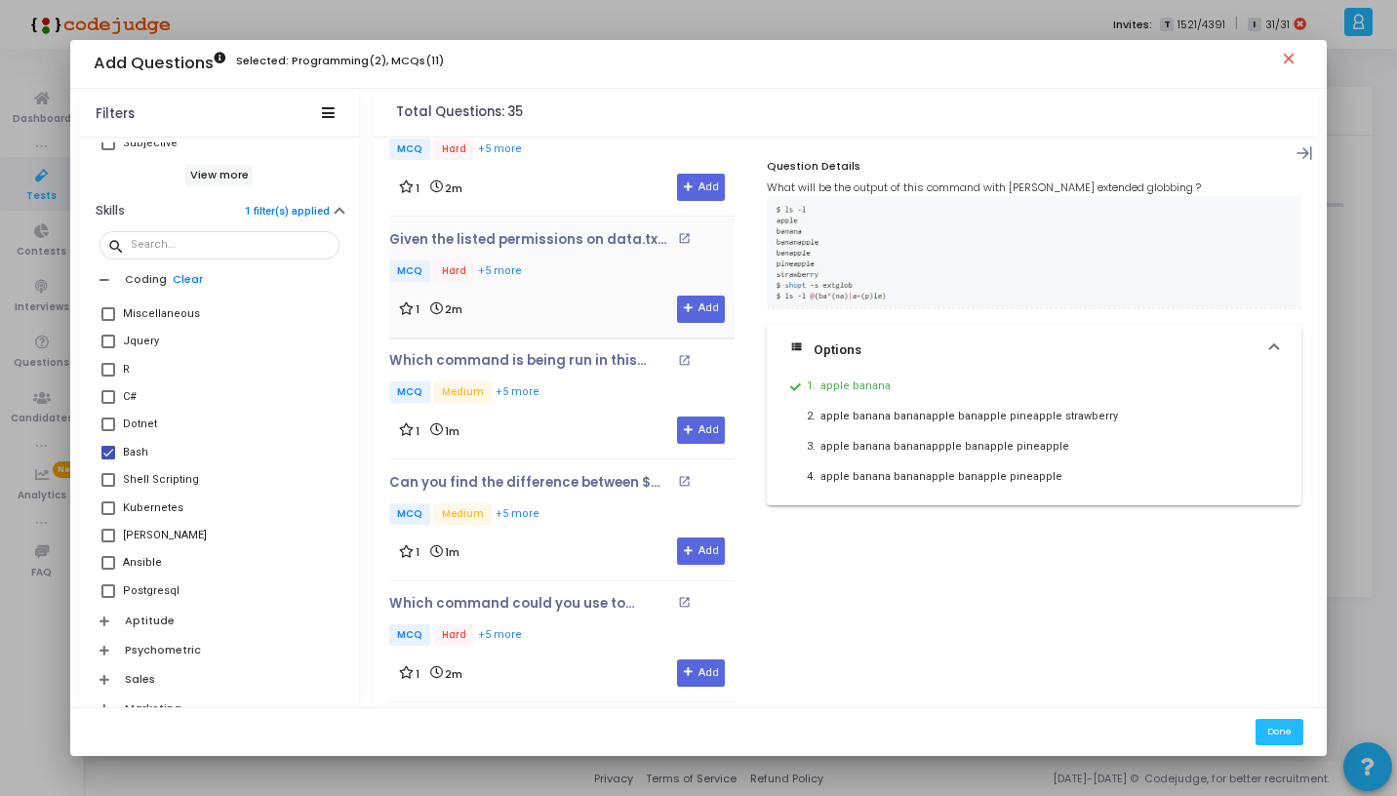
click at [573, 261] on p "MCQ Hard +5 more" at bounding box center [561, 273] width 345 height 24
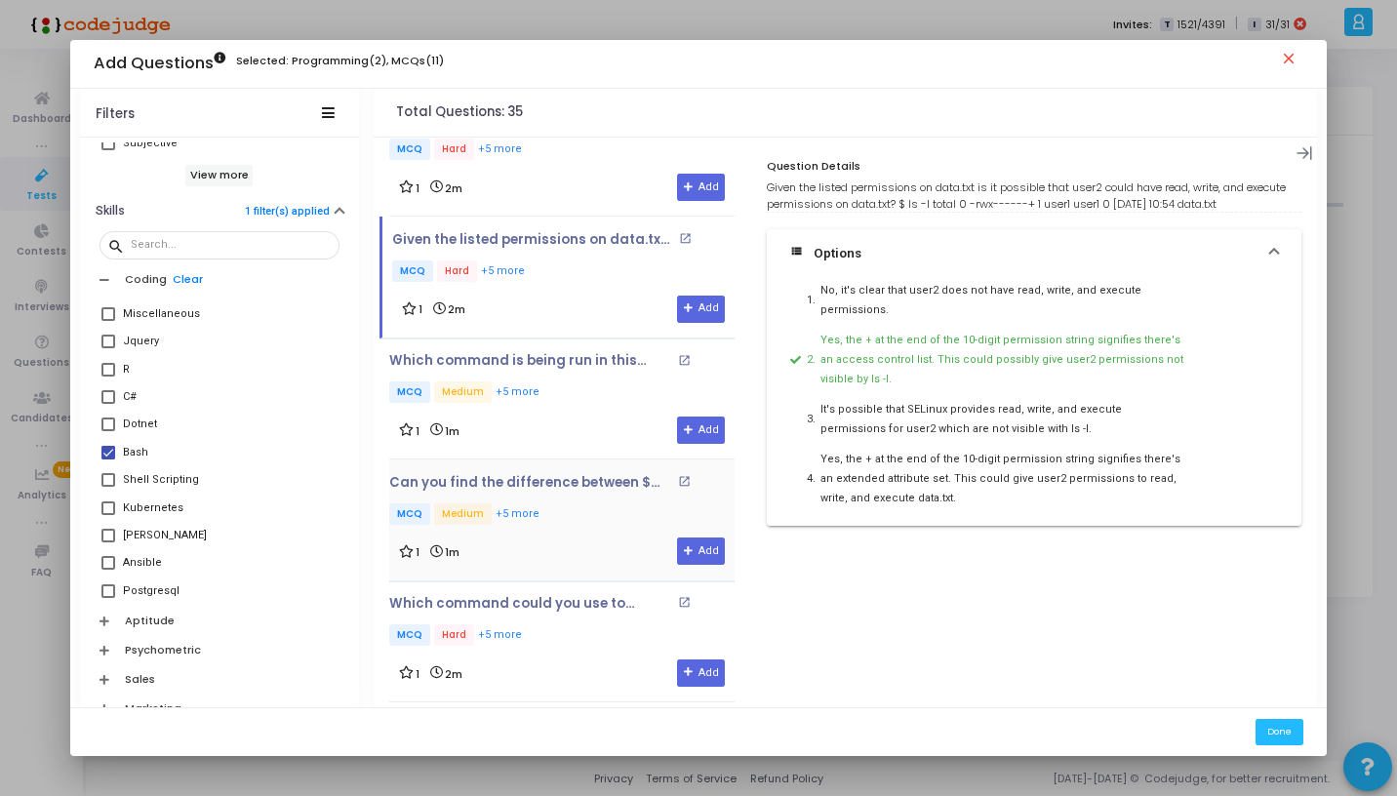
scroll to position [3553, 0]
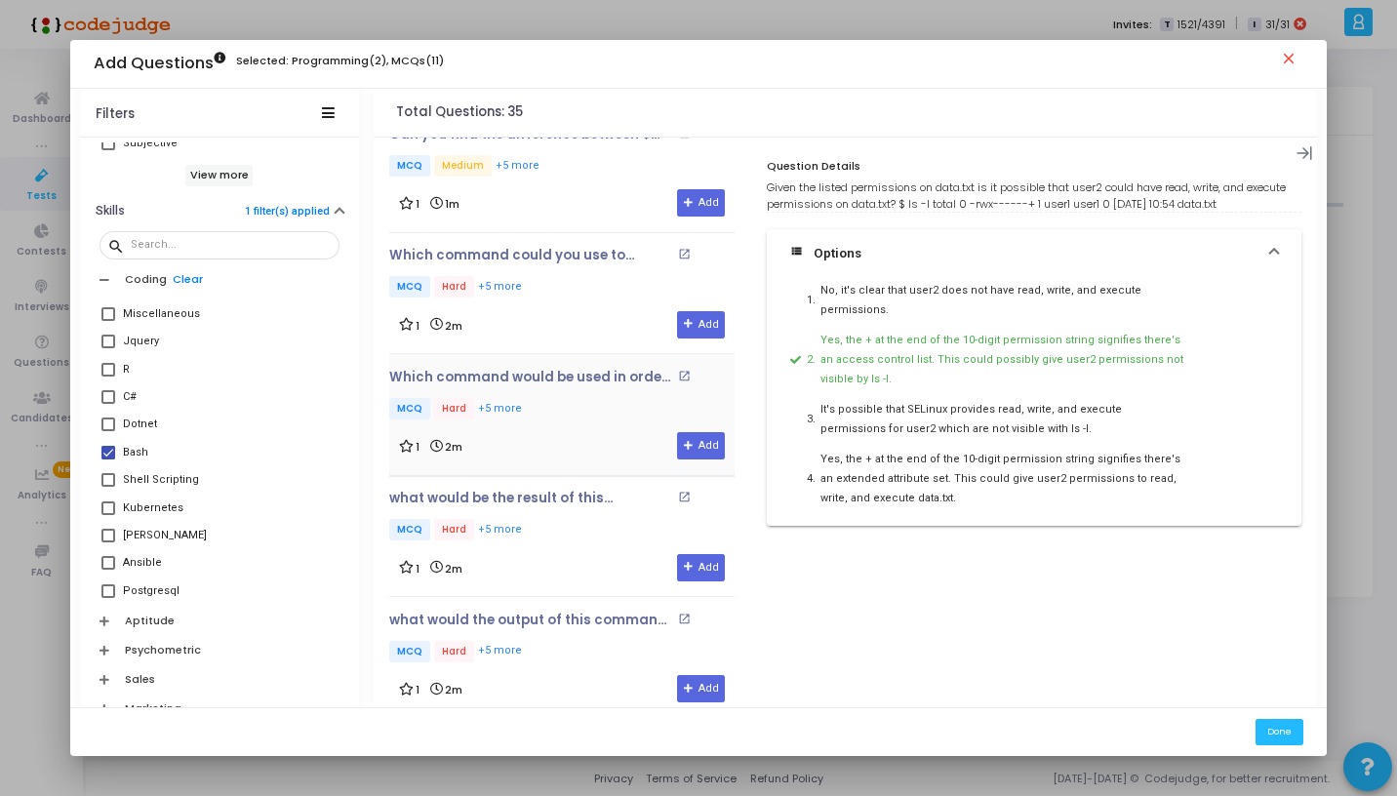
click at [576, 398] on p "MCQ Hard +5 more" at bounding box center [561, 410] width 345 height 24
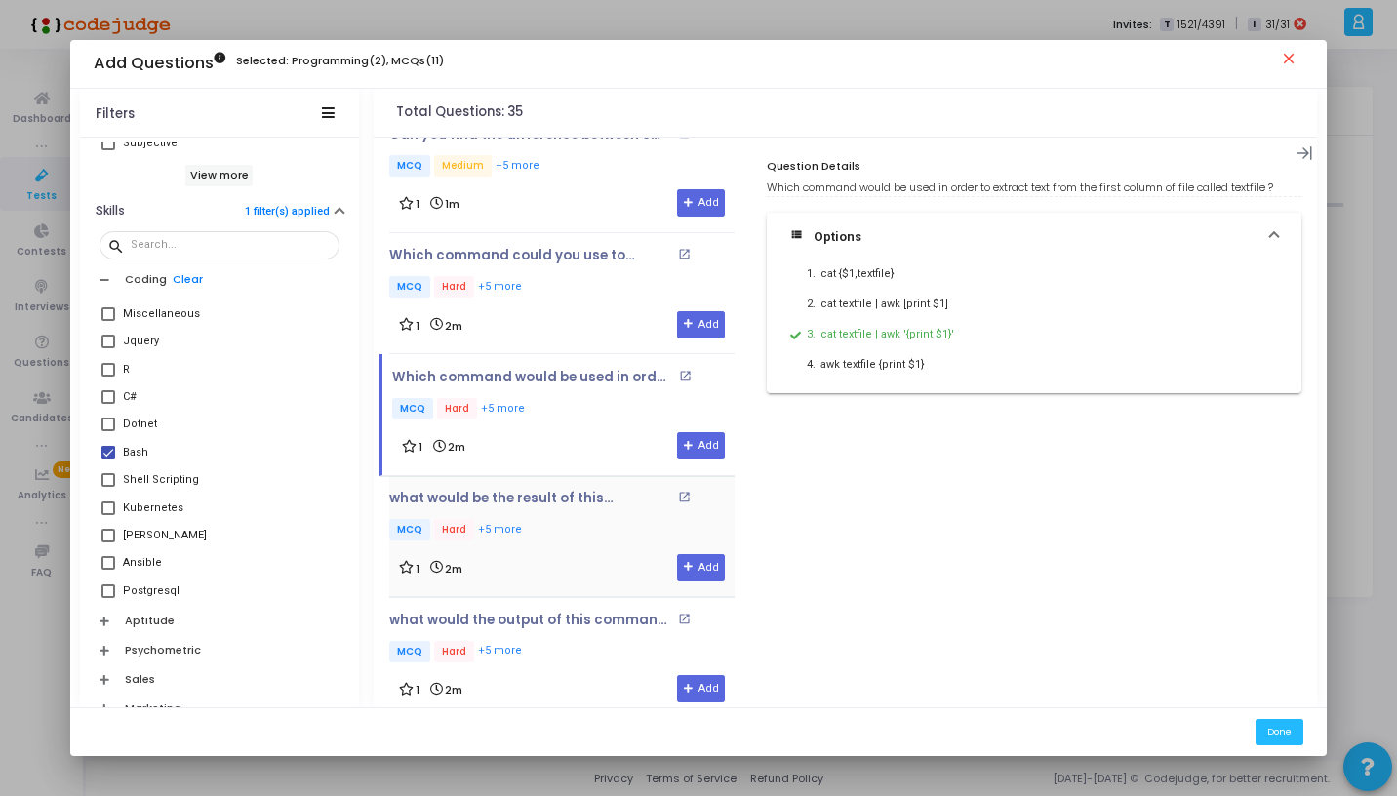
click at [585, 519] on p "MCQ Hard +5 more" at bounding box center [561, 531] width 345 height 24
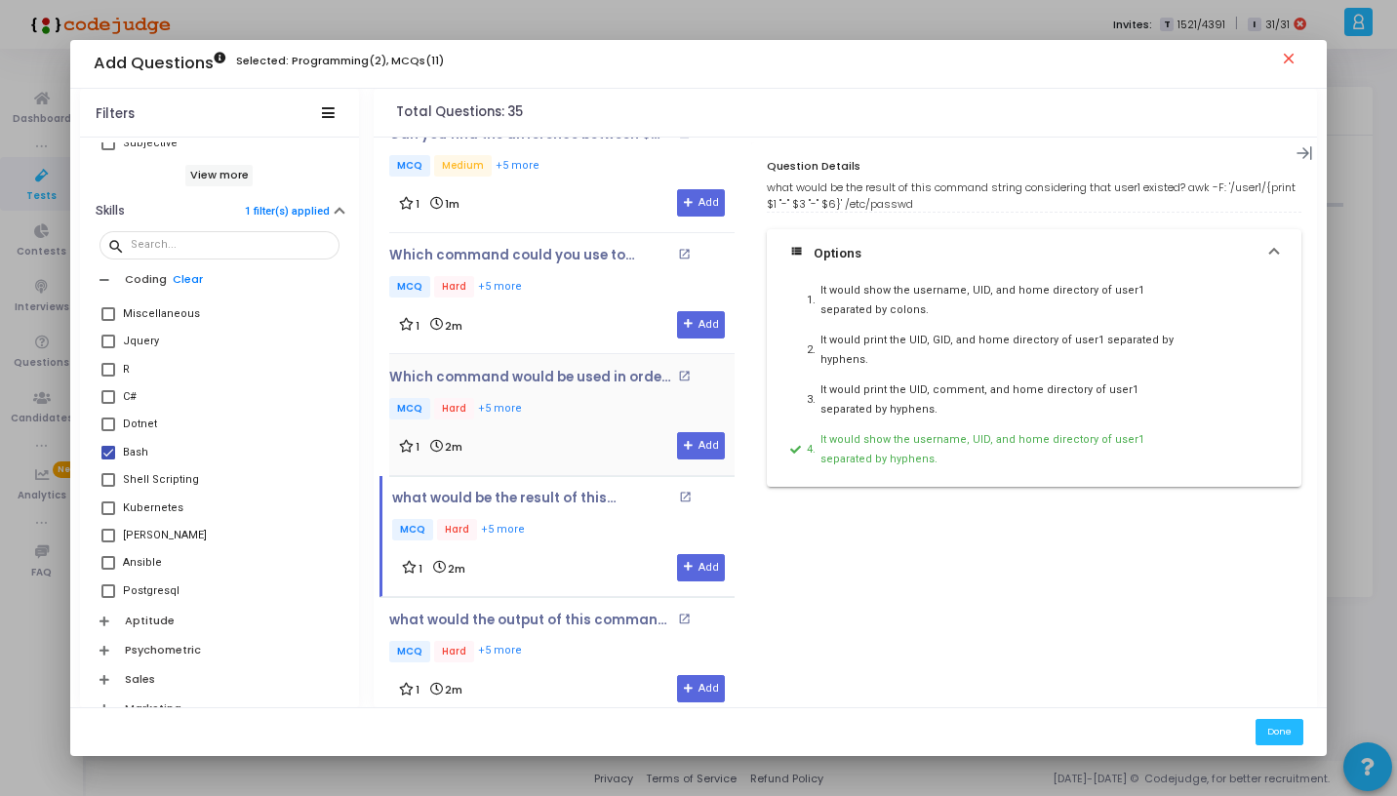
click at [583, 432] on div "1 2m Add" at bounding box center [562, 445] width 326 height 27
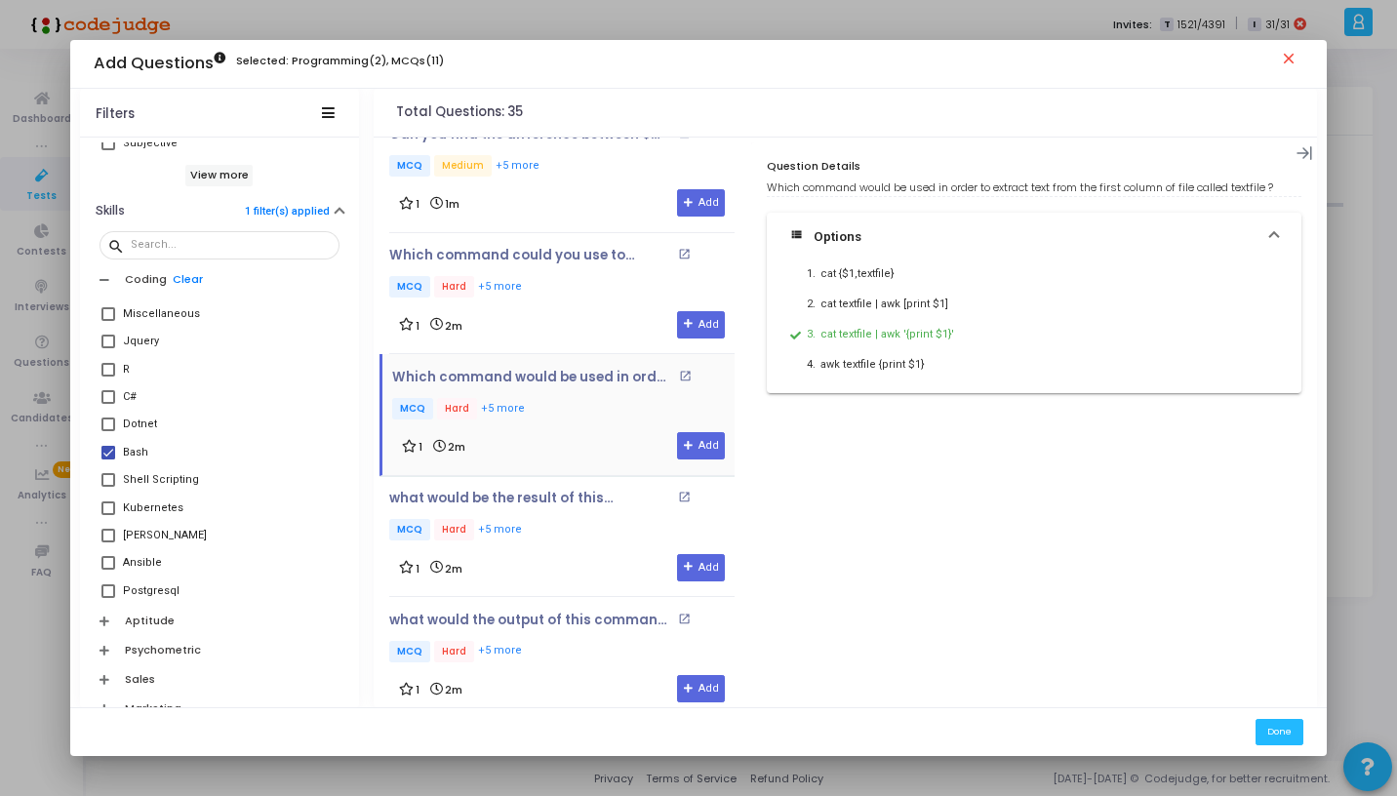
scroll to position [3686, 0]
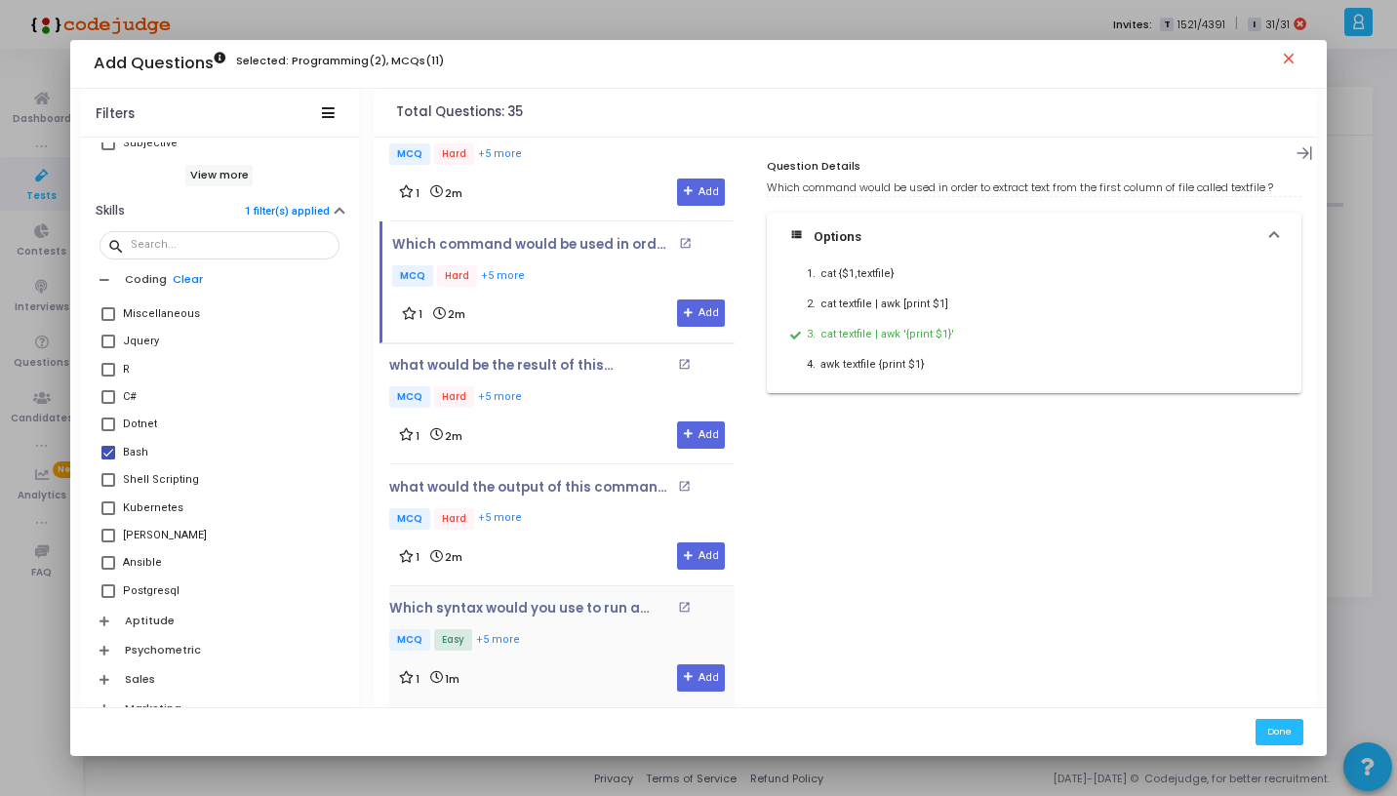
click at [568, 586] on div "Which syntax would you use to run a copy command in a subshell ? open_in_new MC…" at bounding box center [561, 646] width 345 height 121
click at [565, 665] on div "1 1m Add" at bounding box center [562, 678] width 326 height 27
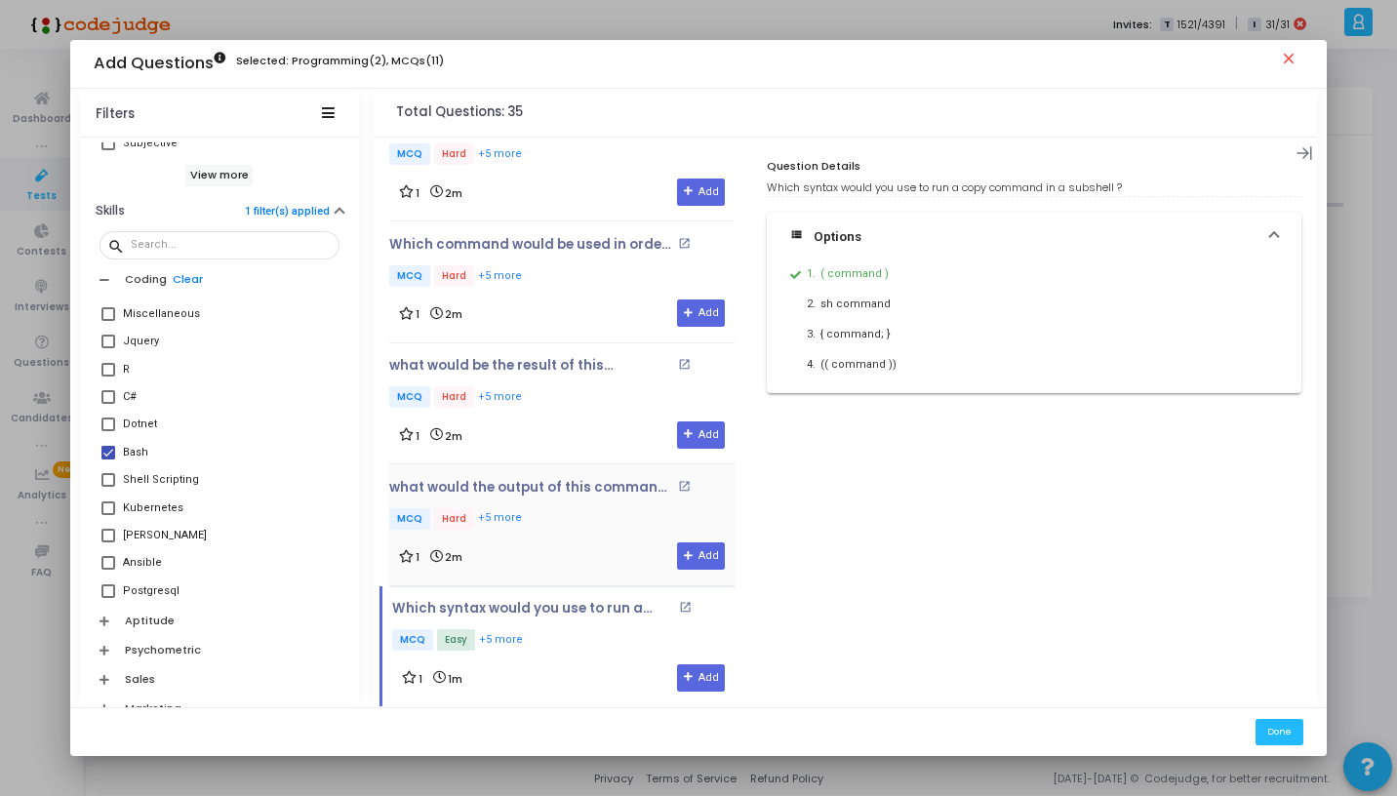
click at [553, 543] on div "1 2m Add" at bounding box center [562, 556] width 326 height 27
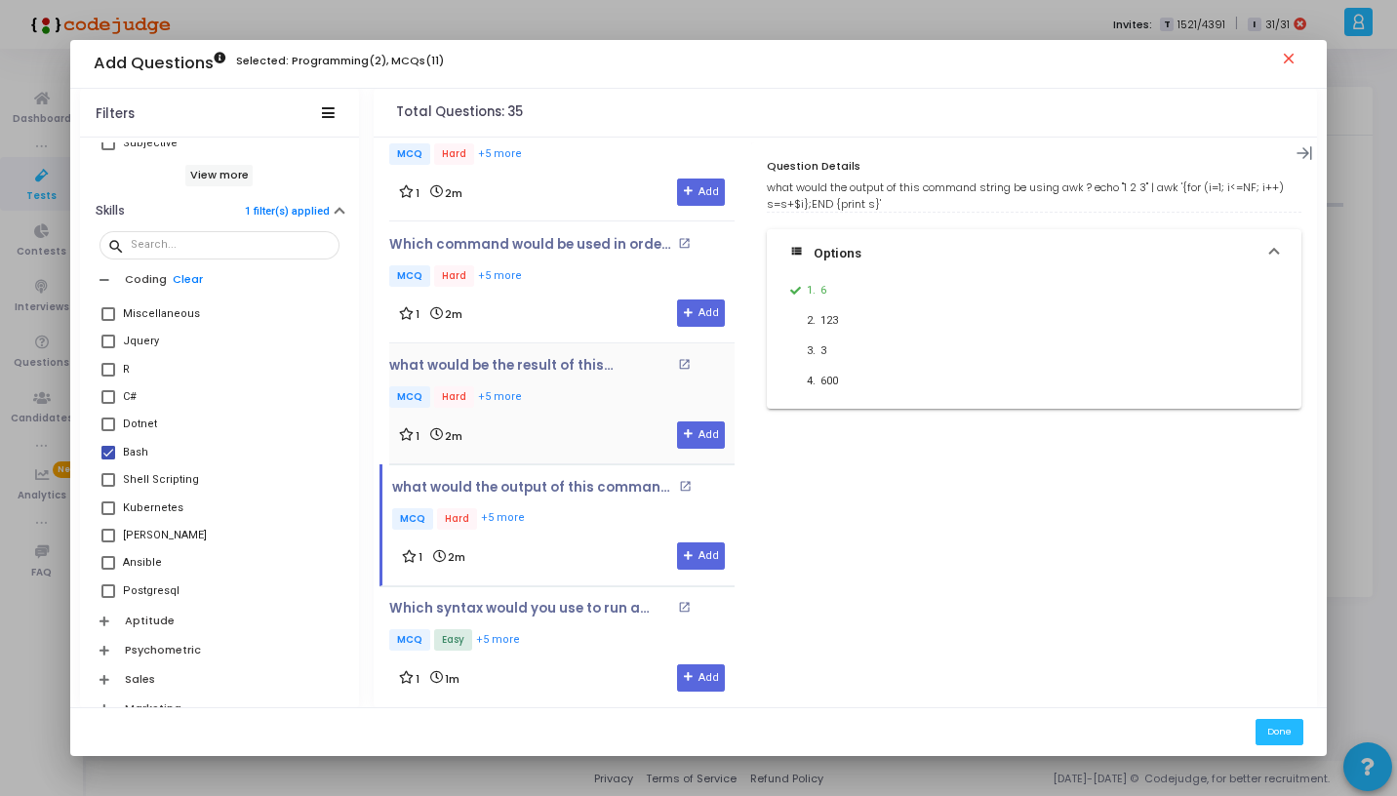
click at [551, 386] on p "MCQ Hard +5 more" at bounding box center [561, 398] width 345 height 24
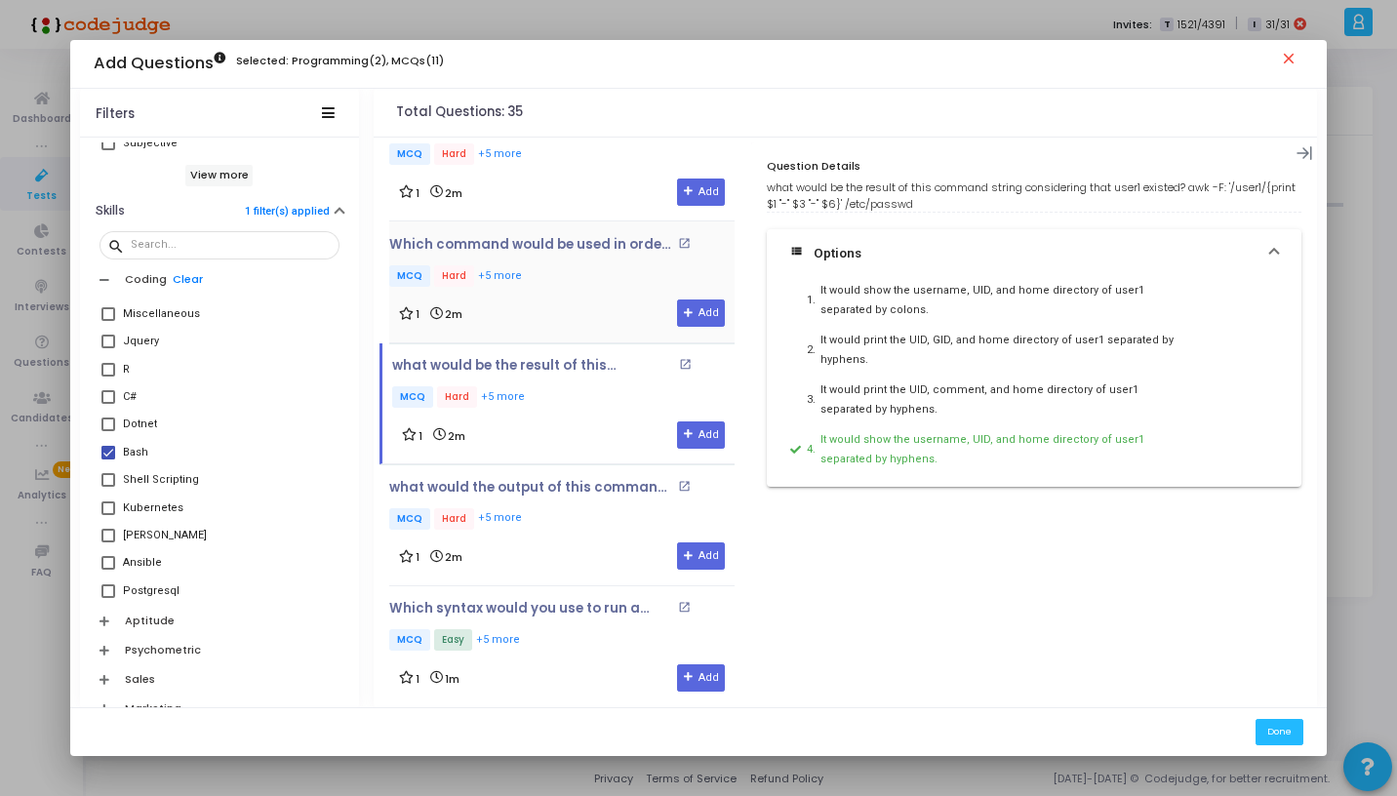
click at [549, 300] on div "1 2m Add" at bounding box center [562, 313] width 326 height 27
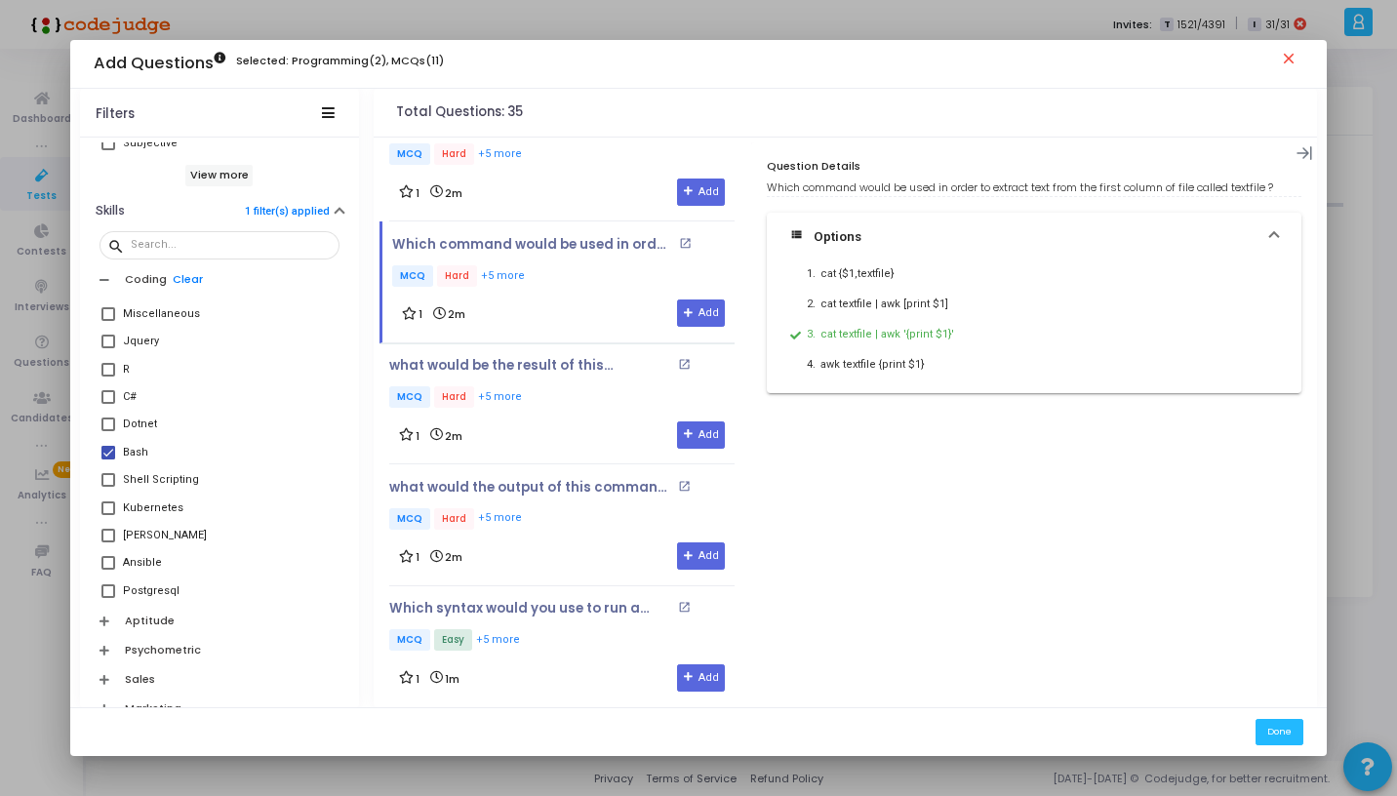
click at [111, 454] on span at bounding box center [108, 453] width 14 height 14
click at [108, 460] on input "Bash" at bounding box center [107, 460] width 1 height 1
checkbox input "false"
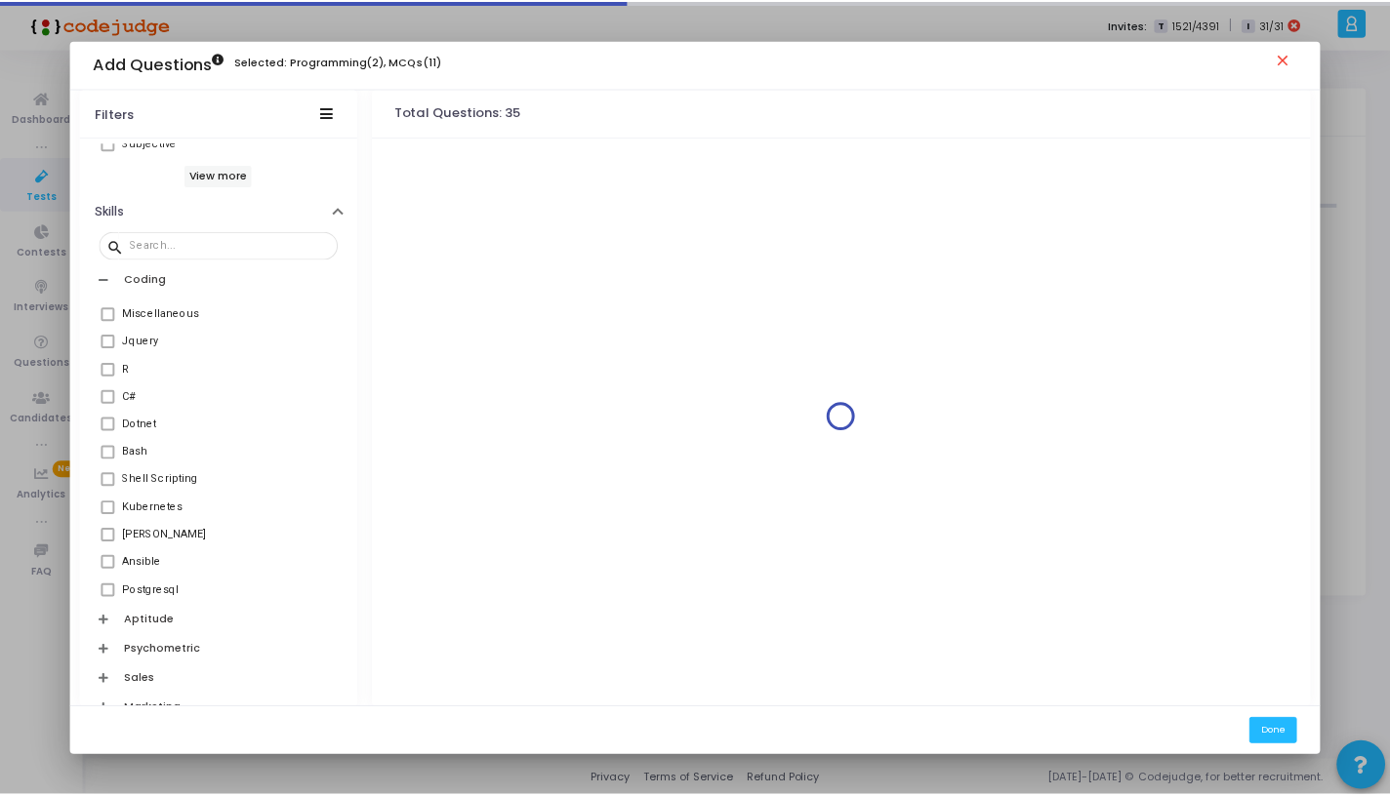
scroll to position [0, 0]
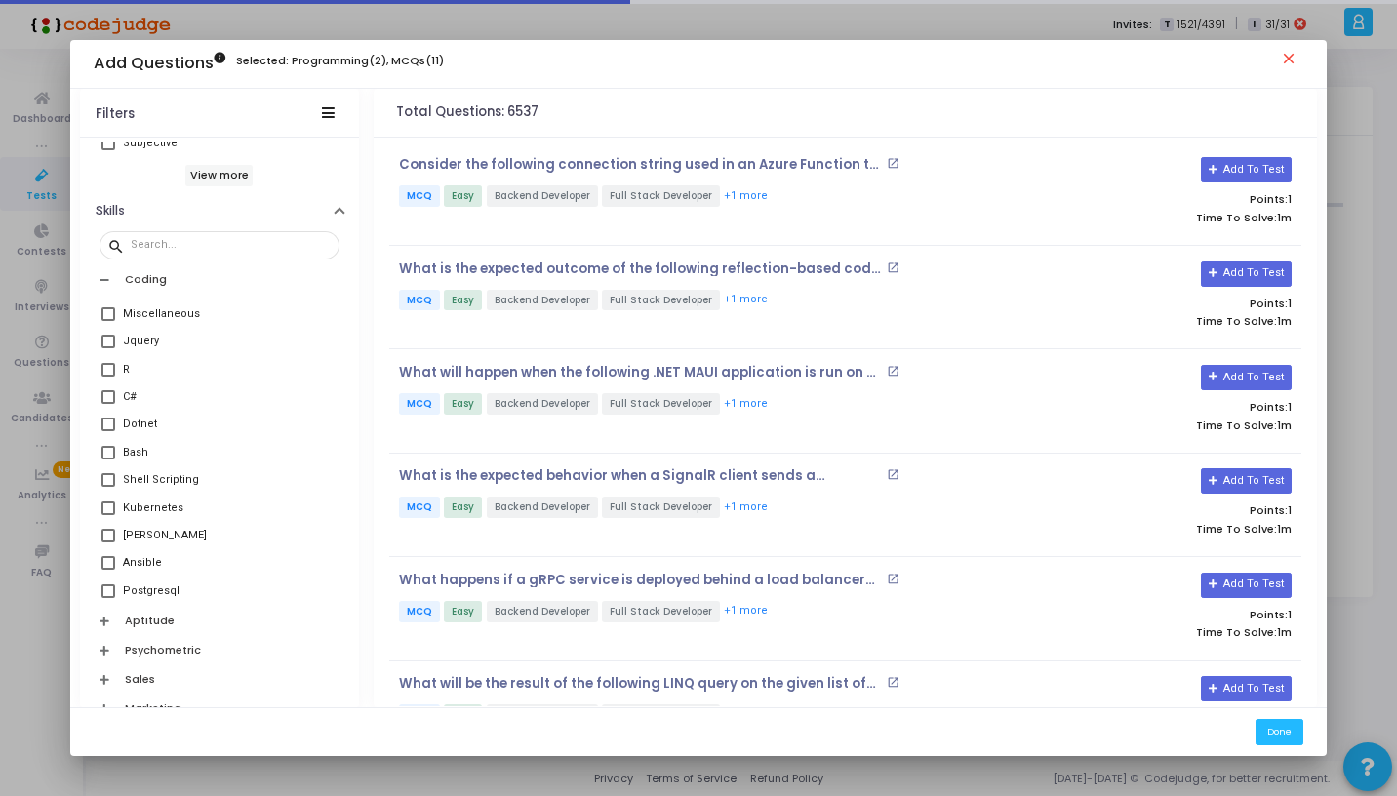
click at [104, 507] on span at bounding box center [108, 509] width 14 height 14
click at [107, 515] on input "Kubernetes" at bounding box center [107, 515] width 1 height 1
checkbox input "true"
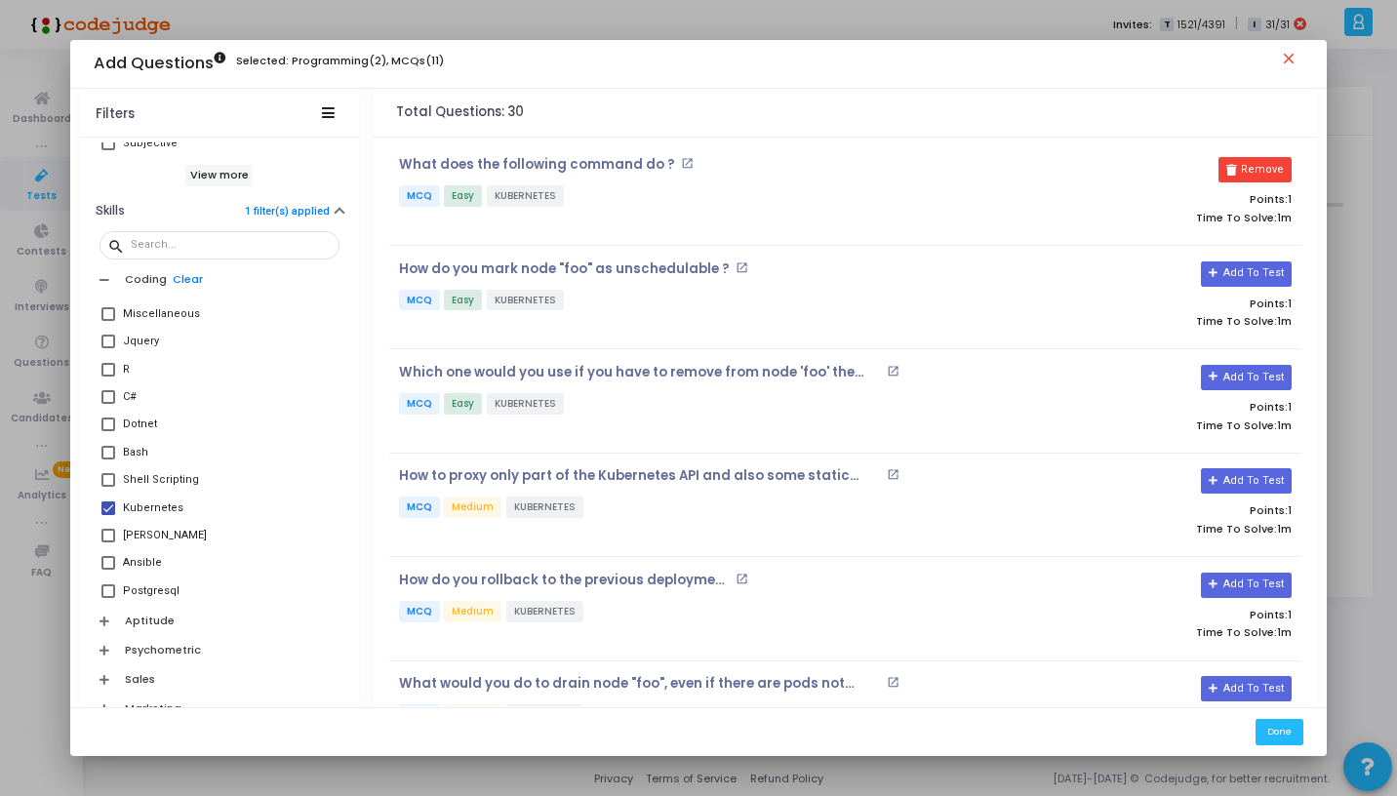
click at [1287, 56] on mat-icon "close" at bounding box center [1291, 61] width 23 height 23
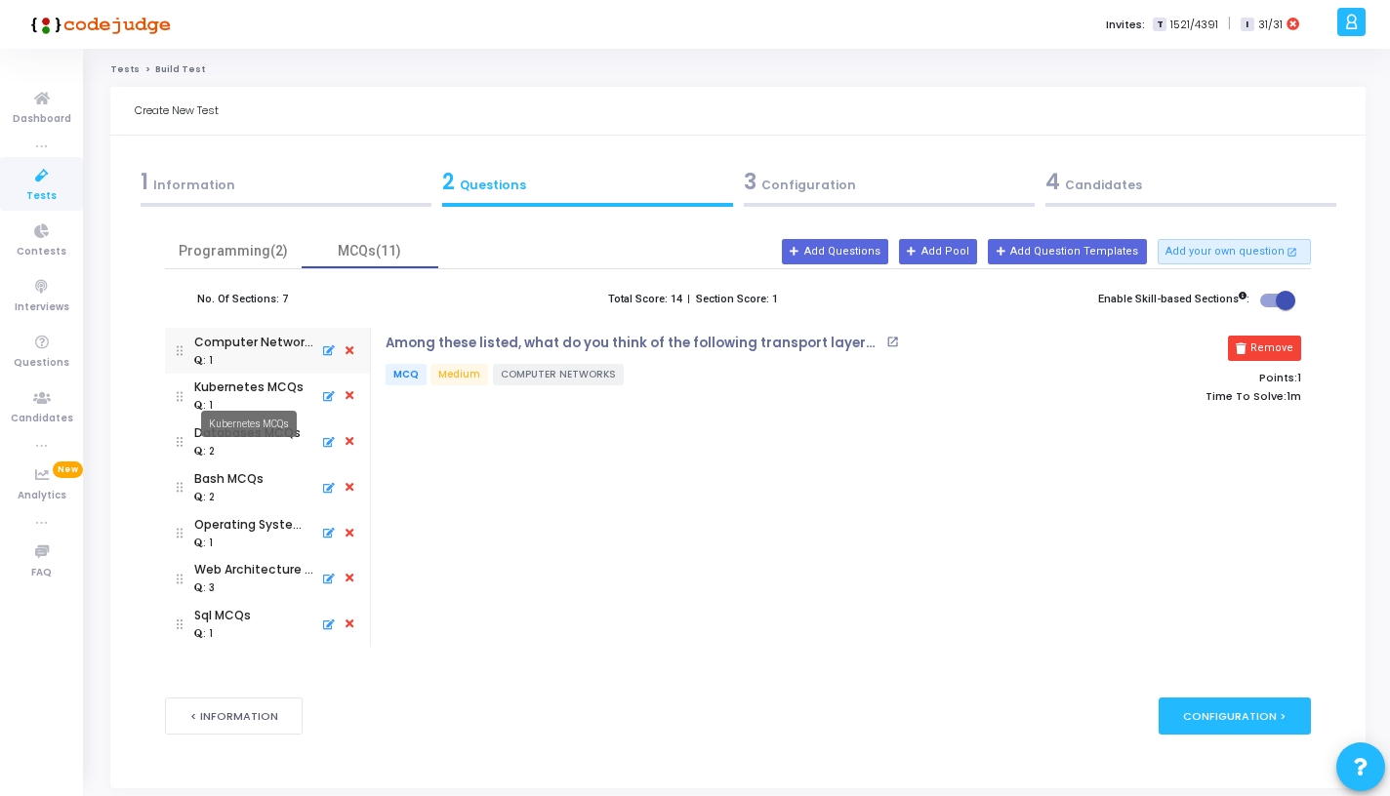
click at [251, 397] on mat-tooltip-component "Kubernetes MCQs" at bounding box center [248, 424] width 123 height 54
click at [249, 390] on div "Kubernetes MCQs" at bounding box center [248, 388] width 109 height 18
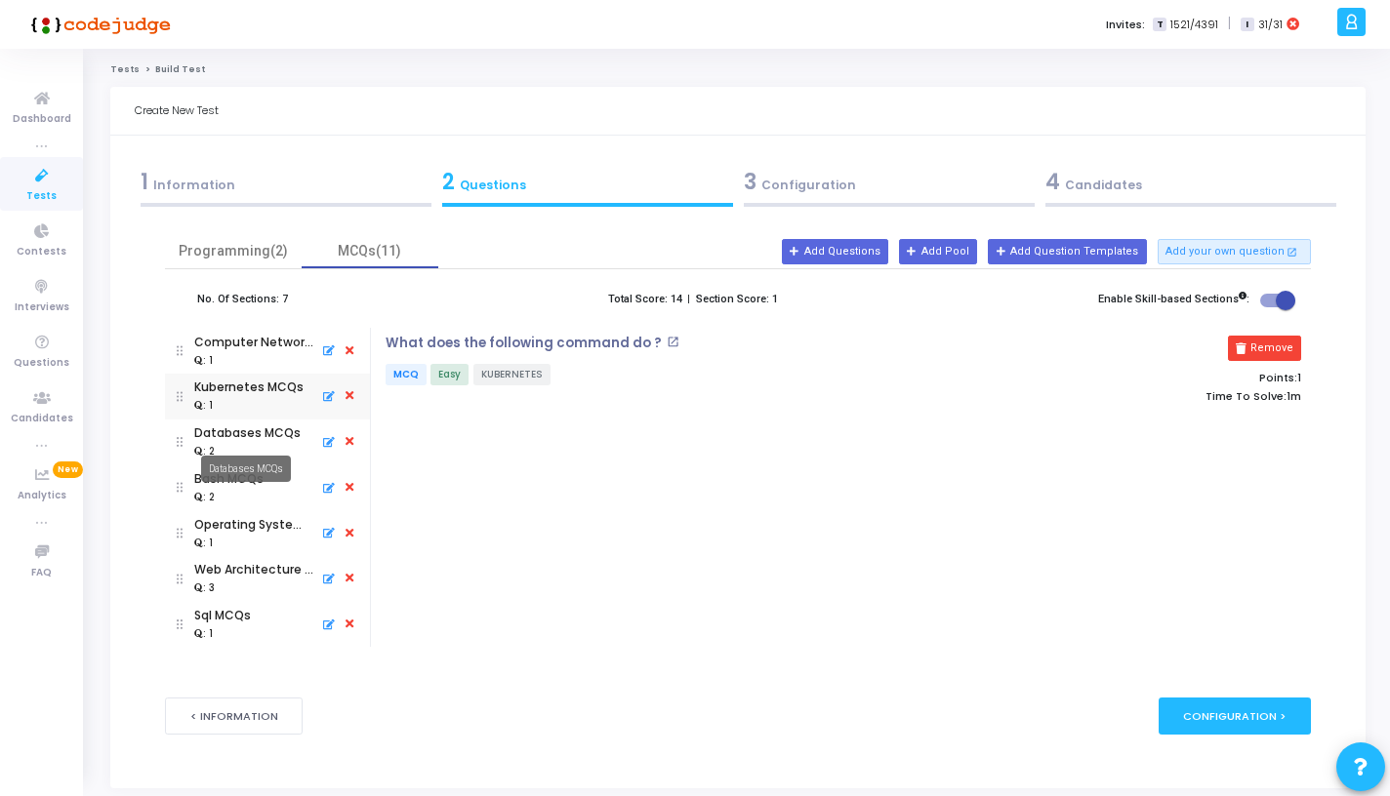
click at [250, 436] on div "Databases MCQs" at bounding box center [247, 433] width 106 height 18
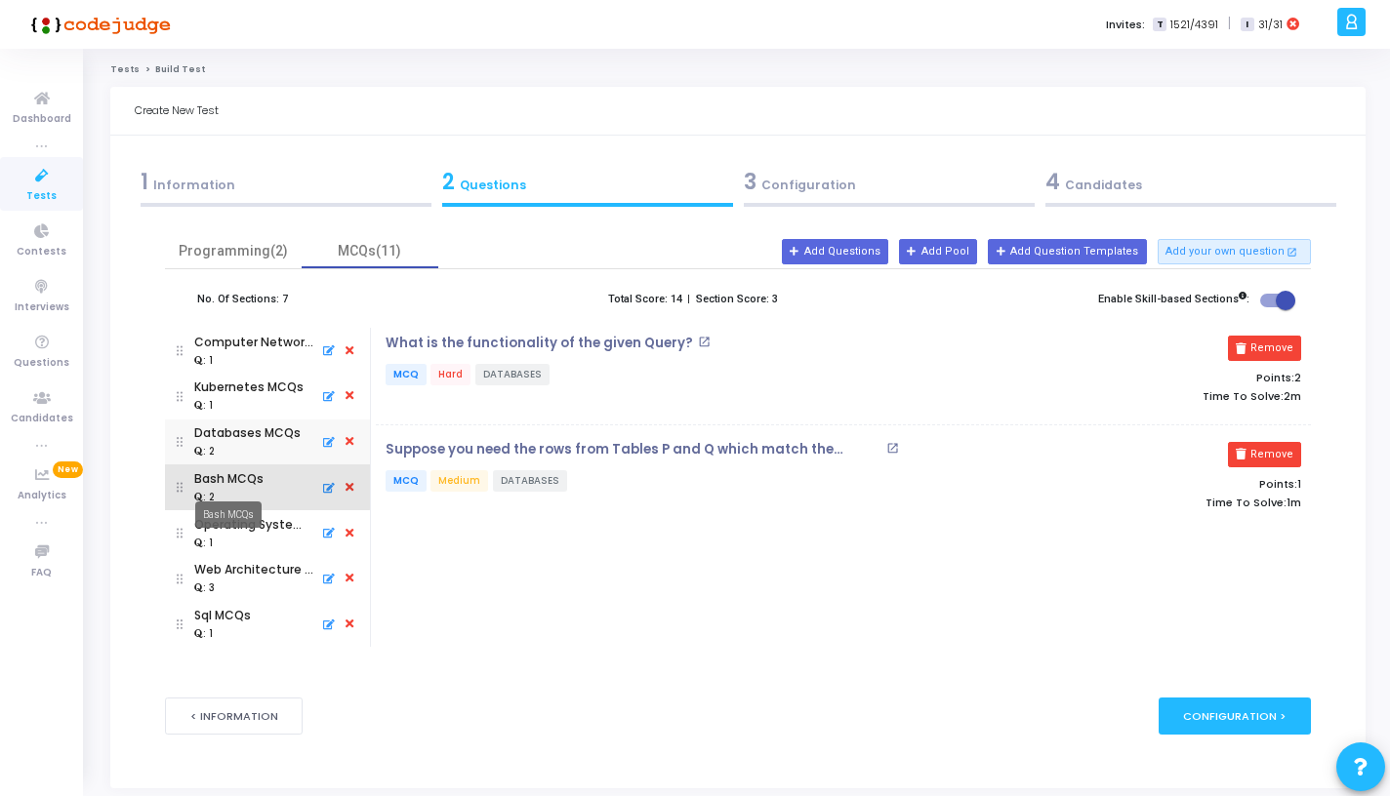
click at [247, 483] on div "Bash MCQs" at bounding box center [228, 479] width 69 height 18
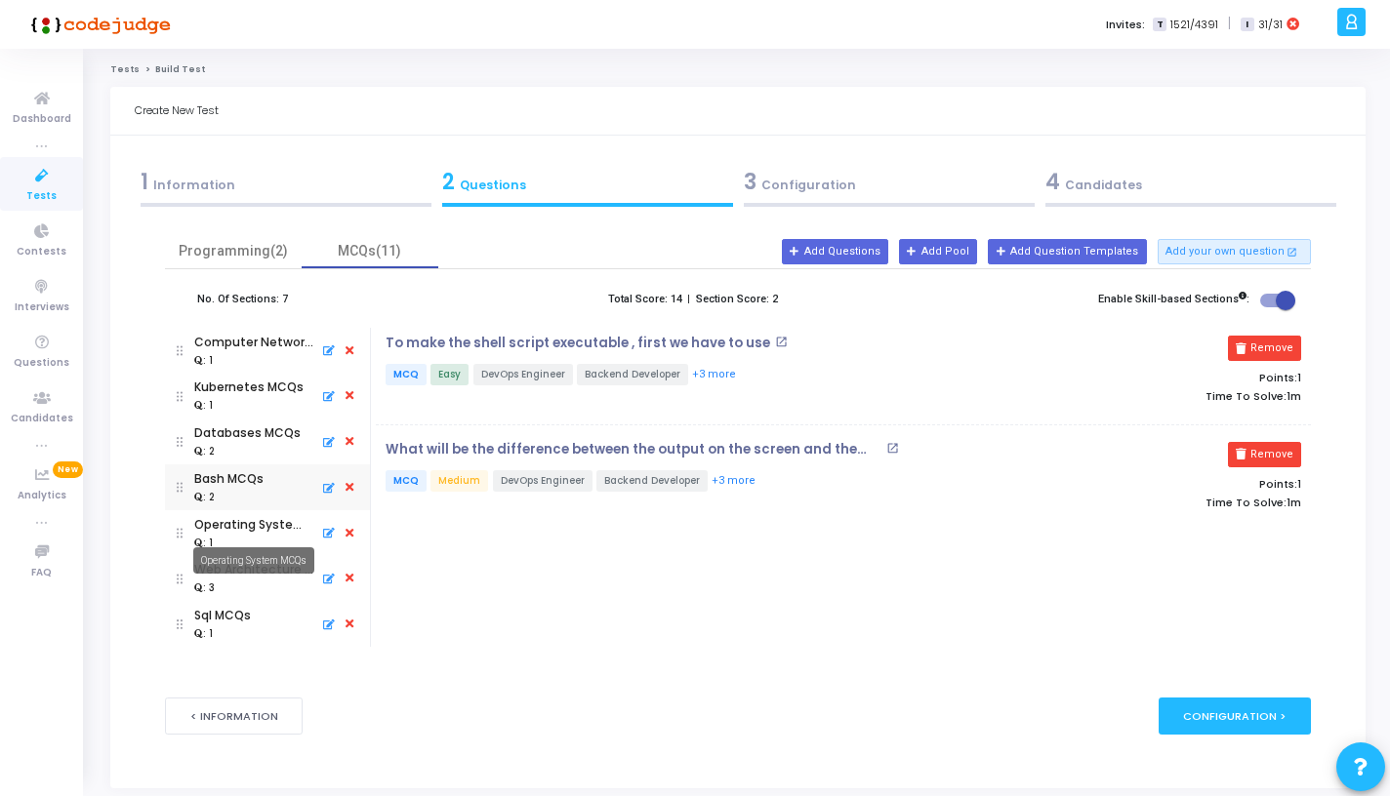
drag, startPoint x: 237, startPoint y: 531, endPoint x: 235, endPoint y: 545, distance: 13.8
click at [236, 545] on mat-tooltip-component "Operating System MCQs" at bounding box center [254, 561] width 148 height 54
click at [234, 525] on div "Operating System MCQs" at bounding box center [253, 525] width 119 height 18
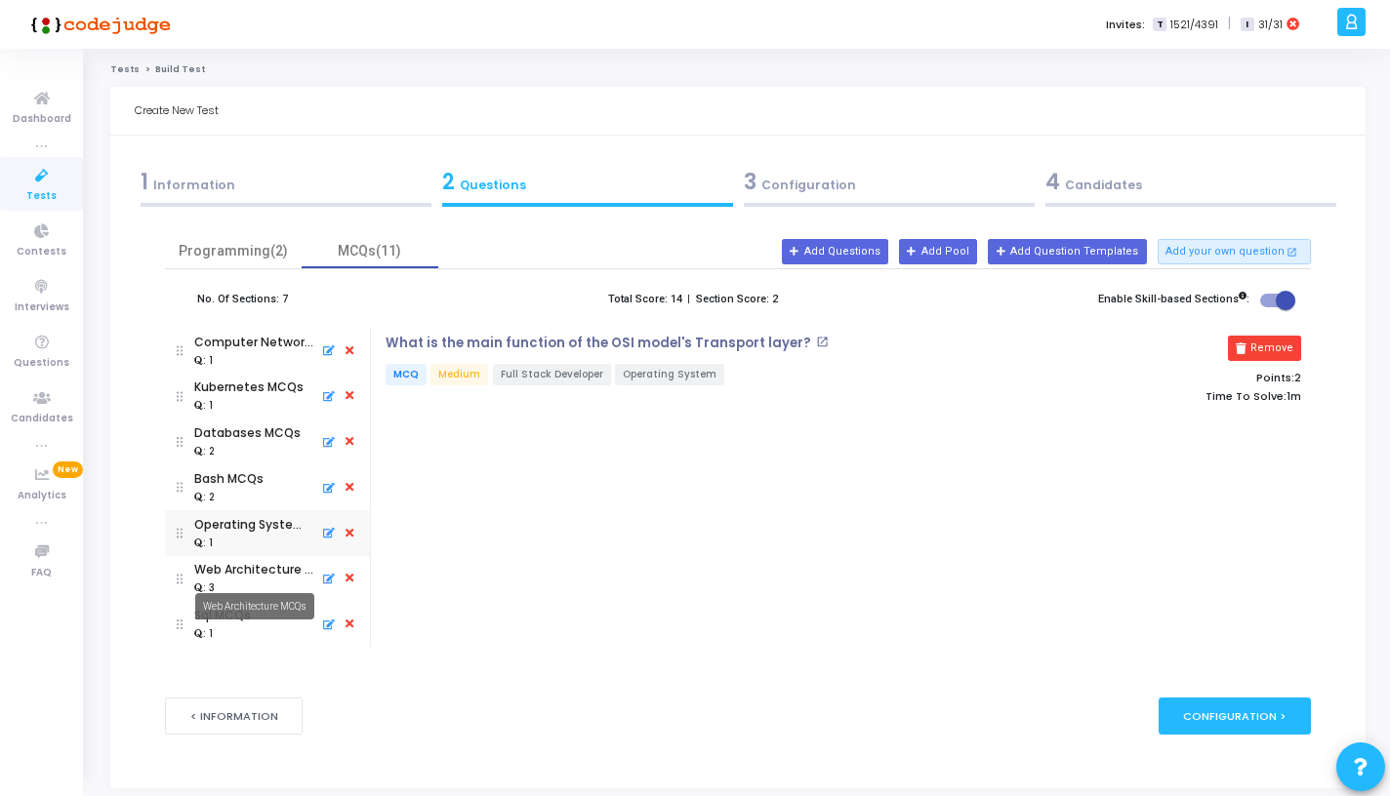
click at [243, 581] on mat-tooltip-component "Web Architecture MCQs" at bounding box center [255, 607] width 146 height 54
click at [239, 571] on div "Web Architecture MCQs" at bounding box center [253, 570] width 119 height 18
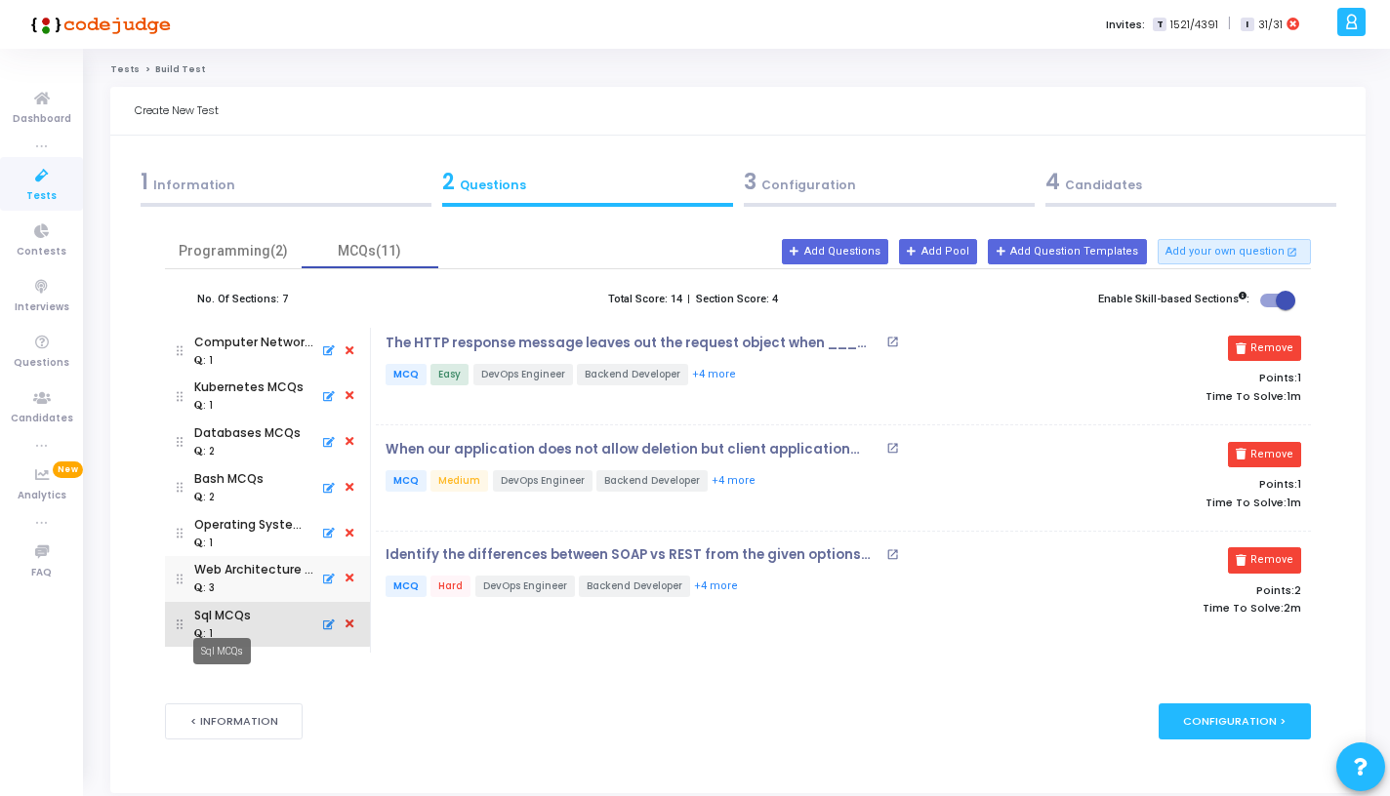
click at [230, 618] on div "Sql MCQs" at bounding box center [222, 616] width 57 height 18
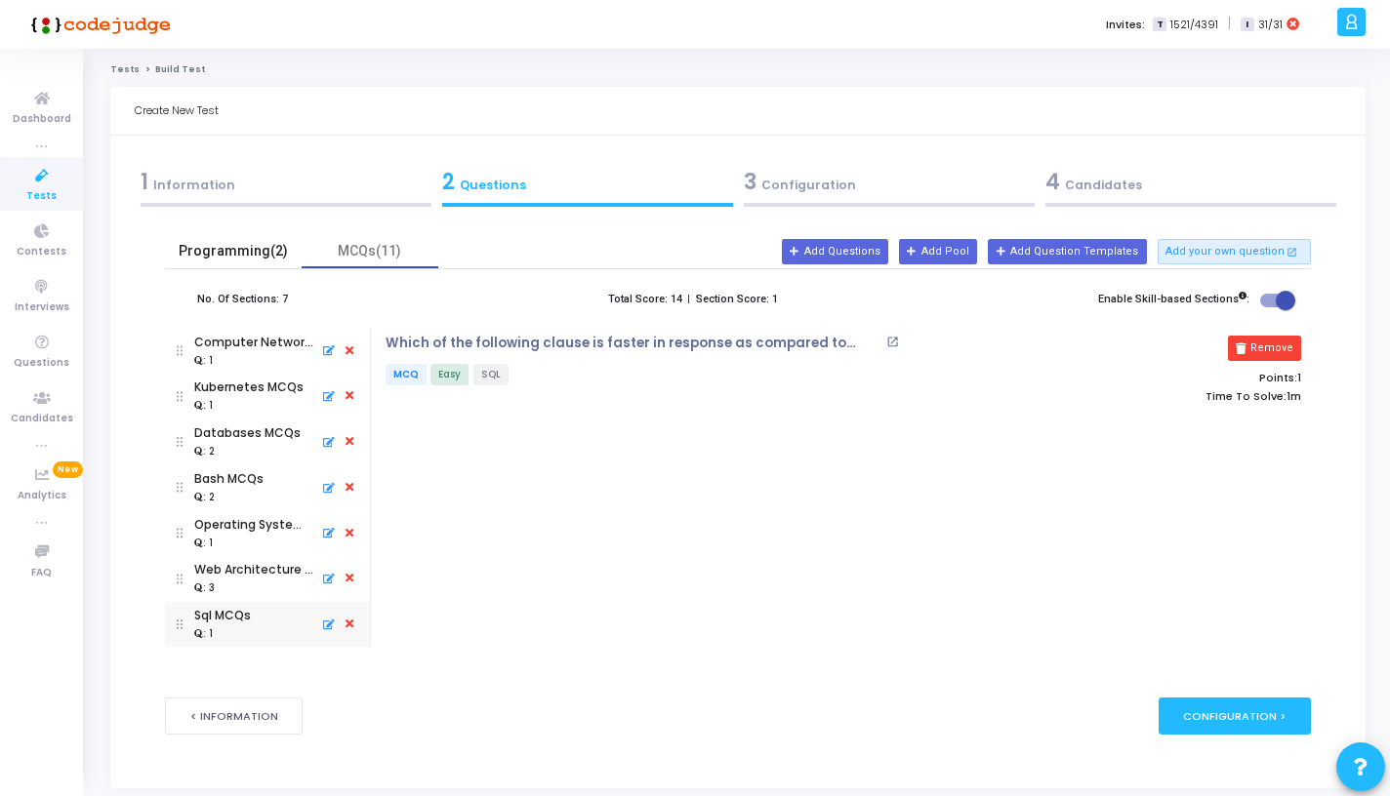
click at [261, 264] on div "Programming(2)" at bounding box center [233, 251] width 137 height 34
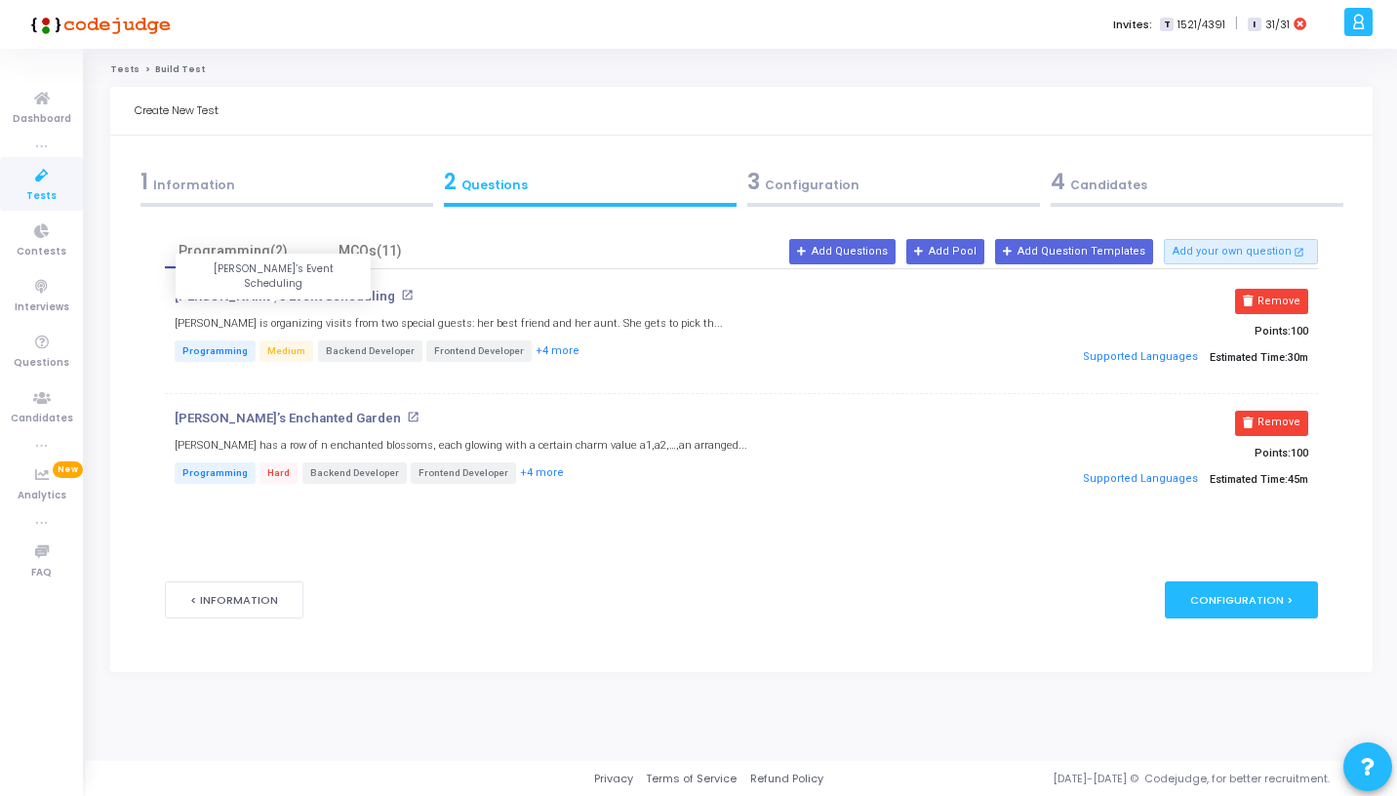
click at [278, 293] on p "[PERSON_NAME]’s Event Scheduling" at bounding box center [285, 297] width 221 height 16
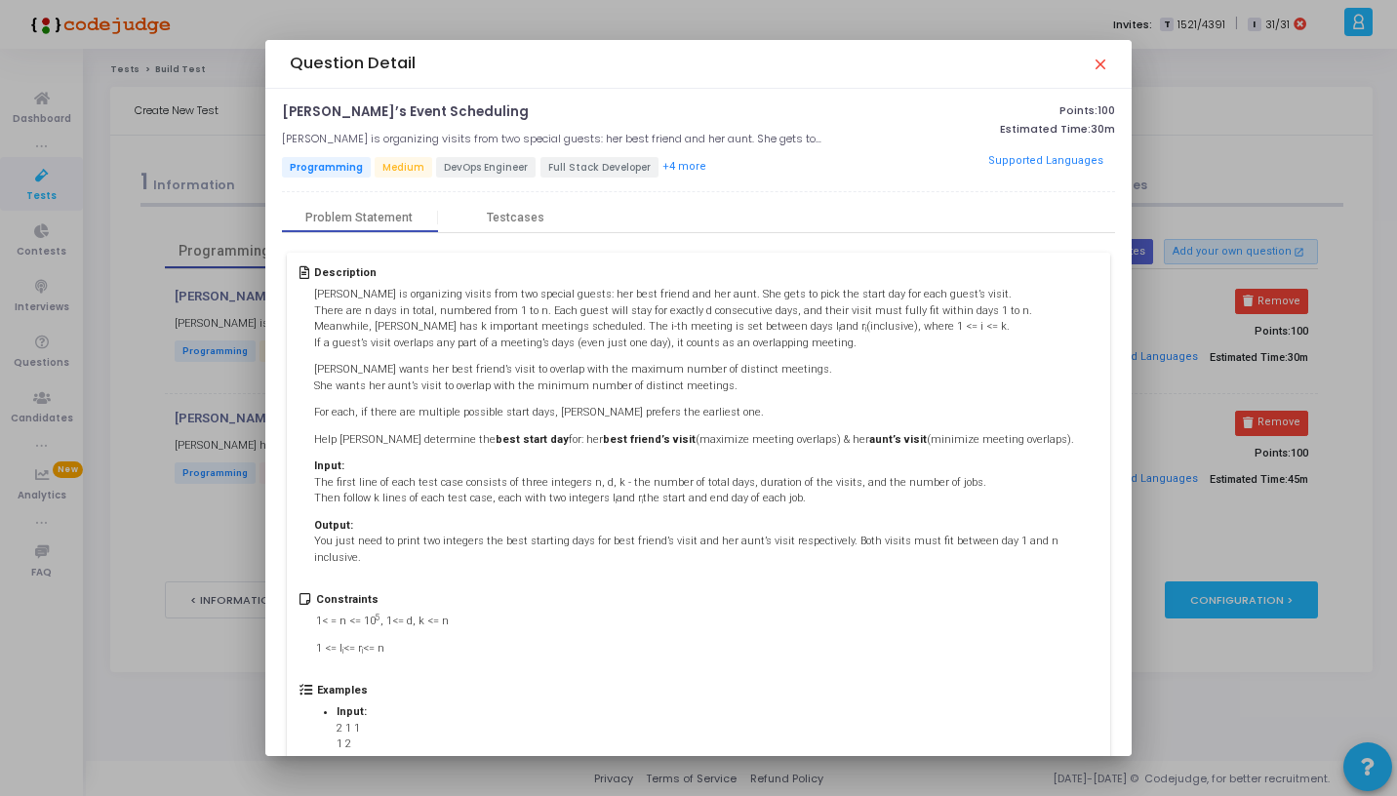
click at [1106, 61] on mat-icon "close" at bounding box center [1100, 64] width 16 height 16
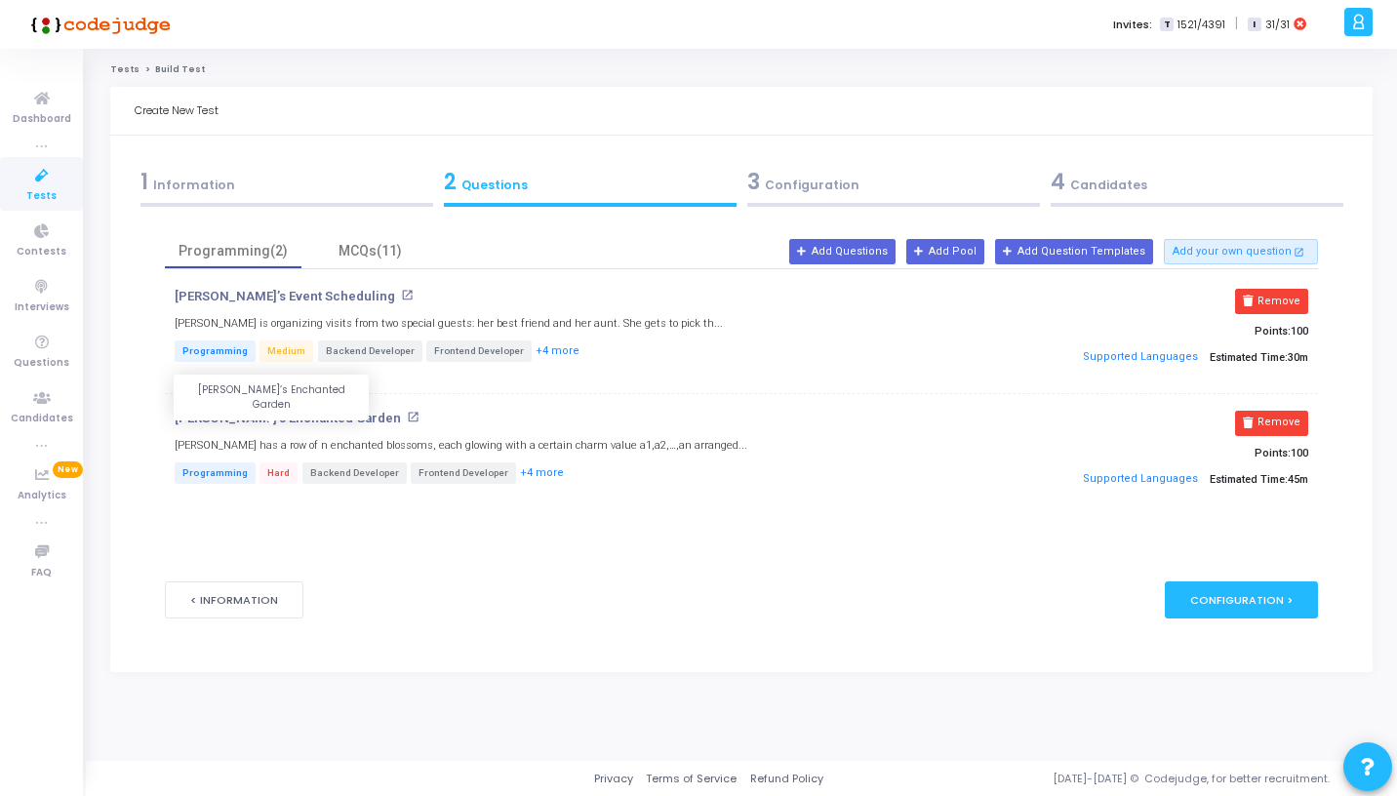
click at [261, 420] on p "[PERSON_NAME]’s Enchanted Garden" at bounding box center [288, 419] width 226 height 16
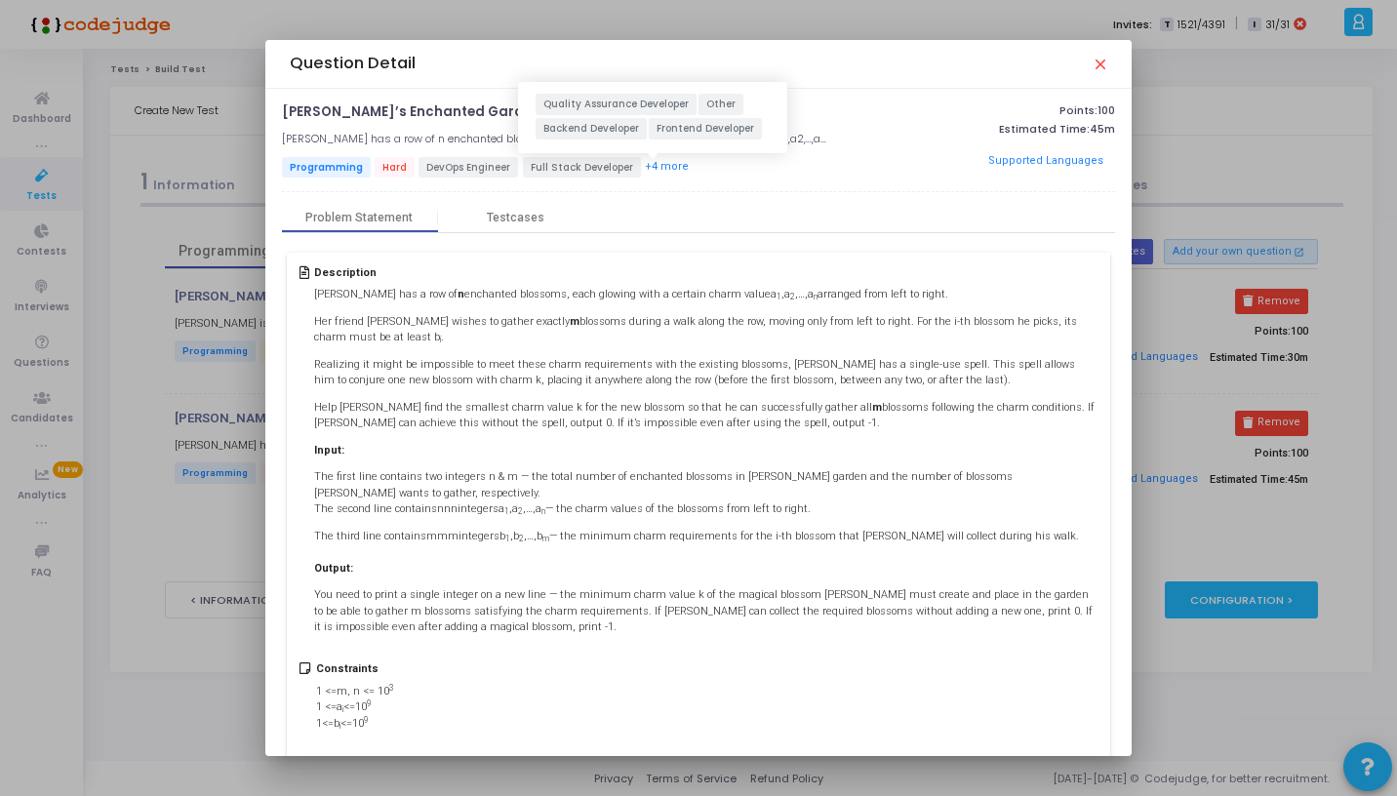
click at [665, 169] on button "+4 more" at bounding box center [667, 167] width 46 height 19
click at [1102, 61] on mat-icon "close" at bounding box center [1100, 64] width 16 height 16
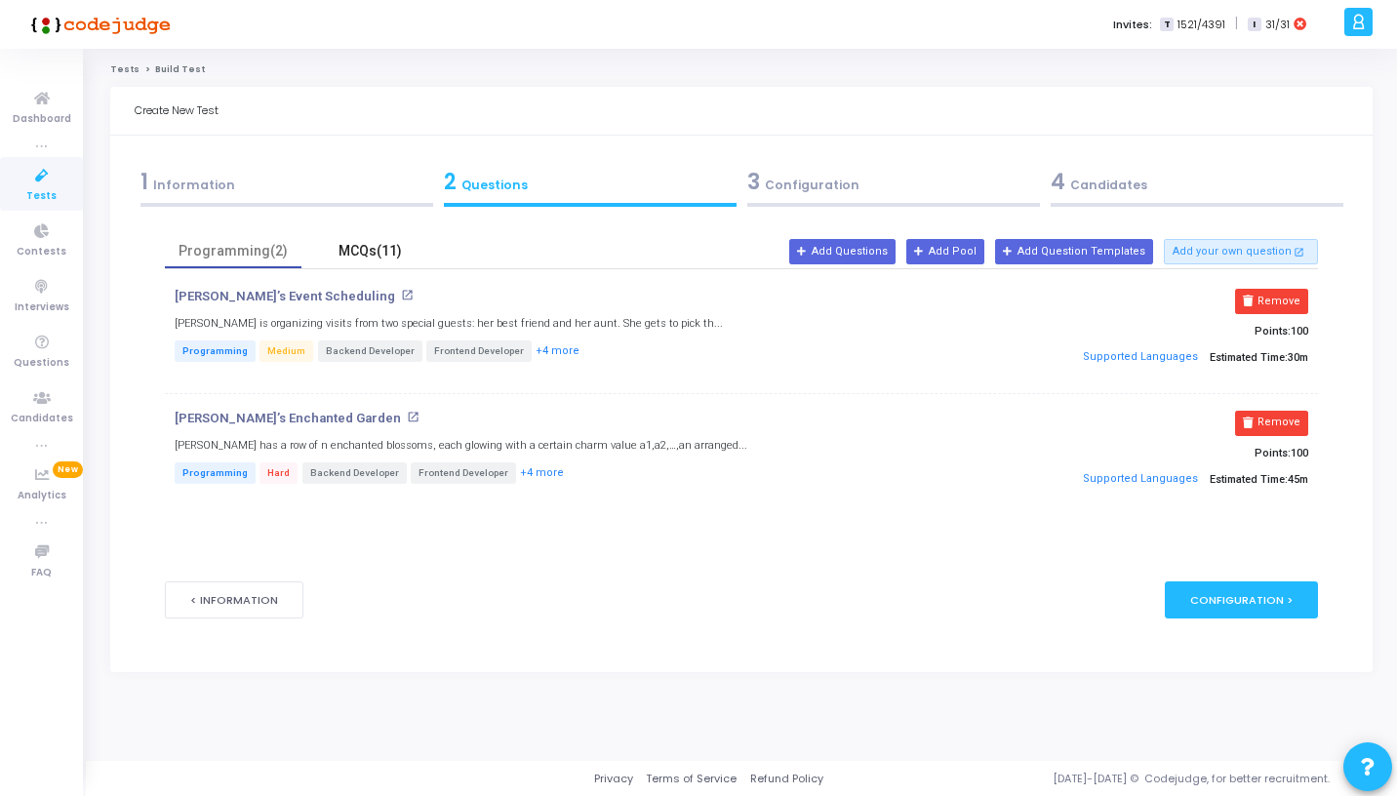
click at [372, 260] on div "MCQs(11)" at bounding box center [369, 251] width 113 height 20
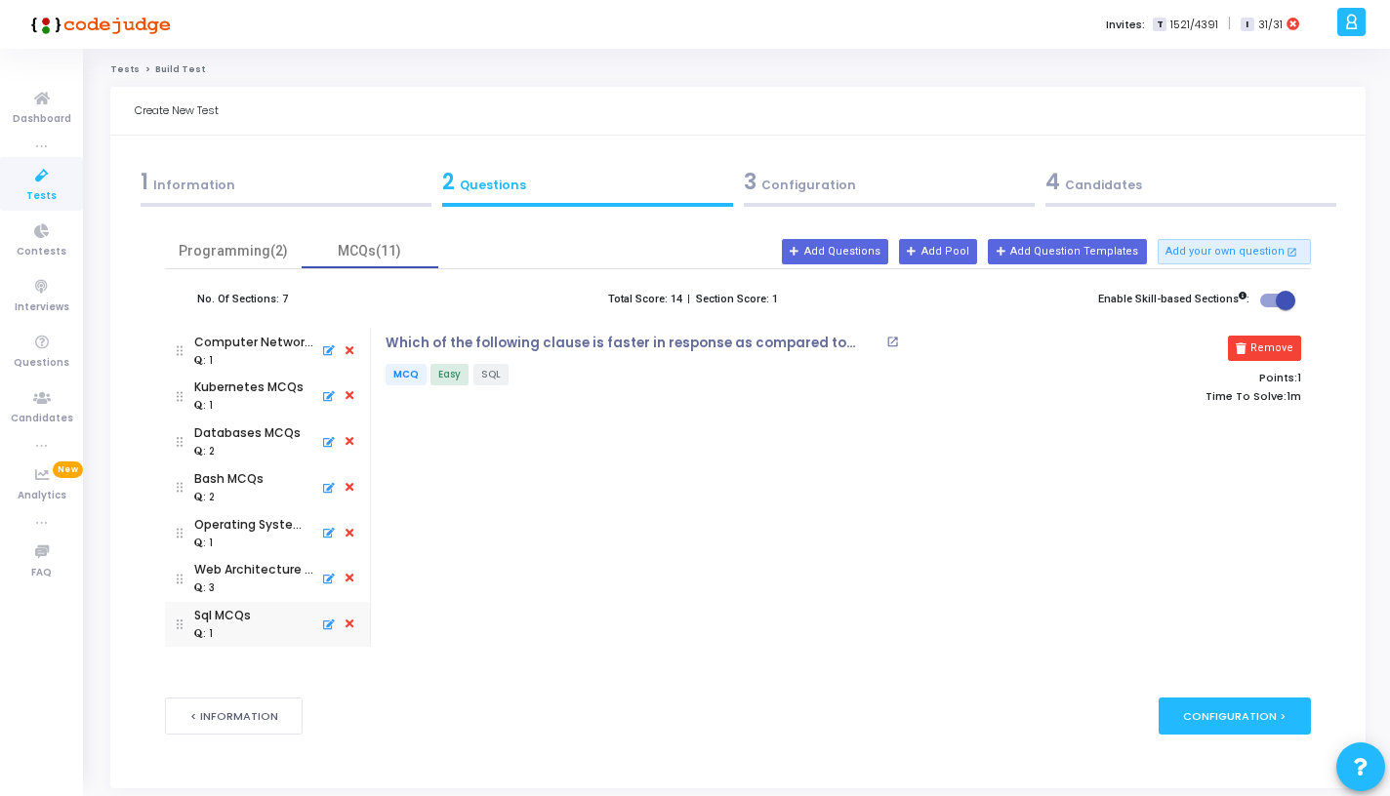
click at [1277, 300] on span at bounding box center [1285, 301] width 20 height 20
click at [1270, 307] on input "checkbox" at bounding box center [1269, 307] width 1 height 1
checkbox input "false"
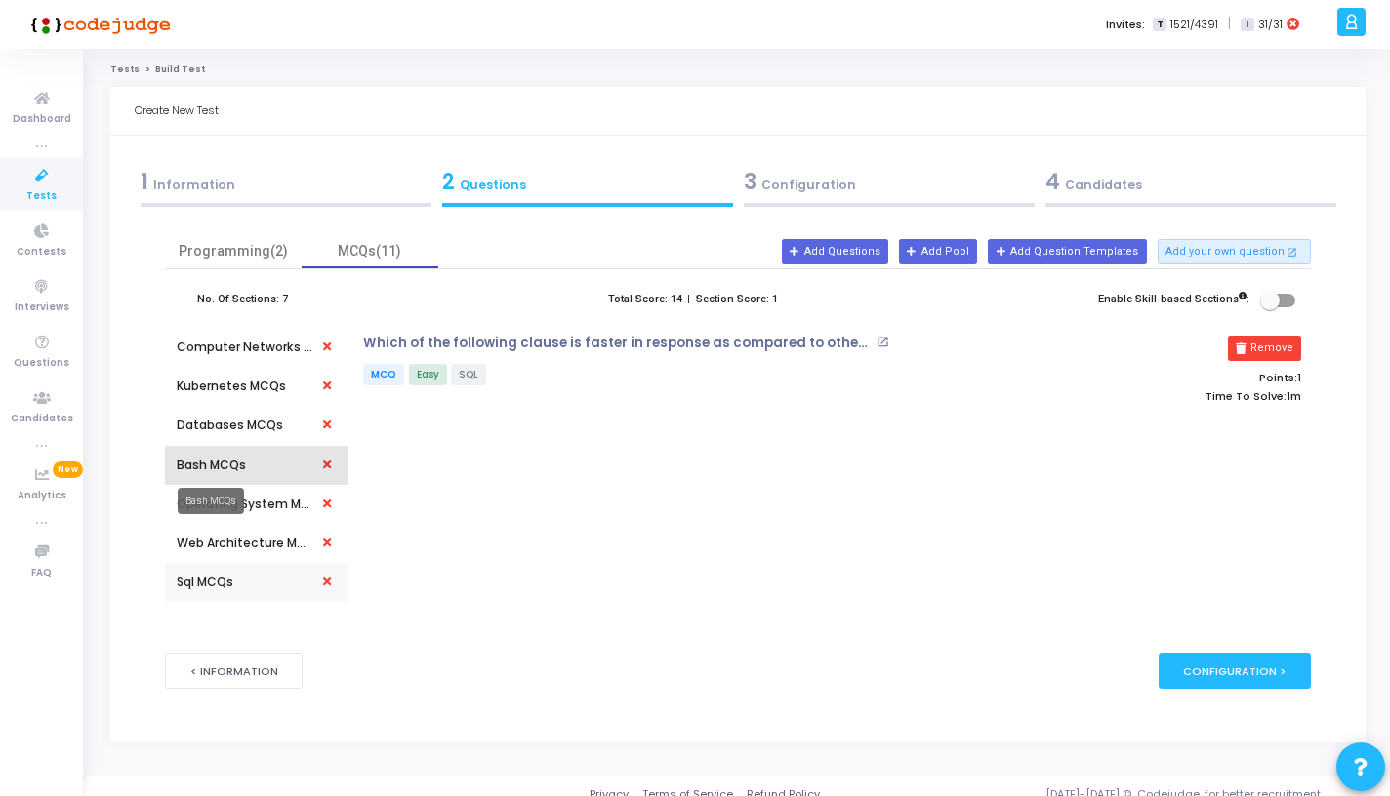
click at [221, 467] on div "Bash MCQs" at bounding box center [211, 466] width 69 height 18
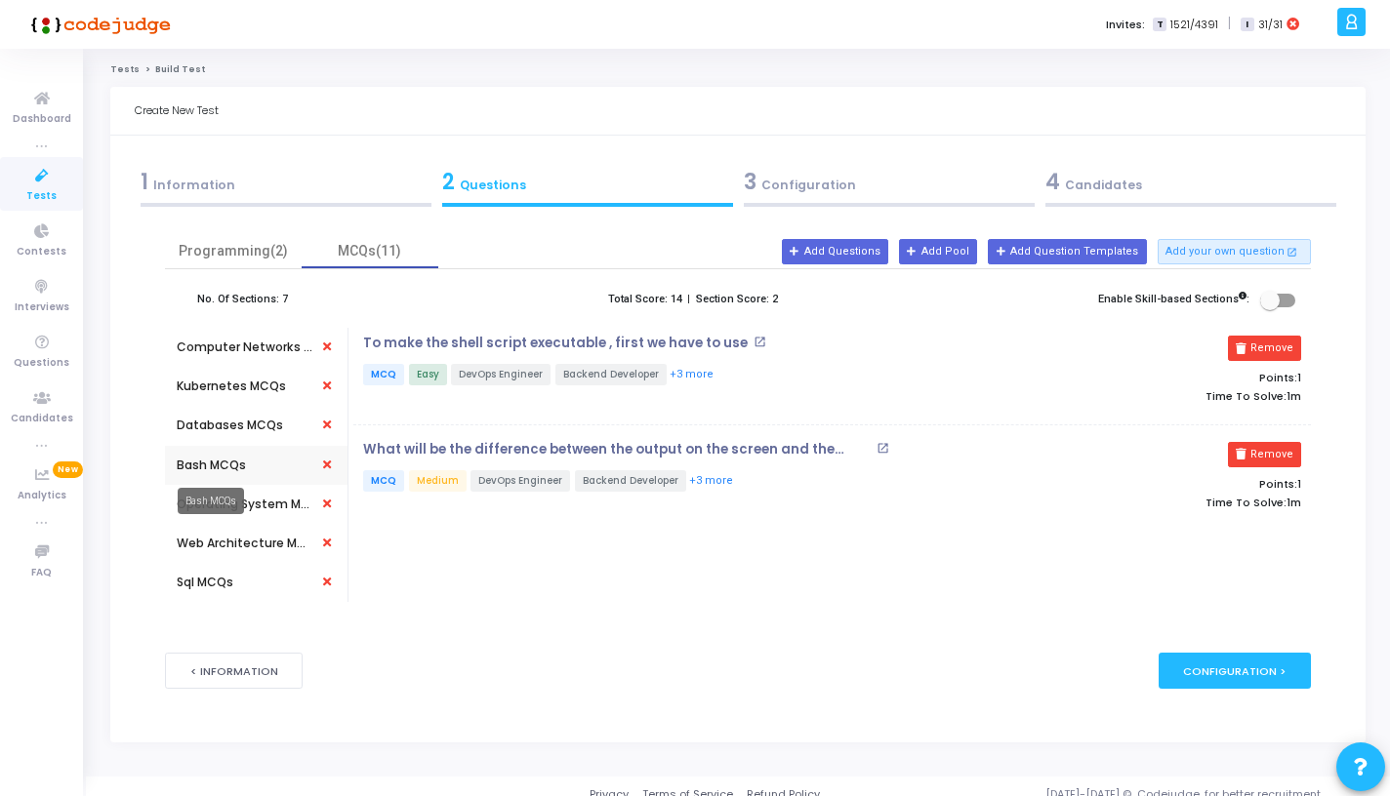
click at [232, 413] on div "Databases MCQs" at bounding box center [230, 425] width 106 height 39
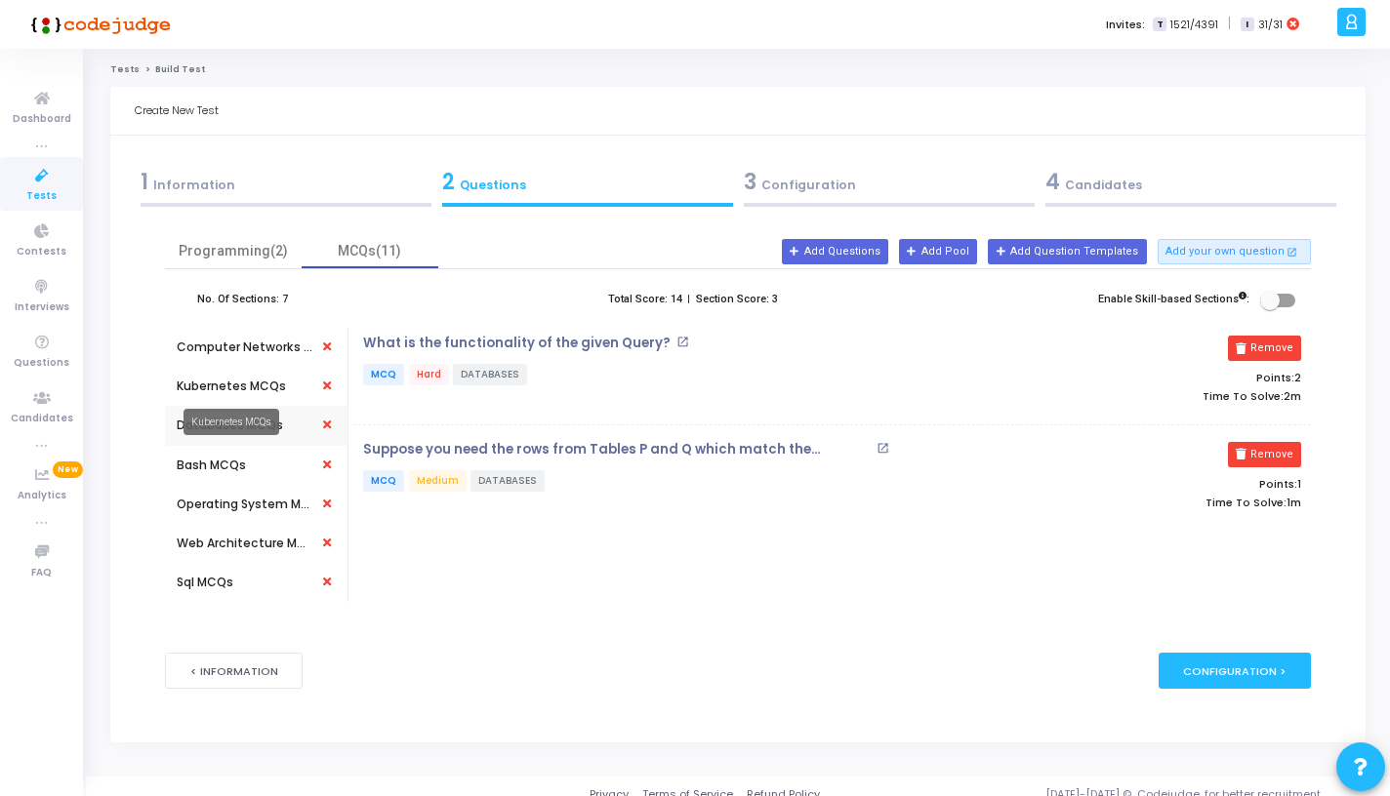
click at [239, 388] on div "Kubernetes MCQs" at bounding box center [231, 387] width 109 height 18
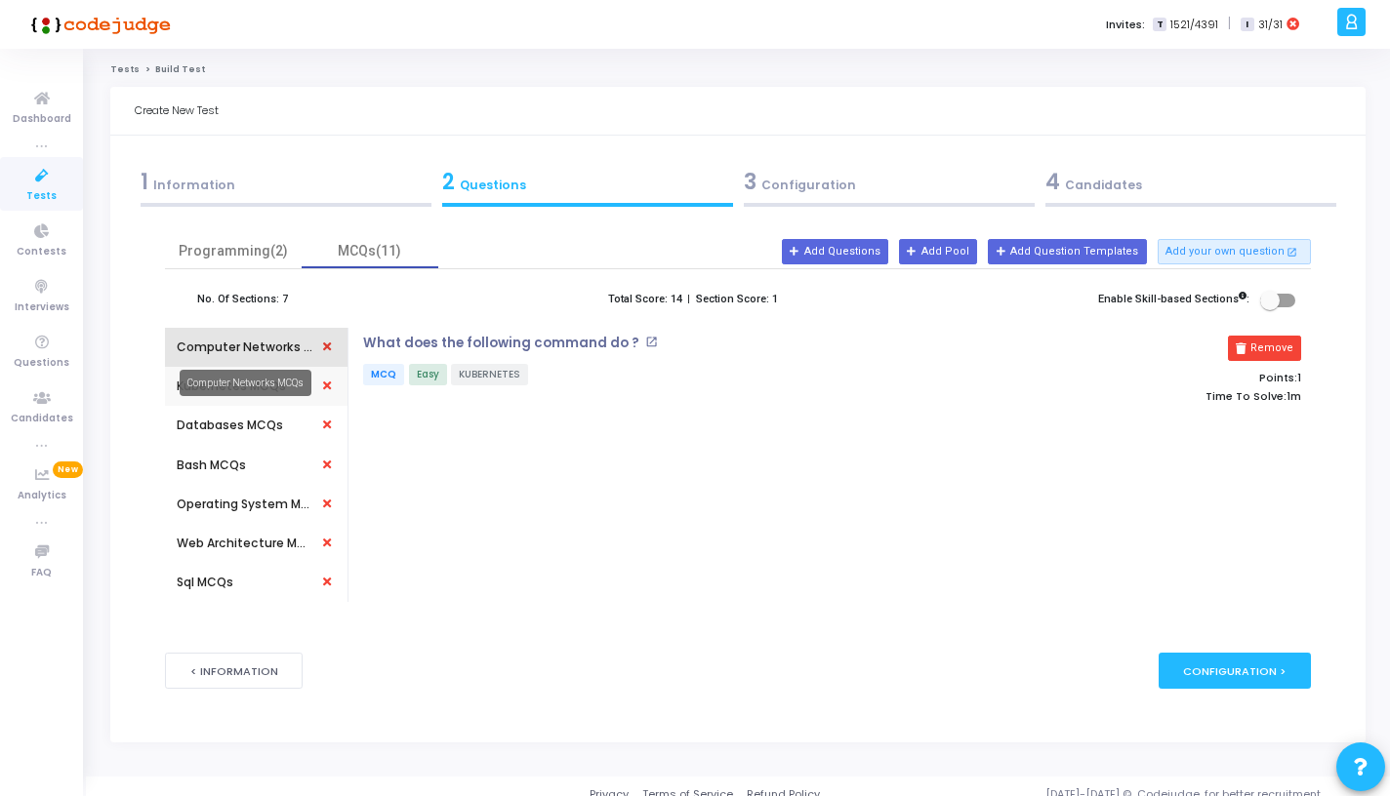
click at [248, 349] on div "Computer Networks MCQs" at bounding box center [245, 348] width 137 height 18
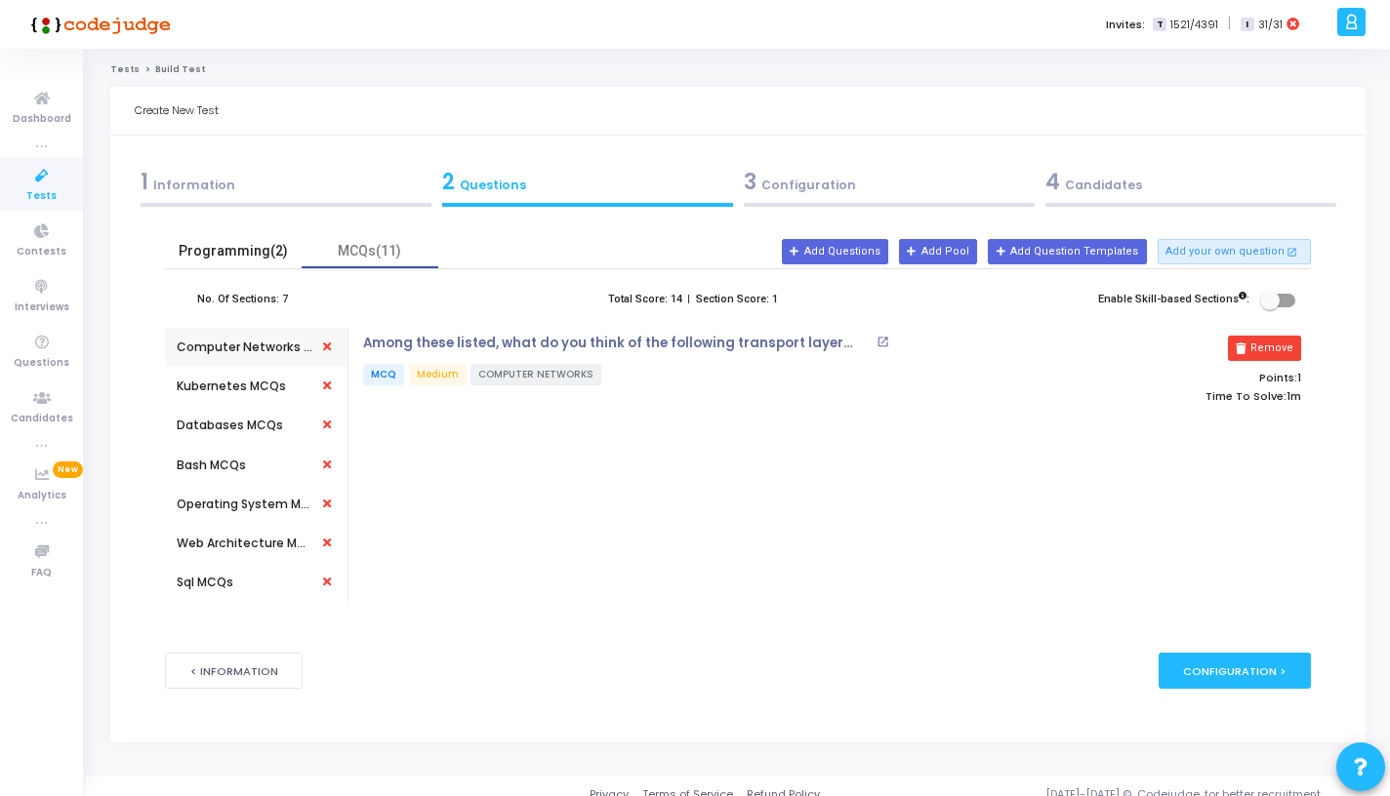
click at [267, 260] on div "Programming(2)" at bounding box center [233, 251] width 113 height 20
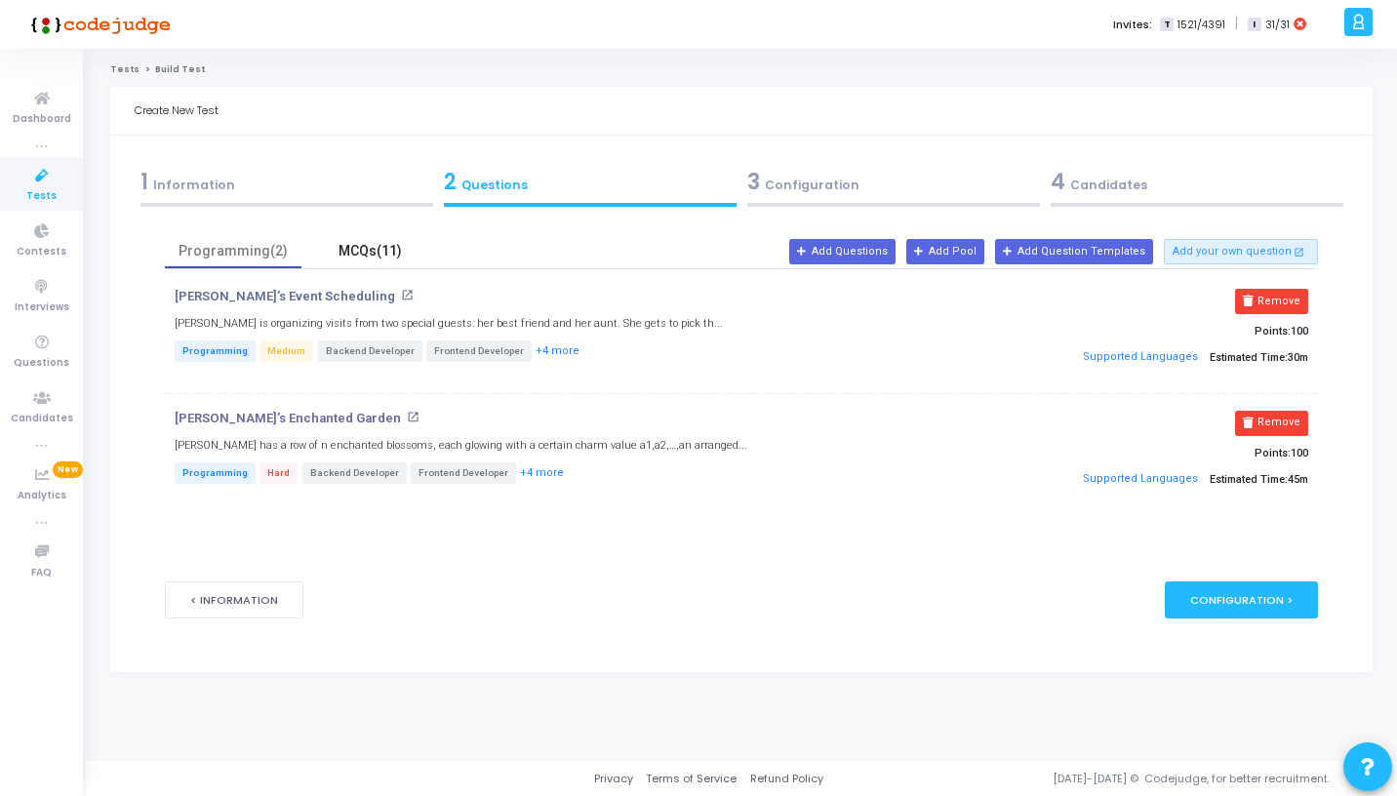
click at [349, 252] on div "MCQs(11)" at bounding box center [369, 251] width 113 height 20
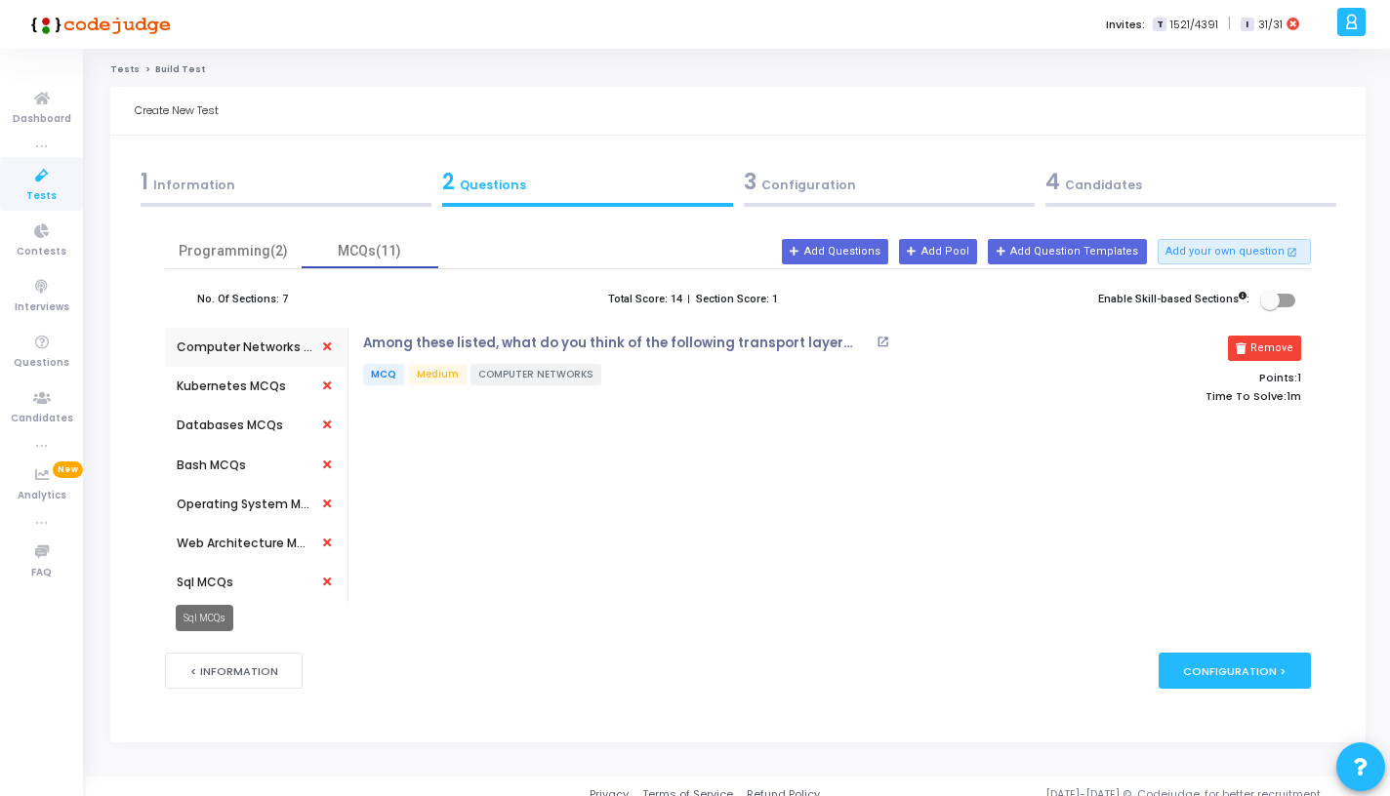
click at [196, 575] on div "Sql MCQs" at bounding box center [205, 583] width 57 height 18
click at [205, 544] on div "Web Architecture MCQs" at bounding box center [245, 544] width 137 height 18
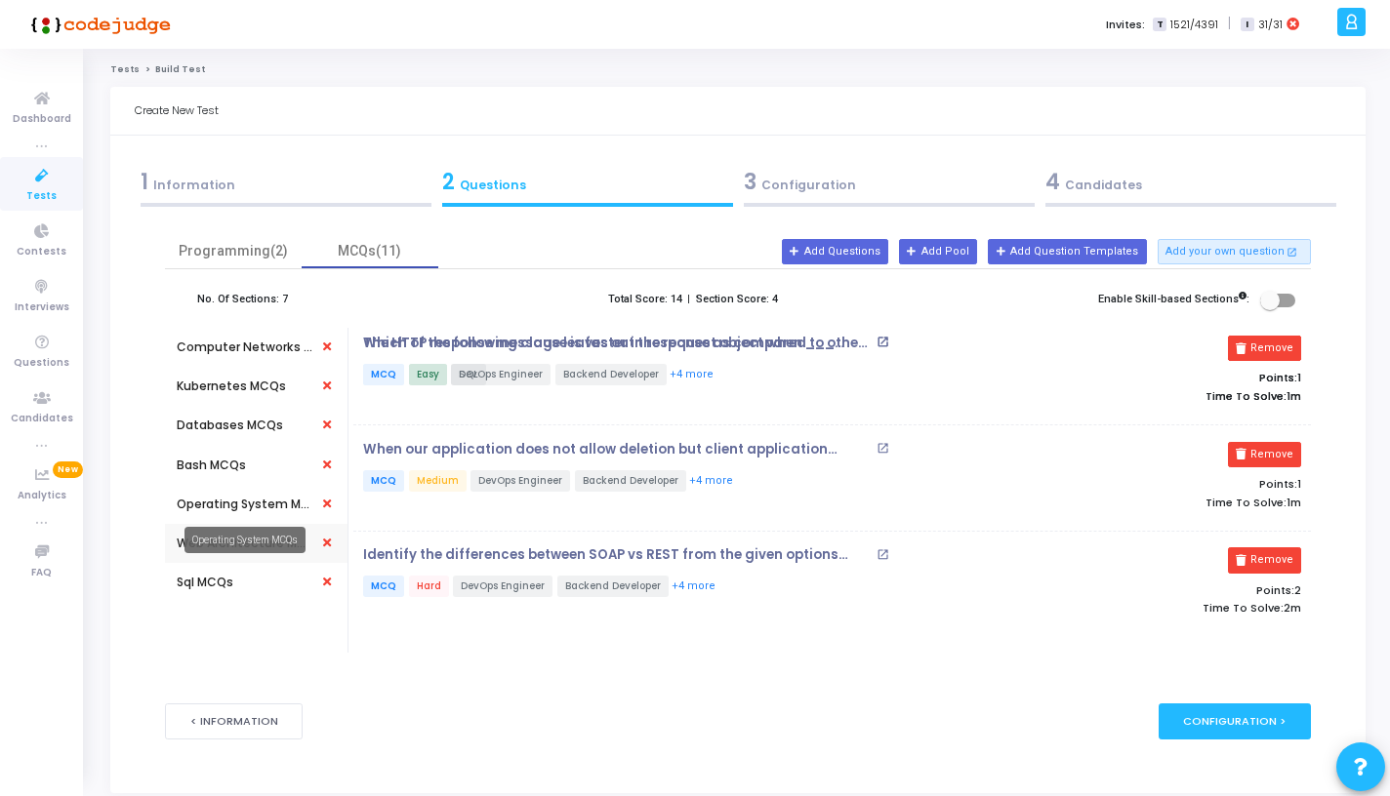
click at [208, 499] on div "Operating System MCQs" at bounding box center [245, 505] width 137 height 18
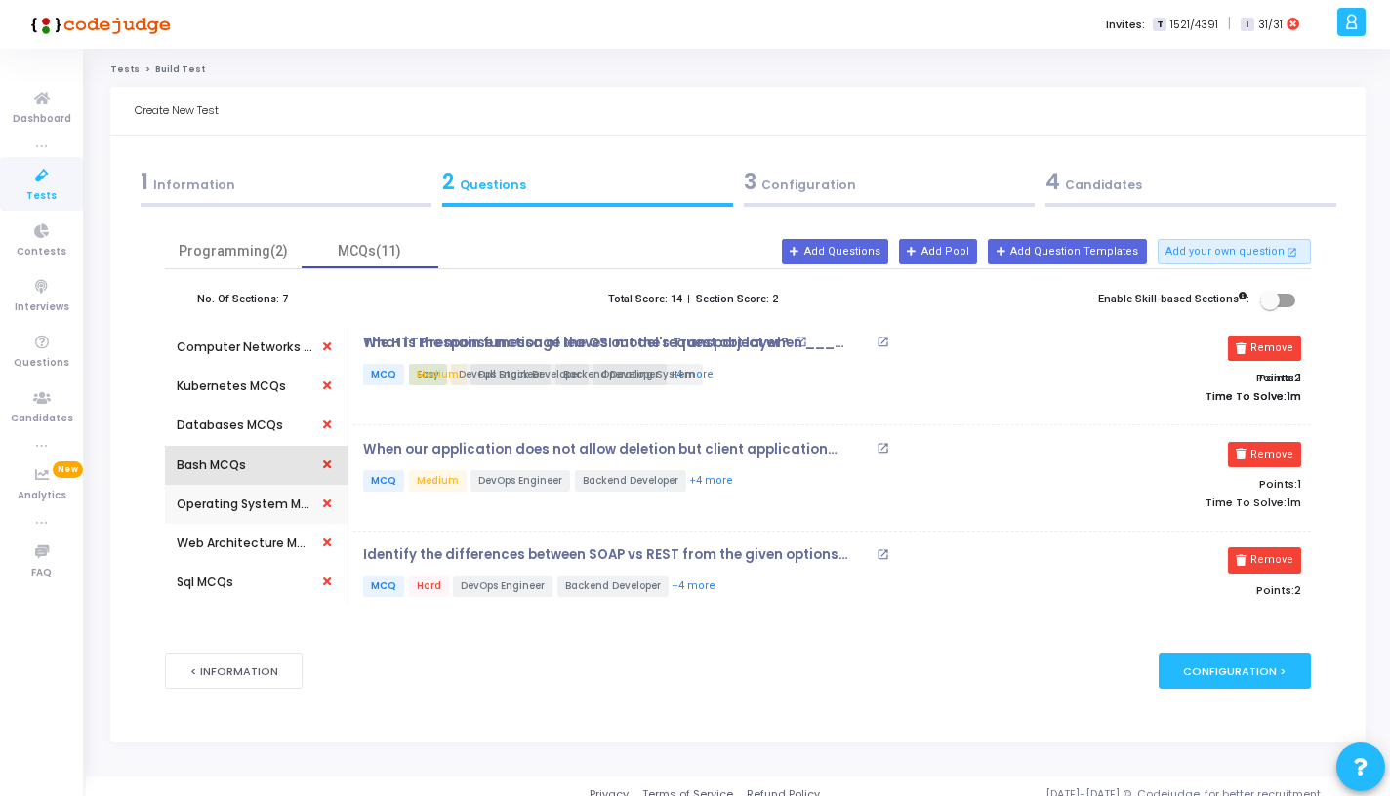
click at [207, 455] on div "Bash MCQs" at bounding box center [211, 465] width 69 height 39
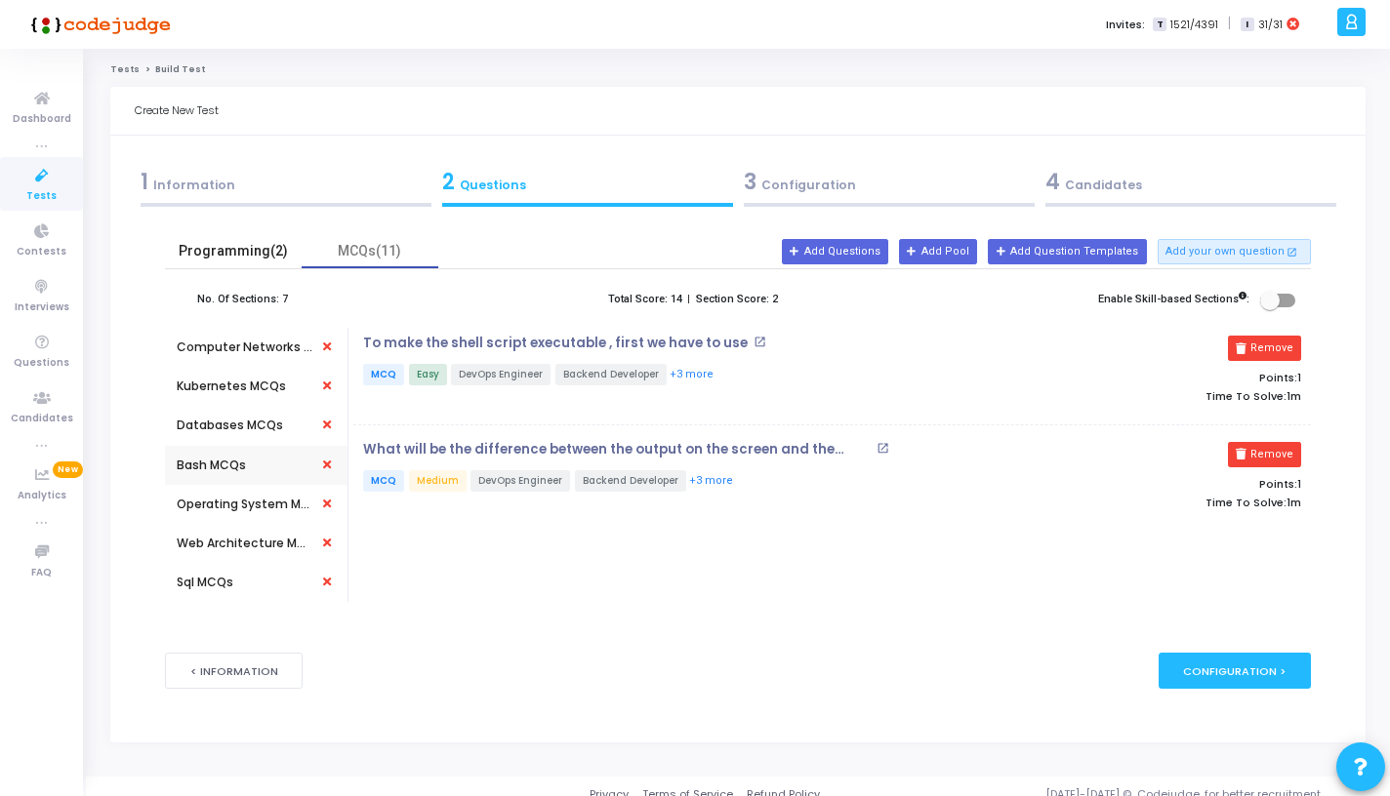
click at [245, 246] on div "Programming(2)" at bounding box center [233, 251] width 113 height 20
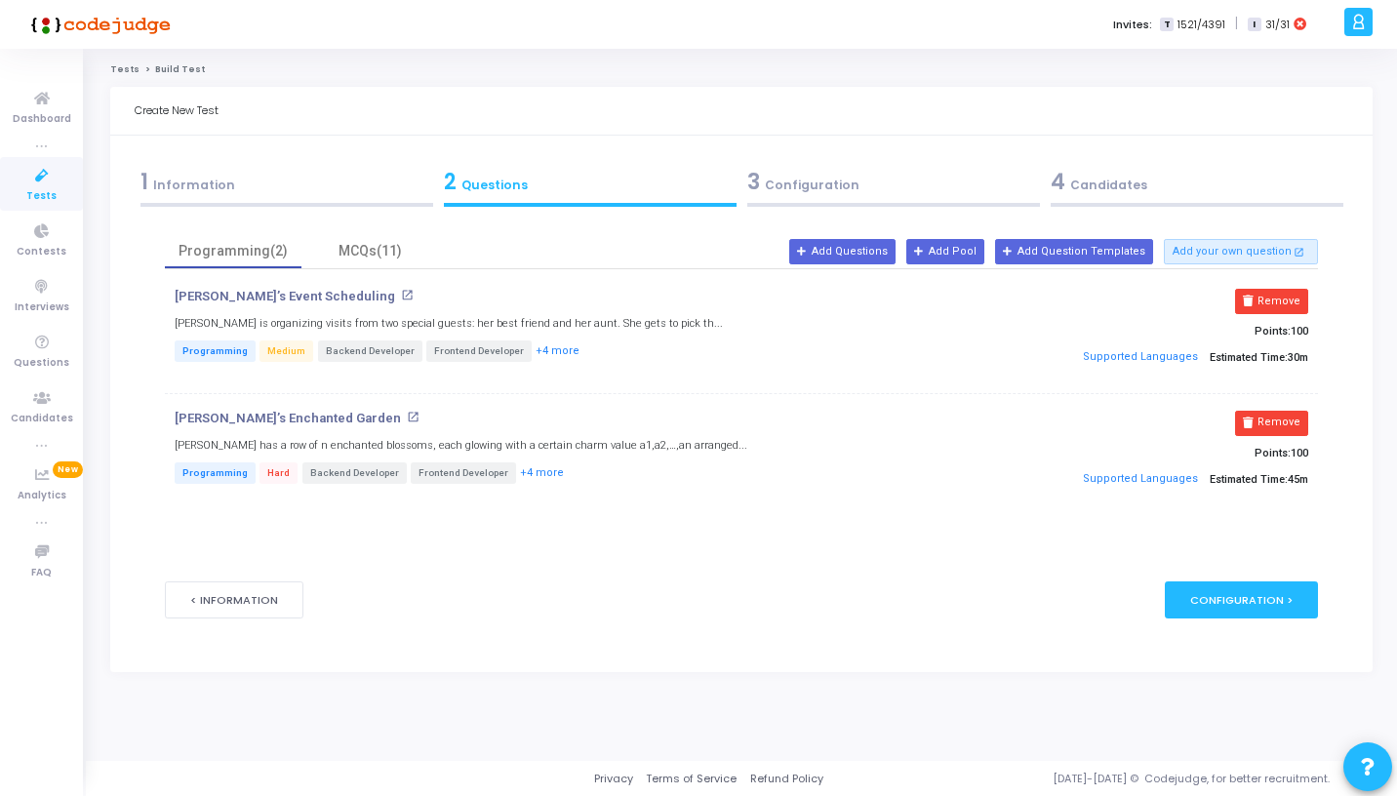
click at [623, 575] on div "< Information publish Publish Now Configuration >" at bounding box center [741, 599] width 1153 height 95
click at [431, 425] on div "[PERSON_NAME]’s Enchanted Garden open_in_new [PERSON_NAME] has a row of n encha…" at bounding box center [549, 455] width 769 height 89
click at [278, 419] on p "[PERSON_NAME]’s Enchanted Garden" at bounding box center [288, 419] width 226 height 16
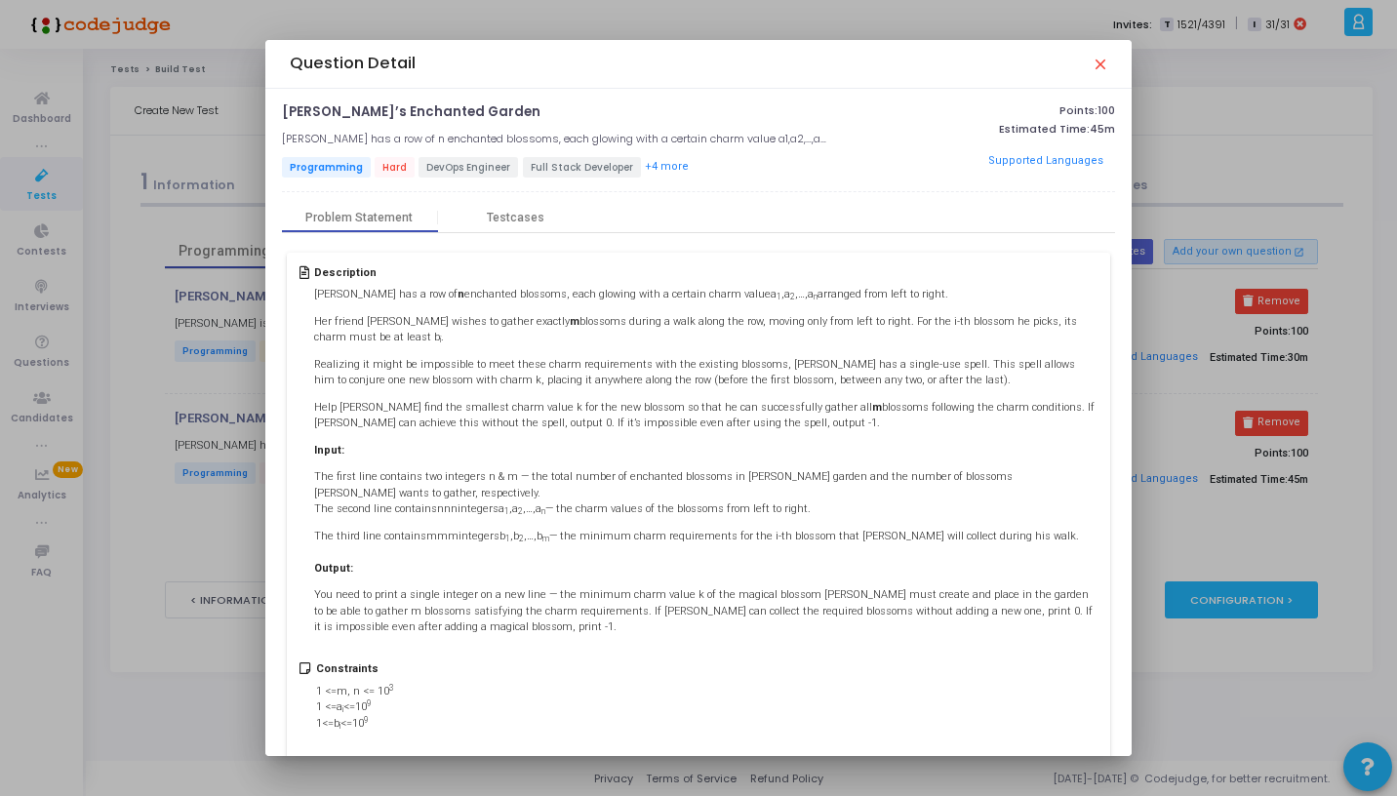
click at [755, 440] on div "[PERSON_NAME] has a row of n enchanted blossoms, each glowing with a certain ch…" at bounding box center [705, 461] width 783 height 349
click at [521, 217] on div "Testcases" at bounding box center [516, 218] width 58 height 15
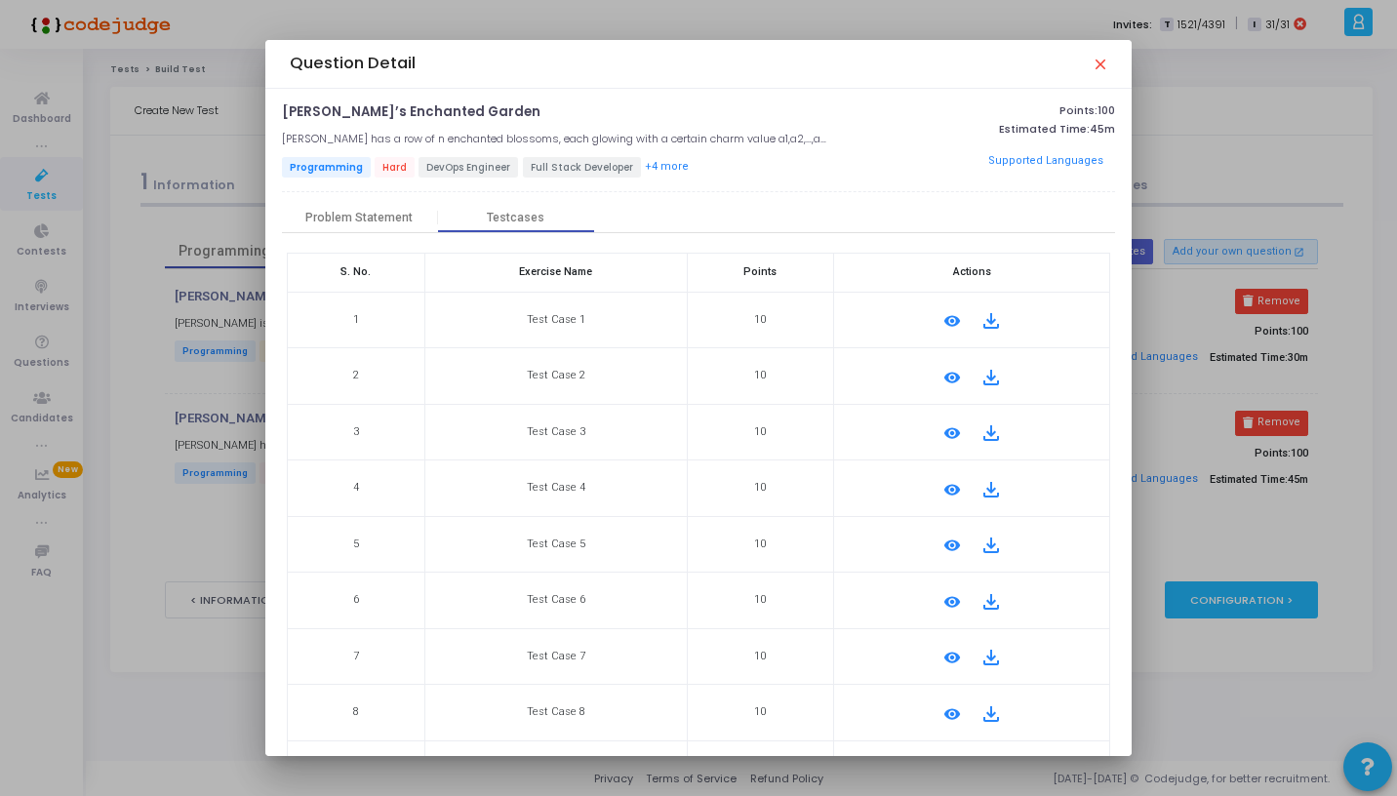
click at [1100, 62] on mat-icon "close" at bounding box center [1100, 64] width 16 height 16
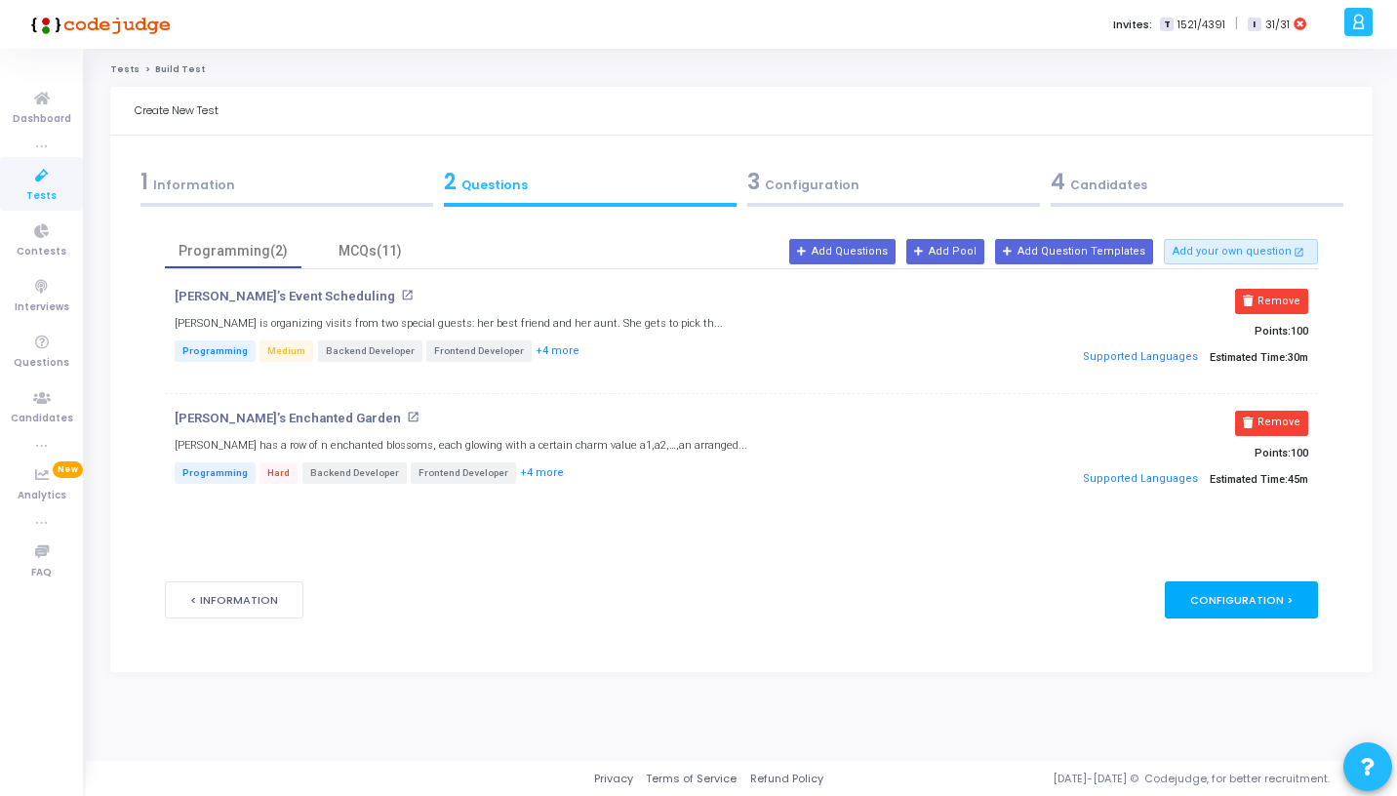
click at [1251, 602] on div "Configuration >" at bounding box center [1241, 600] width 153 height 36
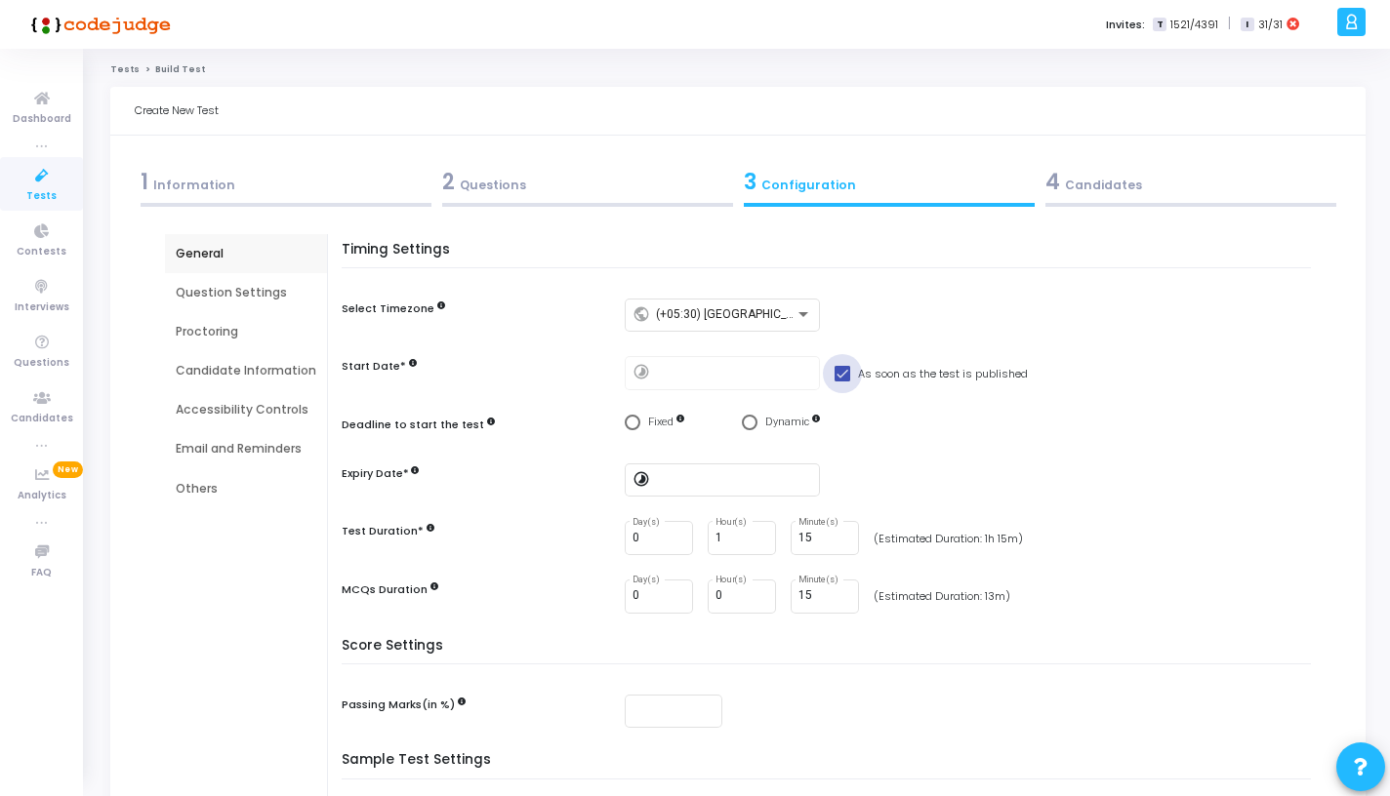
click at [837, 375] on span at bounding box center [842, 374] width 16 height 16
click at [841, 382] on input "As soon as the test is published" at bounding box center [841, 382] width 1 height 1
checkbox input "false"
type input "[DATE] 7:11 PM"
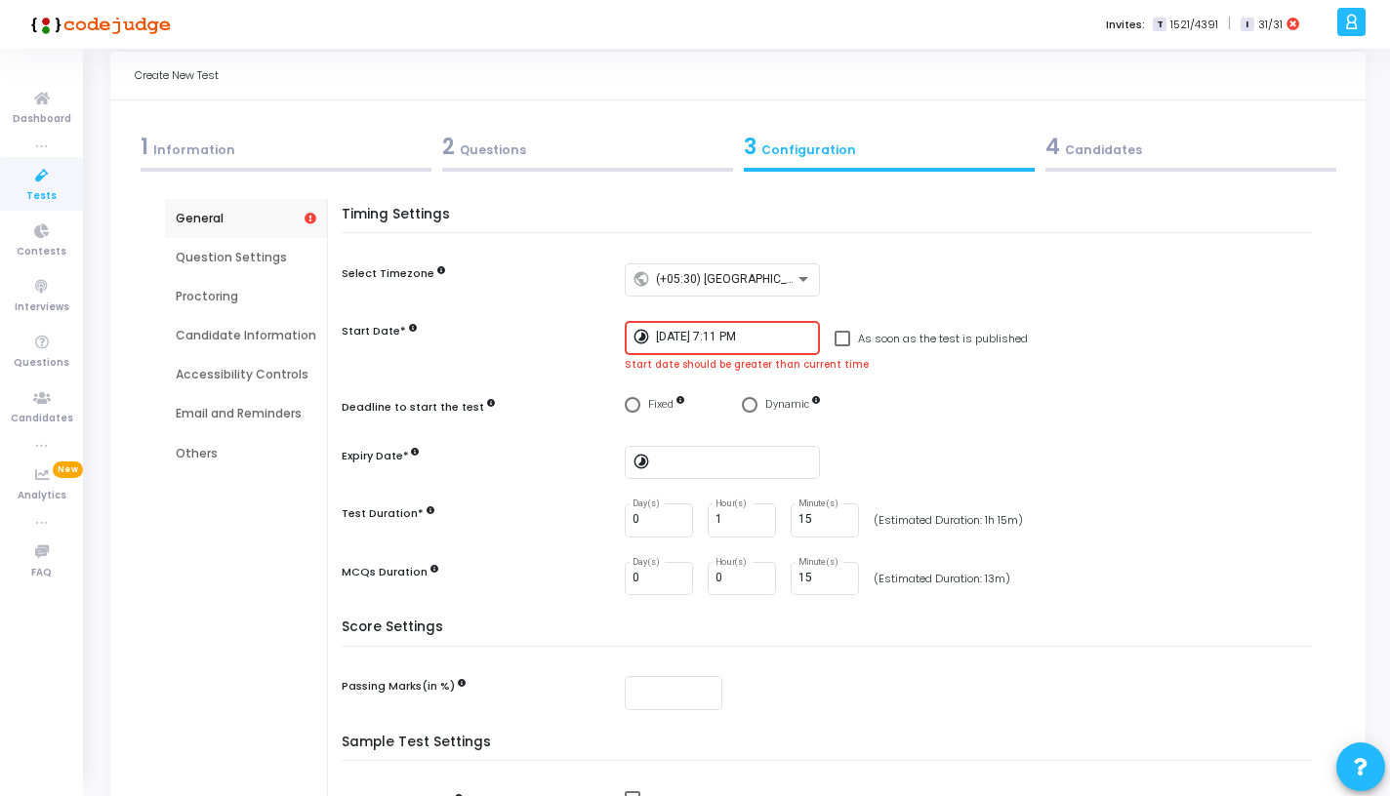
scroll to position [37, 0]
click at [266, 259] on div "Question Settings" at bounding box center [246, 256] width 141 height 18
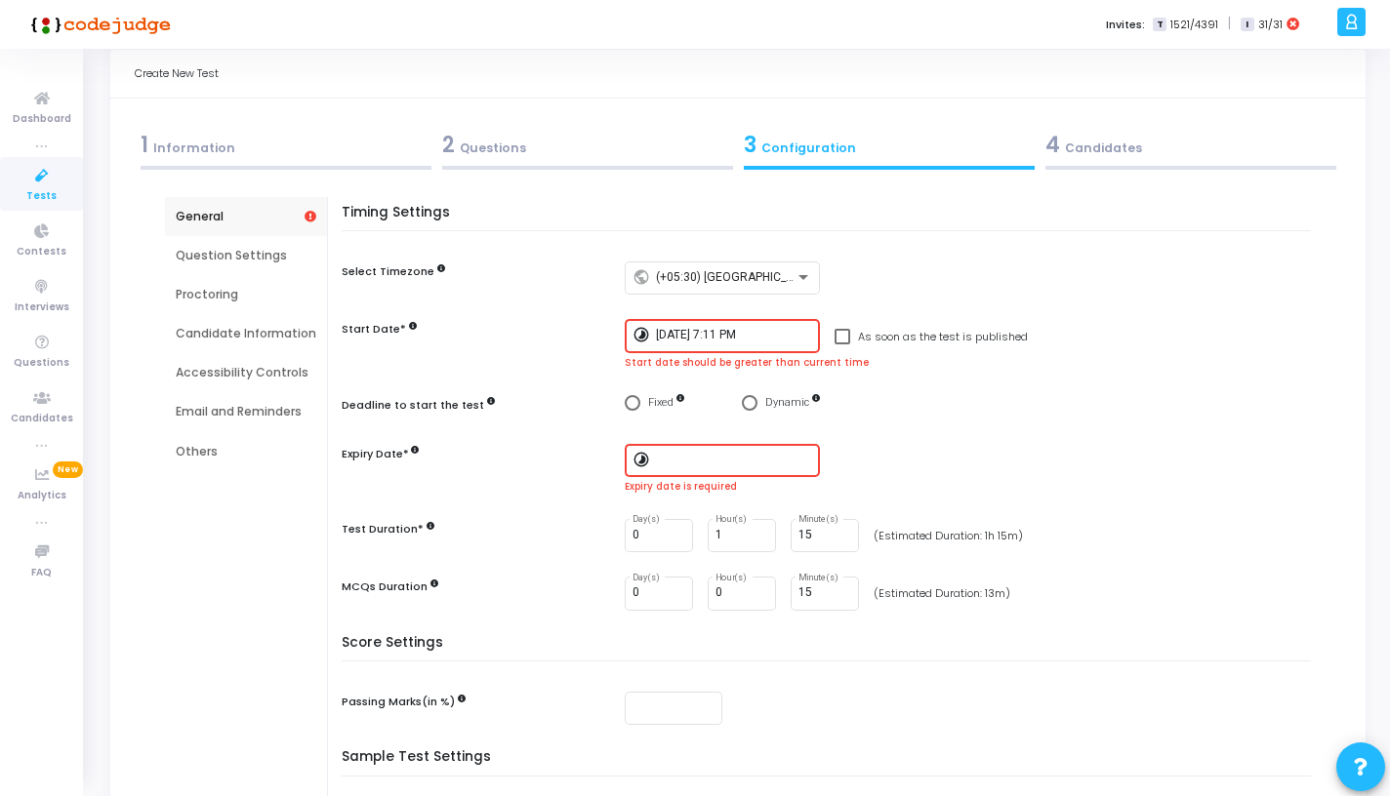
click at [772, 331] on input "[DATE] 7:11 PM" at bounding box center [734, 336] width 156 height 14
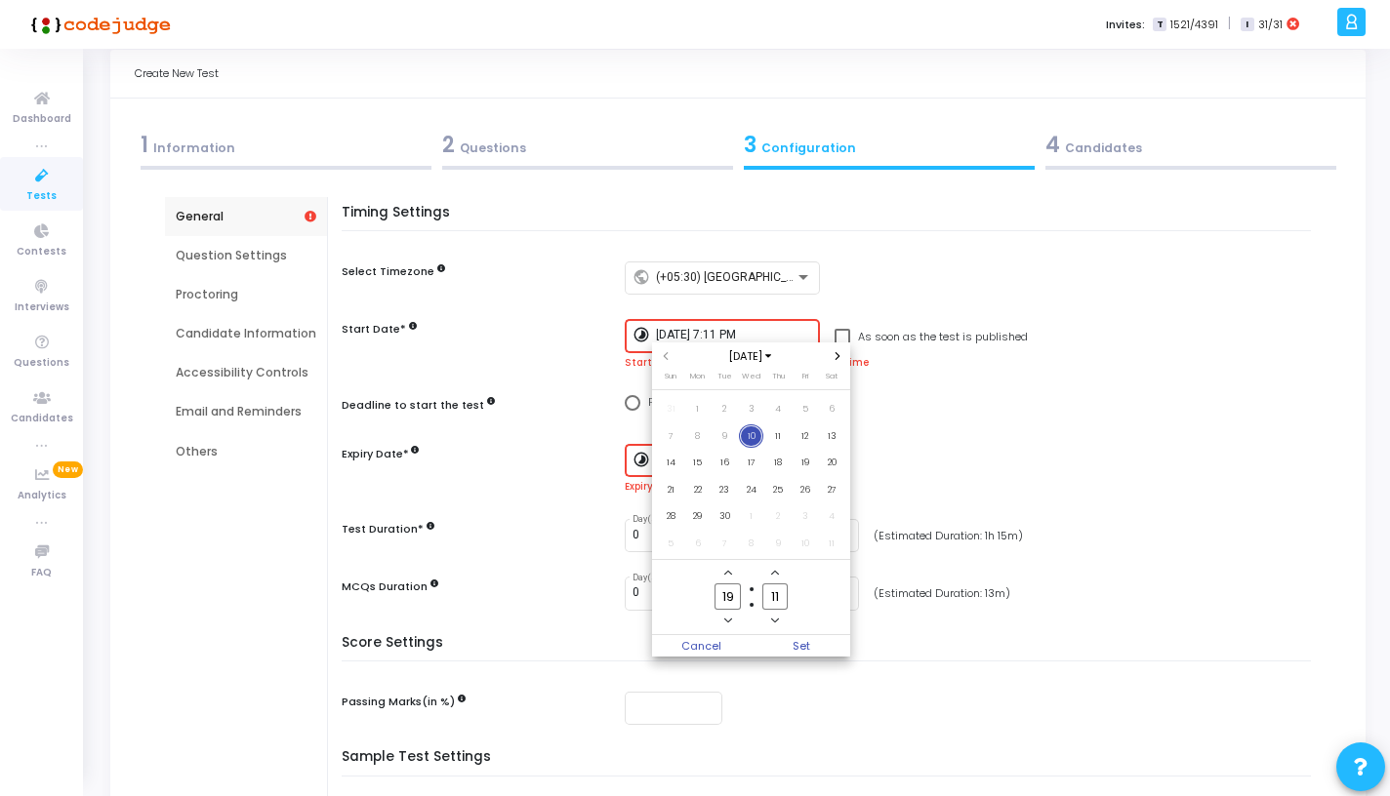
scroll to position [0, 0]
click at [772, 332] on div at bounding box center [695, 398] width 1390 height 796
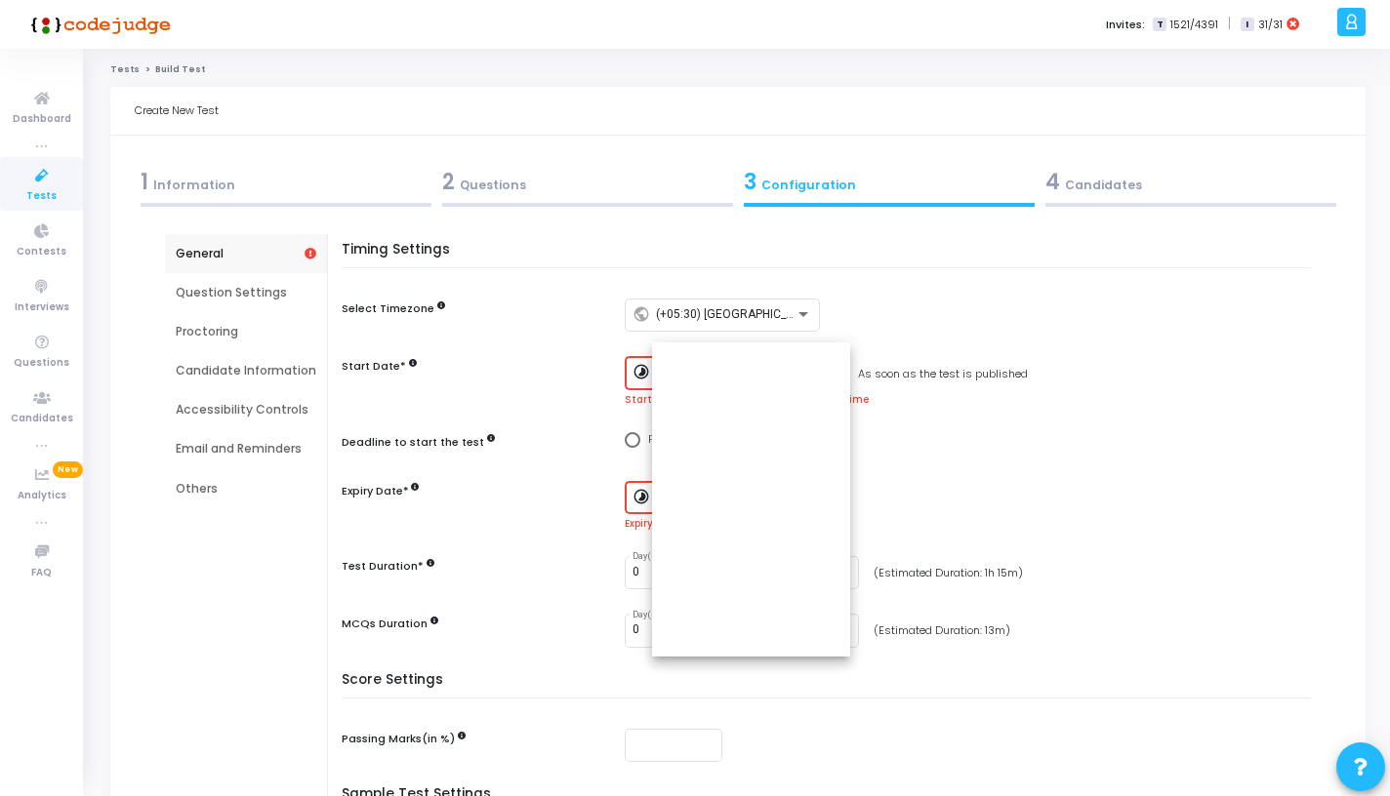
scroll to position [37, 0]
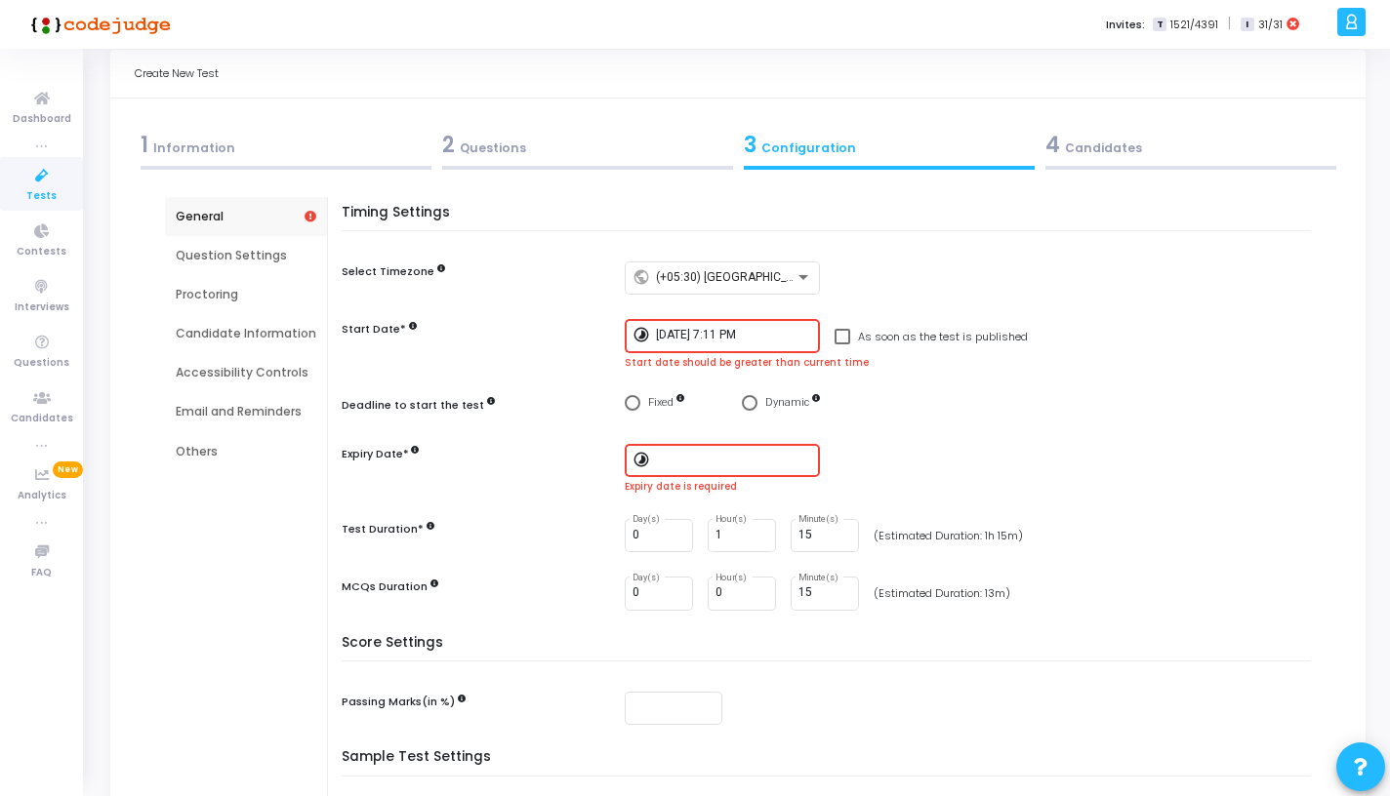
click at [839, 338] on span at bounding box center [842, 337] width 16 height 16
click at [841, 344] on input "As soon as the test is published" at bounding box center [841, 344] width 1 height 1
checkbox input "true"
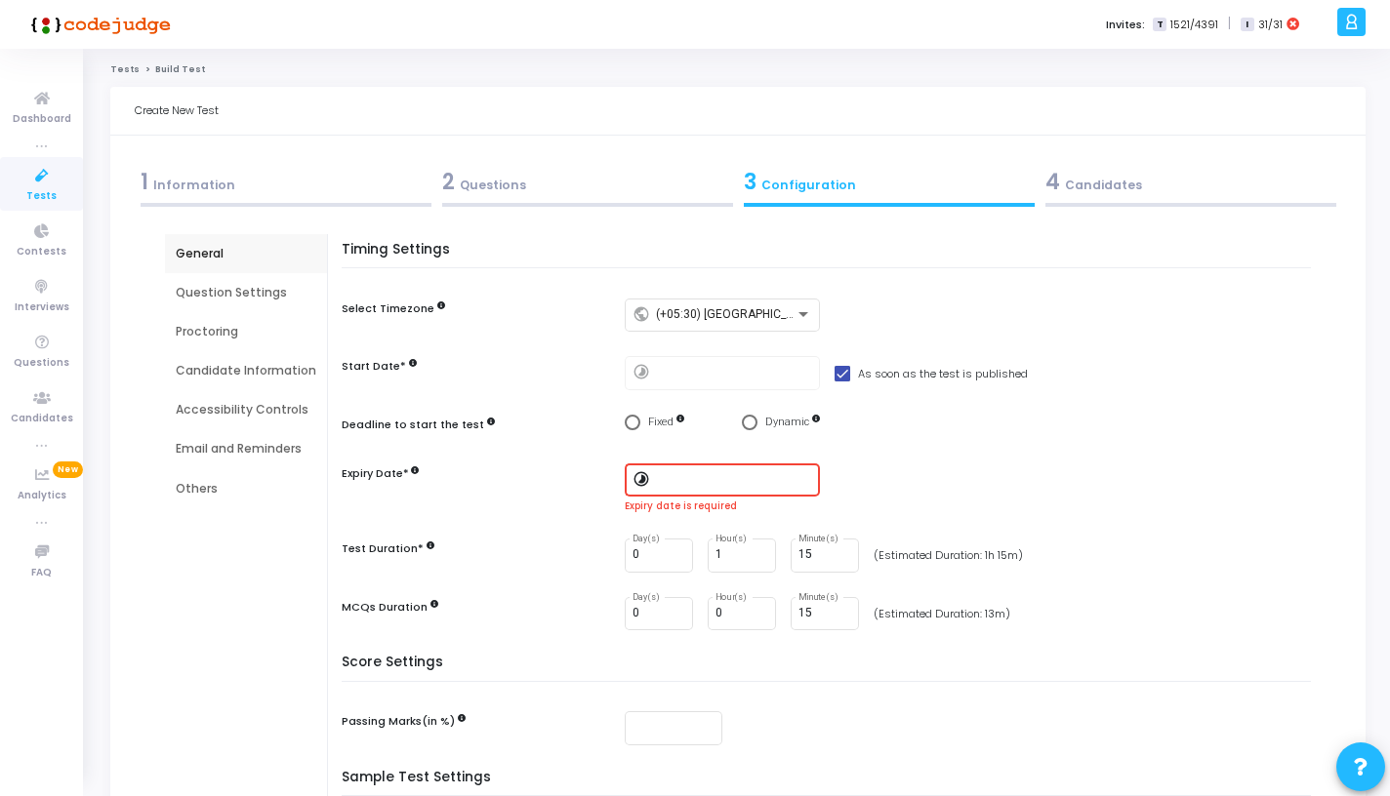
scroll to position [289, 0]
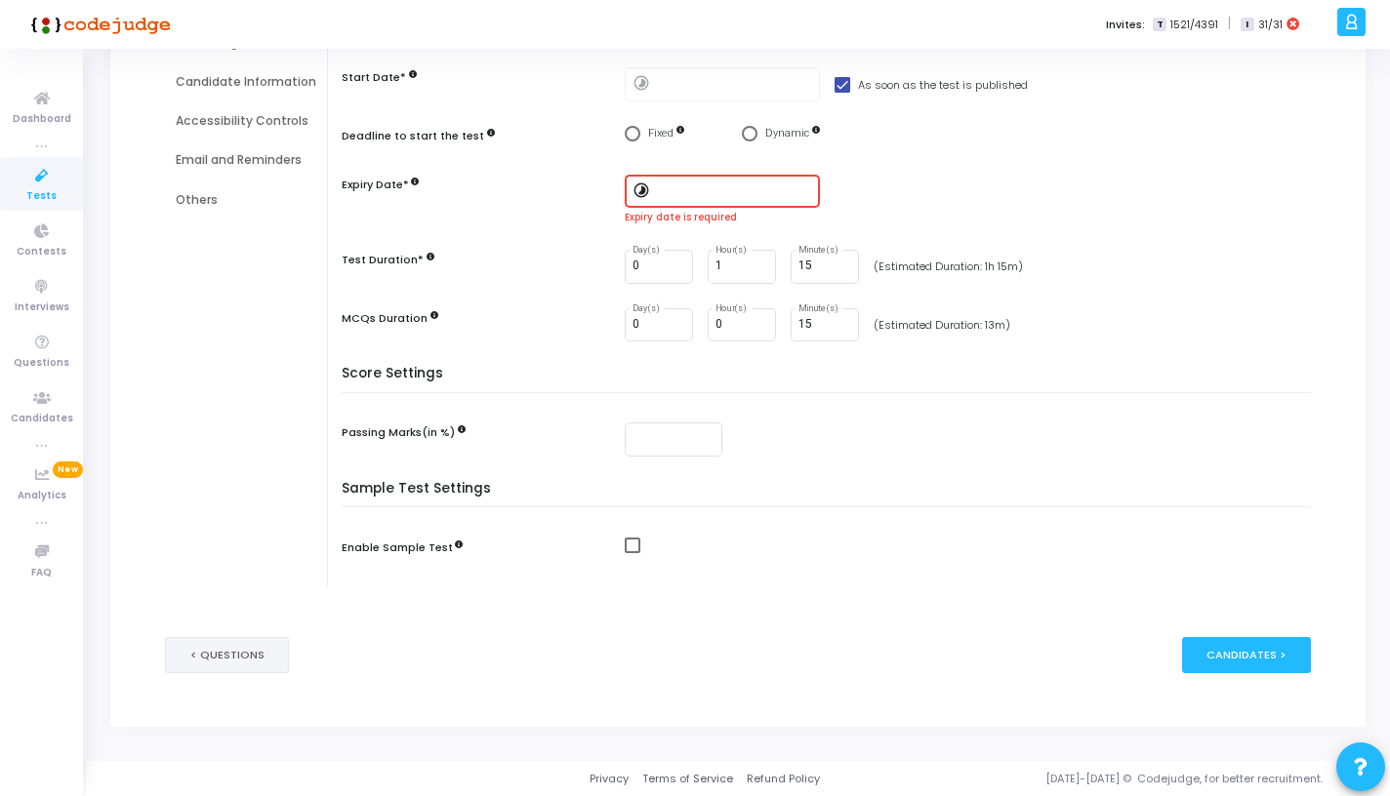
click at [196, 659] on button "< Questions" at bounding box center [227, 655] width 125 height 36
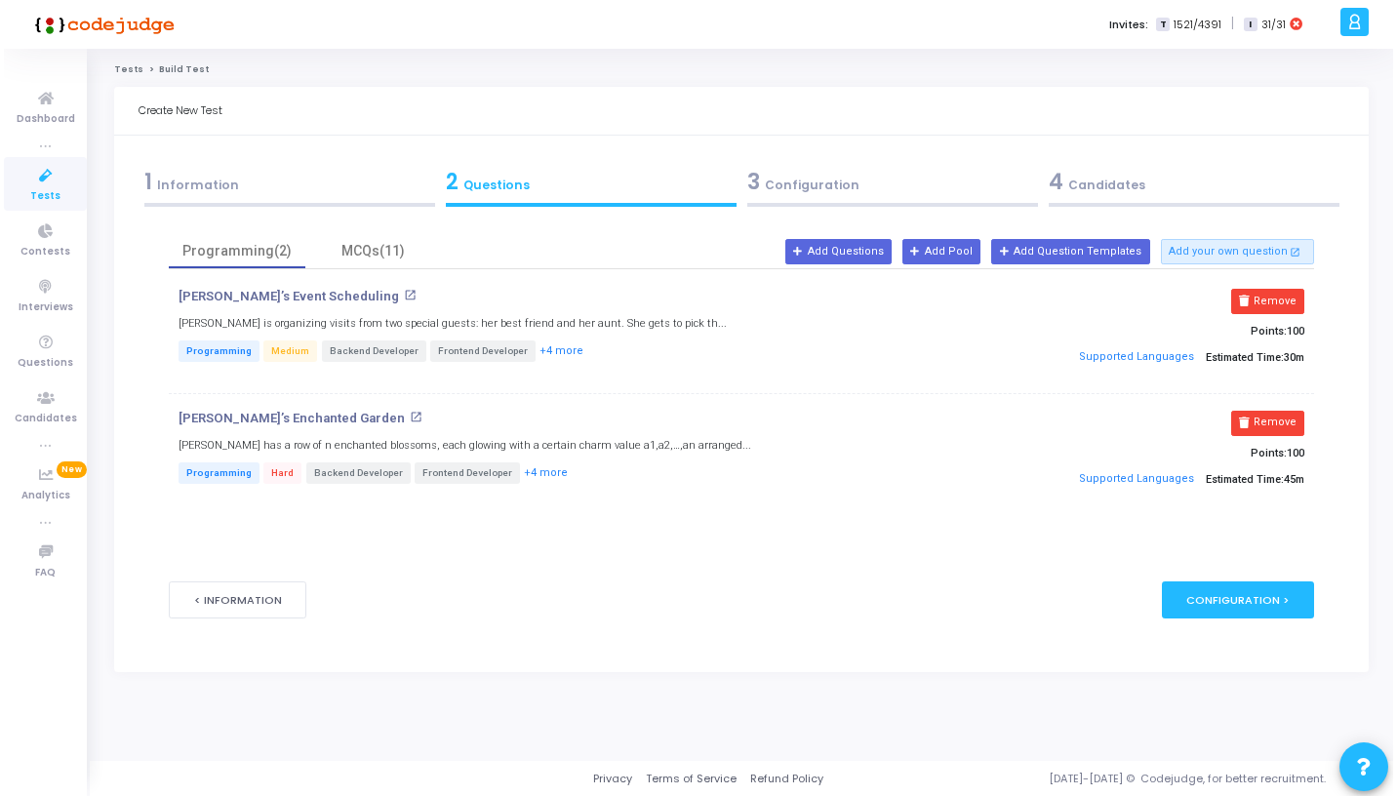
scroll to position [0, 0]
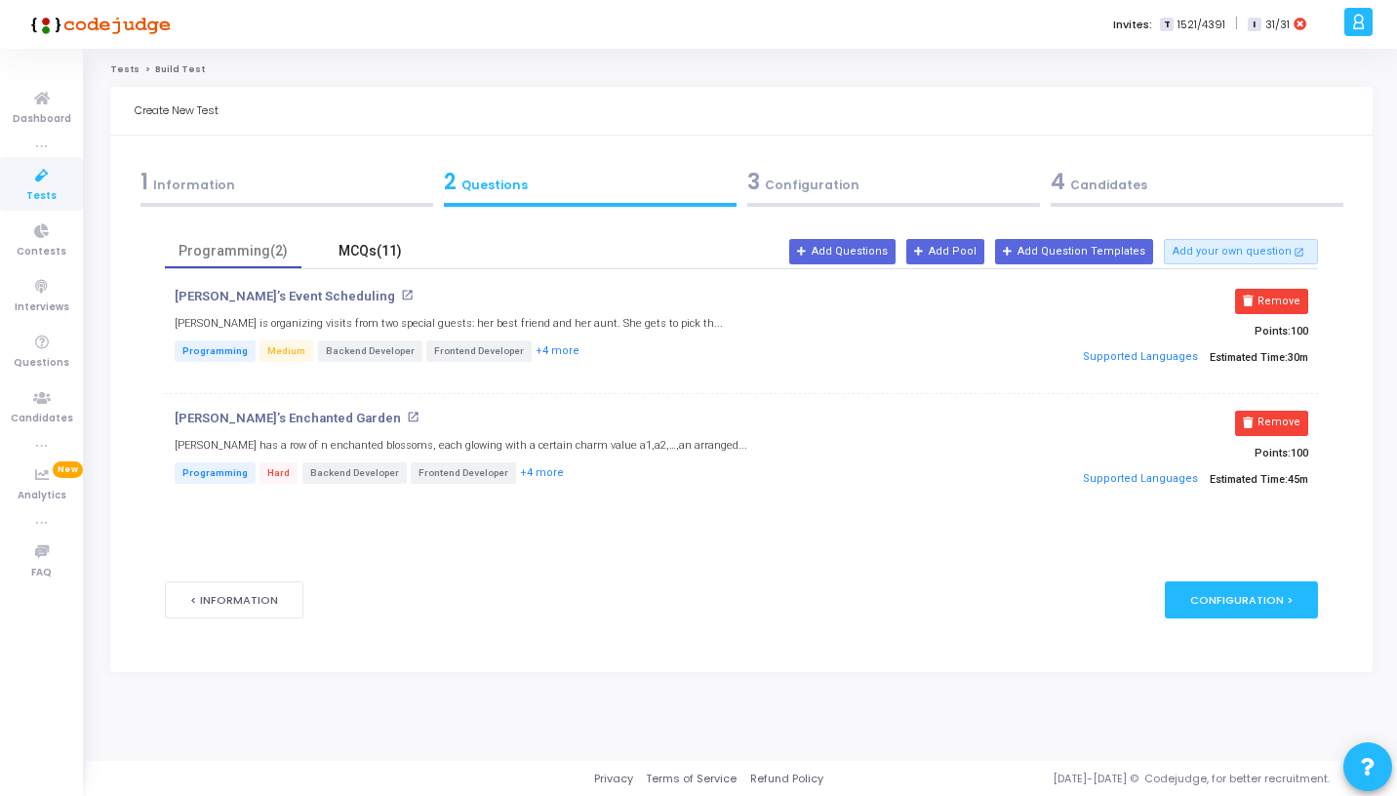
click at [371, 250] on div "MCQs(11)" at bounding box center [369, 251] width 113 height 20
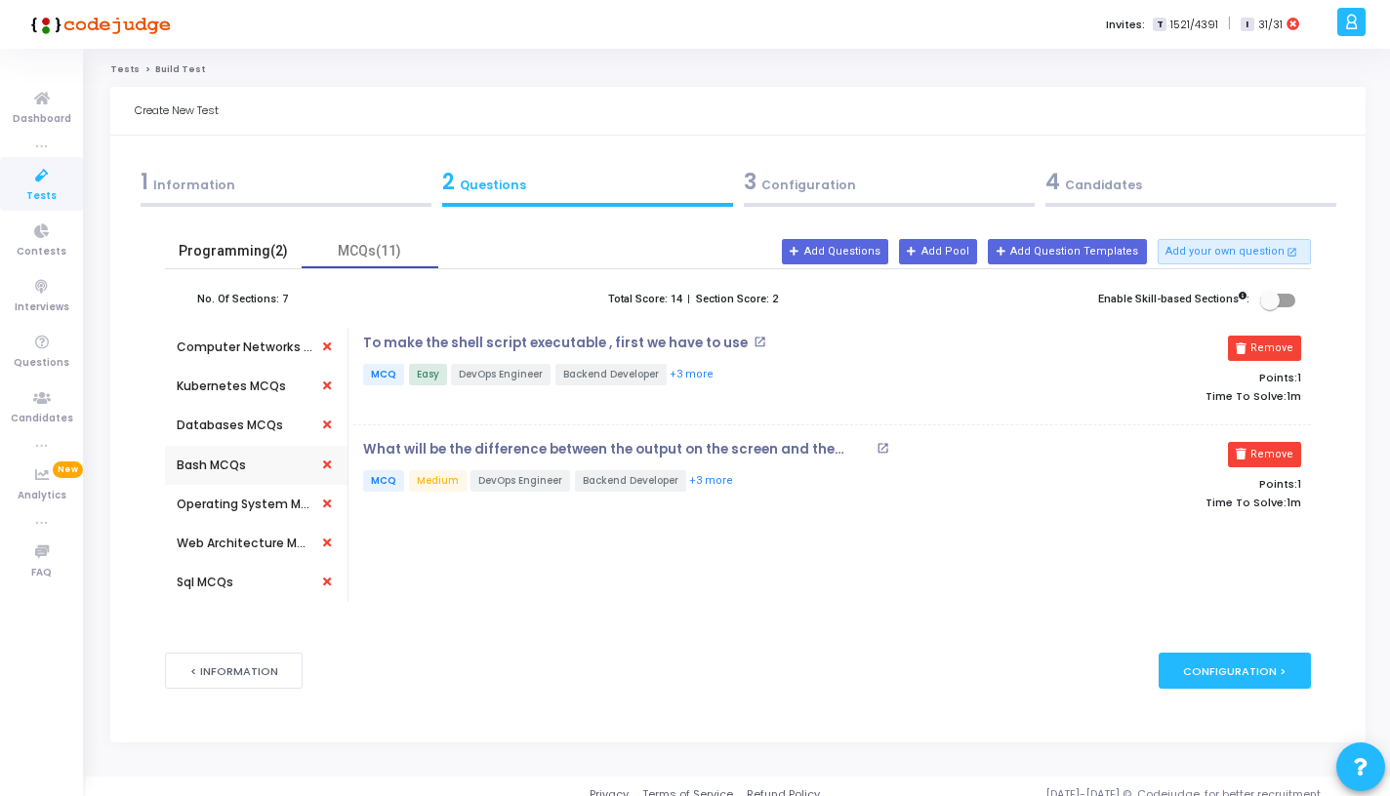
click at [256, 254] on div "Programming(2)" at bounding box center [233, 251] width 113 height 20
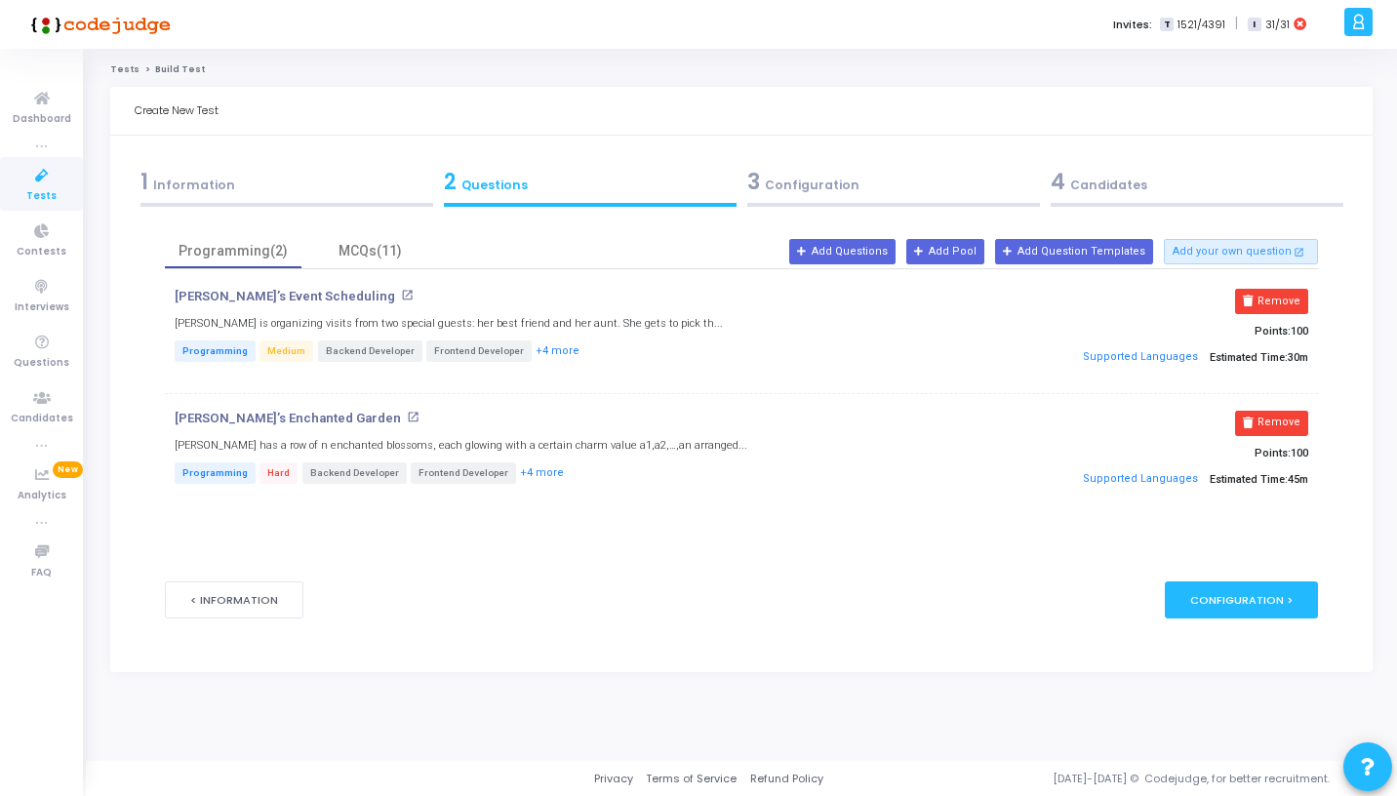
click at [867, 267] on mat-tab-header "Programming(2) MCQs(11)" at bounding box center [741, 251] width 1153 height 35
click at [866, 254] on button "Add Questions" at bounding box center [842, 251] width 106 height 25
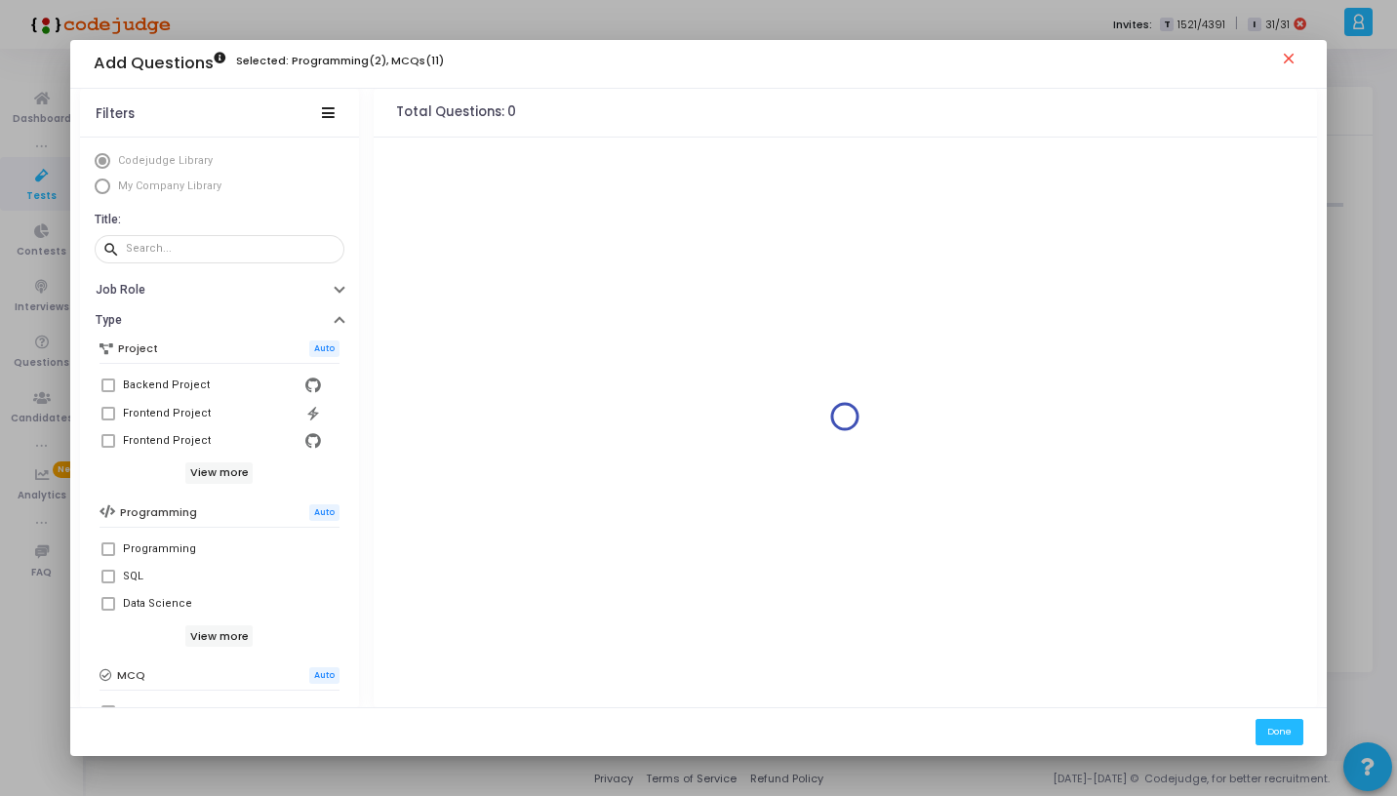
click at [108, 552] on span at bounding box center [108, 550] width 14 height 14
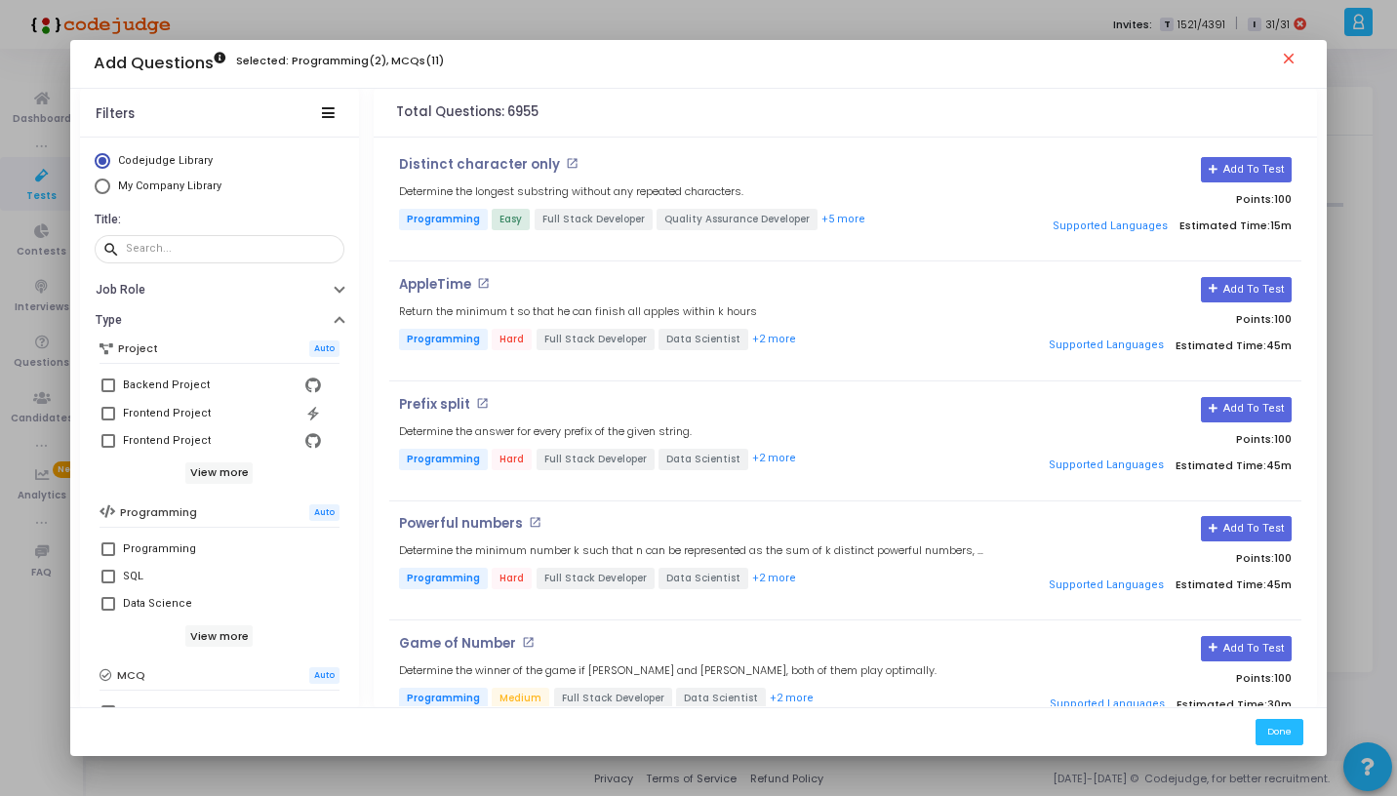
click at [108, 547] on span at bounding box center [108, 550] width 14 height 14
click at [108, 556] on input "Programming" at bounding box center [107, 556] width 1 height 1
checkbox input "true"
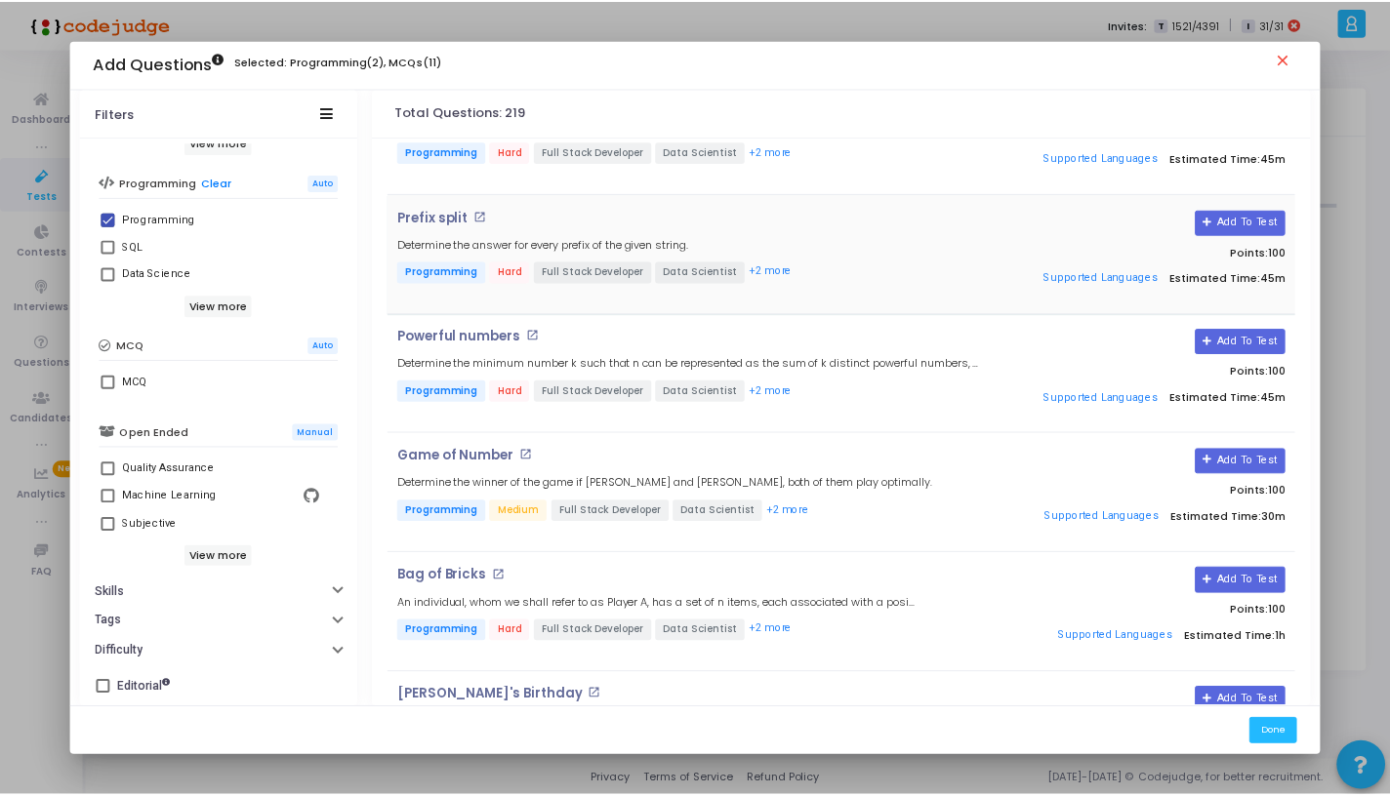
scroll to position [188, 0]
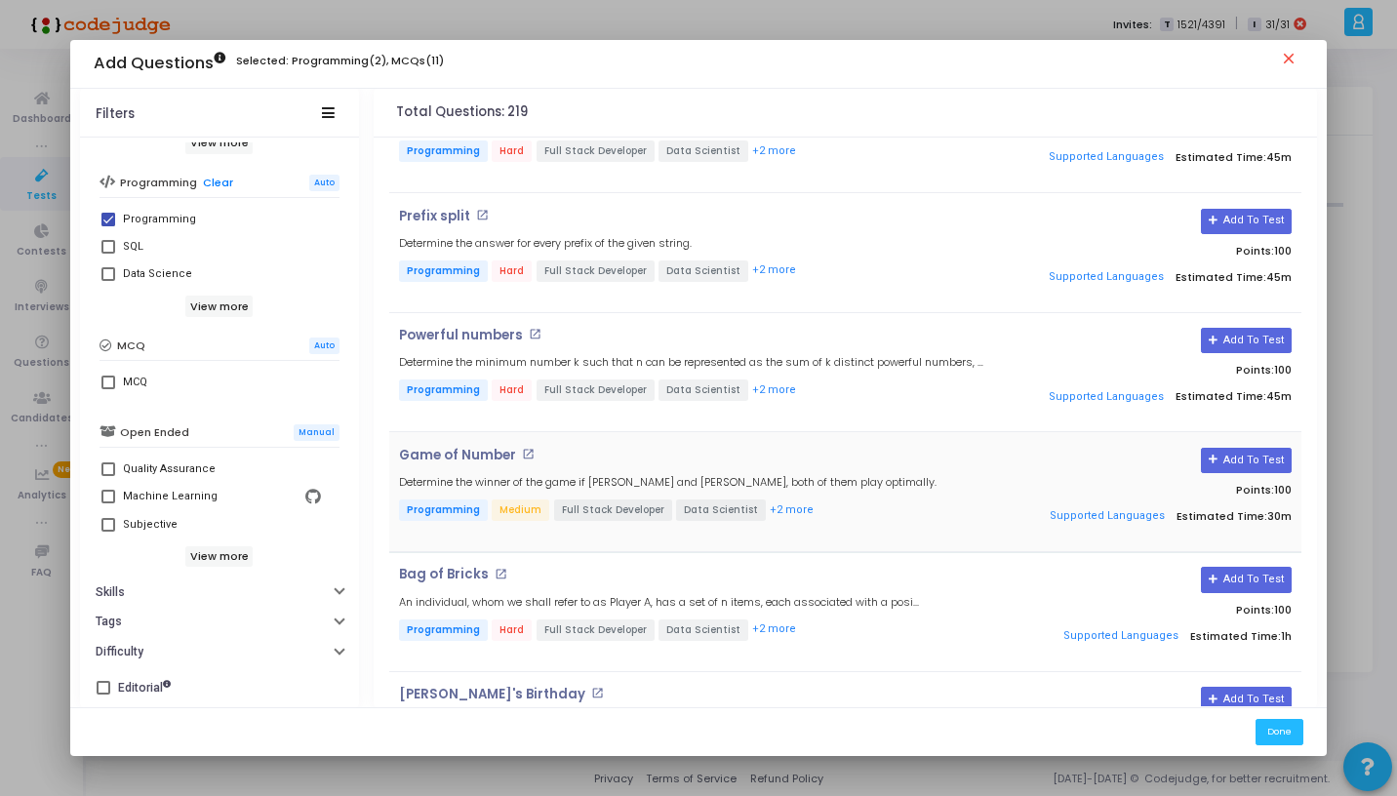
click at [617, 458] on h4 "Game of Number open_in_new" at bounding box center [693, 456] width 588 height 16
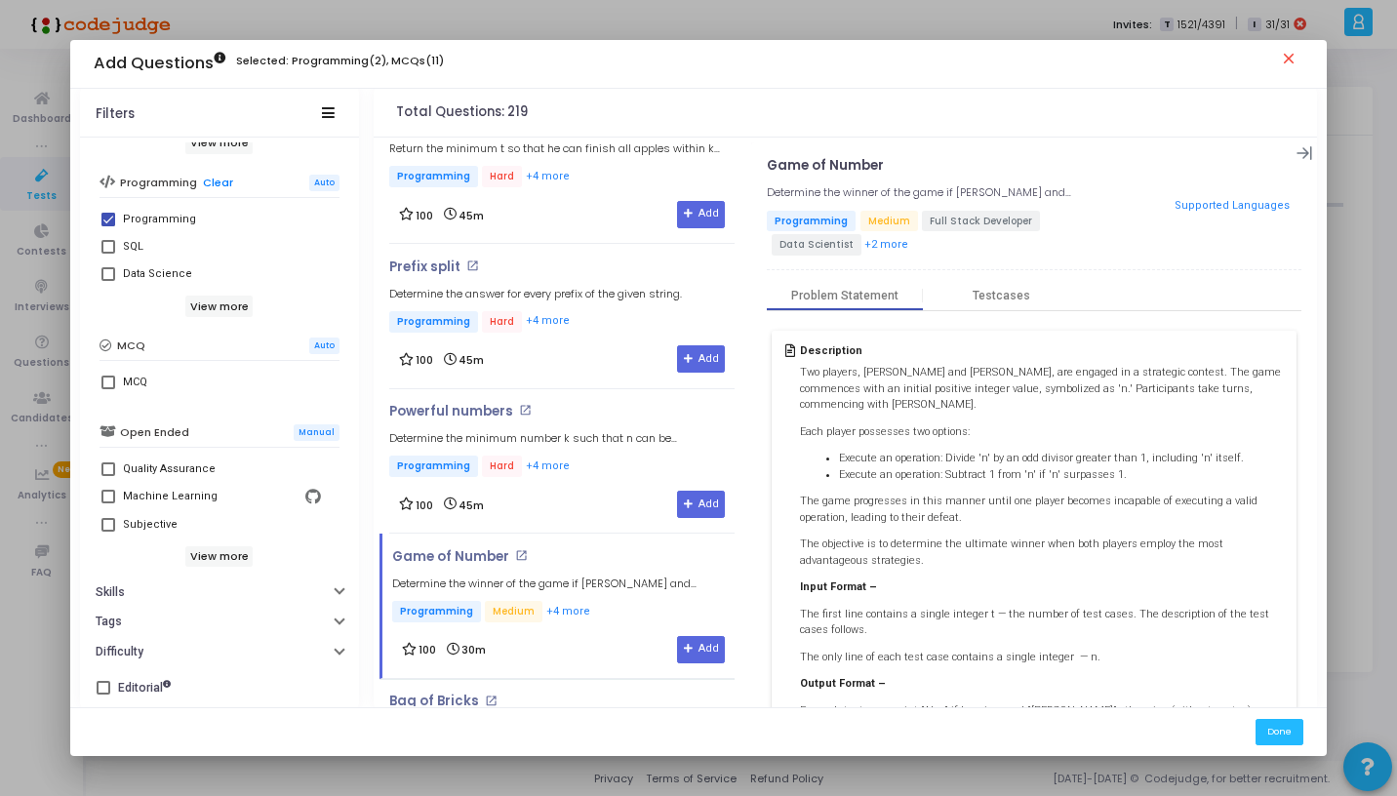
click at [1292, 56] on mat-icon "close" at bounding box center [1291, 61] width 23 height 23
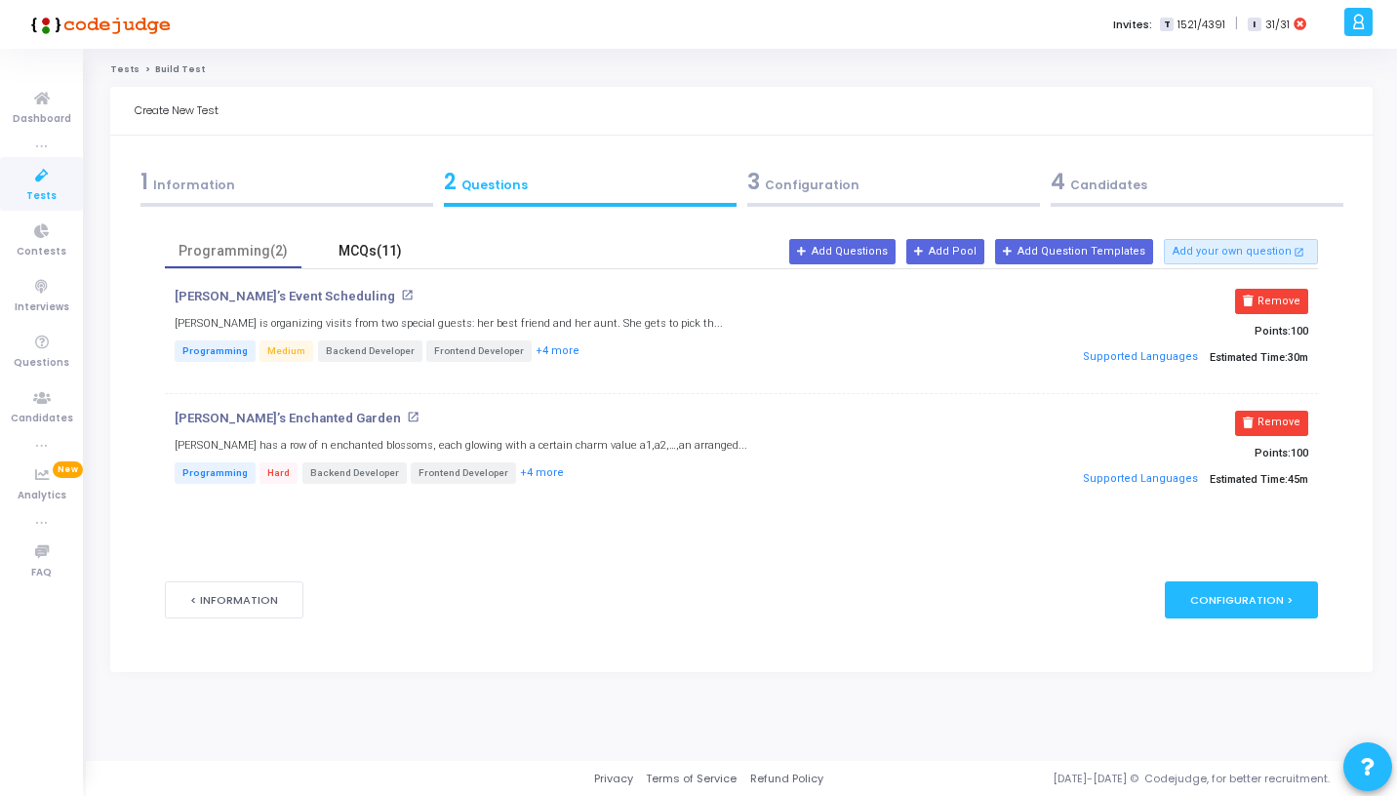
click at [356, 245] on div "MCQs(11)" at bounding box center [369, 251] width 113 height 20
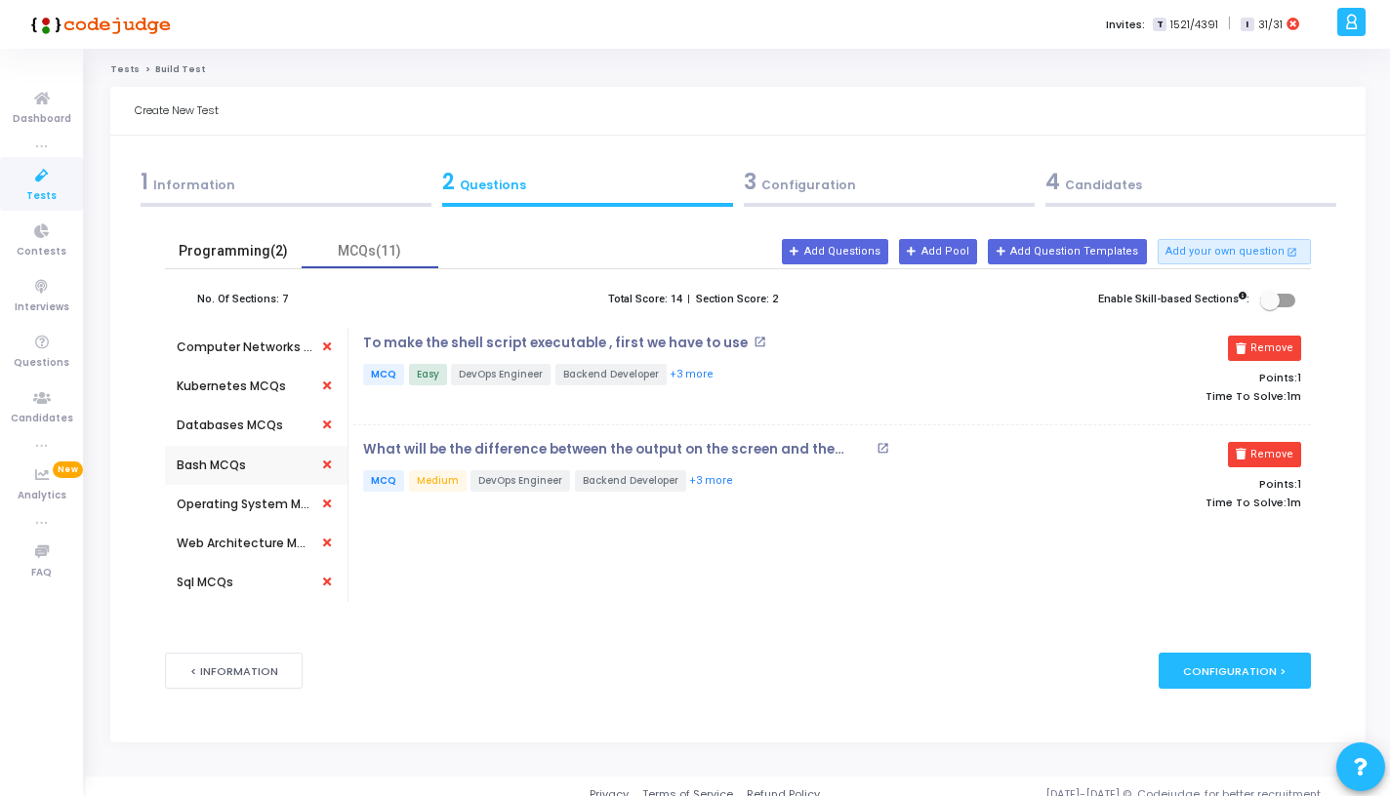
click at [234, 254] on div "Programming(2)" at bounding box center [233, 251] width 113 height 20
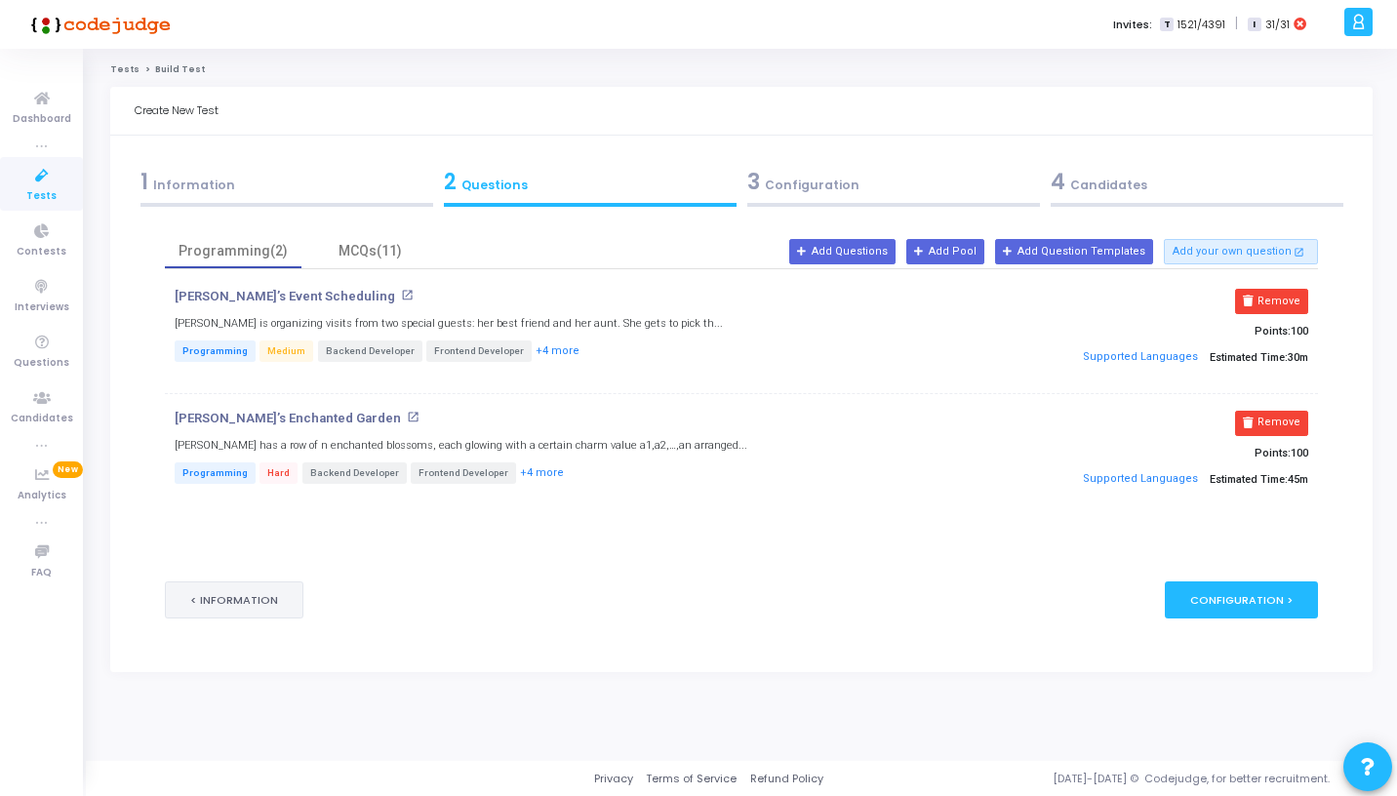
click at [232, 603] on button "< Information" at bounding box center [234, 600] width 139 height 36
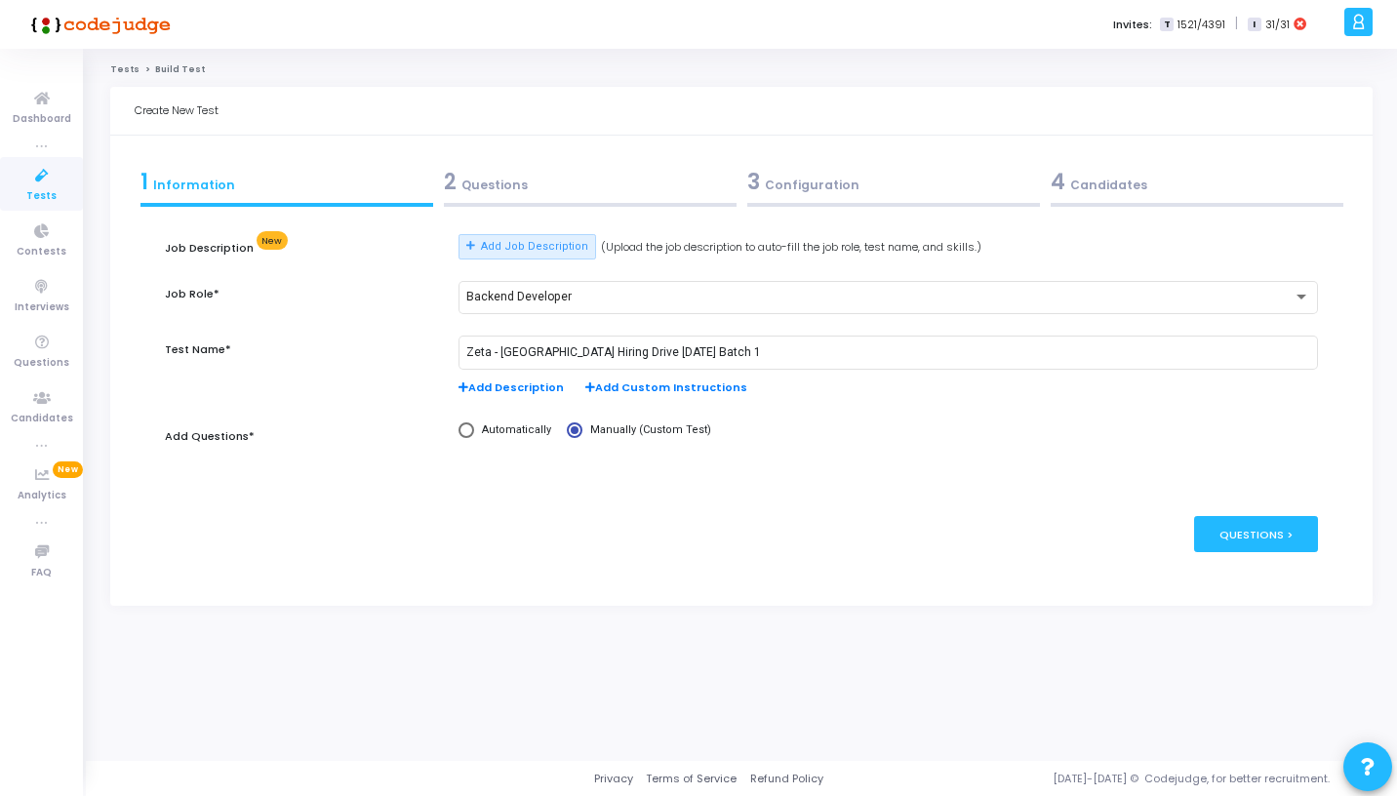
click at [508, 439] on span "Automatically" at bounding box center [512, 431] width 77 height 17
click at [474, 438] on input "Automatically" at bounding box center [467, 431] width 16 height 16
radio input "true"
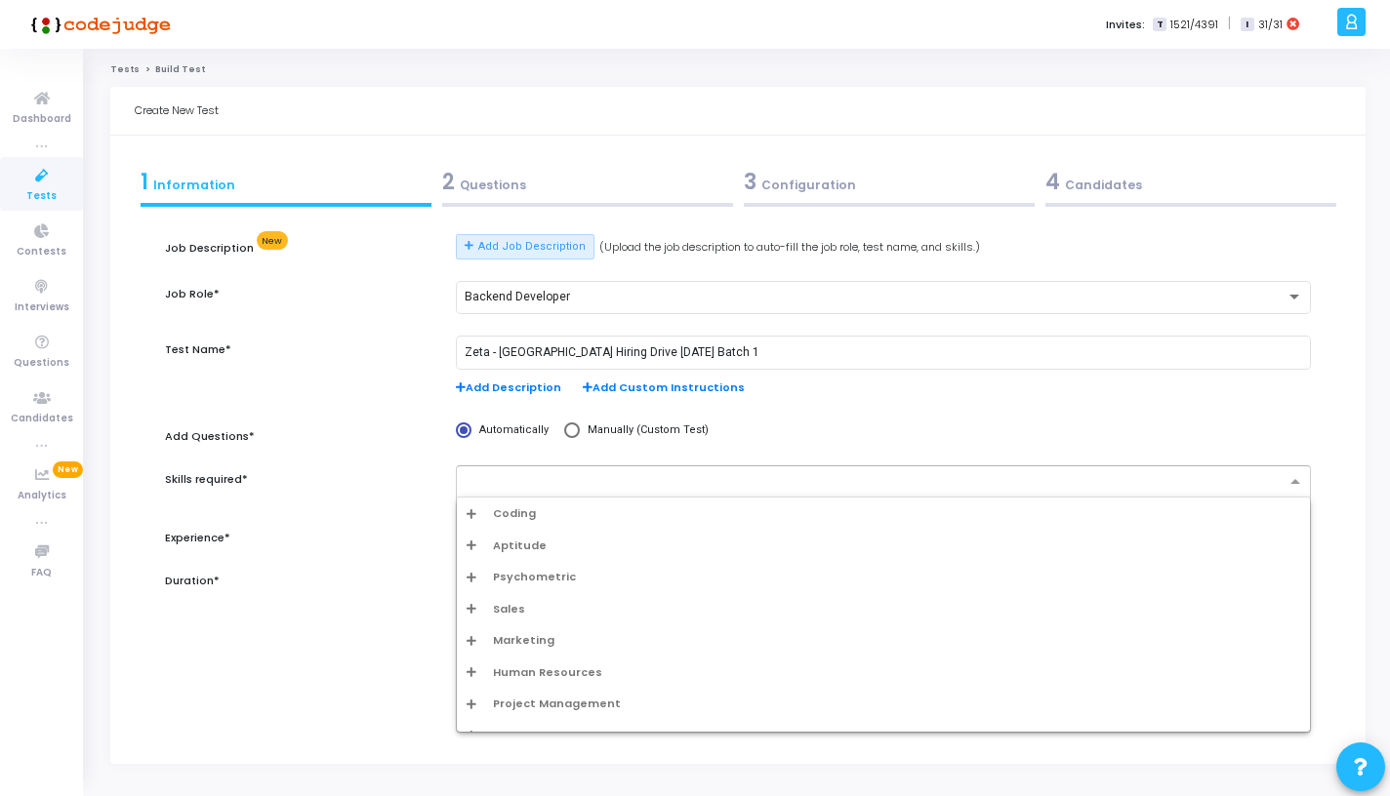
click at [750, 475] on input "text" at bounding box center [875, 482] width 819 height 17
click at [719, 506] on div "Coding" at bounding box center [882, 513] width 833 height 17
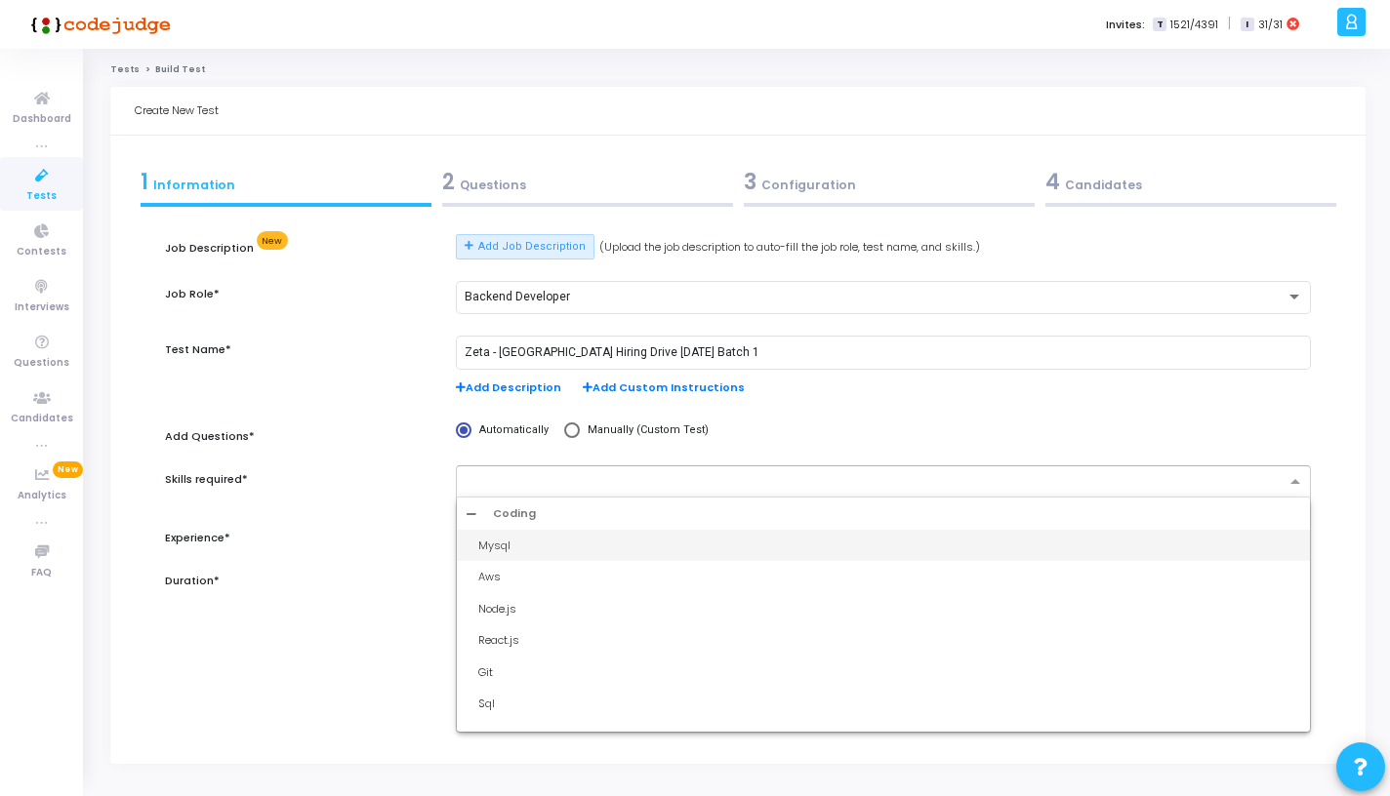
click at [348, 553] on div "Experience*" at bounding box center [301, 544] width 292 height 38
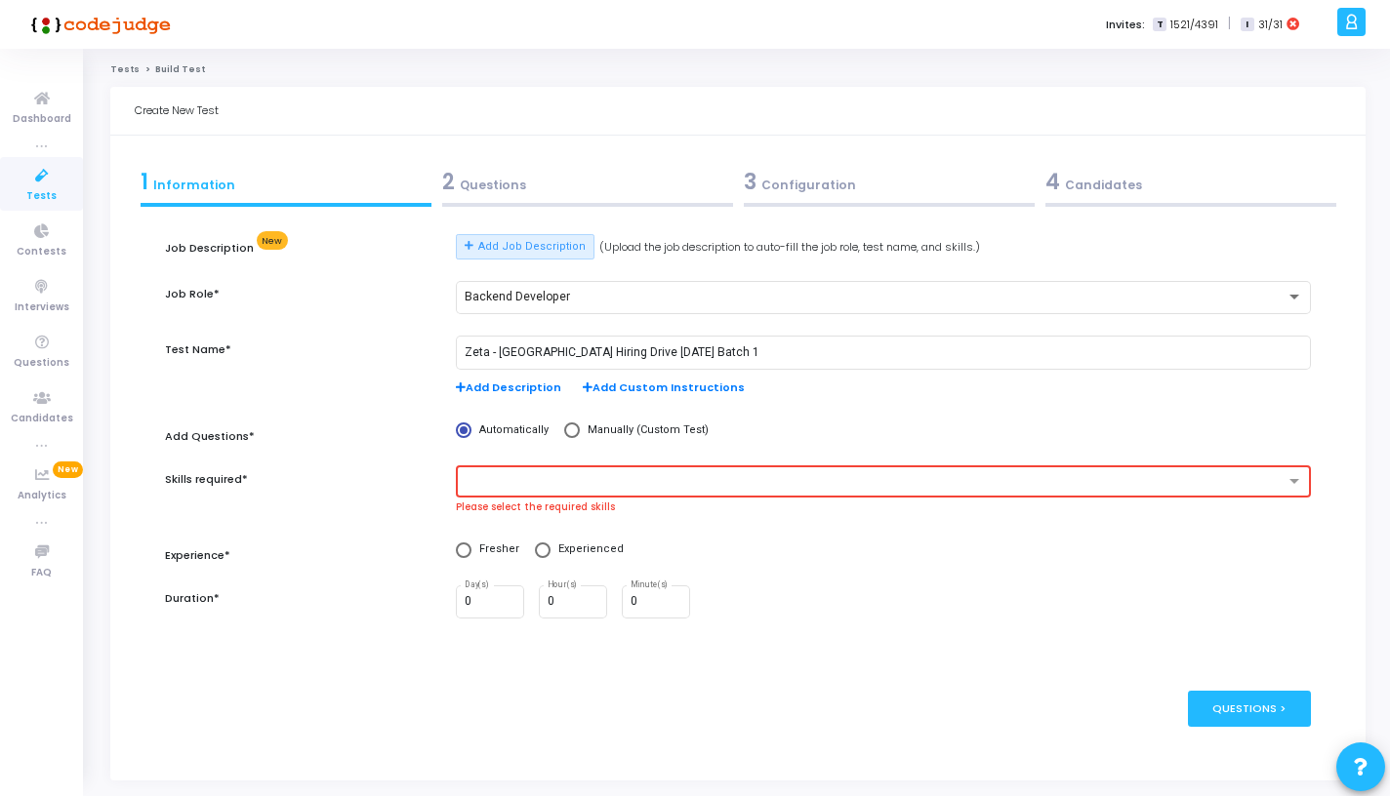
click at [541, 545] on span at bounding box center [543, 551] width 16 height 16
click at [541, 545] on input "Experienced" at bounding box center [543, 551] width 16 height 16
radio input "true"
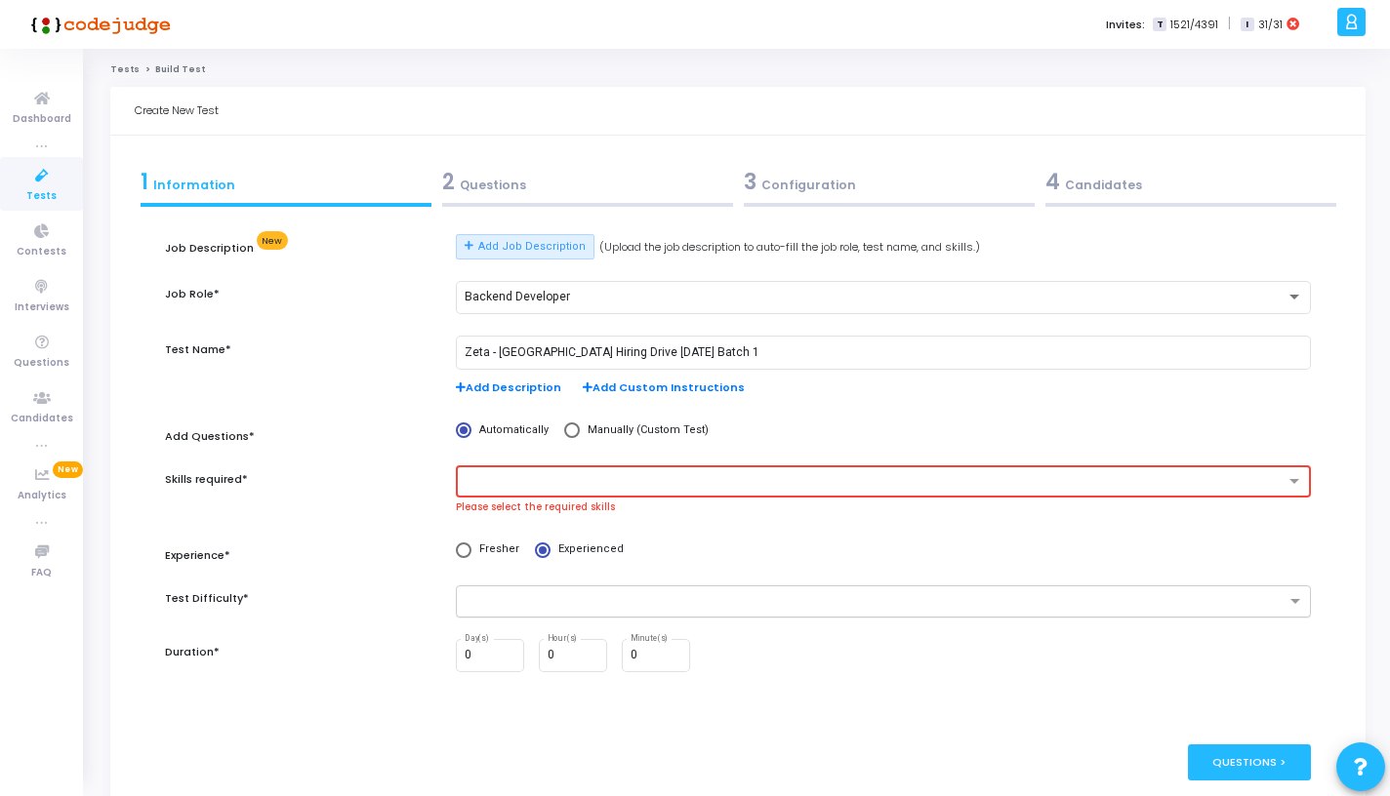
click at [527, 588] on div at bounding box center [883, 601] width 855 height 32
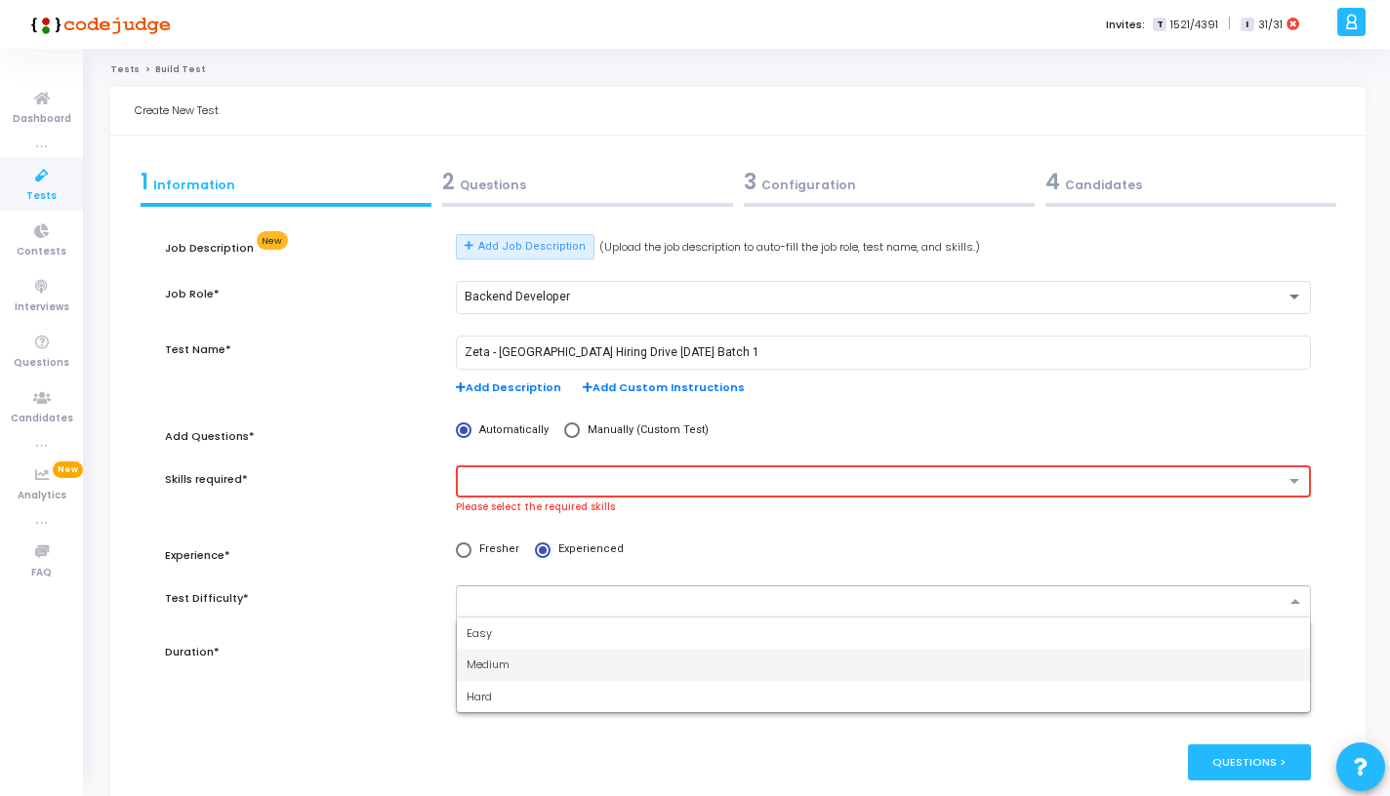
click at [504, 665] on span "Medium" at bounding box center [487, 665] width 43 height 16
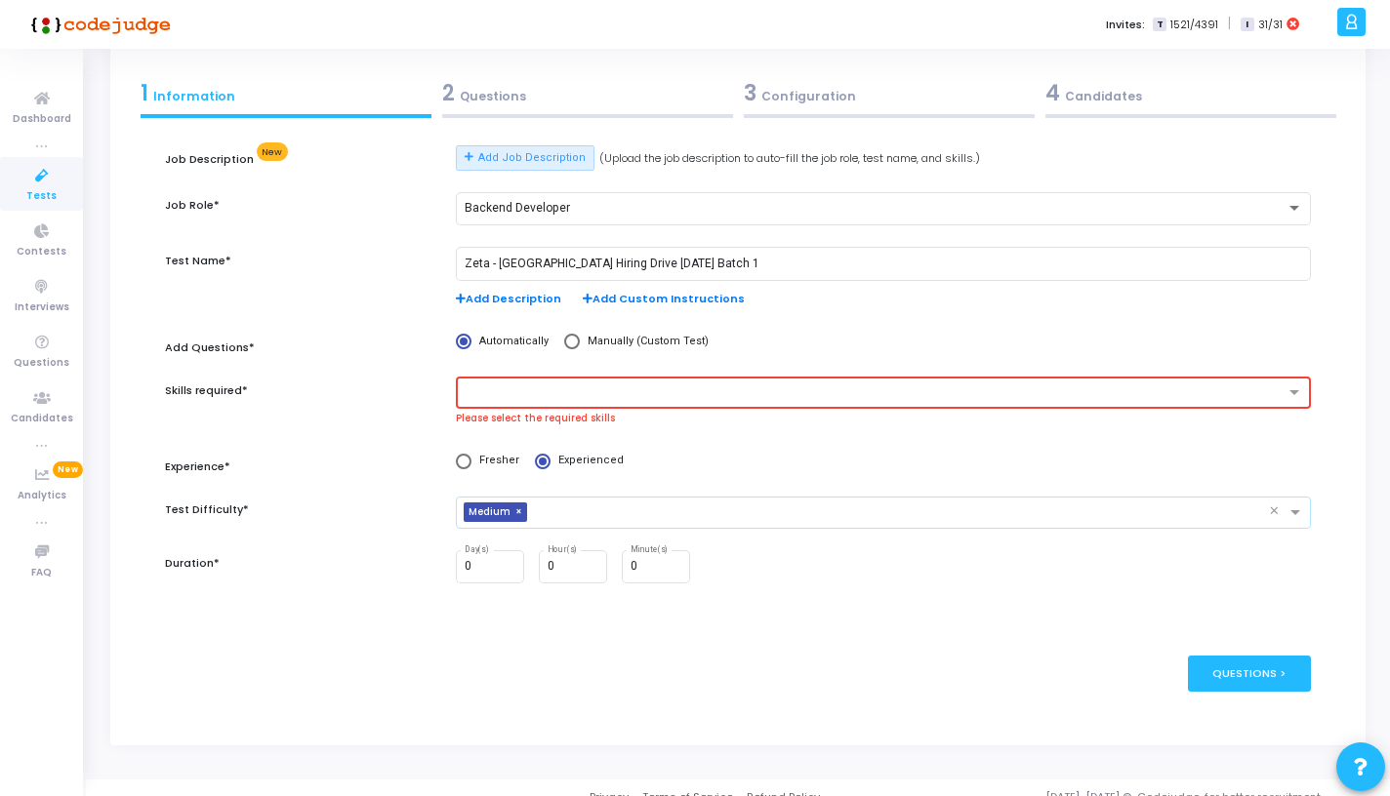
scroll to position [109, 0]
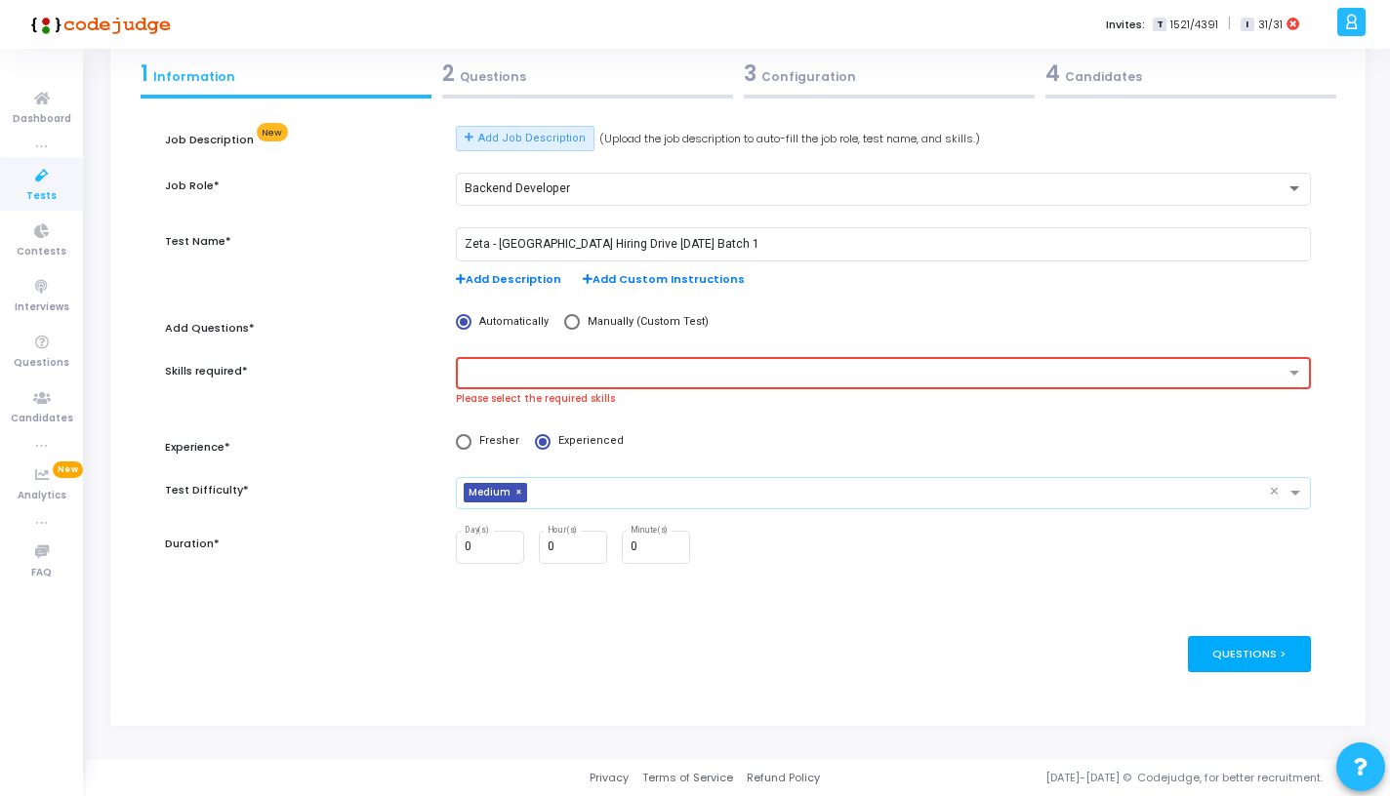
click at [1272, 637] on div "Questions >" at bounding box center [1250, 654] width 124 height 36
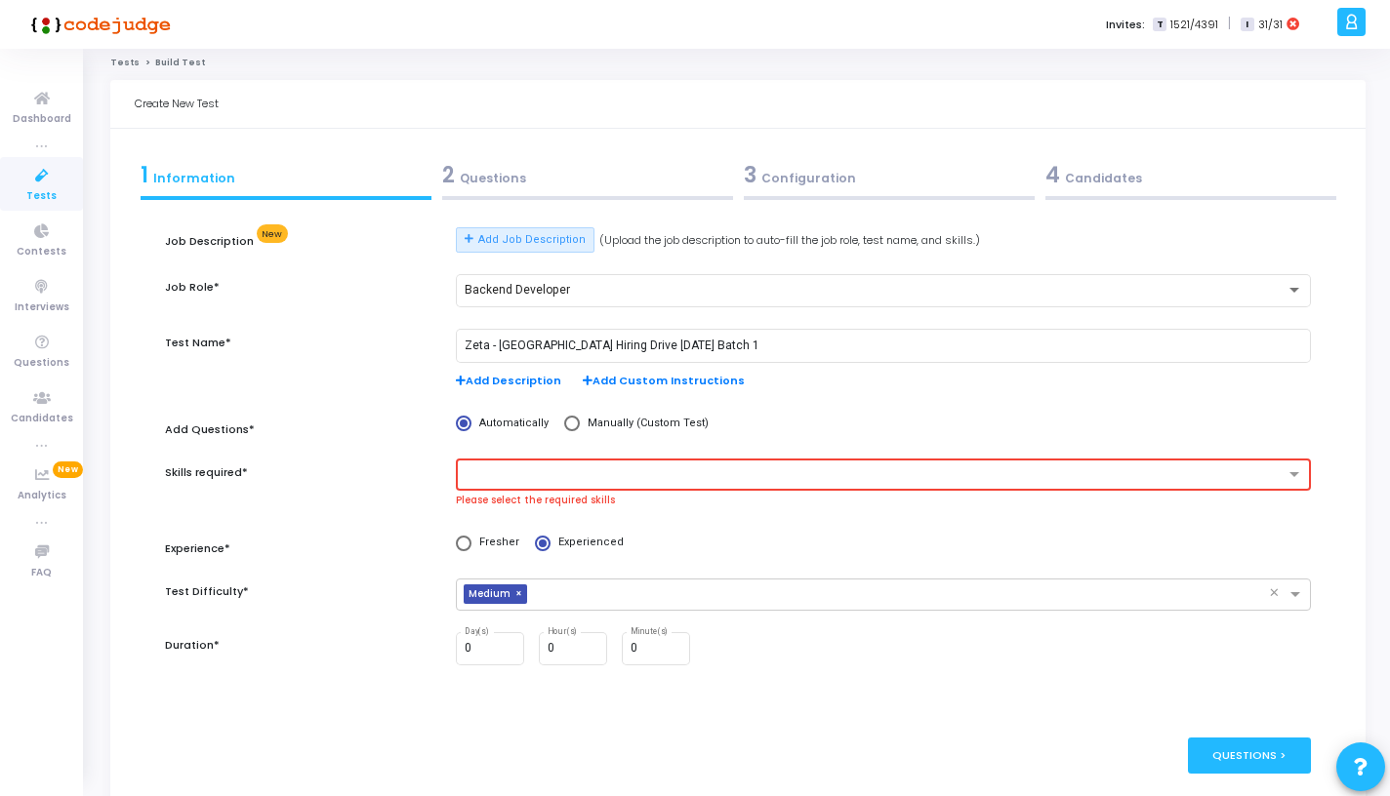
scroll to position [0, 0]
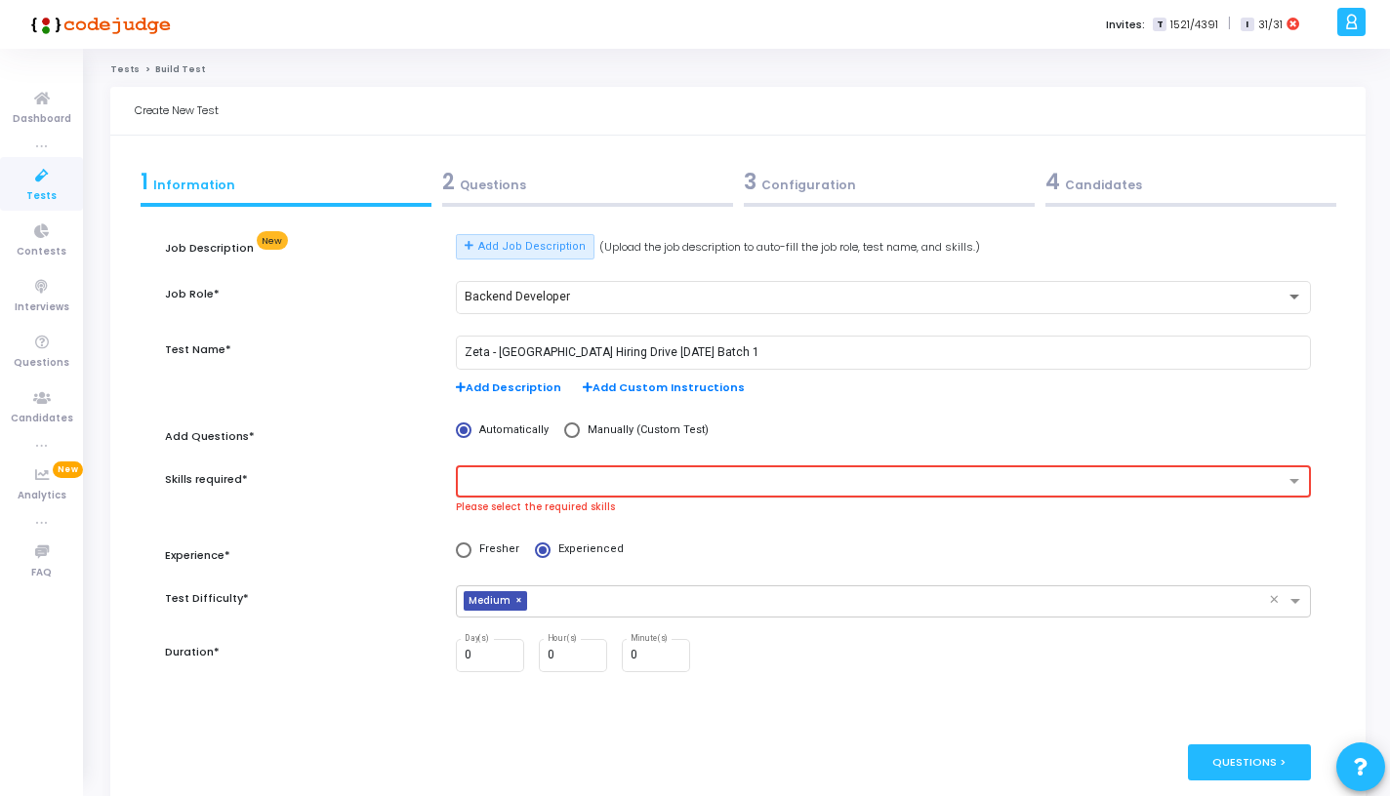
click at [880, 488] on input "text" at bounding box center [875, 482] width 817 height 17
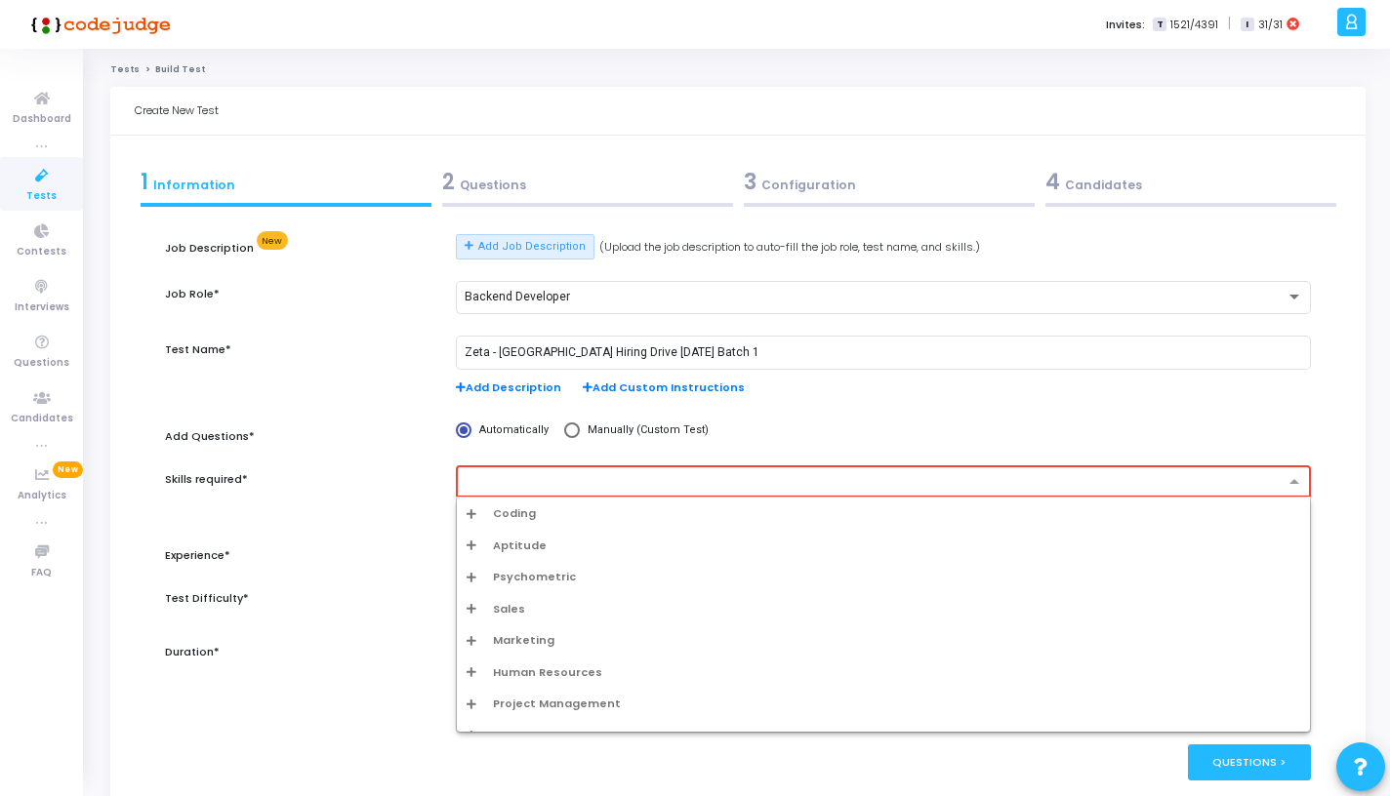
click at [800, 523] on div "Coding" at bounding box center [883, 514] width 853 height 32
click at [761, 512] on div "Coding" at bounding box center [882, 513] width 833 height 17
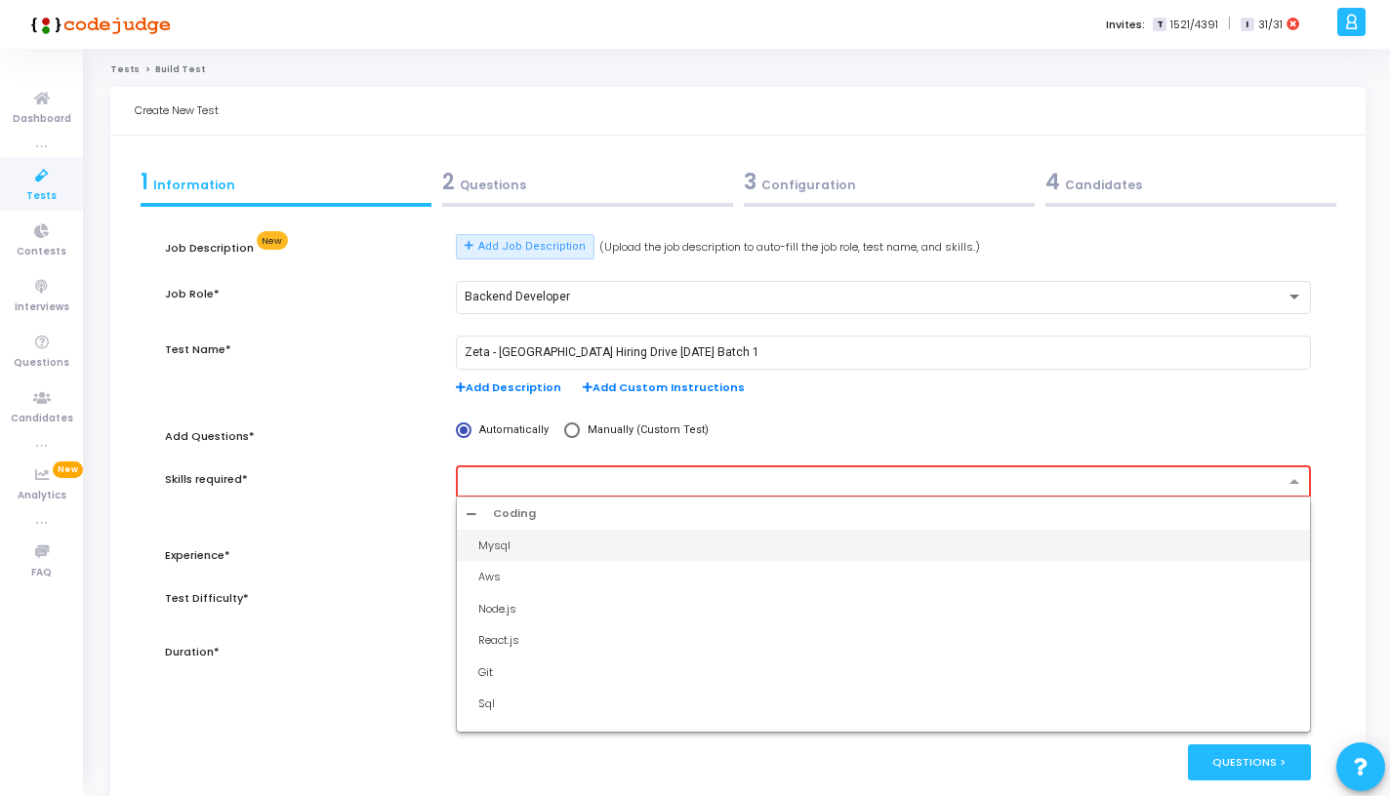
click at [731, 509] on div "Coding" at bounding box center [882, 513] width 833 height 17
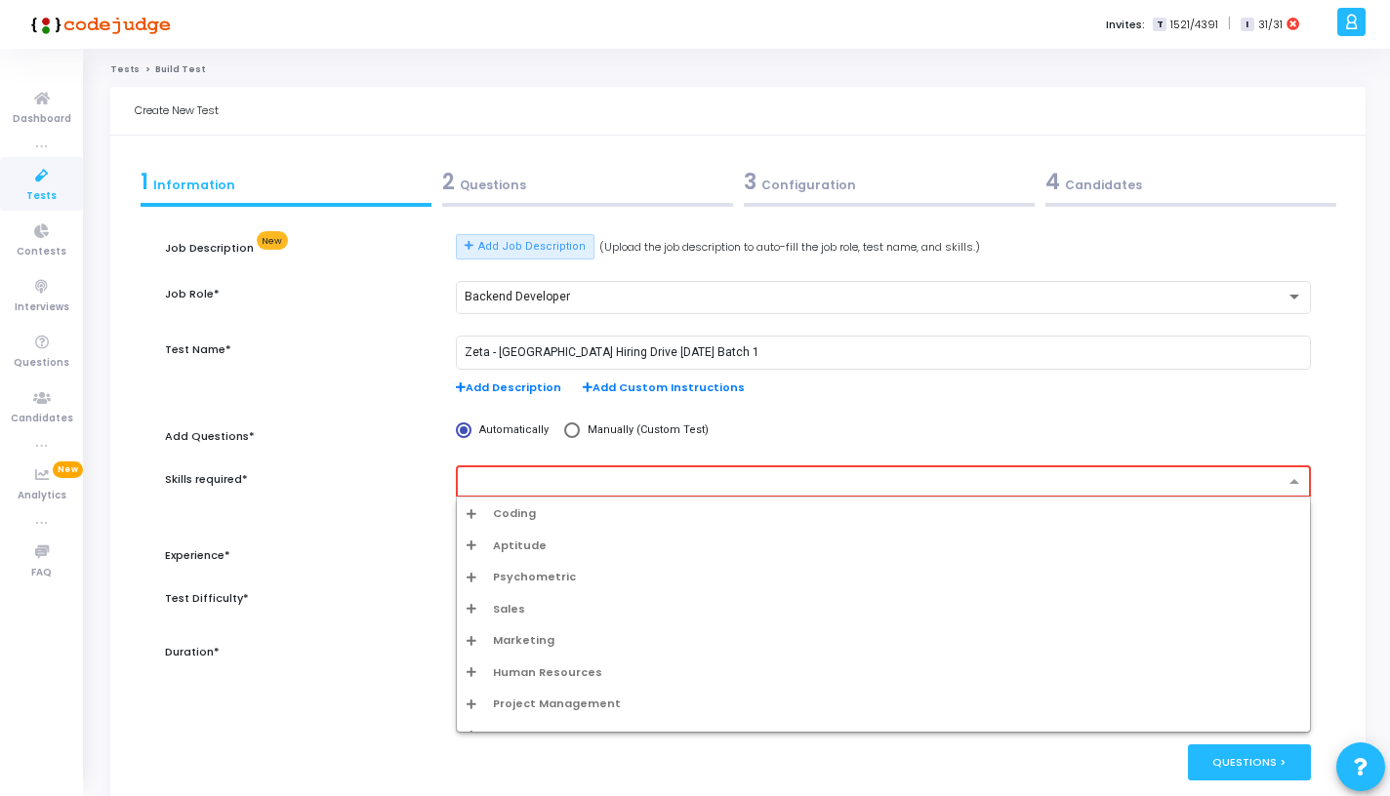
click at [632, 512] on div "Coding" at bounding box center [882, 513] width 833 height 17
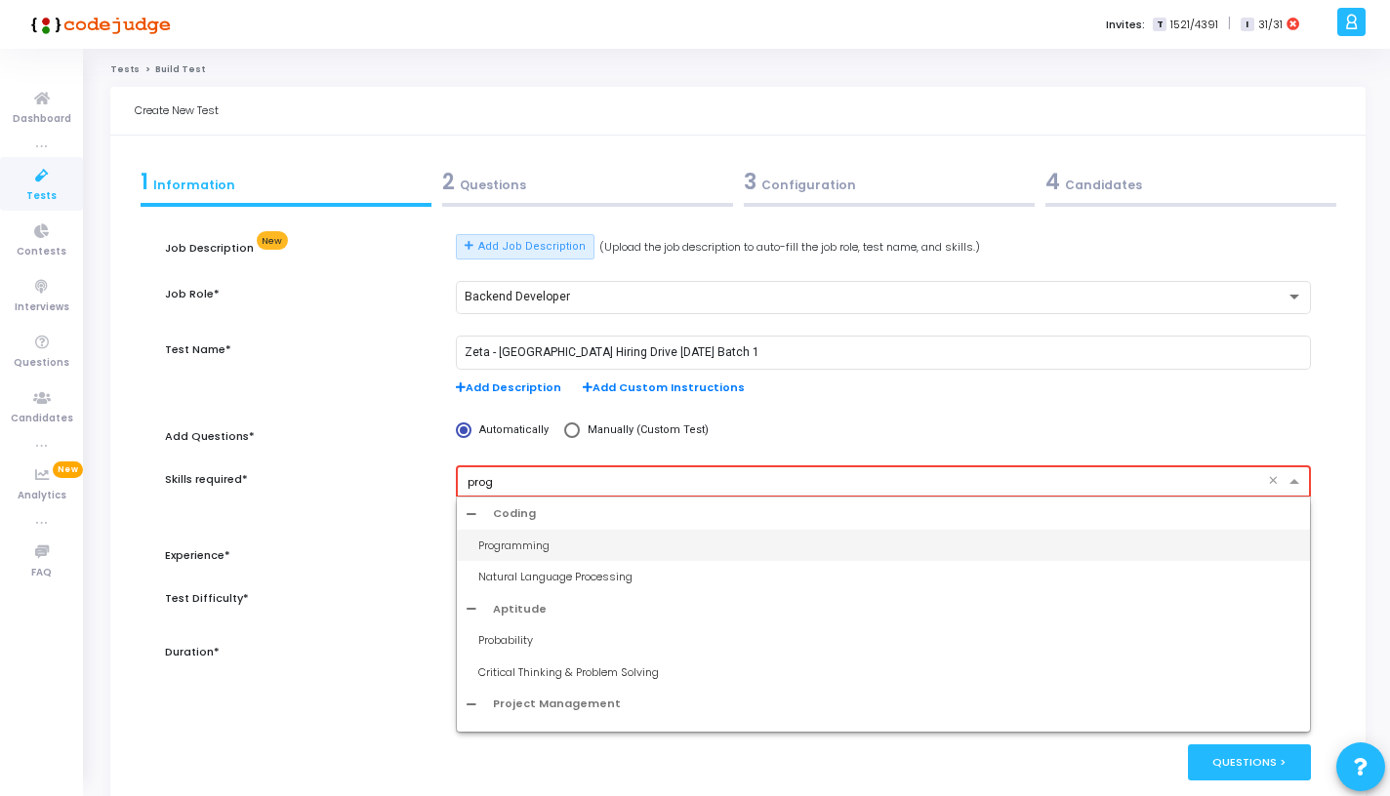
type input "progr"
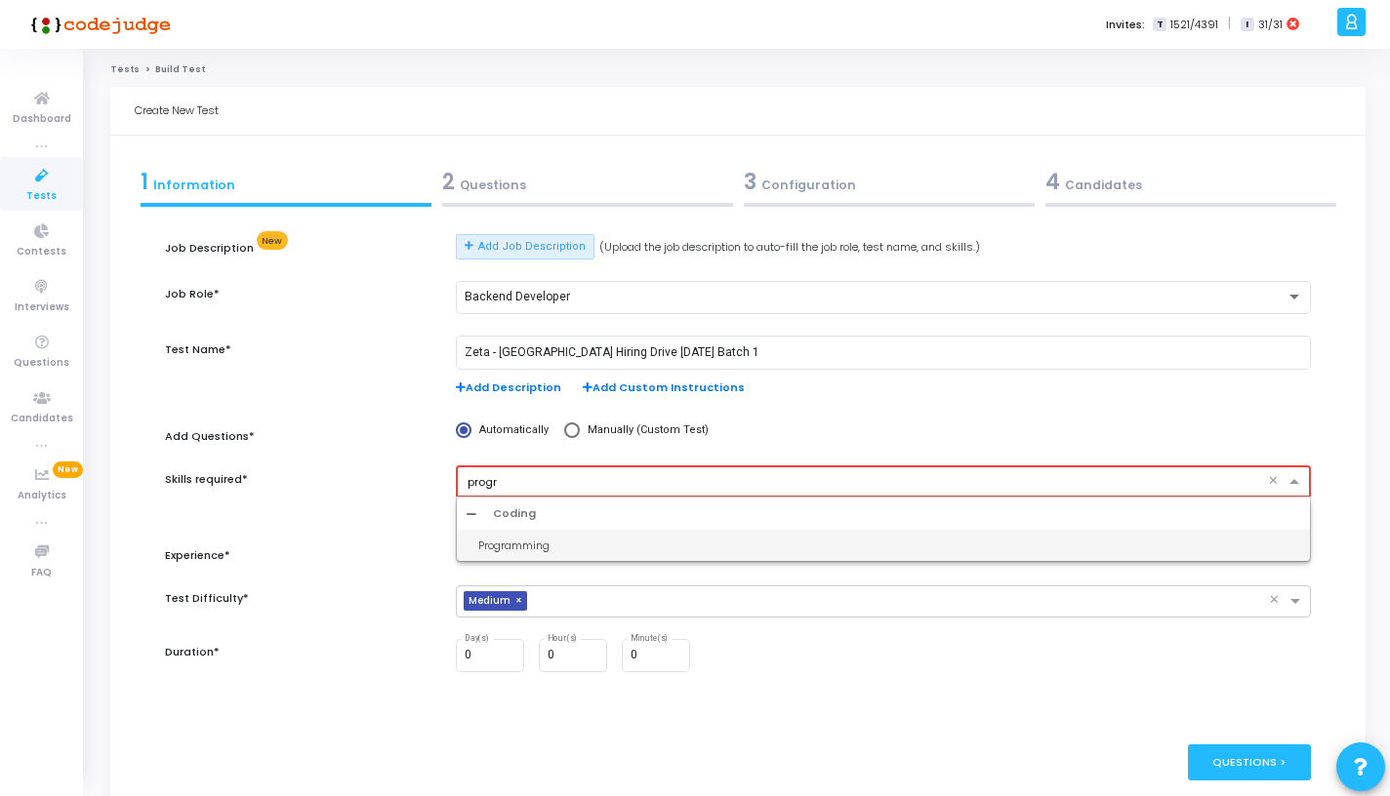
click at [521, 545] on div "Programming" at bounding box center [889, 546] width 822 height 17
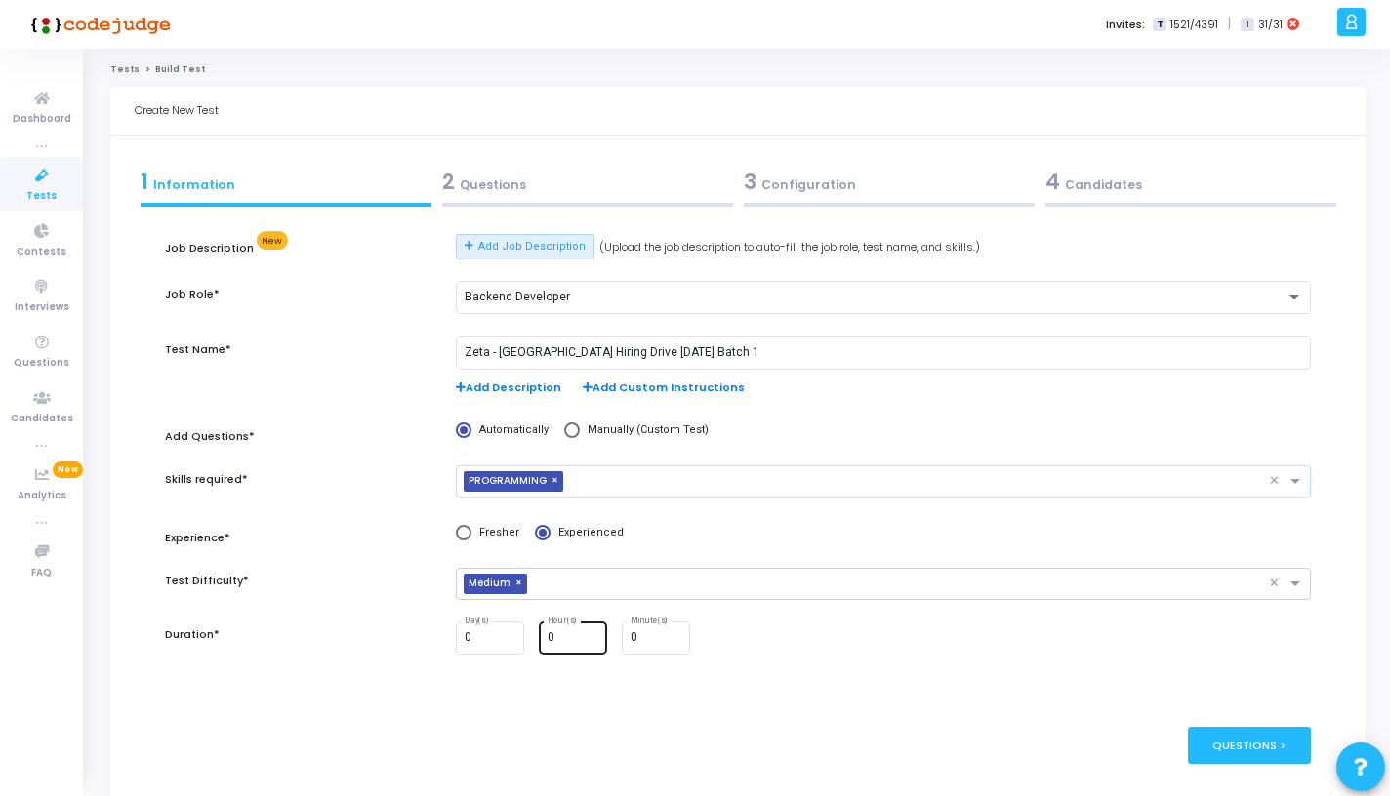
click at [571, 642] on input "0" at bounding box center [573, 638] width 53 height 14
type input "1"
click at [647, 637] on input "0" at bounding box center [656, 638] width 53 height 14
click at [1198, 735] on div "Questions >" at bounding box center [1250, 745] width 124 height 36
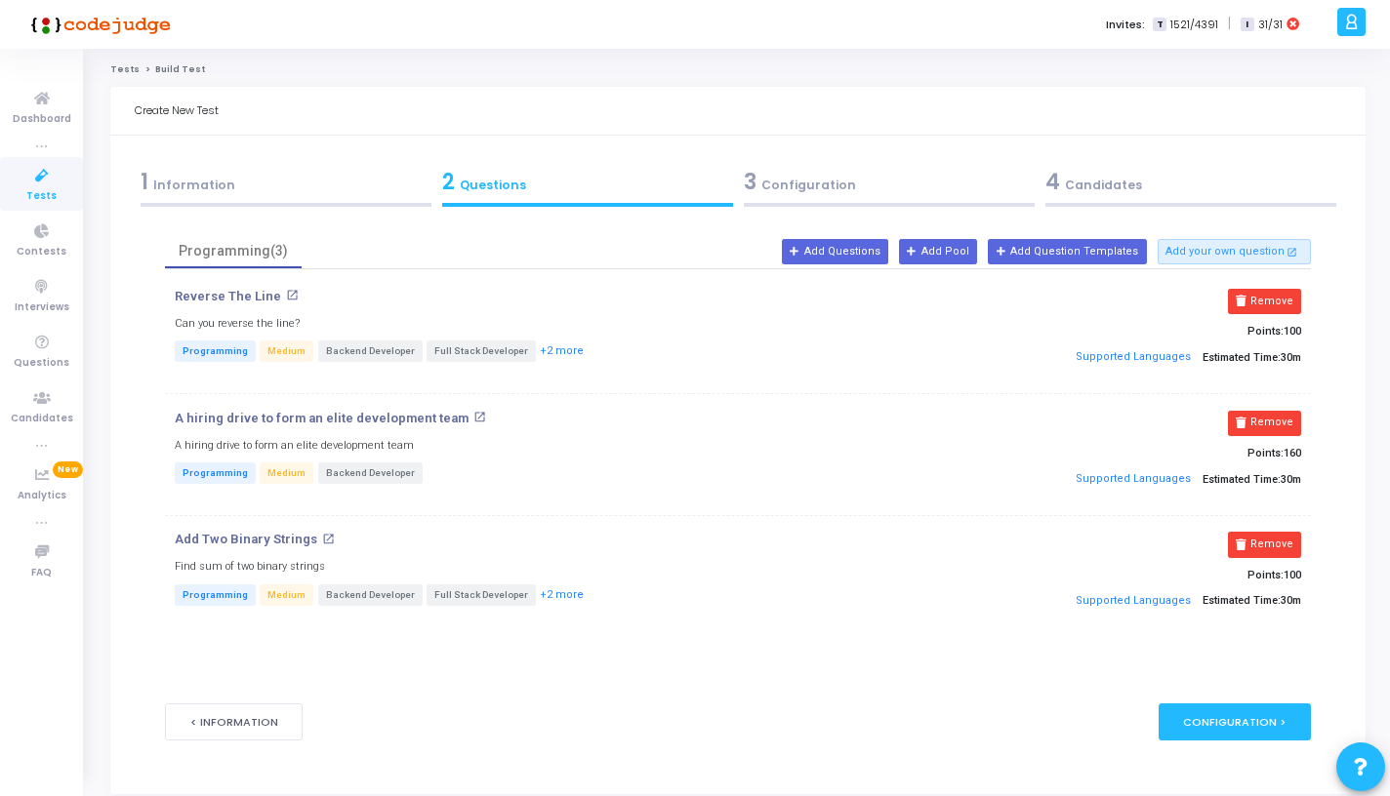
click at [769, 479] on p "Programming Medium Backend Developer" at bounding box center [547, 475] width 745 height 24
click at [242, 723] on button "< Information" at bounding box center [234, 722] width 139 height 36
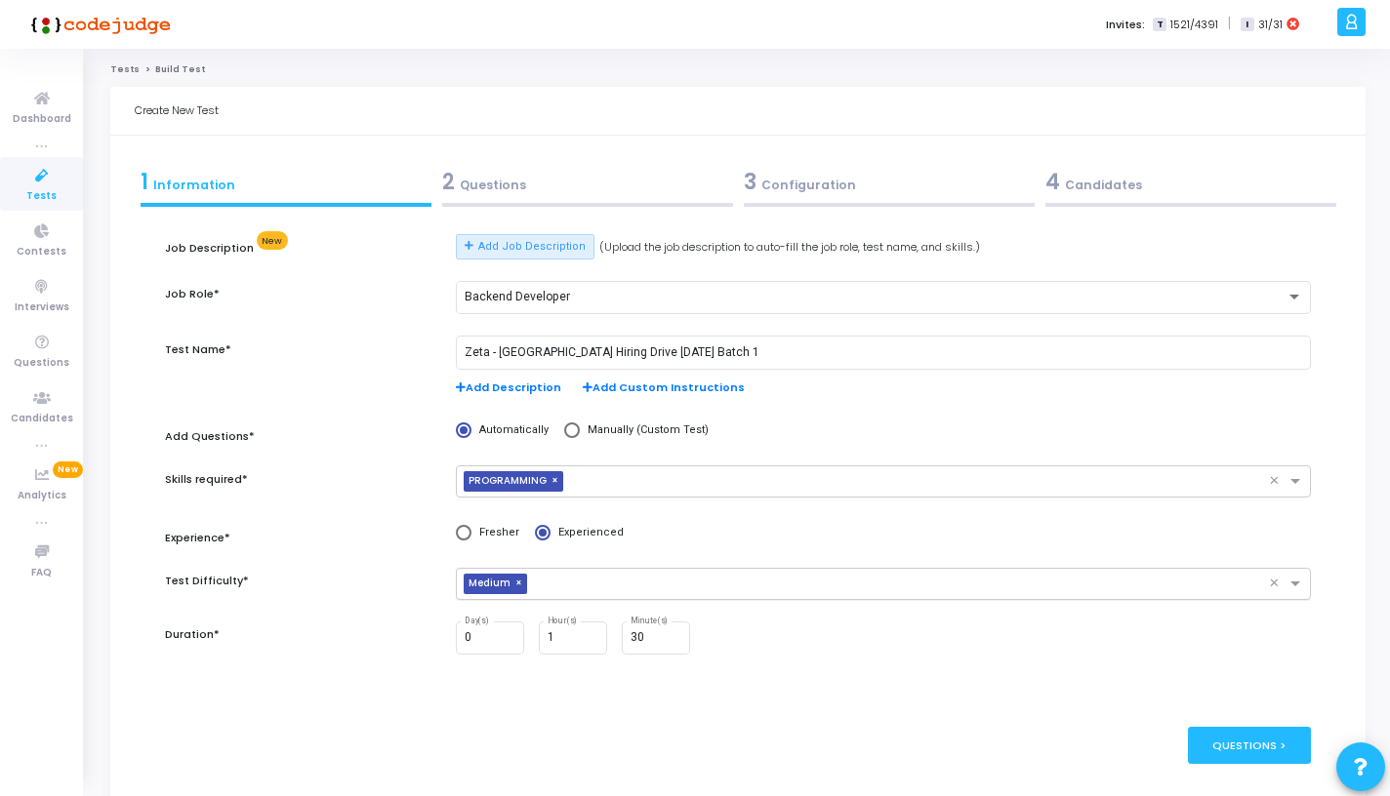
click at [559, 585] on input "text" at bounding box center [902, 585] width 734 height 17
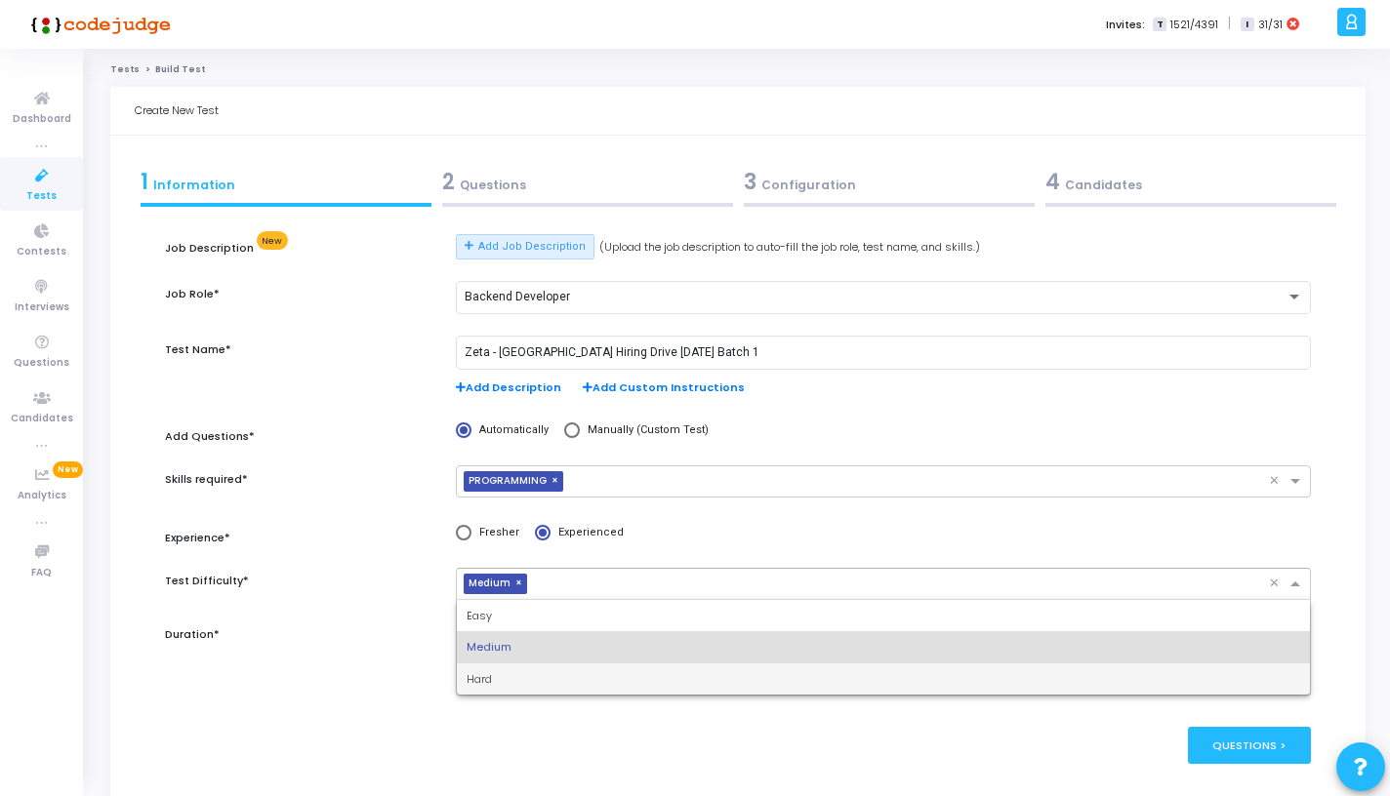
click at [522, 682] on div "Hard" at bounding box center [883, 680] width 853 height 32
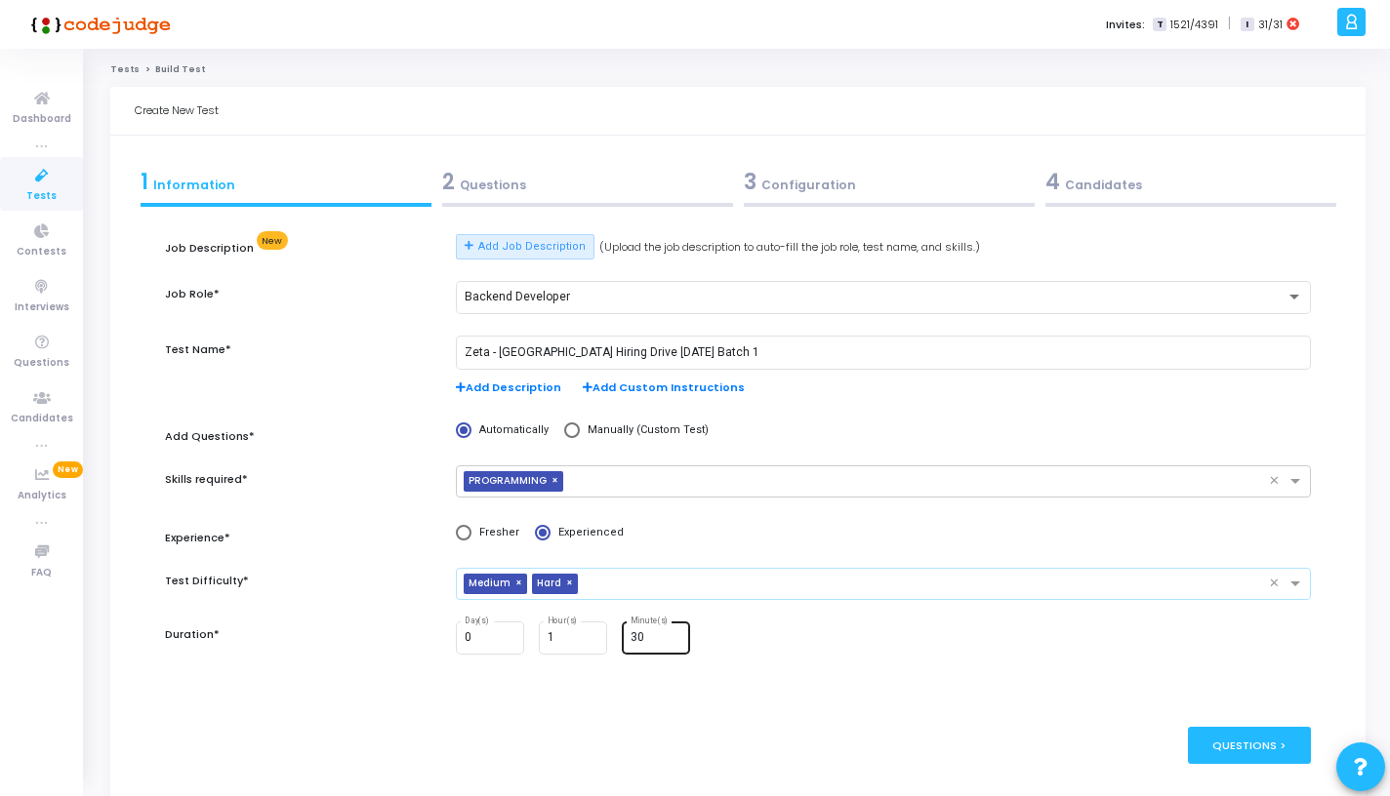
click at [655, 645] on input "30" at bounding box center [656, 638] width 53 height 14
type input "3"
type input "0"
click at [827, 673] on div "0 Day(s) 1 Hour(s) 0 Minute(s)" at bounding box center [883, 650] width 874 height 56
click at [1221, 740] on div "Questions >" at bounding box center [1250, 745] width 124 height 36
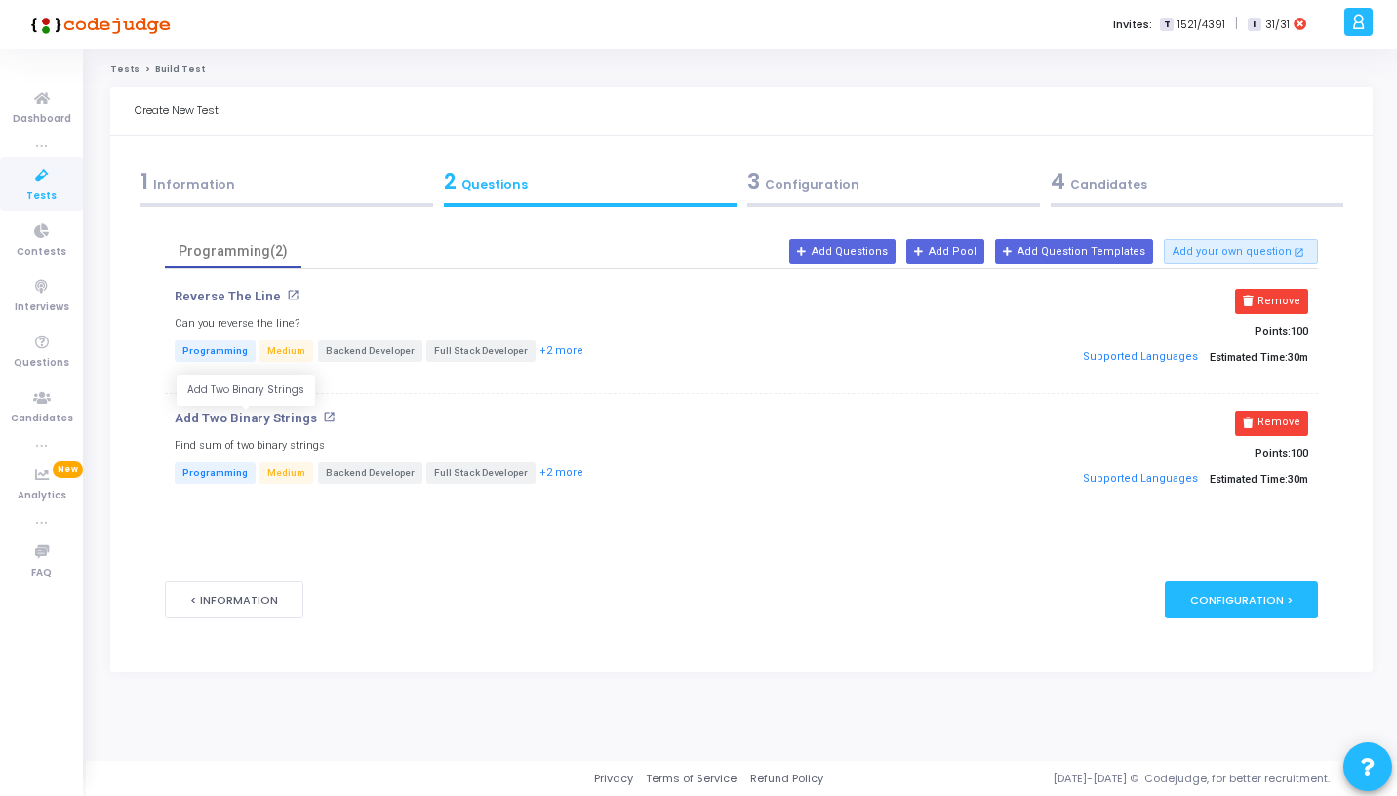
click at [273, 415] on p "Add Two Binary Strings" at bounding box center [246, 419] width 142 height 16
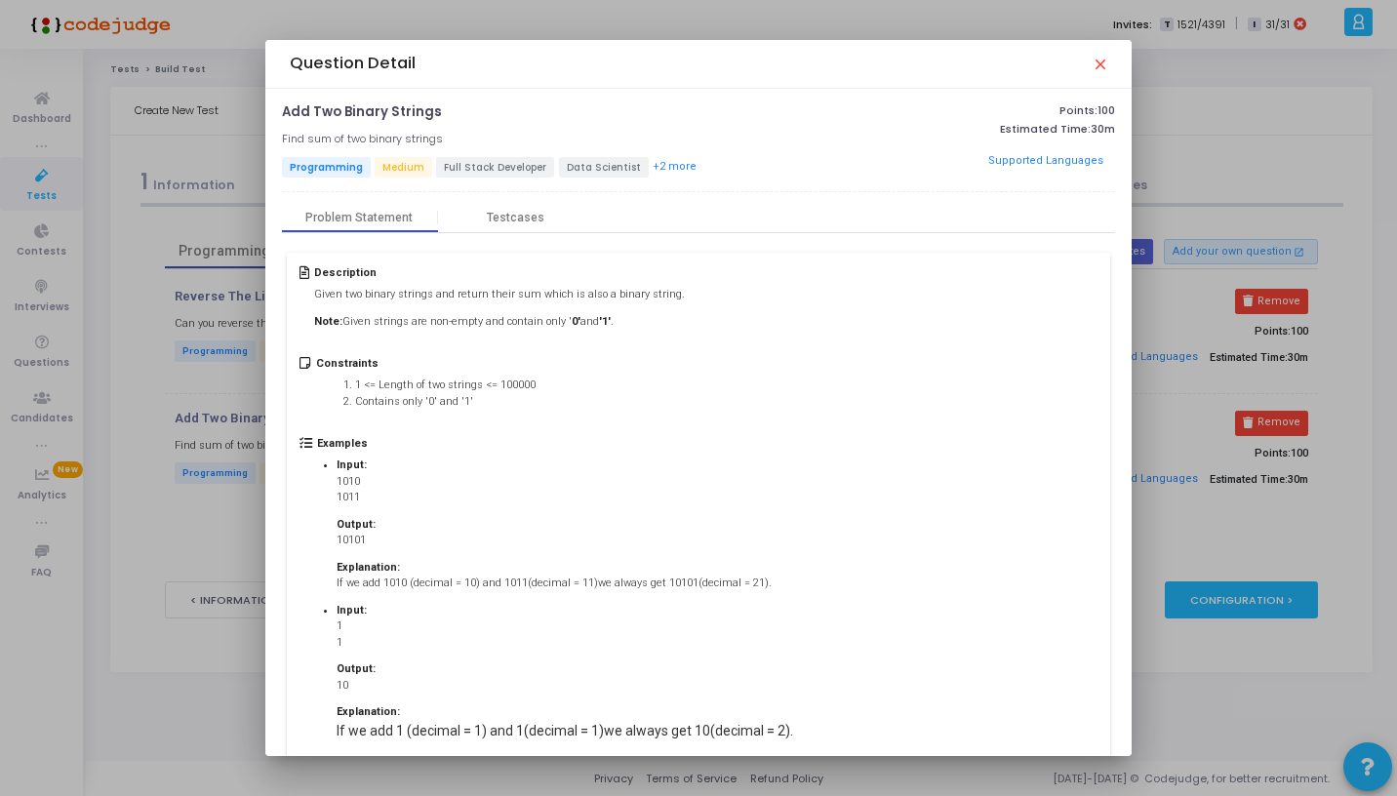
scroll to position [1, 0]
click at [1097, 63] on mat-icon "close" at bounding box center [1100, 64] width 16 height 16
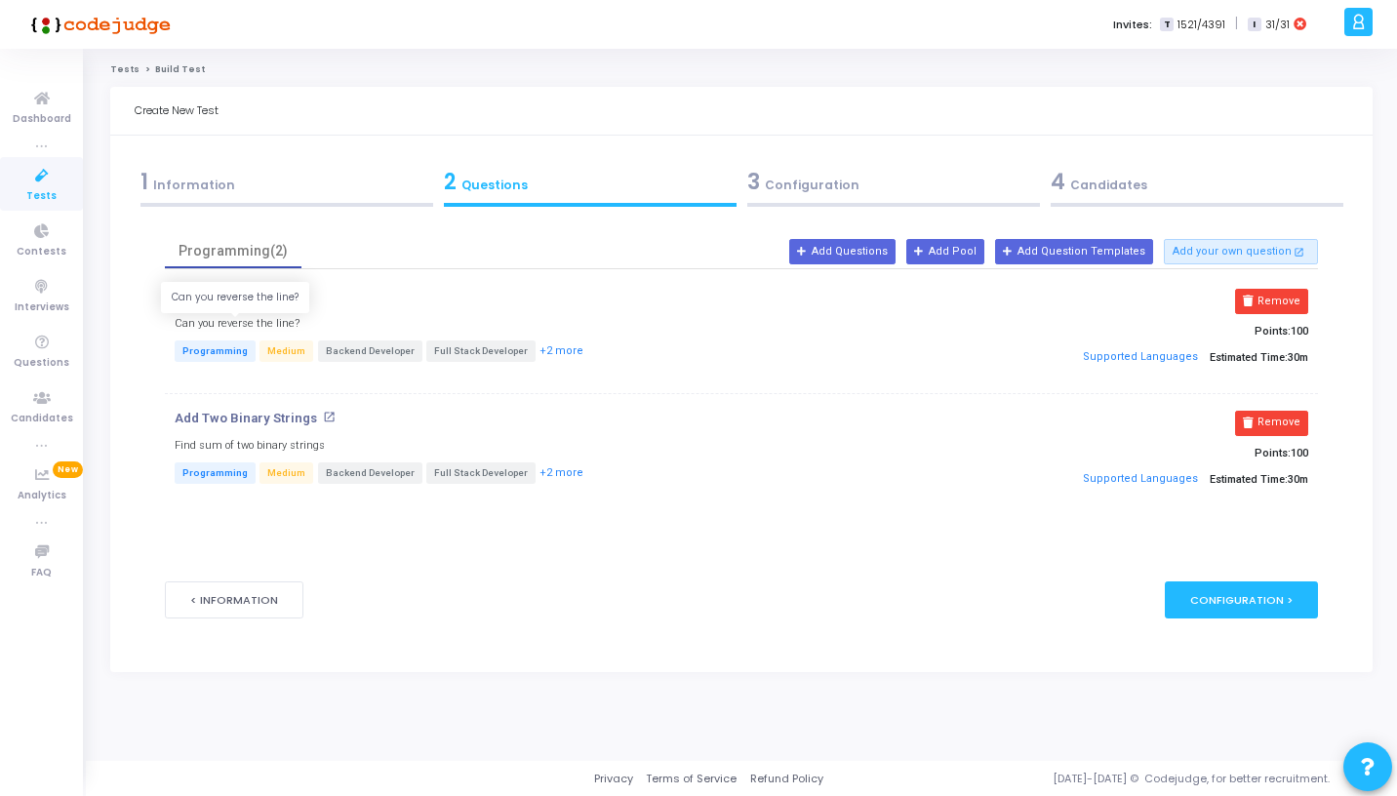
click at [257, 324] on h5 "Can you reverse the line?" at bounding box center [237, 323] width 125 height 13
click at [253, 297] on p "Reverse The Line" at bounding box center [228, 297] width 106 height 16
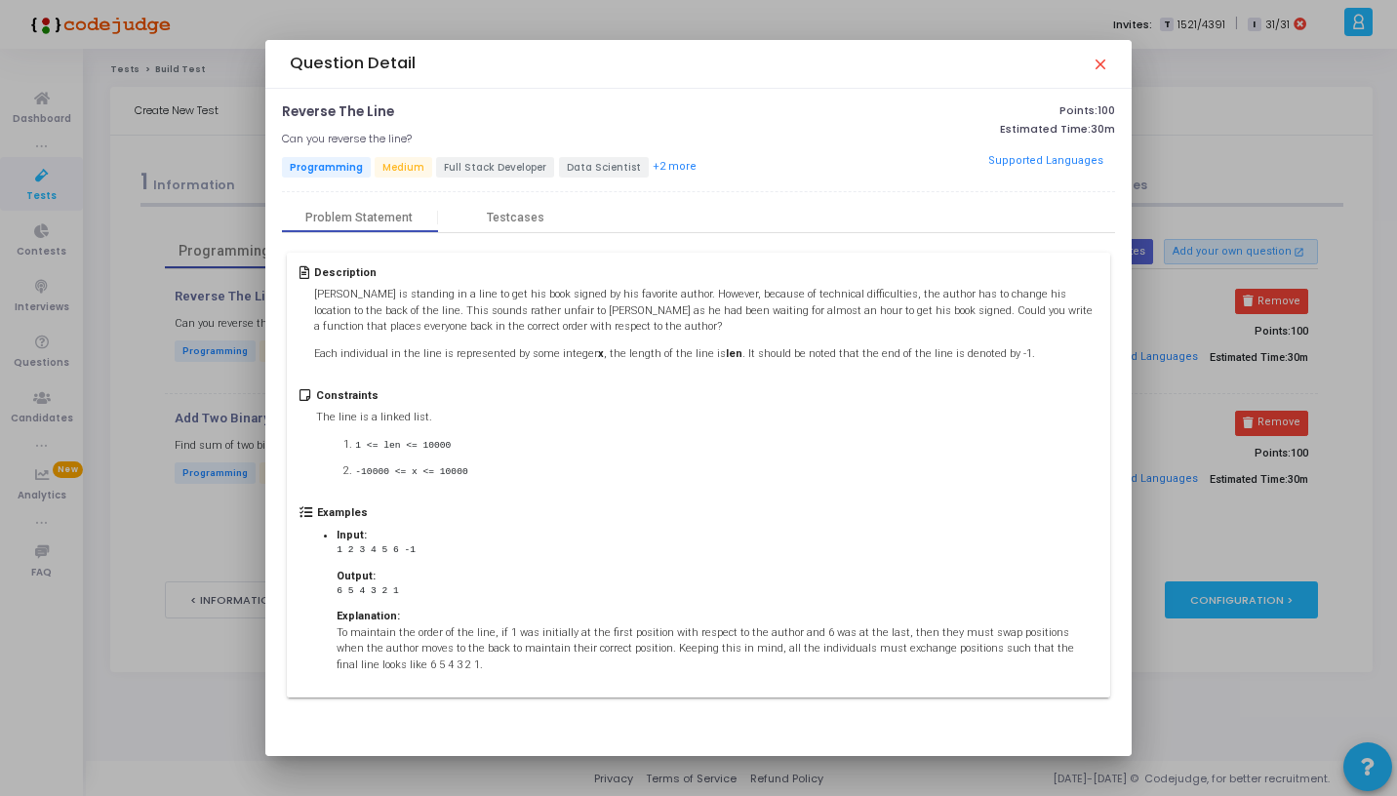
click at [1097, 61] on mat-icon "close" at bounding box center [1100, 64] width 16 height 16
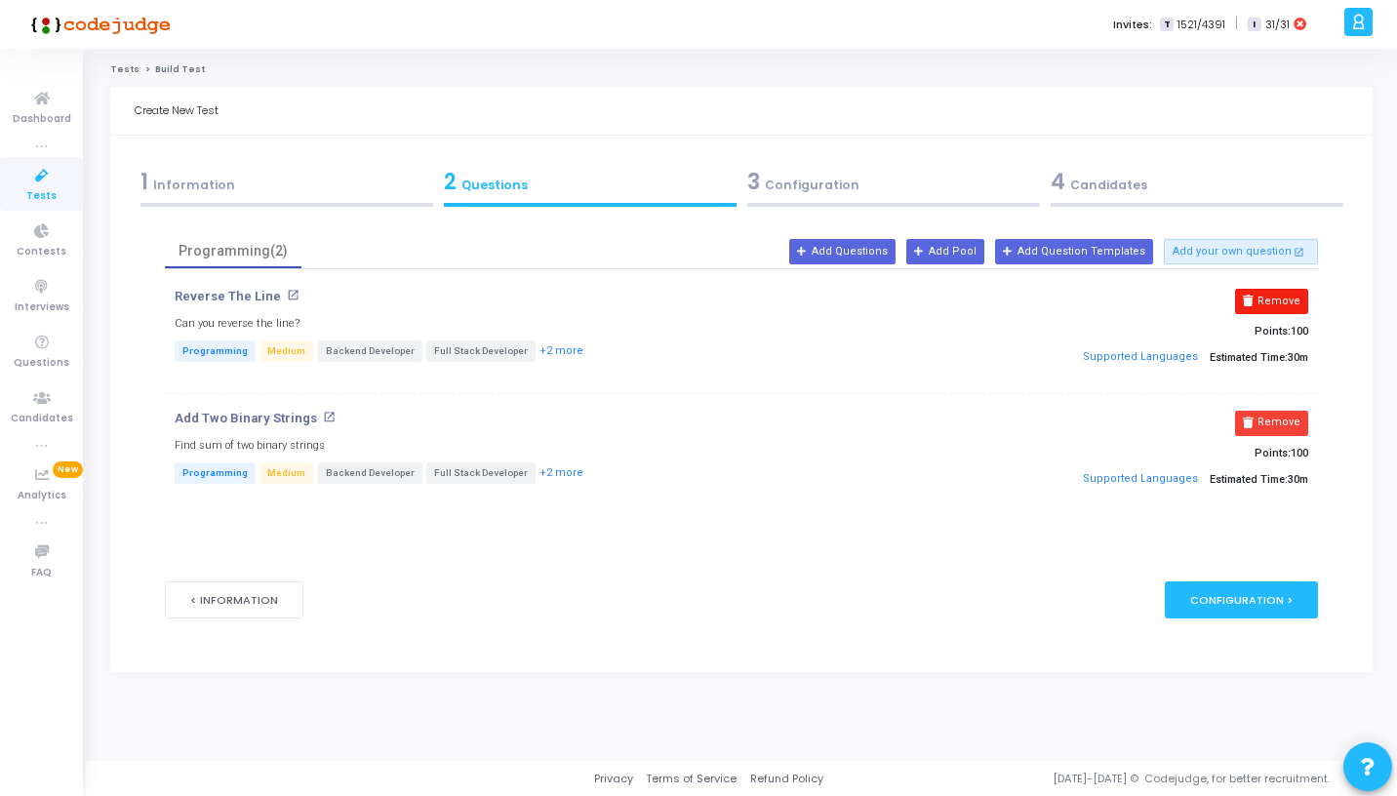
click at [1254, 302] on icon at bounding box center [1248, 301] width 11 height 11
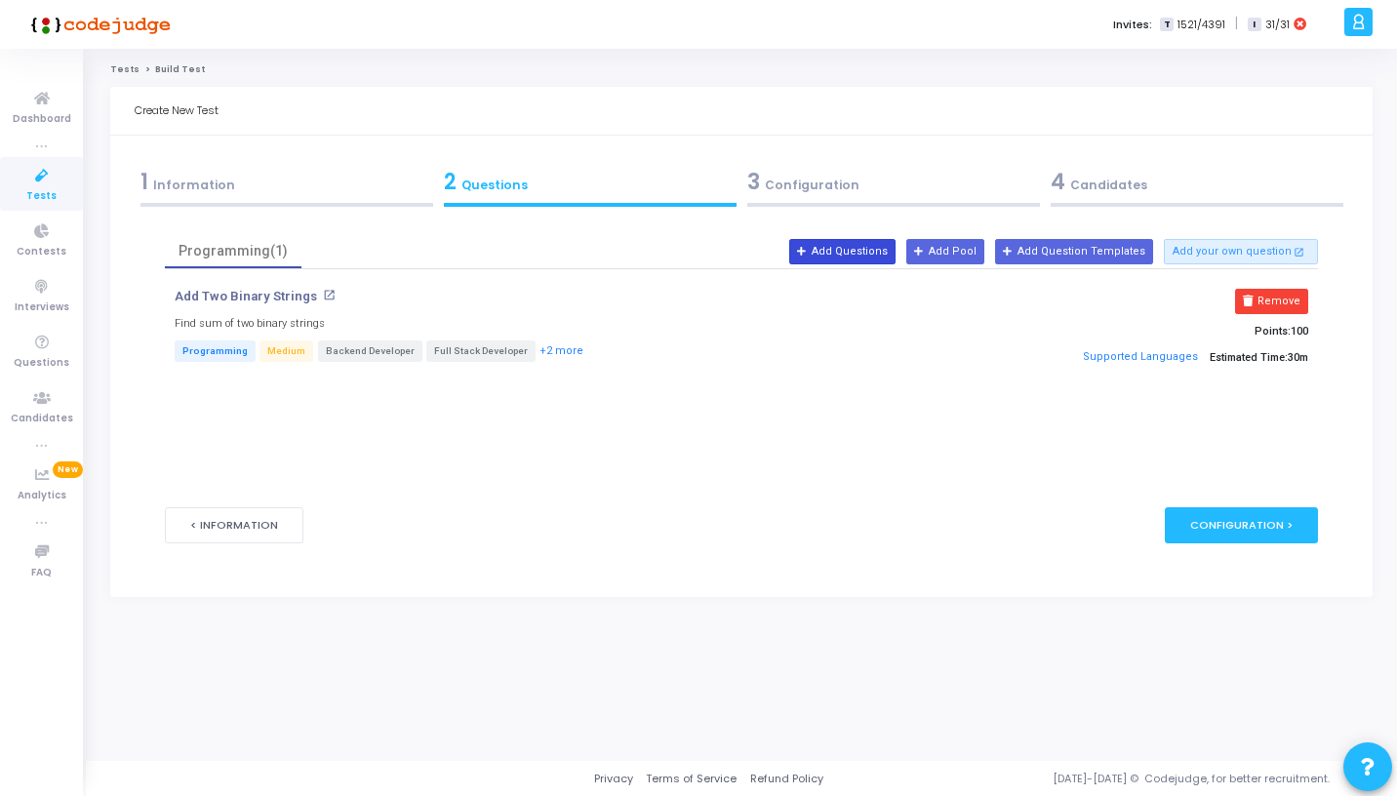
click at [865, 262] on button "Add Questions" at bounding box center [842, 251] width 106 height 25
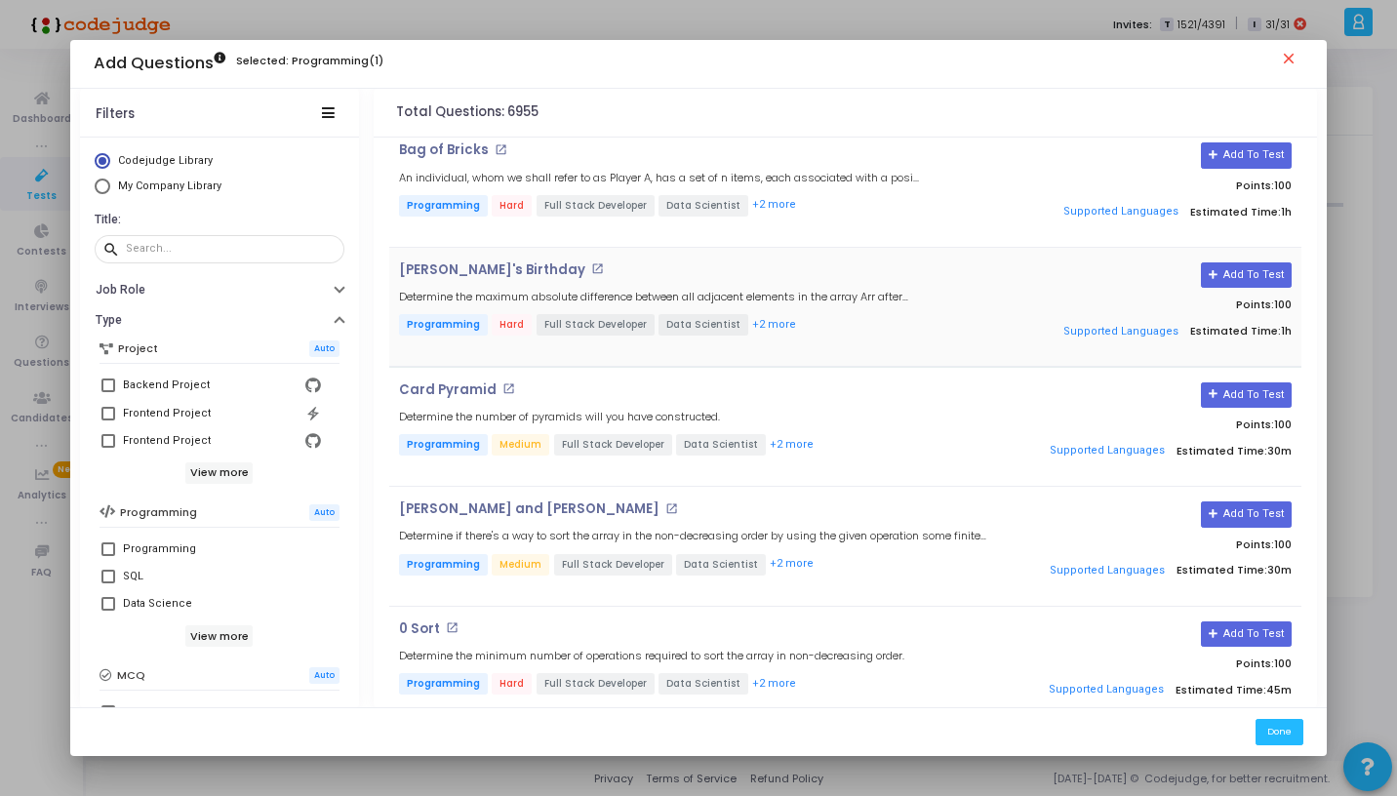
scroll to position [0, 0]
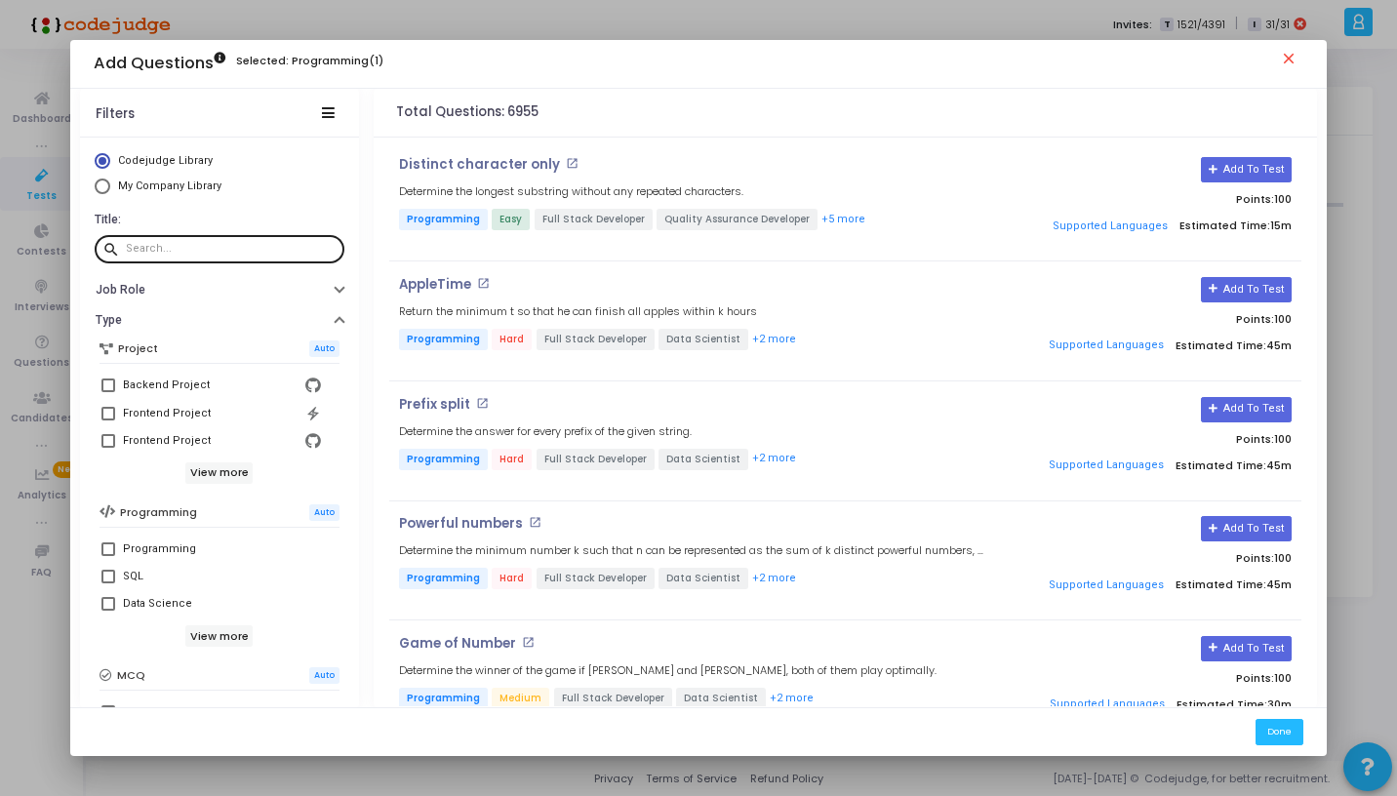
click at [295, 252] on input "text" at bounding box center [231, 249] width 211 height 12
type input "blossom"
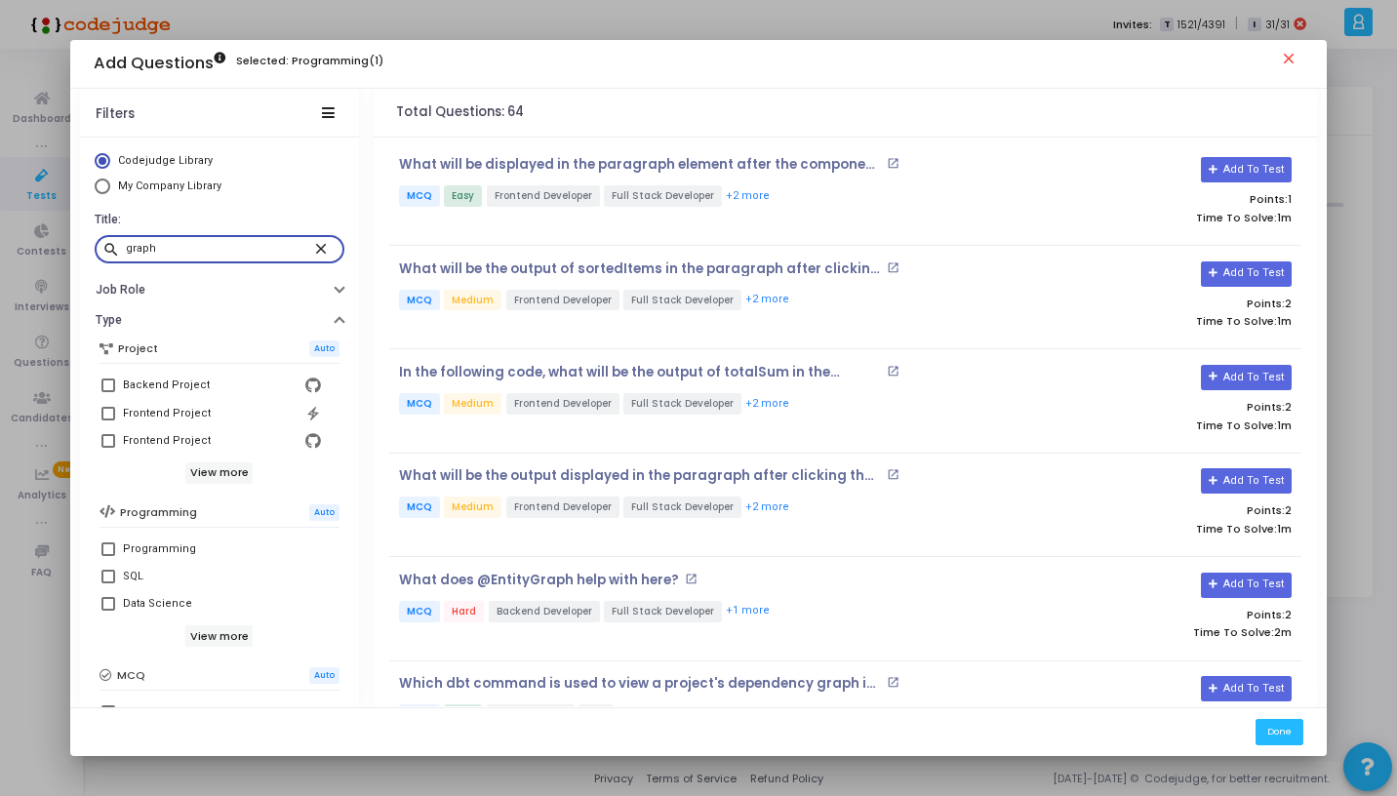
type input "graph"
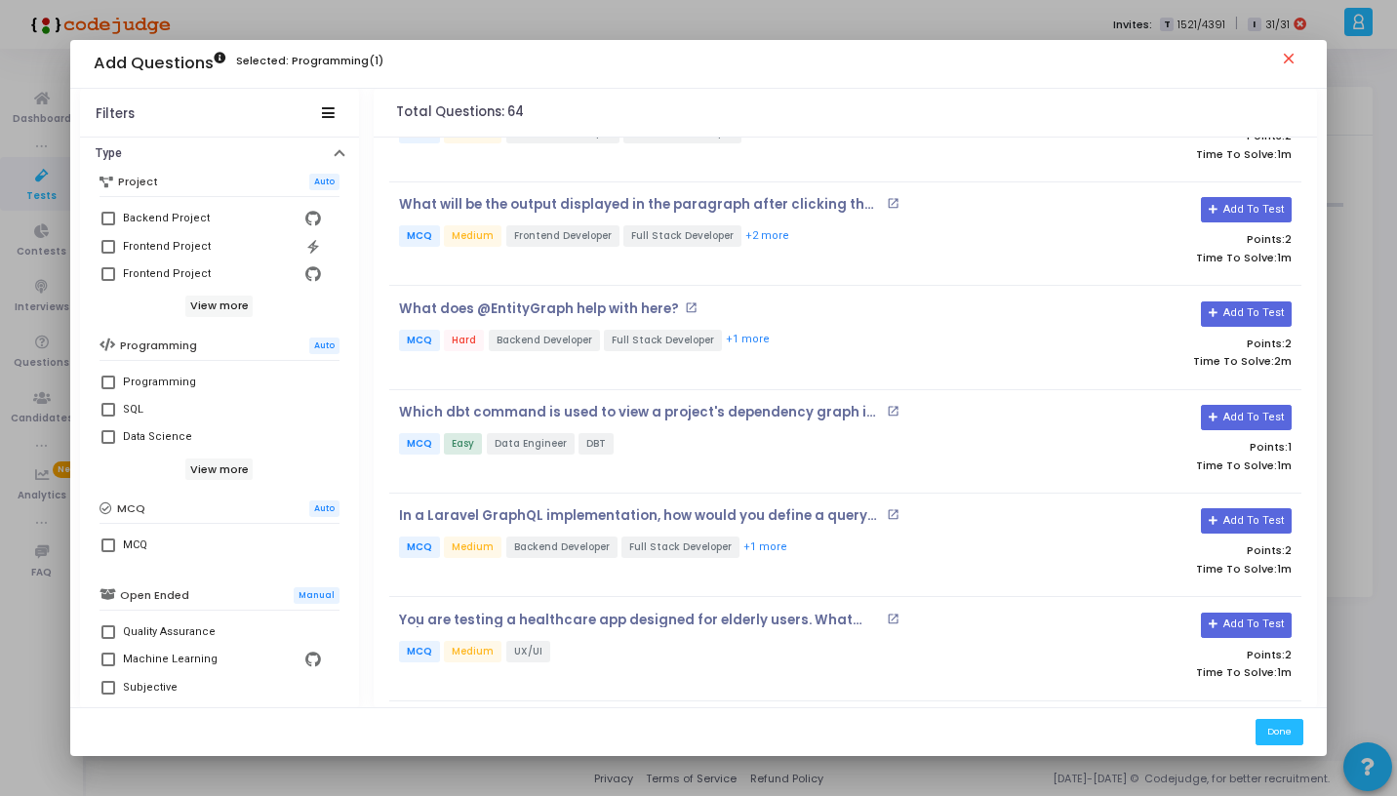
scroll to position [170, 0]
click at [106, 508] on icon at bounding box center [106, 506] width 13 height 13
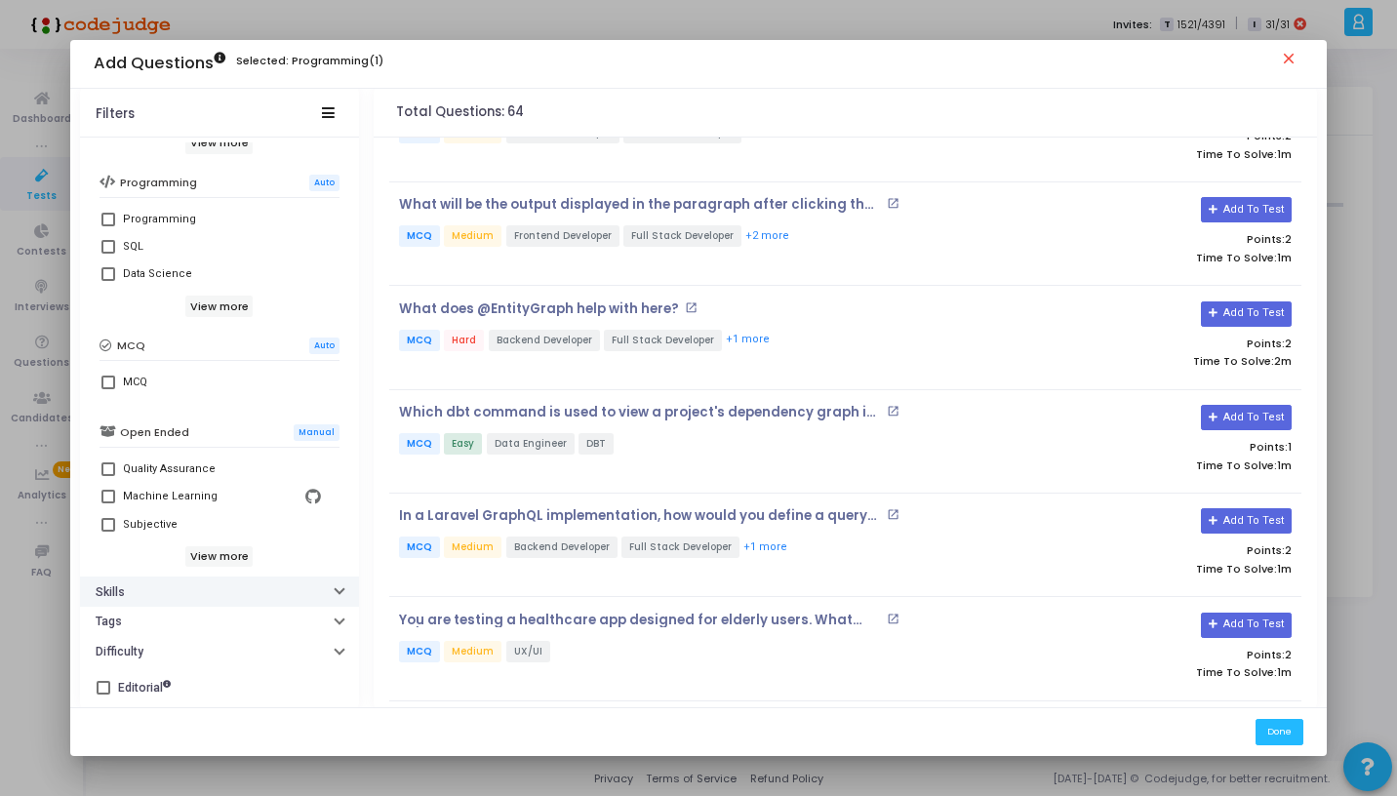
scroll to position [215, 0]
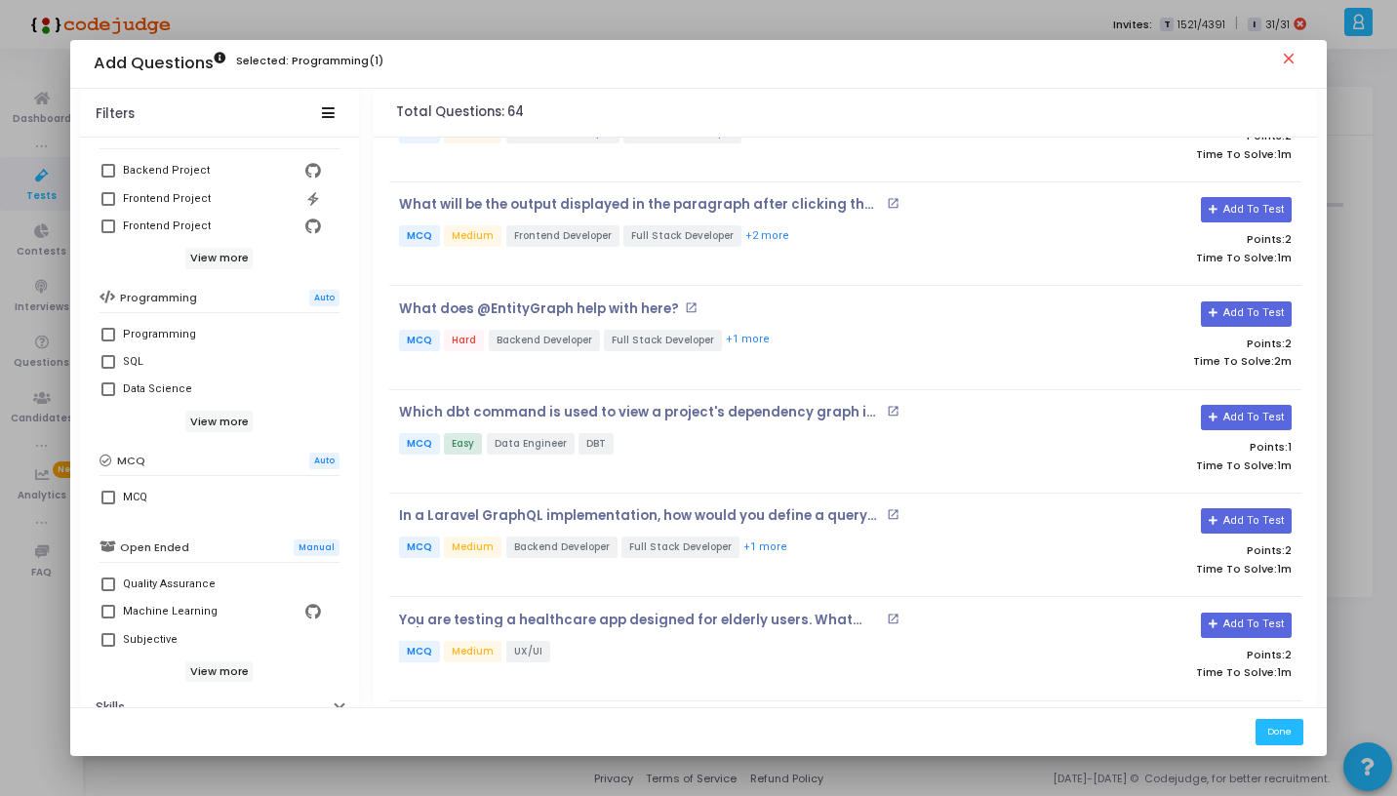
click at [108, 328] on span at bounding box center [108, 335] width 14 height 14
click at [108, 342] on input "Programming" at bounding box center [107, 342] width 1 height 1
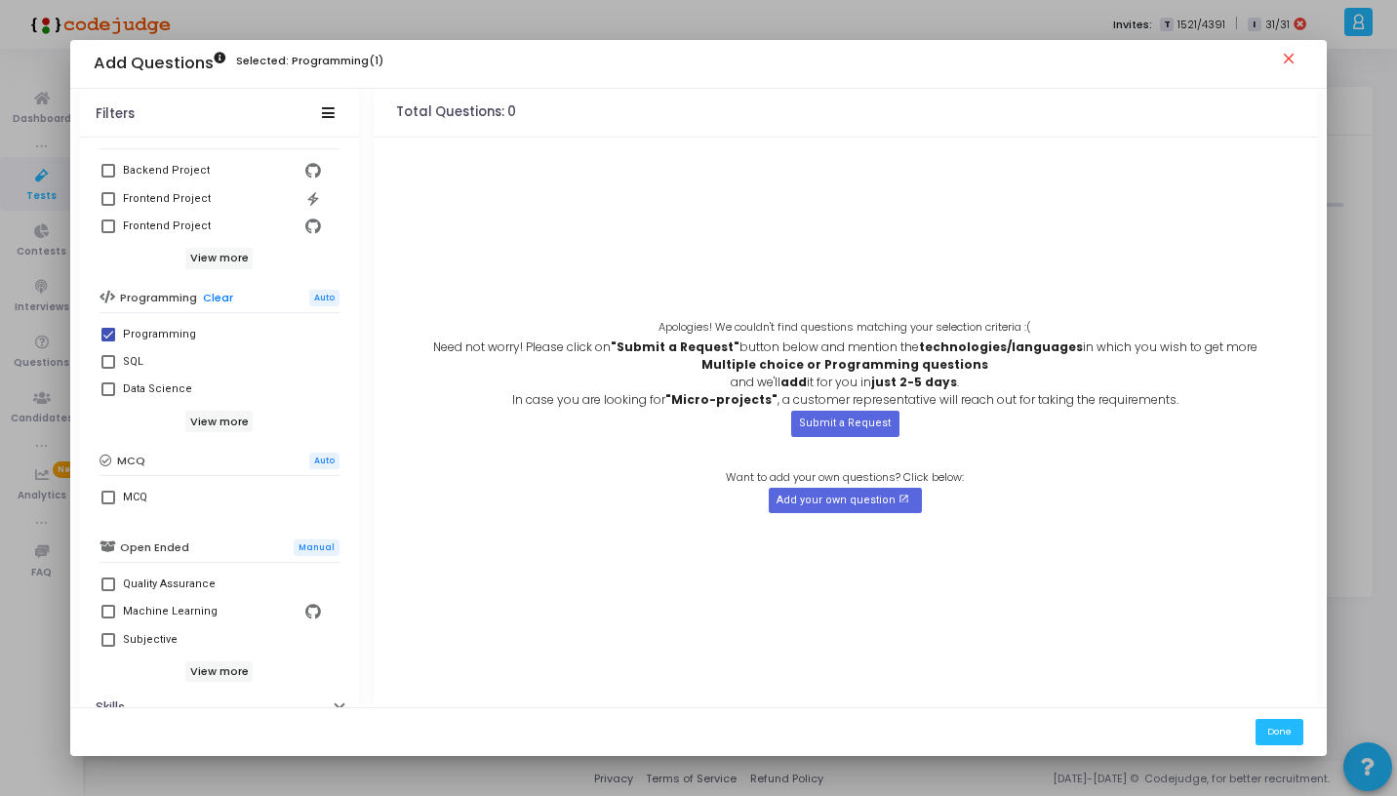
scroll to position [0, 0]
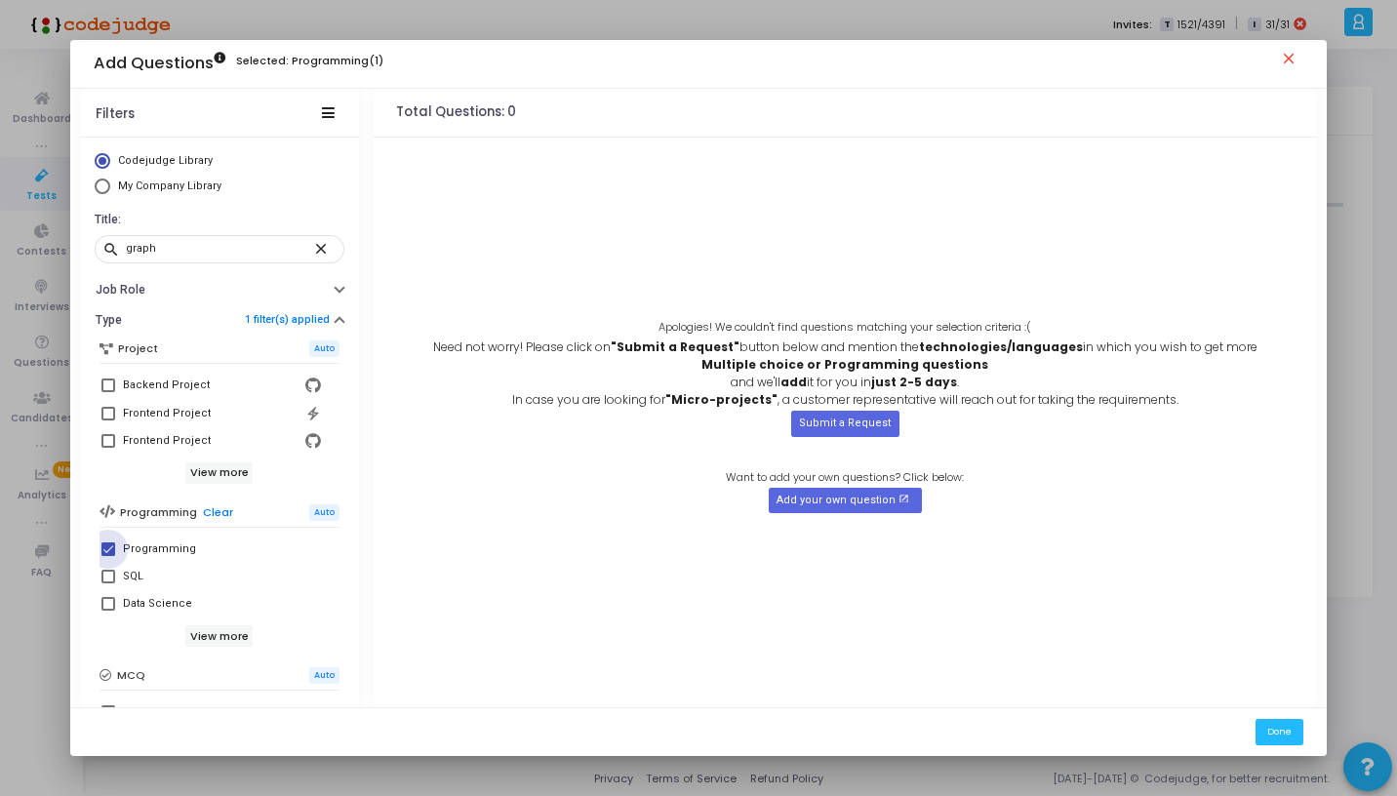
click at [107, 545] on span at bounding box center [108, 550] width 14 height 14
click at [107, 556] on input "Programming" at bounding box center [107, 556] width 1 height 1
checkbox input "false"
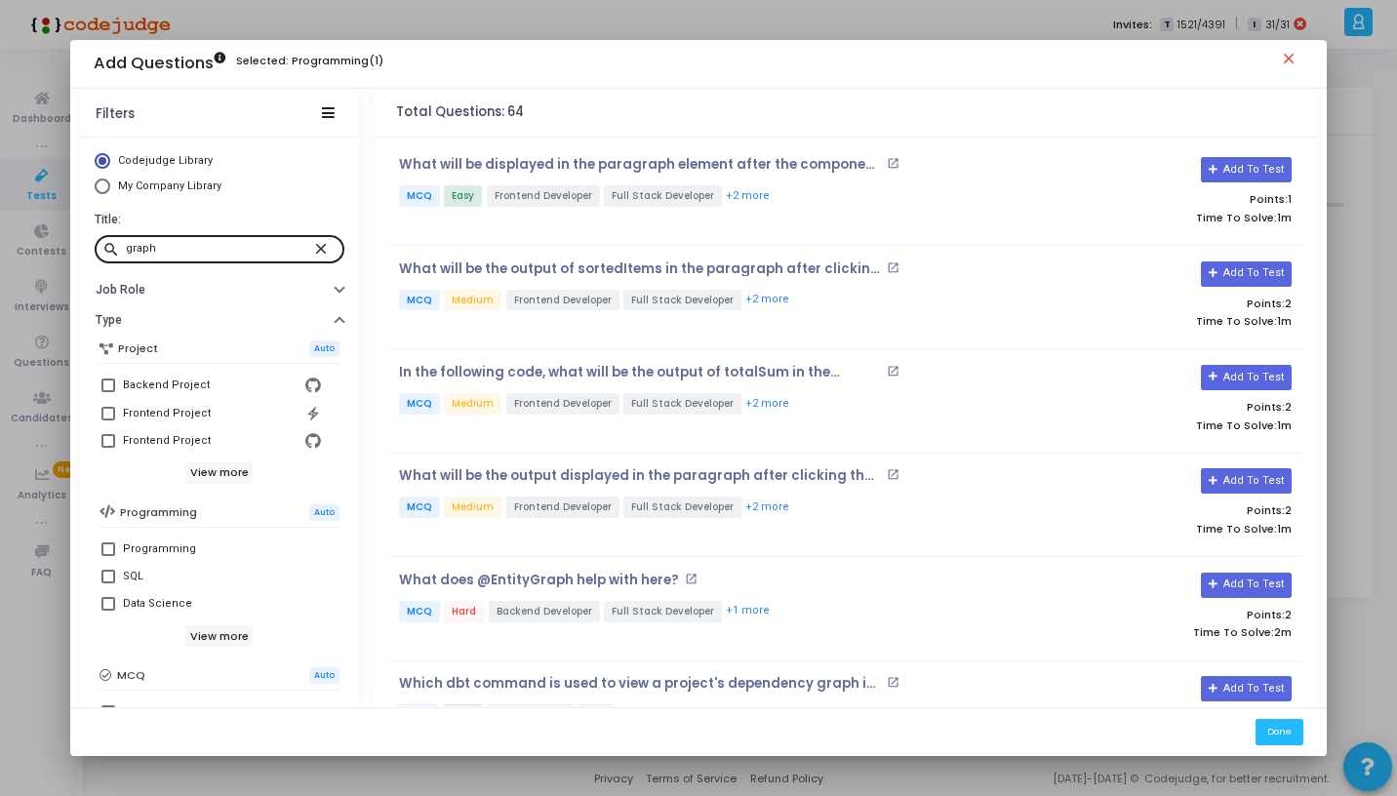
click at [314, 247] on mat-icon "close" at bounding box center [323, 248] width 23 height 18
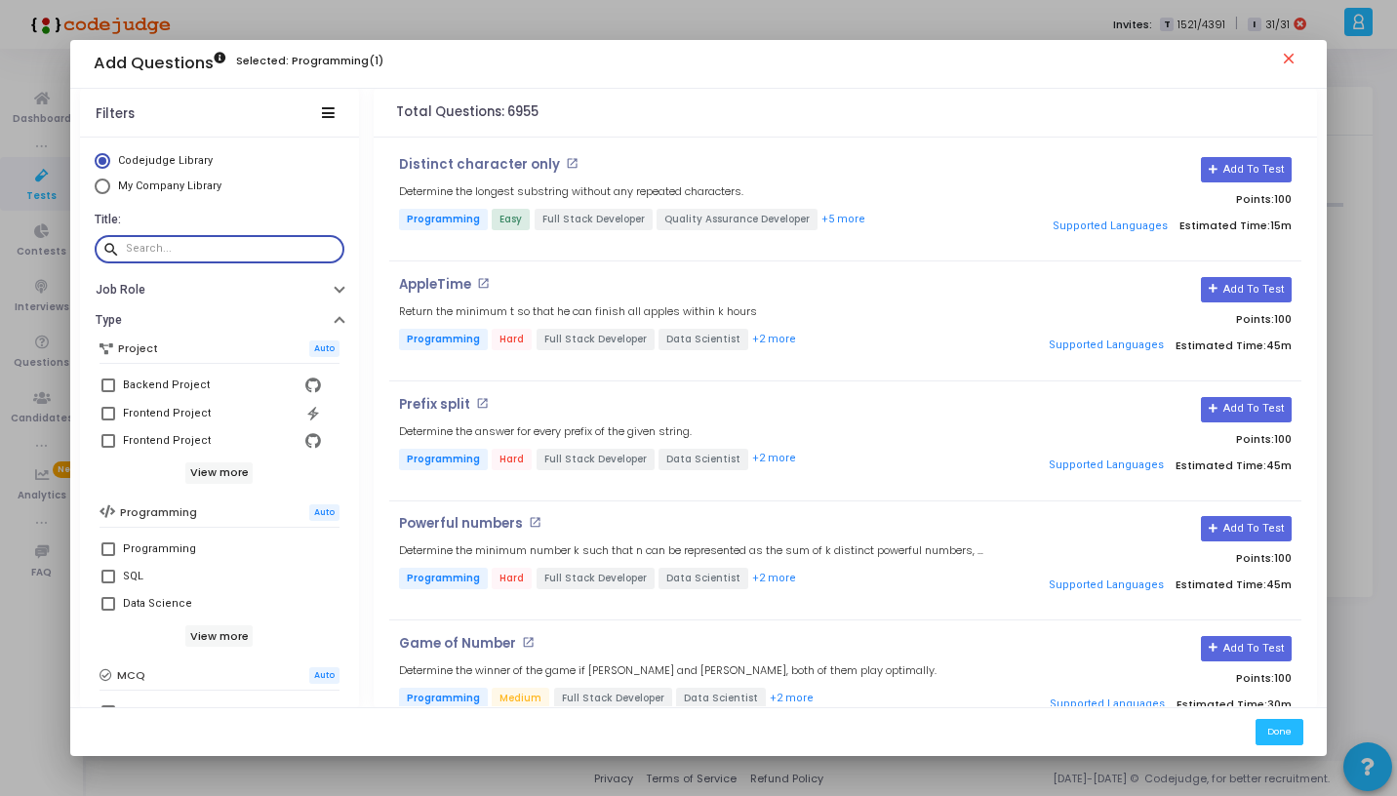
click at [145, 184] on span "My Company Library" at bounding box center [169, 186] width 103 height 13
click at [110, 184] on input "My Company Library" at bounding box center [103, 187] width 16 height 16
radio input "true"
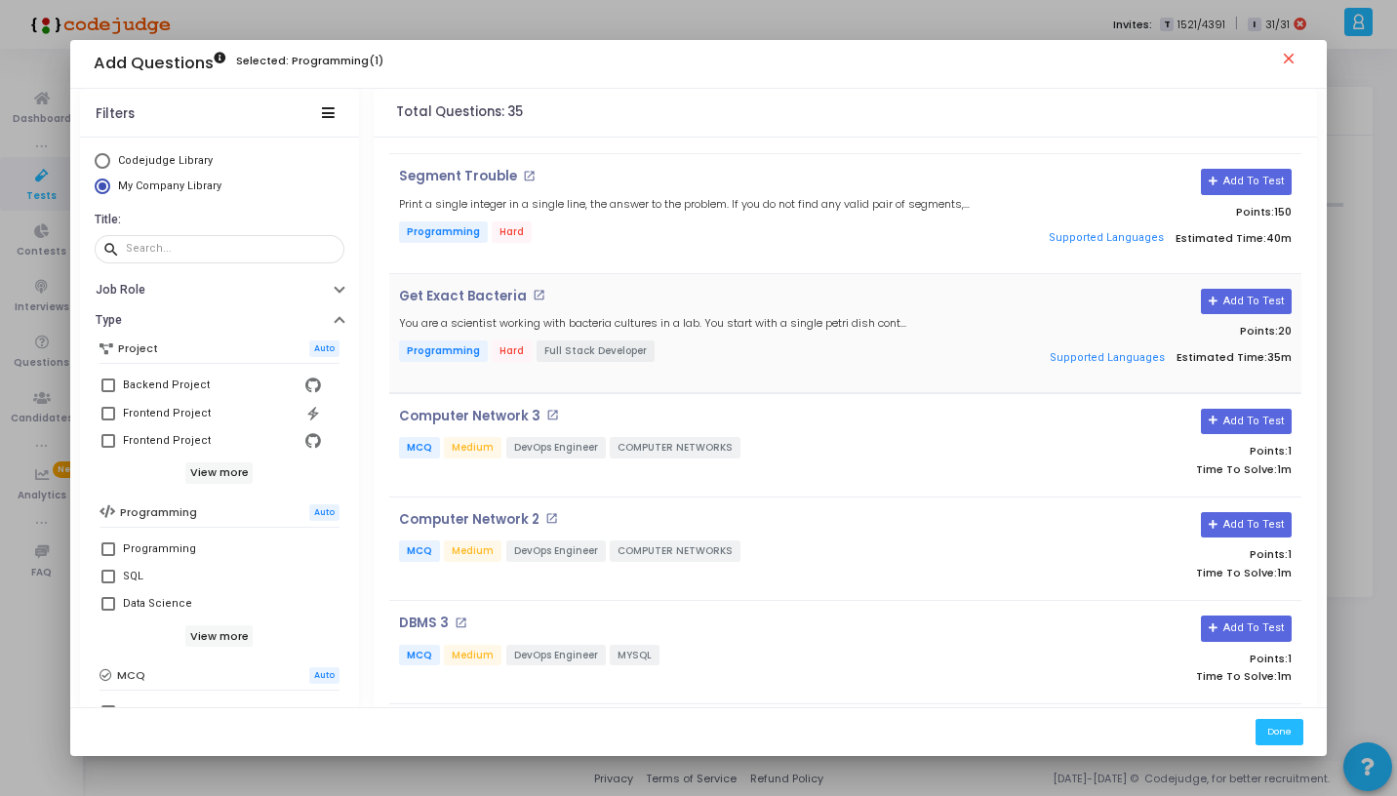
scroll to position [550, 0]
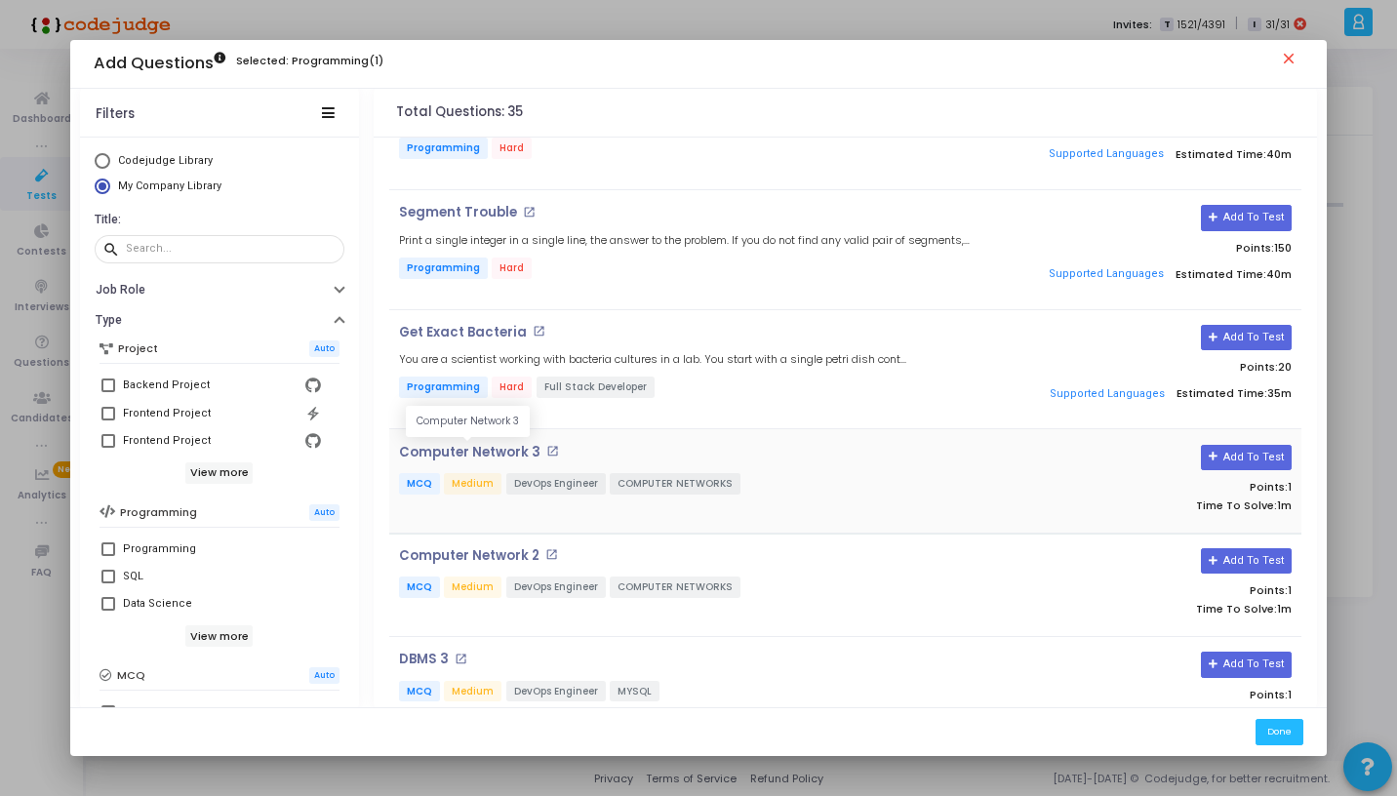
click at [496, 451] on p "Computer Network 3" at bounding box center [469, 453] width 141 height 16
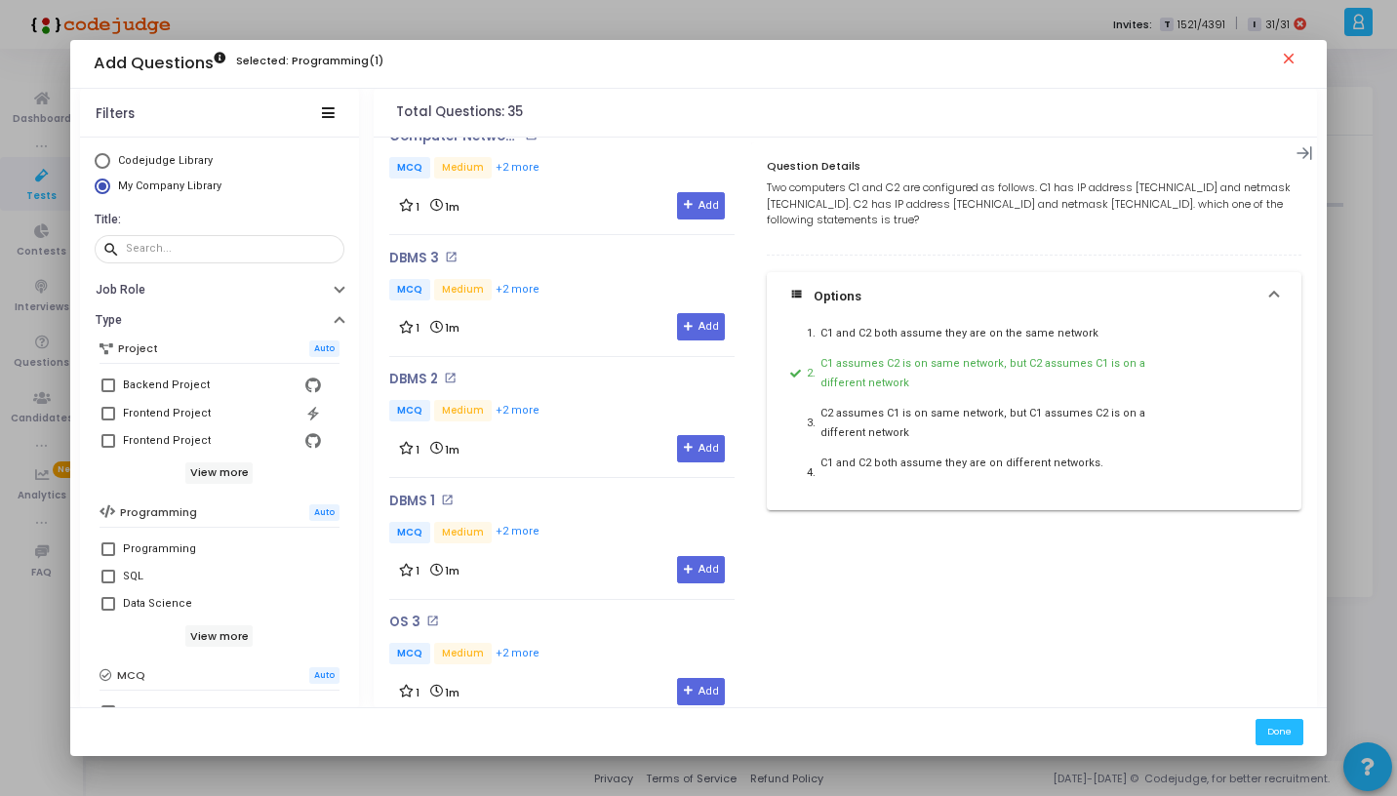
scroll to position [1166, 0]
click at [463, 372] on h4 "DBMS 2 open_in_new" at bounding box center [464, 379] width 151 height 16
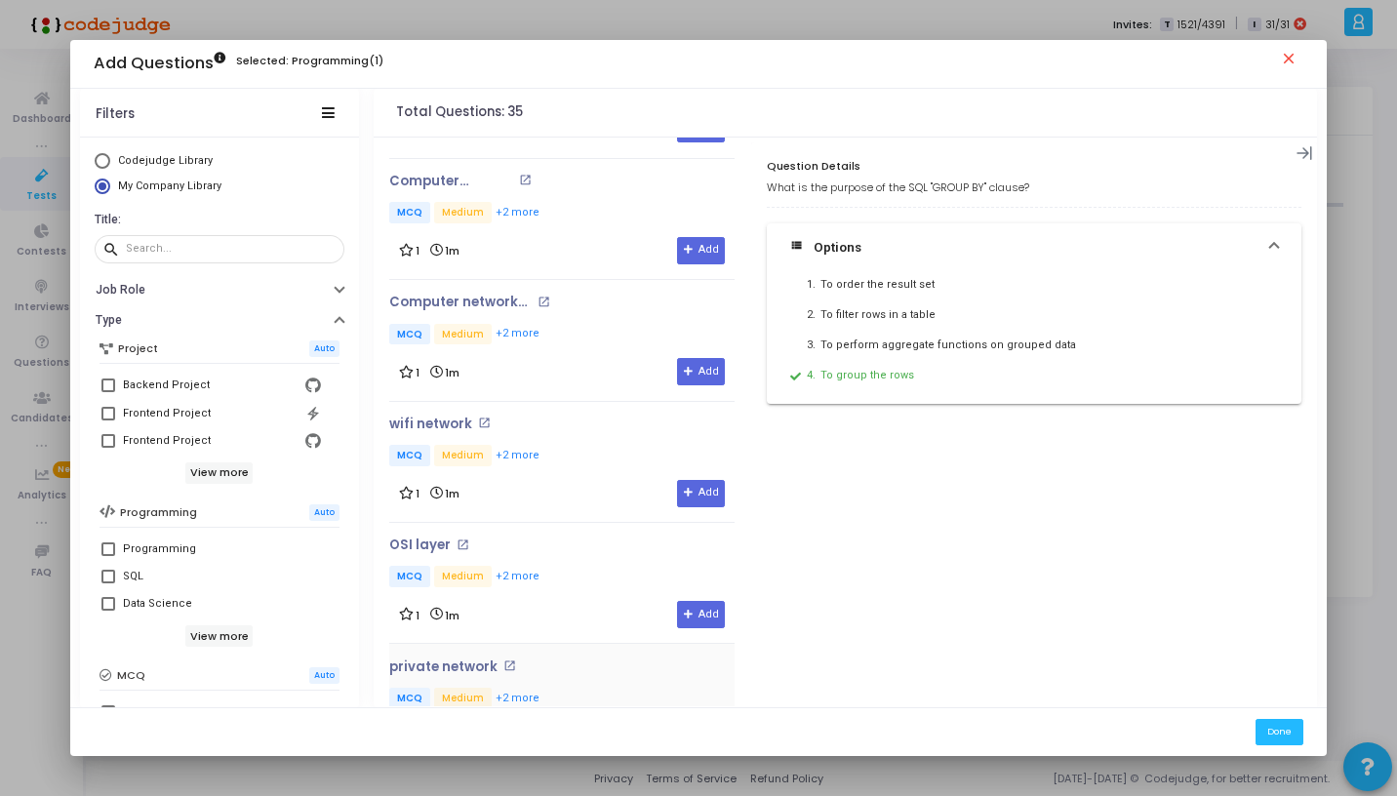
scroll to position [2249, 0]
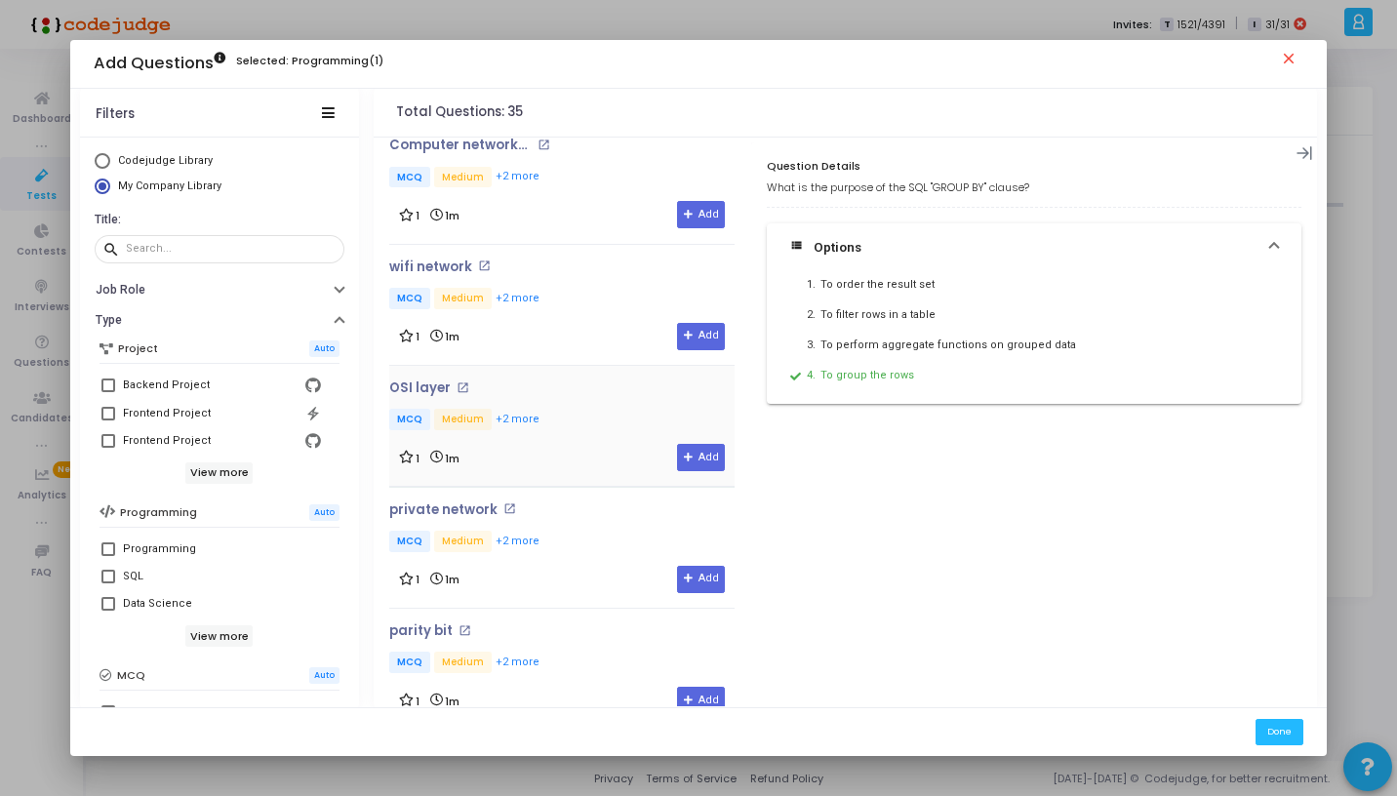
click at [540, 381] on div "OSI layer open_in_new MCQ Medium +2 more 1 1m Add" at bounding box center [561, 426] width 345 height 91
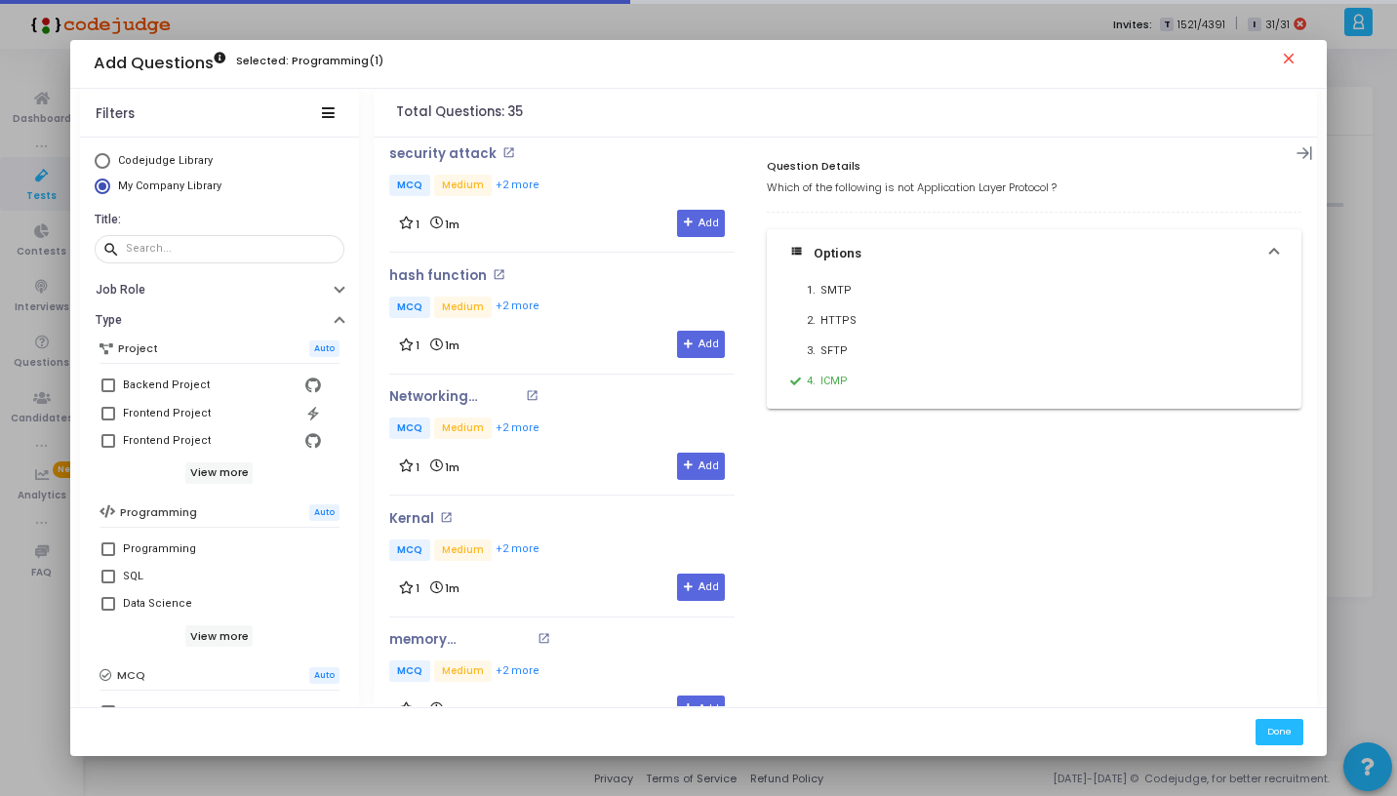
scroll to position [3266, 0]
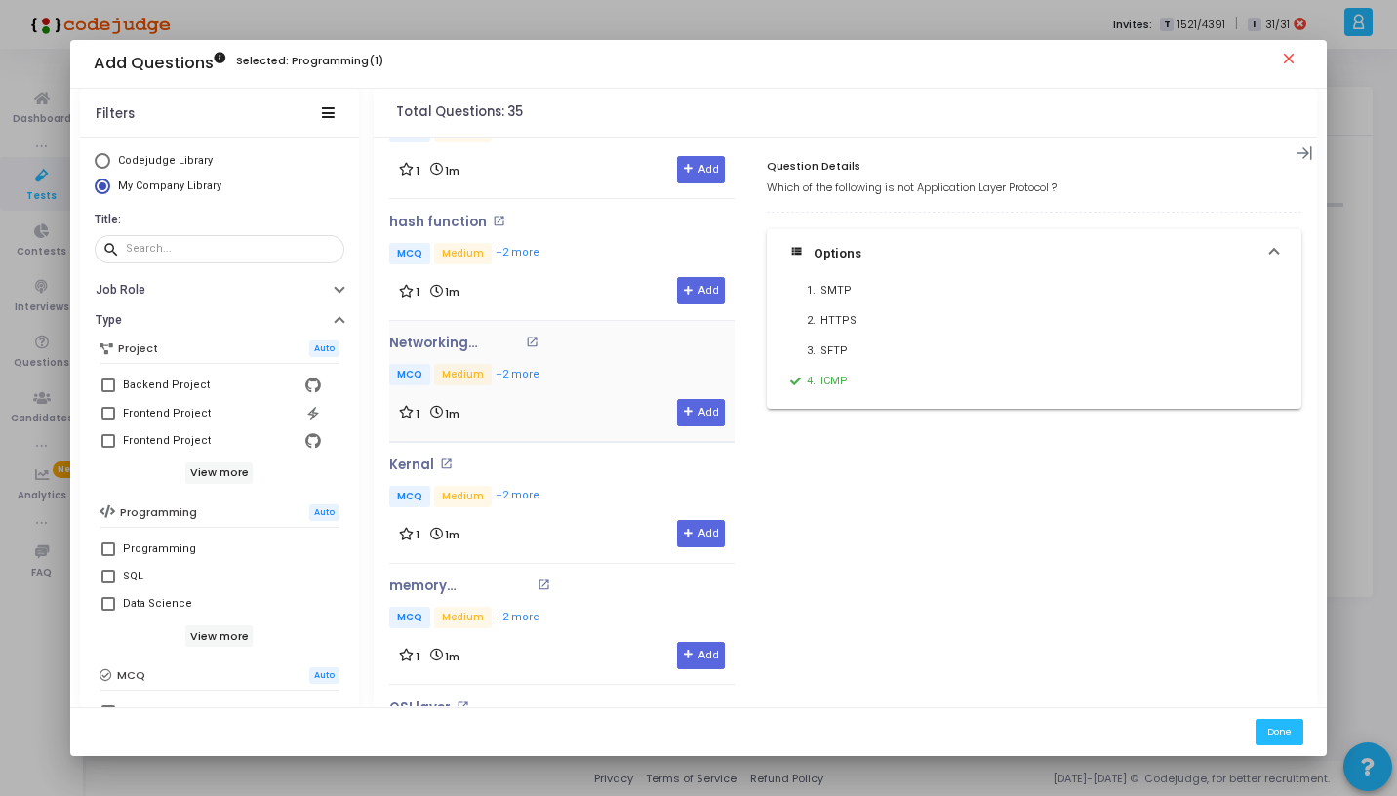
click at [579, 343] on div "Networking protocol open_in_new MCQ Medium +2 more 1 1m Add" at bounding box center [561, 381] width 345 height 91
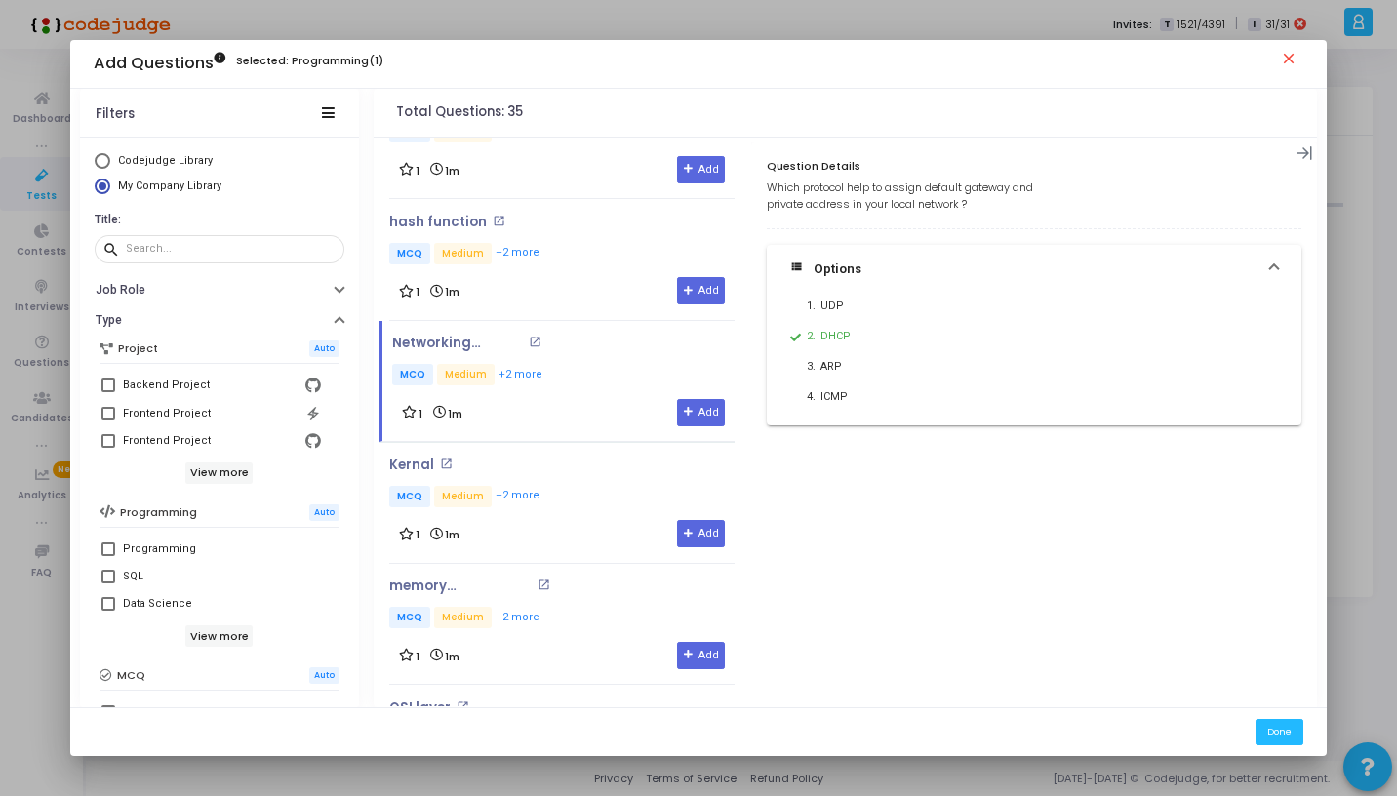
click at [162, 164] on span "Codejudge Library" at bounding box center [165, 160] width 95 height 13
click at [110, 164] on input "Codejudge Library" at bounding box center [103, 161] width 16 height 16
radio input "true"
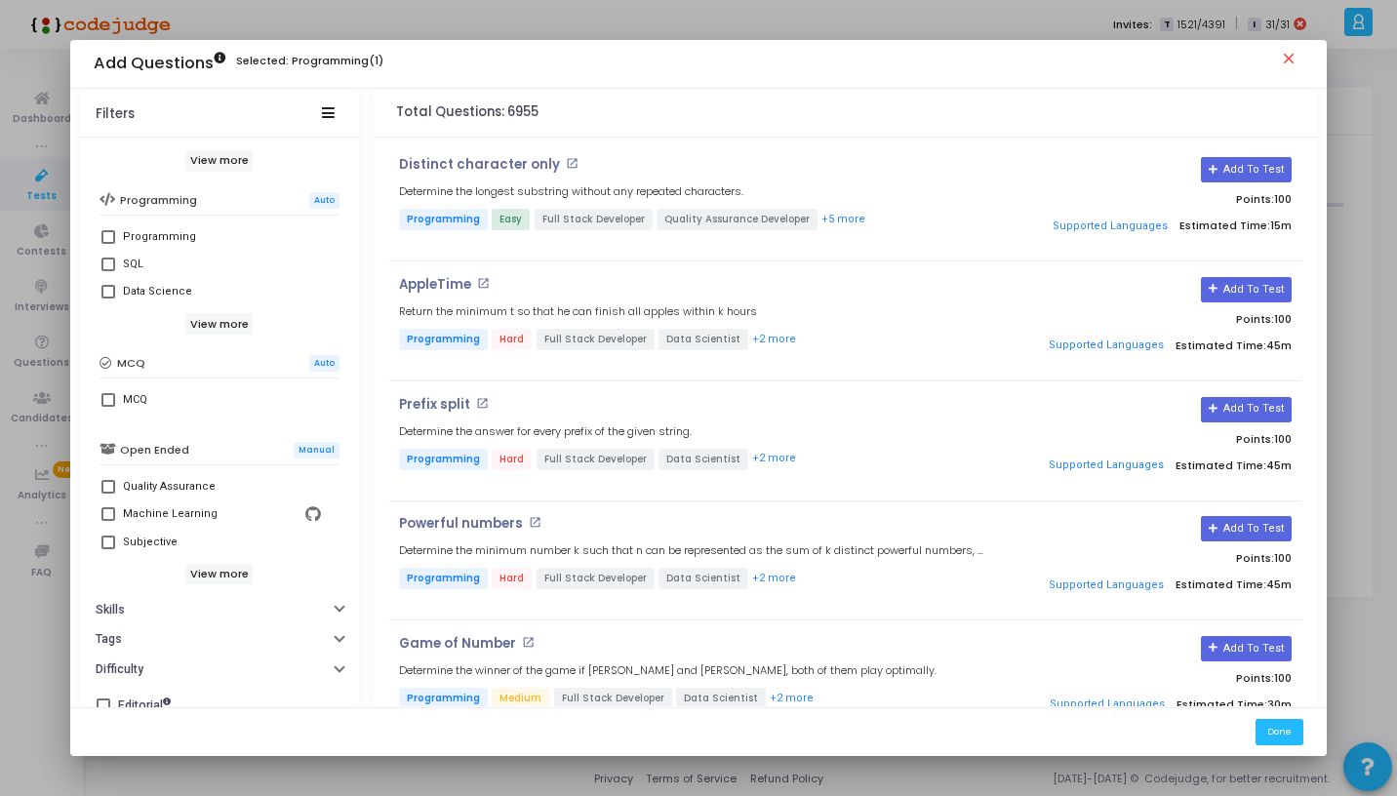
scroll to position [331, 0]
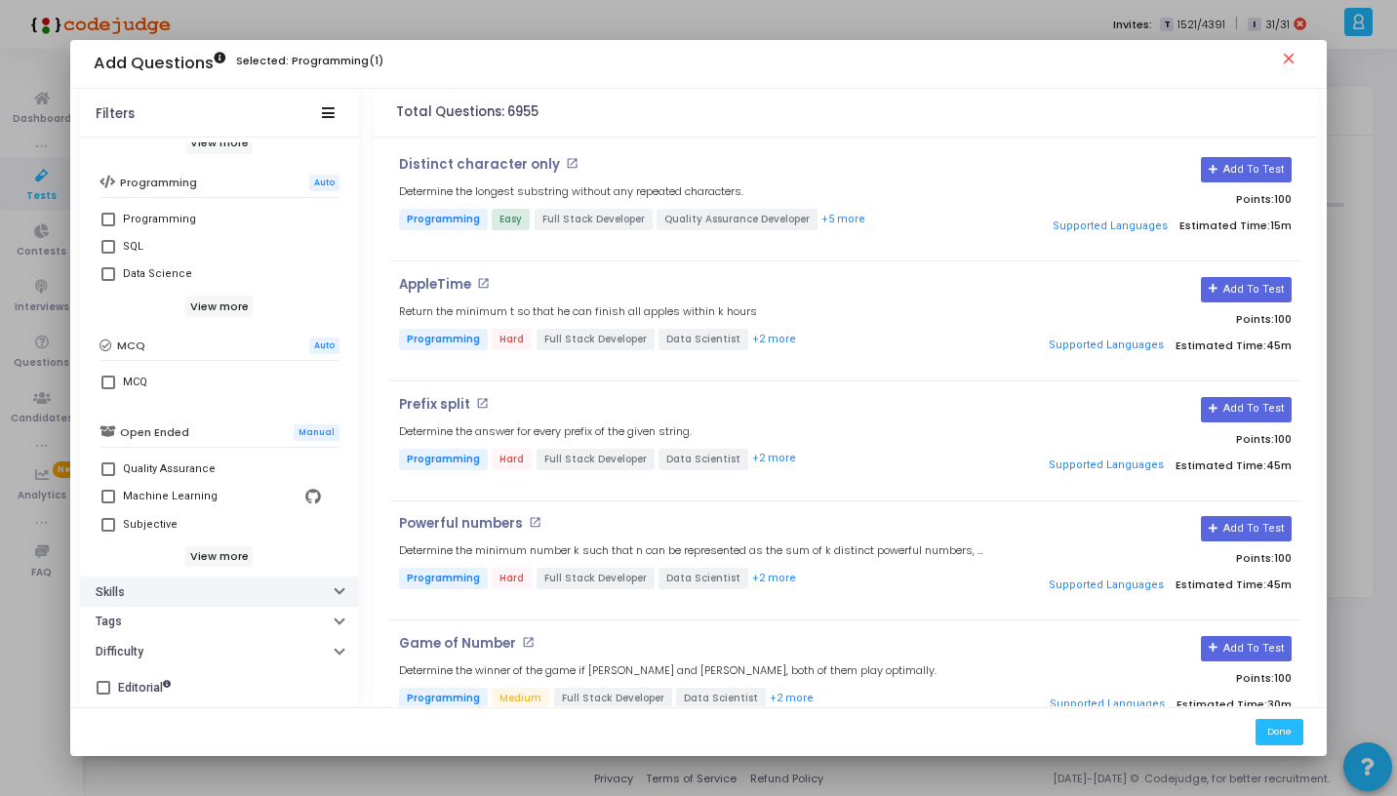
click at [168, 604] on button "Skills" at bounding box center [219, 592] width 279 height 30
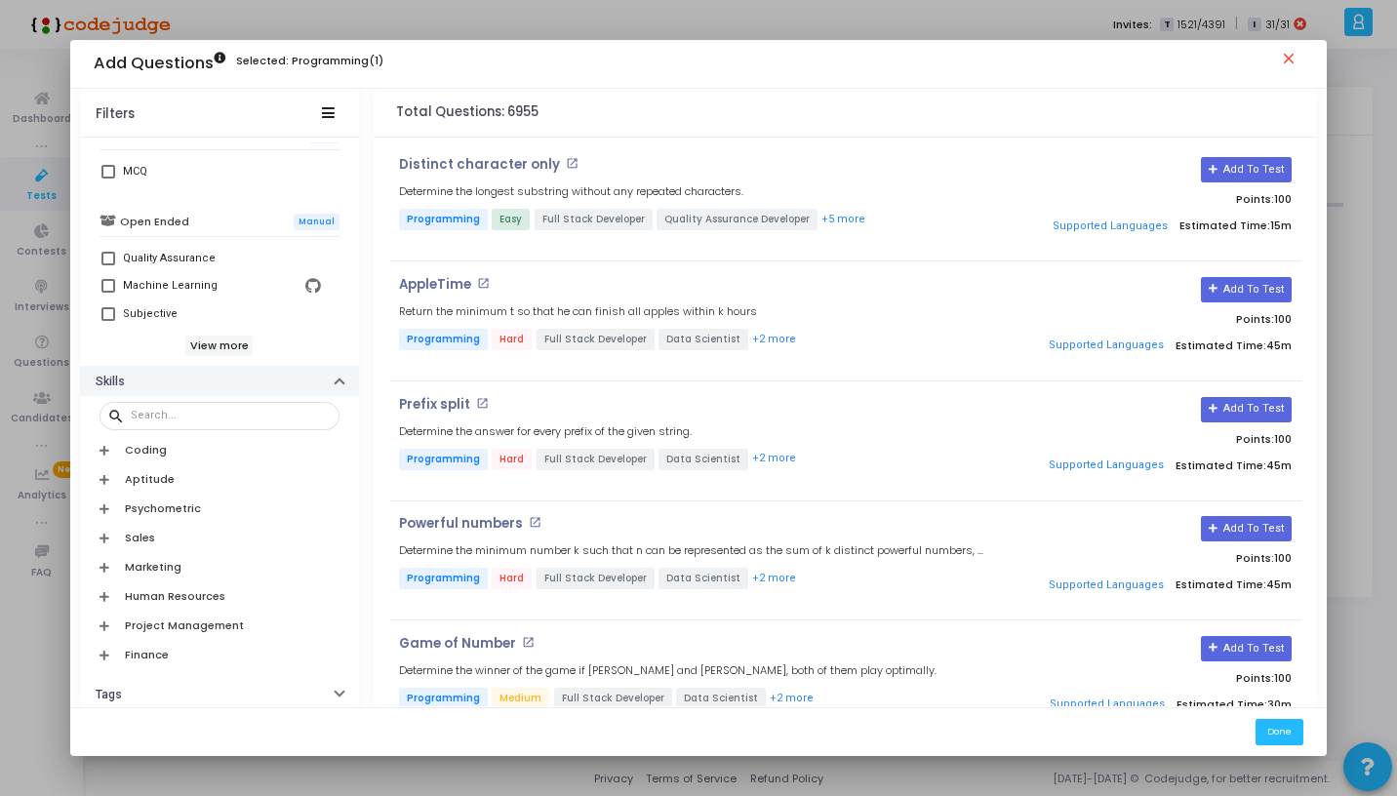
scroll to position [614, 0]
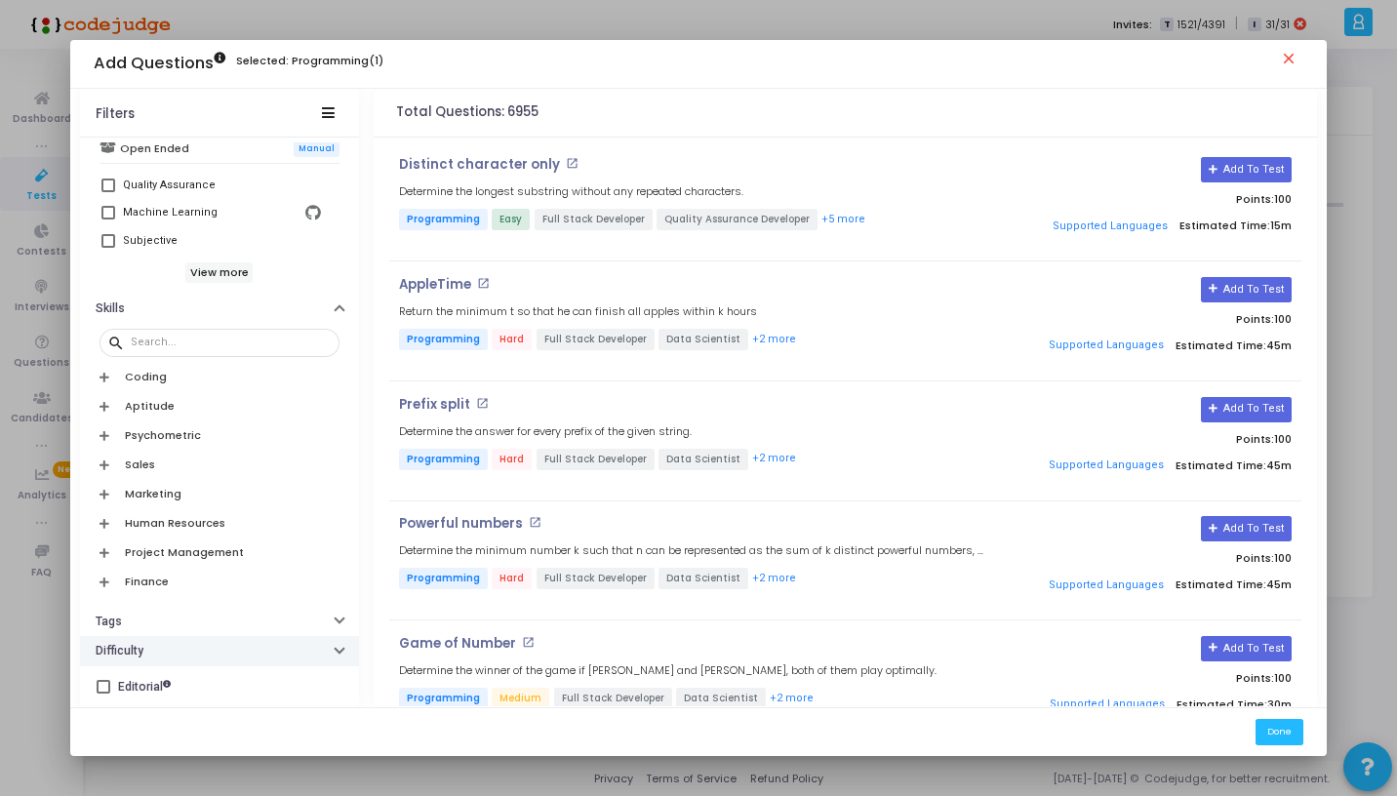
click at [109, 649] on h6 "Difficulty" at bounding box center [120, 651] width 48 height 15
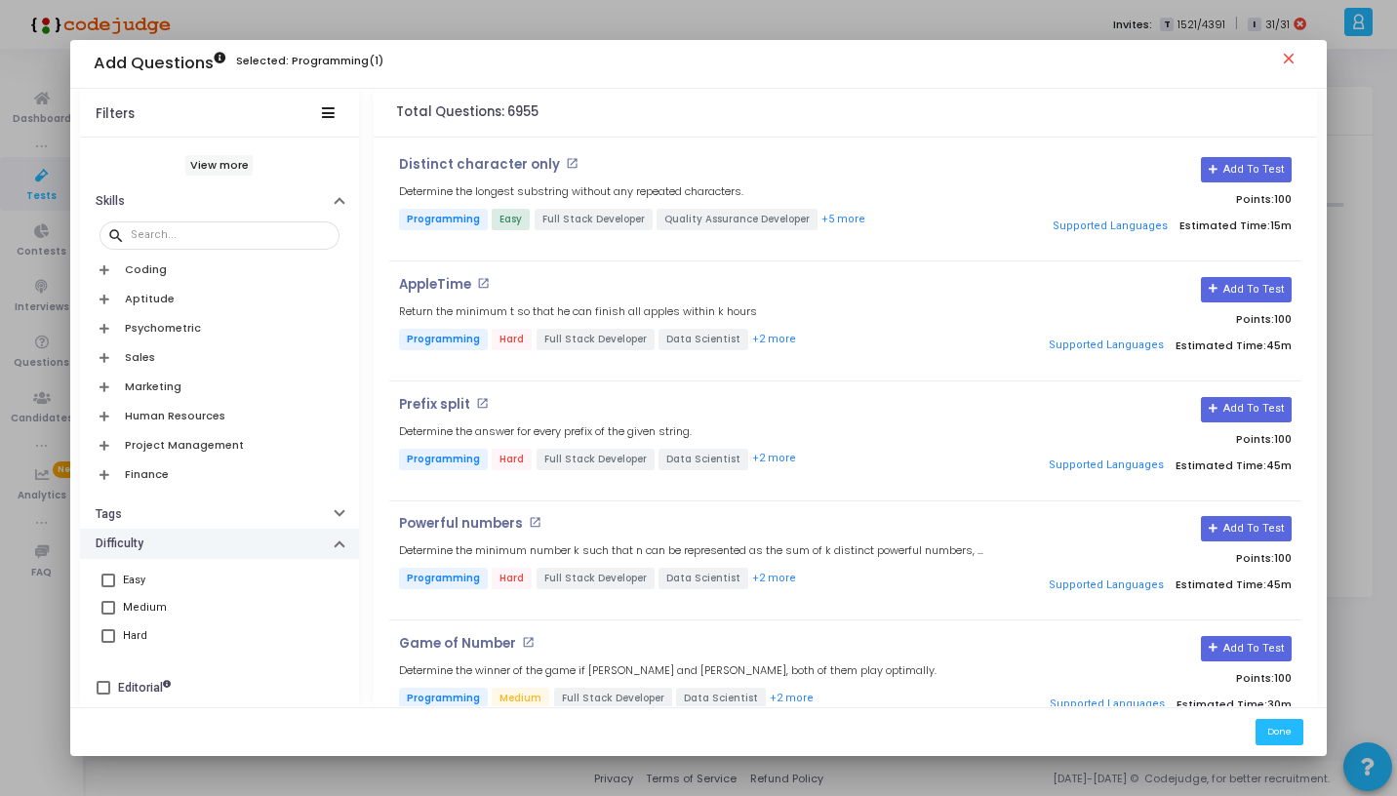
click at [141, 535] on button "Difficulty" at bounding box center [219, 544] width 279 height 30
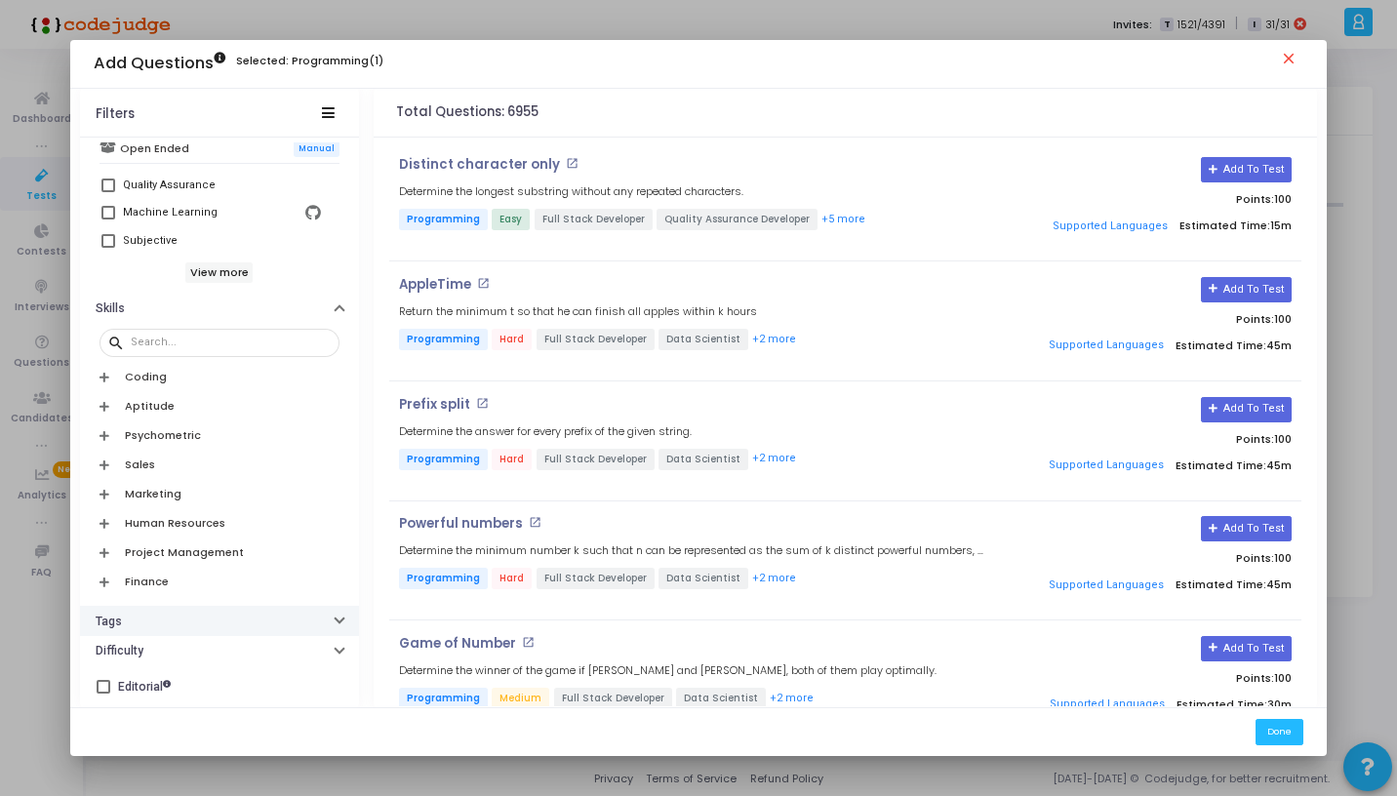
click at [132, 622] on button "Tags" at bounding box center [219, 621] width 279 height 30
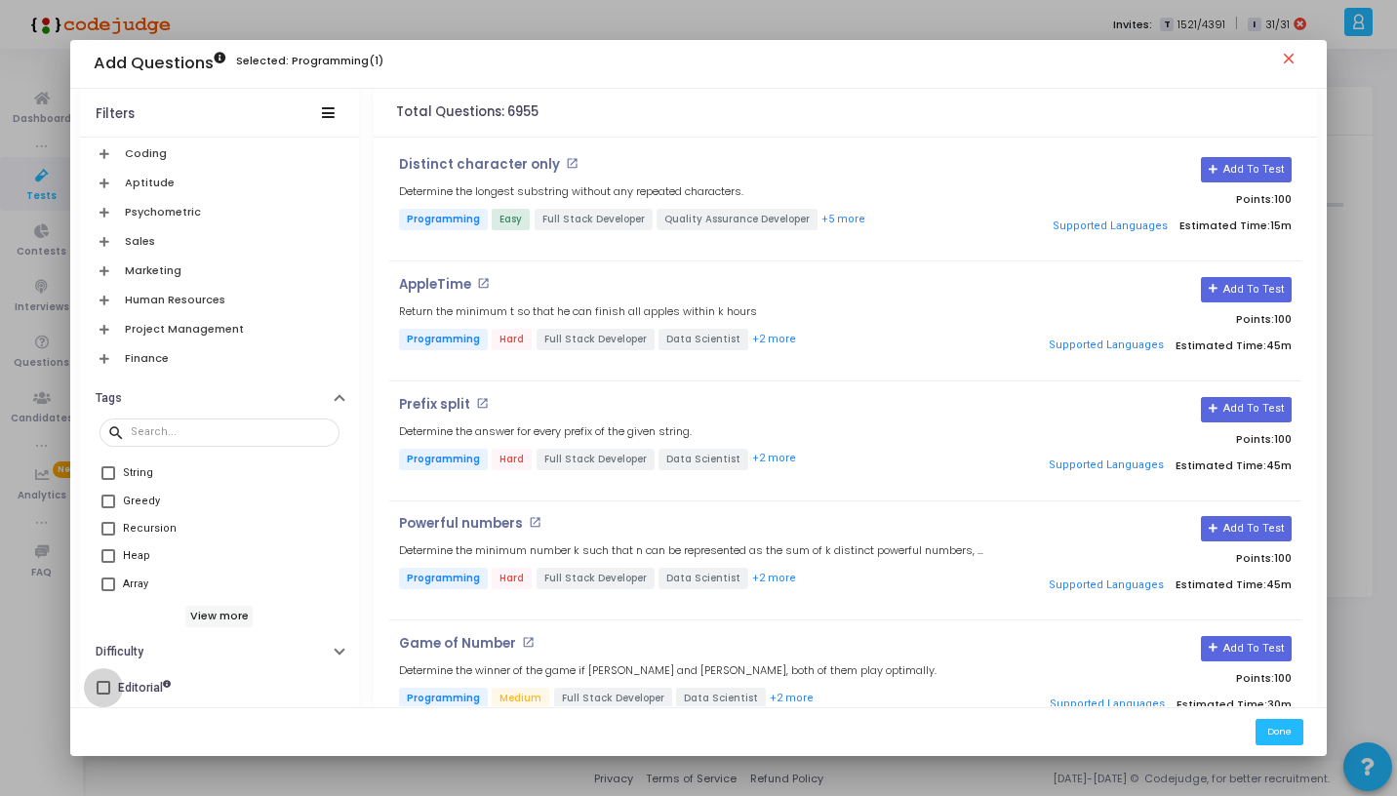
click at [101, 690] on span at bounding box center [104, 688] width 14 height 14
click at [102, 695] on input "Editorial" at bounding box center [102, 695] width 1 height 1
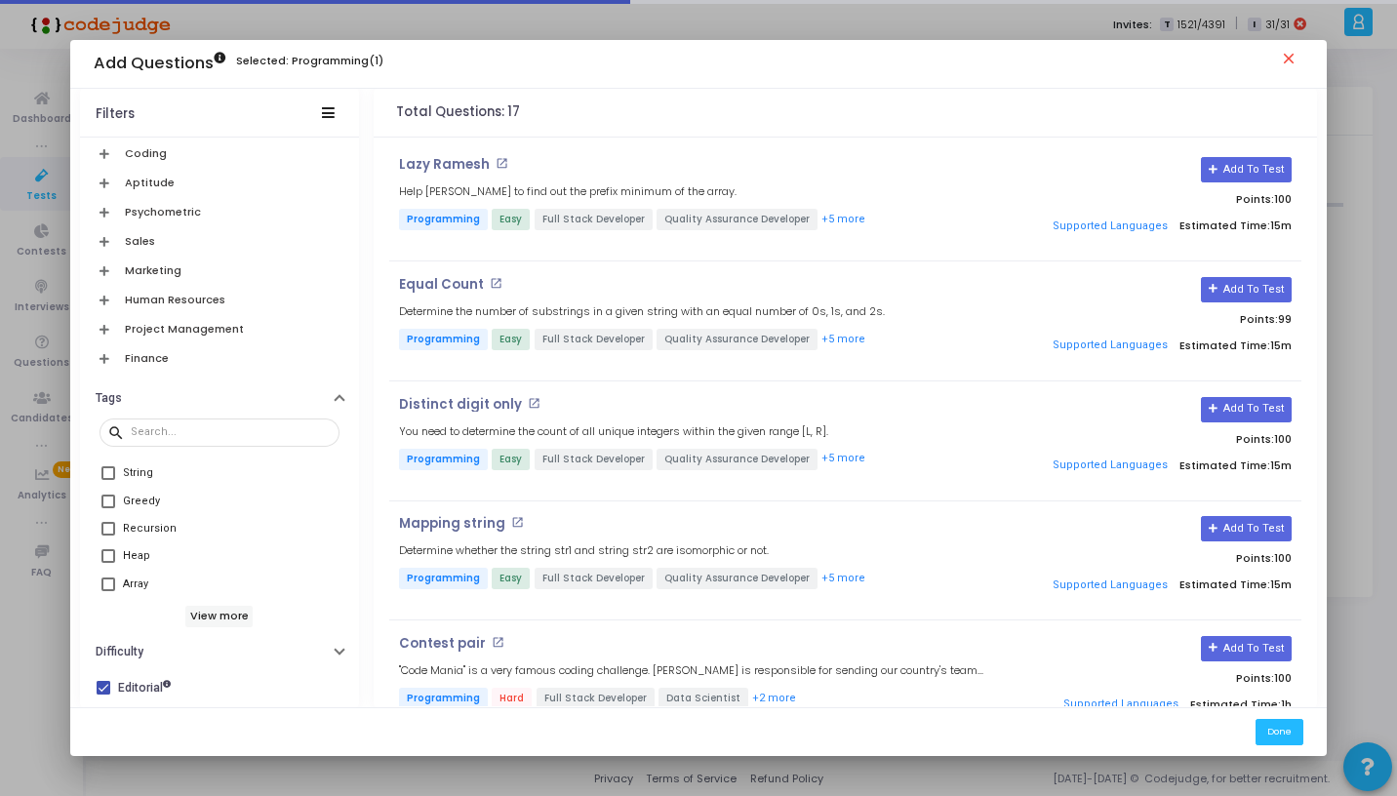
click at [101, 690] on span at bounding box center [104, 688] width 14 height 14
click at [102, 695] on input "Editorial" at bounding box center [102, 695] width 1 height 1
checkbox input "false"
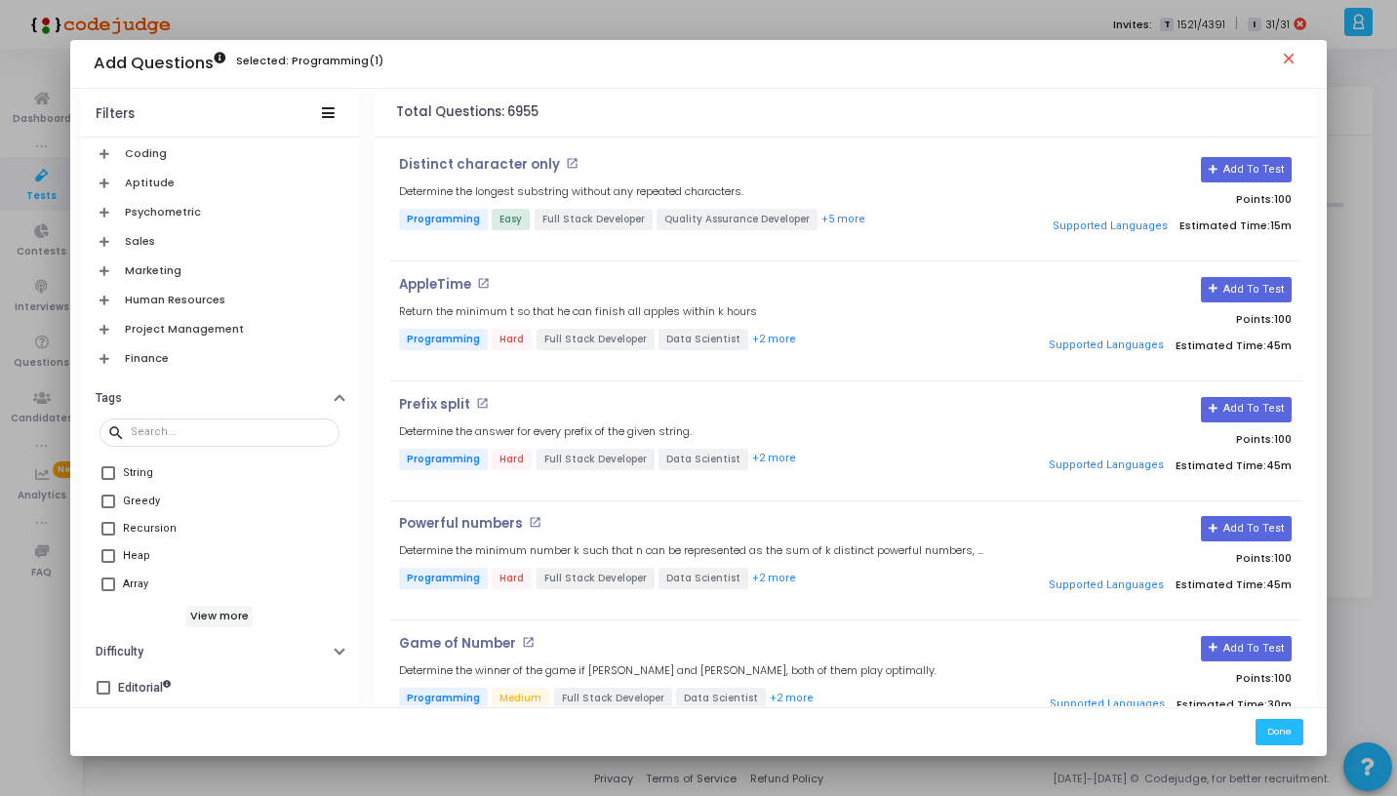
click at [1294, 59] on mat-icon "close" at bounding box center [1291, 61] width 23 height 23
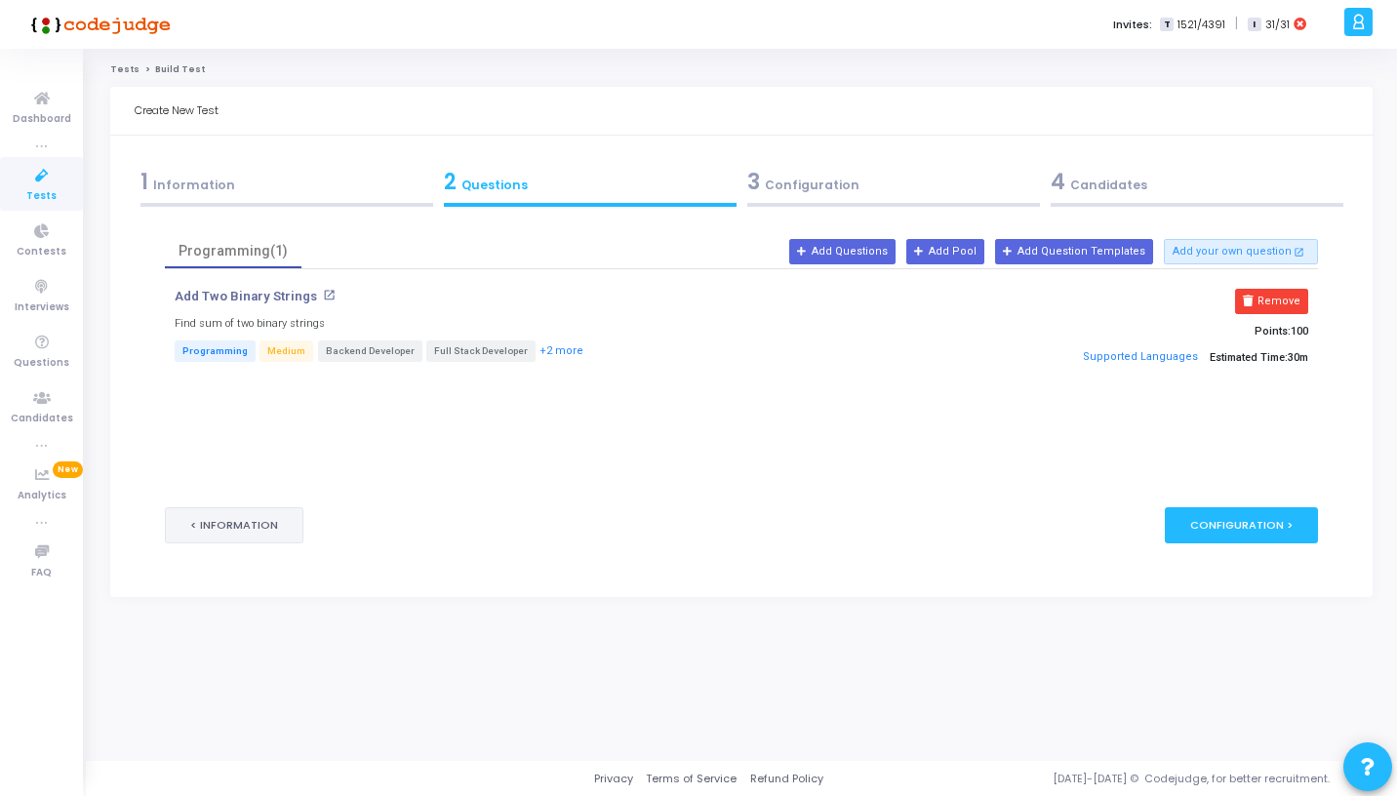
click at [249, 532] on button "< Information" at bounding box center [234, 525] width 139 height 36
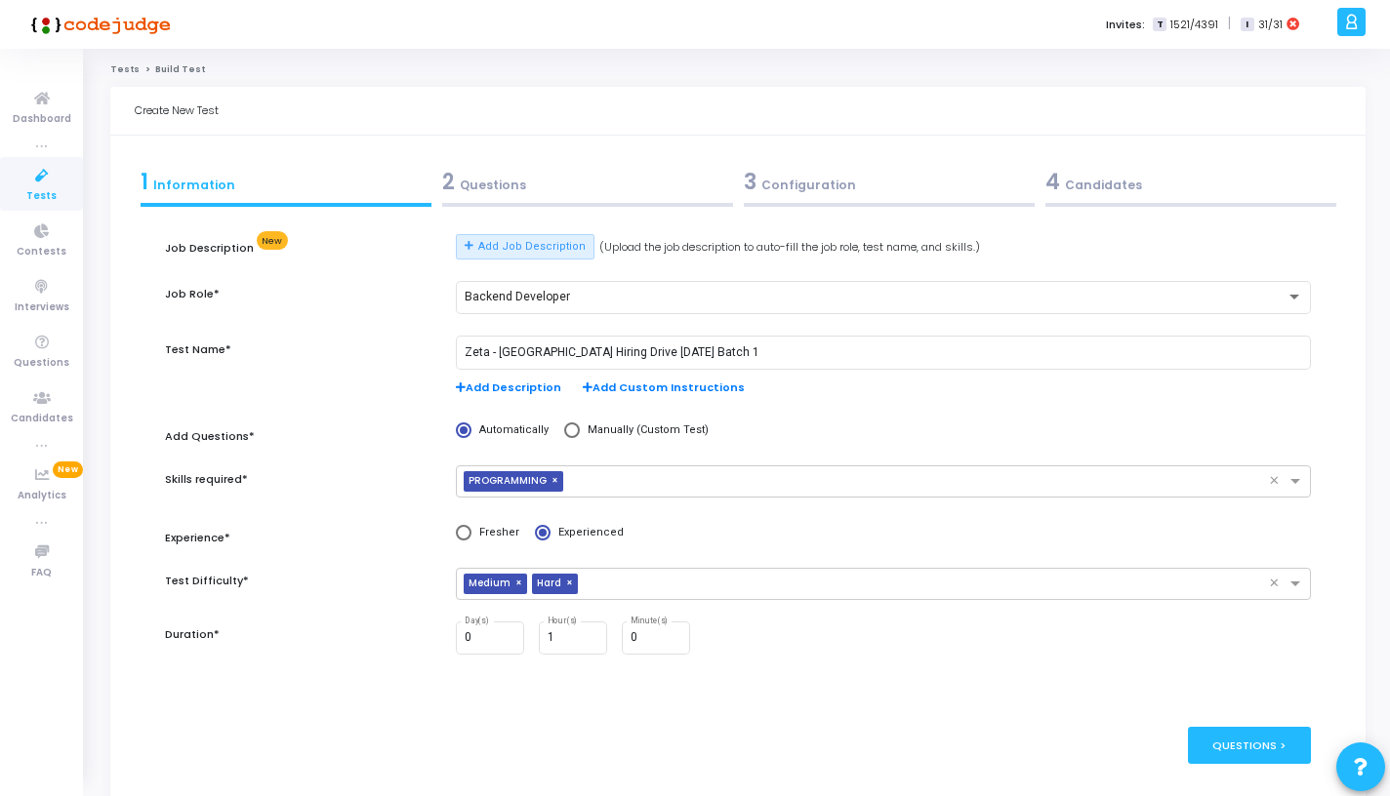
click at [1224, 754] on div "Questions >" at bounding box center [1250, 745] width 124 height 36
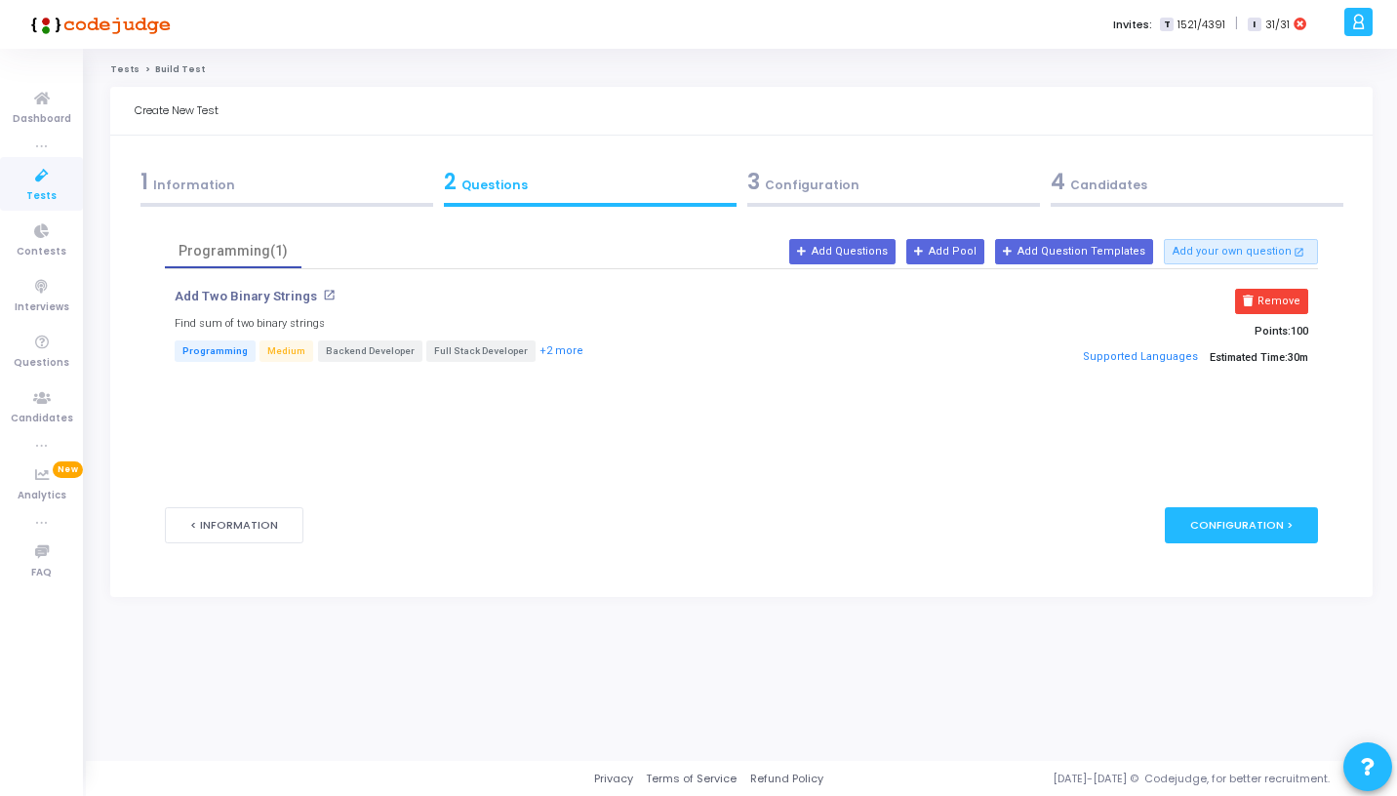
click at [262, 512] on button "< Information" at bounding box center [234, 525] width 139 height 36
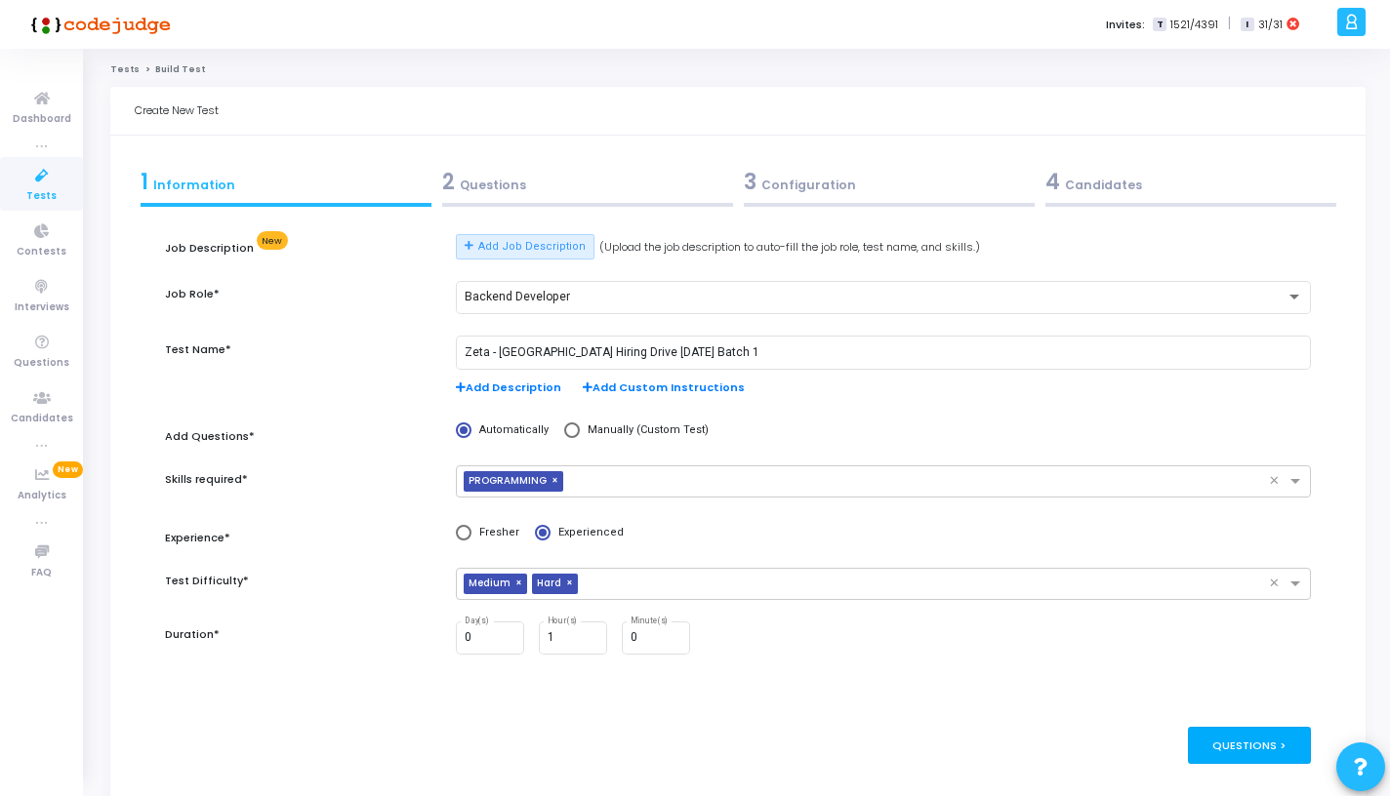
click at [1195, 736] on div "Questions >" at bounding box center [1250, 745] width 124 height 36
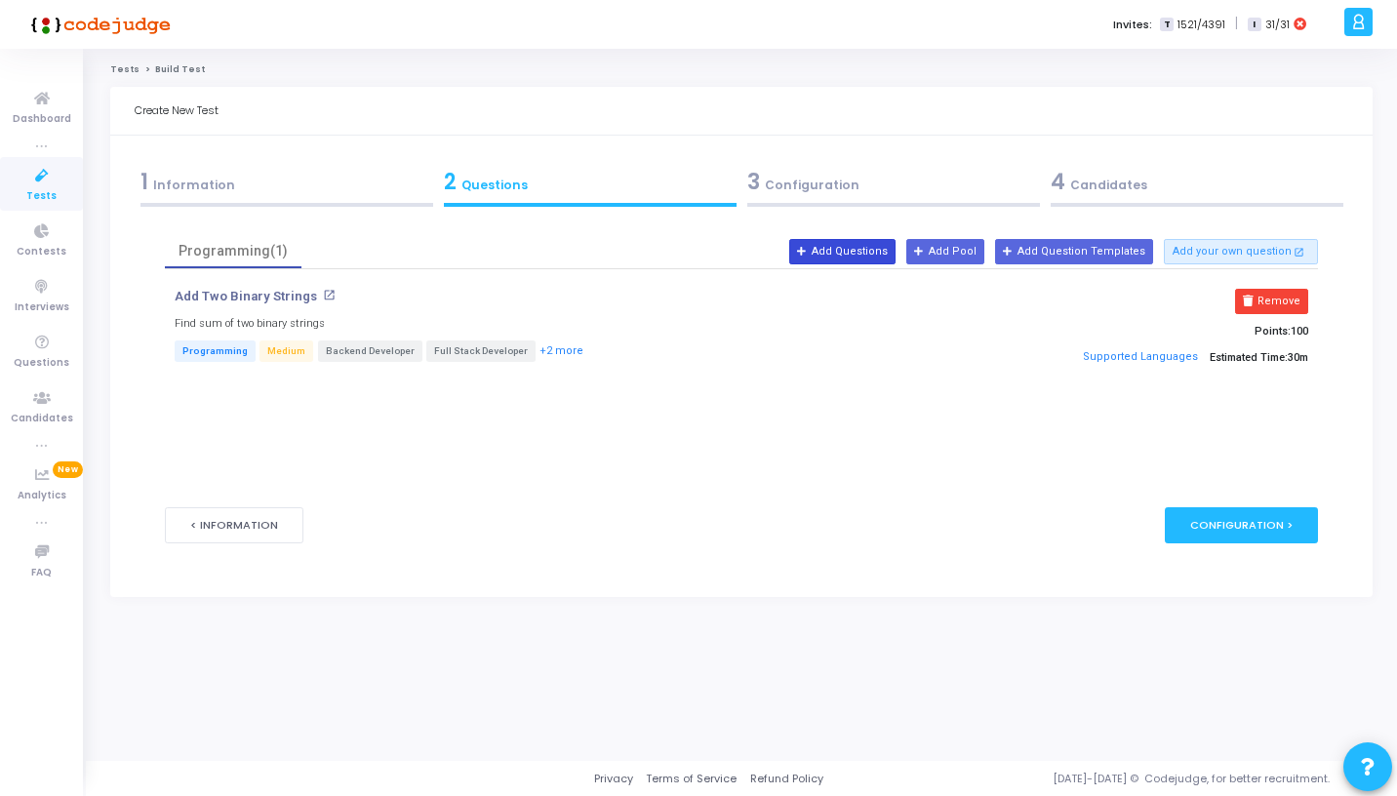
click at [882, 254] on button "Add Questions" at bounding box center [842, 251] width 106 height 25
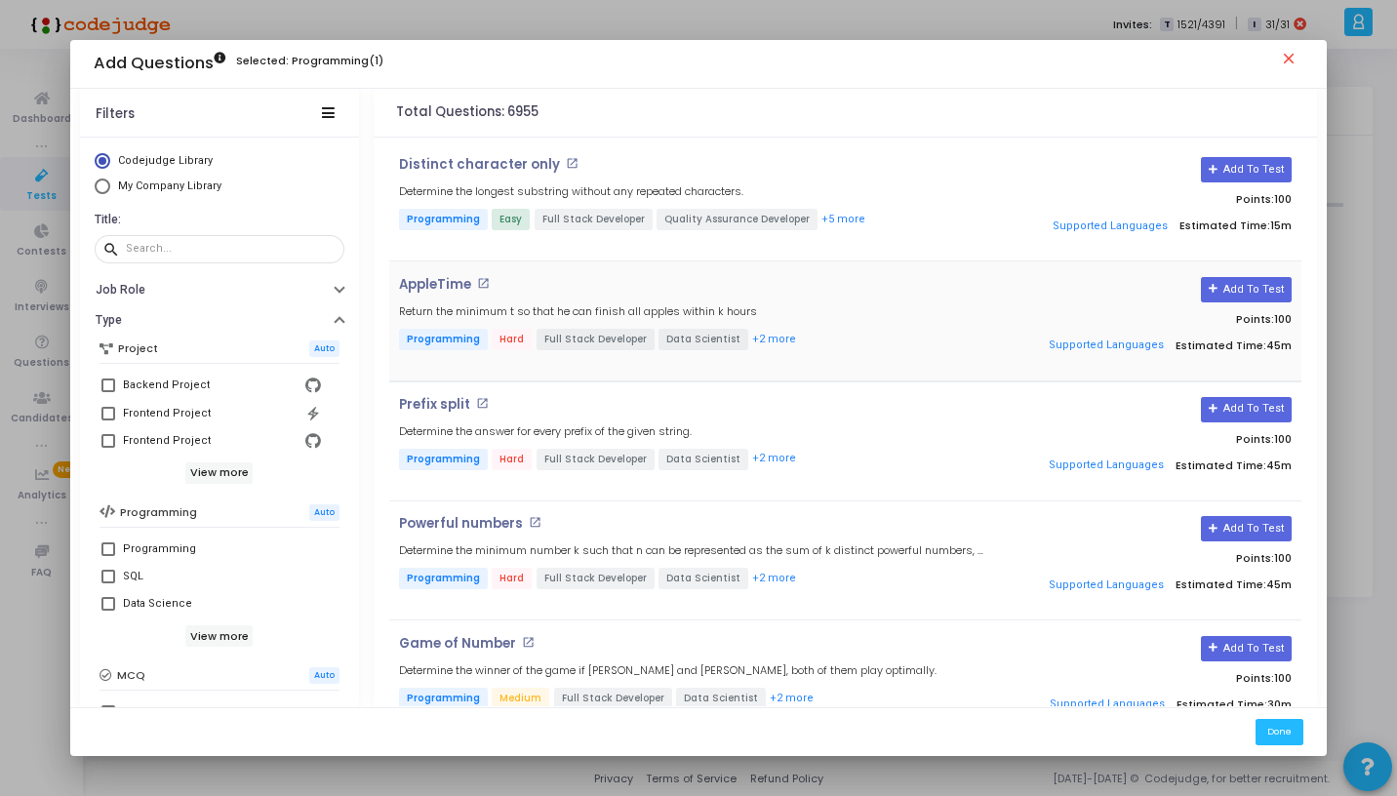
click at [812, 291] on h4 "AppleTime open_in_new" at bounding box center [693, 285] width 588 height 16
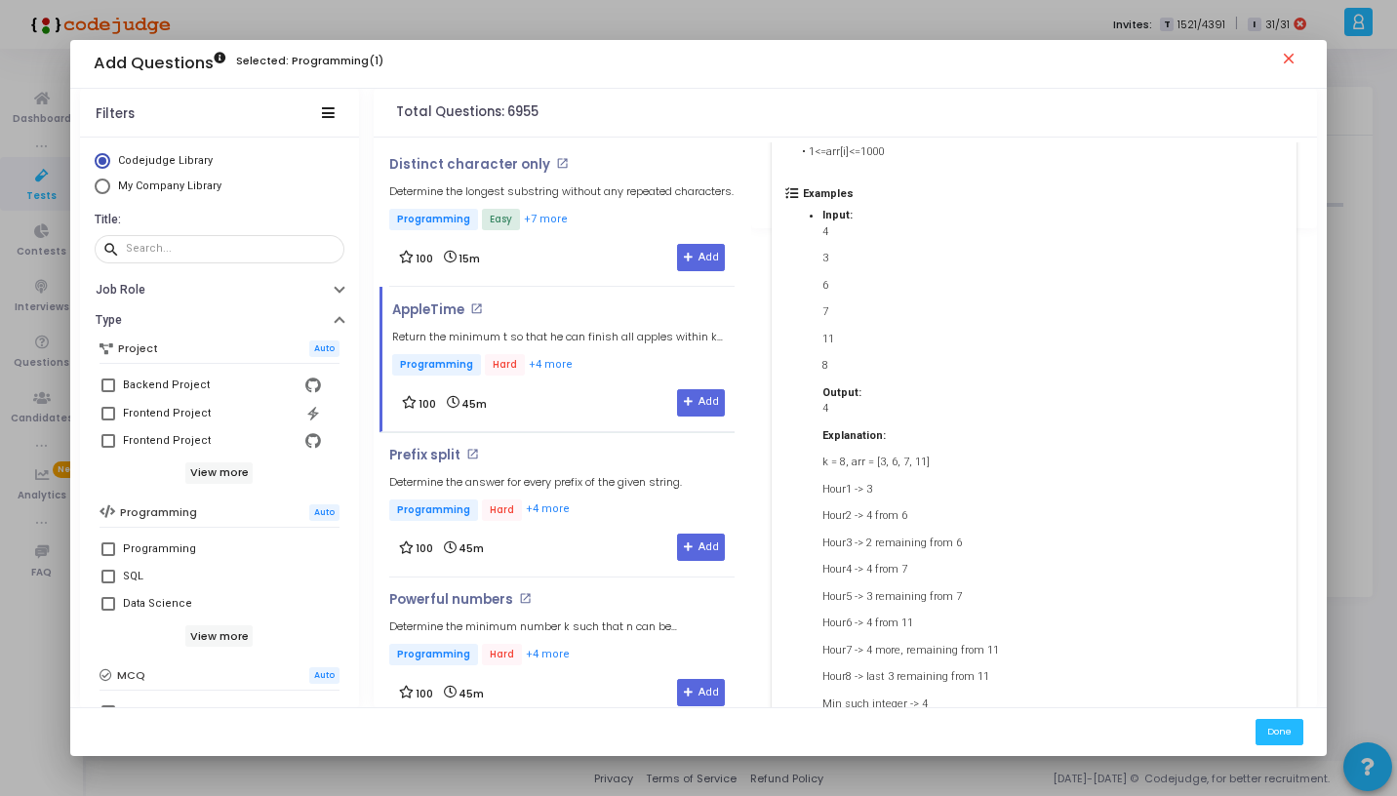
scroll to position [360, 0]
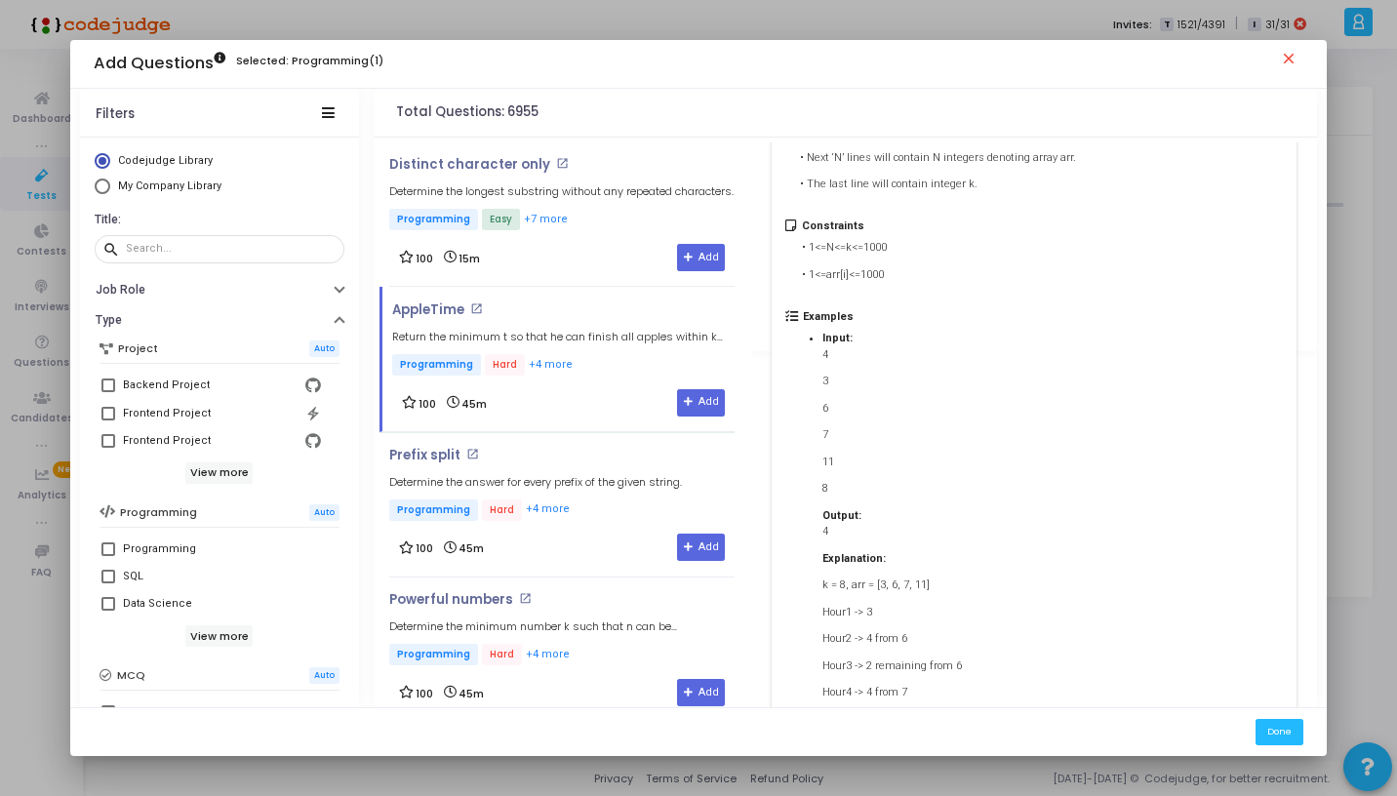
click at [895, 455] on p "11" at bounding box center [911, 463] width 177 height 17
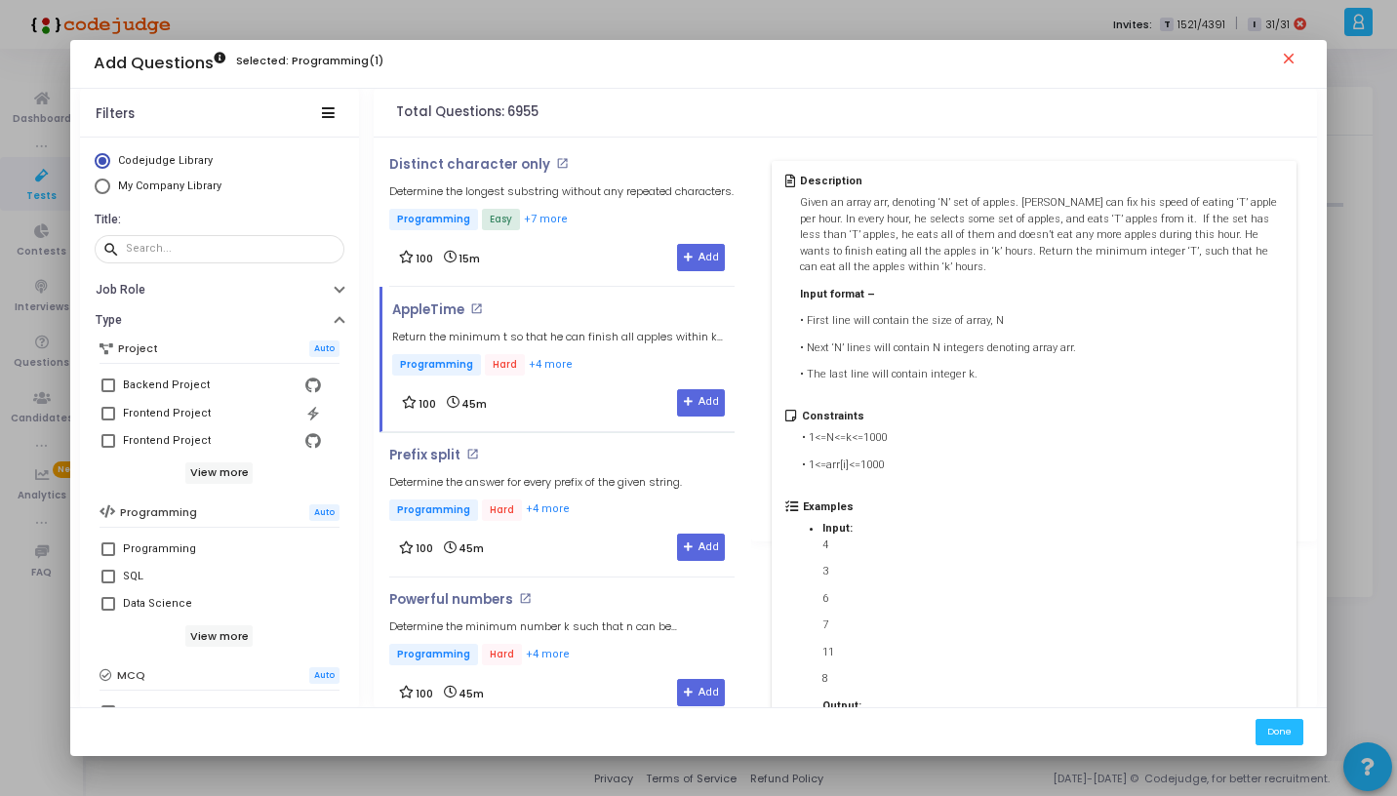
scroll to position [497, 0]
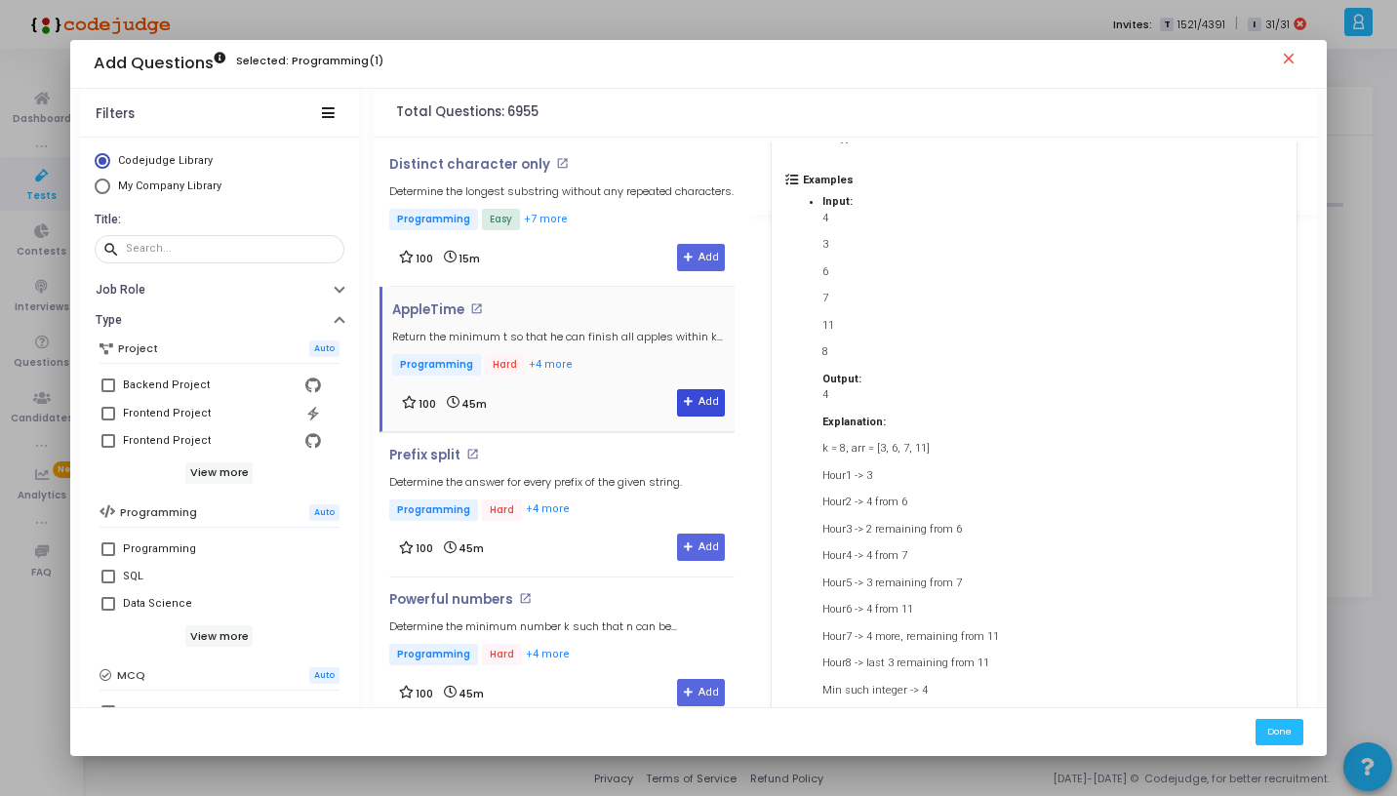
click at [706, 398] on button "Add" at bounding box center [701, 402] width 48 height 27
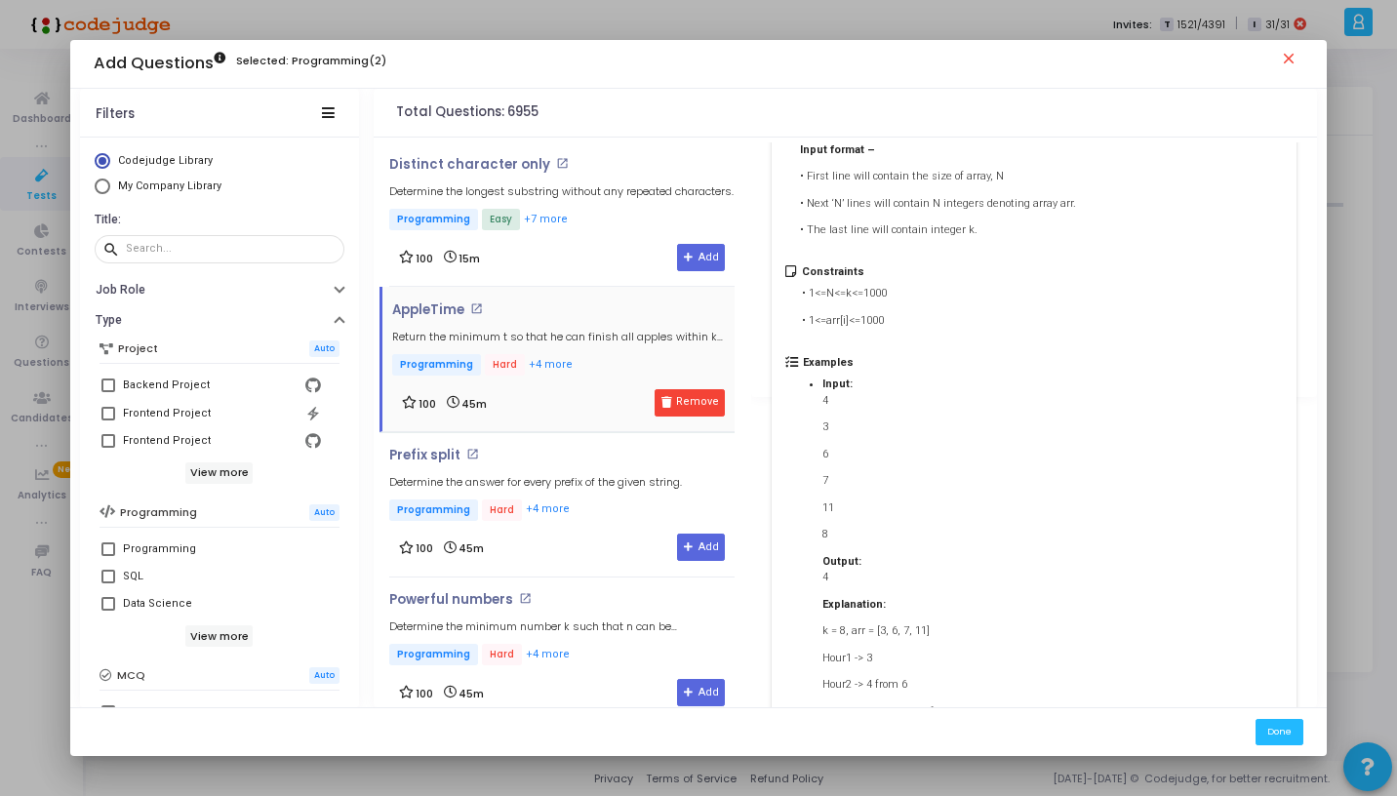
scroll to position [292, 0]
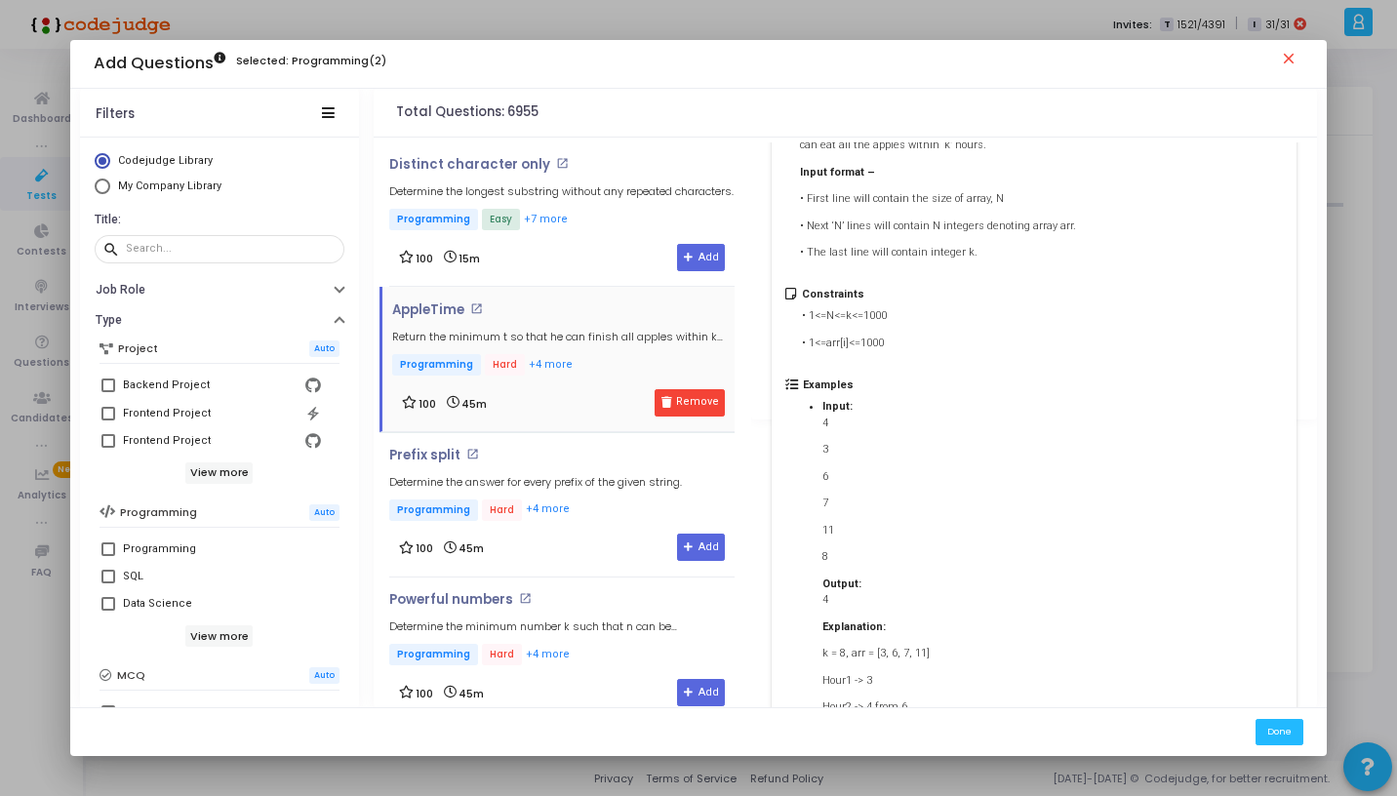
click at [1290, 57] on mat-icon "close" at bounding box center [1291, 61] width 23 height 23
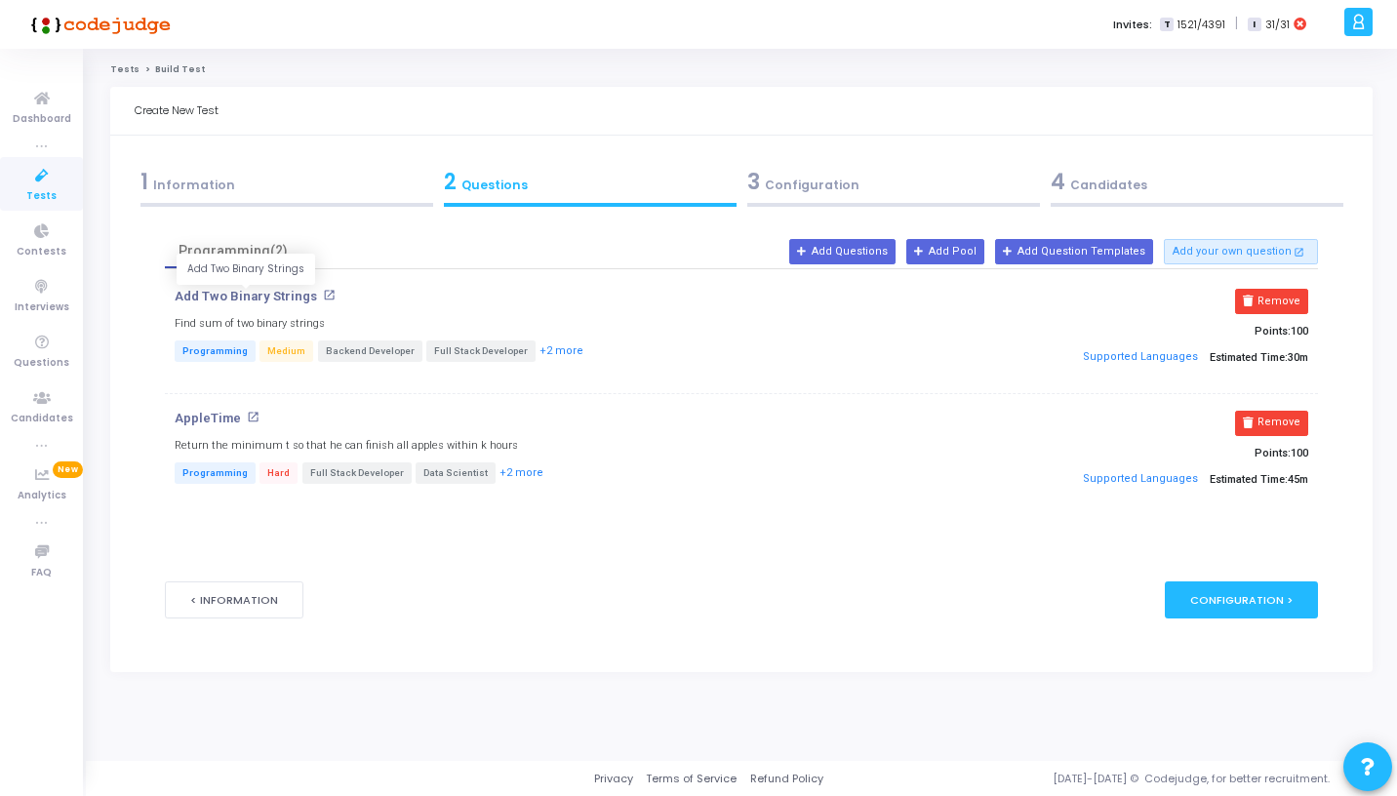
click at [248, 297] on p "Add Two Binary Strings" at bounding box center [246, 297] width 142 height 16
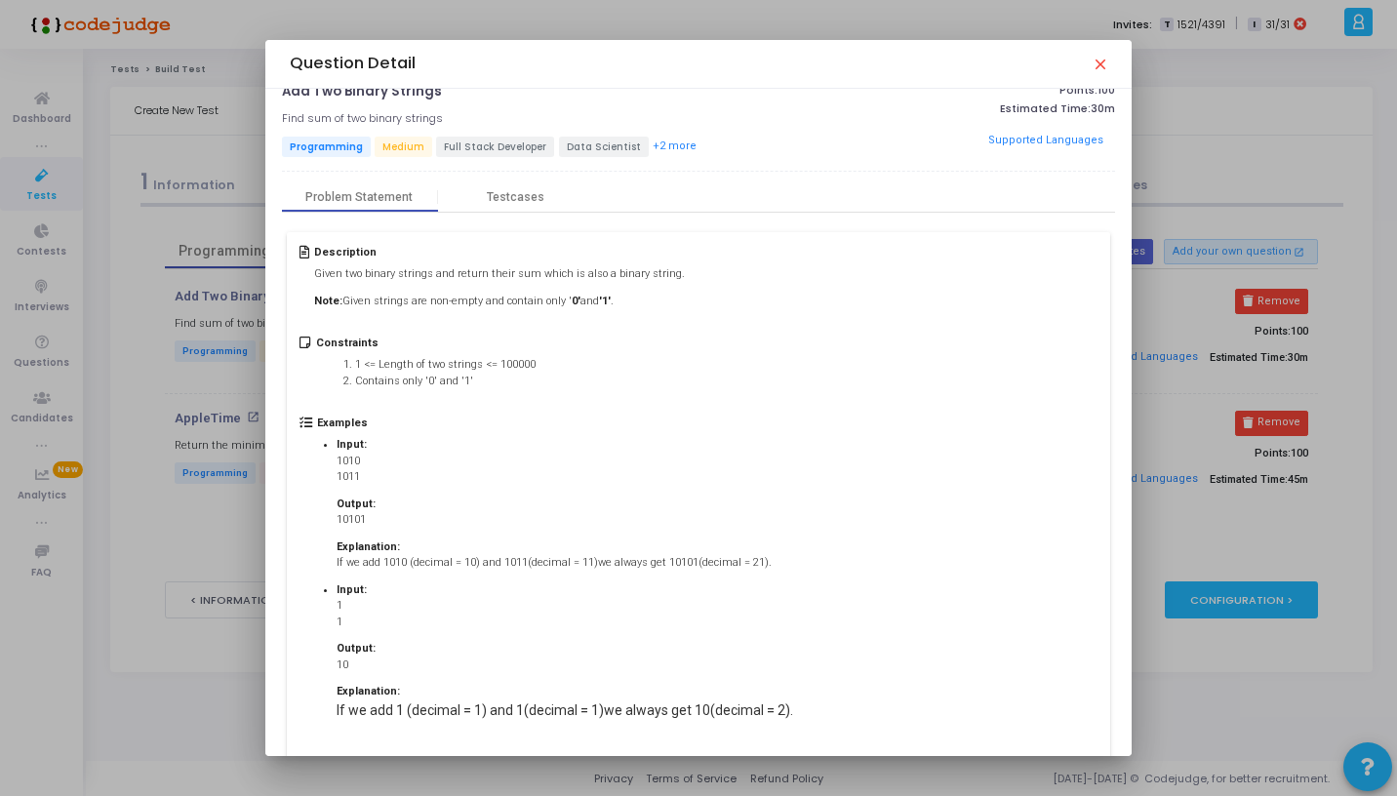
scroll to position [0, 0]
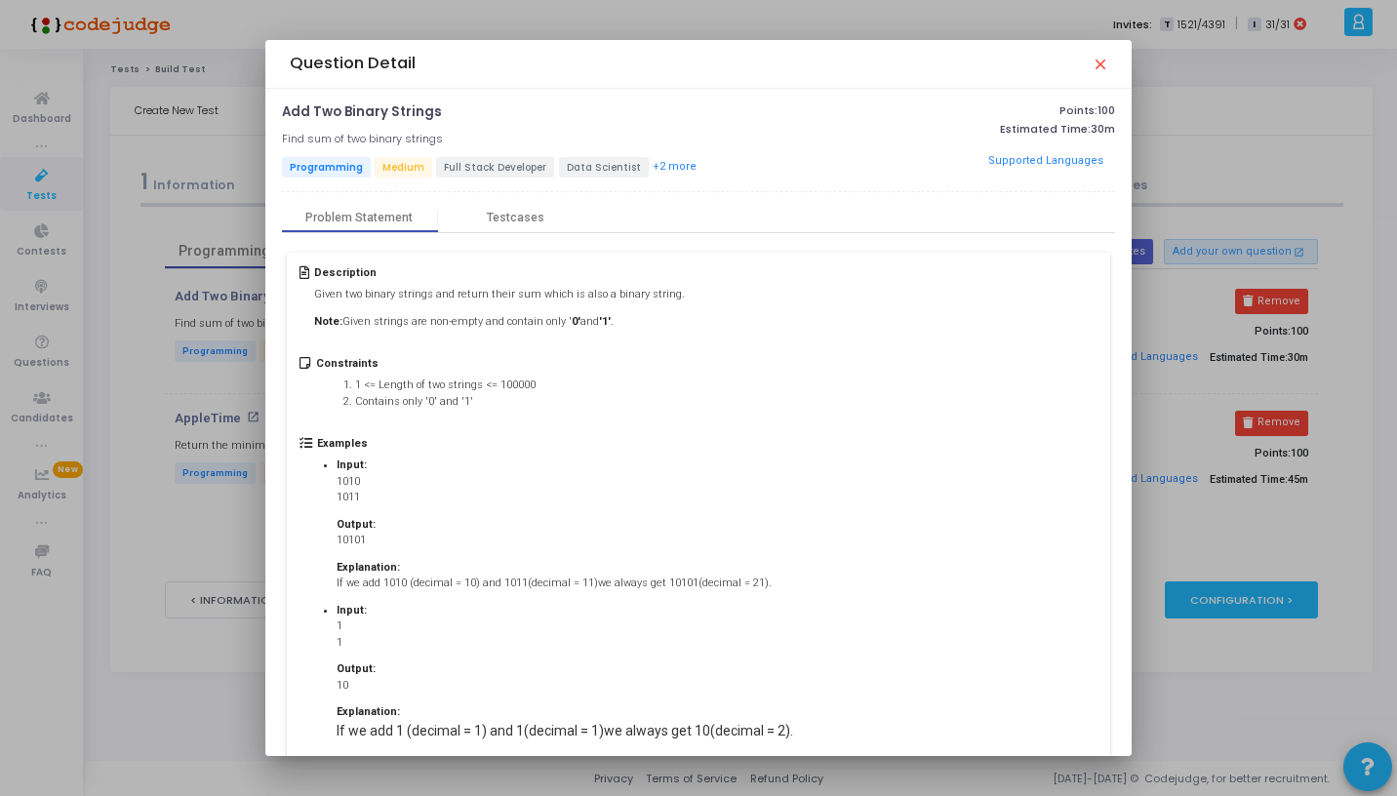
click at [1098, 61] on mat-icon "close" at bounding box center [1100, 64] width 16 height 16
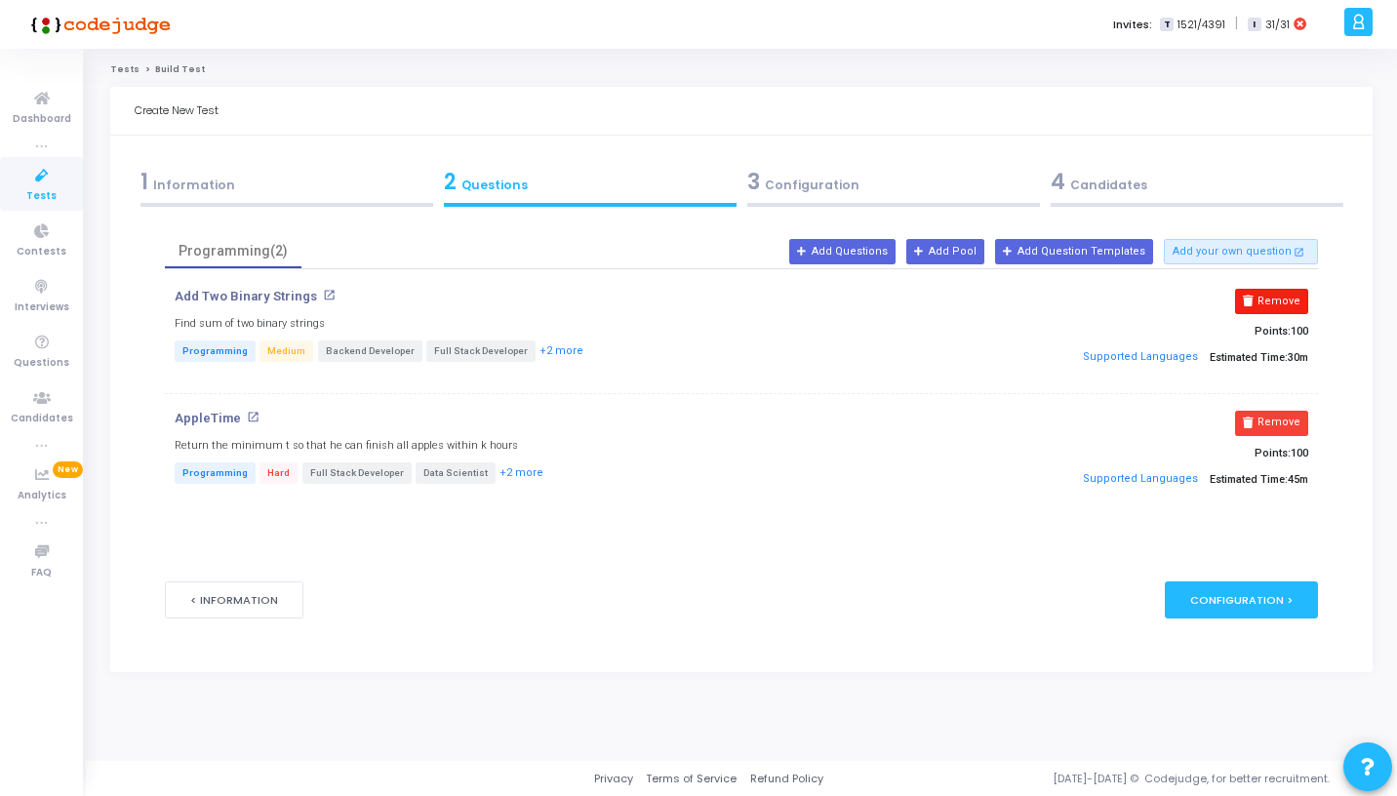
click at [1276, 291] on button "Remove" at bounding box center [1271, 301] width 73 height 25
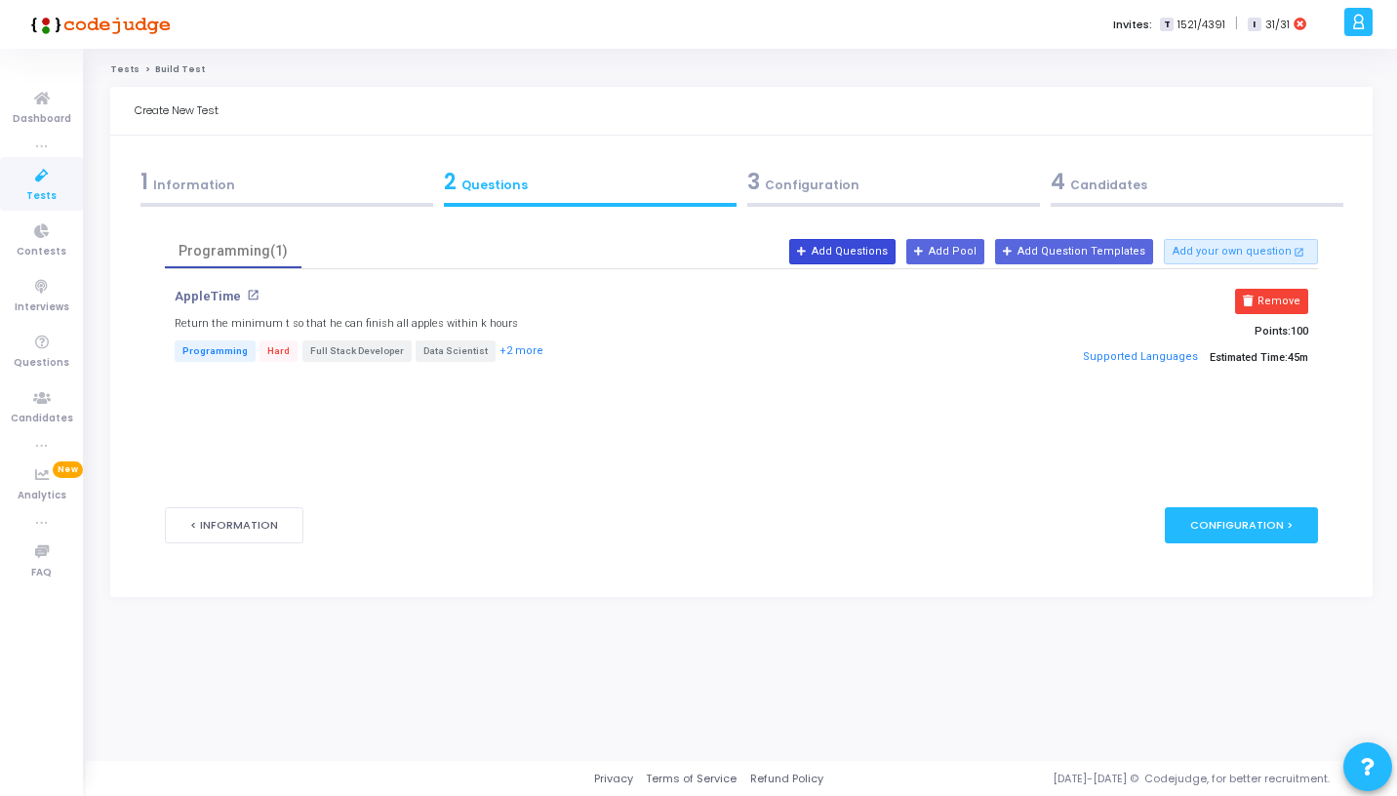
click at [857, 254] on button "Add Questions" at bounding box center [842, 251] width 106 height 25
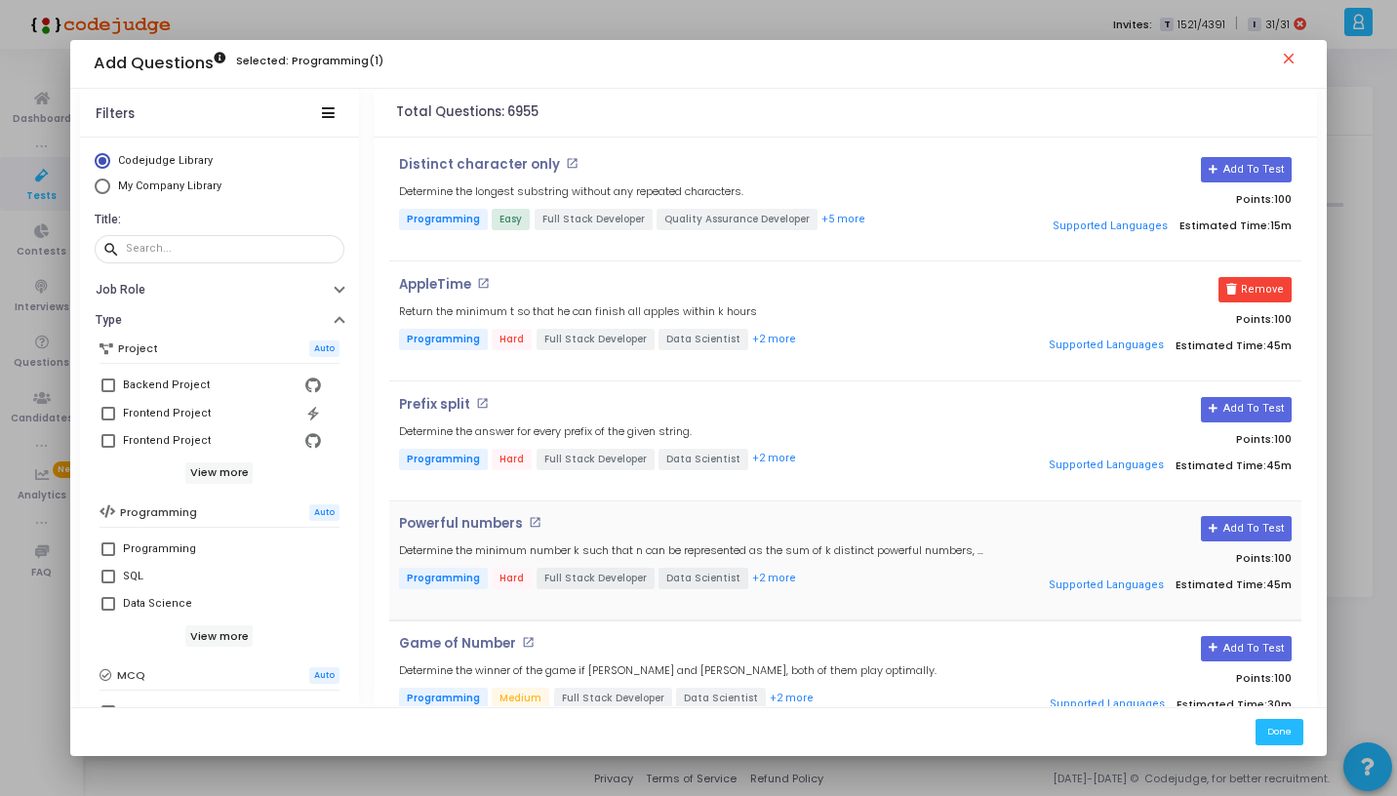
scroll to position [121, 0]
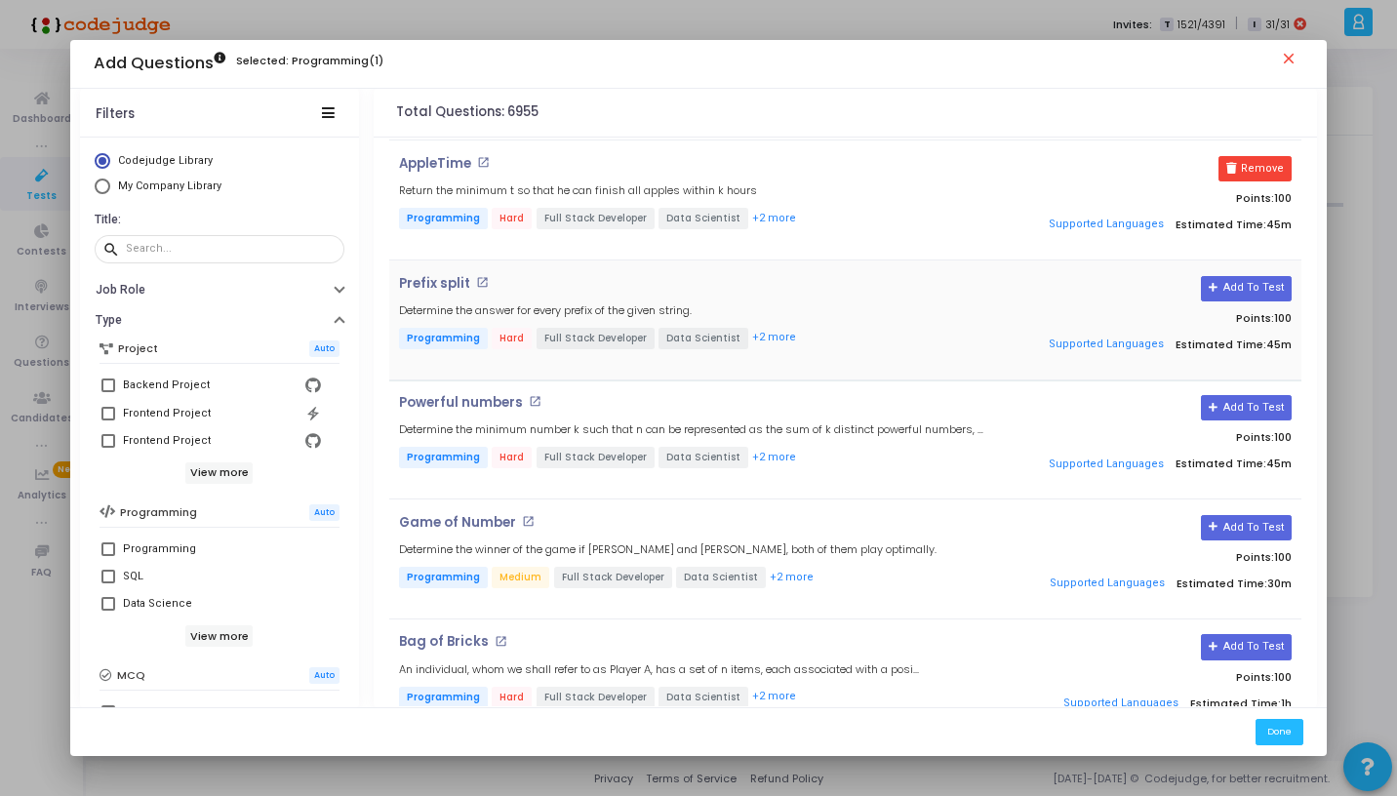
click at [607, 292] on div "Prefix split open_in_new Determine the answer for every prefix of the given str…" at bounding box center [693, 320] width 608 height 89
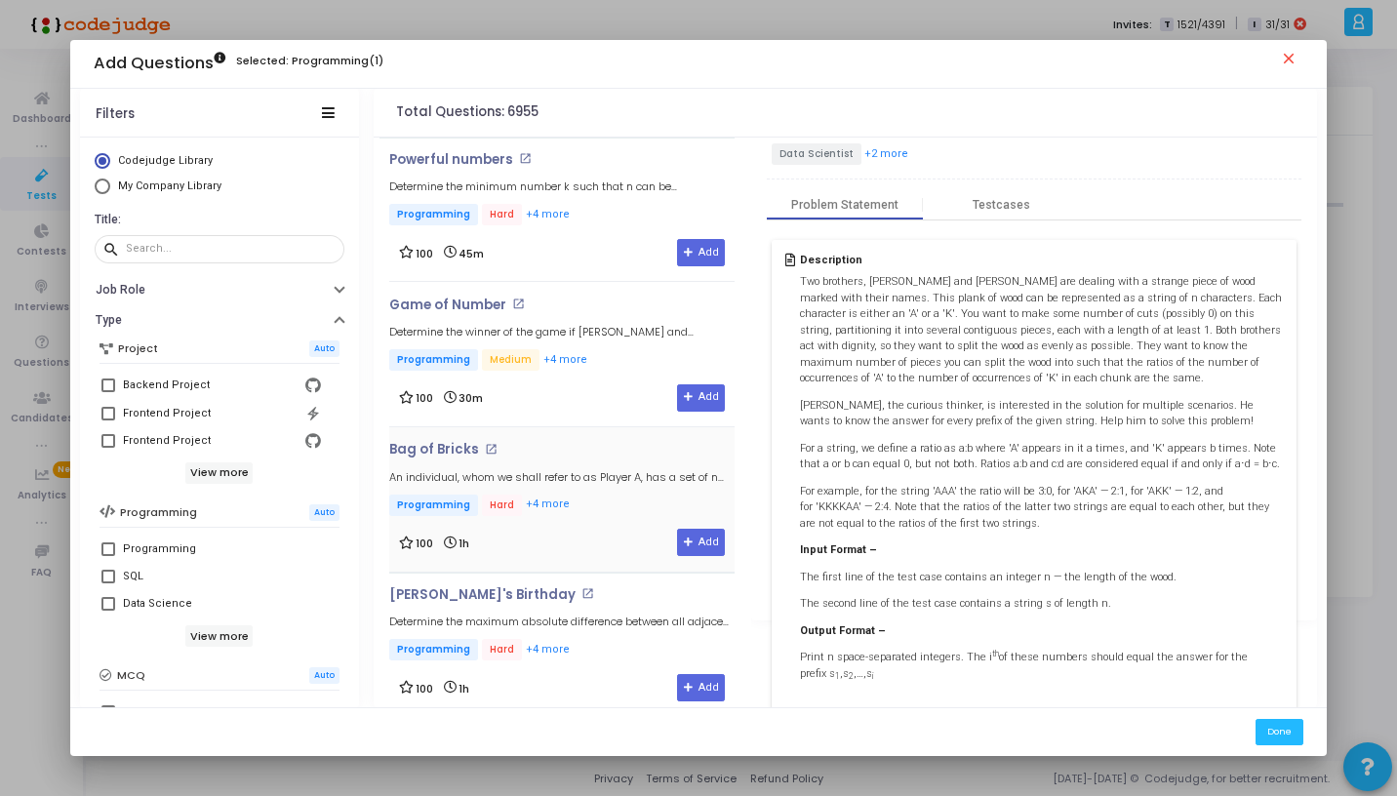
scroll to position [445, 0]
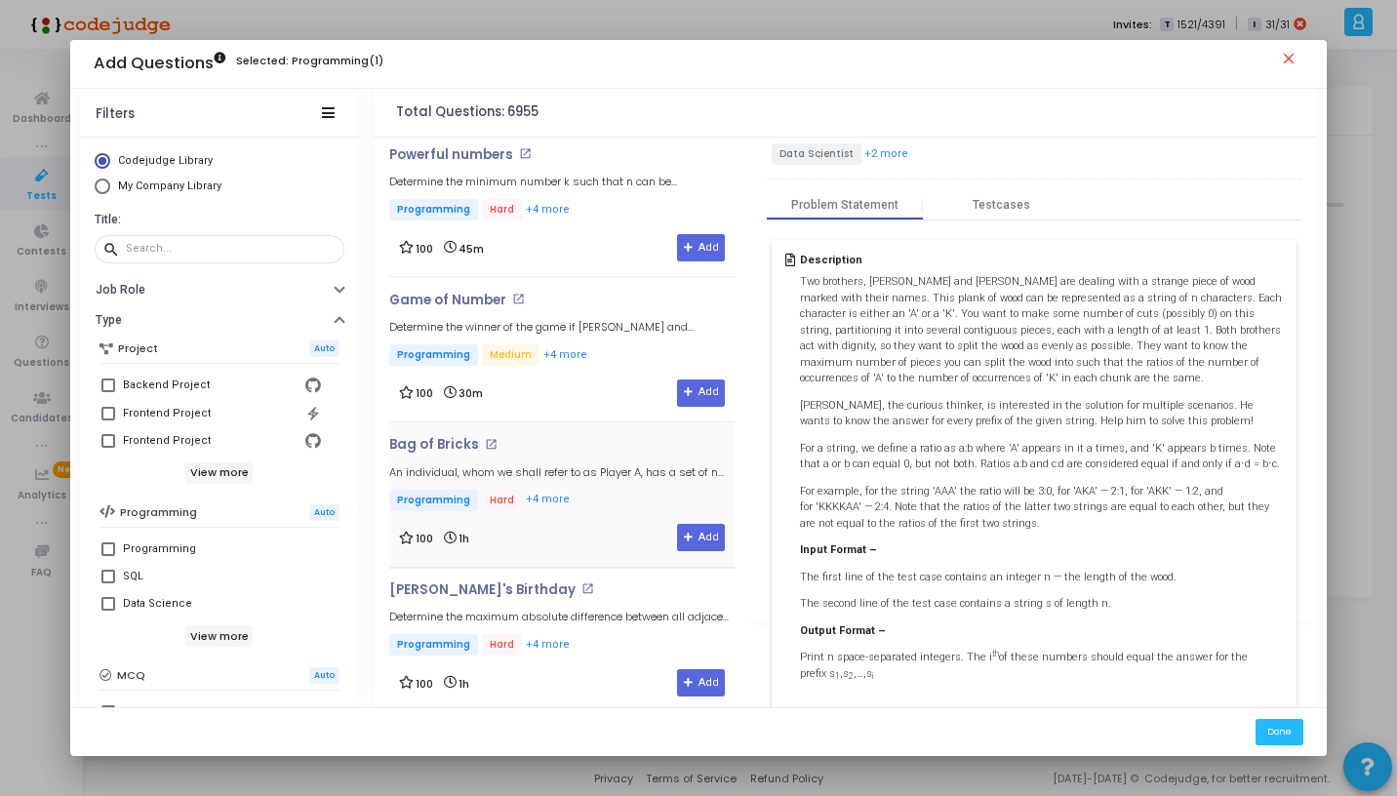
click at [571, 490] on p "Programming Hard +4 more" at bounding box center [561, 502] width 345 height 24
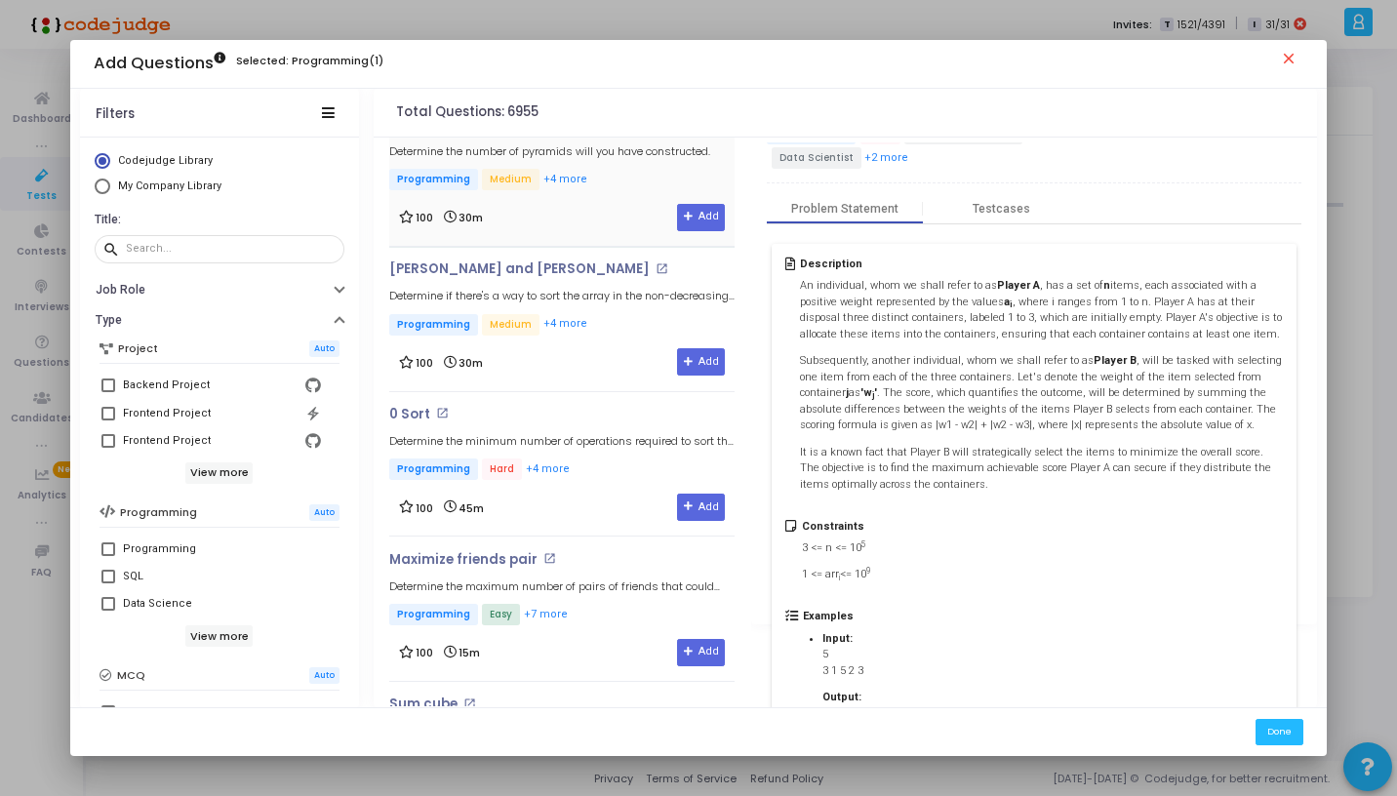
scroll to position [1057, 0]
click at [608, 458] on p "Programming Hard +4 more" at bounding box center [561, 470] width 345 height 24
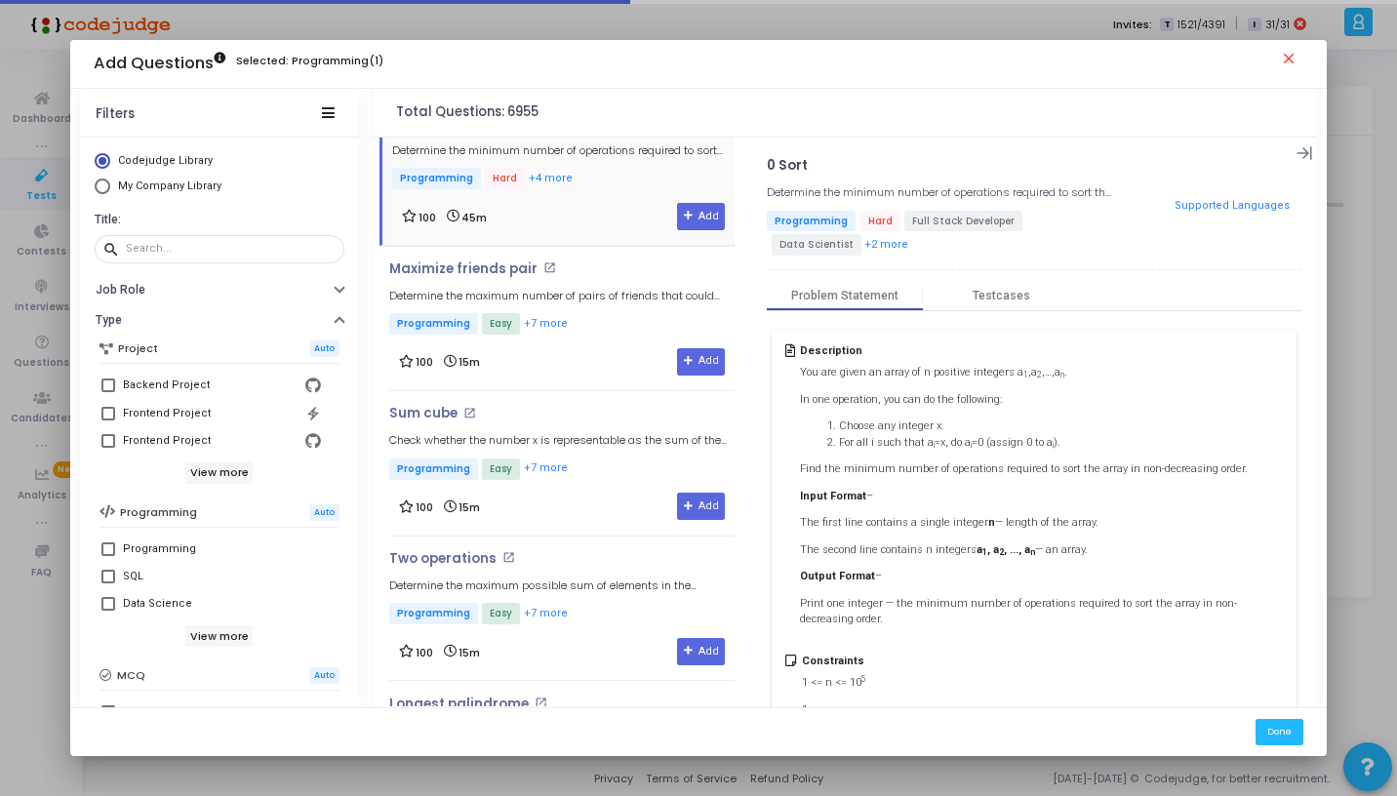
scroll to position [1351, 0]
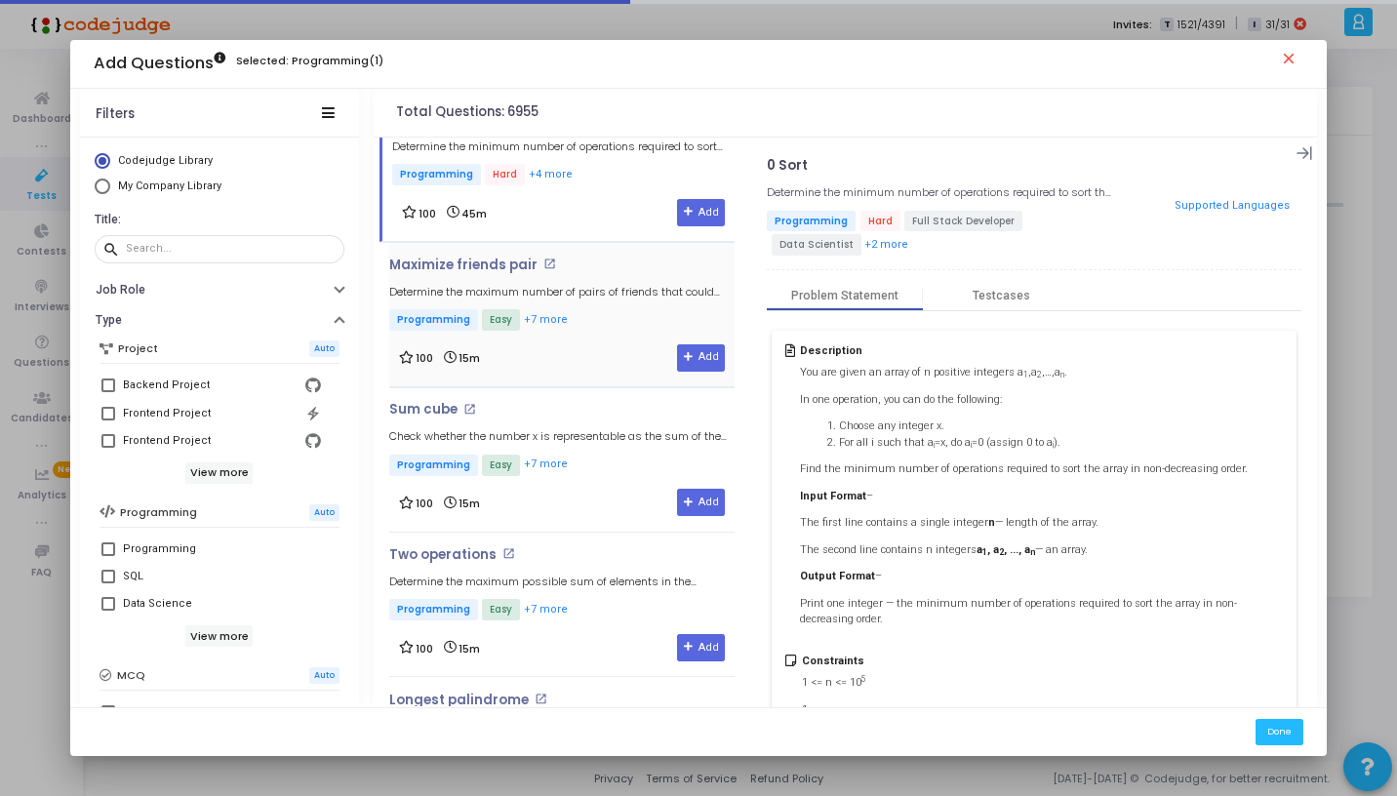
click at [595, 311] on p "Programming Easy +7 more" at bounding box center [561, 321] width 345 height 24
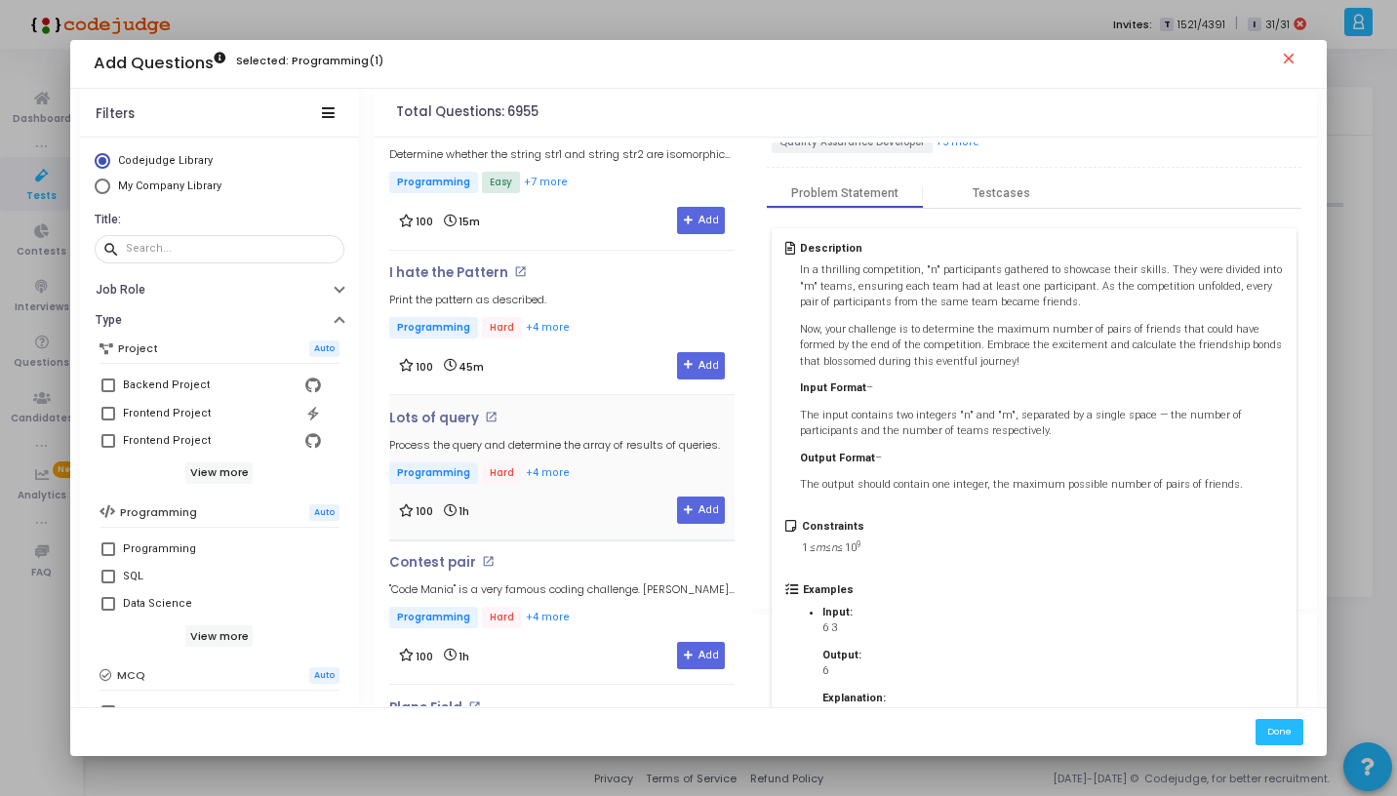
scroll to position [3929, 0]
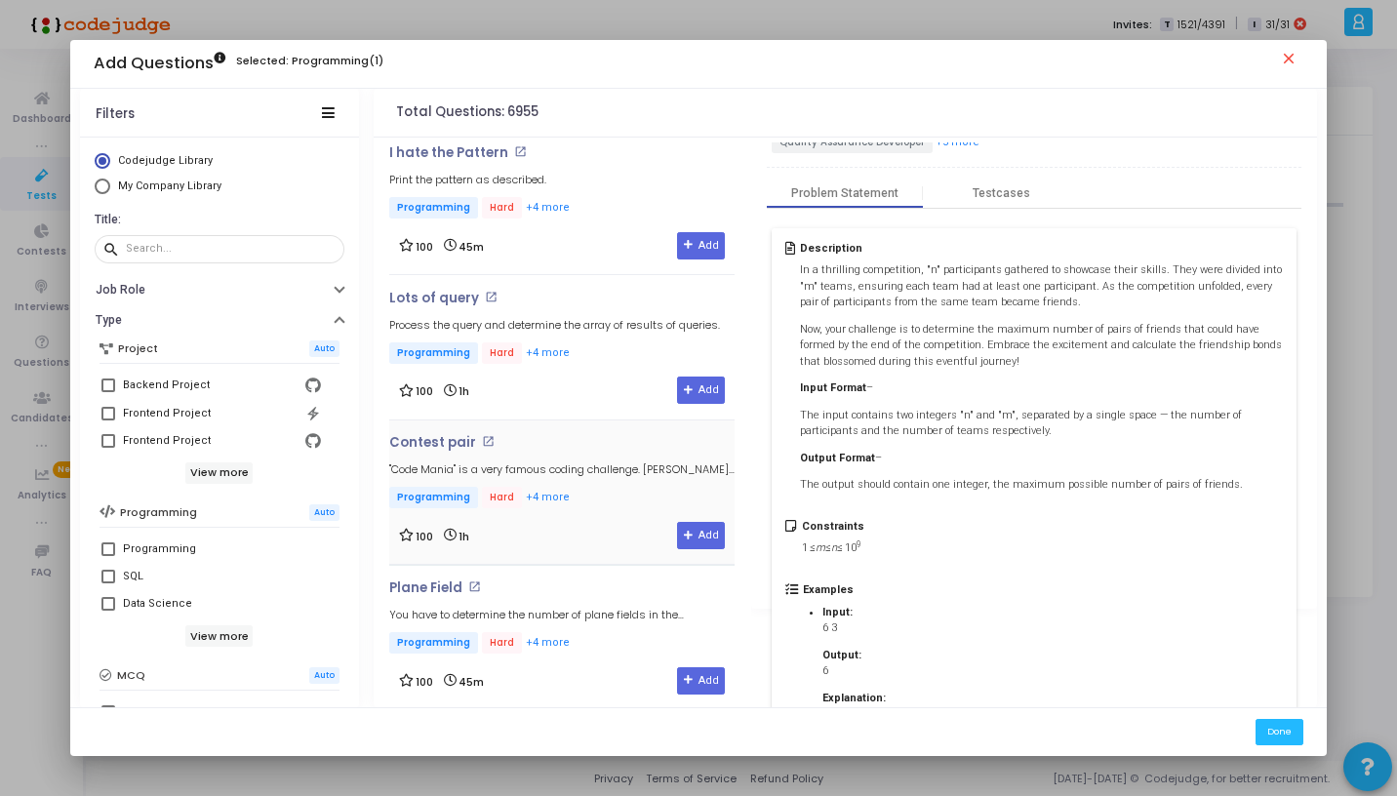
click at [577, 449] on div "Contest pair open_in_new "Code Mania" is a very famous coding challenge. [PERSO…" at bounding box center [561, 473] width 345 height 76
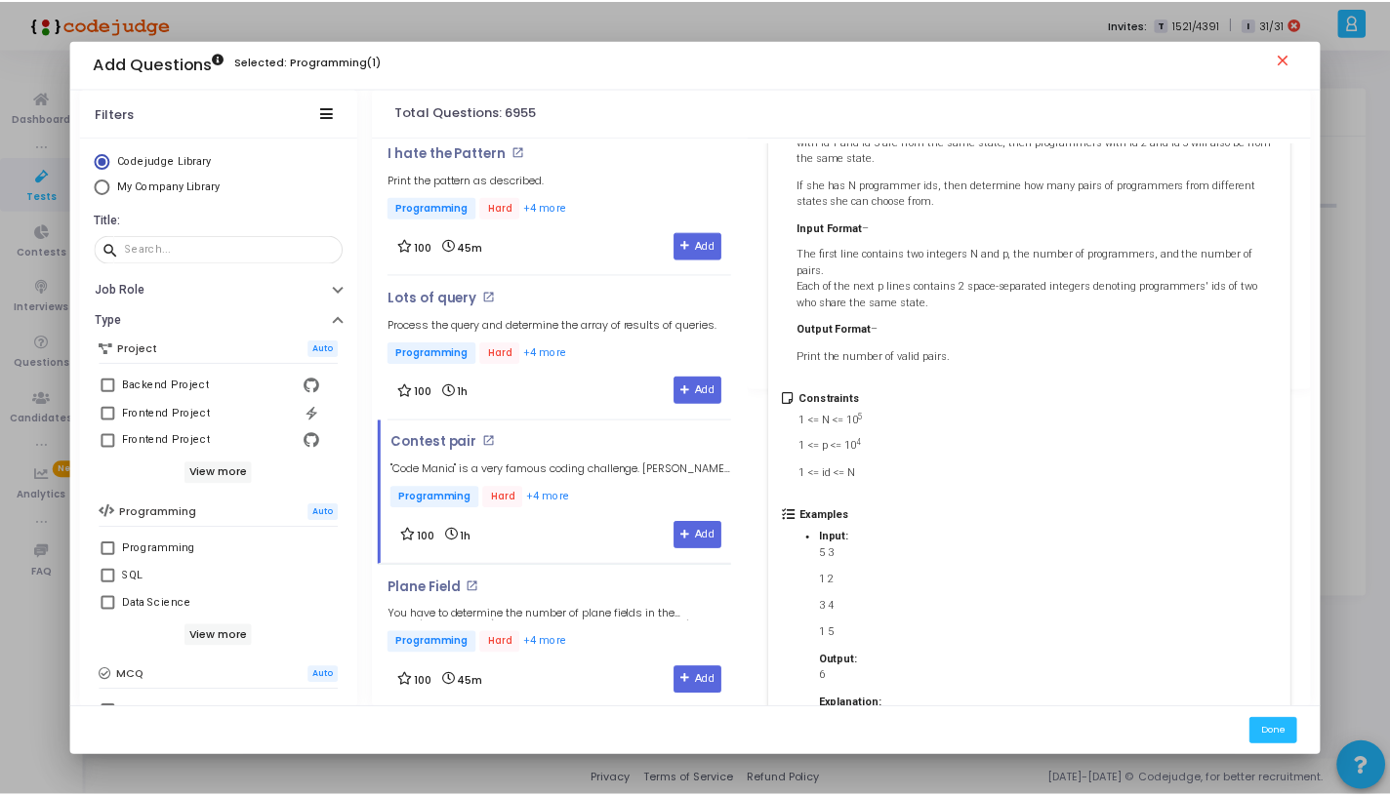
scroll to position [459, 0]
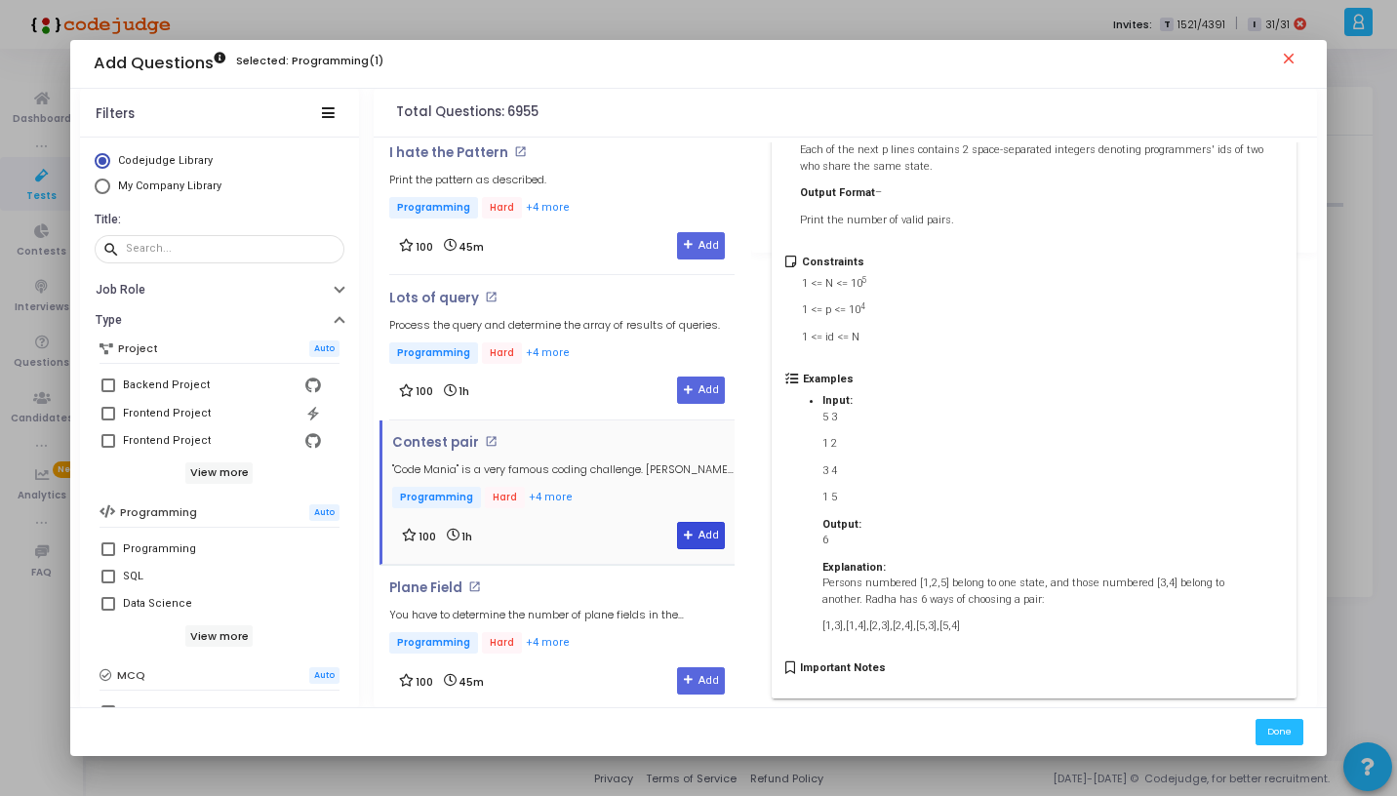
click at [697, 522] on button "Add" at bounding box center [701, 535] width 48 height 27
click at [1262, 725] on button "Done" at bounding box center [1280, 732] width 48 height 26
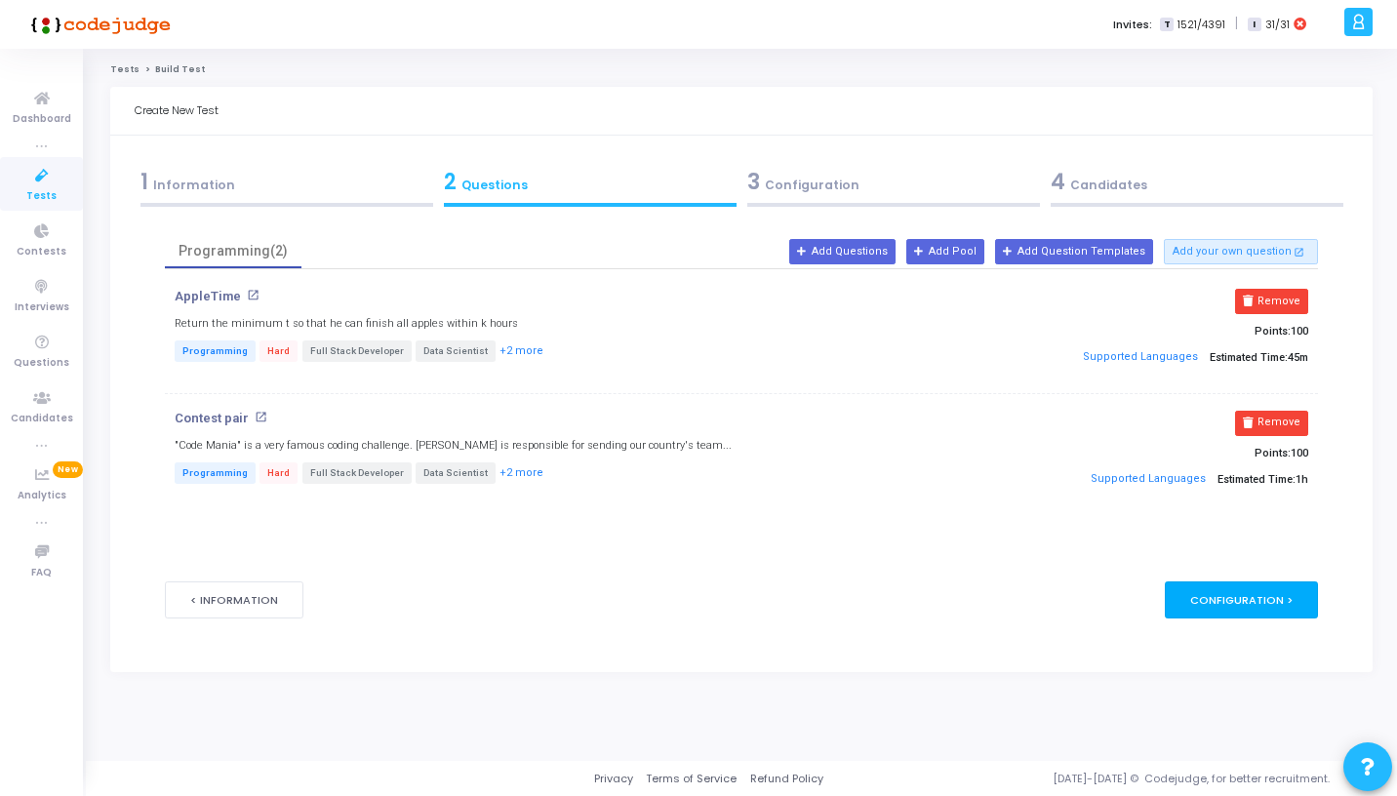
click at [1238, 609] on div "Configuration >" at bounding box center [1241, 600] width 153 height 36
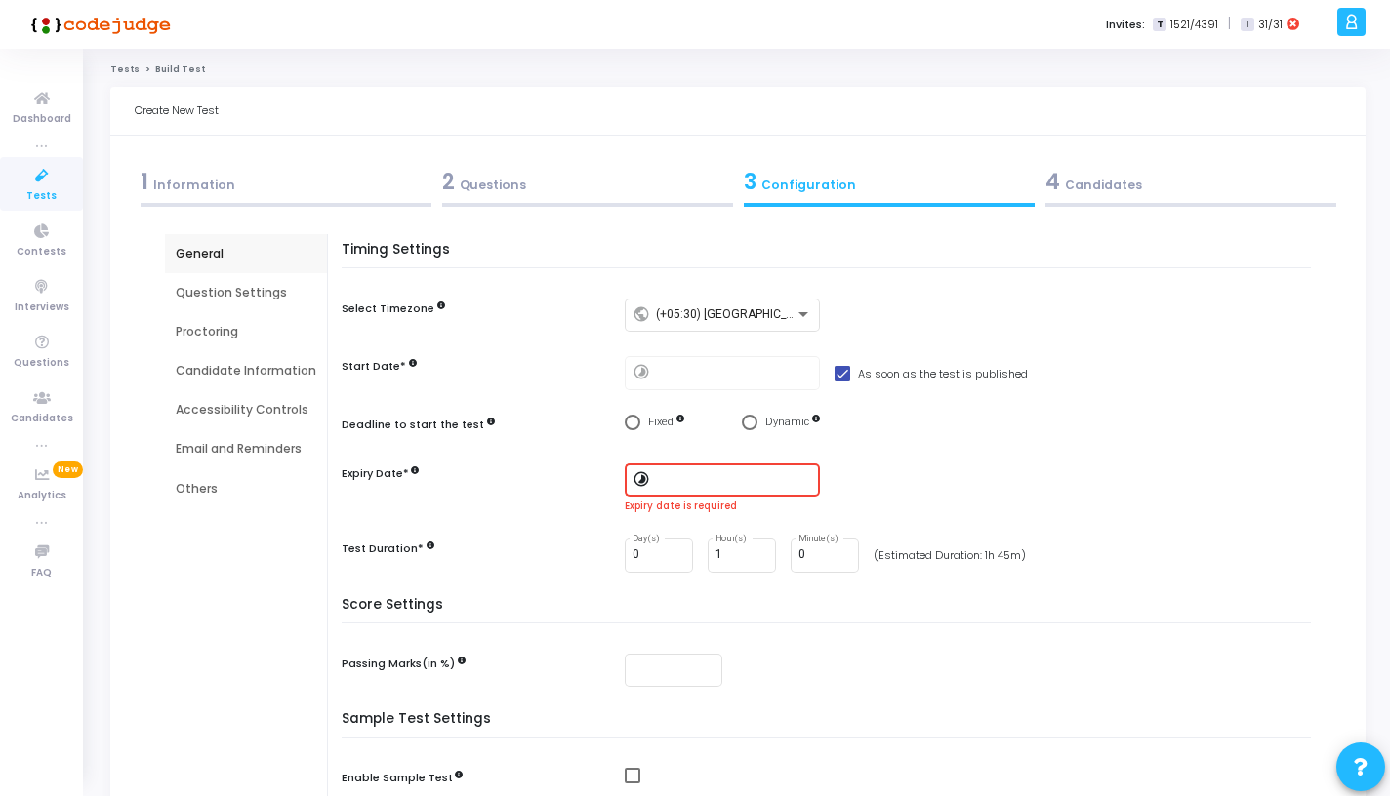
click at [497, 189] on div "2 Questions" at bounding box center [587, 182] width 291 height 32
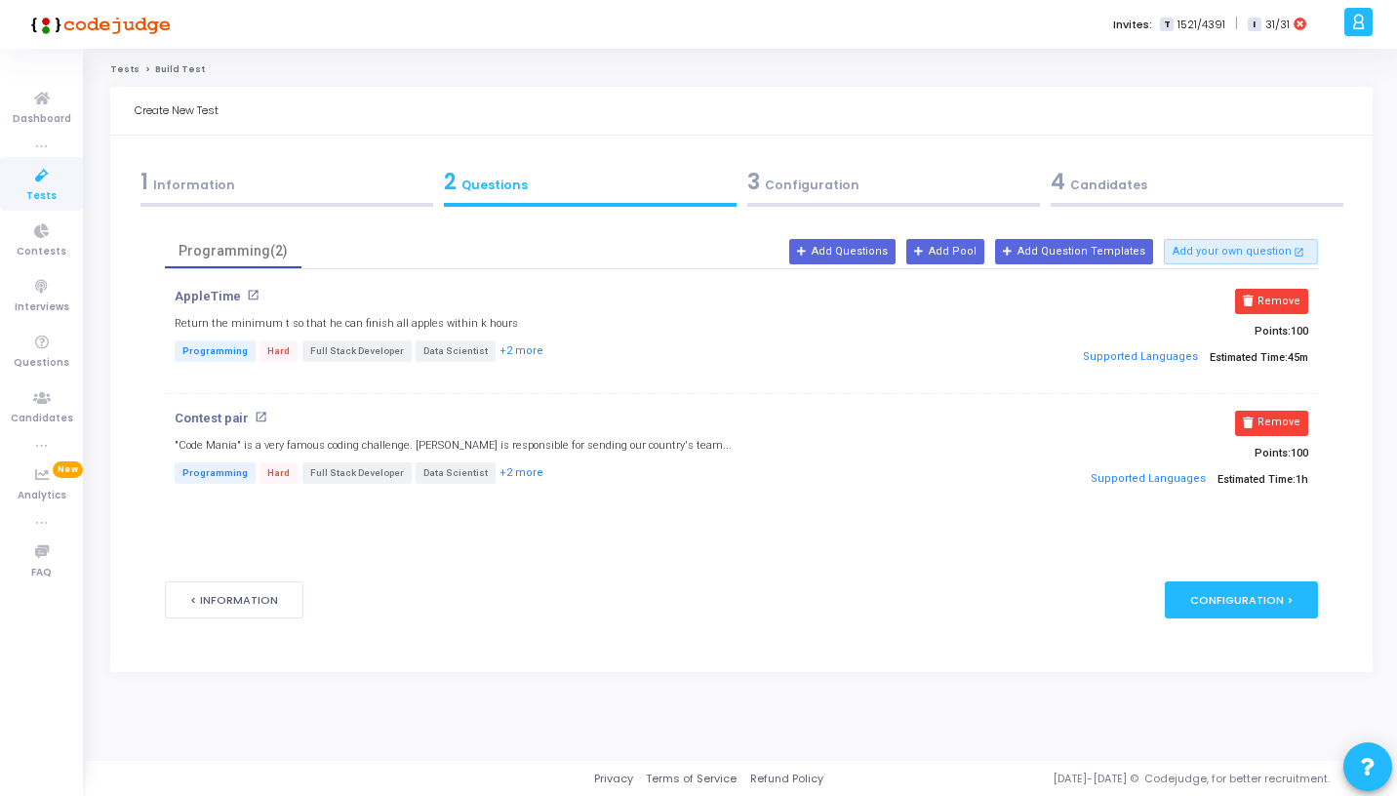
click at [747, 170] on span "3" at bounding box center [753, 182] width 13 height 30
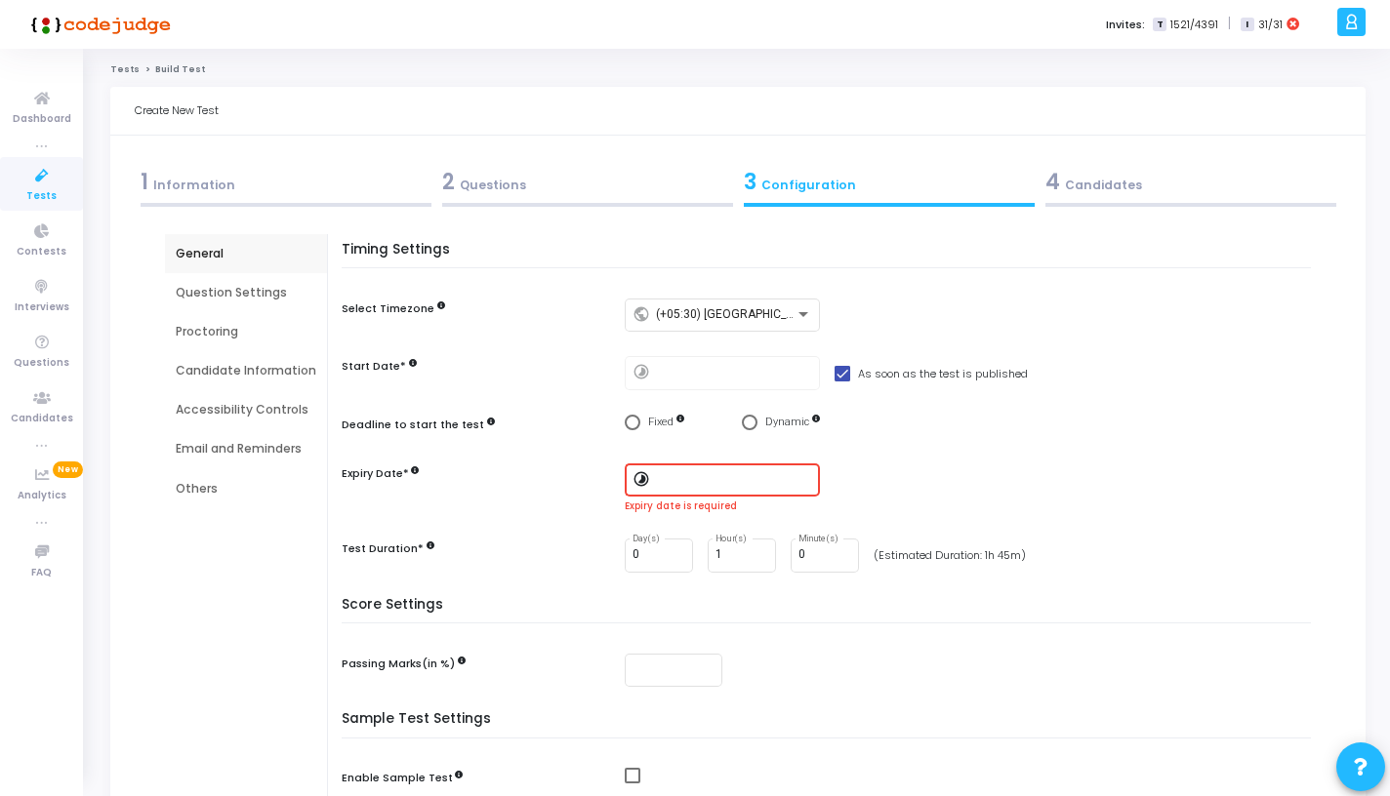
click at [603, 188] on div "2 Questions" at bounding box center [587, 182] width 291 height 32
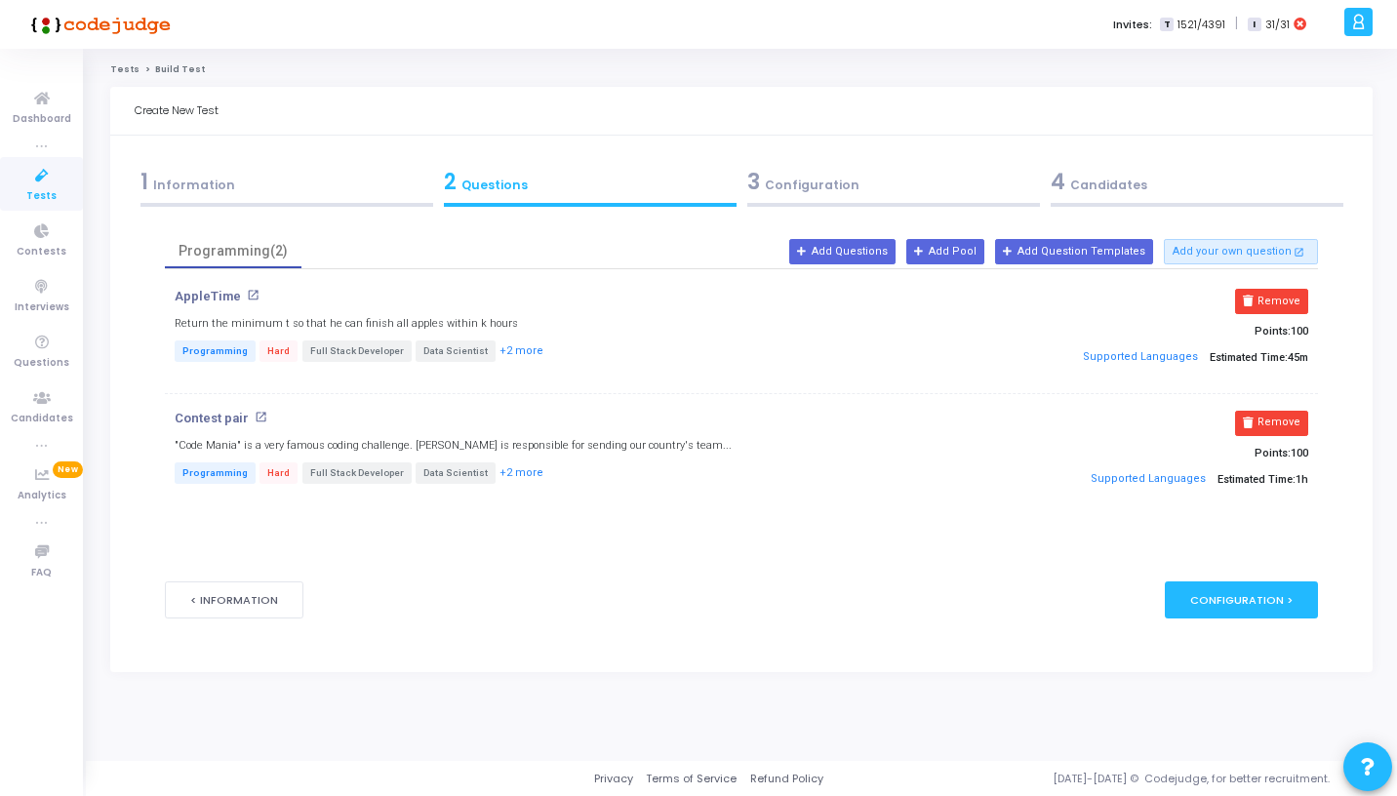
click at [826, 185] on div "3 Configuration" at bounding box center [893, 182] width 293 height 32
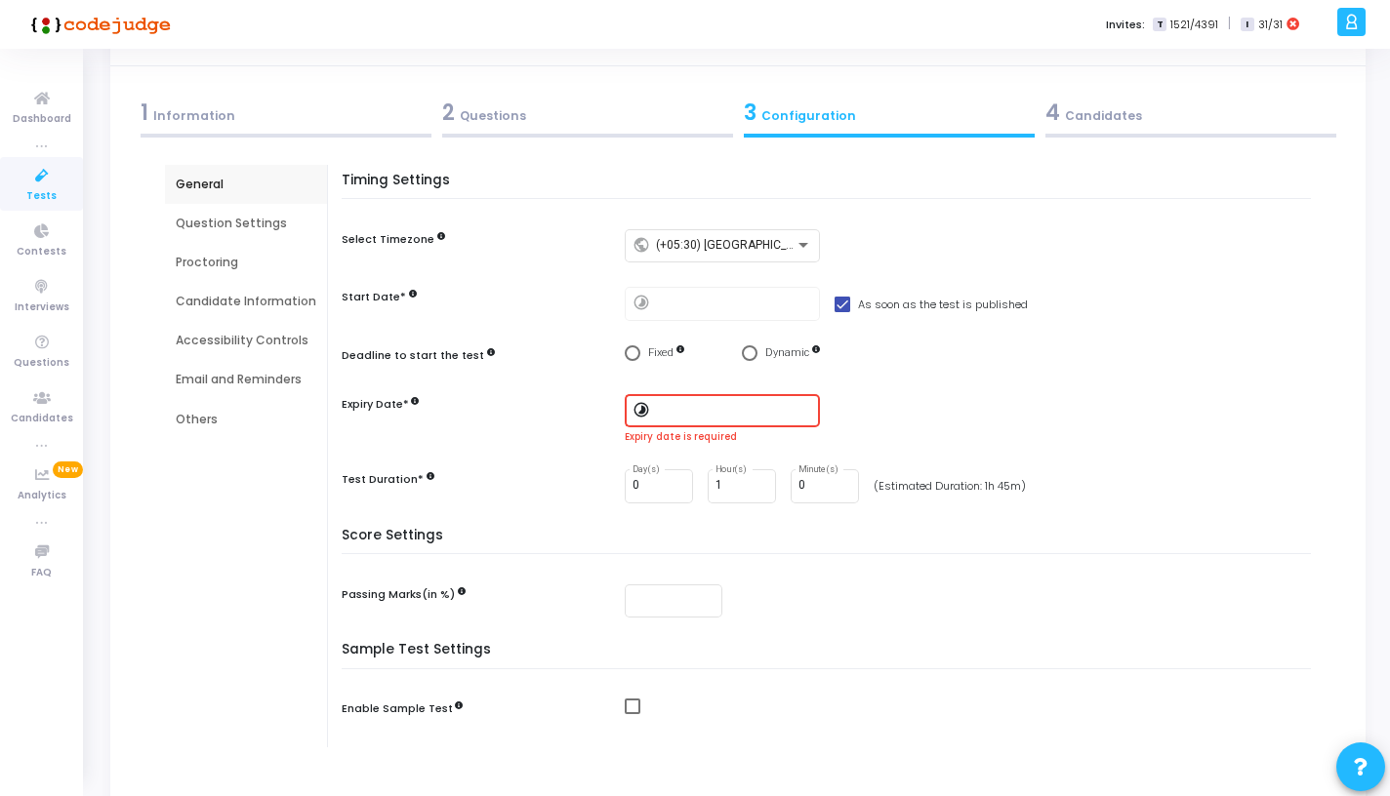
scroll to position [0, 0]
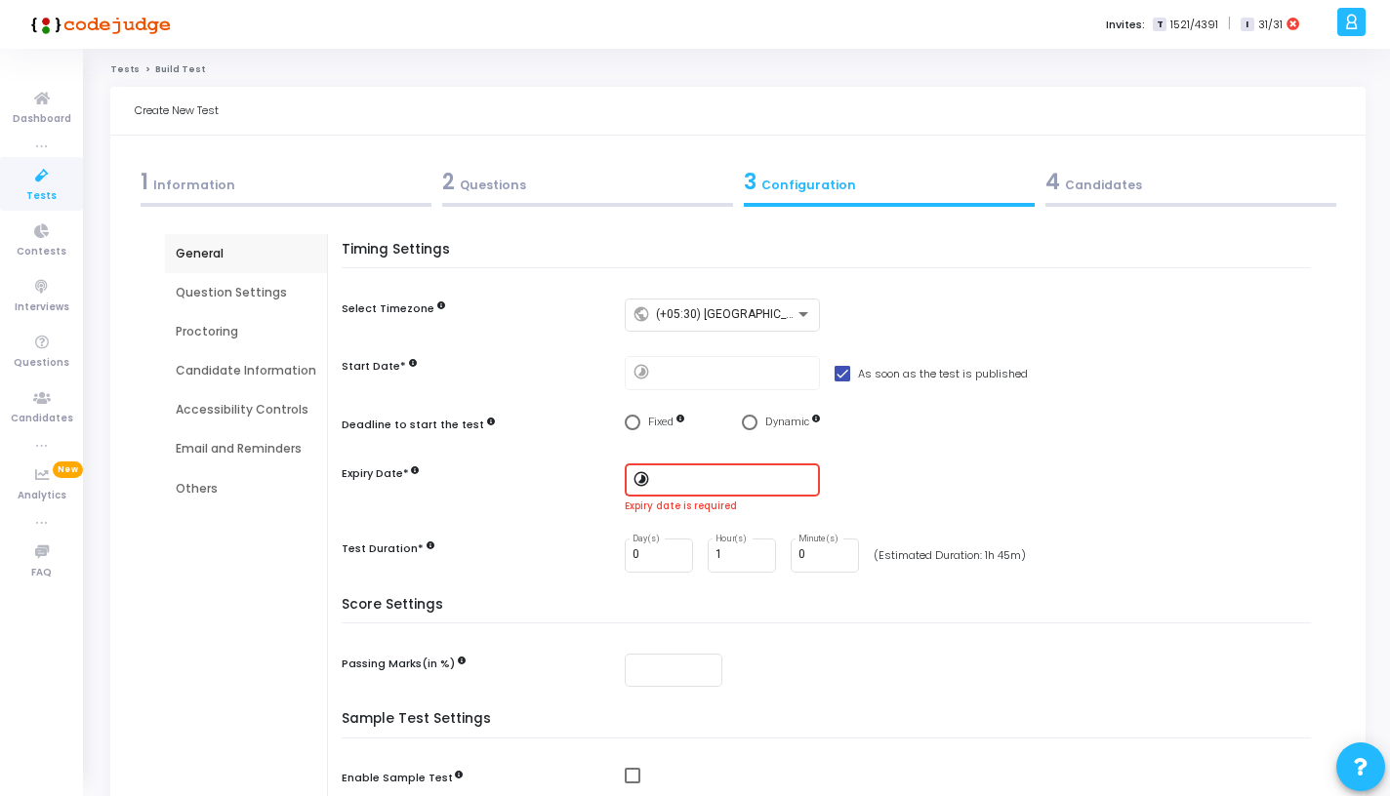
click at [278, 293] on div "Question Settings" at bounding box center [246, 293] width 141 height 18
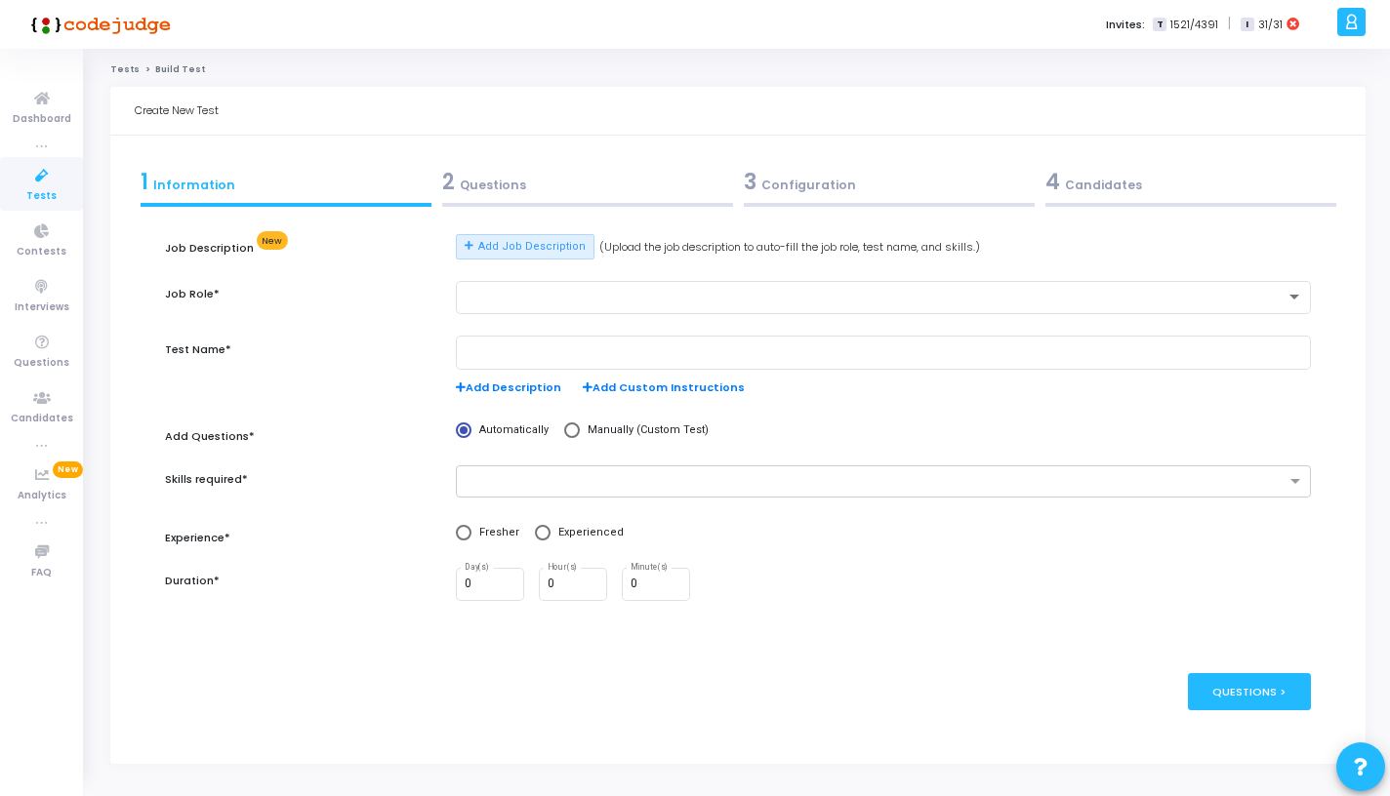
click at [504, 186] on div "2 Questions" at bounding box center [587, 182] width 291 height 32
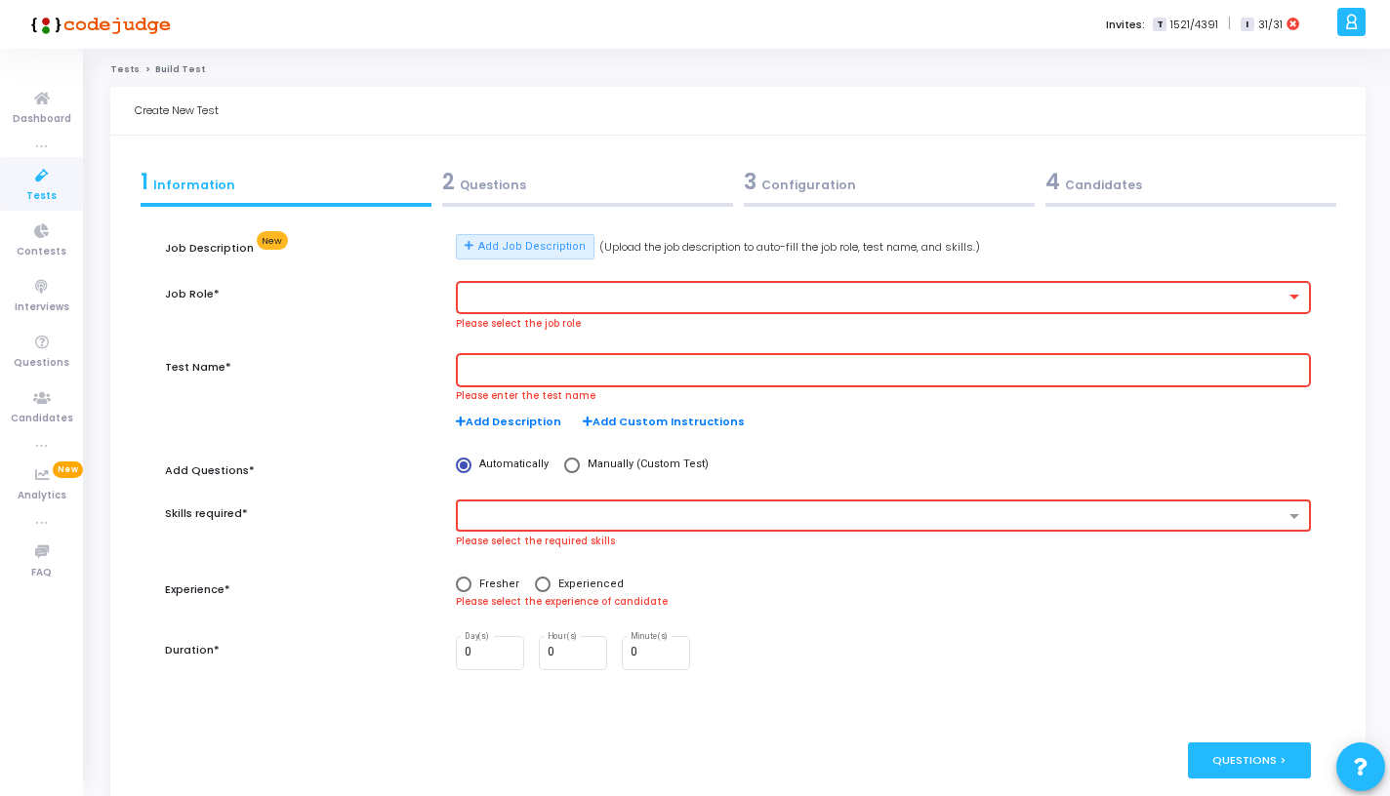
click at [863, 183] on div "3 Configuration" at bounding box center [889, 182] width 291 height 32
click at [25, 355] on span "Questions" at bounding box center [42, 363] width 56 height 17
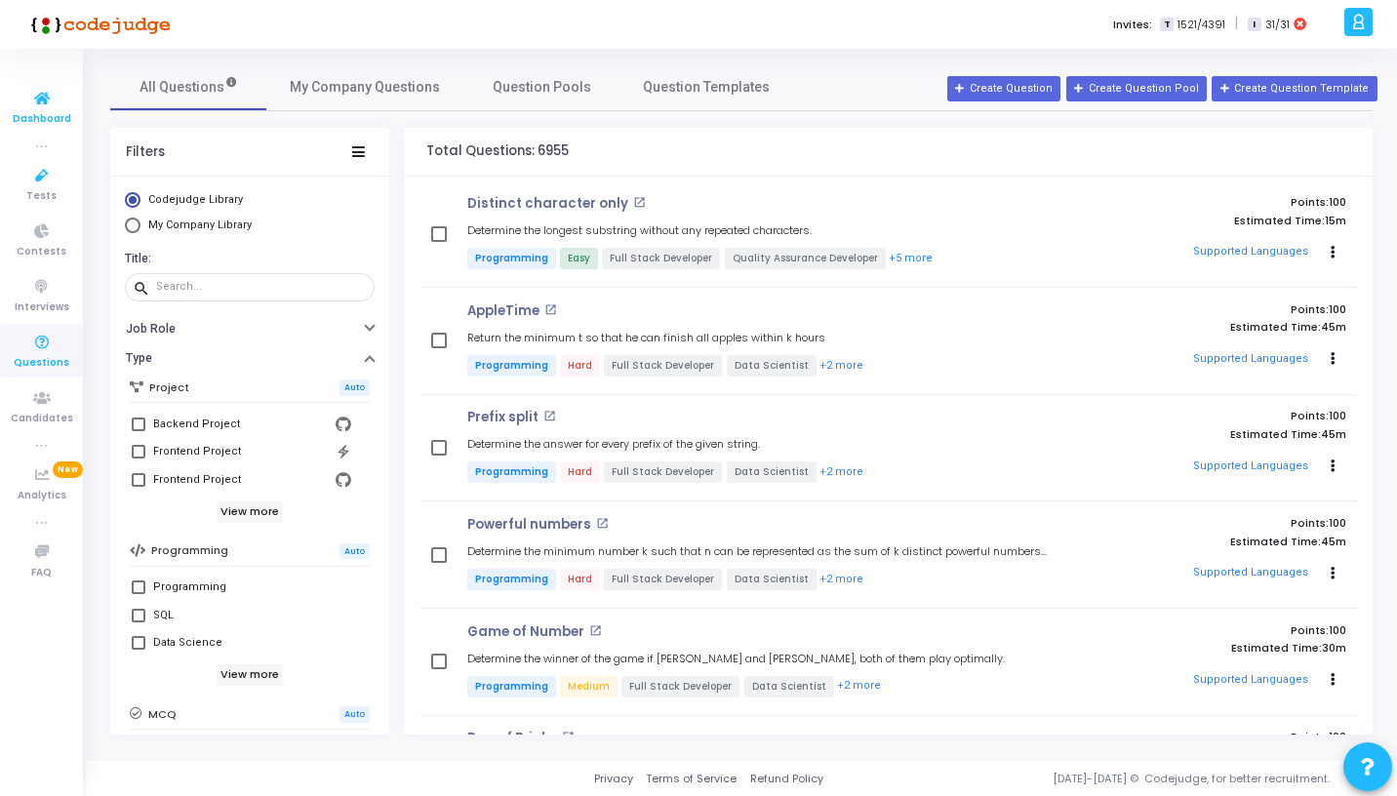
click at [27, 94] on icon at bounding box center [41, 99] width 41 height 24
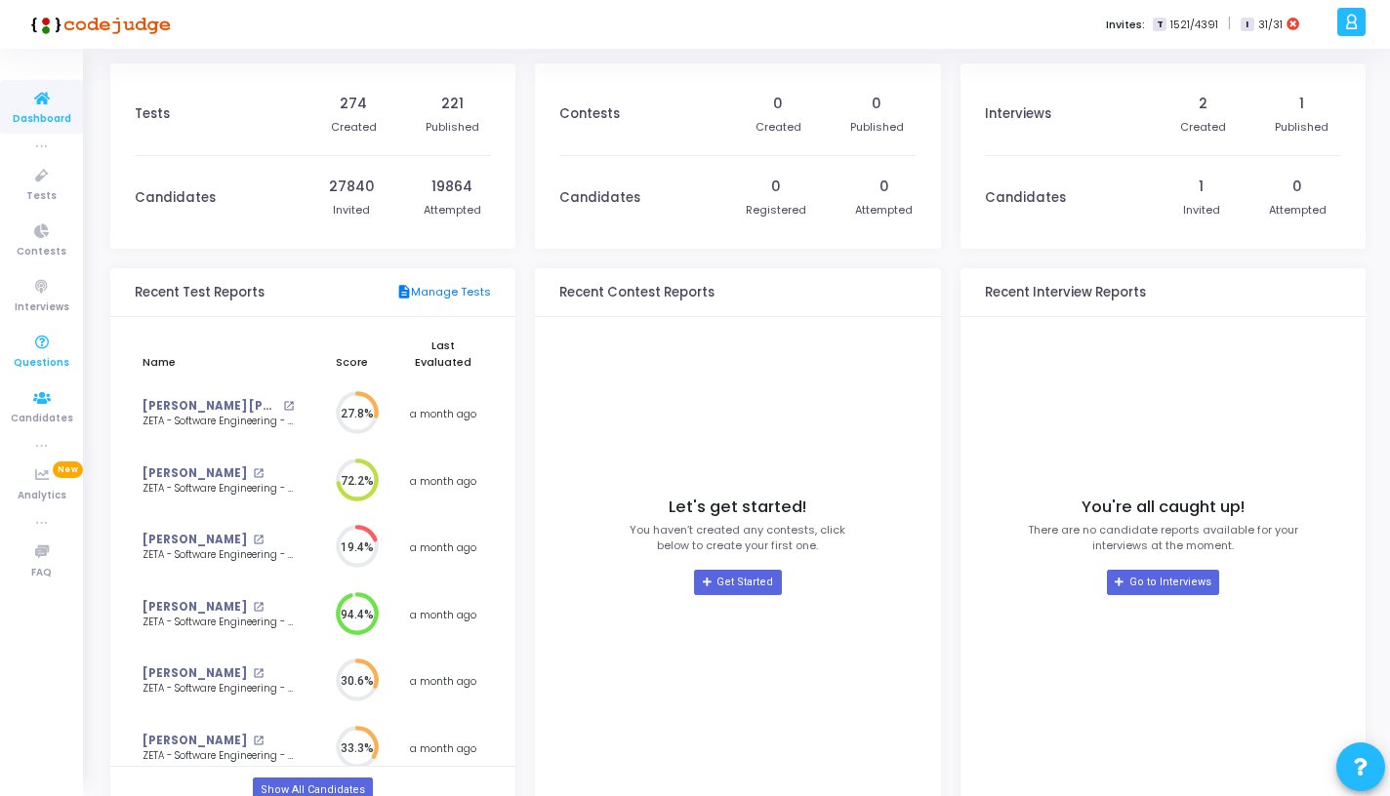
click at [47, 355] on span "Questions" at bounding box center [42, 363] width 56 height 17
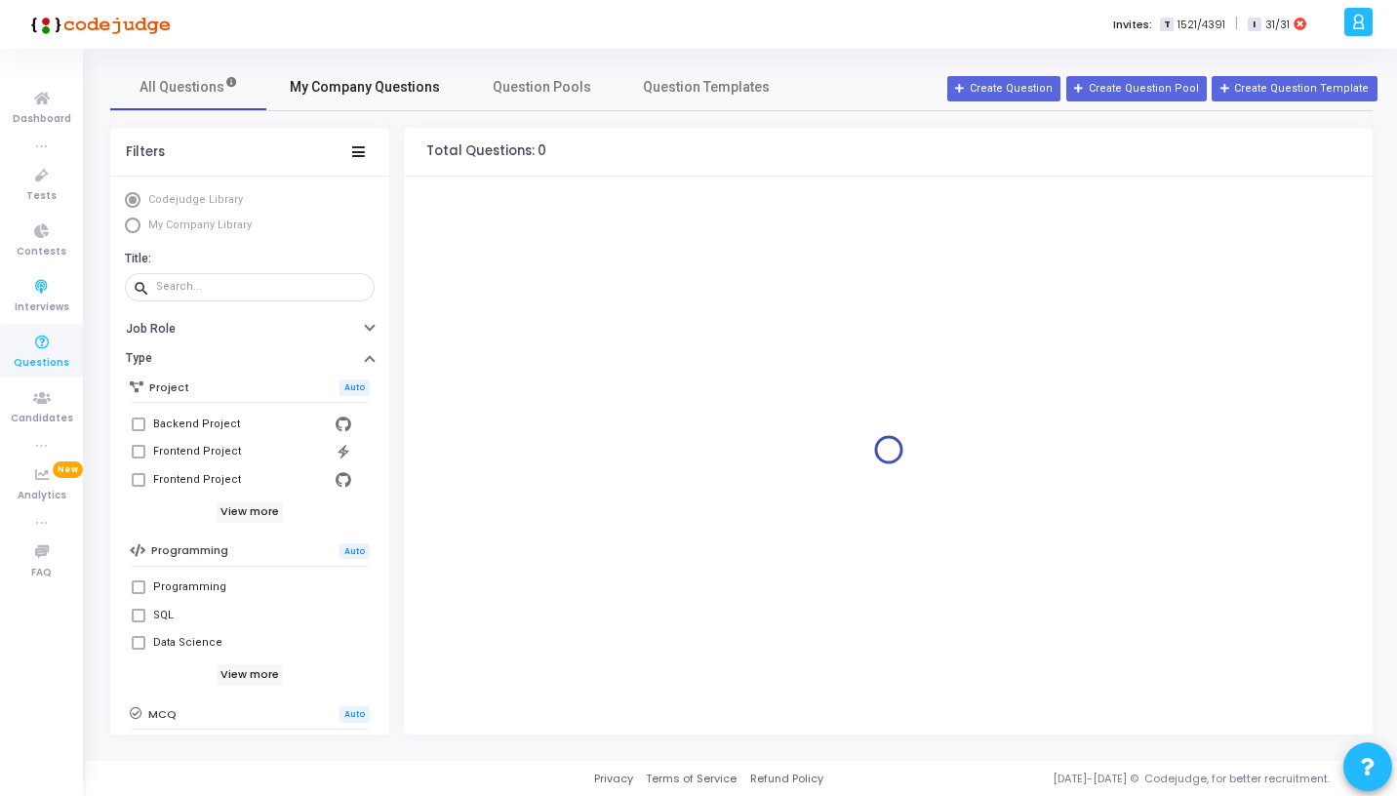
click at [392, 99] on link "My Company Questions" at bounding box center [364, 86] width 197 height 47
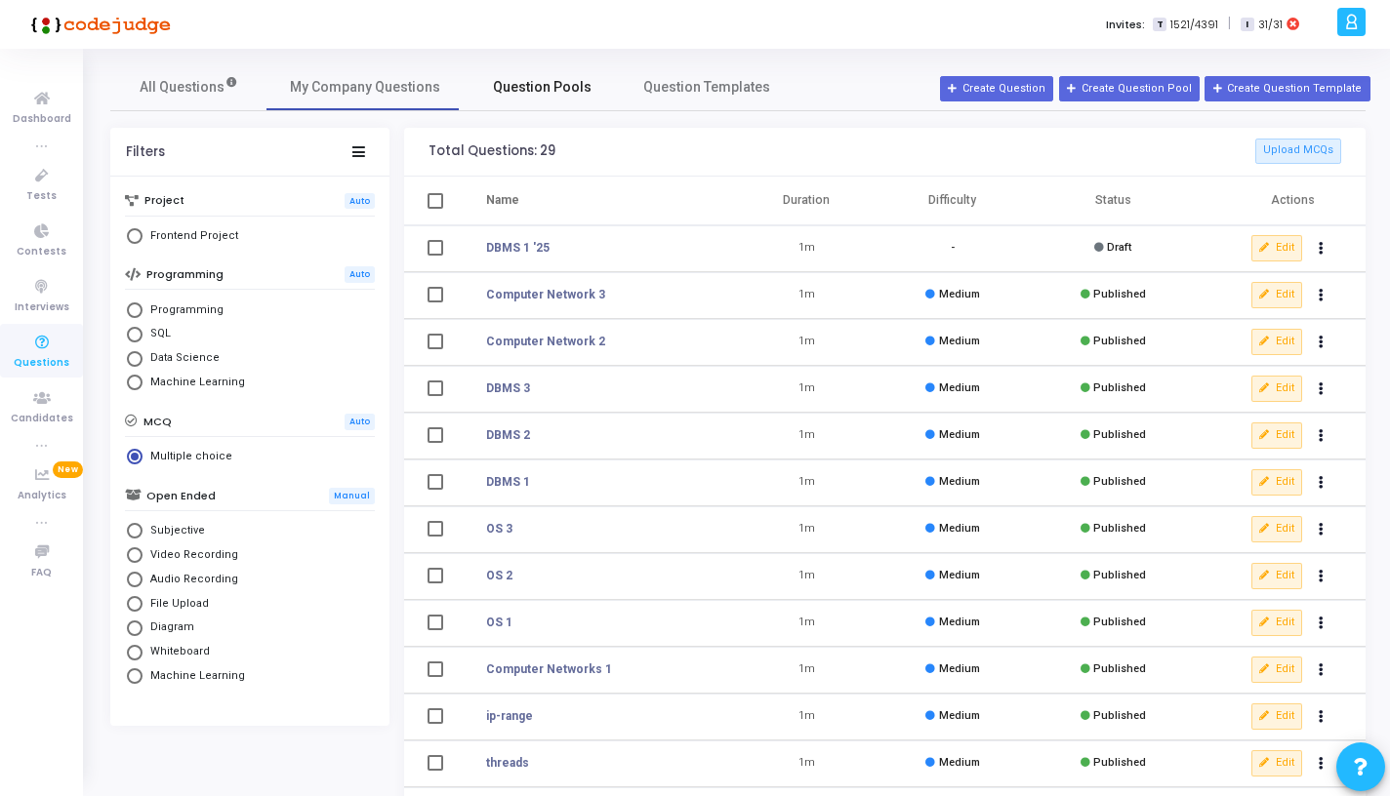
click at [514, 84] on span "Question Pools" at bounding box center [542, 87] width 99 height 20
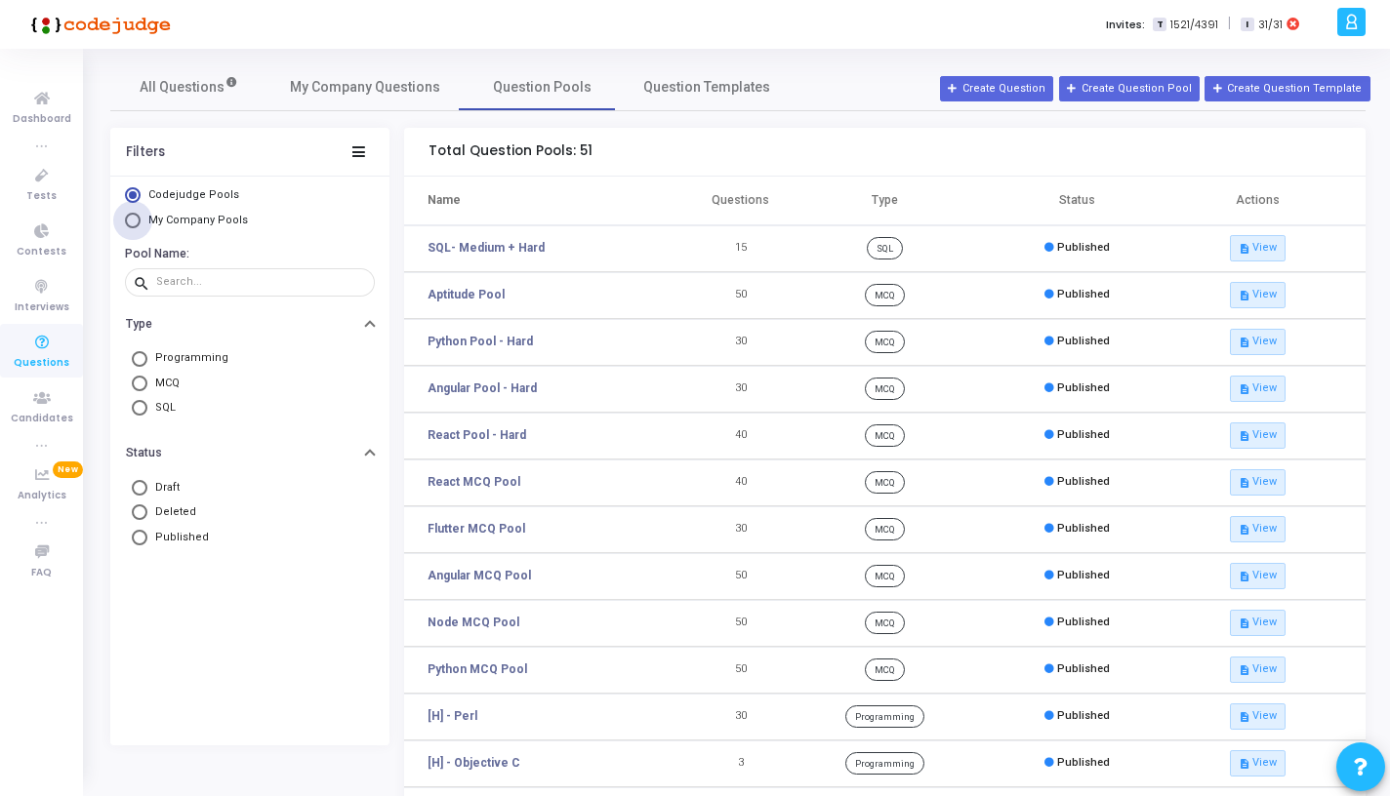
click at [196, 213] on span "My Company Pools" at bounding box center [196, 221] width 110 height 17
click at [141, 213] on input "My Company Pools" at bounding box center [133, 221] width 16 height 16
radio input "true"
